Goal: Task Accomplishment & Management: Manage account settings

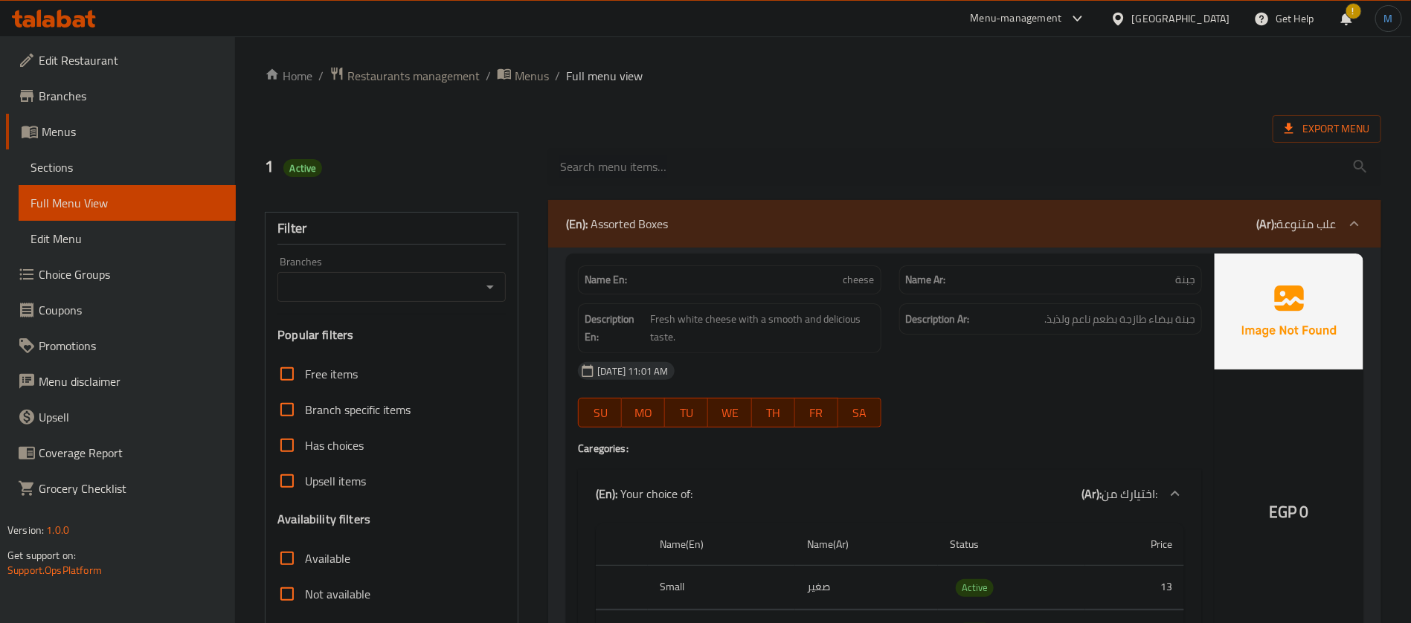
click at [184, 129] on span "Menus" at bounding box center [133, 132] width 182 height 18
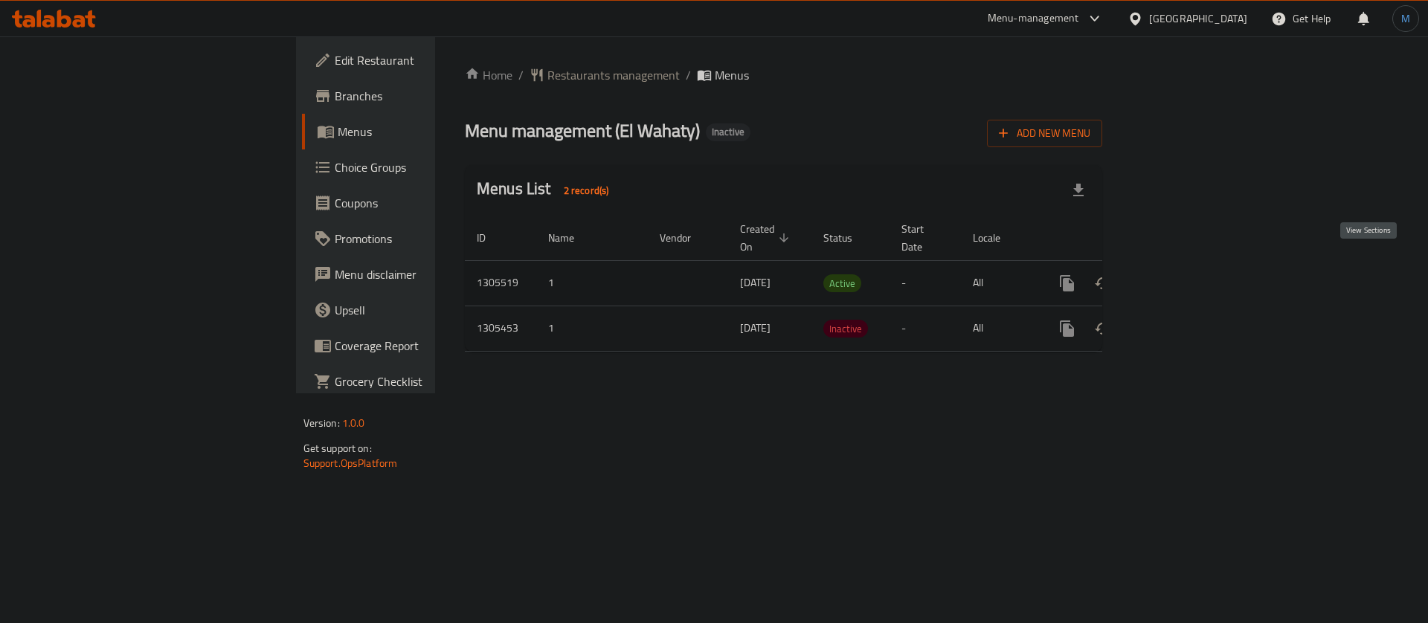
click at [1183, 274] on icon "enhanced table" at bounding box center [1175, 283] width 18 height 18
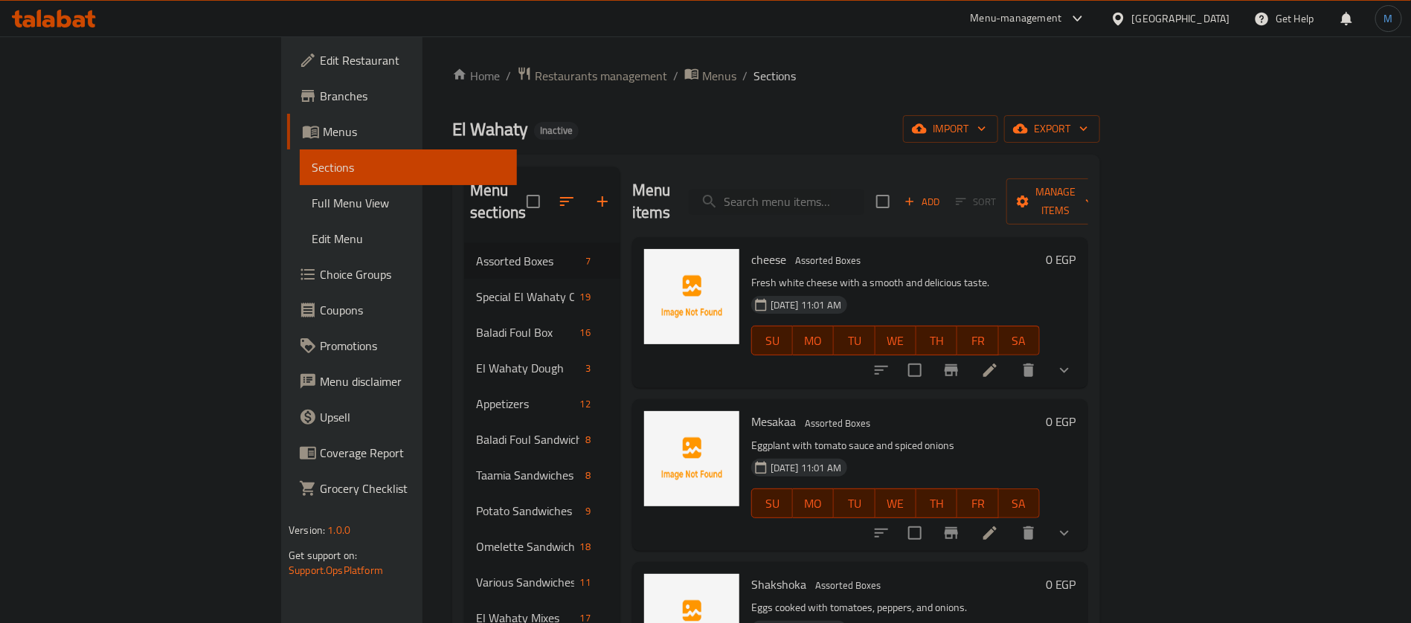
click at [312, 202] on span "Full Menu View" at bounding box center [408, 203] width 193 height 18
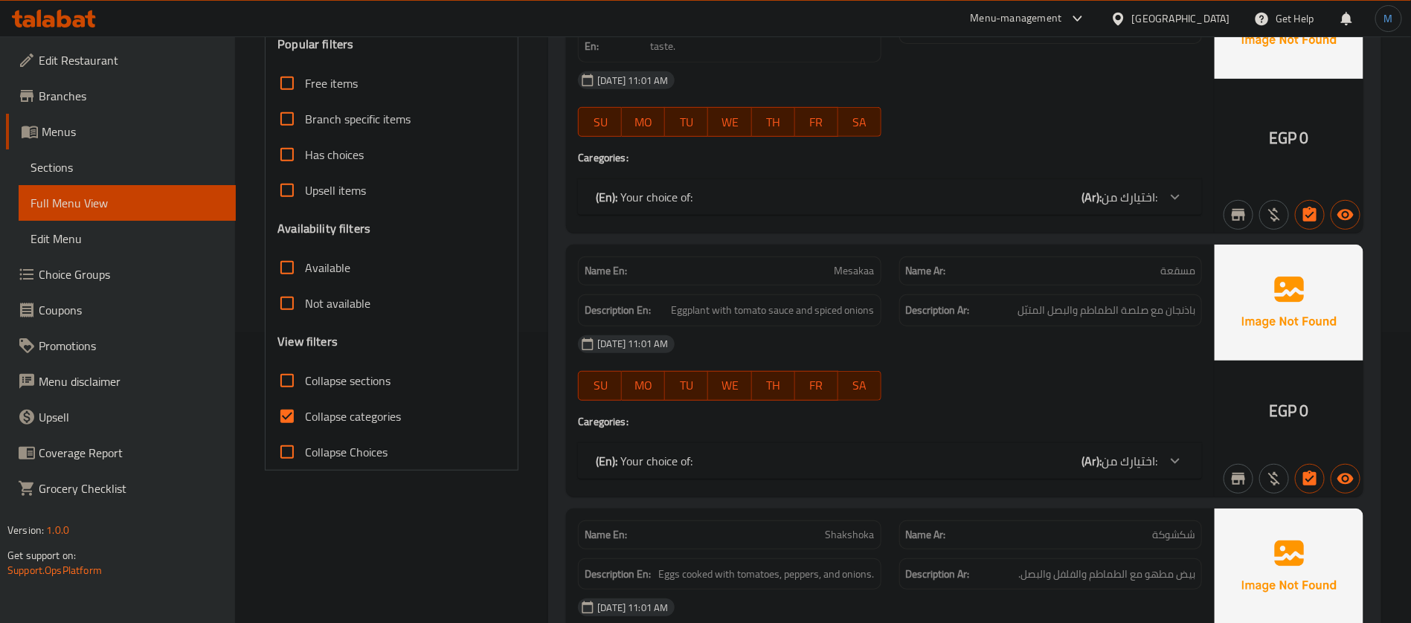
scroll to position [335, 0]
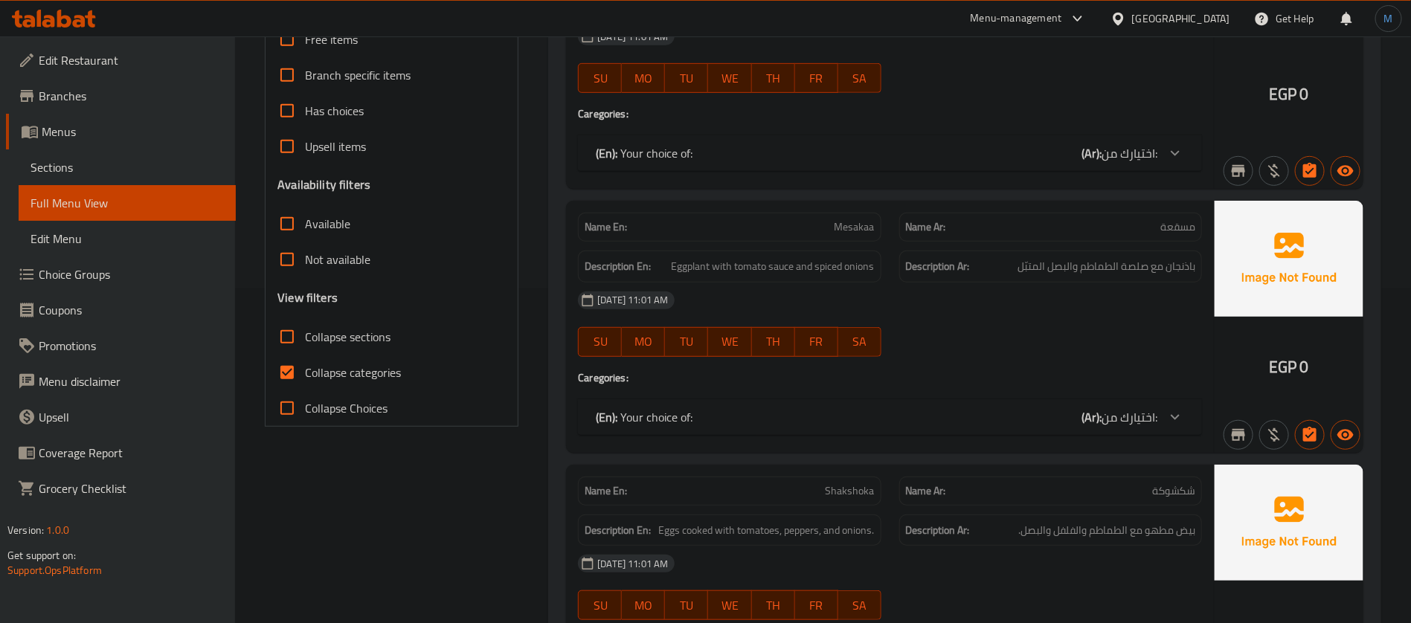
click at [315, 364] on span "Collapse categories" at bounding box center [353, 373] width 96 height 18
click at [305, 363] on input "Collapse categories" at bounding box center [287, 373] width 36 height 36
checkbox input "false"
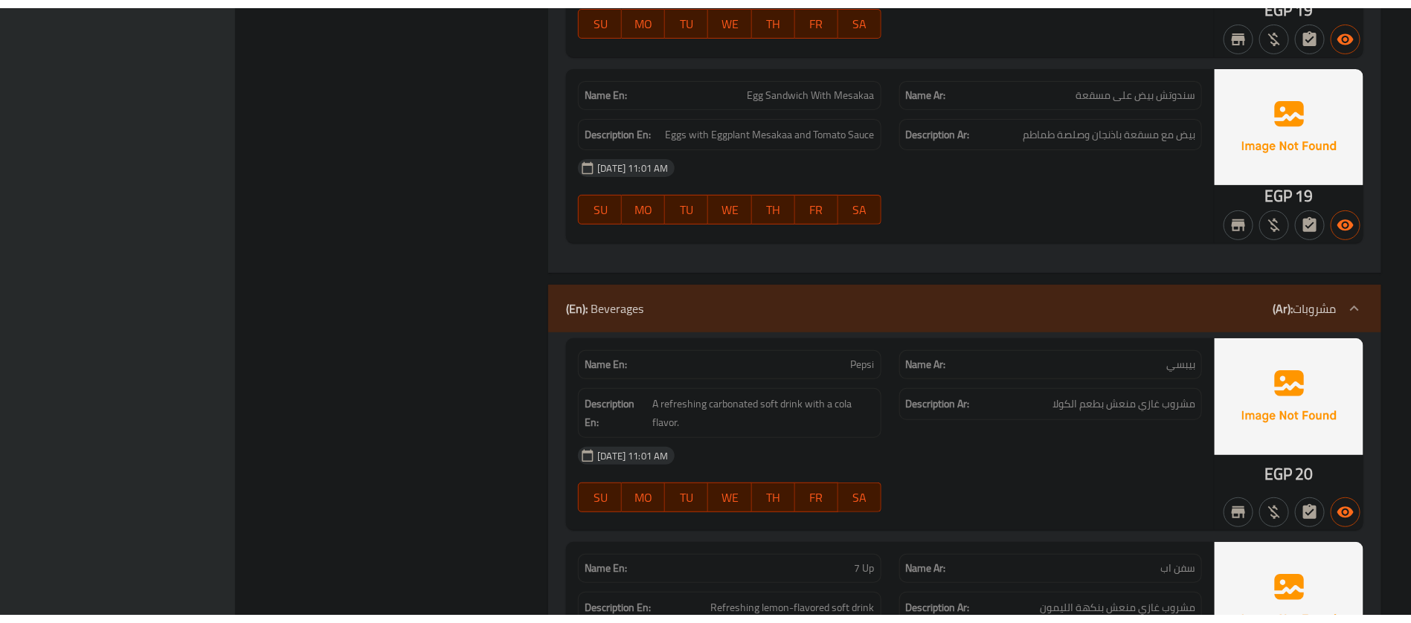
scroll to position [28848, 0]
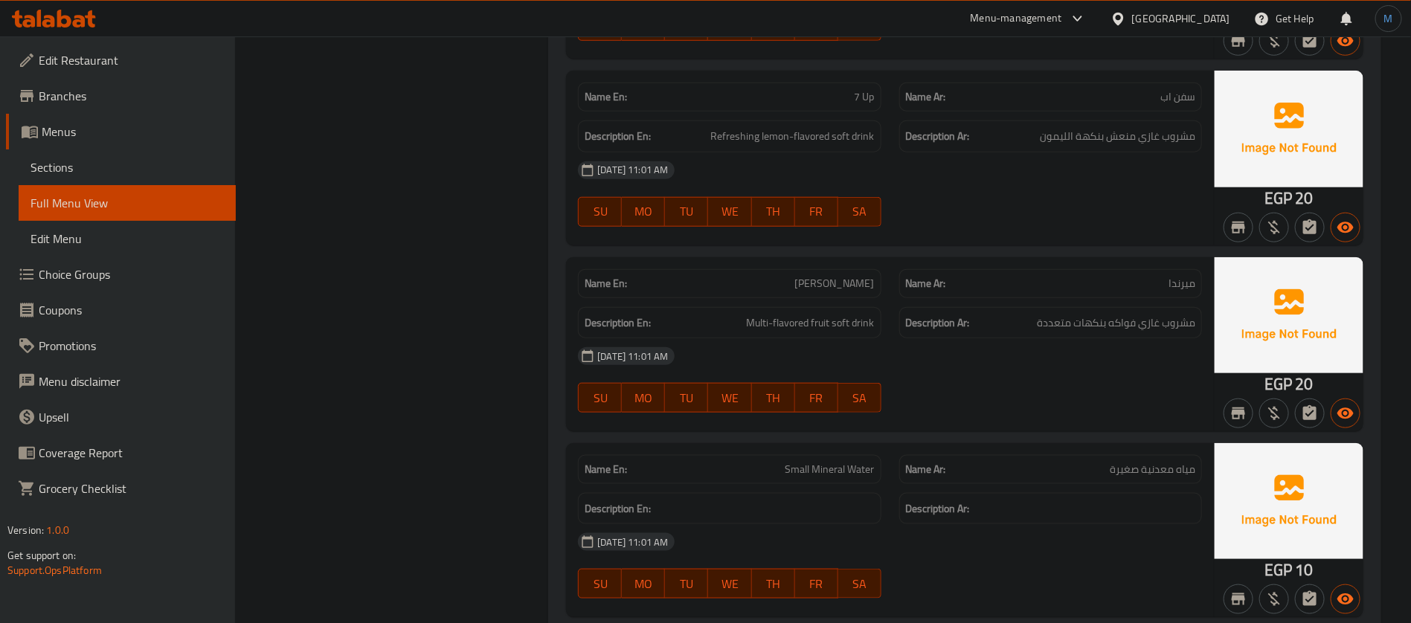
click at [1197, 9] on div "Egypt" at bounding box center [1171, 19] width 144 height 36
click at [1132, 15] on div at bounding box center [1122, 18] width 22 height 16
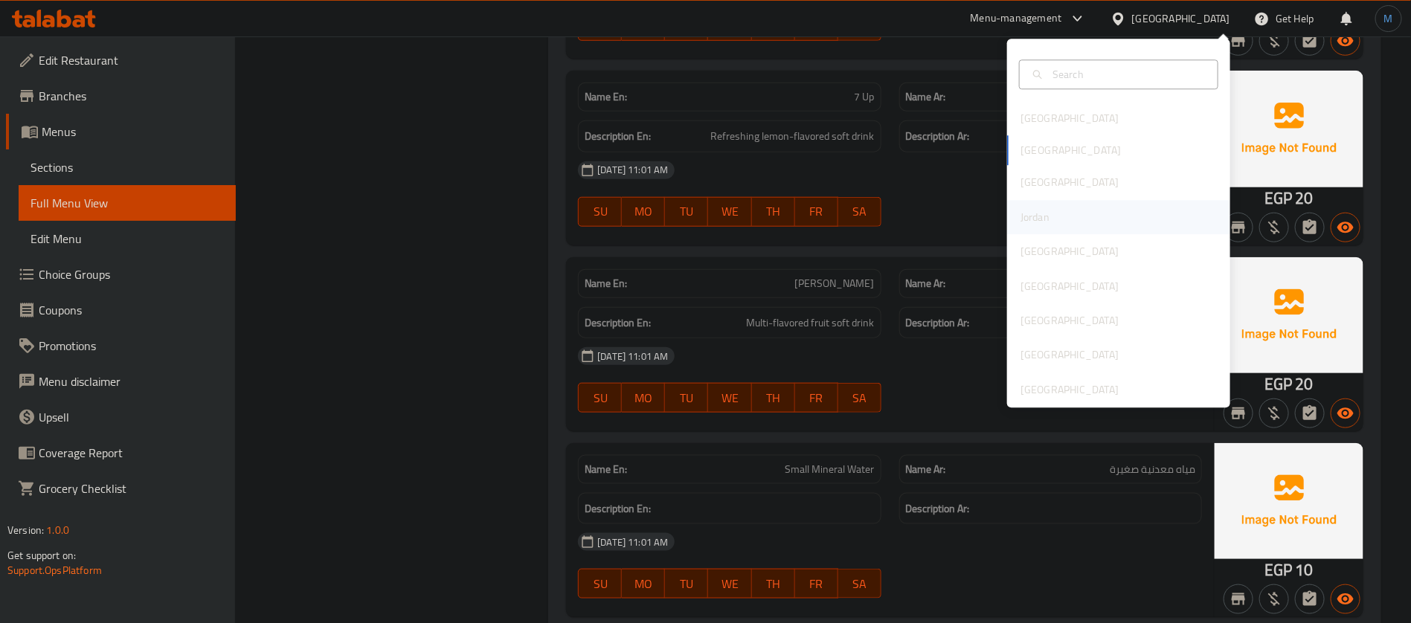
click at [1040, 211] on div "Jordan" at bounding box center [1035, 217] width 53 height 34
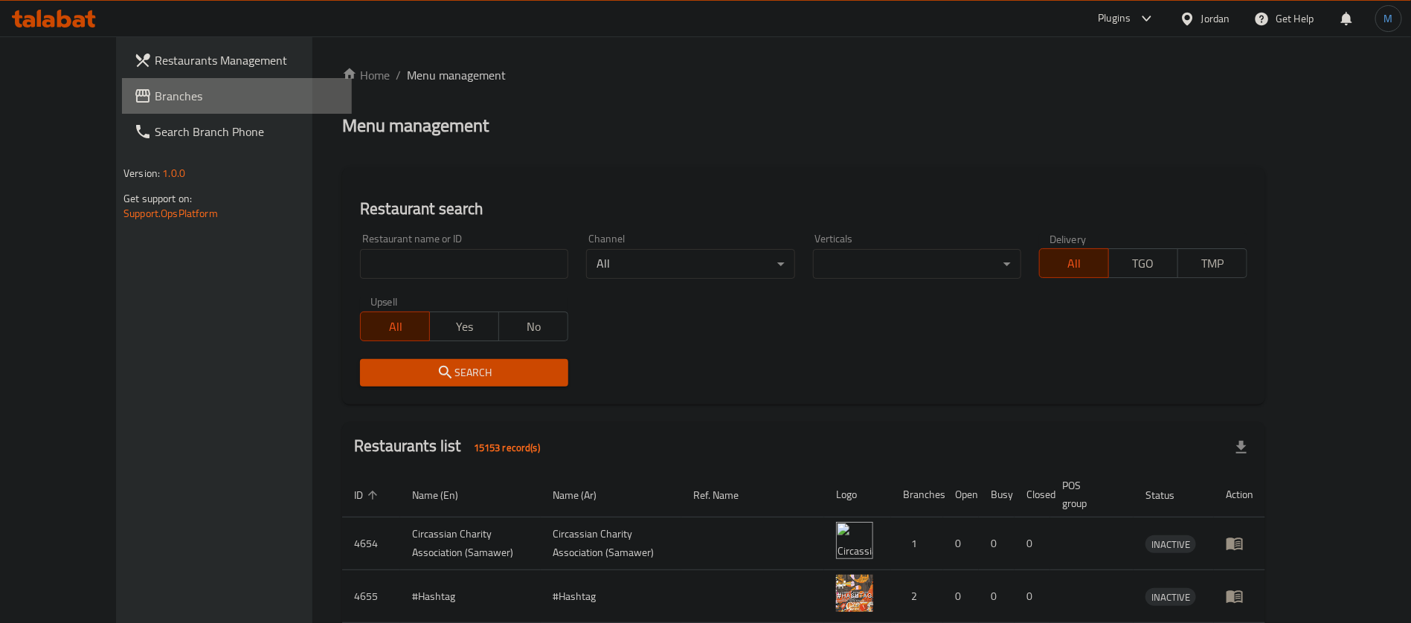
click at [136, 106] on link "Branches" at bounding box center [237, 96] width 230 height 36
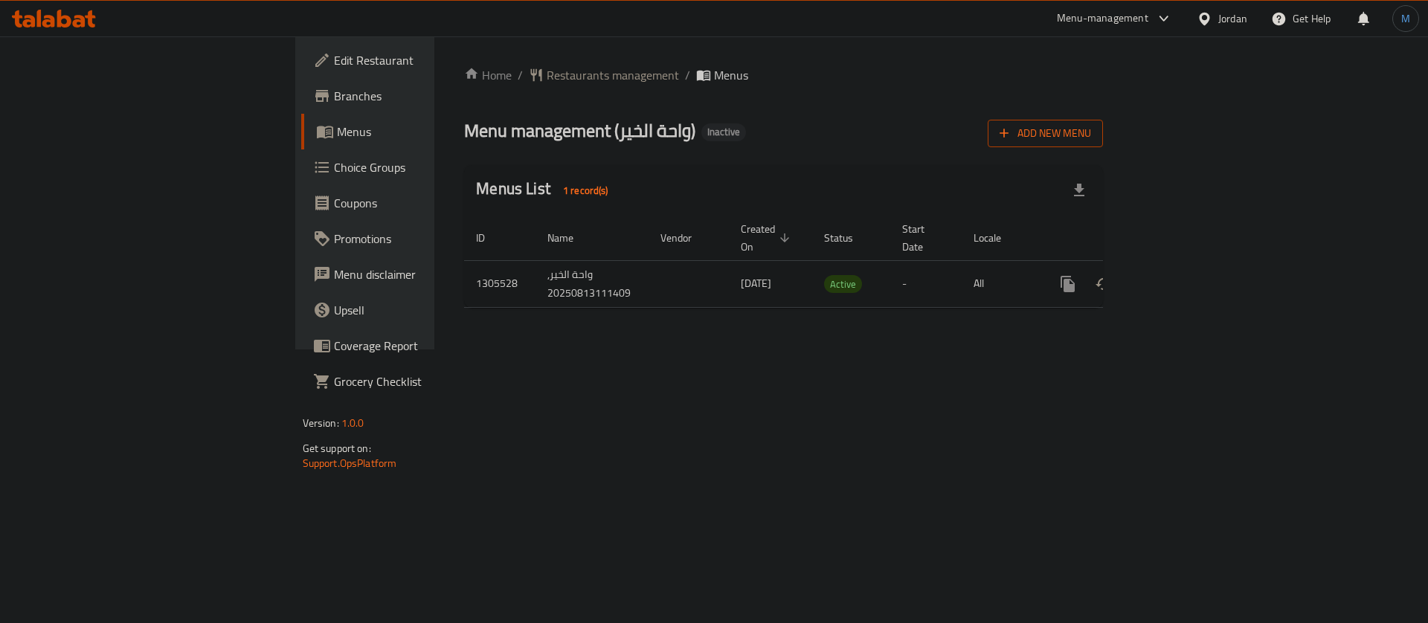
click at [1091, 135] on span "Add New Menu" at bounding box center [1045, 133] width 91 height 19
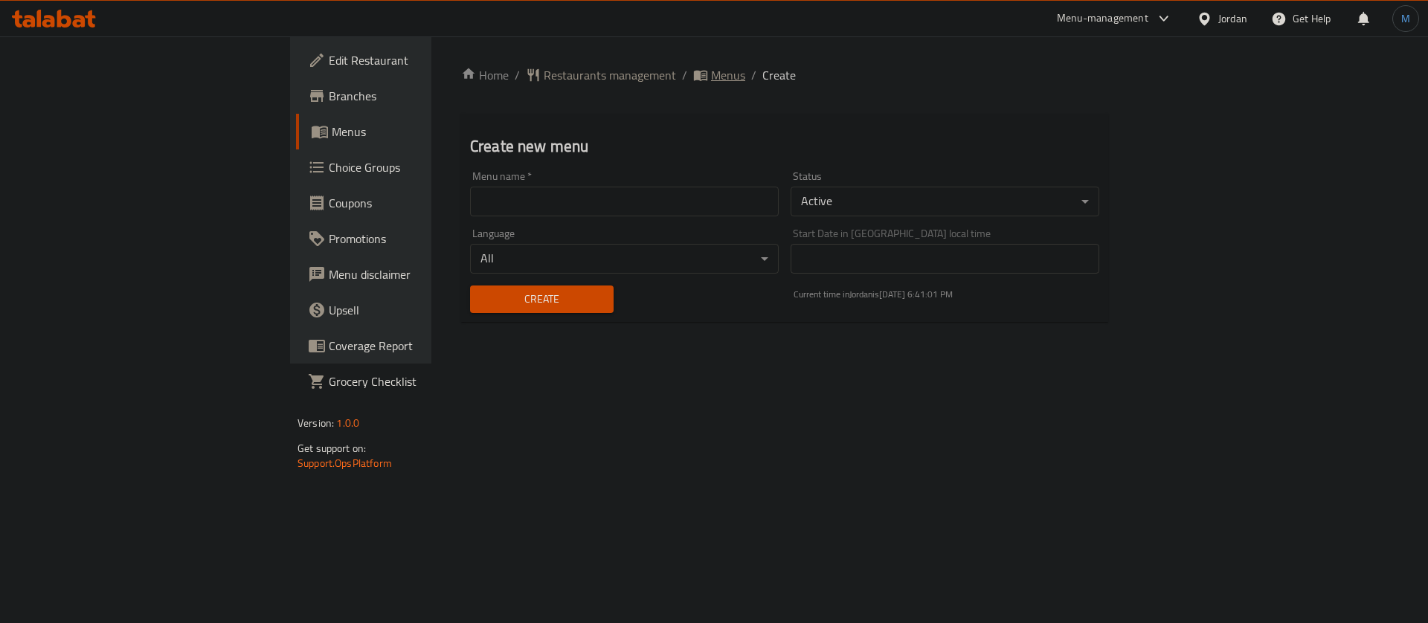
drag, startPoint x: 491, startPoint y: 84, endPoint x: 516, endPoint y: 76, distance: 26.6
click at [495, 83] on ol "Home / Restaurants management / Menus / Create" at bounding box center [784, 75] width 647 height 18
click at [711, 76] on span "Menus" at bounding box center [728, 75] width 34 height 18
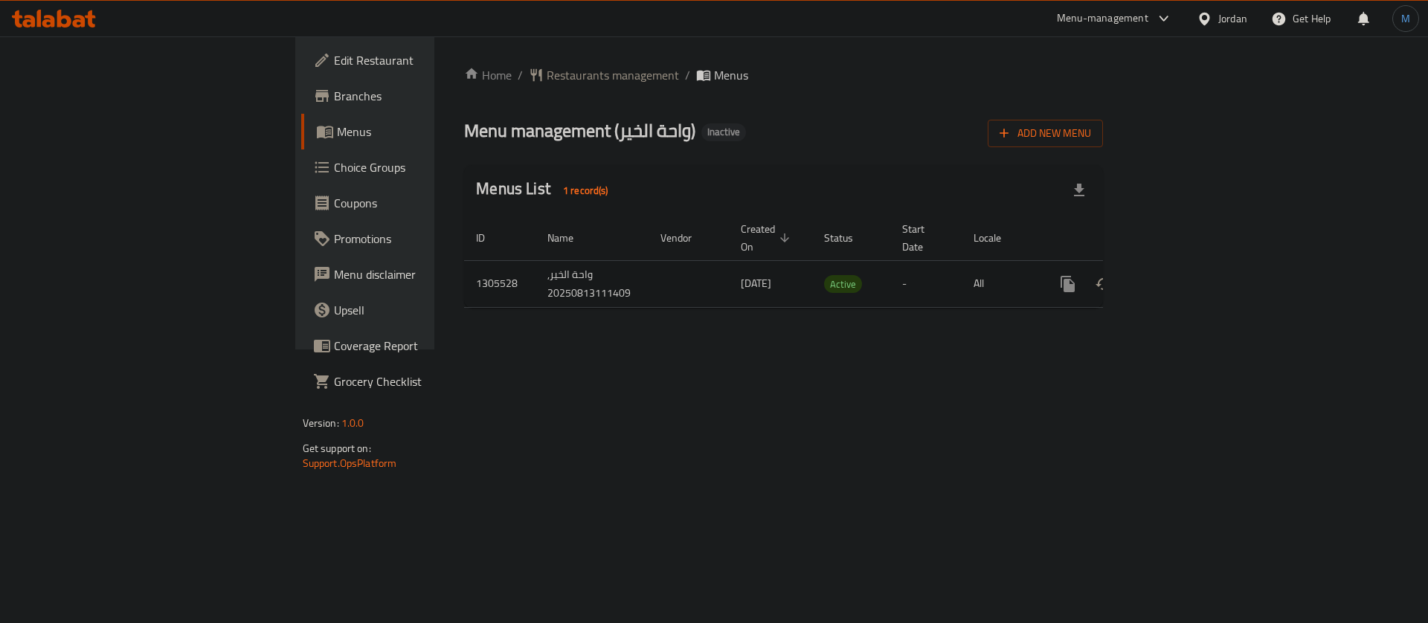
click at [1184, 275] on icon "enhanced table" at bounding box center [1175, 284] width 18 height 18
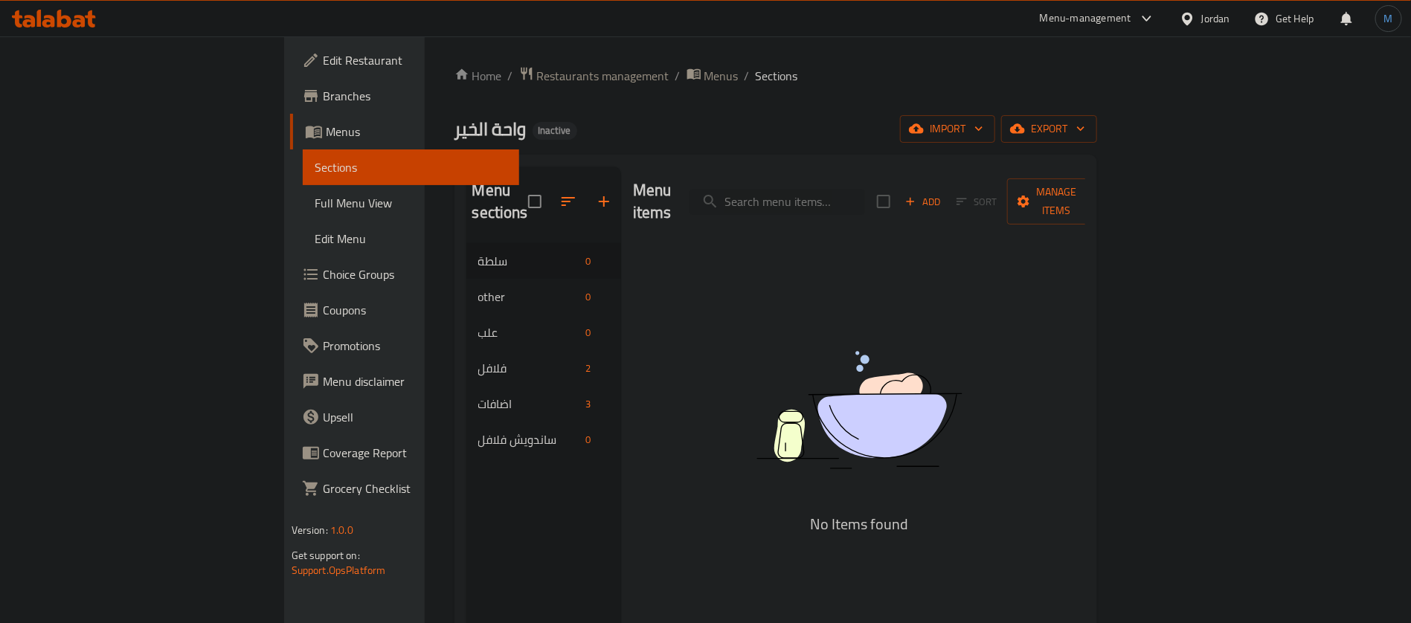
click at [550, 65] on div "Home / Restaurants management / Menus / Sections واحة الخير Inactive import exp…" at bounding box center [776, 433] width 703 height 795
click at [704, 69] on span "Menus" at bounding box center [721, 76] width 34 height 18
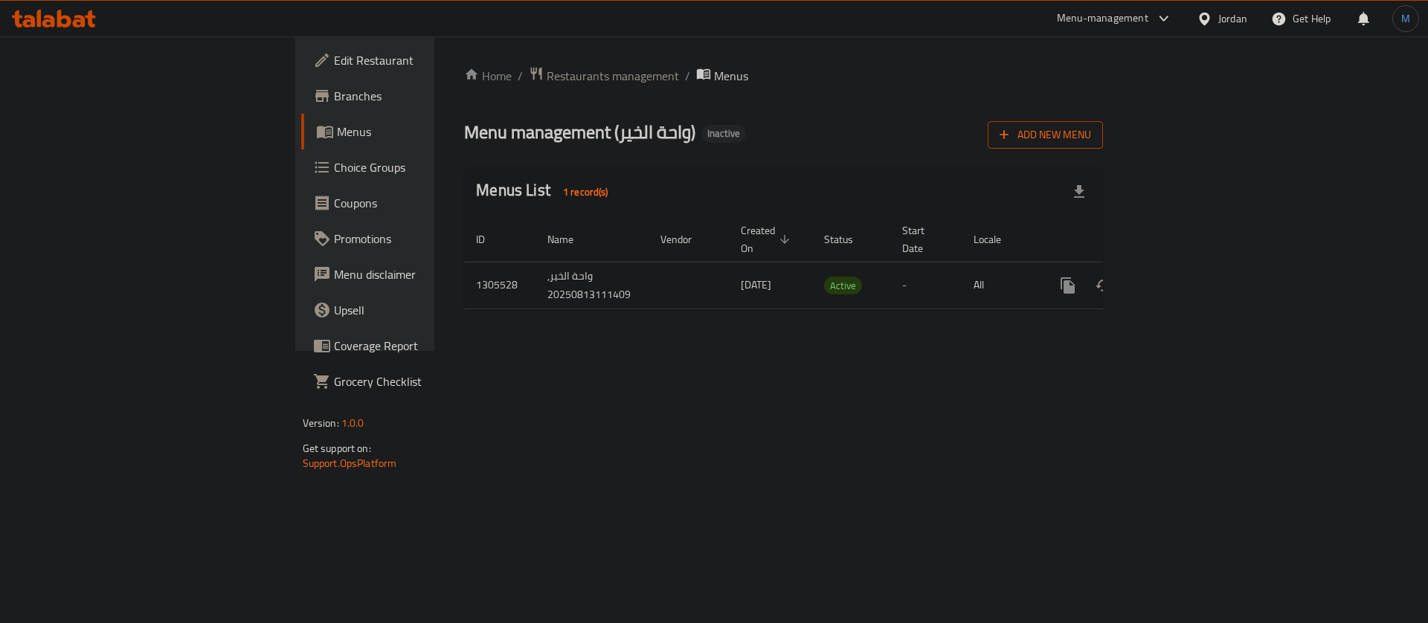
click at [1091, 144] on span "Add New Menu" at bounding box center [1045, 135] width 91 height 19
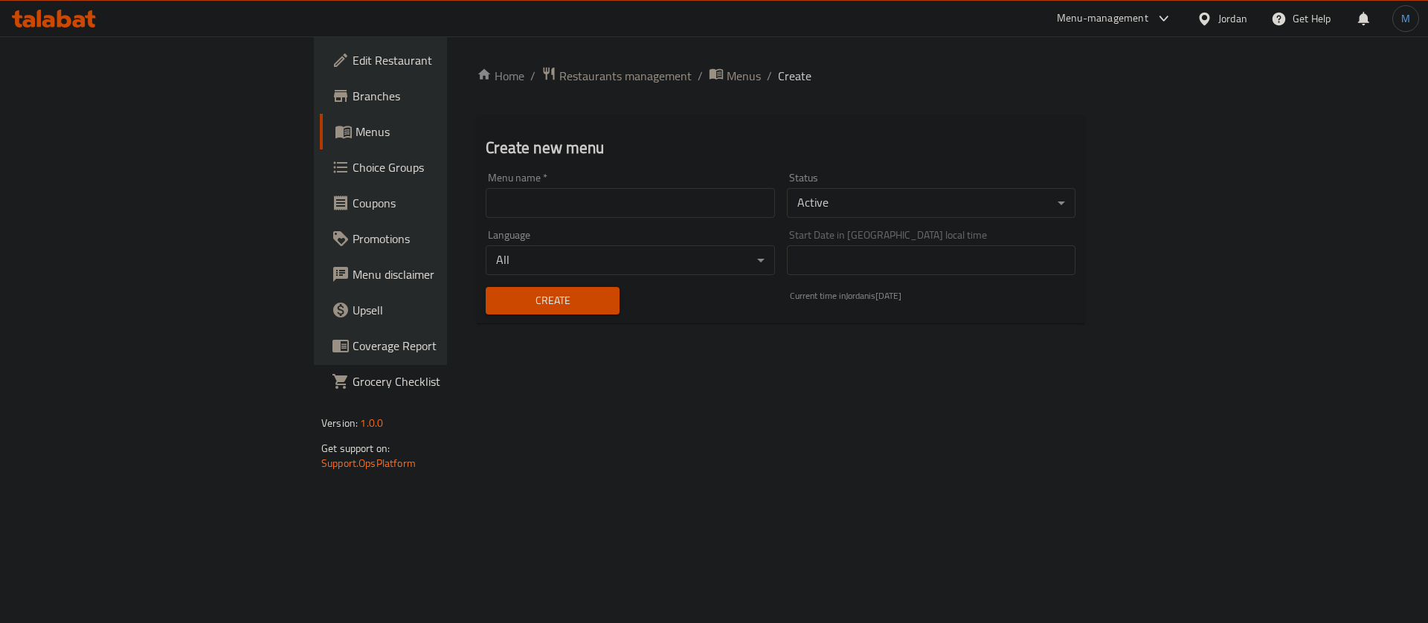
click at [655, 182] on div "Menu name   * Menu name *" at bounding box center [630, 195] width 289 height 45
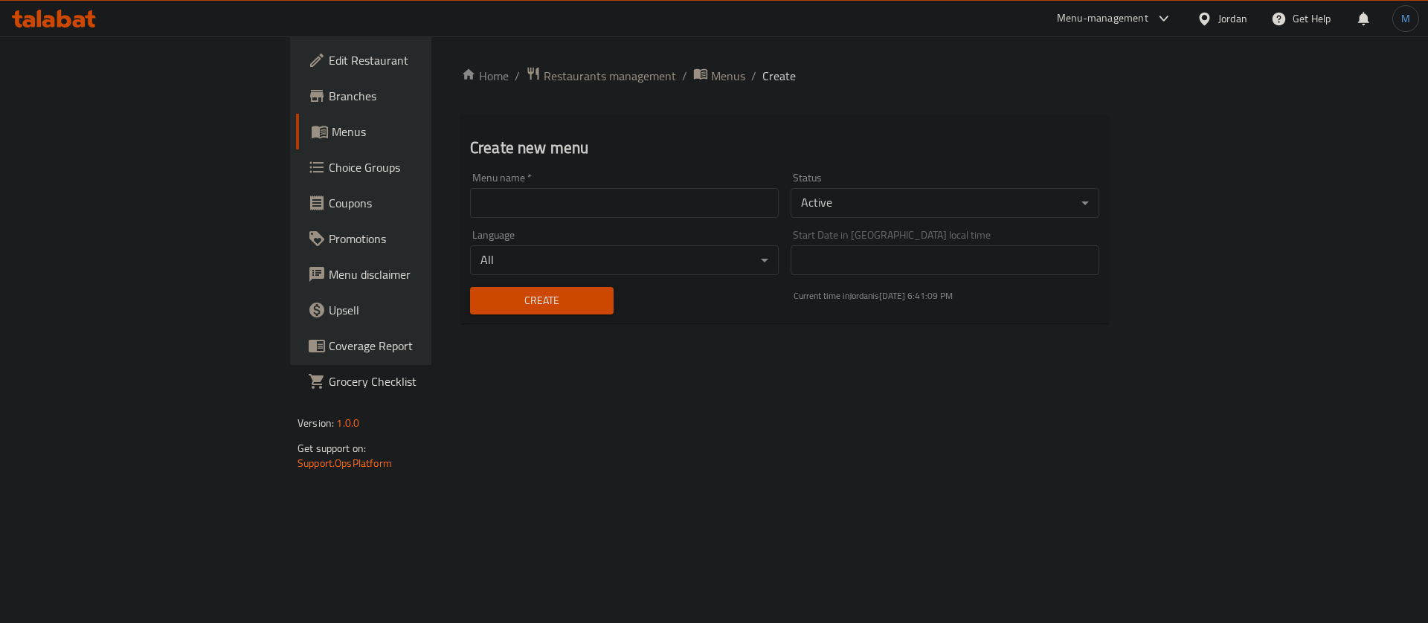
click at [640, 202] on input "text" at bounding box center [624, 203] width 309 height 30
type input "1"
click at [482, 301] on span "Create" at bounding box center [542, 301] width 120 height 19
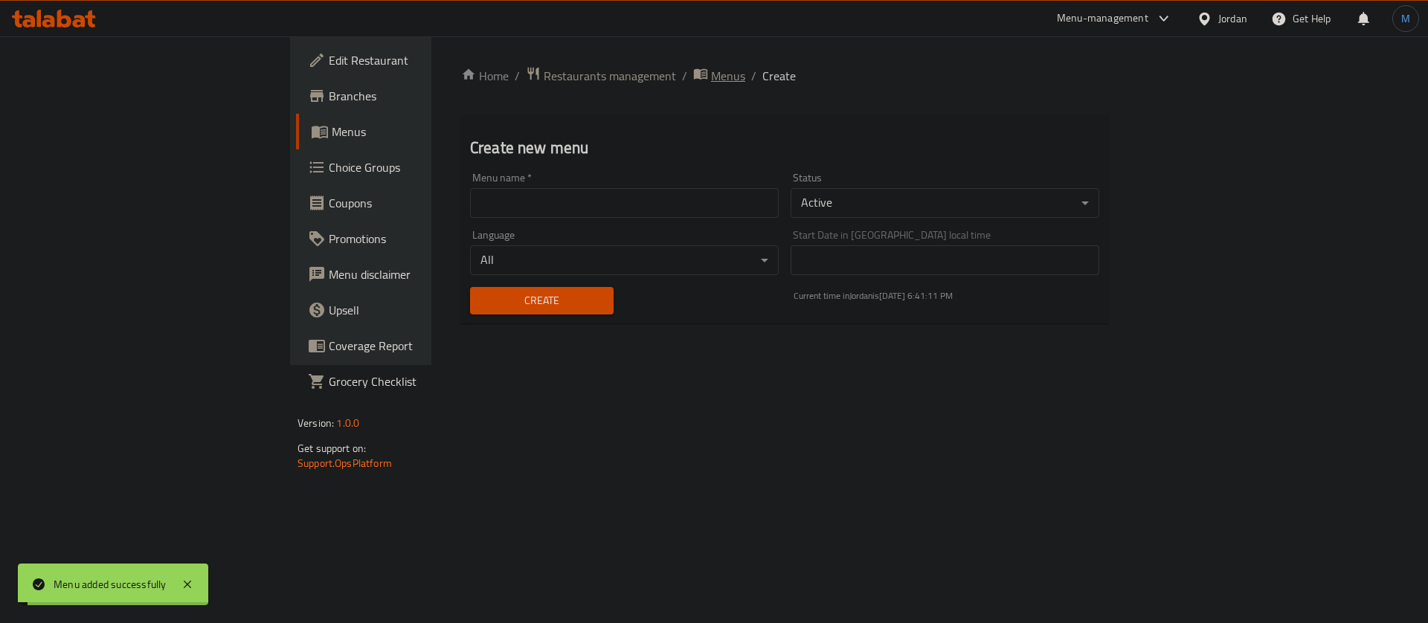
click at [711, 75] on span "Menus" at bounding box center [728, 76] width 34 height 18
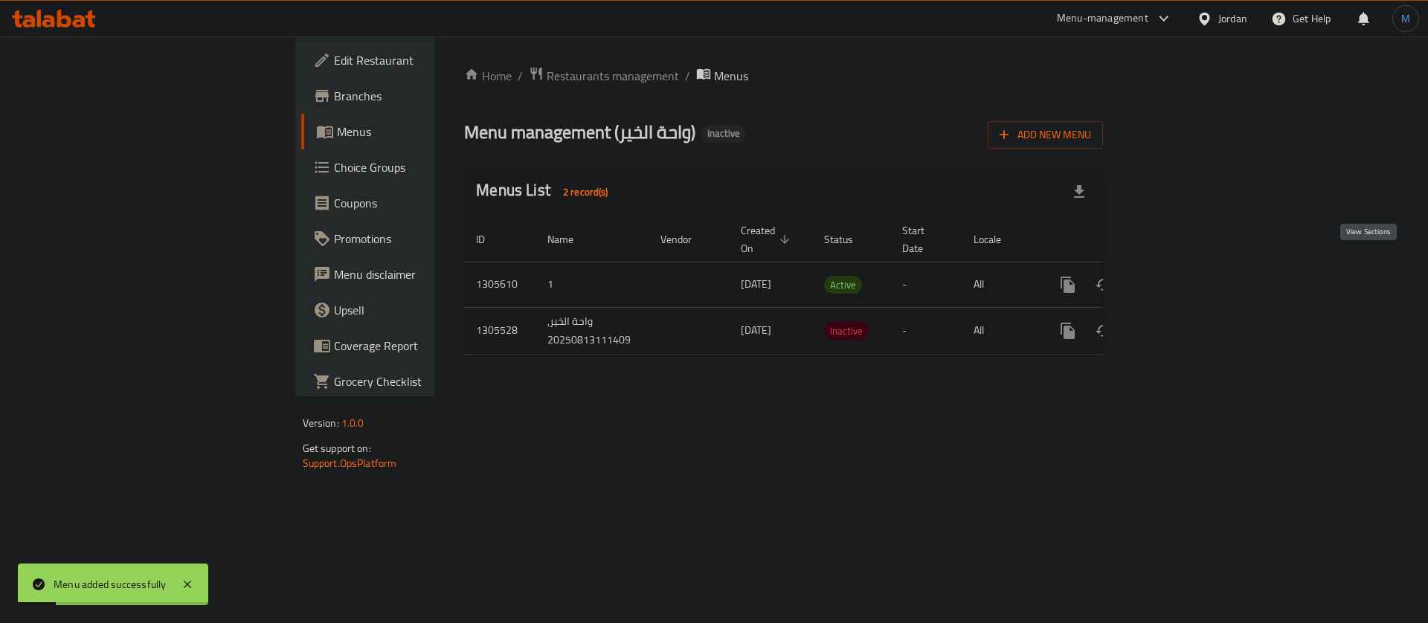
click at [1193, 267] on link "enhanced table" at bounding box center [1175, 285] width 36 height 36
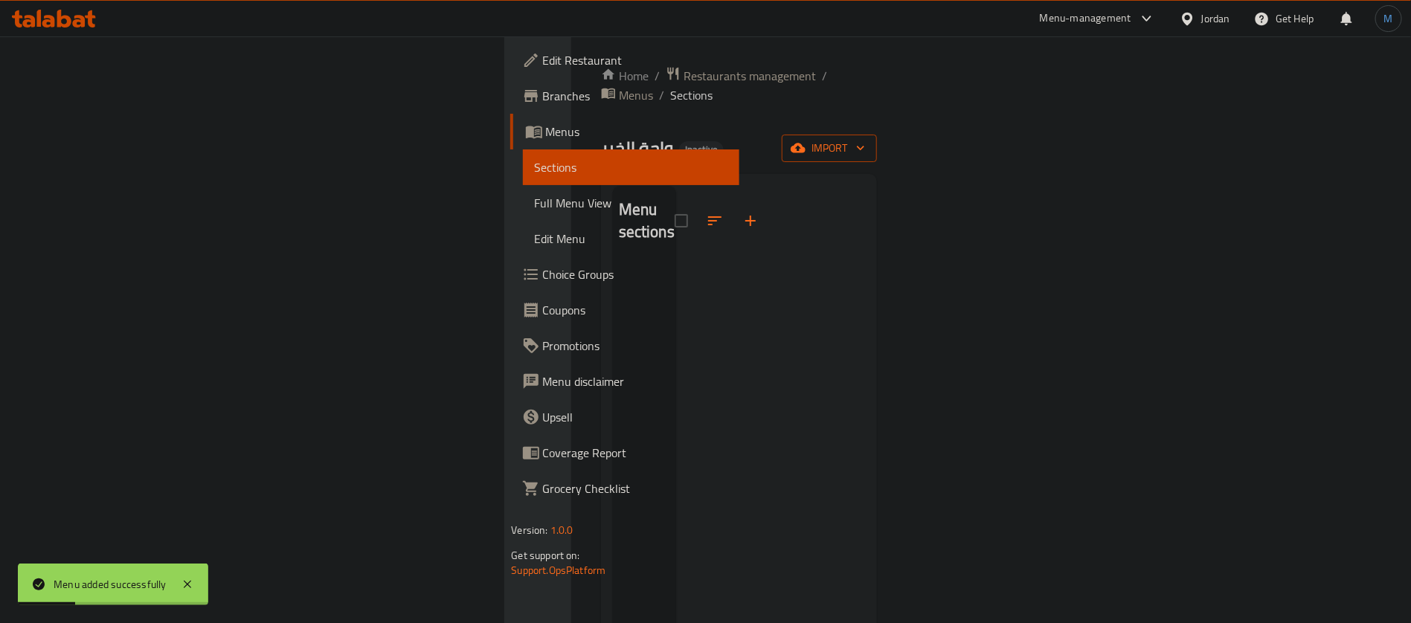
click at [865, 139] on span "import" at bounding box center [829, 148] width 71 height 19
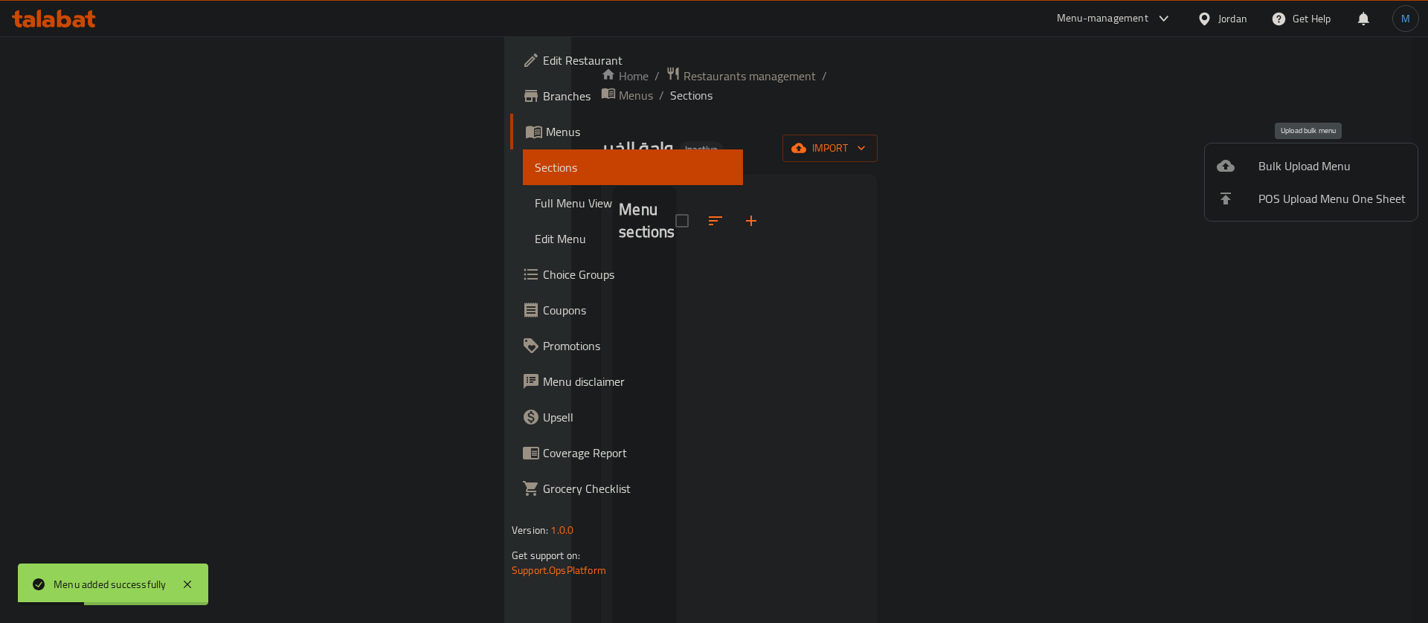
click at [1305, 164] on span "Bulk Upload Menu" at bounding box center [1332, 166] width 147 height 18
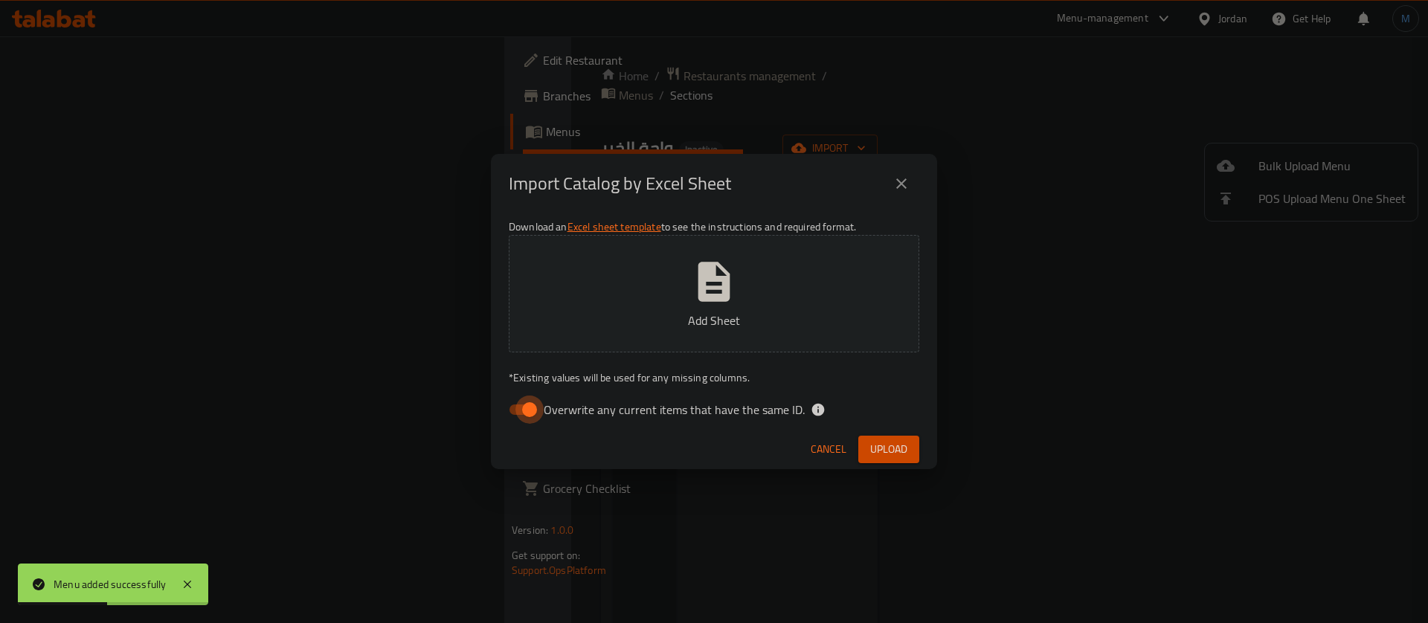
click at [539, 410] on input "Overwrite any current items that have the same ID." at bounding box center [529, 410] width 85 height 28
checkbox input "false"
click at [881, 452] on span "Upload" at bounding box center [888, 449] width 37 height 19
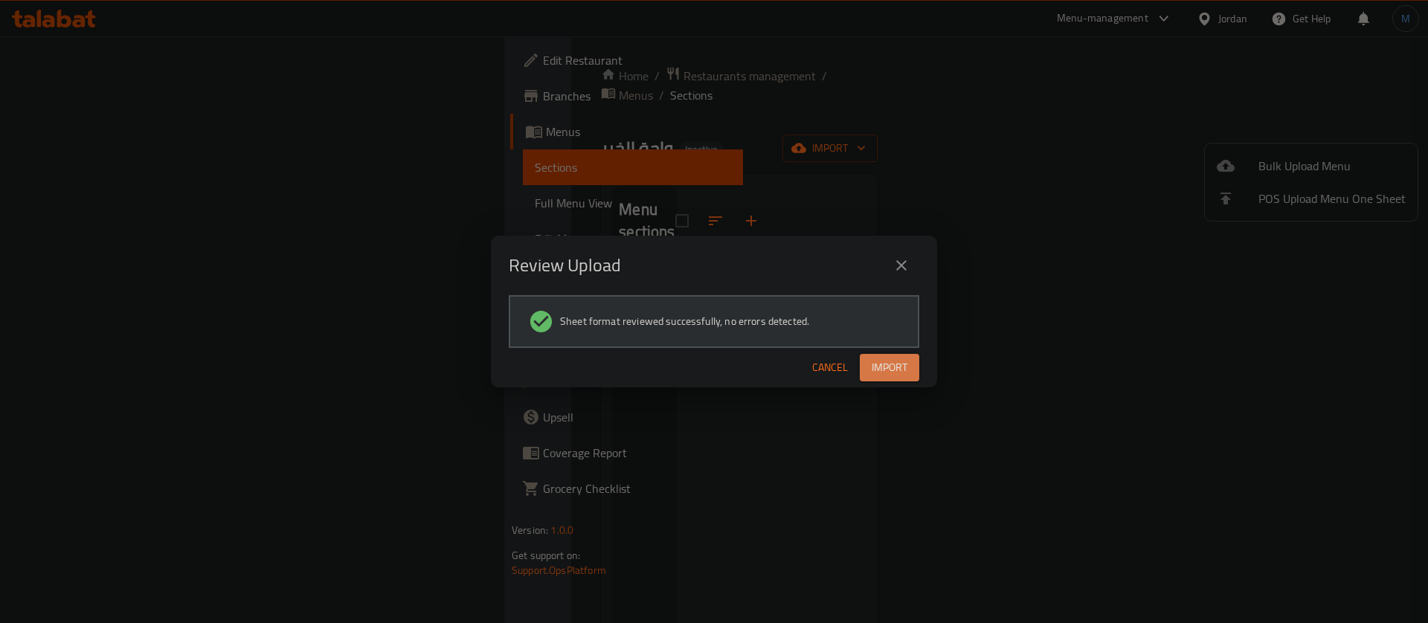
click at [898, 362] on span "Import" at bounding box center [890, 368] width 36 height 19
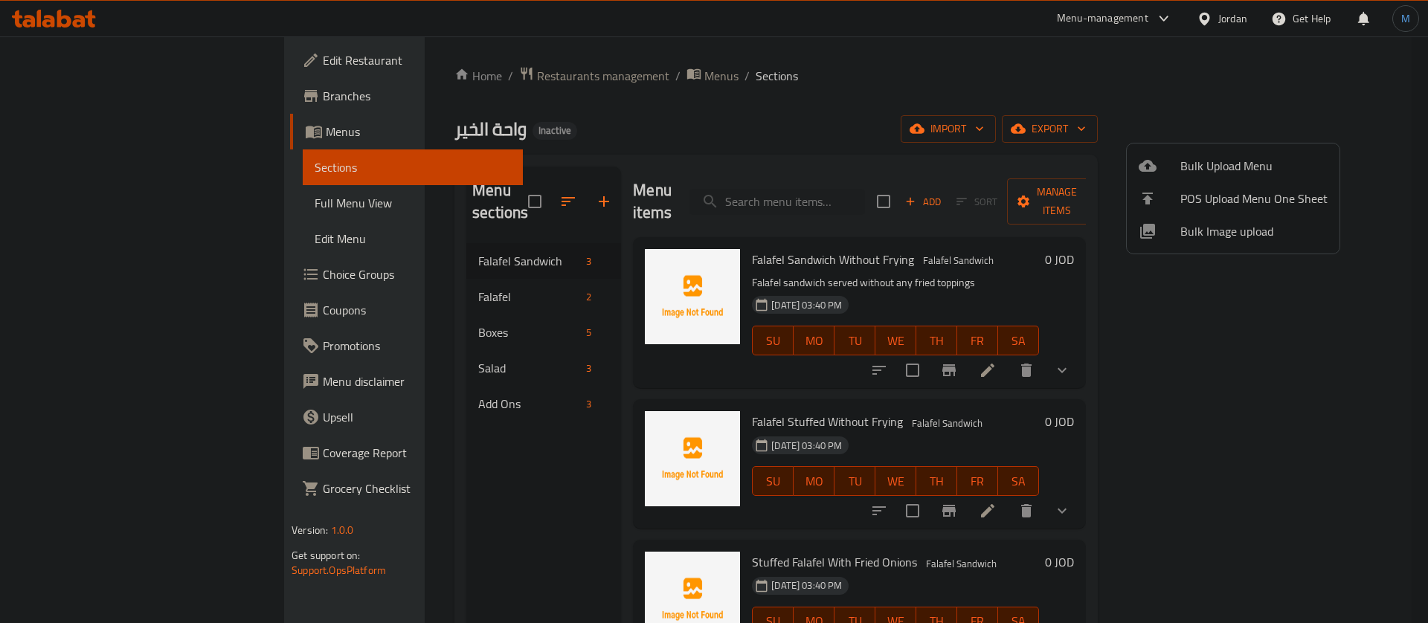
click at [441, 286] on div at bounding box center [714, 311] width 1428 height 623
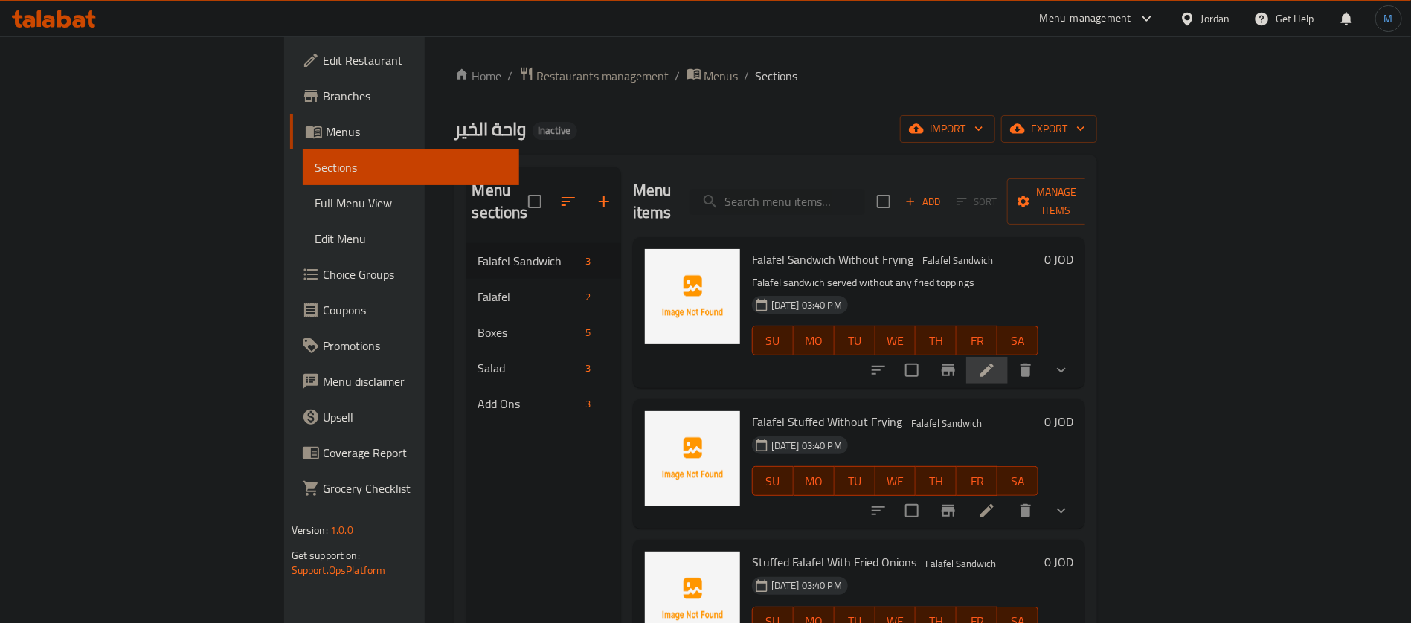
click at [1008, 357] on li at bounding box center [987, 370] width 42 height 27
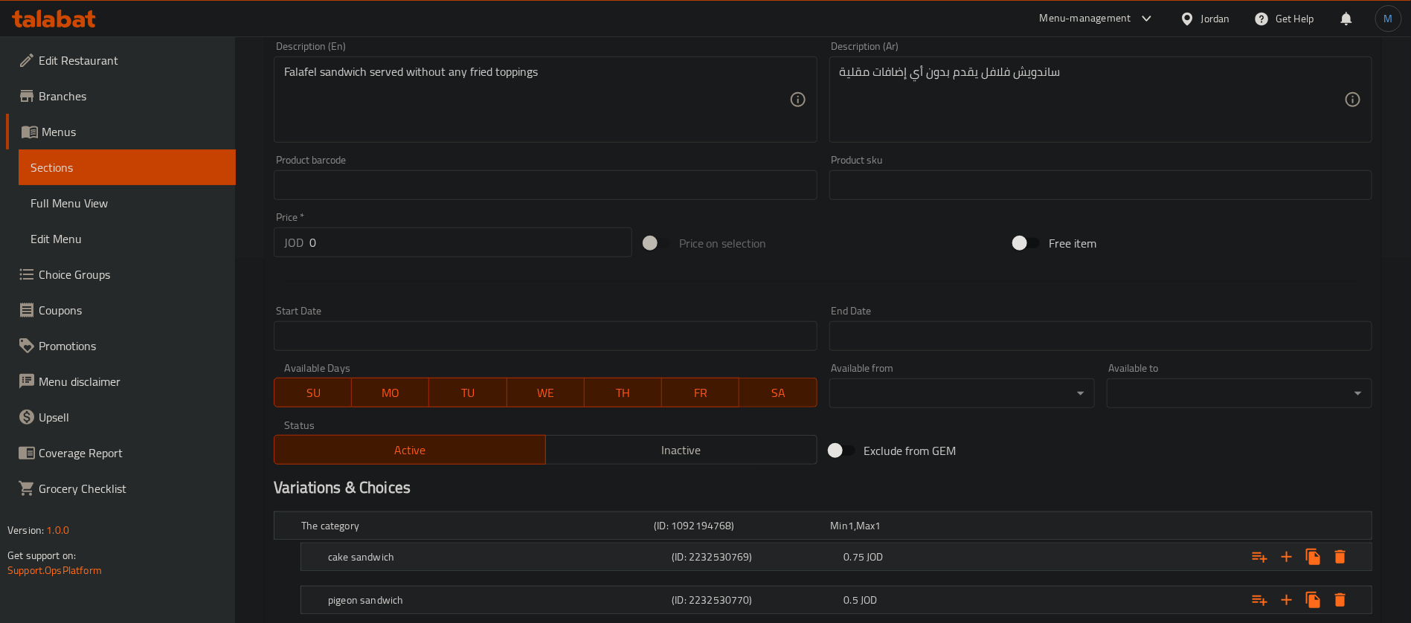
scroll to position [503, 0]
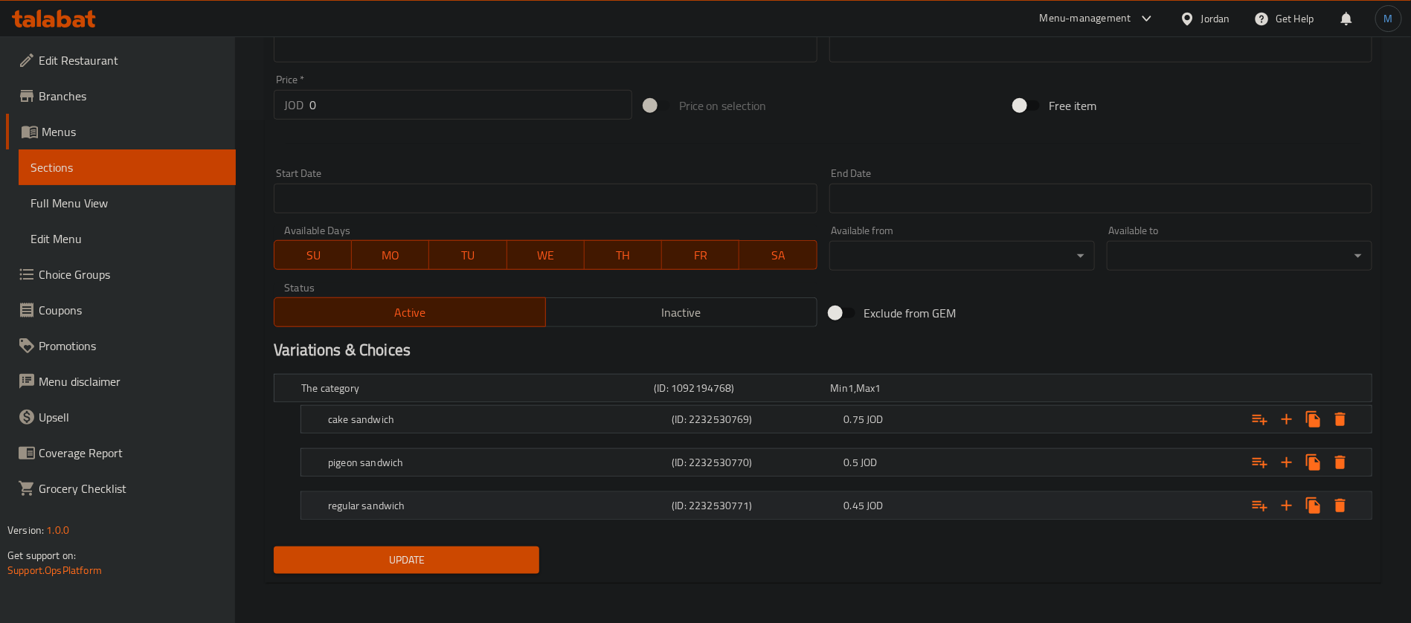
click at [695, 396] on h5 "(ID: 2232530771)" at bounding box center [739, 388] width 170 height 15
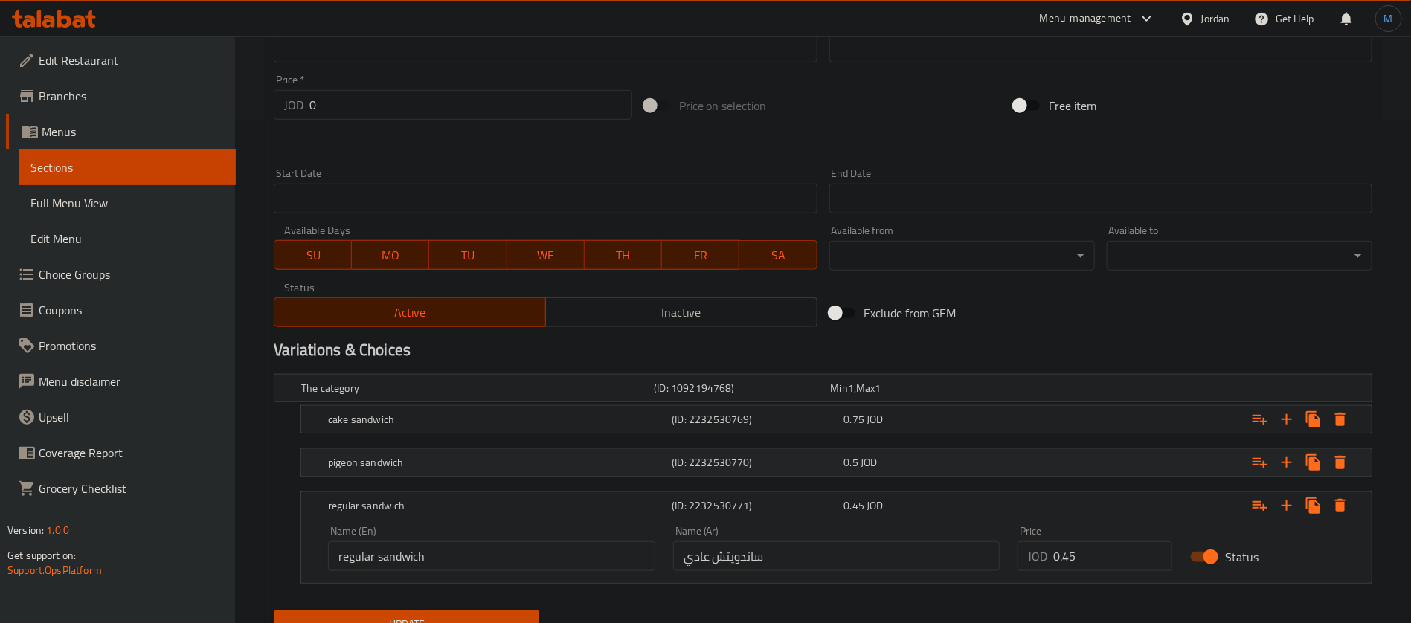
click at [700, 399] on div "(ID: 2232530770)" at bounding box center [739, 388] width 176 height 21
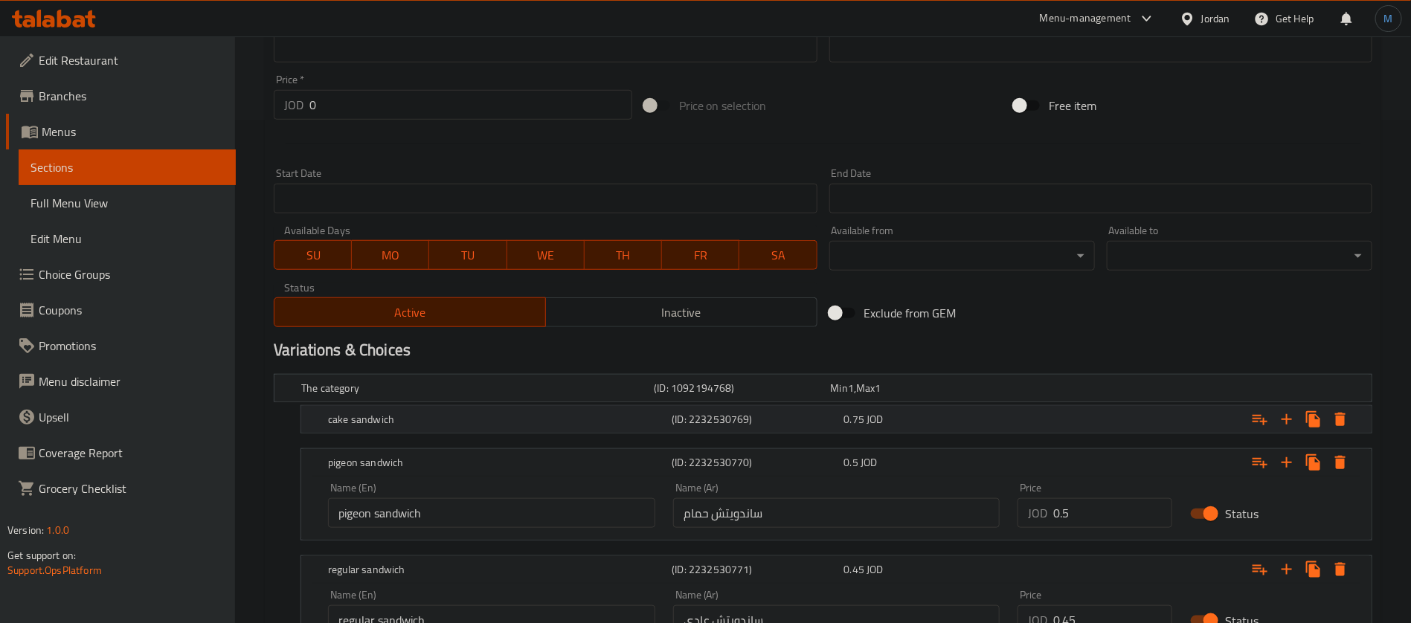
click at [706, 396] on h5 "(ID: 2232530769)" at bounding box center [739, 388] width 170 height 15
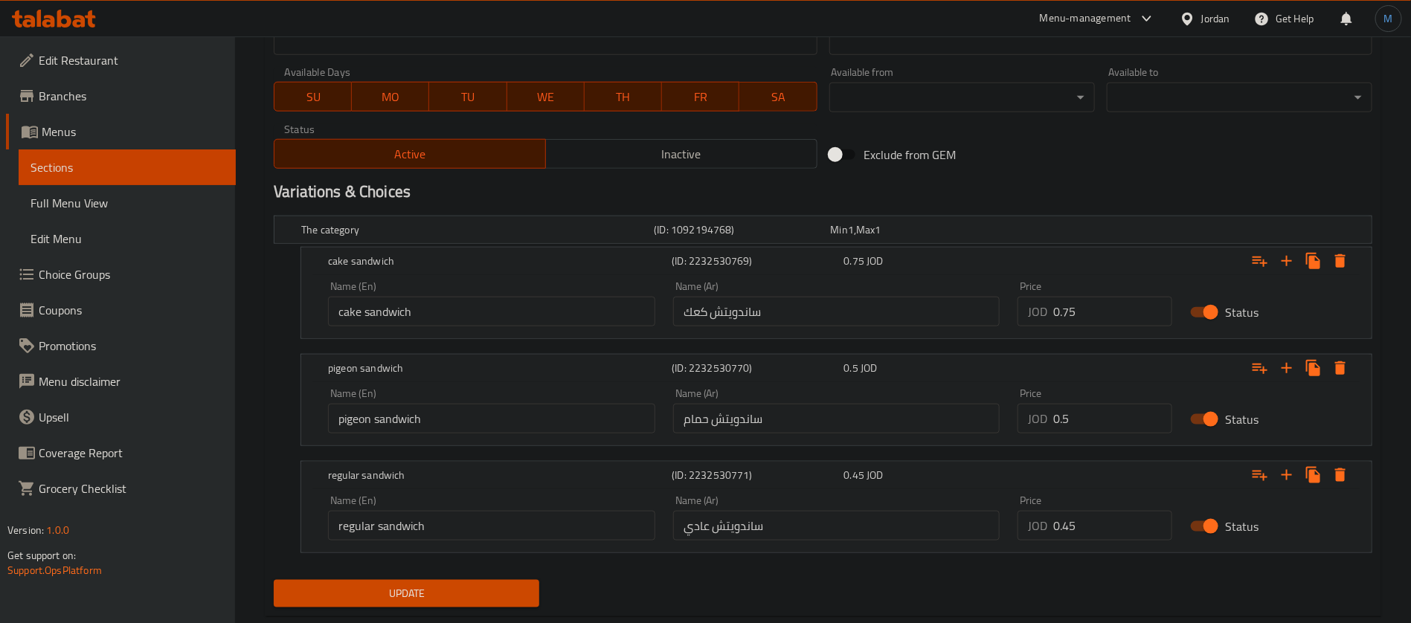
scroll to position [695, 0]
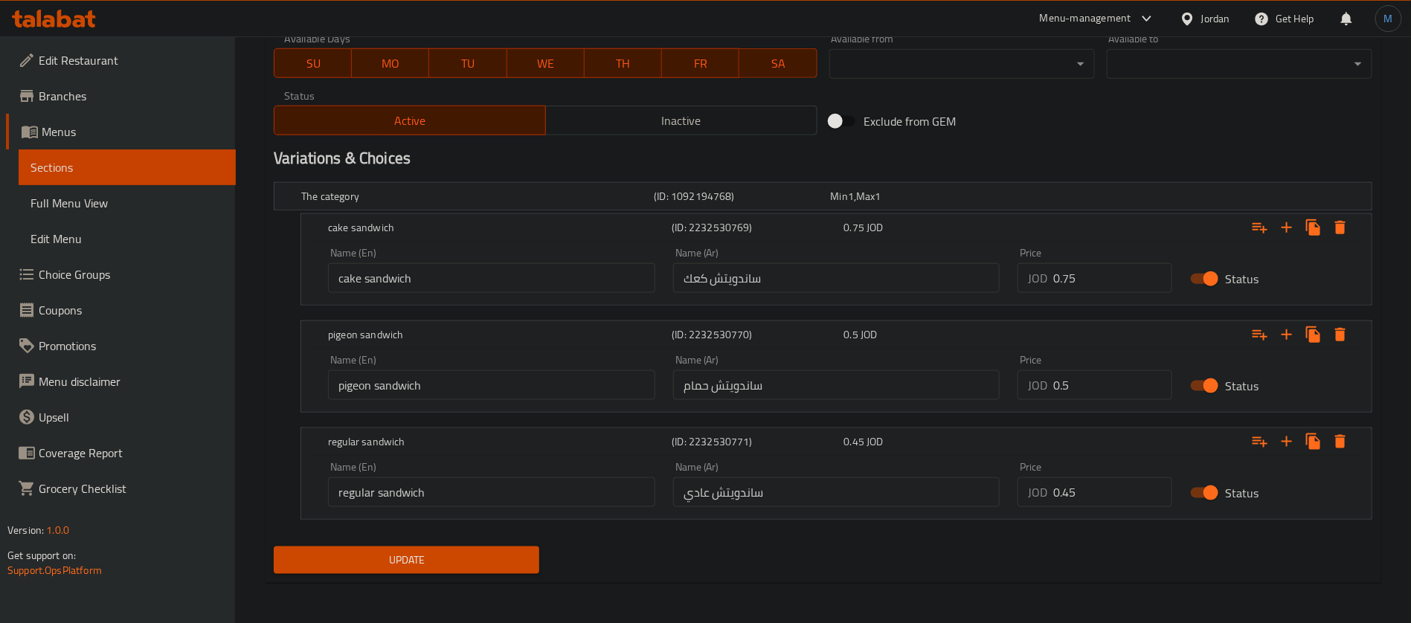
click at [514, 252] on div "Name (En) cake sandwich Name (En)" at bounding box center [491, 270] width 327 height 45
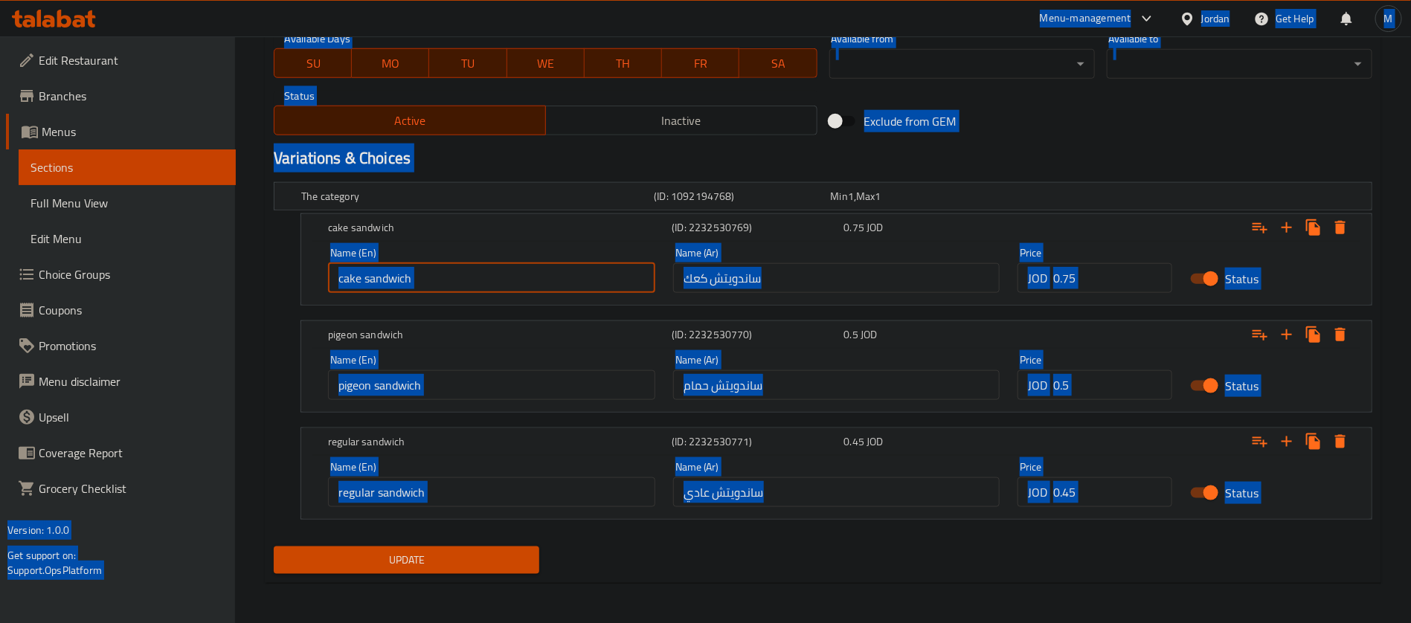
click at [518, 274] on input "cake sandwich" at bounding box center [491, 278] width 327 height 30
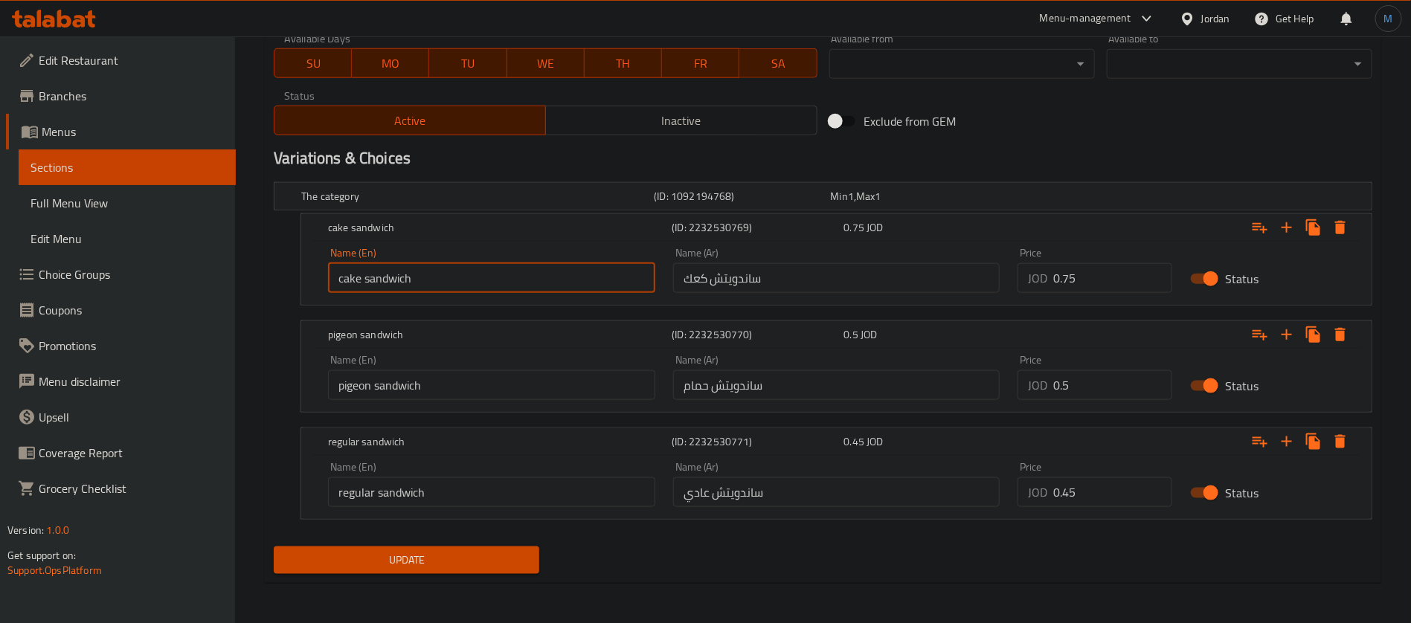
type input "Cake Sandwich"
click at [524, 409] on div "Name (En) pigeon sandwich Name (En) Name (Ar) ساندويتش حمام Name (Ar) Price JOD…" at bounding box center [836, 380] width 1070 height 63
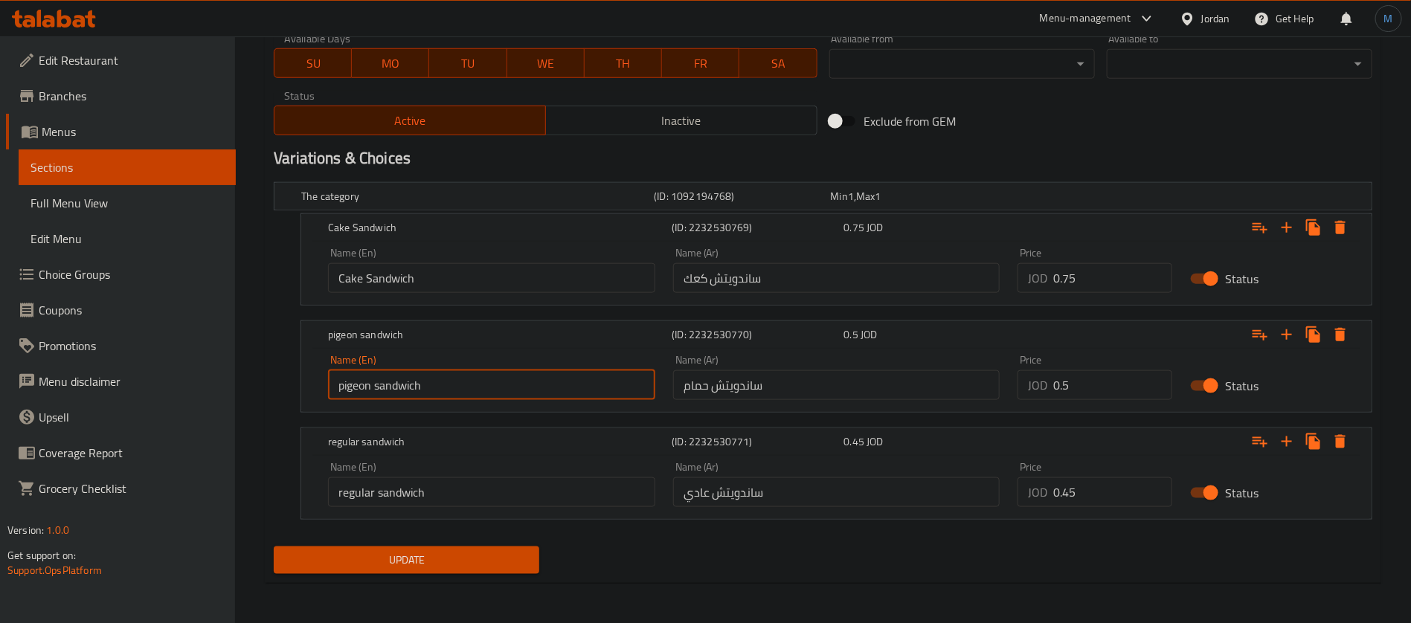
click at [526, 393] on input "pigeon sandwich" at bounding box center [491, 385] width 327 height 30
type input "Pigeon Sandwich"
click at [589, 495] on input "regular sandwich" at bounding box center [491, 493] width 327 height 30
type input "Regular Sandwich"
click at [367, 385] on input "Pigeon Sandwich" at bounding box center [491, 385] width 327 height 30
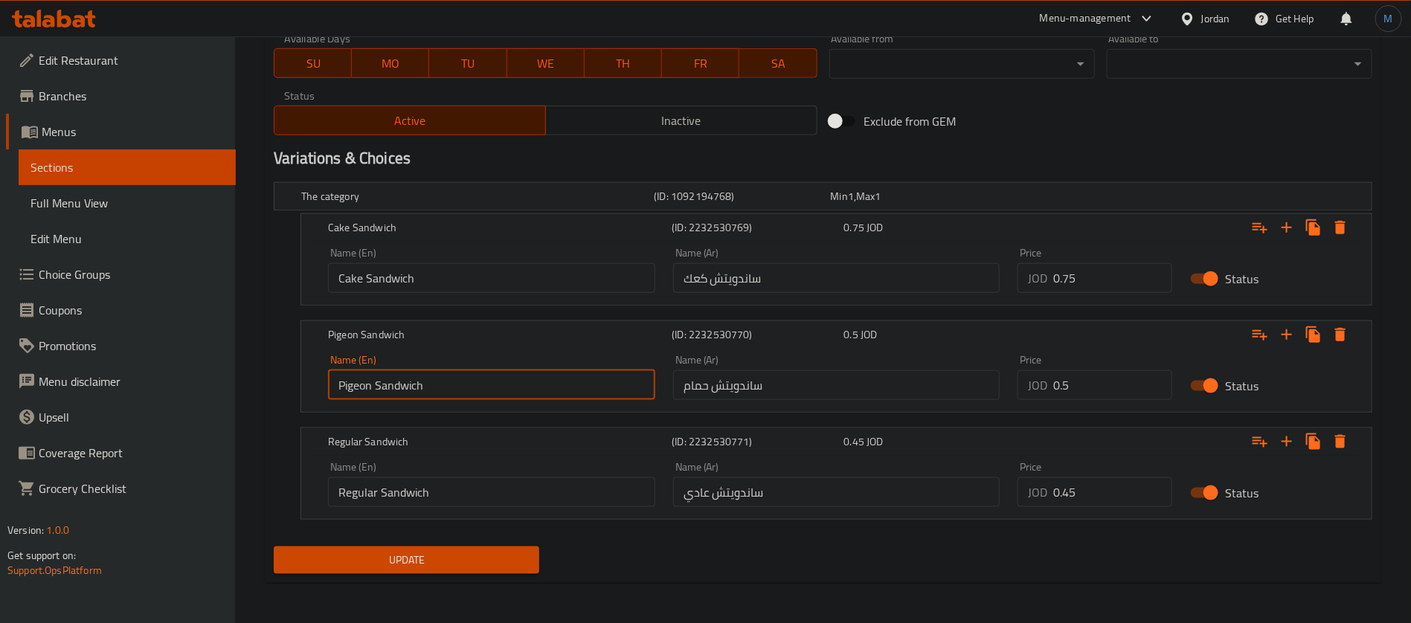
click at [367, 385] on input "Pigeon Sandwich" at bounding box center [491, 385] width 327 height 30
type input "Hamam Sandwich"
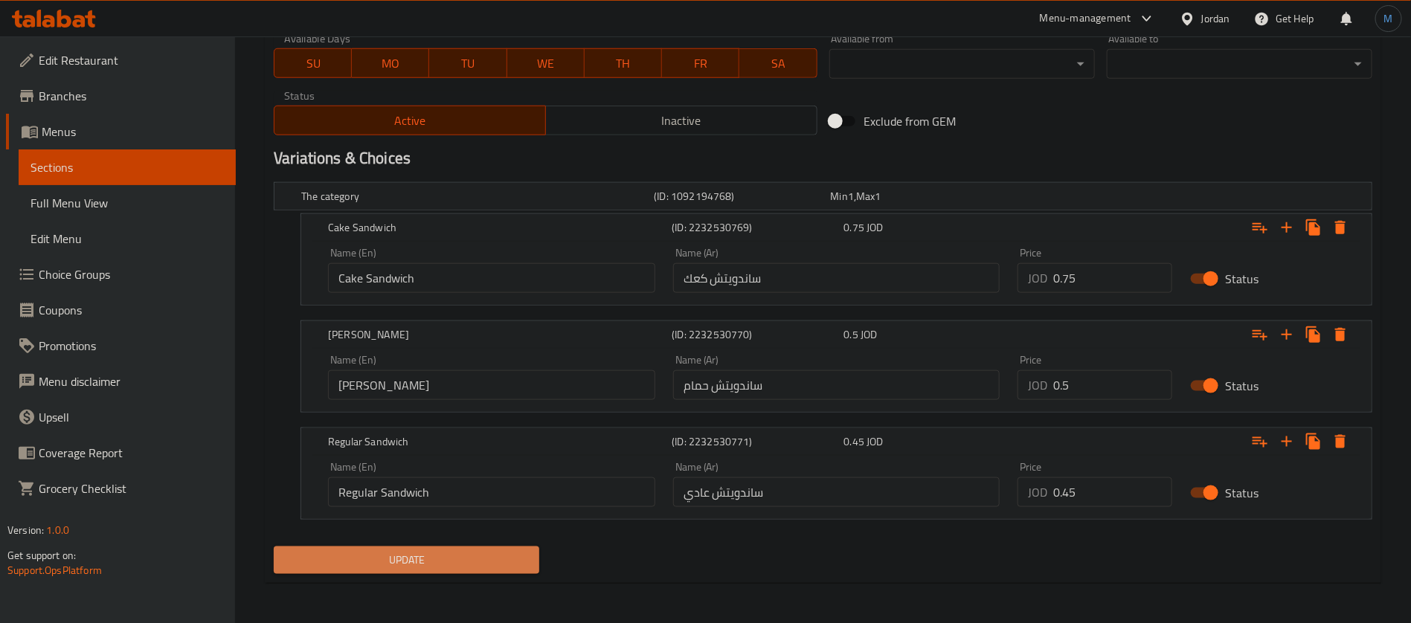
click at [512, 548] on button "Update" at bounding box center [407, 561] width 266 height 28
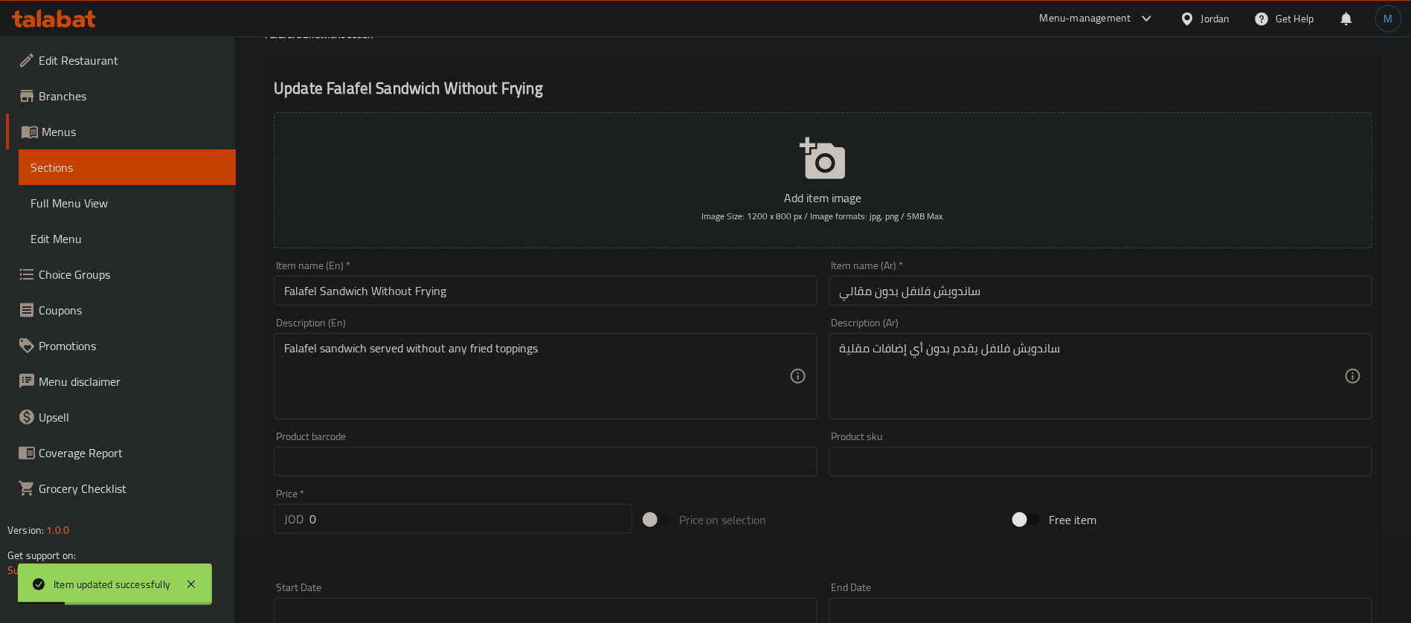
scroll to position [0, 0]
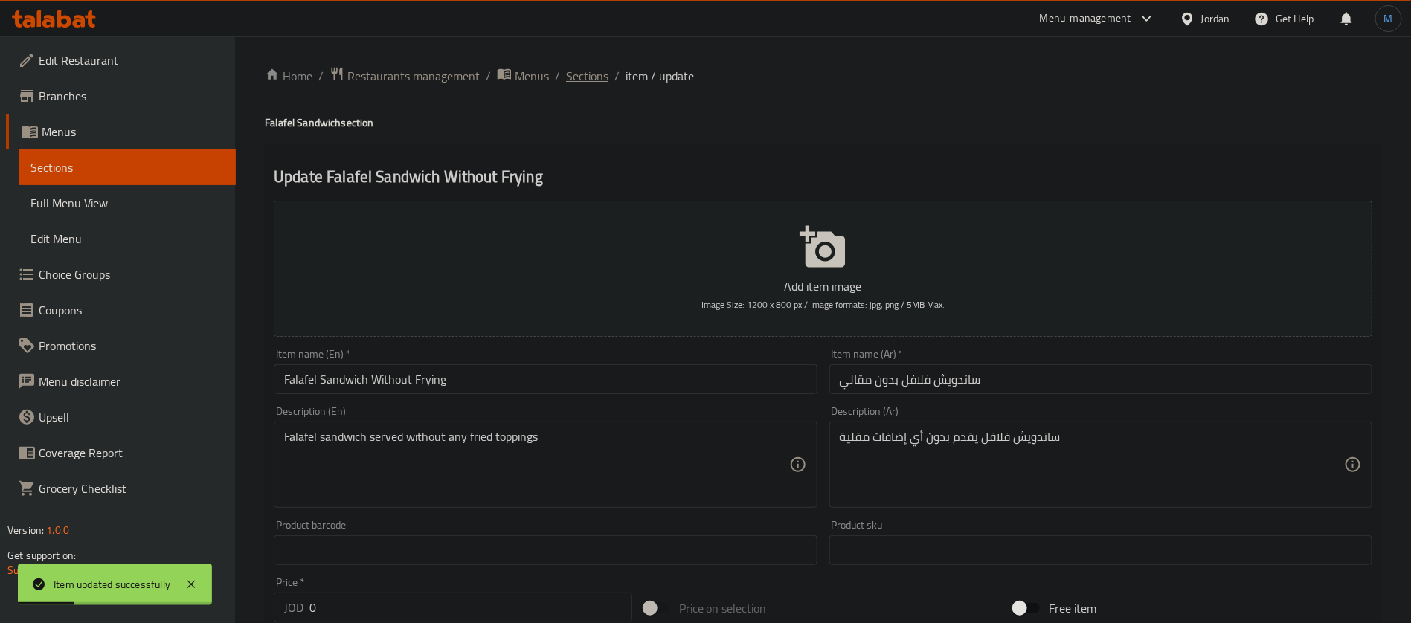
click at [597, 74] on span "Sections" at bounding box center [587, 76] width 42 height 18
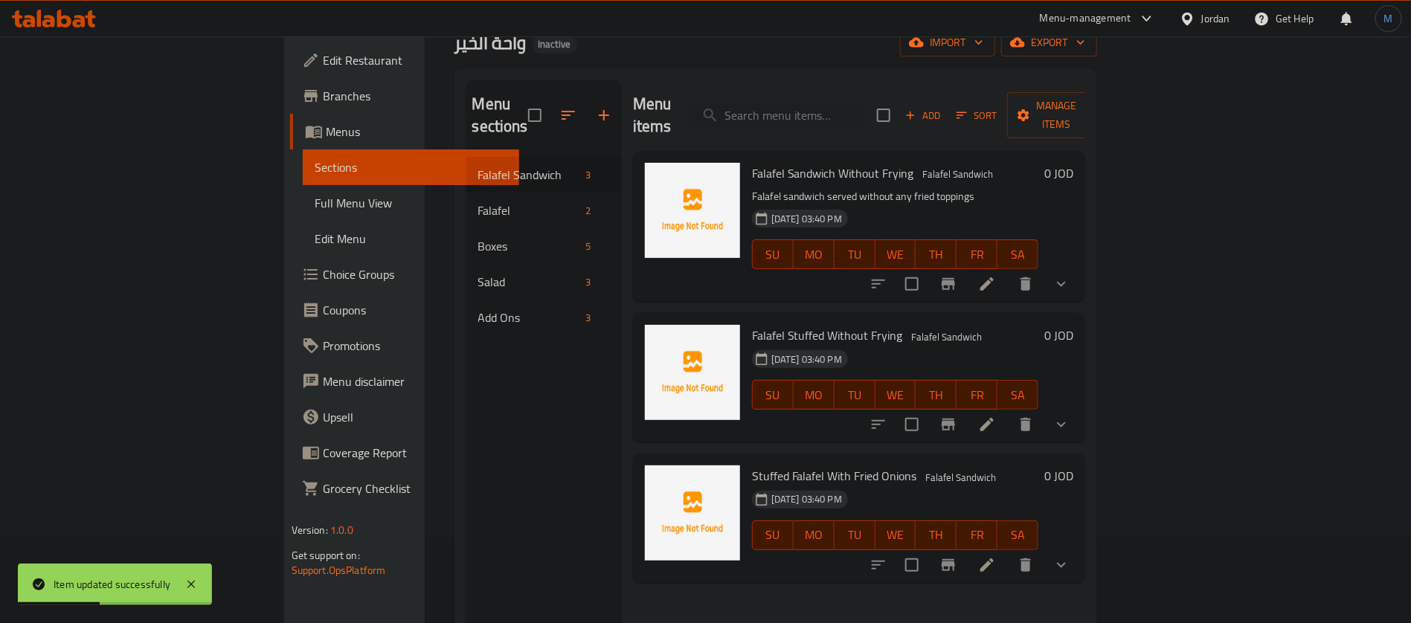
scroll to position [112, 0]
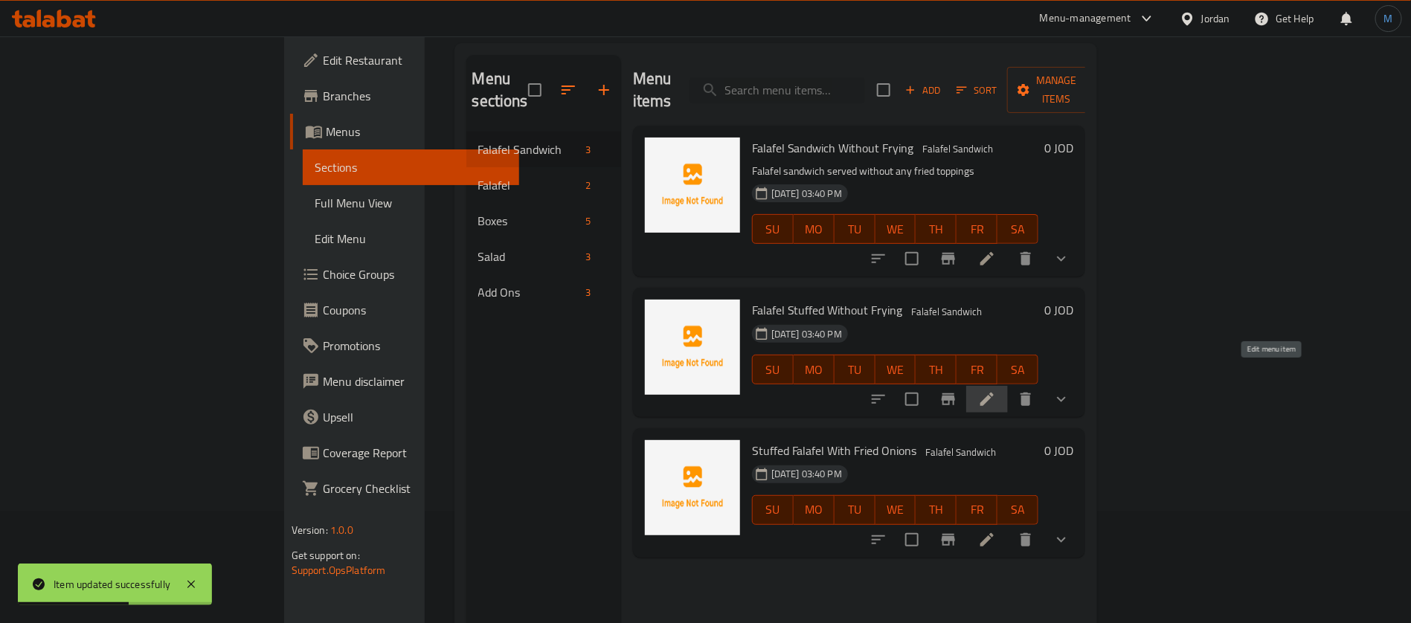
click at [996, 391] on icon at bounding box center [987, 400] width 18 height 18
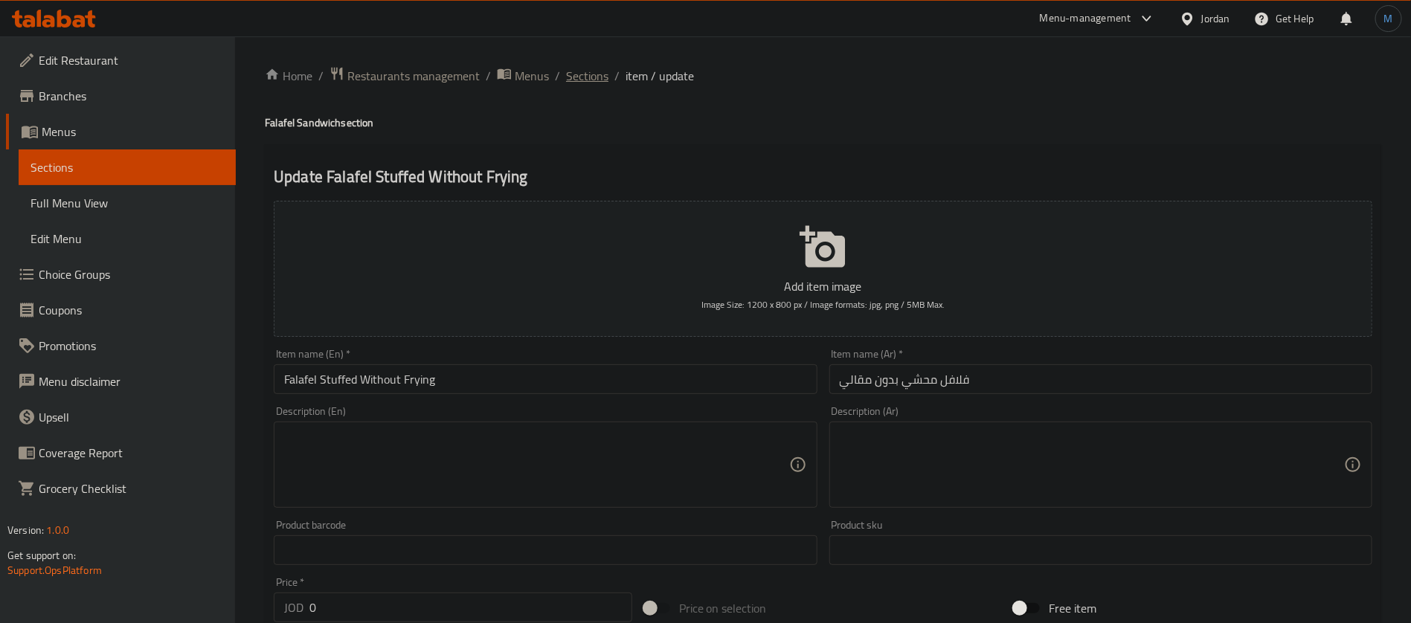
click at [576, 73] on span "Sections" at bounding box center [587, 76] width 42 height 18
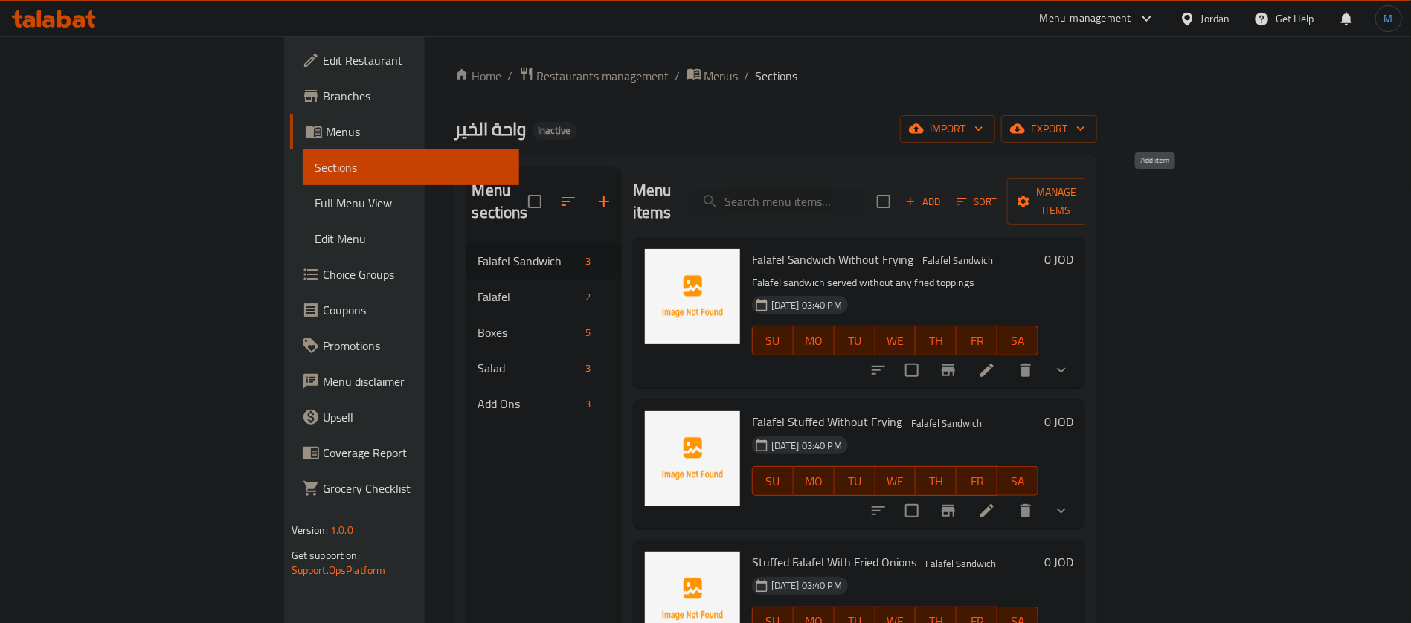
click at [943, 195] on span "Add" at bounding box center [923, 201] width 40 height 17
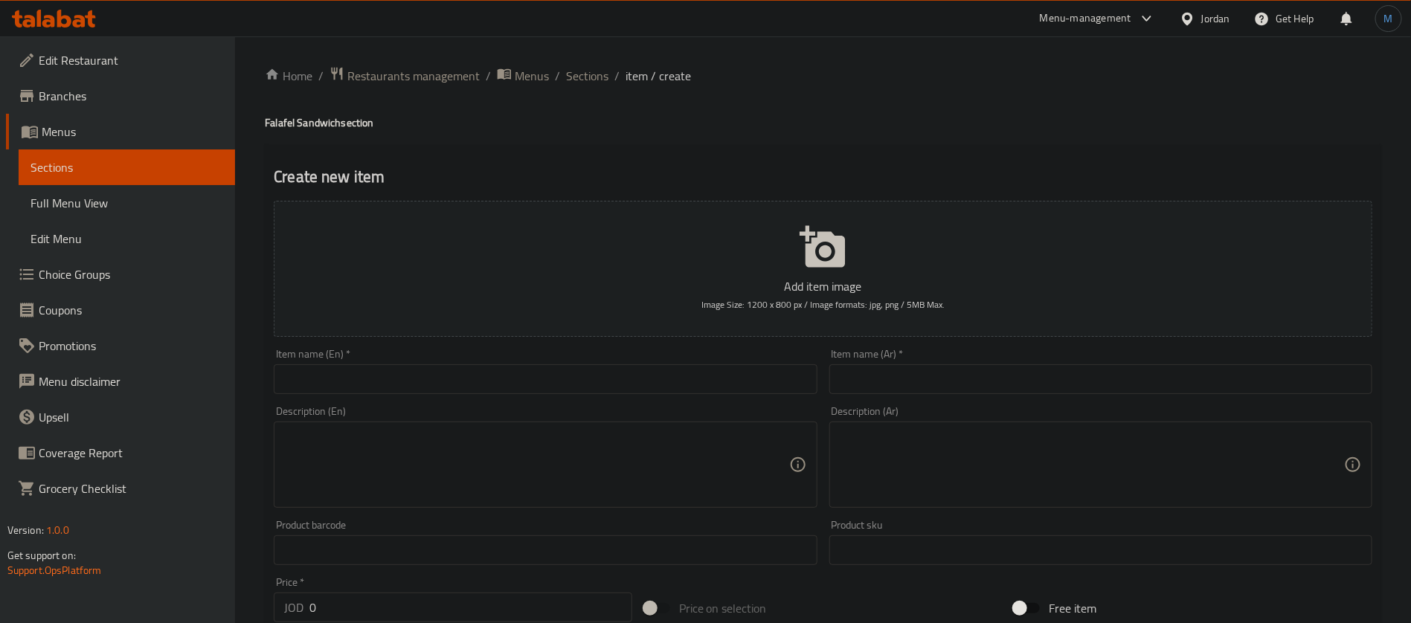
click at [547, 350] on div "Item name (En)   * Item name (En) *" at bounding box center [545, 371] width 543 height 45
click at [550, 376] on input "text" at bounding box center [545, 379] width 543 height 30
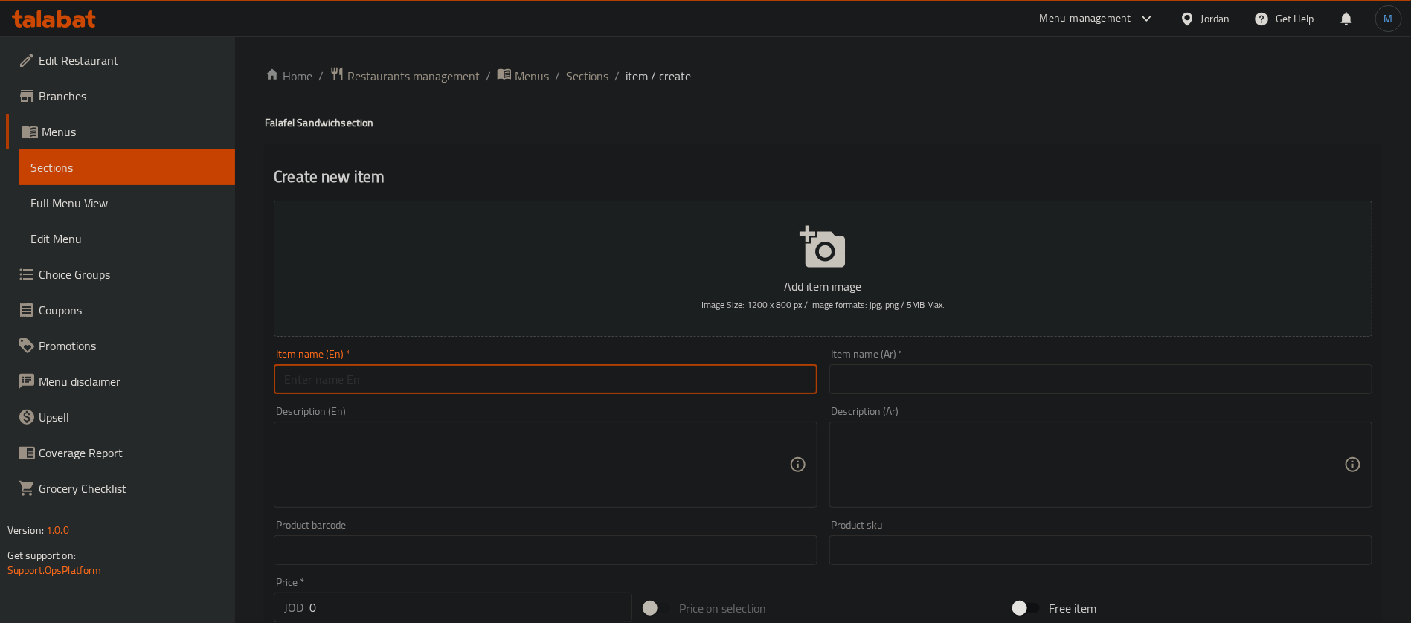
click at [995, 395] on div "Item name (Ar)   * Item name (Ar) *" at bounding box center [1100, 371] width 555 height 57
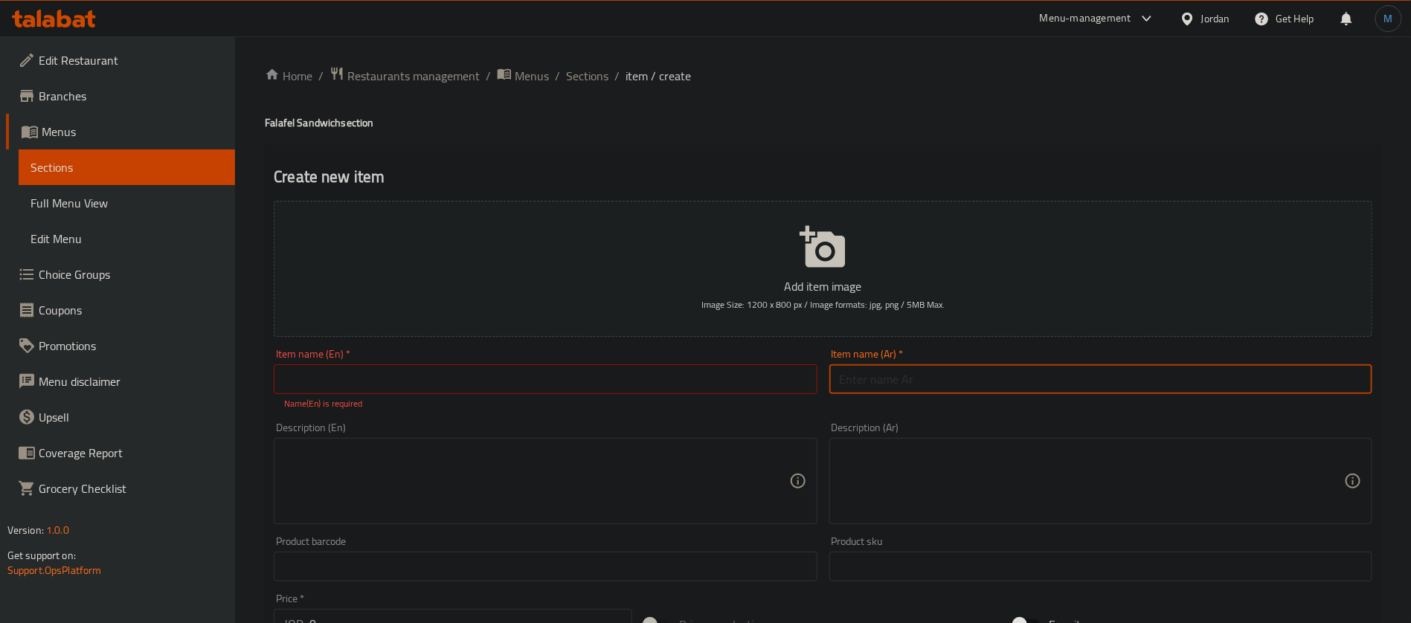
click at [977, 379] on input "text" at bounding box center [1100, 379] width 543 height 30
type input "مع مقالي"
click at [820, 375] on div "Item name (En)   * Item name (En) * Name(En) is required" at bounding box center [545, 380] width 555 height 74
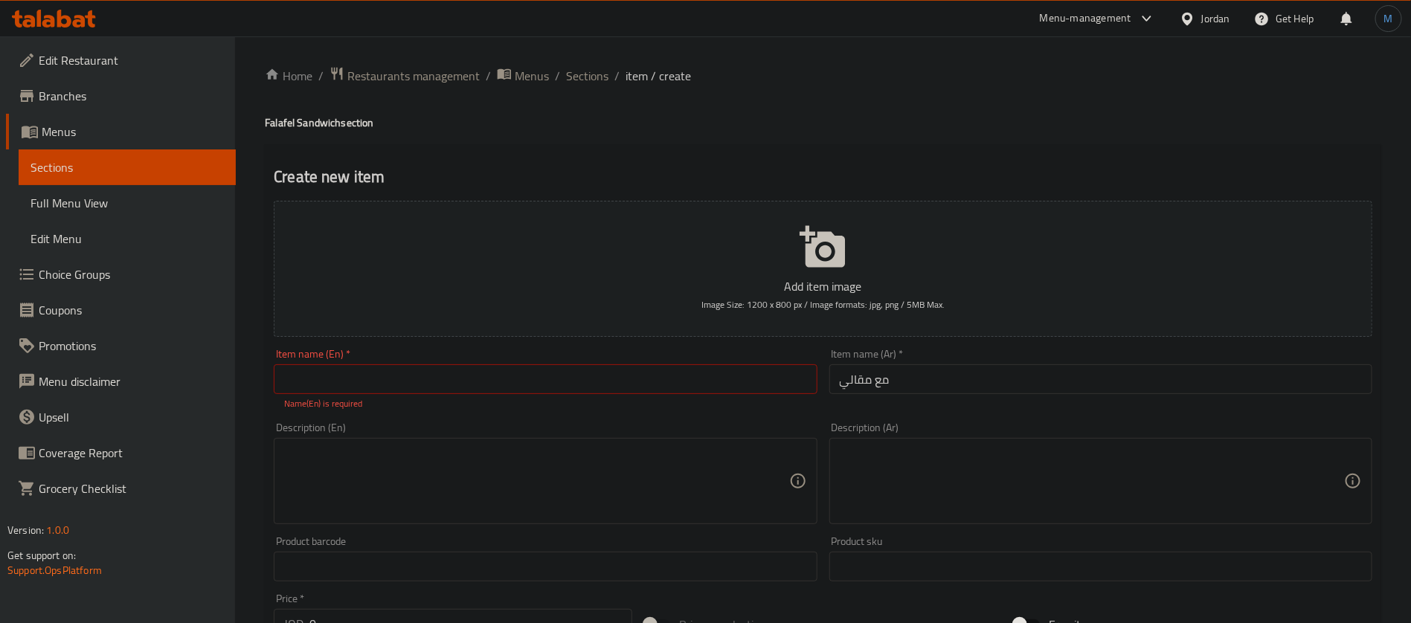
click at [852, 383] on input "مع مقالي" at bounding box center [1100, 379] width 543 height 30
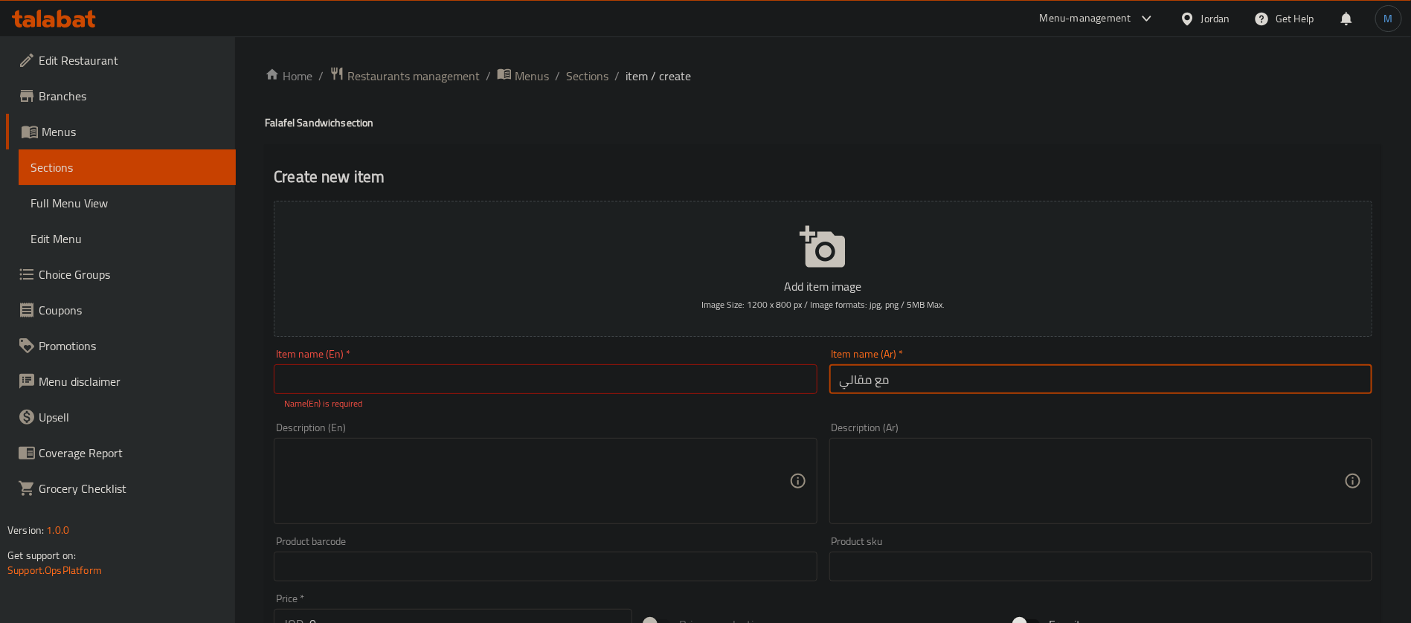
click at [852, 383] on input "مع مقالي" at bounding box center [1100, 379] width 543 height 30
click at [955, 375] on input "مع مقالي" at bounding box center [1100, 379] width 543 height 30
click at [590, 373] on input "text" at bounding box center [545, 379] width 543 height 30
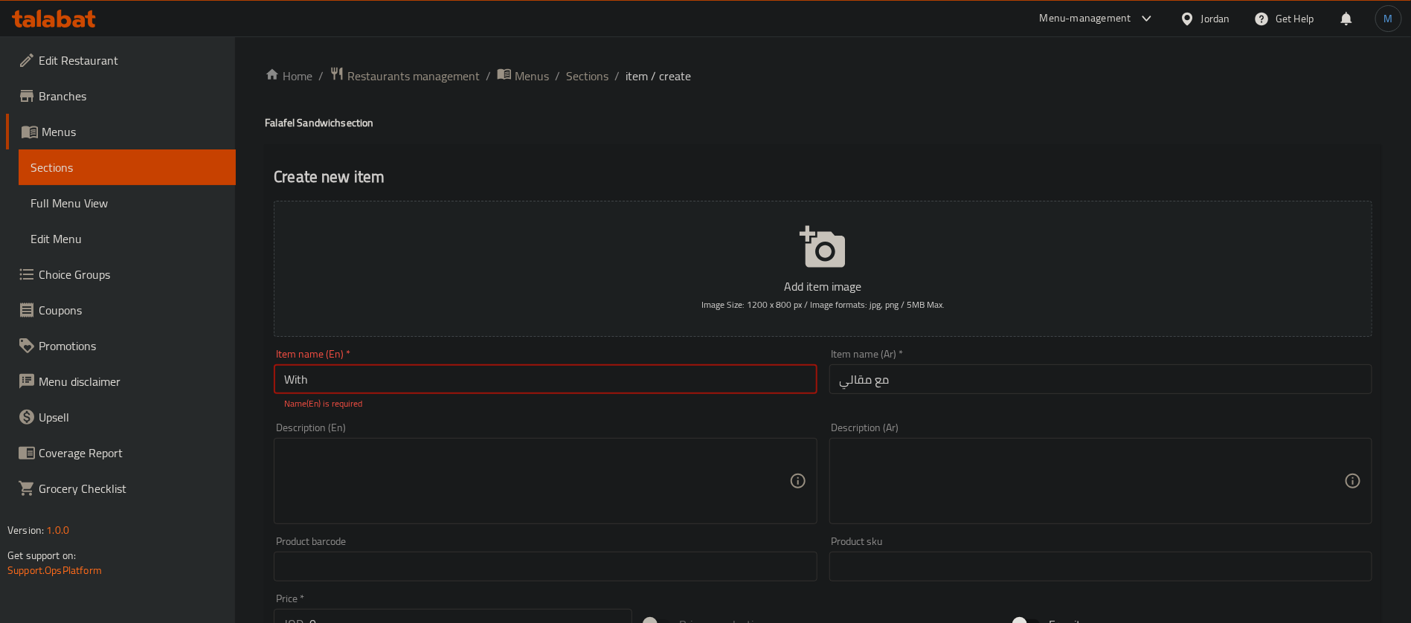
paste input "Frying"
type input "With Frying"
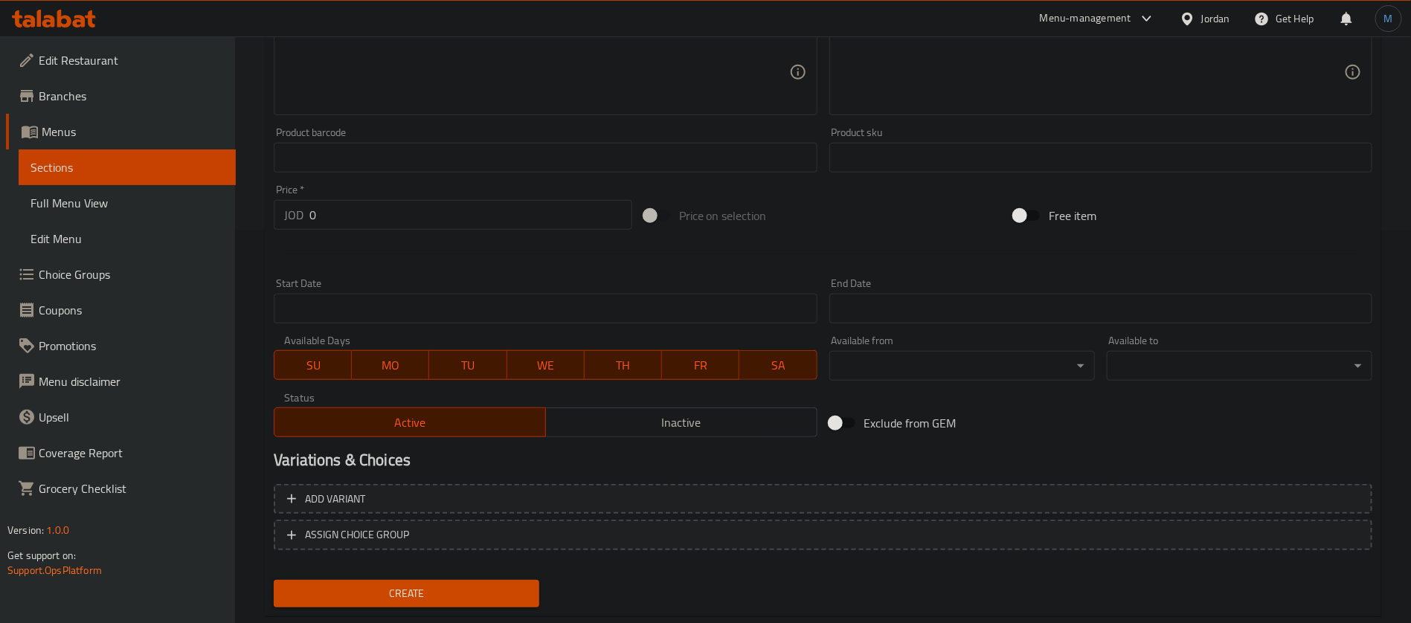
scroll to position [427, 0]
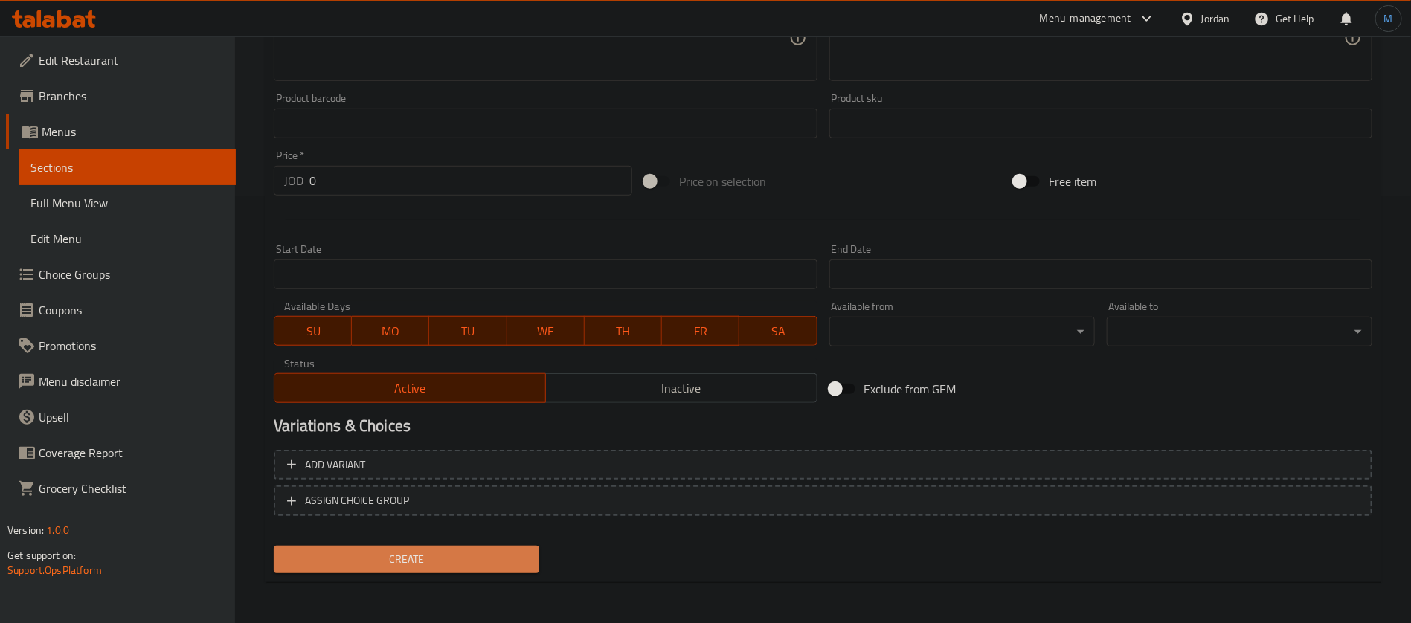
click at [484, 550] on span "Create" at bounding box center [407, 559] width 242 height 19
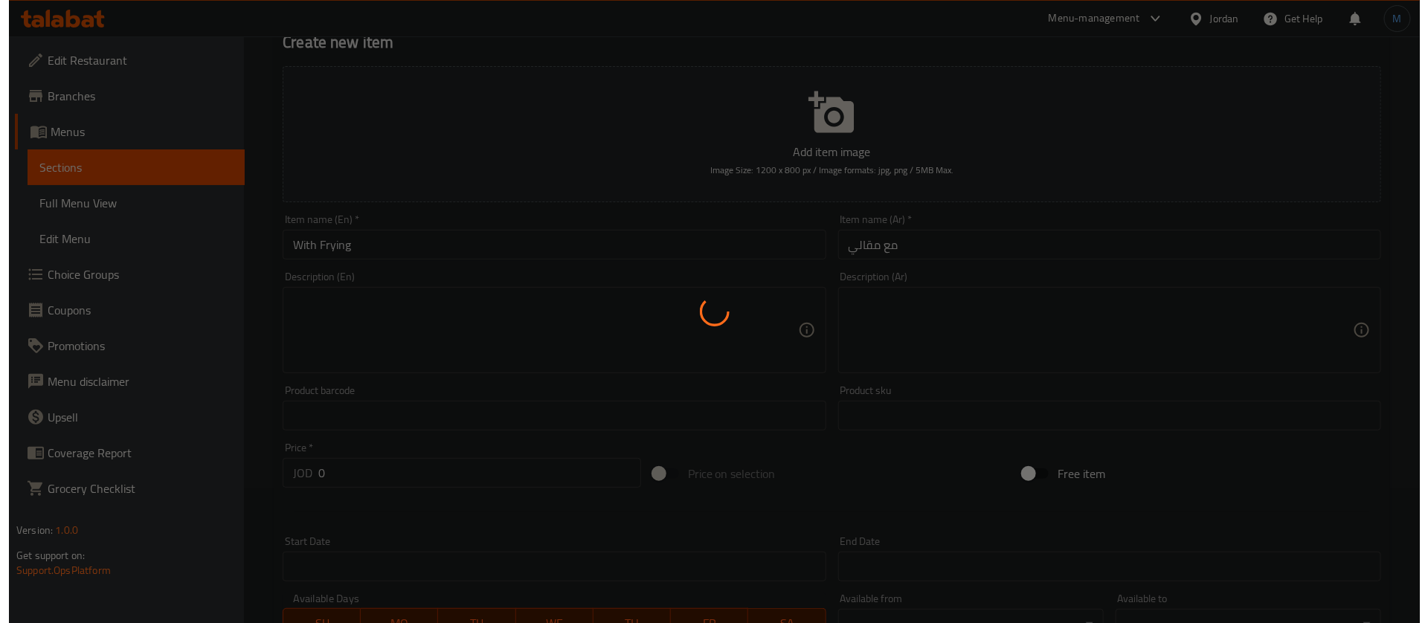
scroll to position [0, 0]
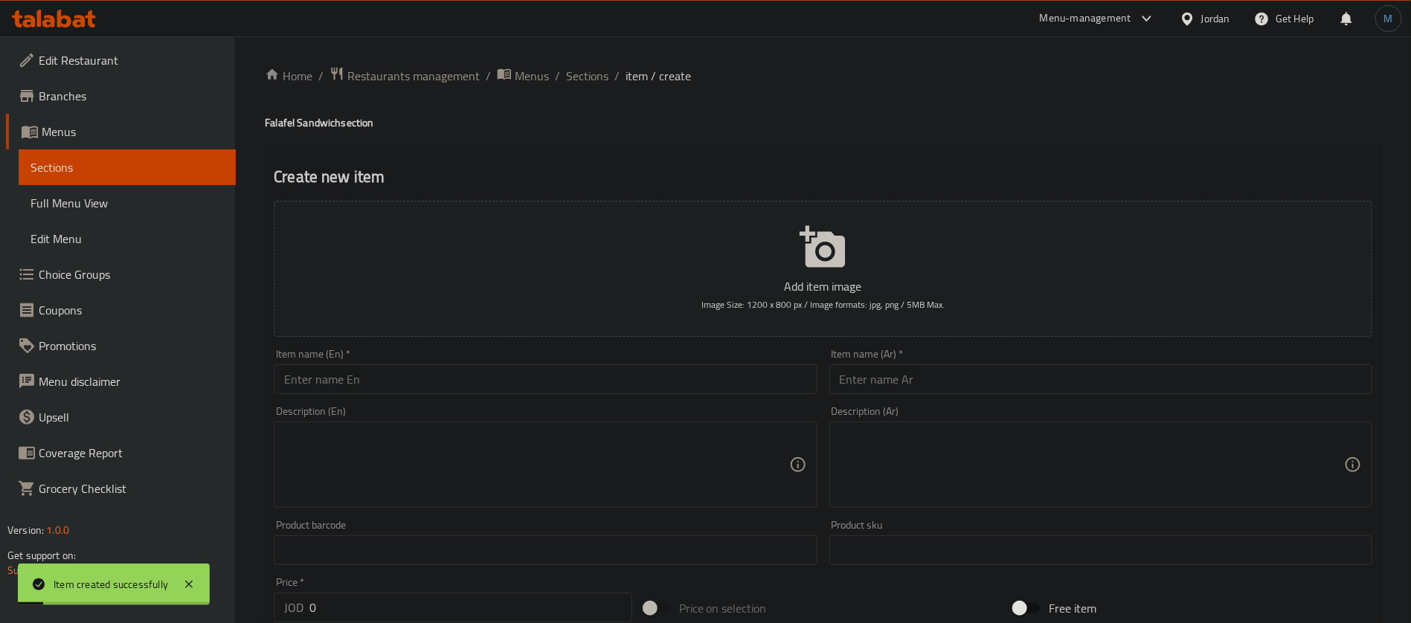
click at [582, 76] on span "Sections" at bounding box center [587, 76] width 42 height 18
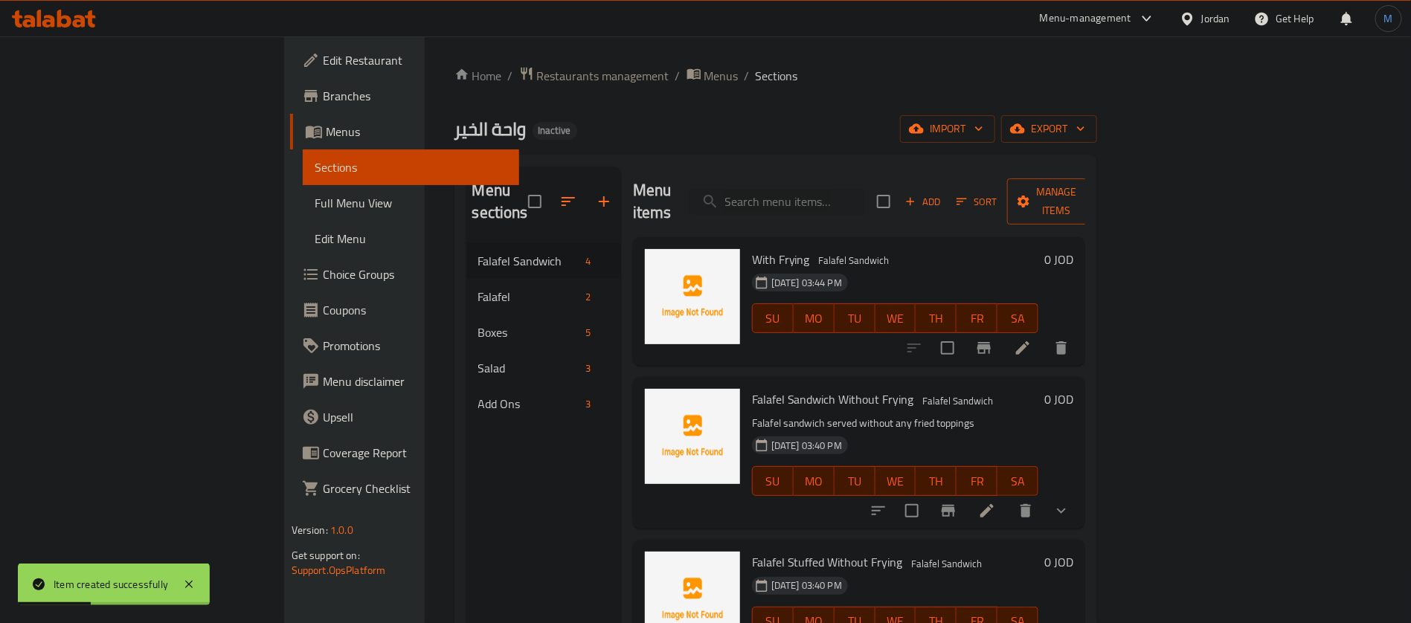
click at [1095, 190] on span "Manage items" at bounding box center [1057, 201] width 76 height 37
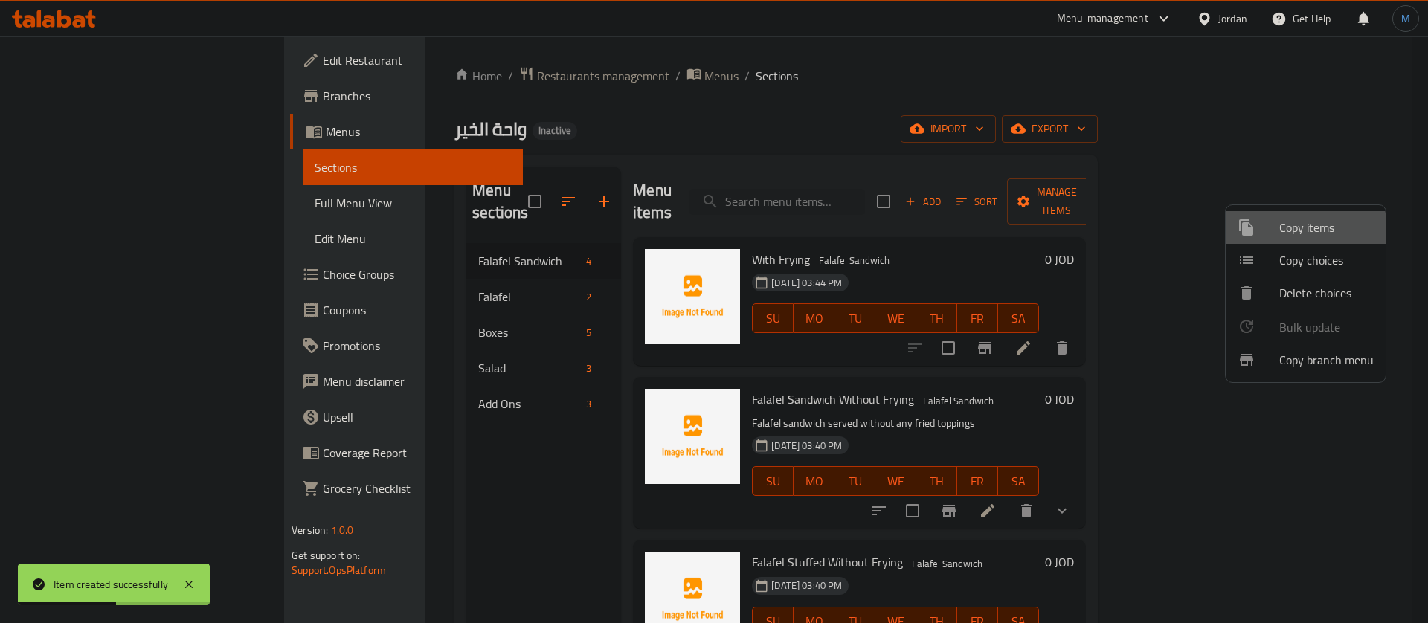
click at [1283, 237] on span "Copy items" at bounding box center [1326, 228] width 94 height 18
click at [1282, 247] on li "Copy choices" at bounding box center [1306, 260] width 160 height 33
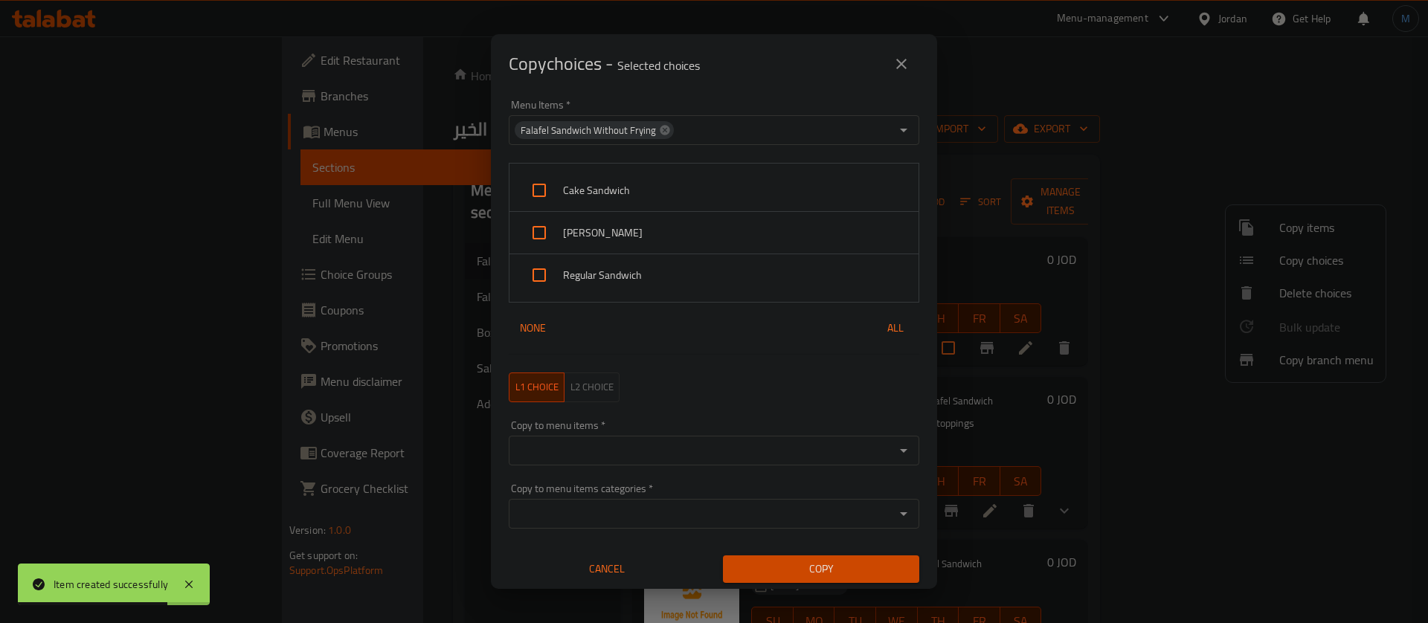
click at [594, 181] on span "Cake Sandwich" at bounding box center [735, 190] width 344 height 19
checkbox input "true"
click at [603, 240] on span "Hamam Sandwich" at bounding box center [735, 233] width 344 height 19
checkbox input "true"
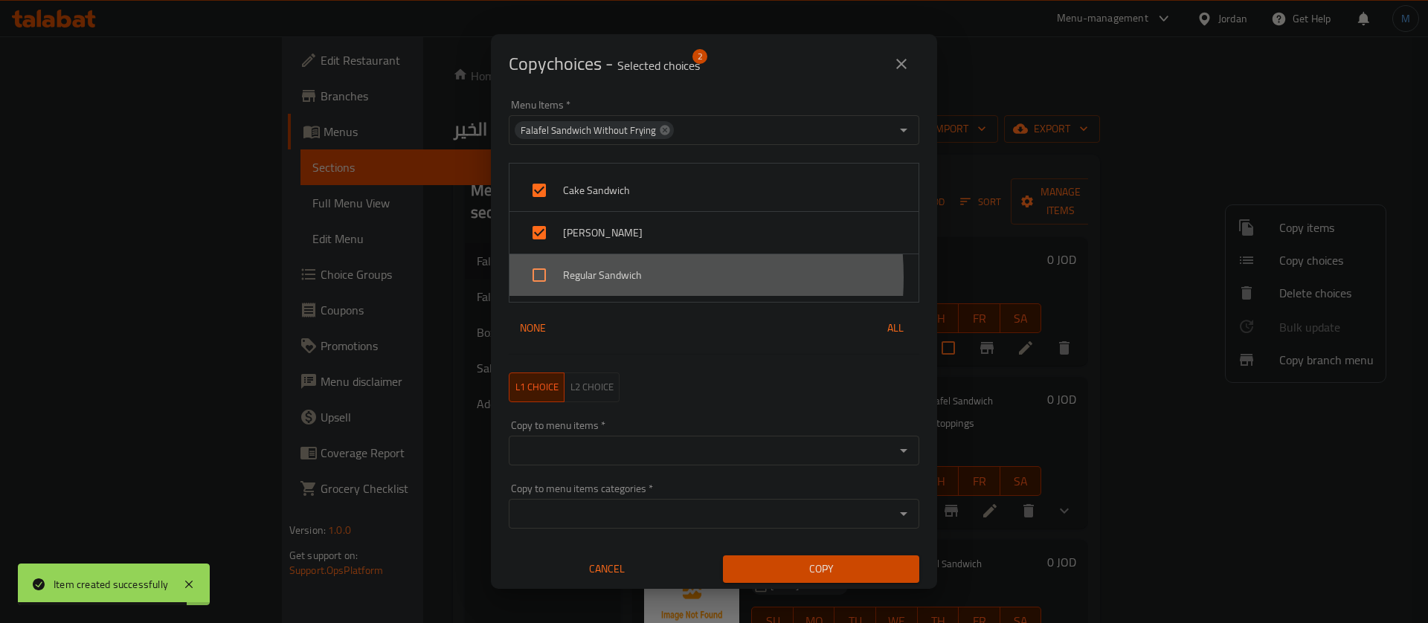
click at [600, 277] on span "Regular Sandwich" at bounding box center [735, 275] width 344 height 19
checkbox input "true"
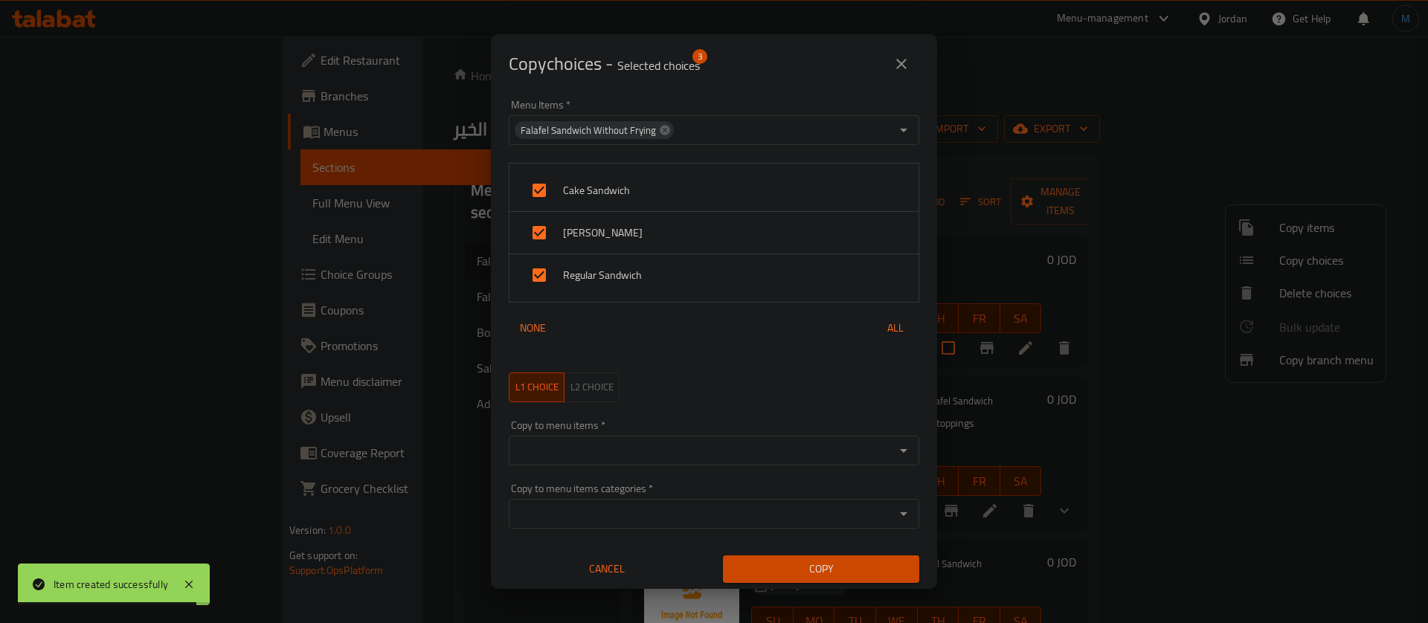
click at [696, 463] on div "Copy to menu items *" at bounding box center [714, 451] width 411 height 30
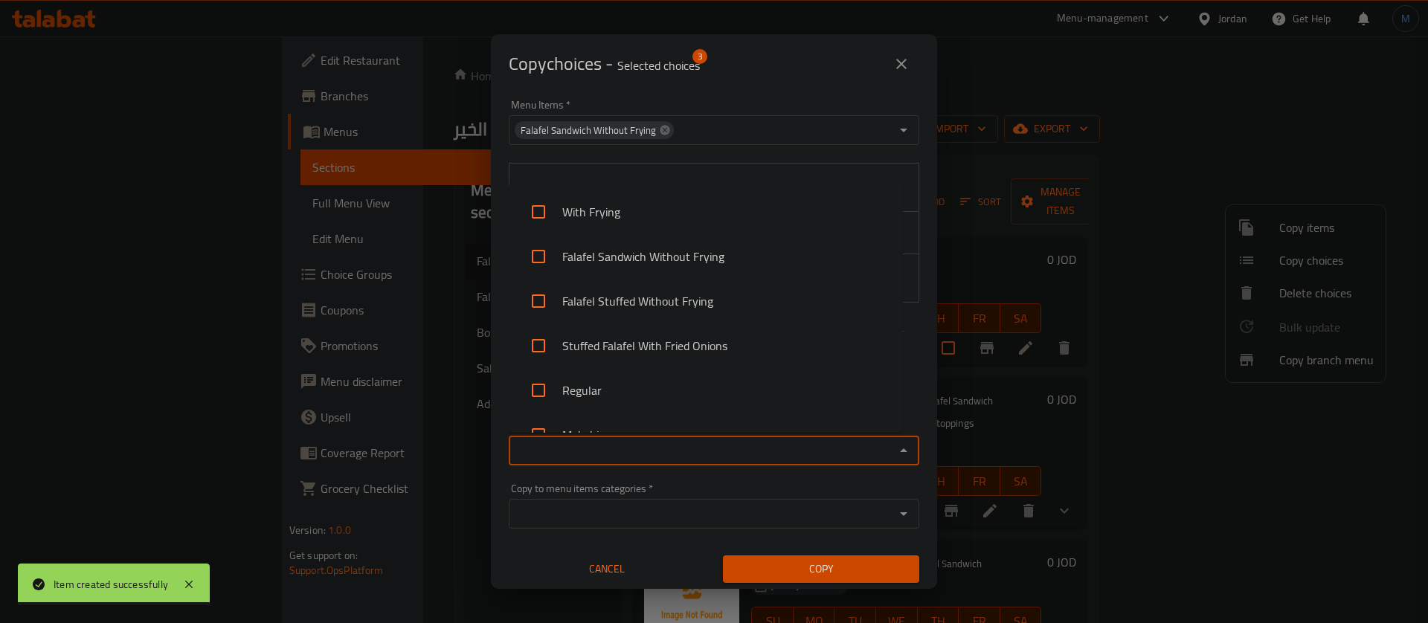
click at [699, 457] on input "Copy to menu items   *" at bounding box center [701, 450] width 377 height 21
click at [649, 213] on li "With Frying" at bounding box center [706, 212] width 394 height 45
checkbox input "true"
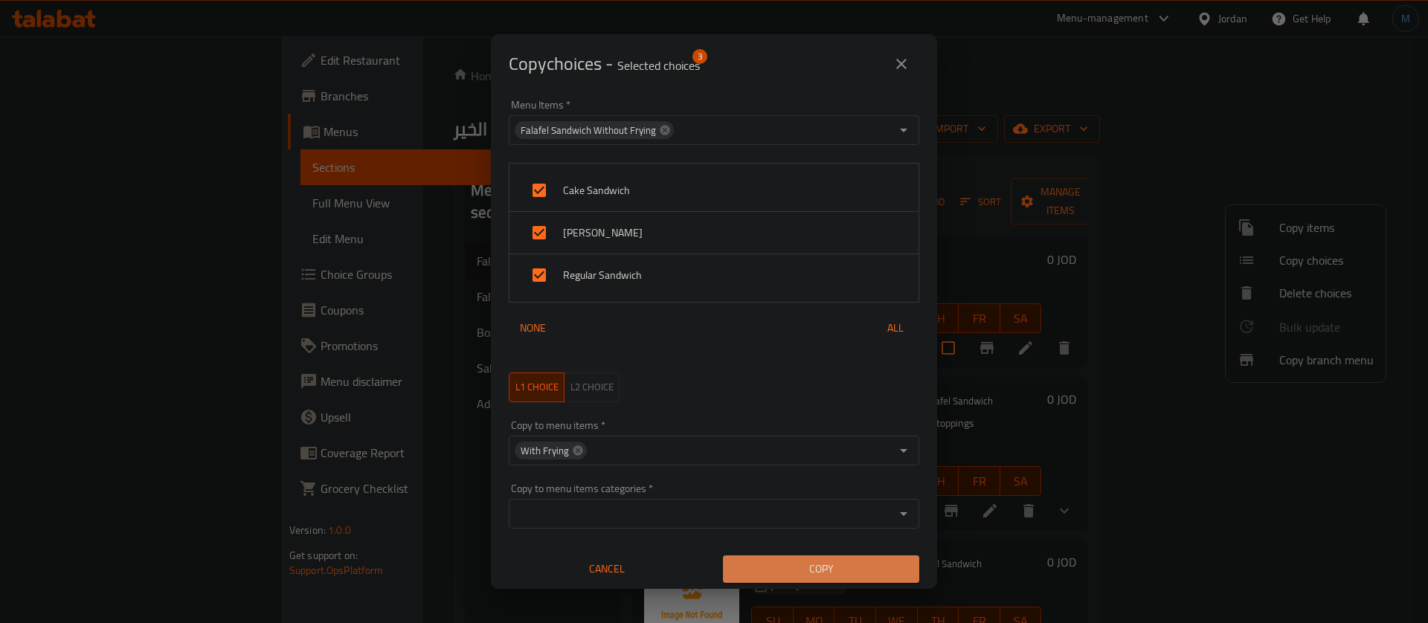
click at [842, 566] on span "Copy" at bounding box center [821, 569] width 173 height 19
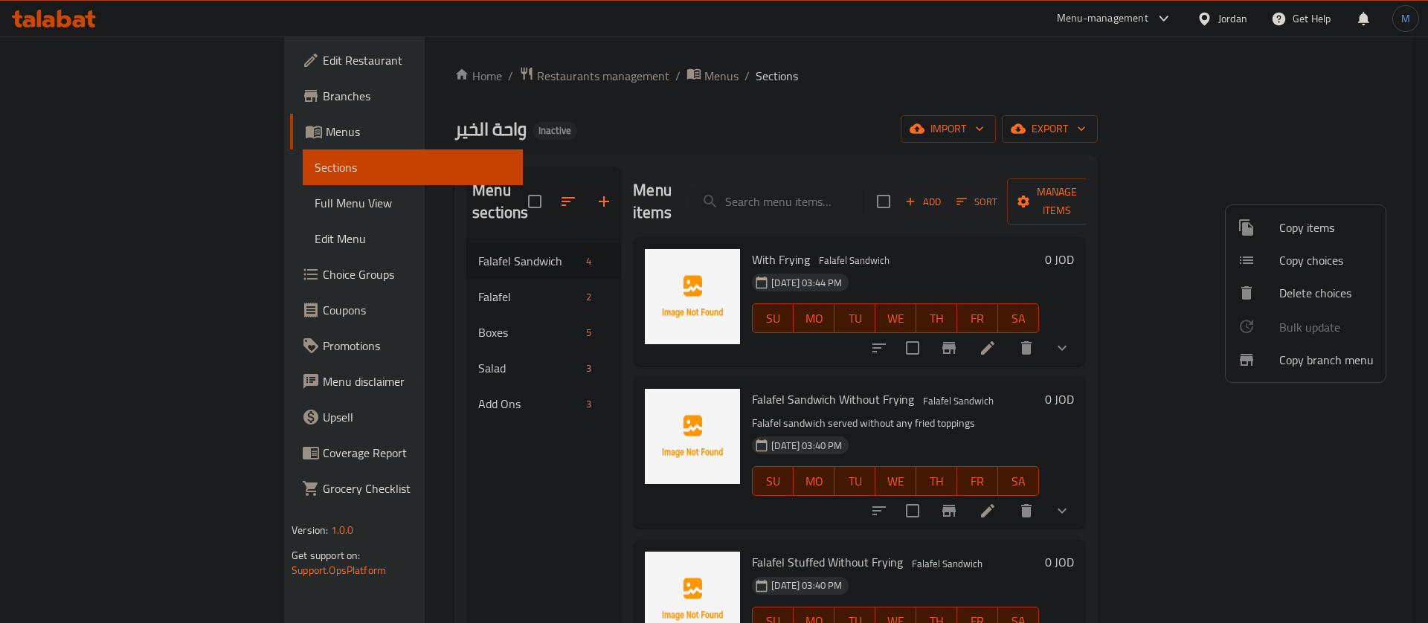
click at [1003, 325] on div at bounding box center [714, 311] width 1428 height 623
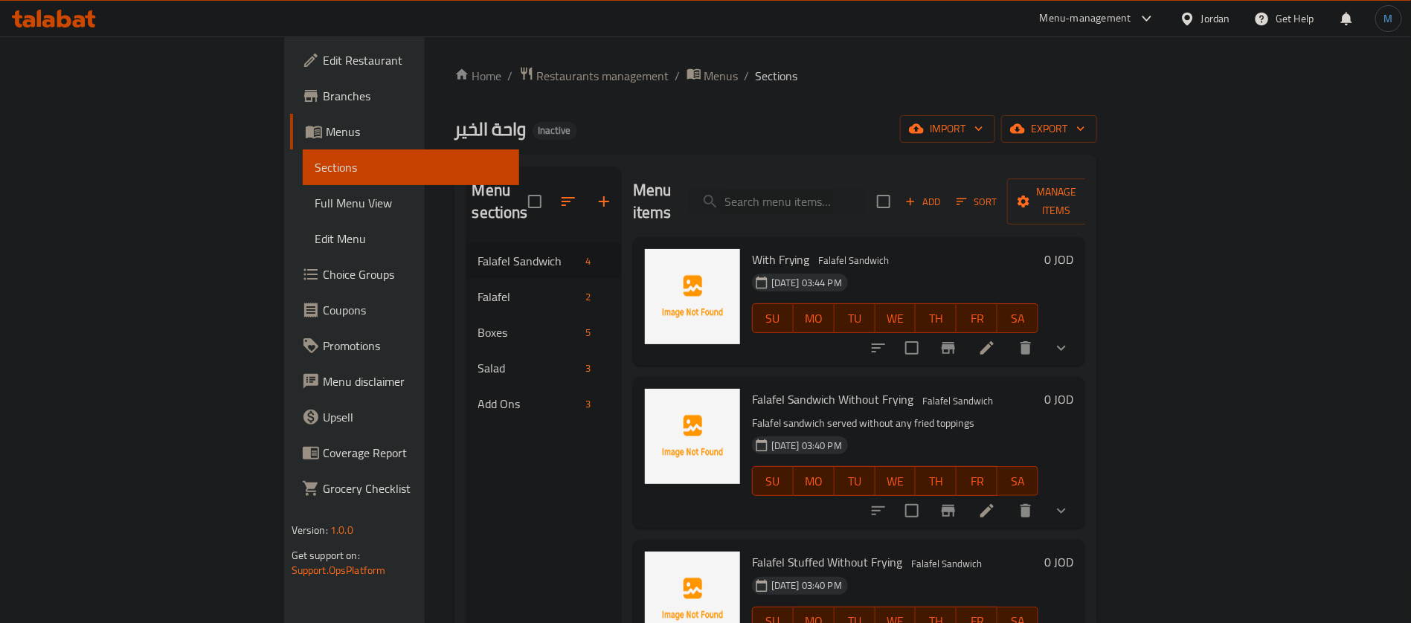
click at [1079, 341] on div at bounding box center [970, 348] width 219 height 36
click at [1008, 338] on li at bounding box center [987, 348] width 42 height 27
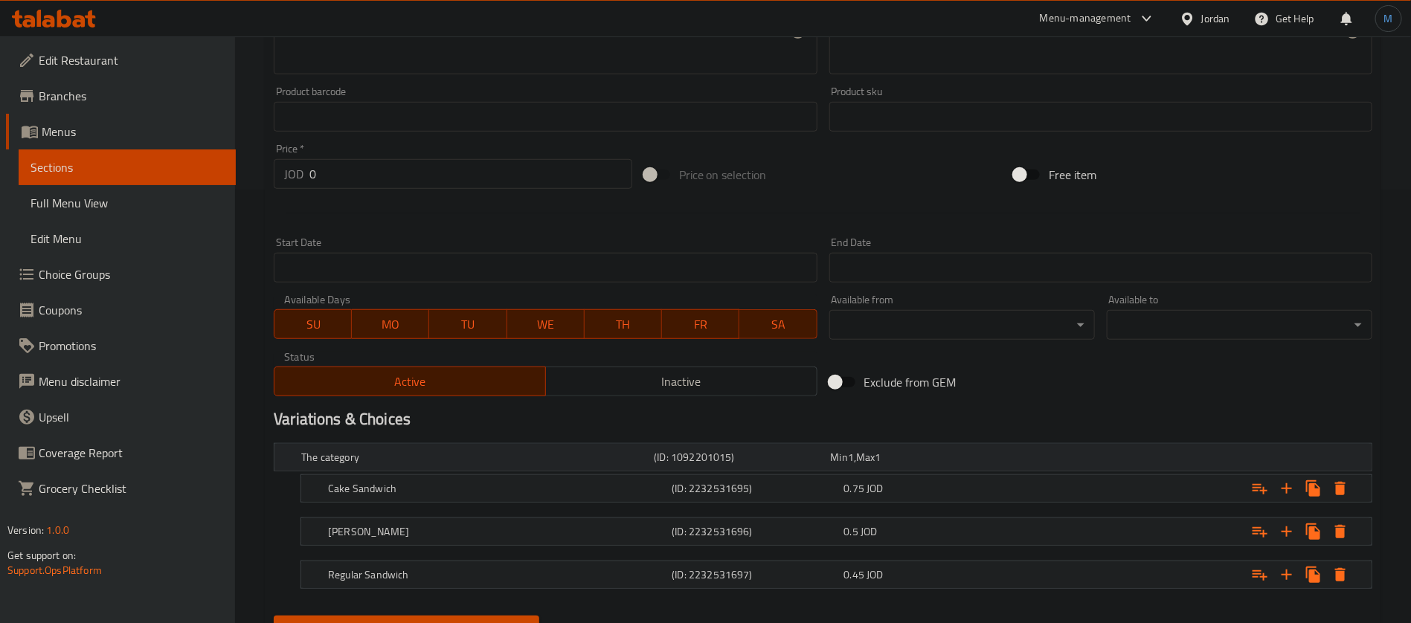
scroll to position [503, 0]
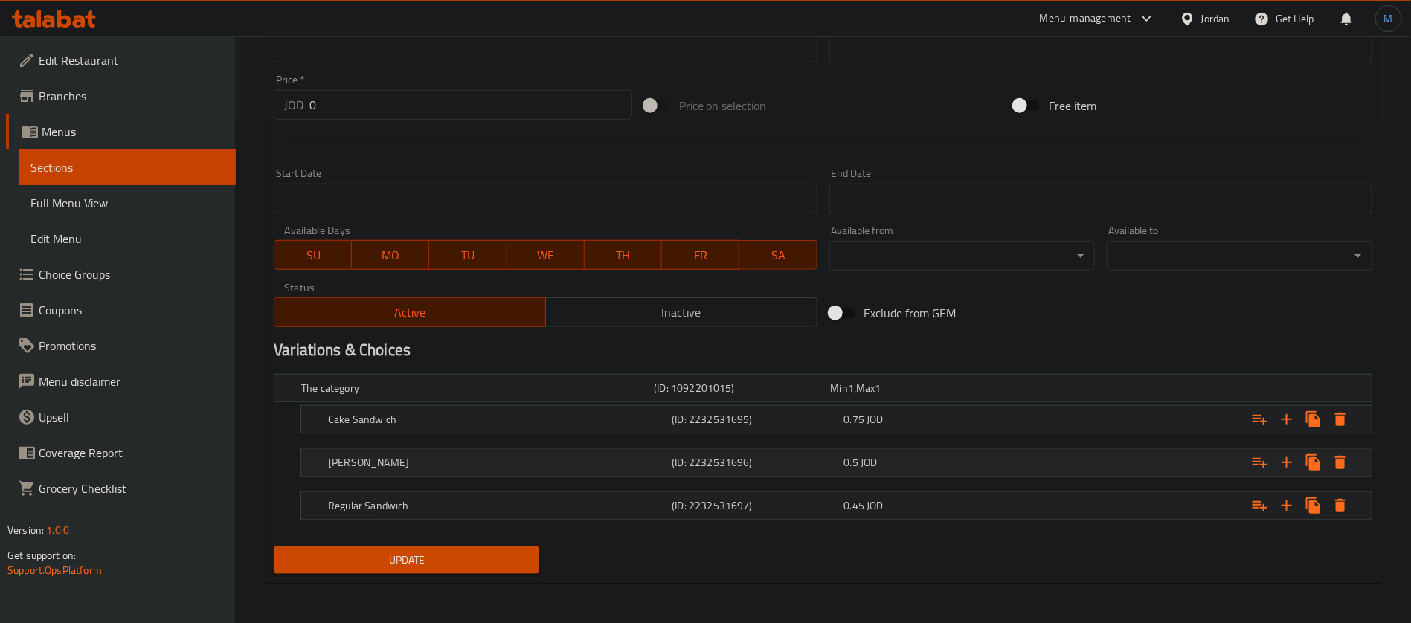
drag, startPoint x: 812, startPoint y: 501, endPoint x: 786, endPoint y: 465, distance: 43.8
click at [812, 396] on h5 "(ID: 2232531697)" at bounding box center [739, 388] width 170 height 15
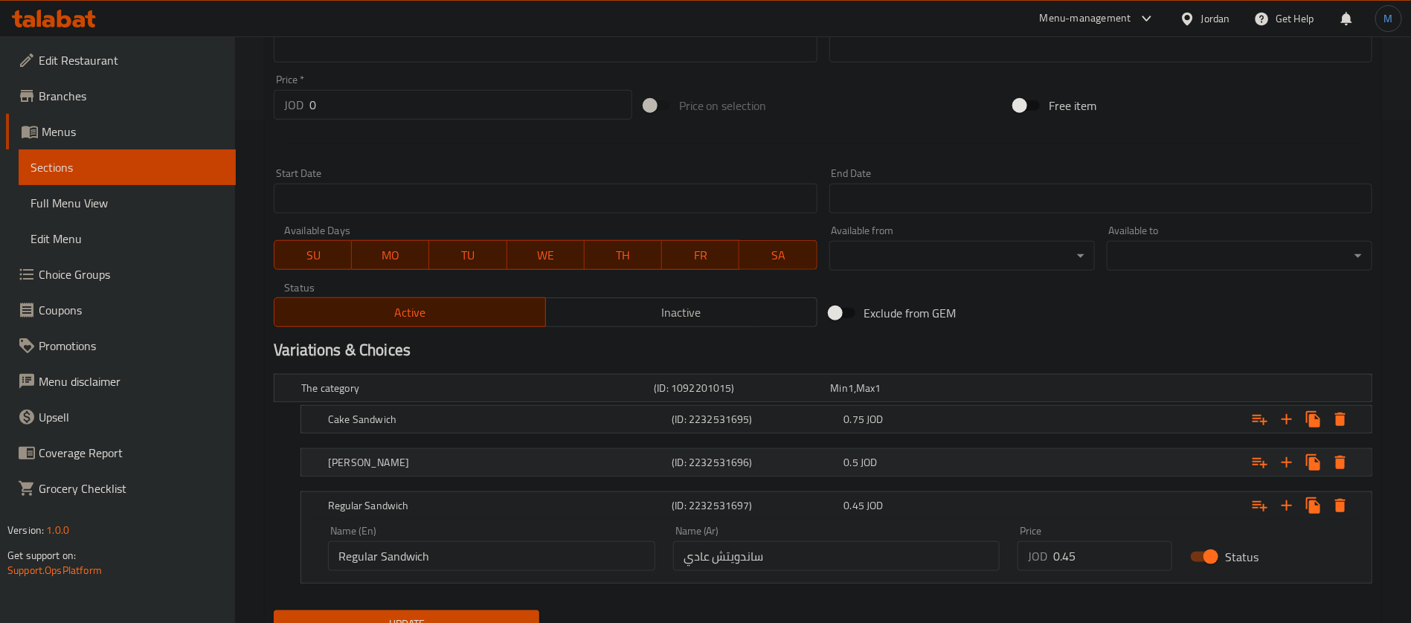
click at [775, 399] on div "(ID: 2232531696)" at bounding box center [739, 388] width 176 height 21
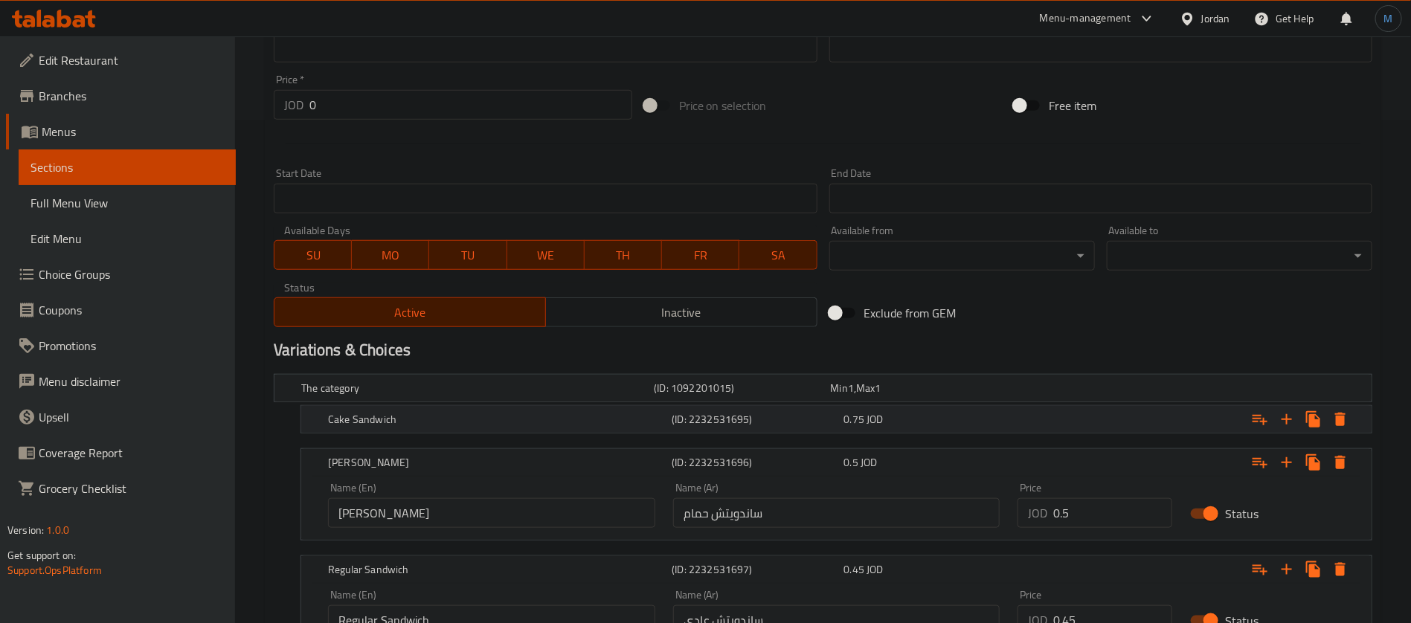
click at [763, 402] on div "Cake Sandwich (ID: 2232531695) 0.75 JOD" at bounding box center [827, 388] width 1058 height 33
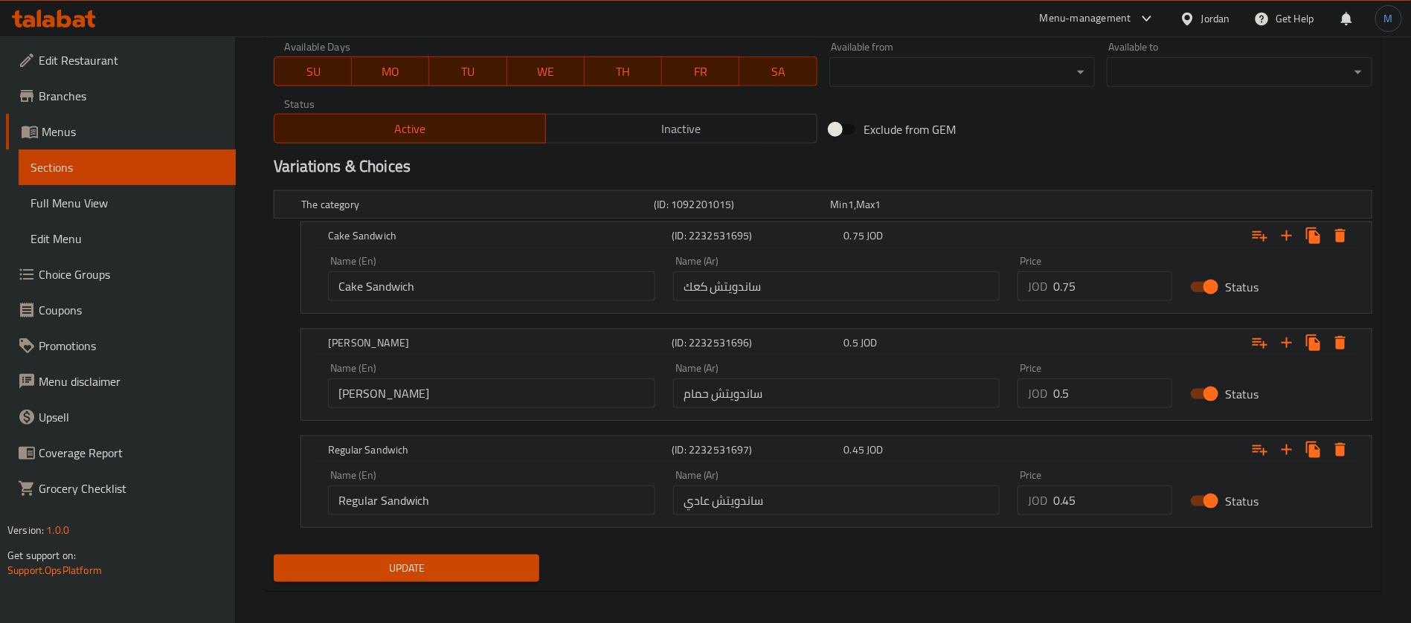
scroll to position [695, 0]
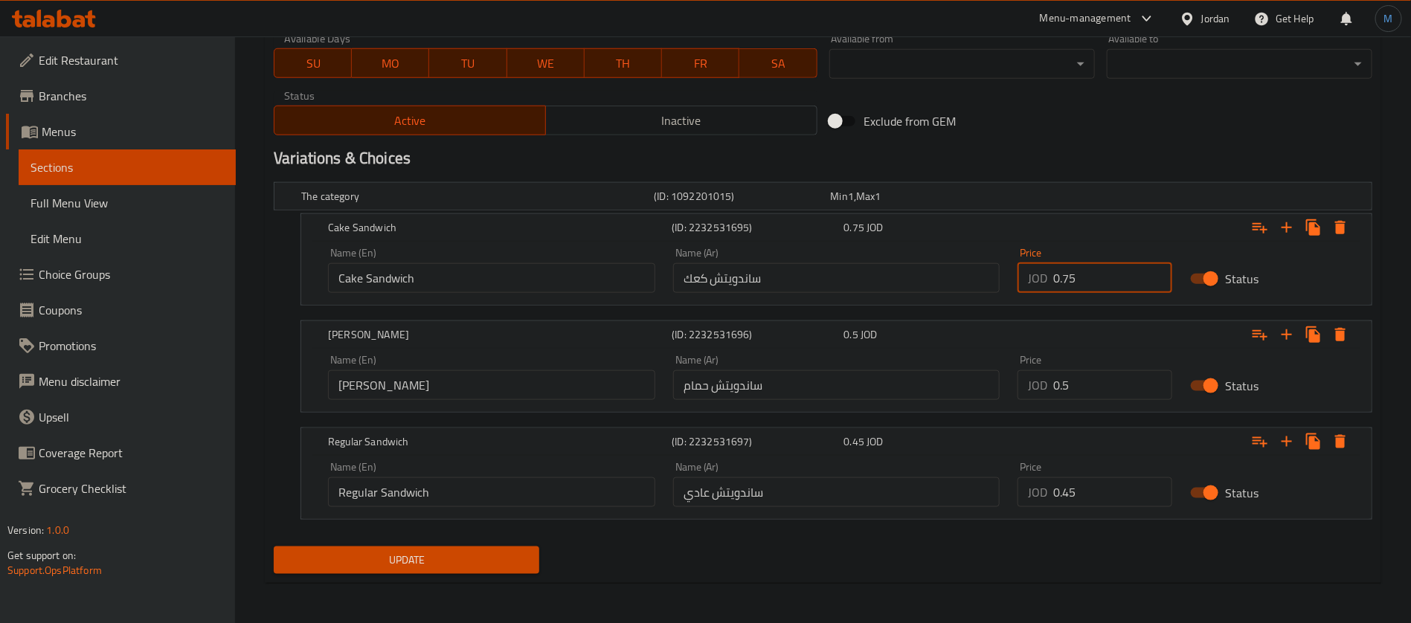
click at [1114, 292] on input "0.75" at bounding box center [1112, 278] width 119 height 30
paste input "8"
type input "0.8"
click at [1084, 387] on input "0.5" at bounding box center [1112, 385] width 119 height 30
click at [1120, 494] on input "0.45" at bounding box center [1112, 493] width 119 height 30
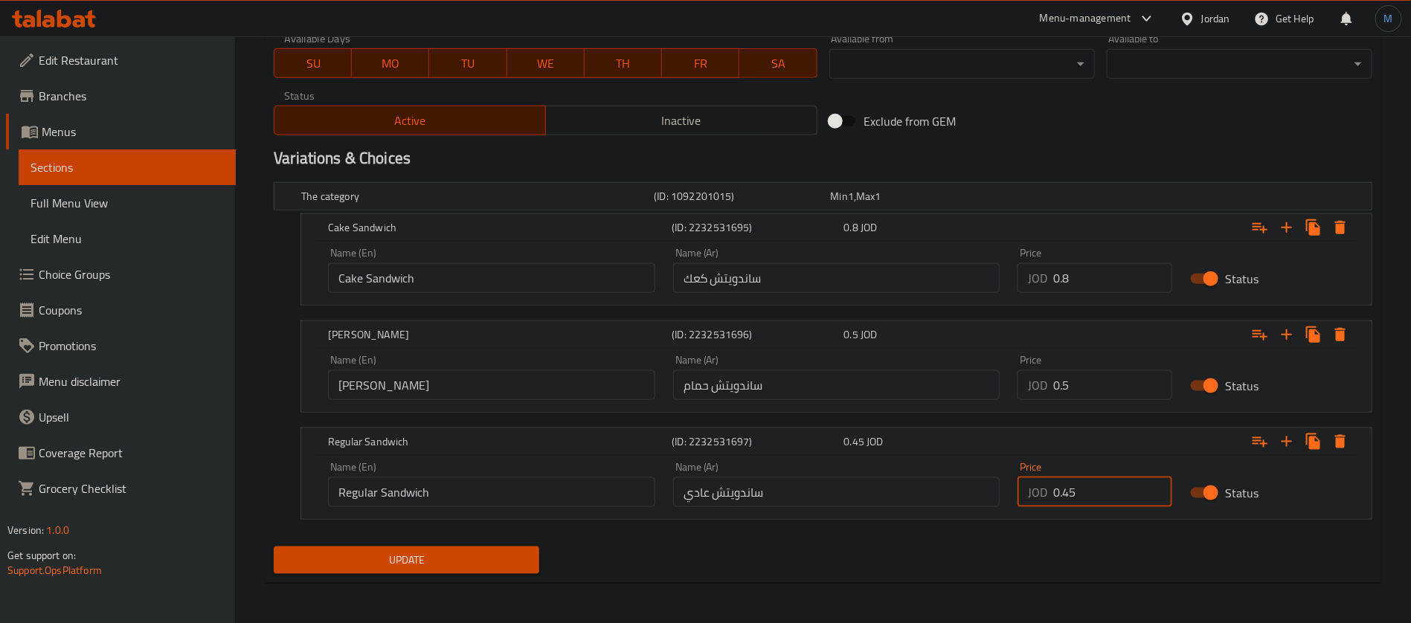
paste input "number"
type input "0.5"
click at [420, 557] on span "Update" at bounding box center [407, 560] width 242 height 19
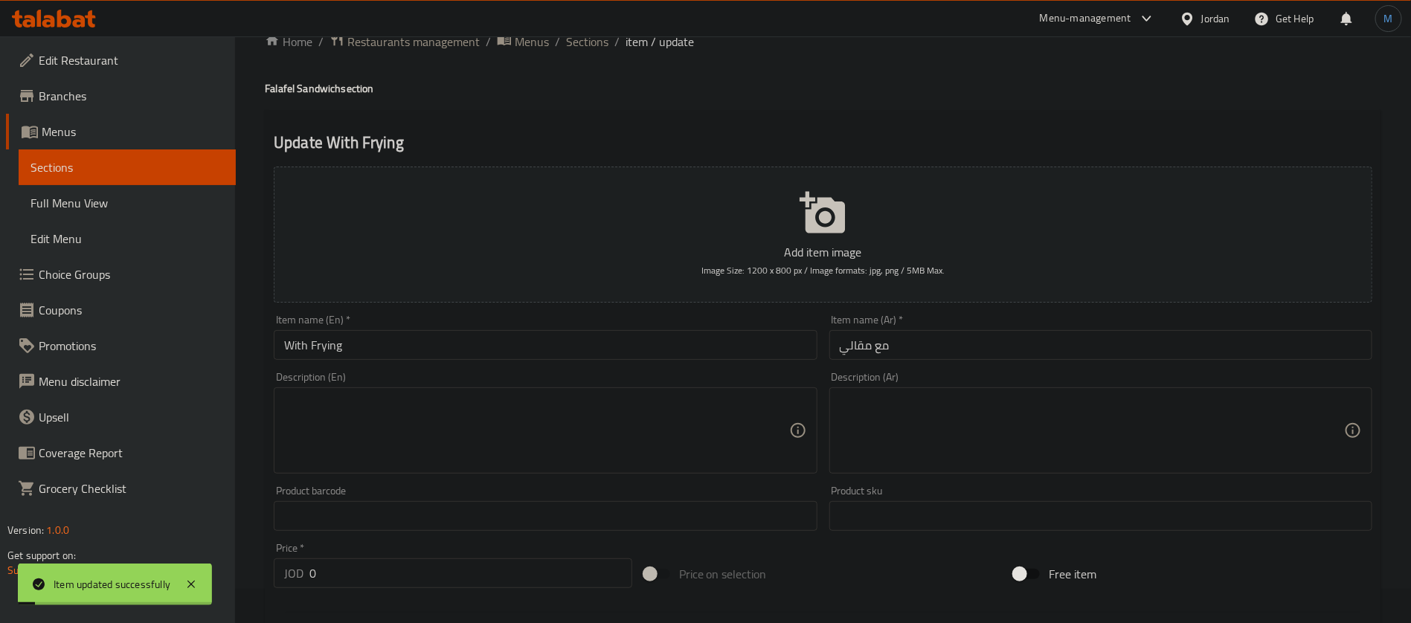
scroll to position [0, 0]
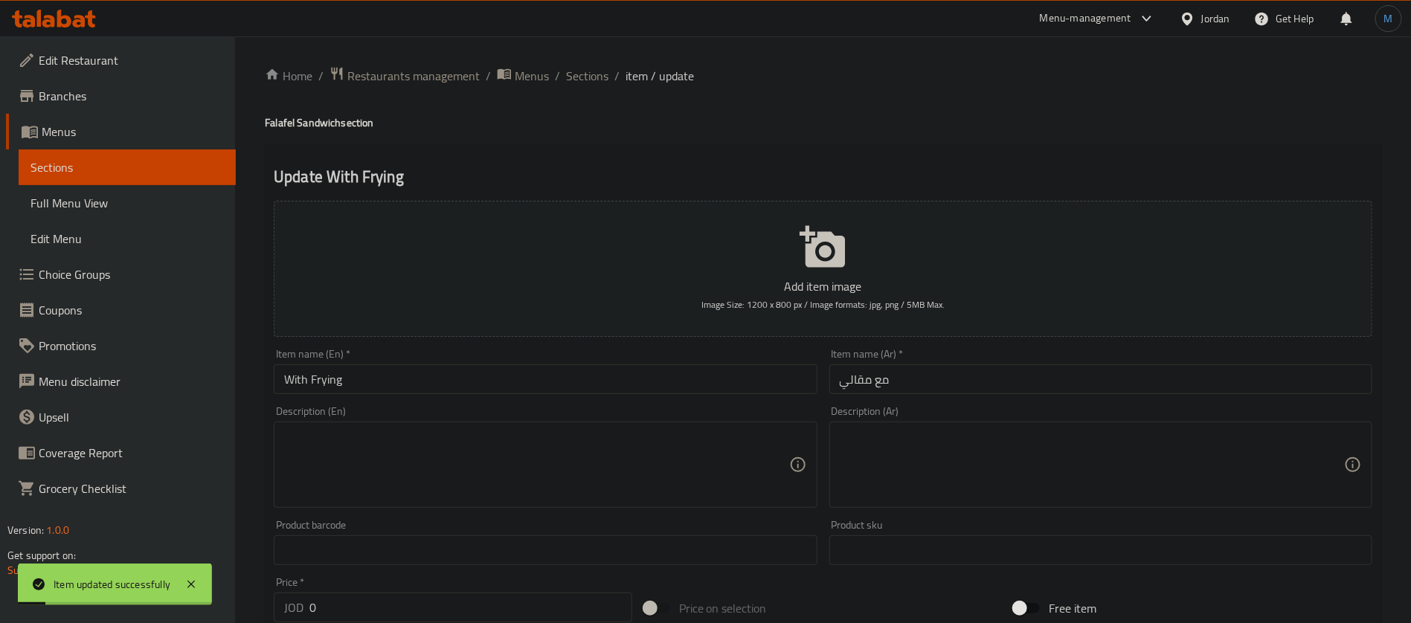
click at [592, 83] on span "Sections" at bounding box center [587, 76] width 42 height 18
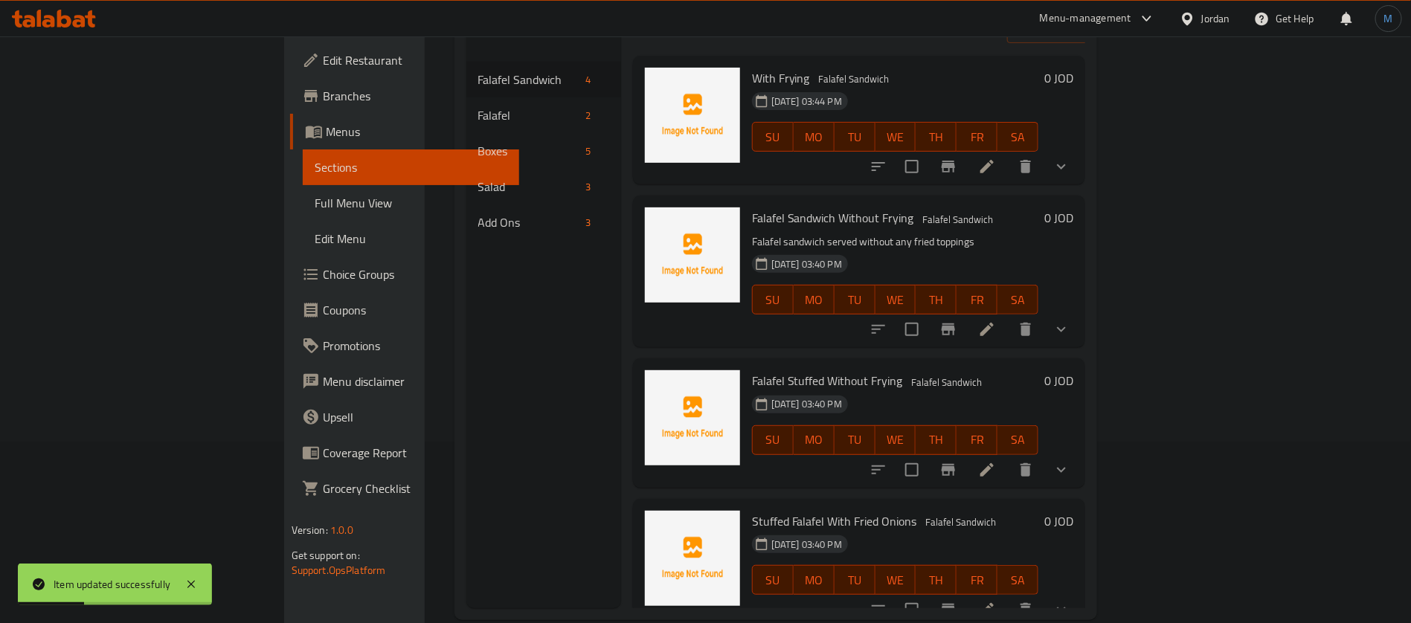
scroll to position [208, 0]
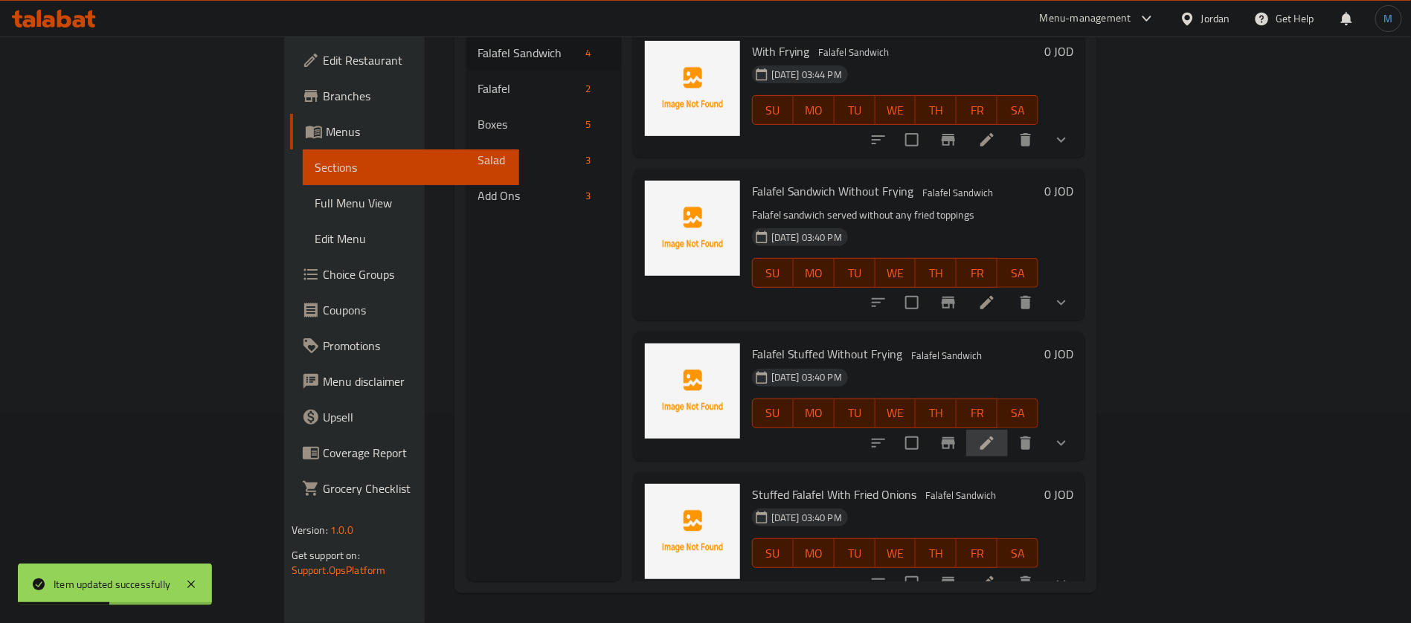
click at [1008, 430] on li at bounding box center [987, 443] width 42 height 27
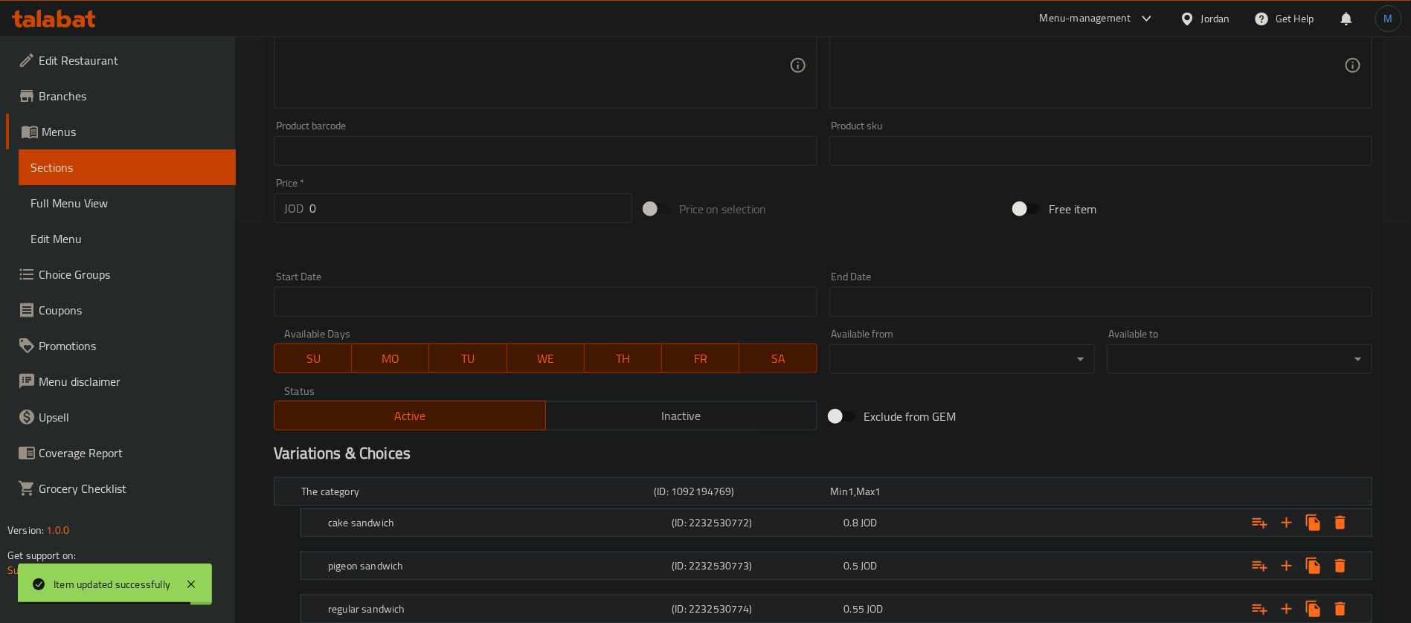
scroll to position [503, 0]
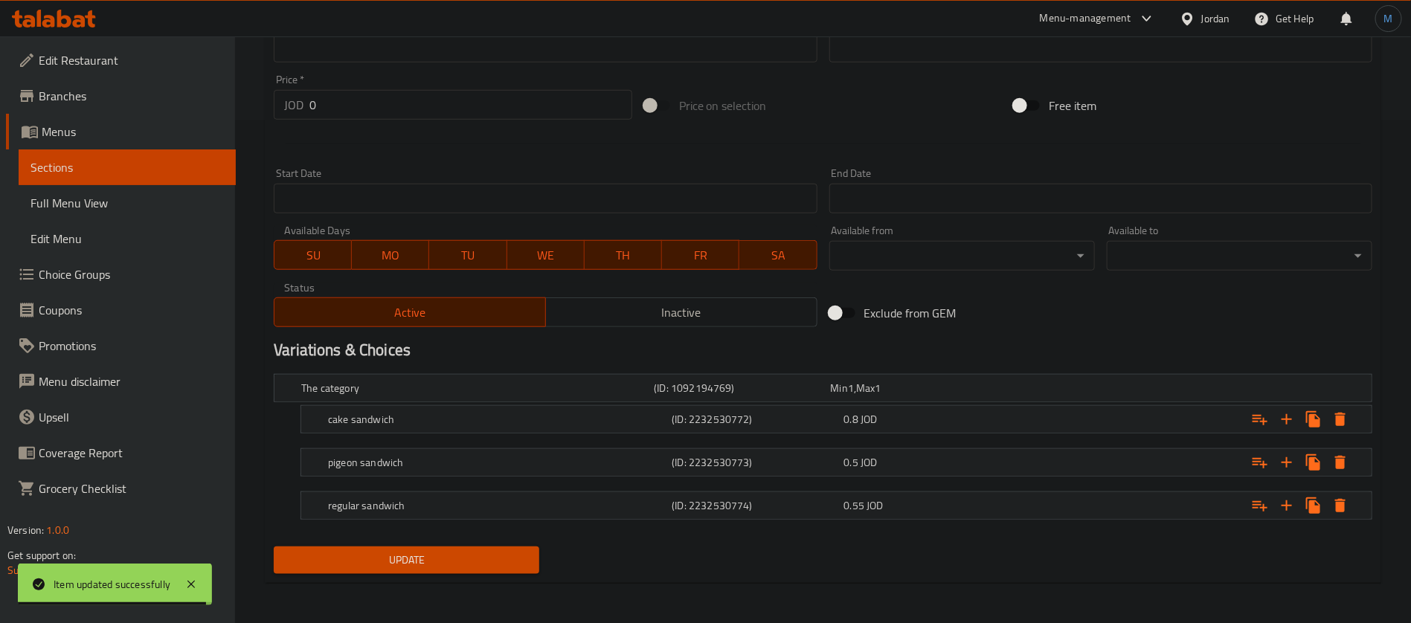
click at [827, 399] on div "(ID: 2232530772)" at bounding box center [739, 388] width 176 height 21
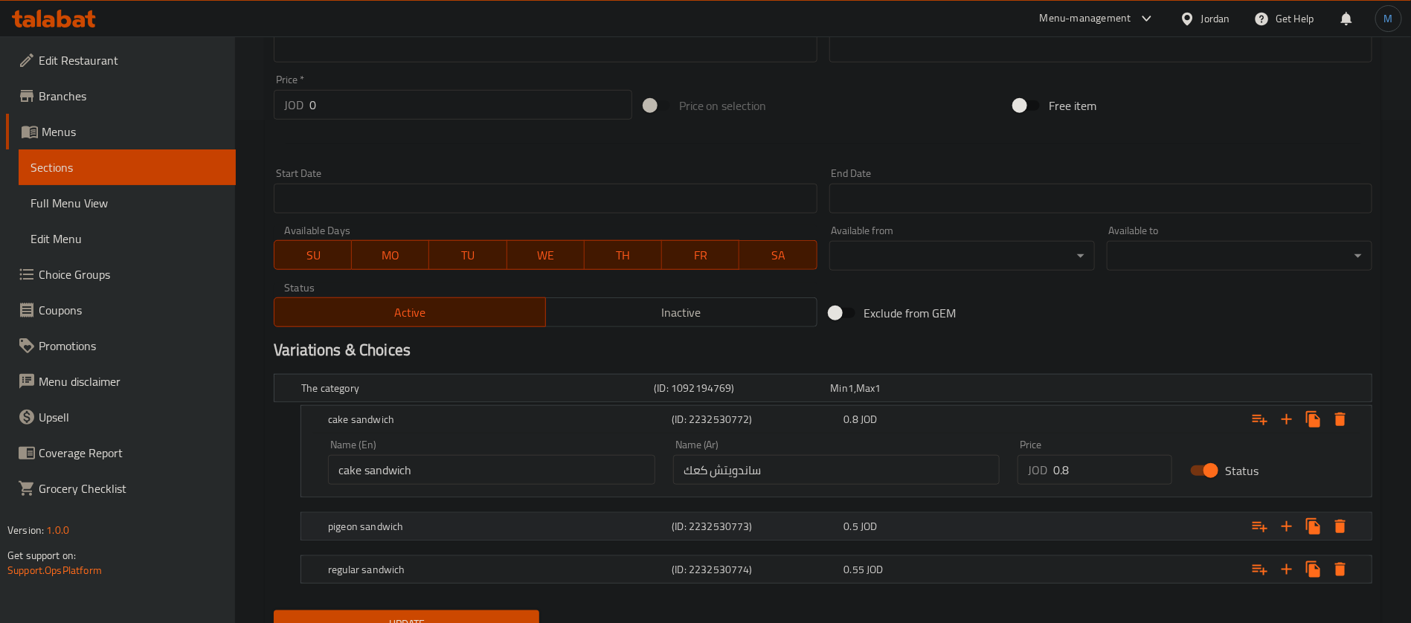
click at [824, 396] on h5 "(ID: 2232530773)" at bounding box center [739, 388] width 170 height 15
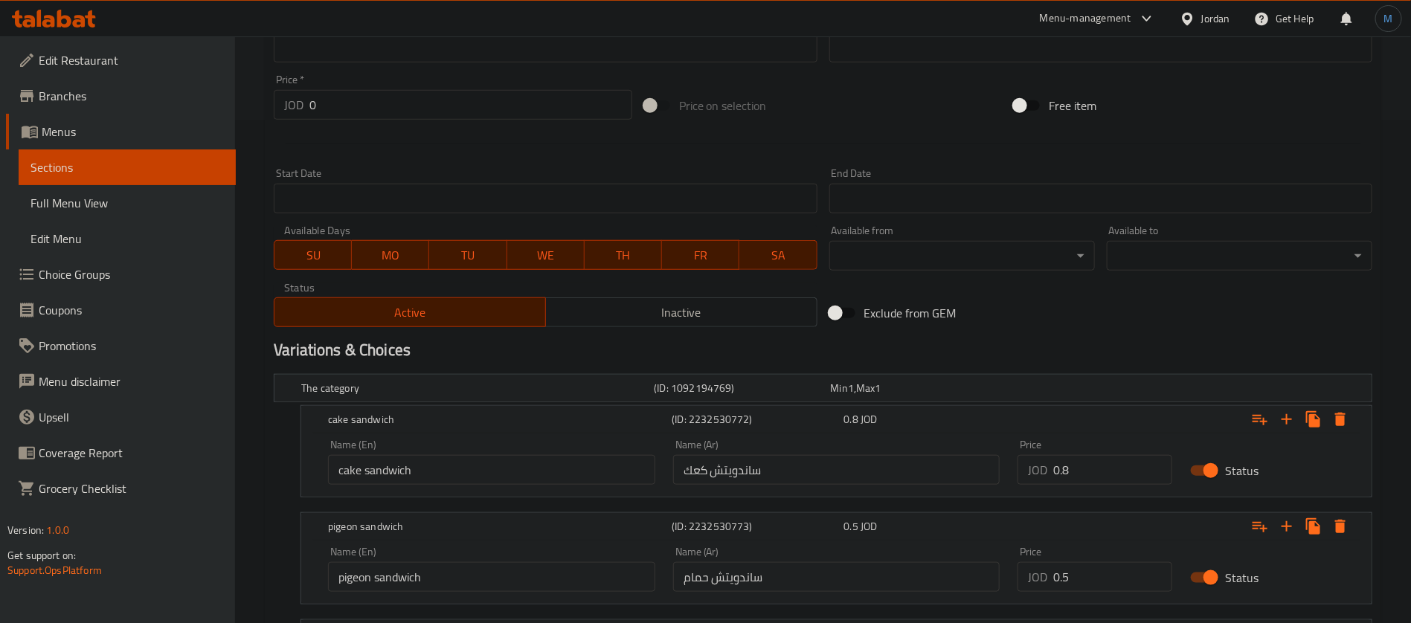
scroll to position [631, 0]
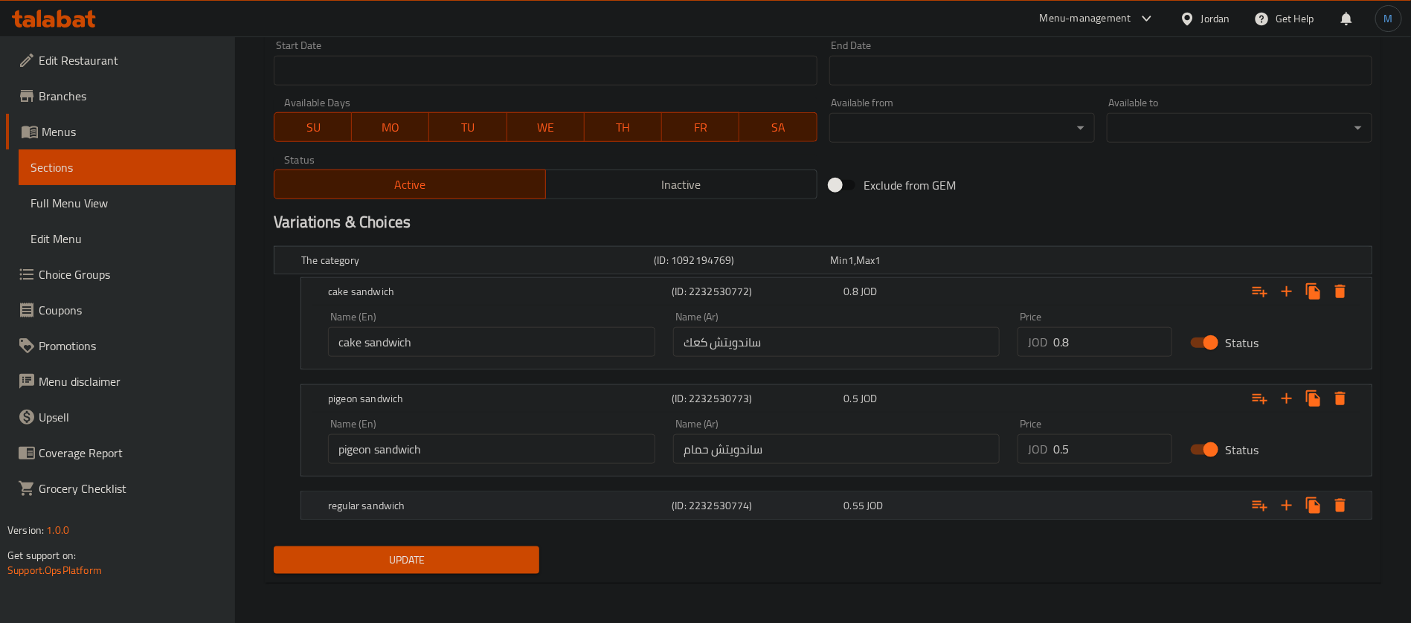
click at [766, 268] on h5 "(ID: 2232530774)" at bounding box center [739, 260] width 170 height 15
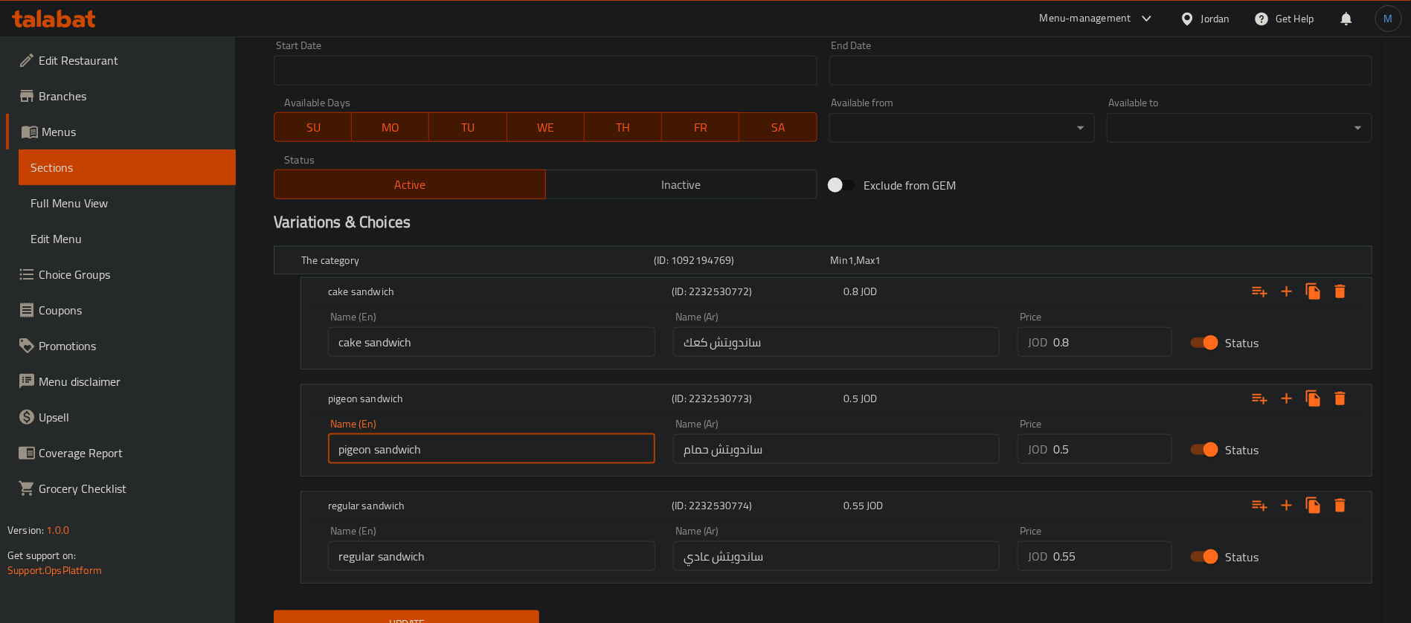
click at [350, 440] on input "pigeon sandwich" at bounding box center [491, 449] width 327 height 30
type input "Hamam Sandwich"
click at [484, 332] on input "cake sandwich" at bounding box center [491, 342] width 327 height 30
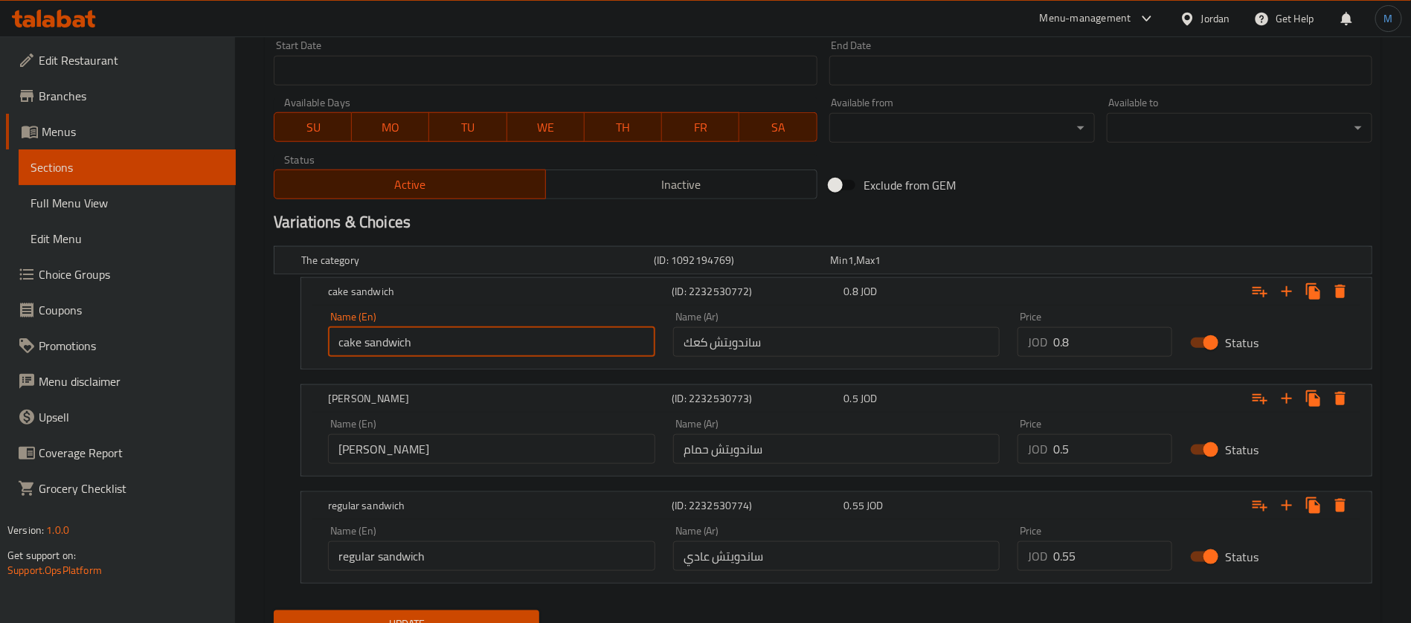
click at [484, 332] on input "cake sandwich" at bounding box center [491, 342] width 327 height 30
type input "Cake Sandwich"
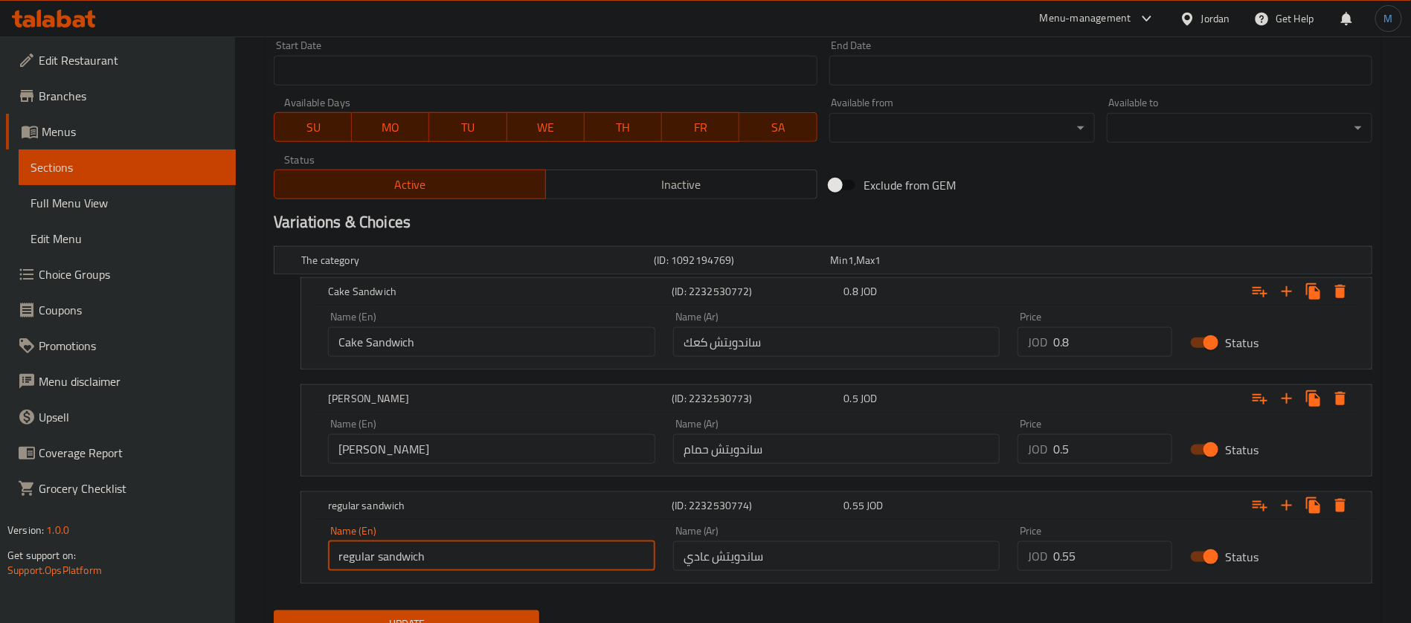
click at [454, 547] on input "regular sandwich" at bounding box center [491, 557] width 327 height 30
type input "Regular Sandwich"
click at [501, 606] on div "Update" at bounding box center [406, 624] width 277 height 39
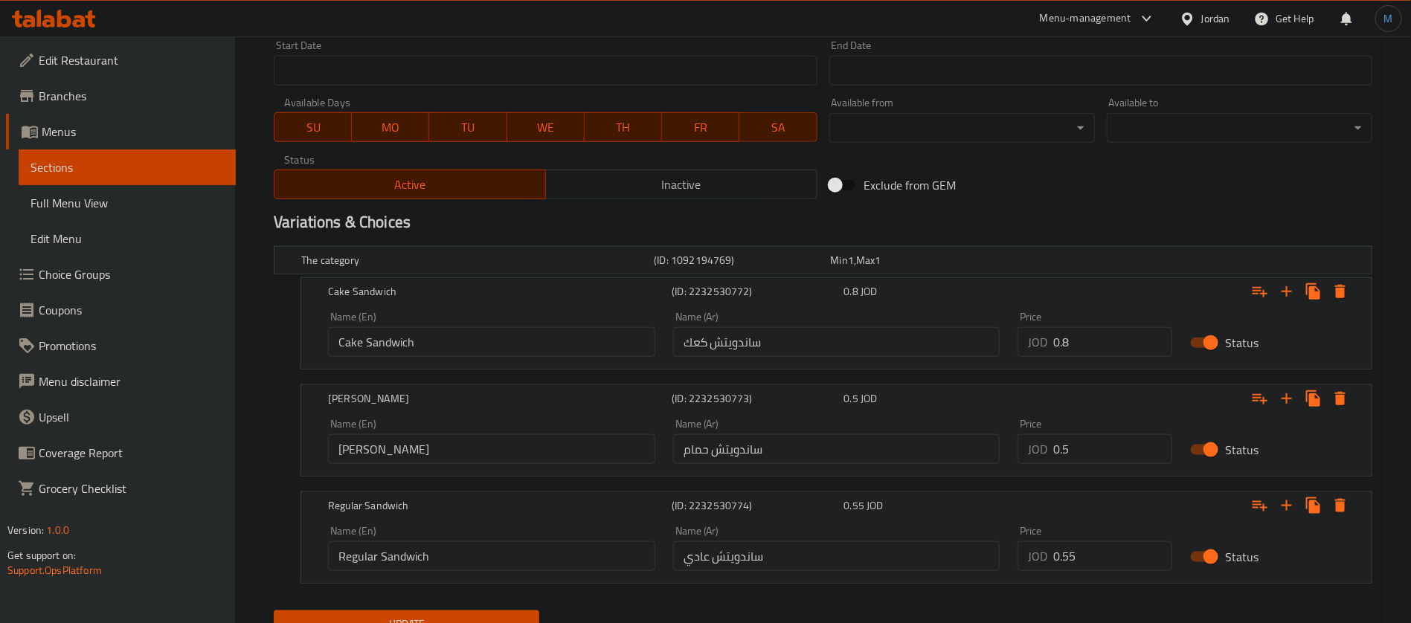
click at [518, 607] on div "Update" at bounding box center [406, 624] width 277 height 39
click at [521, 611] on button "Update" at bounding box center [407, 625] width 266 height 28
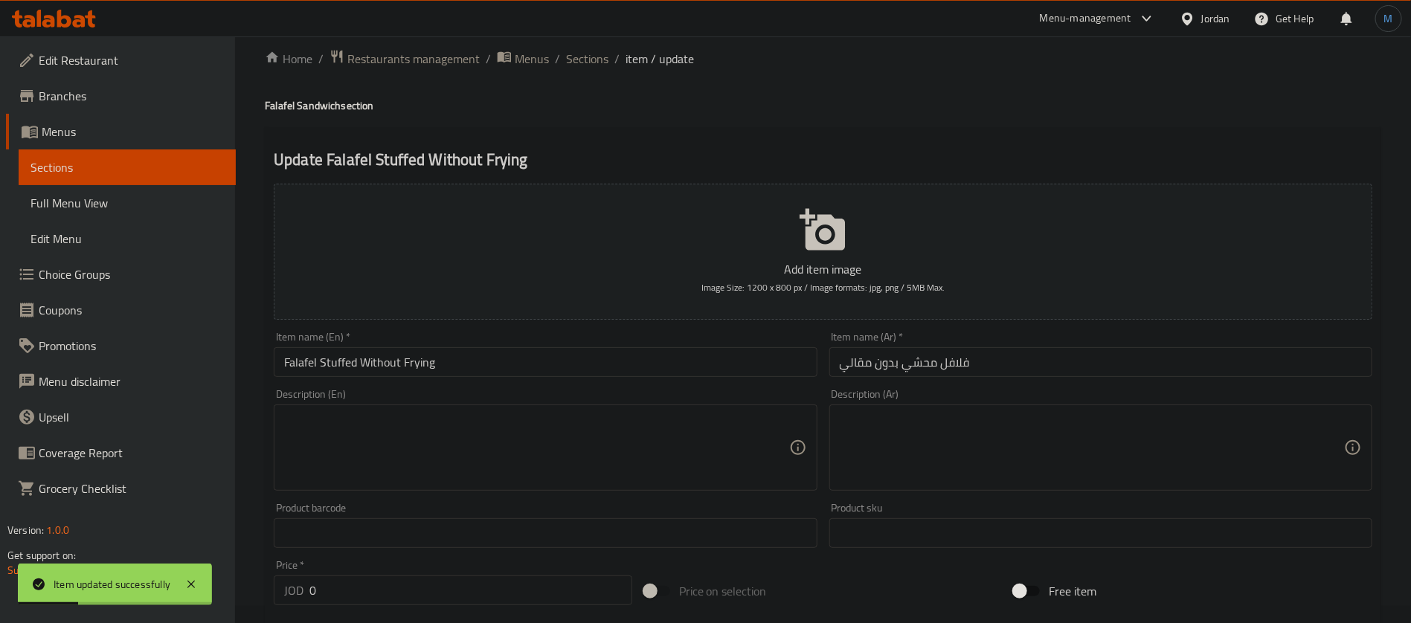
scroll to position [0, 0]
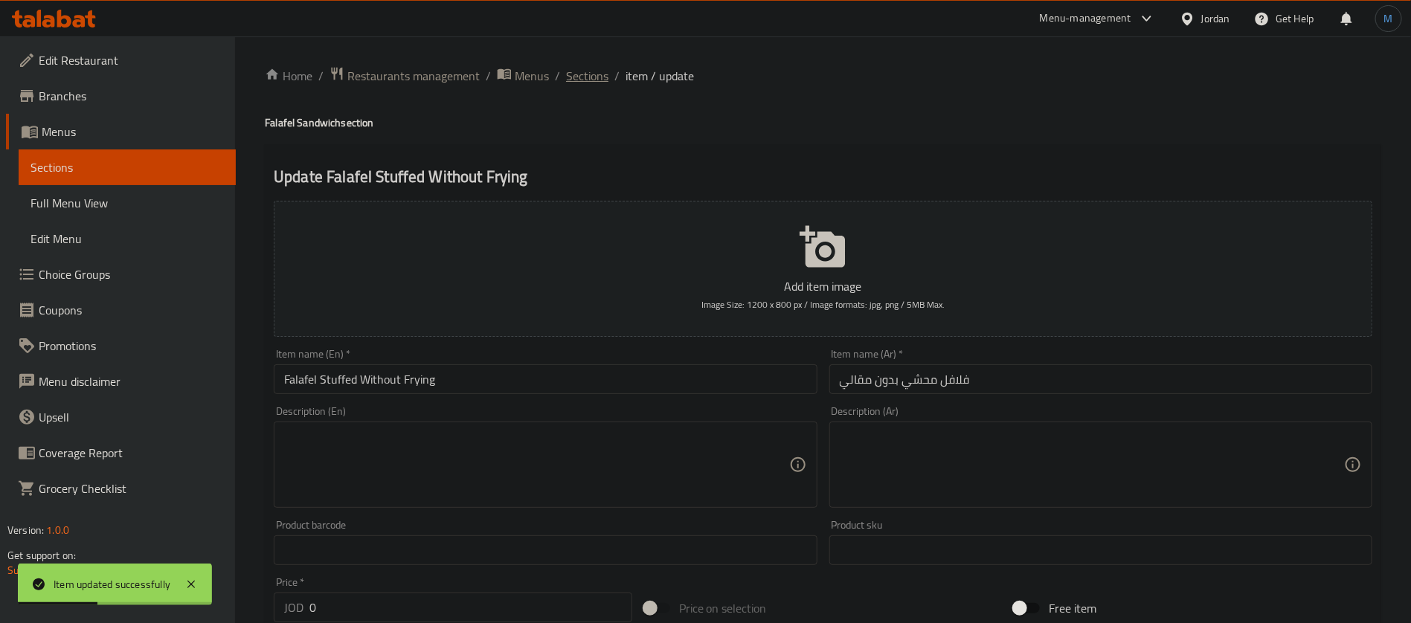
click at [586, 67] on span "Sections" at bounding box center [587, 76] width 42 height 18
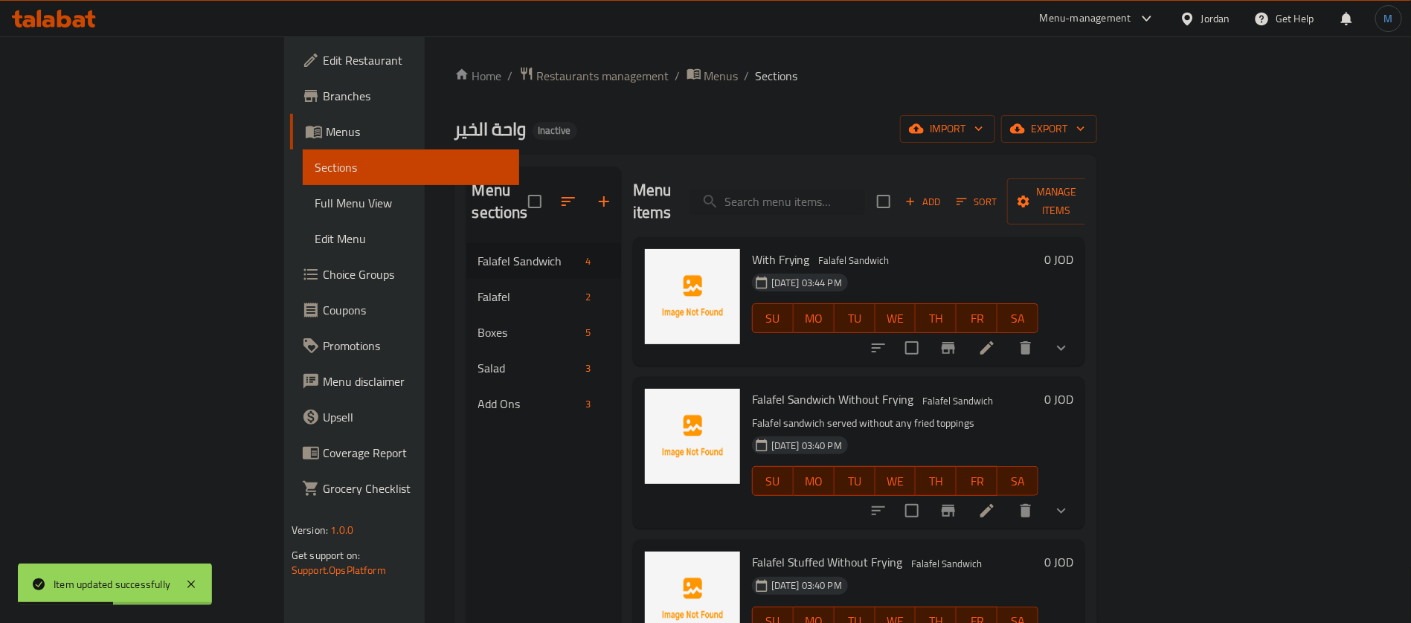
scroll to position [208, 0]
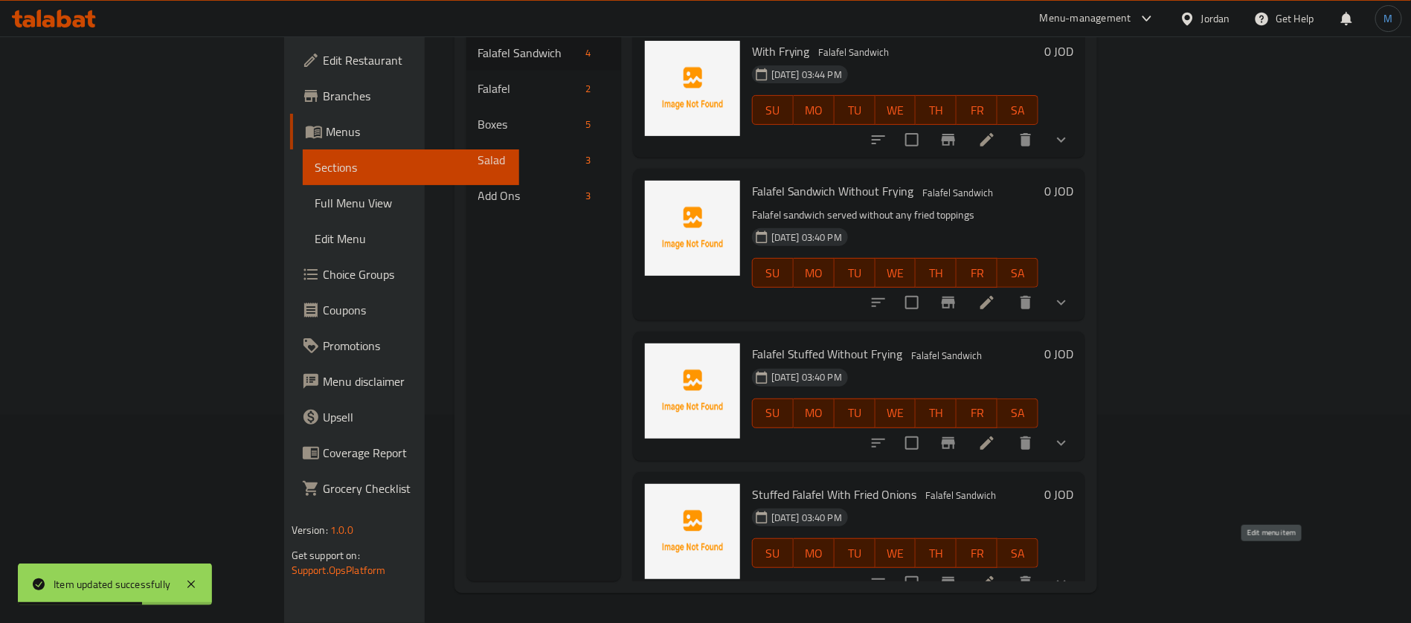
click at [996, 574] on icon at bounding box center [987, 583] width 18 height 18
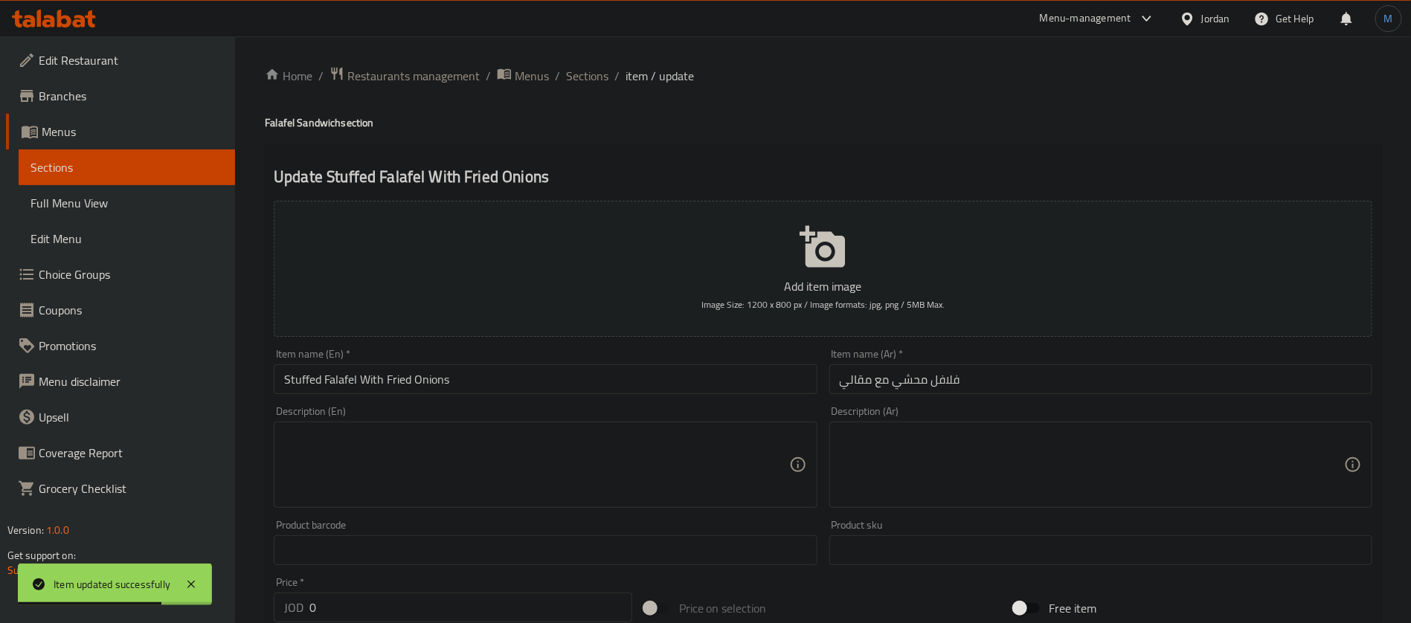
scroll to position [223, 0]
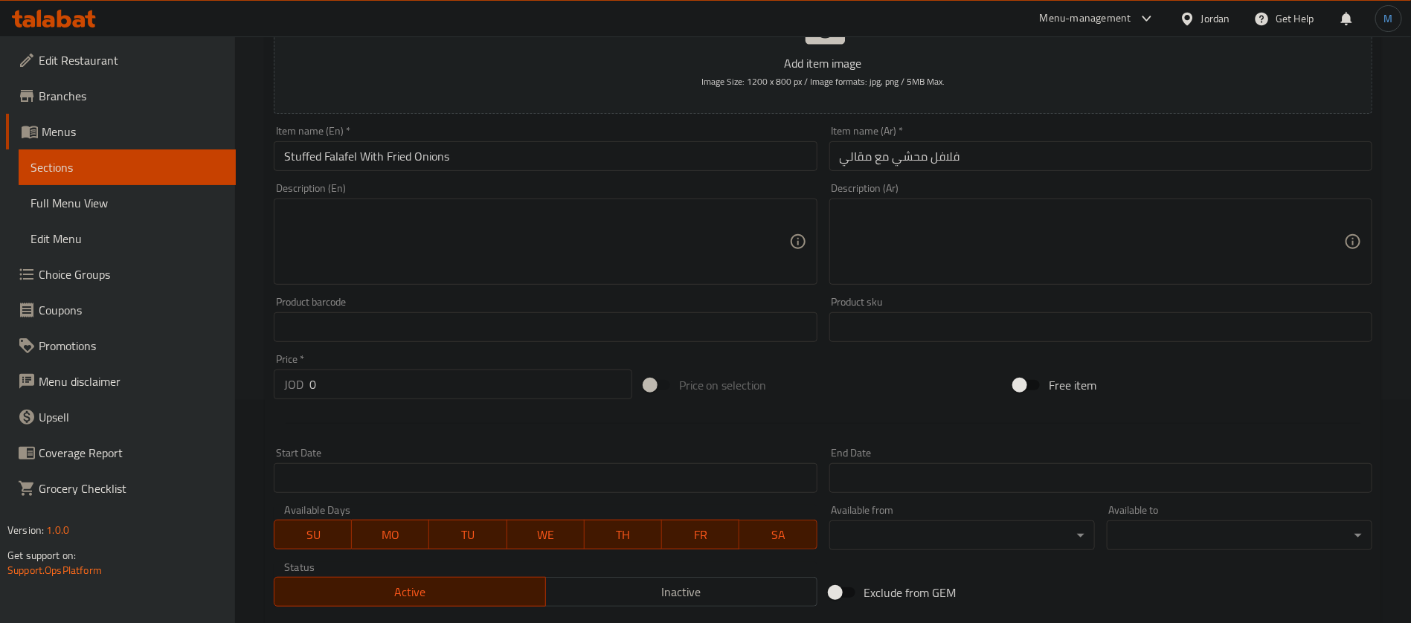
click at [399, 164] on input "Stuffed Falafel With Fried Onions" at bounding box center [545, 156] width 543 height 30
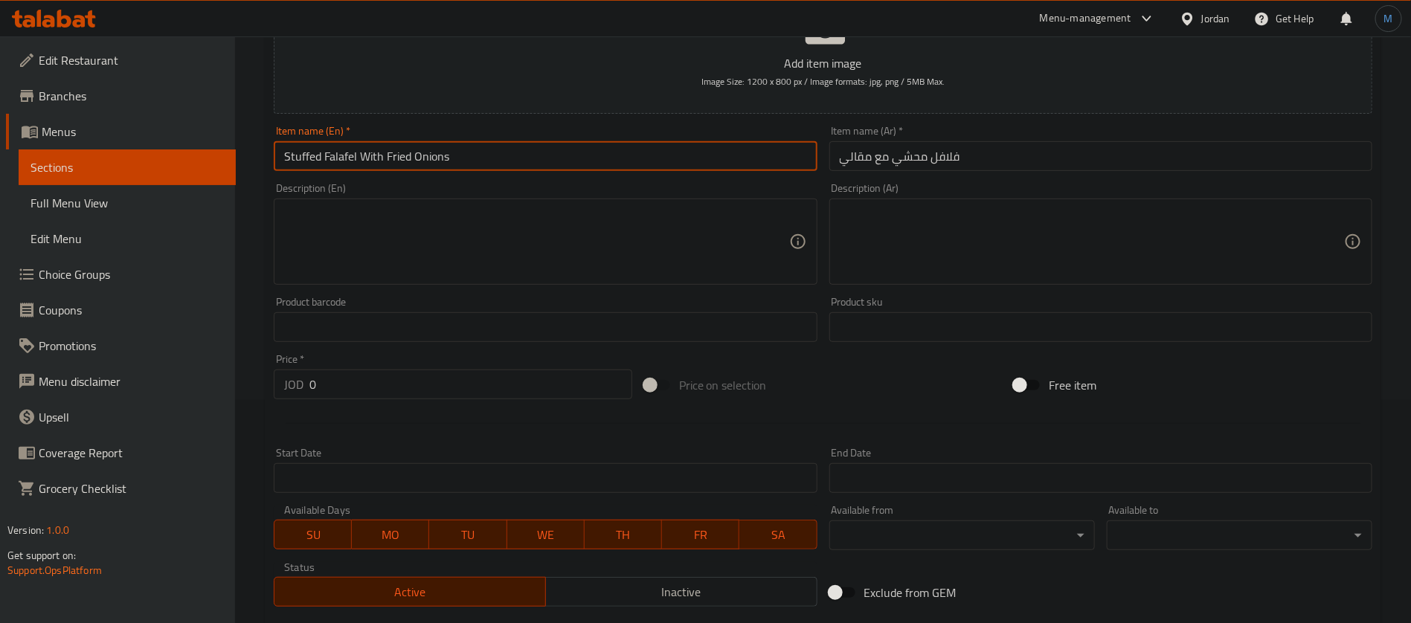
drag, startPoint x: 399, startPoint y: 164, endPoint x: 422, endPoint y: 158, distance: 23.1
click at [422, 158] on input "Stuffed Falafel With Fried Onions" at bounding box center [545, 156] width 543 height 30
paste input "ying"
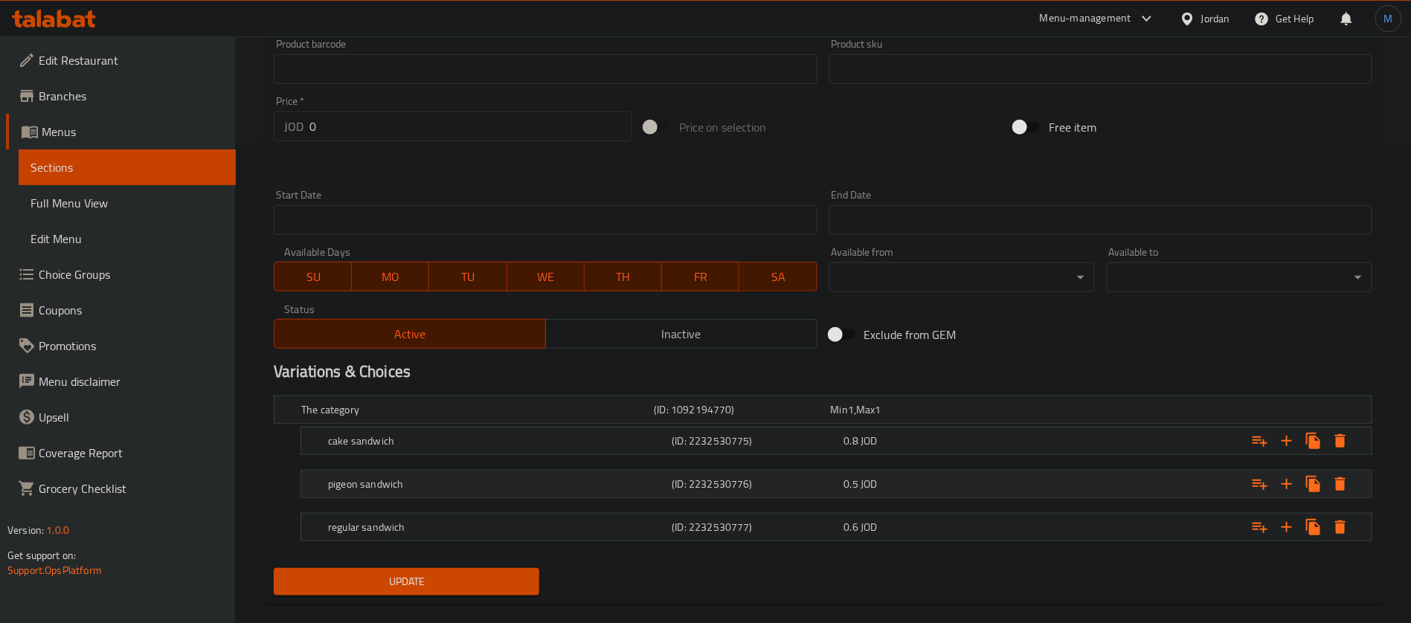
scroll to position [503, 0]
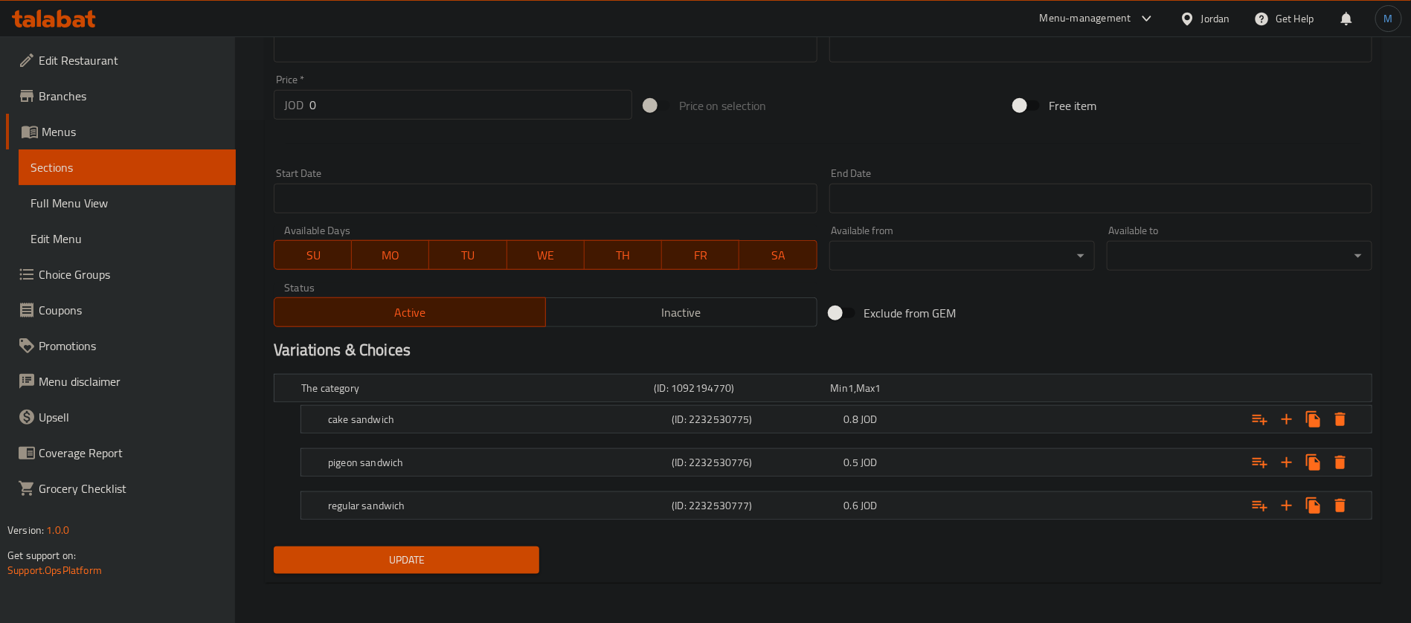
type input "Stuffed Falafel With Frying"
click at [635, 396] on h5 "cake sandwich" at bounding box center [474, 388] width 347 height 15
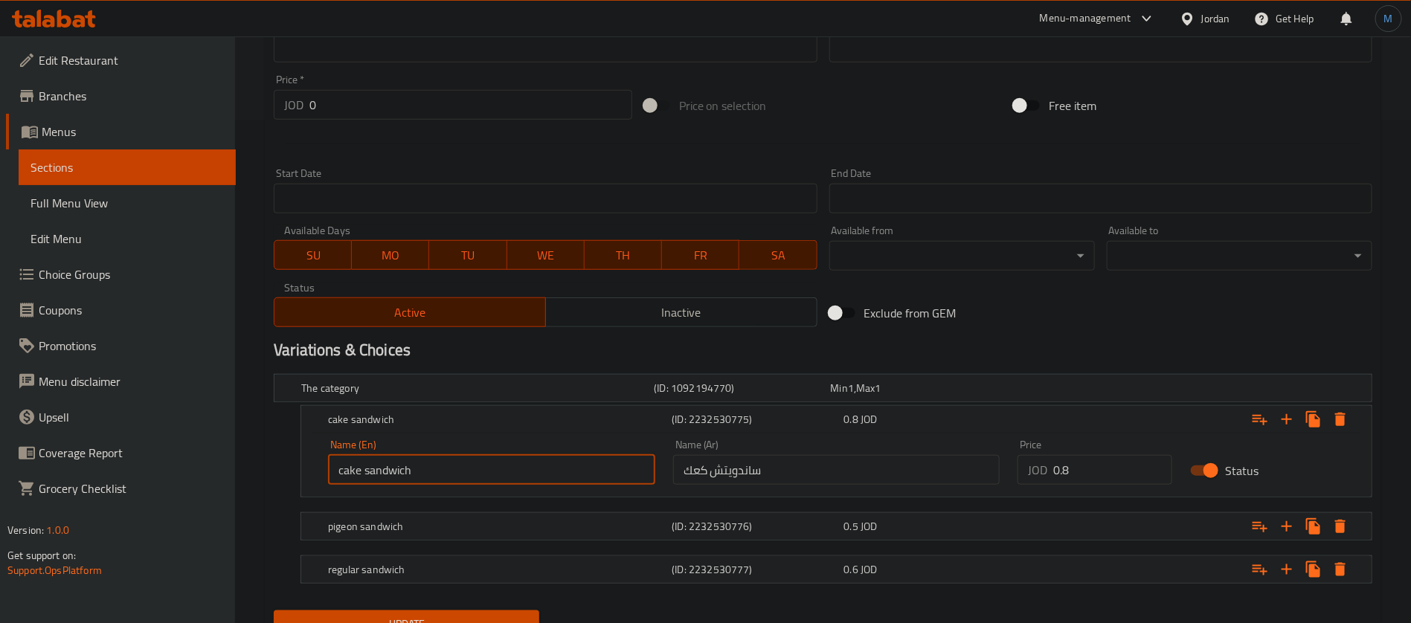
click at [614, 467] on input "cake sandwich" at bounding box center [491, 470] width 327 height 30
drag, startPoint x: 371, startPoint y: 512, endPoint x: 384, endPoint y: 532, distance: 23.7
click at [373, 405] on div "pigeon sandwich (ID: 2232530776) 0.5 JOD" at bounding box center [827, 388] width 1058 height 33
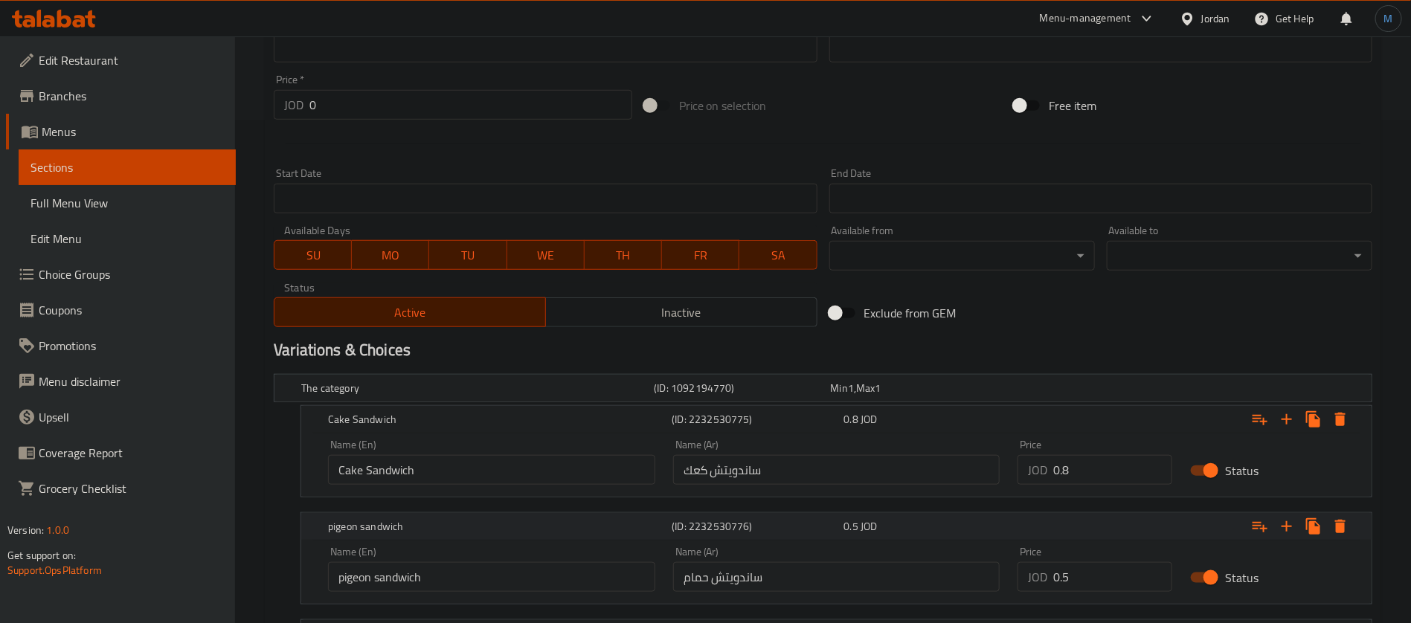
click at [384, 427] on h5 "pigeon sandwich" at bounding box center [497, 419] width 338 height 15
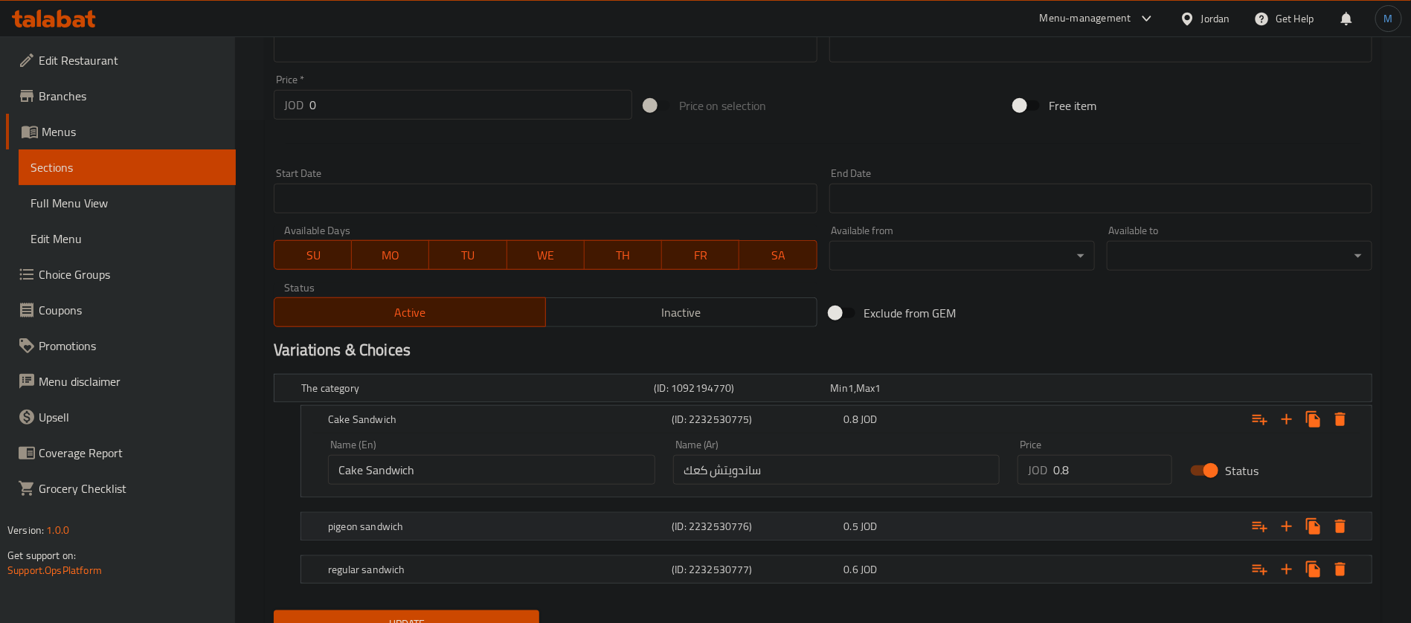
click at [373, 396] on h5 "pigeon sandwich" at bounding box center [474, 388] width 347 height 15
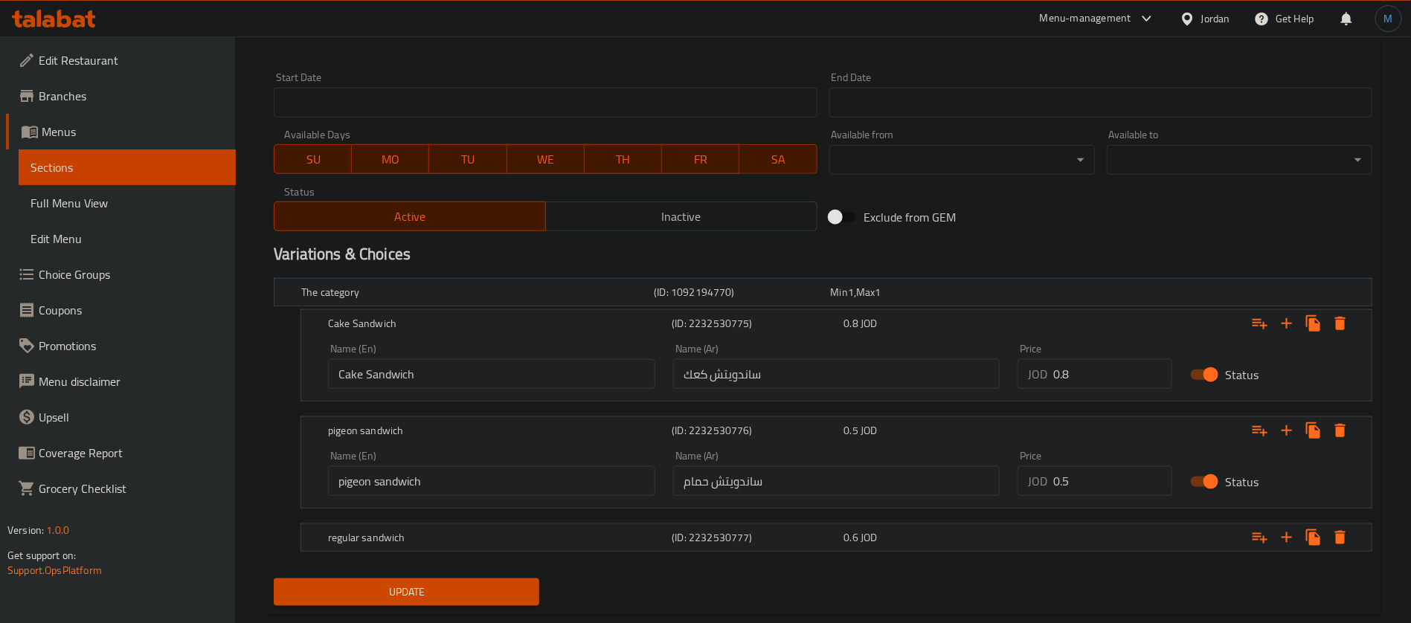
scroll to position [626, 0]
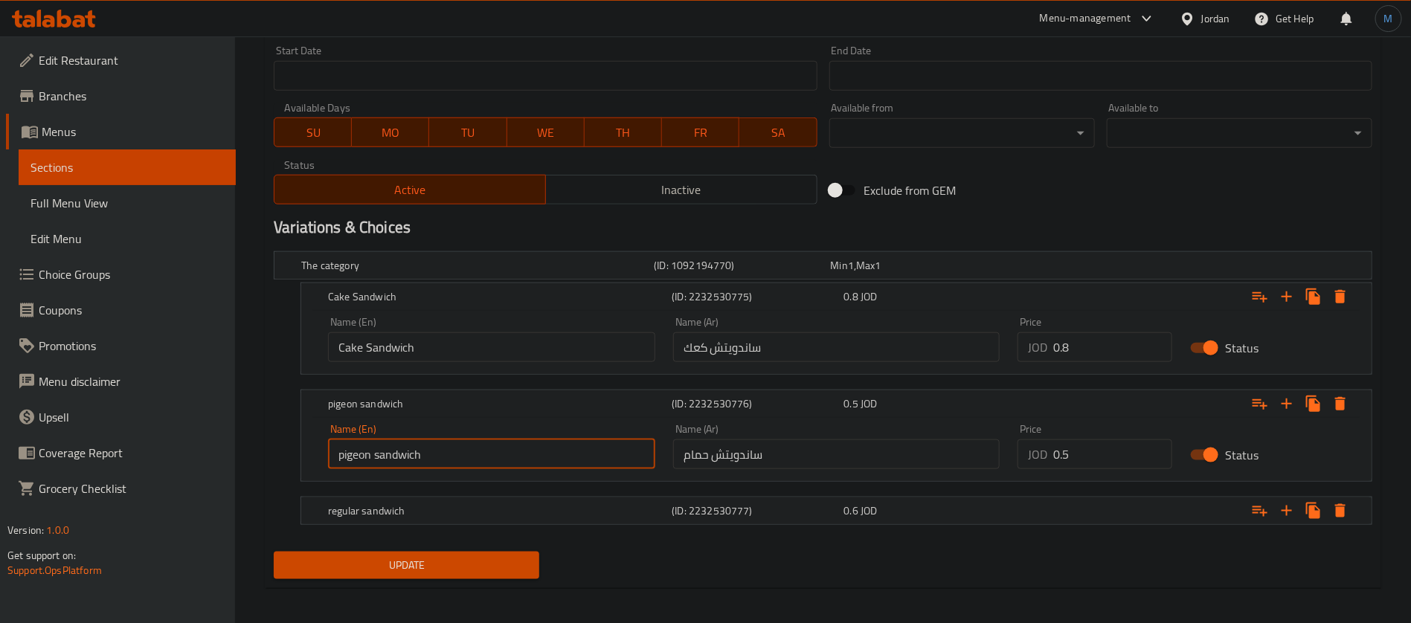
click at [364, 440] on input "pigeon sandwich" at bounding box center [491, 455] width 327 height 30
click at [361, 450] on input "pigeon sandwich" at bounding box center [491, 455] width 327 height 30
click at [704, 364] on div "Name (Ar) ساندويتش كعك Name (Ar)" at bounding box center [836, 339] width 345 height 63
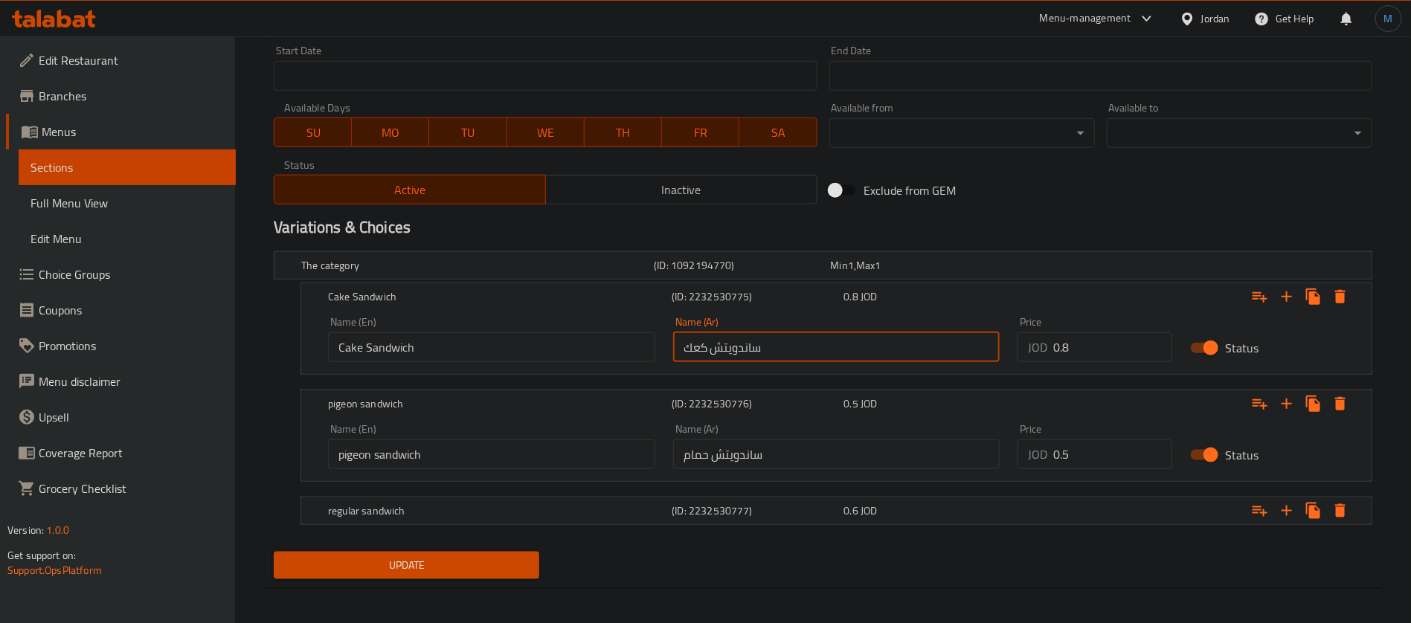
click at [703, 353] on input "ساندويتش كعك" at bounding box center [836, 347] width 327 height 30
click at [352, 339] on input "Cake Sandwich" at bounding box center [491, 347] width 327 height 30
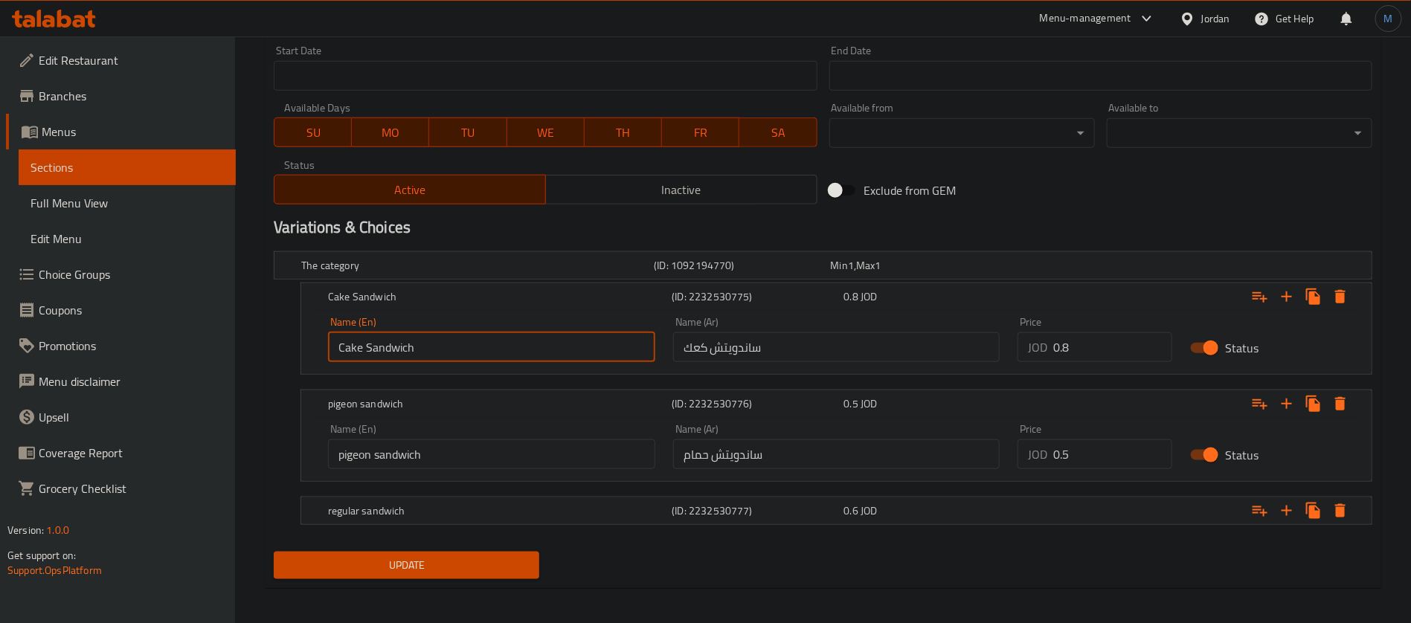
click at [352, 339] on input "Cake Sandwich" at bounding box center [491, 347] width 327 height 30
paste input "Kaak"
type input "Kaak Sandwich"
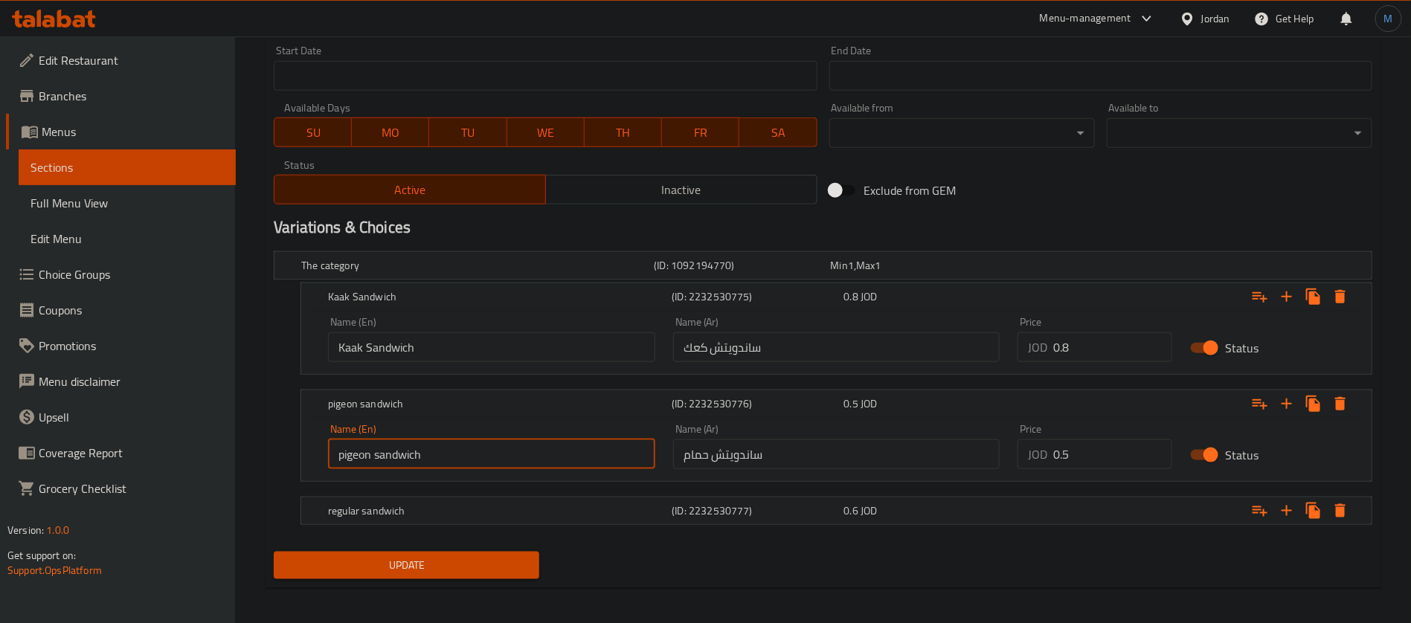
click at [348, 455] on input "pigeon sandwich" at bounding box center [491, 455] width 327 height 30
type input "Hamam sandwich"
click at [381, 273] on h5 "regular sandwich" at bounding box center [474, 265] width 347 height 15
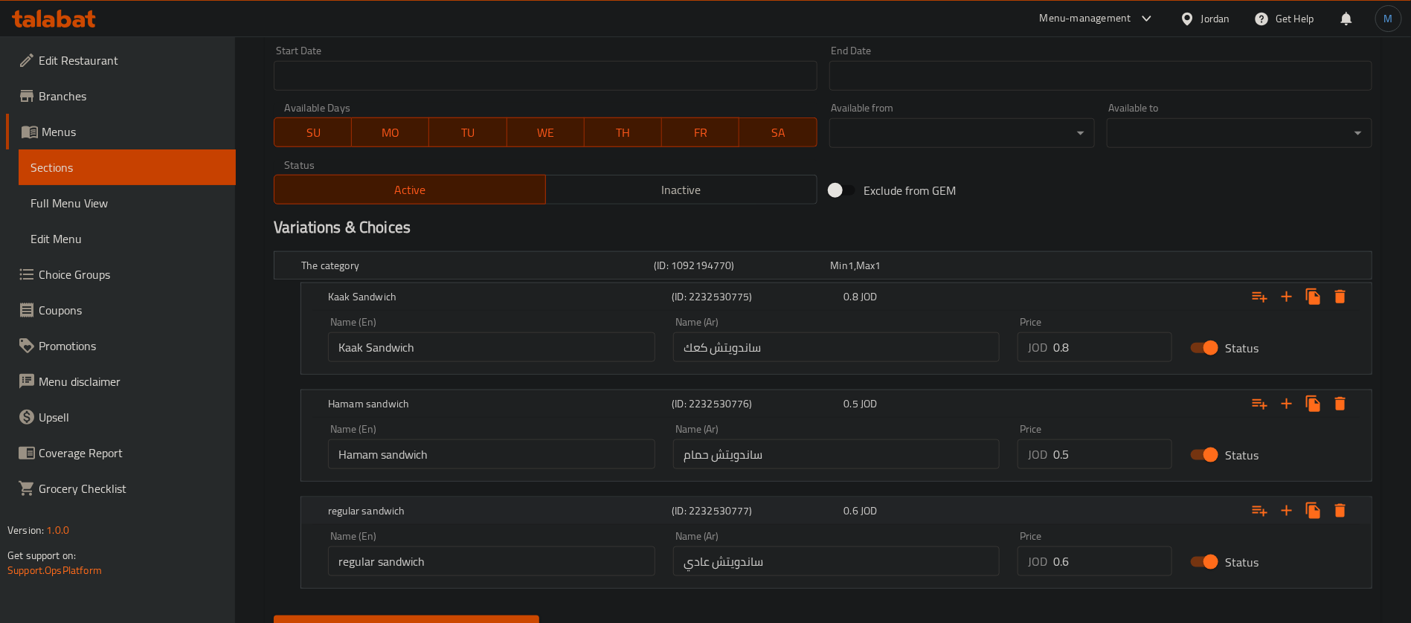
drag, startPoint x: 413, startPoint y: 515, endPoint x: 414, endPoint y: 585, distance: 70.7
click at [414, 307] on div "regular sandwich" at bounding box center [497, 296] width 344 height 21
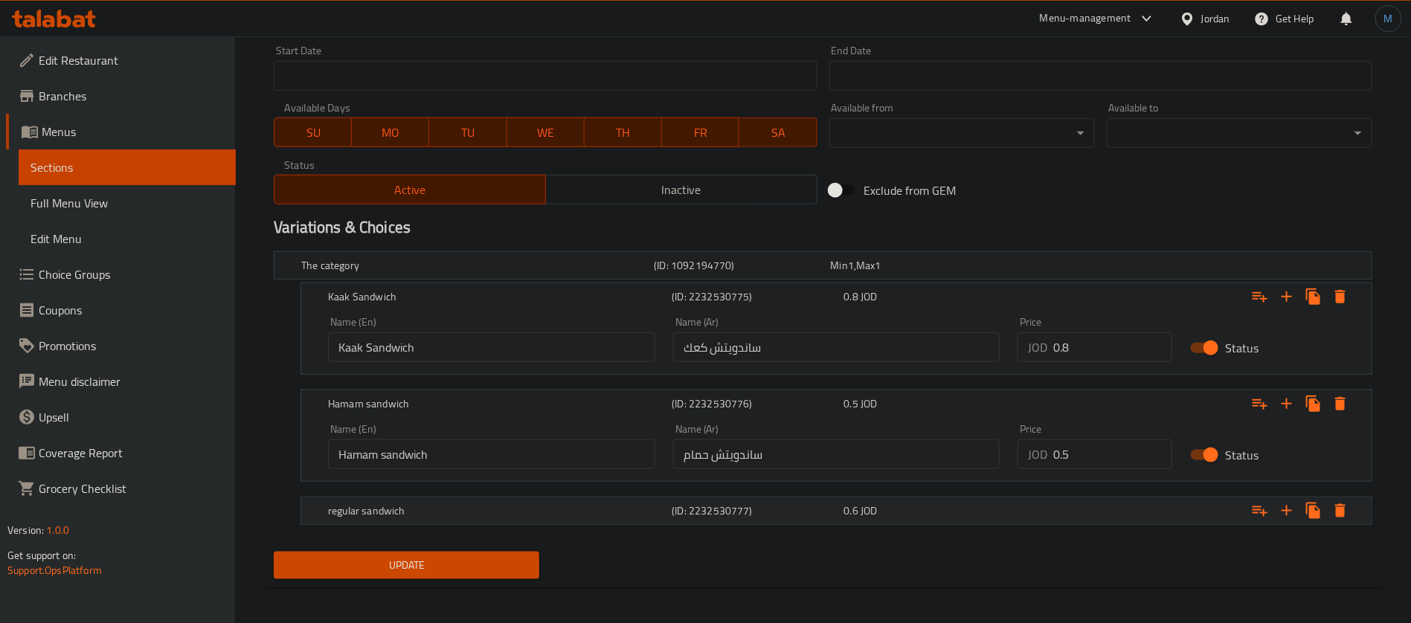
click at [441, 273] on h5 "regular sandwich" at bounding box center [474, 265] width 347 height 15
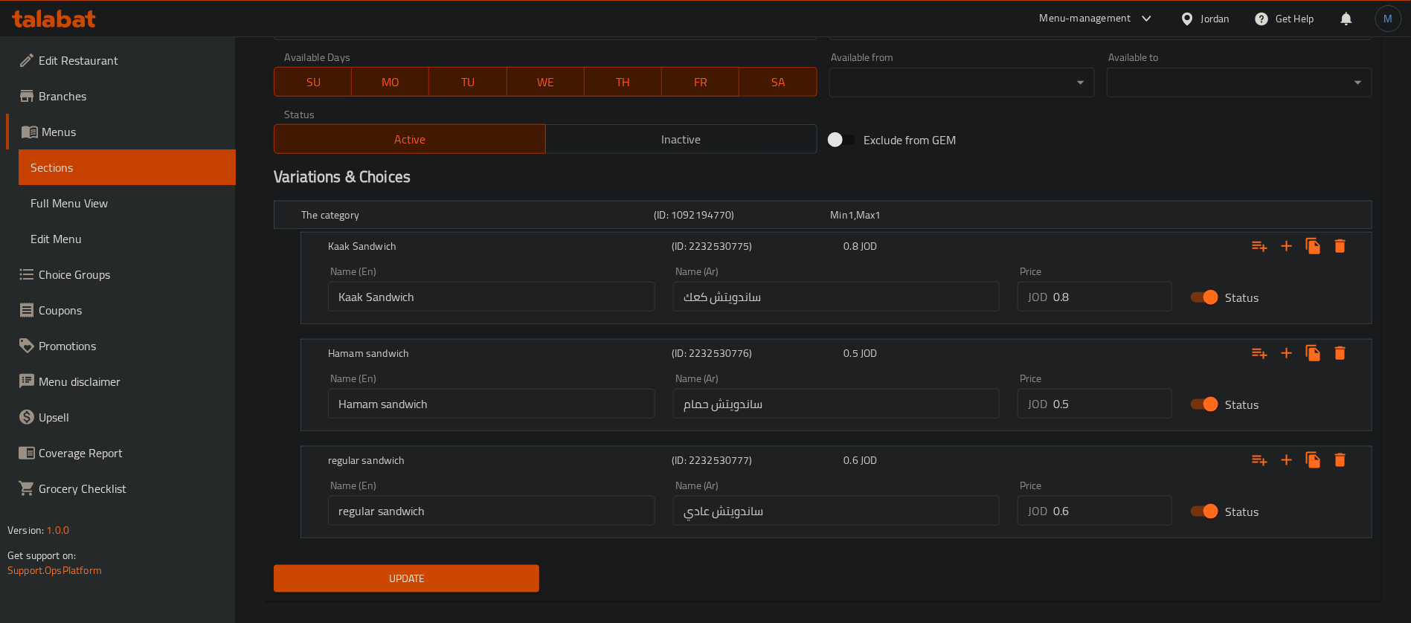
scroll to position [694, 0]
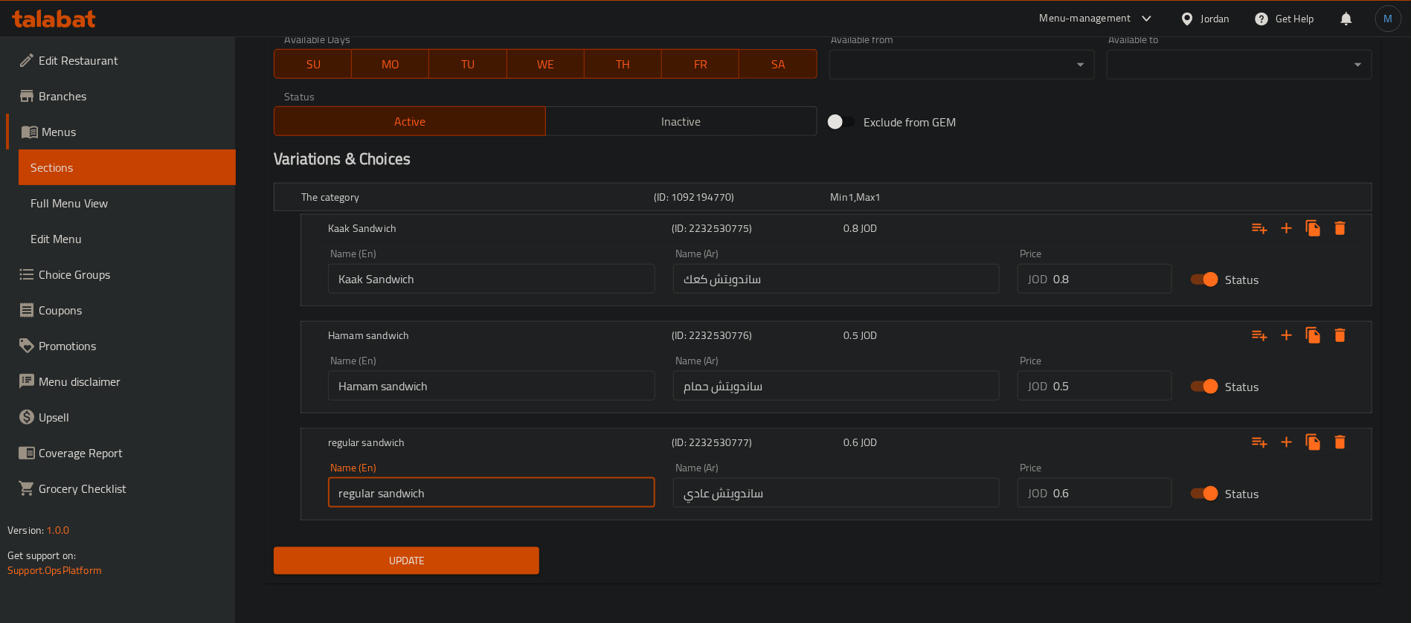
click at [494, 500] on input "regular sandwich" at bounding box center [491, 493] width 327 height 30
type input "Regular Sandwich"
click at [274, 547] on button "Update" at bounding box center [407, 561] width 266 height 28
click at [487, 291] on input "Kaak Sandwich" at bounding box center [491, 279] width 327 height 30
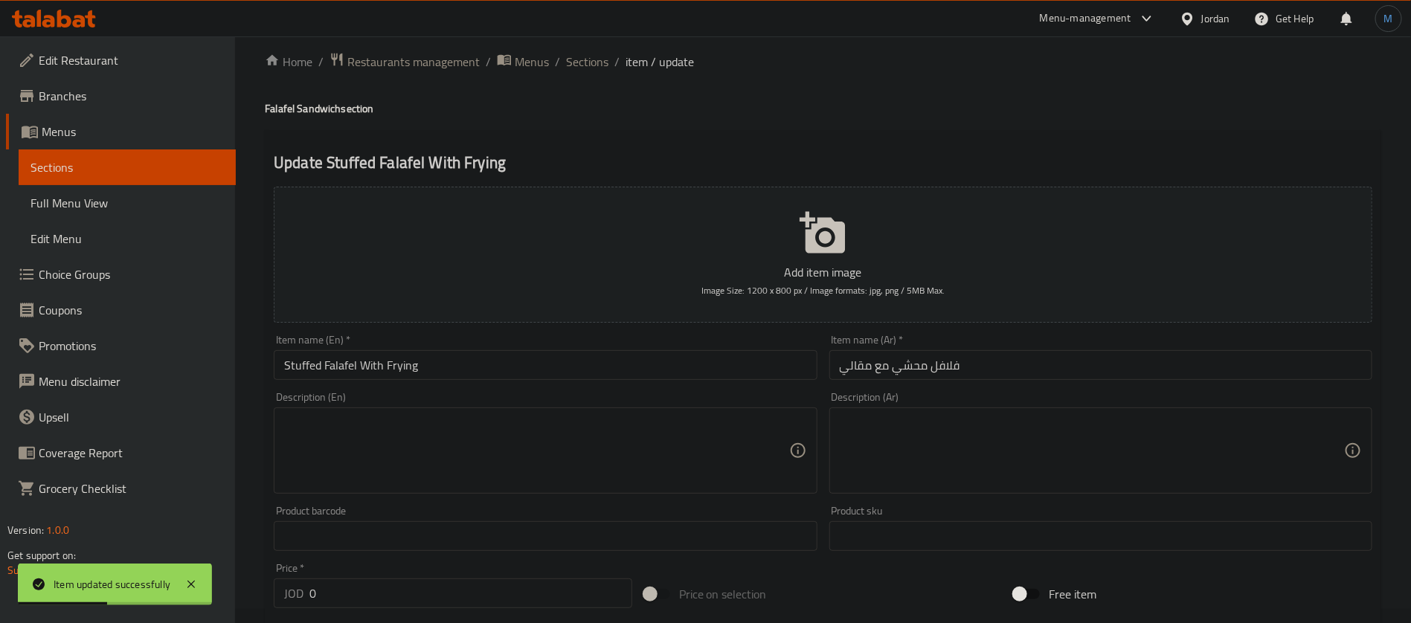
scroll to position [0, 0]
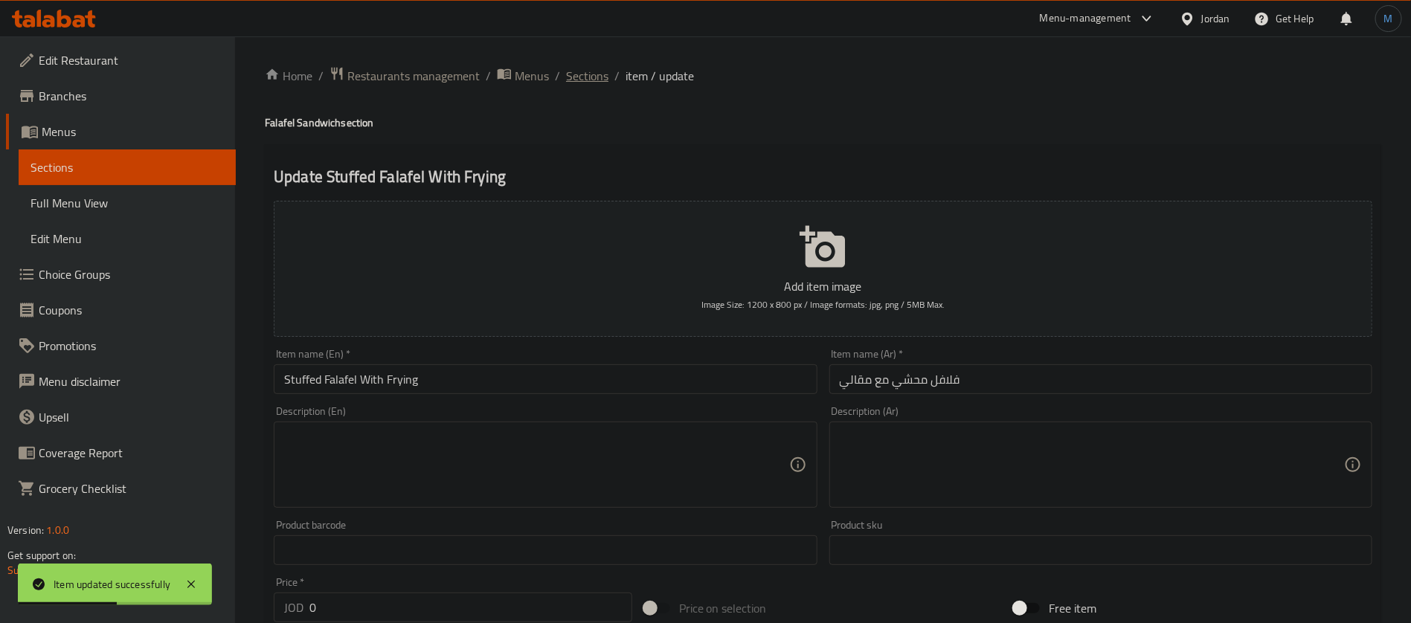
click at [582, 80] on span "Sections" at bounding box center [587, 76] width 42 height 18
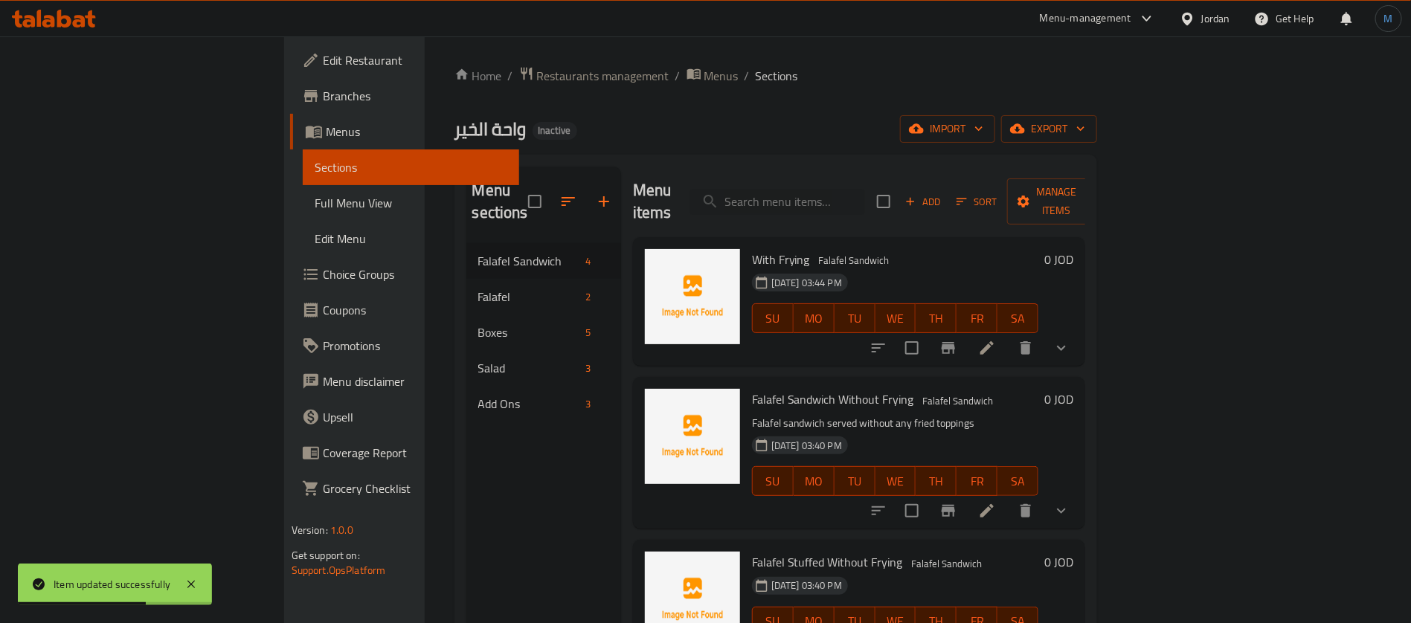
click at [1008, 335] on li at bounding box center [987, 348] width 42 height 27
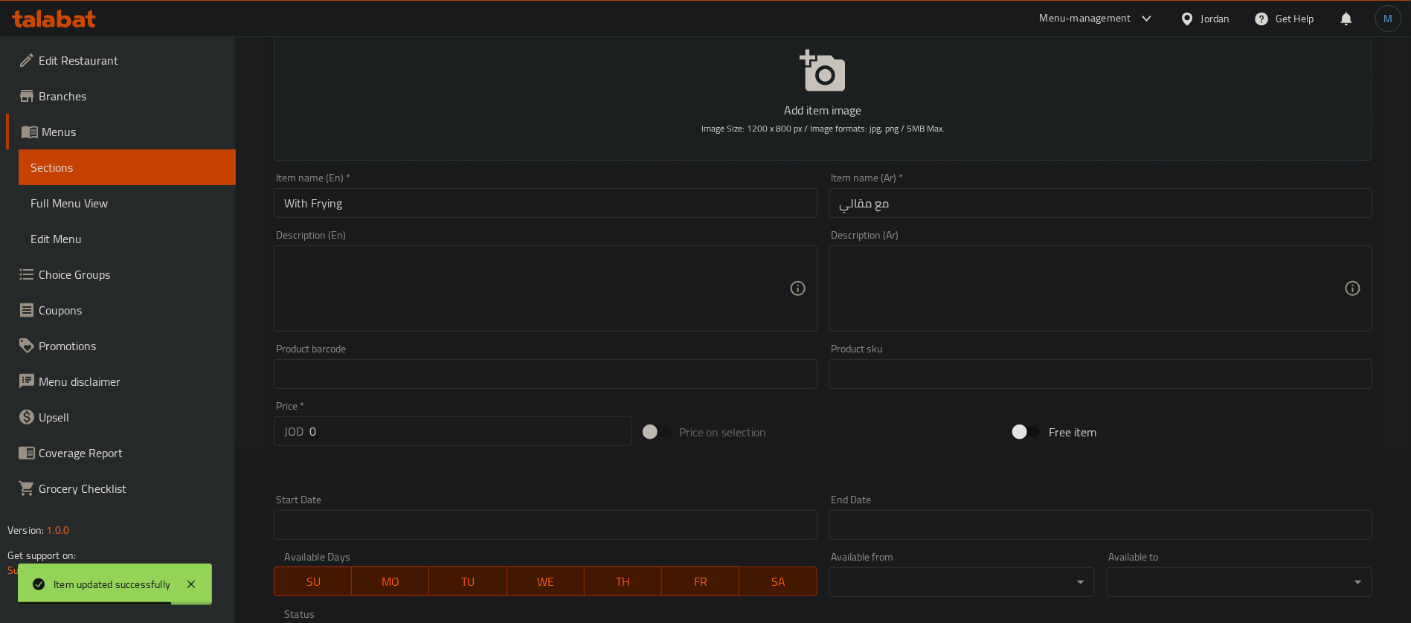
scroll to position [503, 0]
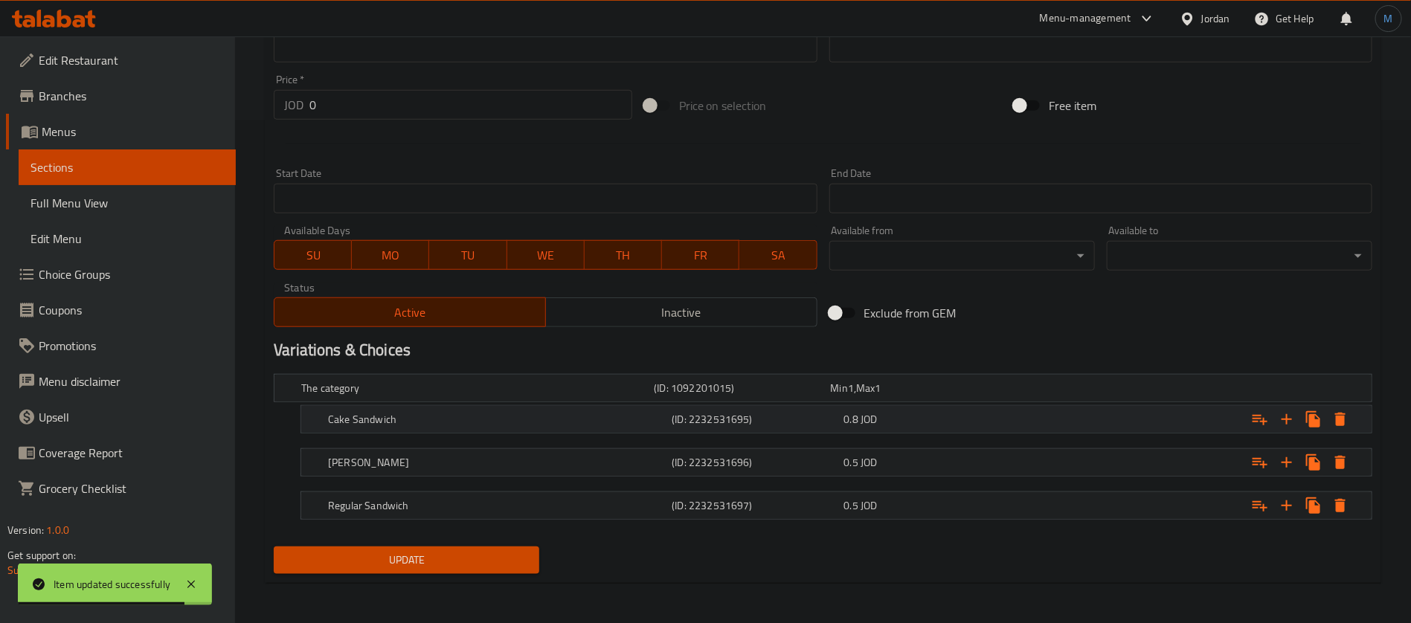
click at [433, 396] on h5 "Cake Sandwich" at bounding box center [474, 388] width 347 height 15
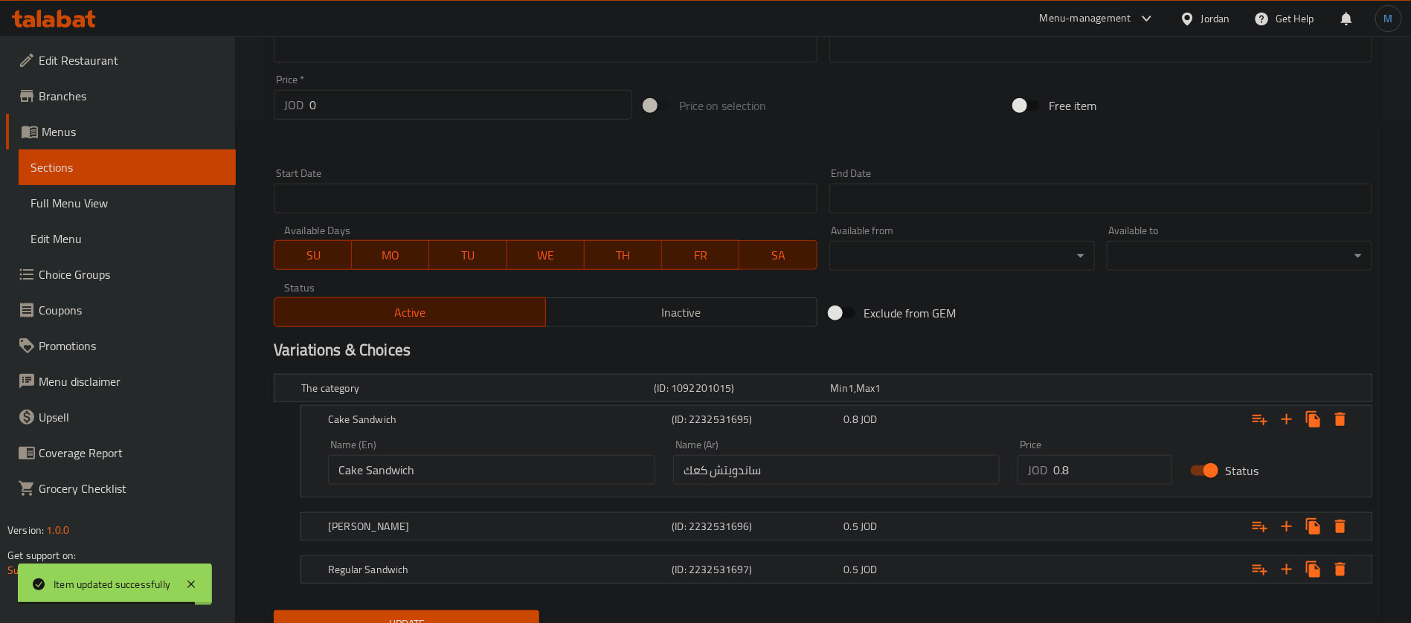
click at [435, 473] on input "Cake Sandwich" at bounding box center [491, 470] width 327 height 30
paste input "Kaak"
type input "Kaak Sandwich"
click at [274, 611] on button "Update" at bounding box center [407, 625] width 266 height 28
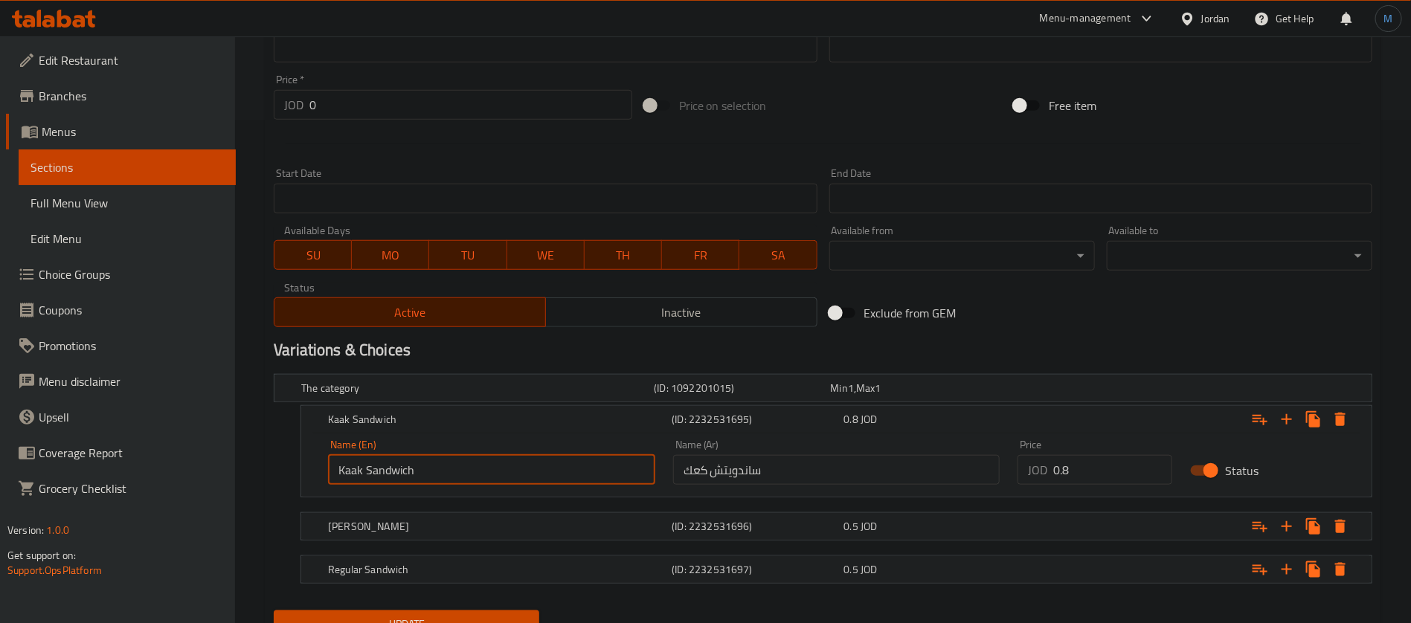
click at [274, 611] on button "Update" at bounding box center [407, 625] width 266 height 28
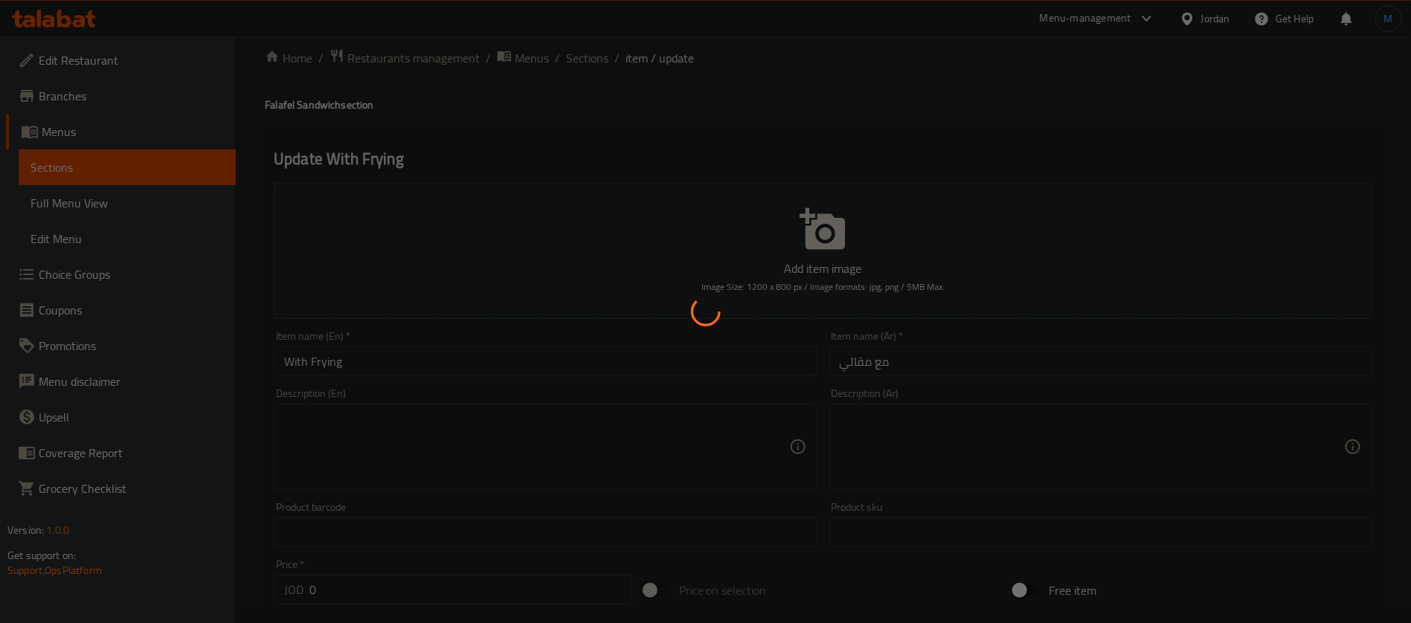
scroll to position [0, 0]
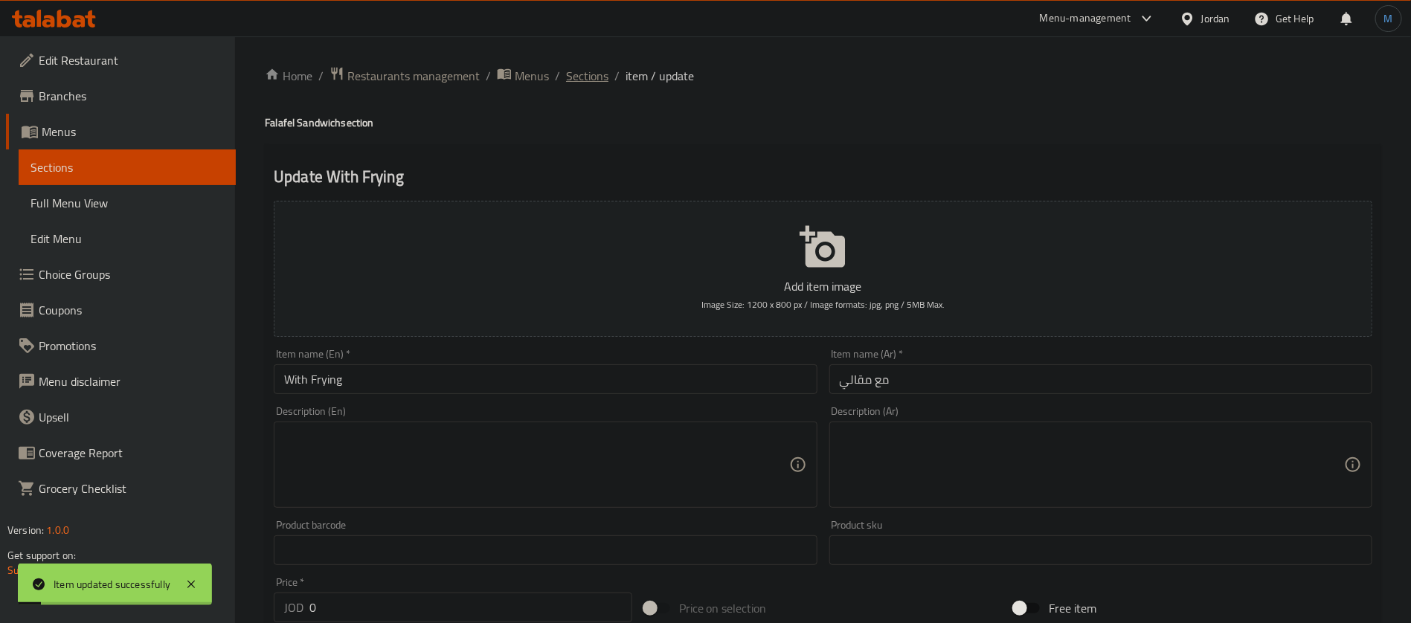
click at [600, 68] on span "Sections" at bounding box center [587, 76] width 42 height 18
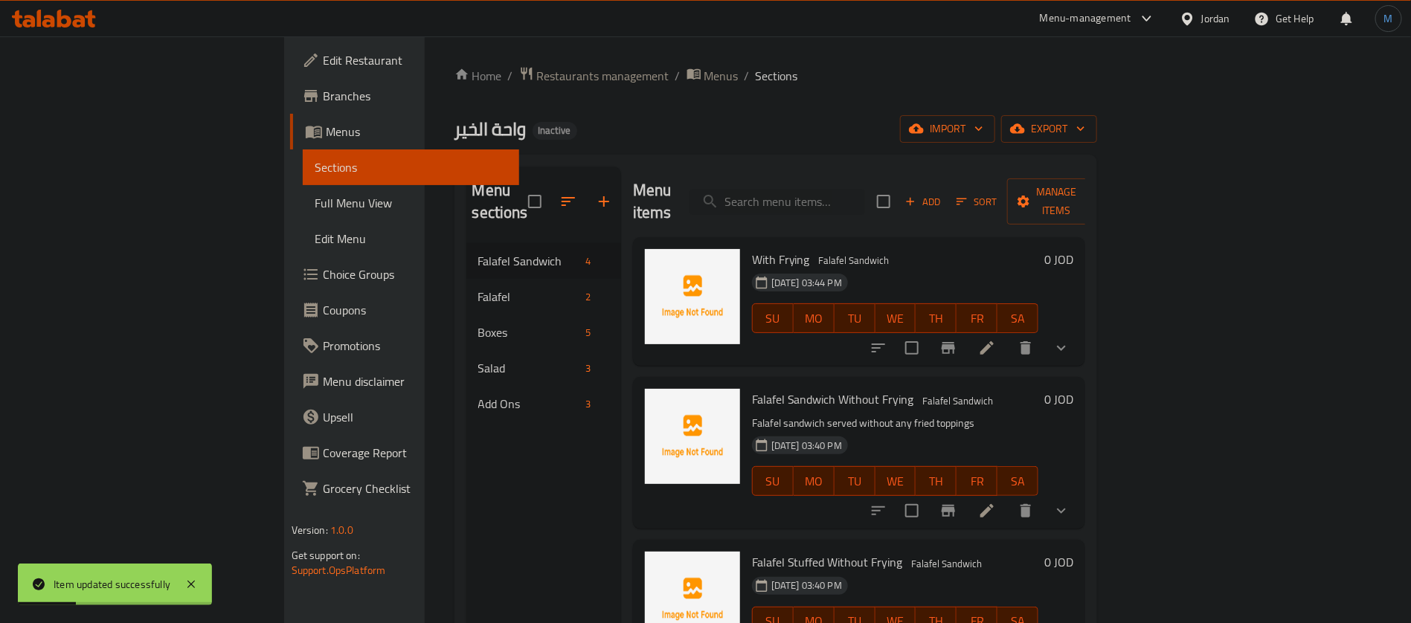
click at [1008, 498] on li at bounding box center [987, 511] width 42 height 27
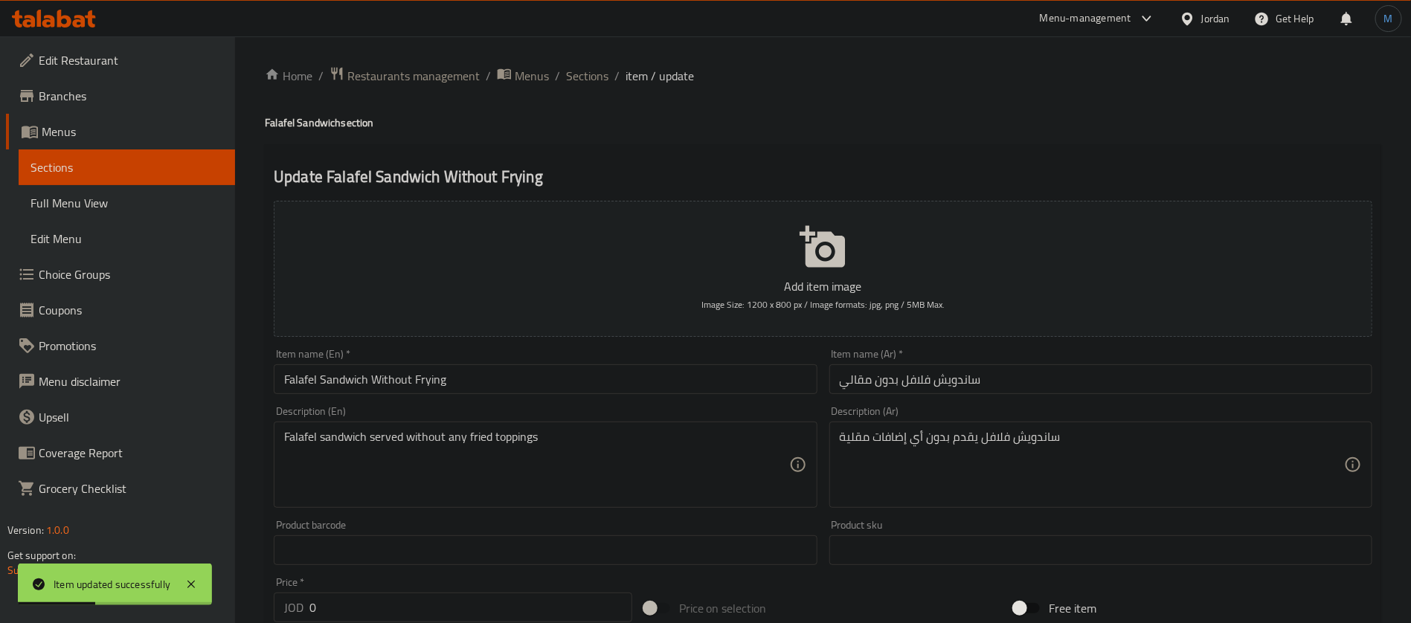
scroll to position [503, 0]
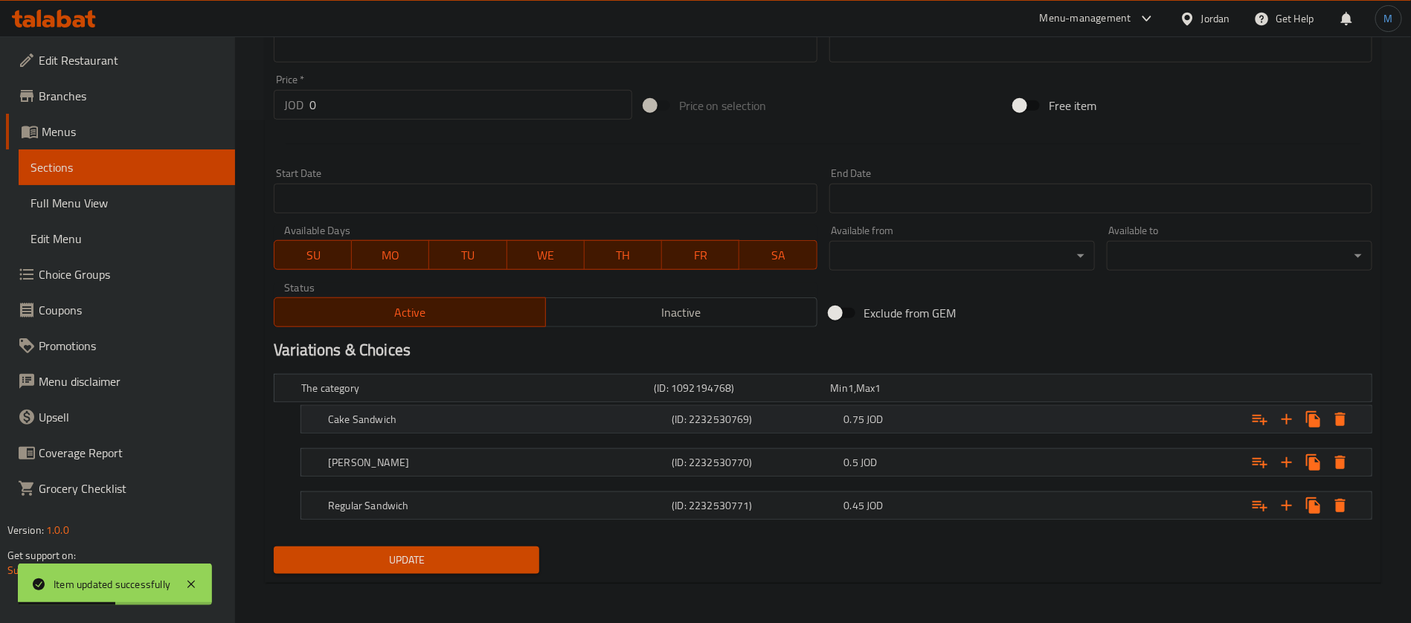
click at [480, 405] on div "Cake Sandwich (ID: 2232530769) 0.75 JOD" at bounding box center [827, 388] width 1058 height 33
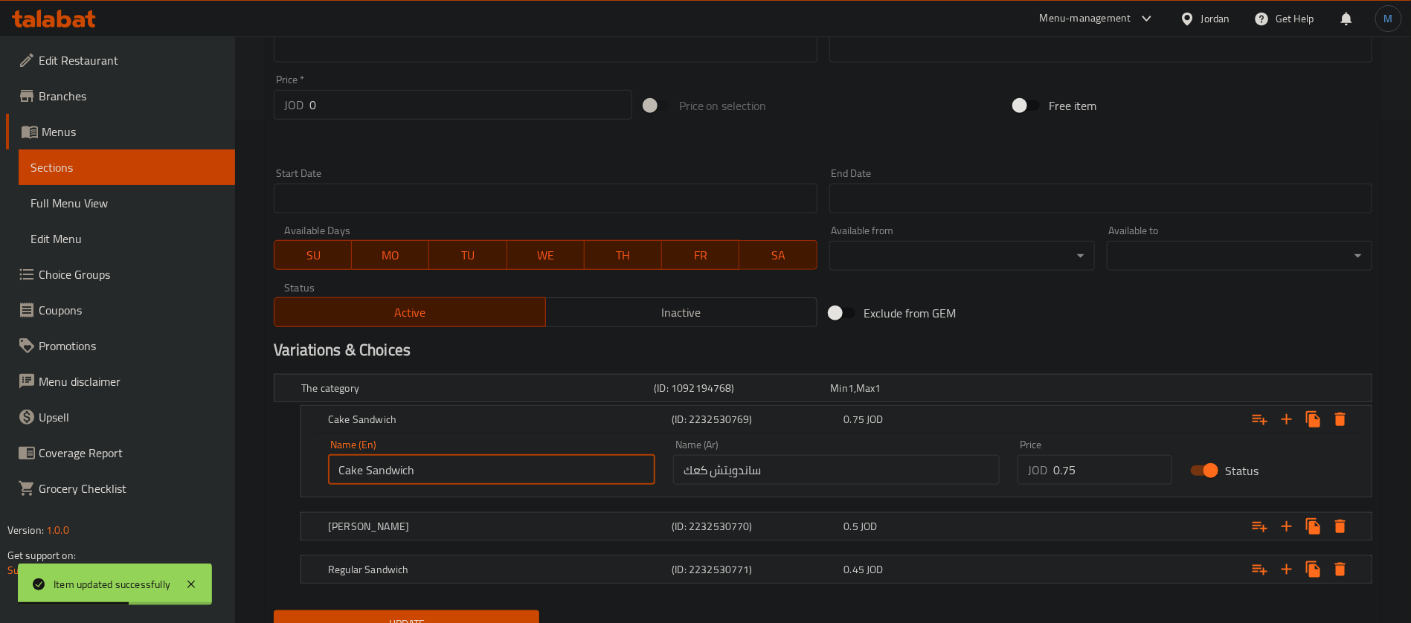
click at [469, 478] on input "Cake Sandwich" at bounding box center [491, 470] width 327 height 30
paste input "Kaak"
type input "Kaak Sandwich"
click at [274, 611] on button "Update" at bounding box center [407, 625] width 266 height 28
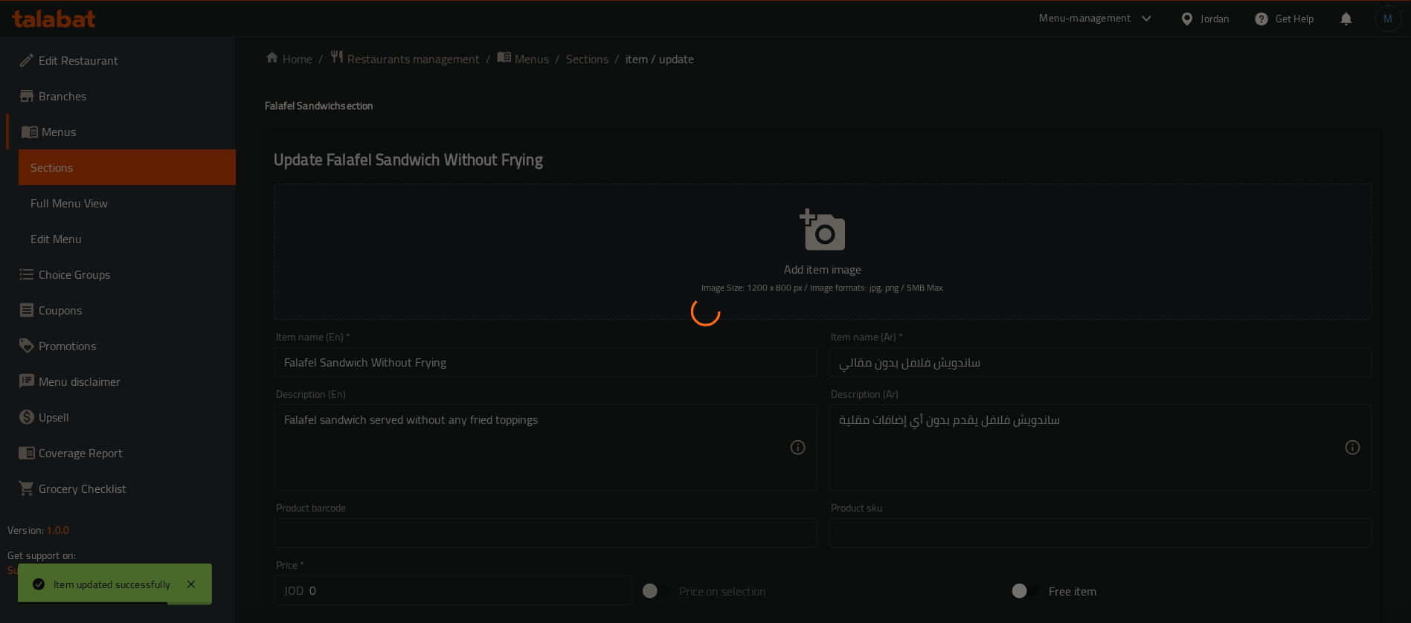
scroll to position [0, 0]
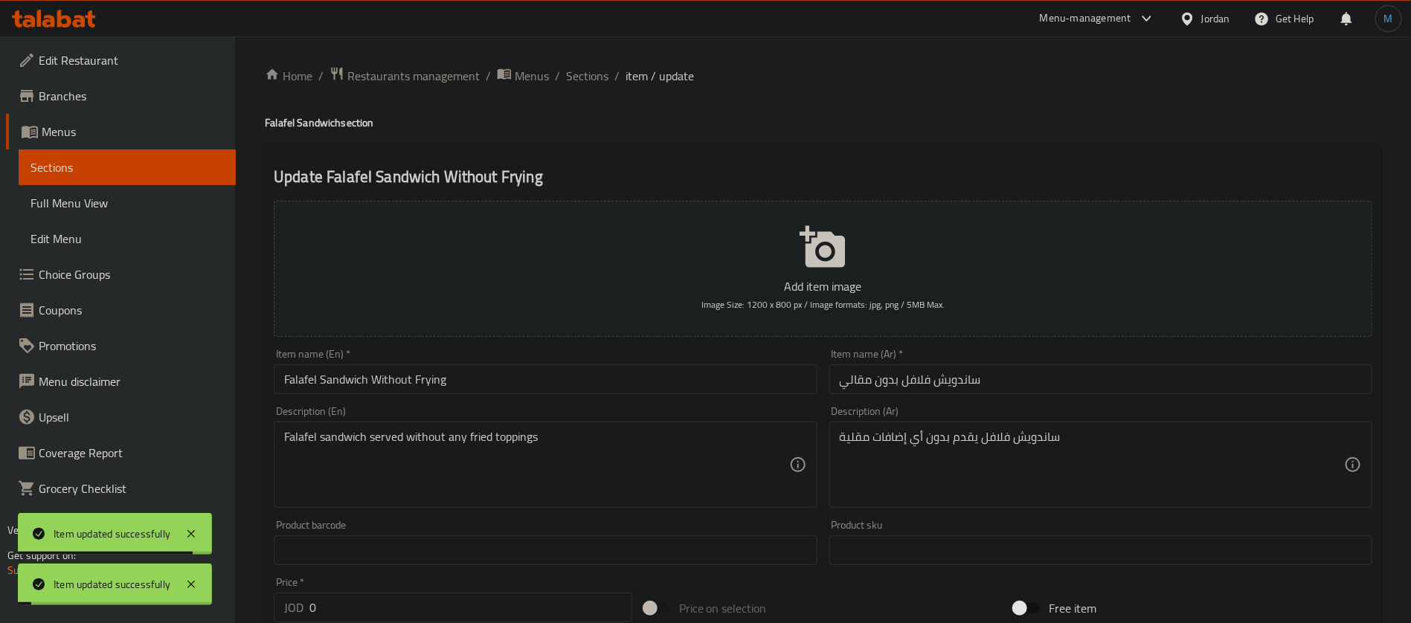
click at [589, 76] on span "Sections" at bounding box center [587, 76] width 42 height 18
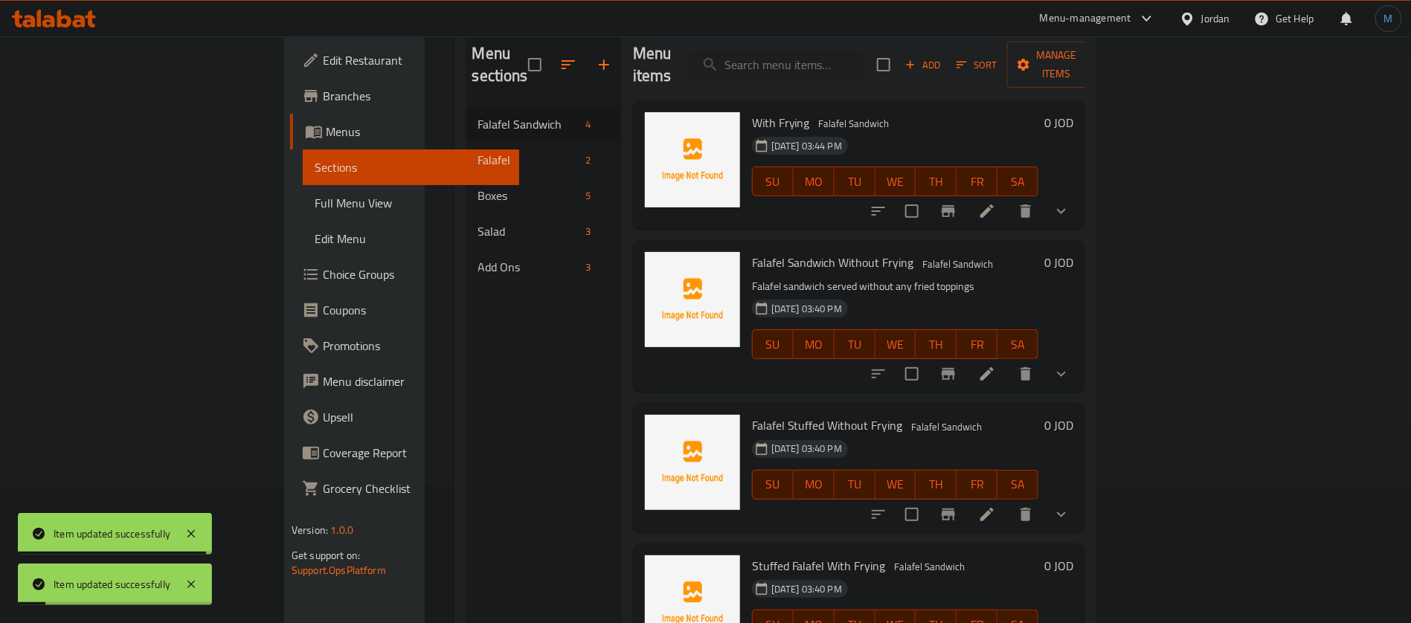
scroll to position [208, 0]
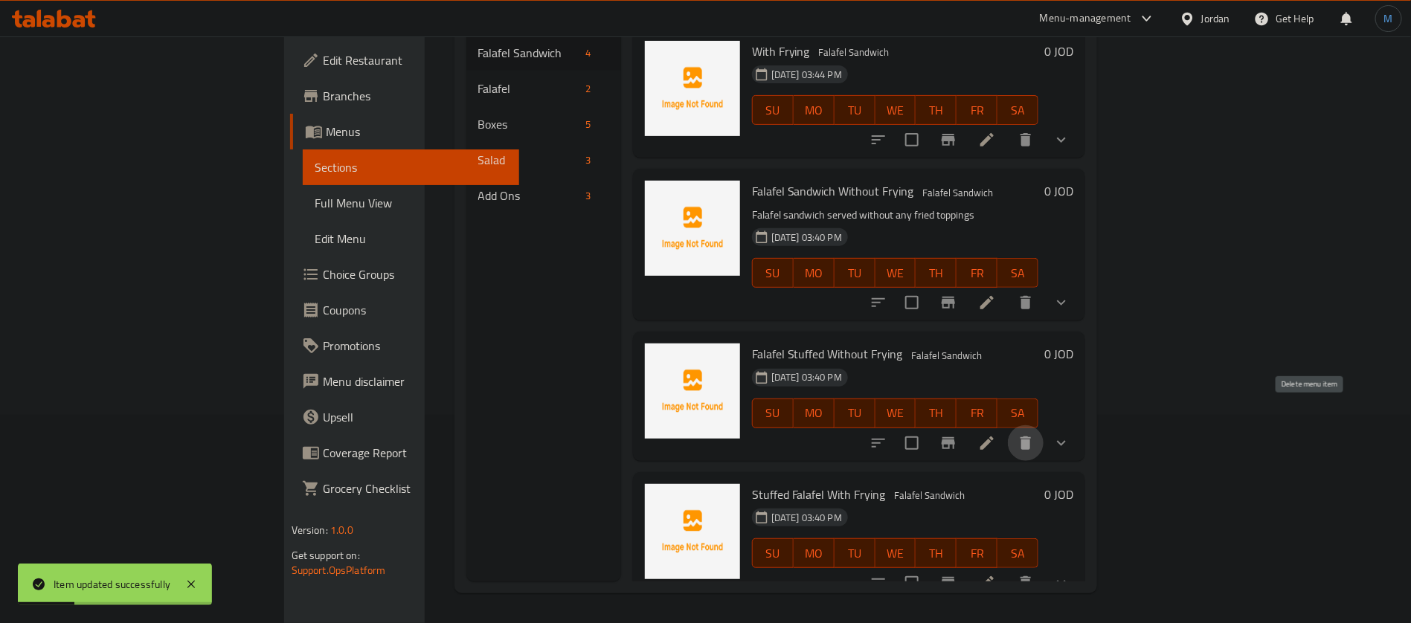
click at [1044, 425] on button "delete" at bounding box center [1026, 443] width 36 height 36
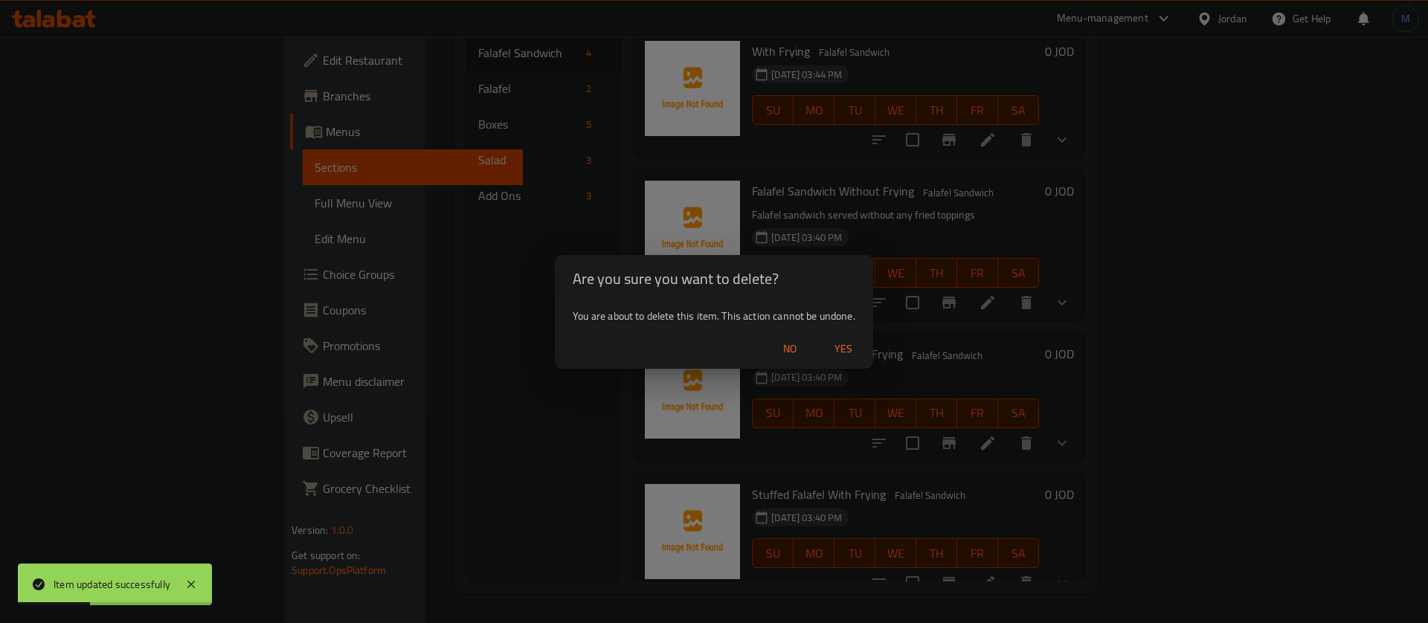
click at [1280, 420] on div "Are you sure you want to delete? You are about to delete this item. This action…" at bounding box center [714, 311] width 1428 height 623
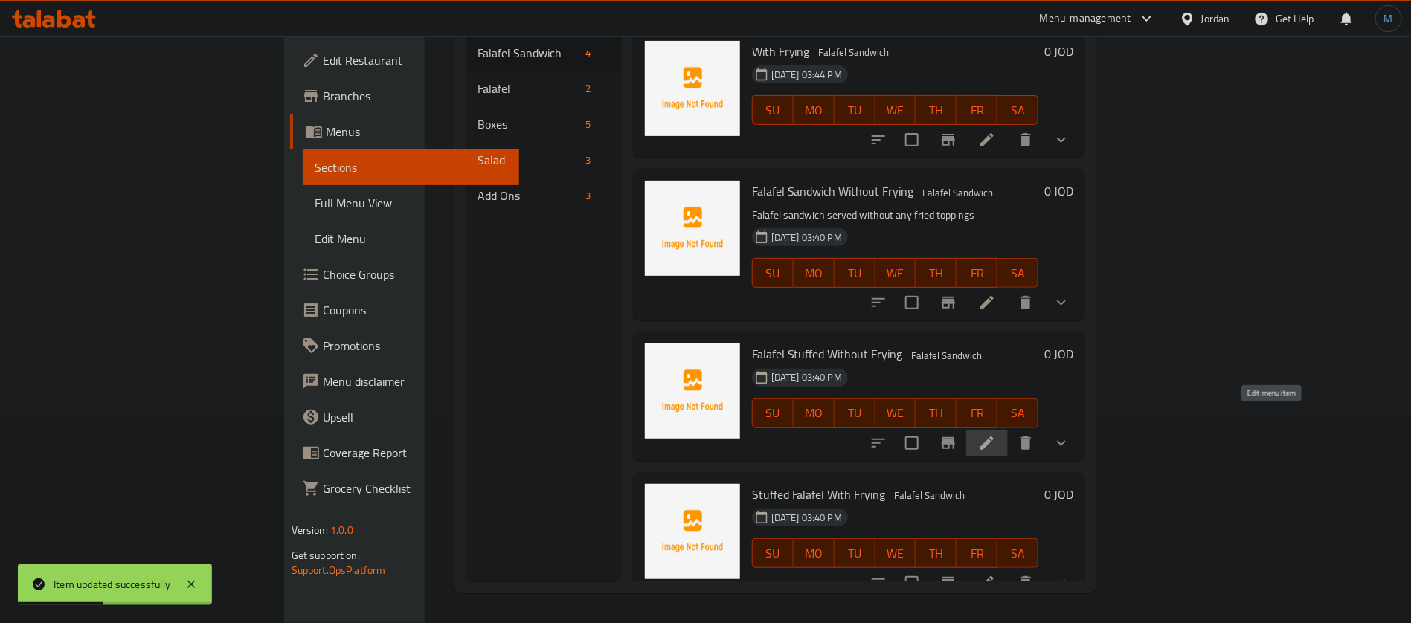
click at [996, 434] on icon at bounding box center [987, 443] width 18 height 18
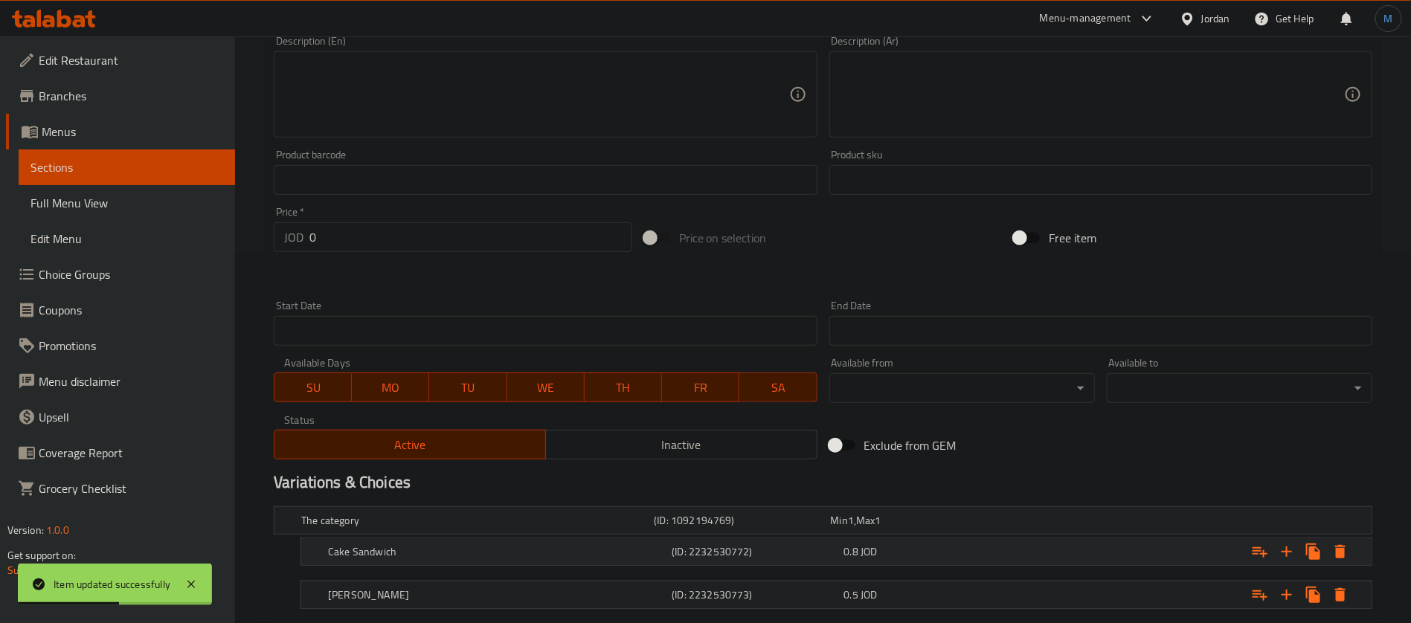
scroll to position [503, 0]
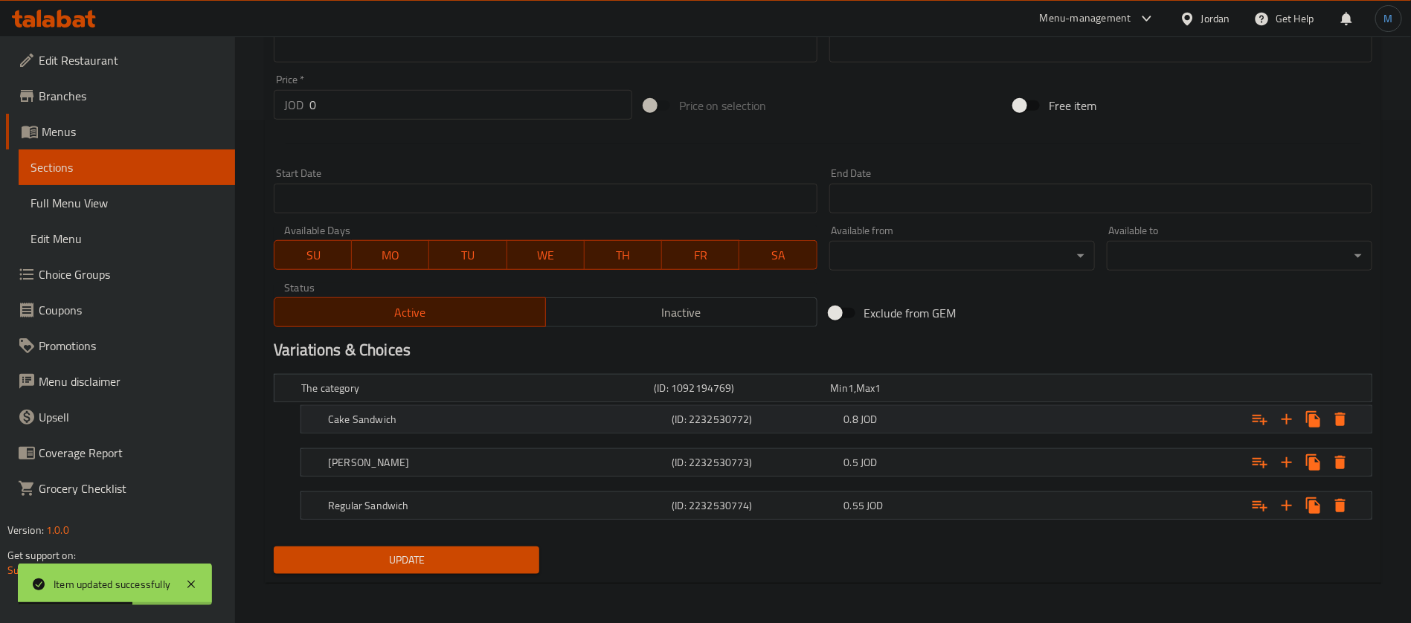
click at [464, 405] on div "Cake Sandwich (ID: 2232530772) 0.8 JOD" at bounding box center [827, 388] width 1058 height 33
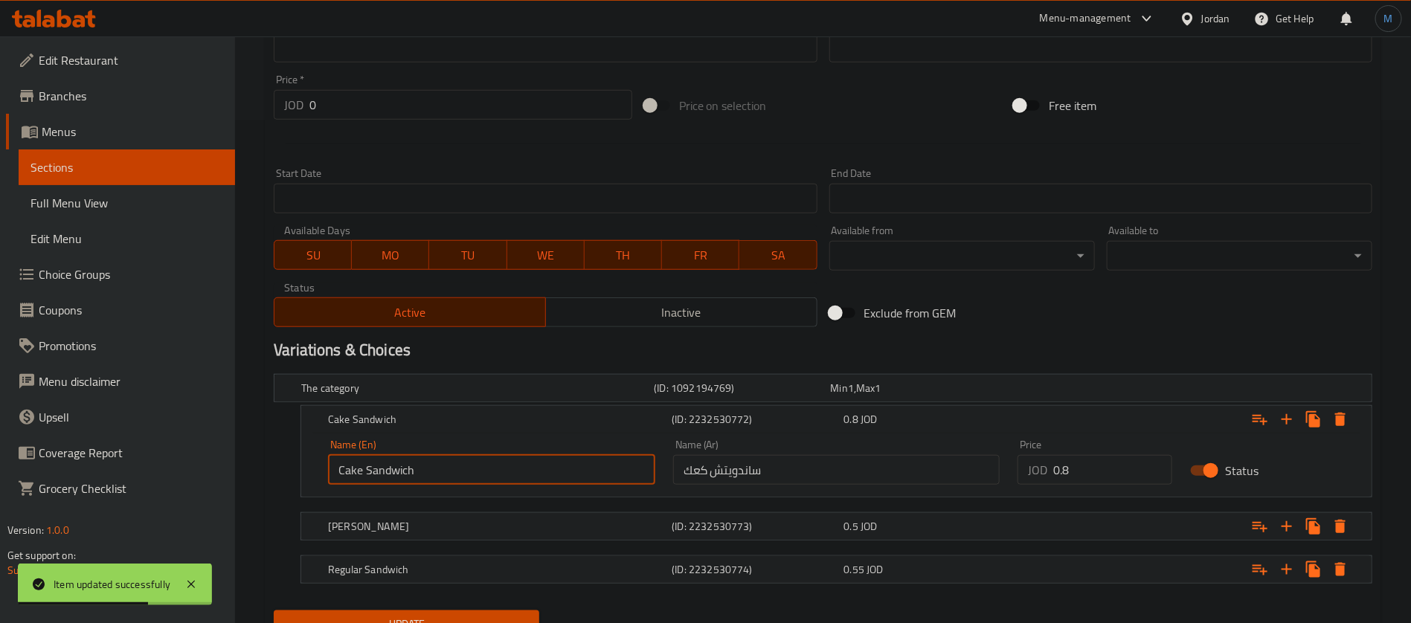
click at [482, 466] on input "Cake Sandwich" at bounding box center [491, 470] width 327 height 30
paste input "Kaak"
type input "Kaak Sandwich"
click at [274, 611] on button "Update" at bounding box center [407, 625] width 266 height 28
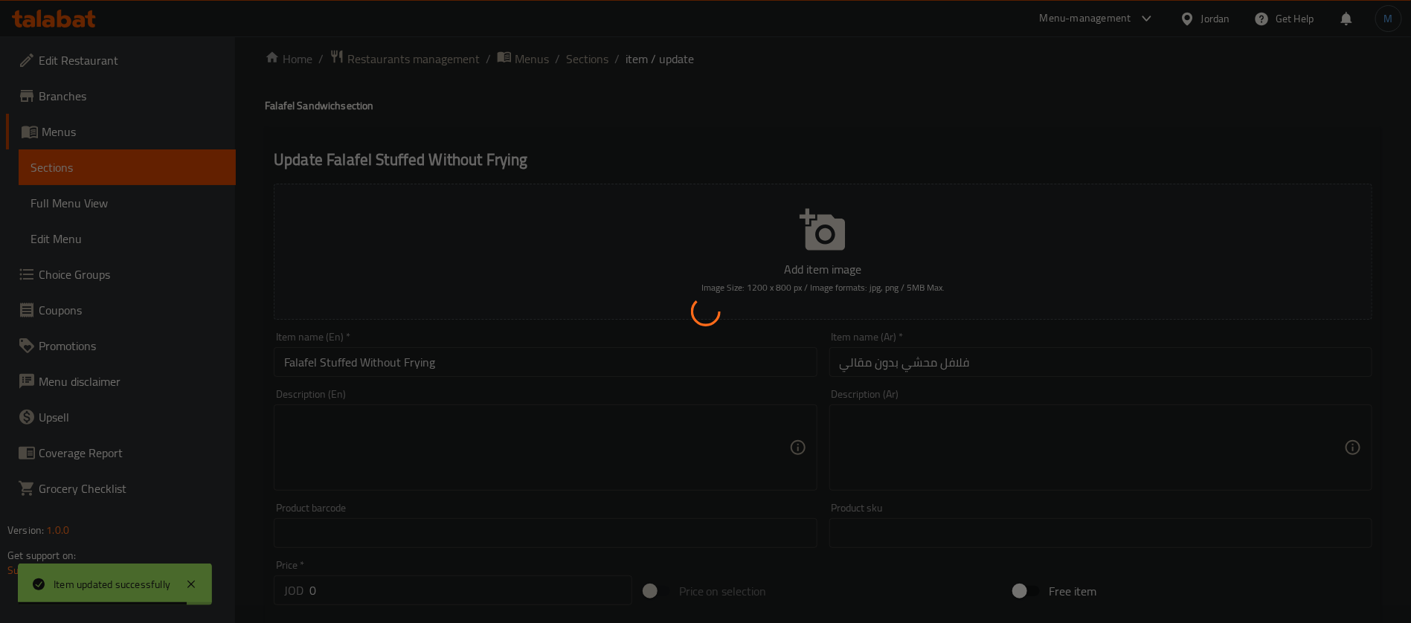
scroll to position [0, 0]
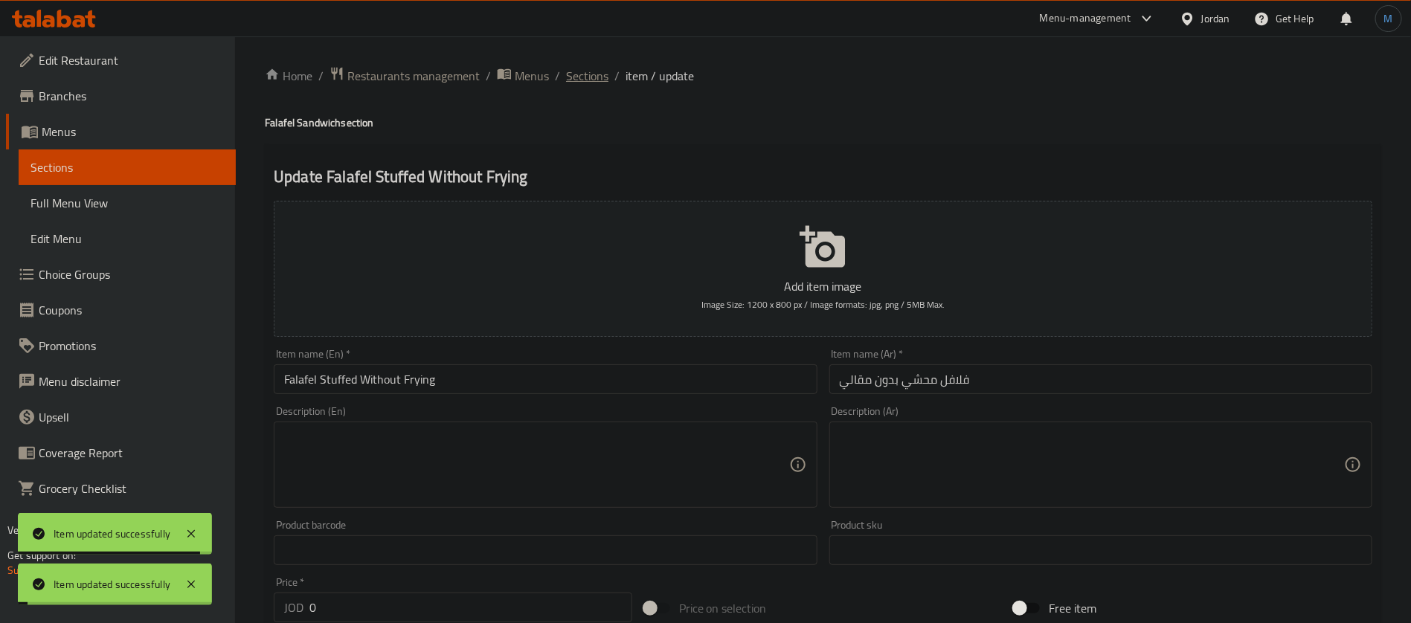
click at [603, 74] on span "Sections" at bounding box center [587, 76] width 42 height 18
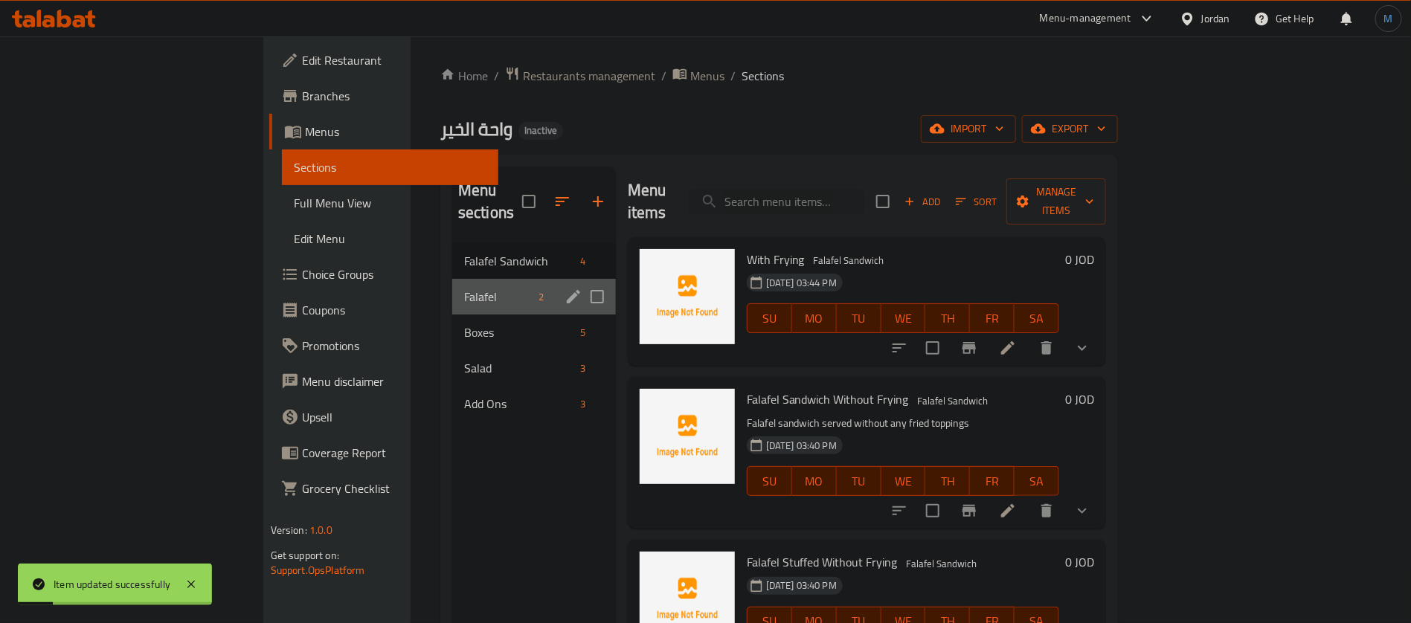
click at [452, 279] on div "Falafel 2" at bounding box center [534, 297] width 164 height 36
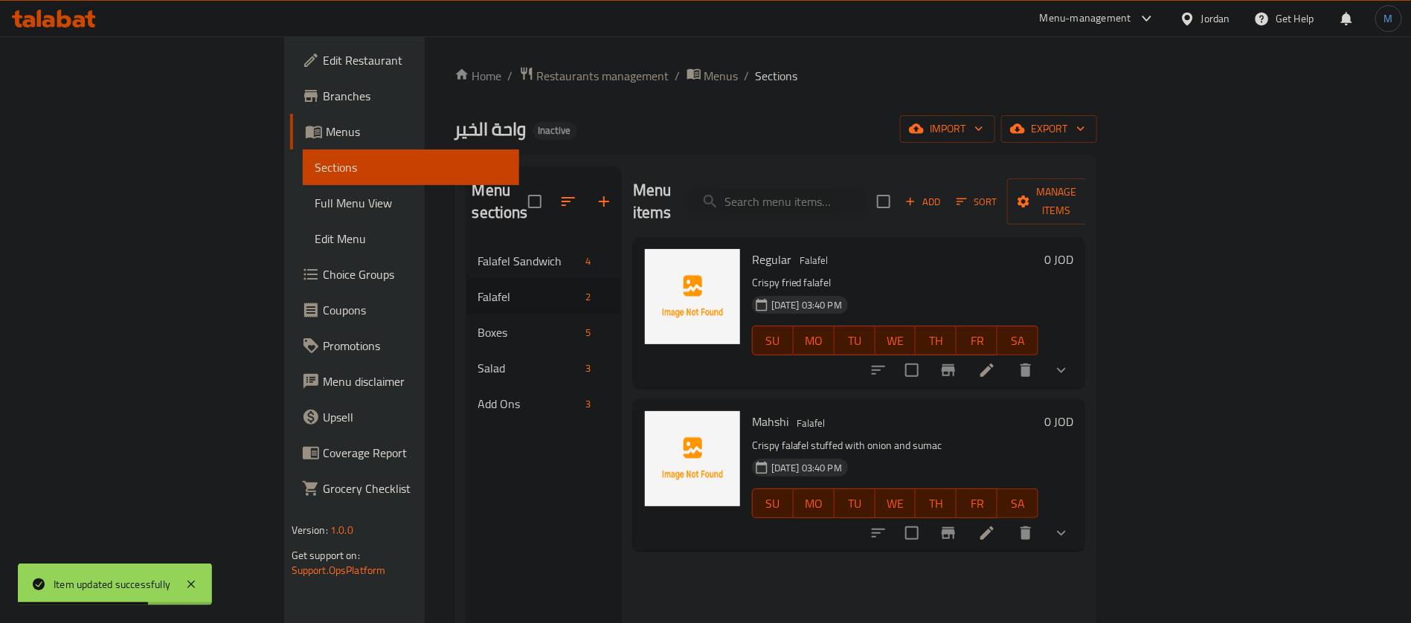
click at [1008, 357] on li at bounding box center [987, 370] width 42 height 27
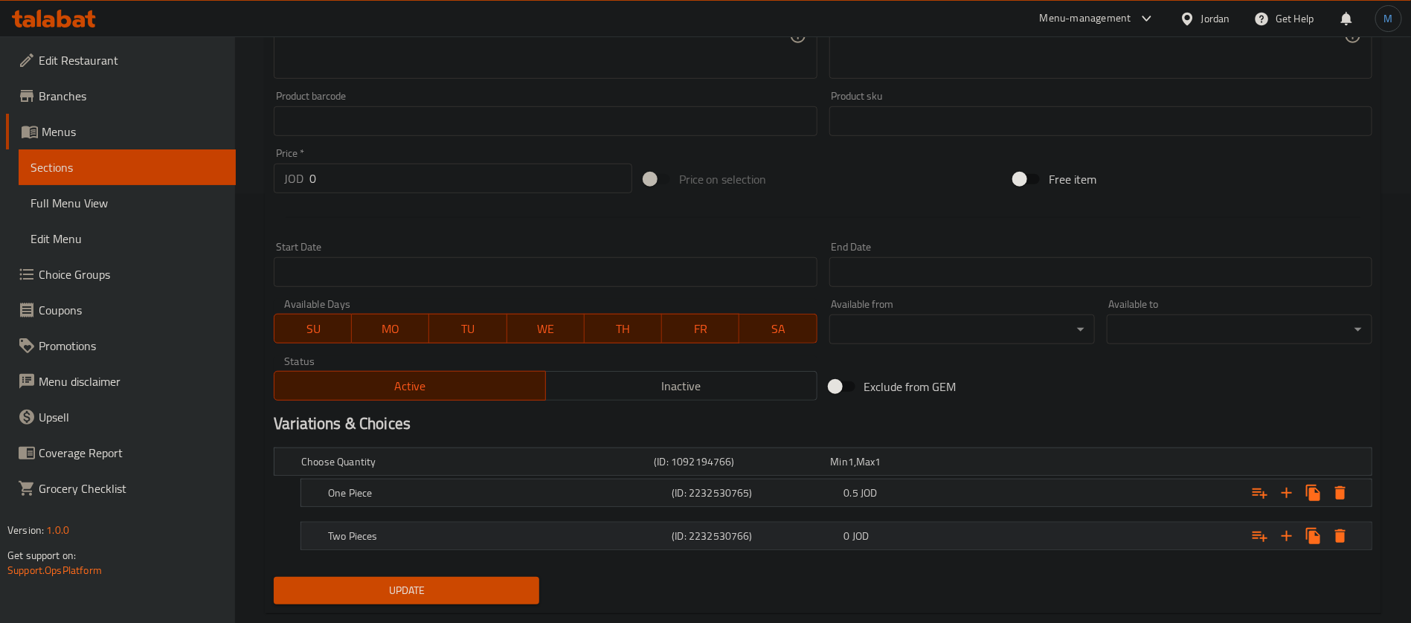
scroll to position [460, 0]
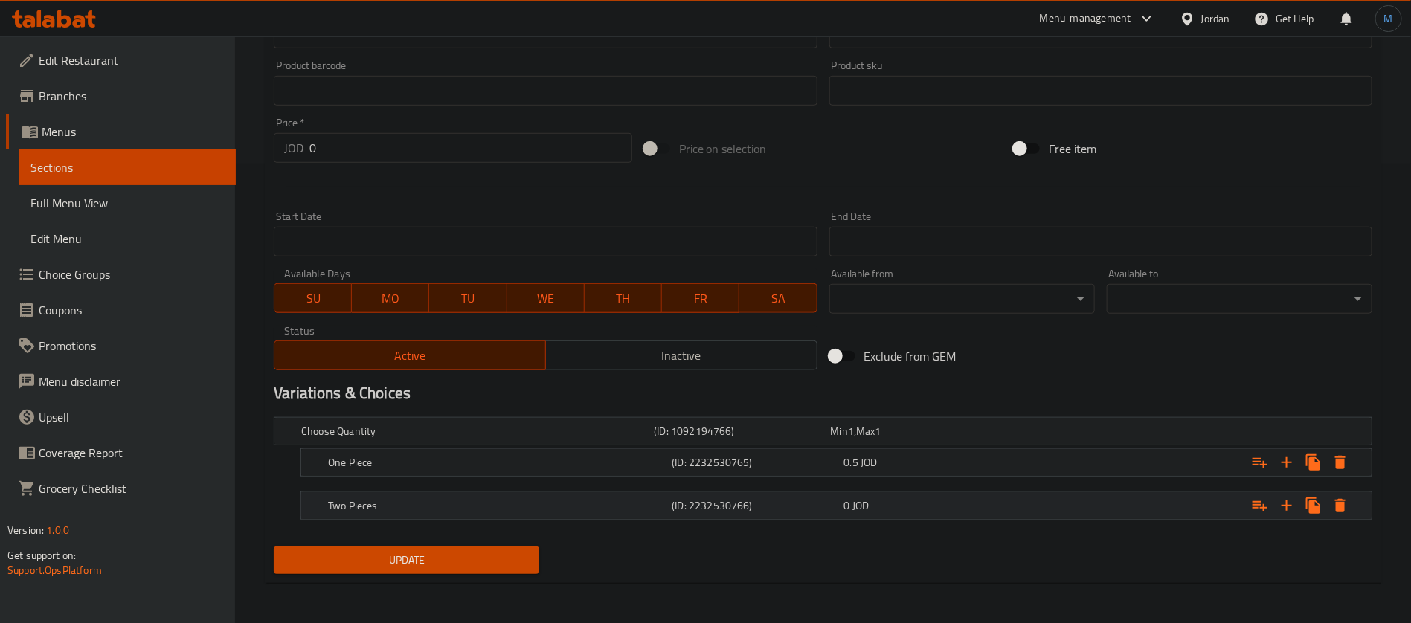
click at [903, 448] on div "Two Pieces (ID: 2232530766) 0 JOD" at bounding box center [827, 431] width 1058 height 33
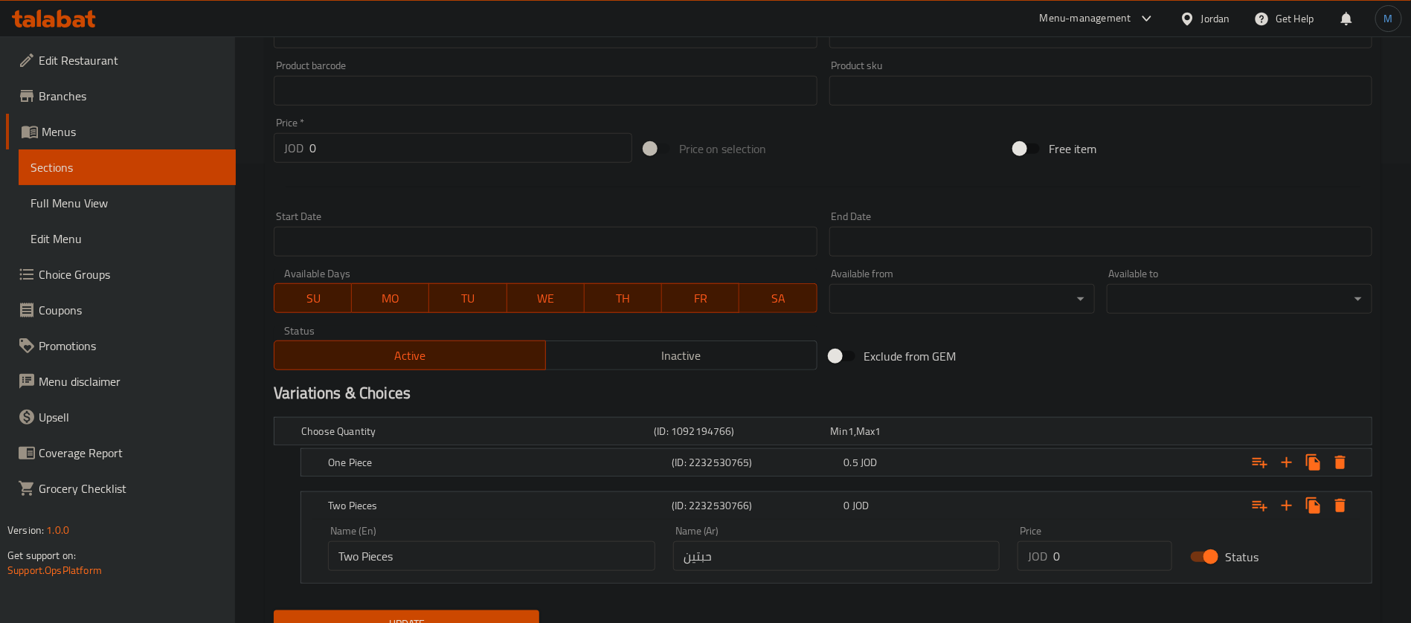
click at [878, 481] on nav at bounding box center [823, 486] width 1099 height 12
click at [879, 439] on div "0.5 JOD" at bounding box center [916, 431] width 170 height 15
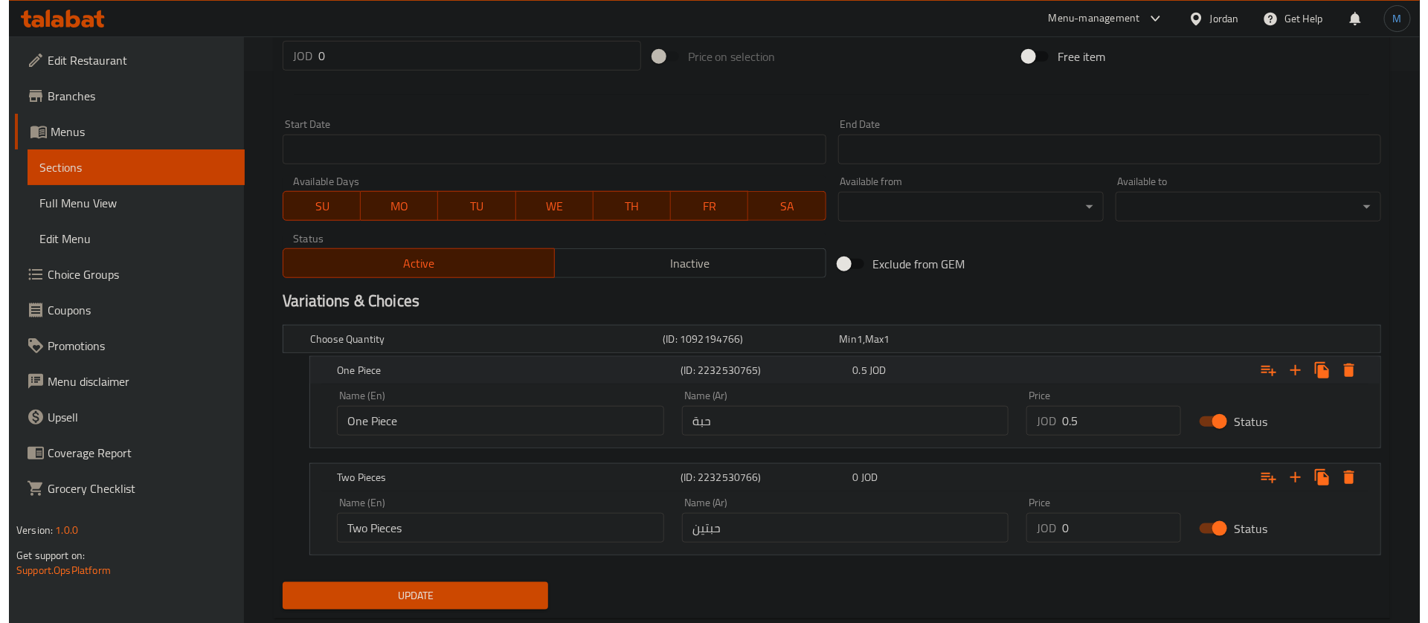
scroll to position [582, 0]
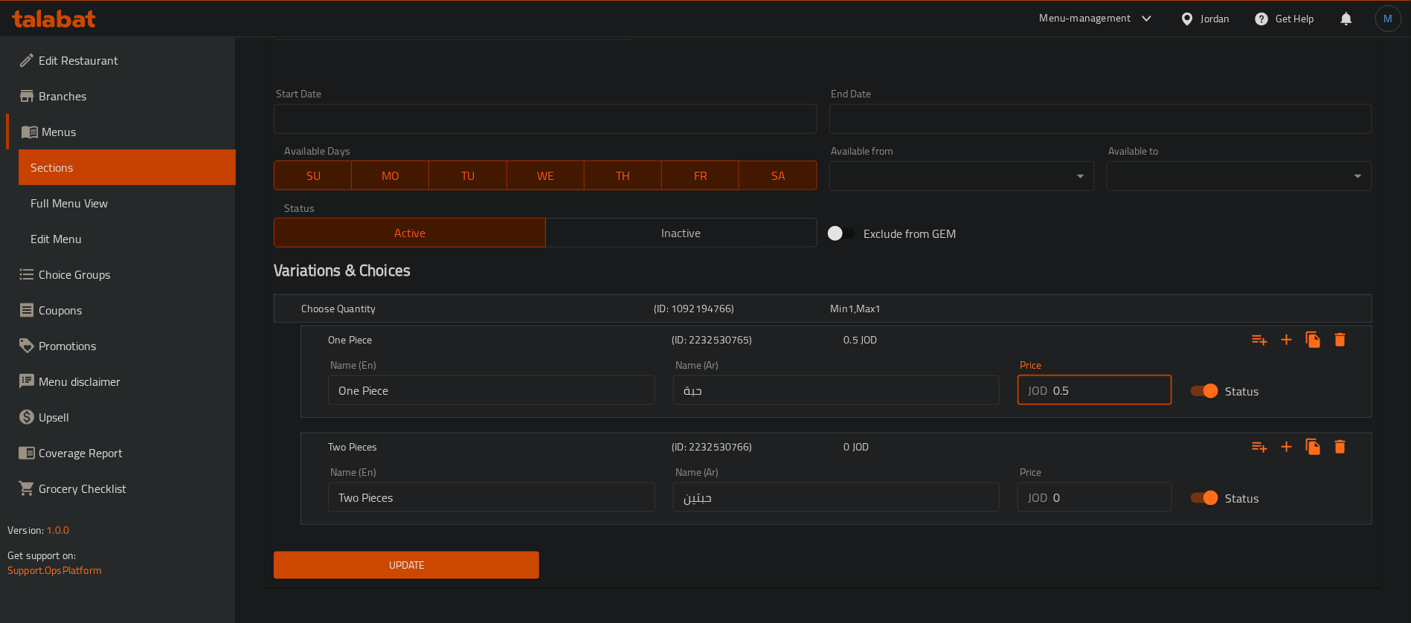
click at [1073, 402] on input "0.5" at bounding box center [1112, 391] width 119 height 30
click at [1096, 507] on input "0" at bounding box center [1112, 498] width 119 height 30
paste input ".5"
type input "0.5"
click at [1093, 390] on input "0.5" at bounding box center [1112, 391] width 119 height 30
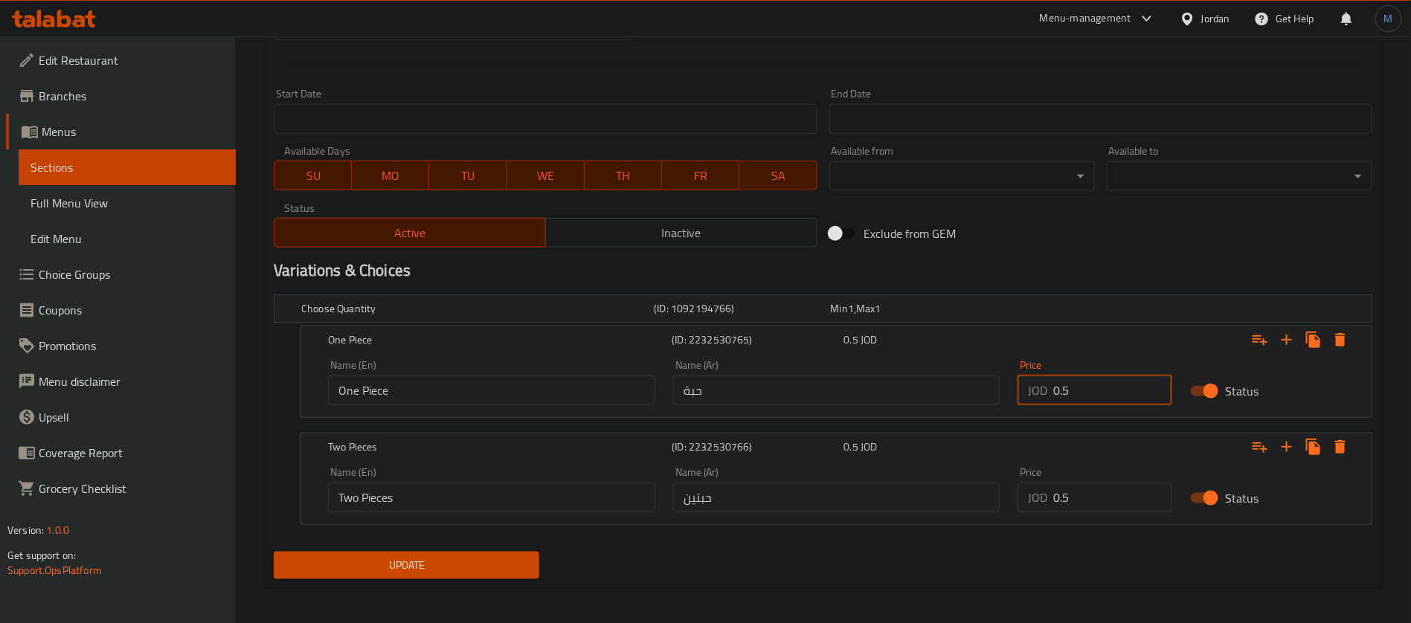
click at [1093, 390] on input "0.5" at bounding box center [1112, 391] width 119 height 30
click at [1346, 336] on icon "Expand" at bounding box center [1340, 340] width 18 height 18
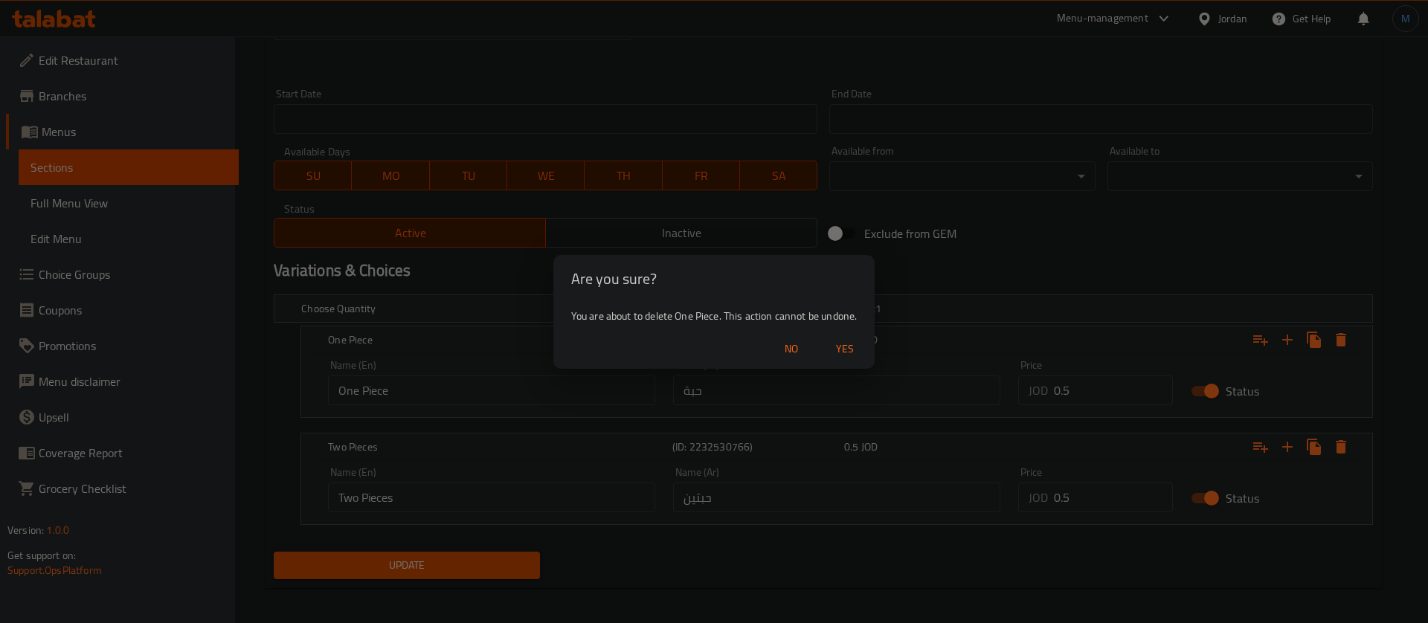
click at [843, 341] on span "Yes" at bounding box center [845, 349] width 36 height 19
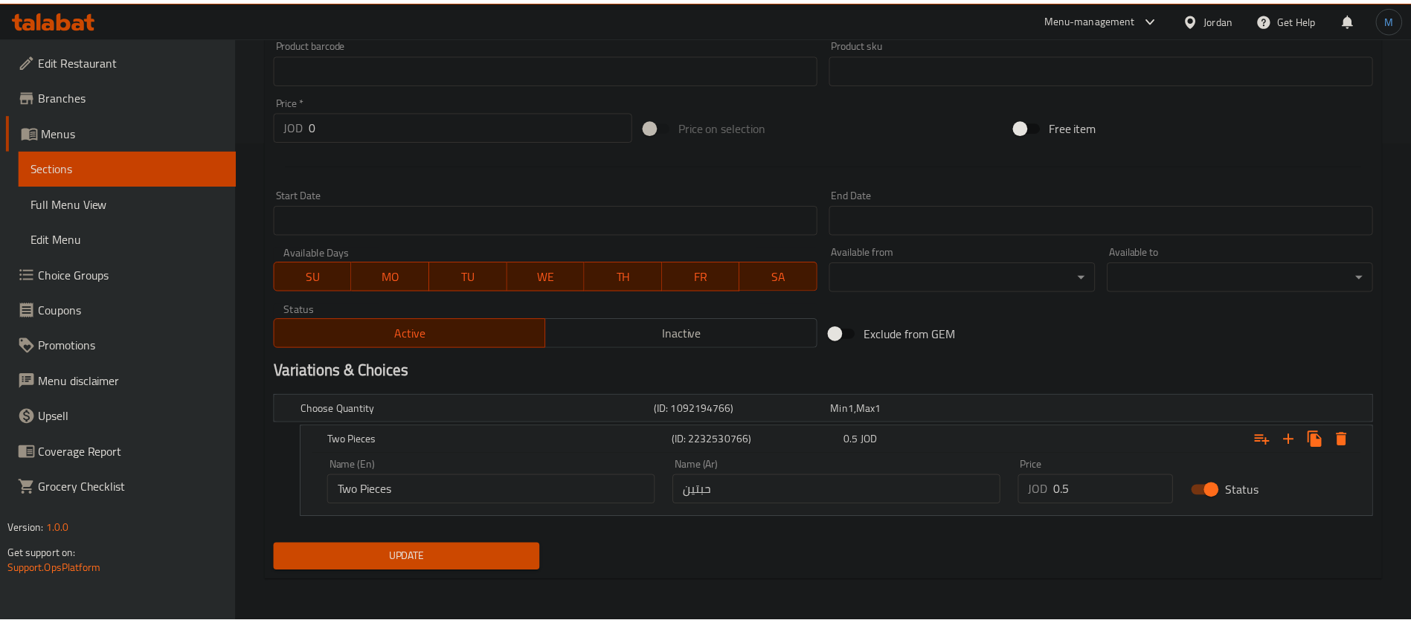
scroll to position [481, 0]
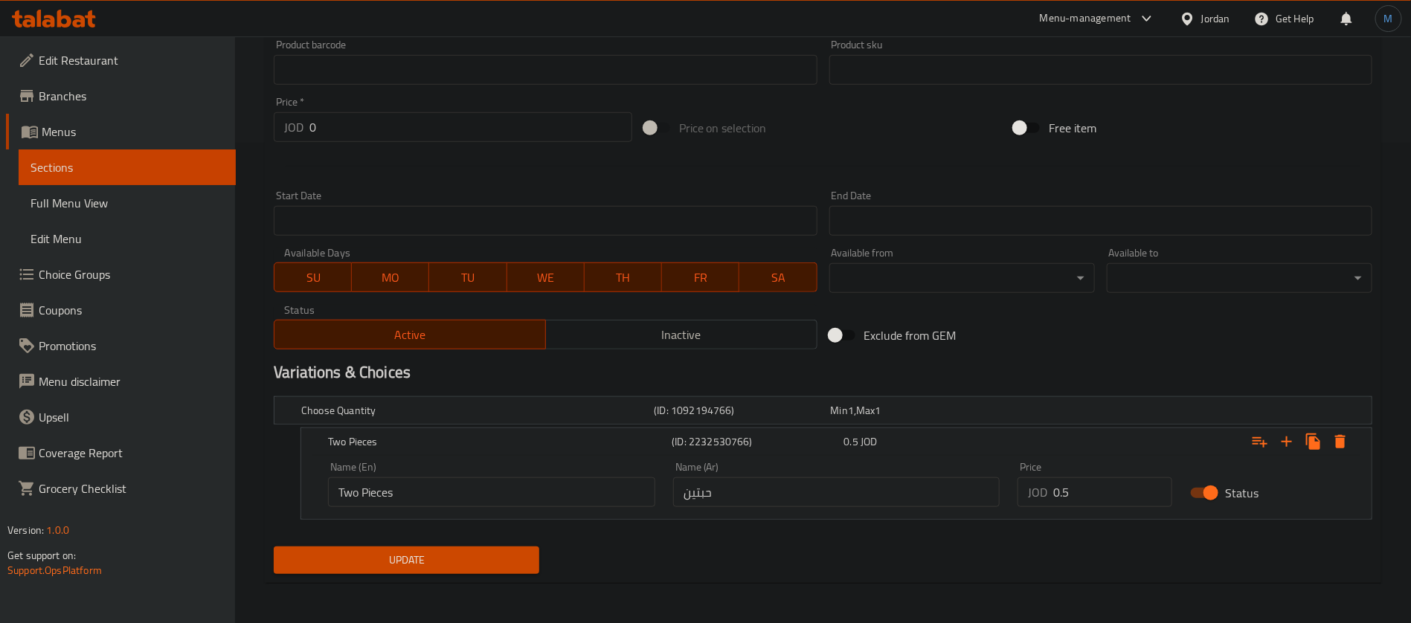
click at [355, 547] on button "Update" at bounding box center [407, 561] width 266 height 28
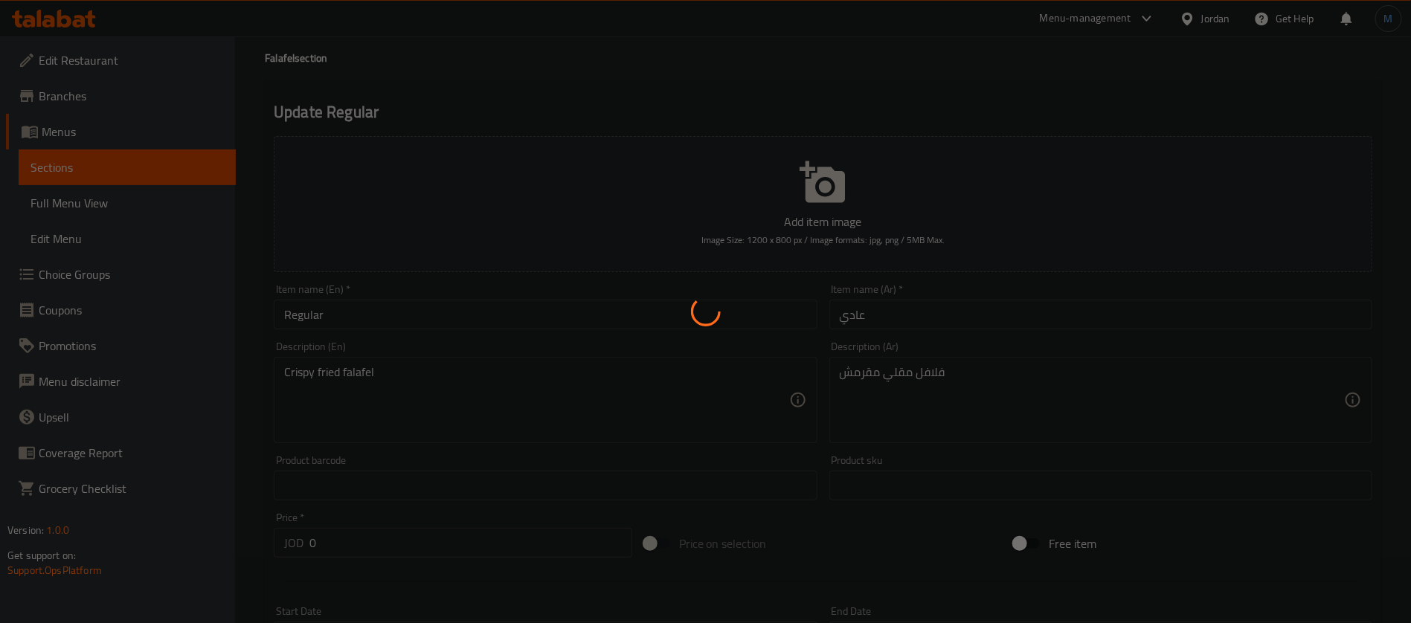
scroll to position [0, 0]
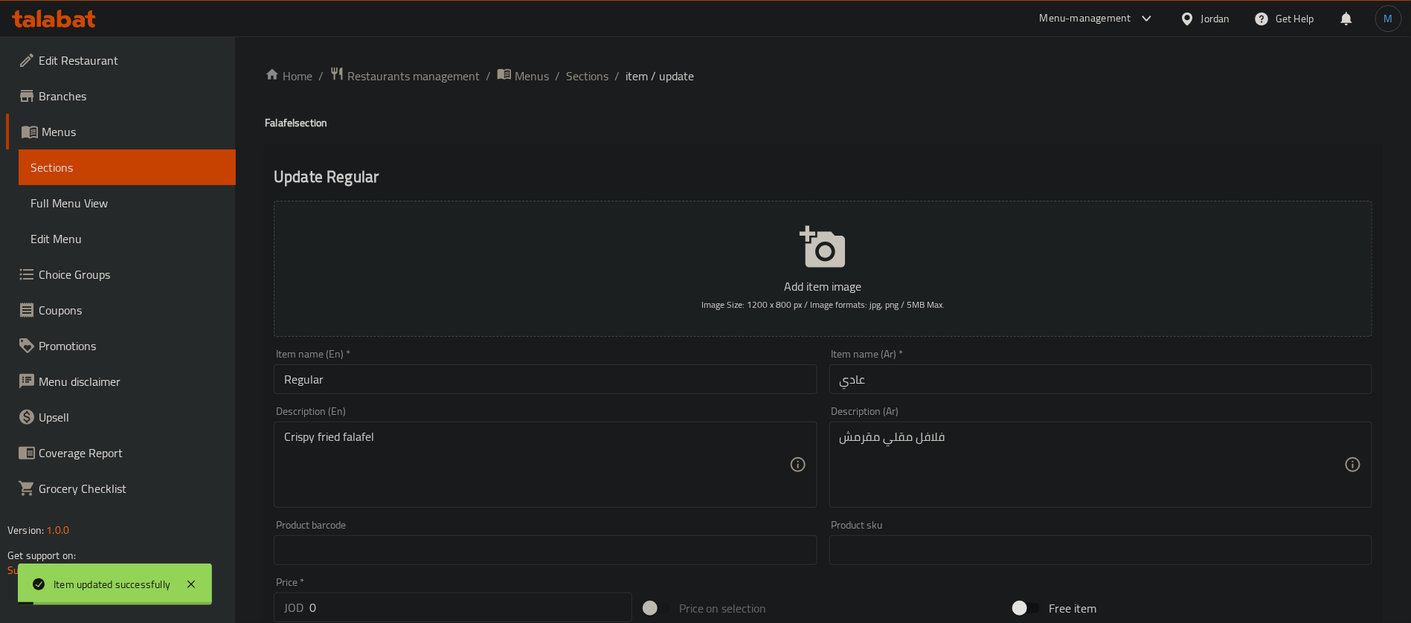
click at [594, 75] on span "Sections" at bounding box center [587, 76] width 42 height 18
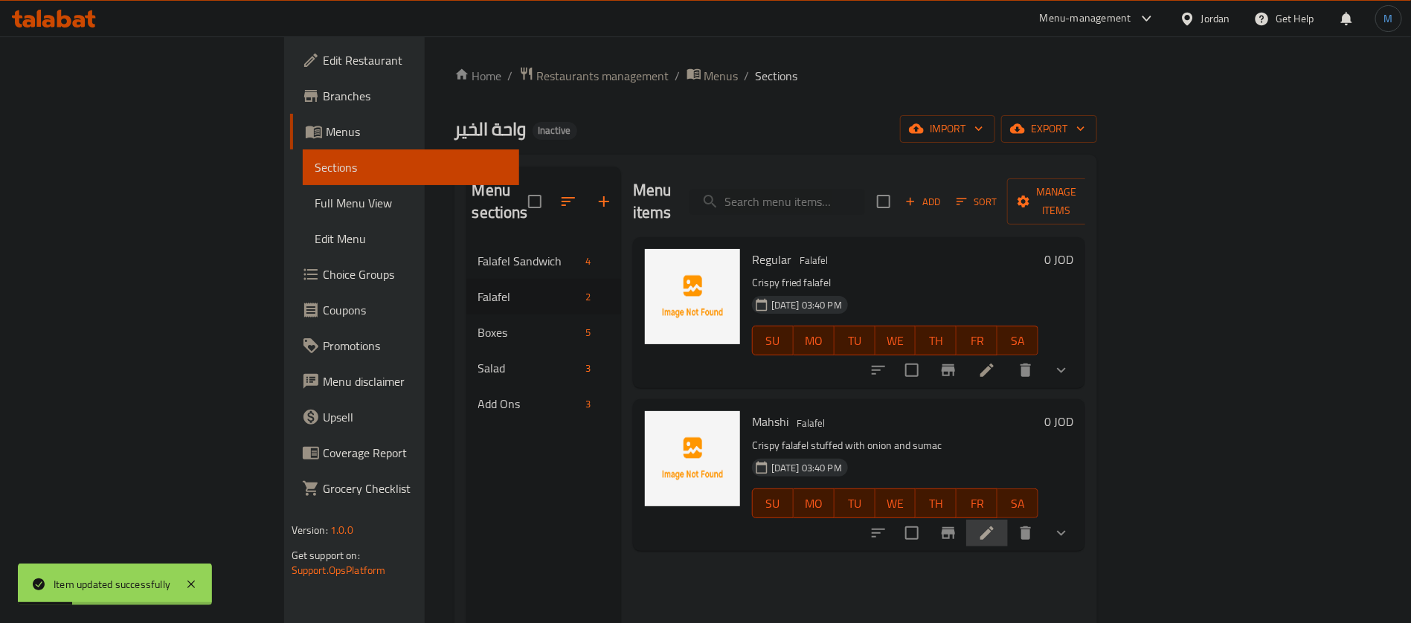
click at [1008, 520] on li at bounding box center [987, 533] width 42 height 27
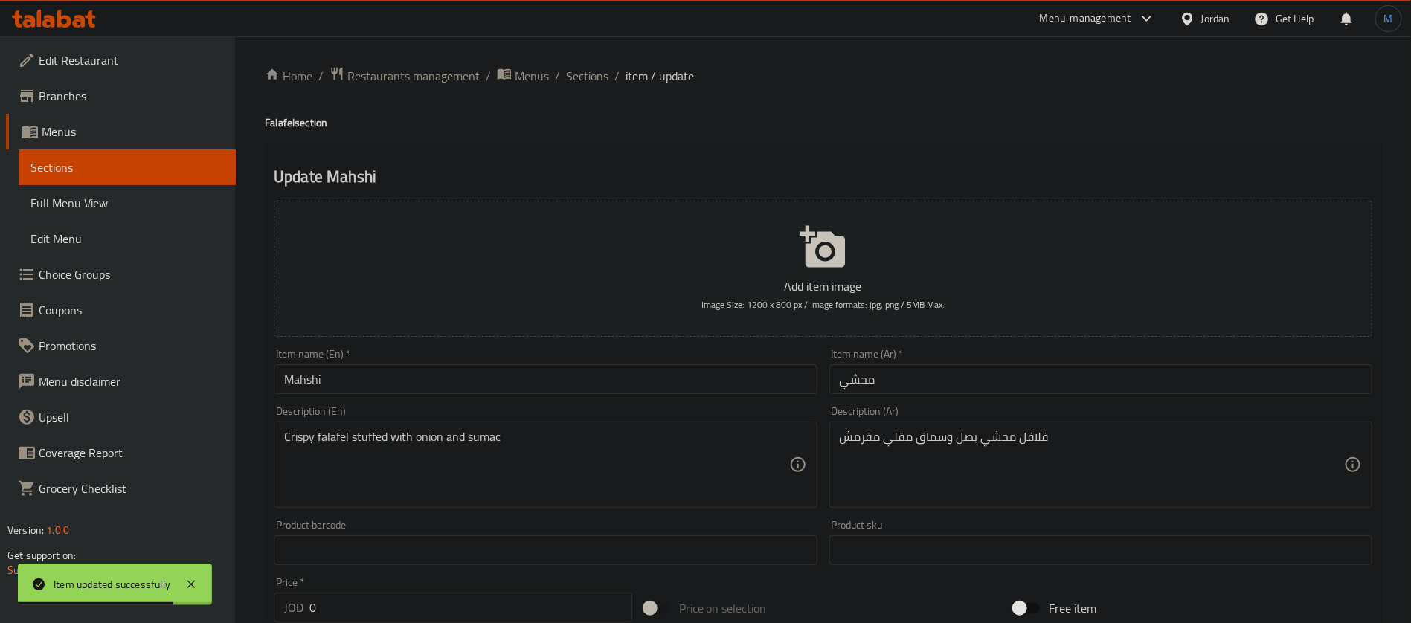
click at [934, 365] on input "محشي" at bounding box center [1100, 379] width 543 height 30
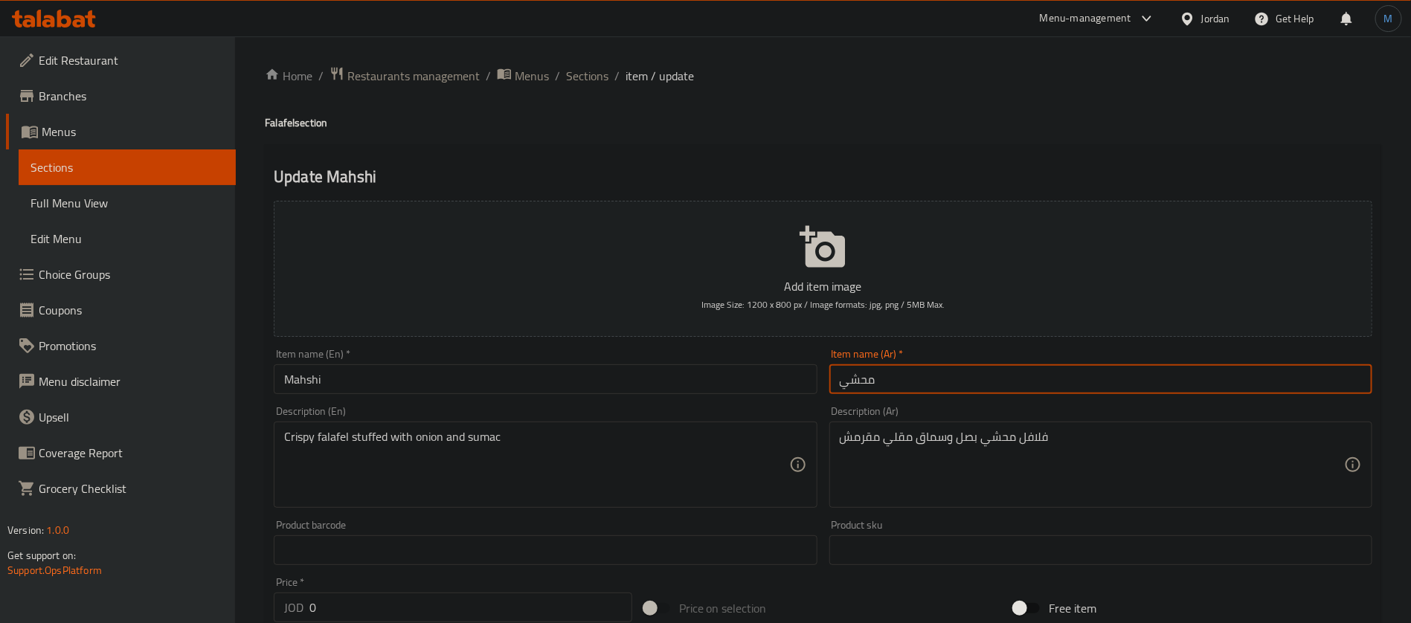
click at [515, 370] on input "Mahshi" at bounding box center [545, 379] width 543 height 30
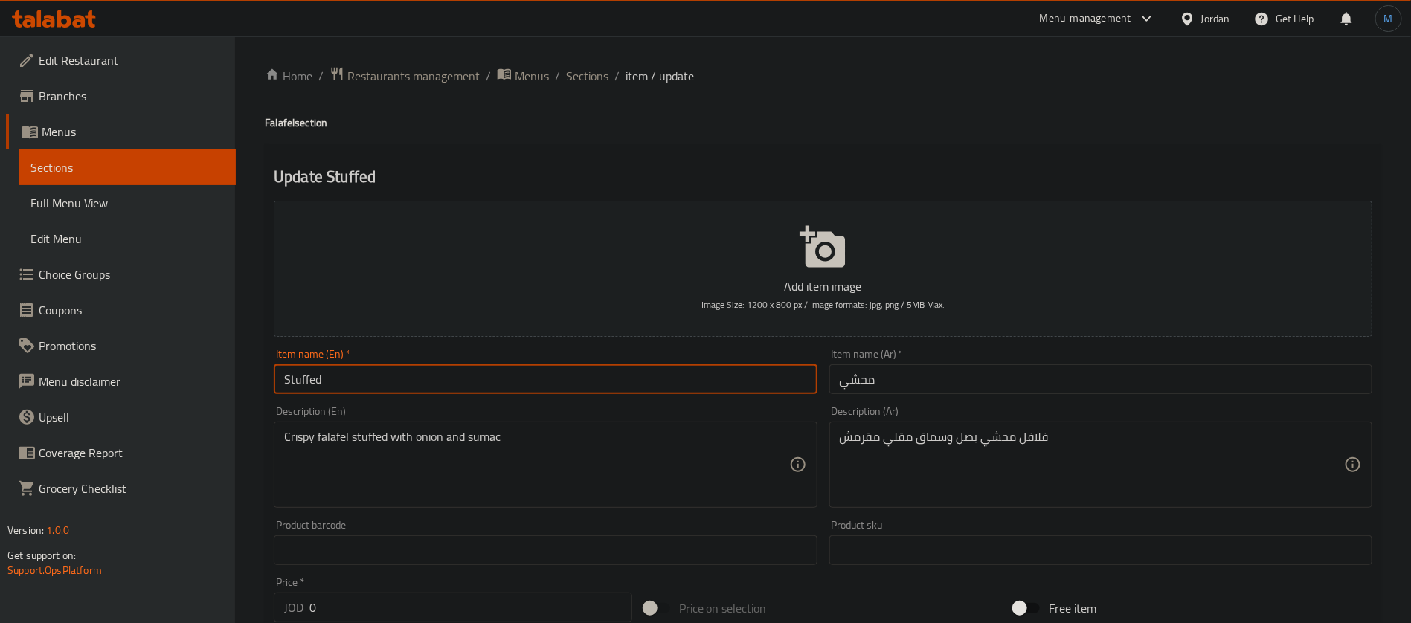
type input "Stuffed"
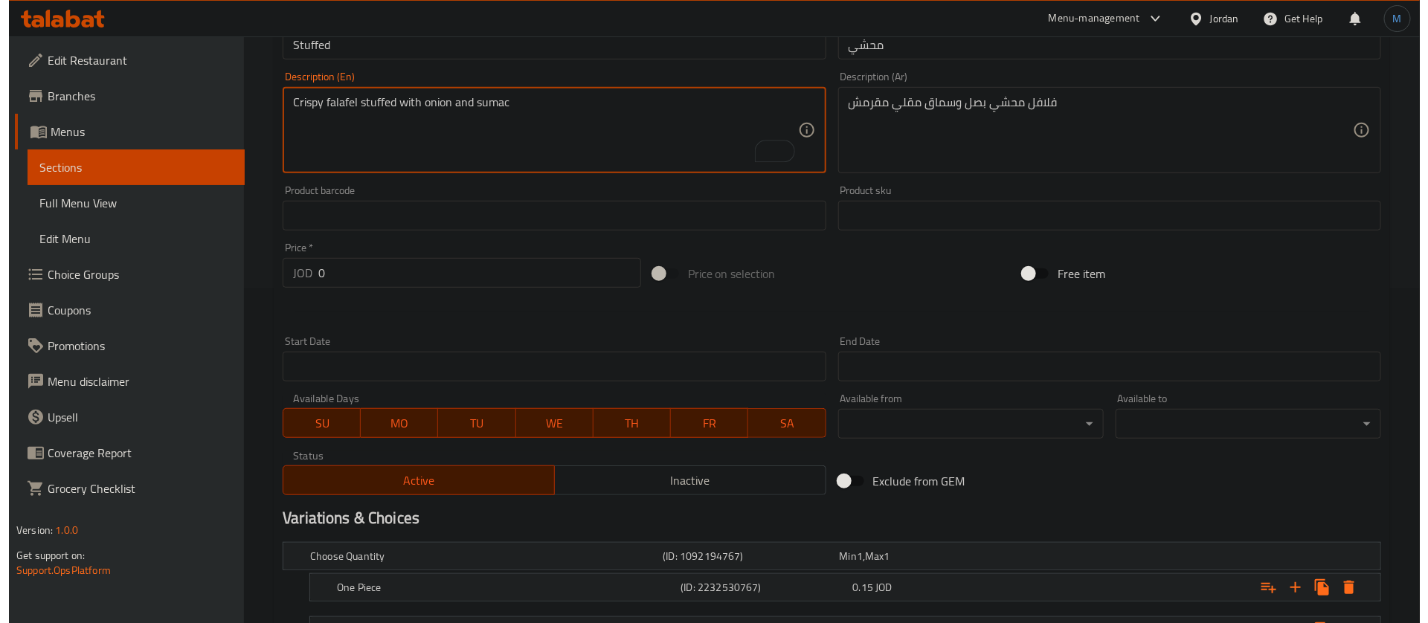
scroll to position [460, 0]
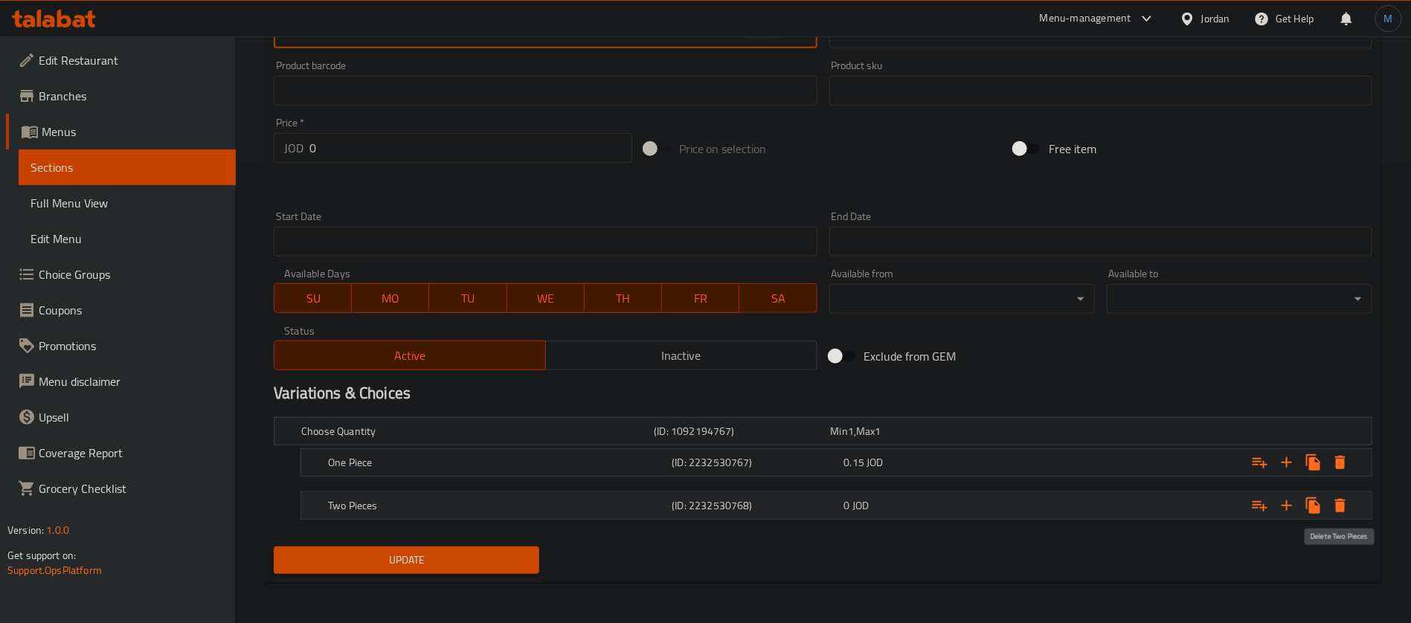
click at [1347, 509] on icon "Expand" at bounding box center [1340, 506] width 18 height 18
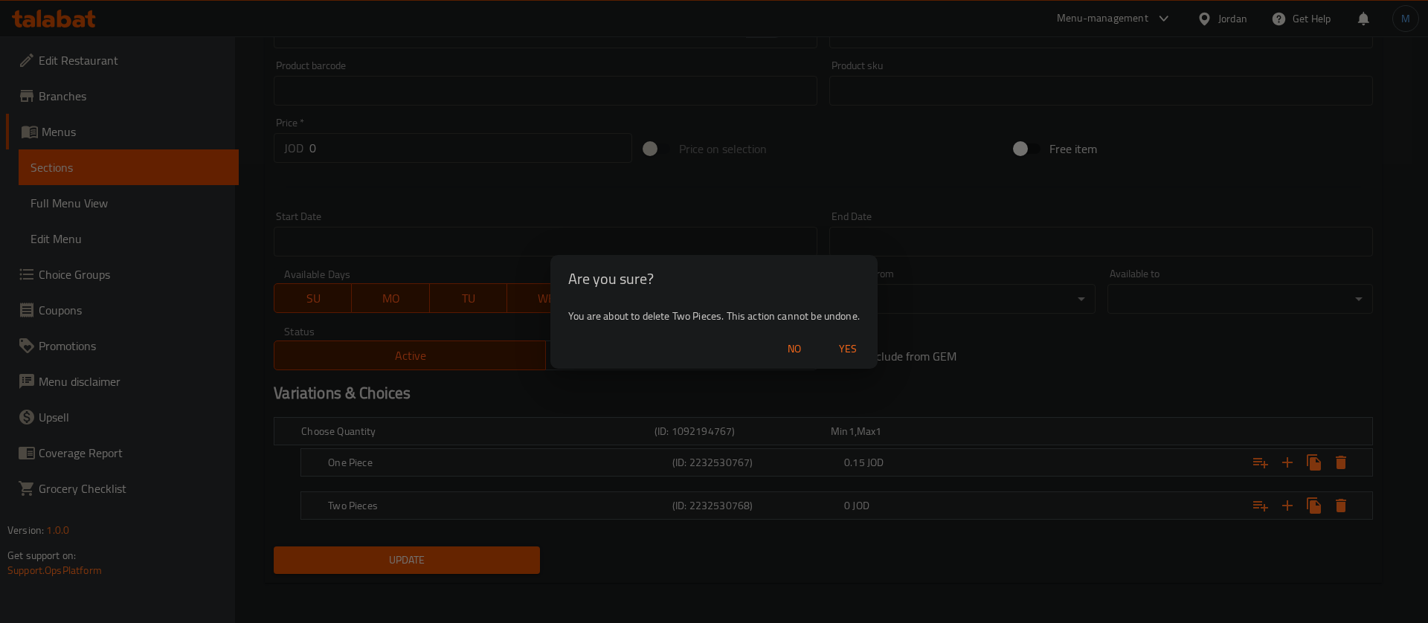
click at [855, 342] on span "Yes" at bounding box center [848, 349] width 36 height 19
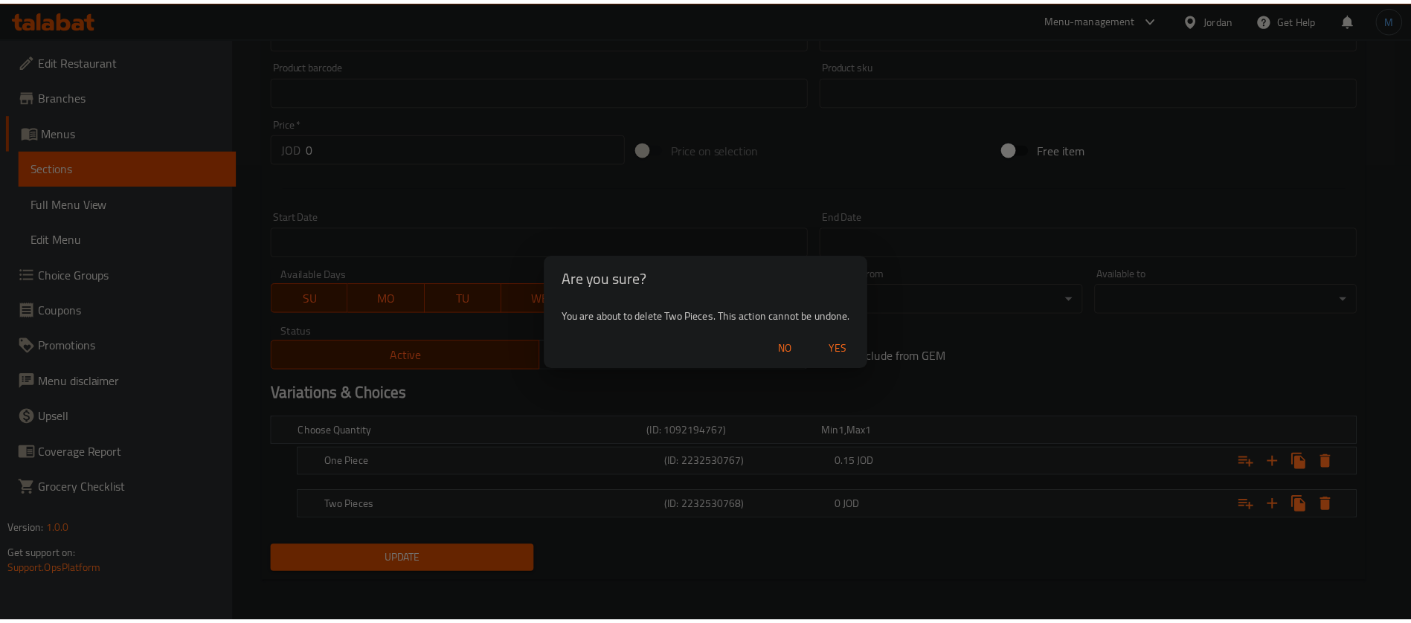
scroll to position [417, 0]
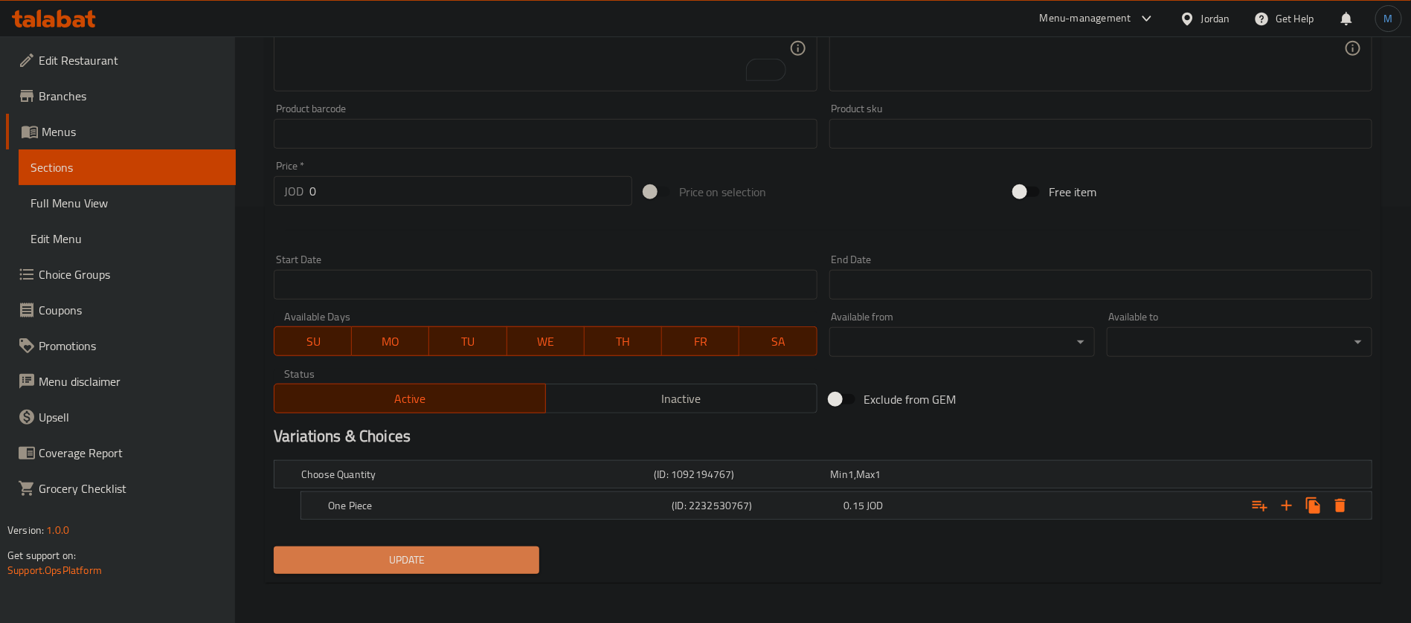
click at [426, 555] on span "Update" at bounding box center [407, 560] width 242 height 19
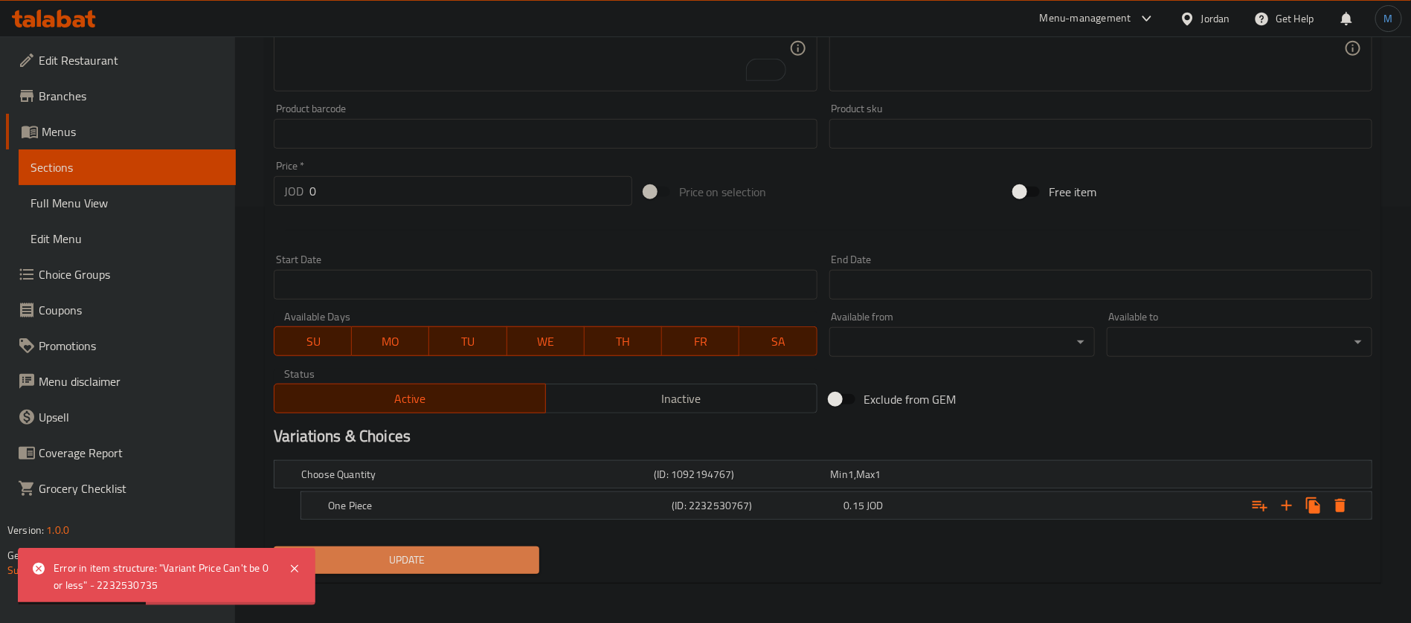
click at [463, 549] on button "Update" at bounding box center [407, 561] width 266 height 28
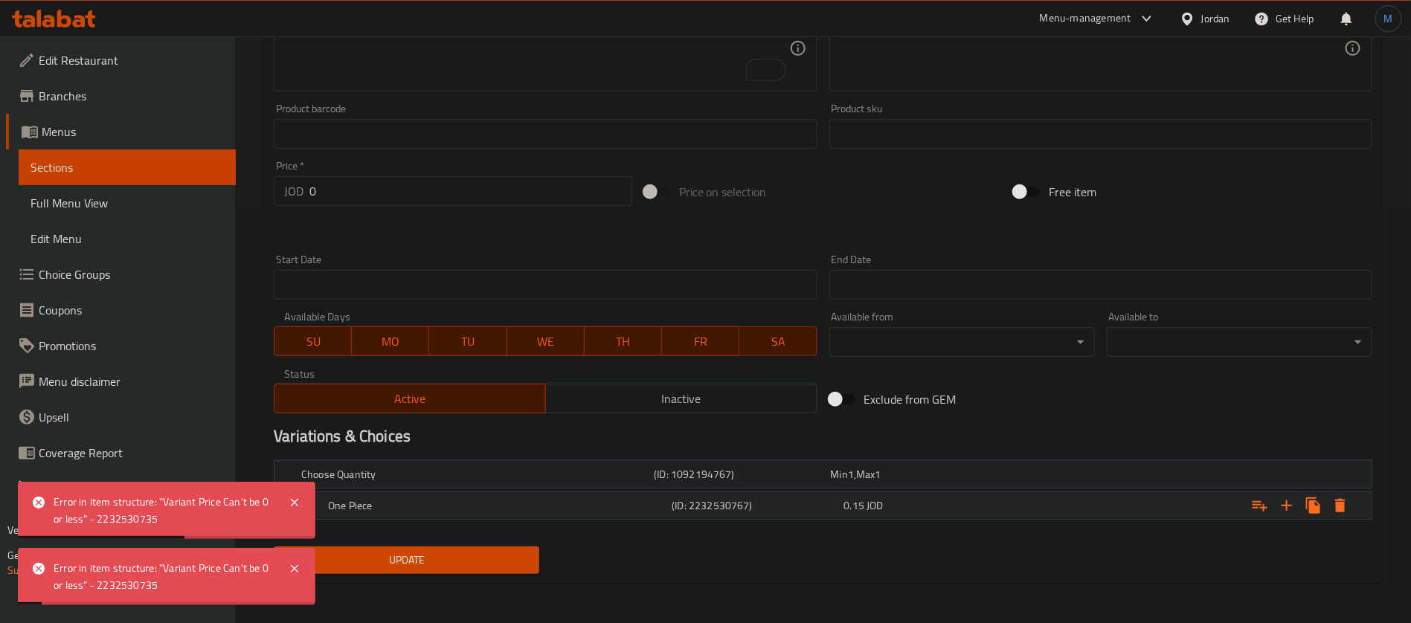
click at [1014, 478] on div "Expand" at bounding box center [1180, 475] width 353 height 6
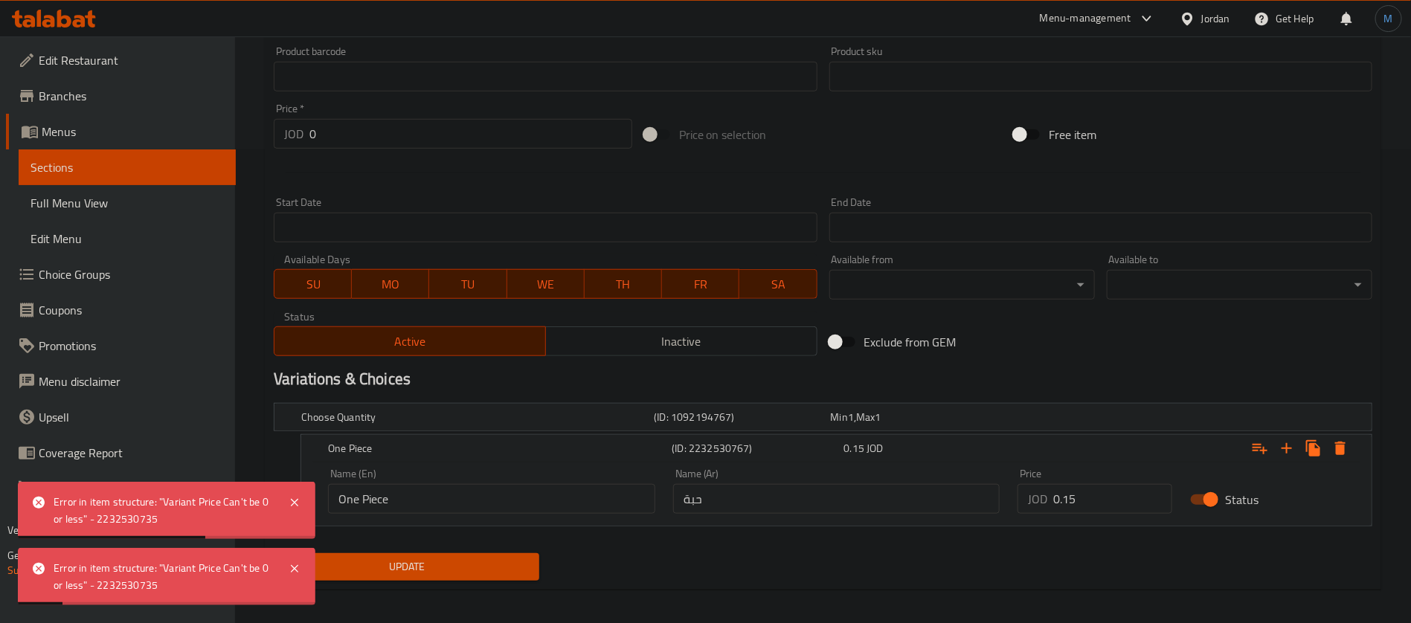
scroll to position [481, 0]
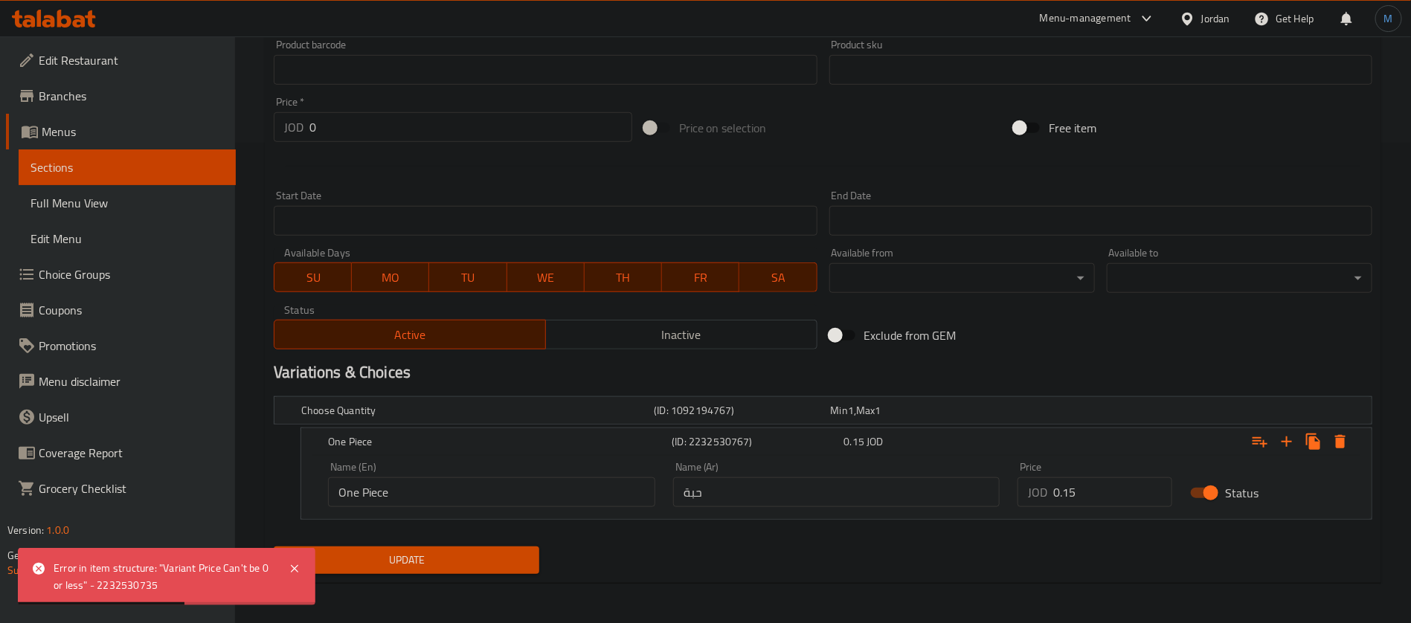
click at [687, 531] on nav at bounding box center [823, 529] width 1099 height 12
click at [1094, 490] on input "0.15" at bounding box center [1112, 493] width 119 height 30
type input "0.15"
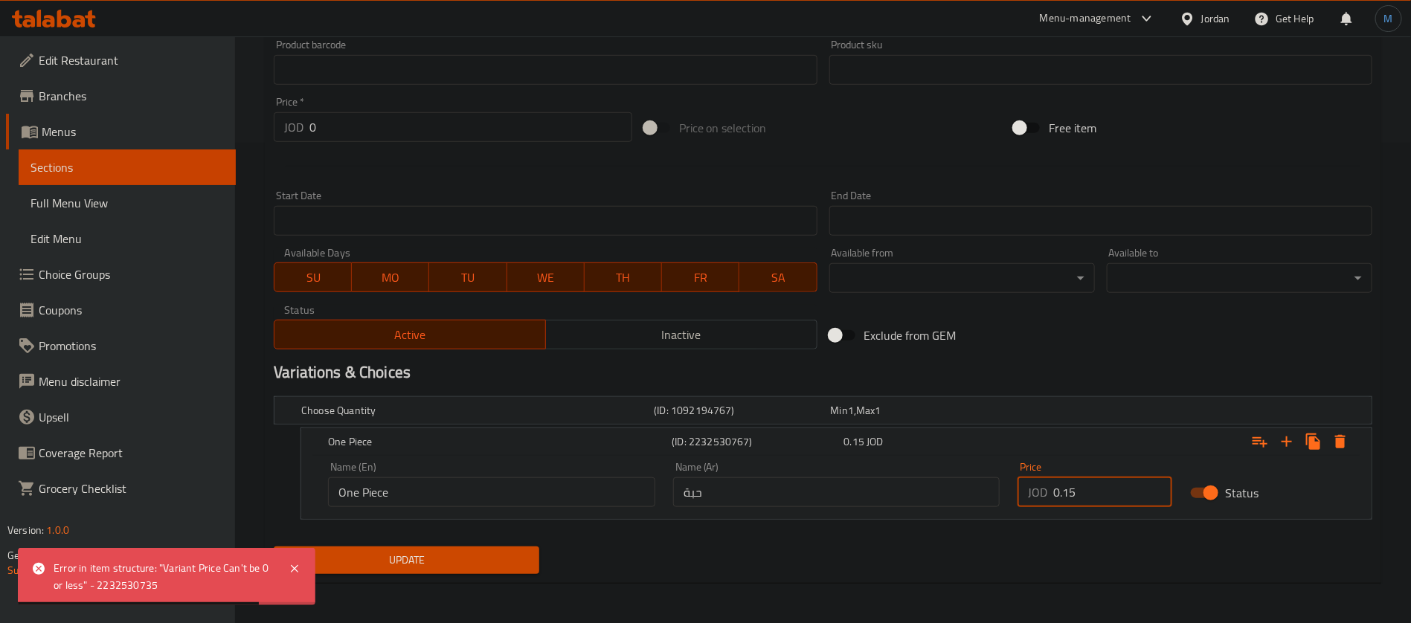
click at [274, 547] on button "Update" at bounding box center [407, 561] width 266 height 28
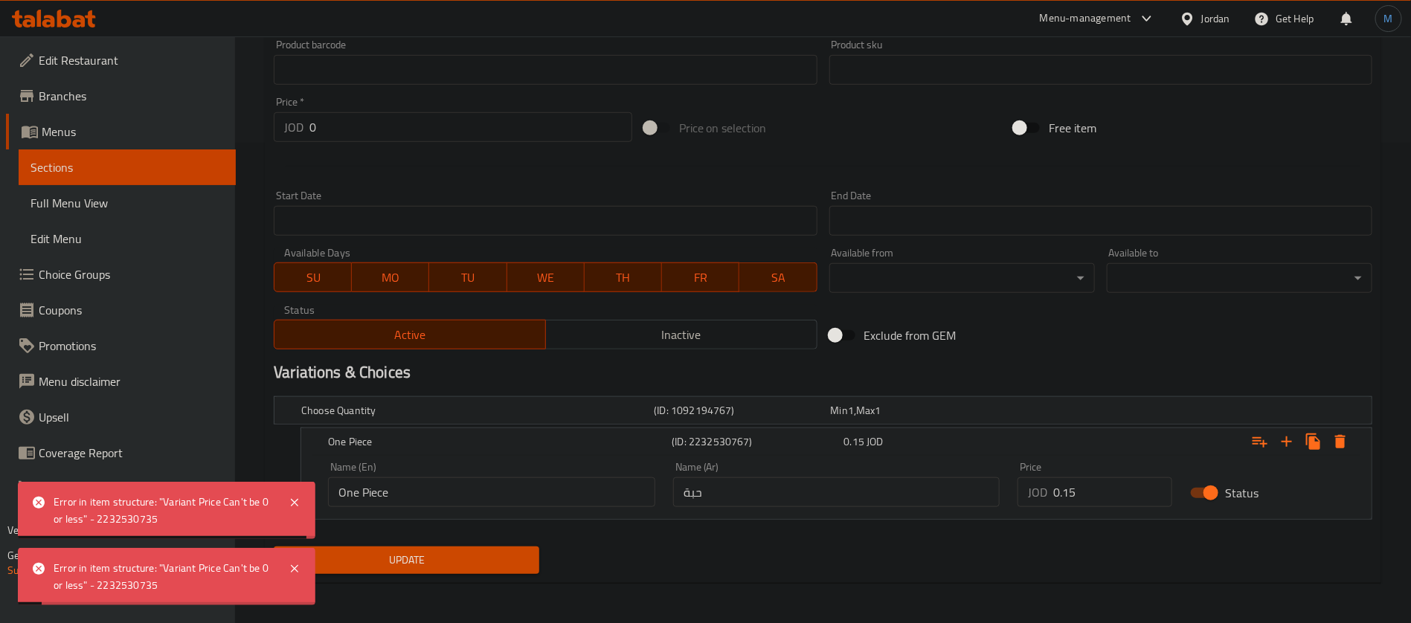
click at [141, 571] on div "Error in item structure: "Variant Price Can't be 0 or less" - 2232530735" at bounding box center [164, 576] width 220 height 33
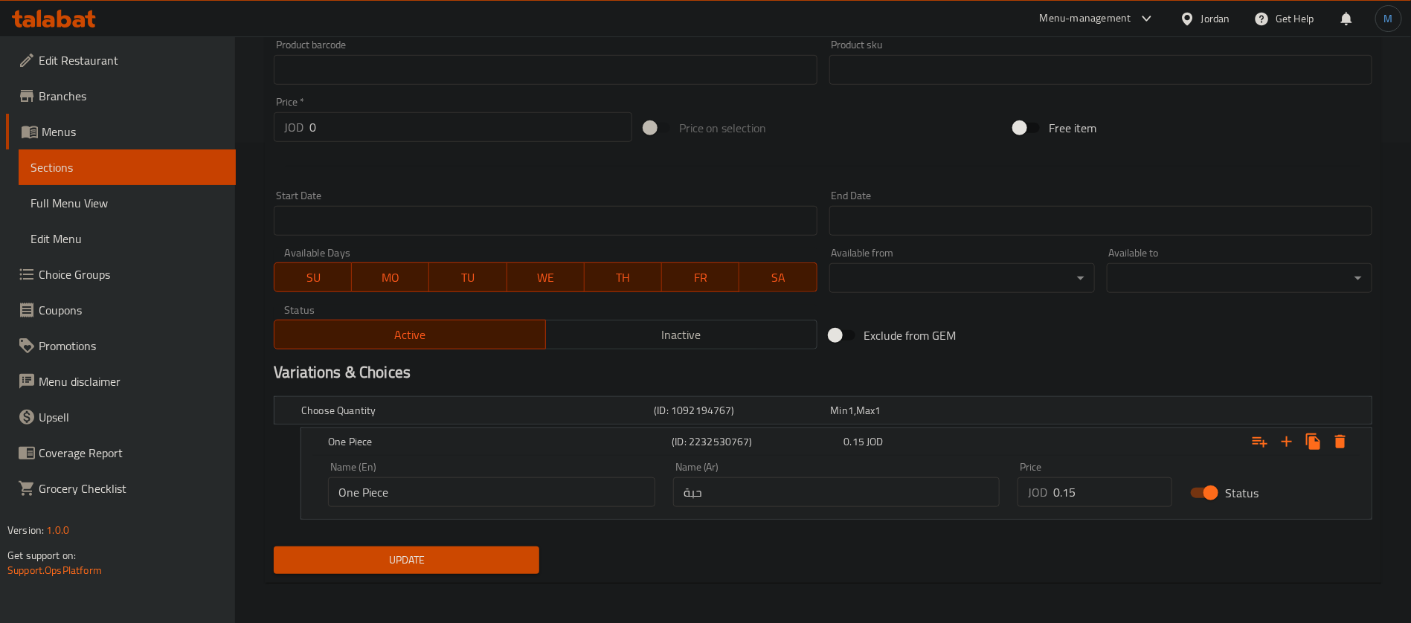
click at [457, 551] on span "Update" at bounding box center [407, 560] width 242 height 19
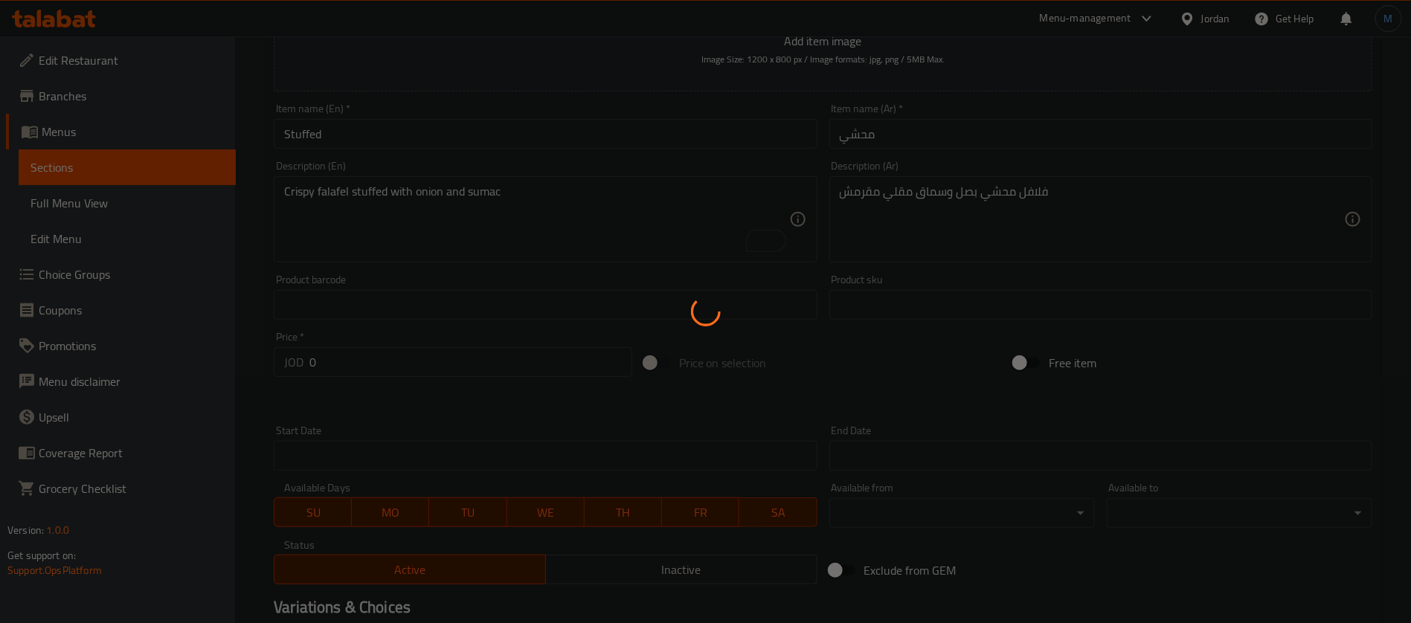
scroll to position [0, 0]
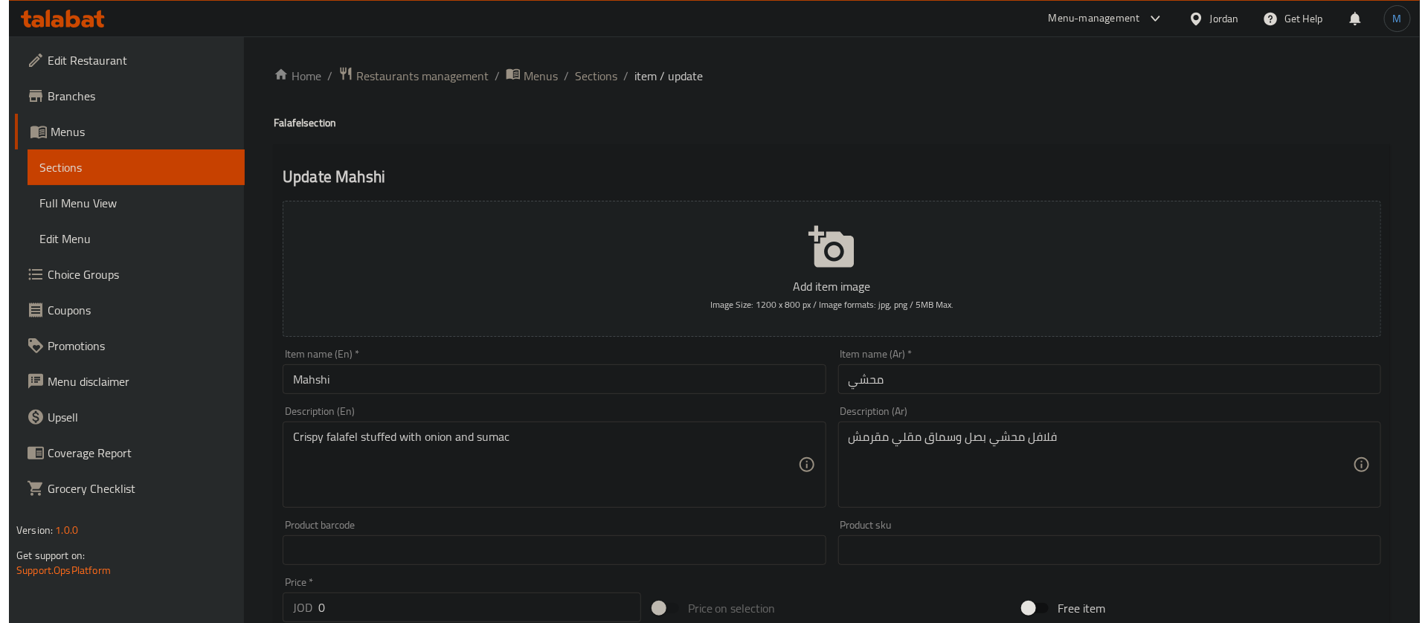
scroll to position [460, 0]
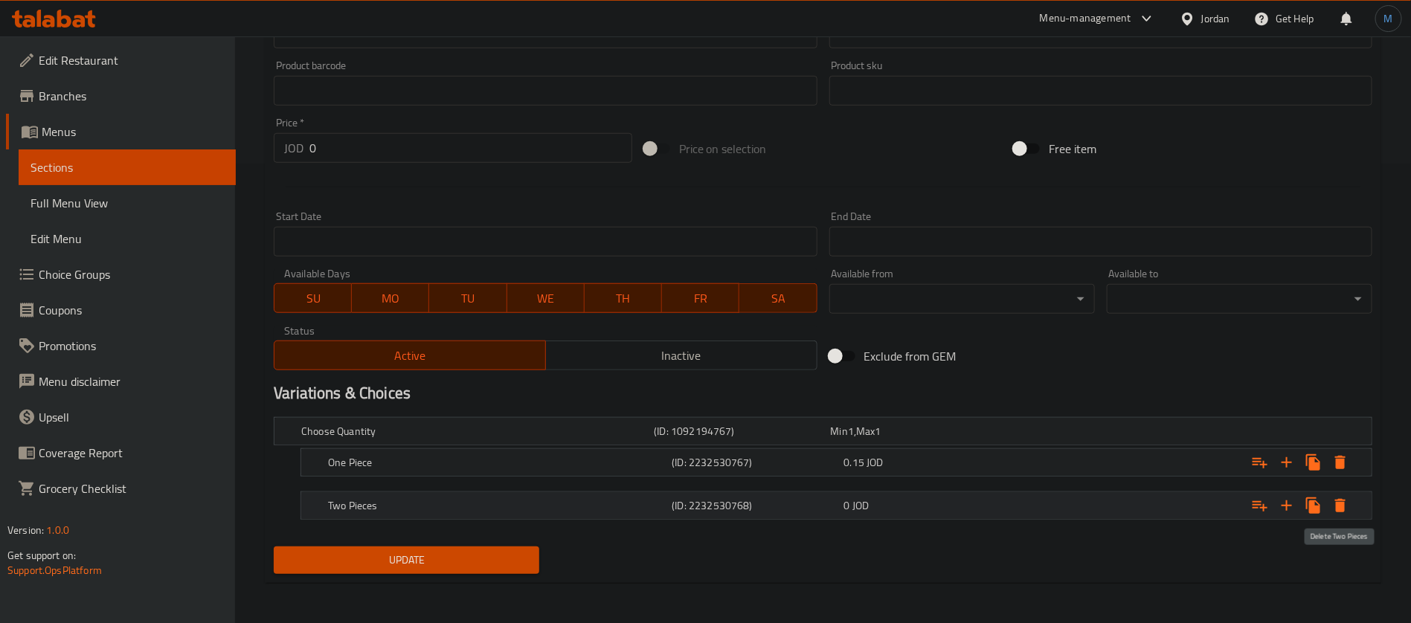
click at [1341, 504] on icon "Expand" at bounding box center [1340, 505] width 10 height 13
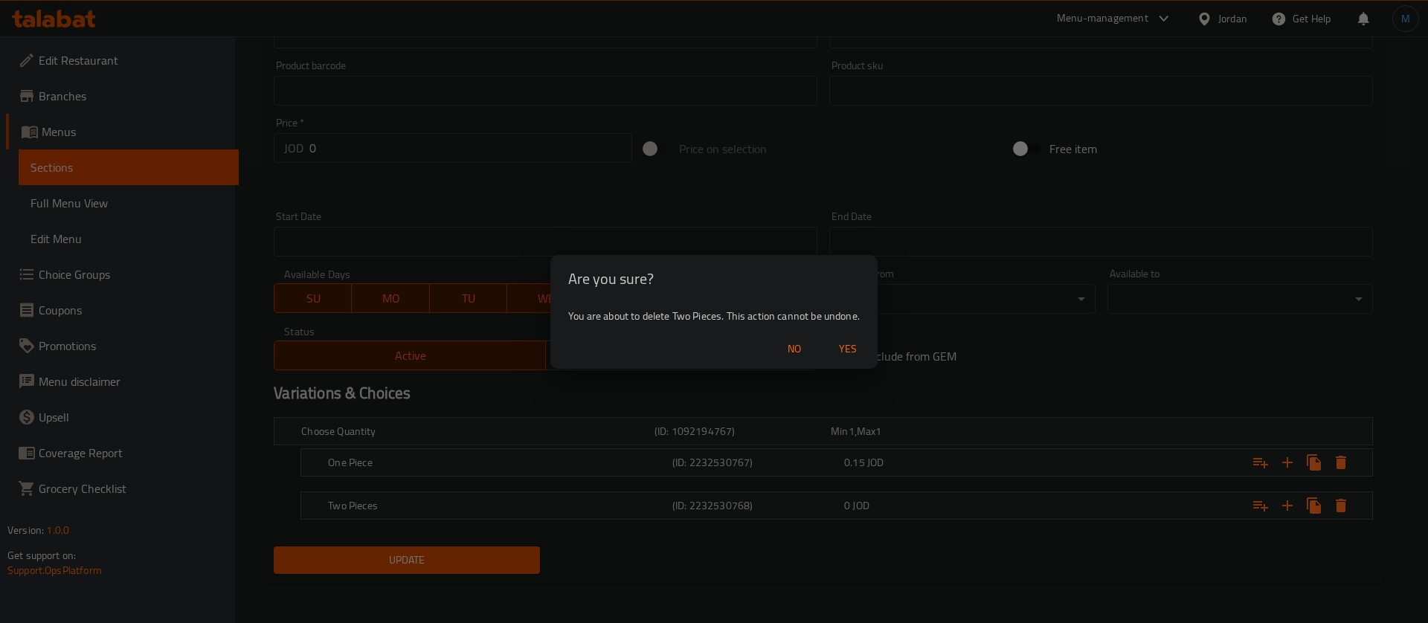
click at [852, 343] on span "Yes" at bounding box center [848, 349] width 36 height 19
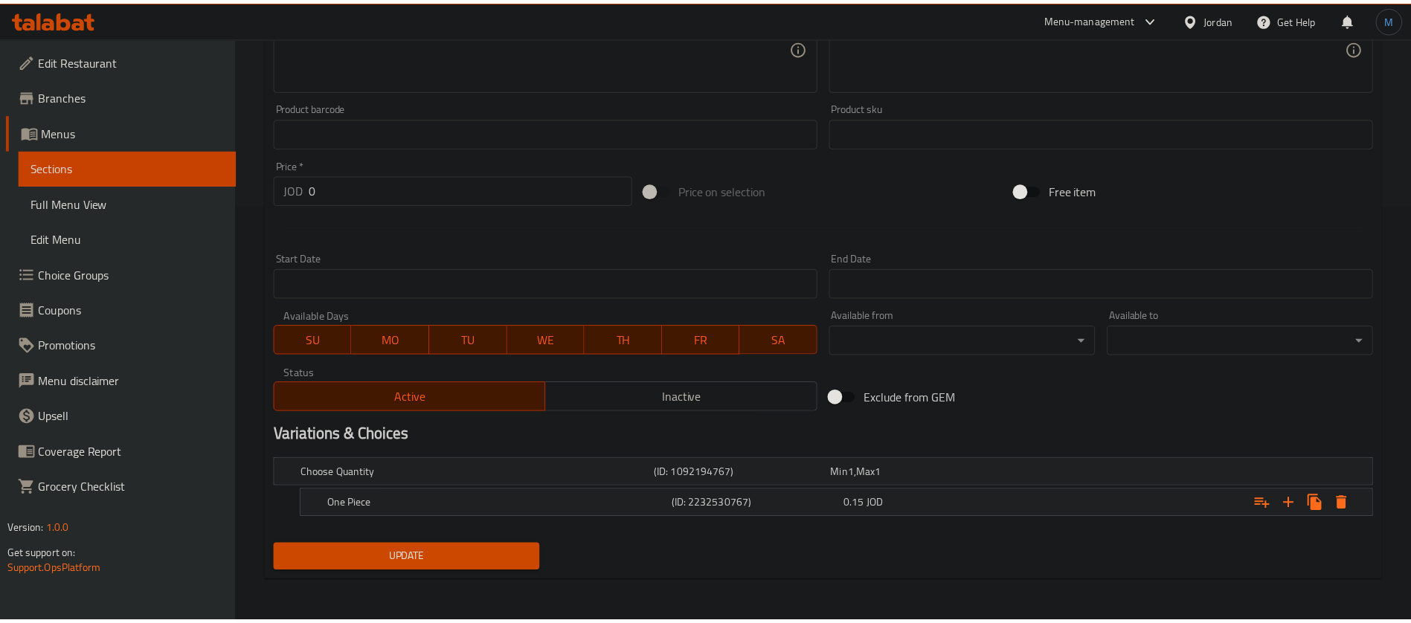
scroll to position [417, 0]
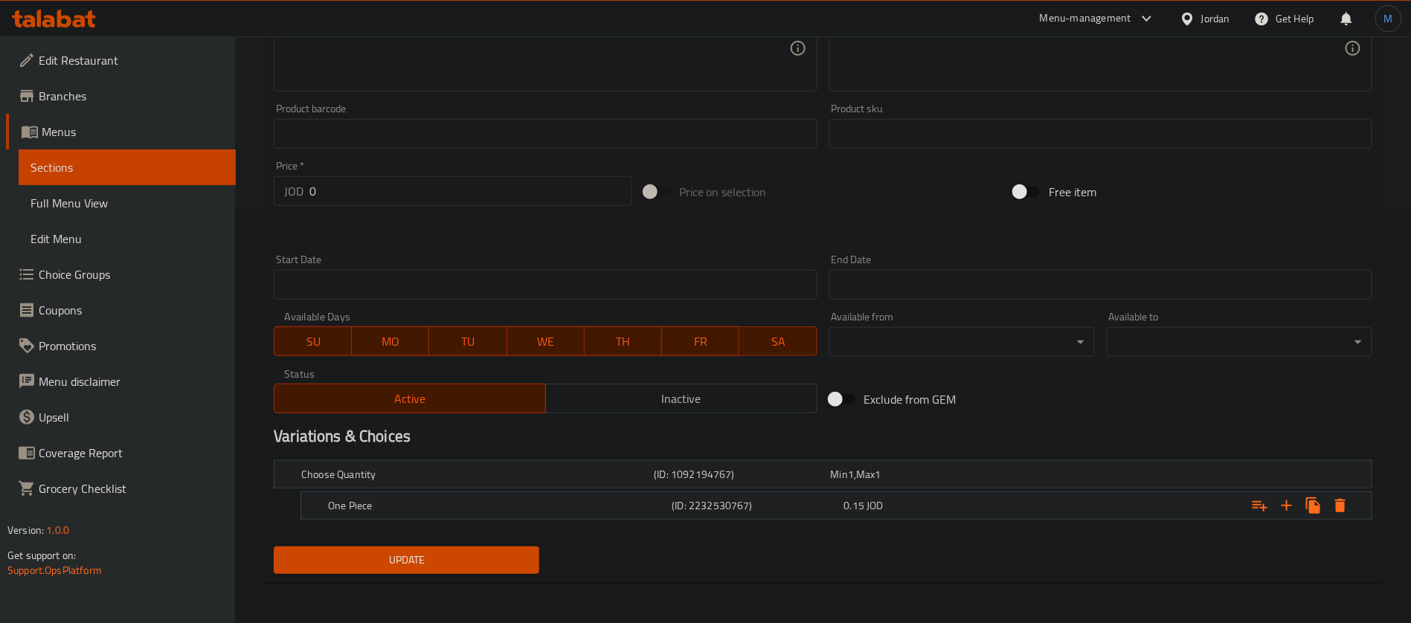
click at [472, 551] on span "Update" at bounding box center [407, 560] width 242 height 19
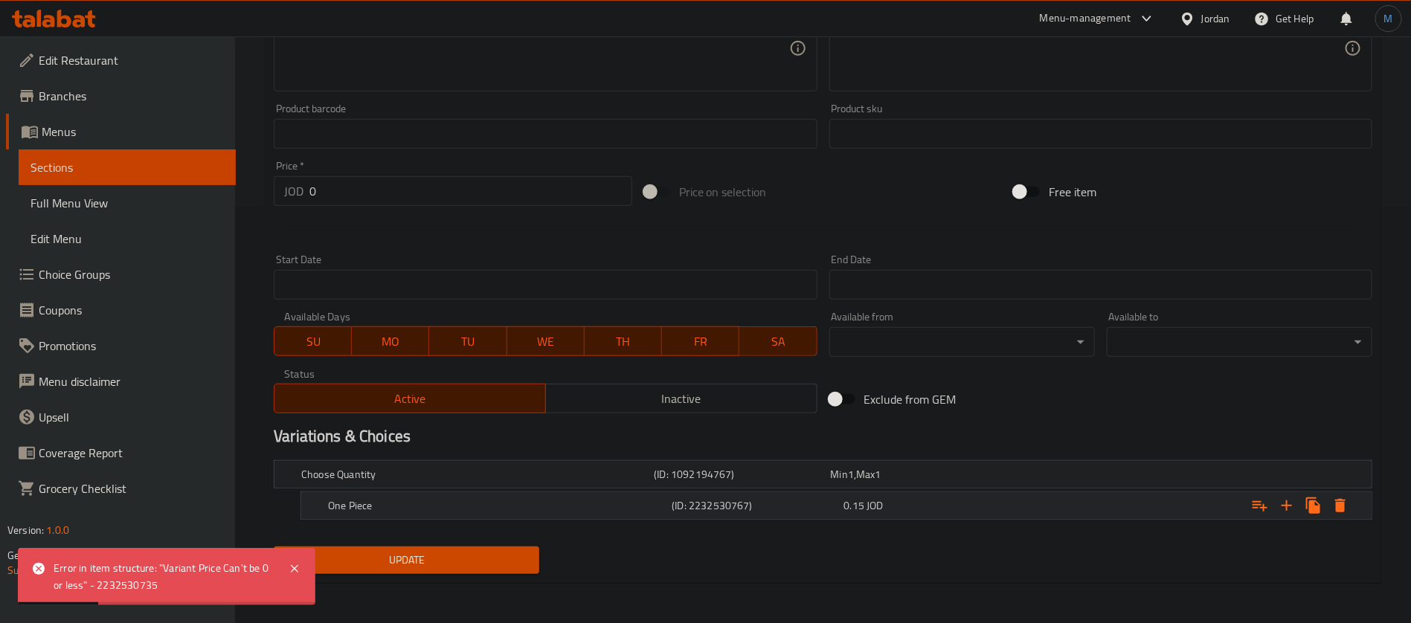
click at [794, 491] on div "One Piece (ID: 2232530767) 0.15 JOD" at bounding box center [827, 474] width 1058 height 33
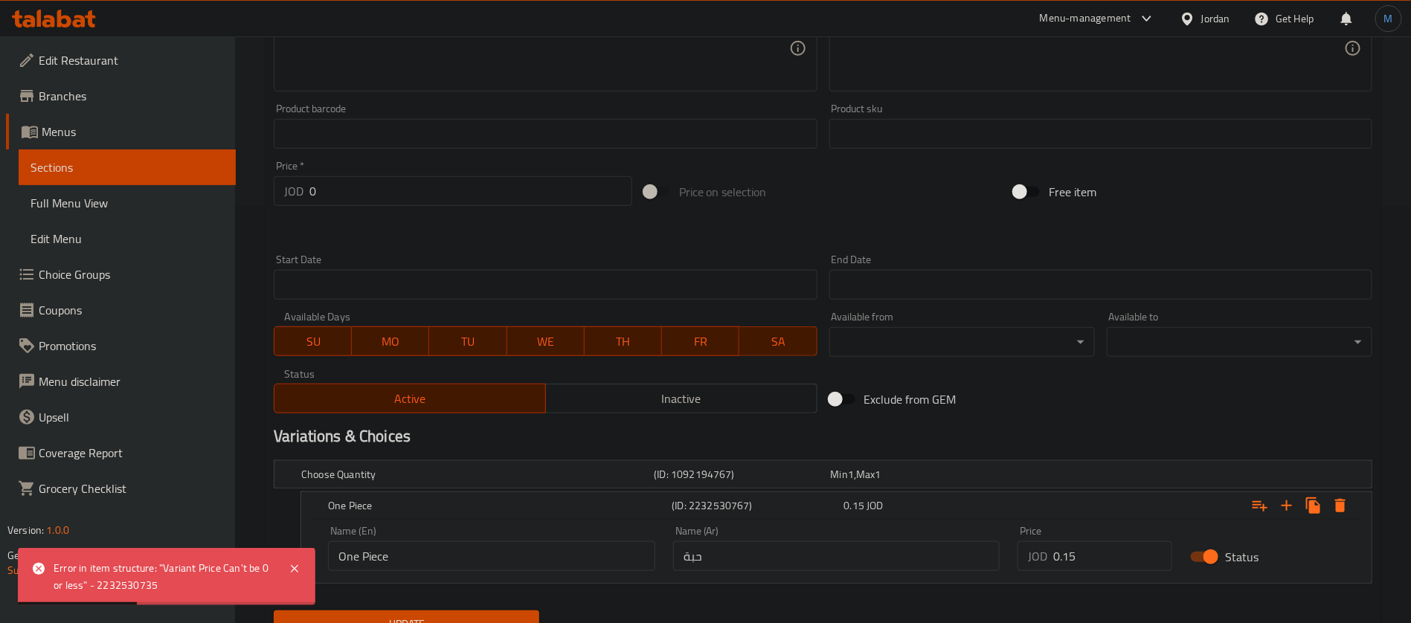
click at [506, 551] on input "One Piece" at bounding box center [491, 557] width 327 height 30
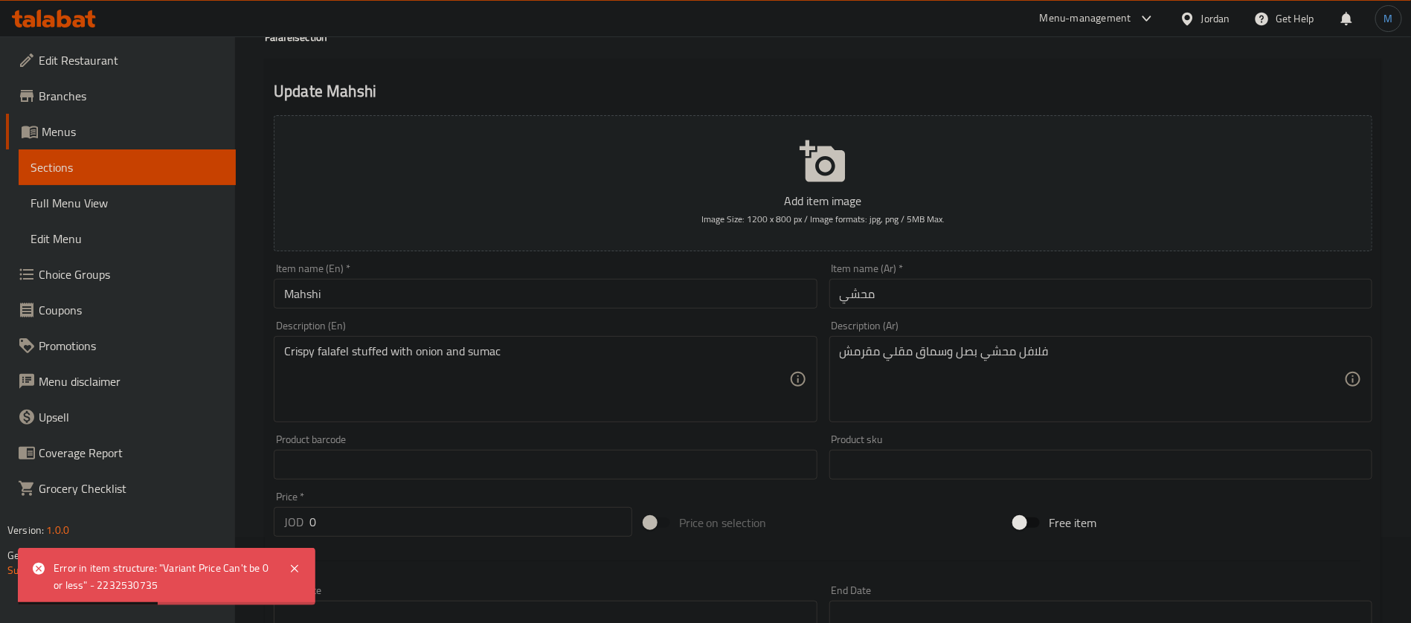
scroll to position [0, 0]
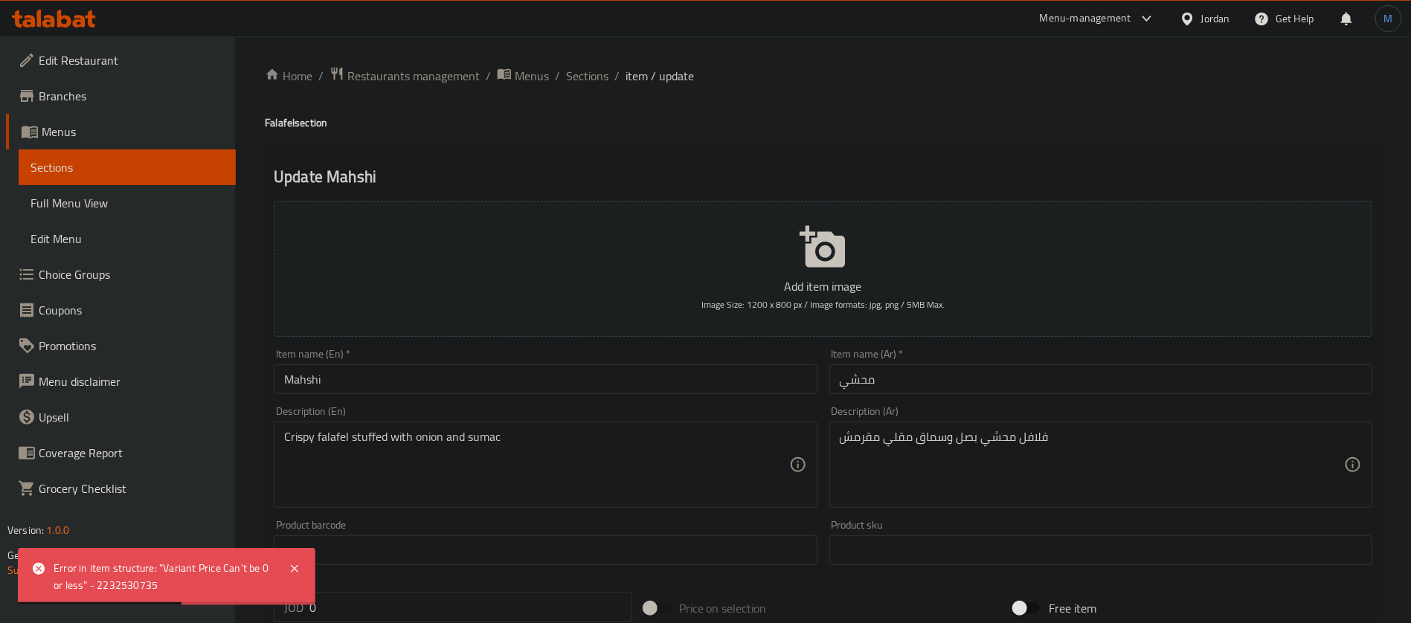
click at [471, 367] on input "Mahshi" at bounding box center [545, 379] width 543 height 30
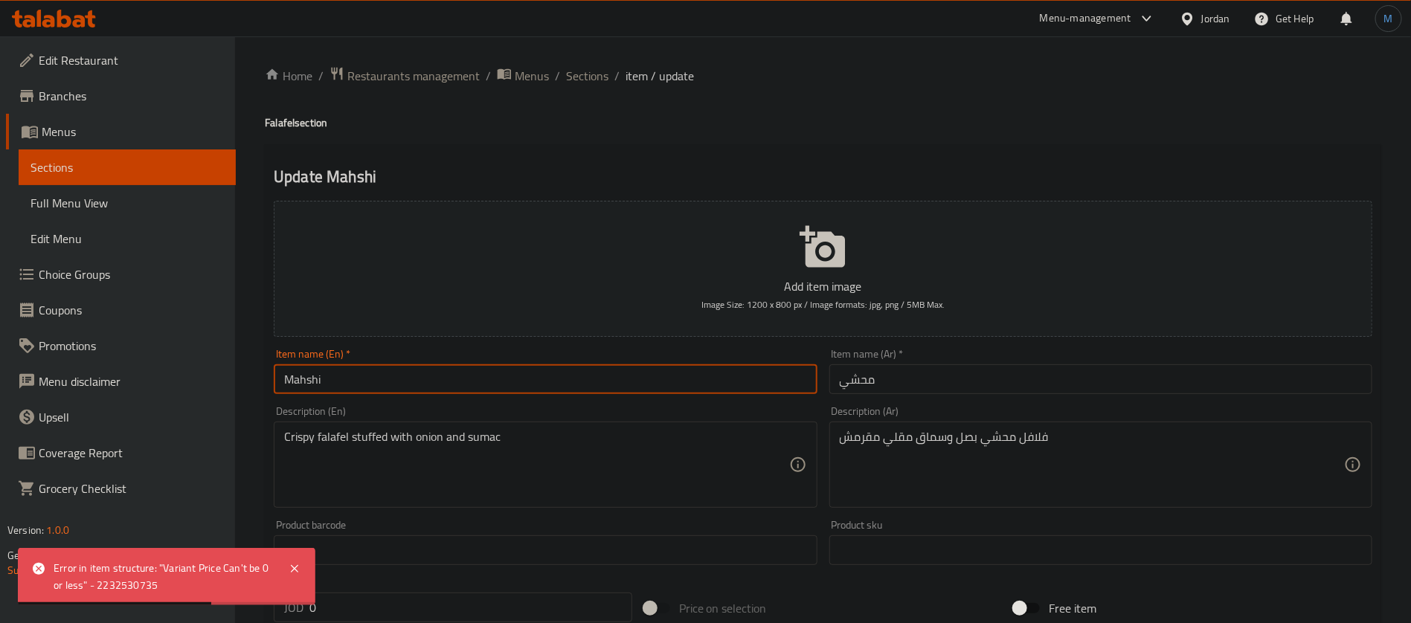
paste input "One Piece"
click at [364, 437] on textarea "Crispy falafel stuffed with onion and sumac" at bounding box center [536, 465] width 504 height 71
click at [307, 377] on input "Mahshi One Piece" at bounding box center [545, 379] width 543 height 30
paste input "stuffed"
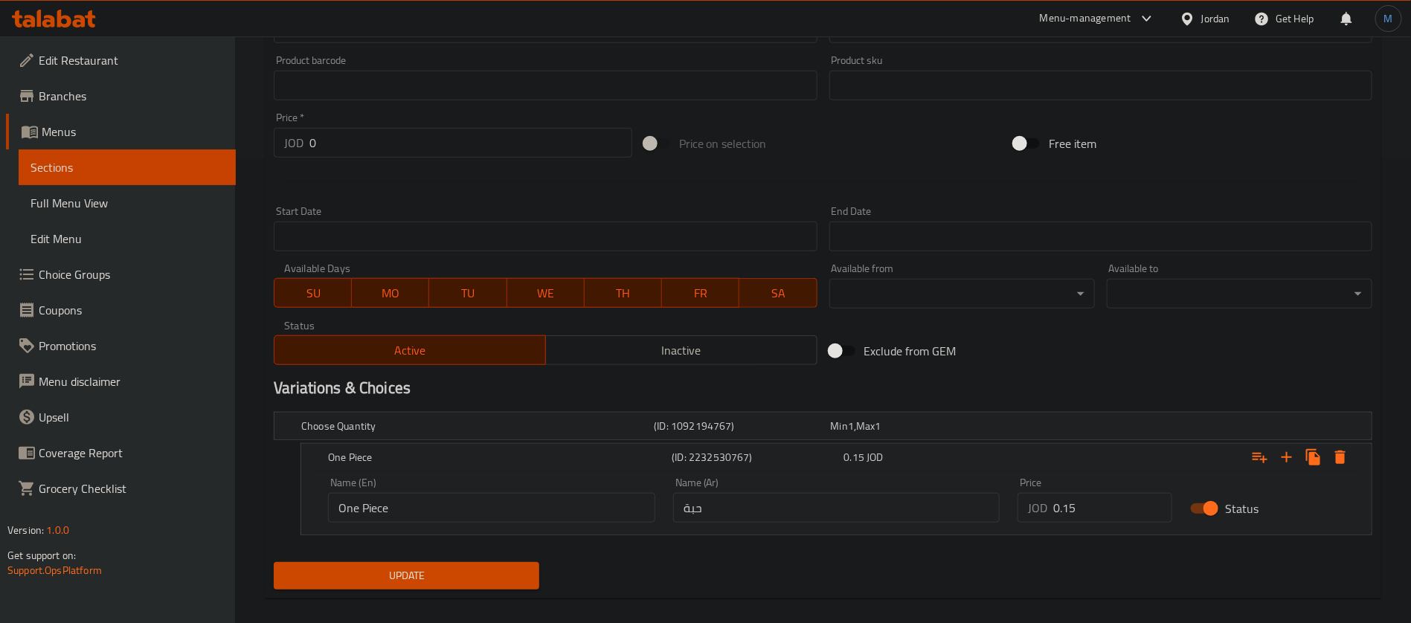
scroll to position [481, 0]
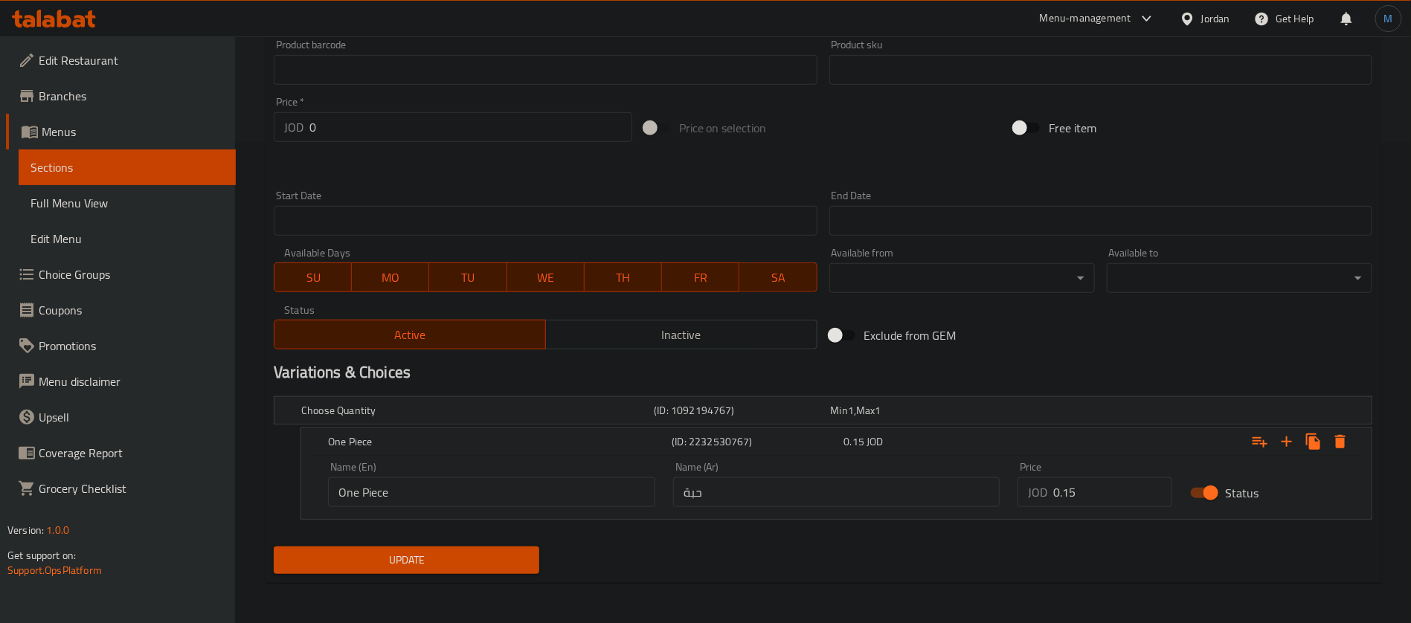
type input "stuffed One Piece"
click at [828, 486] on input "حبة" at bounding box center [836, 493] width 327 height 30
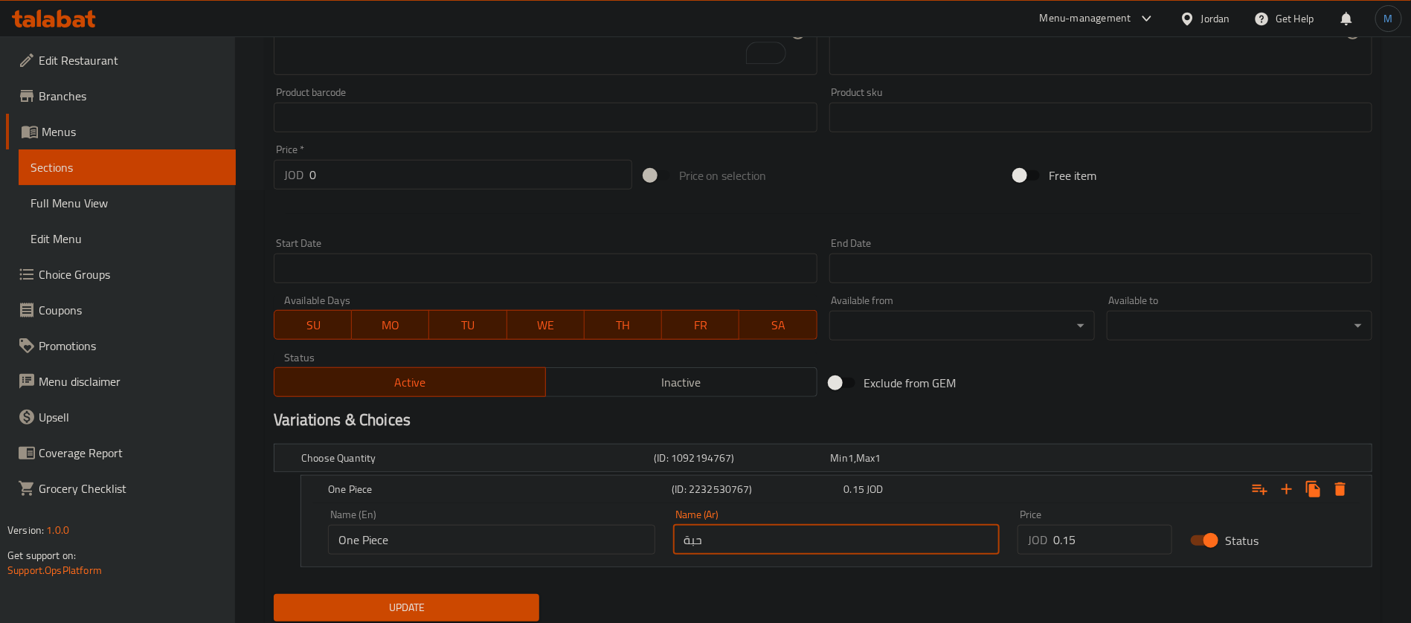
scroll to position [146, 0]
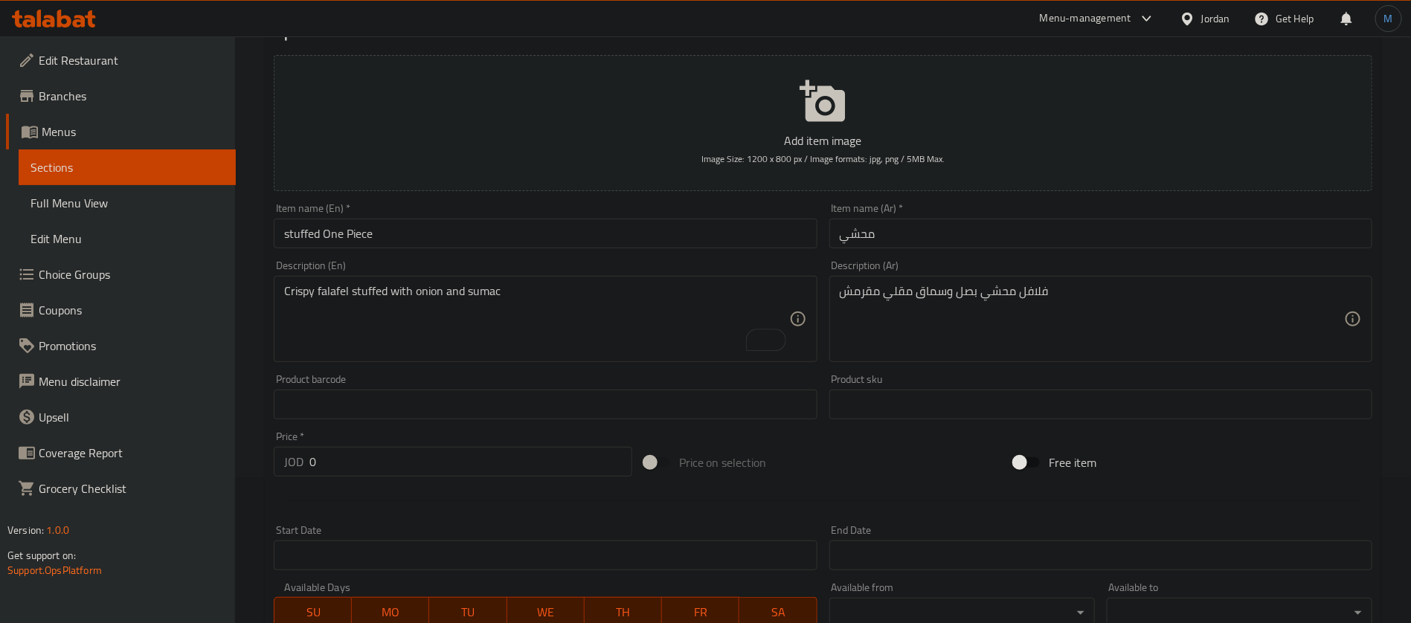
click at [952, 260] on div "Description (Ar) فلافل محشي بصل وسماق مقلي مقرمش Description (Ar)" at bounding box center [1100, 311] width 543 height 102
click at [954, 242] on input "محشي" at bounding box center [1100, 234] width 543 height 30
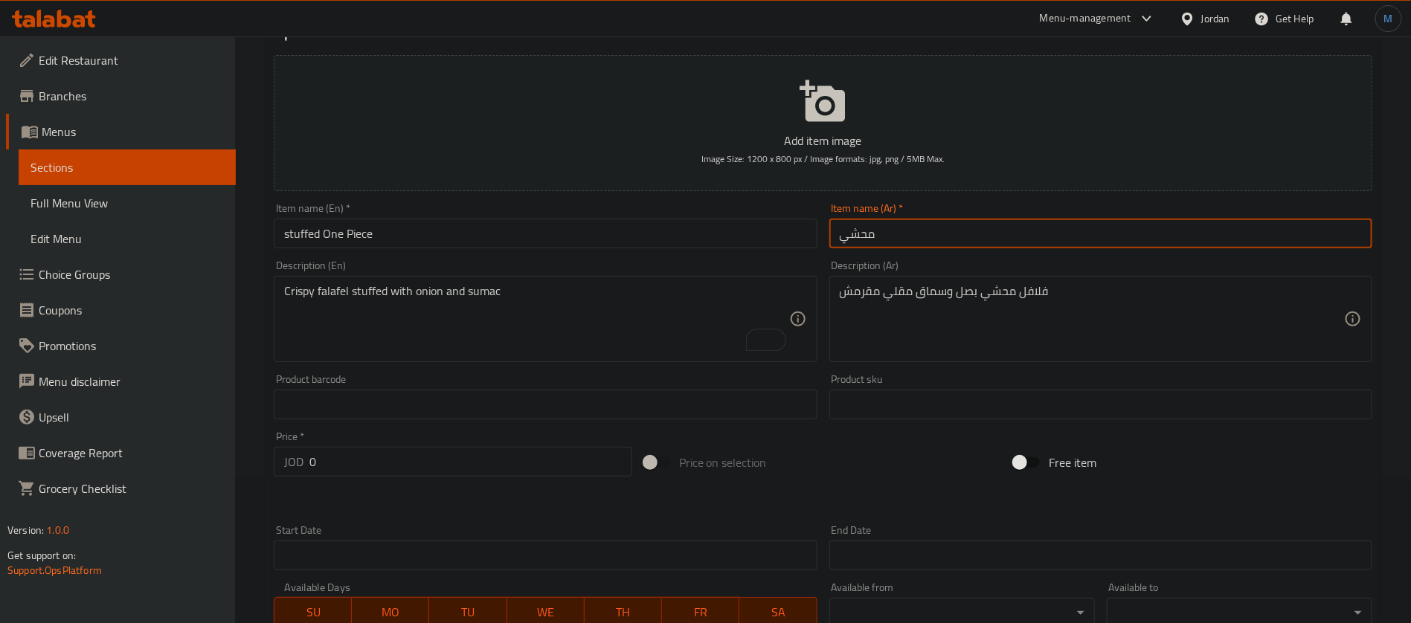
paste input "حبة"
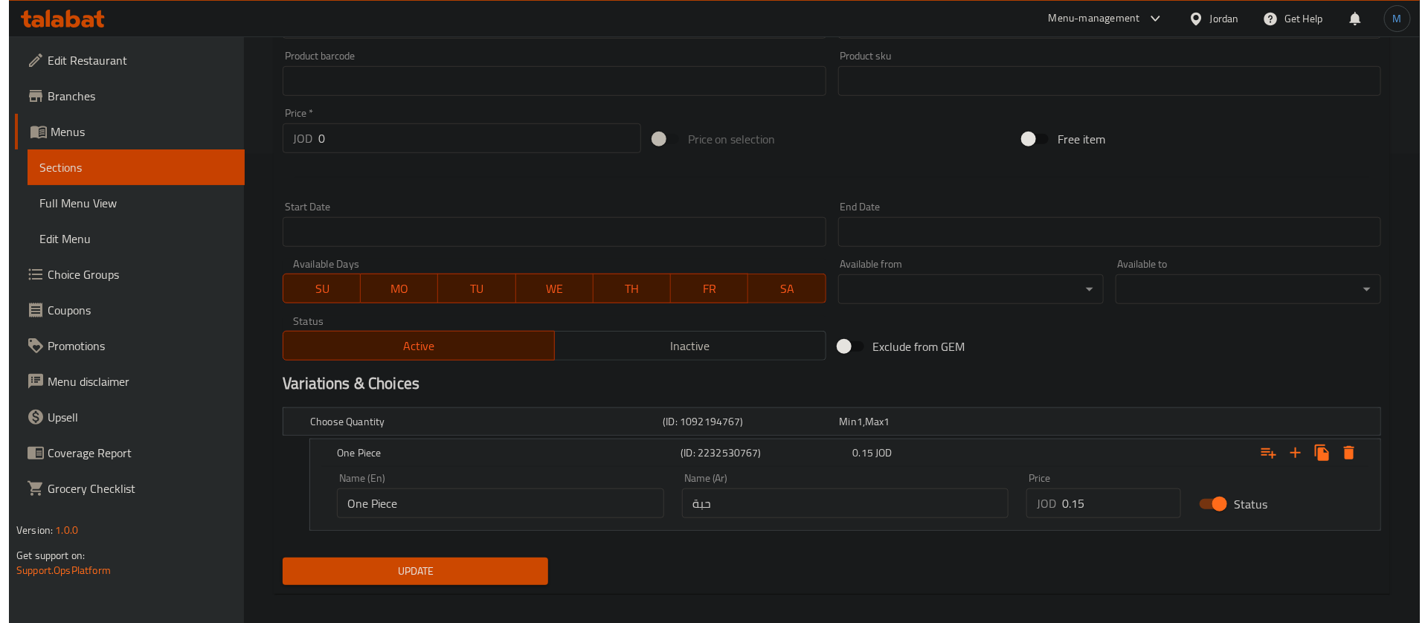
scroll to position [481, 0]
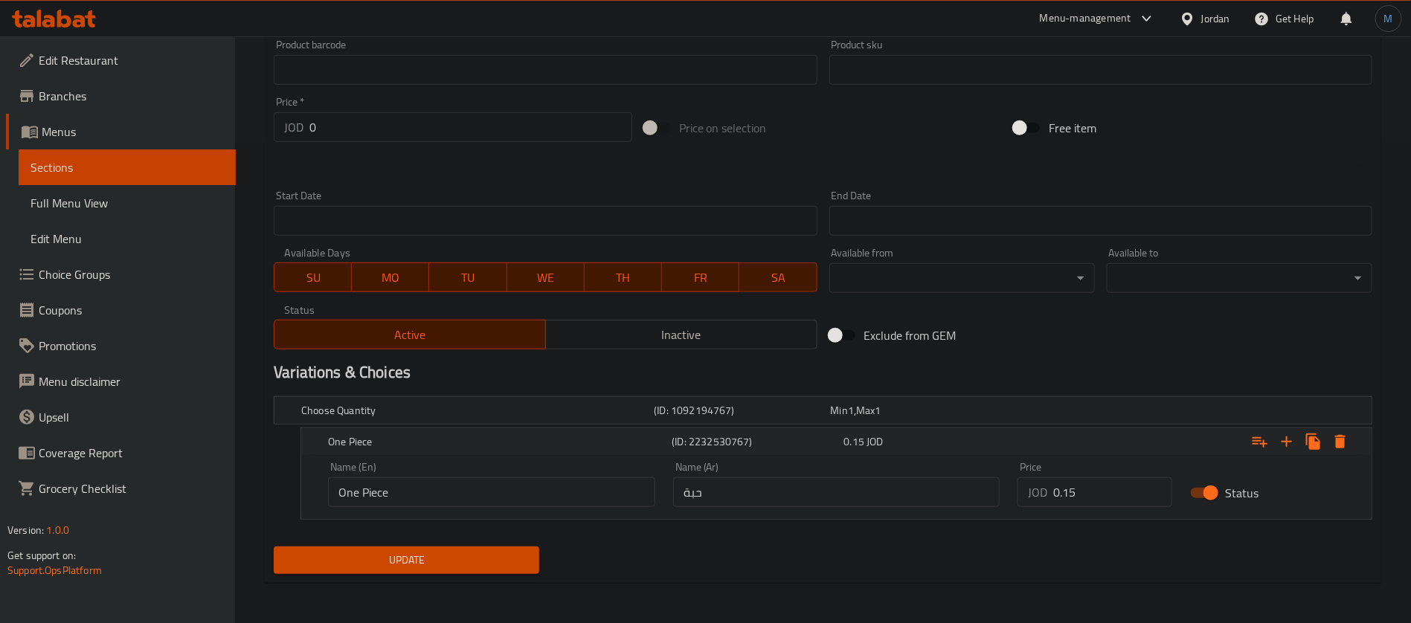
type input "محشي حبة"
click at [1332, 437] on icon "Expand" at bounding box center [1340, 442] width 18 height 18
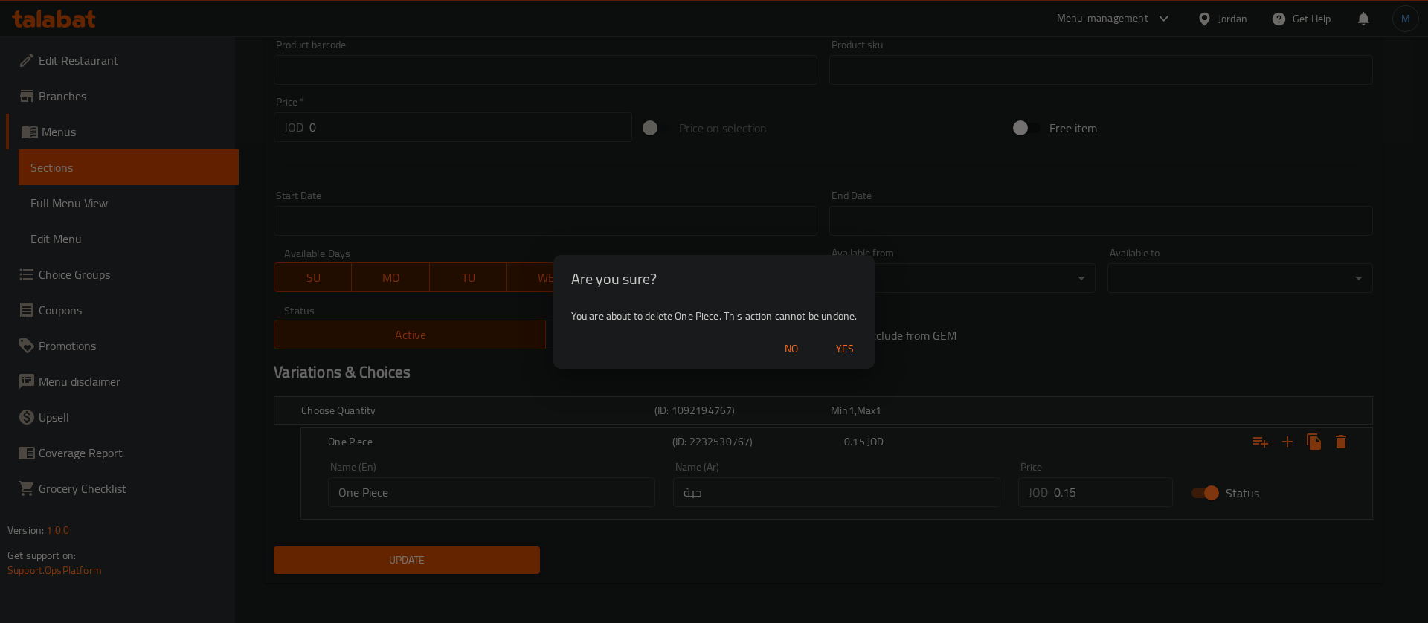
click at [1082, 492] on div "Are you sure? You are about to delete One Piece. This action cannot be undone. …" at bounding box center [714, 311] width 1428 height 623
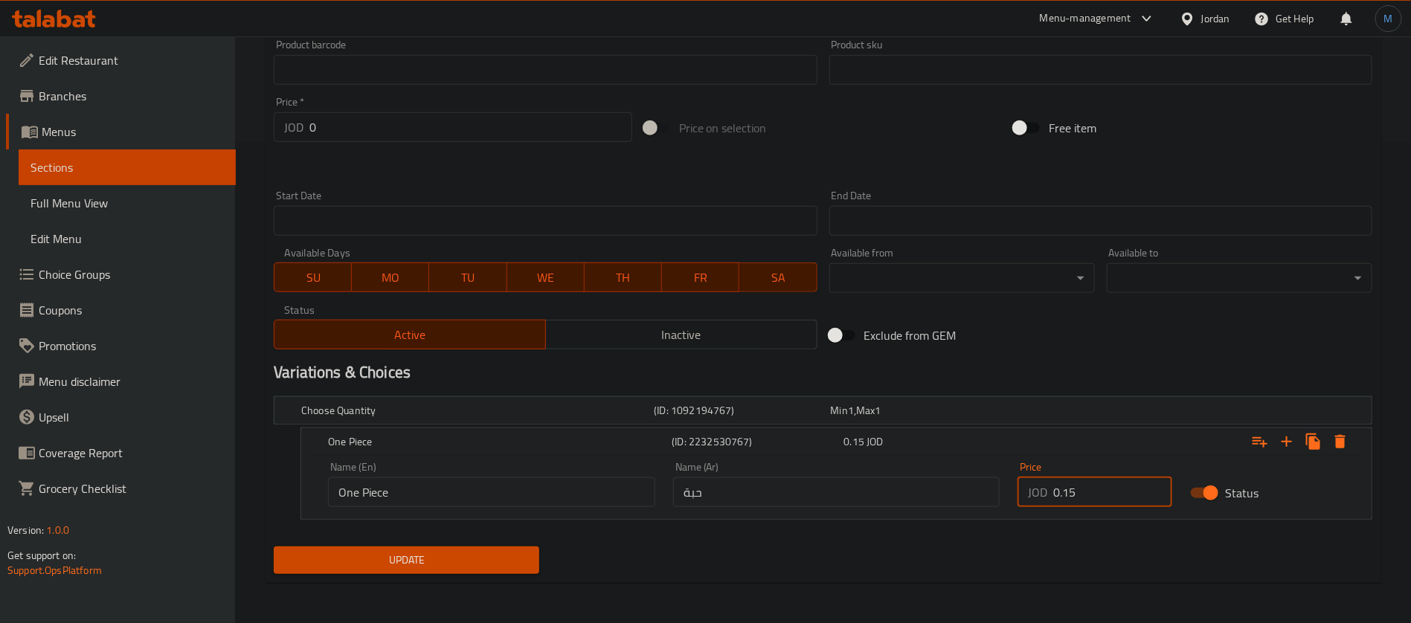
click at [1082, 490] on input "0.15" at bounding box center [1112, 493] width 119 height 30
click at [1328, 444] on button "Expand" at bounding box center [1340, 441] width 27 height 27
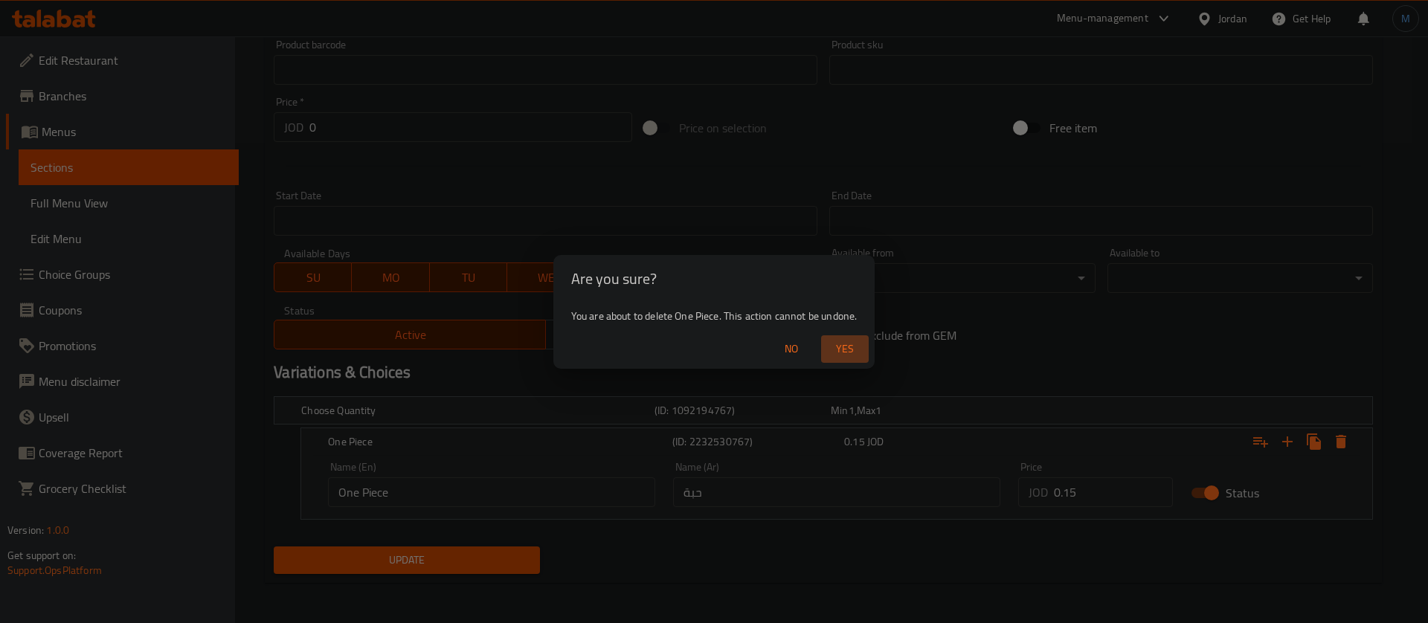
click at [838, 350] on span "Yes" at bounding box center [845, 349] width 36 height 19
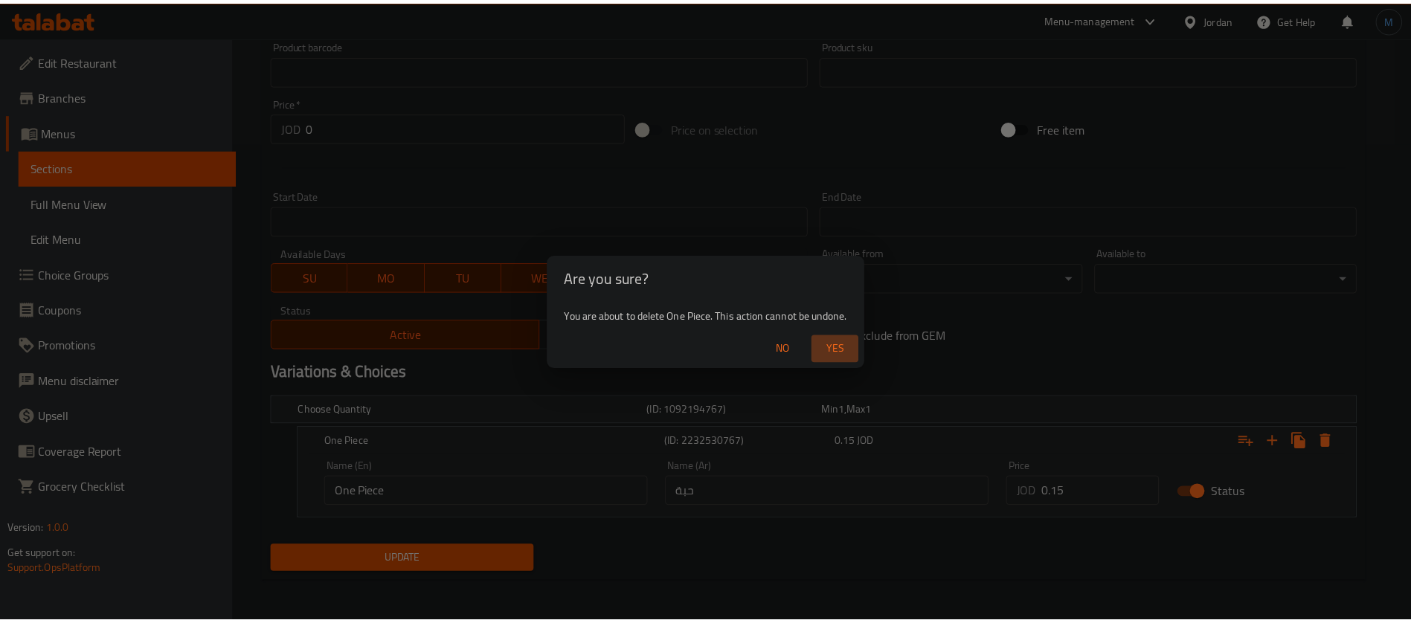
scroll to position [427, 0]
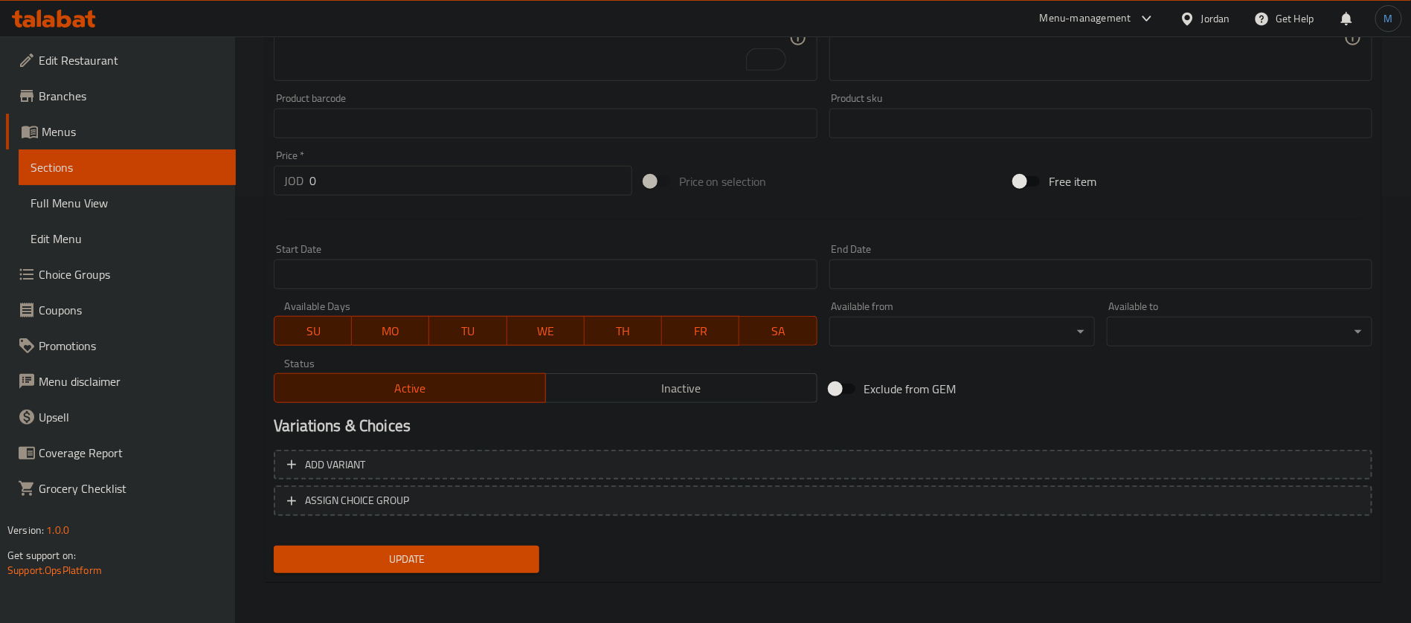
click at [370, 550] on span "Update" at bounding box center [407, 559] width 242 height 19
click at [417, 181] on input "0" at bounding box center [470, 181] width 323 height 30
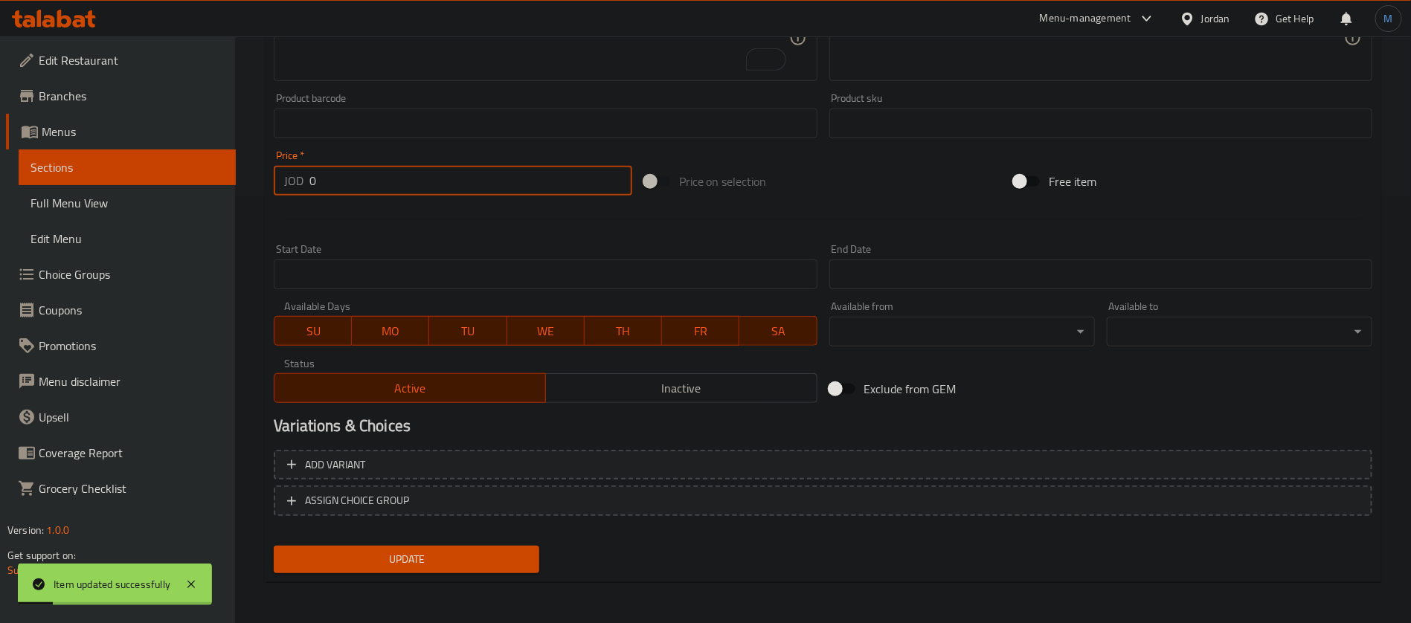
paste input ".15"
click at [1057, 459] on span "Add variant" at bounding box center [823, 465] width 1072 height 19
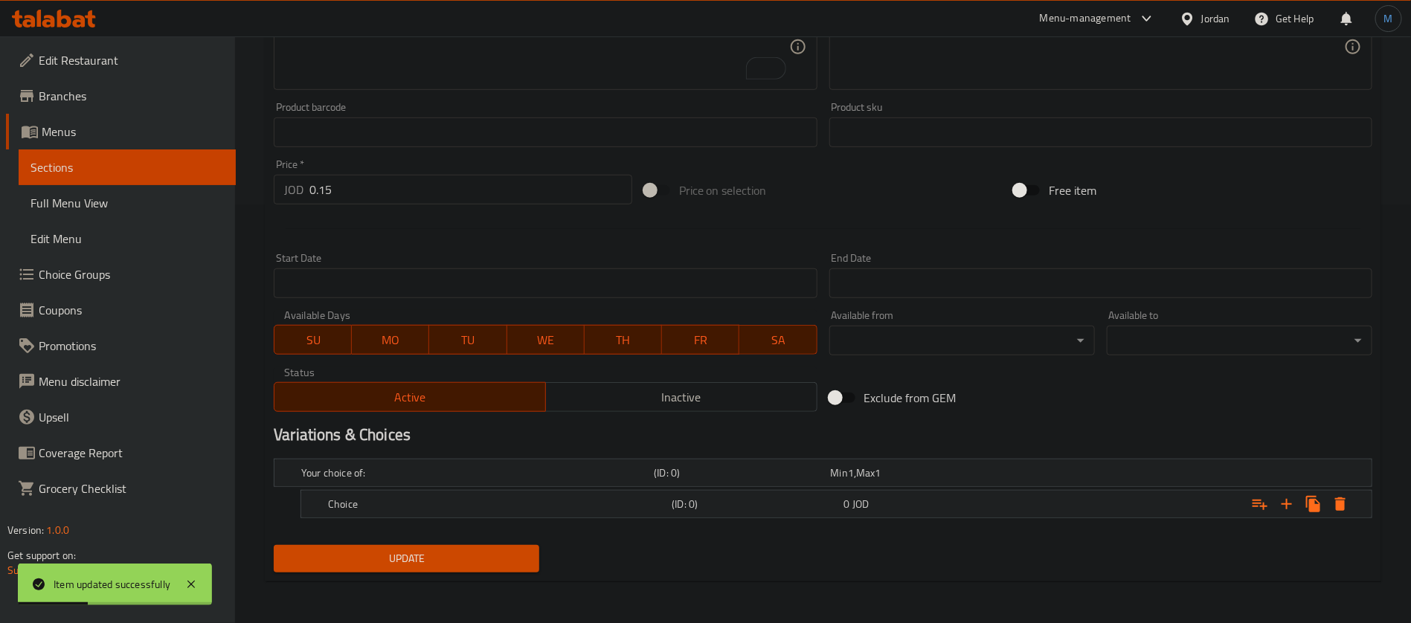
scroll to position [417, 0]
click at [1292, 509] on icon "Expand" at bounding box center [1287, 506] width 18 height 18
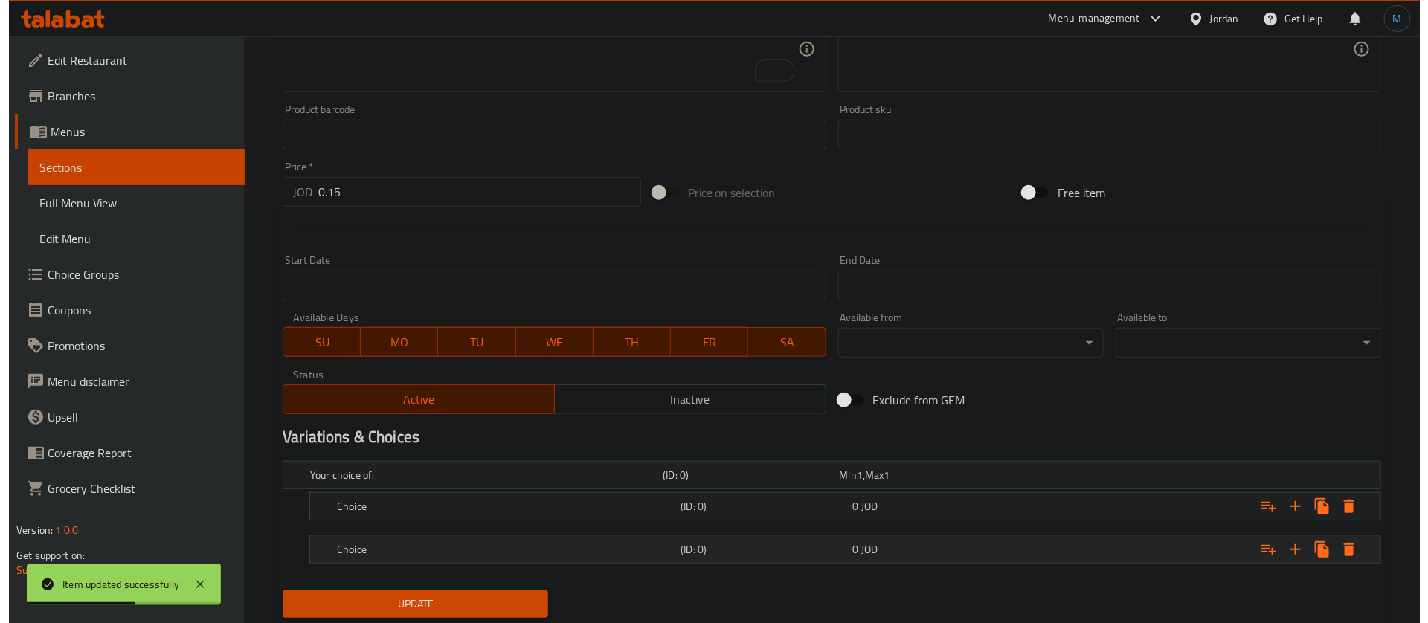
scroll to position [460, 0]
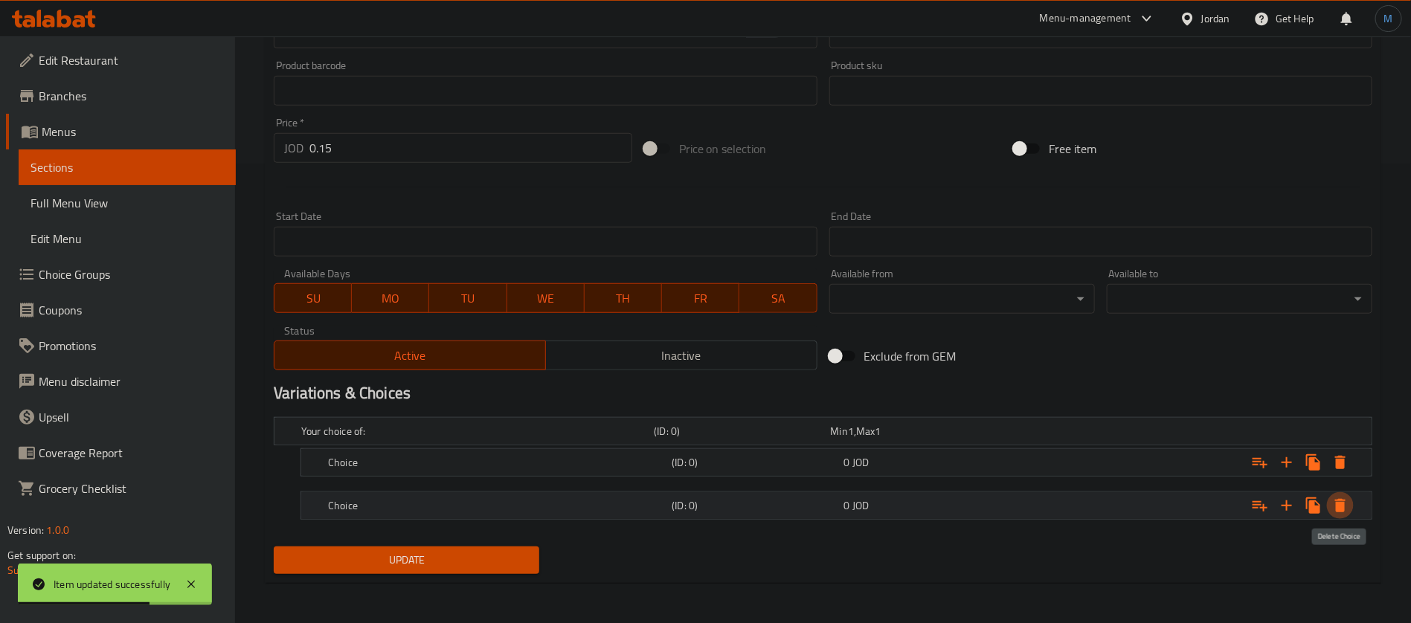
click at [1348, 504] on icon "Expand" at bounding box center [1340, 506] width 18 height 18
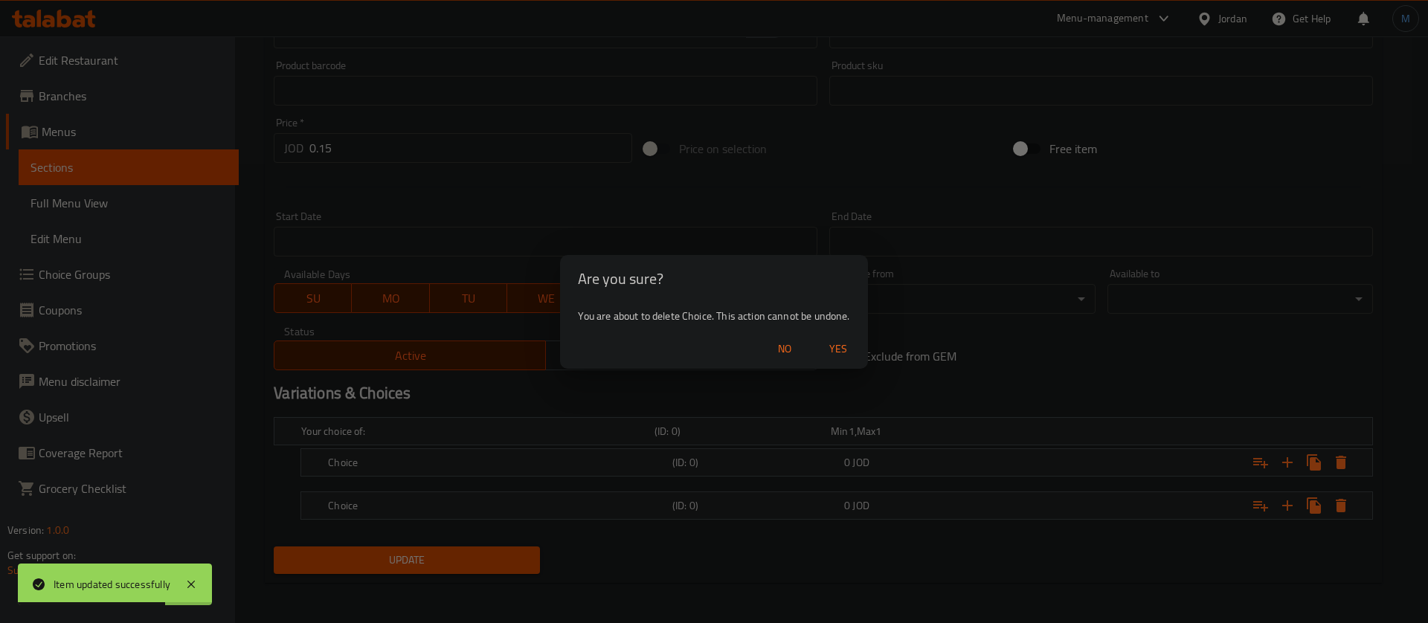
click at [839, 353] on span "Yes" at bounding box center [838, 349] width 36 height 19
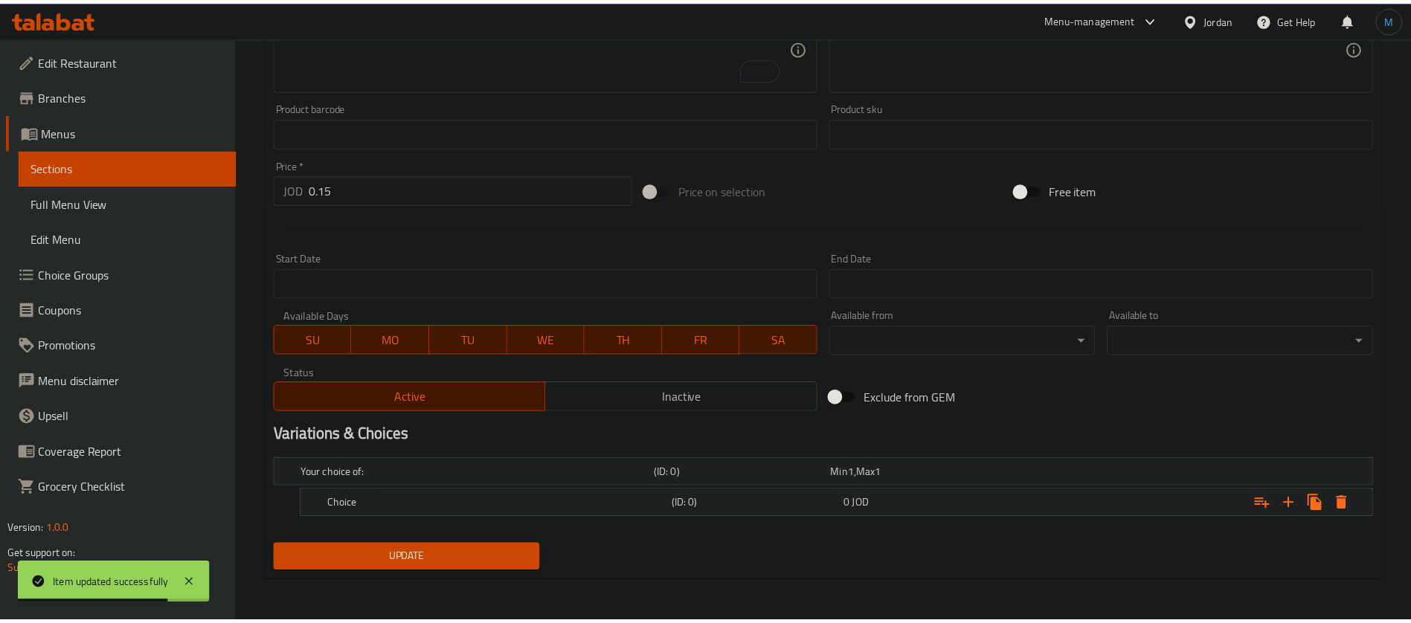
scroll to position [417, 0]
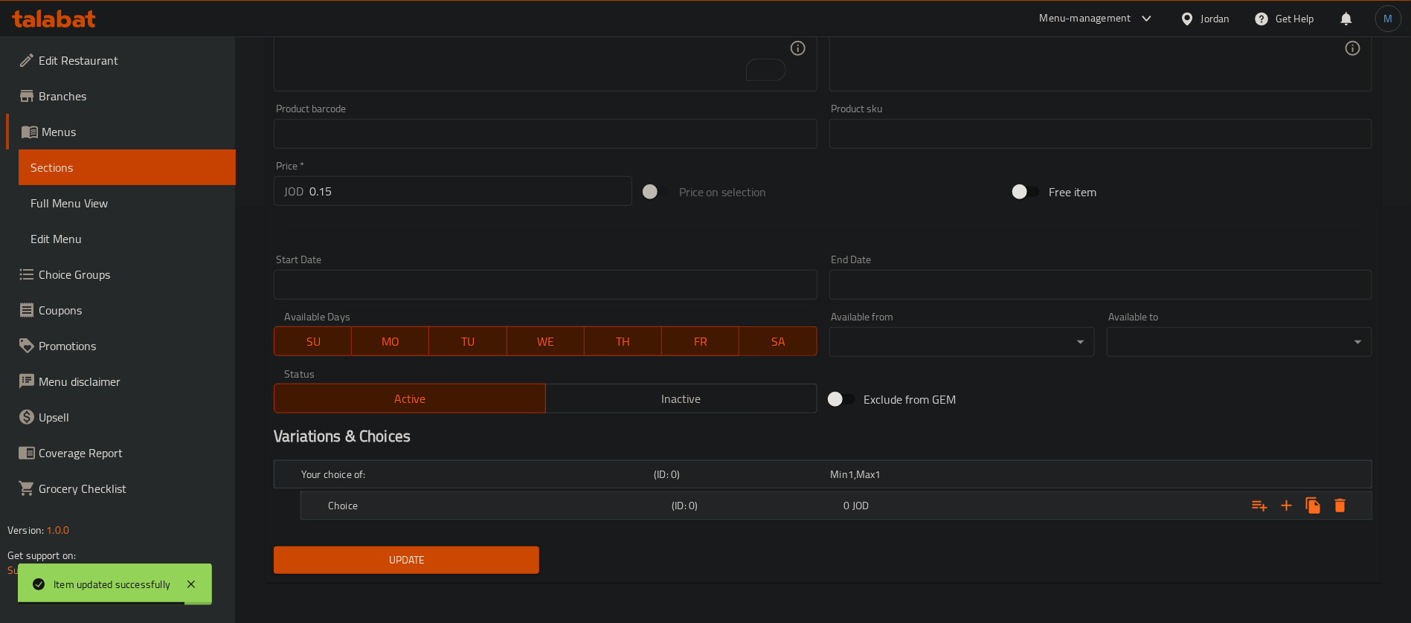
click at [1025, 478] on div "Expand" at bounding box center [1180, 475] width 353 height 6
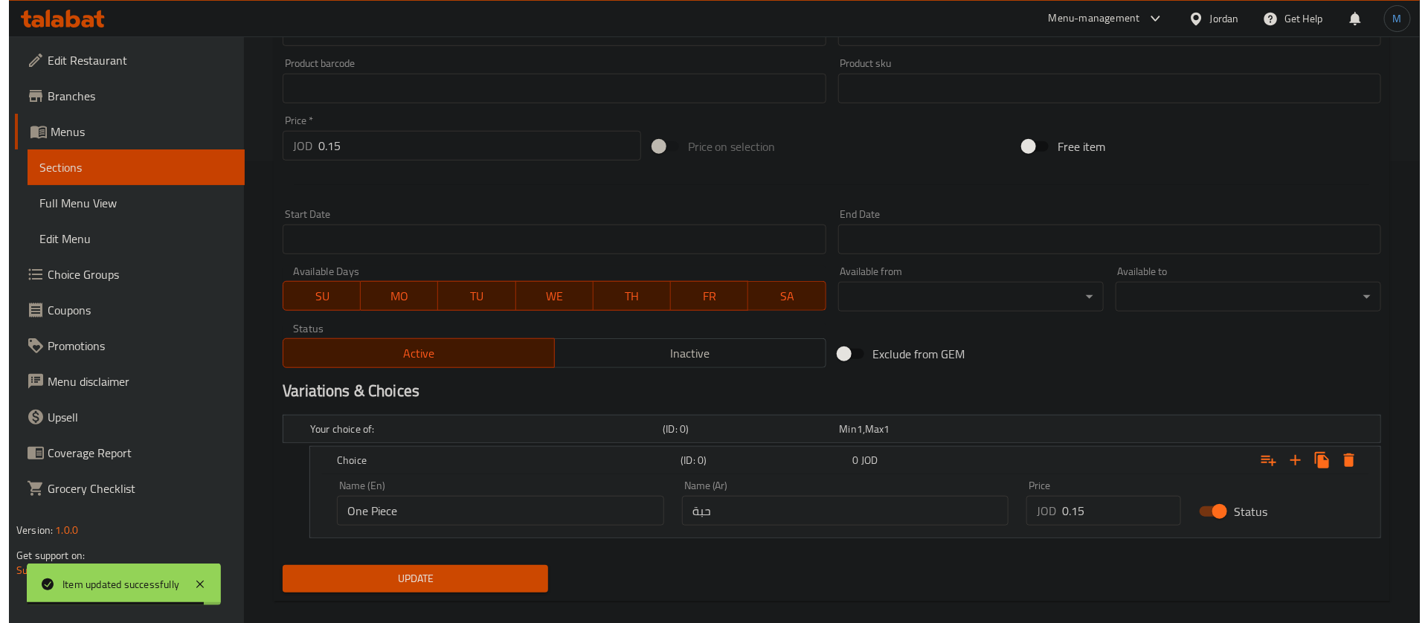
scroll to position [481, 0]
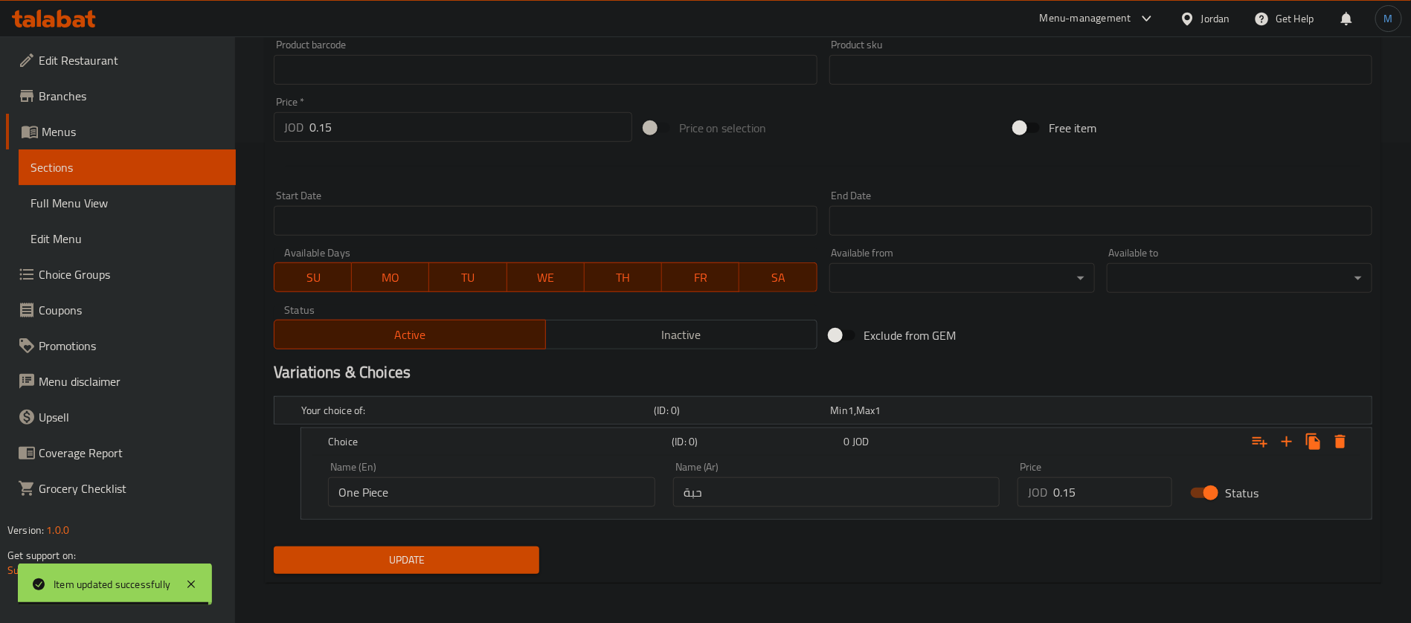
click at [1092, 483] on input "0.15" at bounding box center [1112, 493] width 119 height 30
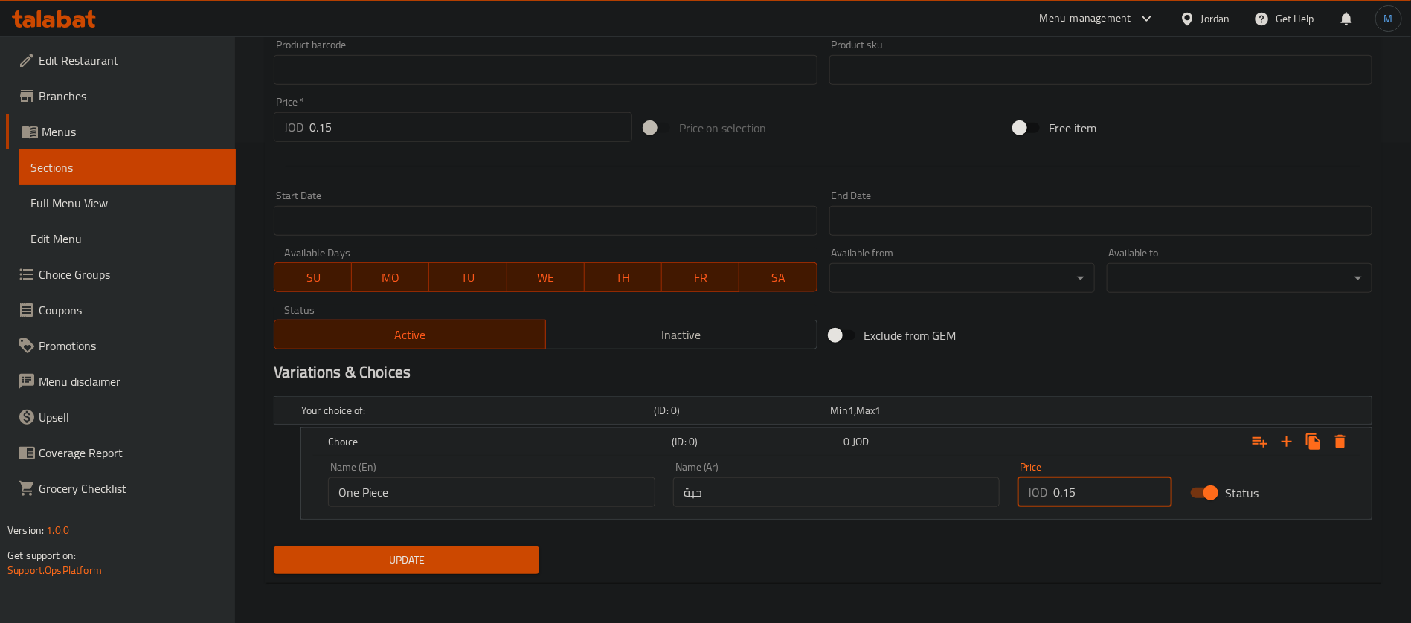
click at [439, 562] on span "Update" at bounding box center [407, 560] width 242 height 19
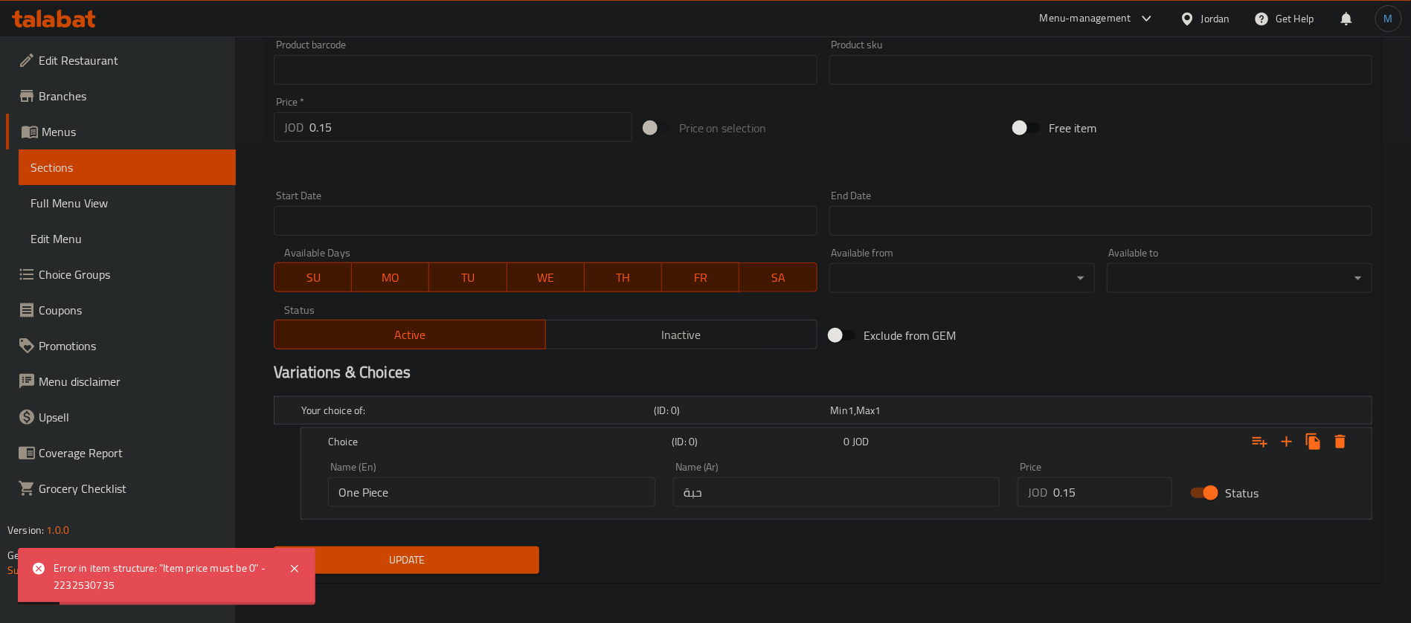
click at [391, 144] on div "Price   * JOD 0.15 Price *" at bounding box center [453, 119] width 370 height 57
click at [395, 138] on input "0.15" at bounding box center [470, 127] width 323 height 30
click at [274, 547] on button "Update" at bounding box center [407, 561] width 266 height 28
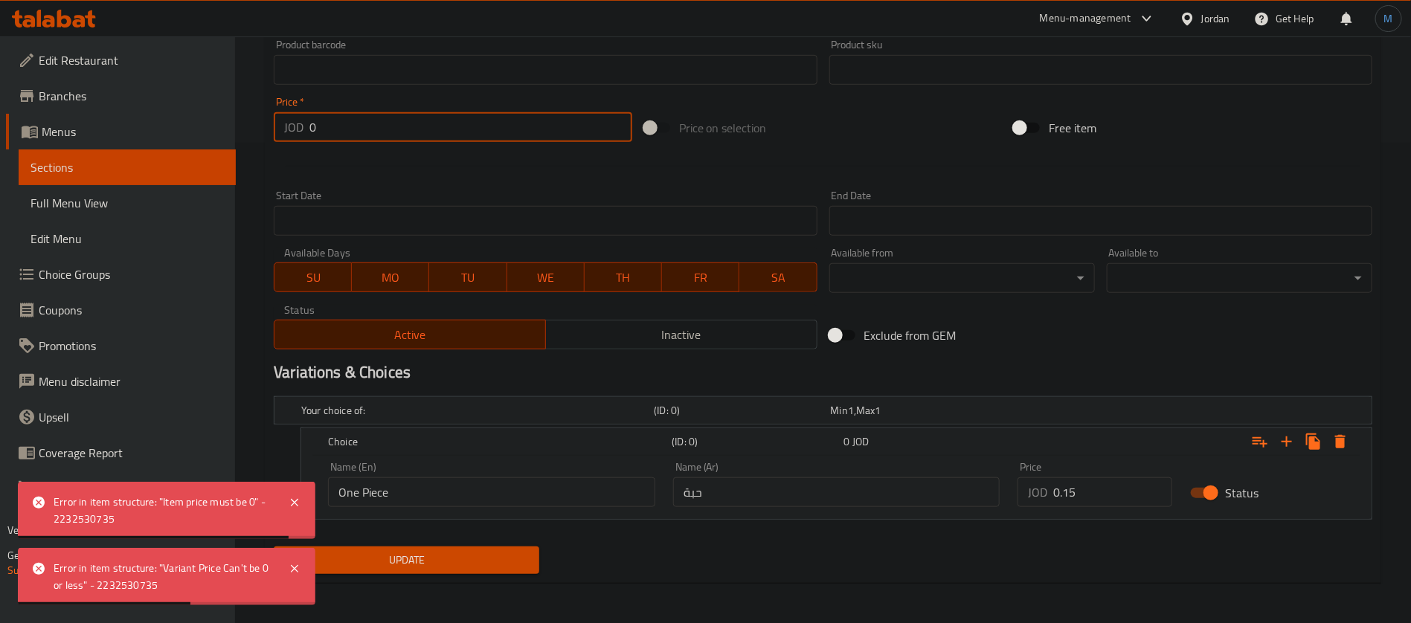
click at [274, 547] on button "Update" at bounding box center [407, 561] width 266 height 28
paste input "0.15"
paste input "number"
type input "0.15"
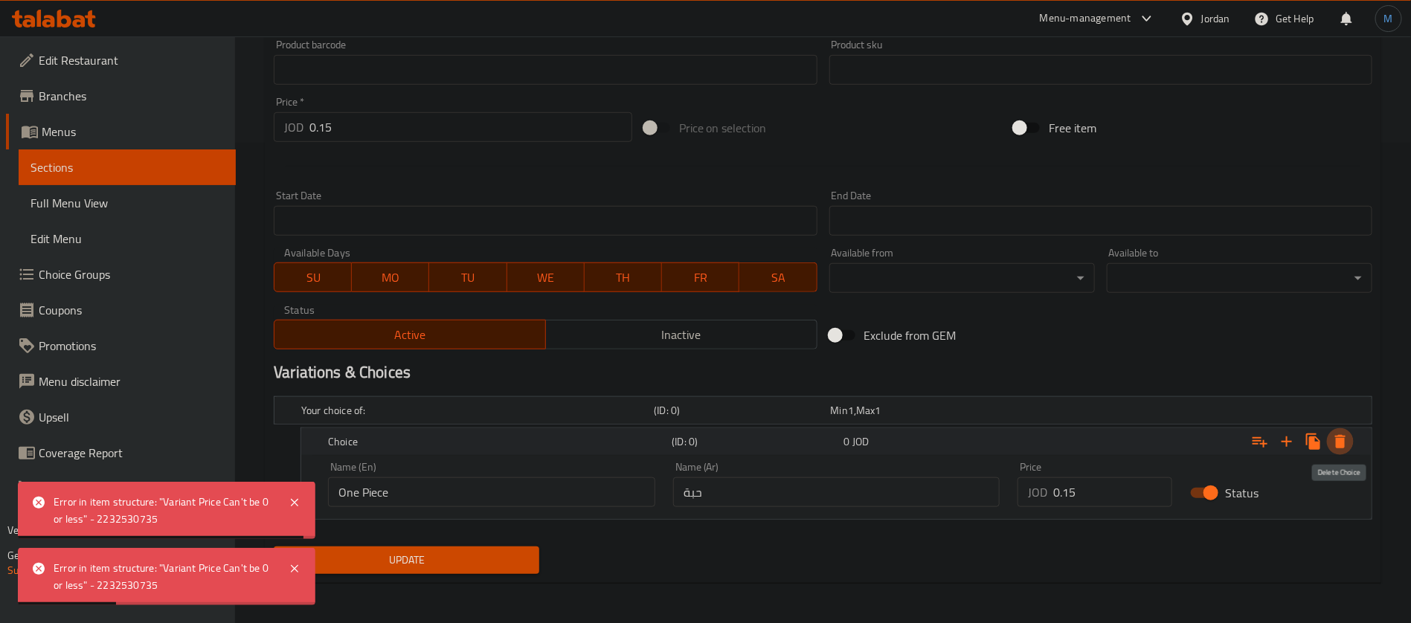
click at [1346, 446] on icon "Expand" at bounding box center [1340, 442] width 18 height 18
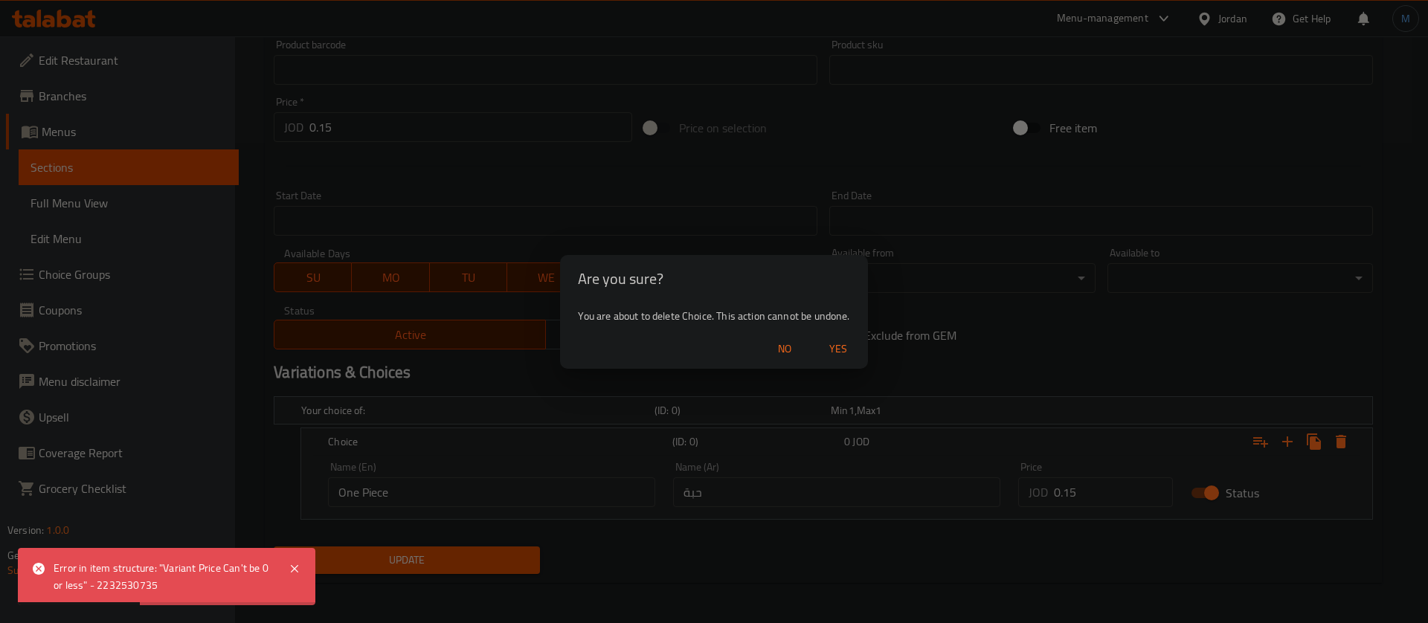
click at [843, 357] on span "Yes" at bounding box center [838, 349] width 36 height 19
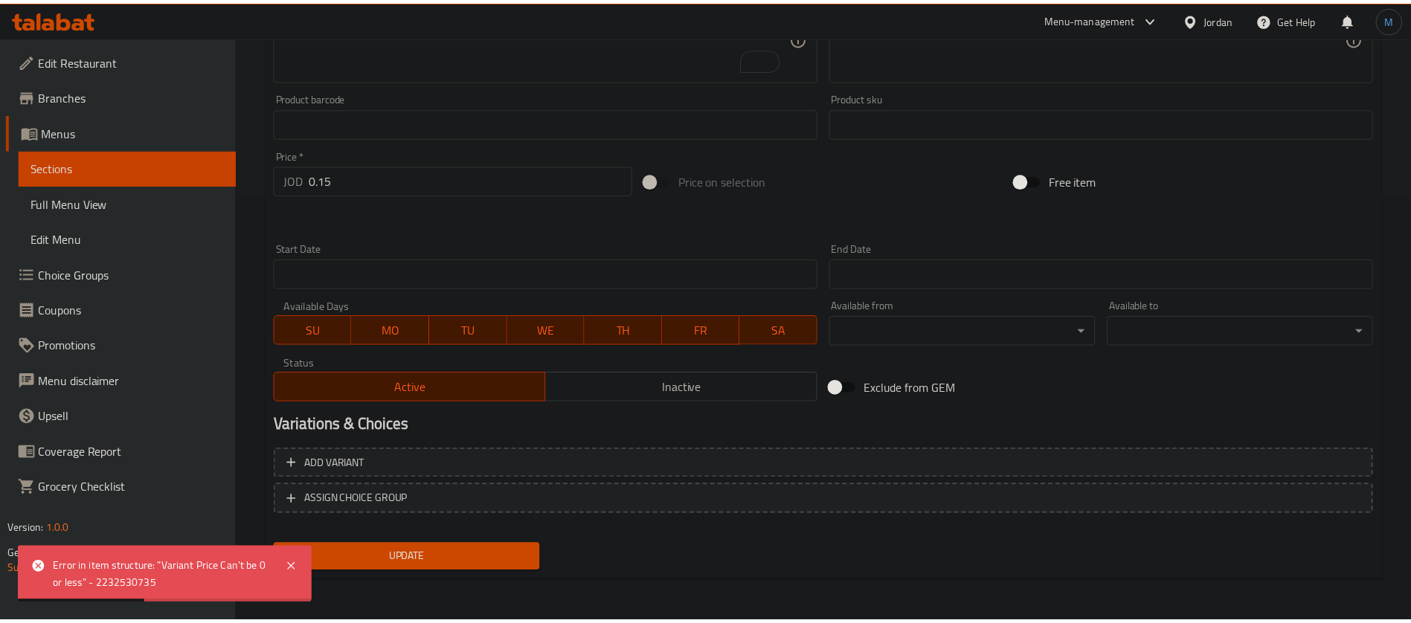
scroll to position [427, 0]
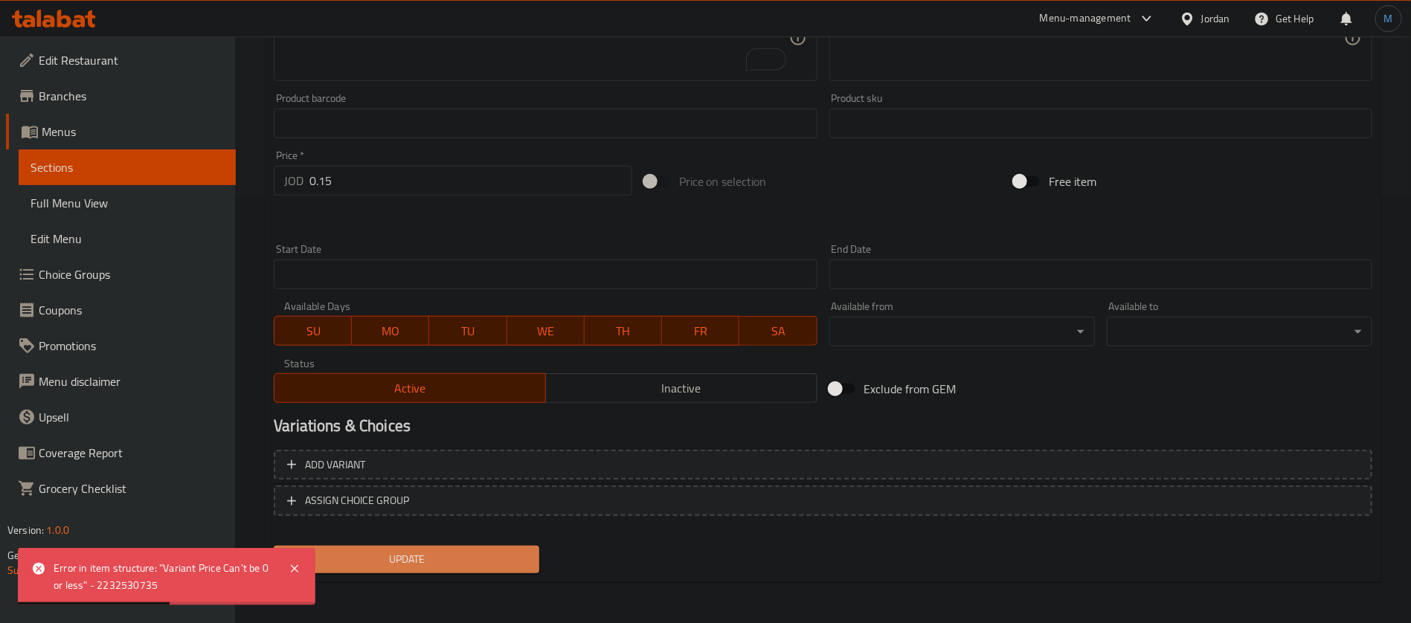
click at [505, 550] on span "Update" at bounding box center [407, 559] width 242 height 19
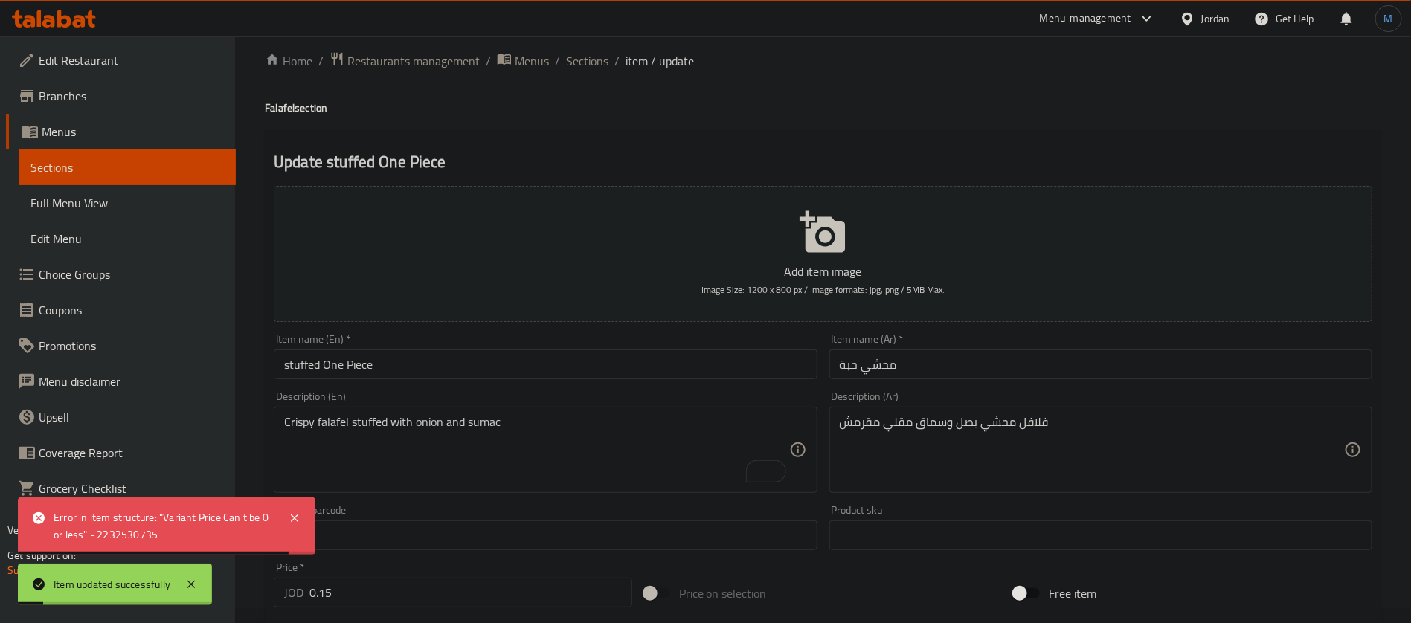
scroll to position [0, 0]
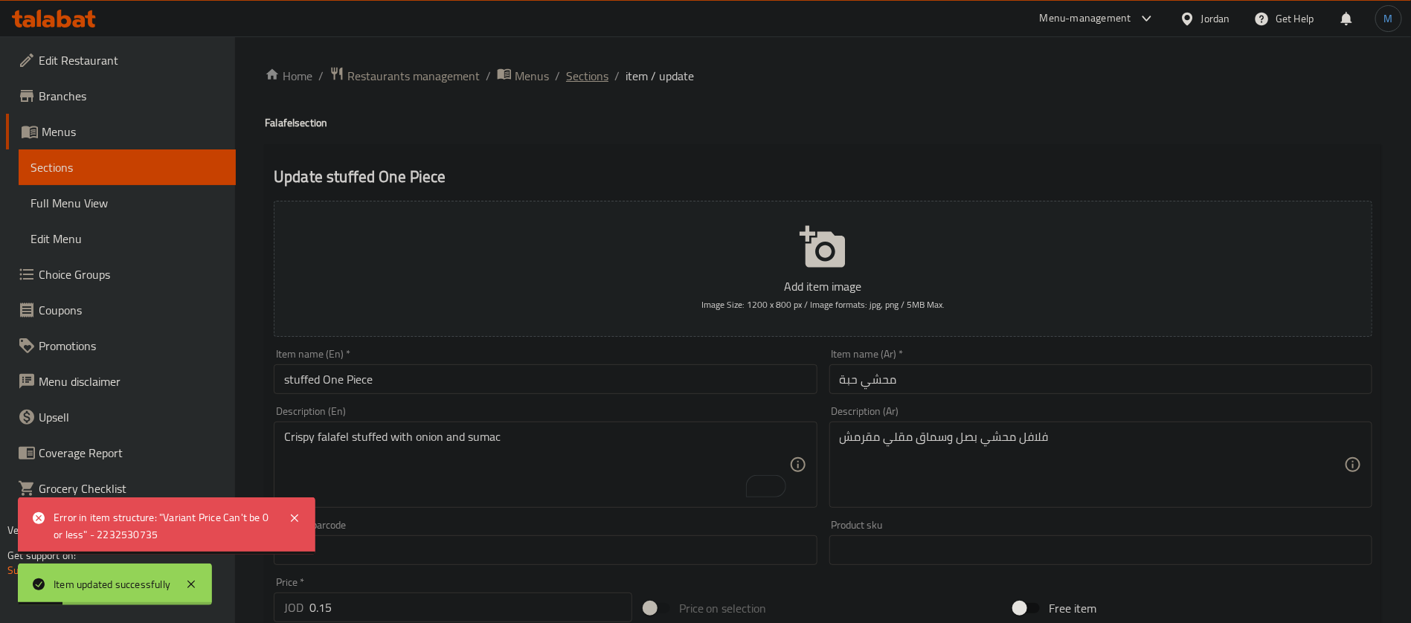
click at [579, 68] on span "Sections" at bounding box center [587, 76] width 42 height 18
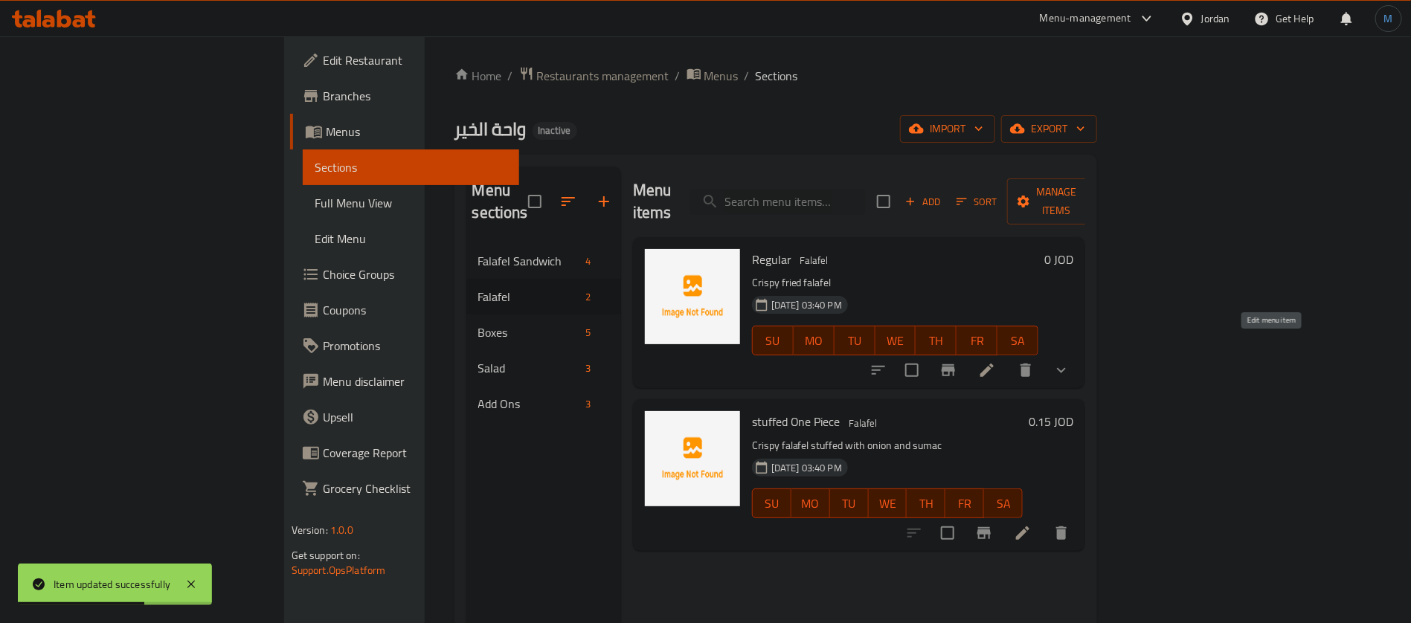
click at [996, 362] on icon at bounding box center [987, 371] width 18 height 18
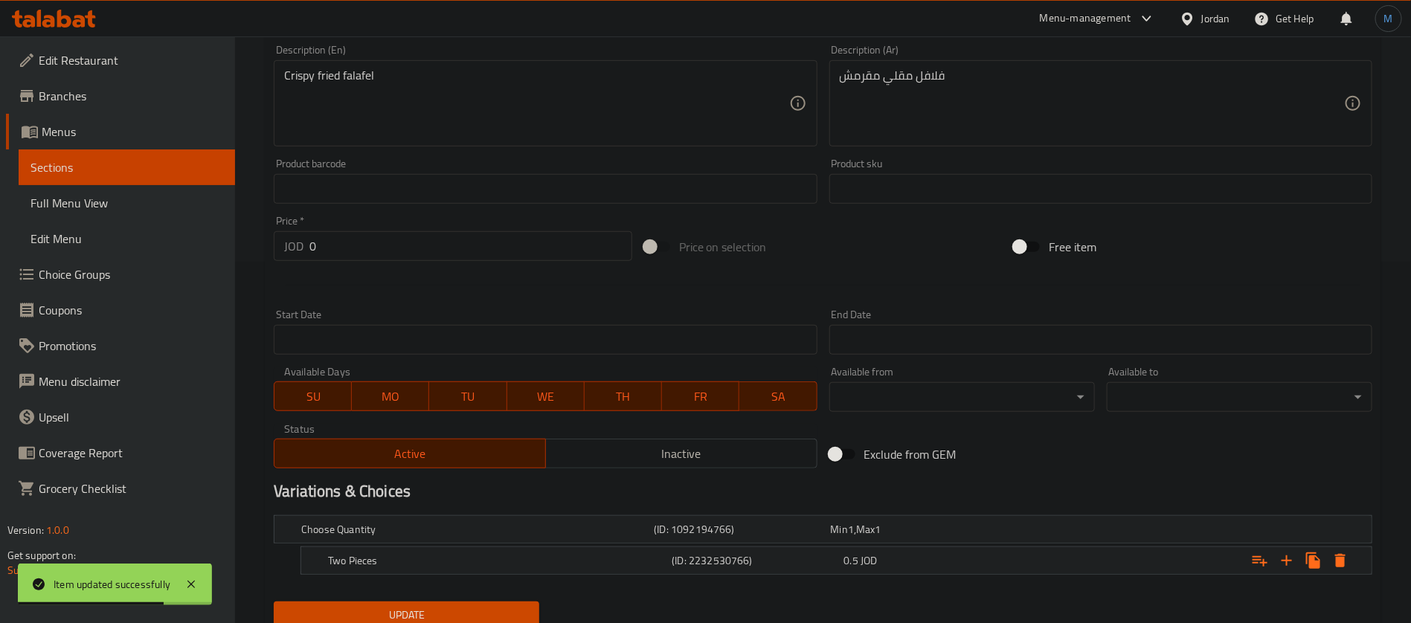
scroll to position [417, 0]
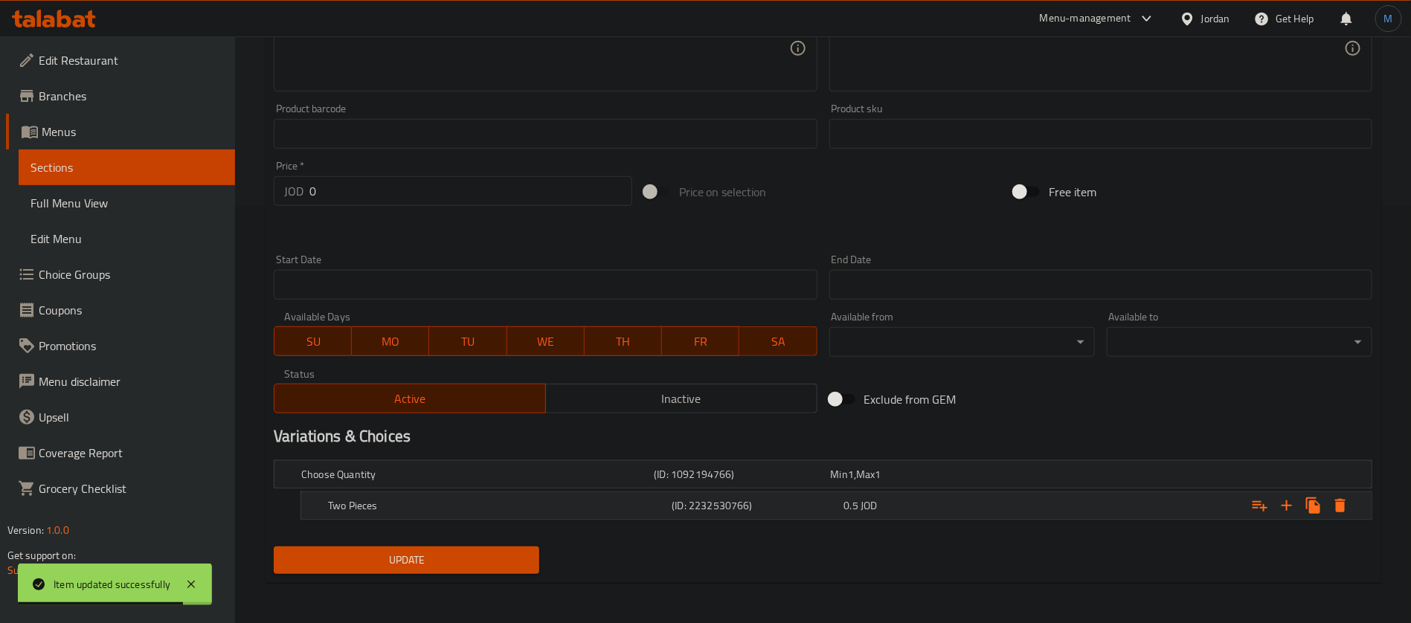
click at [774, 482] on h5 "(ID: 2232530766)" at bounding box center [739, 474] width 170 height 15
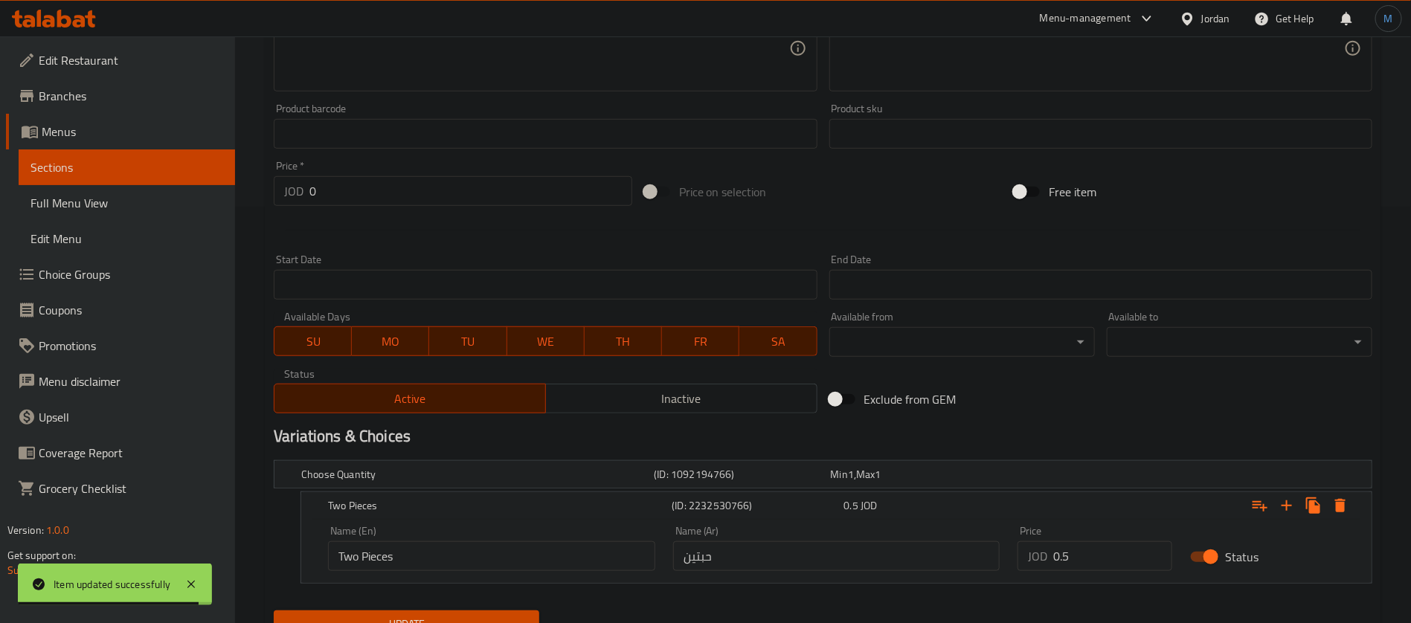
click at [489, 550] on input "Two Pieces" at bounding box center [491, 557] width 327 height 30
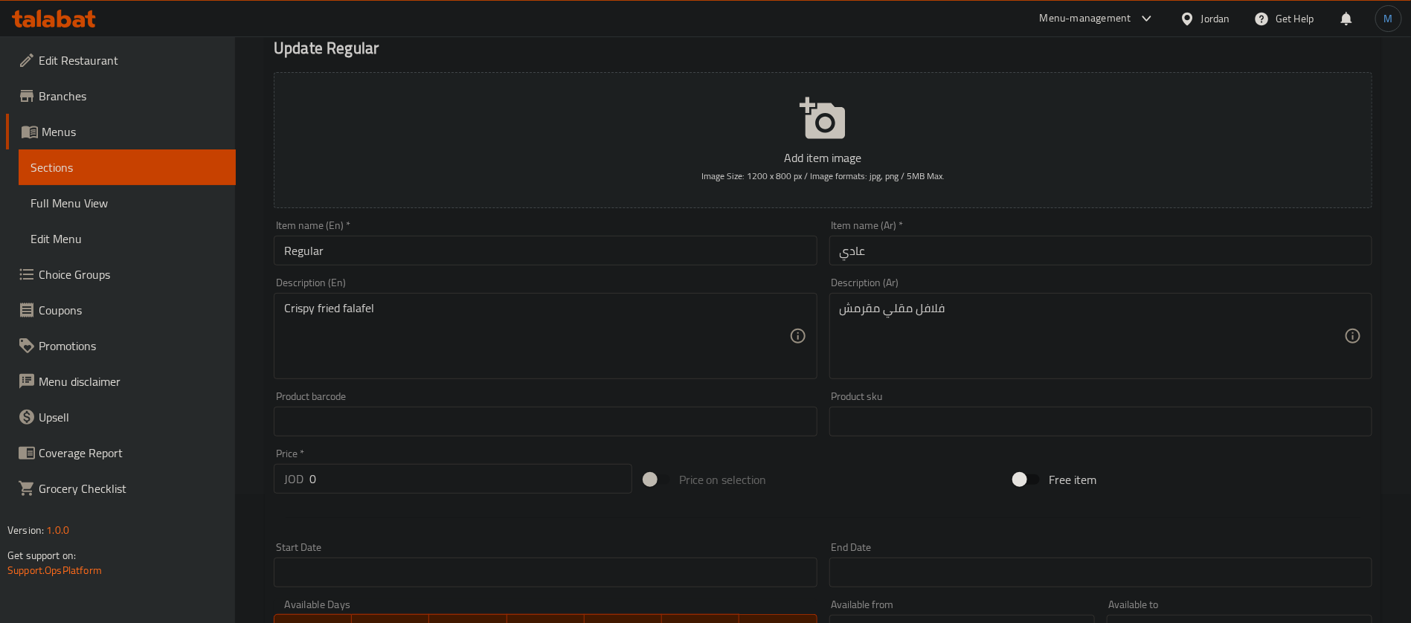
scroll to position [82, 0]
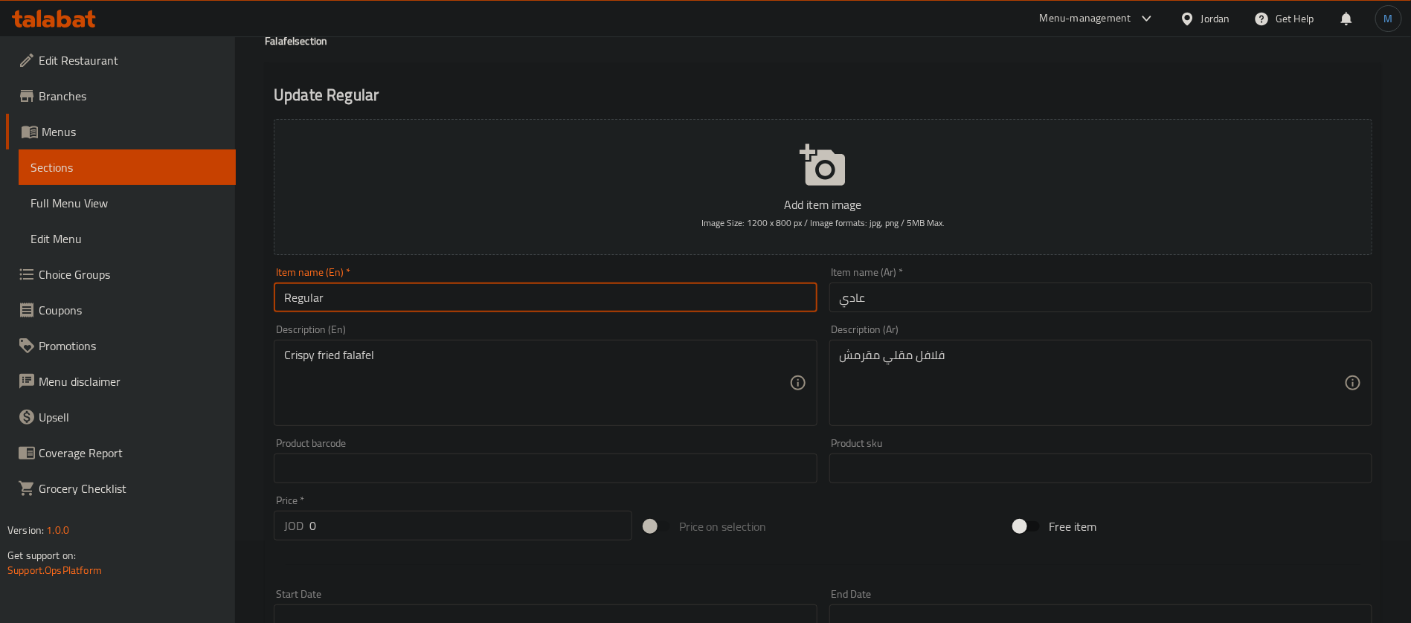
click at [533, 289] on input "Regular" at bounding box center [545, 298] width 543 height 30
paste input "Two Pieces"
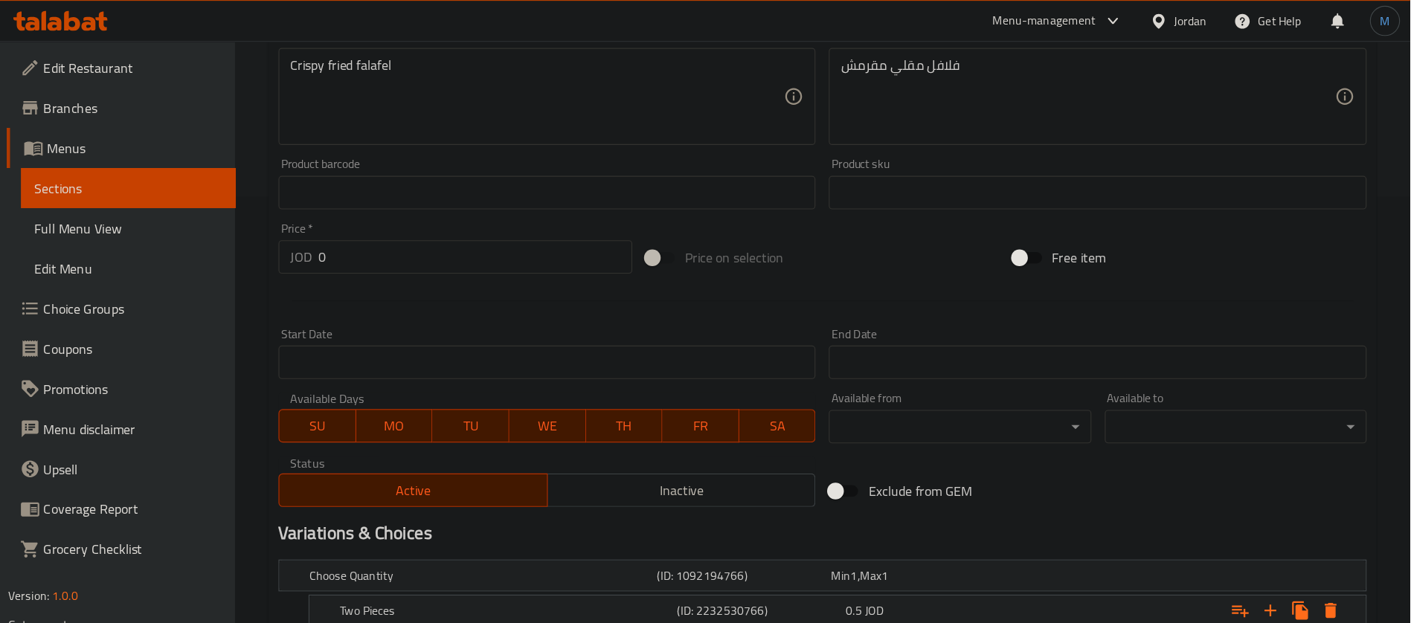
scroll to position [379, 0]
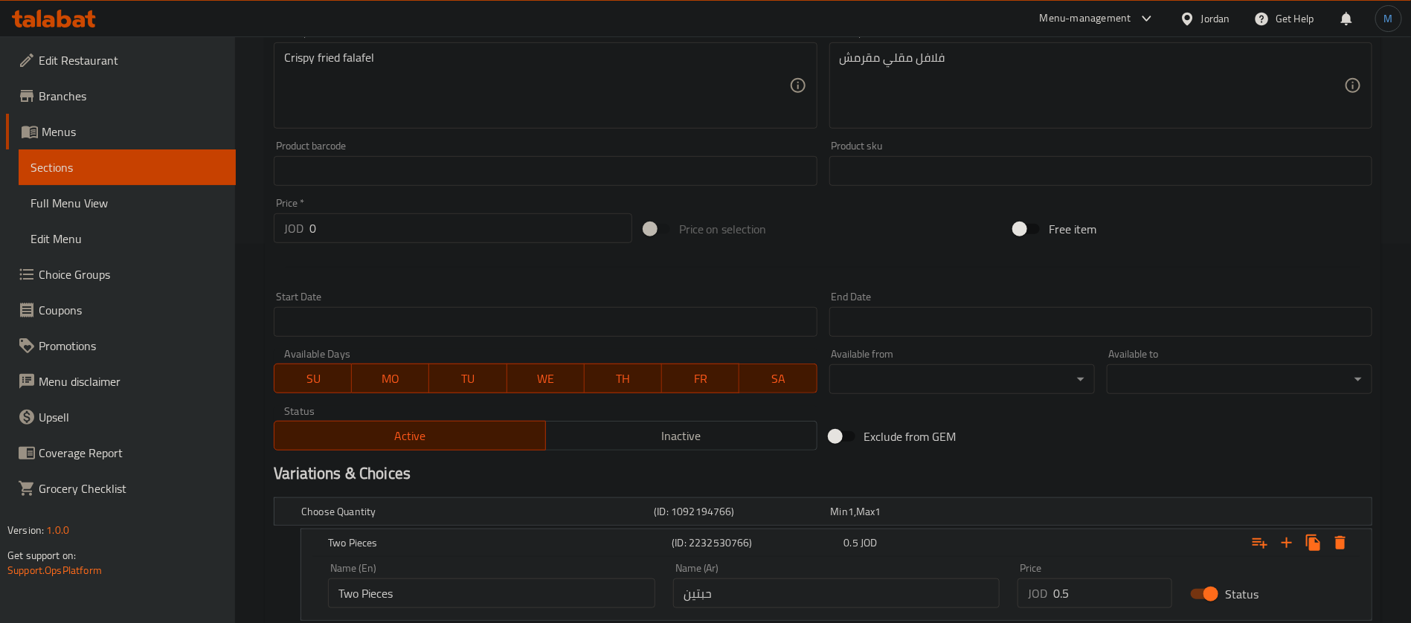
type input "Regular Two Pieces"
click at [809, 576] on div "Name (Ar) حبتين Name (Ar)" at bounding box center [836, 585] width 327 height 45
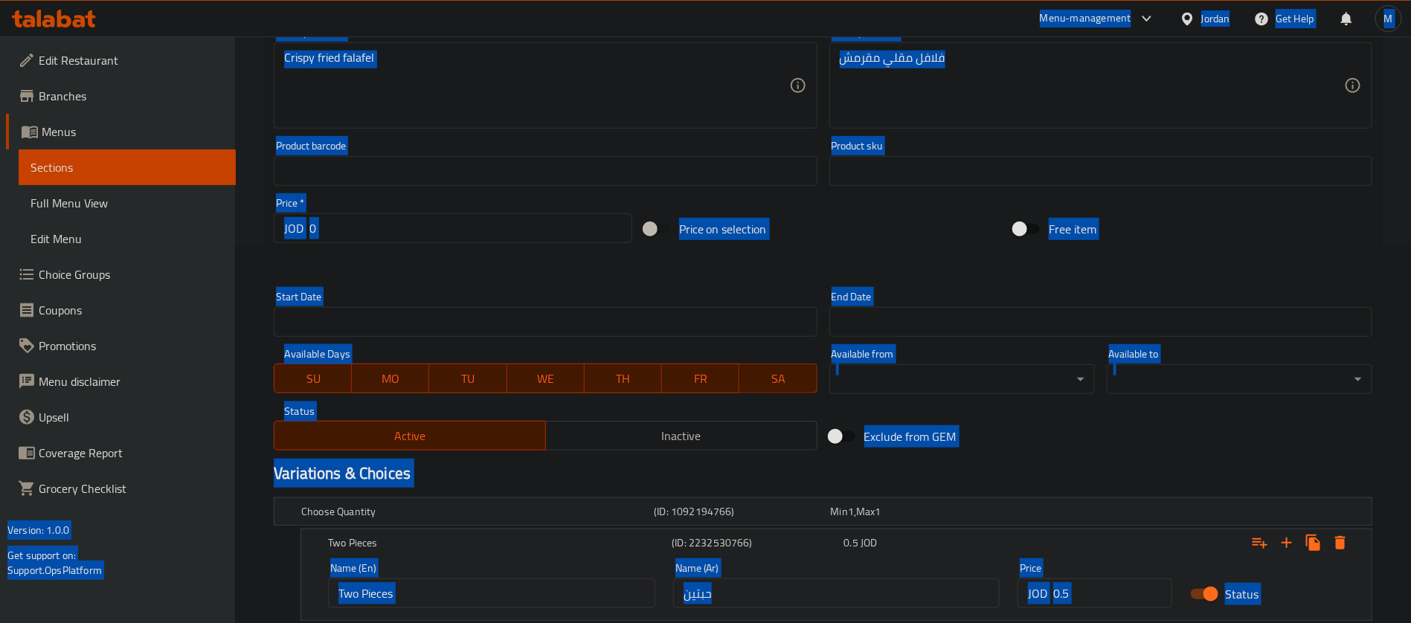
click at [809, 591] on input "حبتين" at bounding box center [836, 594] width 327 height 30
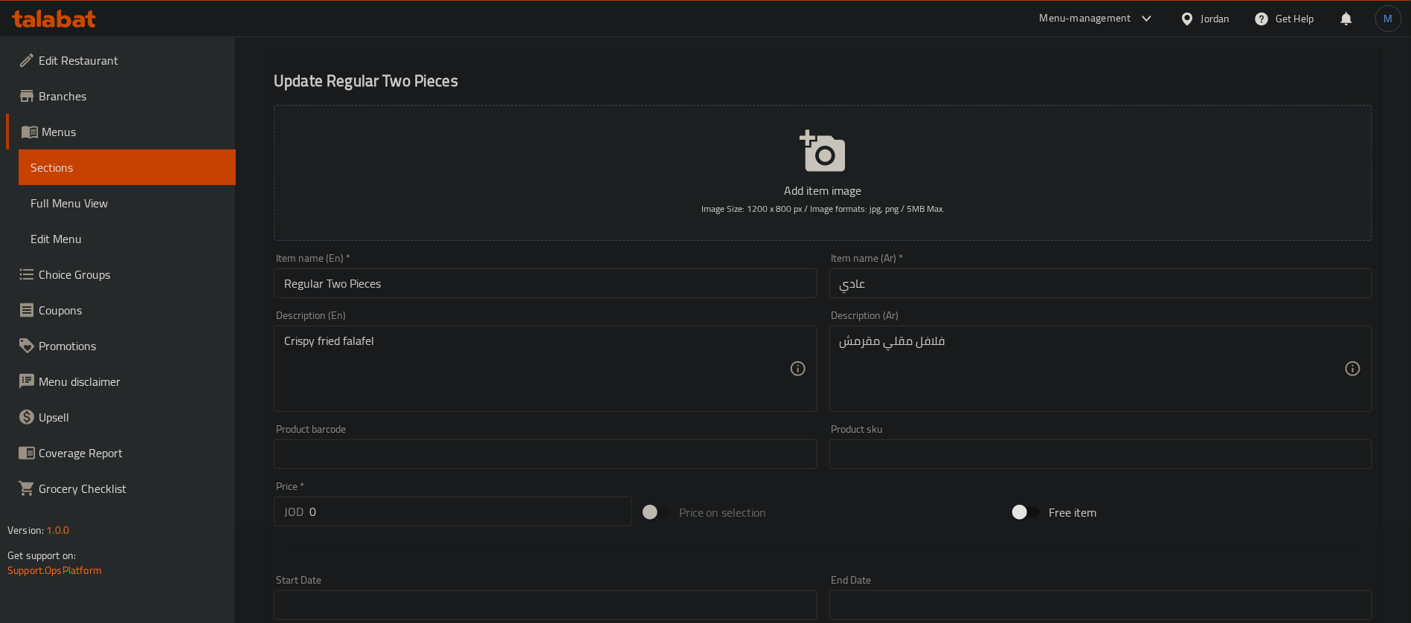
scroll to position [45, 0]
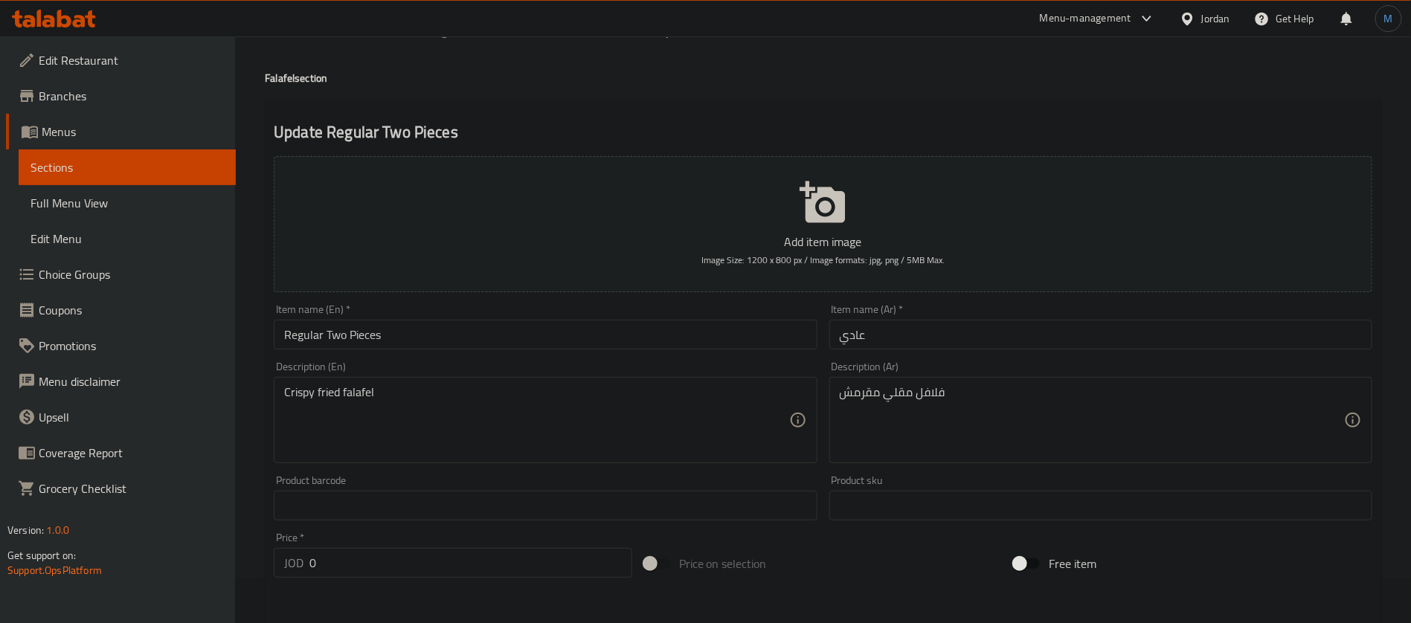
click at [951, 332] on input "عادي" at bounding box center [1100, 335] width 543 height 30
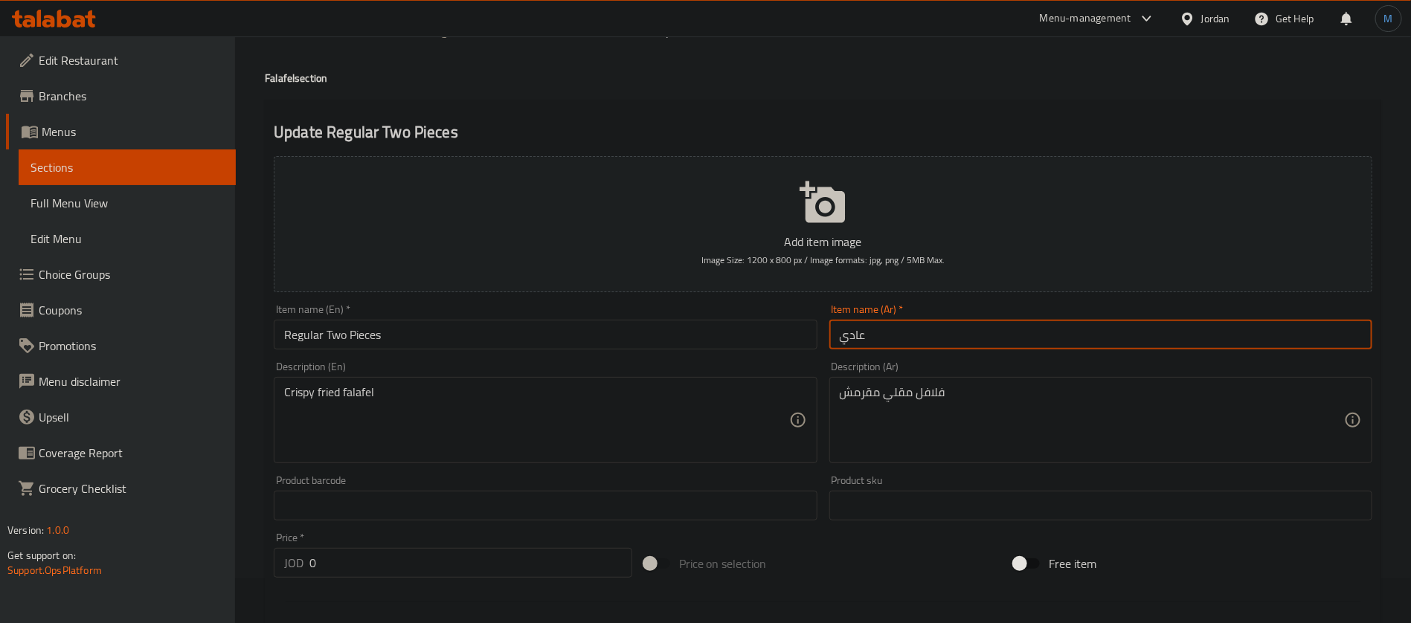
paste input "حبتين"
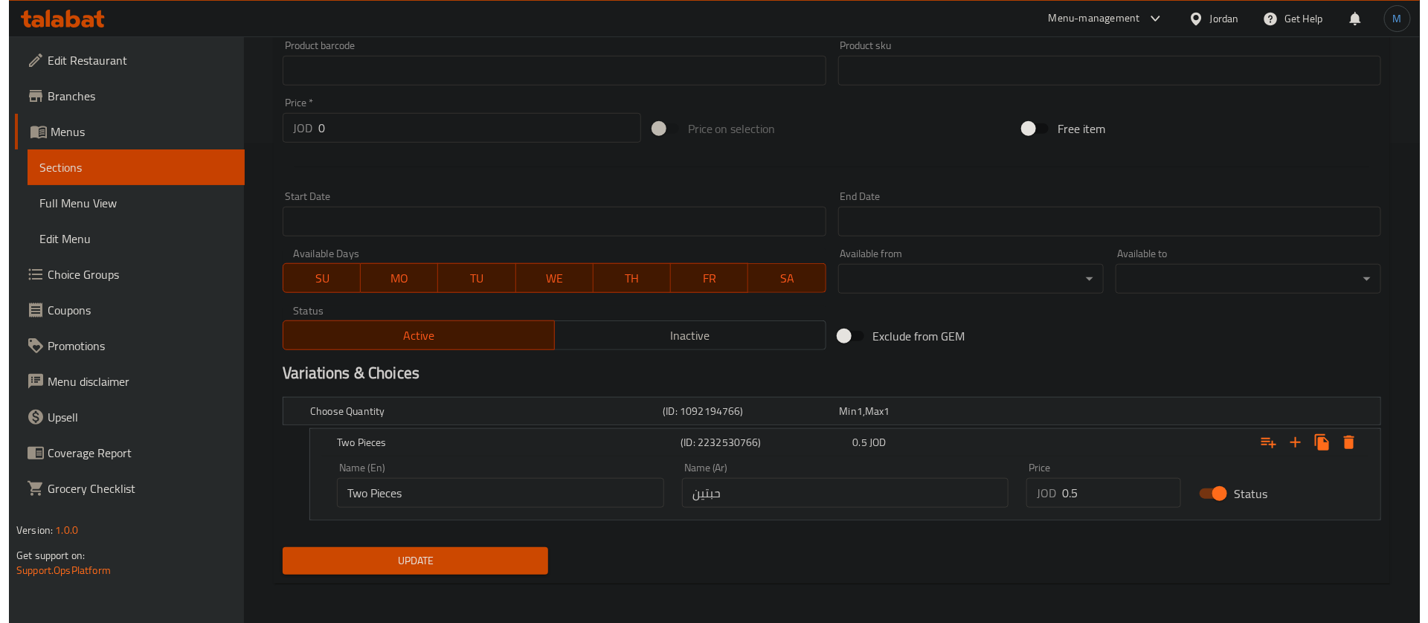
scroll to position [481, 0]
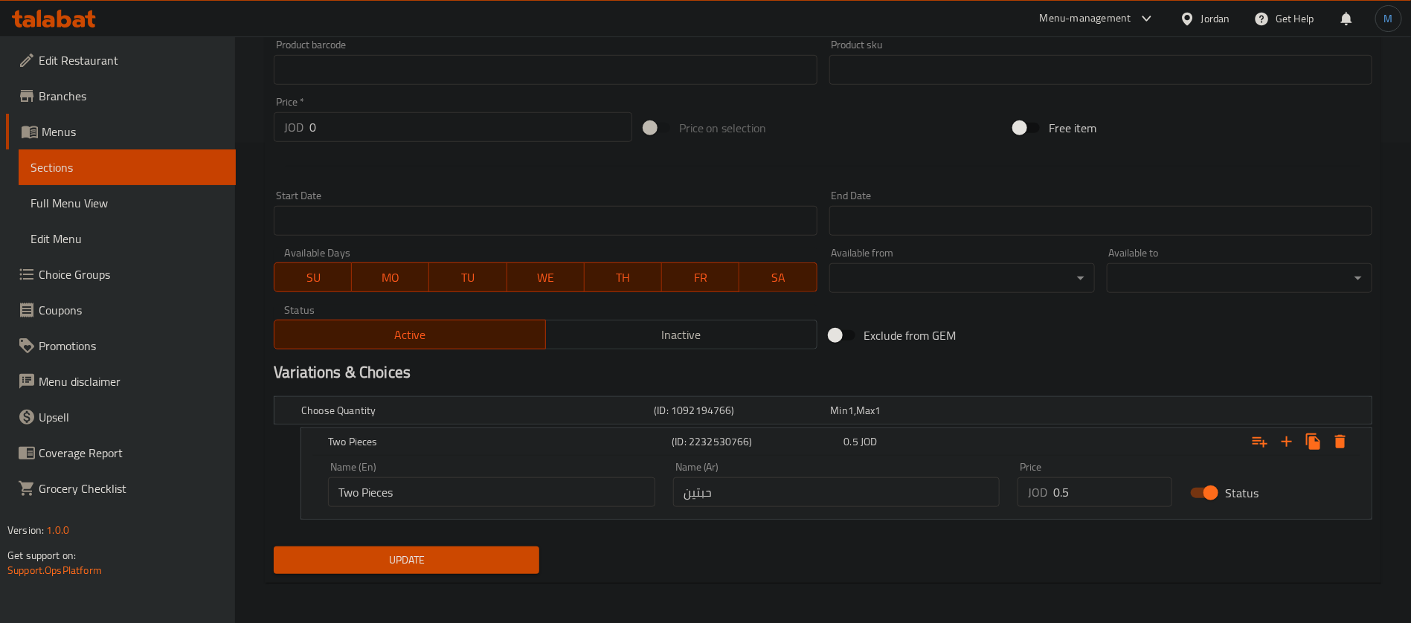
type input "عادي حبتين"
click at [1092, 494] on input "0.5" at bounding box center [1112, 493] width 119 height 30
click at [442, 133] on input "0" at bounding box center [470, 127] width 323 height 30
paste input ".5"
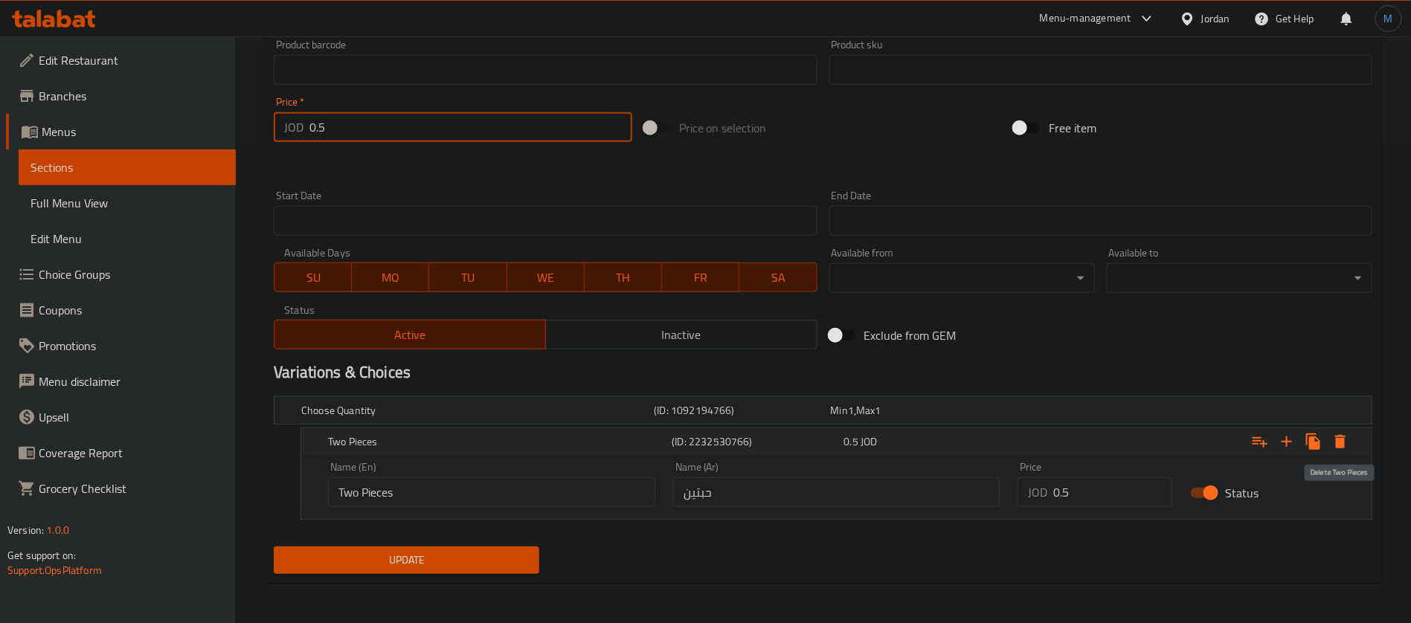
type input "0.5"
click at [1337, 436] on icon "Expand" at bounding box center [1340, 441] width 10 height 13
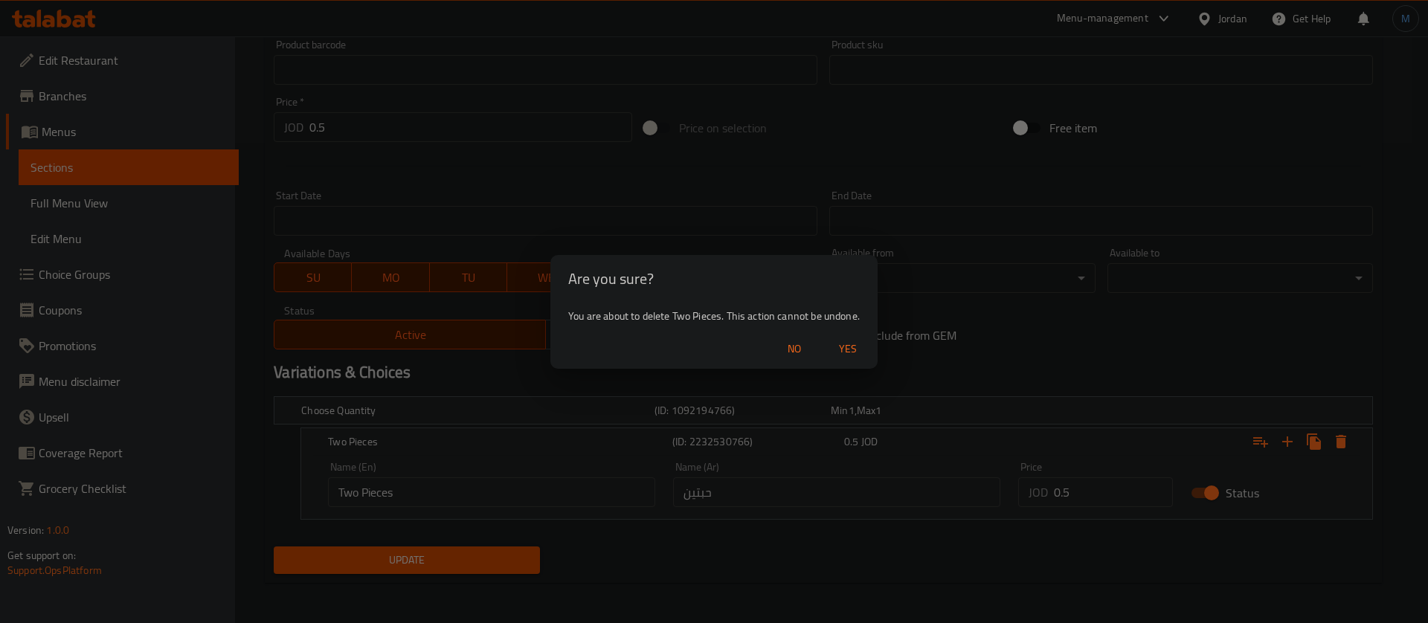
click at [876, 353] on div "No Yes" at bounding box center [713, 349] width 327 height 39
click at [869, 350] on button "Yes" at bounding box center [848, 349] width 48 height 28
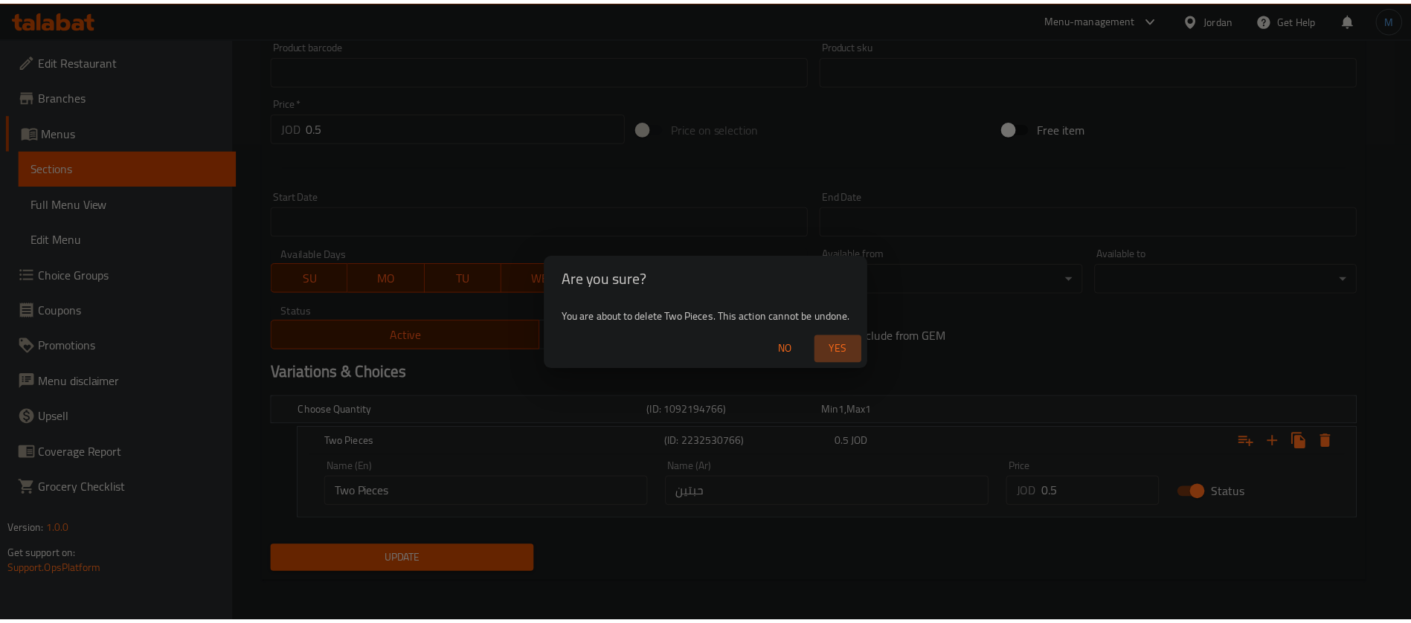
scroll to position [427, 0]
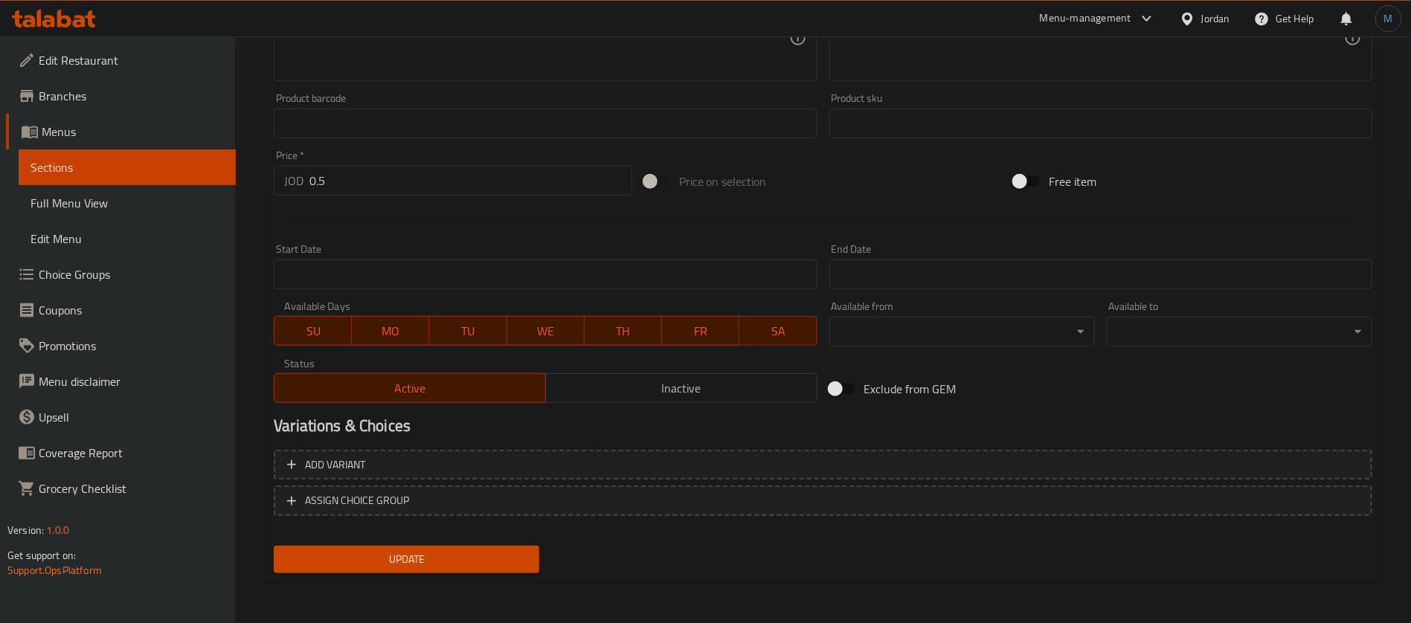
click at [483, 544] on div "Update" at bounding box center [406, 559] width 277 height 39
click at [483, 553] on span "Update" at bounding box center [407, 559] width 242 height 19
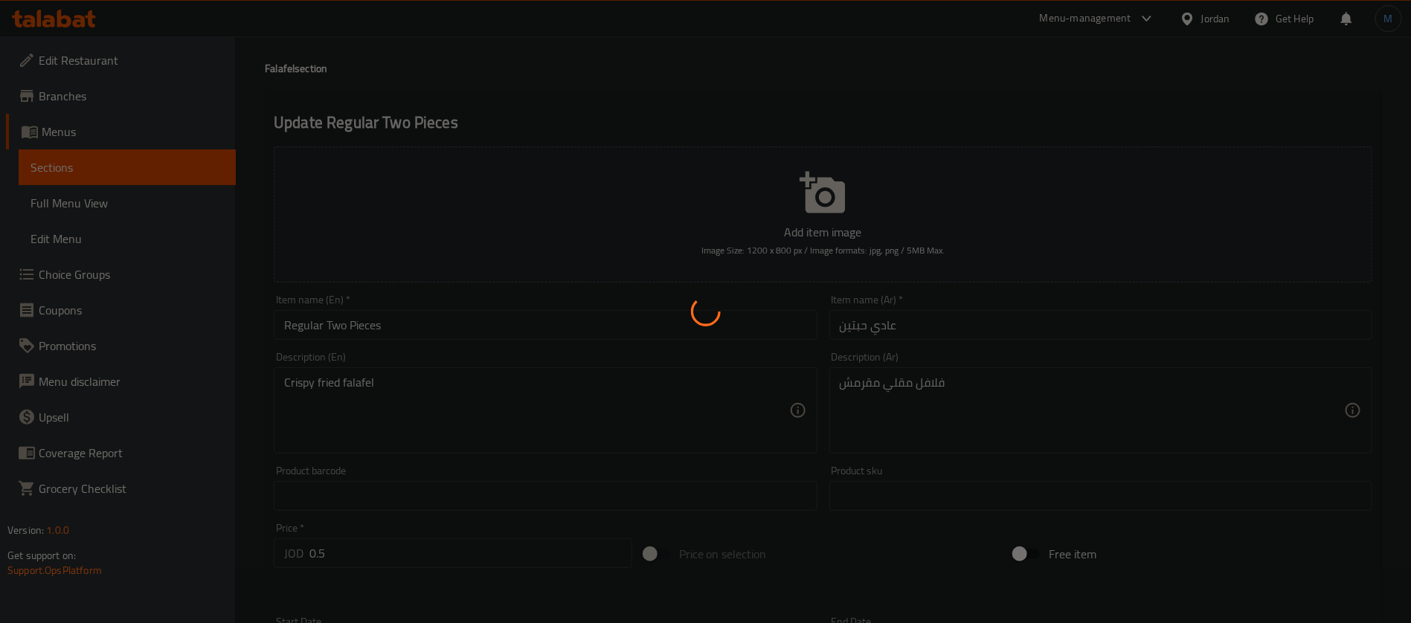
scroll to position [0, 0]
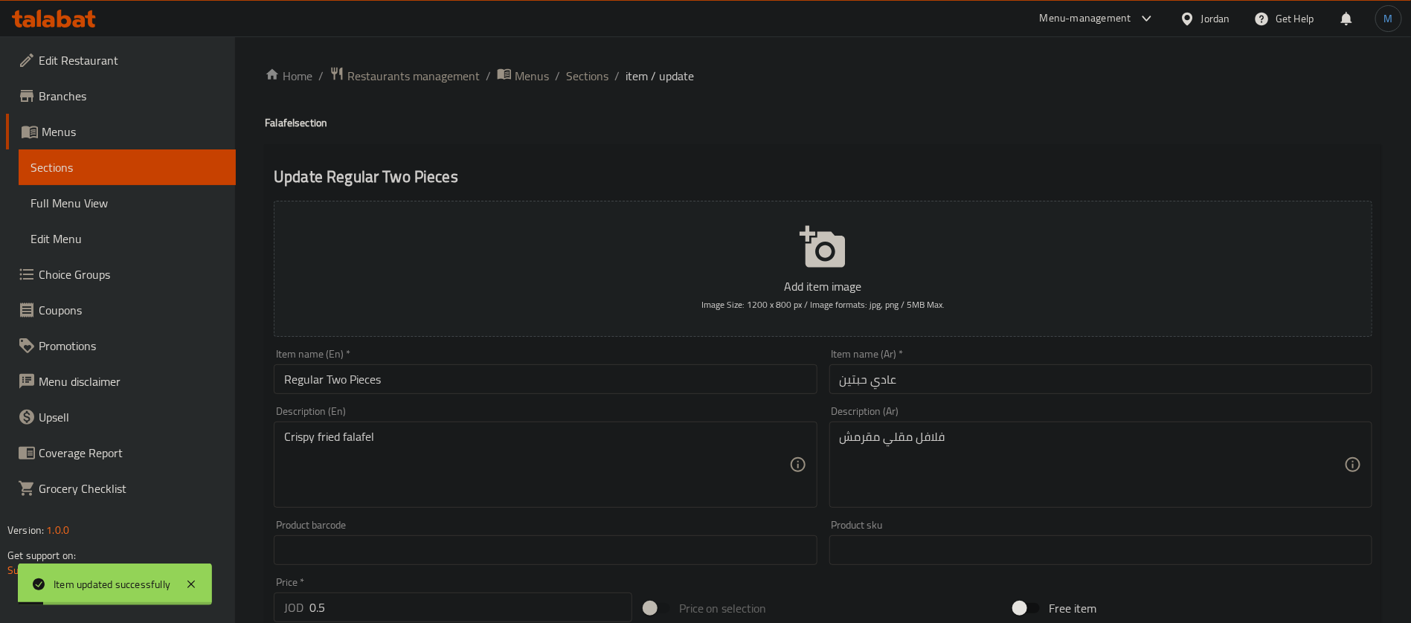
click at [589, 91] on div "Home / Restaurants management / Menus / Sections / item / update Falafel sectio…" at bounding box center [823, 543] width 1116 height 955
click at [590, 82] on span "Sections" at bounding box center [587, 76] width 42 height 18
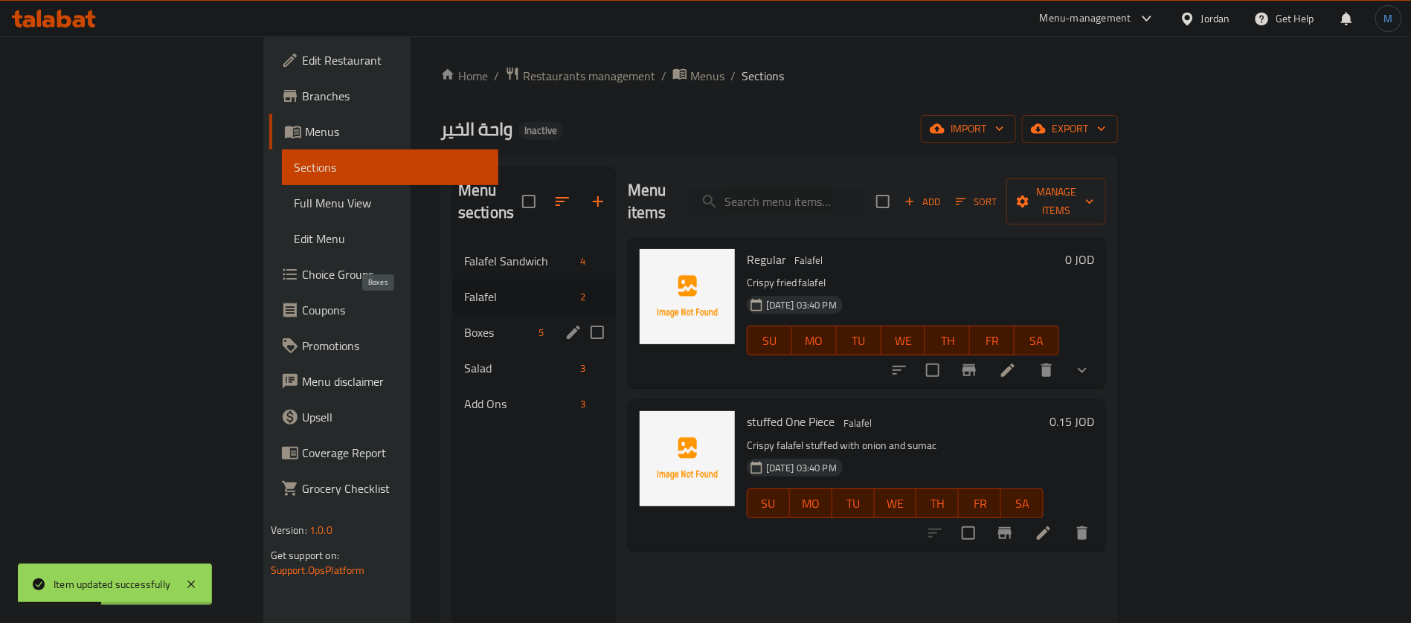
click at [464, 324] on span "Boxes" at bounding box center [498, 333] width 69 height 18
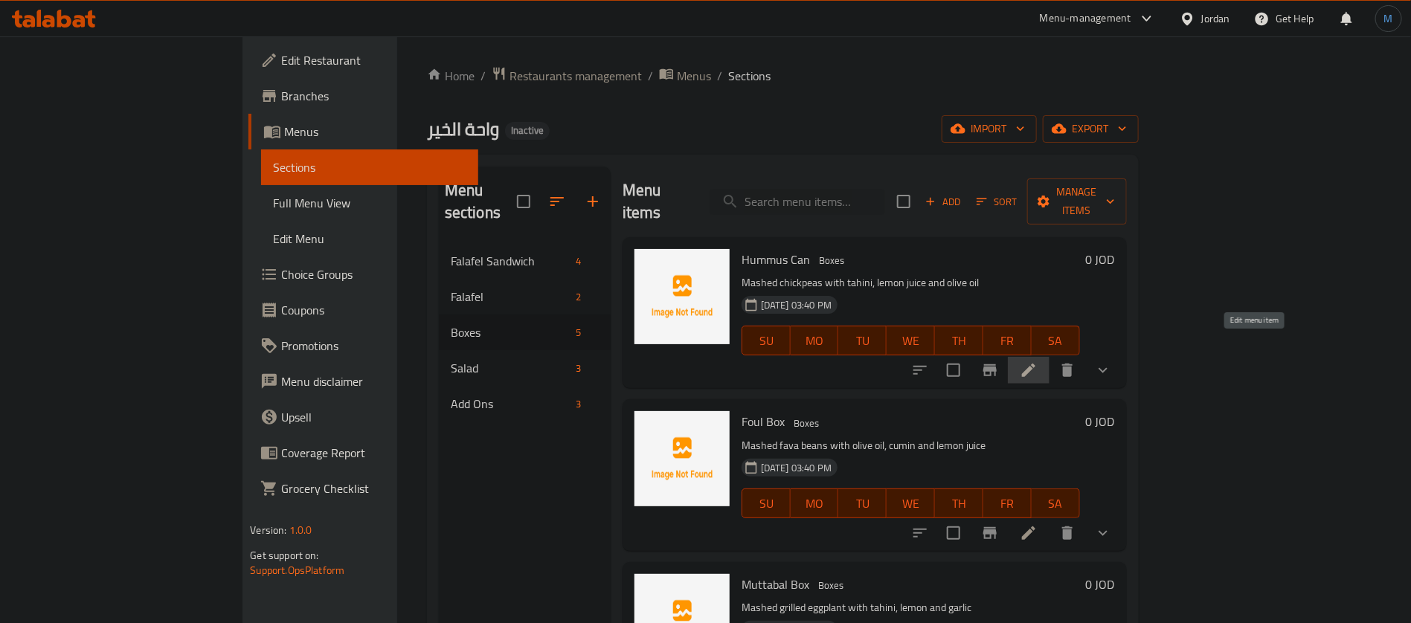
click at [1035, 364] on icon at bounding box center [1028, 370] width 13 height 13
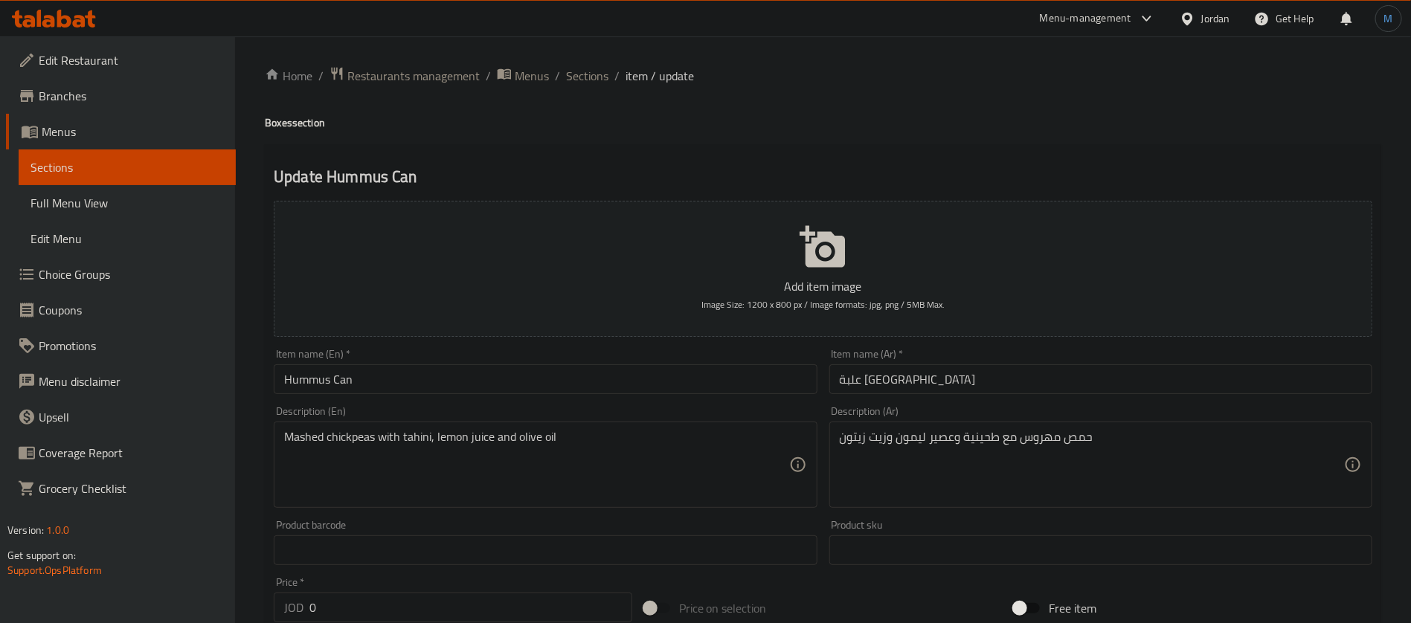
click at [279, 128] on h4 "Boxes section" at bounding box center [823, 122] width 1116 height 15
copy h4 "Boxes"
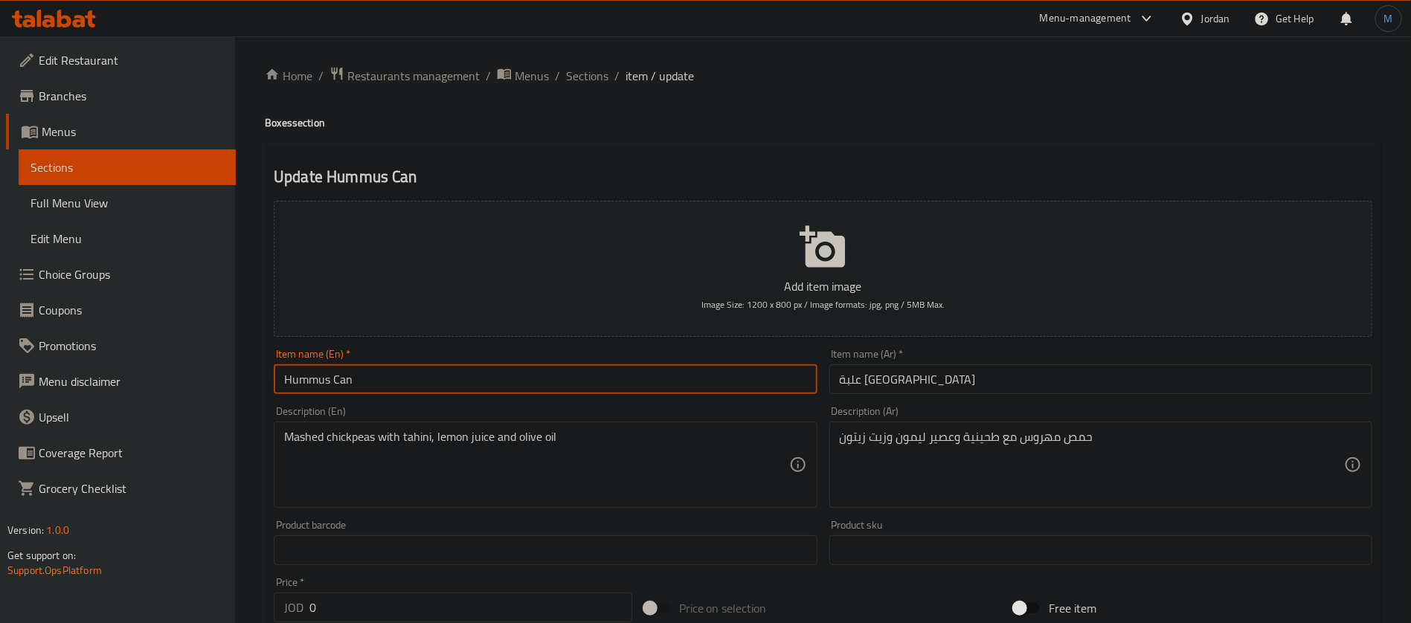
click at [343, 387] on input "Hummus Can" at bounding box center [545, 379] width 543 height 30
paste input "Boxes"
click at [462, 390] on input "Hummus Box" at bounding box center [545, 379] width 543 height 30
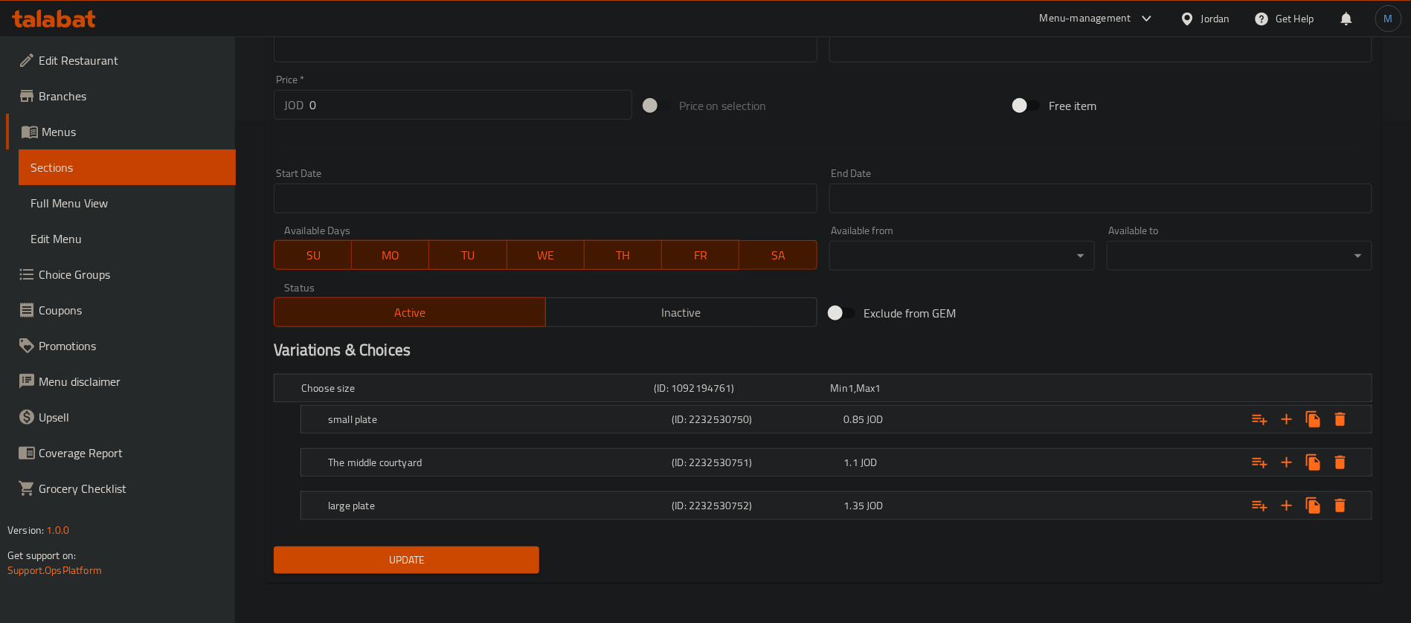
type input "Hummus Box"
click at [817, 530] on nav at bounding box center [823, 529] width 1099 height 12
click at [824, 405] on div "large plate (ID: 2232530752) 1.35 JOD" at bounding box center [827, 388] width 1058 height 33
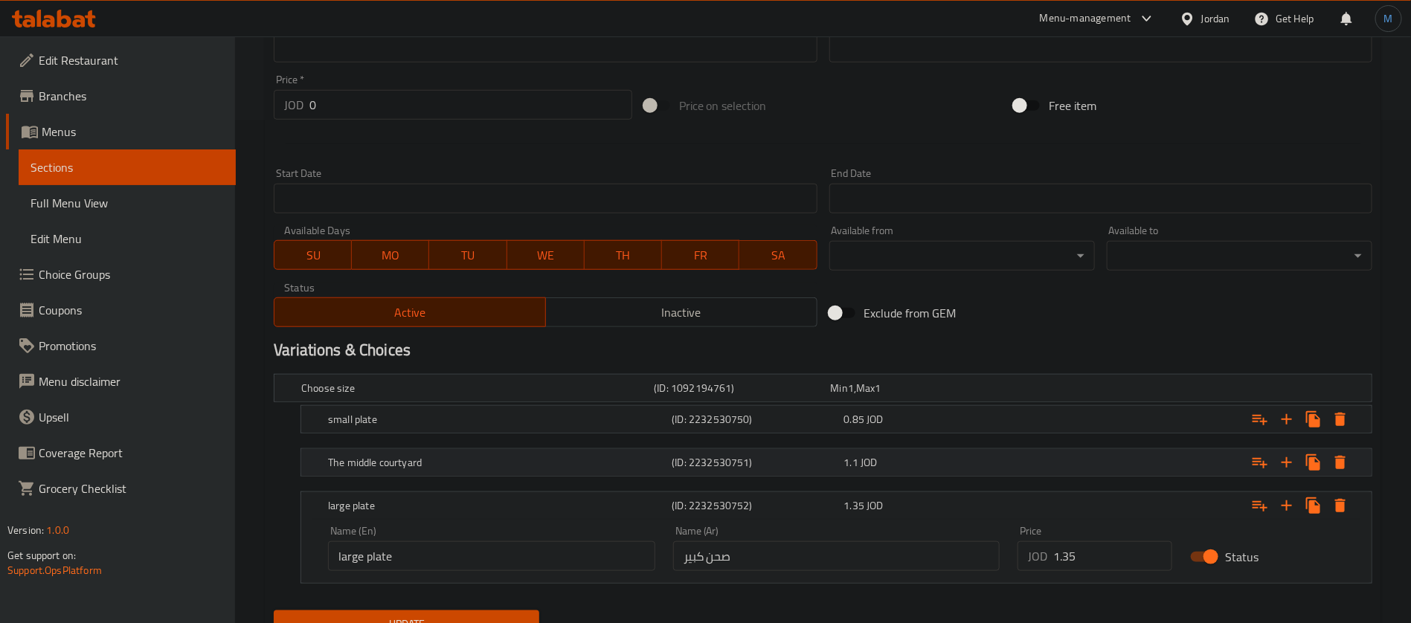
click at [846, 398] on span "1.1" at bounding box center [839, 388] width 17 height 19
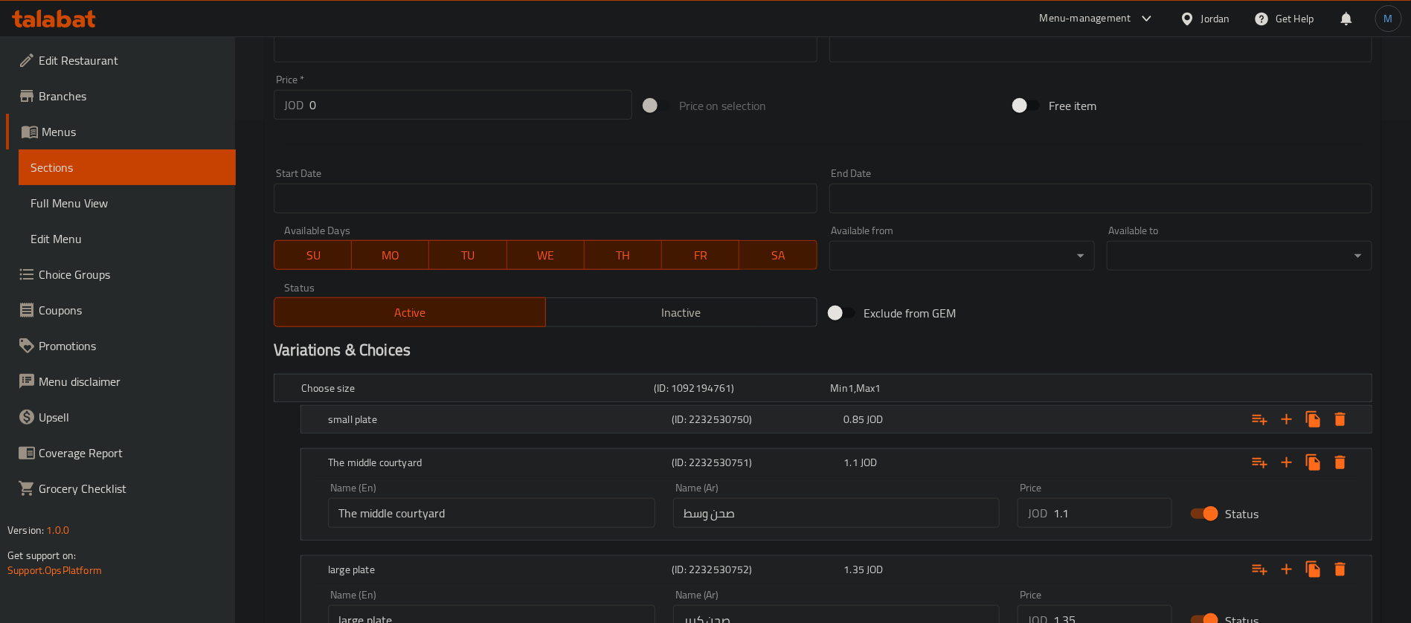
click at [848, 398] on span "0.85" at bounding box center [839, 388] width 17 height 19
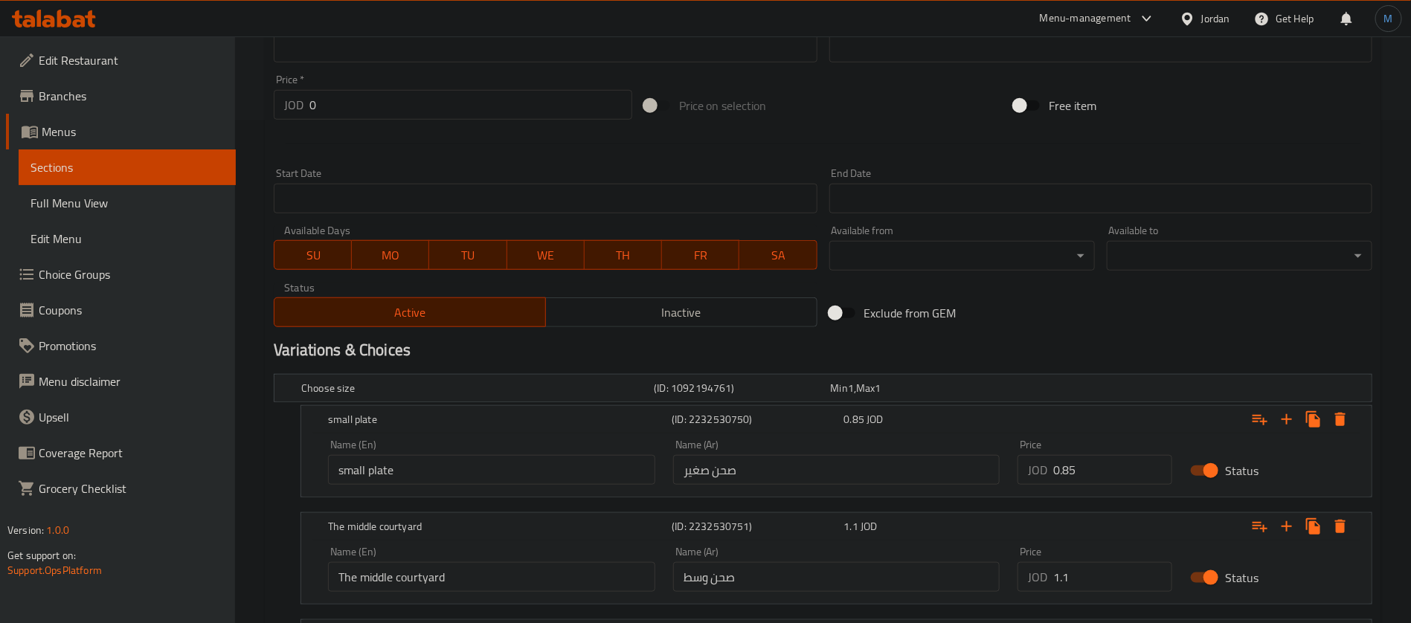
scroll to position [695, 0]
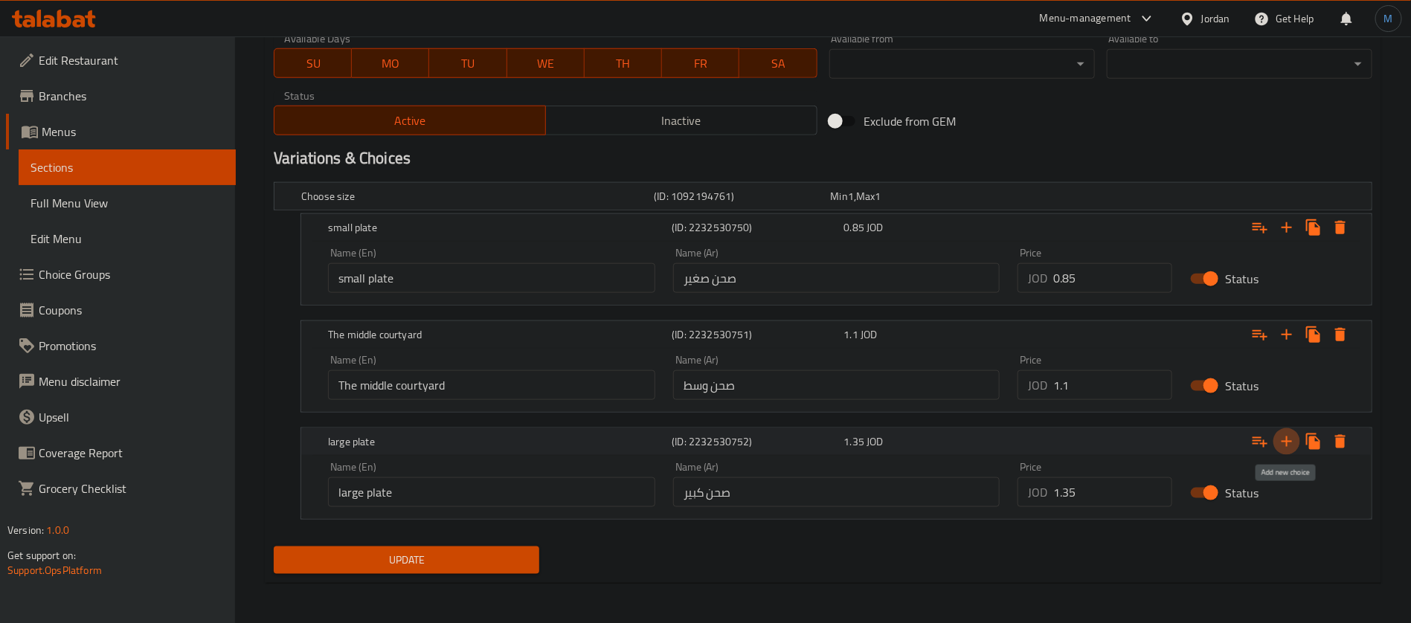
click at [1288, 438] on icon "Expand" at bounding box center [1287, 442] width 10 height 10
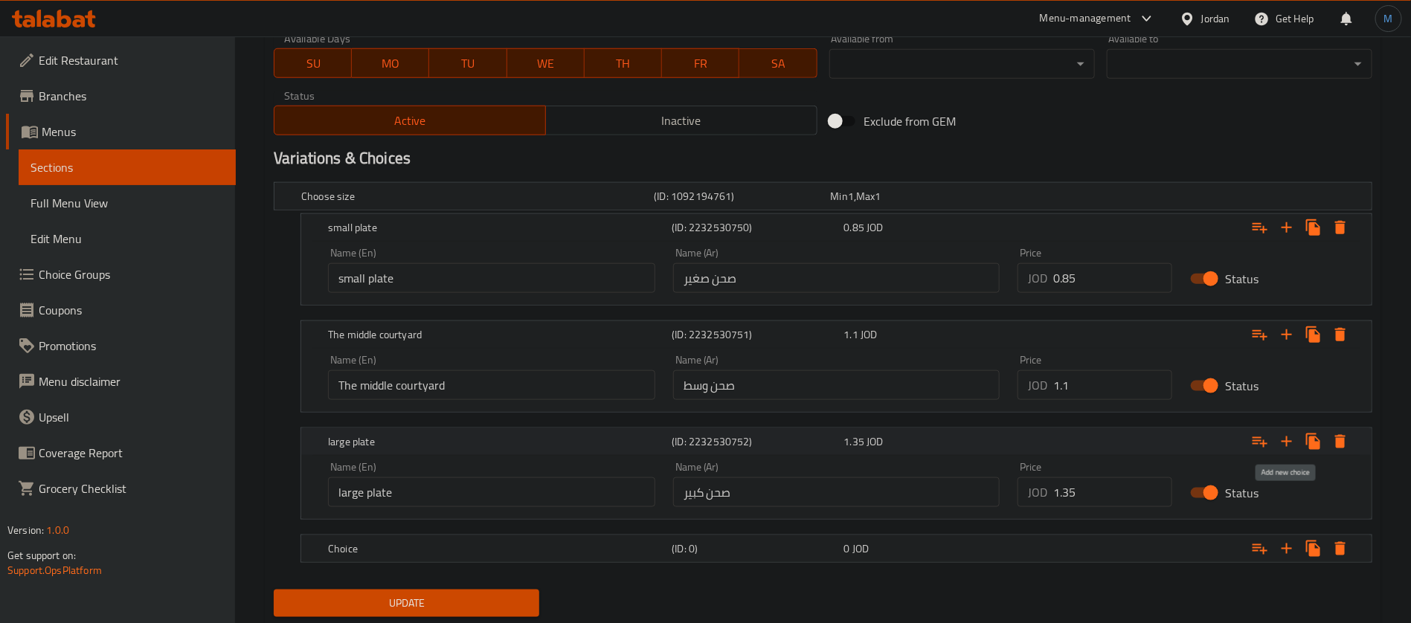
click at [1288, 438] on icon "Expand" at bounding box center [1287, 442] width 10 height 10
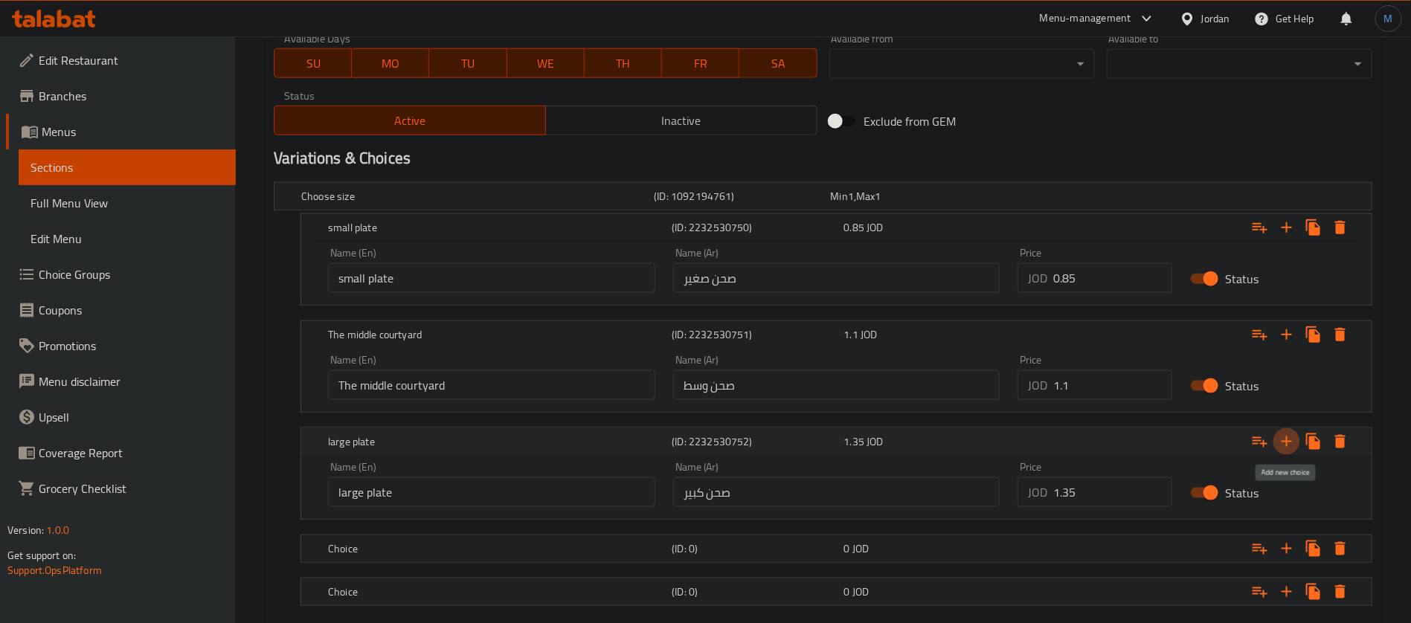
click at [1288, 438] on icon "Expand" at bounding box center [1287, 442] width 10 height 10
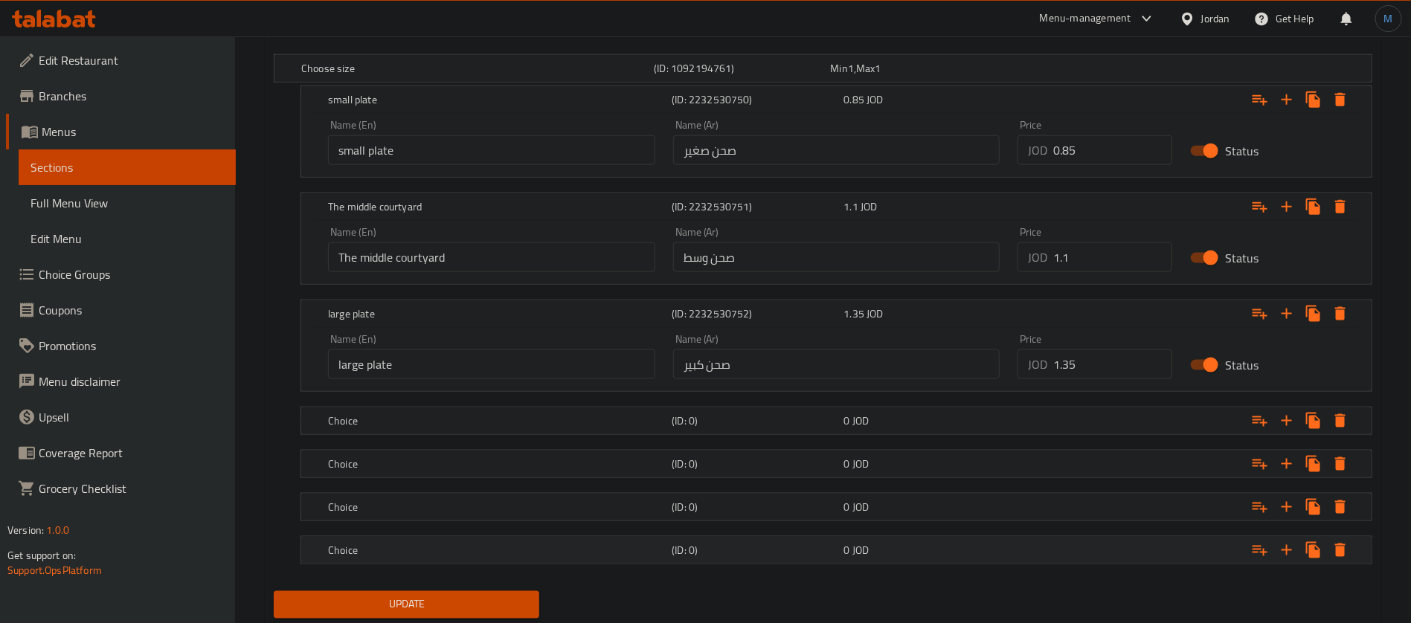
scroll to position [867, 0]
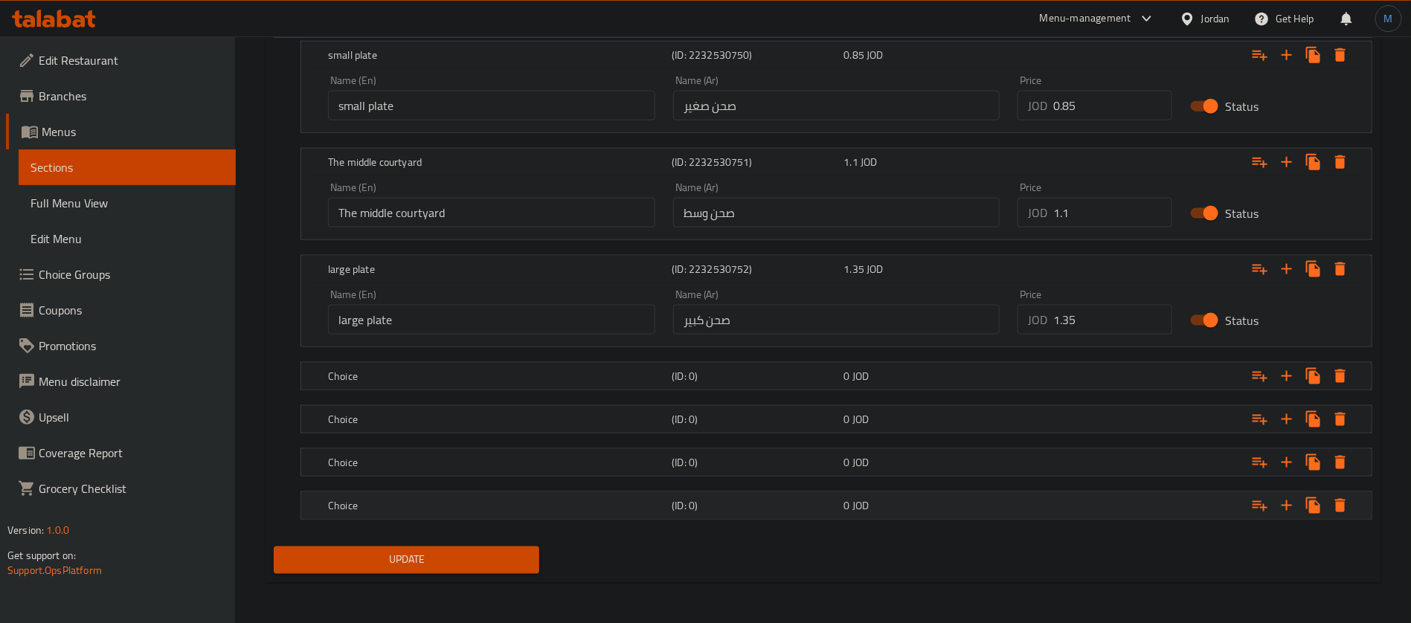
click at [651, 34] on div "Choice" at bounding box center [474, 23] width 353 height 21
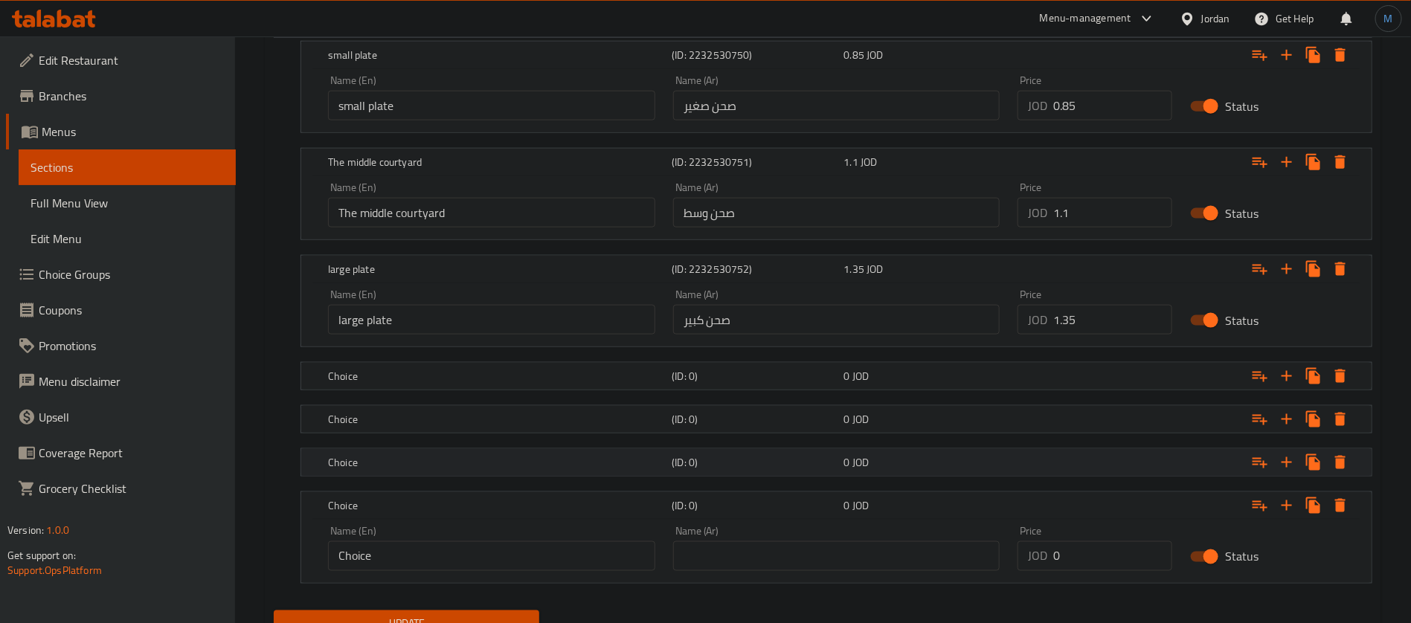
click at [648, 31] on h5 "Choice" at bounding box center [474, 23] width 347 height 15
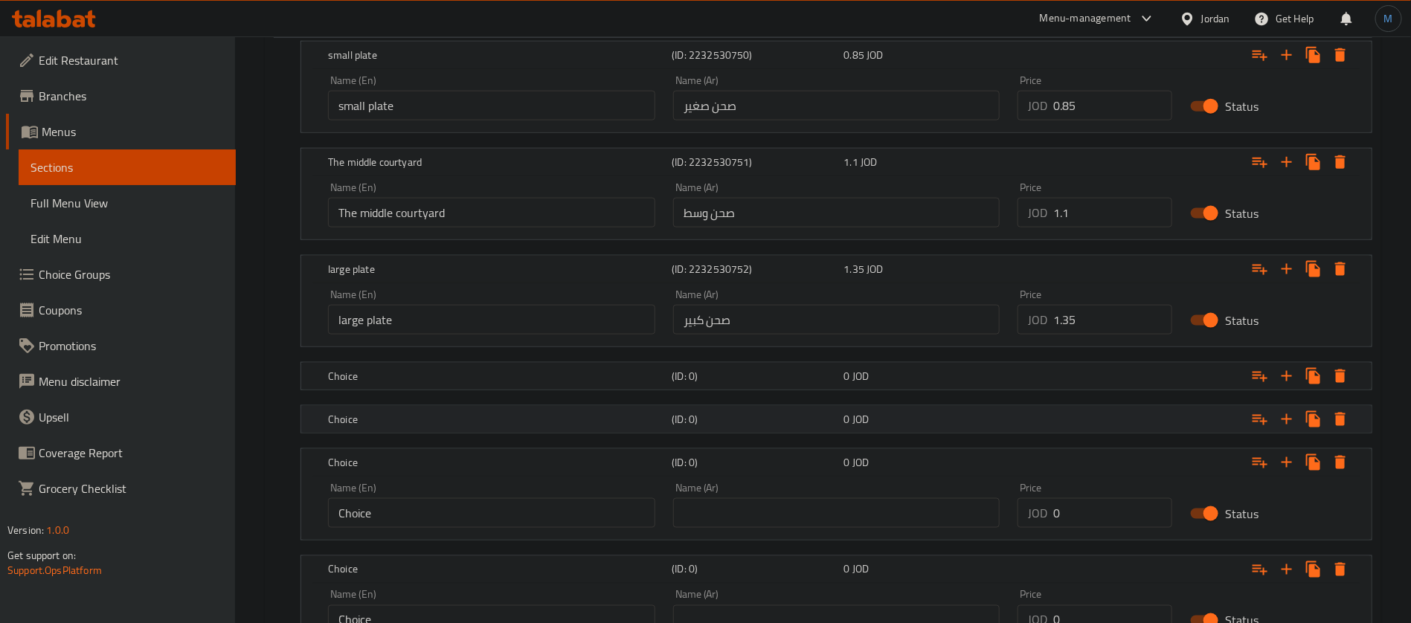
click at [648, 31] on h5 "Choice" at bounding box center [474, 23] width 347 height 15
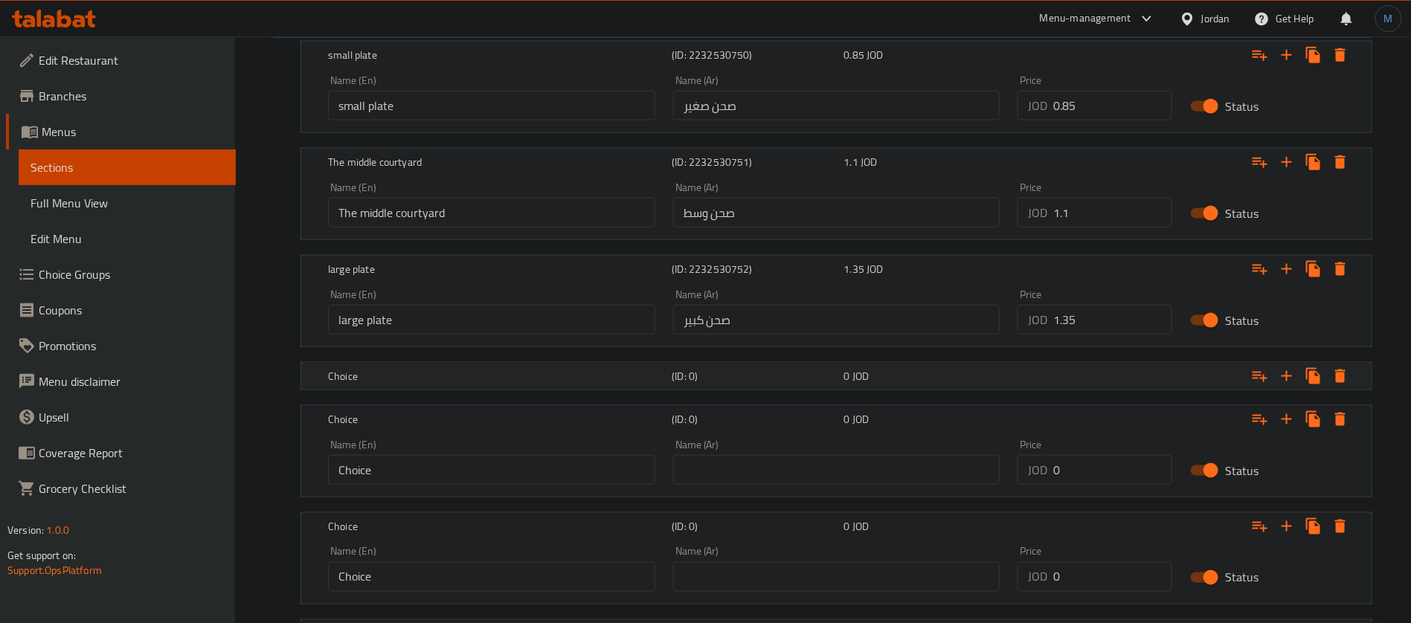
click at [669, 34] on div "(ID: 0)" at bounding box center [739, 23] width 176 height 21
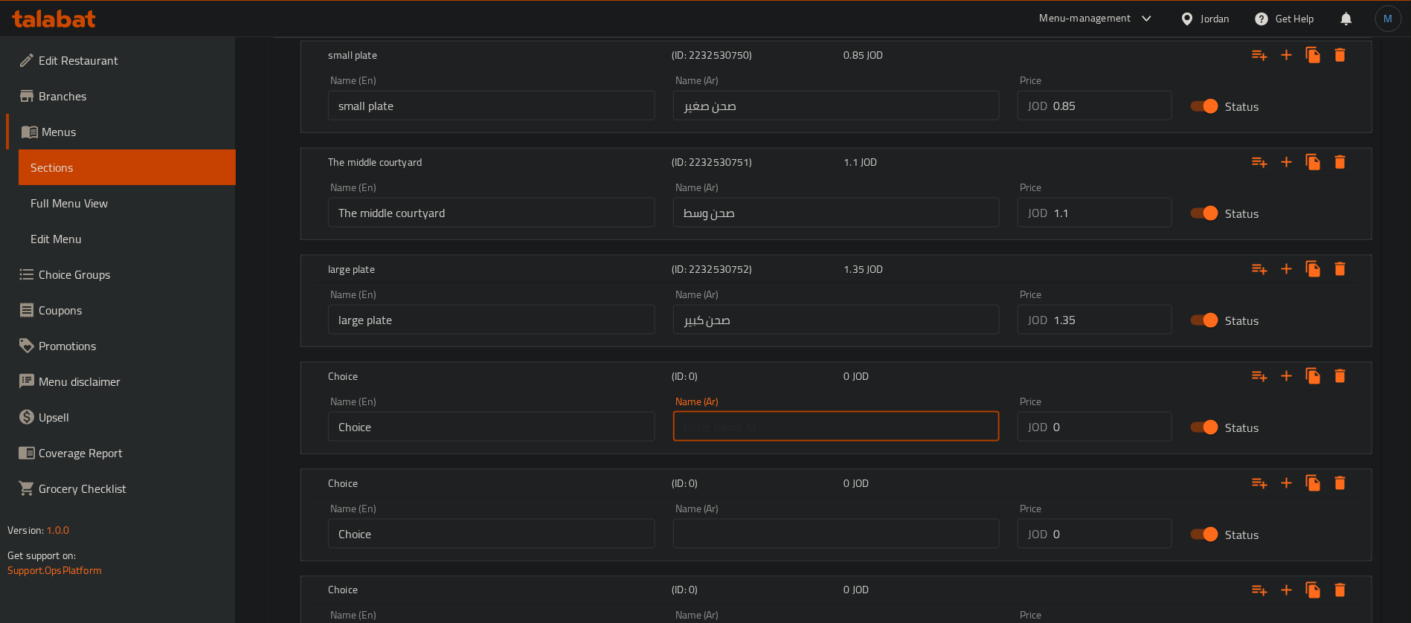
click at [756, 432] on input "text" at bounding box center [836, 427] width 327 height 30
paste input "200ml علبة"
drag, startPoint x: 706, startPoint y: 423, endPoint x: 714, endPoint y: 425, distance: 8.5
click at [714, 425] on input "200ml علبة" at bounding box center [836, 427] width 327 height 30
type input "علبة 200 مل"
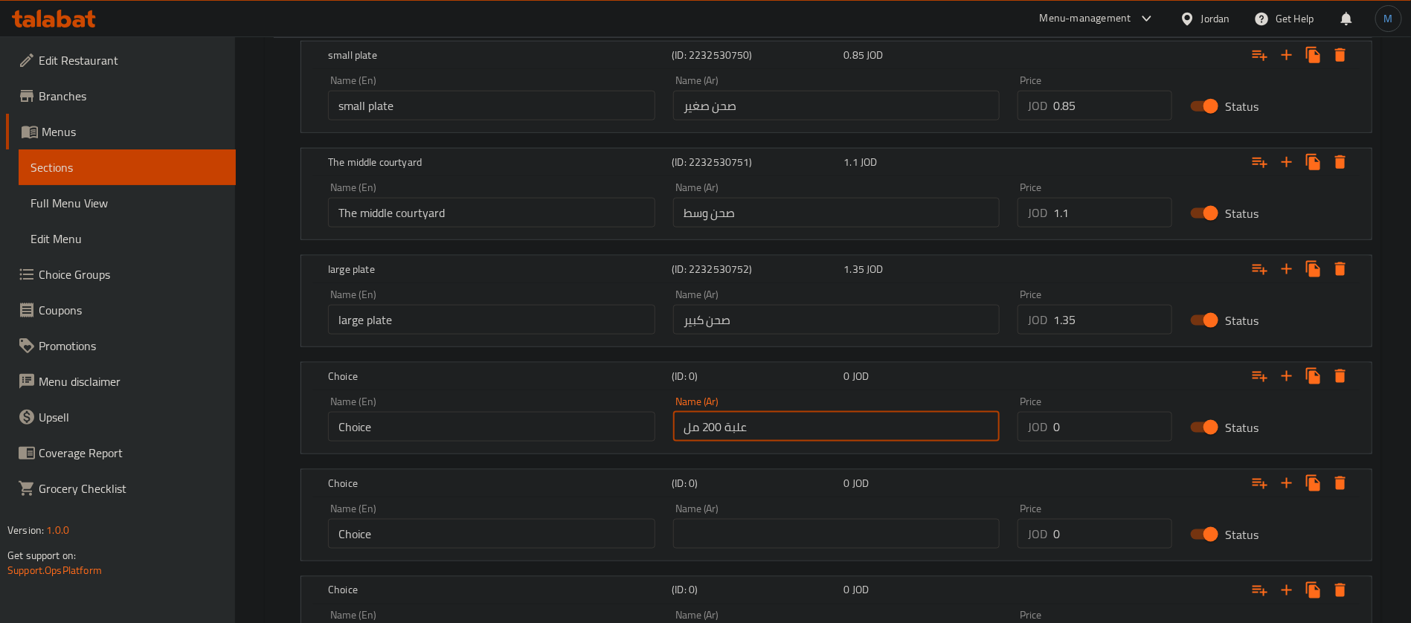
click at [470, 439] on input "Choice" at bounding box center [491, 427] width 327 height 30
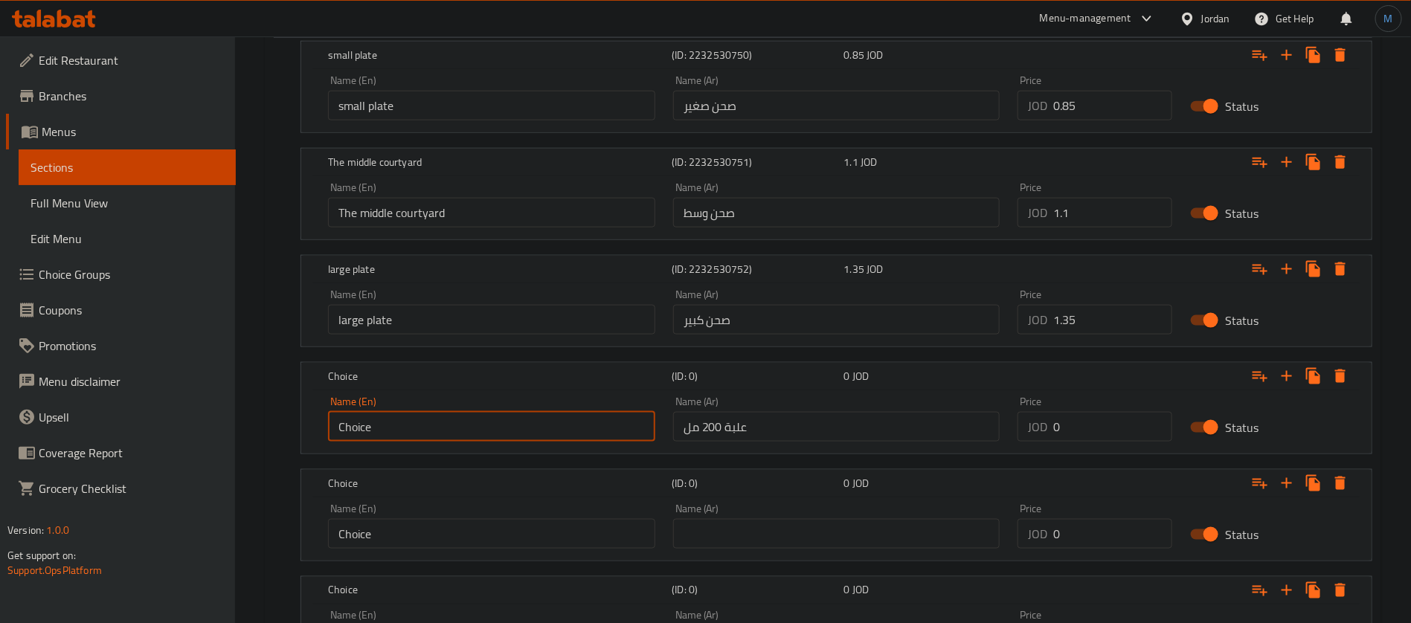
paste input "200 ml box"
type input "200 Ml Box"
click at [747, 431] on input "علبة 200 مل" at bounding box center [836, 427] width 327 height 30
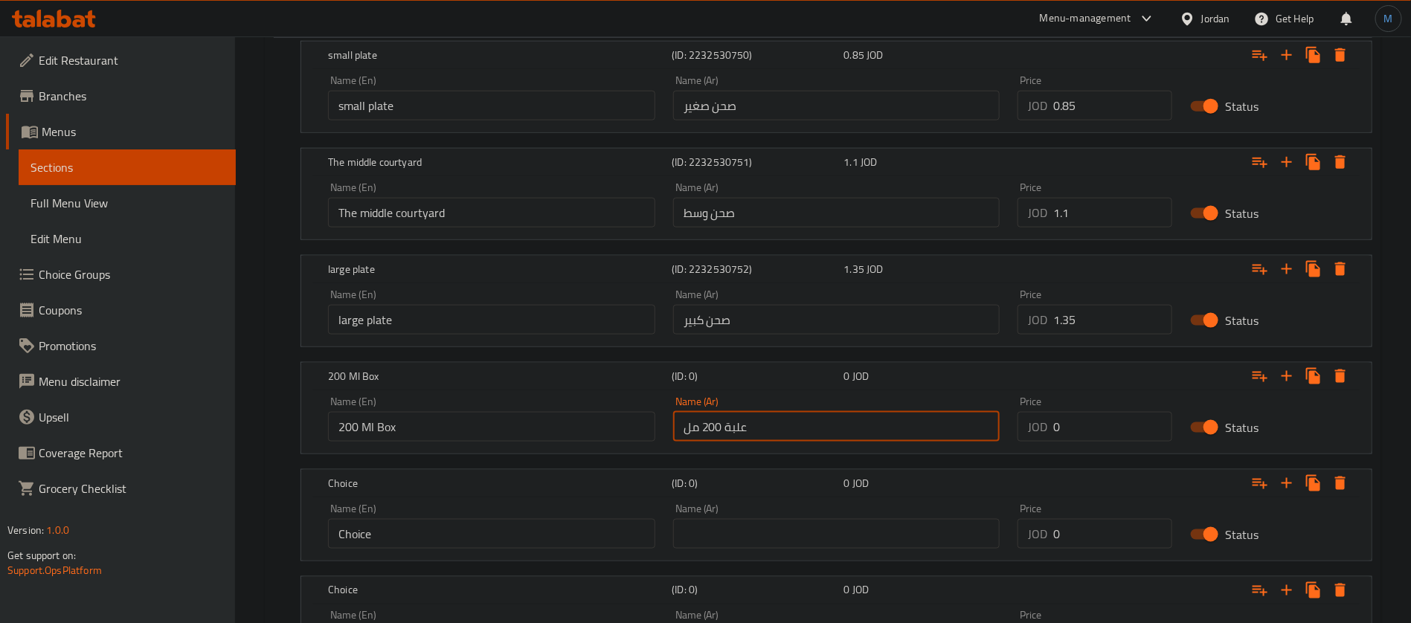
click at [774, 567] on nav at bounding box center [823, 571] width 1099 height 12
paste input "علبة 200 مل"
click at [773, 543] on input "علبة 200 مل" at bounding box center [836, 534] width 327 height 30
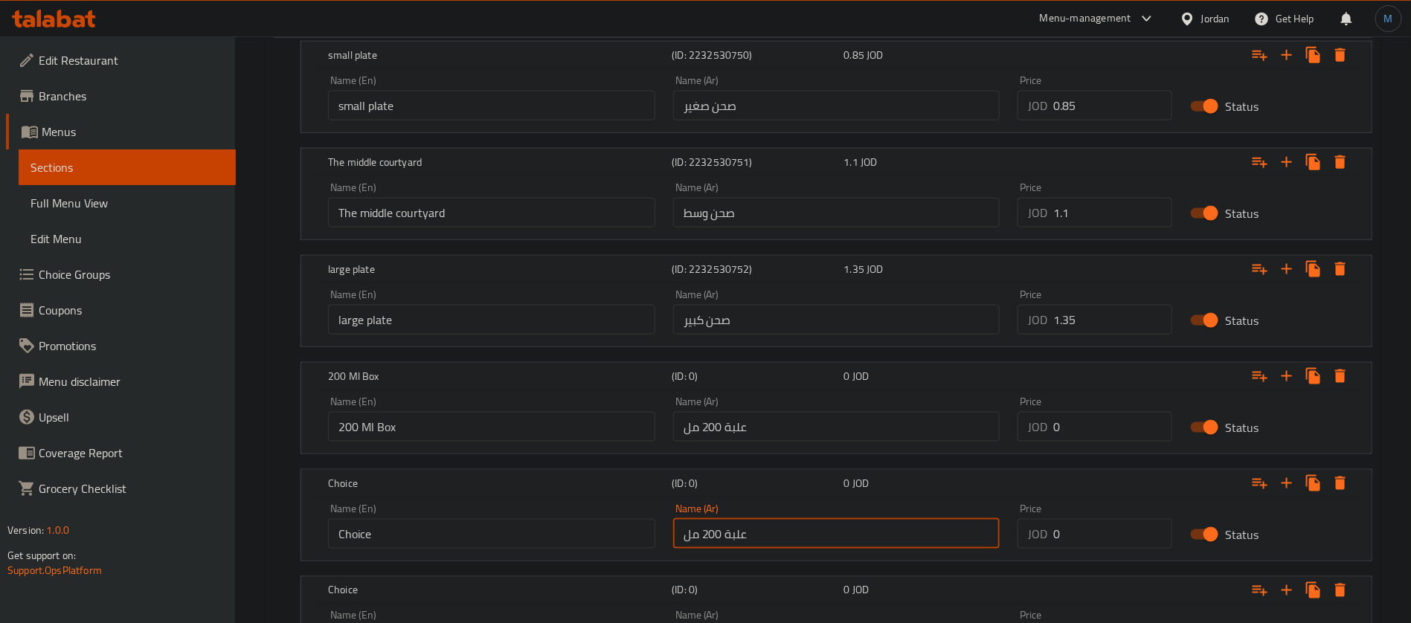
click at [710, 536] on input "علبة 200 مل" at bounding box center [836, 534] width 327 height 30
click at [716, 538] on input "علبة 200 مل" at bounding box center [836, 534] width 327 height 30
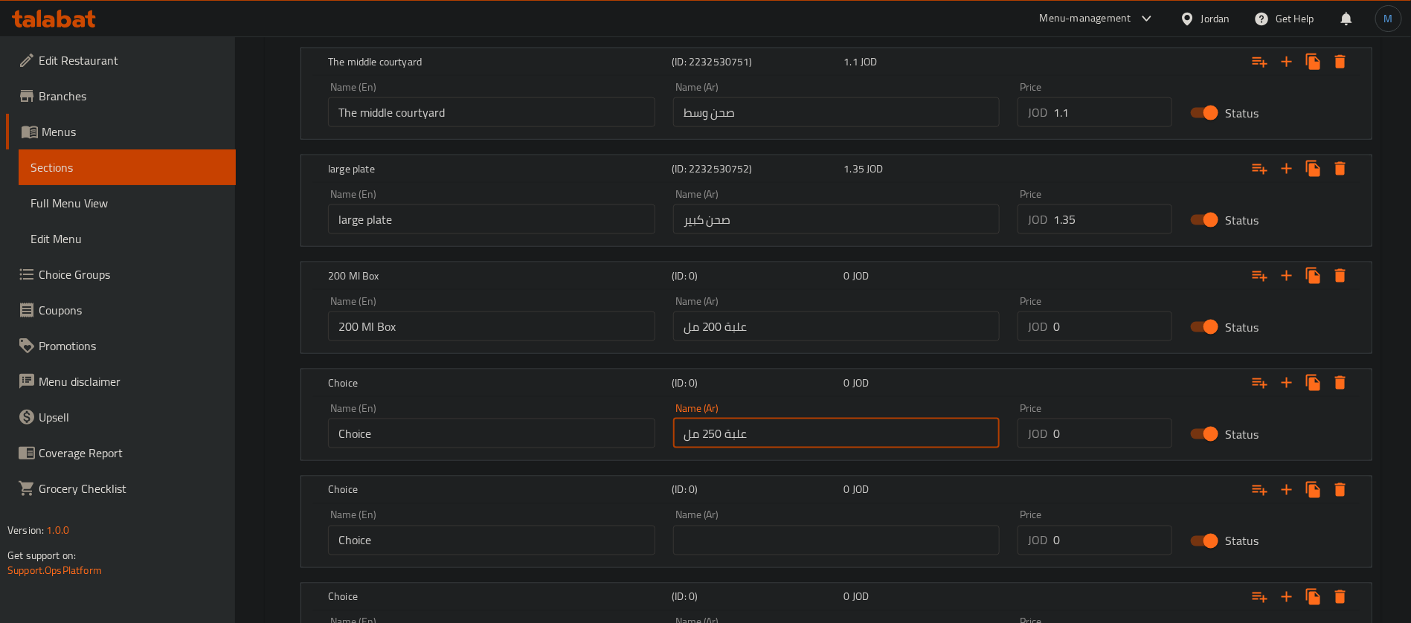
scroll to position [979, 0]
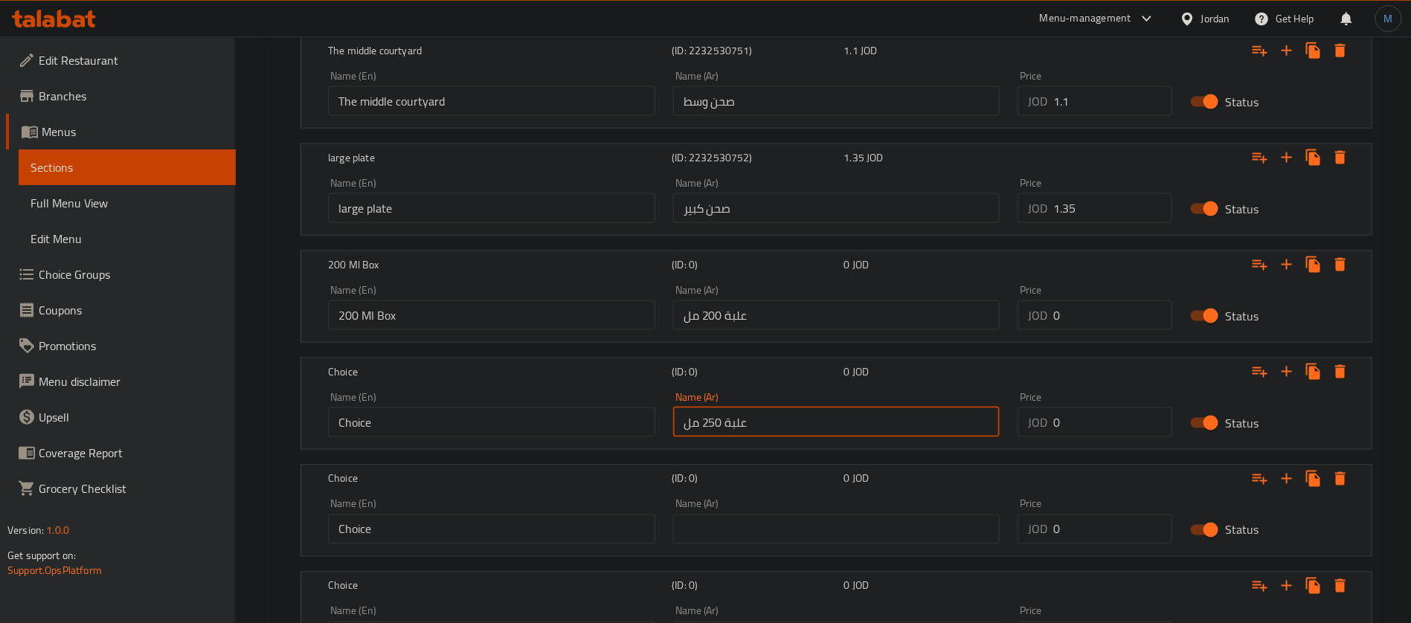
type input "علبة 250 مل"
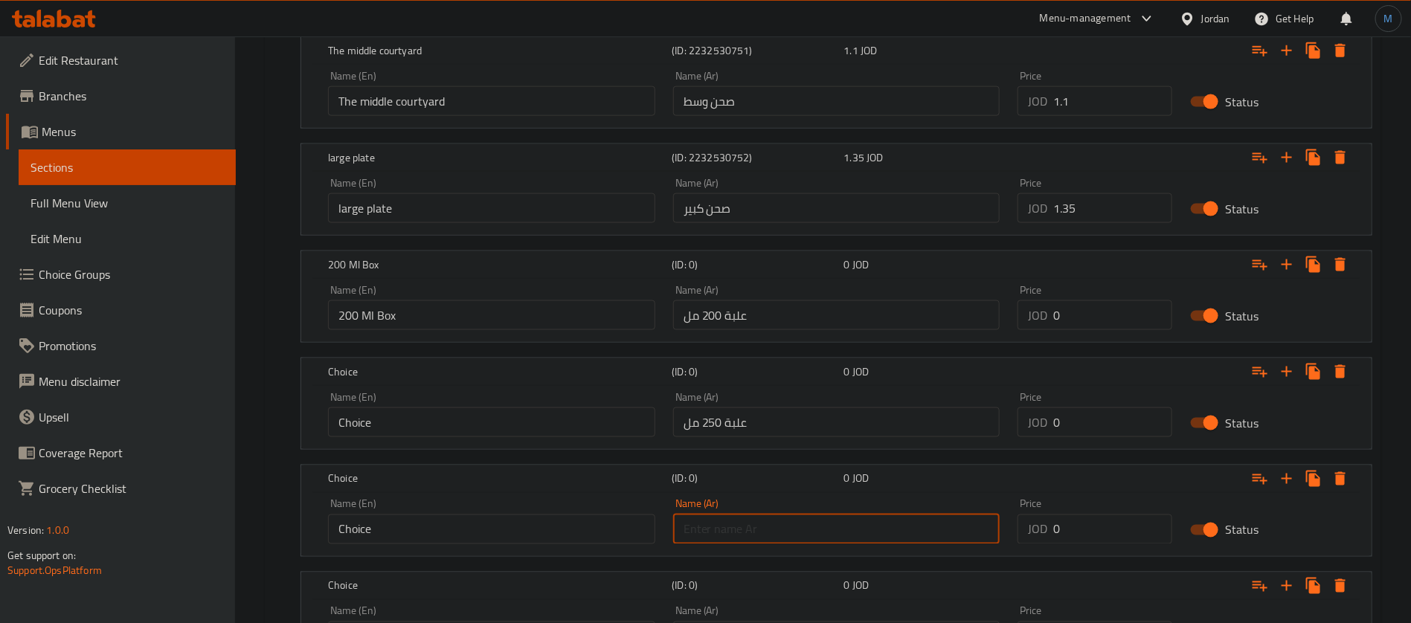
click at [795, 532] on input "text" at bounding box center [836, 530] width 327 height 30
paste input "علبة 200 مل"
click at [707, 533] on input "علبة 200 مل" at bounding box center [836, 530] width 327 height 30
type input "علبة 400 مل"
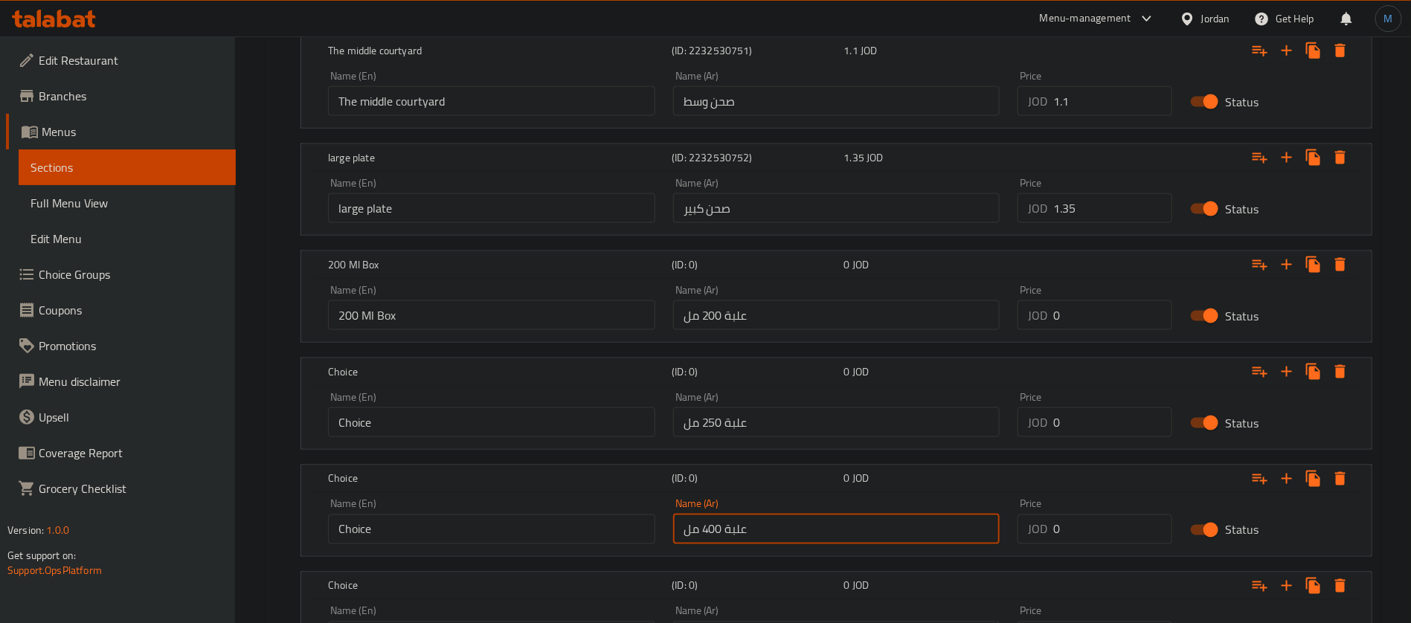
scroll to position [1123, 0]
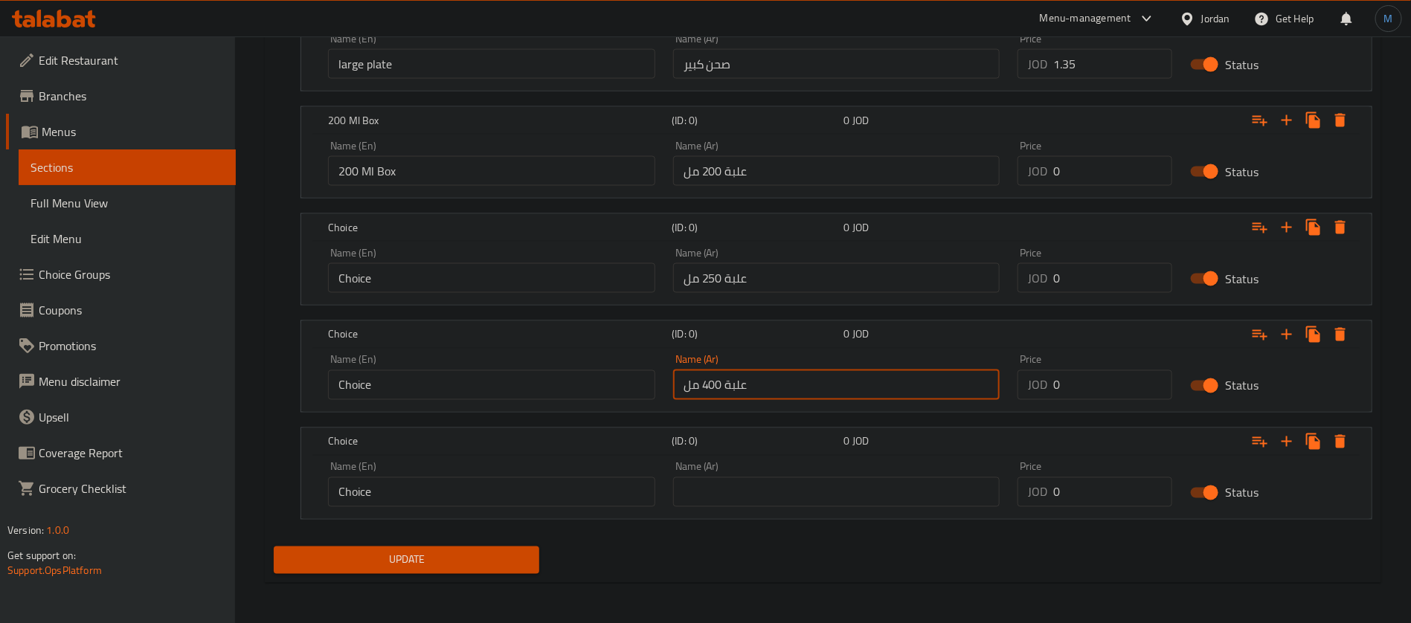
click at [781, 494] on input "text" at bounding box center [836, 493] width 327 height 30
paste input "علبة 200 مل"
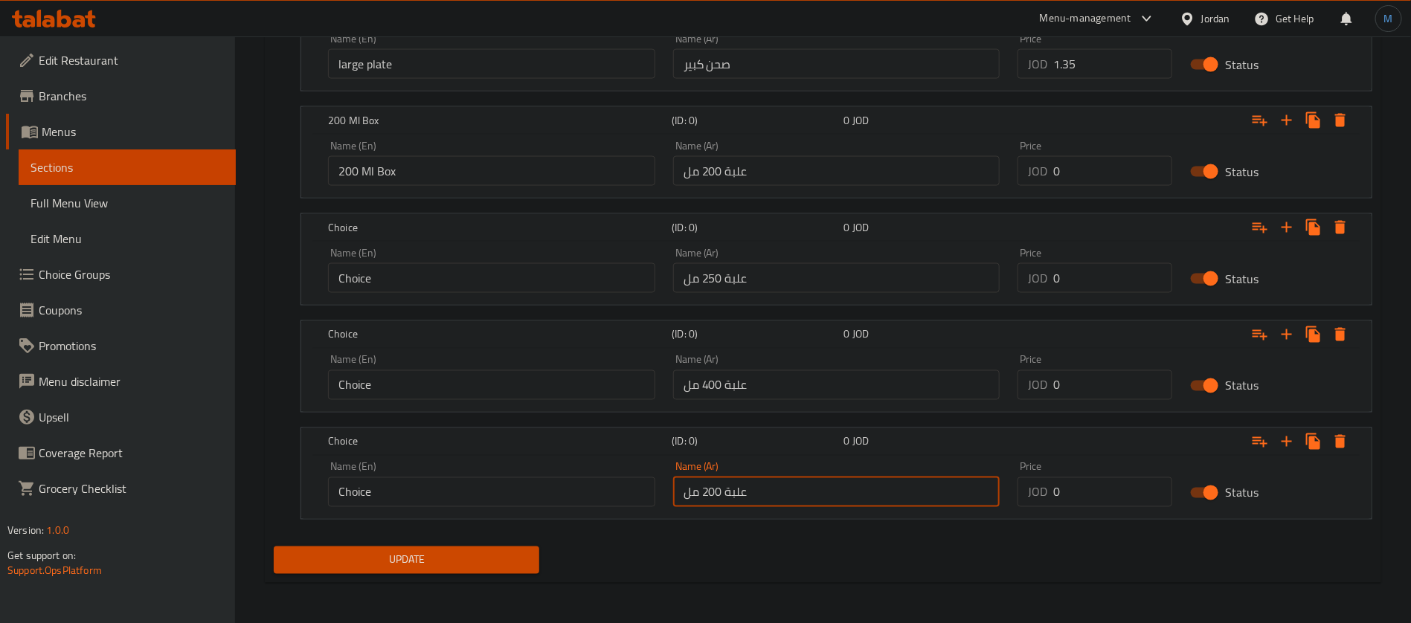
click at [712, 488] on input "علبة 200 مل" at bounding box center [836, 493] width 327 height 30
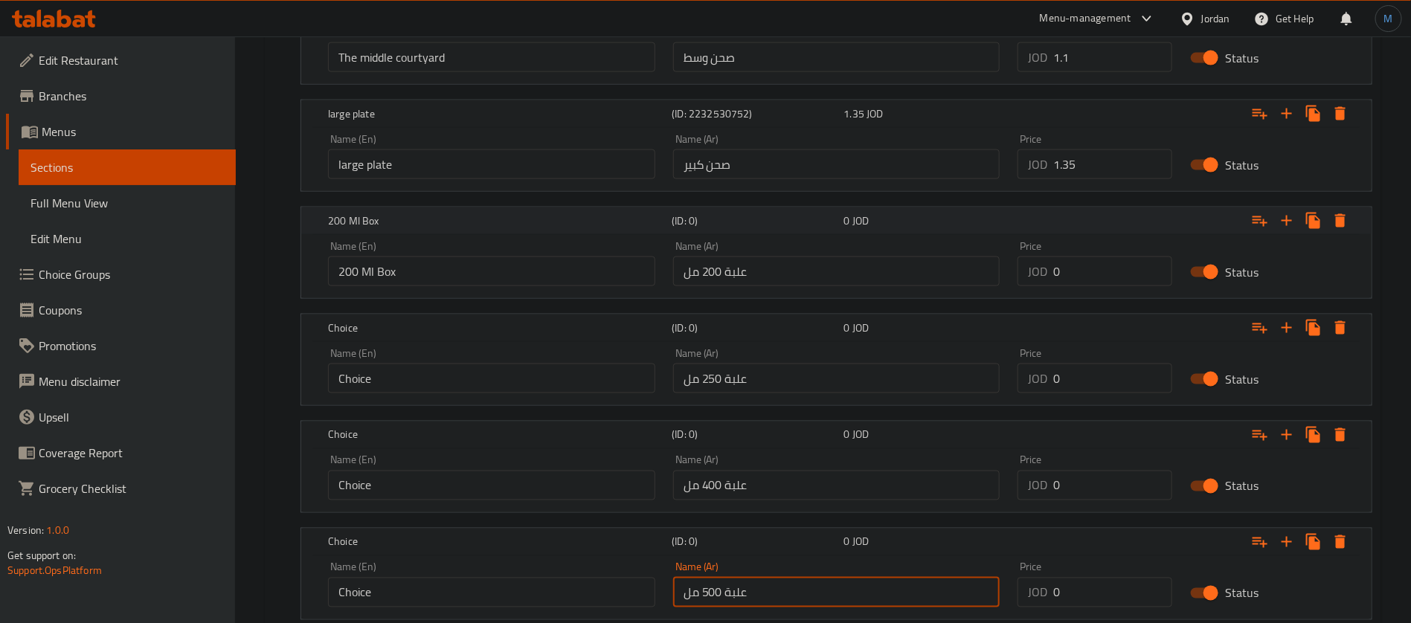
scroll to position [1012, 0]
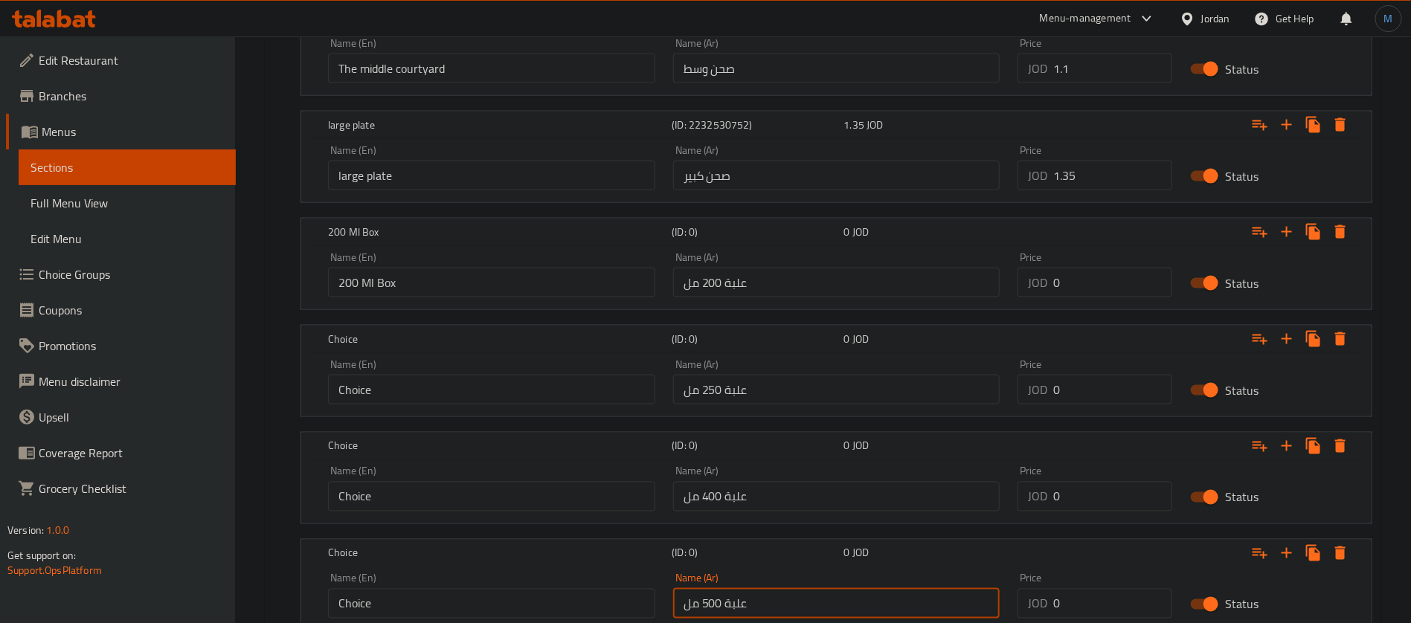
type input "علبة 500 مل"
click at [1090, 291] on input "0" at bounding box center [1112, 283] width 119 height 30
paste input ".65"
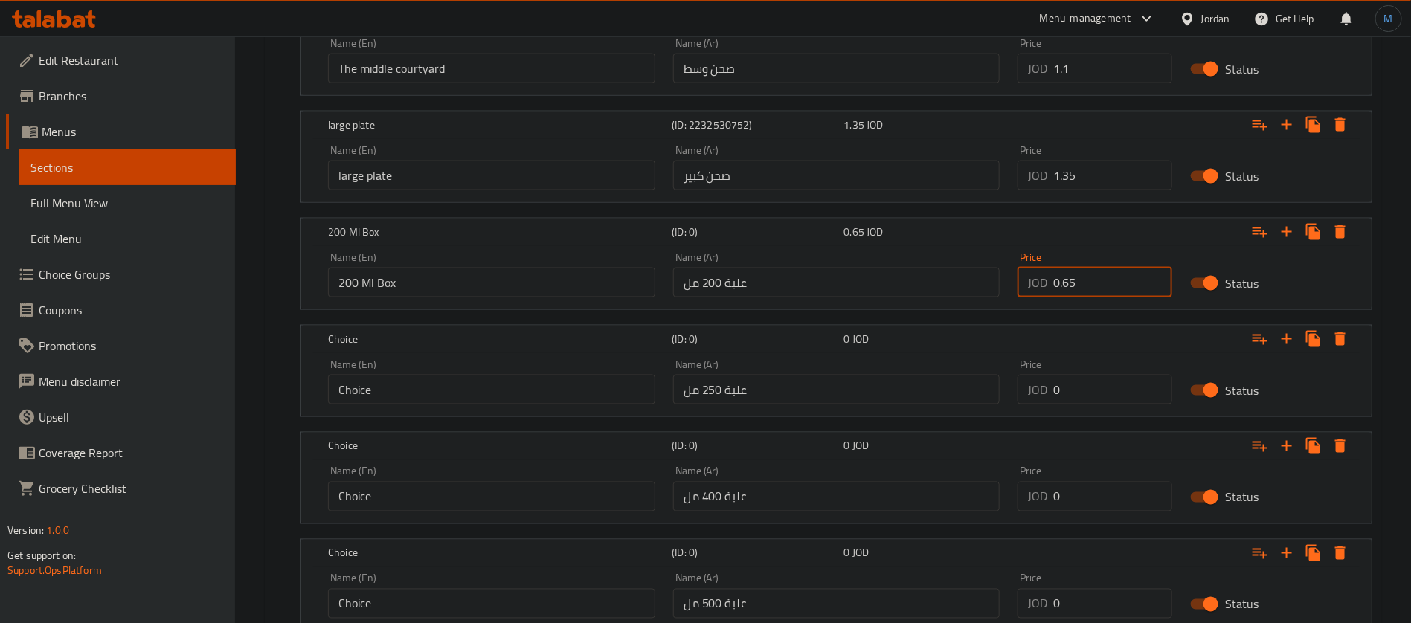
type input "0.65"
click at [1095, 369] on div "Price JOD 0 Price" at bounding box center [1095, 381] width 155 height 45
click at [1100, 378] on input "0" at bounding box center [1112, 390] width 119 height 30
paste input ".75"
type input "0.75"
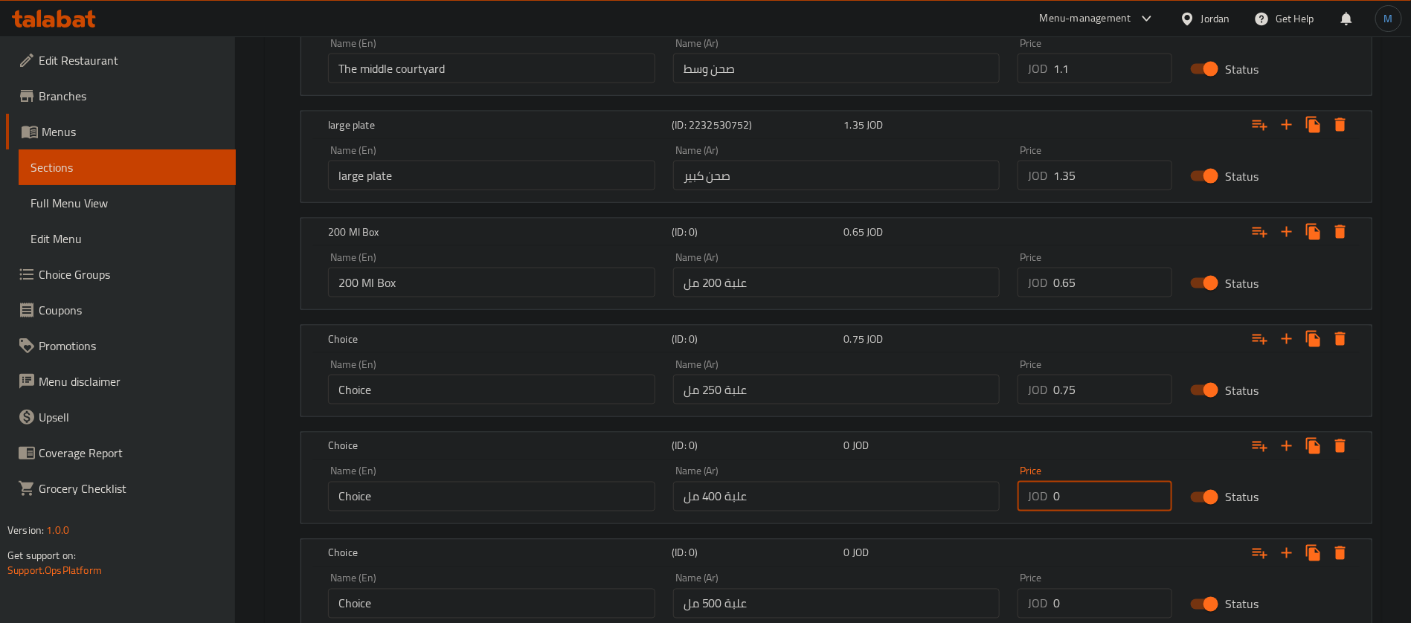
click at [1097, 485] on input "0" at bounding box center [1112, 497] width 119 height 30
paste input "1.1"
type input "1.1"
click at [1121, 600] on input "0" at bounding box center [1112, 604] width 119 height 30
paste input "1.4"
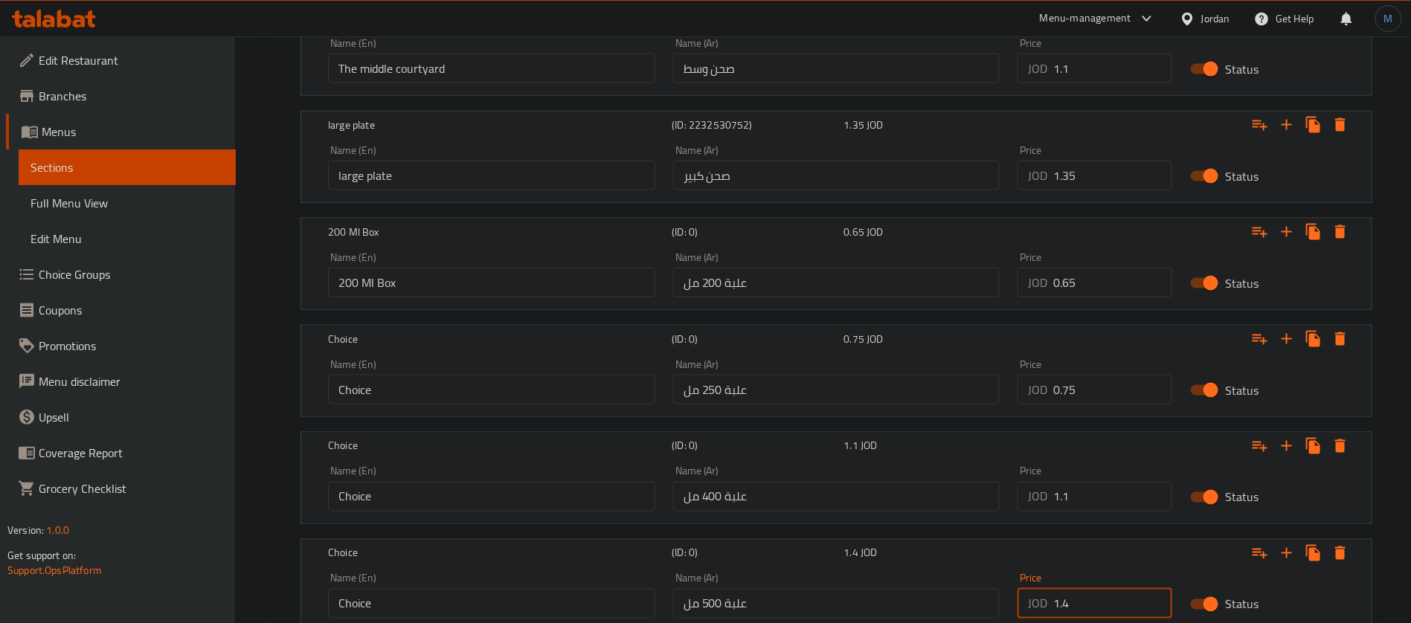
type input "1.4"
click at [434, 276] on input "200 Ml Box" at bounding box center [491, 283] width 327 height 30
click at [446, 393] on input "Choice" at bounding box center [491, 390] width 327 height 30
paste input "200 Ml Box"
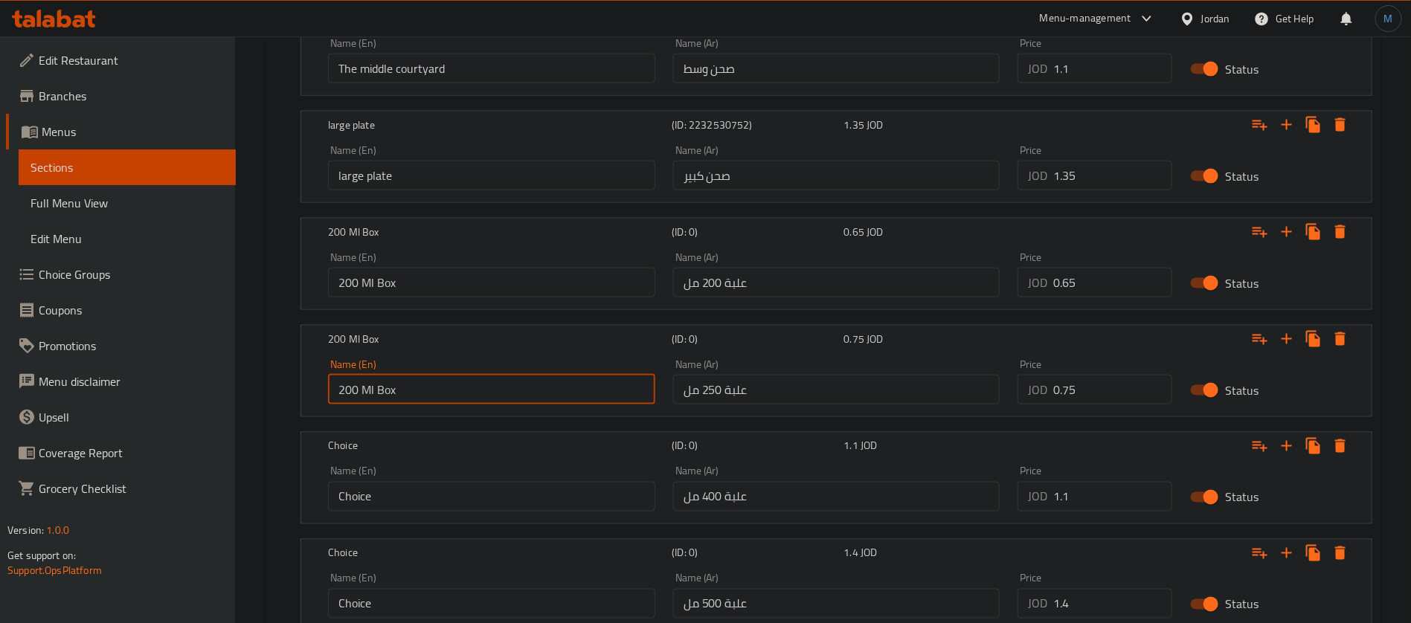
type input "200 Ml Box"
click at [428, 483] on input "Choice" at bounding box center [491, 497] width 327 height 30
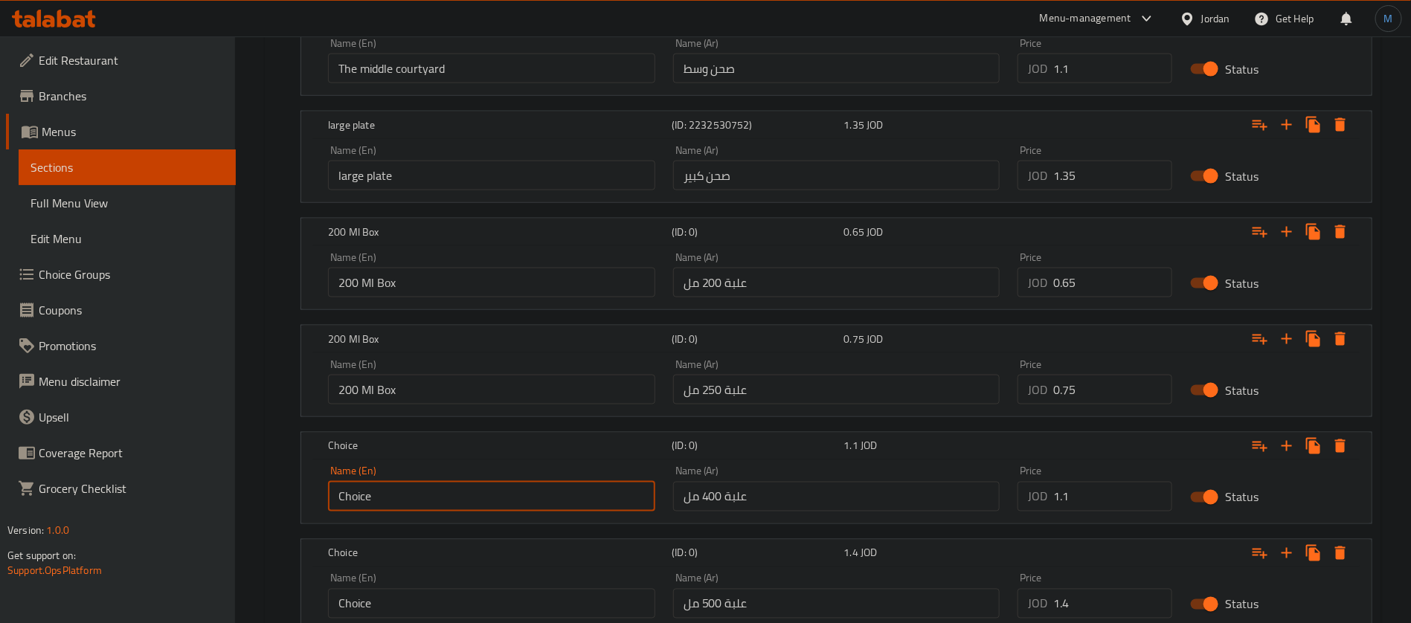
paste input "200 Ml Box"
type input "200 Ml Box"
click at [424, 606] on input "Choice" at bounding box center [491, 604] width 327 height 30
paste input "200 Ml Box"
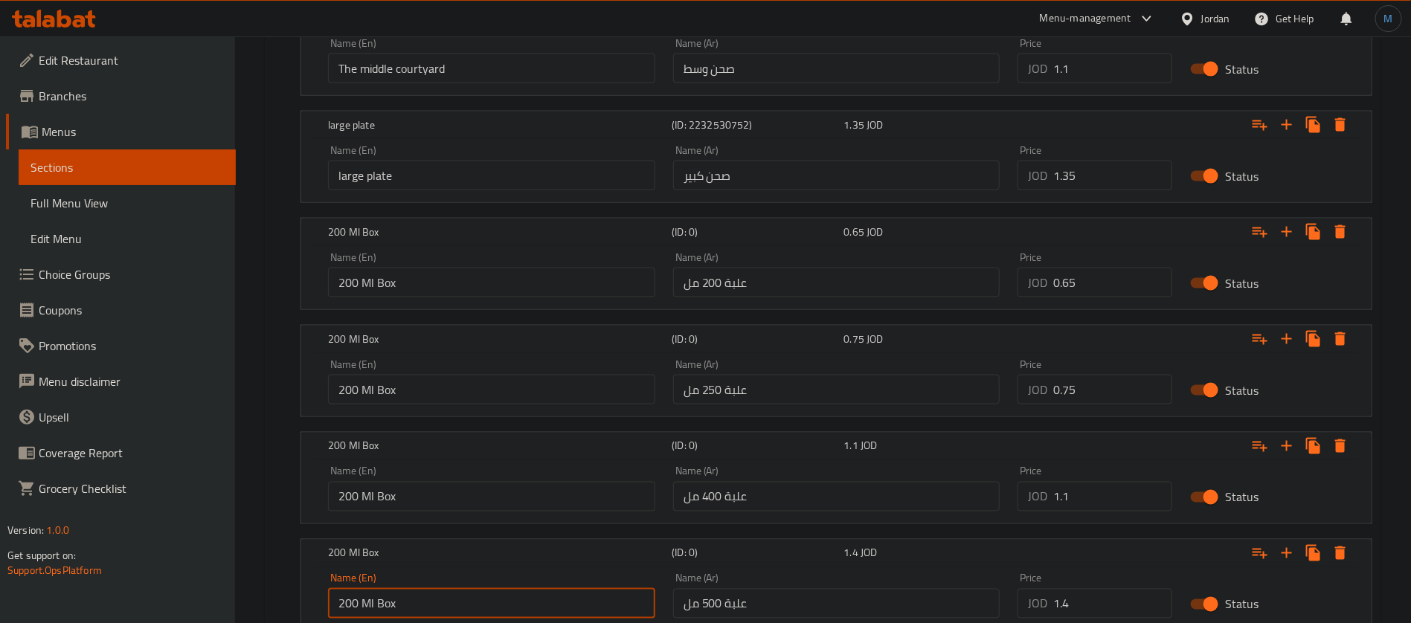
type input "200 Ml Box"
click at [283, 530] on nav at bounding box center [823, 533] width 1099 height 12
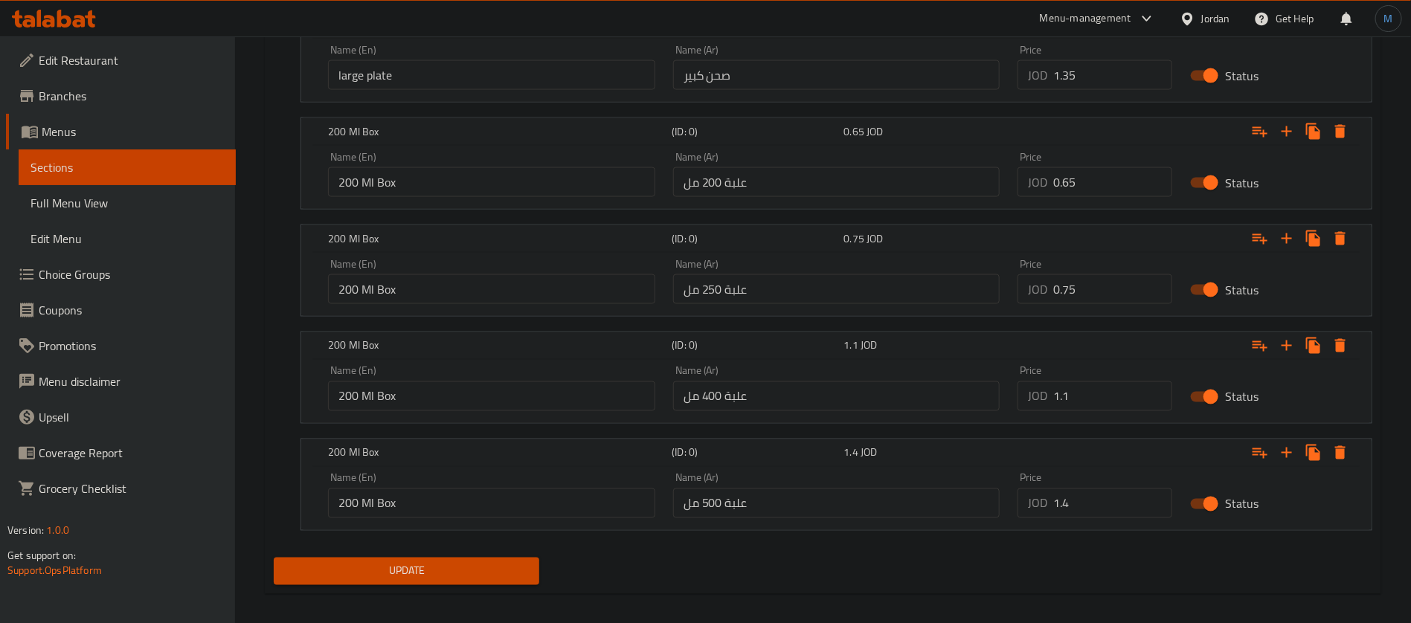
scroll to position [1123, 0]
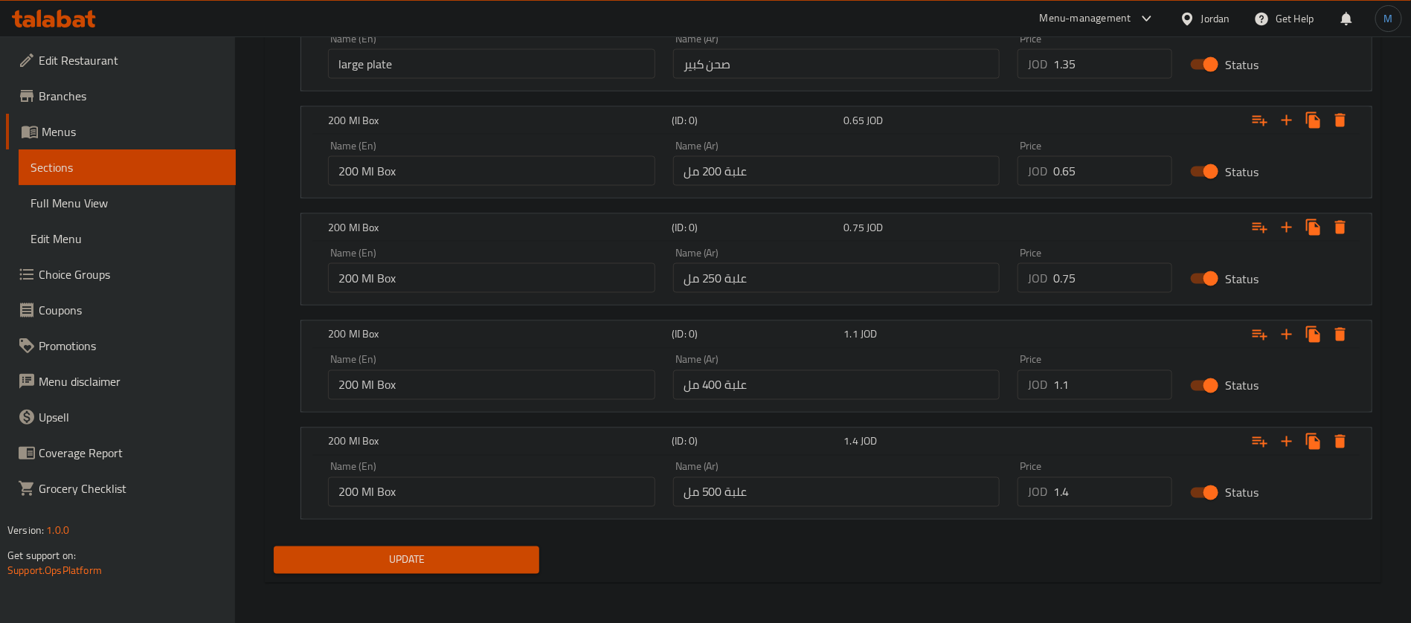
click at [354, 276] on input "200 Ml Box" at bounding box center [491, 278] width 327 height 30
type input "250 Ml Box"
click at [348, 379] on input "200 Ml Box" at bounding box center [491, 385] width 327 height 30
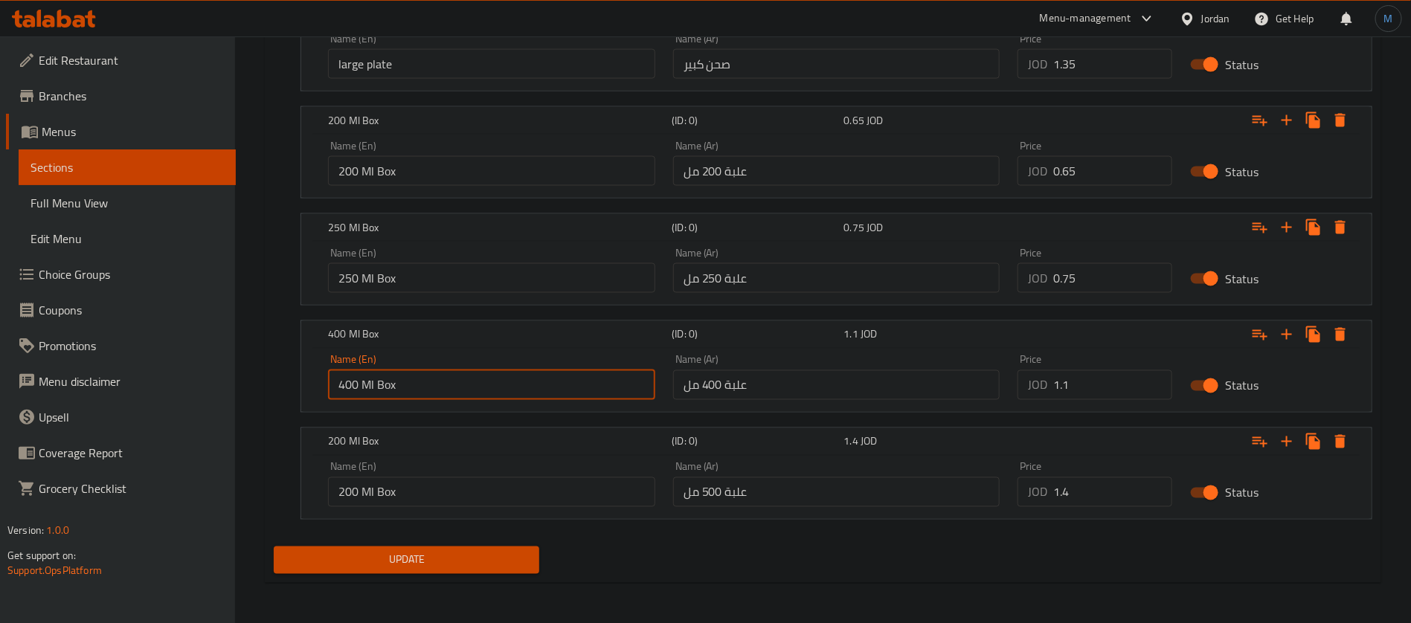
type input "400 Ml Box"
click at [347, 482] on input "200 Ml Box" at bounding box center [491, 493] width 327 height 30
type input "500 Ml Box"
click at [505, 542] on div "Update" at bounding box center [406, 560] width 277 height 39
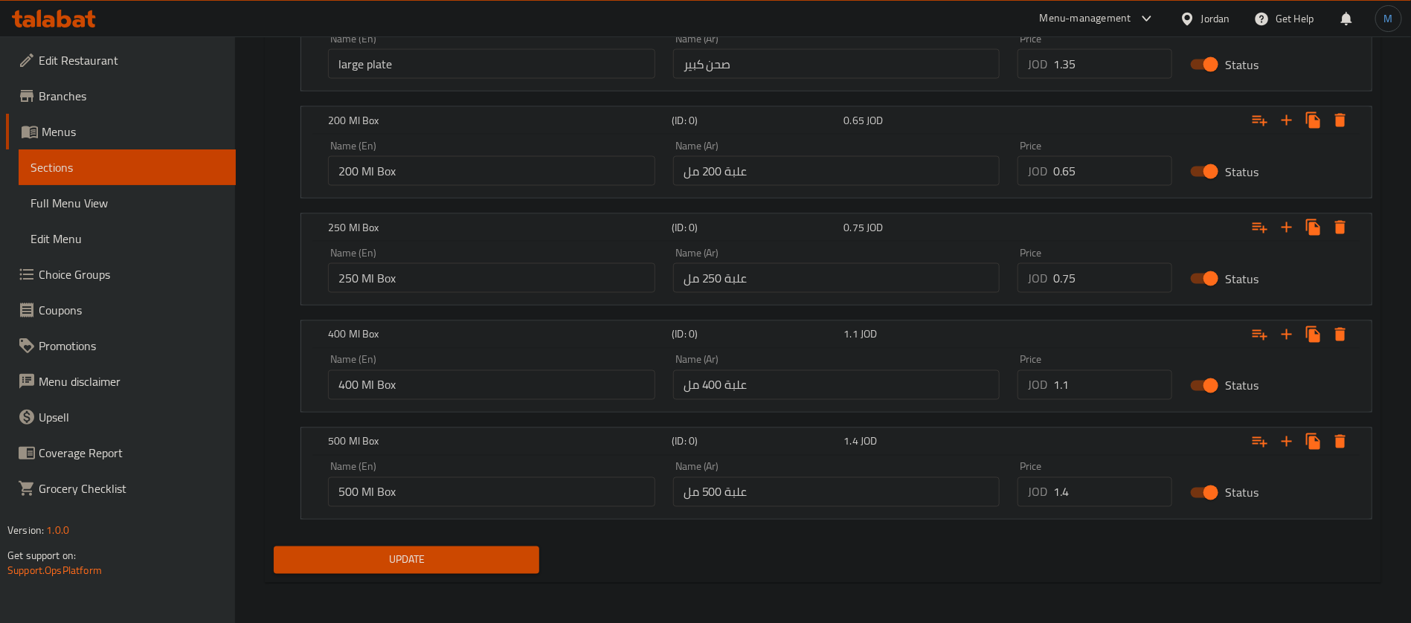
click at [497, 562] on span "Update" at bounding box center [407, 560] width 242 height 19
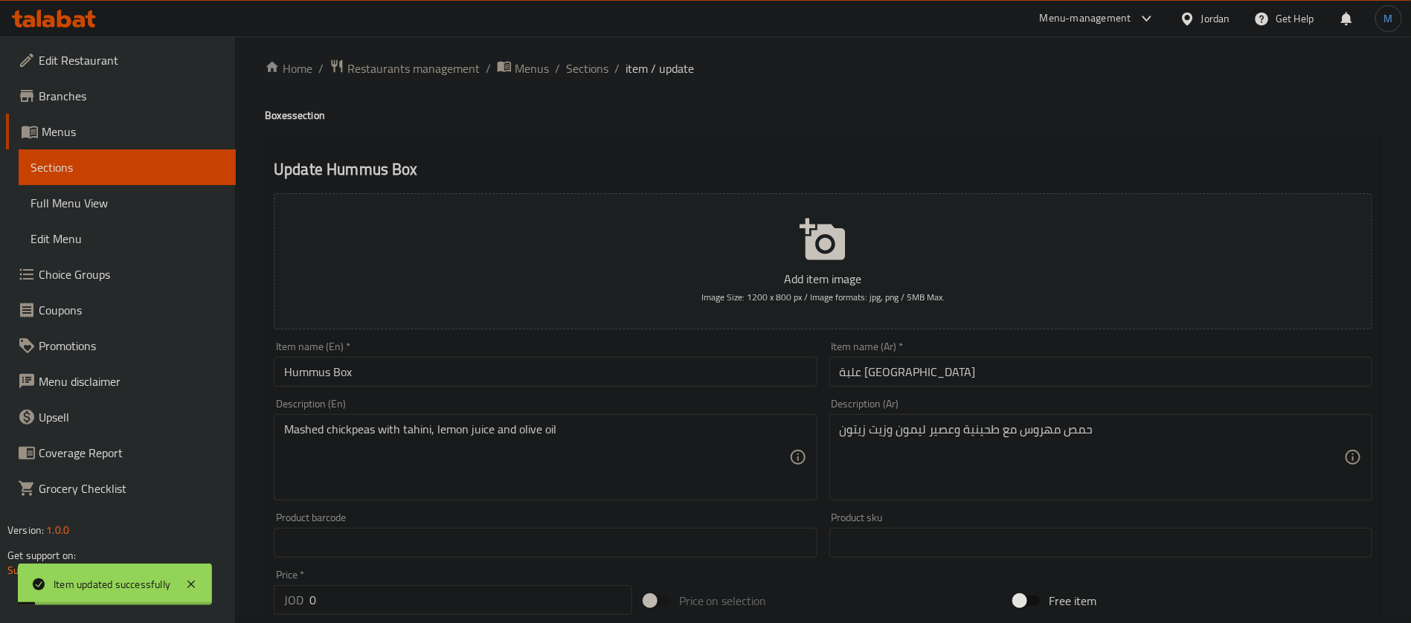
scroll to position [0, 0]
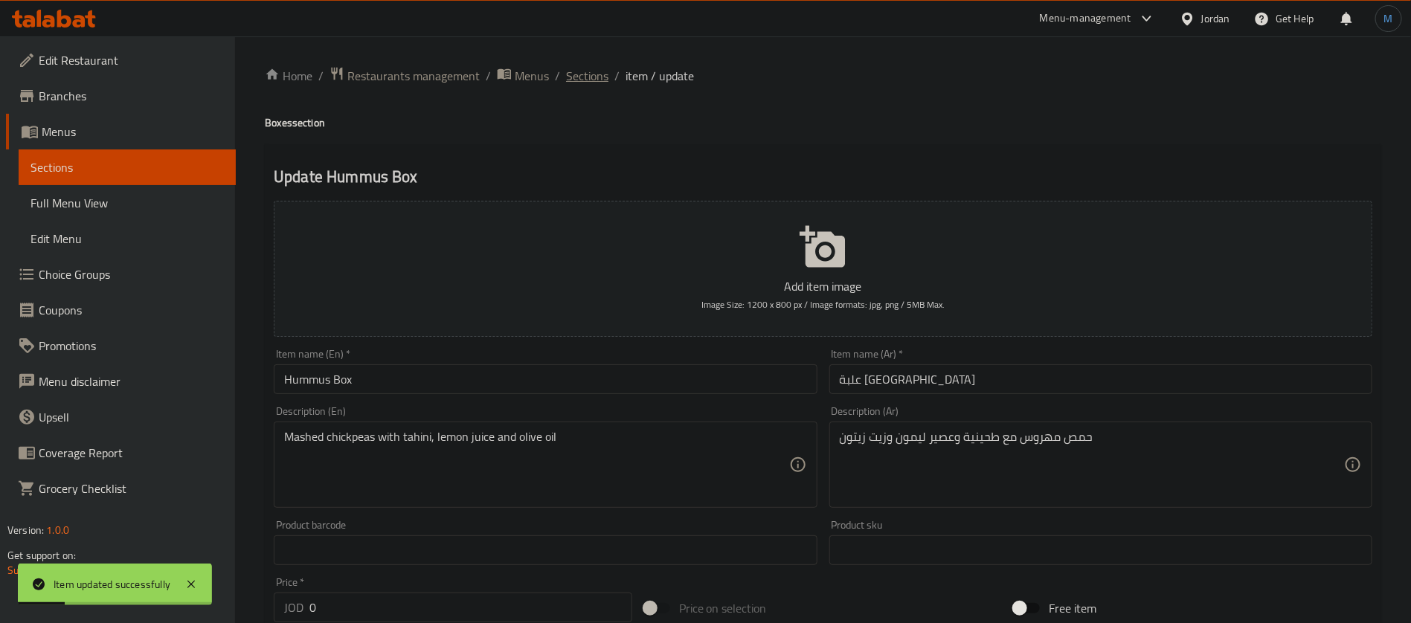
click at [591, 70] on span "Sections" at bounding box center [587, 76] width 42 height 18
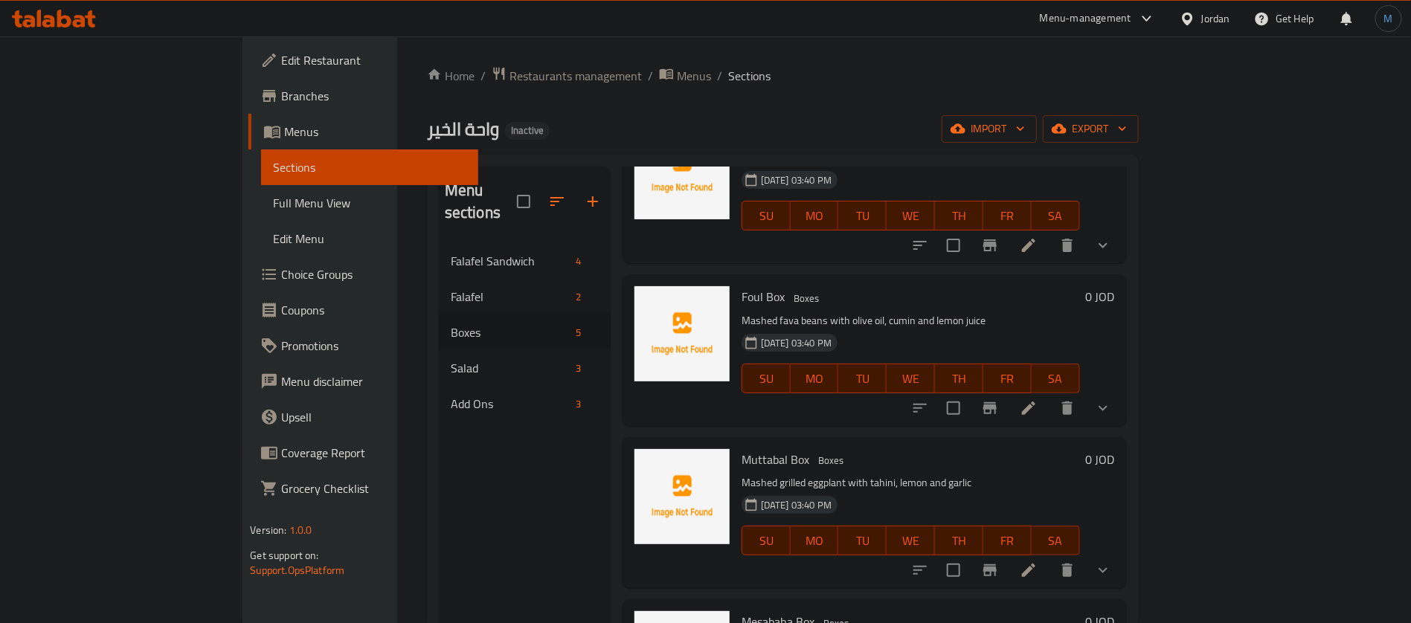
scroll to position [115, 0]
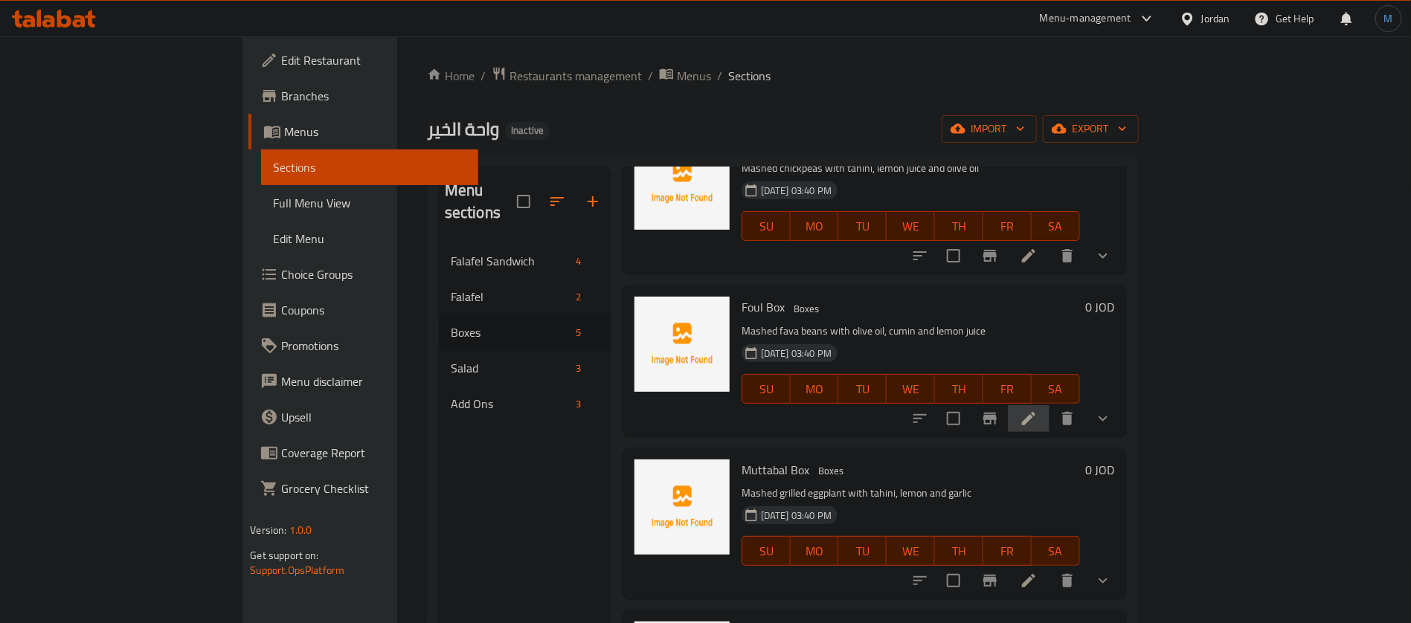
click at [1050, 405] on li at bounding box center [1029, 418] width 42 height 27
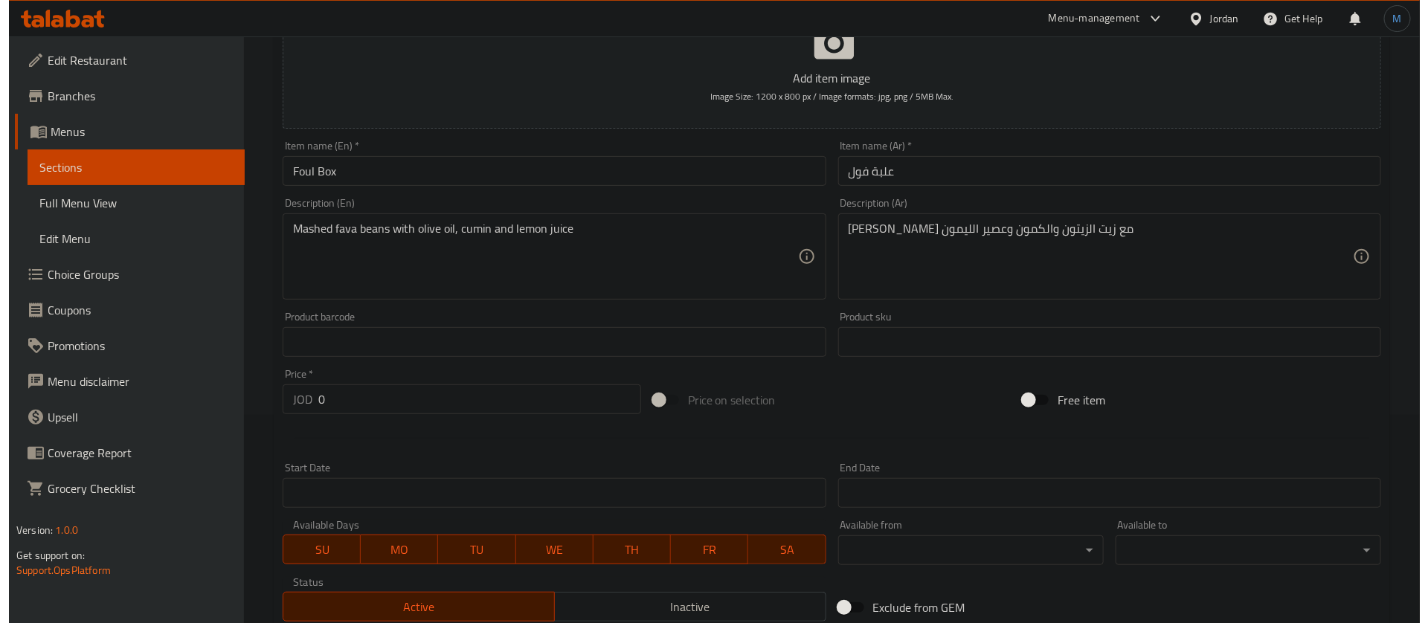
scroll to position [446, 0]
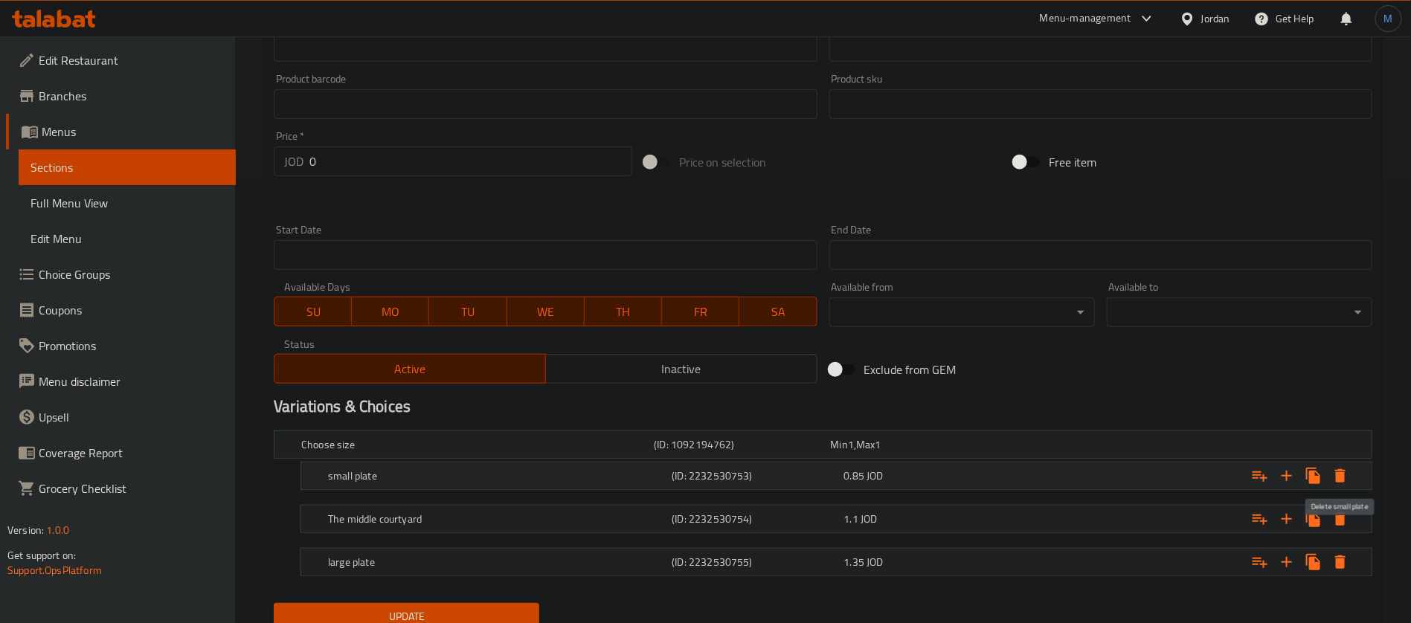
click at [1341, 472] on icon "Expand" at bounding box center [1340, 475] width 10 height 13
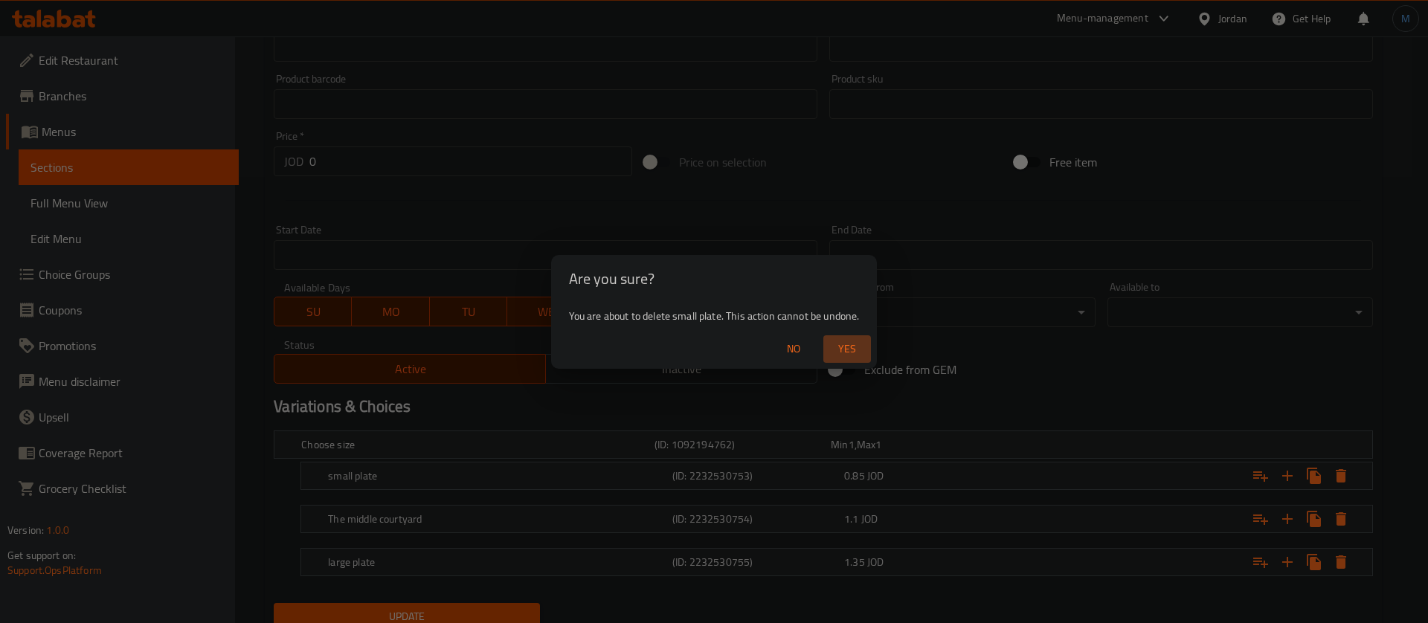
click at [847, 346] on span "Yes" at bounding box center [847, 349] width 36 height 19
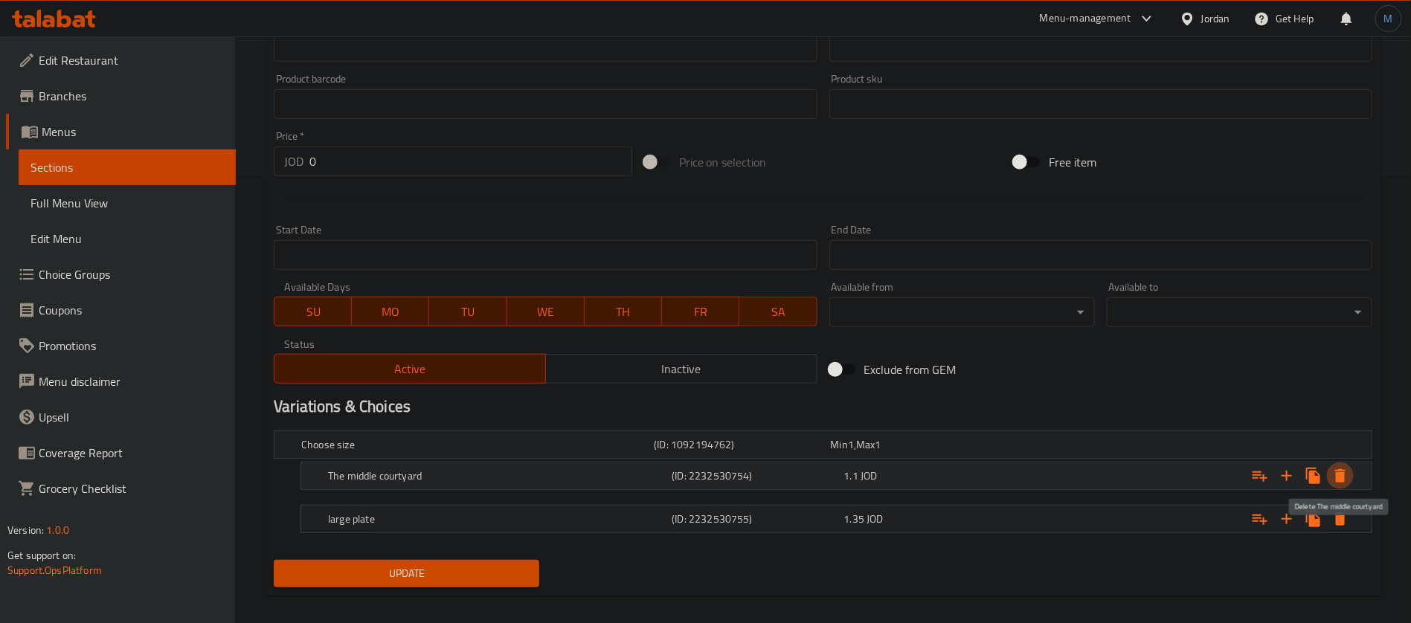
click at [1337, 467] on icon "Expand" at bounding box center [1340, 476] width 18 height 18
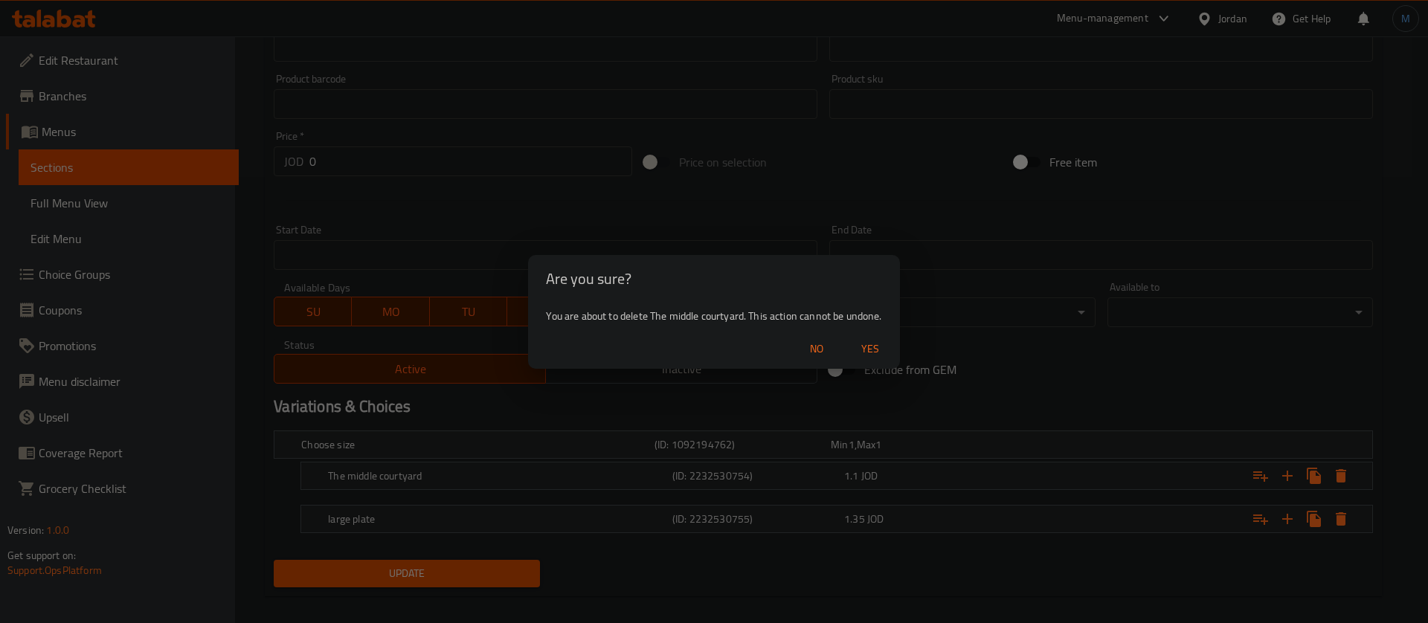
click at [881, 353] on span "Yes" at bounding box center [870, 349] width 36 height 19
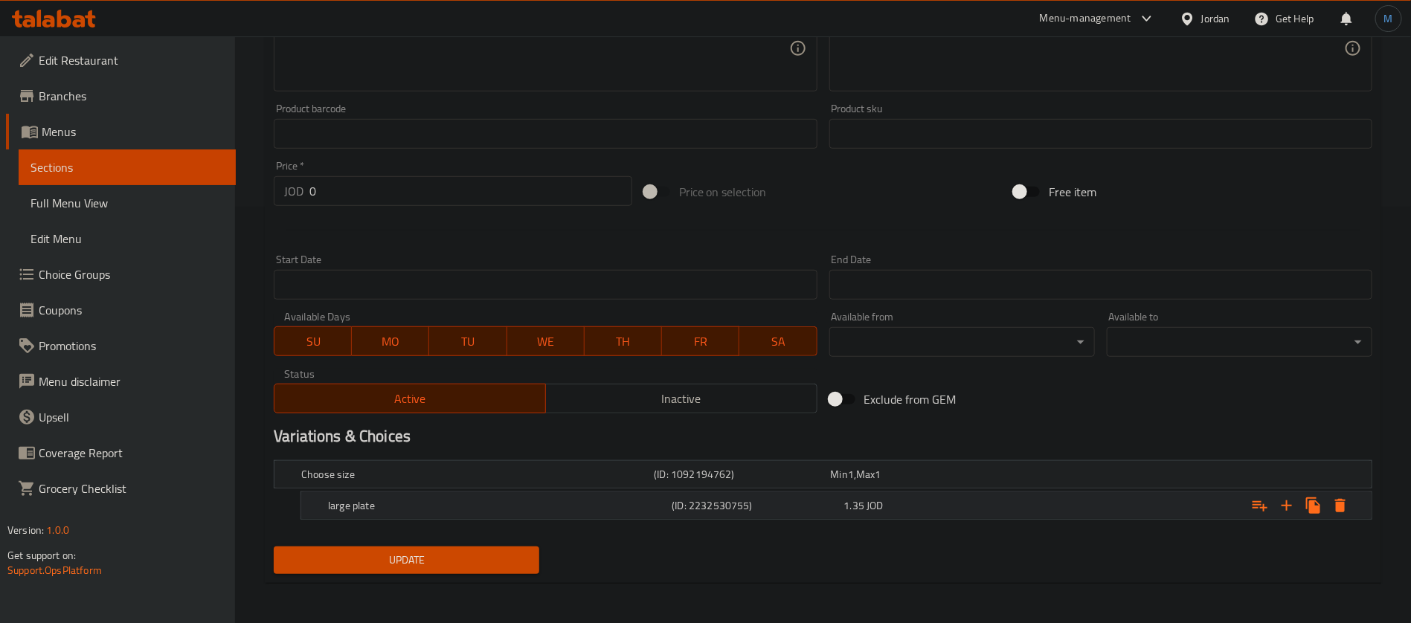
click at [1346, 510] on icon "Expand" at bounding box center [1340, 506] width 18 height 18
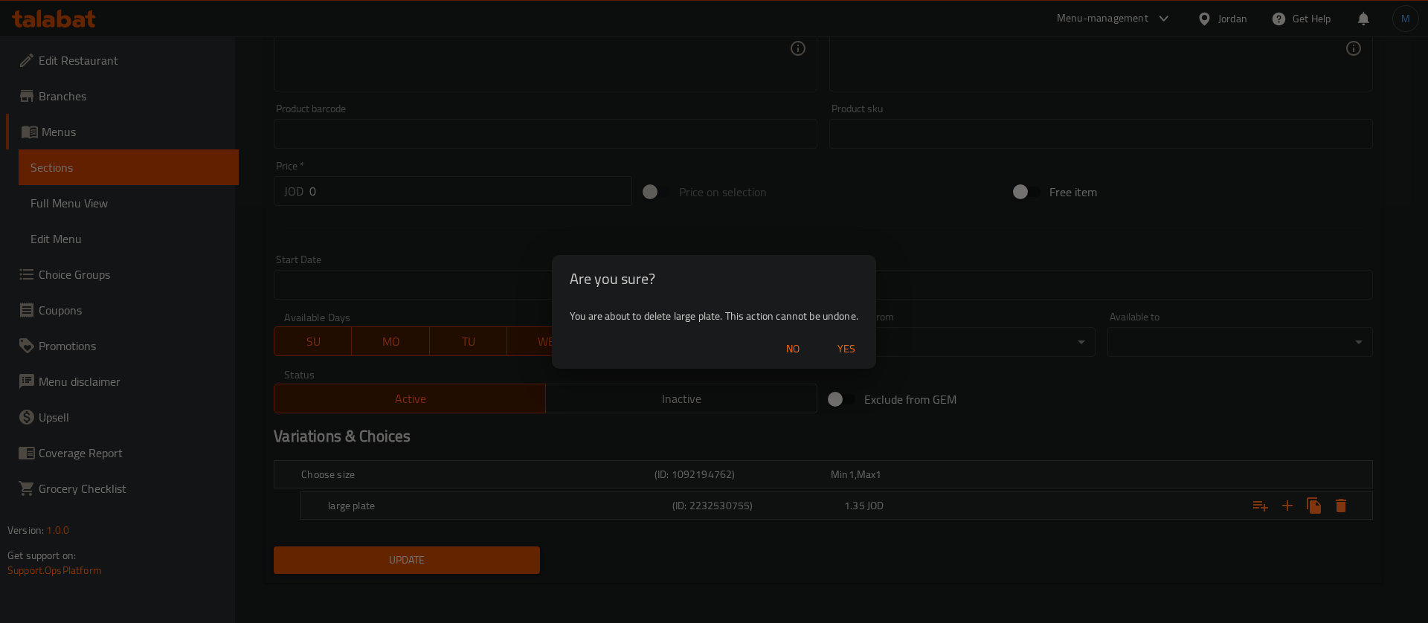
click at [836, 342] on span "Yes" at bounding box center [847, 349] width 36 height 19
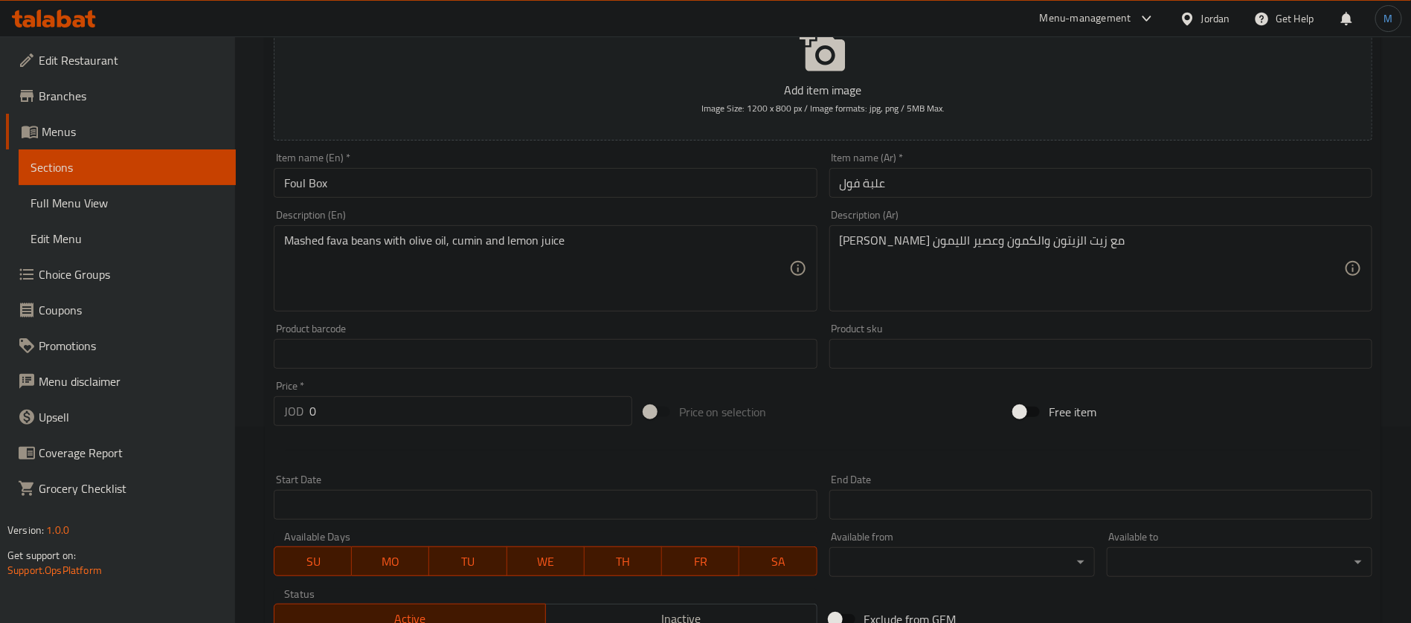
scroll to position [427, 0]
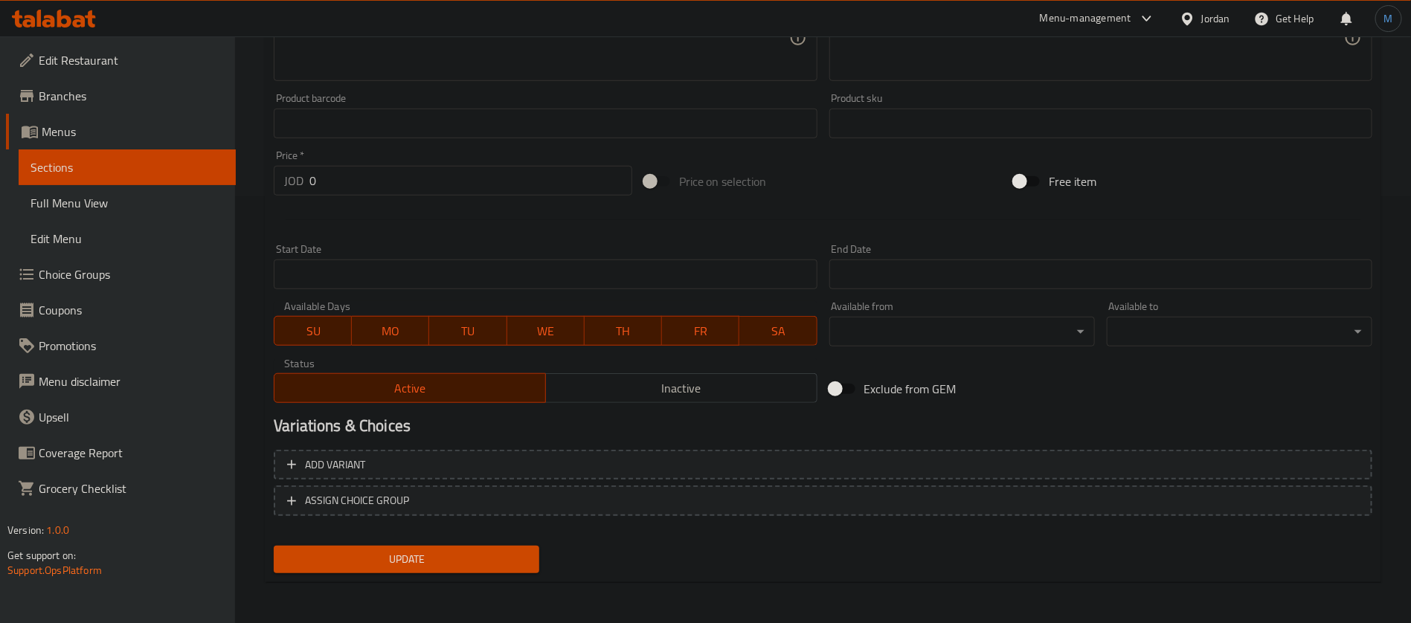
click at [507, 562] on span "Update" at bounding box center [407, 559] width 242 height 19
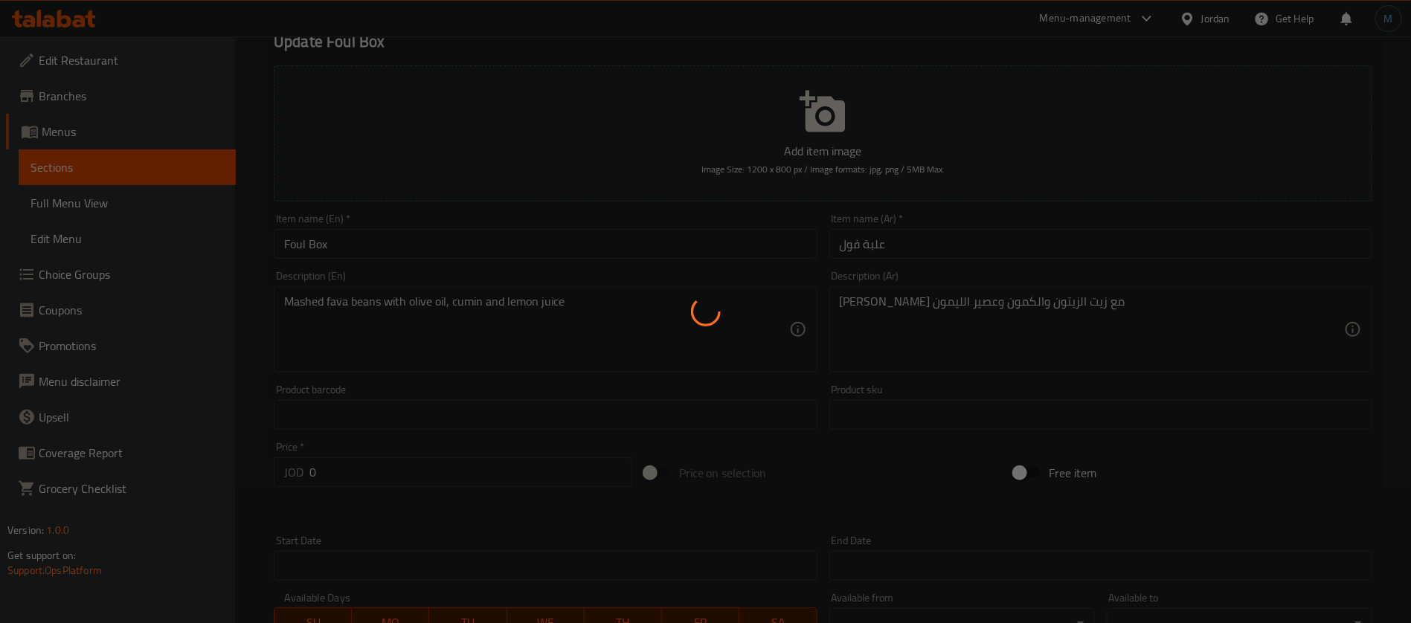
scroll to position [0, 0]
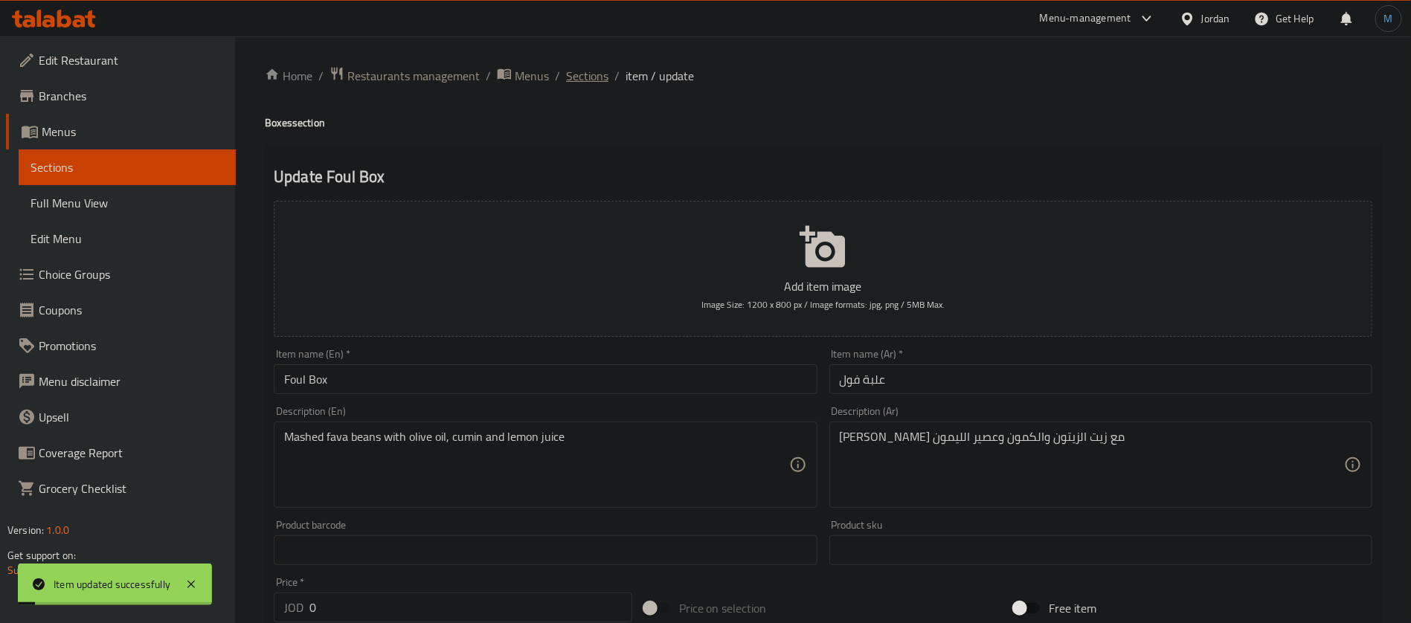
click at [583, 69] on span "Sections" at bounding box center [587, 76] width 42 height 18
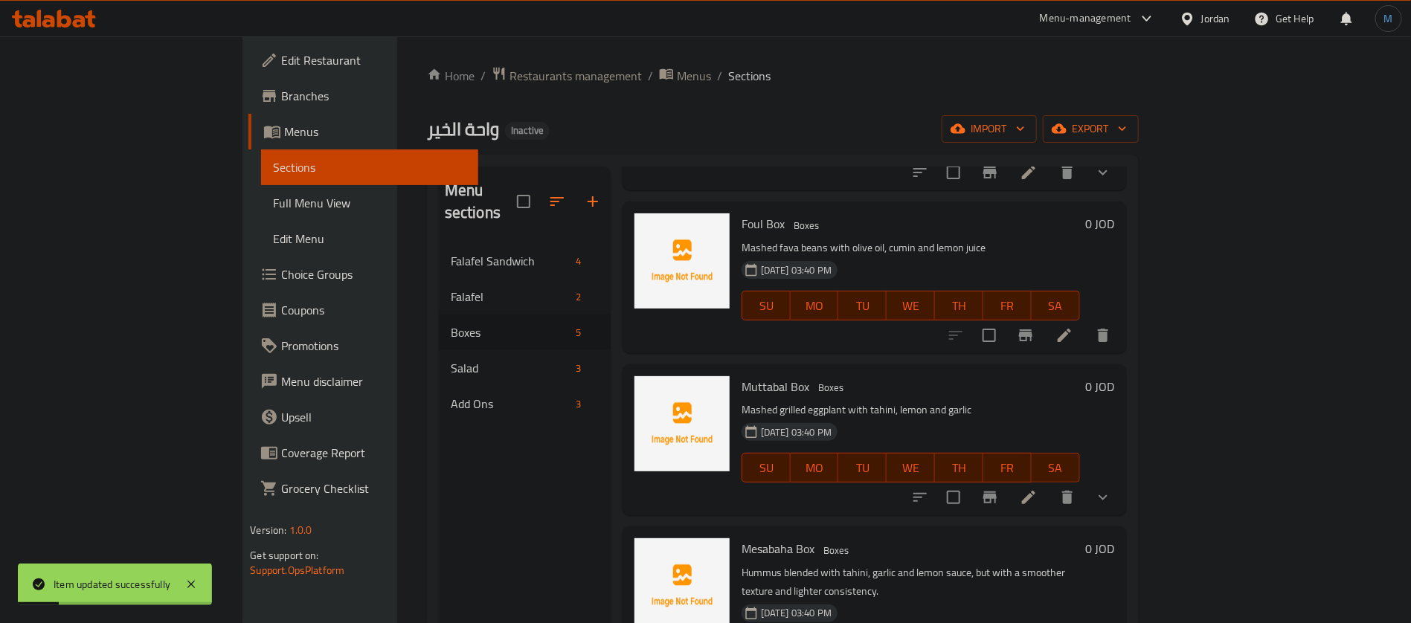
scroll to position [223, 0]
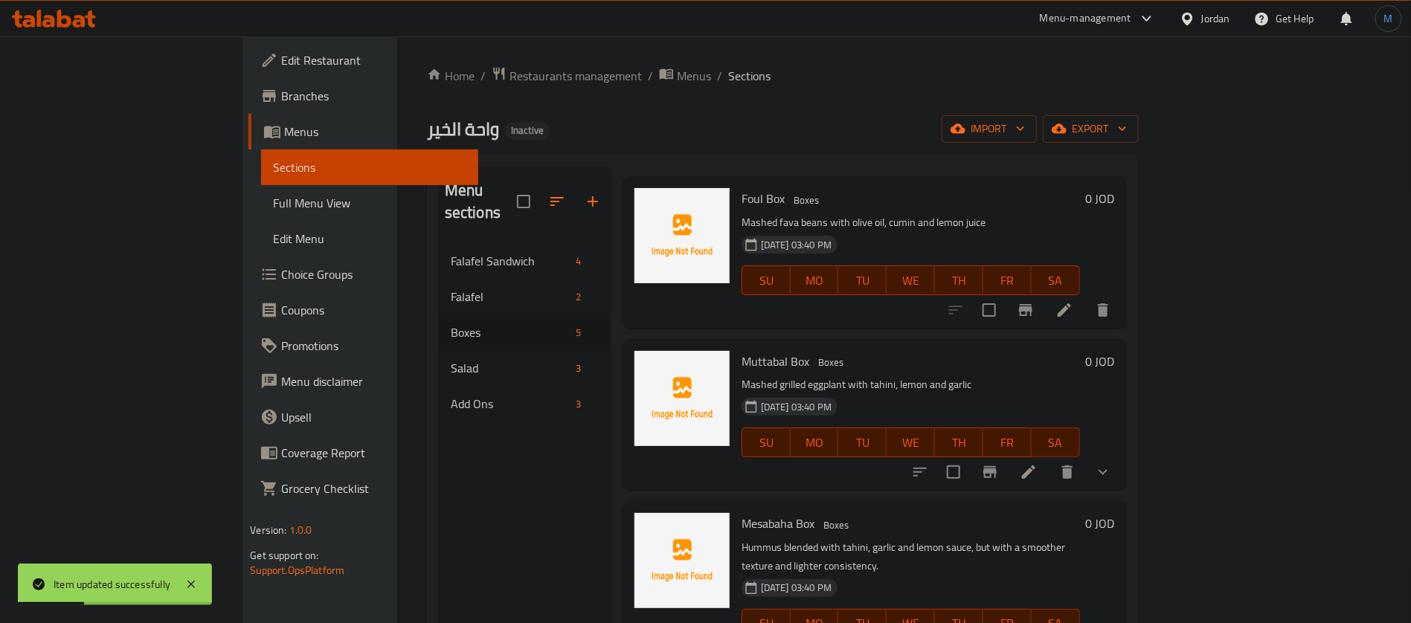
click at [1050, 459] on li at bounding box center [1029, 472] width 42 height 27
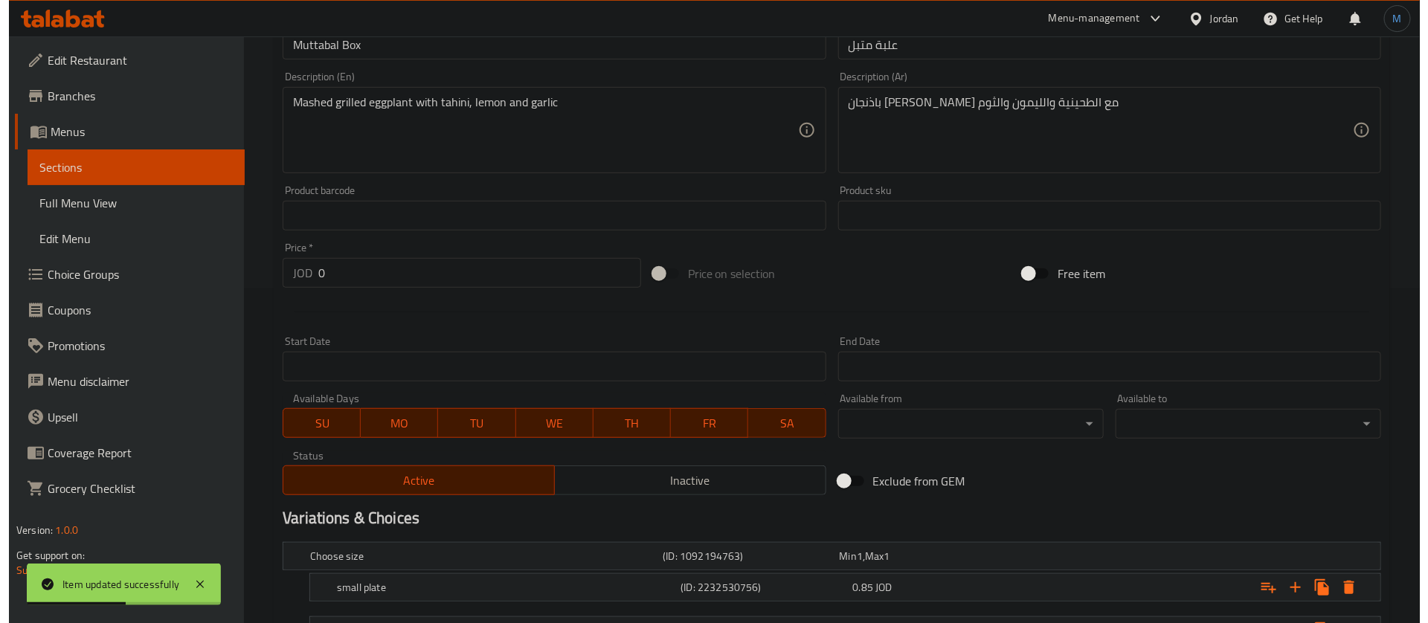
scroll to position [503, 0]
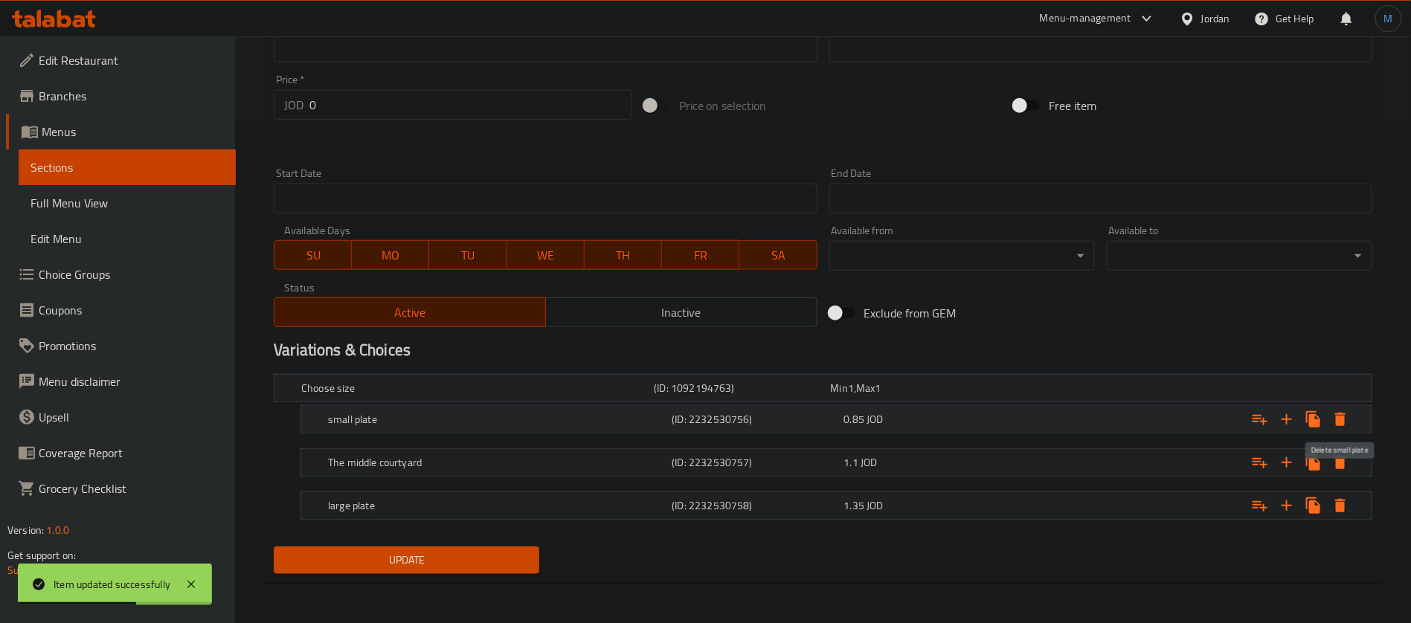
click at [1339, 425] on icon "Expand" at bounding box center [1340, 420] width 18 height 18
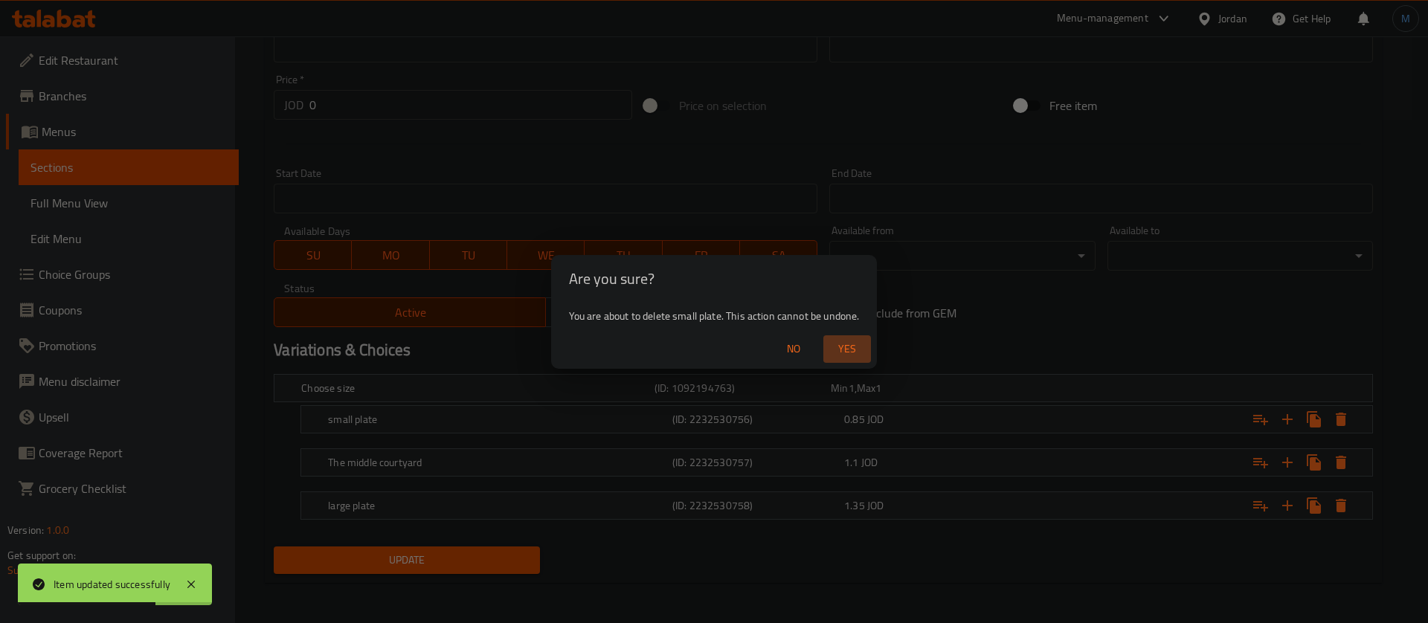
click at [841, 338] on button "Yes" at bounding box center [847, 349] width 48 height 28
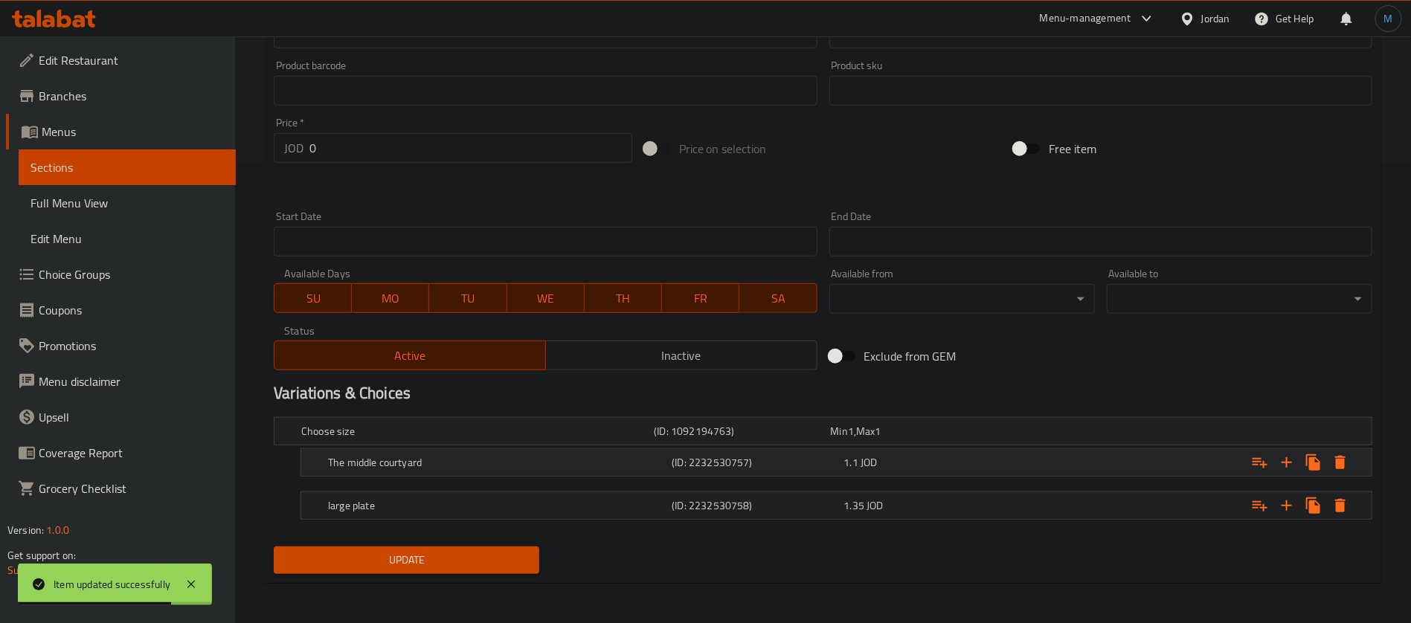
click at [1346, 460] on icon "Expand" at bounding box center [1340, 463] width 18 height 18
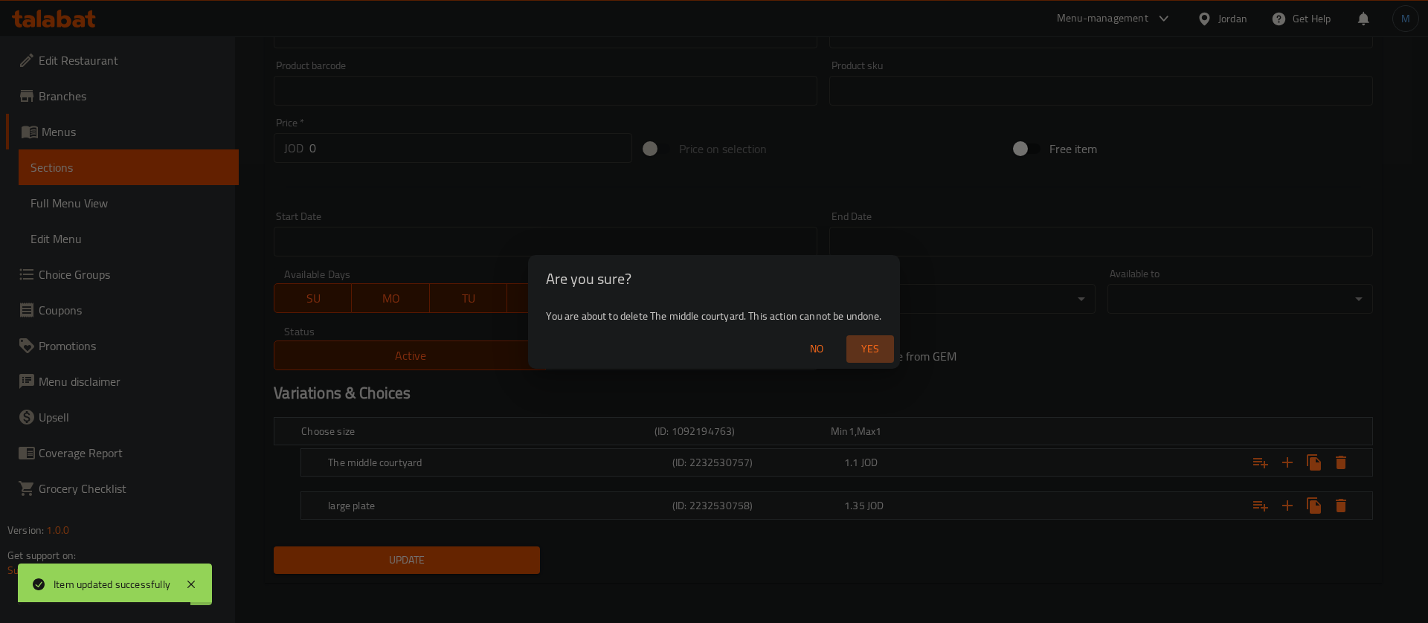
click at [865, 354] on span "Yes" at bounding box center [870, 349] width 36 height 19
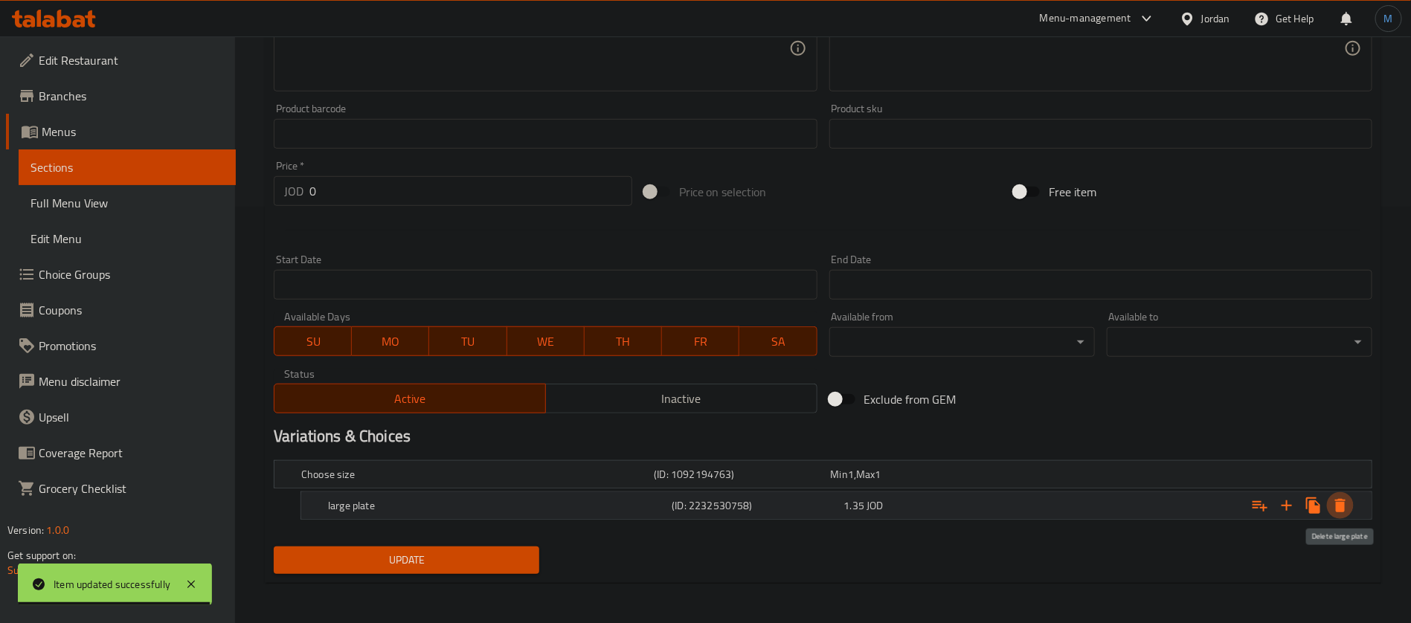
click at [1340, 497] on icon "Expand" at bounding box center [1340, 506] width 18 height 18
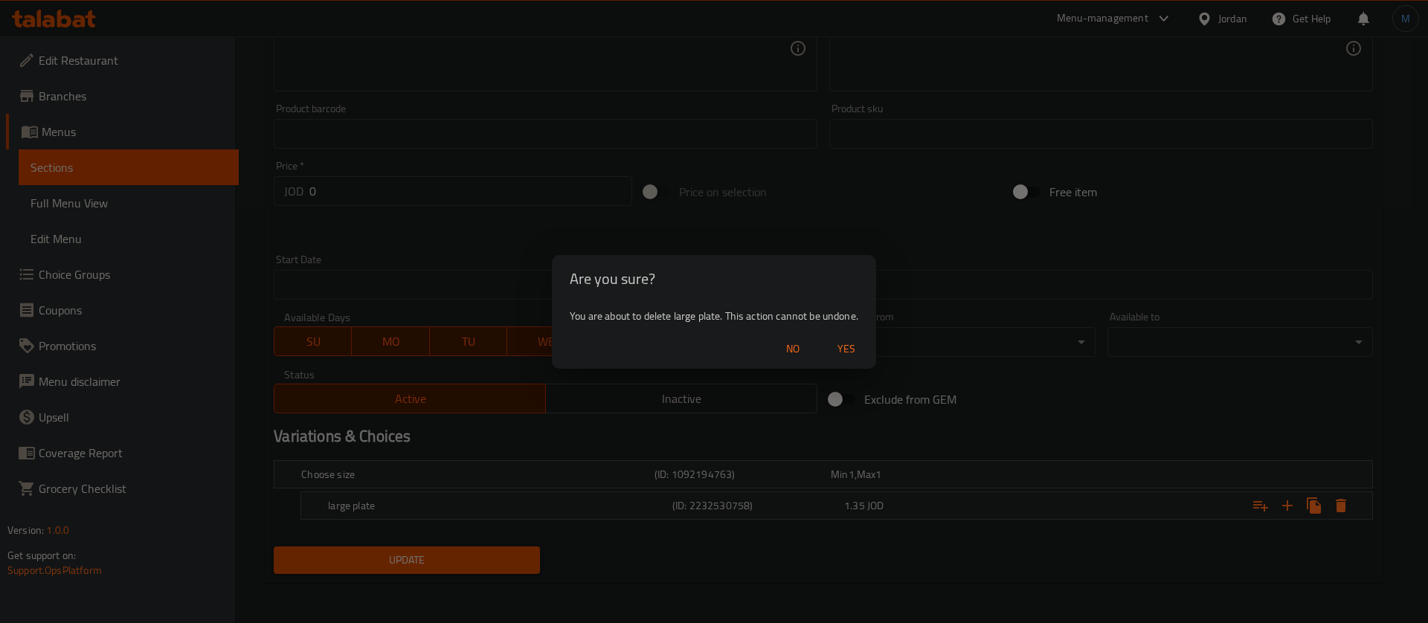
click at [855, 350] on span "Yes" at bounding box center [847, 349] width 36 height 19
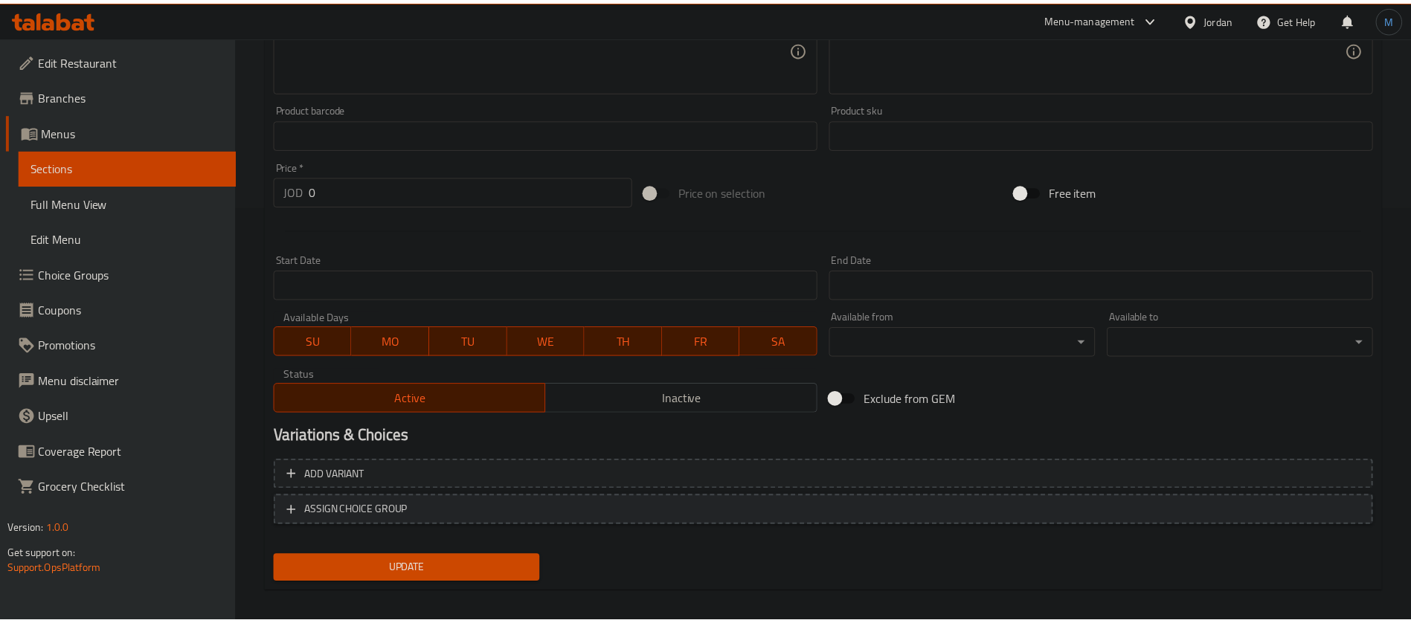
scroll to position [412, 0]
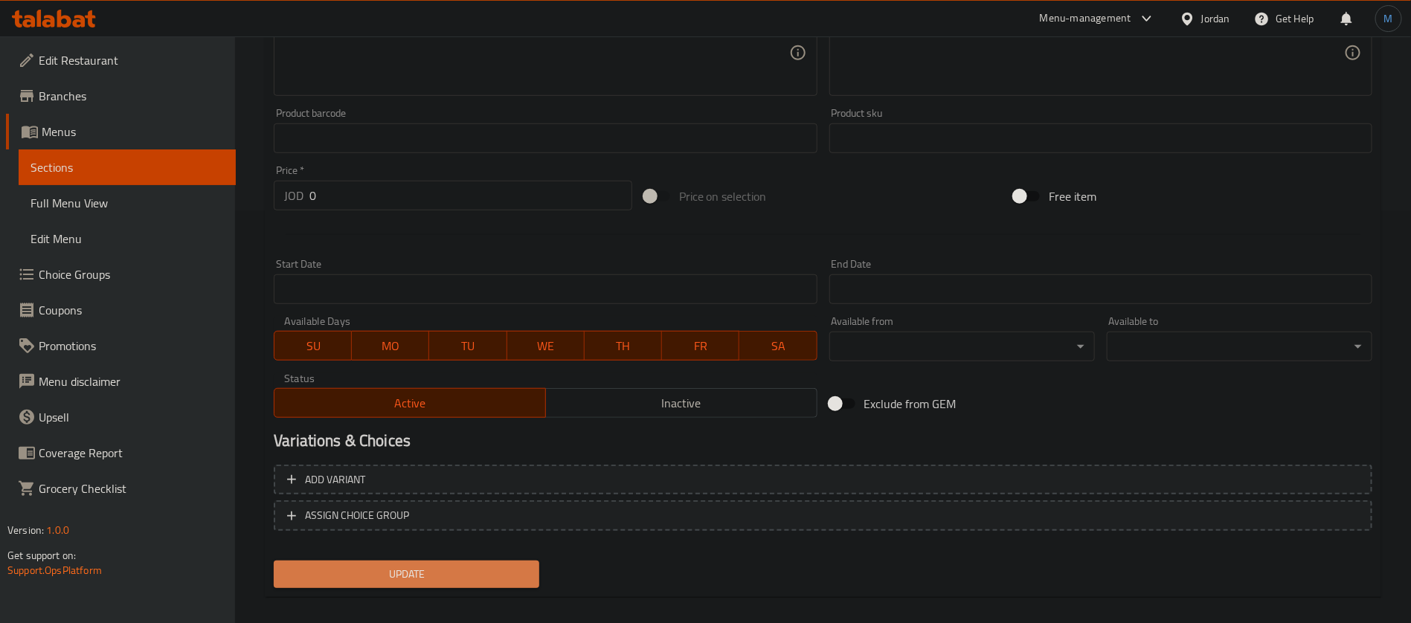
click at [521, 578] on span "Update" at bounding box center [407, 574] width 242 height 19
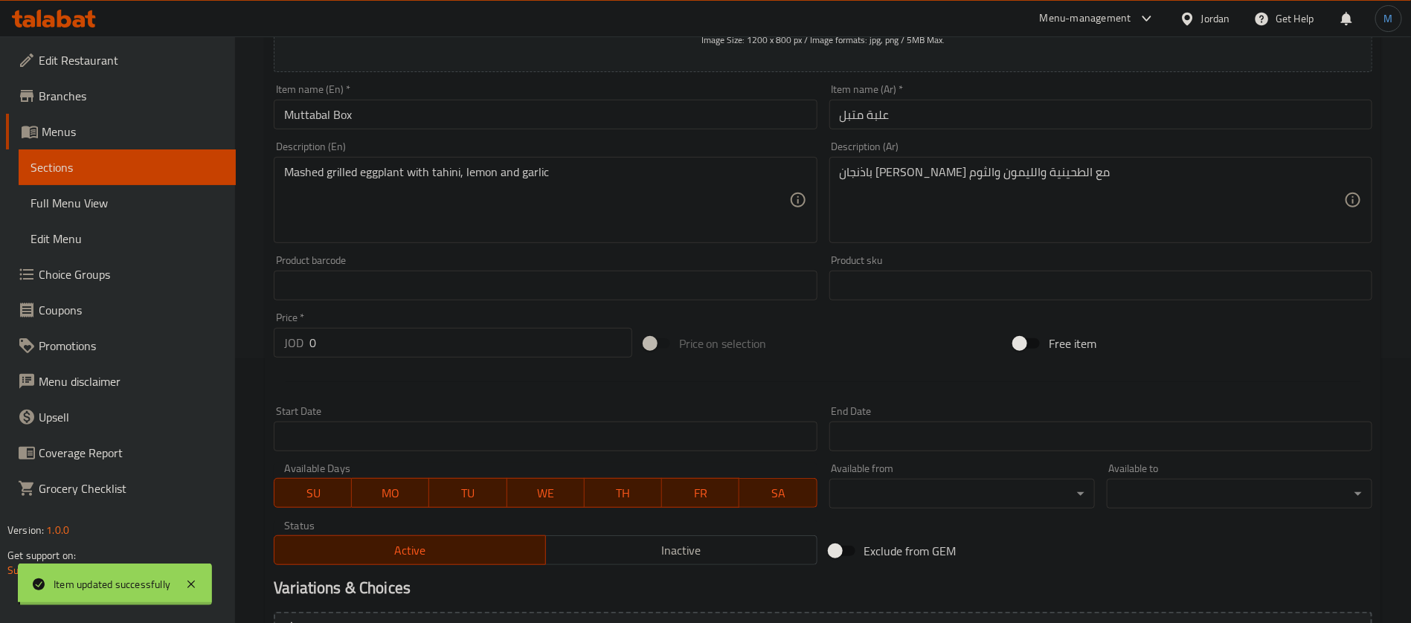
scroll to position [0, 0]
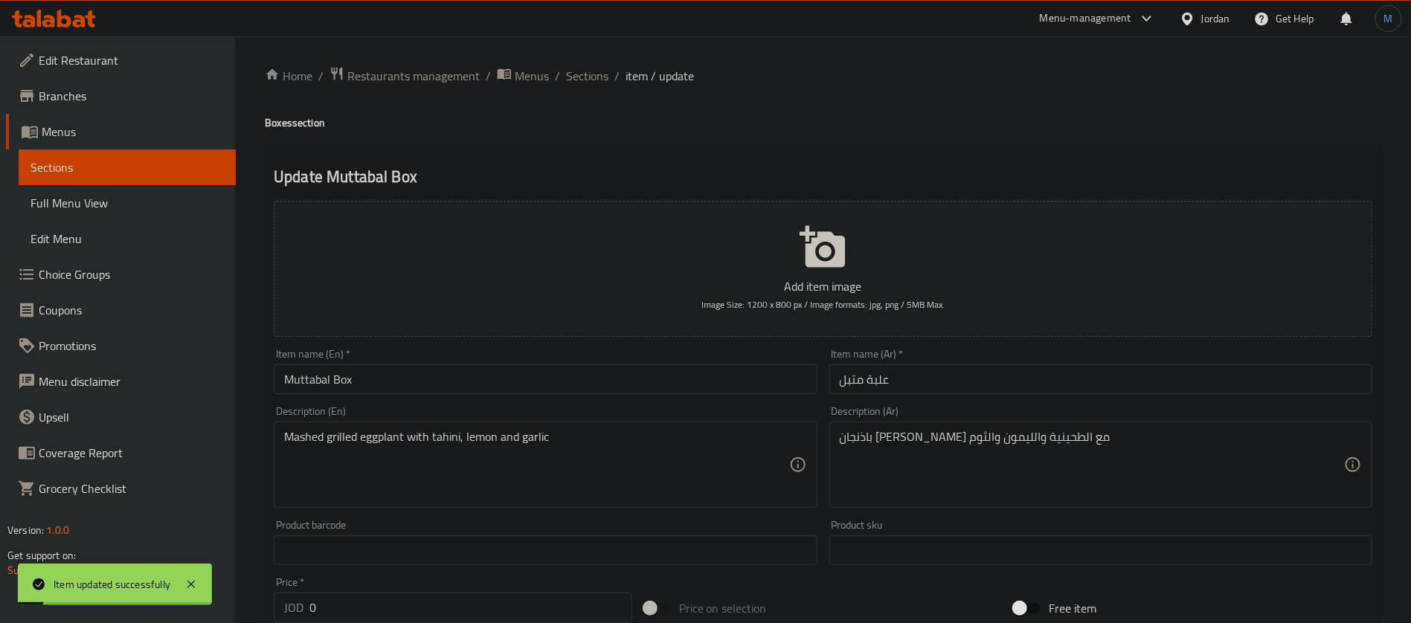
click at [614, 80] on li "/" at bounding box center [616, 76] width 5 height 18
click at [604, 76] on span "Sections" at bounding box center [587, 76] width 42 height 18
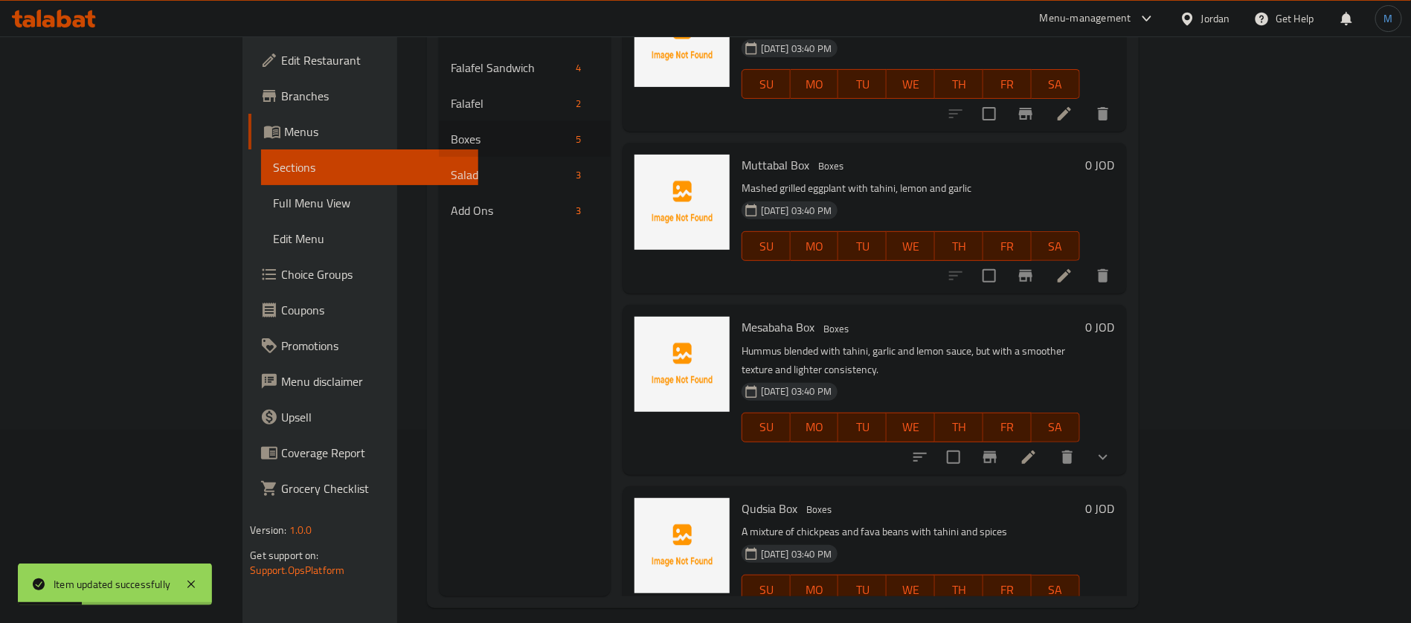
scroll to position [208, 0]
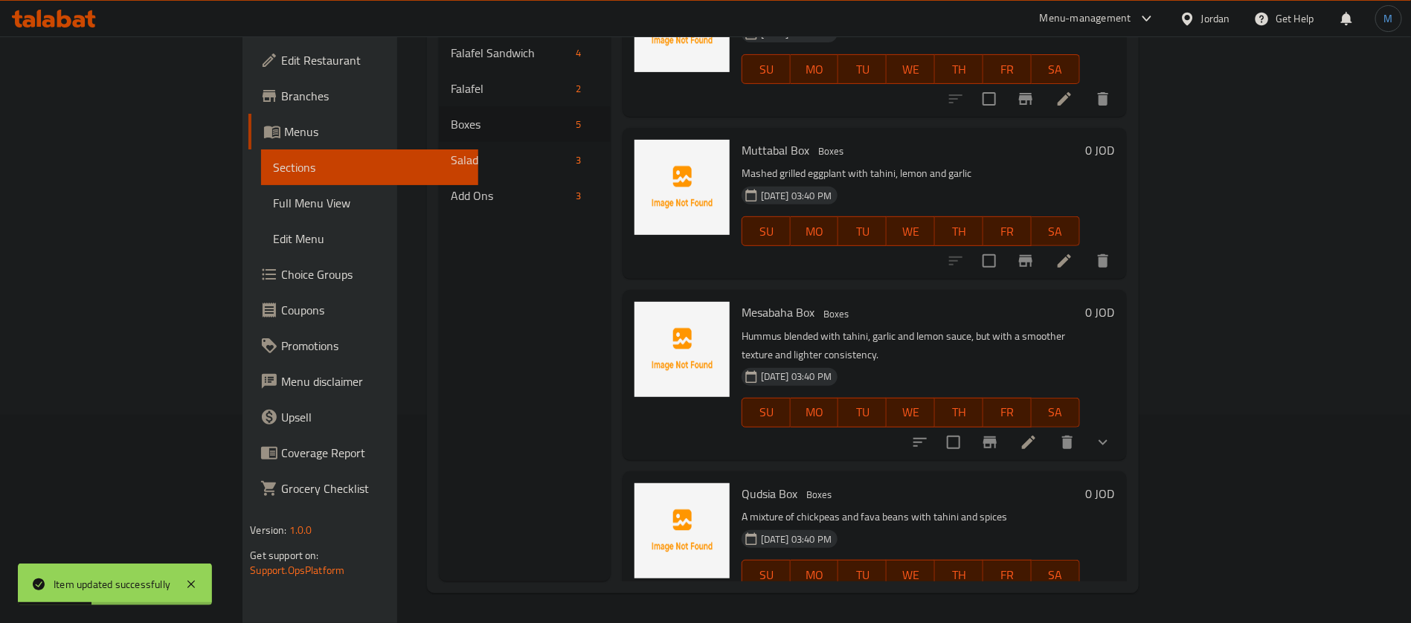
click at [1038, 434] on icon at bounding box center [1029, 443] width 18 height 18
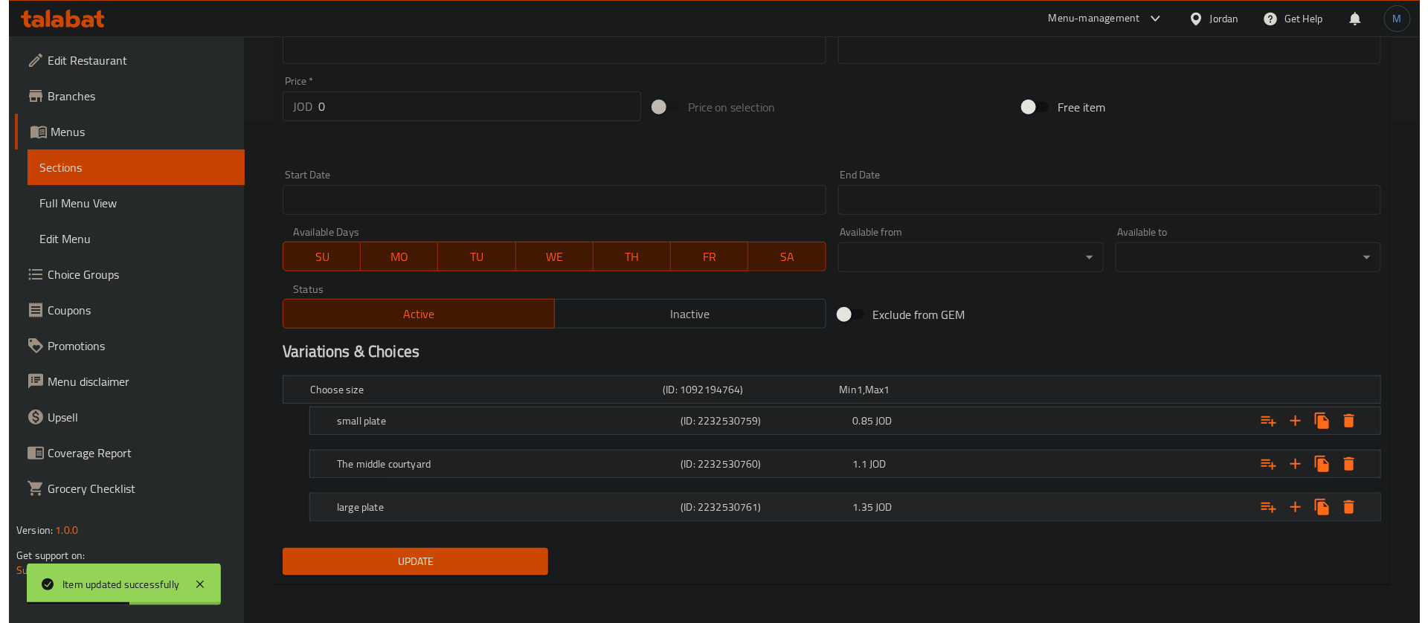
scroll to position [503, 0]
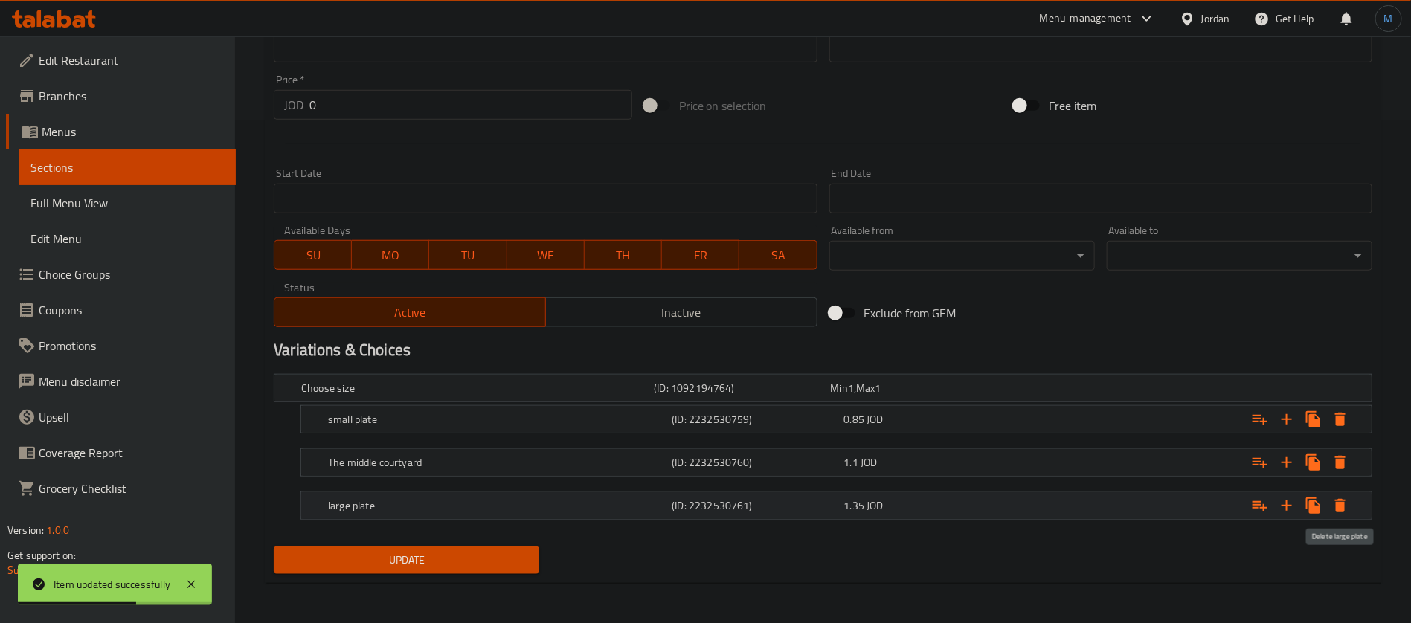
click at [1349, 508] on button "Expand" at bounding box center [1340, 505] width 27 height 27
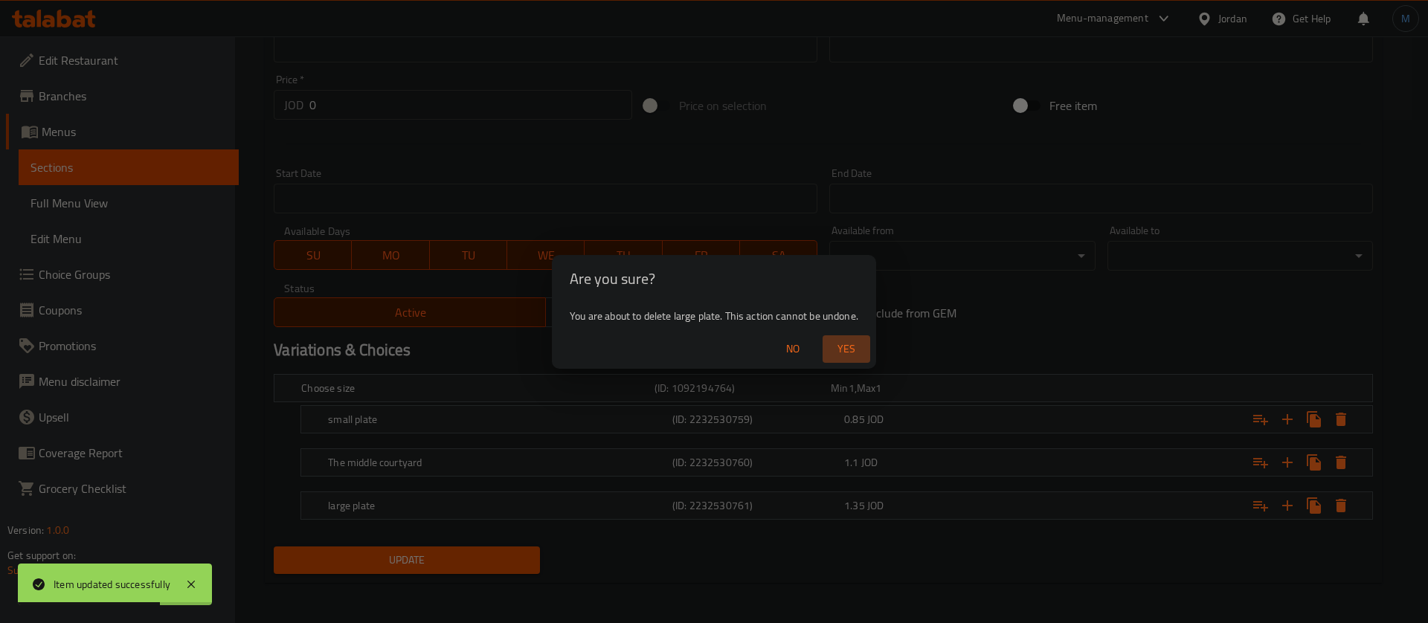
click at [870, 346] on button "Yes" at bounding box center [847, 349] width 48 height 28
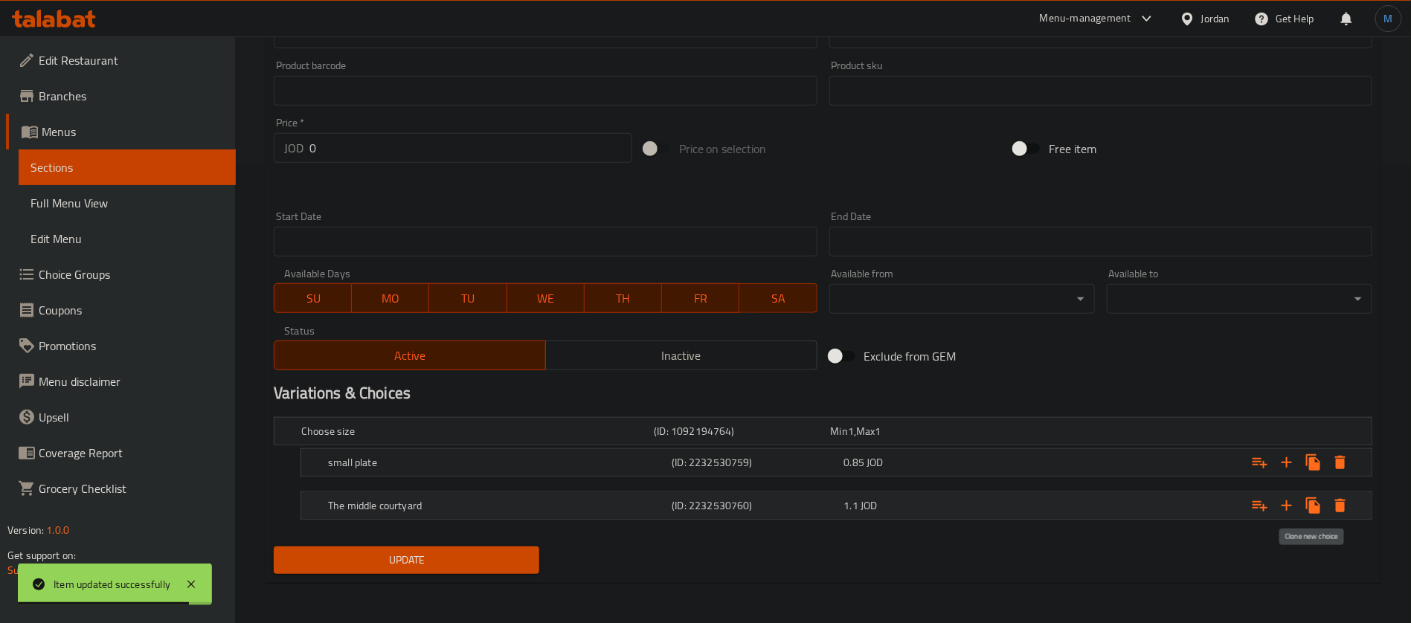
click at [1327, 476] on button "Expand" at bounding box center [1340, 462] width 27 height 27
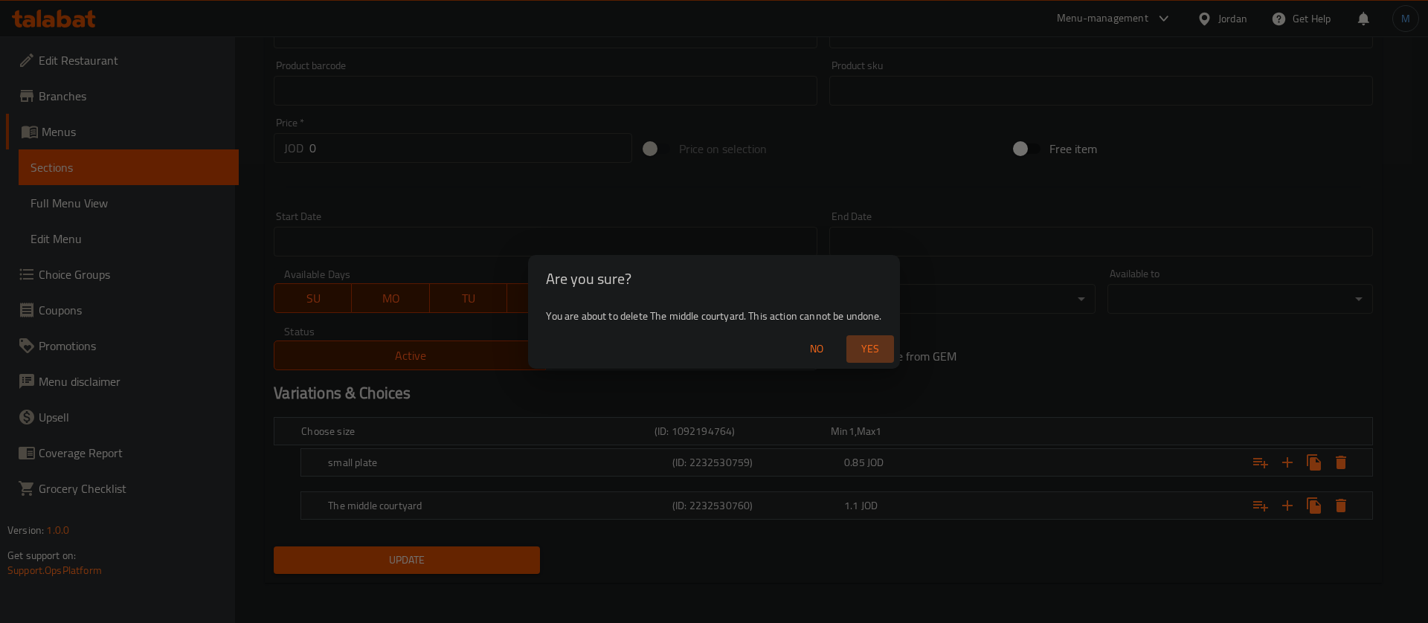
click at [865, 347] on span "Yes" at bounding box center [870, 349] width 36 height 19
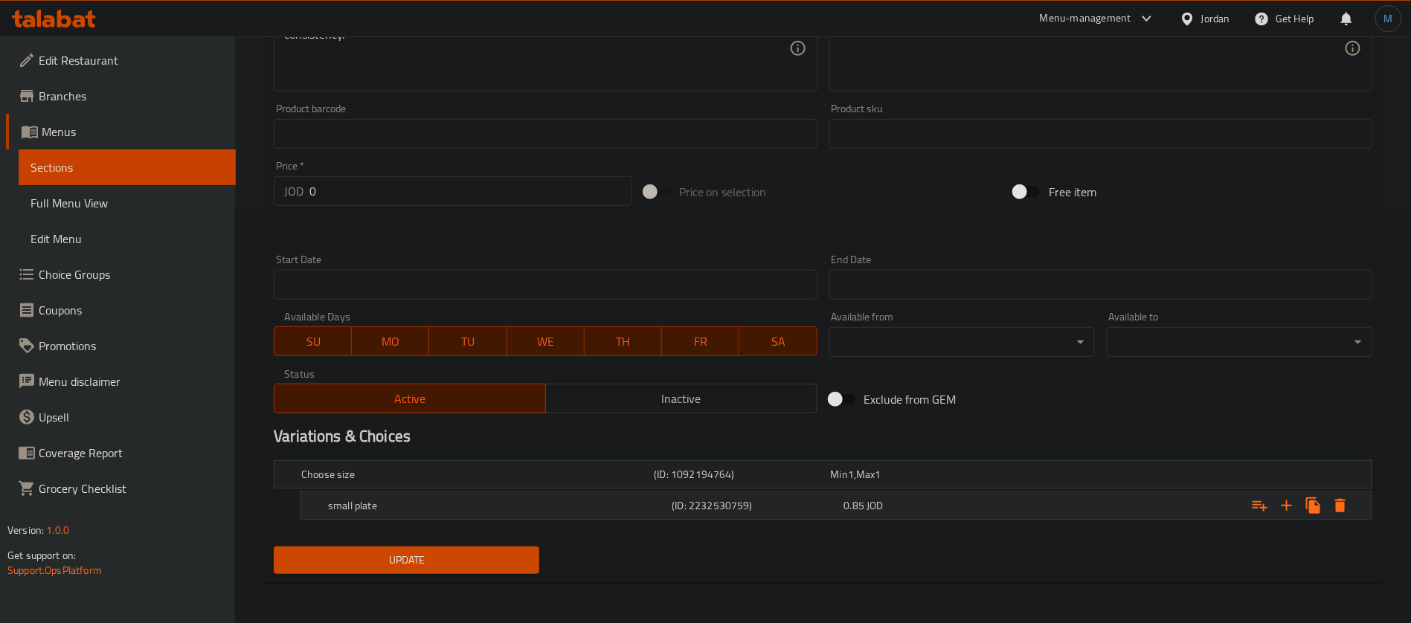
click at [1337, 506] on icon "Expand" at bounding box center [1340, 505] width 10 height 13
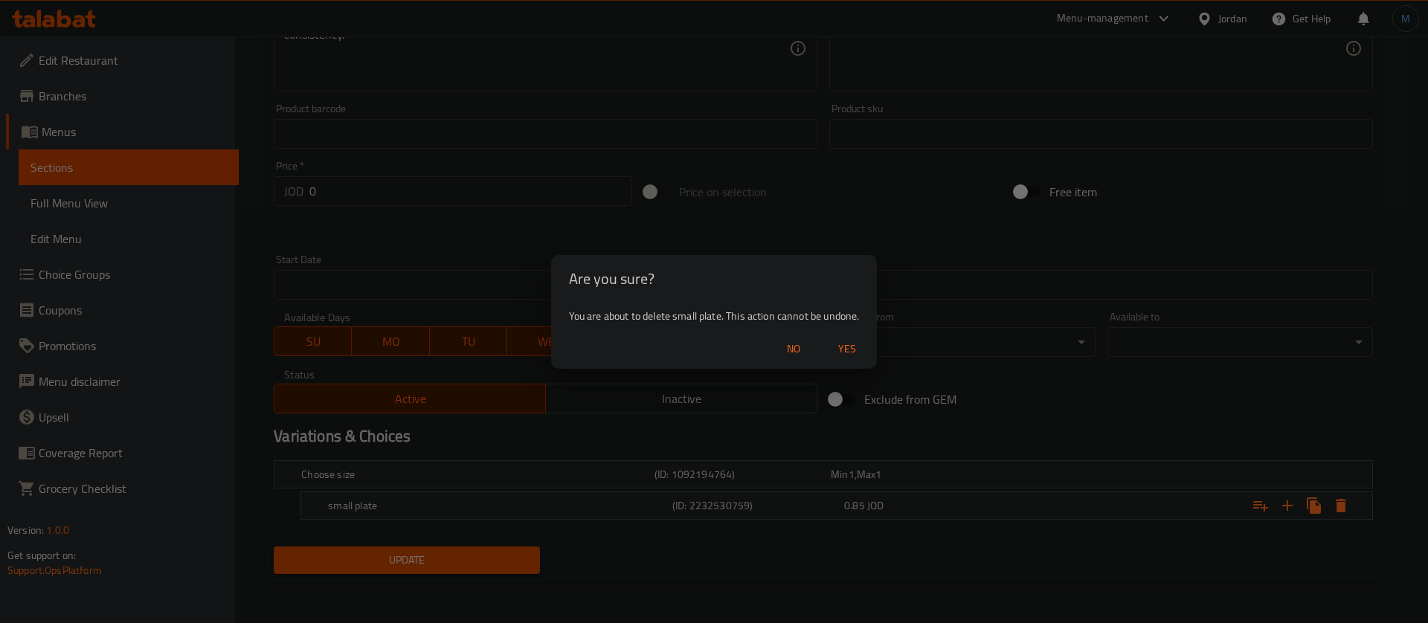
click at [865, 347] on span "Yes" at bounding box center [847, 349] width 36 height 19
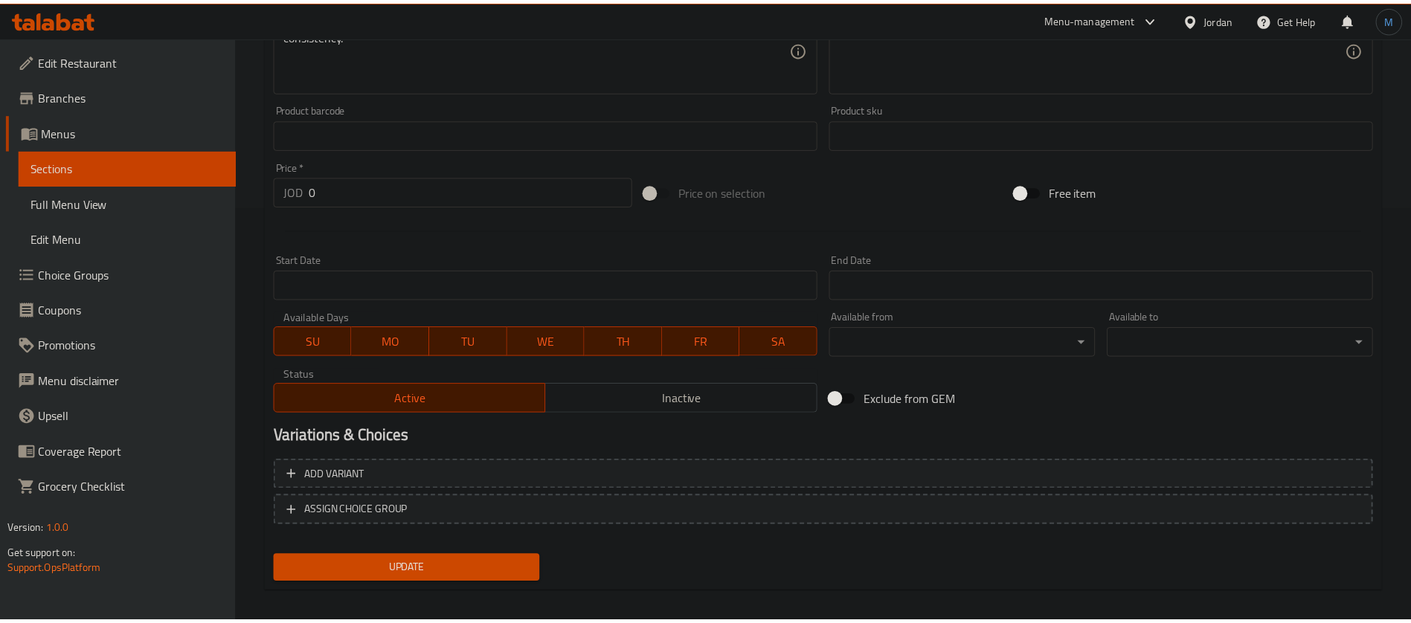
scroll to position [412, 0]
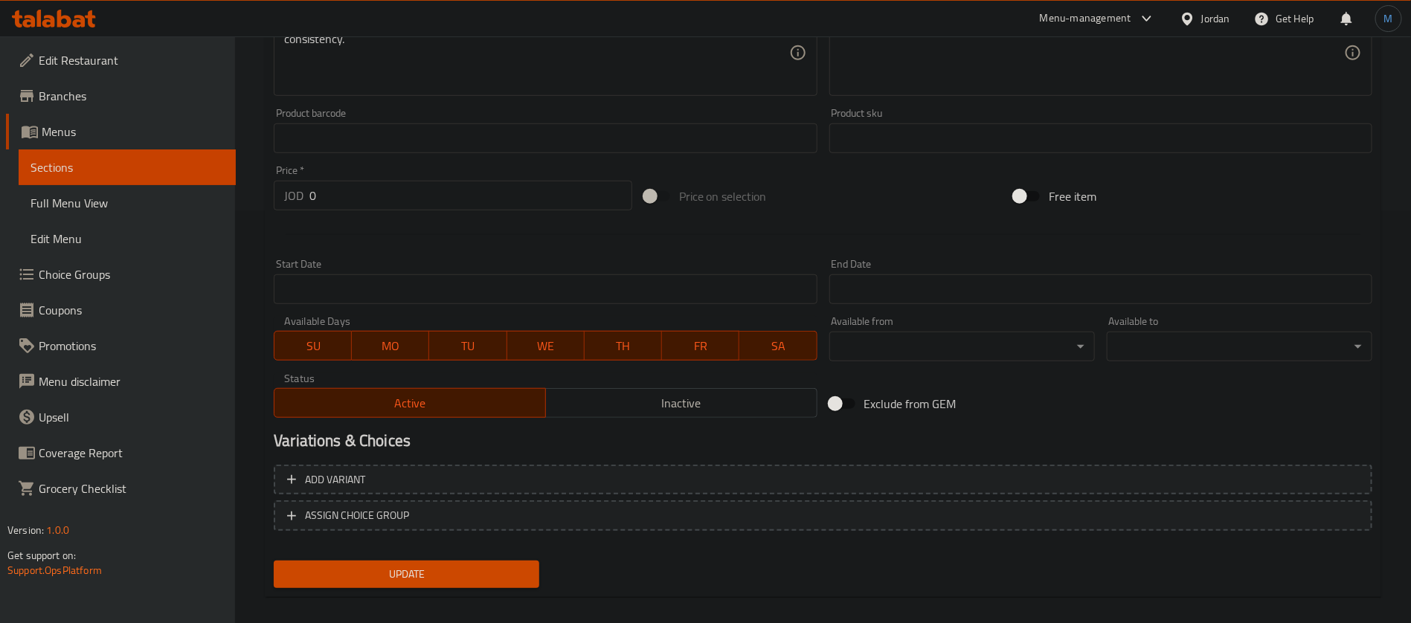
click at [483, 585] on button "Update" at bounding box center [407, 575] width 266 height 28
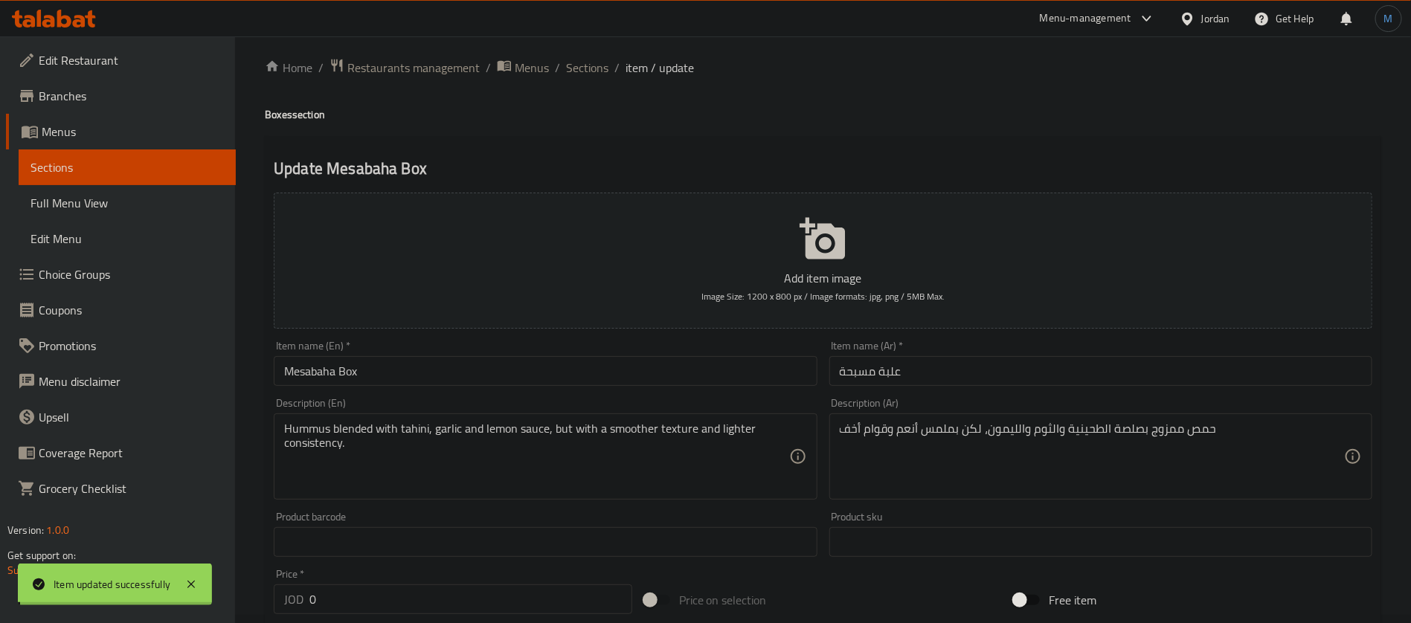
scroll to position [0, 0]
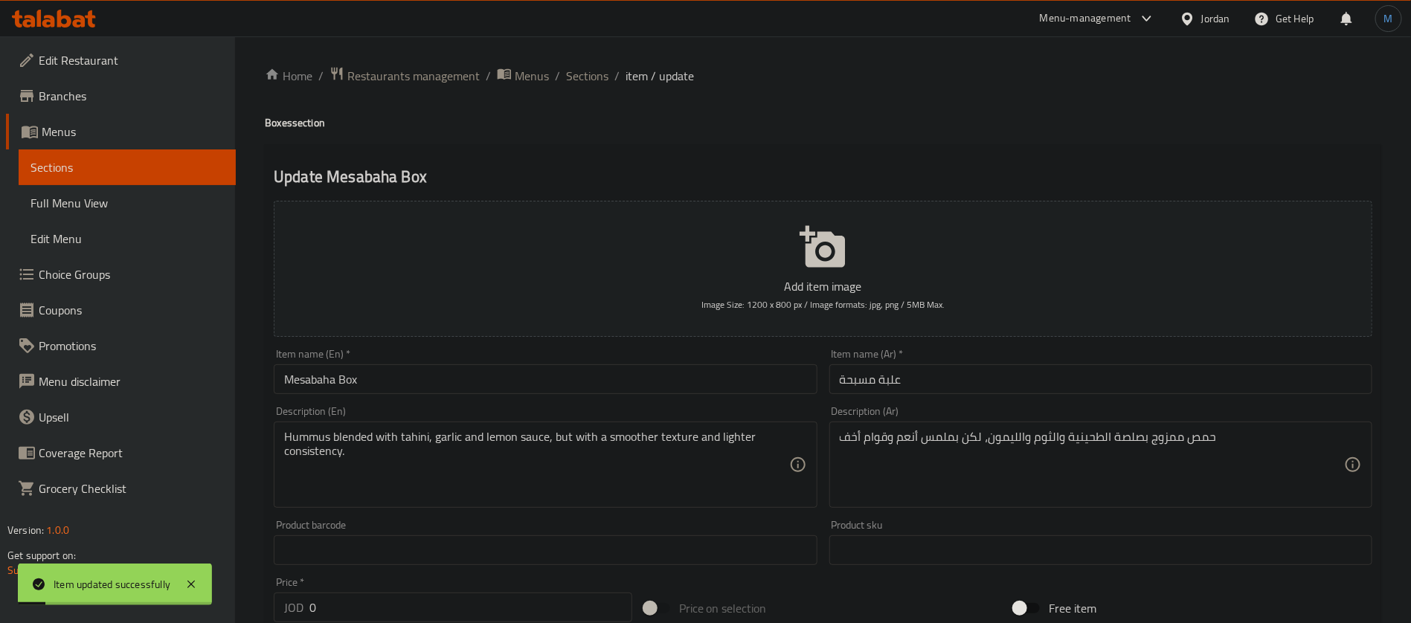
click at [574, 62] on div "Home / Restaurants management / Menus / Sections / item / update Boxes section …" at bounding box center [823, 543] width 1176 height 1015
click at [579, 64] on div "Home / Restaurants management / Menus / Sections / item / update Boxes section …" at bounding box center [823, 543] width 1176 height 1015
click at [588, 72] on span "Sections" at bounding box center [587, 76] width 42 height 18
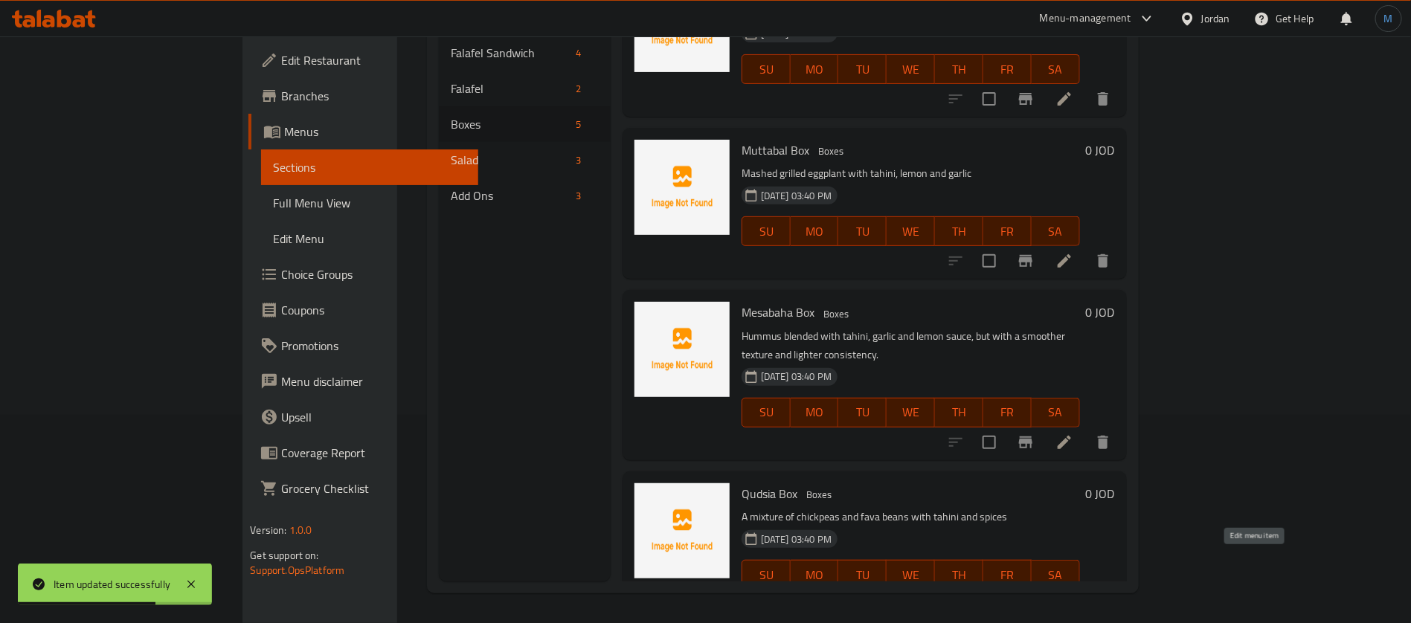
click at [1038, 596] on icon at bounding box center [1029, 605] width 18 height 18
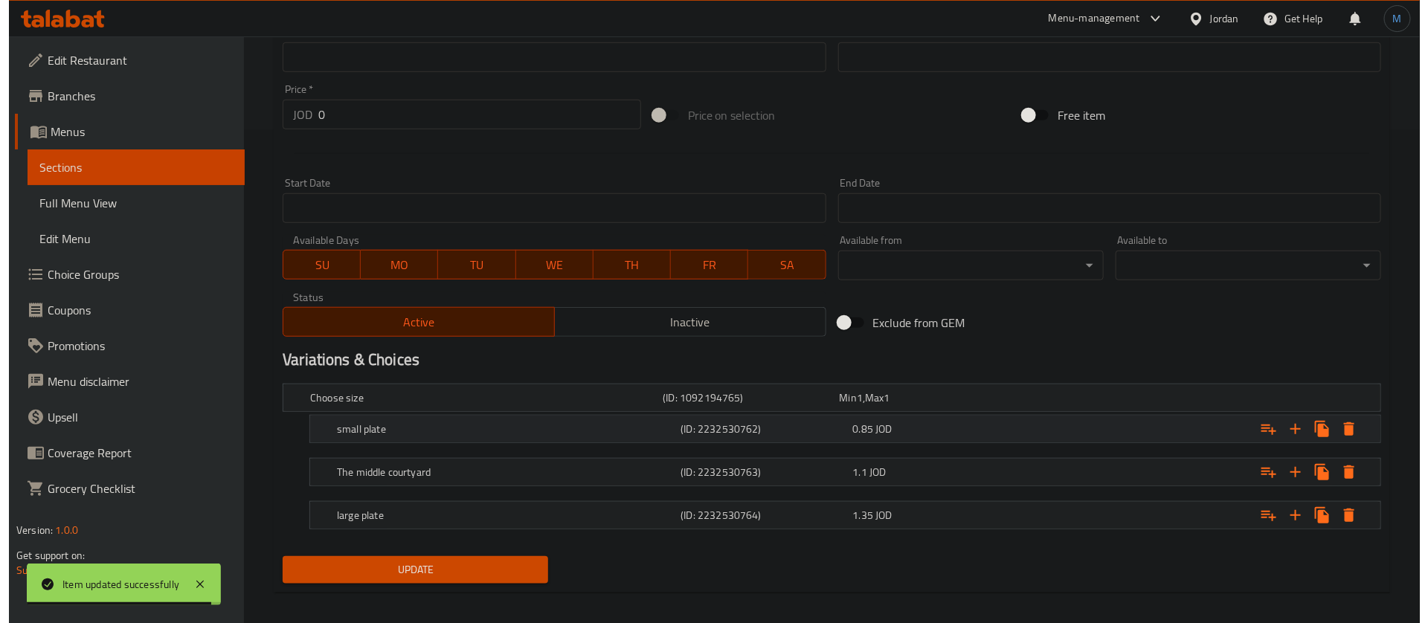
scroll to position [503, 0]
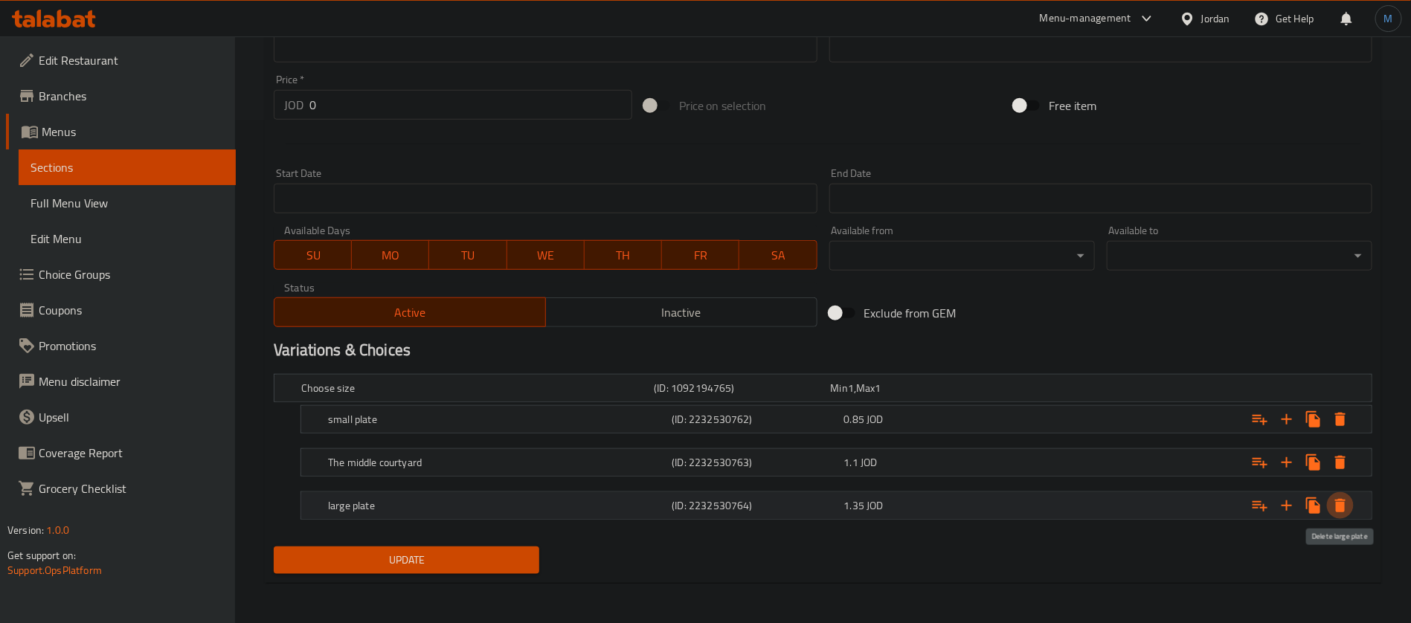
click at [1342, 503] on icon "Expand" at bounding box center [1340, 505] width 10 height 13
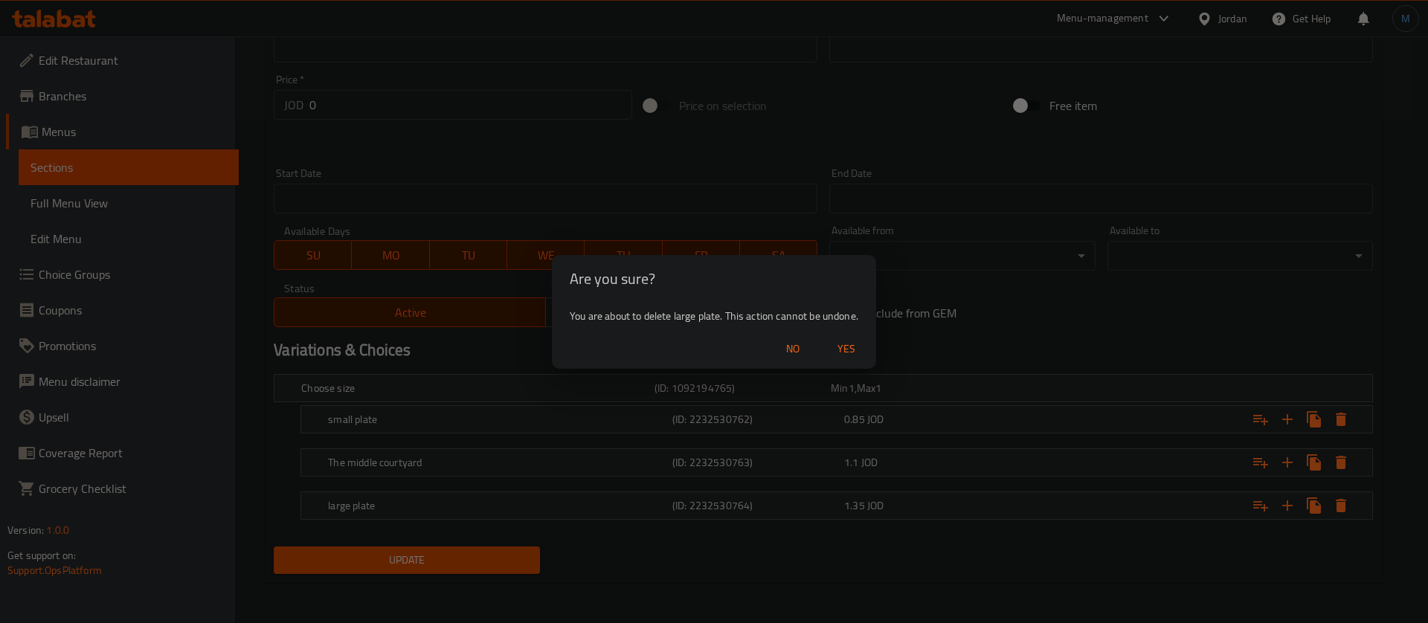
click at [842, 346] on span "Yes" at bounding box center [847, 349] width 36 height 19
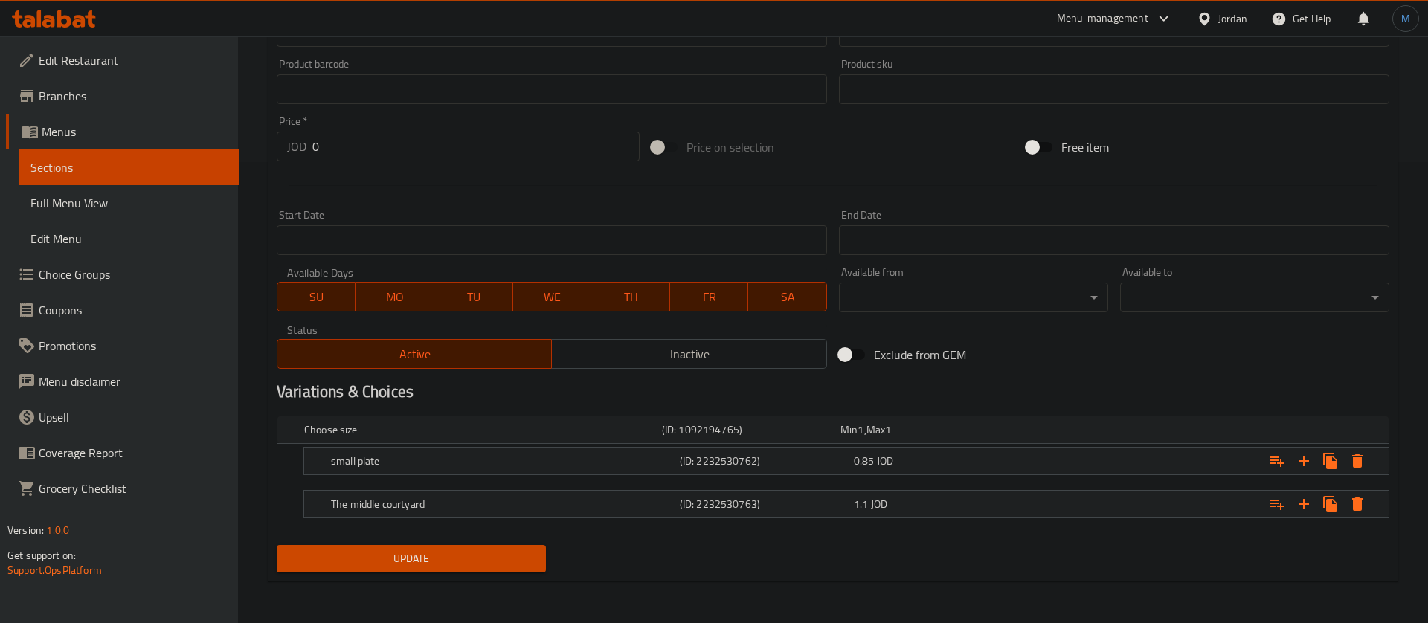
scroll to position [460, 0]
click at [1333, 462] on div "Expand" at bounding box center [1300, 462] width 107 height 27
click at [1333, 462] on icon "Expand" at bounding box center [1340, 463] width 18 height 18
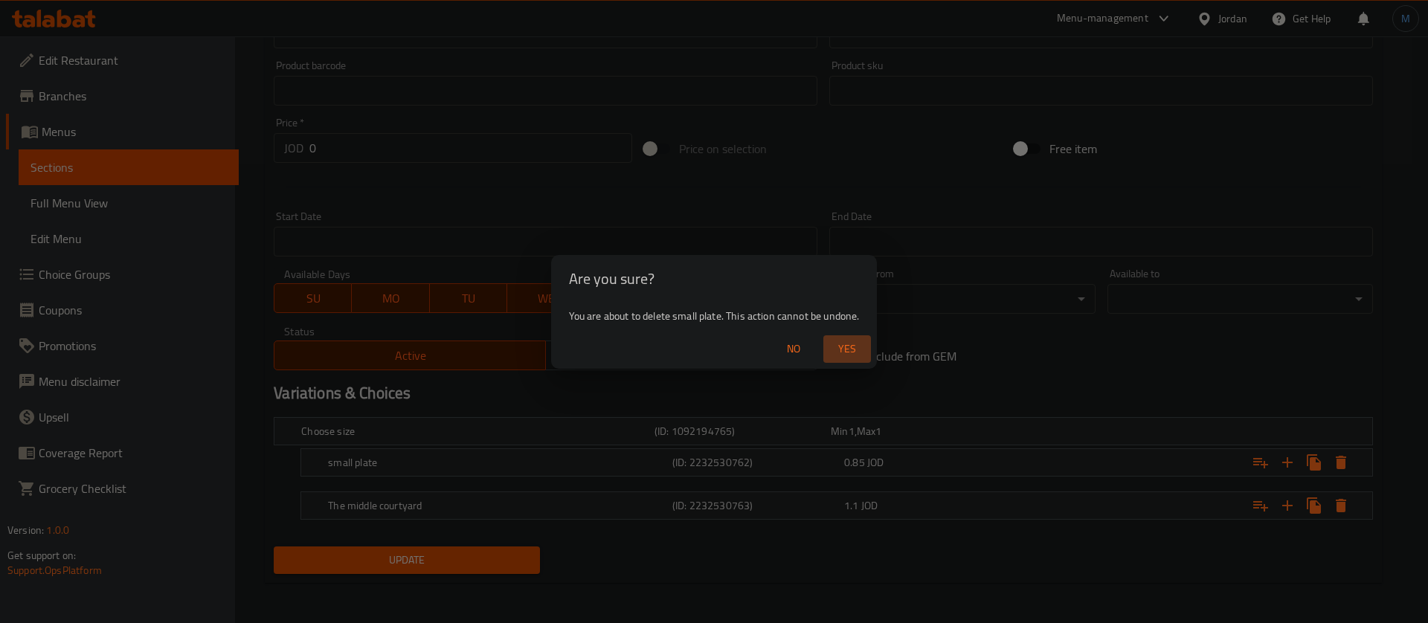
click at [844, 340] on span "Yes" at bounding box center [847, 349] width 36 height 19
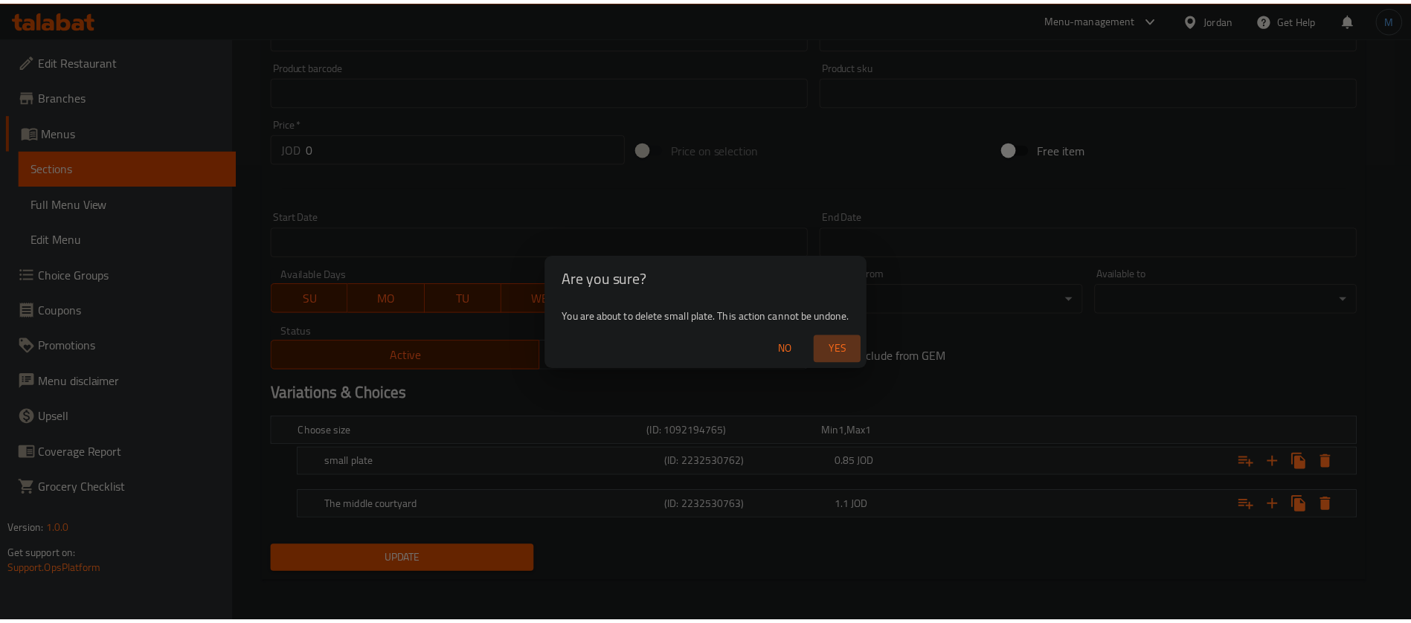
scroll to position [417, 0]
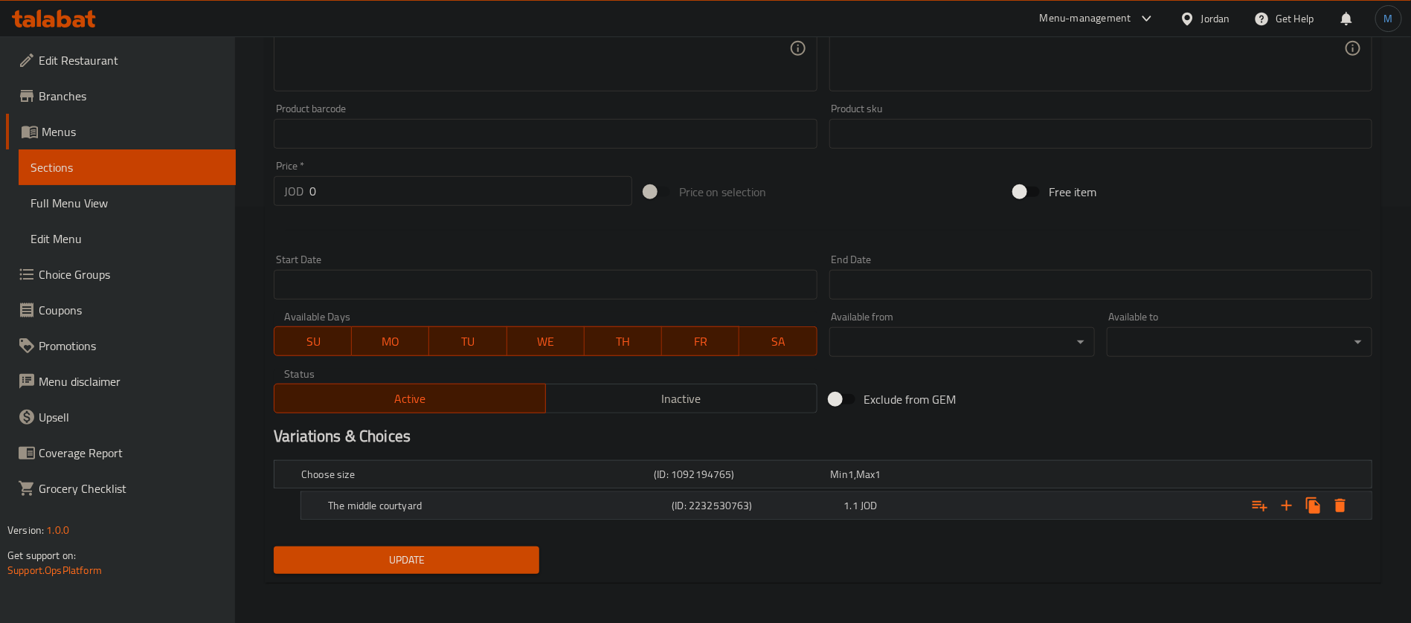
drag, startPoint x: 1355, startPoint y: 510, endPoint x: 1344, endPoint y: 500, distance: 15.3
click at [1355, 478] on div "Expand" at bounding box center [1180, 475] width 353 height 6
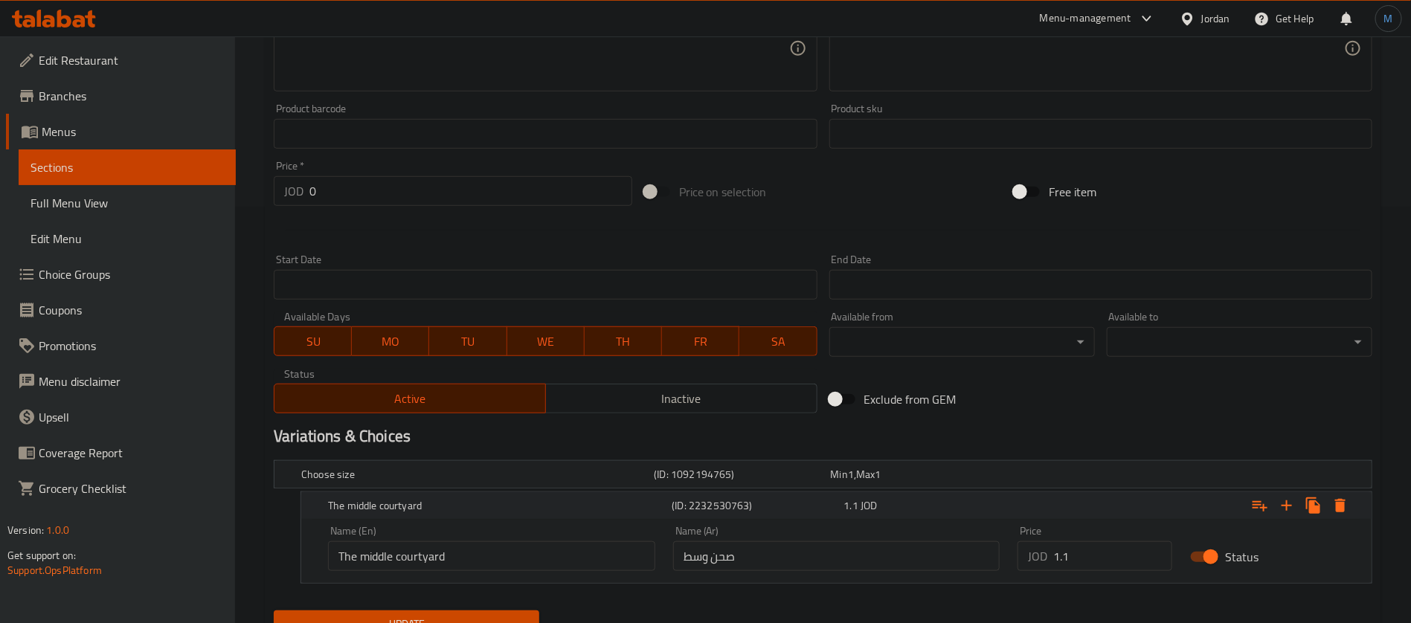
click at [1340, 499] on icon "Expand" at bounding box center [1340, 505] width 10 height 13
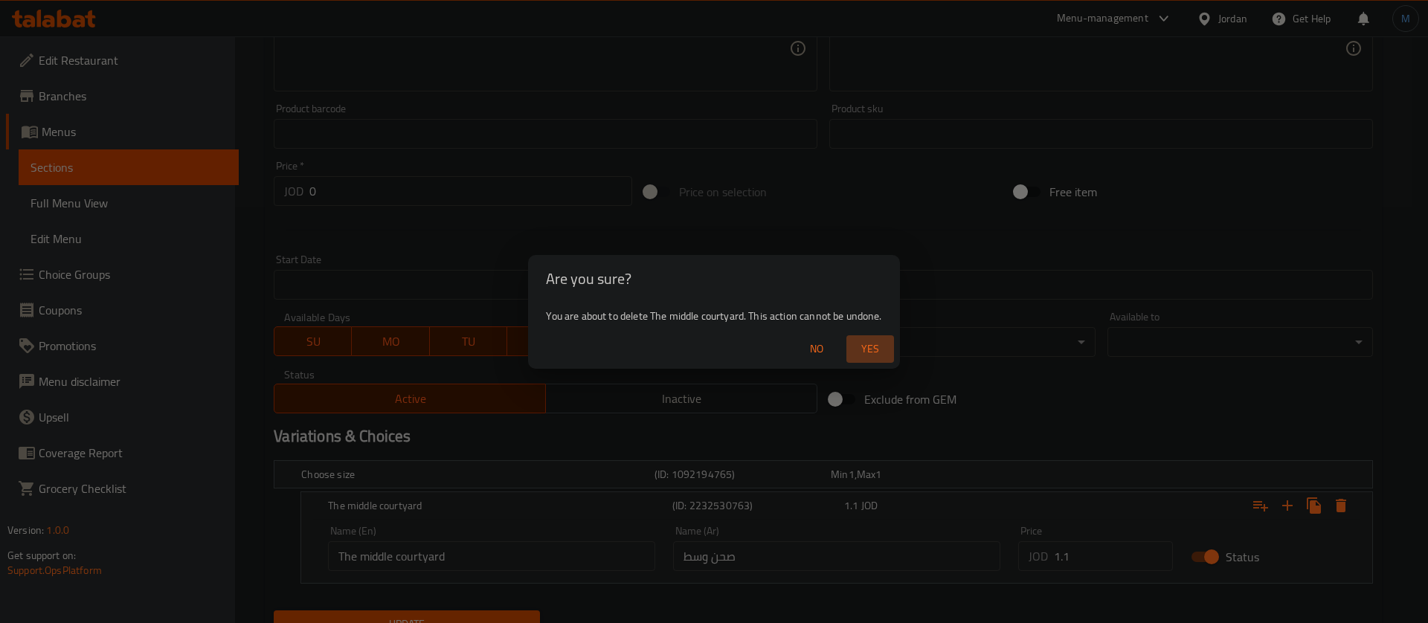
click at [888, 359] on button "Yes" at bounding box center [870, 349] width 48 height 28
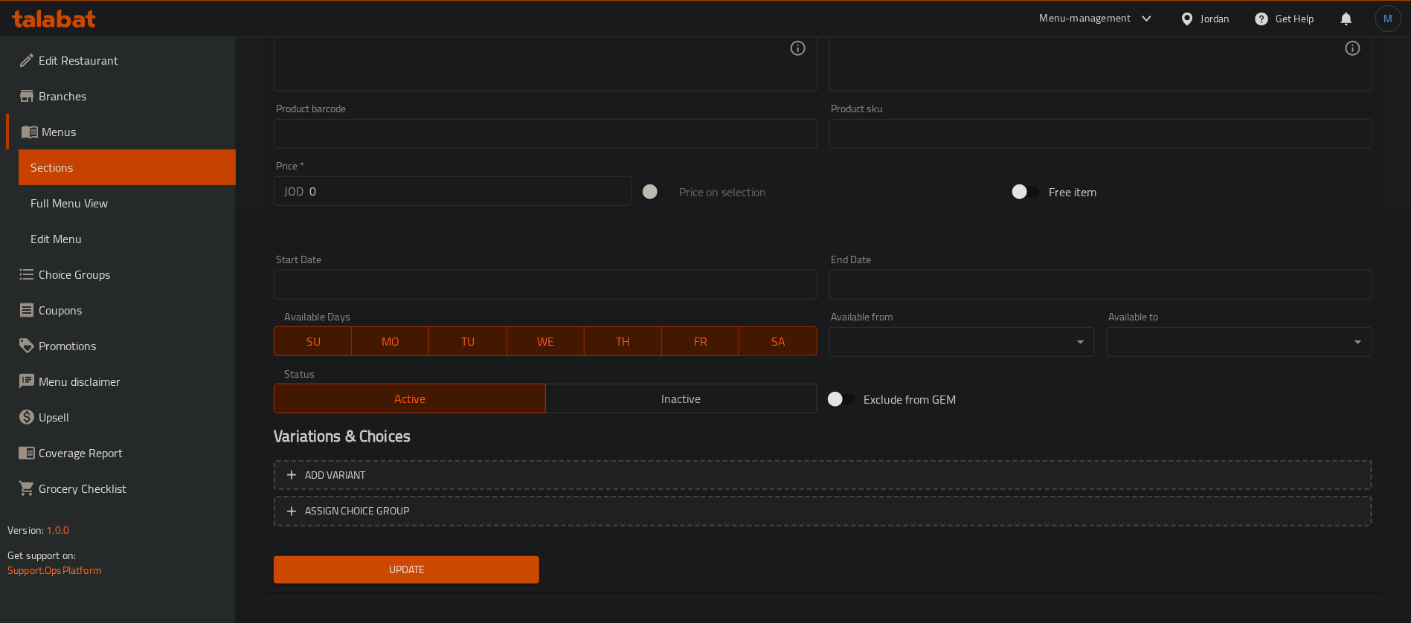
click at [484, 574] on span "Update" at bounding box center [407, 570] width 242 height 19
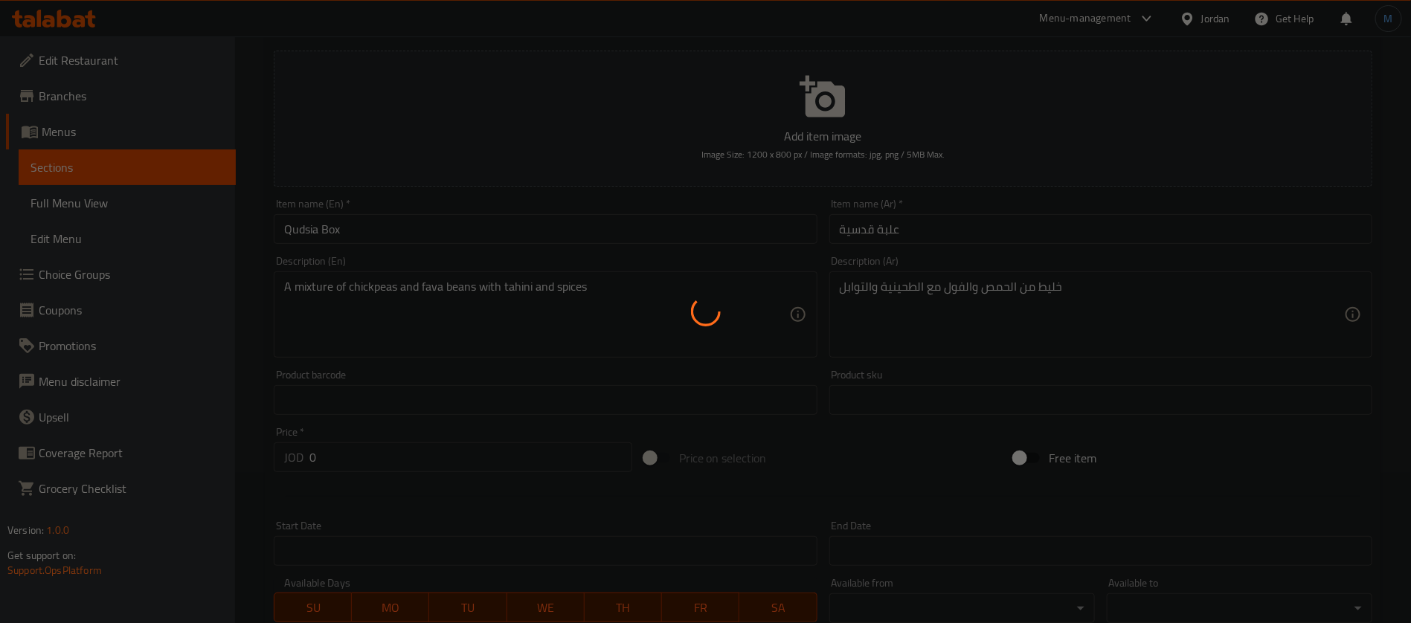
scroll to position [0, 0]
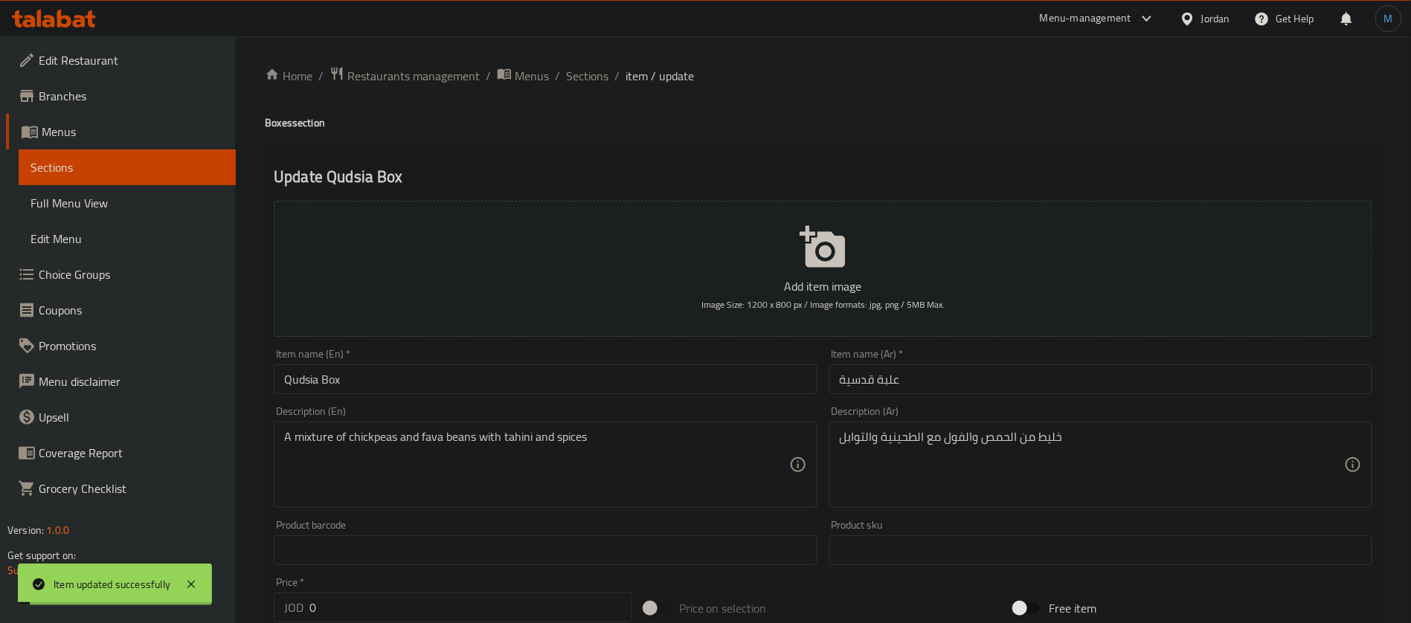
click at [574, 80] on span "Sections" at bounding box center [587, 76] width 42 height 18
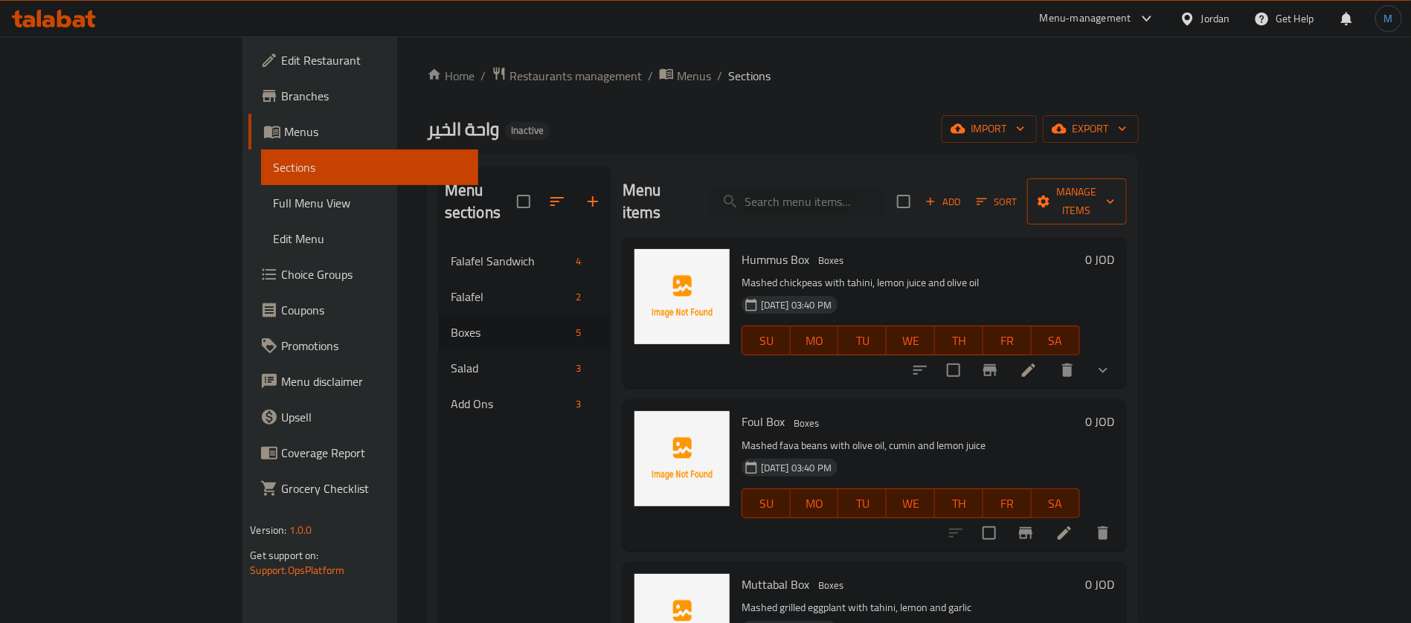
click at [1115, 187] on span "Manage items" at bounding box center [1077, 201] width 76 height 37
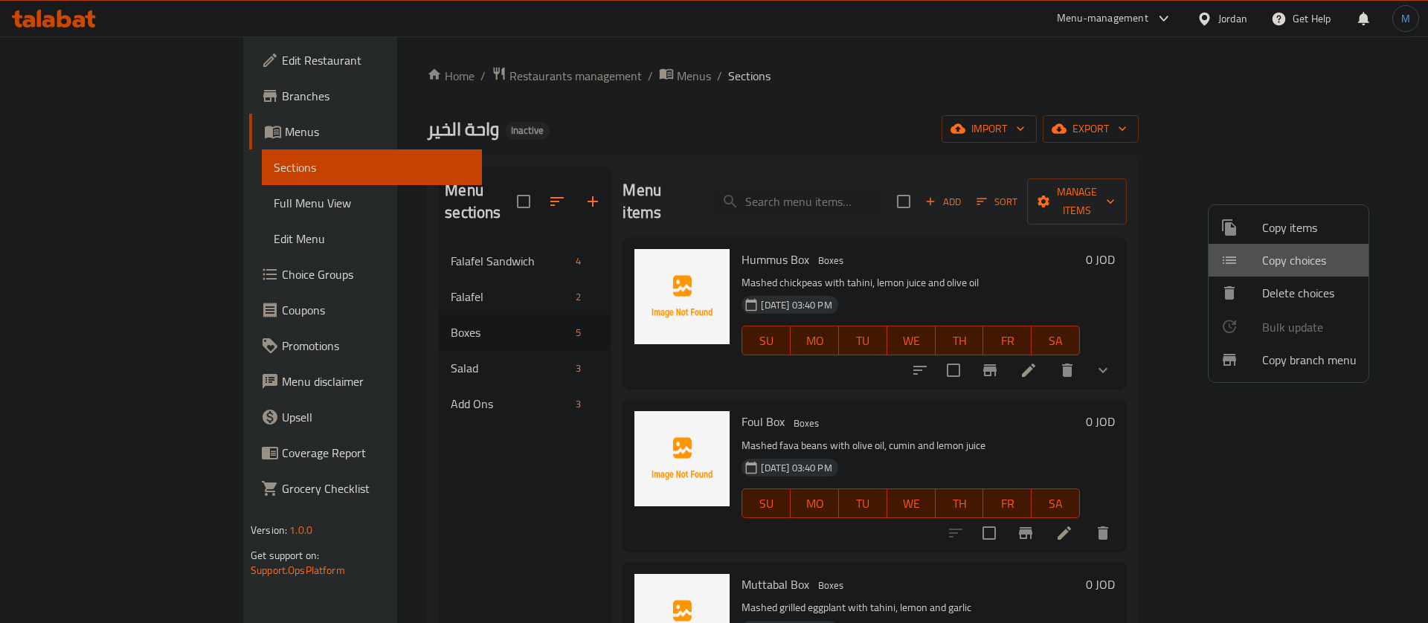
click at [1308, 254] on span "Copy choices" at bounding box center [1309, 260] width 94 height 18
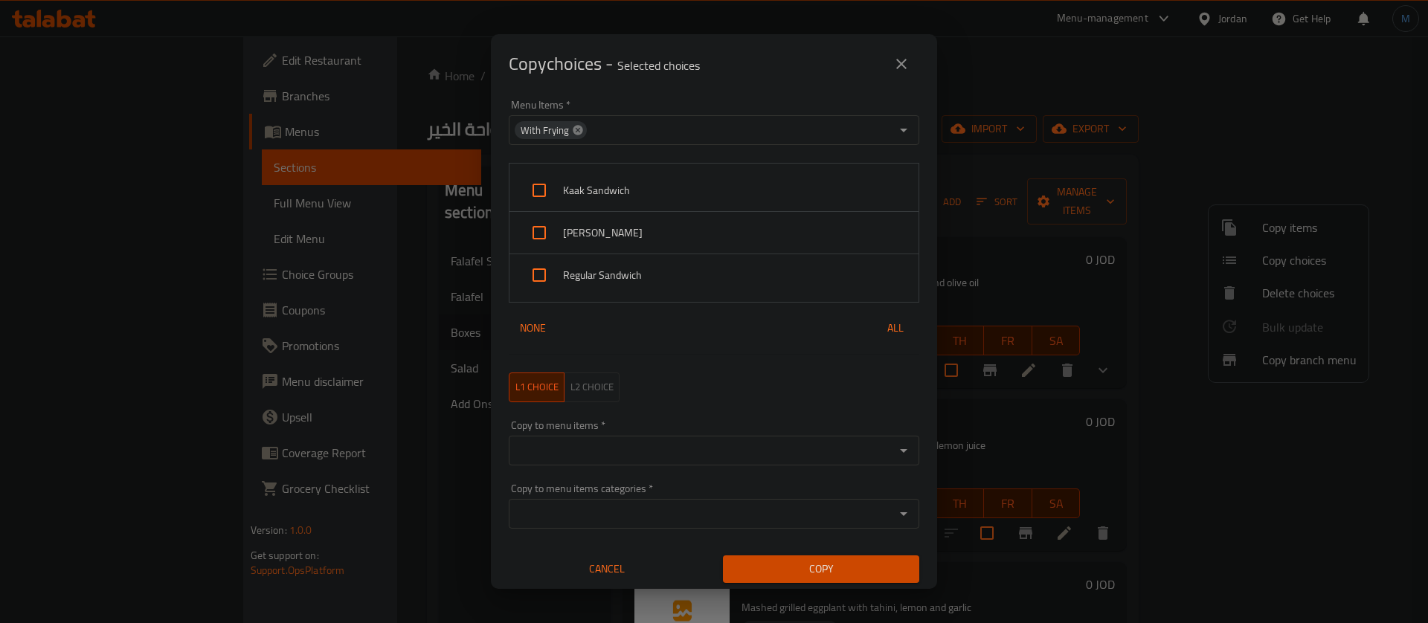
click at [576, 128] on icon at bounding box center [578, 130] width 10 height 10
click at [649, 81] on div "Copy choices - Selected choices 0" at bounding box center [714, 64] width 411 height 36
click at [647, 123] on input "Menu Items   *" at bounding box center [701, 130] width 377 height 21
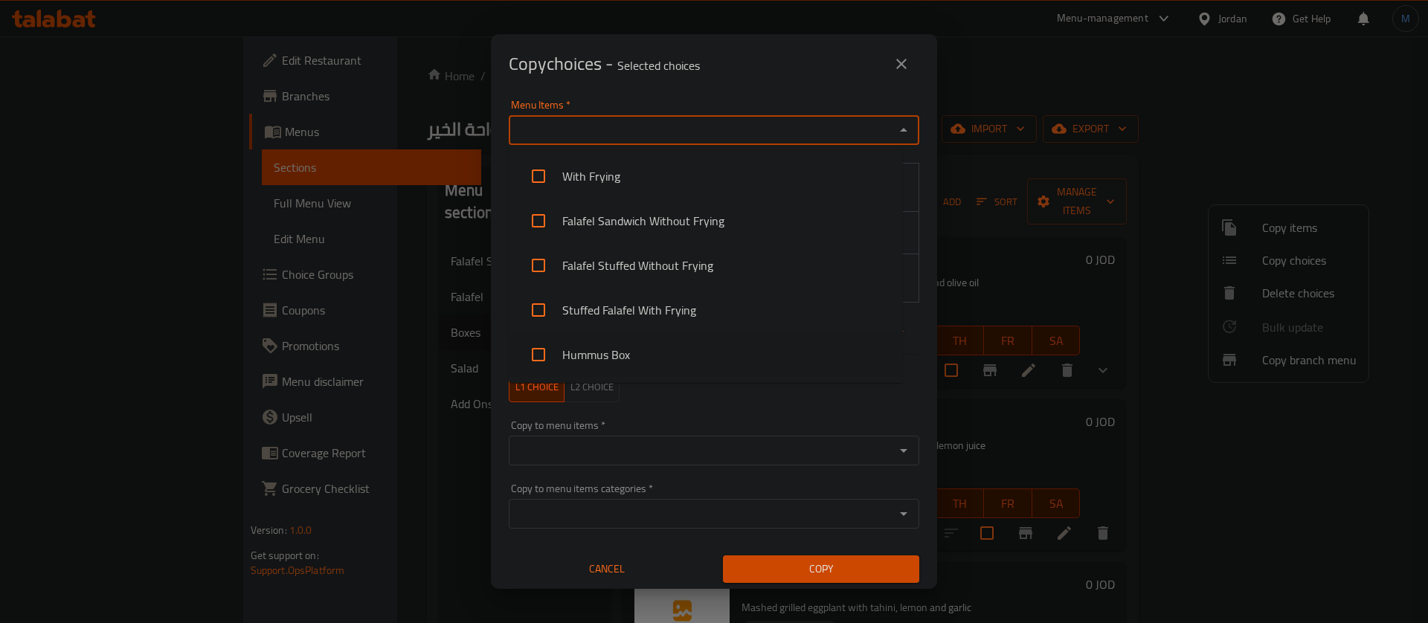
click at [649, 343] on li "Hummus Box" at bounding box center [706, 354] width 394 height 45
checkbox input "true"
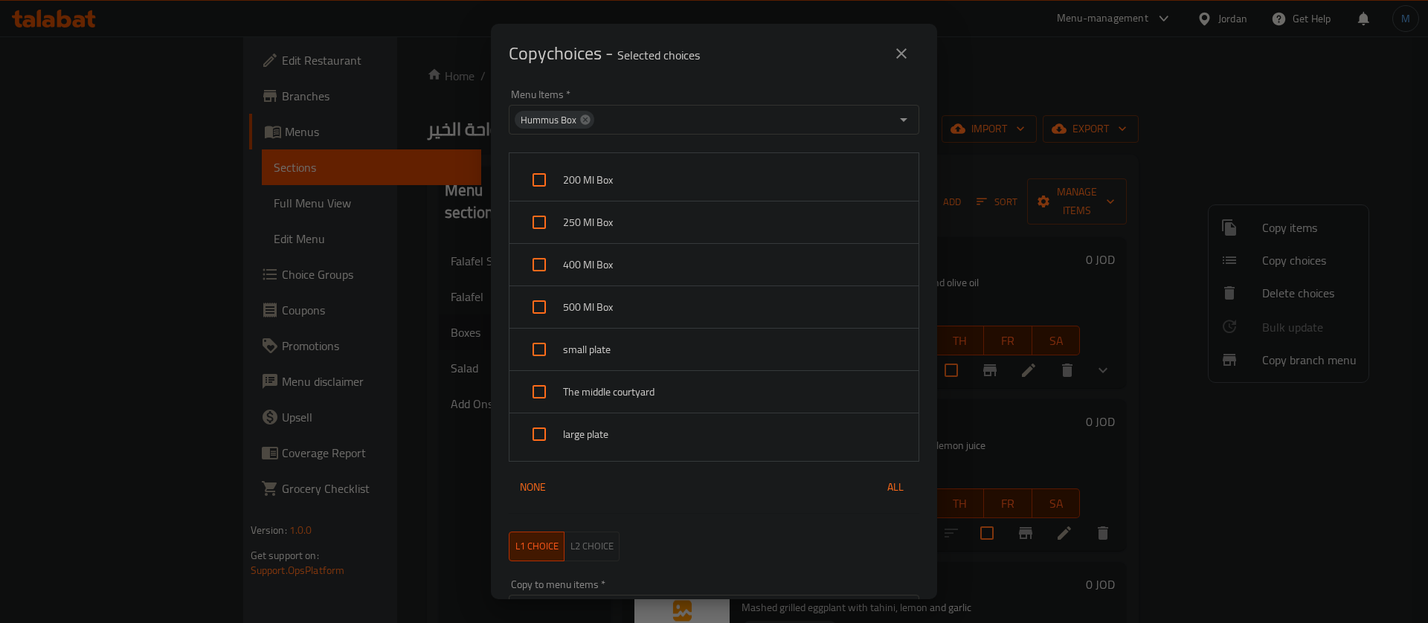
click at [733, 85] on div "Menu Items   * Hummus Box Menu Items *" at bounding box center [714, 111] width 428 height 63
click at [663, 184] on span "200 Ml Box" at bounding box center [735, 180] width 344 height 19
checkbox input "true"
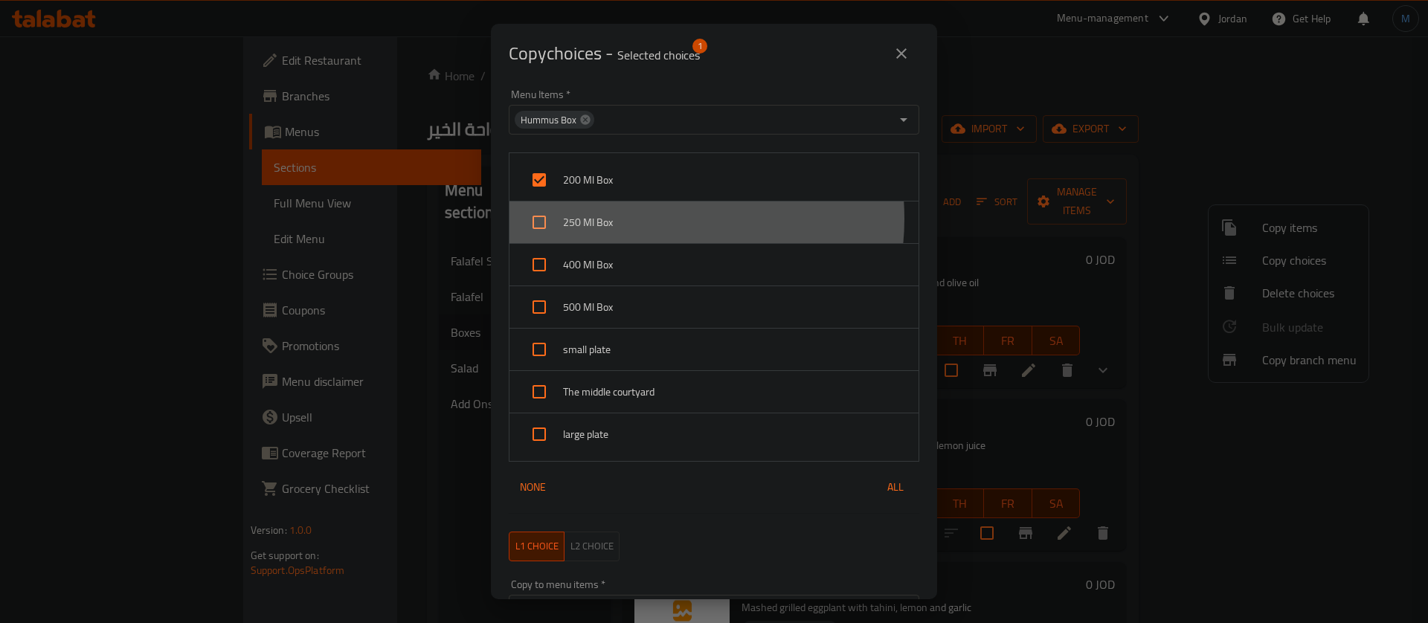
click at [646, 219] on span "250 Ml Box" at bounding box center [735, 222] width 344 height 19
checkbox input "true"
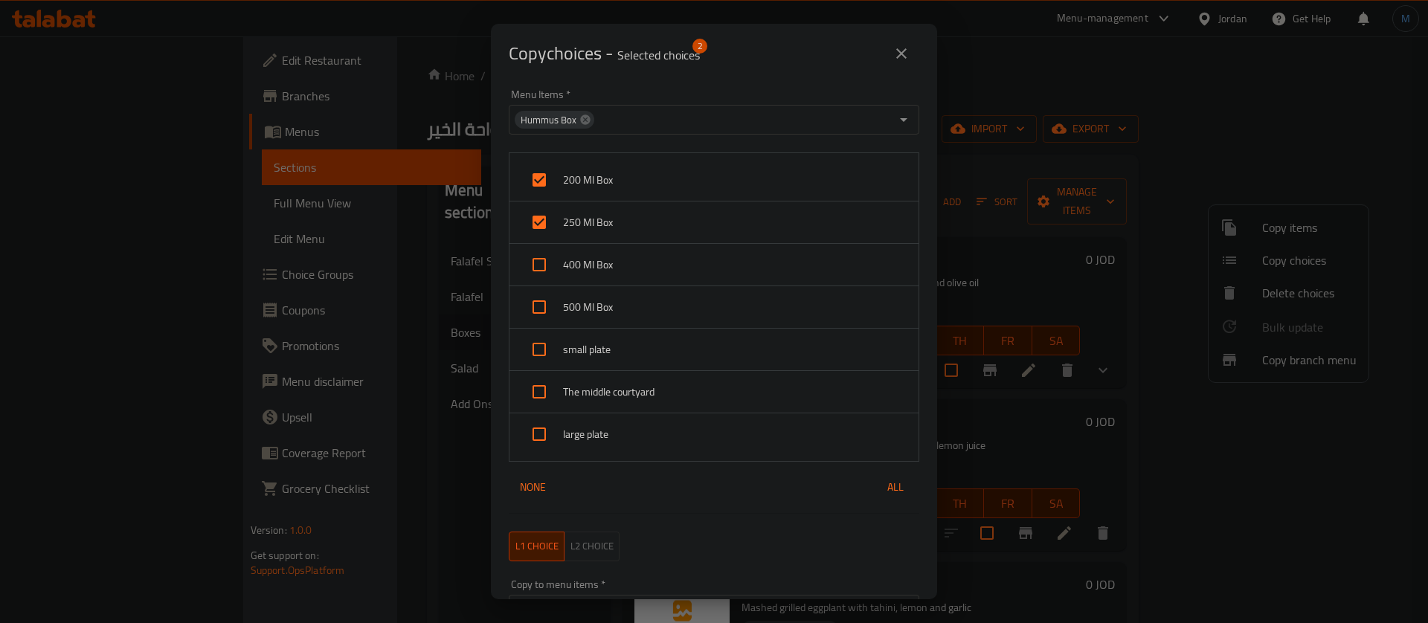
click at [639, 260] on span "400 Ml Box" at bounding box center [735, 265] width 344 height 19
checkbox input "true"
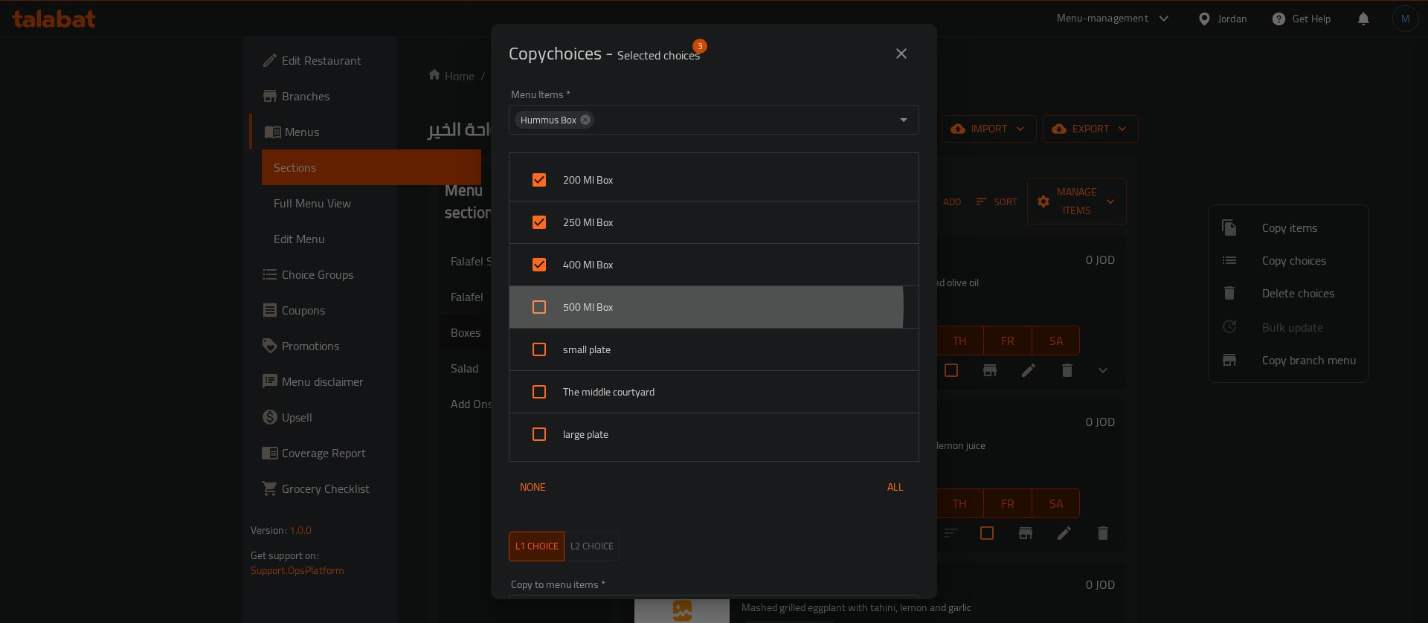
click at [627, 306] on span "500 Ml Box" at bounding box center [735, 307] width 344 height 19
checkbox input "true"
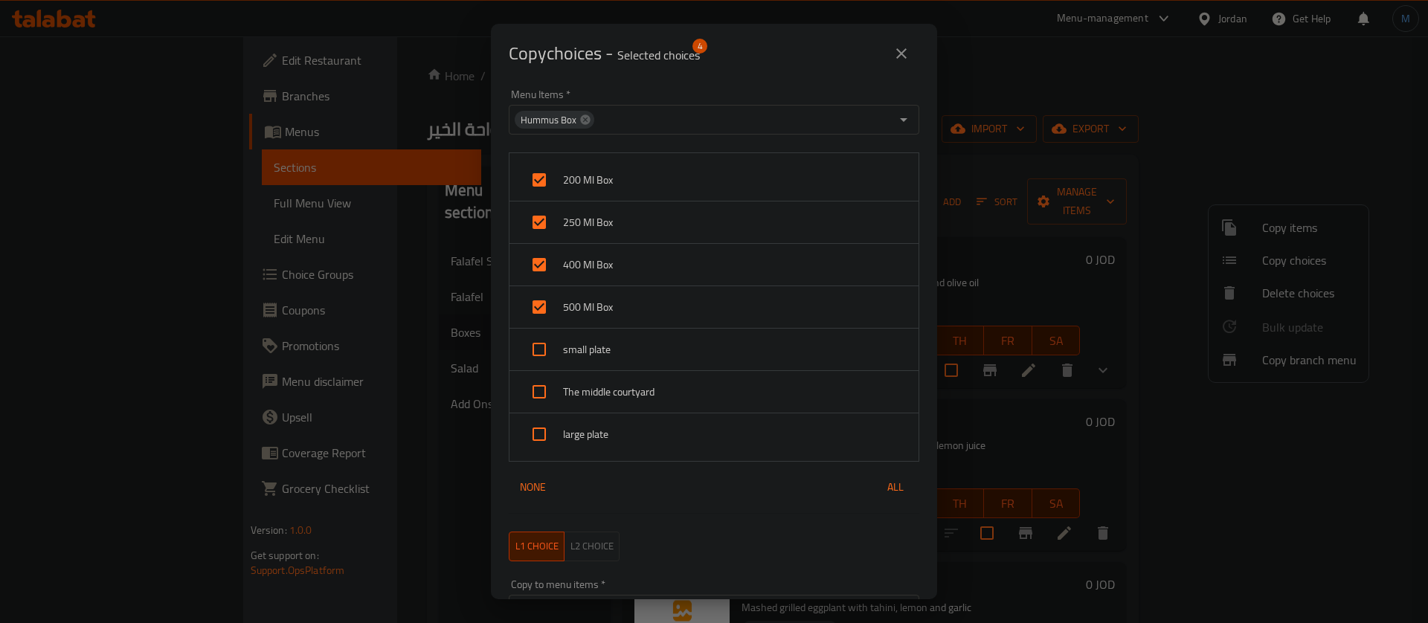
click at [619, 347] on span "small plate" at bounding box center [735, 350] width 344 height 19
checkbox input "true"
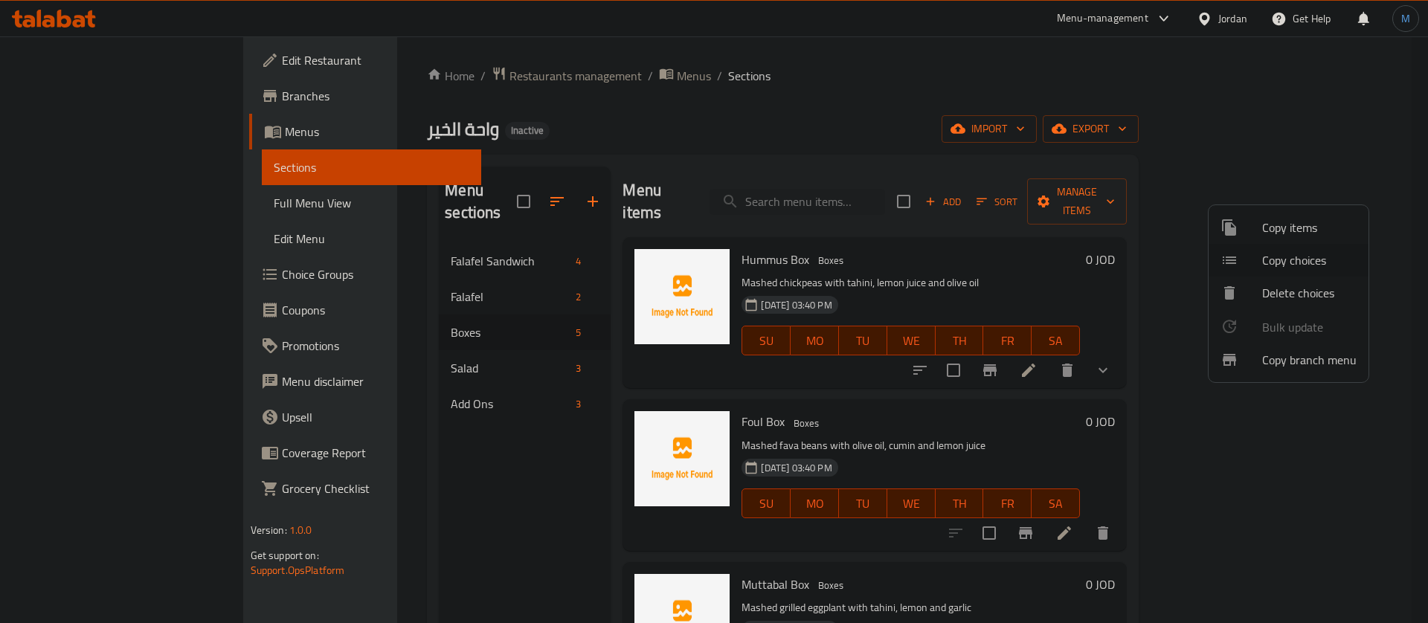
click at [1238, 409] on div at bounding box center [714, 311] width 1428 height 623
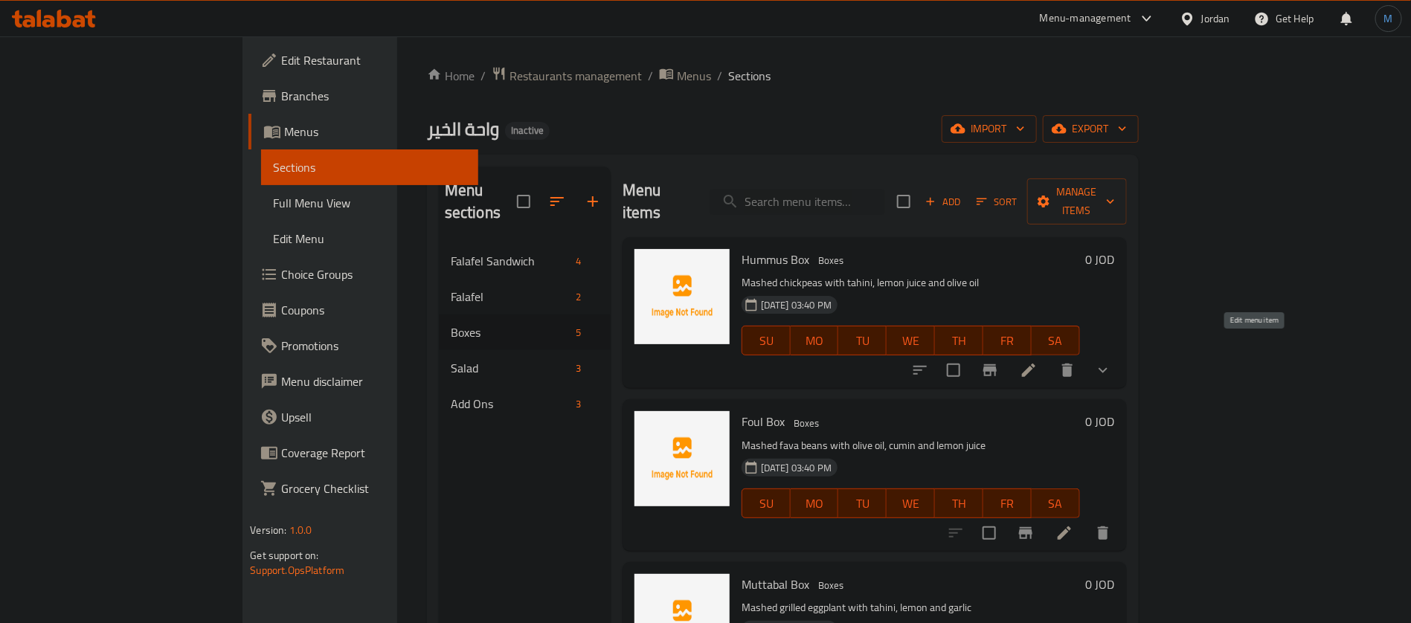
click at [1038, 362] on icon at bounding box center [1029, 371] width 18 height 18
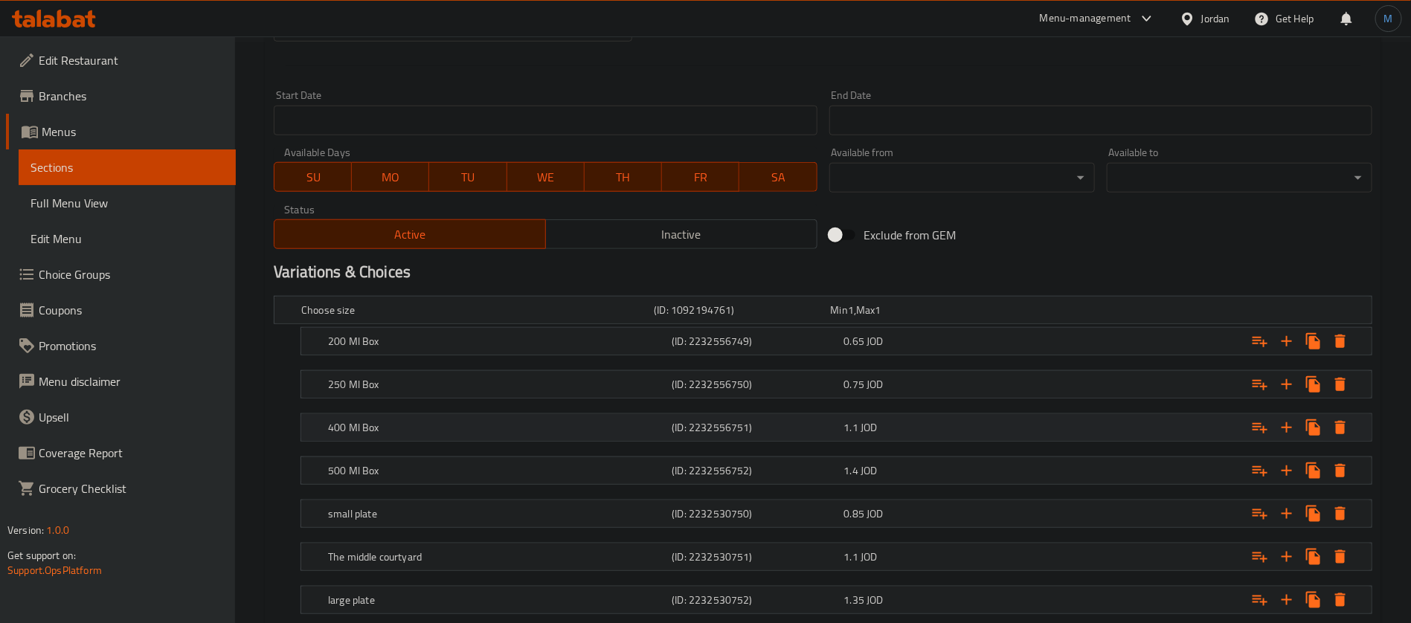
scroll to position [675, 0]
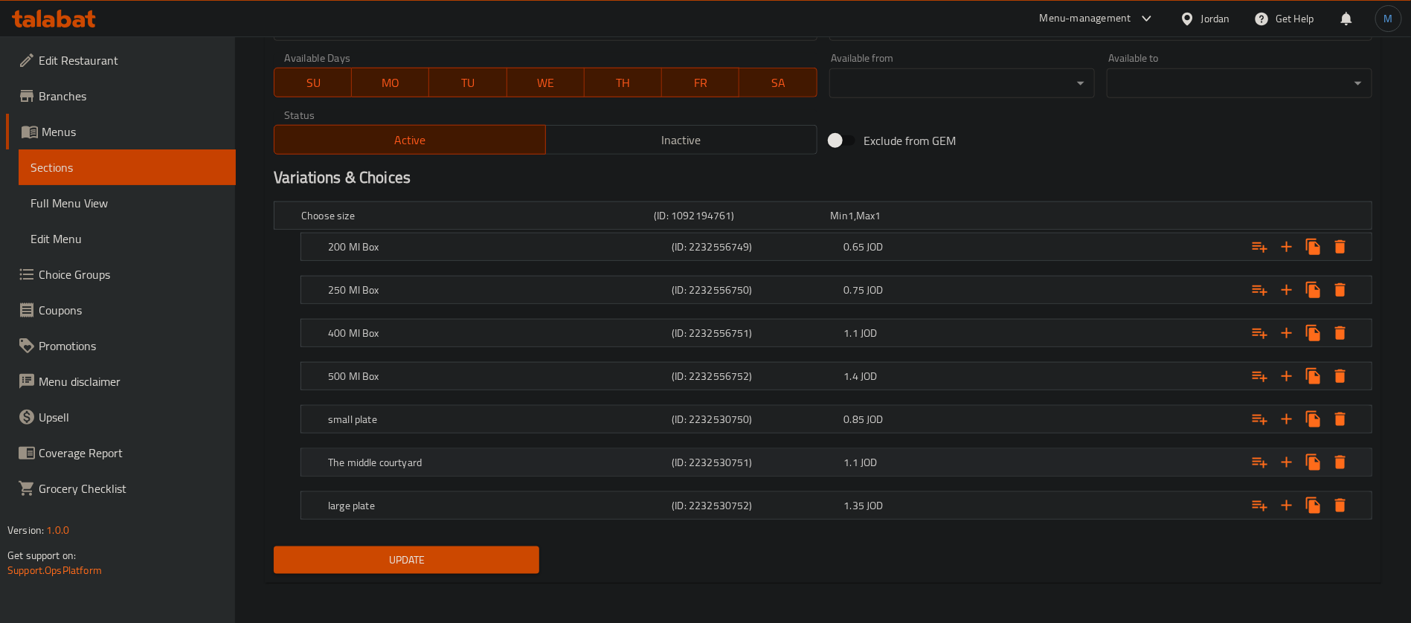
click at [589, 223] on h5 "The middle courtyard" at bounding box center [474, 215] width 347 height 15
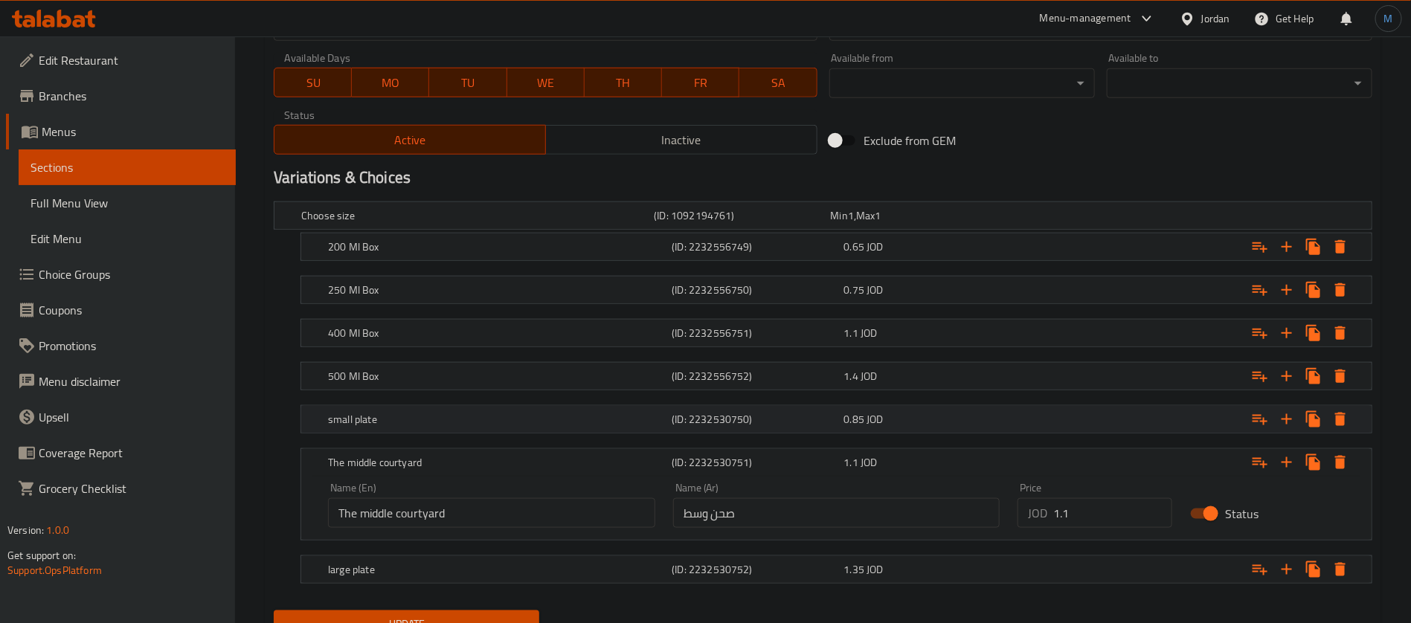
click at [503, 223] on h5 "small plate" at bounding box center [474, 215] width 347 height 15
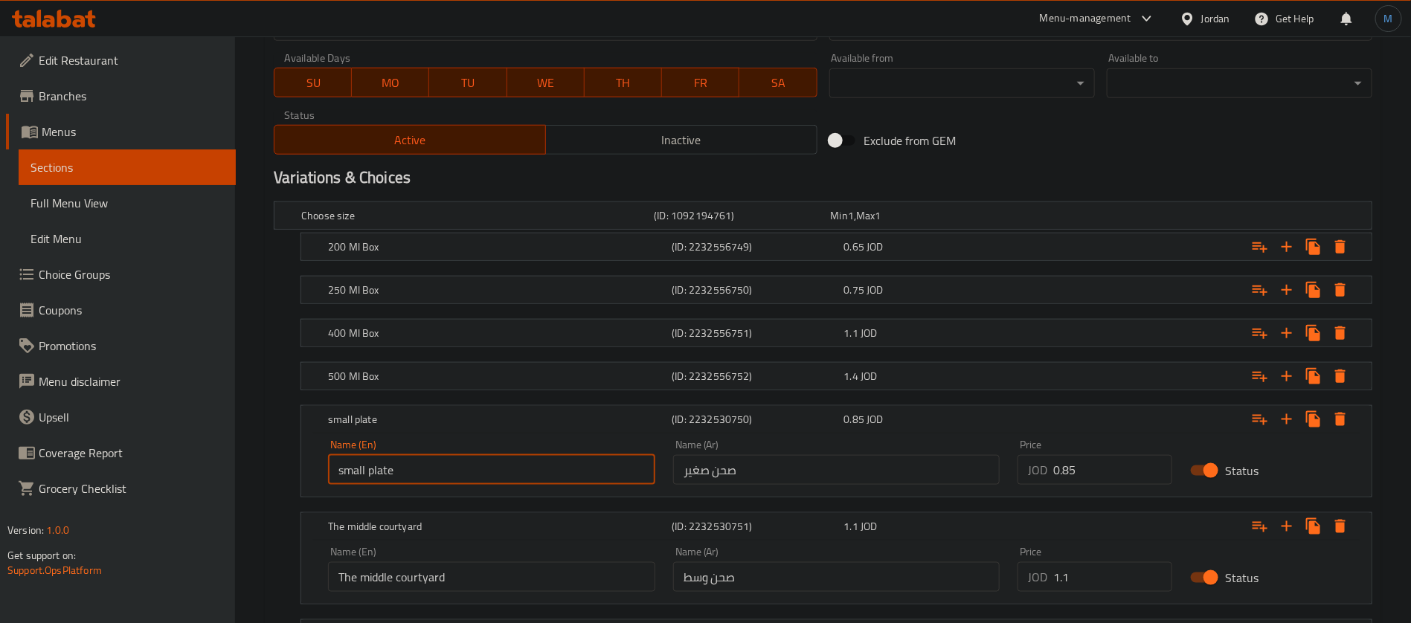
click at [442, 480] on input "small plate" at bounding box center [491, 470] width 327 height 30
type input "Small Plate"
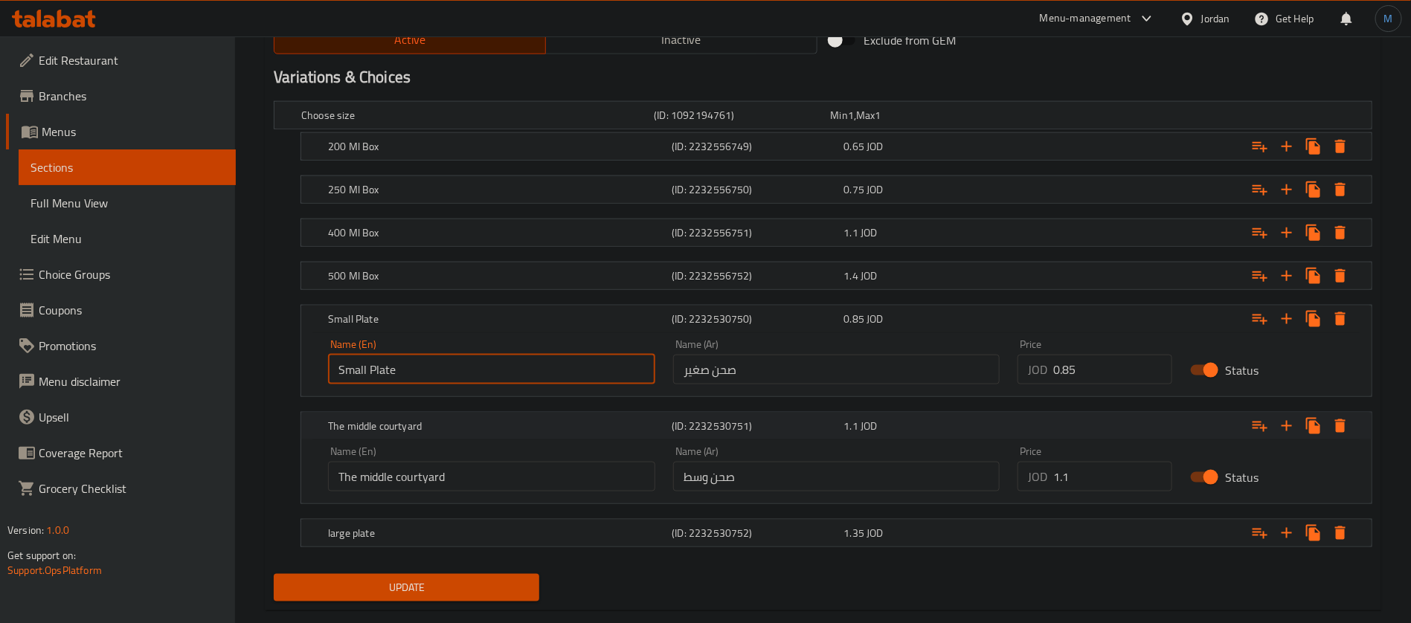
scroll to position [787, 0]
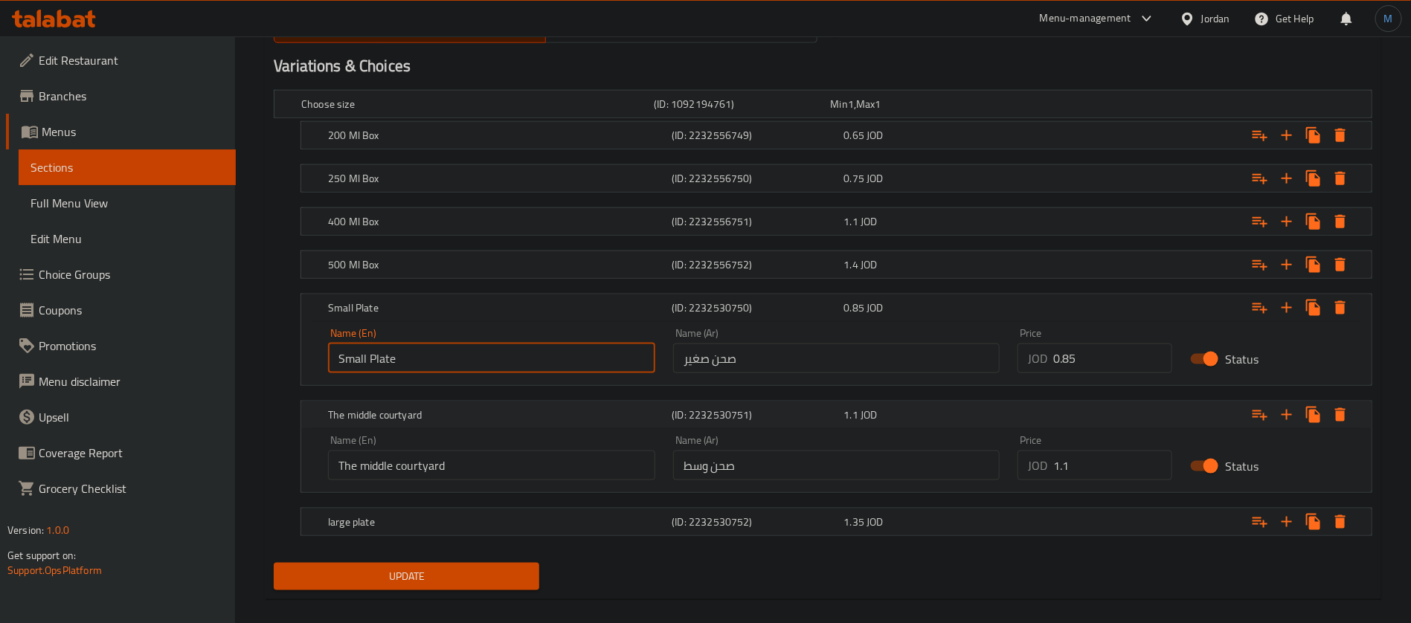
click at [427, 315] on h5 "The middle courtyard" at bounding box center [497, 308] width 338 height 15
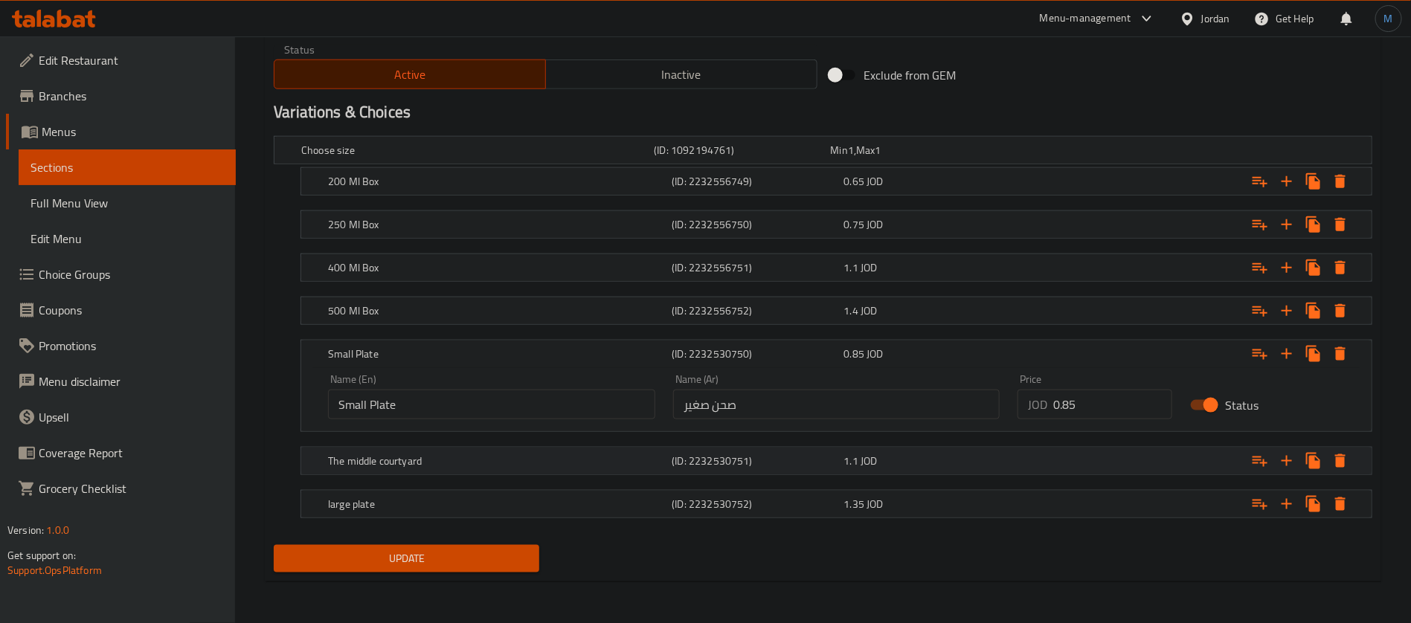
scroll to position [739, 0]
click at [452, 159] on h5 "The middle courtyard" at bounding box center [474, 151] width 347 height 15
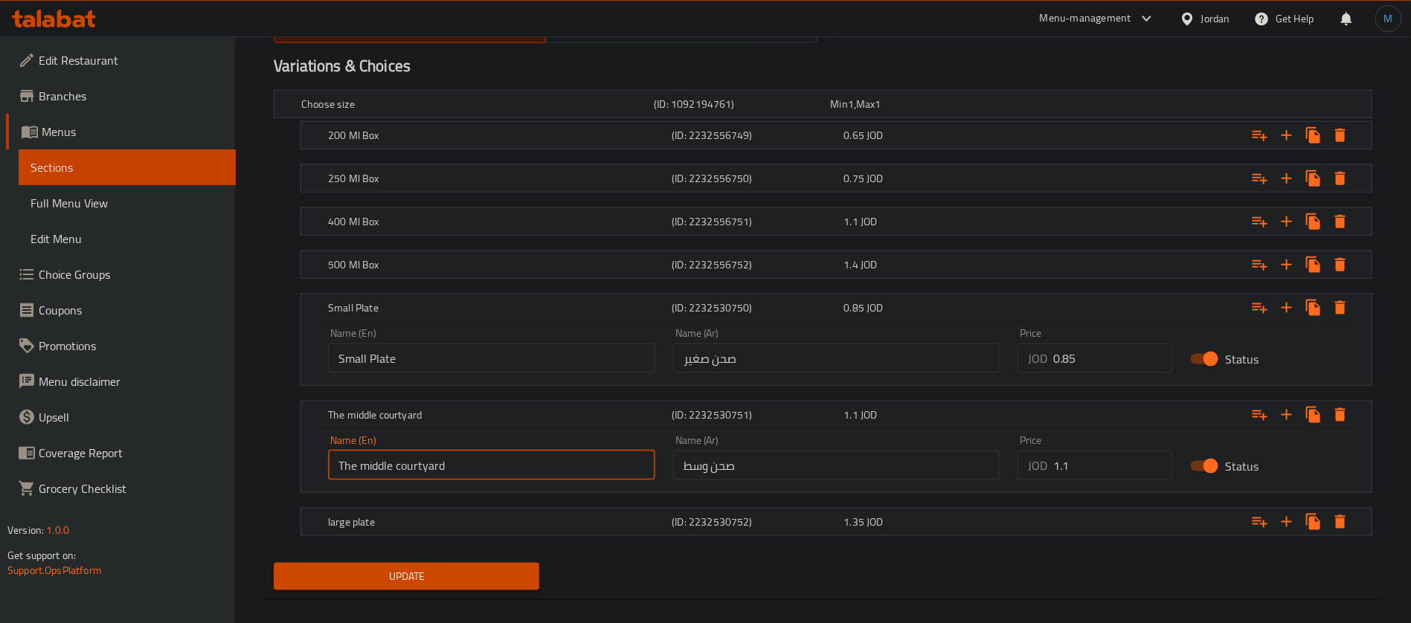
click at [478, 454] on input "The middle courtyard" at bounding box center [491, 466] width 327 height 30
paste input "Small Plate"
click at [402, 466] on input "meduim Small Plate" at bounding box center [491, 466] width 327 height 30
paste input "iu"
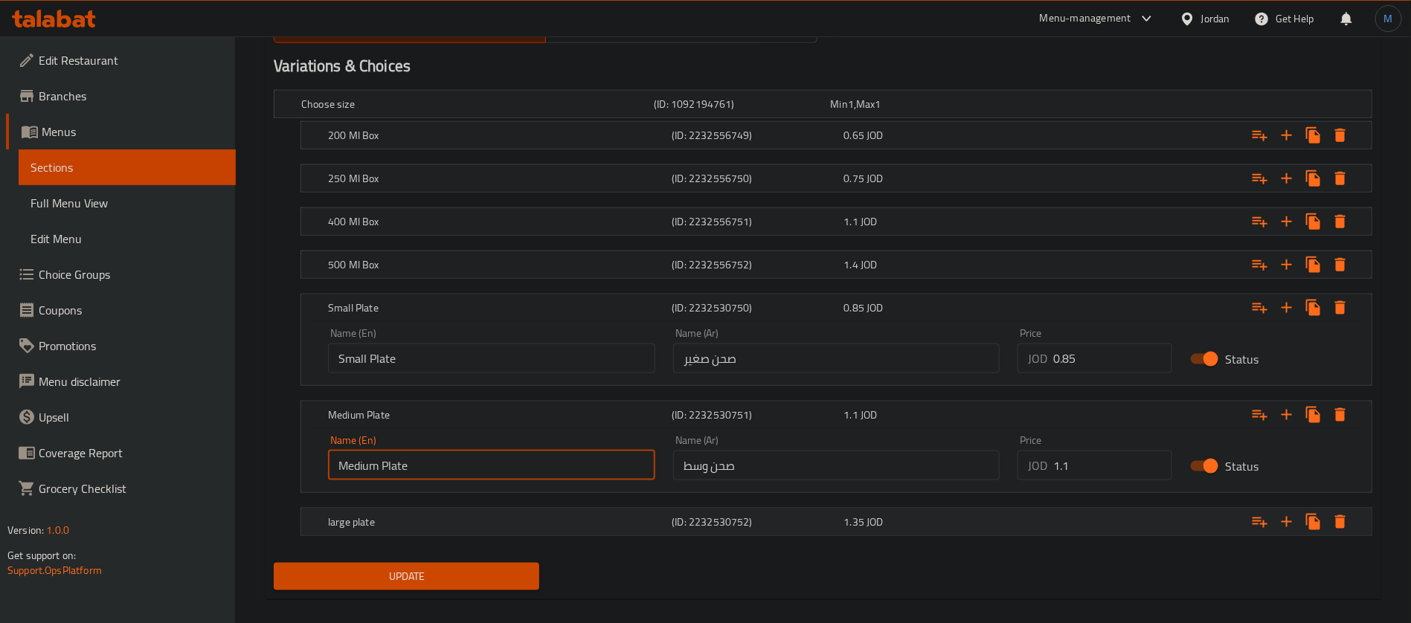
type input "Medium Plate"
click at [500, 112] on h5 "large plate" at bounding box center [474, 104] width 347 height 15
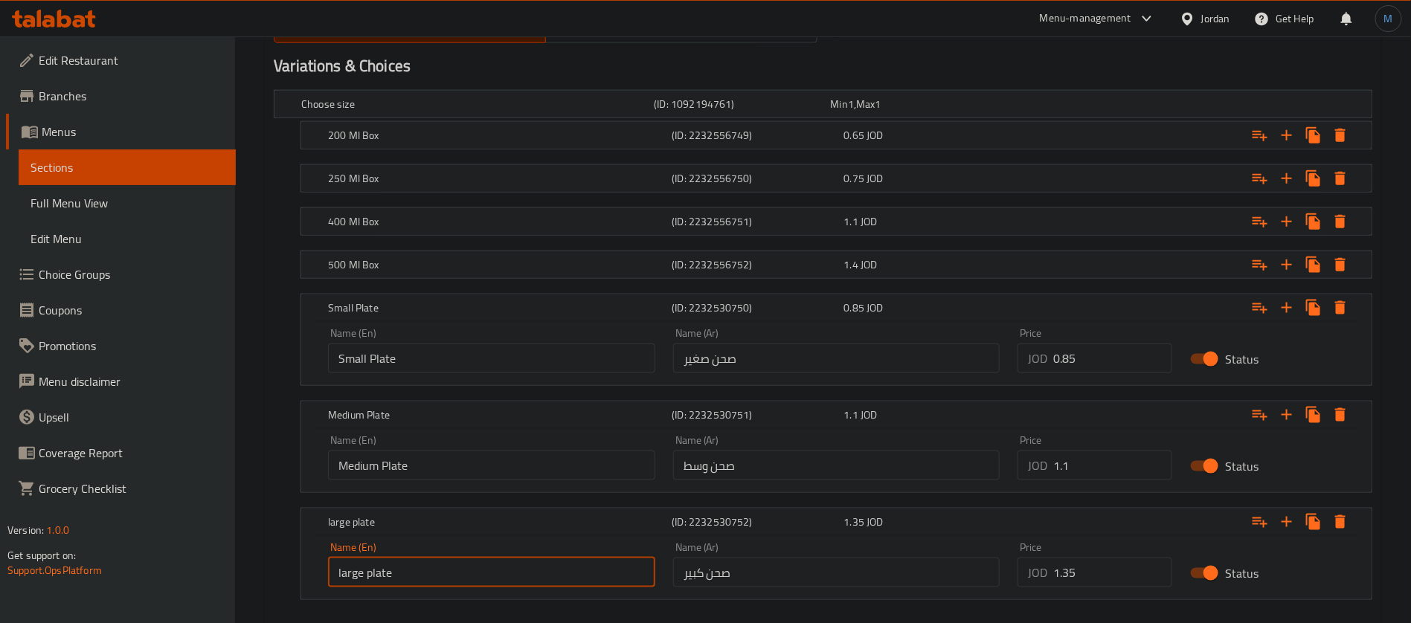
click at [452, 577] on input "large plate" at bounding box center [491, 573] width 327 height 30
type input "Large Plate"
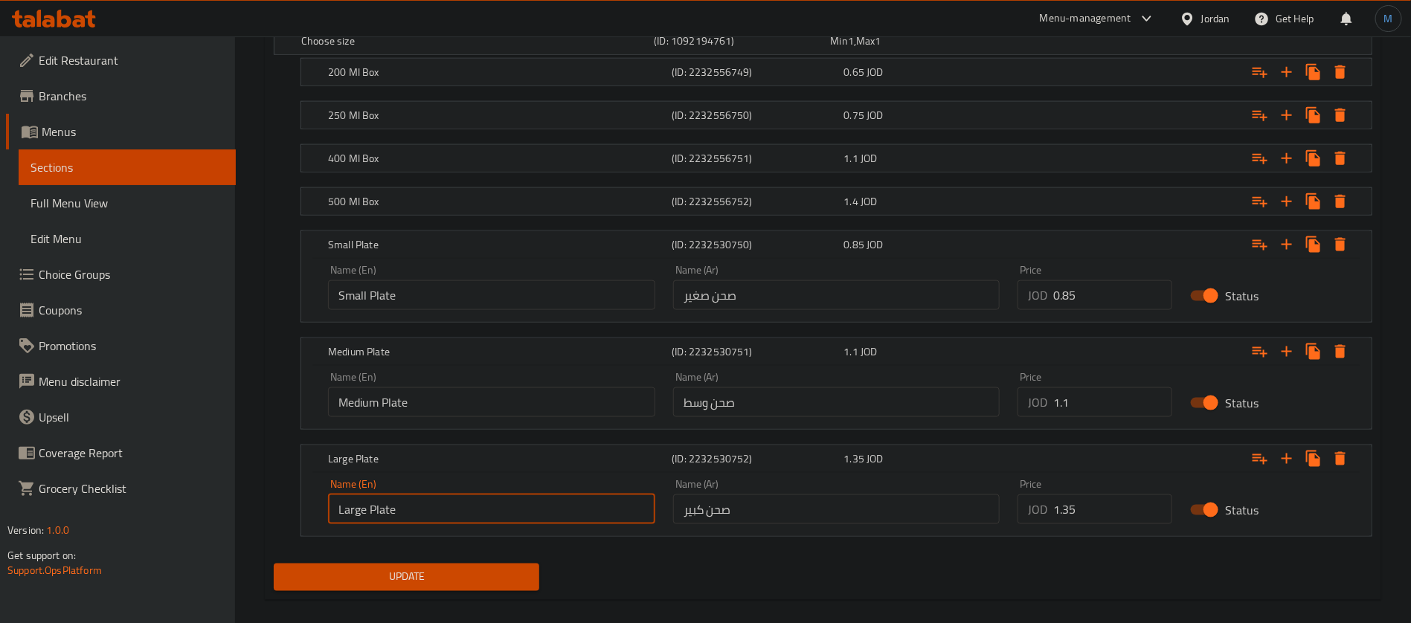
scroll to position [867, 0]
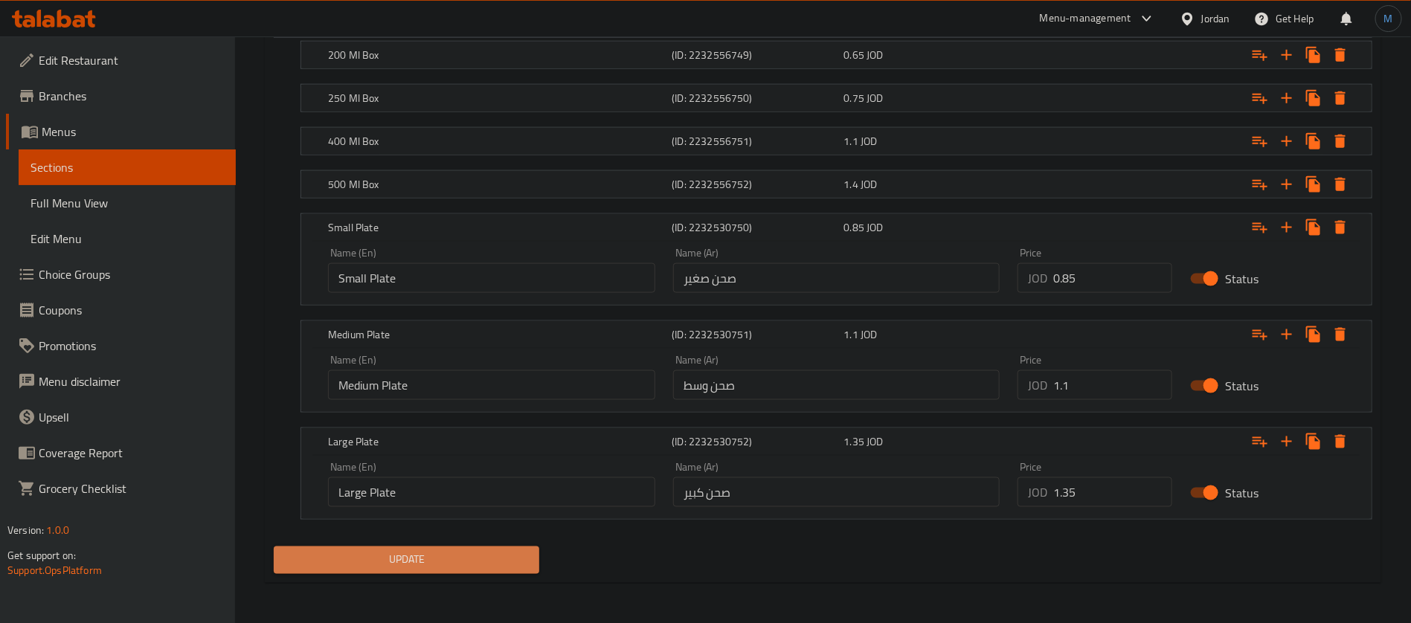
click at [511, 551] on span "Update" at bounding box center [407, 560] width 242 height 19
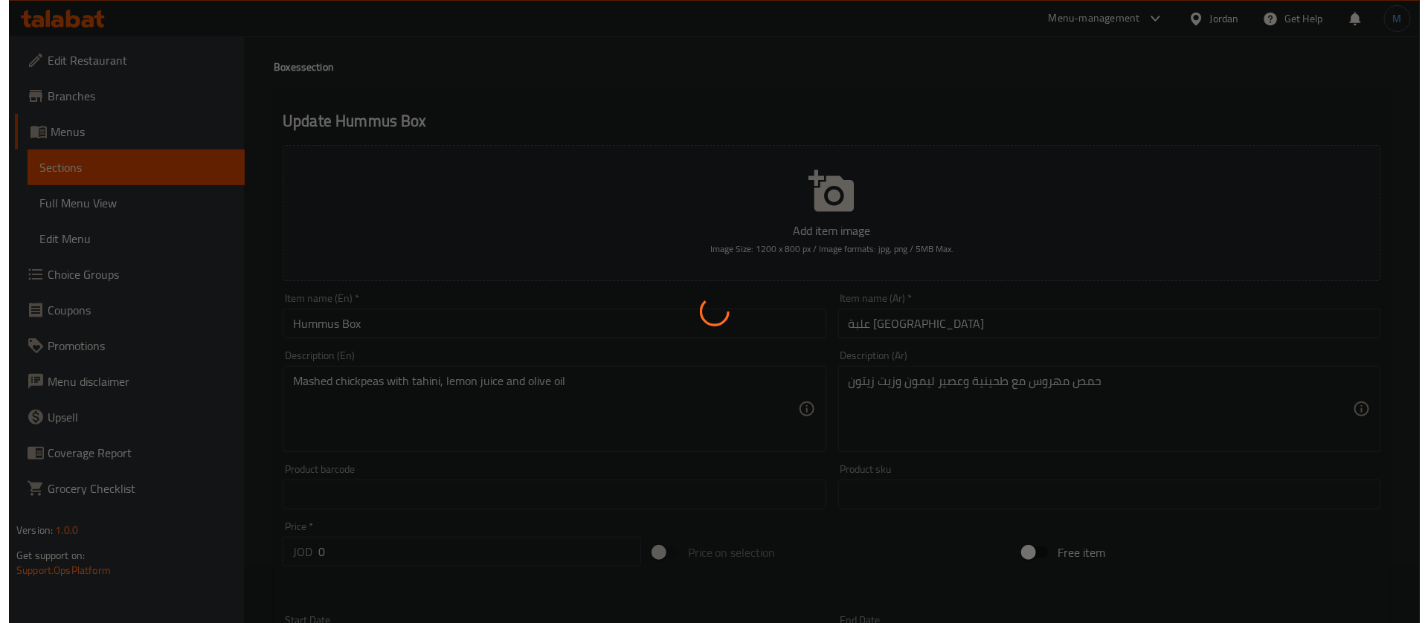
scroll to position [0, 0]
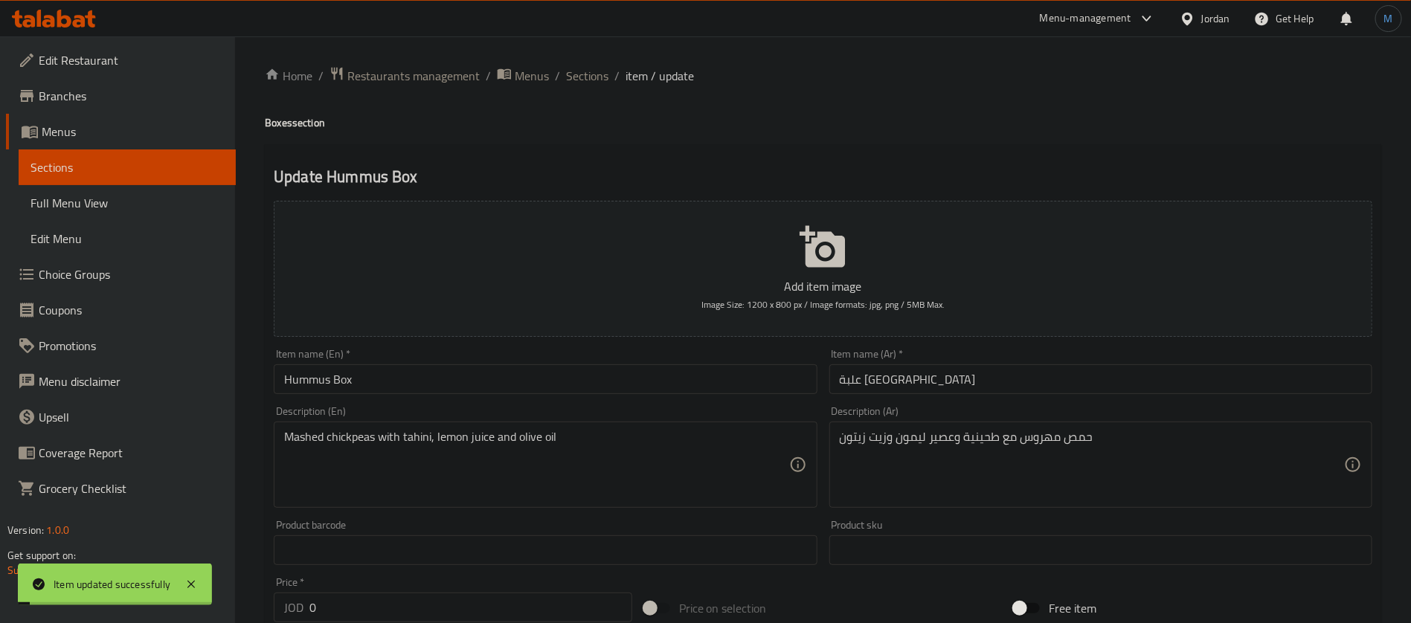
click at [587, 79] on span "Sections" at bounding box center [587, 76] width 42 height 18
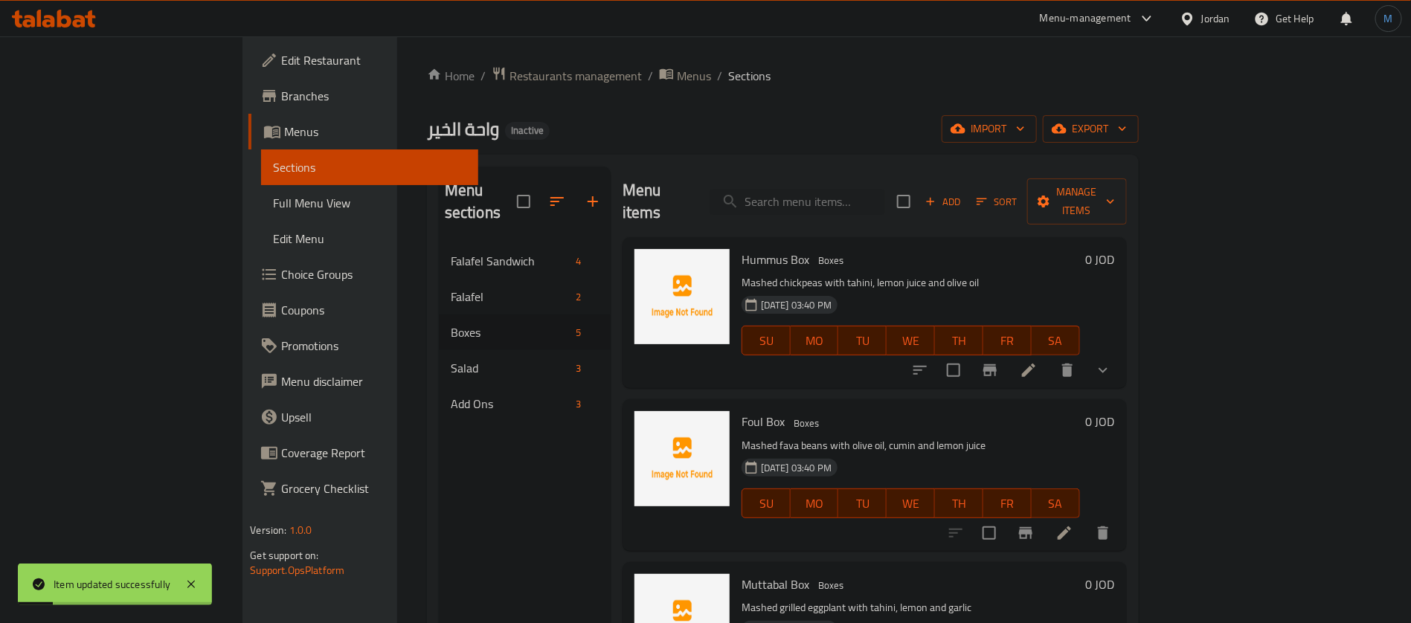
click at [1127, 170] on div "Menu items Add Sort Manage items" at bounding box center [875, 202] width 504 height 71
click at [1127, 179] on button "Manage items" at bounding box center [1077, 202] width 100 height 46
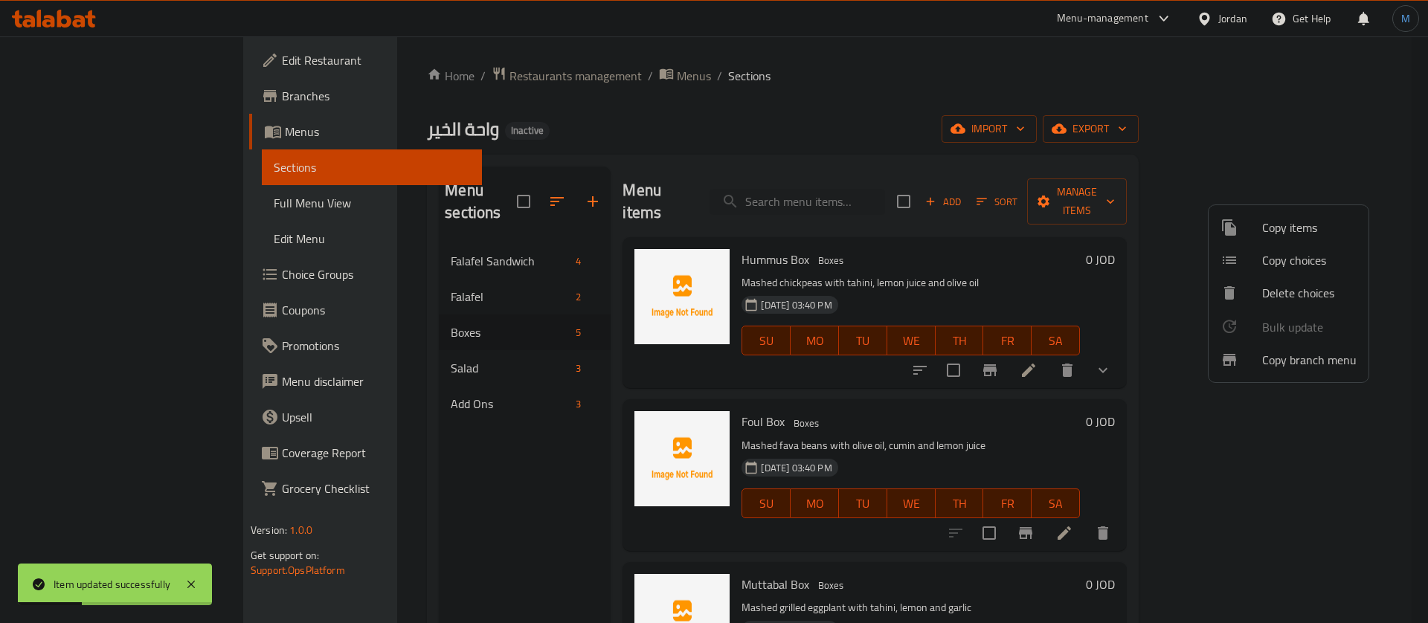
click at [1291, 263] on span "Copy choices" at bounding box center [1309, 260] width 94 height 18
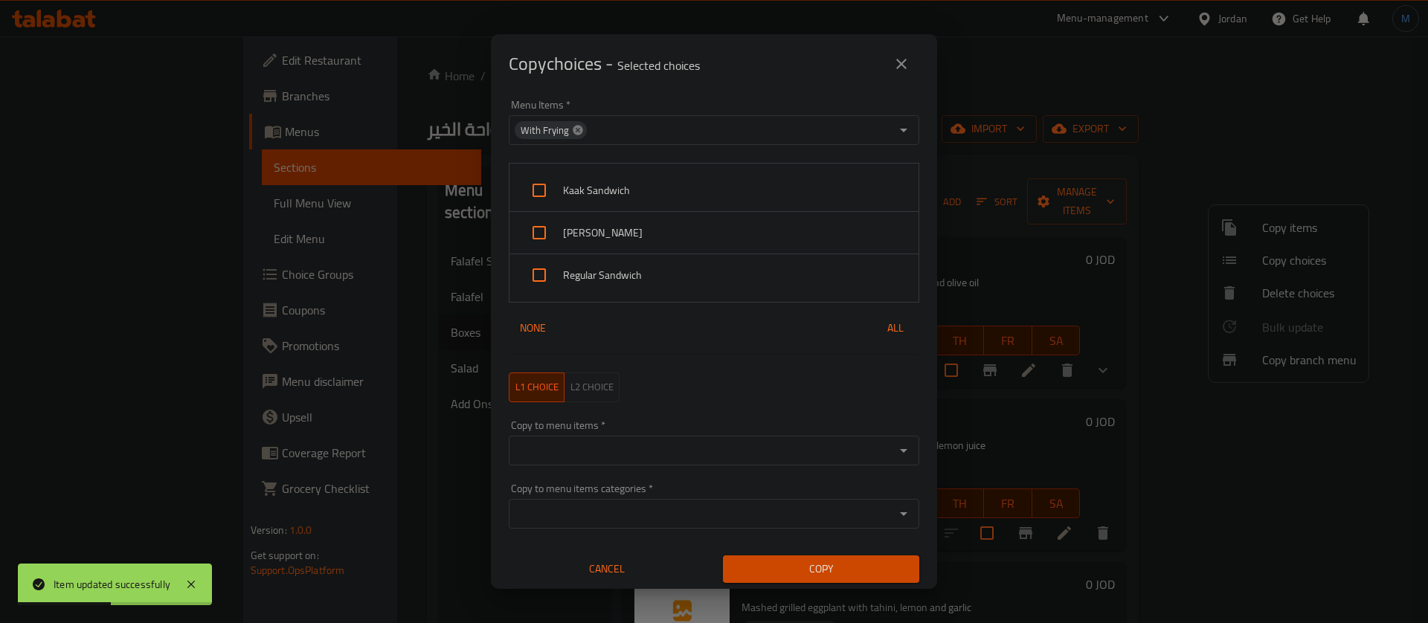
click at [574, 131] on icon at bounding box center [578, 130] width 10 height 10
click at [661, 123] on input "Menu Items   *" at bounding box center [701, 130] width 377 height 21
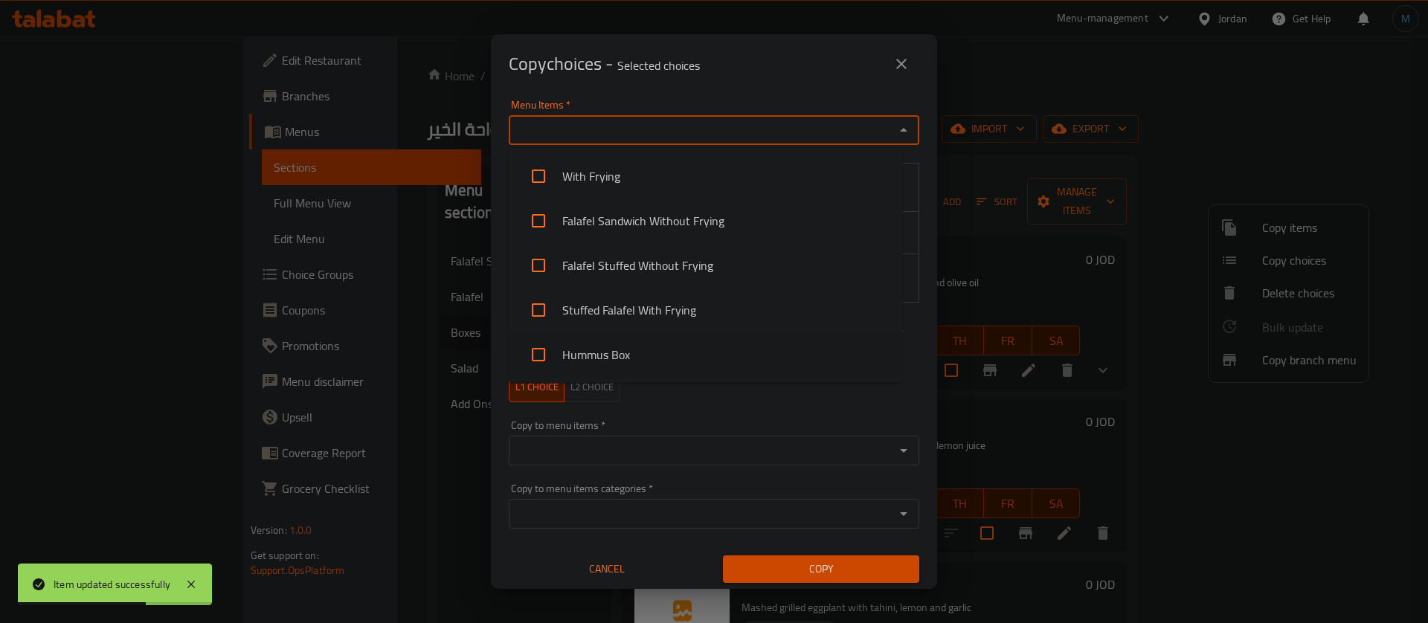
click at [643, 347] on li "Hummus Box" at bounding box center [706, 354] width 394 height 45
checkbox input "true"
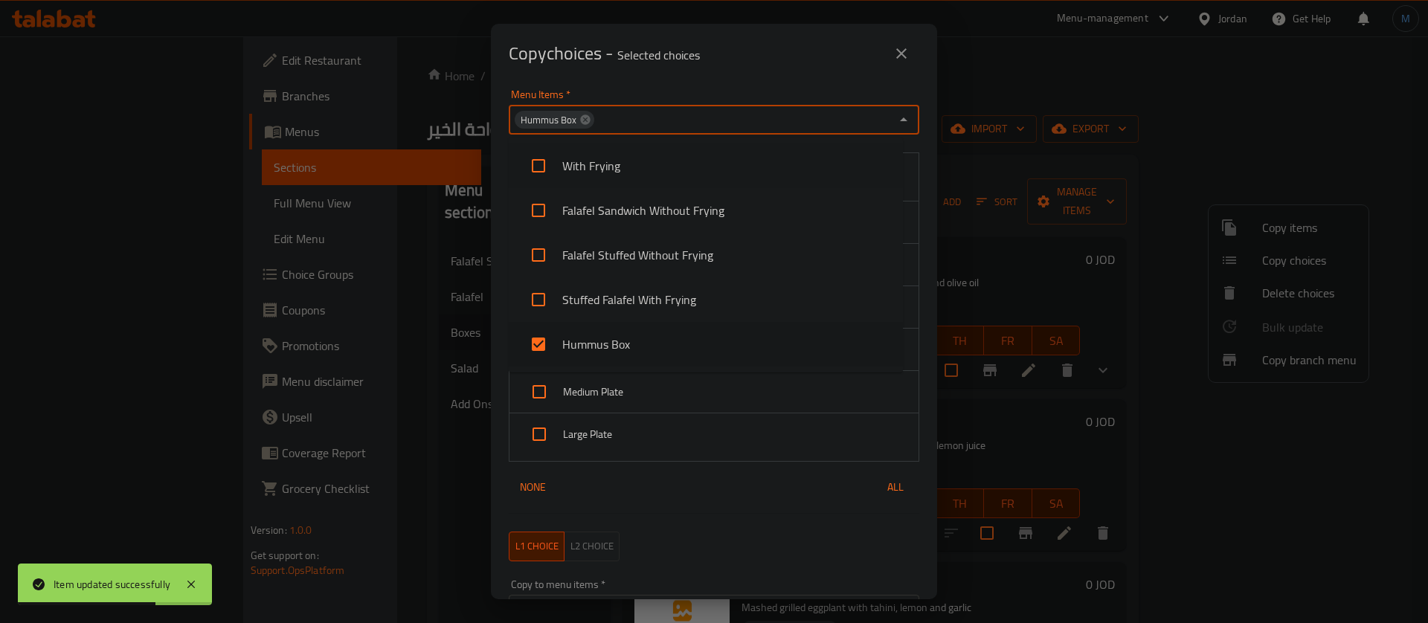
click at [699, 84] on div "Menu Items   * Hummus Box Menu Items *" at bounding box center [714, 111] width 428 height 63
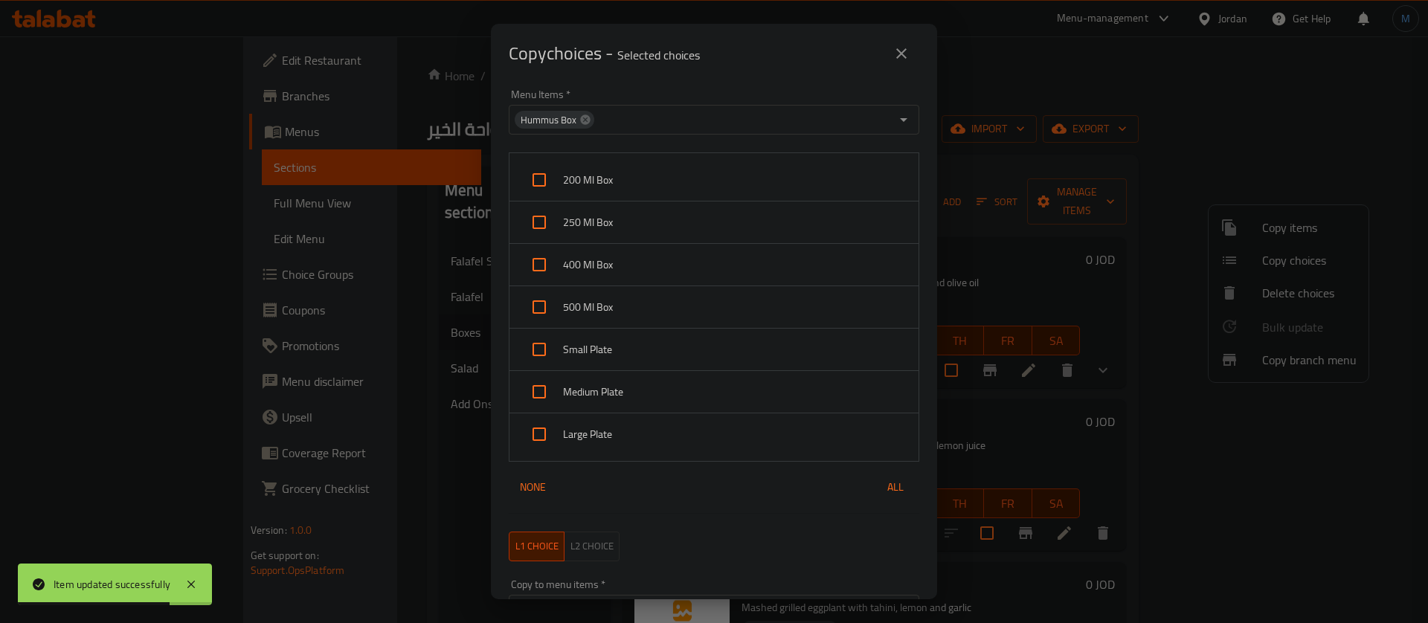
click at [704, 188] on span "200 Ml Box" at bounding box center [735, 180] width 344 height 19
checkbox input "true"
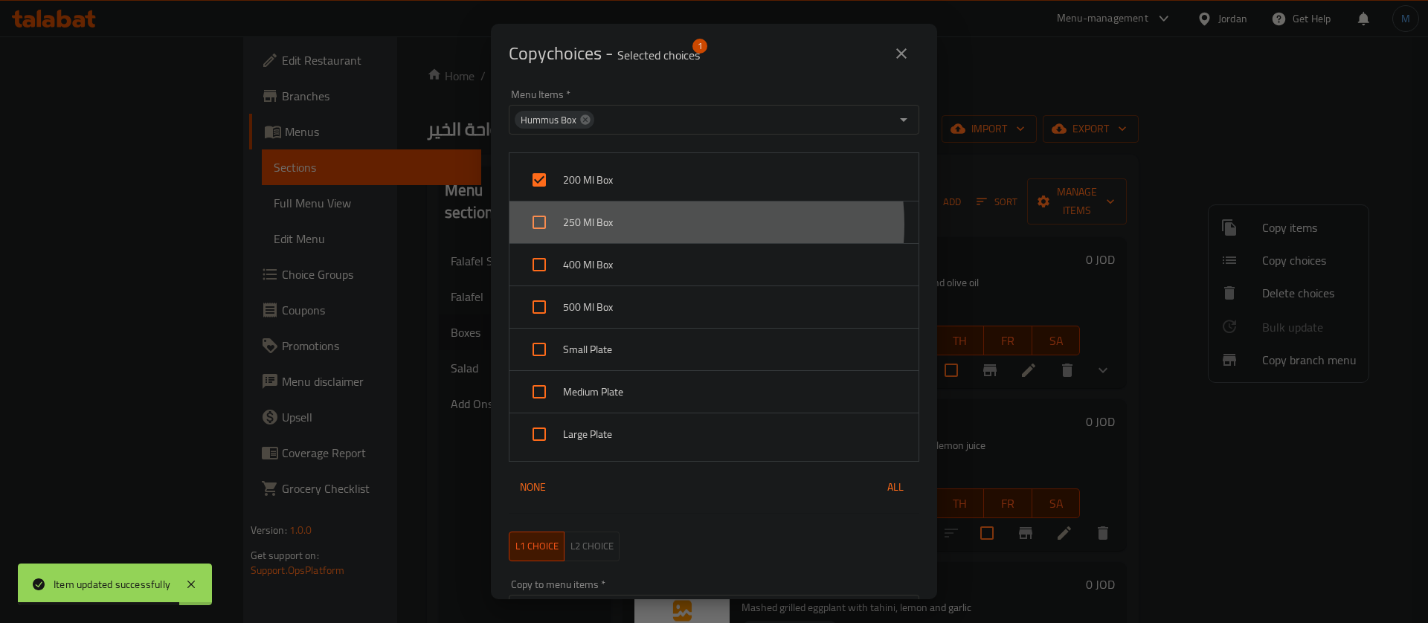
click at [678, 225] on span "250 Ml Box" at bounding box center [735, 222] width 344 height 19
checkbox input "true"
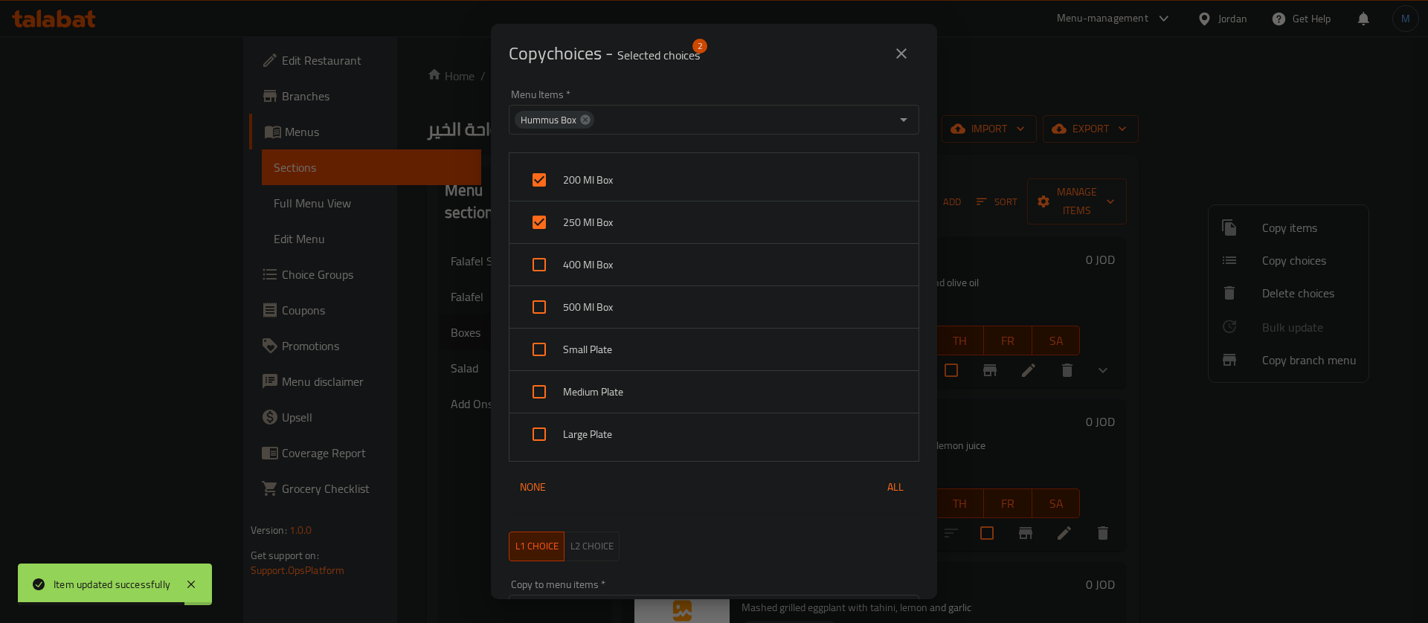
click at [664, 274] on div "400 Ml Box" at bounding box center [714, 265] width 409 height 42
checkbox input "true"
click at [652, 302] on span "500 Ml Box" at bounding box center [735, 307] width 344 height 19
checkbox input "true"
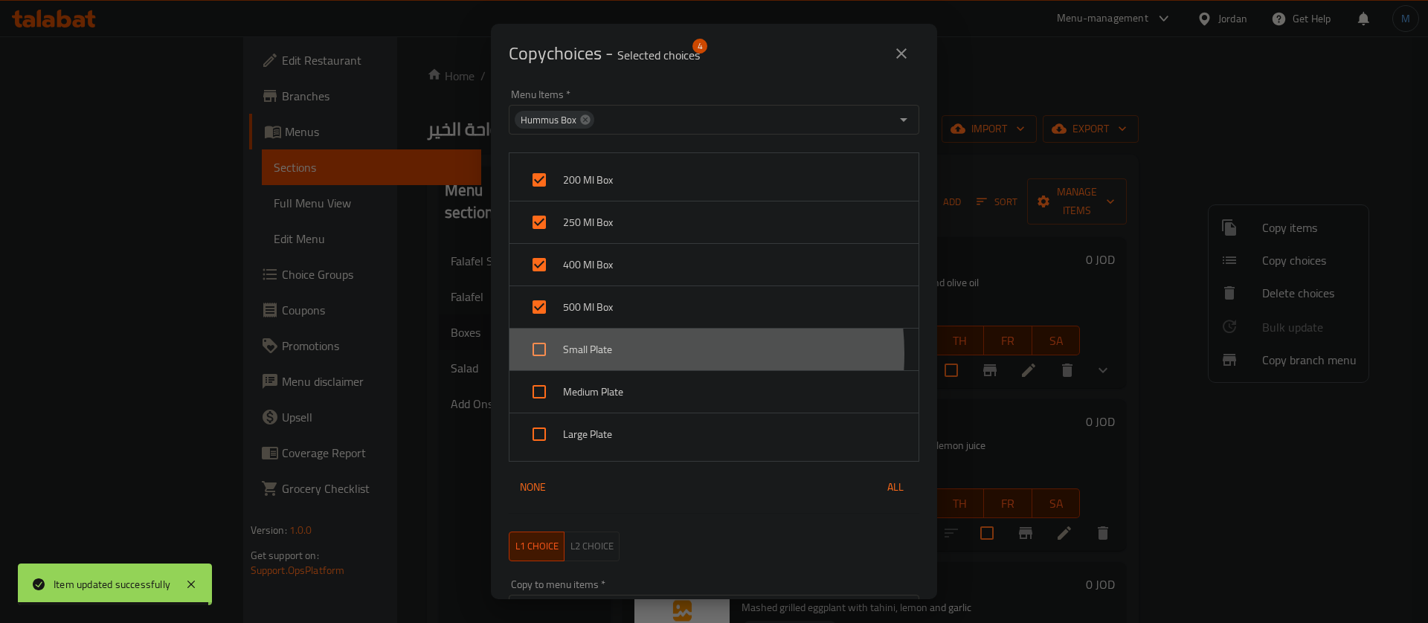
click at [645, 354] on span "Small Plate" at bounding box center [735, 350] width 344 height 19
checkbox input "true"
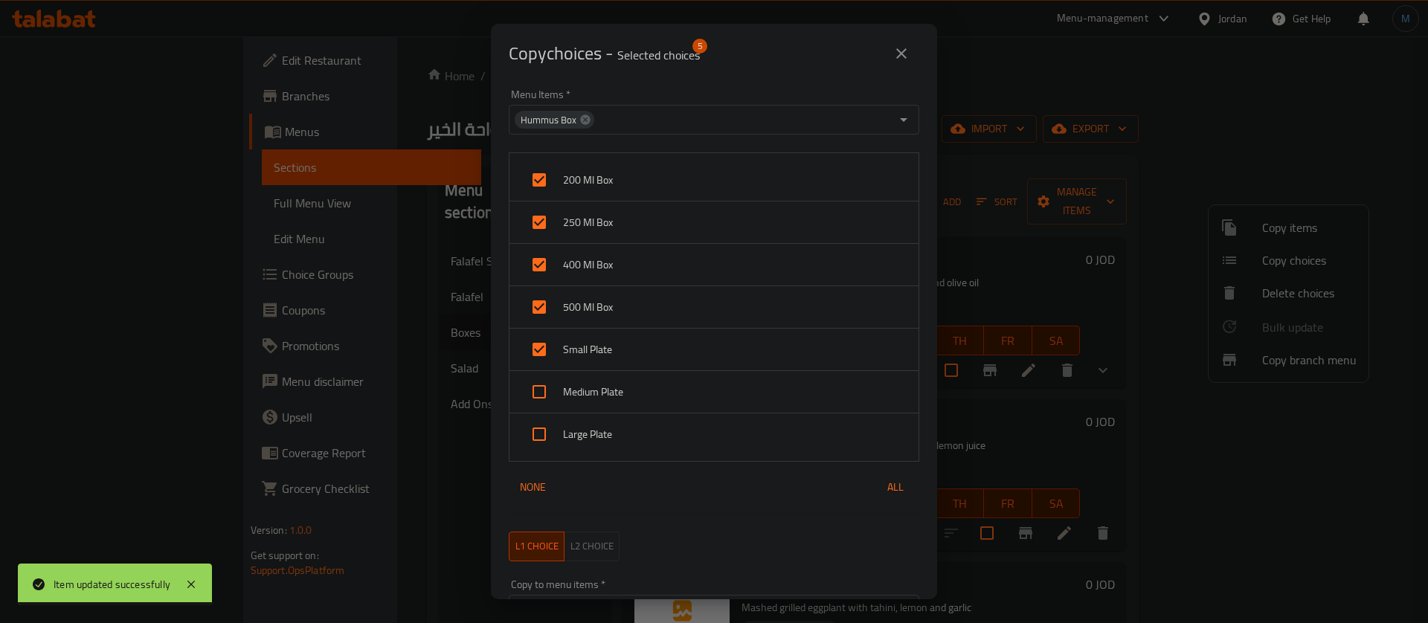
click at [642, 392] on span "Medium Plate" at bounding box center [735, 392] width 344 height 19
checkbox input "true"
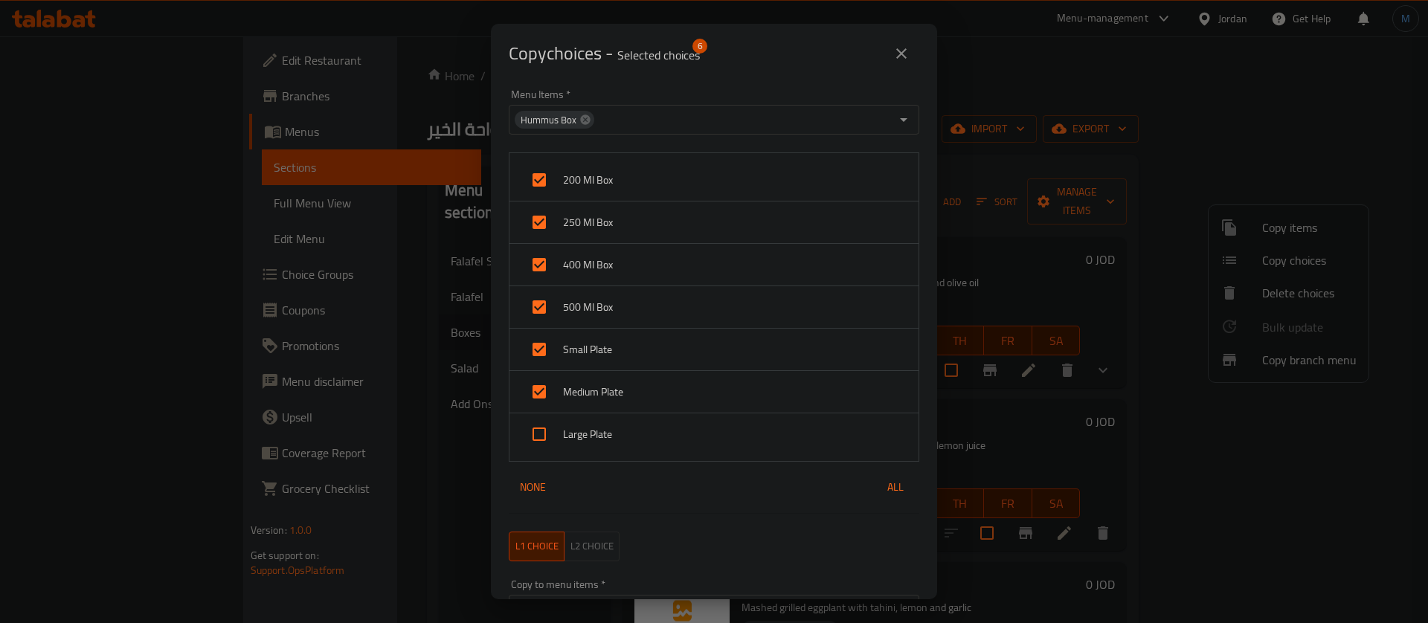
click at [630, 438] on span "Large Plate" at bounding box center [735, 434] width 344 height 19
checkbox input "true"
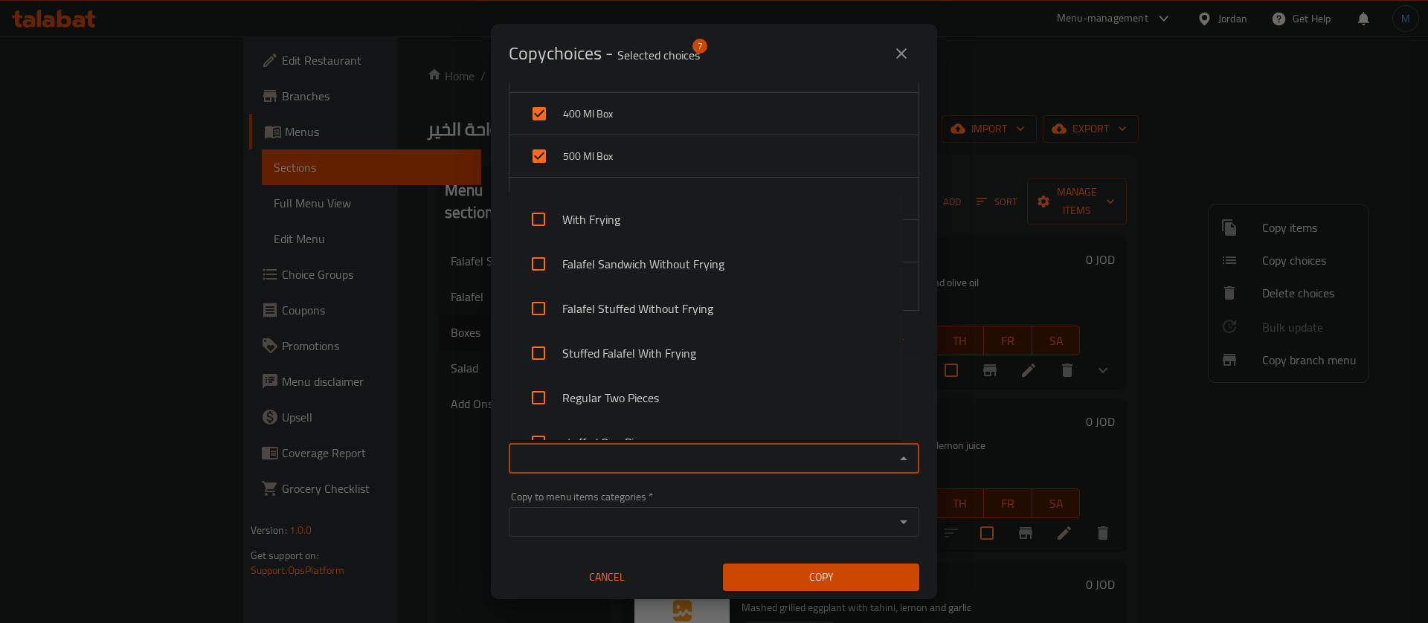
click at [802, 457] on input "Copy to menu items   *" at bounding box center [701, 459] width 377 height 21
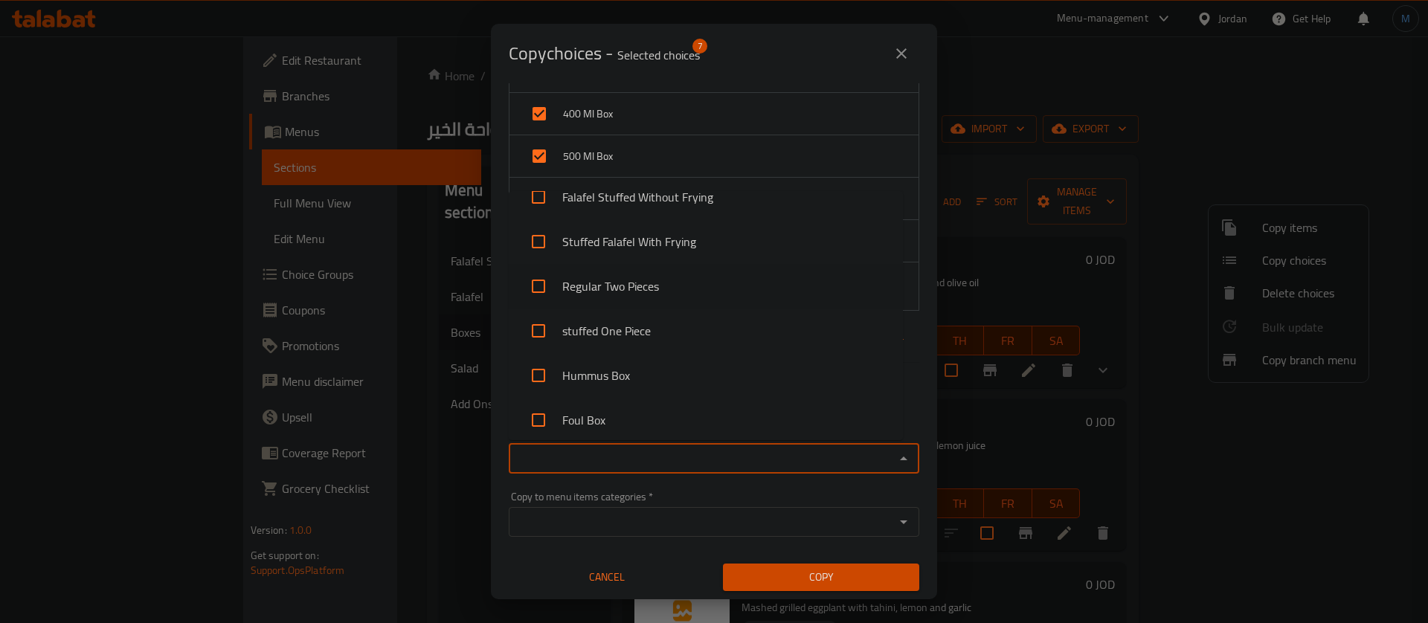
scroll to position [223, 0]
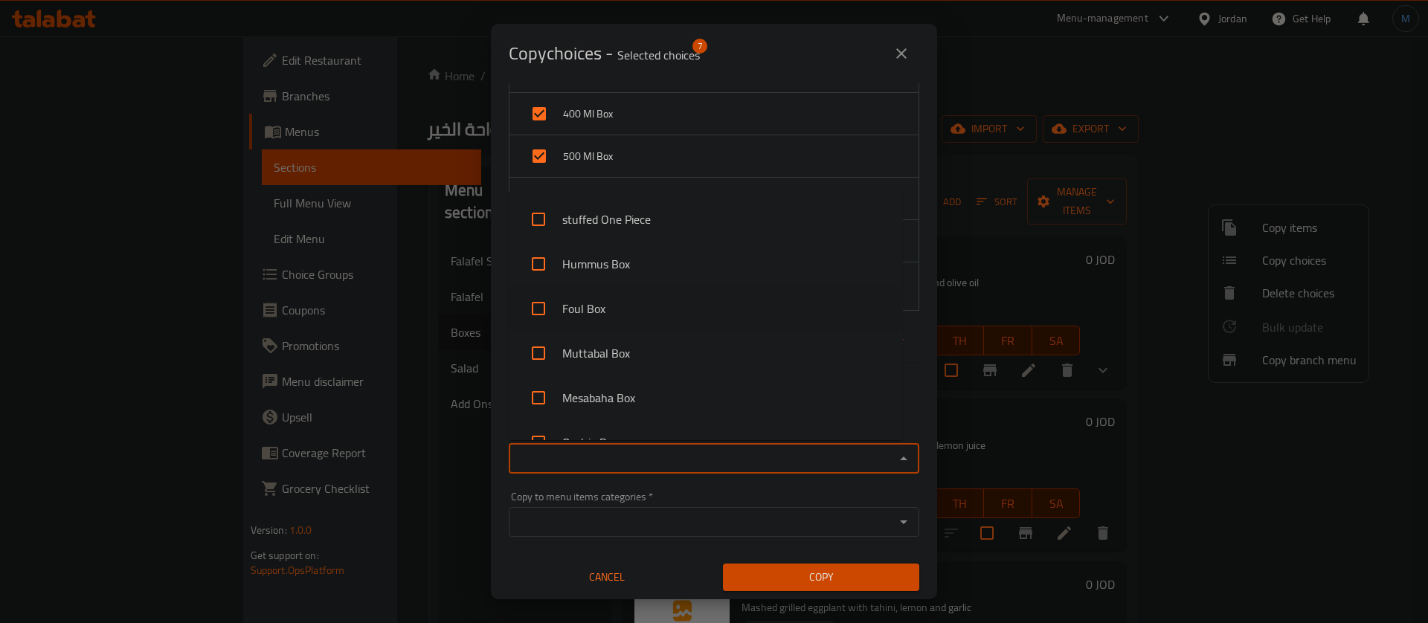
click at [662, 309] on li "Foul Box" at bounding box center [706, 308] width 394 height 45
checkbox input "true"
click at [652, 347] on li "Muttabal Box" at bounding box center [706, 353] width 394 height 45
checkbox input "true"
click at [652, 383] on li "Mesabaha Box" at bounding box center [706, 398] width 394 height 45
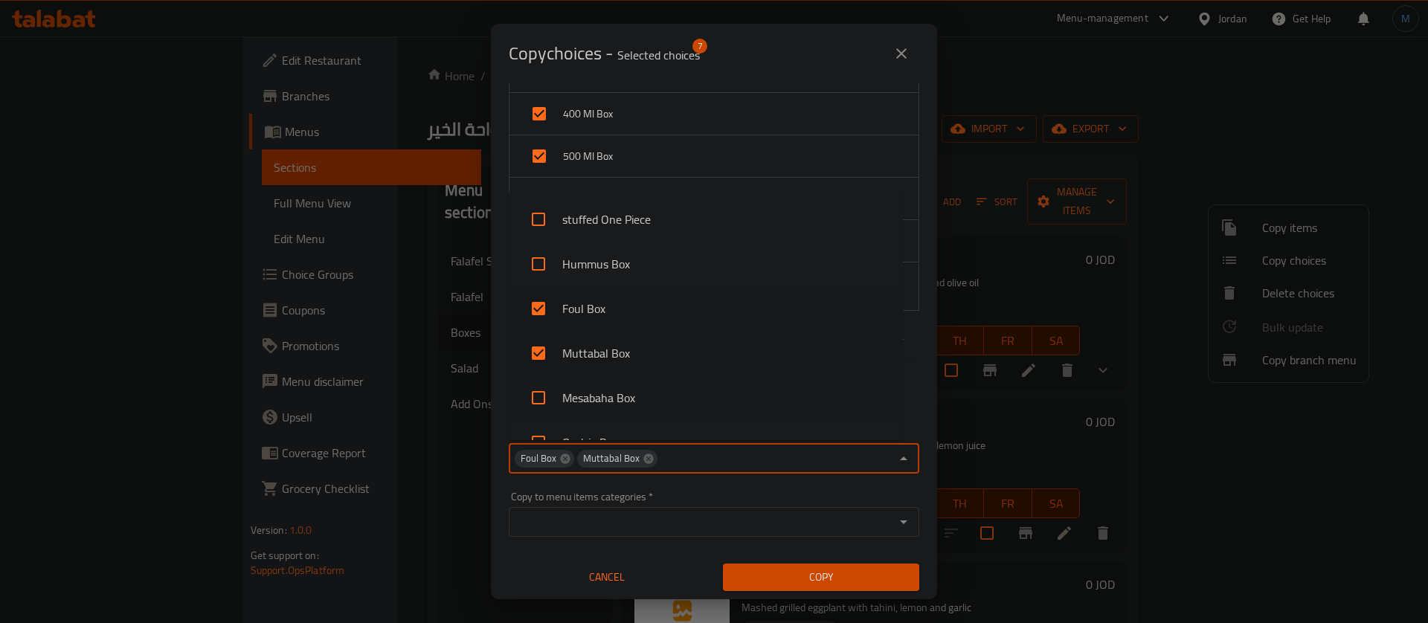
checkbox input "true"
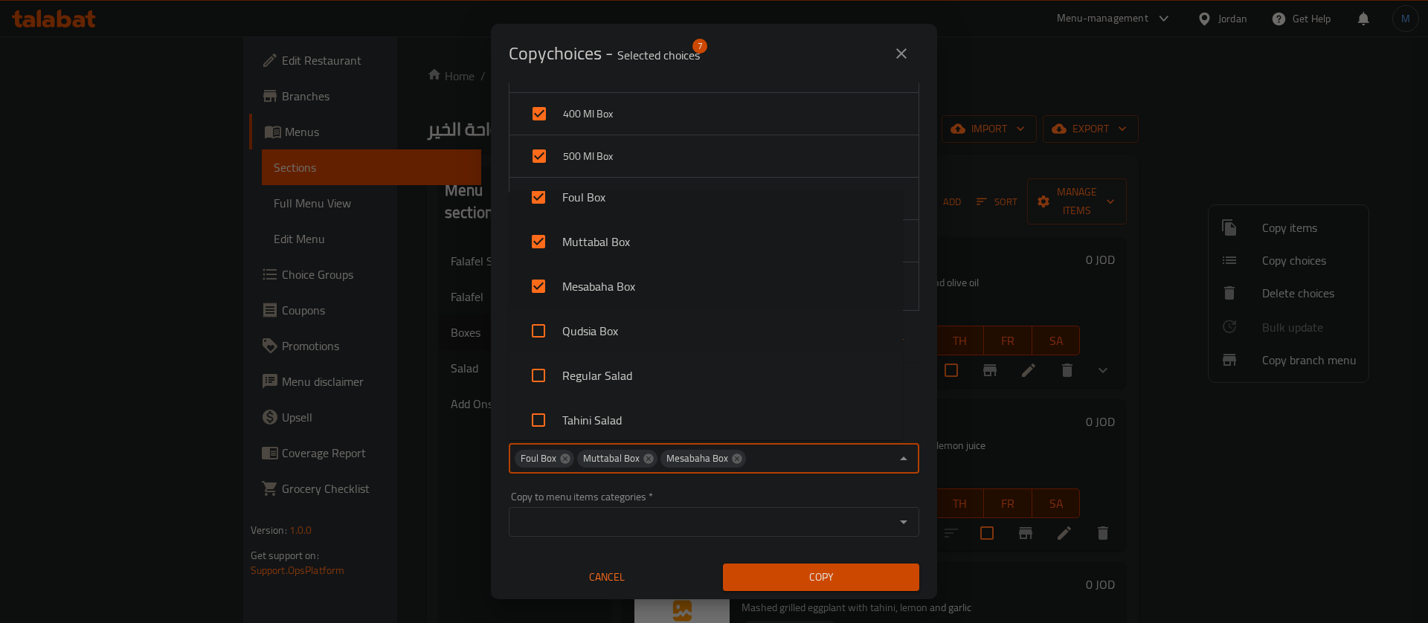
click at [660, 324] on li "Qudsia Box" at bounding box center [706, 331] width 394 height 45
checkbox input "true"
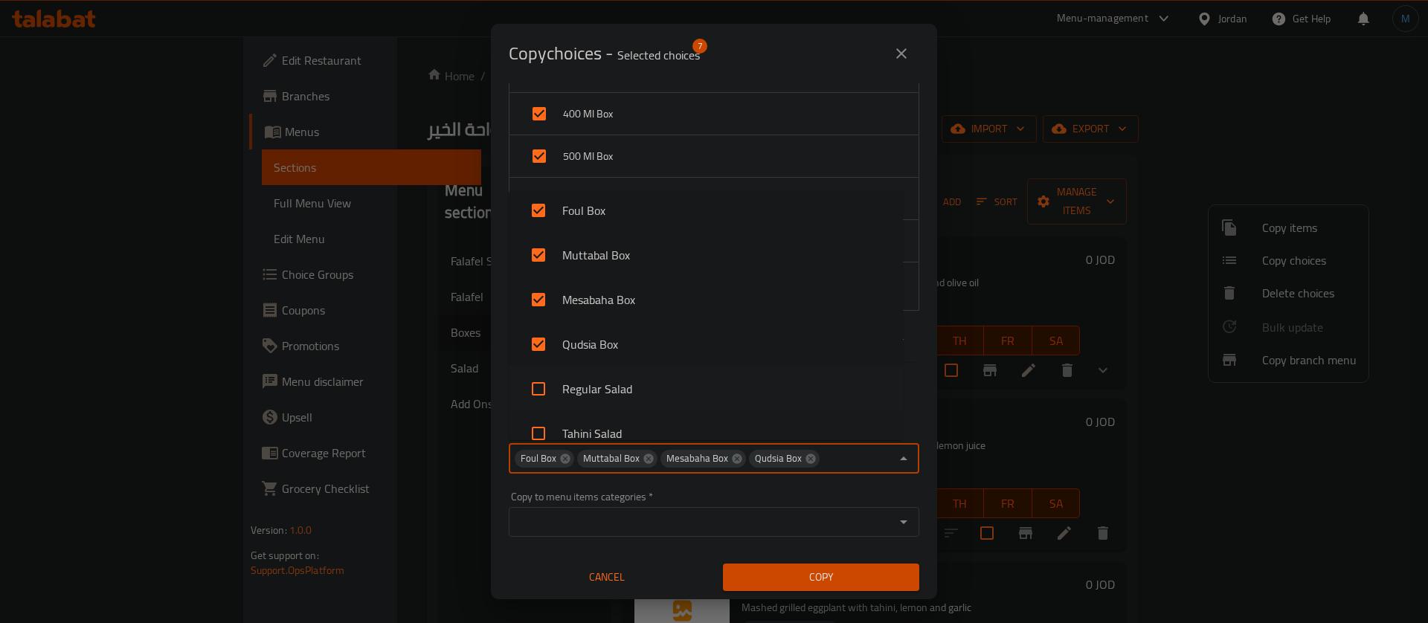
scroll to position [521, 0]
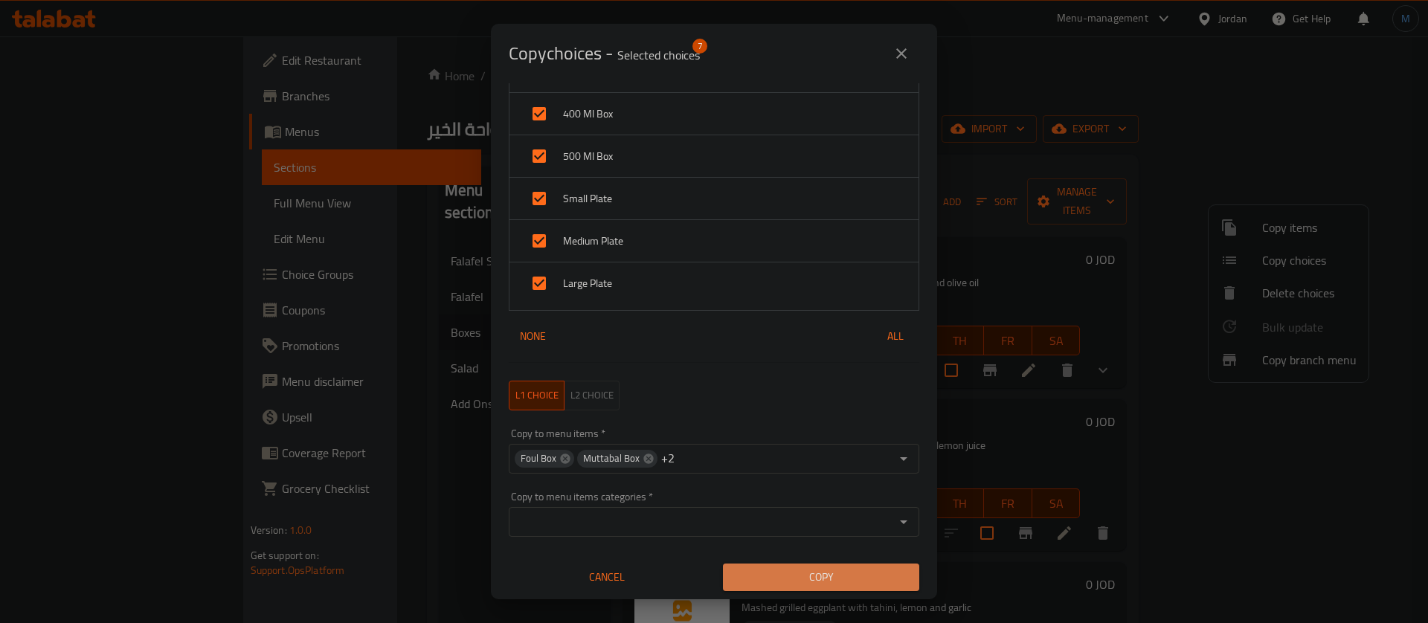
click at [814, 582] on span "Copy" at bounding box center [821, 577] width 173 height 19
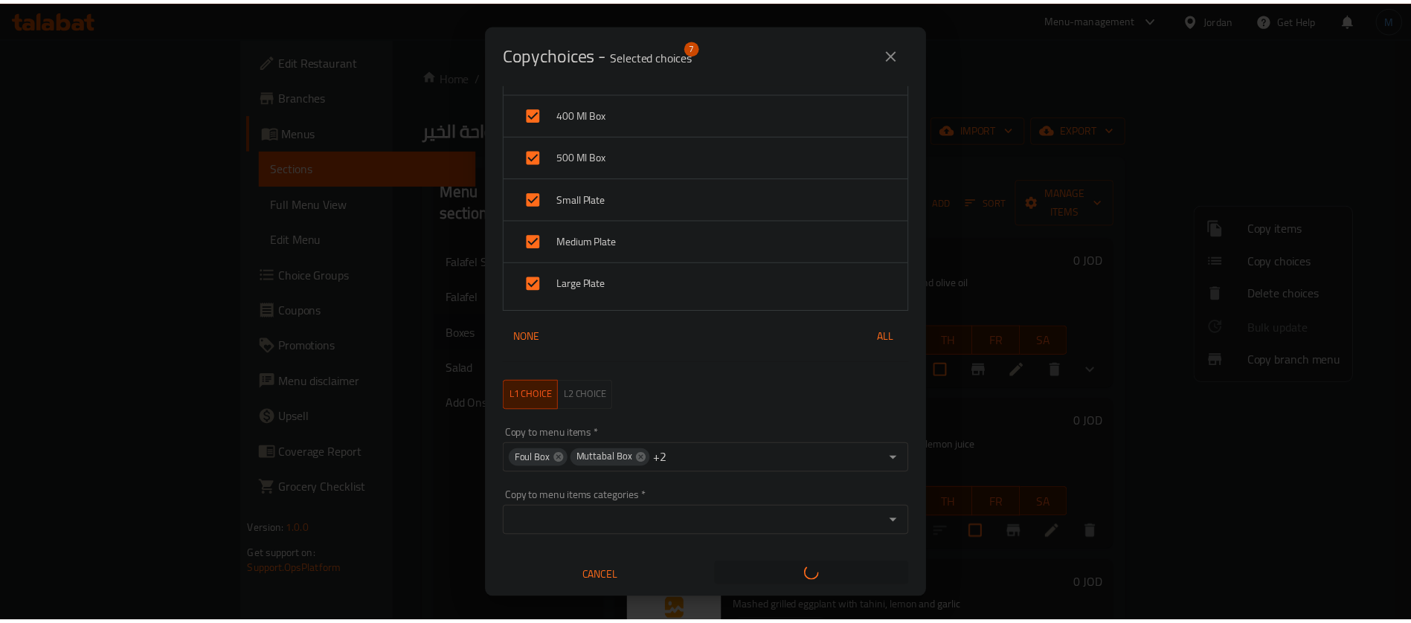
scroll to position [3, 0]
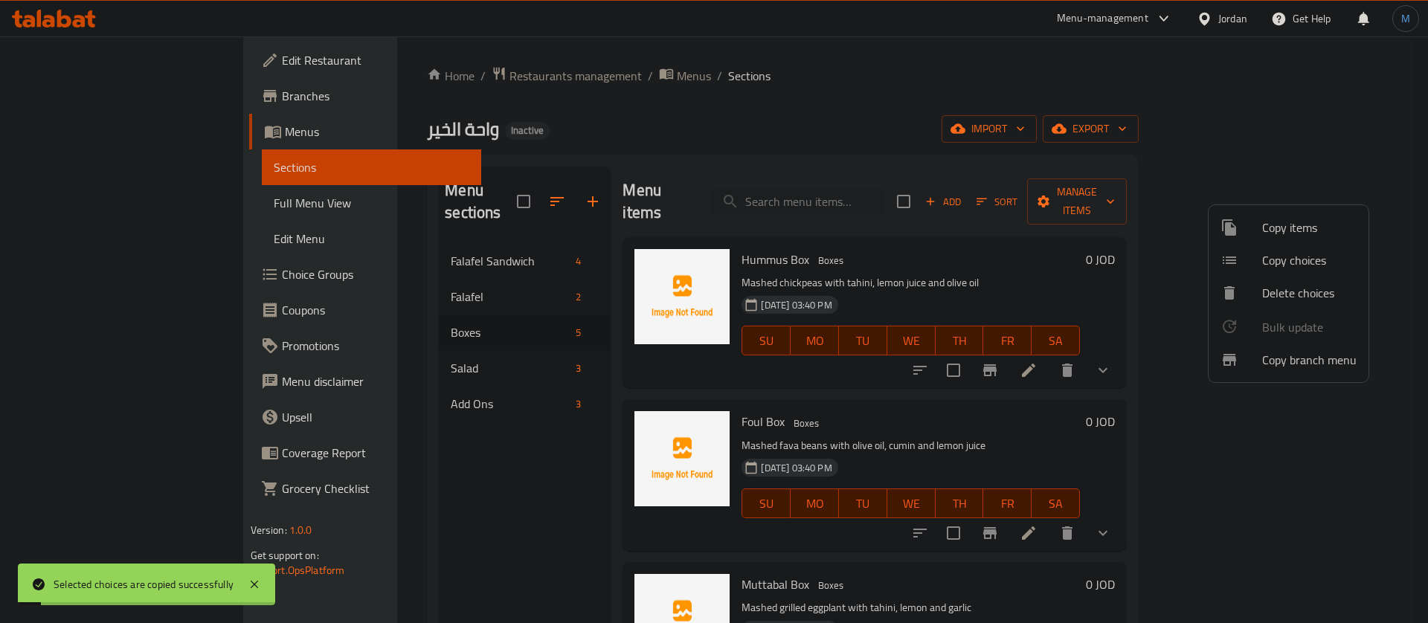
click at [1043, 396] on div at bounding box center [714, 311] width 1428 height 623
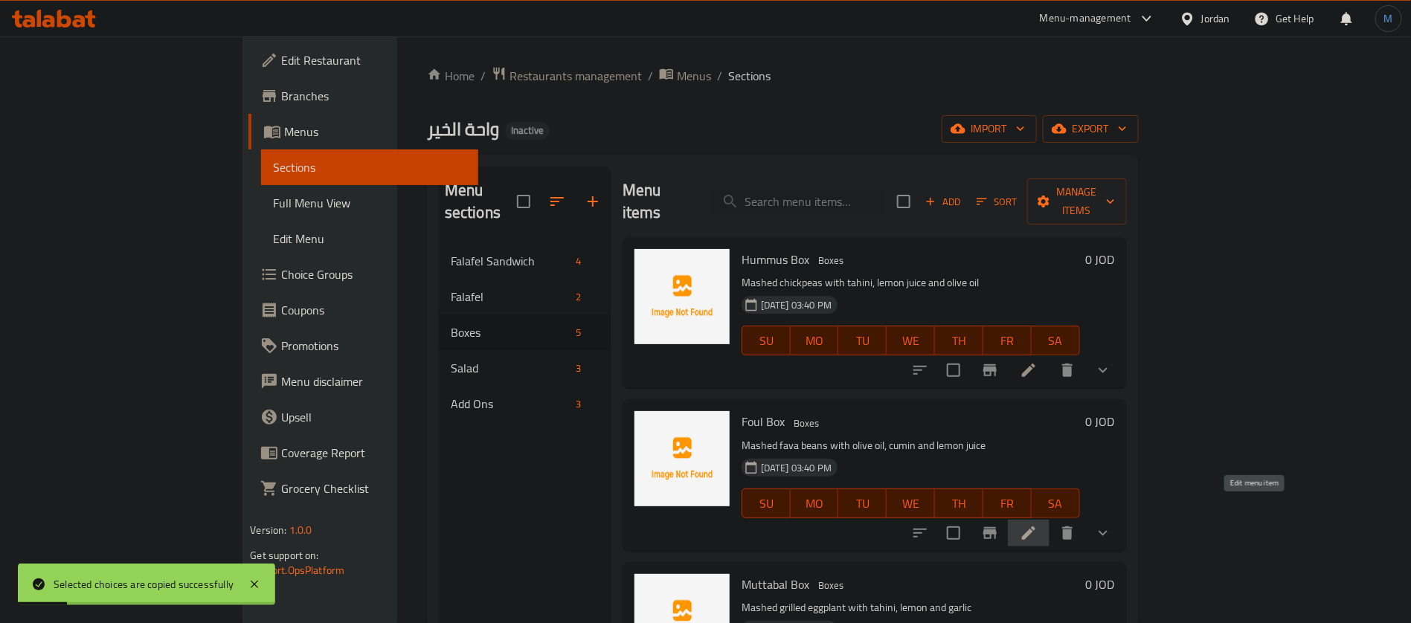
click at [1038, 524] on icon at bounding box center [1029, 533] width 18 height 18
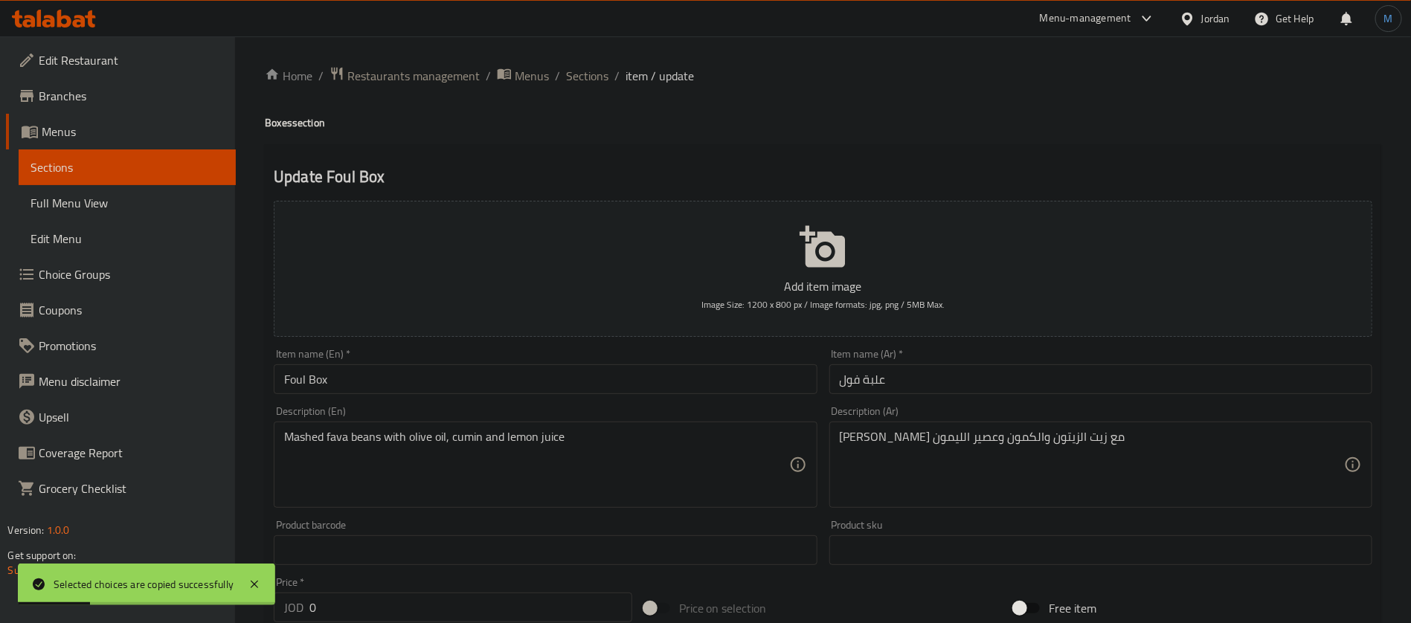
scroll to position [223, 0]
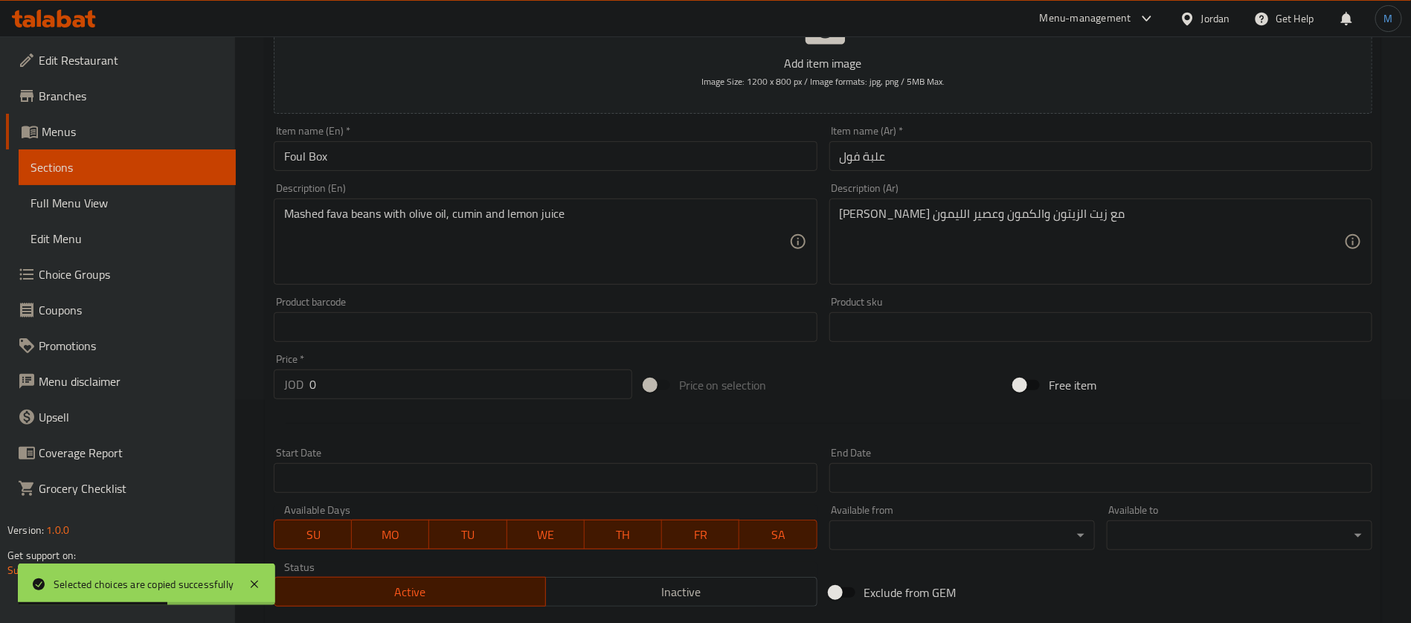
click at [277, 156] on input "Foul Box" at bounding box center [545, 156] width 543 height 30
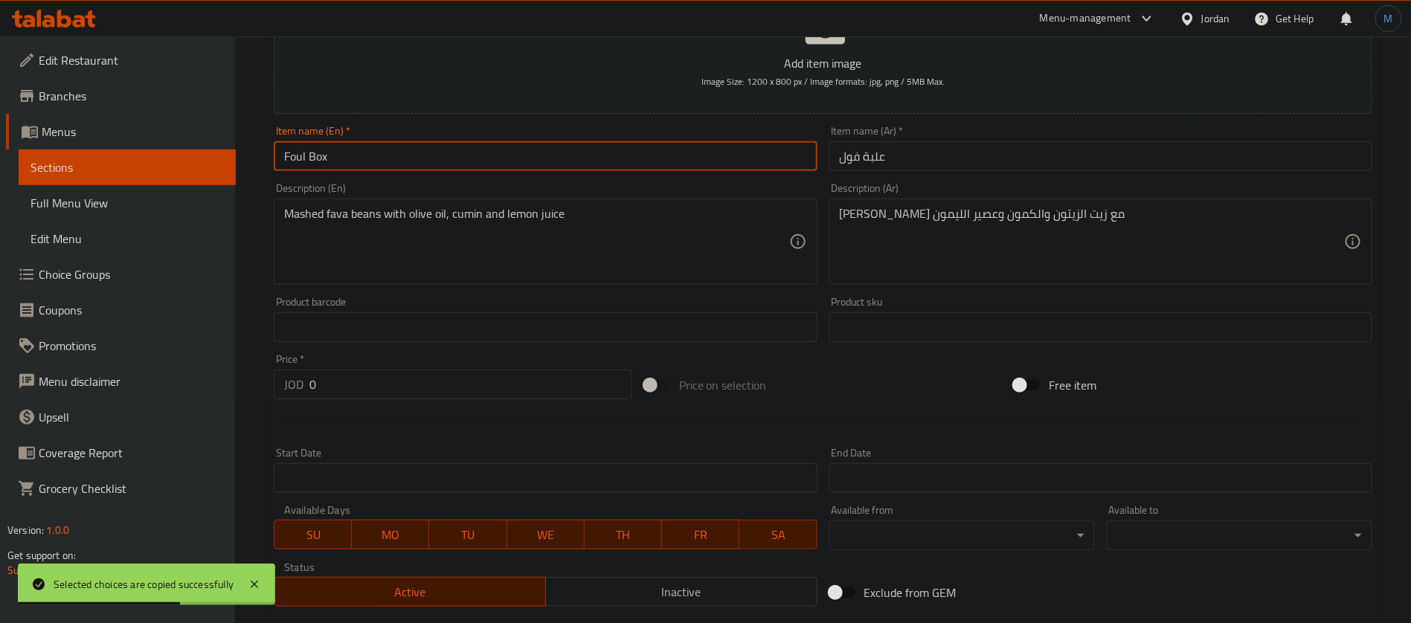
click at [291, 158] on input "Foul Box" at bounding box center [545, 156] width 543 height 30
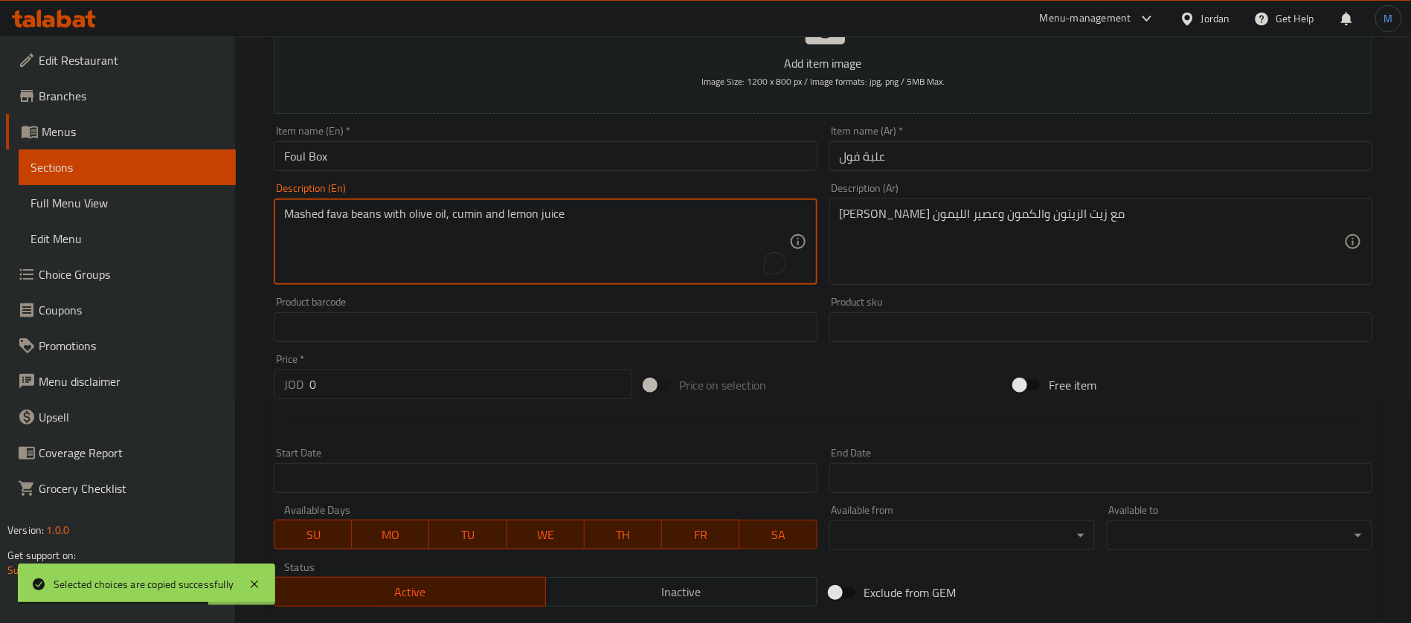
click at [335, 215] on textarea "Mashed fava beans with olive oil, cumin and lemon juice" at bounding box center [536, 242] width 504 height 71
click at [362, 216] on textarea "Mashed fava beans with olive oil, cumin and lemon juice" at bounding box center [536, 242] width 504 height 71
paste textarea "Foul"
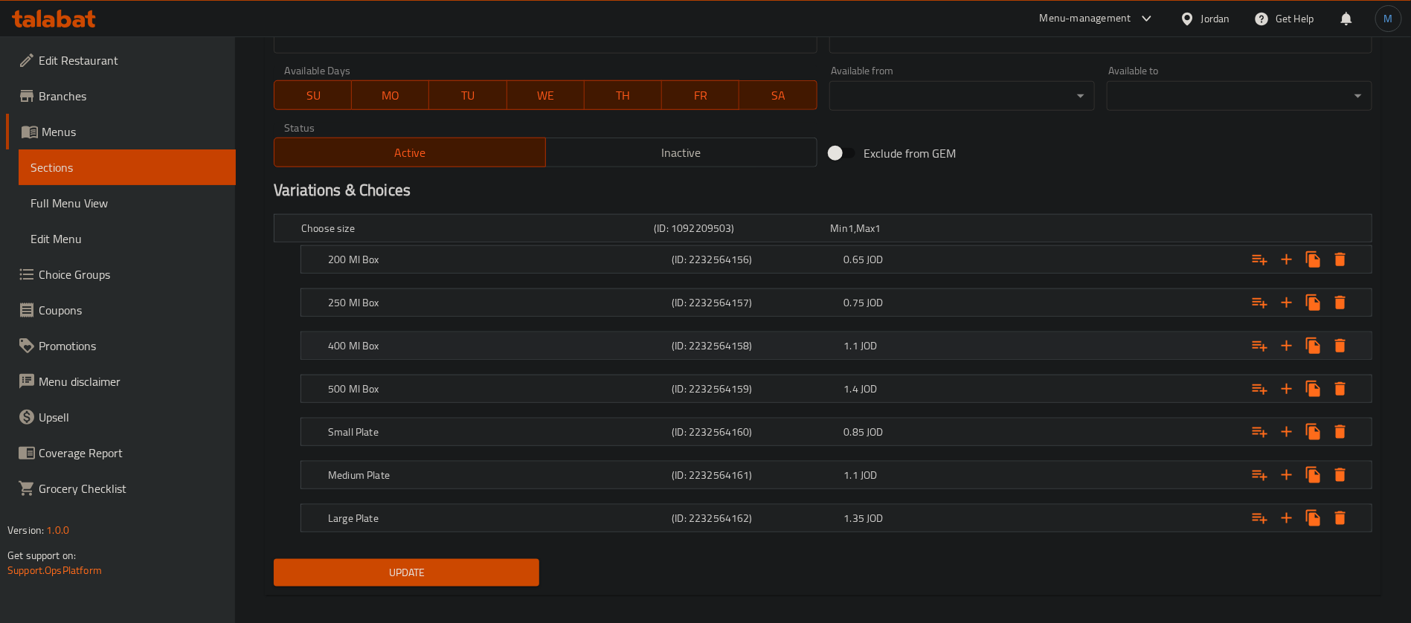
scroll to position [675, 0]
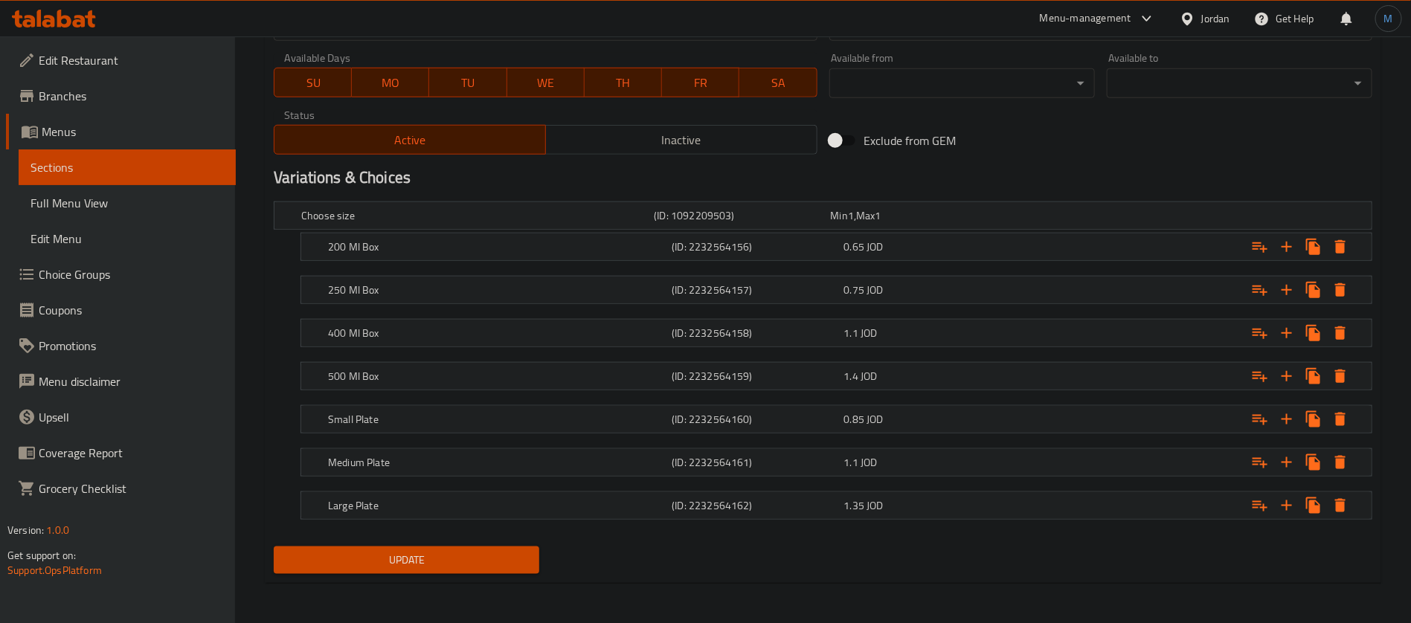
type textarea "Mashed Foul with olive oil, cumin and lemon juice"
click at [464, 552] on span "Update" at bounding box center [407, 560] width 242 height 19
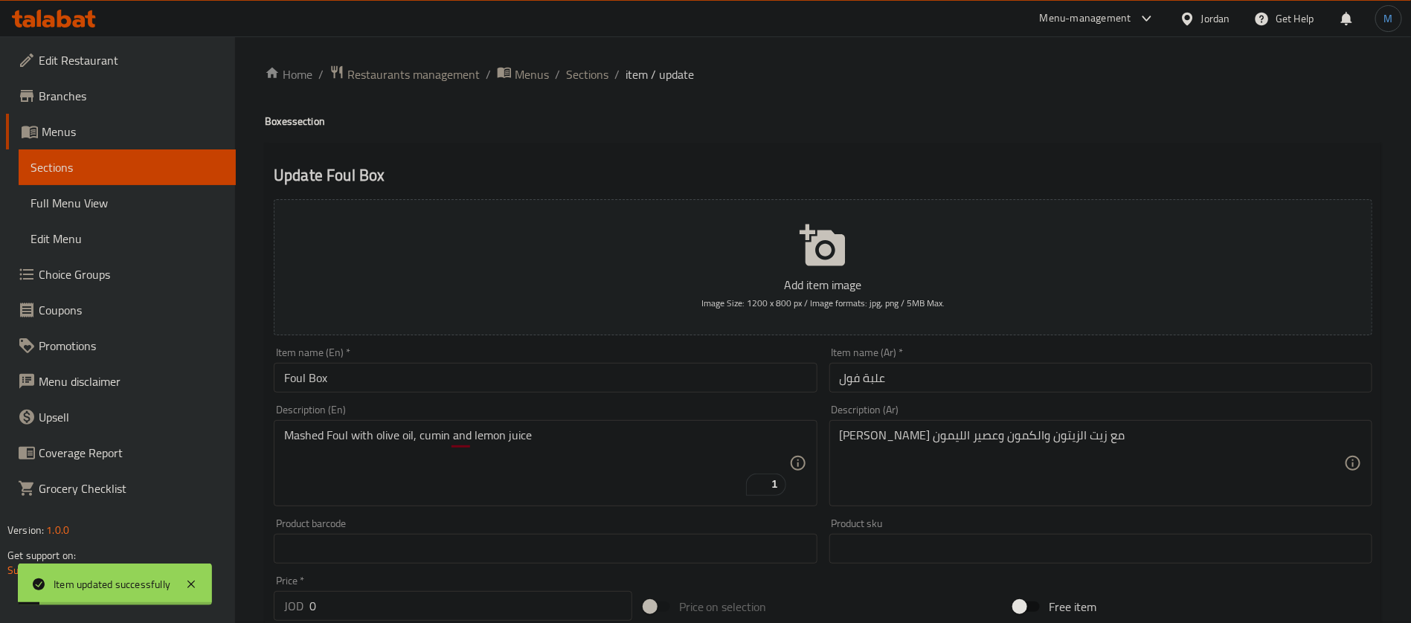
scroll to position [0, 0]
click at [576, 77] on span "Sections" at bounding box center [587, 76] width 42 height 18
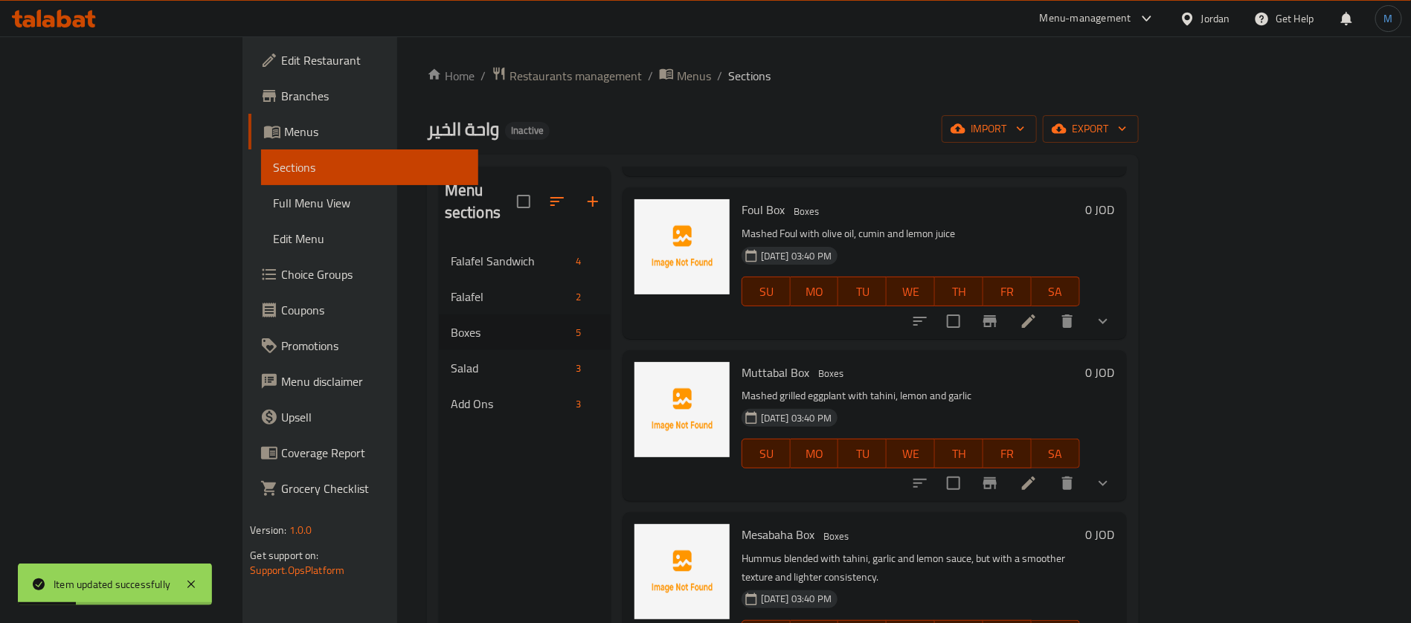
scroll to position [223, 0]
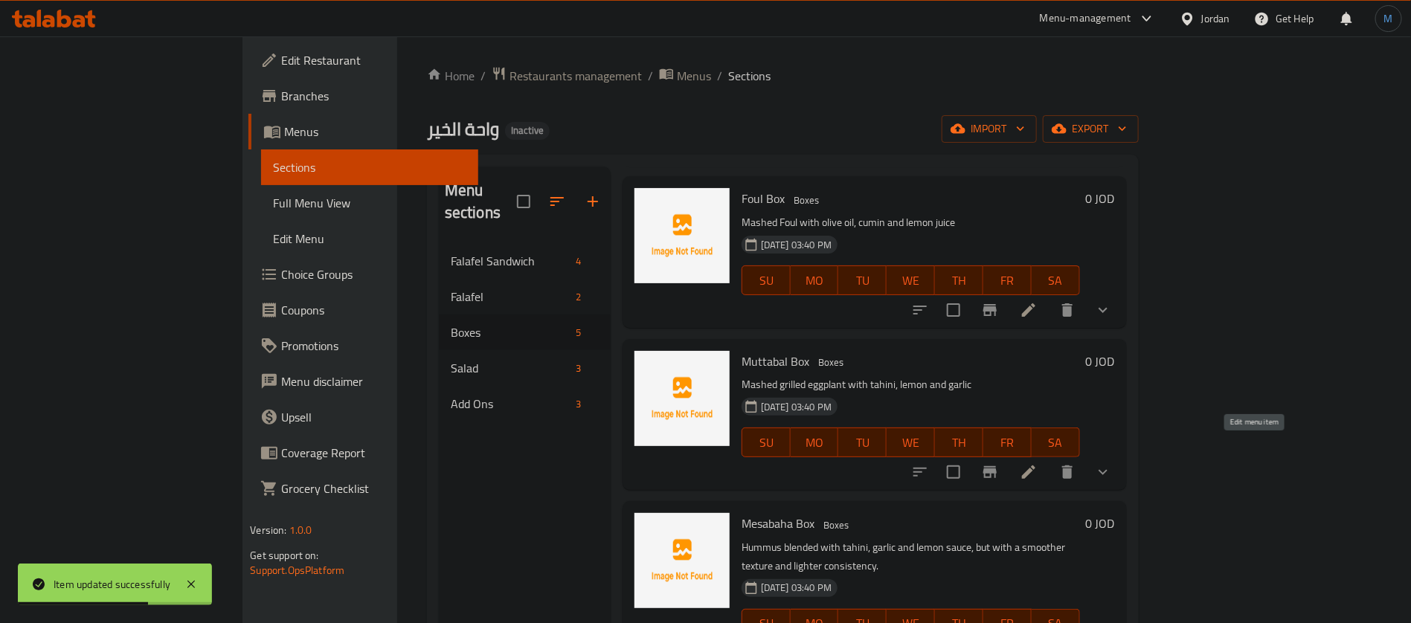
click at [1035, 466] on icon at bounding box center [1028, 472] width 13 height 13
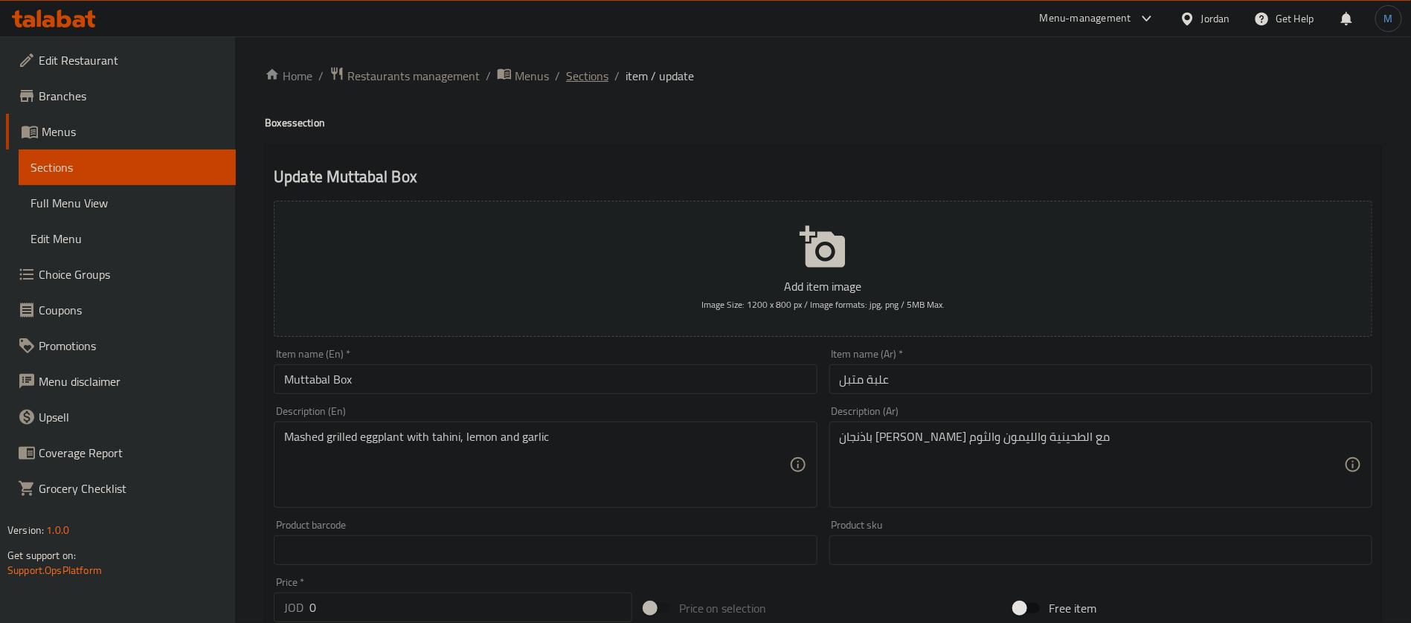
click at [590, 76] on span "Sections" at bounding box center [587, 76] width 42 height 18
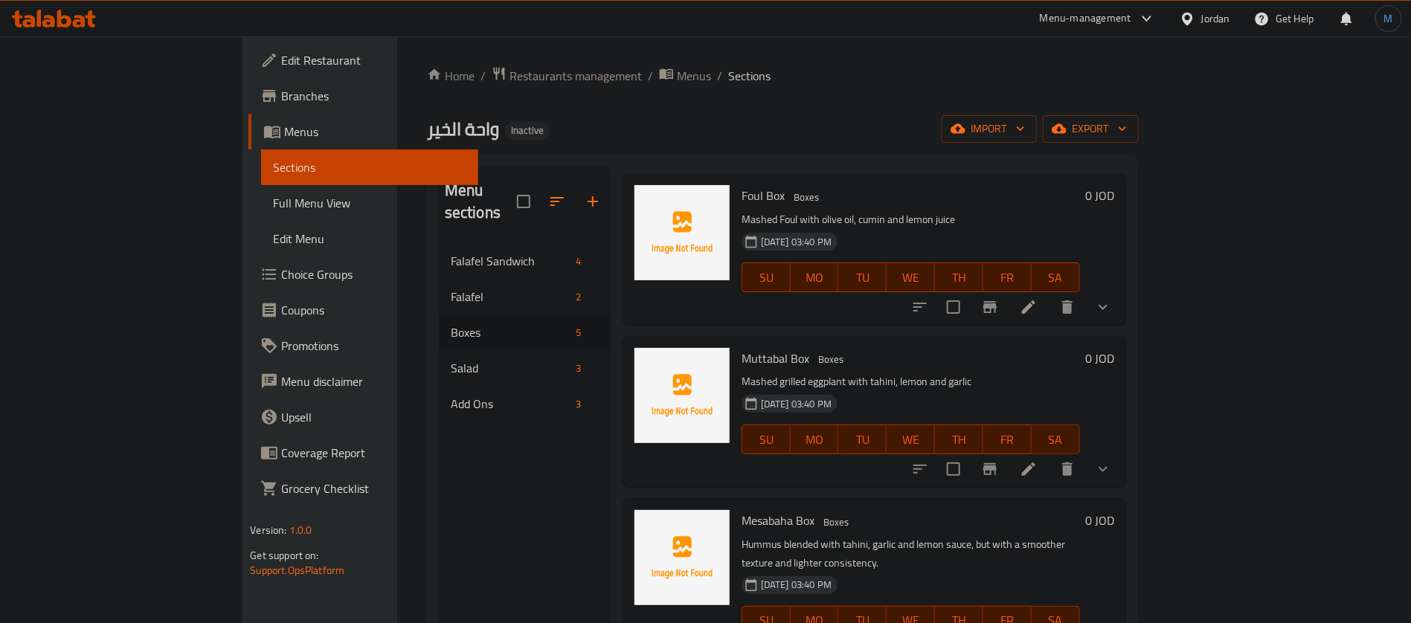
scroll to position [208, 0]
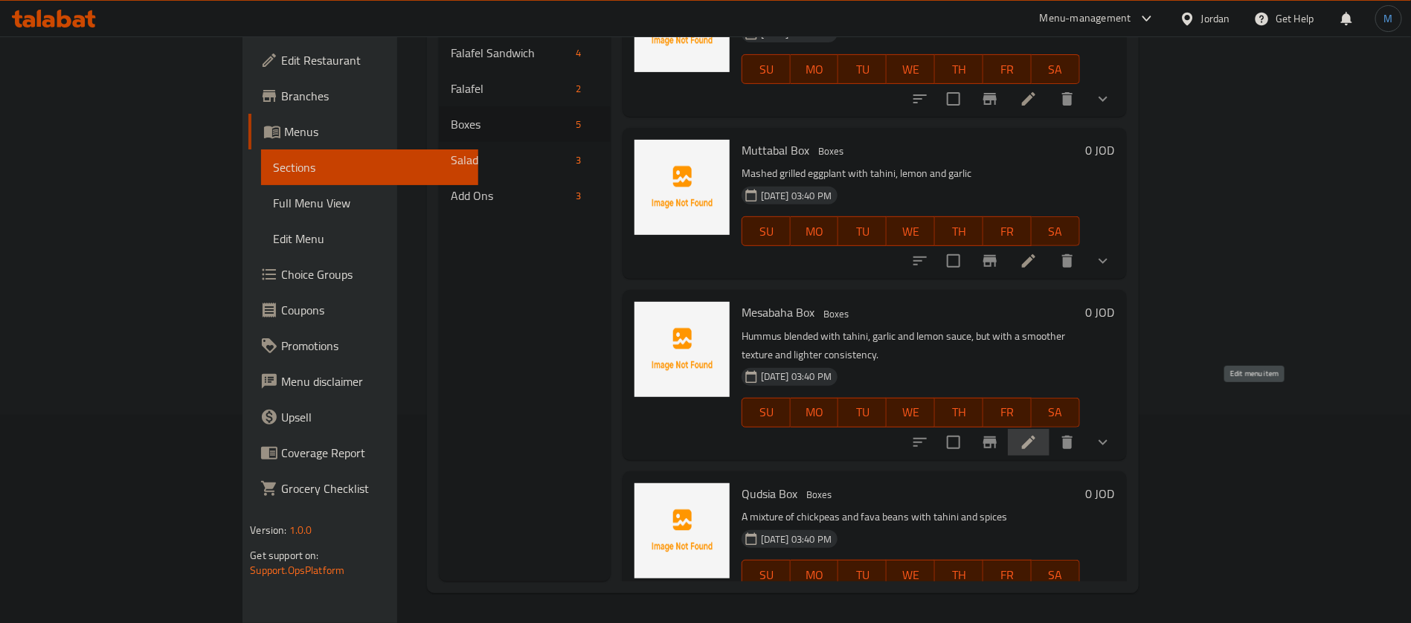
click at [1038, 434] on icon at bounding box center [1029, 443] width 18 height 18
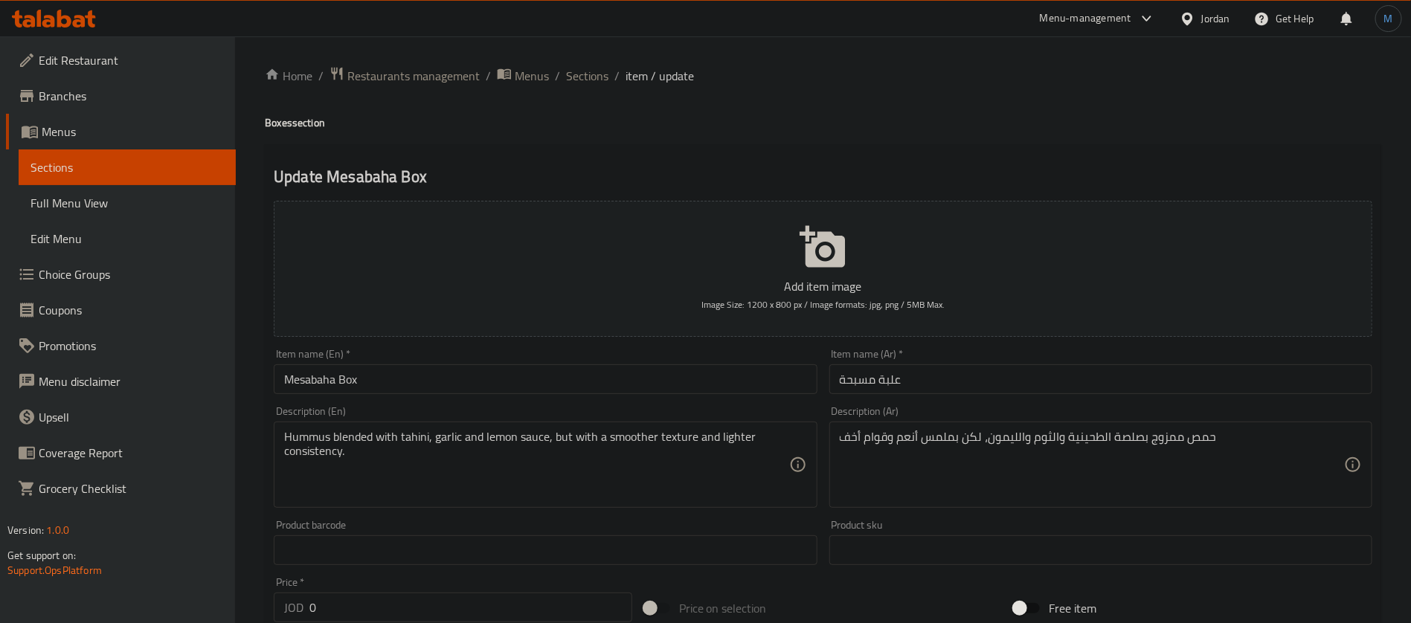
click at [867, 379] on input "علبة مسبحة" at bounding box center [1100, 379] width 543 height 30
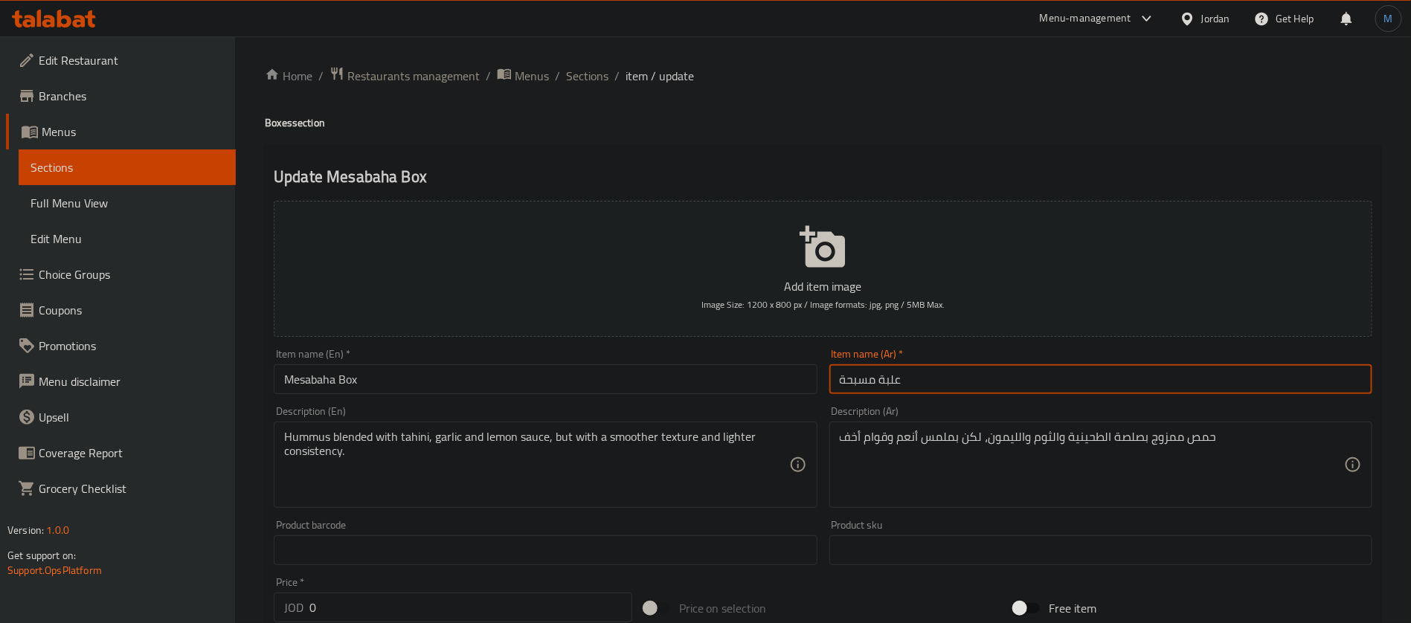
click at [867, 379] on input "علبة مسبحة" at bounding box center [1100, 379] width 543 height 30
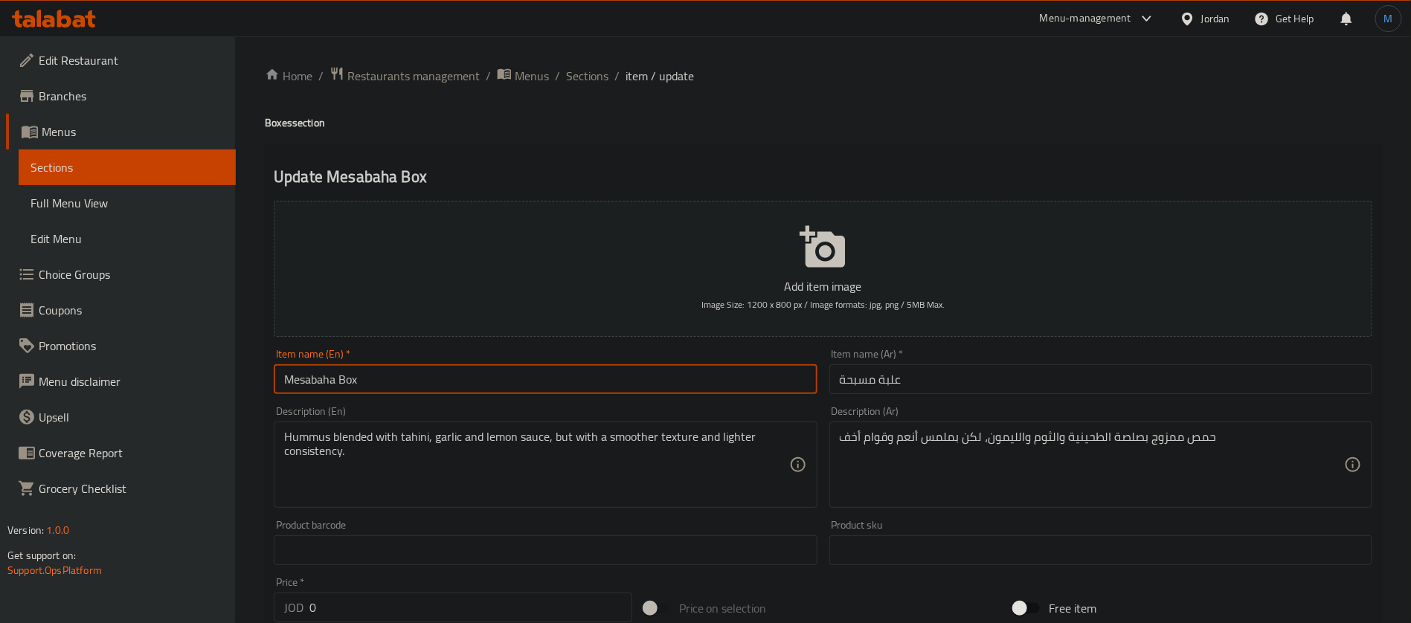
click at [318, 370] on input "Mesabaha Box" at bounding box center [545, 379] width 543 height 30
paste input "text"
type input "Mesabaha Box"
click at [660, 382] on input "Mesabaha Box" at bounding box center [545, 379] width 543 height 30
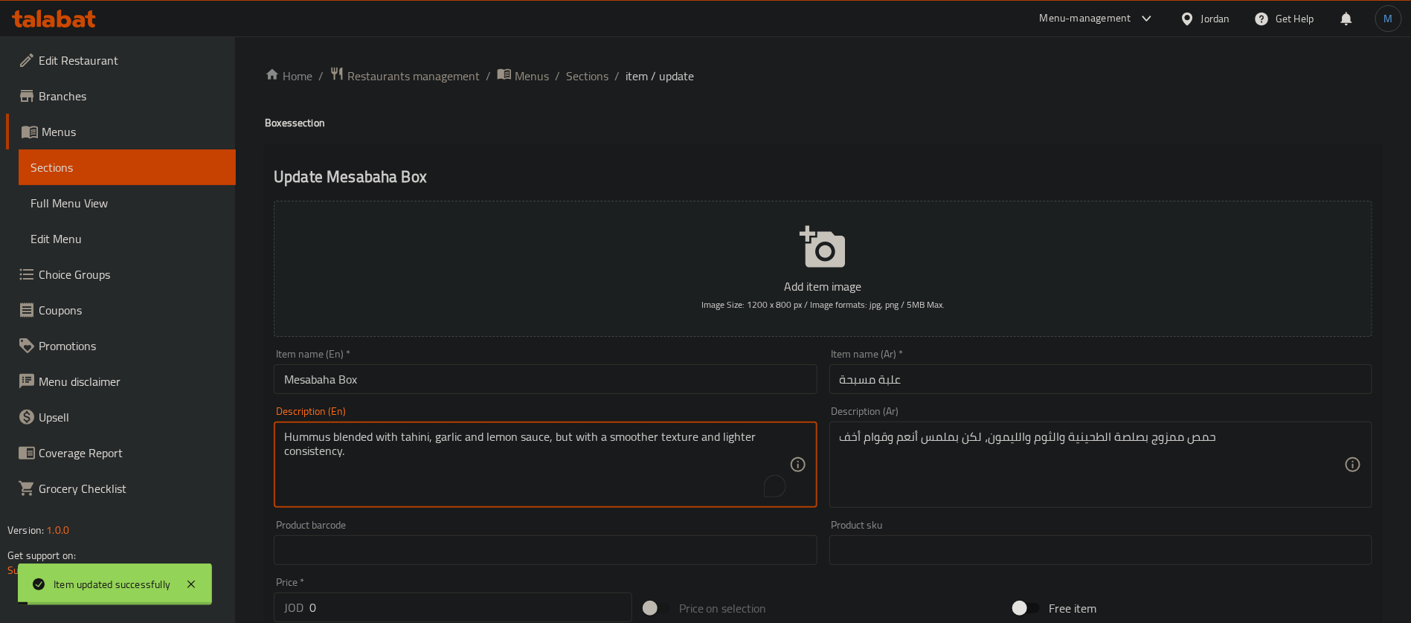
click at [321, 451] on textarea "Hummus blended with tahini, garlic and lemon sauce, but with a smoother texture…" at bounding box center [536, 465] width 504 height 71
click at [724, 440] on textarea "Hummus blended with tahini, garlic and lemon sauce, but with a smoother texture…" at bounding box center [536, 465] width 504 height 71
click at [659, 440] on textarea "Hummus blended with tahini, garlic and lemon sauce, but with a smoother texture…" at bounding box center [536, 465] width 504 height 71
click at [649, 440] on textarea "Hummus blended with tahini, garlic and lemon sauce, but with a smoother texture…" at bounding box center [536, 465] width 504 height 71
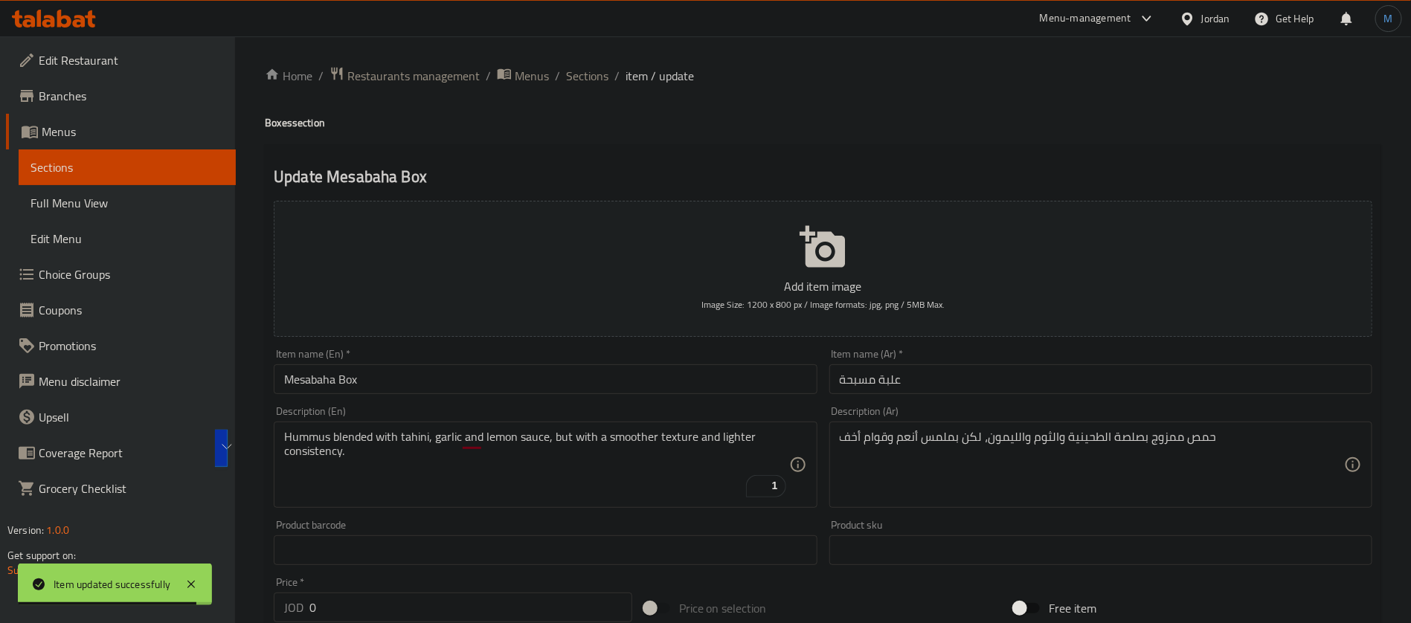
click at [523, 396] on div "Item name (En)   * Mesabaha Box Item name (En) *" at bounding box center [545, 371] width 555 height 57
click at [542, 362] on div "Item name (En)   * Mesabaha Box Item name (En) *" at bounding box center [545, 371] width 543 height 45
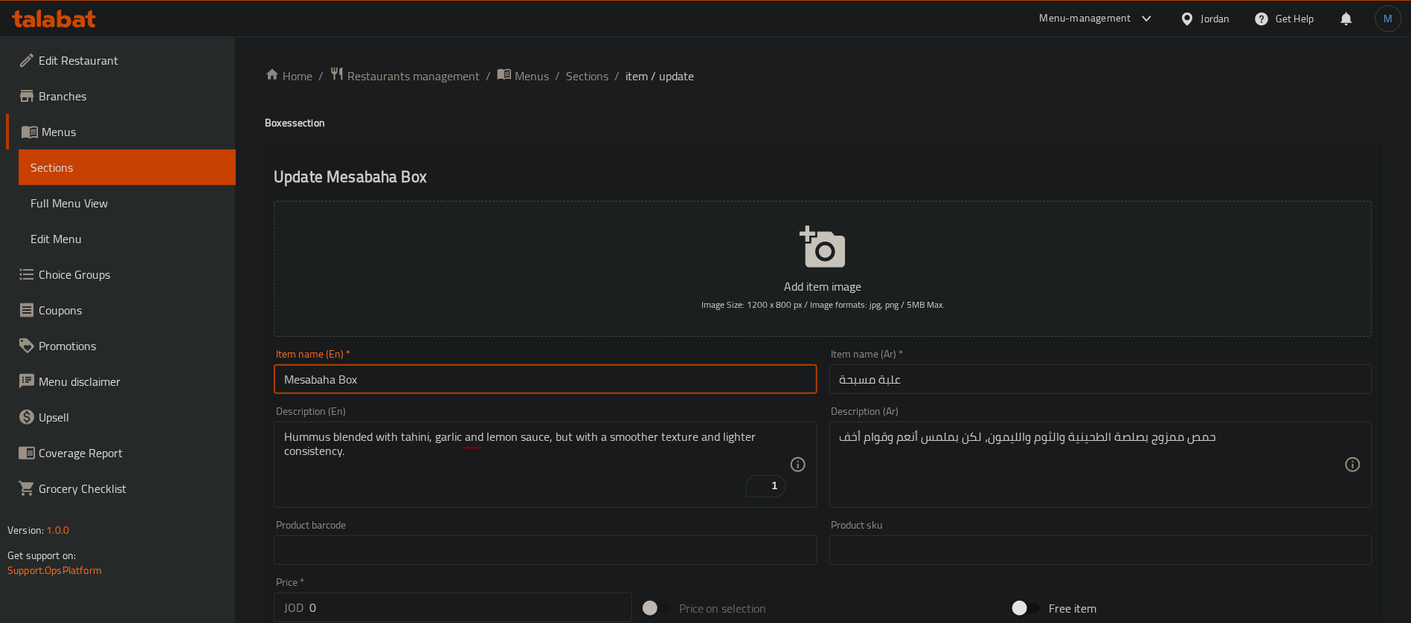
click at [536, 389] on input "Mesabaha Box" at bounding box center [545, 379] width 543 height 30
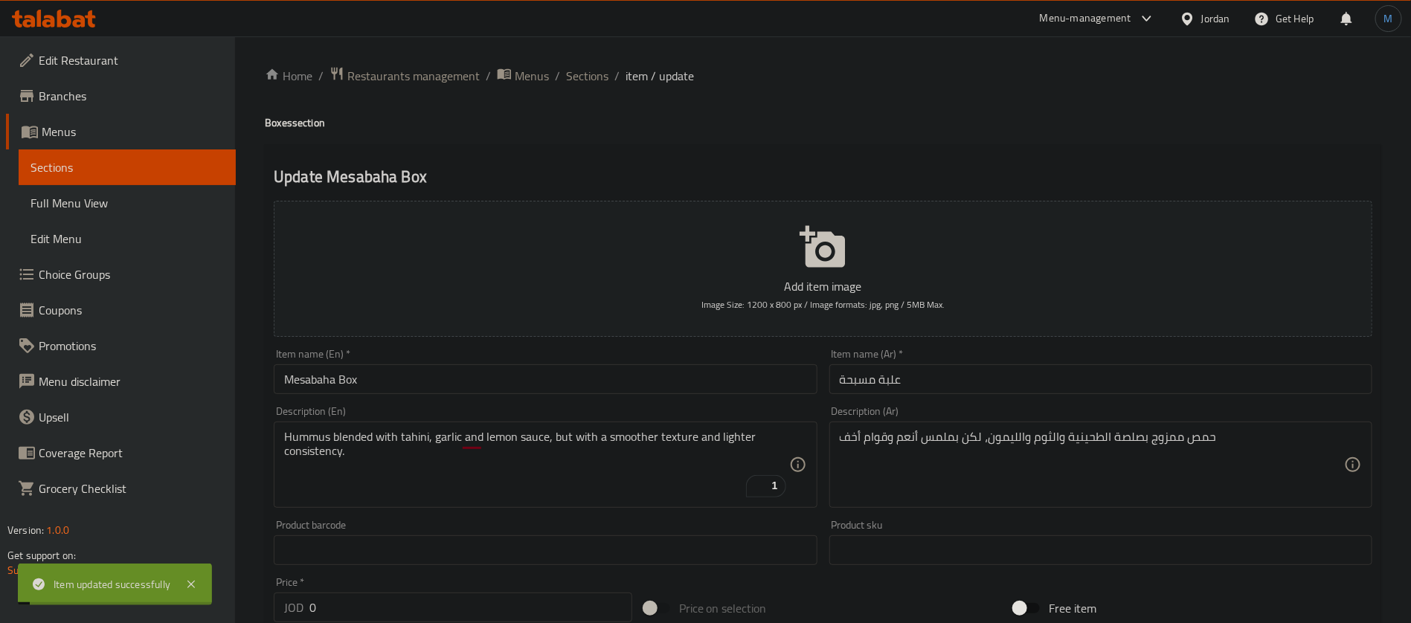
click at [608, 71] on ol "Home / Restaurants management / Menus / Sections / item / update" at bounding box center [823, 75] width 1116 height 19
click at [594, 71] on span "Sections" at bounding box center [587, 76] width 42 height 18
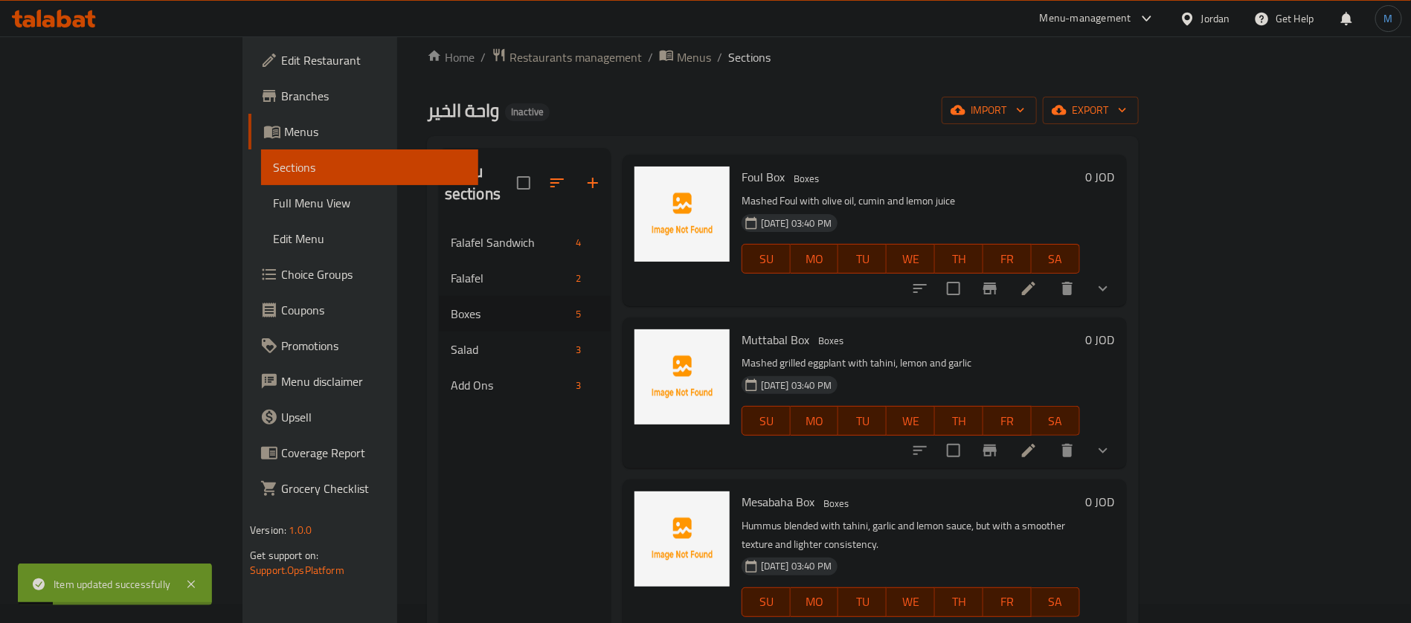
scroll to position [208, 0]
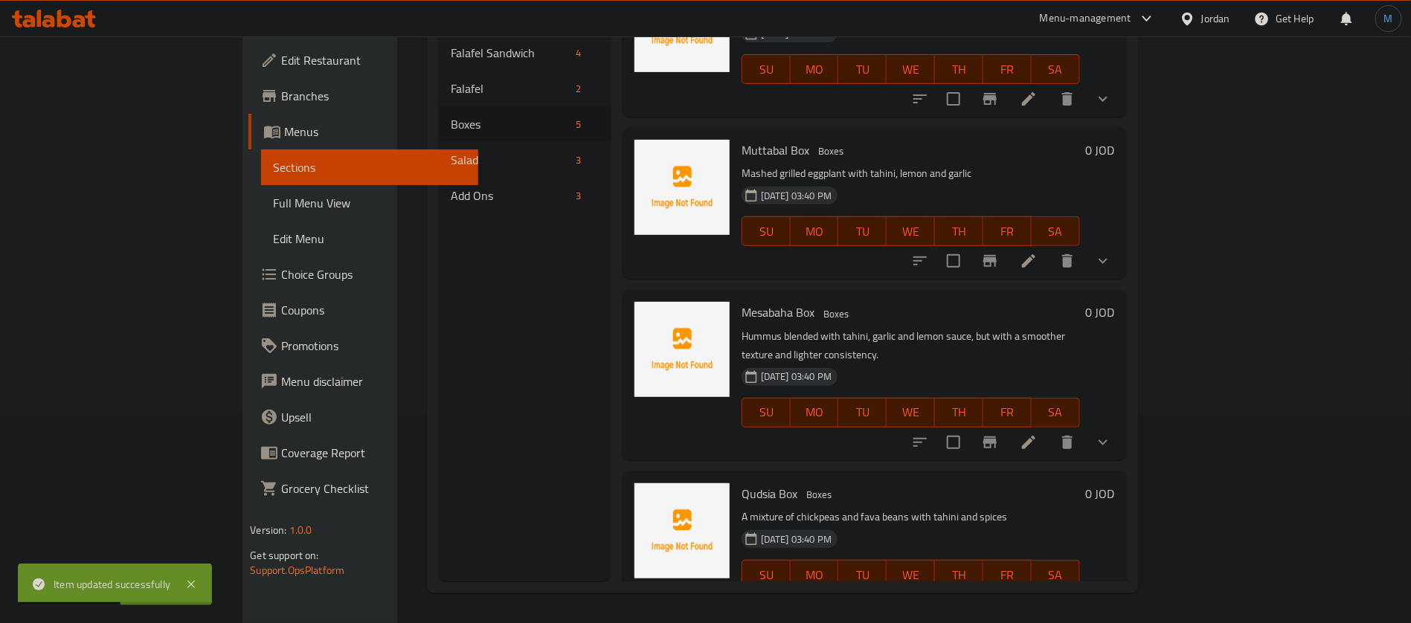
click at [1050, 591] on li at bounding box center [1029, 604] width 42 height 27
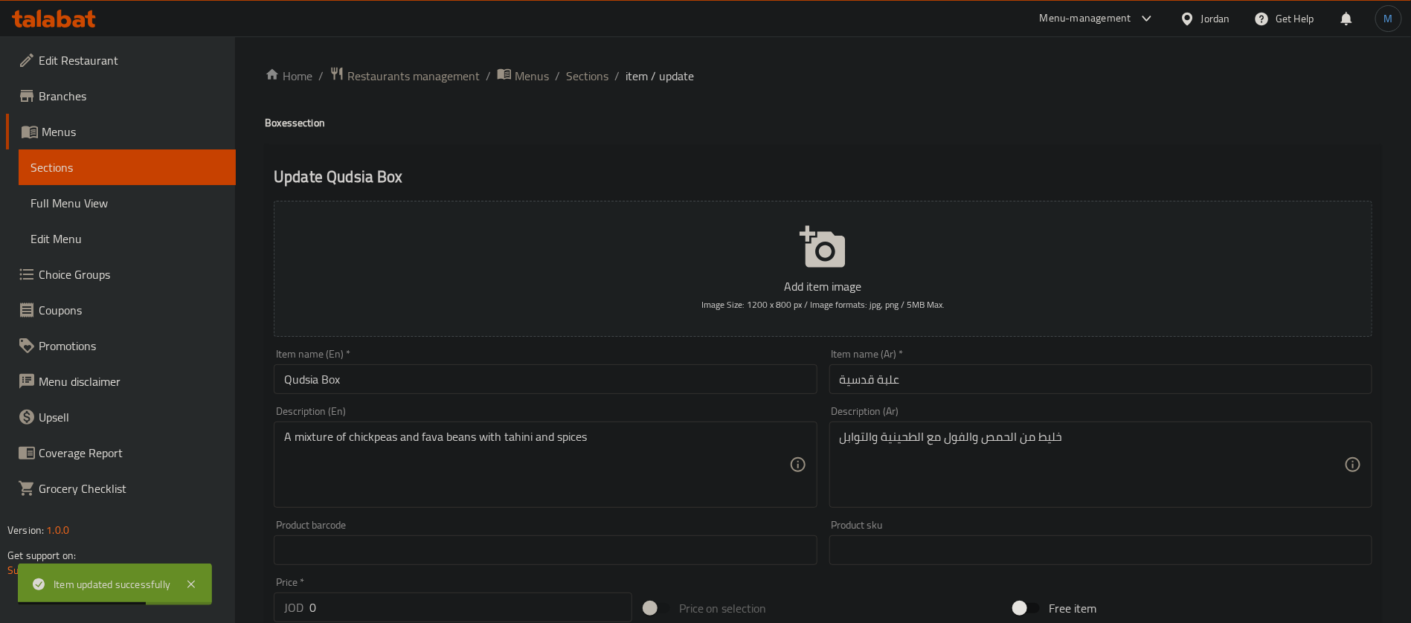
click at [852, 391] on input "علبة قدسية" at bounding box center [1100, 379] width 543 height 30
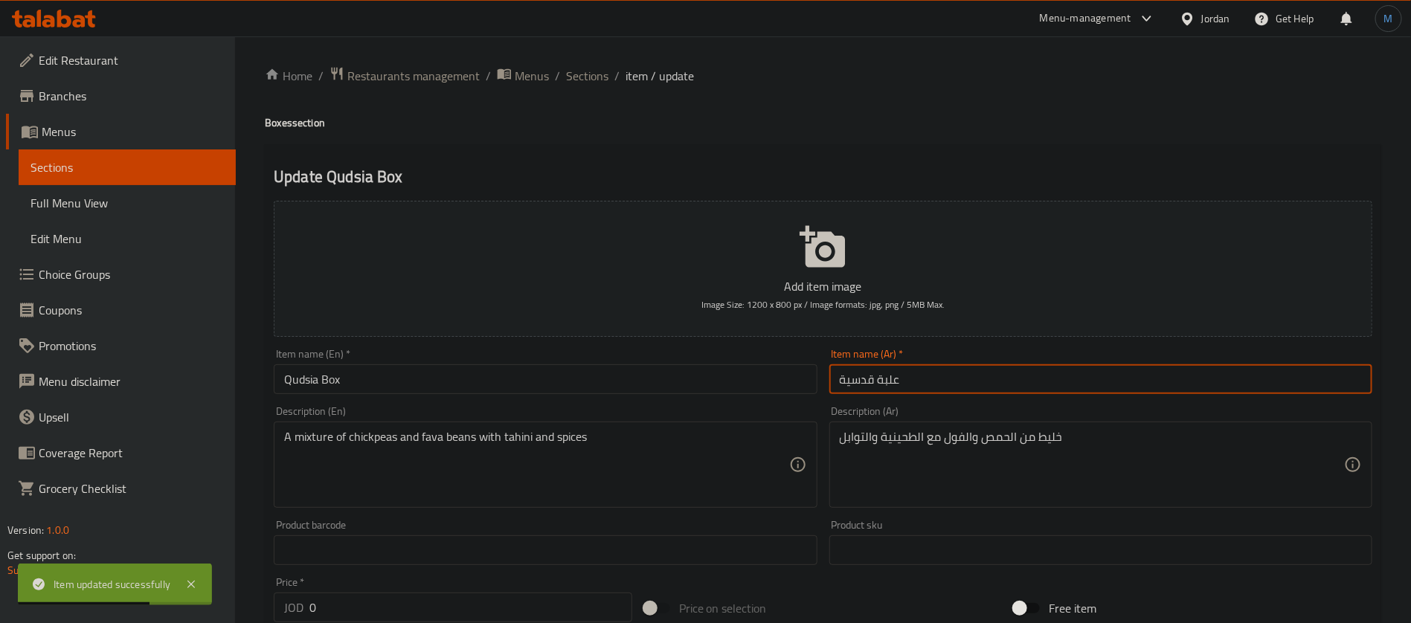
click at [852, 391] on input "علبة قدسية" at bounding box center [1100, 379] width 543 height 30
click at [843, 375] on input "علبة قدسية" at bounding box center [1100, 379] width 543 height 30
click at [849, 376] on input "علبة قدسية" at bounding box center [1100, 379] width 543 height 30
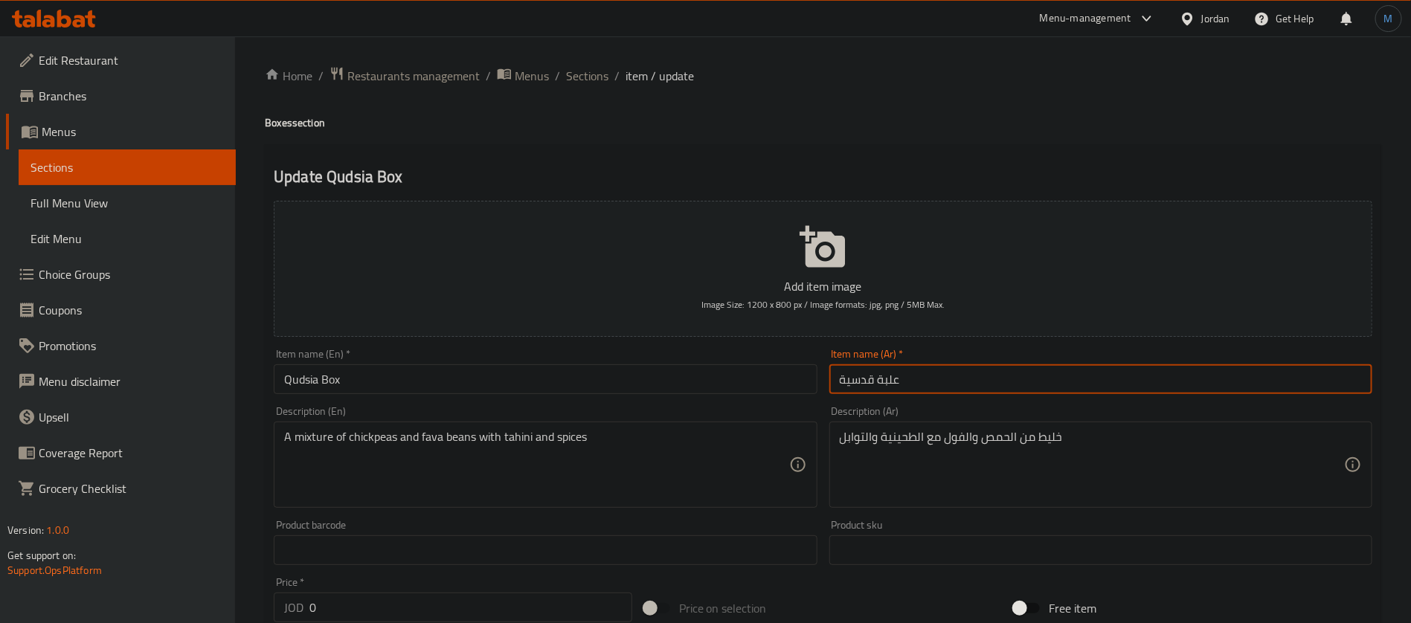
click at [296, 374] on input "Qudsia Box" at bounding box center [545, 379] width 543 height 30
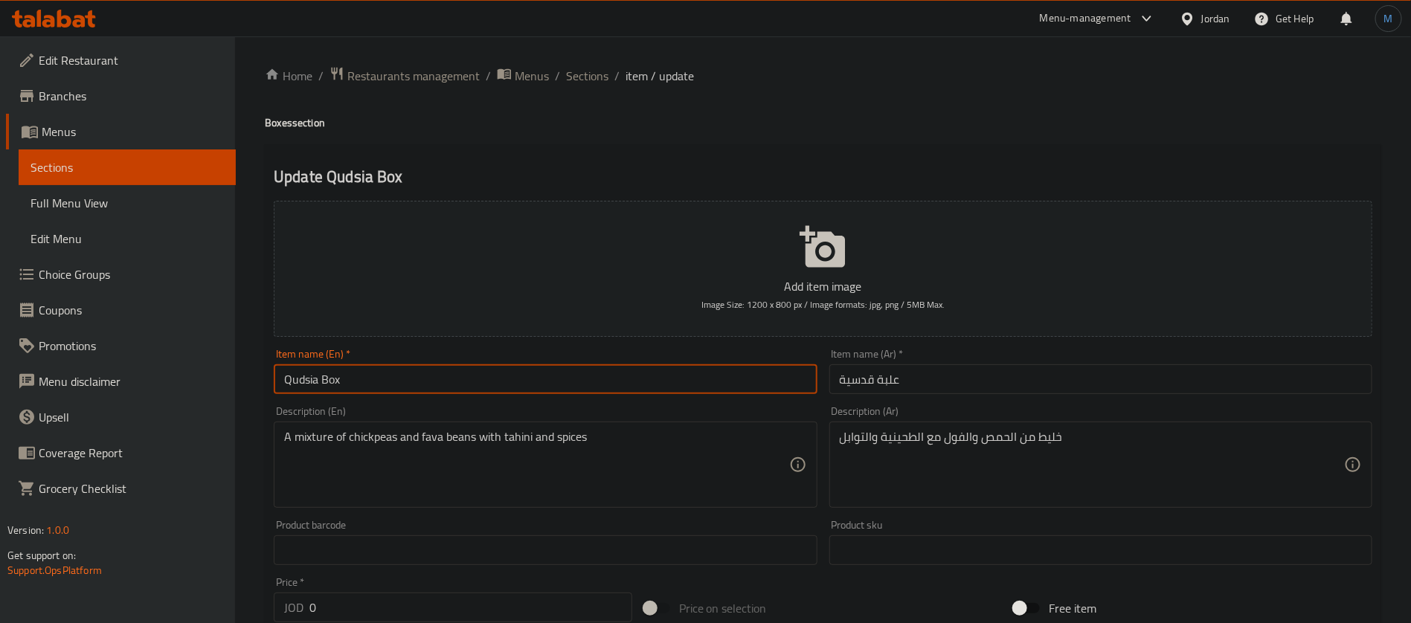
click at [296, 374] on input "Qudsia Box" at bounding box center [545, 379] width 543 height 30
paste input "text"
type input "Qudsia Box"
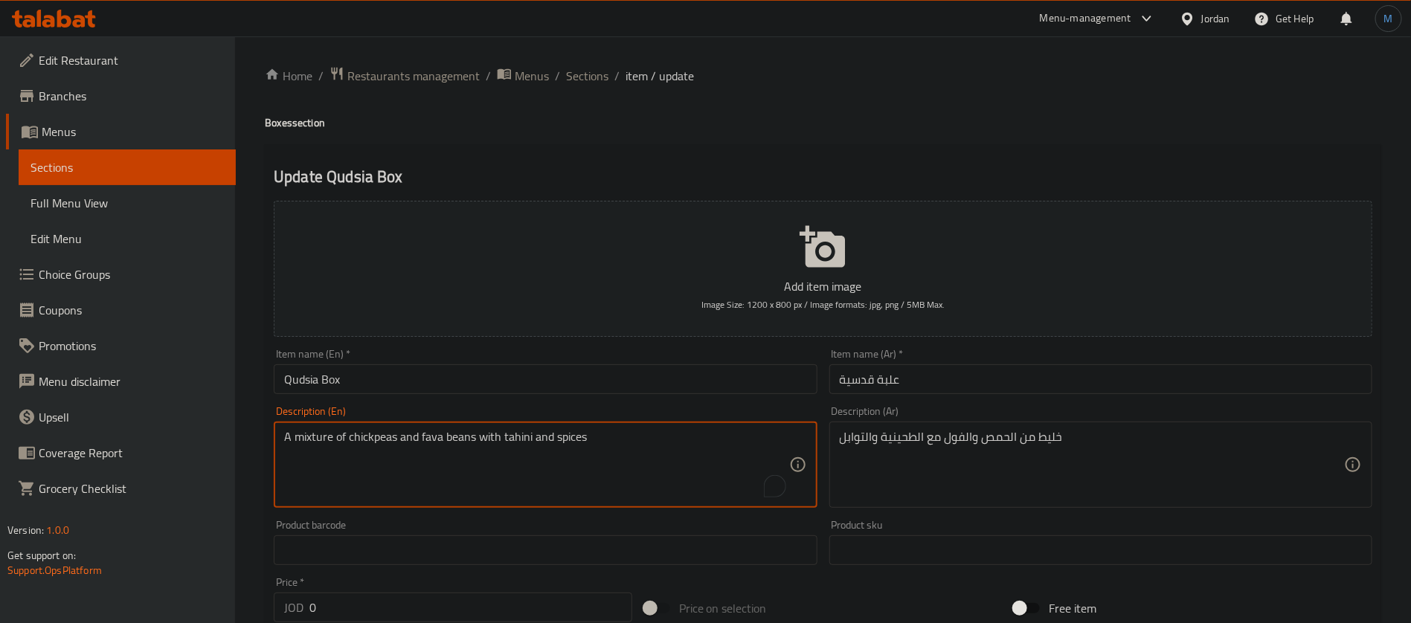
click at [425, 440] on textarea "A mixture of chickpeas and fava beans with tahini and spices" at bounding box center [536, 465] width 504 height 71
click at [461, 435] on textarea "A mixture of chickpeas and fava beans with tahini and spices" at bounding box center [536, 465] width 504 height 71
click at [524, 376] on input "Qudsia Box" at bounding box center [545, 379] width 543 height 30
type textarea "A mixture of chickpeas and foul with tahini and spices"
click at [619, 396] on div "Item name (En)   * Qudsia Box Item name (En) *" at bounding box center [545, 371] width 555 height 57
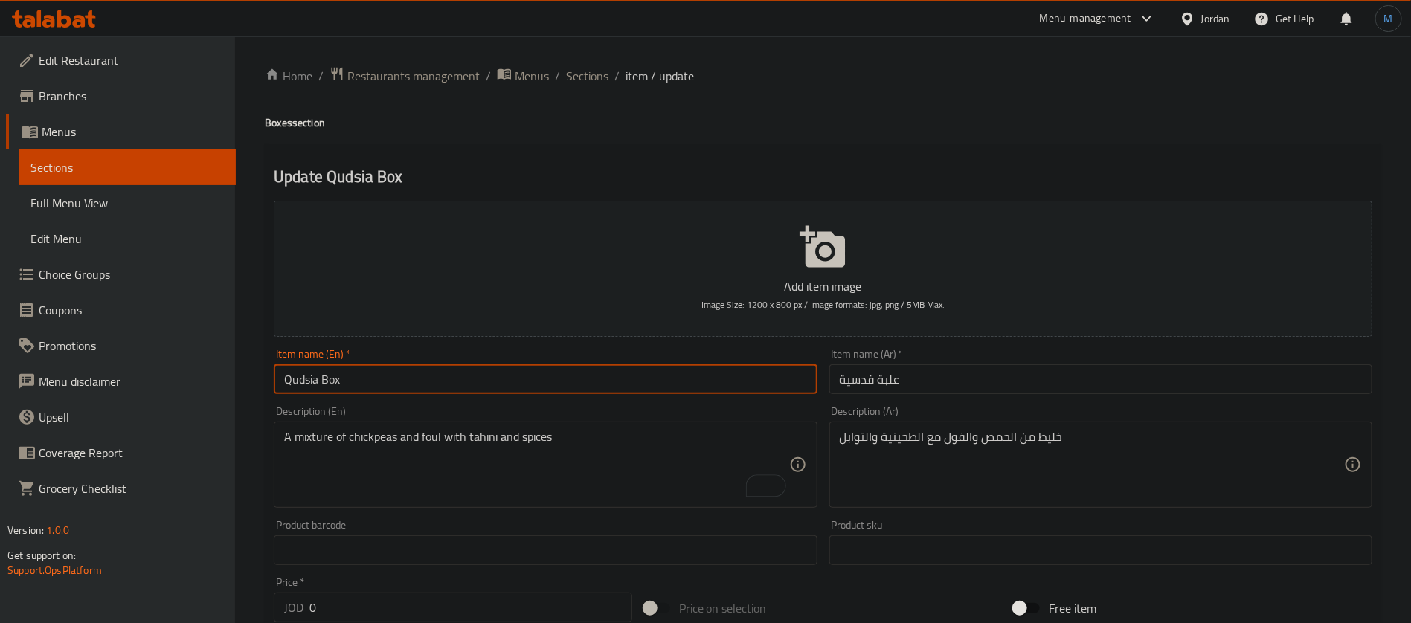
click at [626, 381] on input "Qudsia Box" at bounding box center [545, 379] width 543 height 30
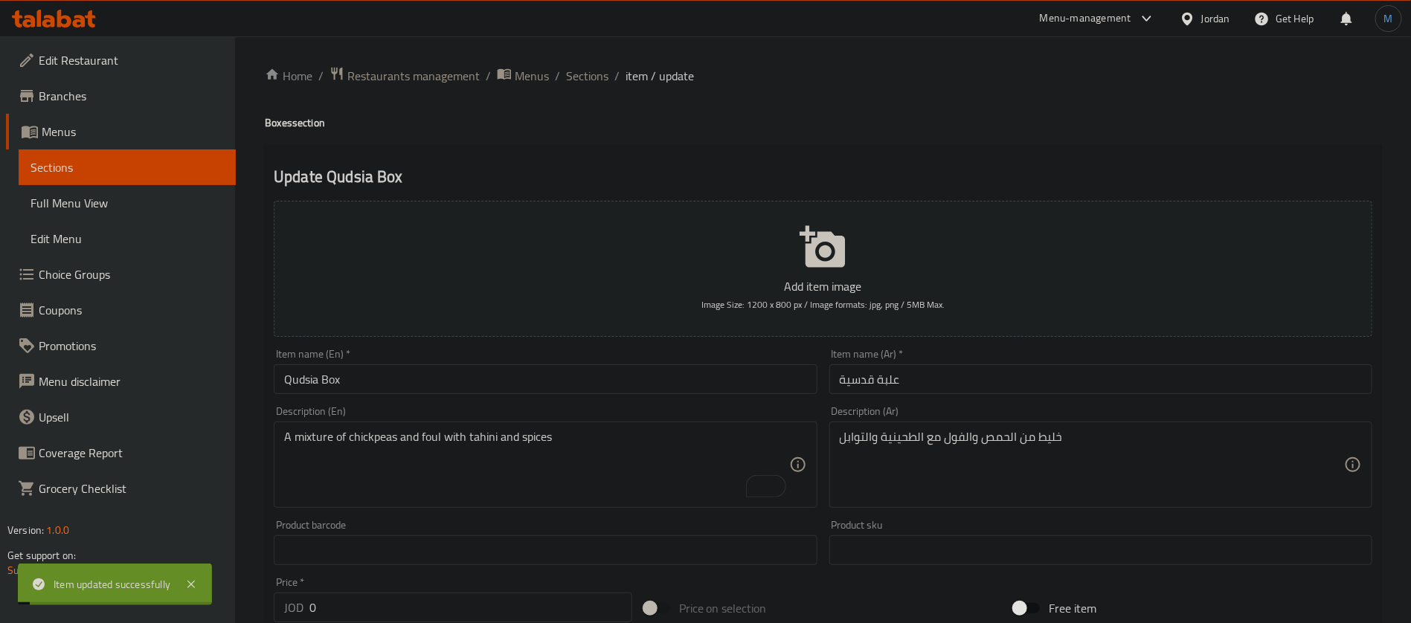
click at [597, 74] on span "Sections" at bounding box center [587, 76] width 42 height 18
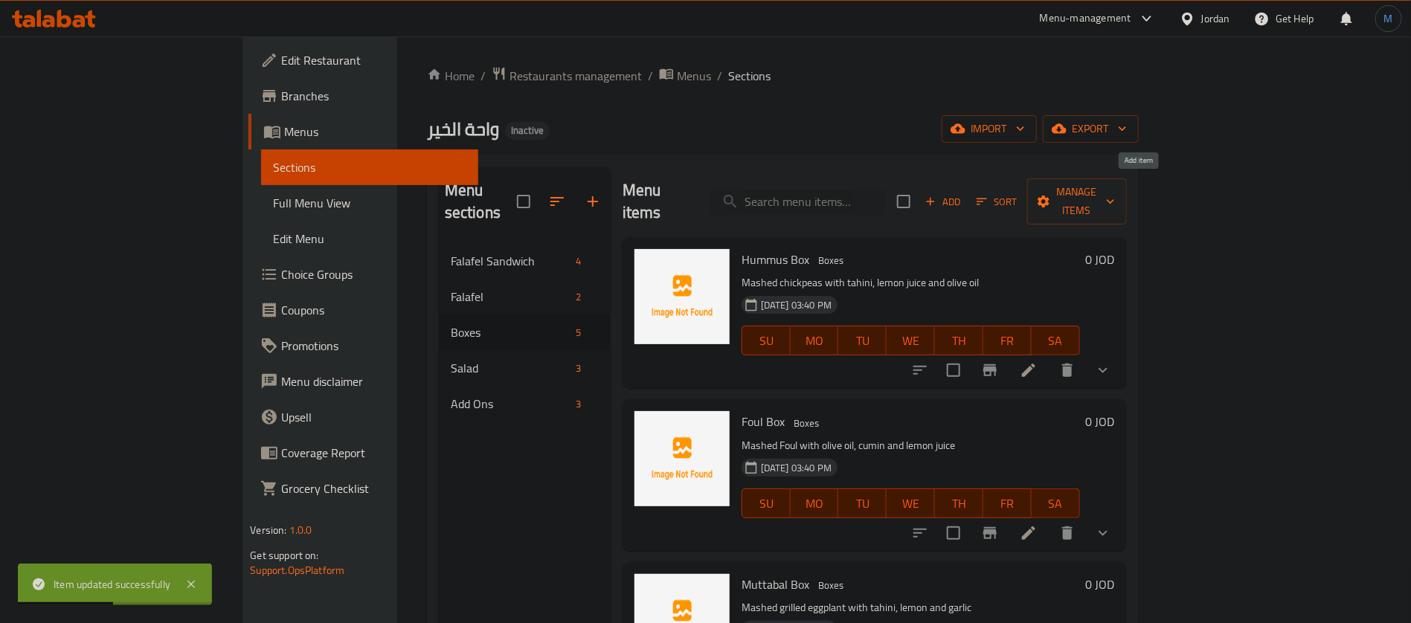
click at [937, 195] on icon "button" at bounding box center [930, 201] width 13 height 13
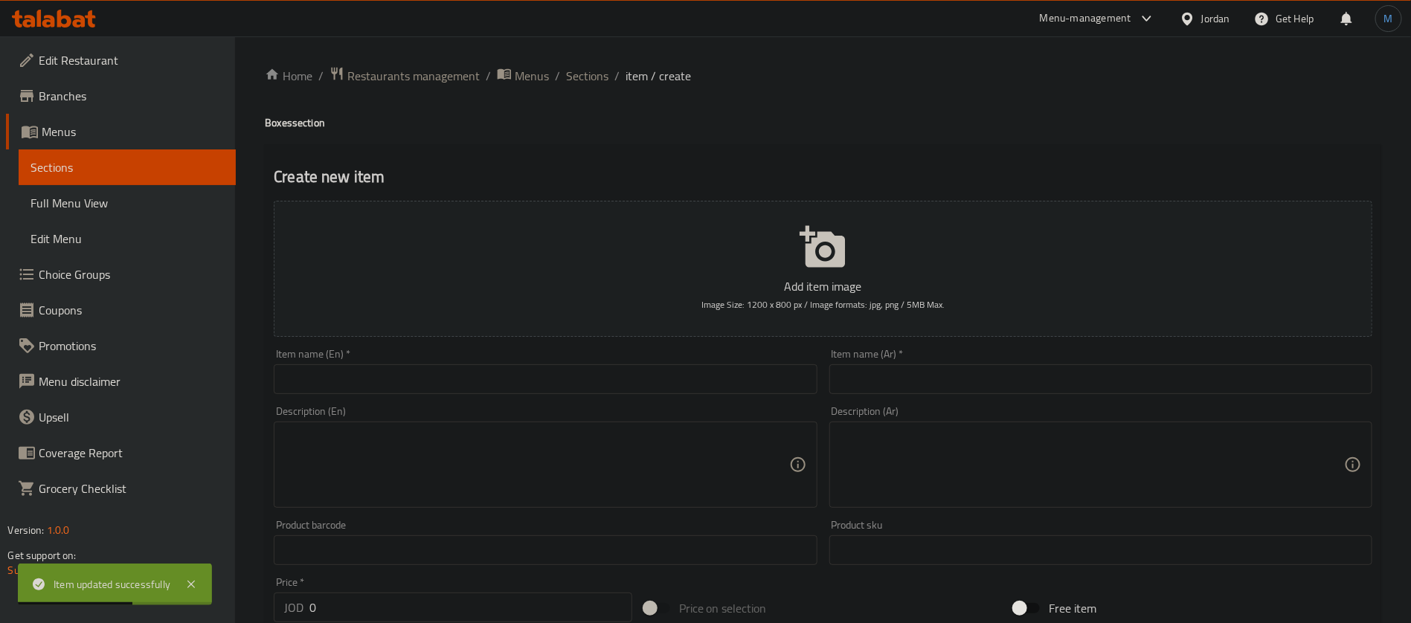
click at [995, 362] on div "Item name (Ar)   * Item name (Ar) *" at bounding box center [1100, 371] width 543 height 45
paste input "فتة [GEOGRAPHIC_DATA]"
click at [1003, 381] on input "فتة [GEOGRAPHIC_DATA]" at bounding box center [1100, 379] width 543 height 30
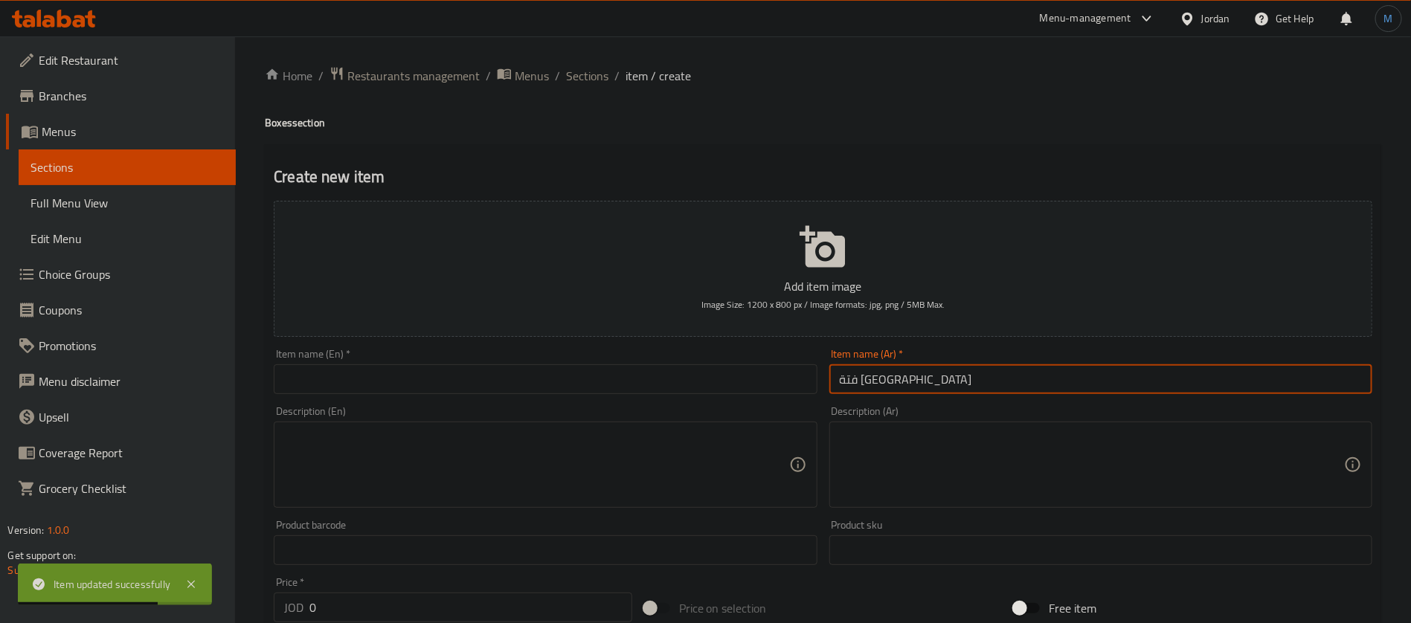
type input "فتة [GEOGRAPHIC_DATA]"
click at [350, 366] on input "text" at bounding box center [545, 379] width 543 height 30
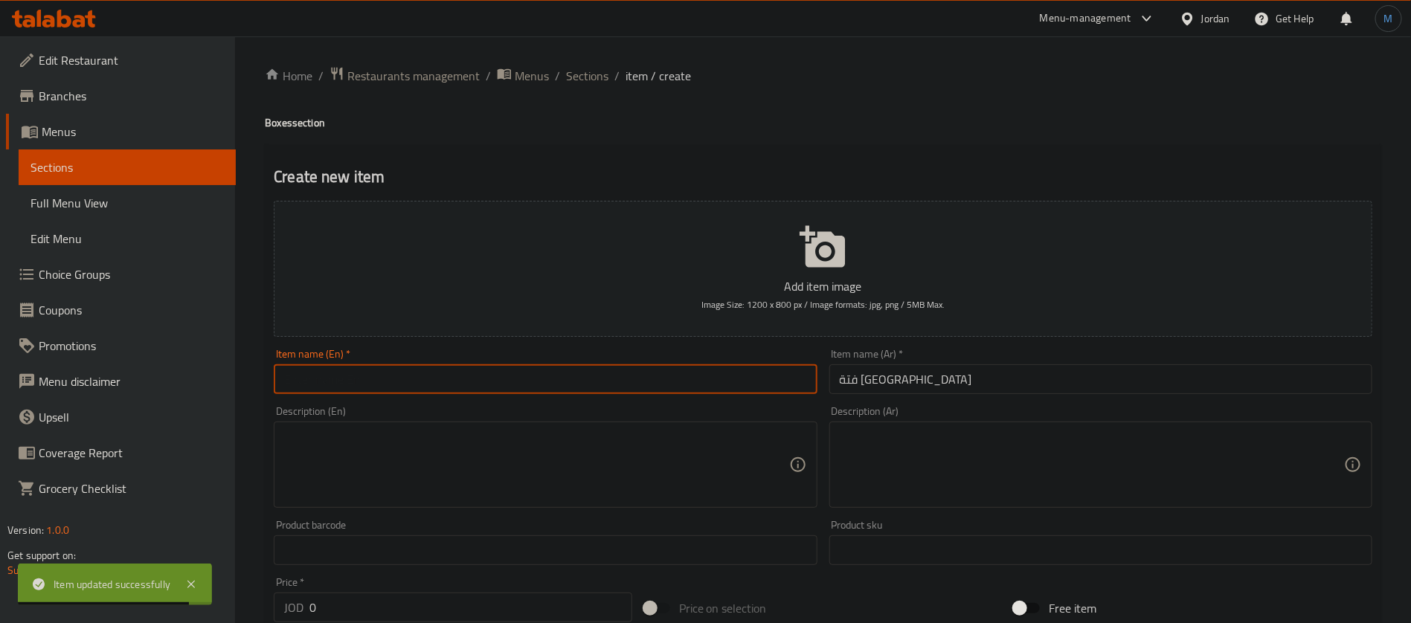
paste input "Hummus Fatteh"
type input "Hummus Fatteh"
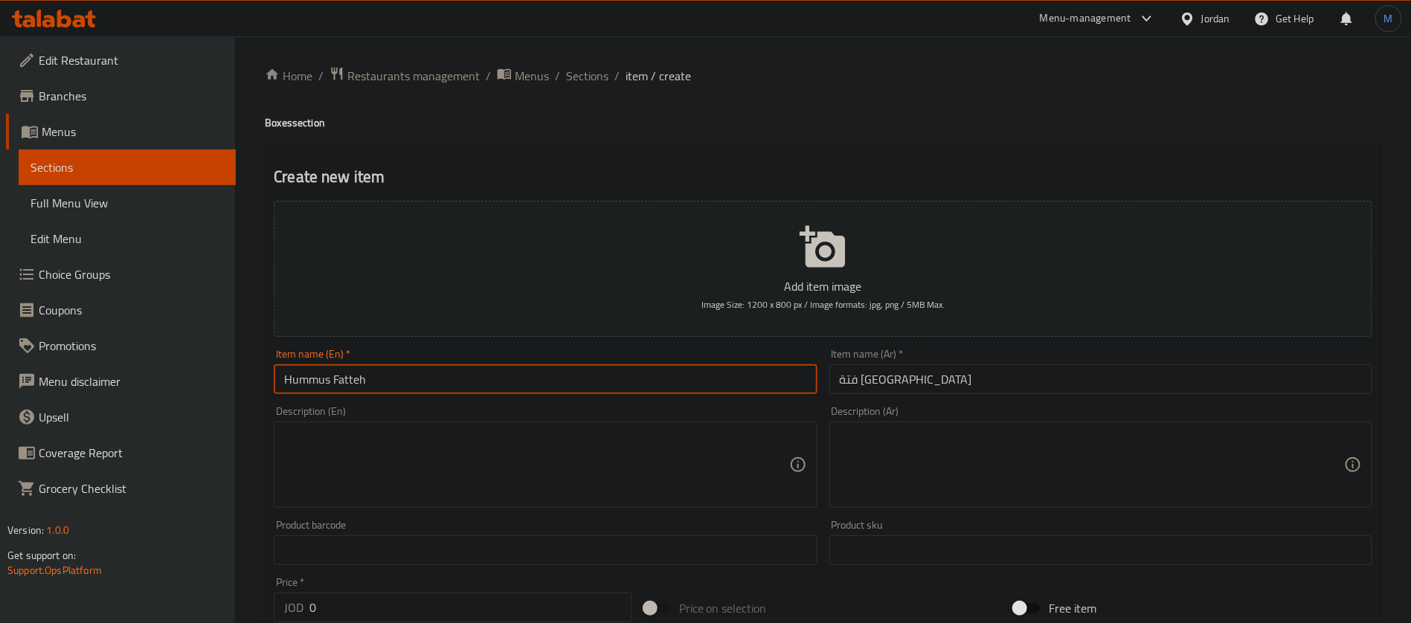
click at [1012, 417] on div "Description (Ar) Description (Ar)" at bounding box center [1100, 457] width 543 height 102
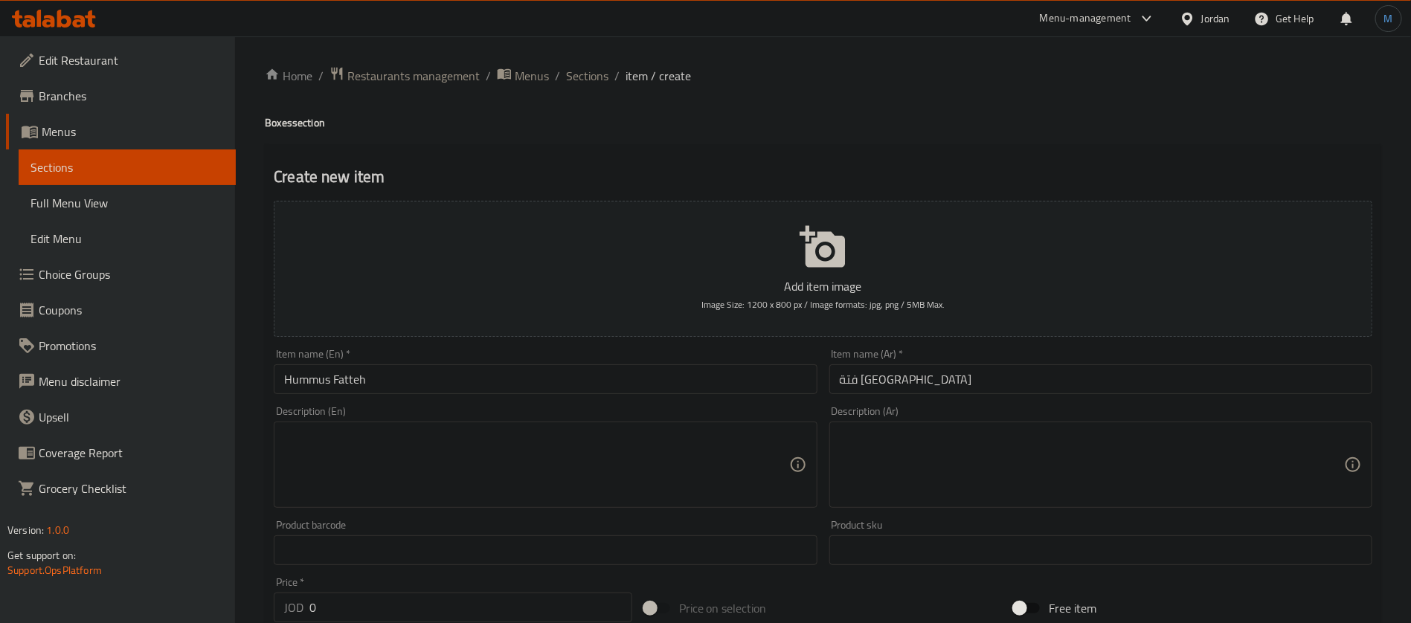
paste textarea "طبقات من الخبز المحمص والحمص المسلوق واللبن مع صوص الطحينية، مزينة بالمكسرات"
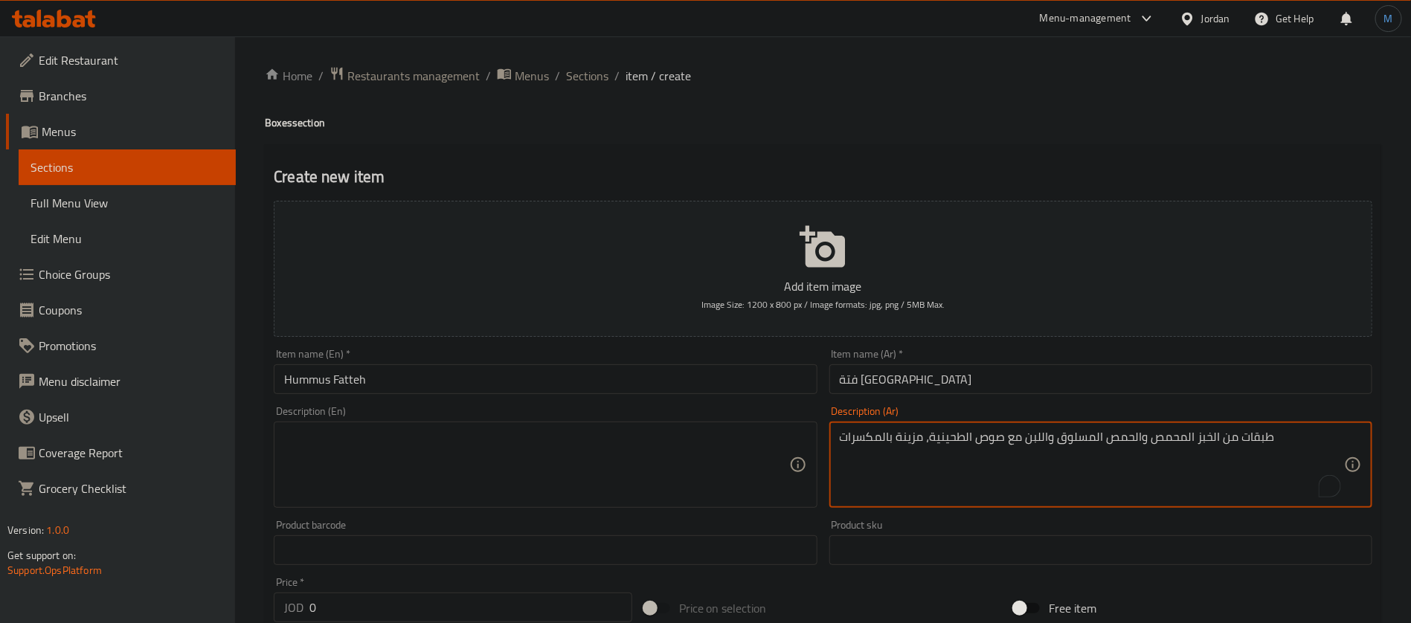
type textarea "طبقات من الخبز المحمص والحمص المسلوق واللبن مع صوص الطحينية، مزينة بالمكسرات"
click at [482, 462] on textarea at bounding box center [536, 465] width 504 height 71
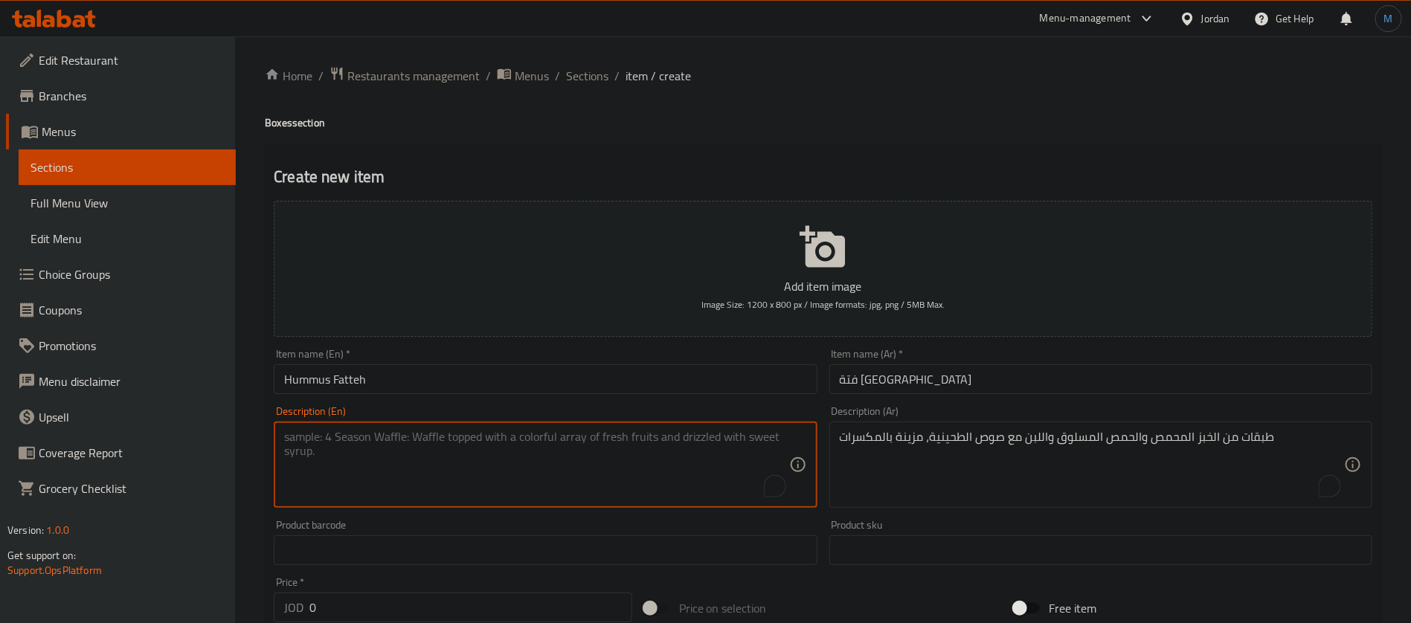
paste textarea "Layers of toasted bread, boiled chickpeas, yogurt with tahini sauce, decorated …"
click at [522, 434] on textarea "Layers of toasted bread, boiled chickpeas, yogurt with tahini sauce, decorated …" at bounding box center [536, 465] width 504 height 71
type textarea "Layers of toasted bread, boiled chickpeas, milk with tahini sauce, decorated wi…"
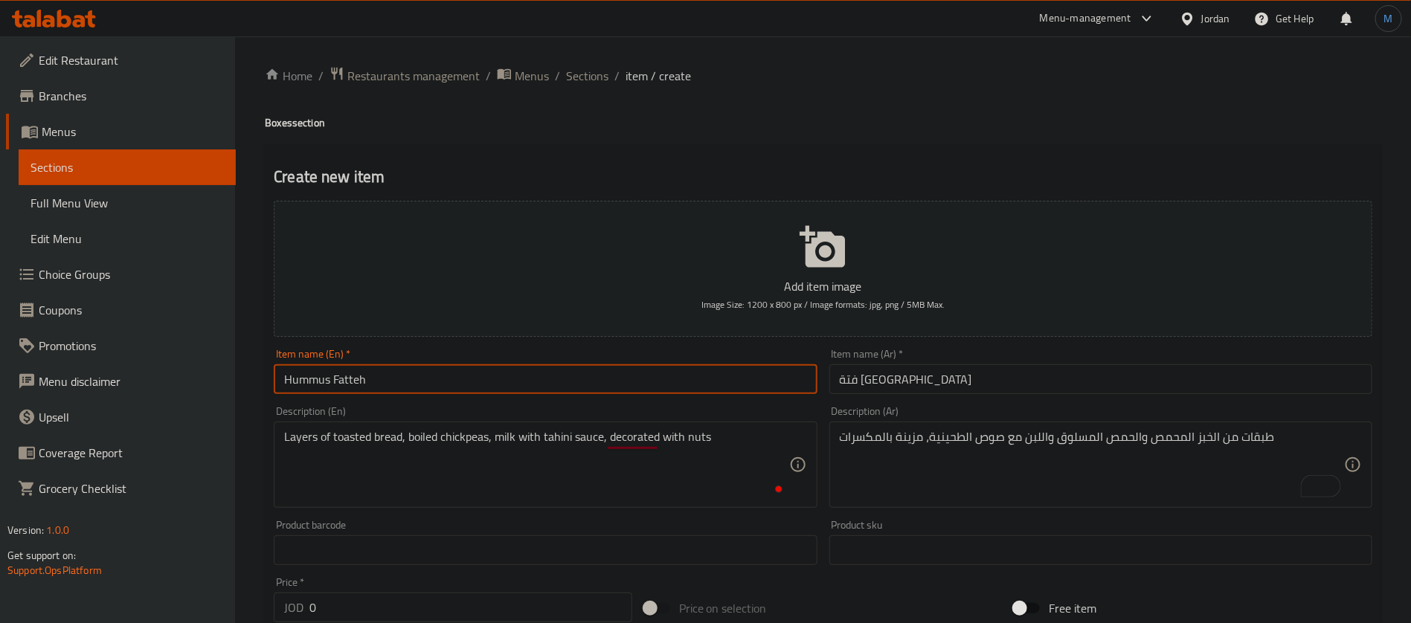
click at [568, 384] on input "Hummus Fatteh" at bounding box center [545, 379] width 543 height 30
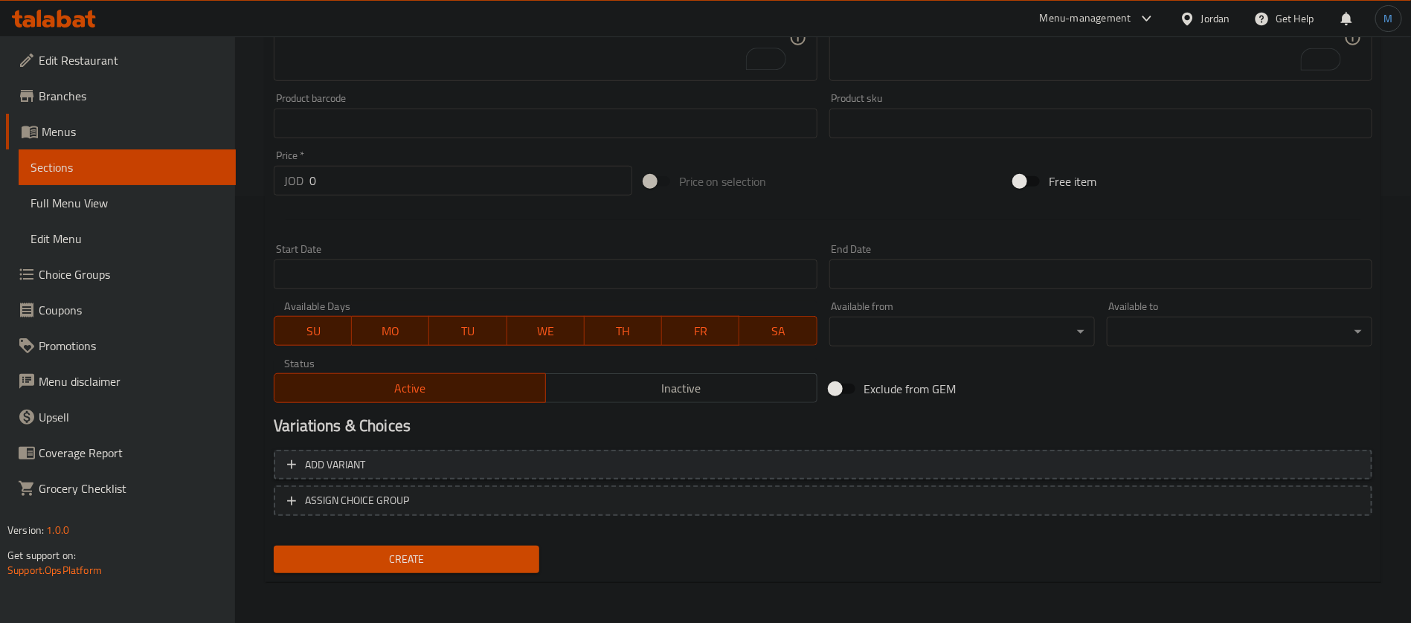
click at [987, 453] on button "Add variant" at bounding box center [823, 465] width 1099 height 30
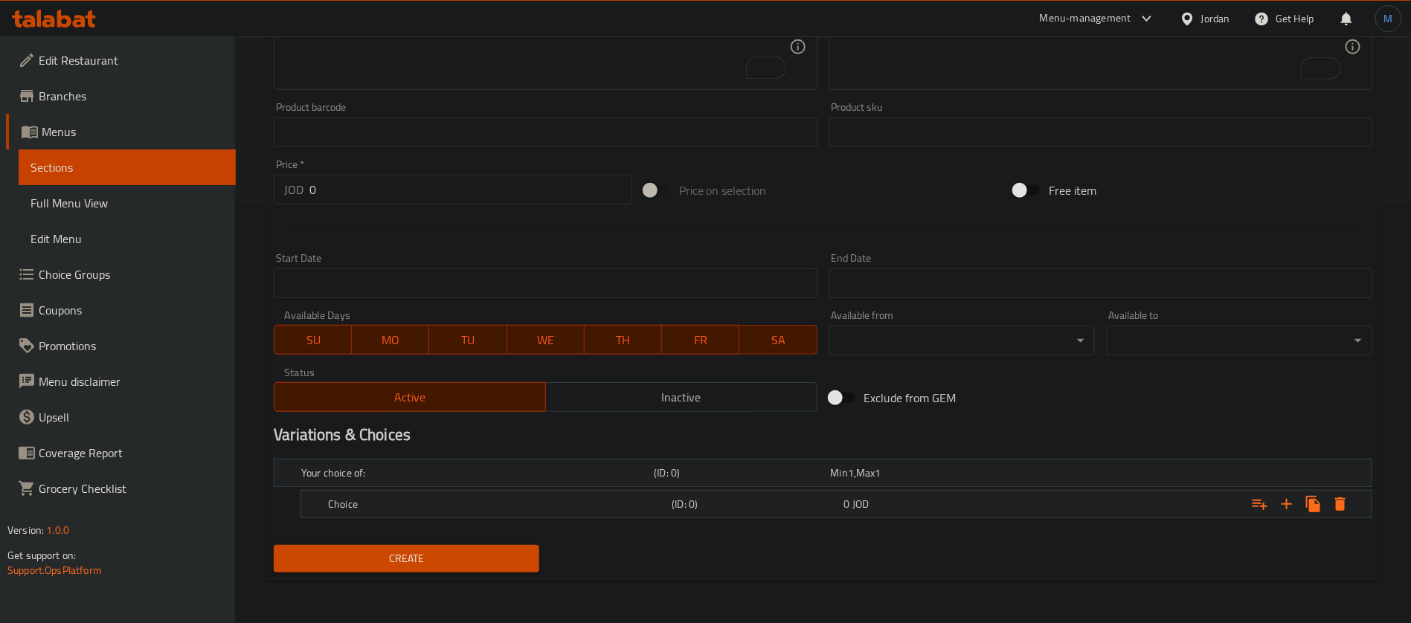
scroll to position [417, 0]
click at [1282, 498] on icon "Expand" at bounding box center [1287, 506] width 18 height 18
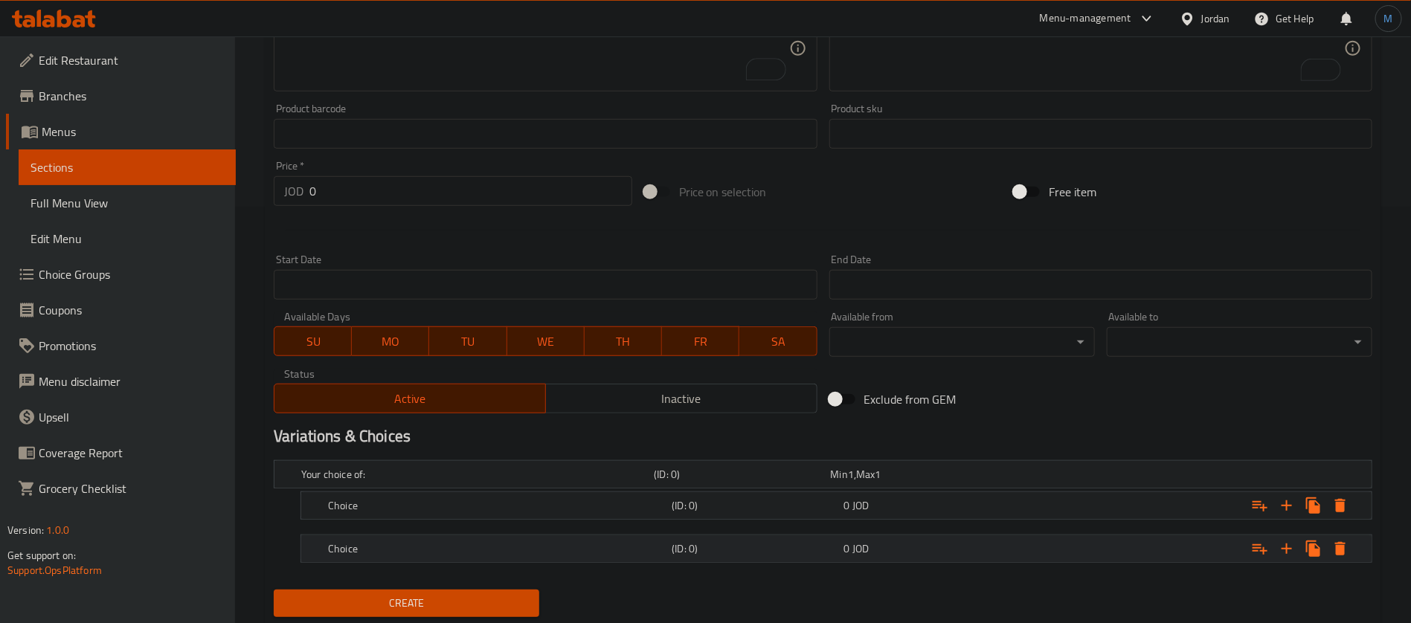
click at [940, 491] on div "Choice (ID: 0) 0 JOD" at bounding box center [827, 474] width 1058 height 33
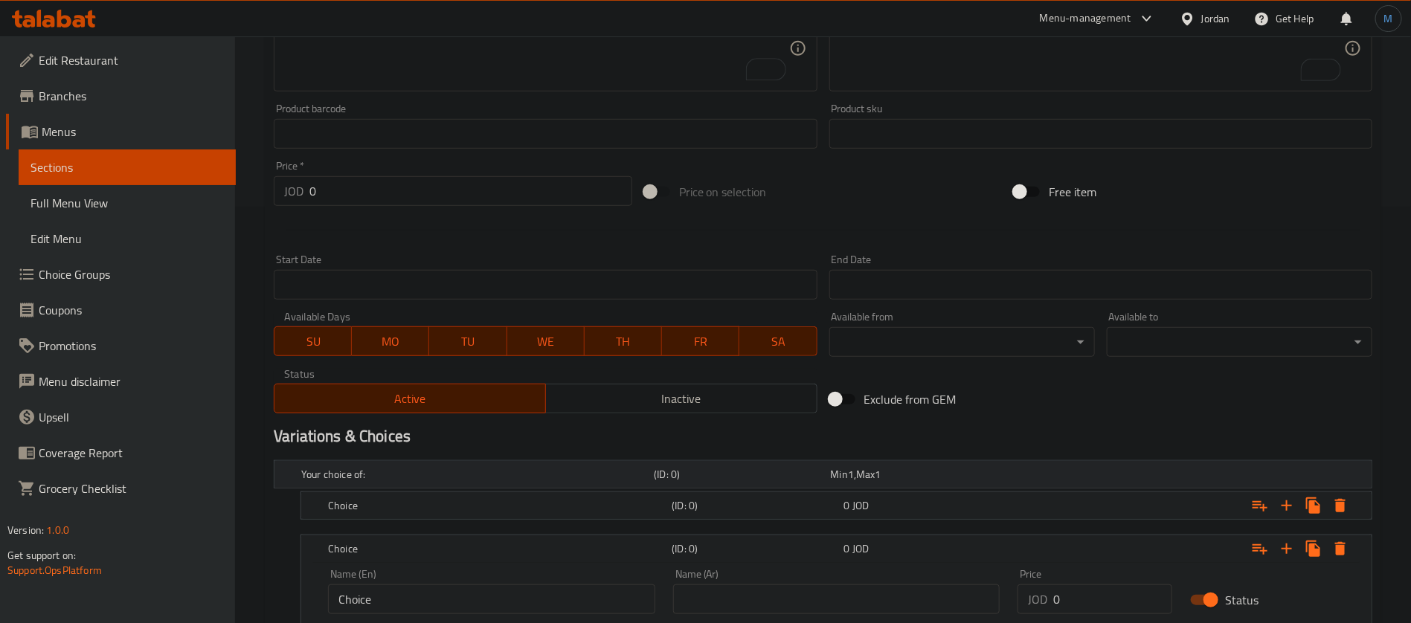
click at [946, 480] on div "Min 1 , Max 1" at bounding box center [916, 474] width 170 height 15
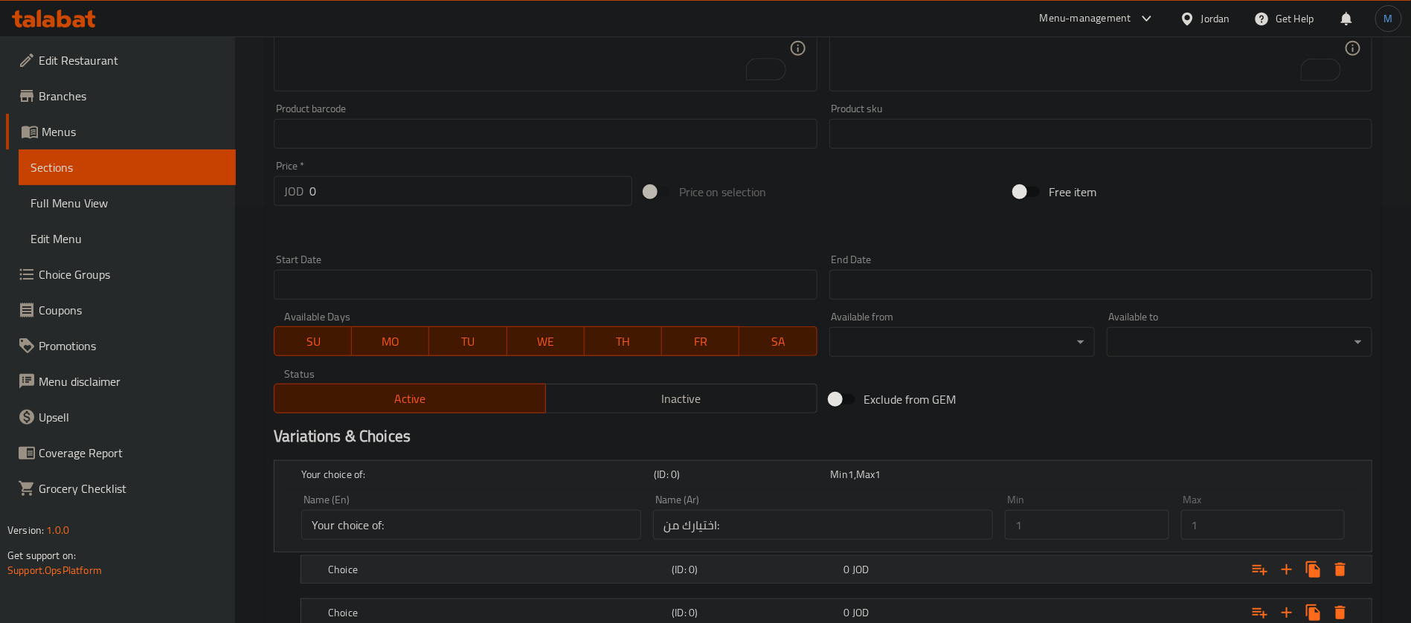
click at [938, 482] on div "0 JOD" at bounding box center [916, 474] width 170 height 15
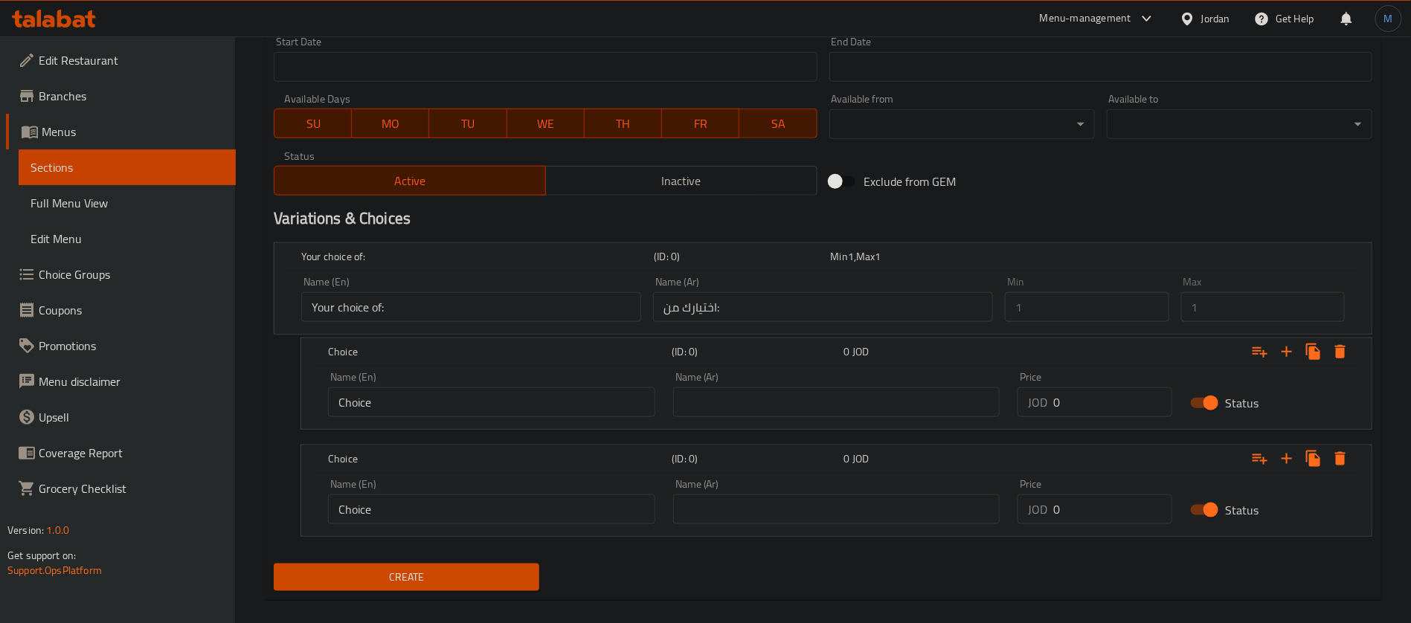
scroll to position [640, 0]
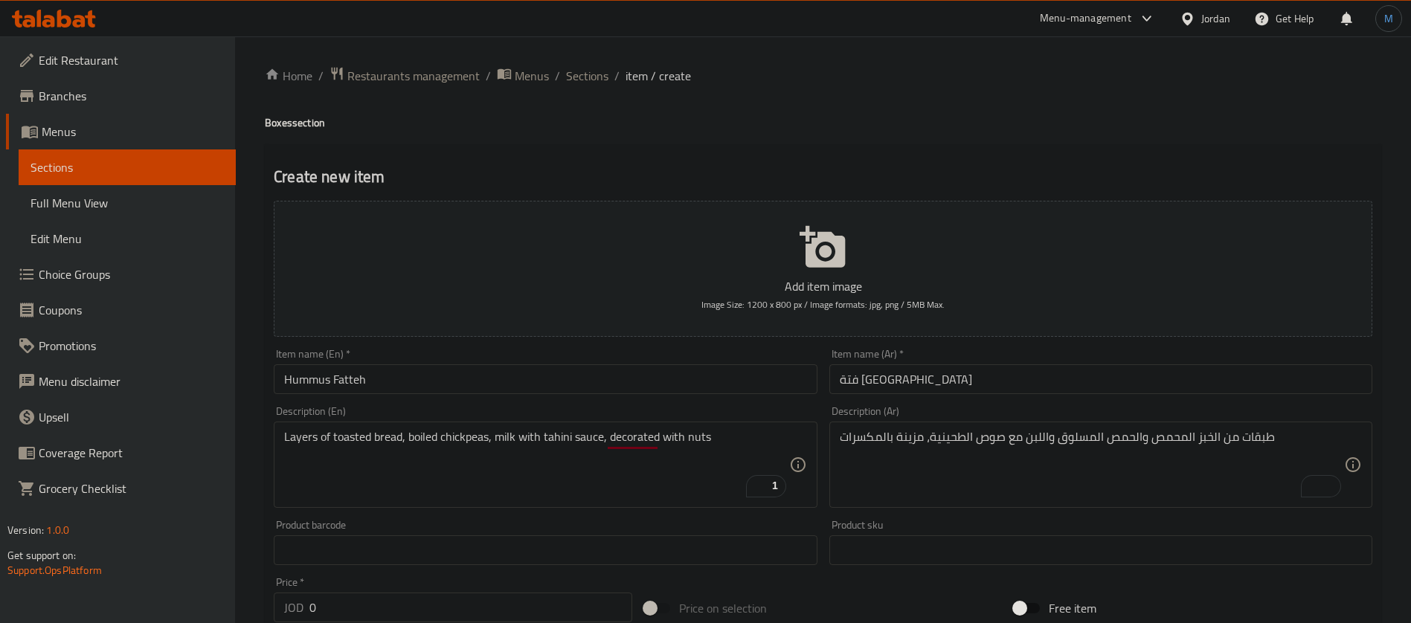
scroll to position [640, 0]
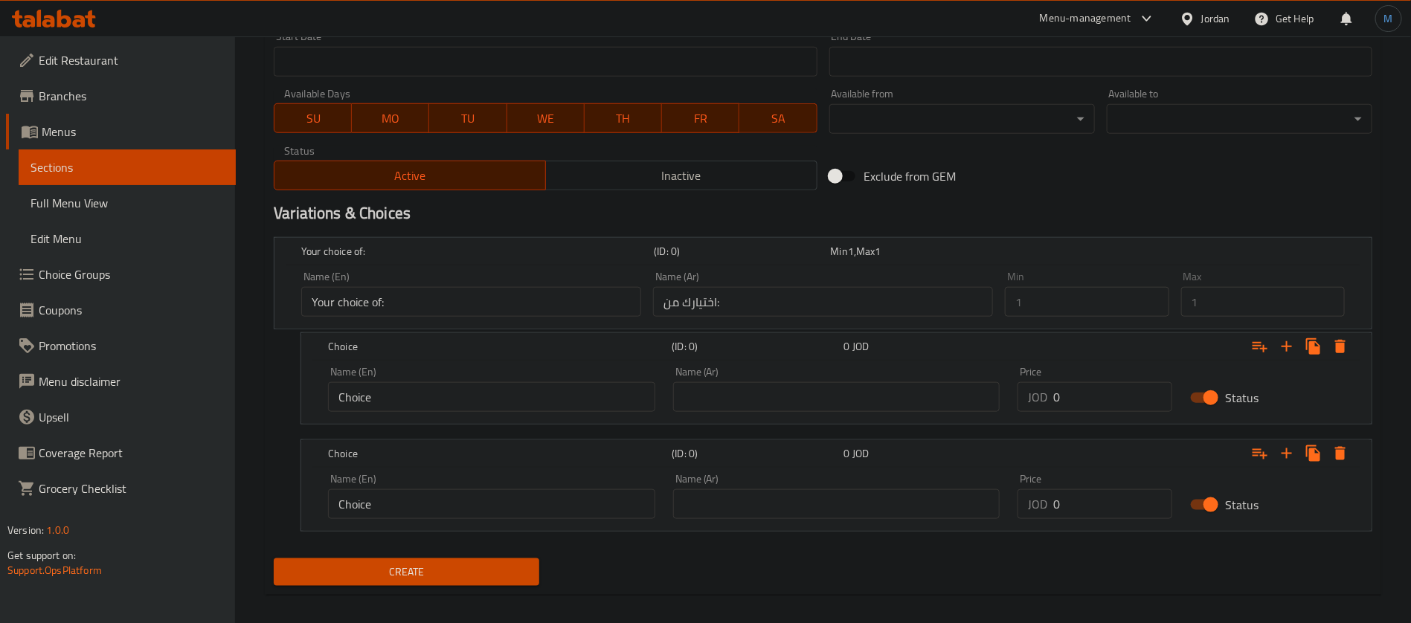
click at [875, 416] on div "Name (Ar) Name (Ar)" at bounding box center [836, 389] width 345 height 63
click at [873, 400] on input "text" at bounding box center [836, 397] width 327 height 30
paste input "صغير"
type input "صغير"
click at [806, 495] on input "text" at bounding box center [836, 504] width 327 height 30
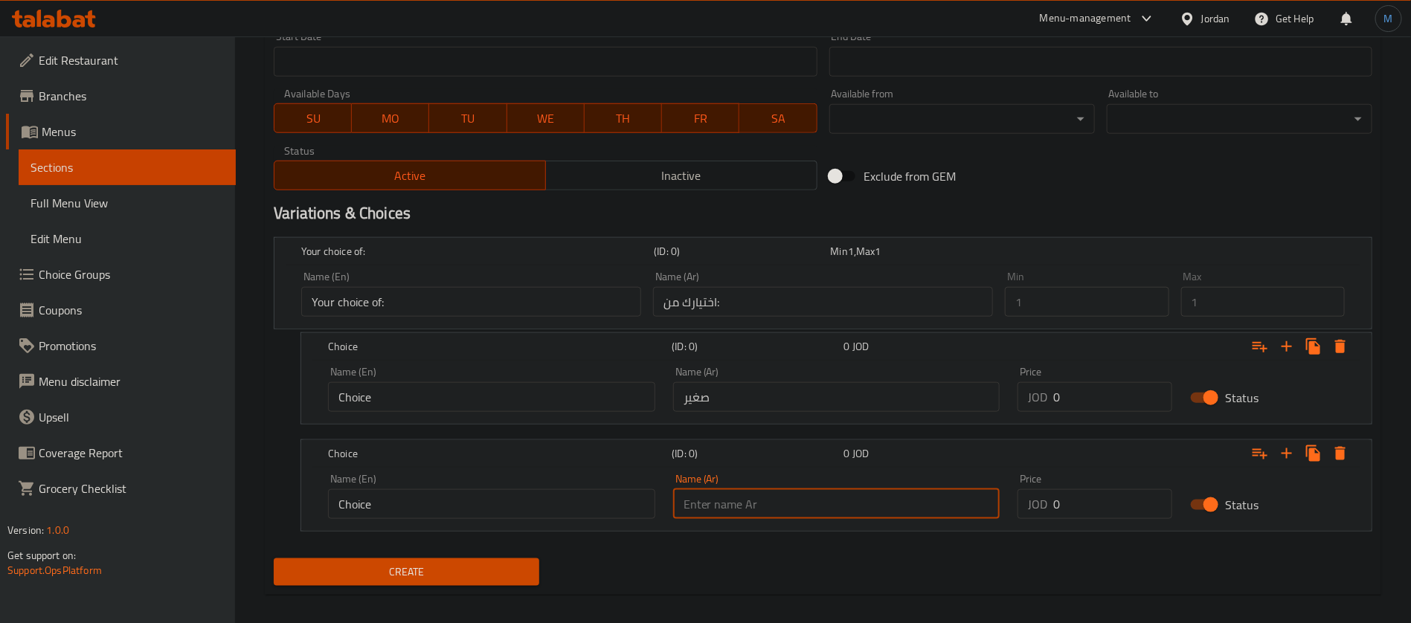
paste input "وسط"
type input "وسط"
click at [1090, 521] on div "Price JOD 0 Price" at bounding box center [1095, 496] width 173 height 63
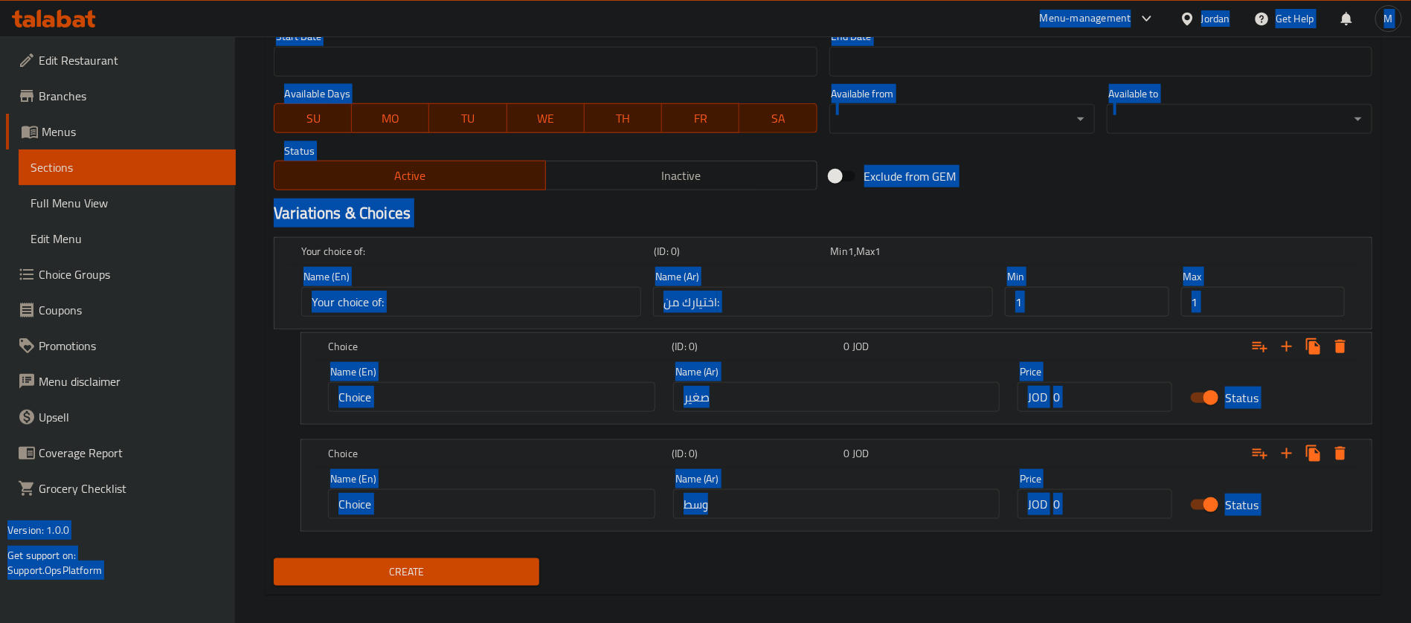
click at [1090, 509] on input "0" at bounding box center [1112, 504] width 119 height 30
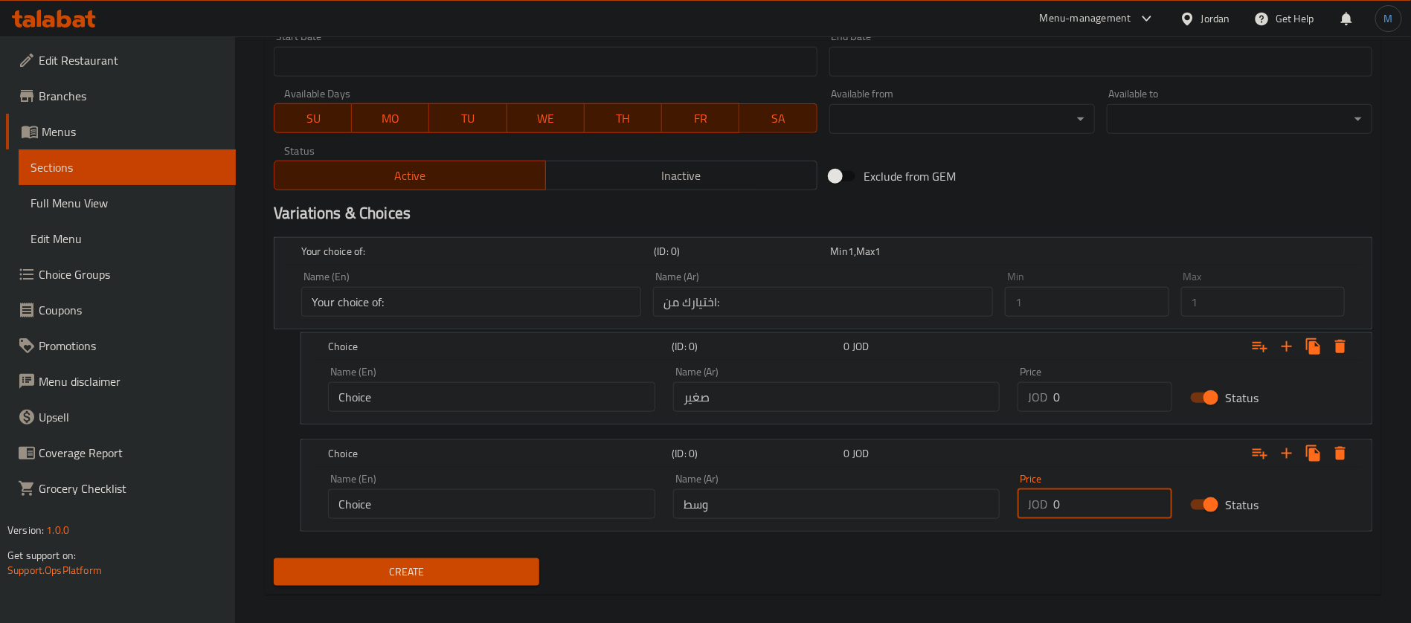
paste input "2.75"
type input "2.75"
click at [1116, 401] on input "0" at bounding box center [1112, 397] width 119 height 30
paste input "1.75"
type input "1.75"
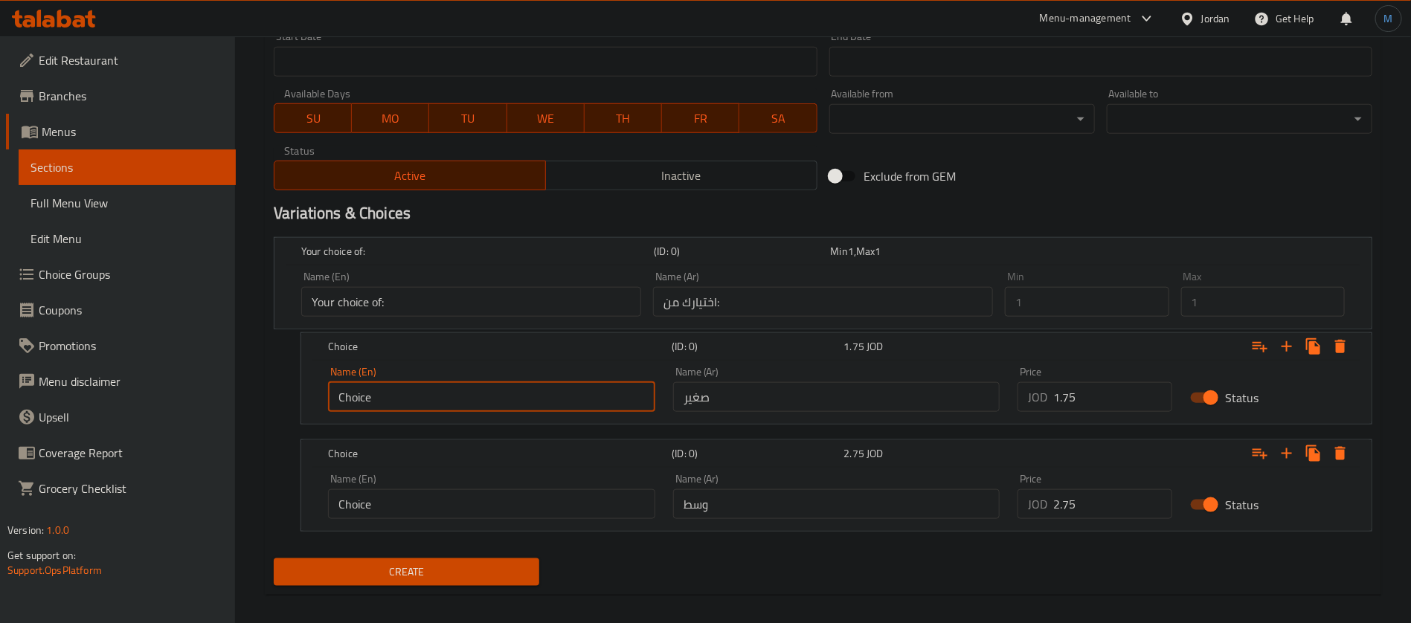
click at [468, 402] on input "Choice" at bounding box center [491, 397] width 327 height 30
type input "Small"
click at [512, 504] on input "Choice" at bounding box center [491, 504] width 327 height 30
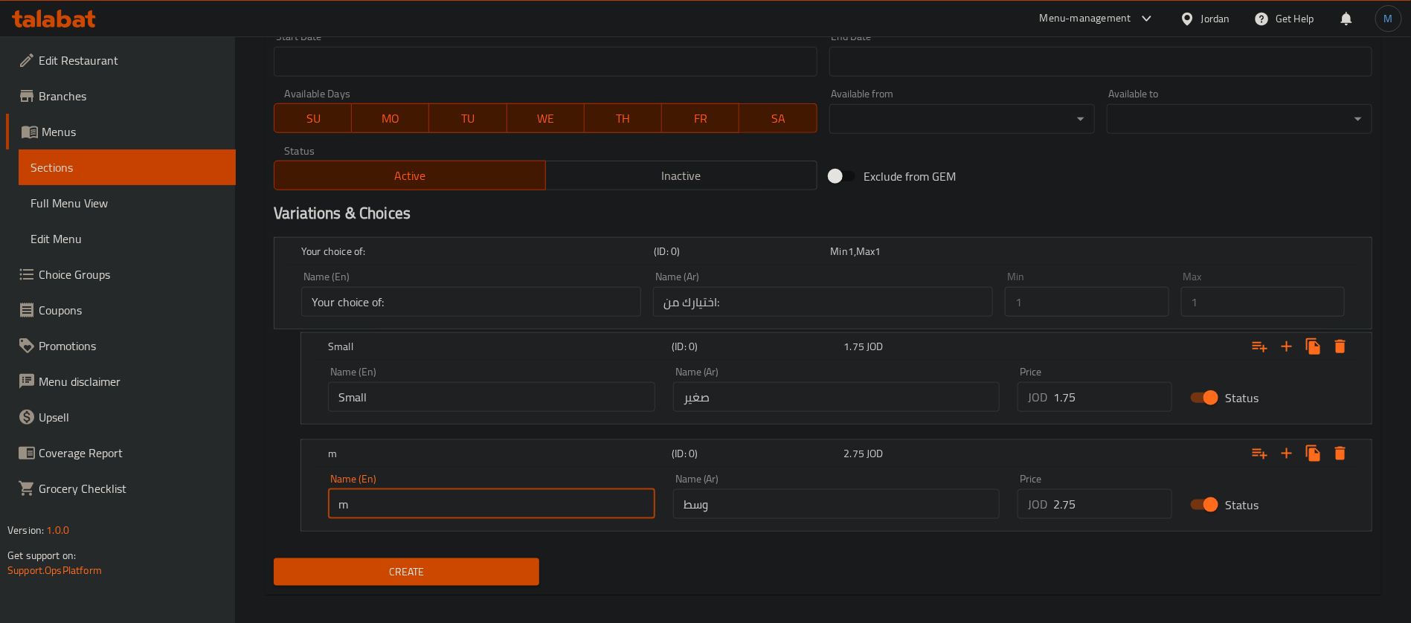
type input "Medium"
click at [500, 565] on span "Create" at bounding box center [407, 572] width 242 height 19
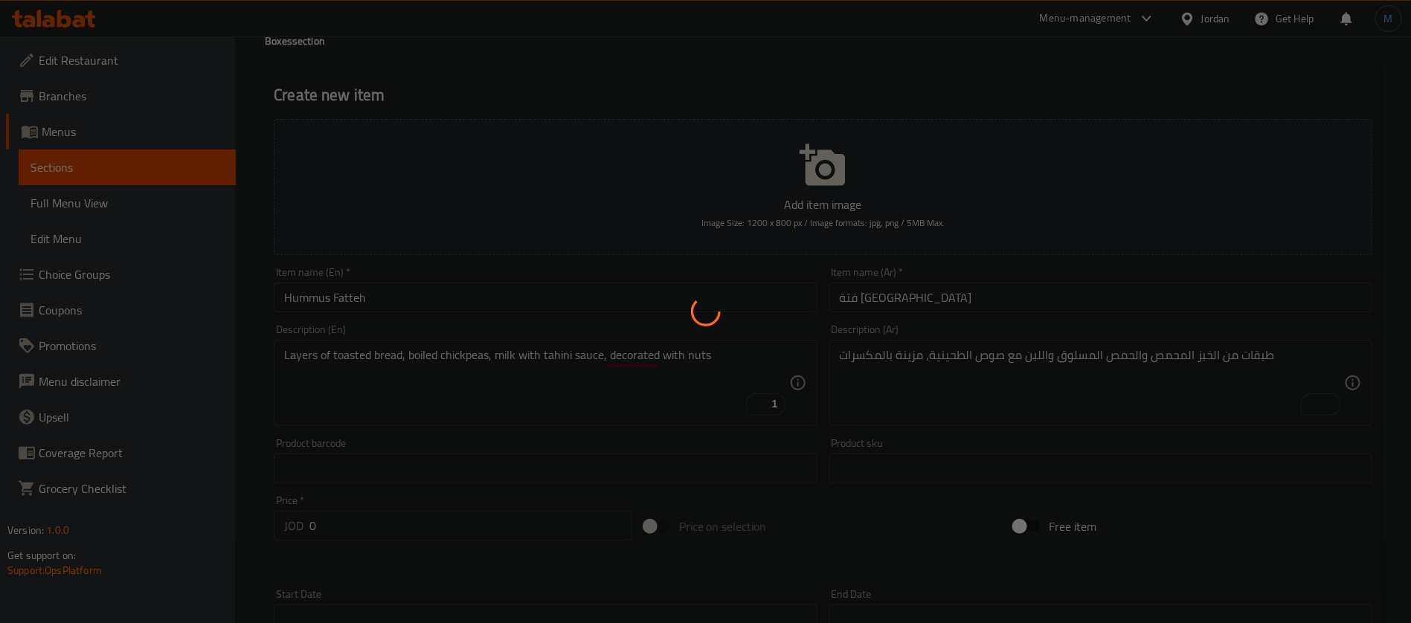
scroll to position [0, 0]
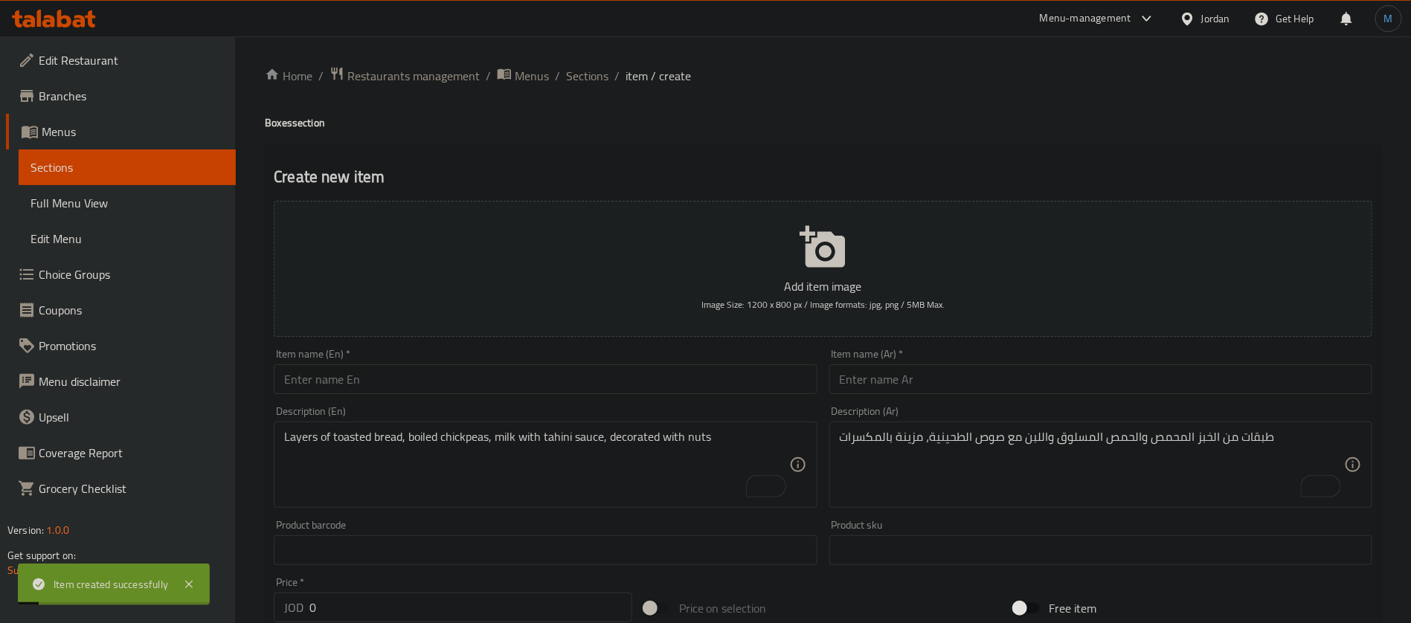
drag, startPoint x: 597, startPoint y: 51, endPoint x: 594, endPoint y: 71, distance: 19.7
click at [594, 71] on span "Sections" at bounding box center [587, 76] width 42 height 18
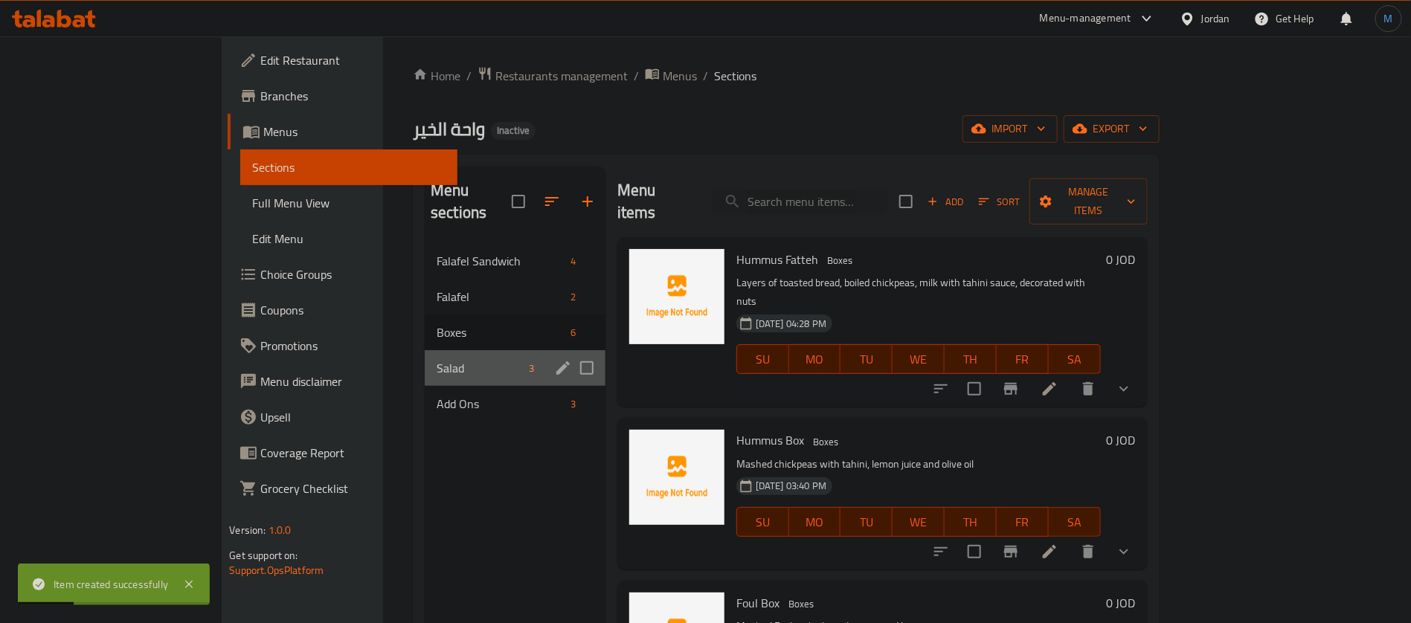
click at [430, 350] on div "Salad 3" at bounding box center [515, 368] width 181 height 36
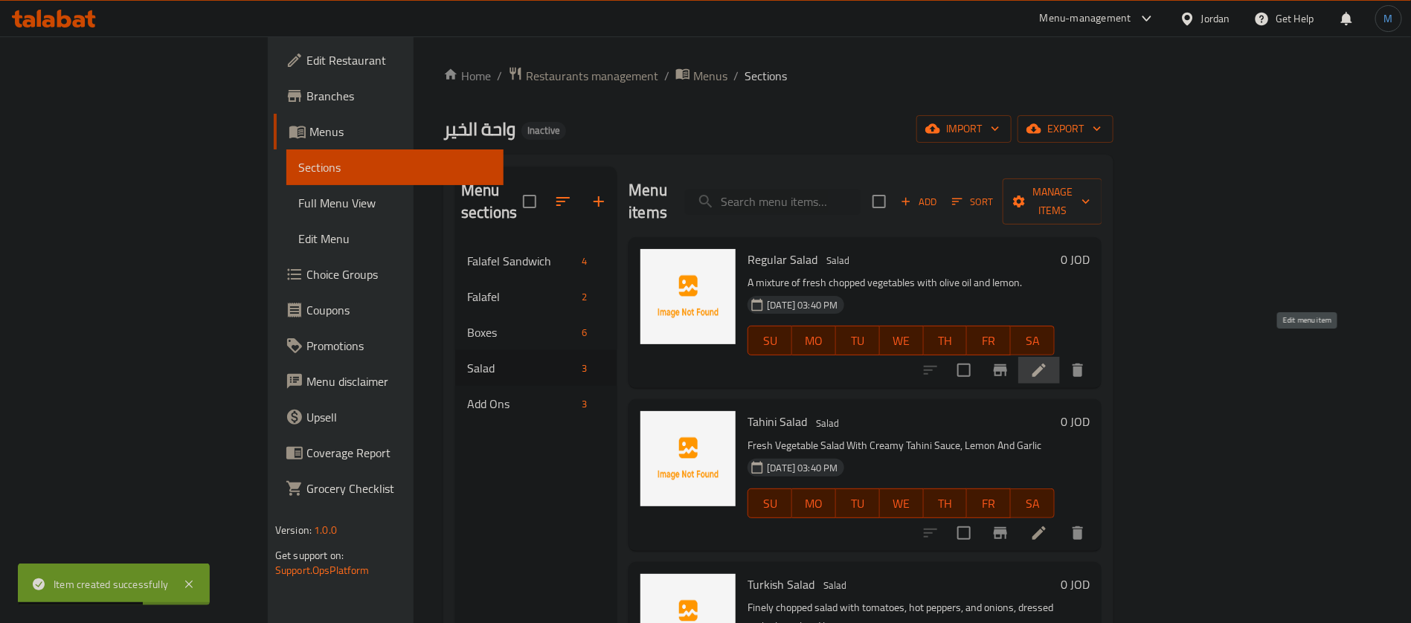
click at [1048, 362] on icon at bounding box center [1039, 371] width 18 height 18
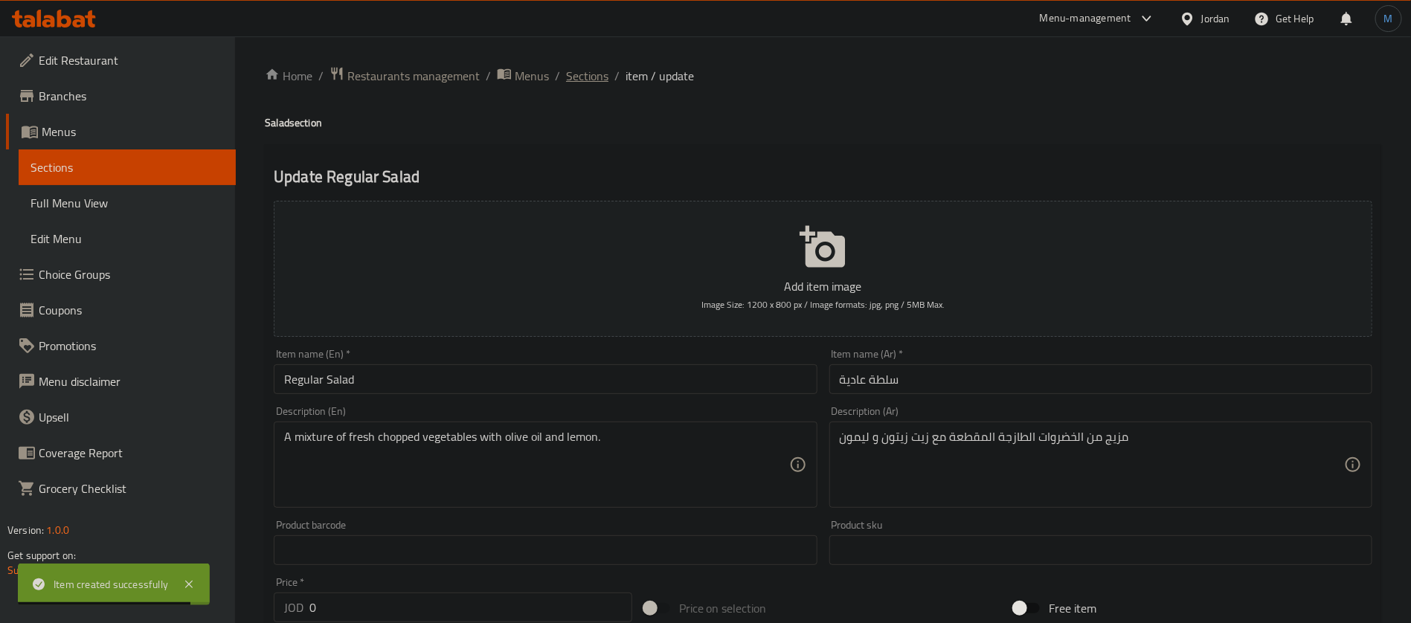
click at [599, 77] on span "Sections" at bounding box center [587, 76] width 42 height 18
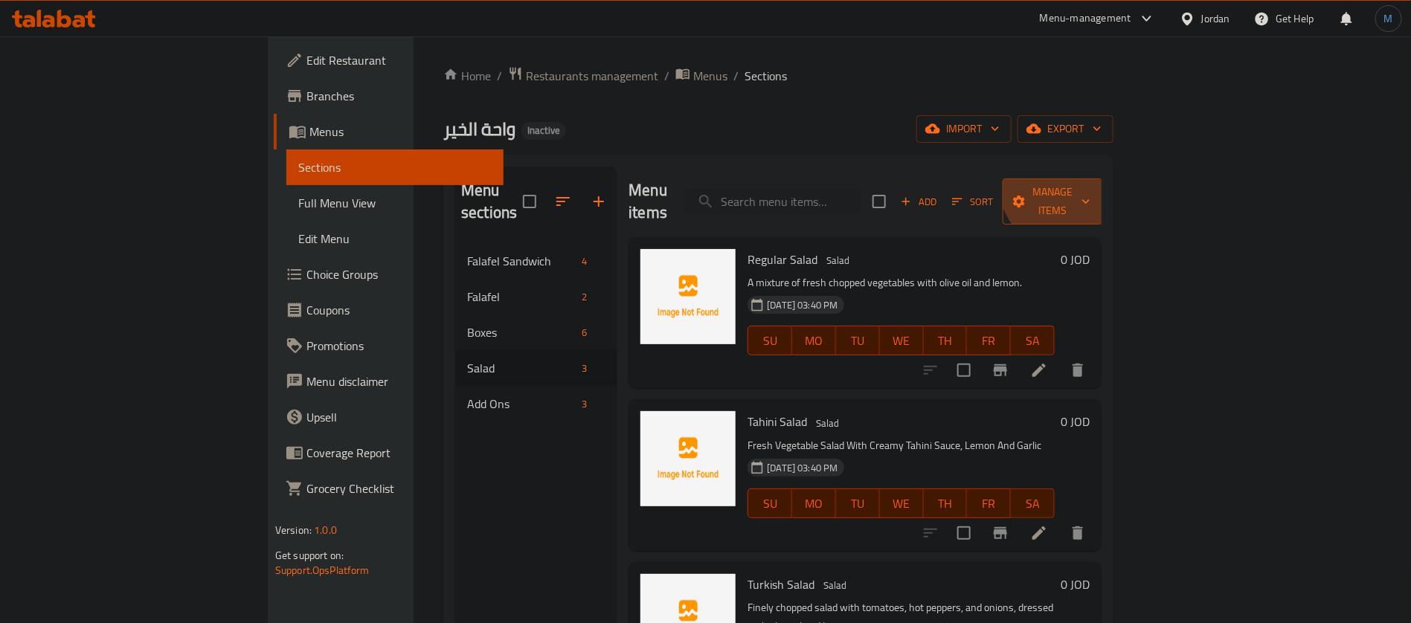
click at [1090, 183] on span "Manage items" at bounding box center [1053, 201] width 76 height 37
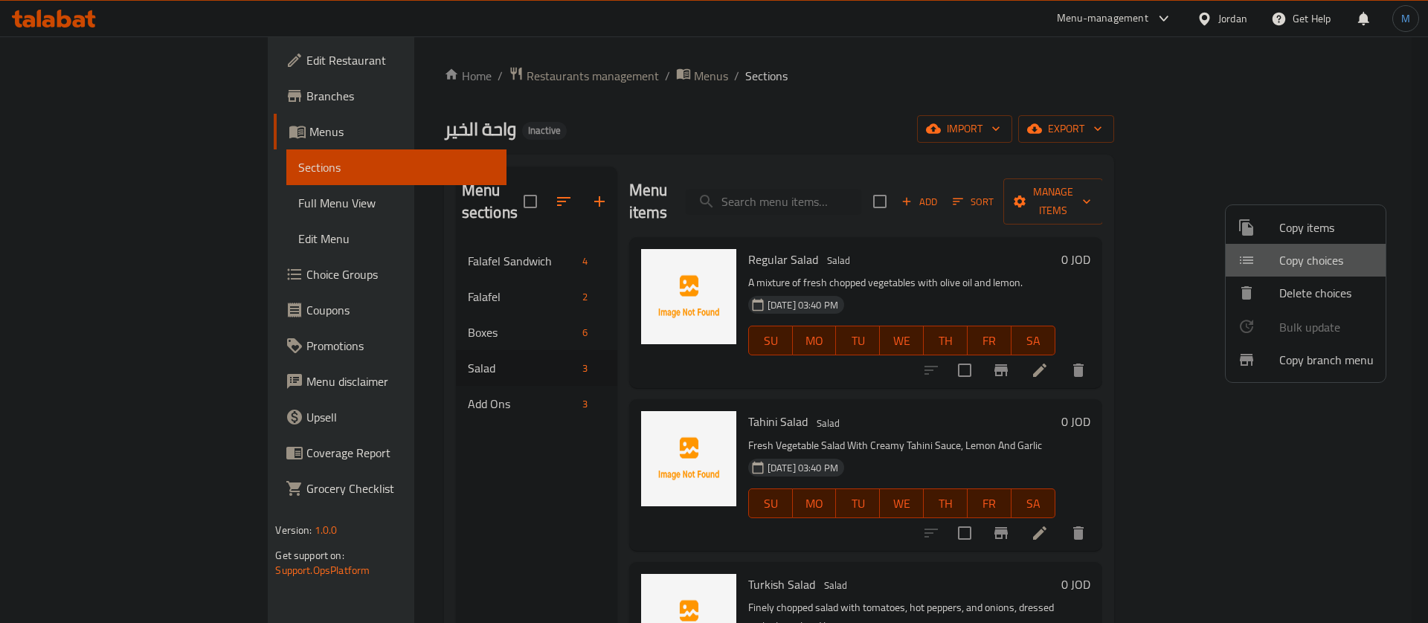
click at [1325, 257] on span "Copy choices" at bounding box center [1326, 260] width 94 height 18
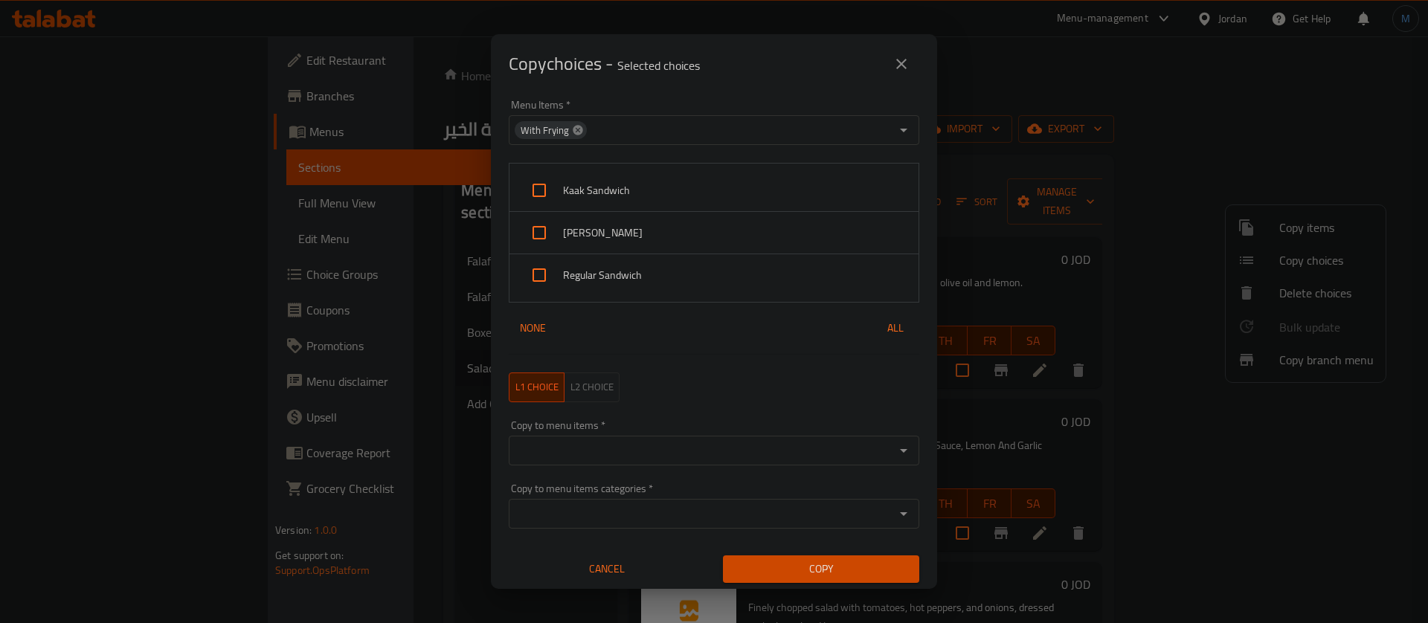
drag, startPoint x: 577, startPoint y: 114, endPoint x: 579, endPoint y: 133, distance: 19.4
click at [576, 121] on div "Menu Items   * With Frying Menu Items *" at bounding box center [714, 122] width 411 height 45
click at [579, 133] on icon at bounding box center [578, 130] width 10 height 10
click at [698, 71] on p "Selected choices" at bounding box center [658, 66] width 83 height 18
click at [694, 107] on div "Menu Items   * Menu Items *" at bounding box center [714, 122] width 411 height 45
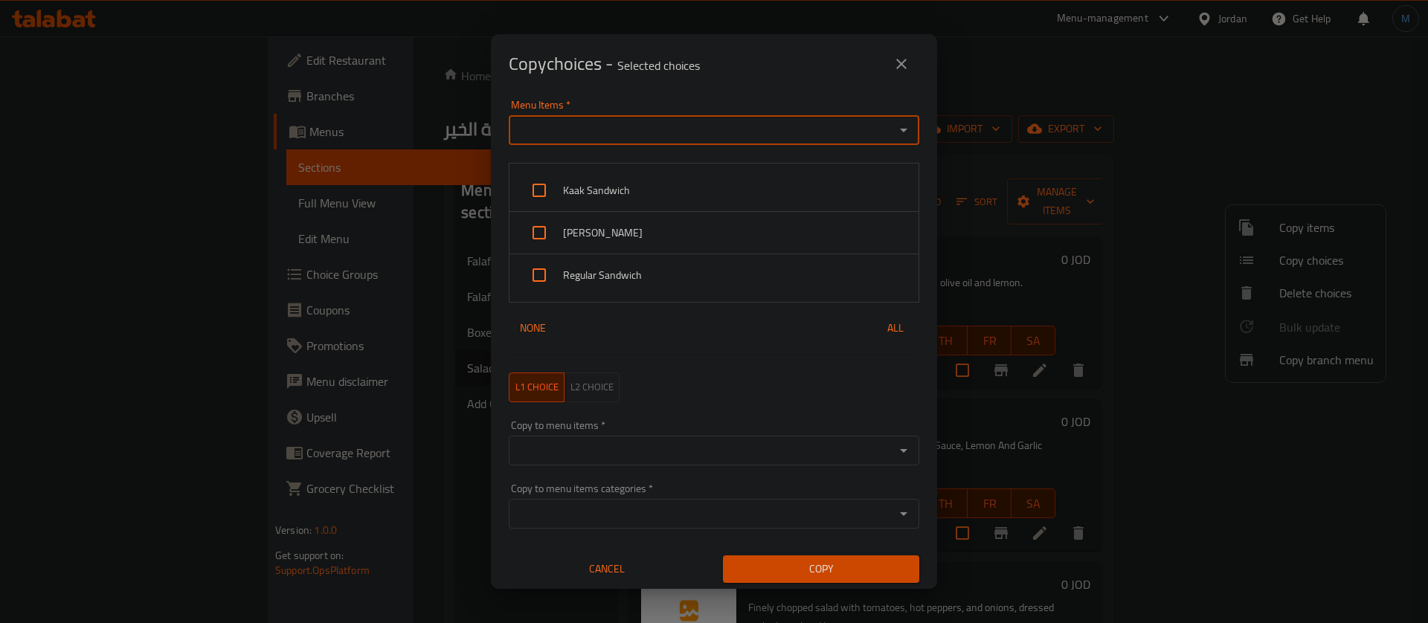
click at [697, 123] on input "Menu Items   *" at bounding box center [701, 130] width 377 height 21
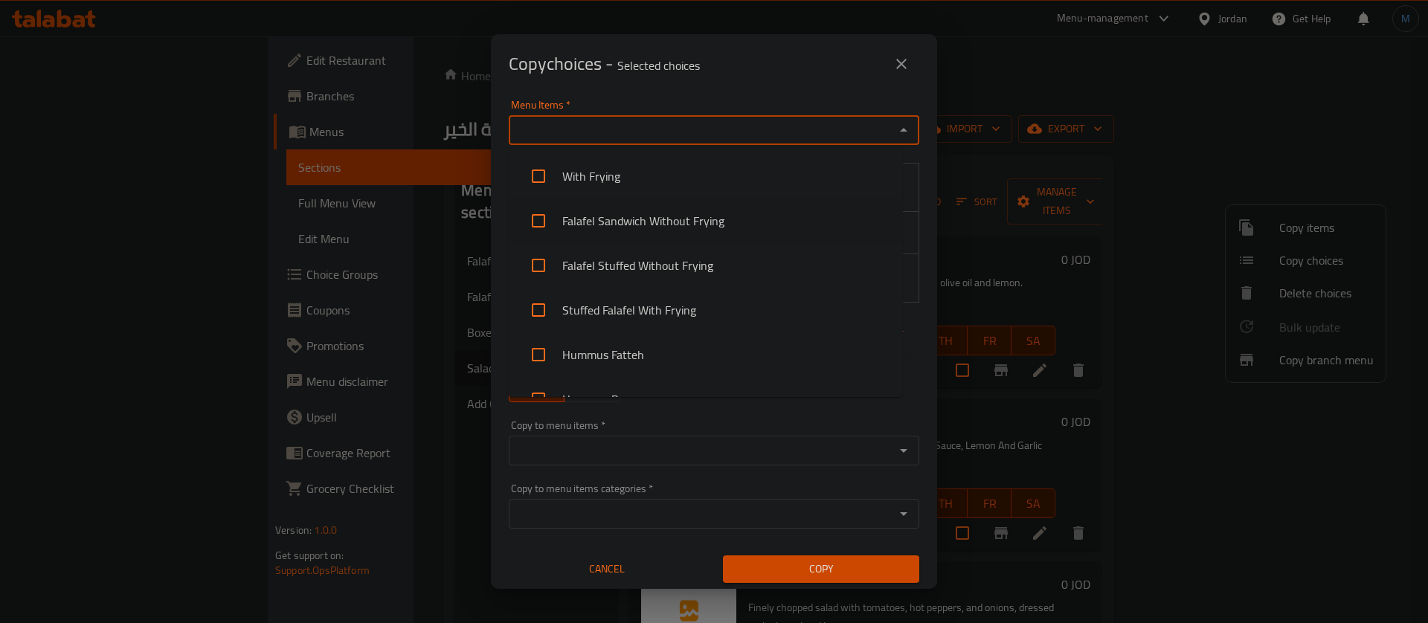
scroll to position [208, 0]
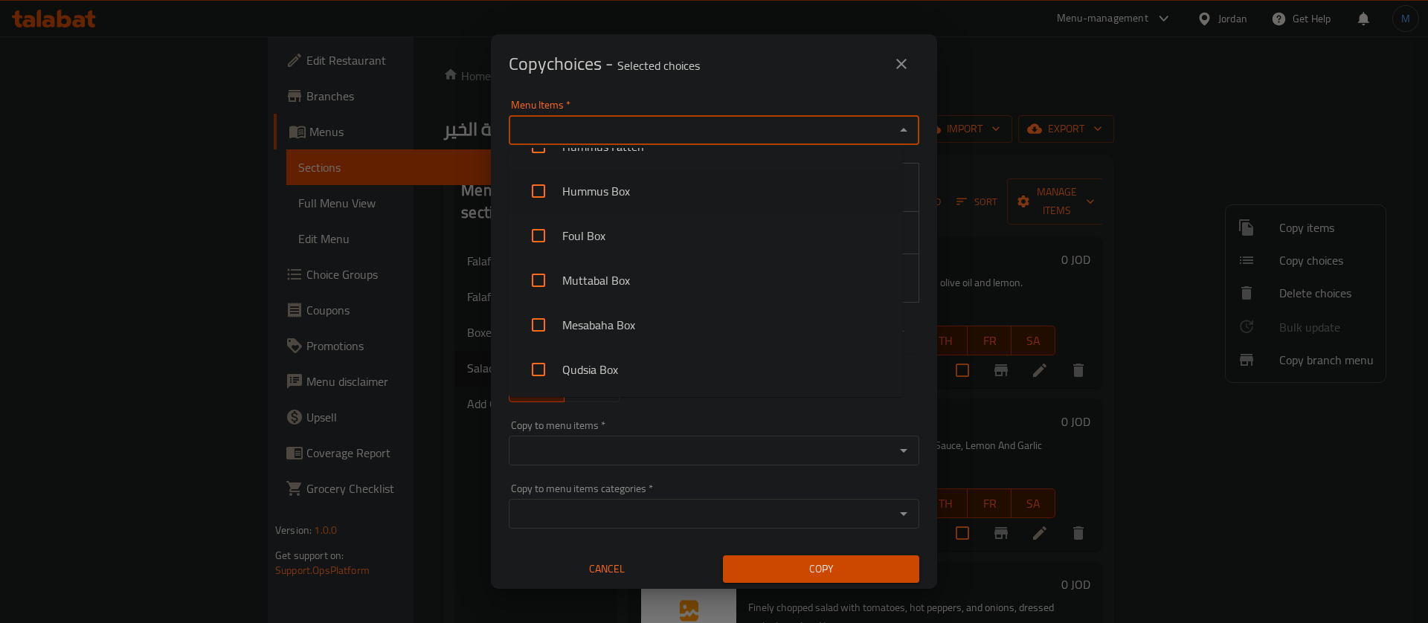
click at [664, 188] on li "Hummus Box" at bounding box center [706, 191] width 394 height 45
checkbox input "true"
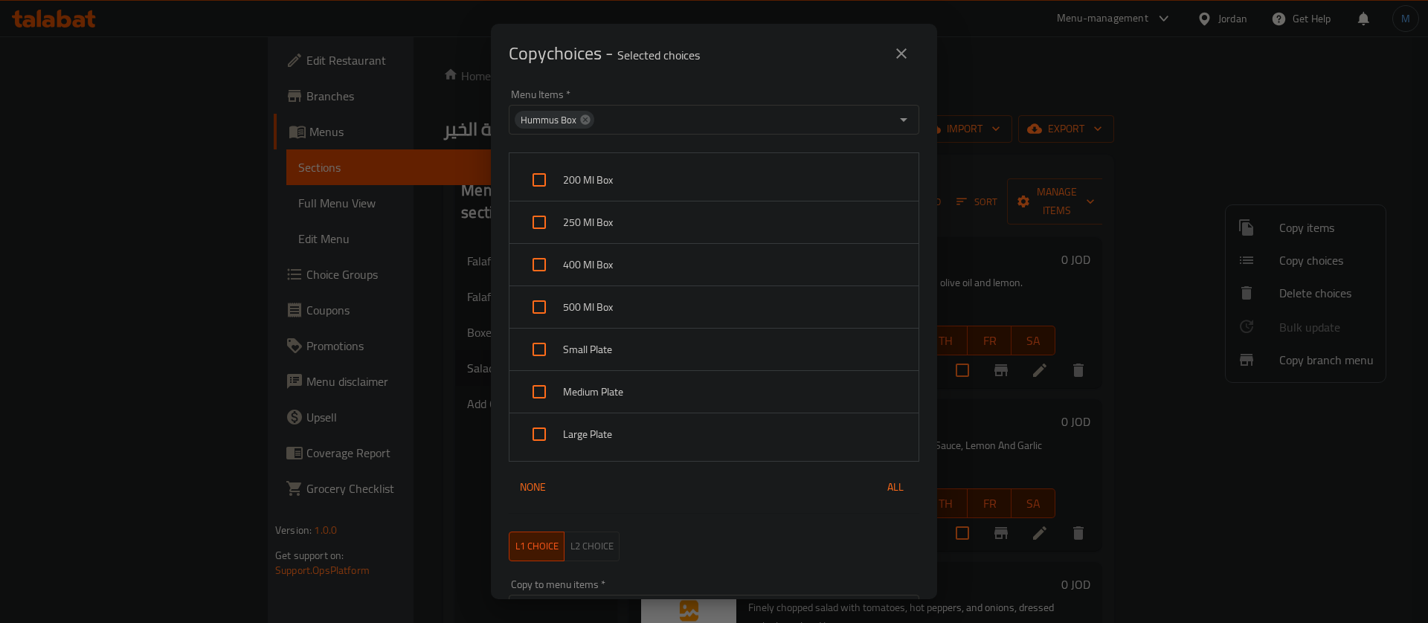
click at [733, 68] on div "Copy choices - Selected choices 0" at bounding box center [714, 54] width 411 height 36
click at [623, 182] on span "200 Ml Box" at bounding box center [735, 180] width 344 height 19
checkbox input "true"
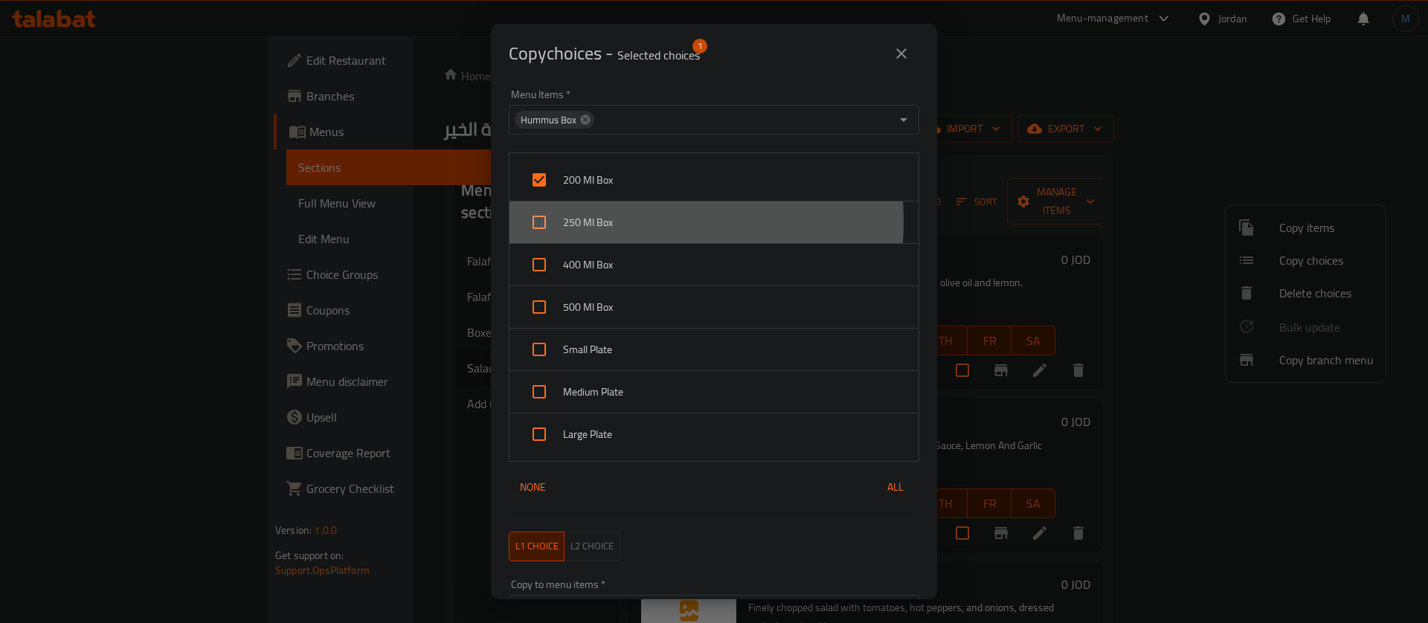
click at [612, 221] on span "250 Ml Box" at bounding box center [735, 222] width 344 height 19
checkbox input "true"
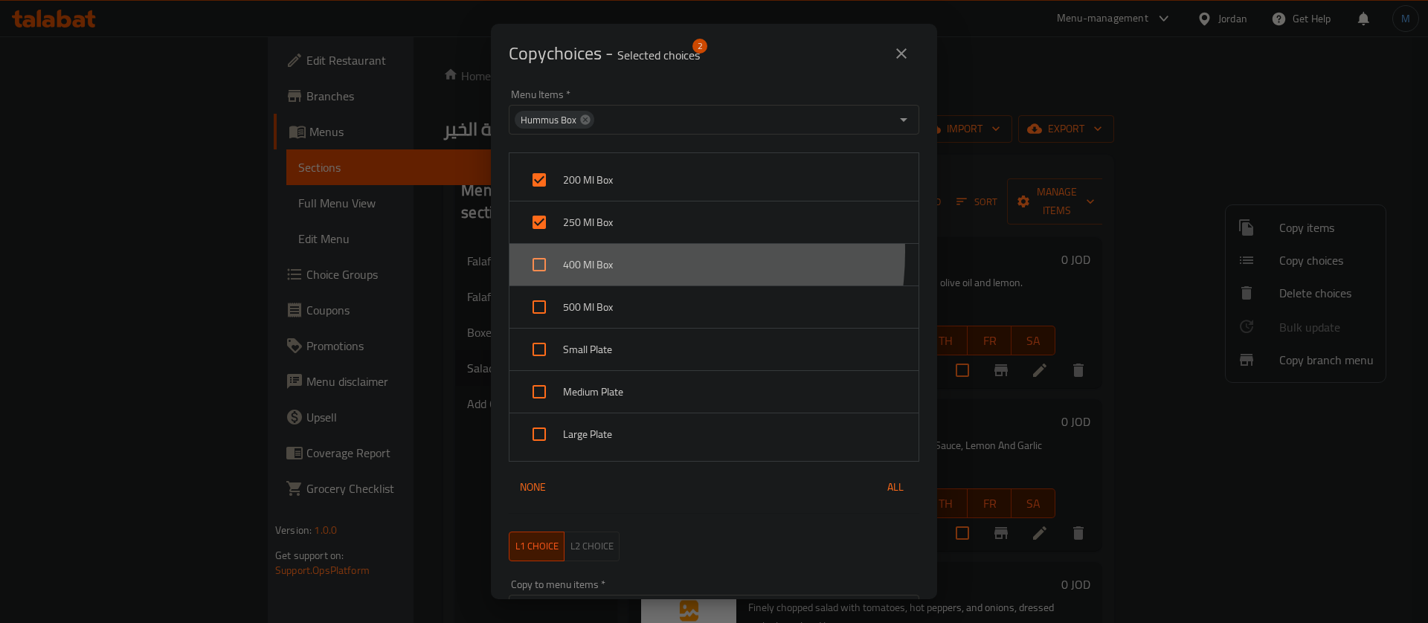
click at [614, 252] on div "400 Ml Box" at bounding box center [714, 265] width 409 height 42
checkbox input "true"
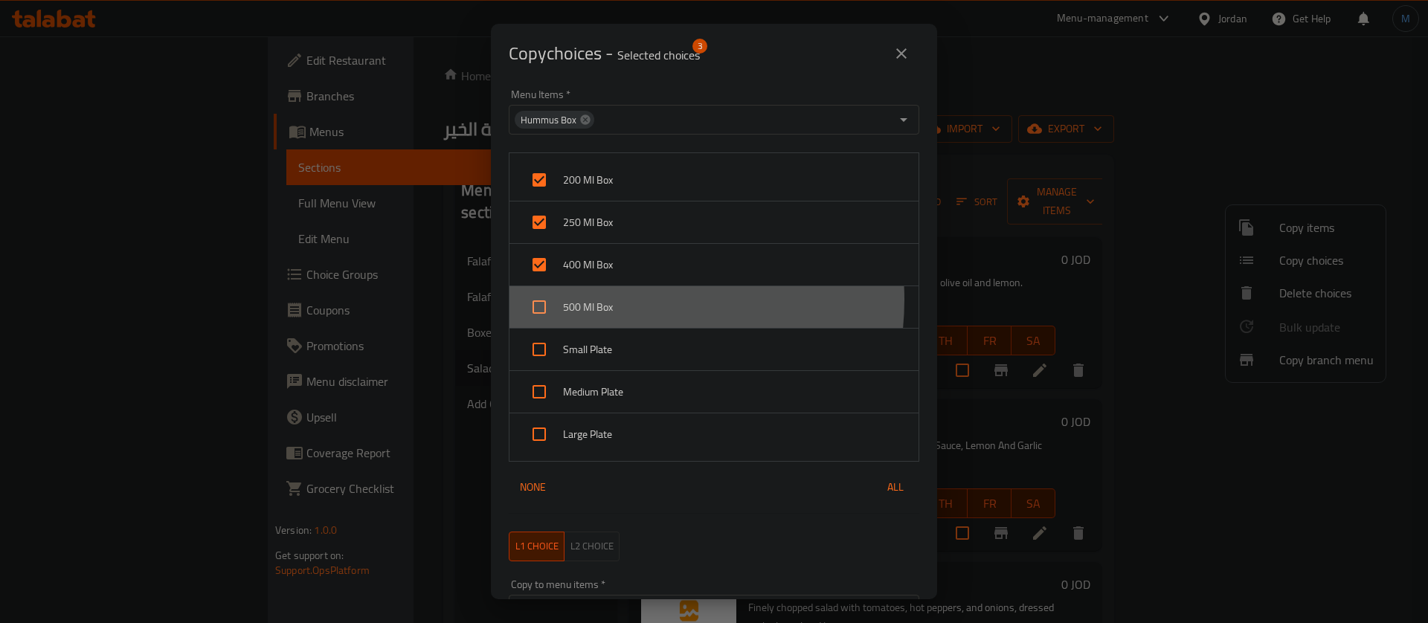
click at [614, 300] on span "500 Ml Box" at bounding box center [735, 307] width 344 height 19
checkbox input "true"
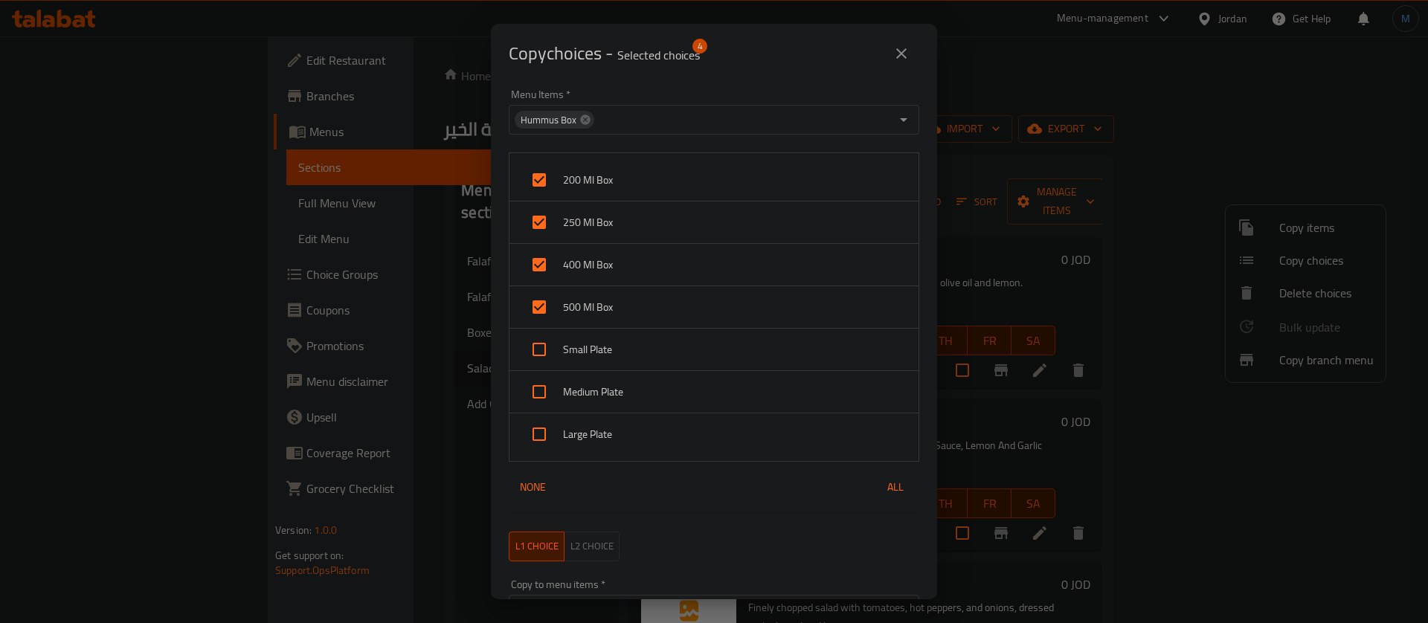
click at [775, 48] on div "Copy choices - Selected choices 4" at bounding box center [714, 54] width 411 height 36
click at [771, 57] on div "Copy choices - Selected choices 4" at bounding box center [714, 54] width 411 height 36
click at [771, 59] on div "Copy choices - Selected choices 4" at bounding box center [714, 54] width 411 height 36
click at [772, 71] on div "Copy choices - Selected choices 4" at bounding box center [714, 54] width 411 height 36
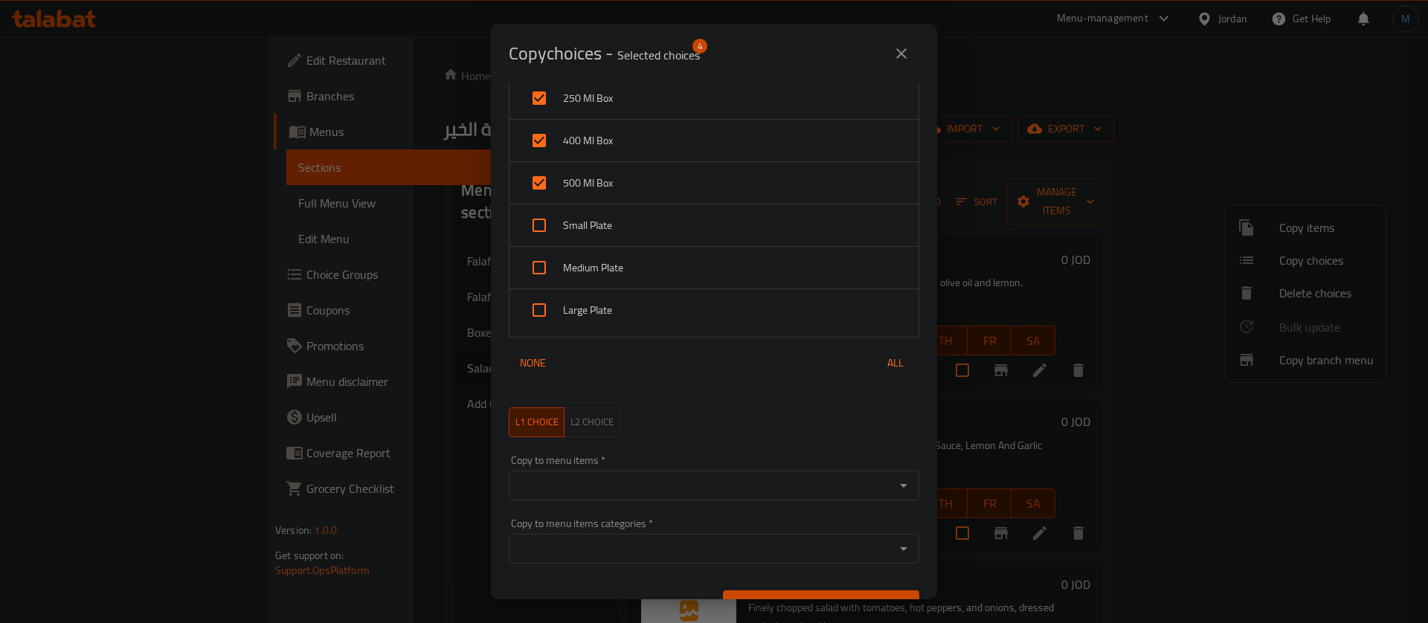
scroll to position [151, 0]
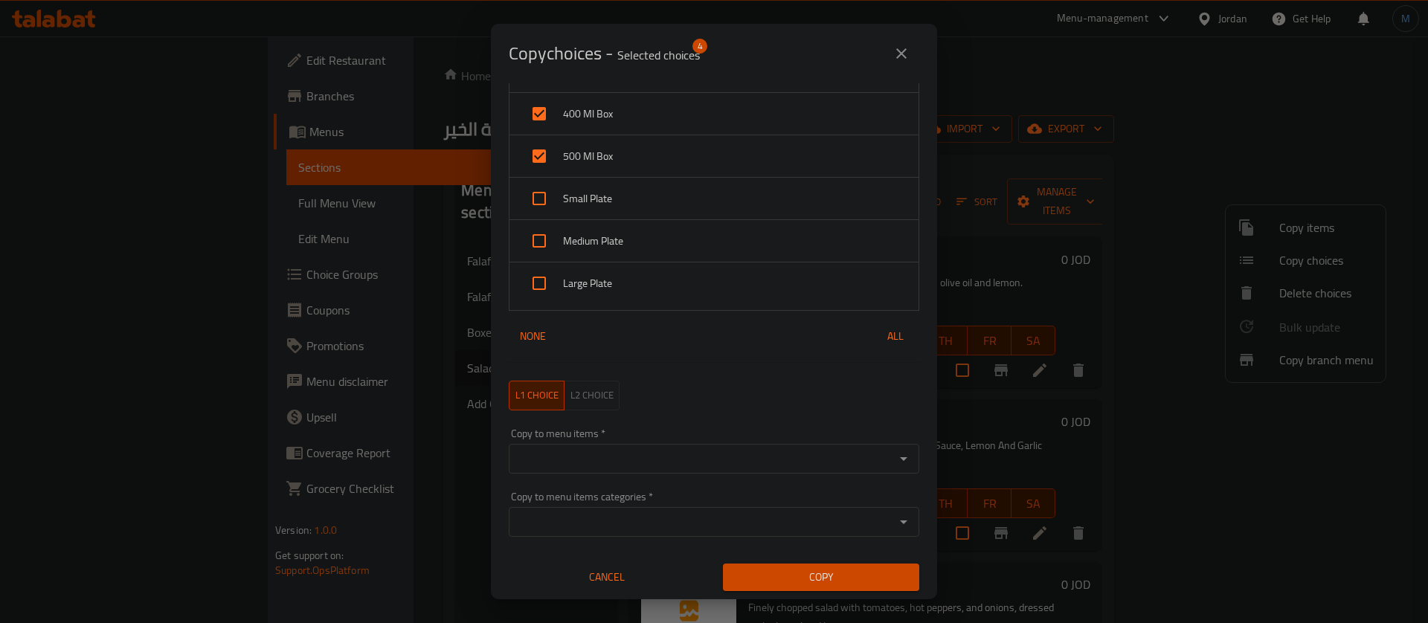
click at [745, 439] on div "Copy to menu items   * Copy to menu items *" at bounding box center [714, 450] width 411 height 45
click at [745, 447] on div "Copy to menu items *" at bounding box center [714, 459] width 411 height 30
click at [736, 456] on input "Copy to menu items   *" at bounding box center [701, 459] width 377 height 21
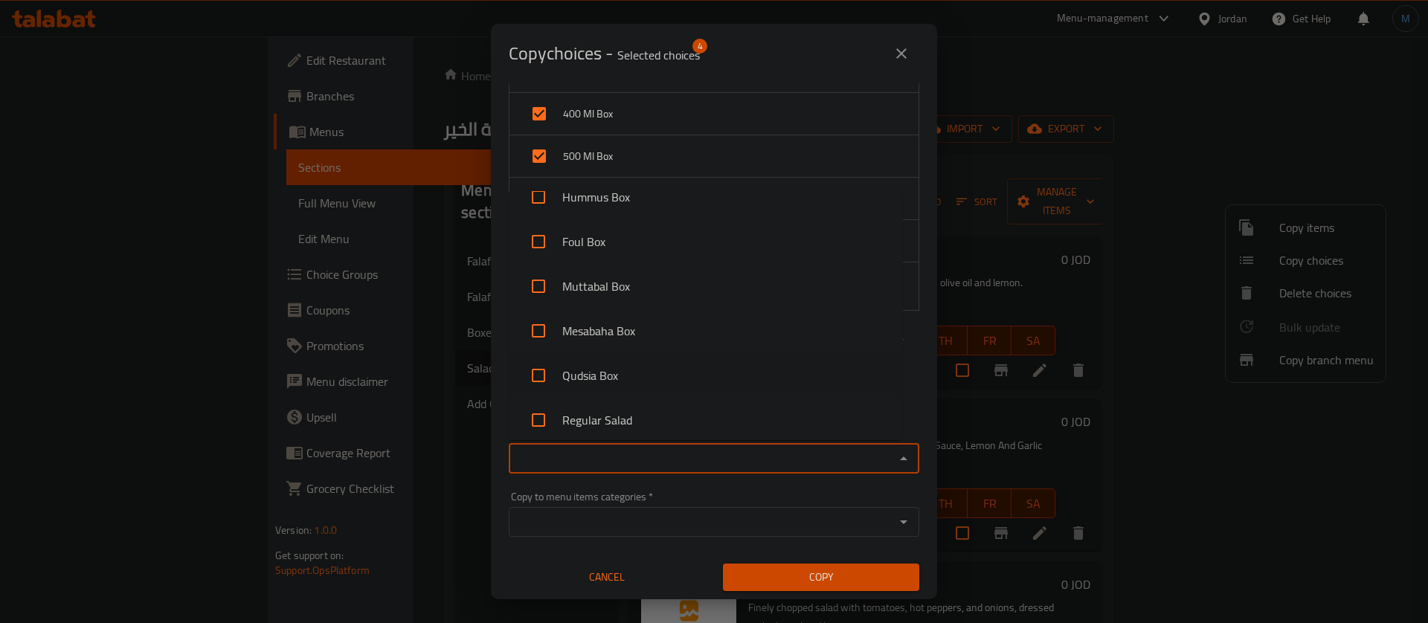
scroll to position [565, 0]
click at [630, 276] on li "Turkish Salad" at bounding box center [706, 279] width 394 height 45
checkbox input "true"
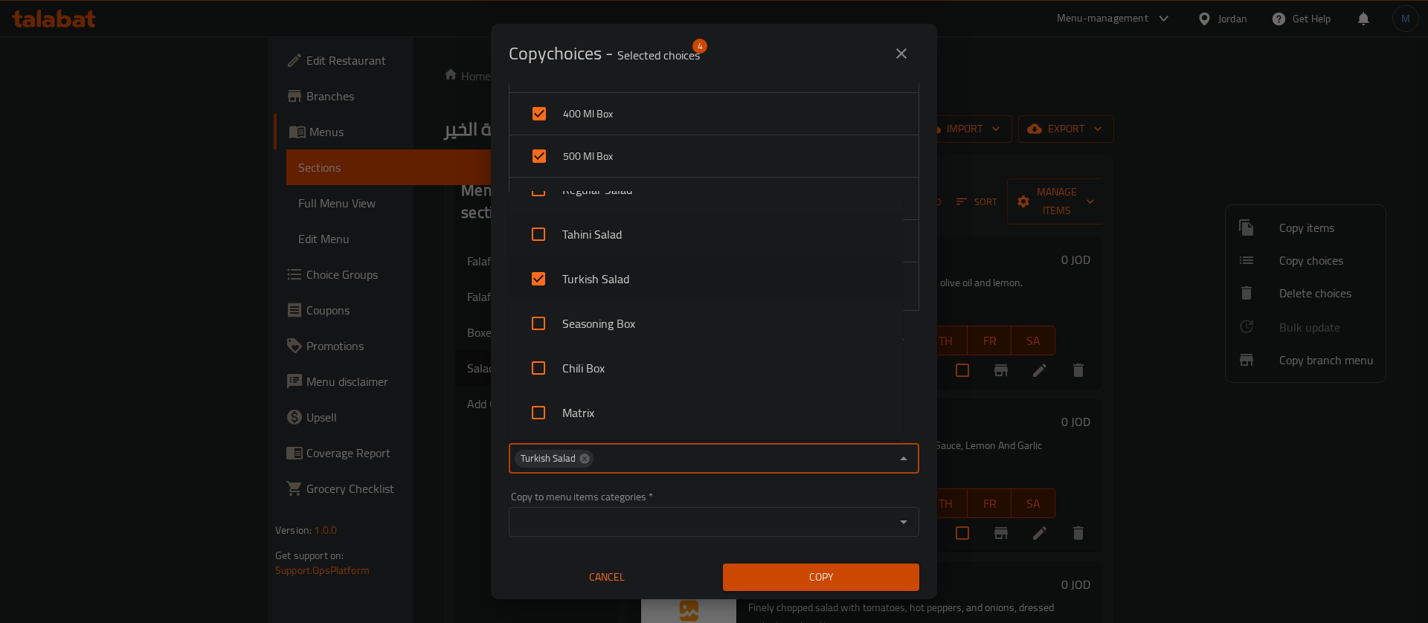
click at [620, 240] on li "Tahini Salad" at bounding box center [706, 234] width 394 height 45
checkbox input "true"
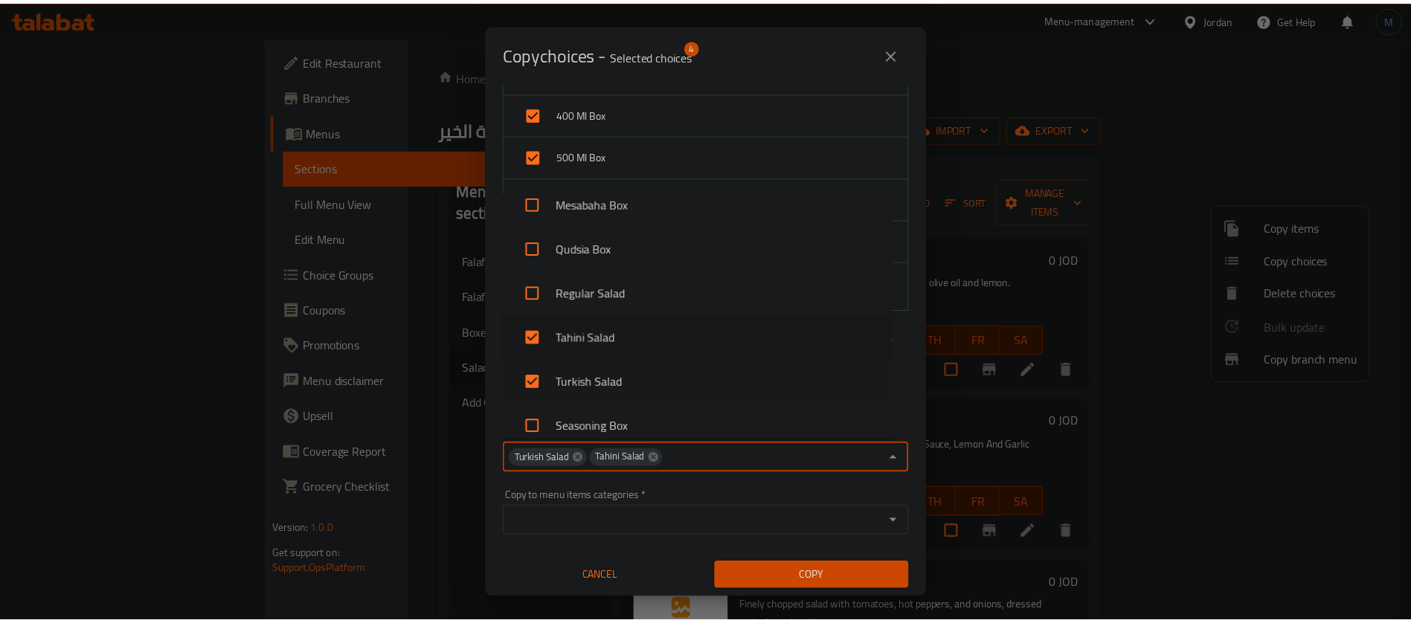
scroll to position [454, 0]
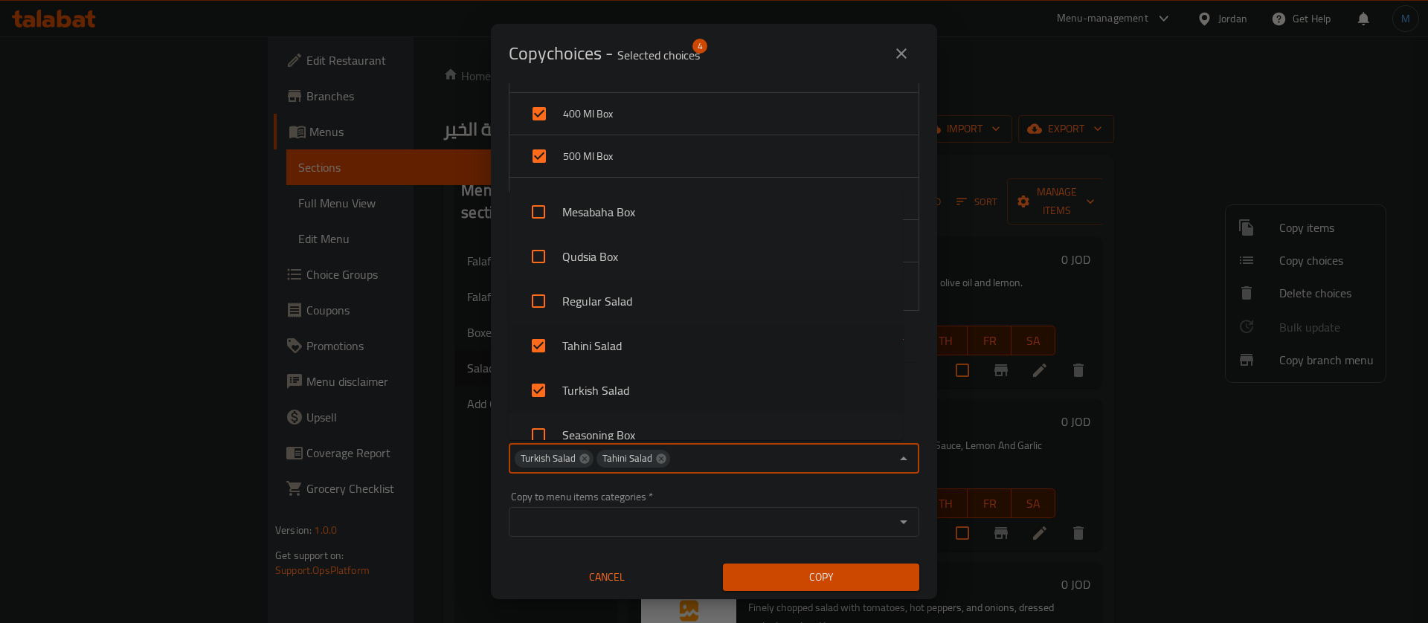
click at [643, 307] on li "Regular Salad" at bounding box center [706, 301] width 394 height 45
checkbox input "true"
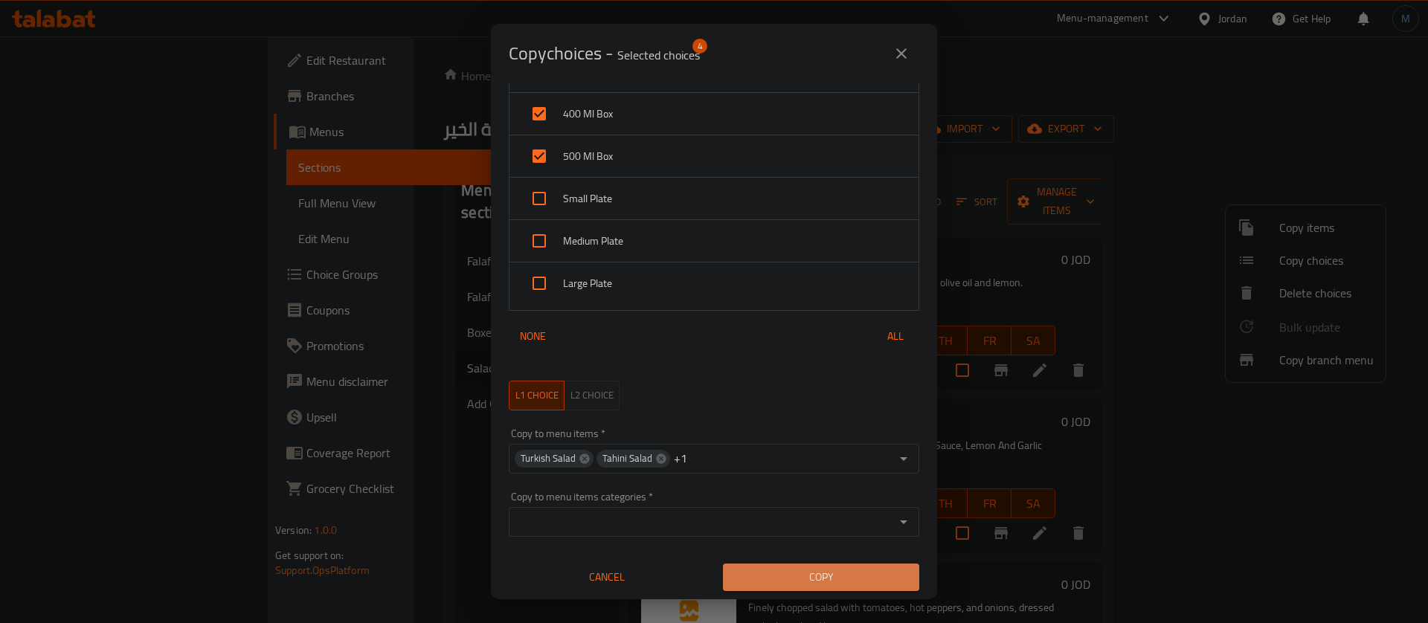
click at [838, 574] on span "Copy" at bounding box center [821, 577] width 173 height 19
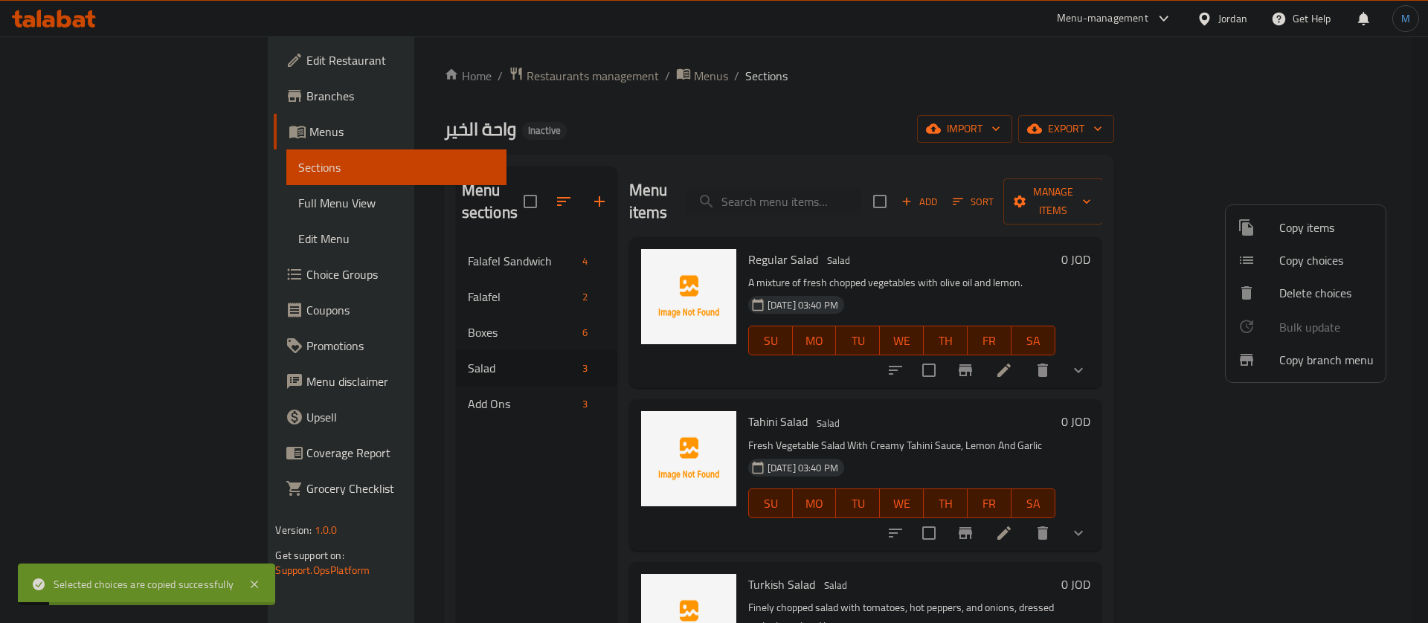
click at [1102, 359] on div at bounding box center [714, 311] width 1428 height 623
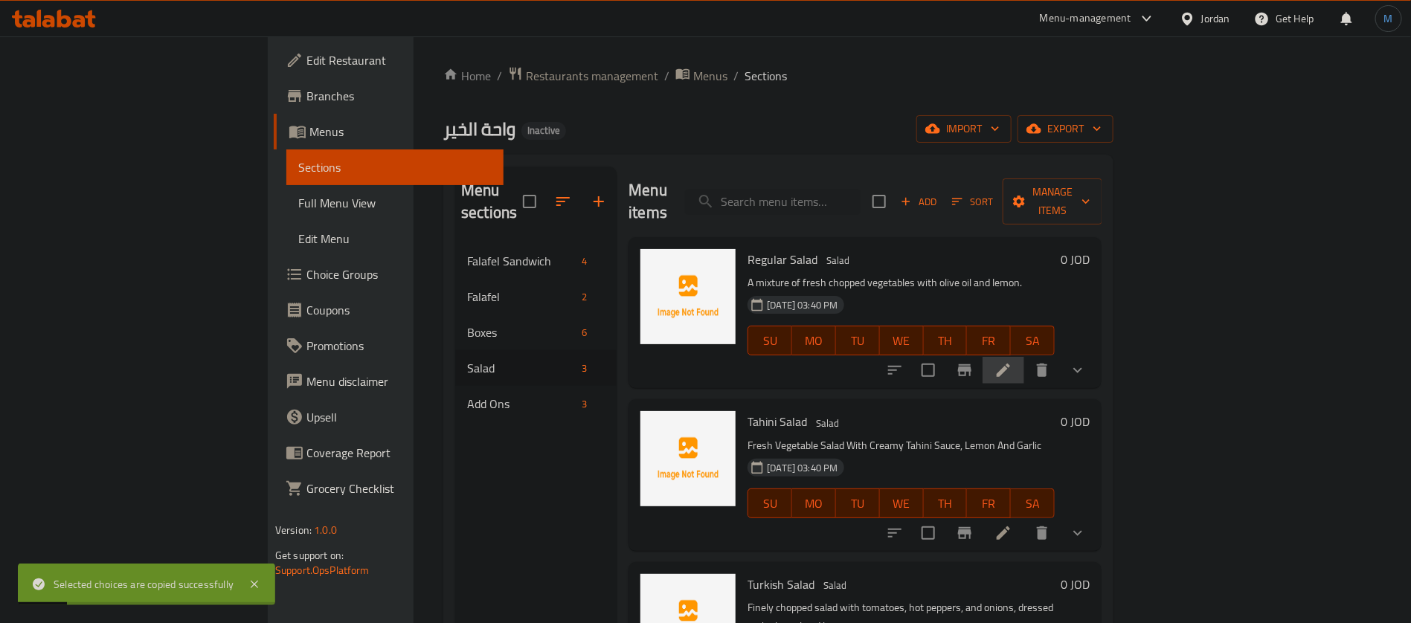
click at [1024, 357] on li at bounding box center [1004, 370] width 42 height 27
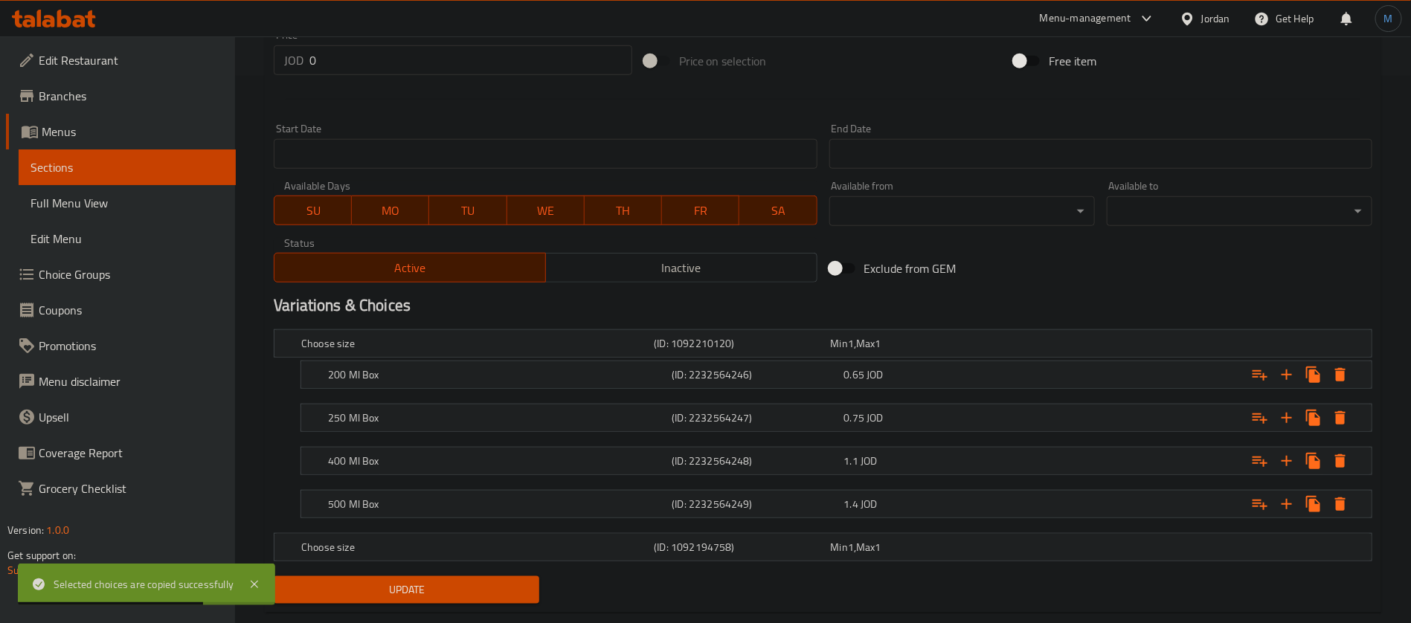
scroll to position [558, 0]
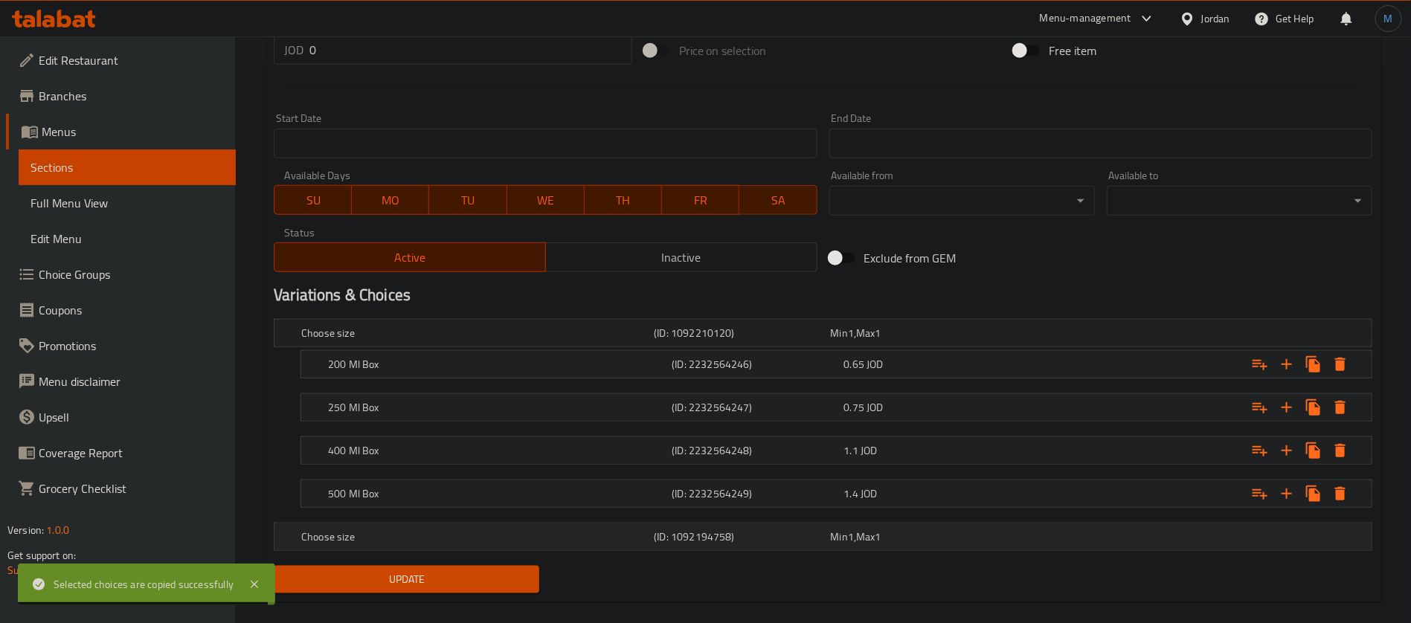
click at [1185, 350] on div "Choose size (ID: 1092194758) Min 1 , Max 1" at bounding box center [827, 333] width 1058 height 33
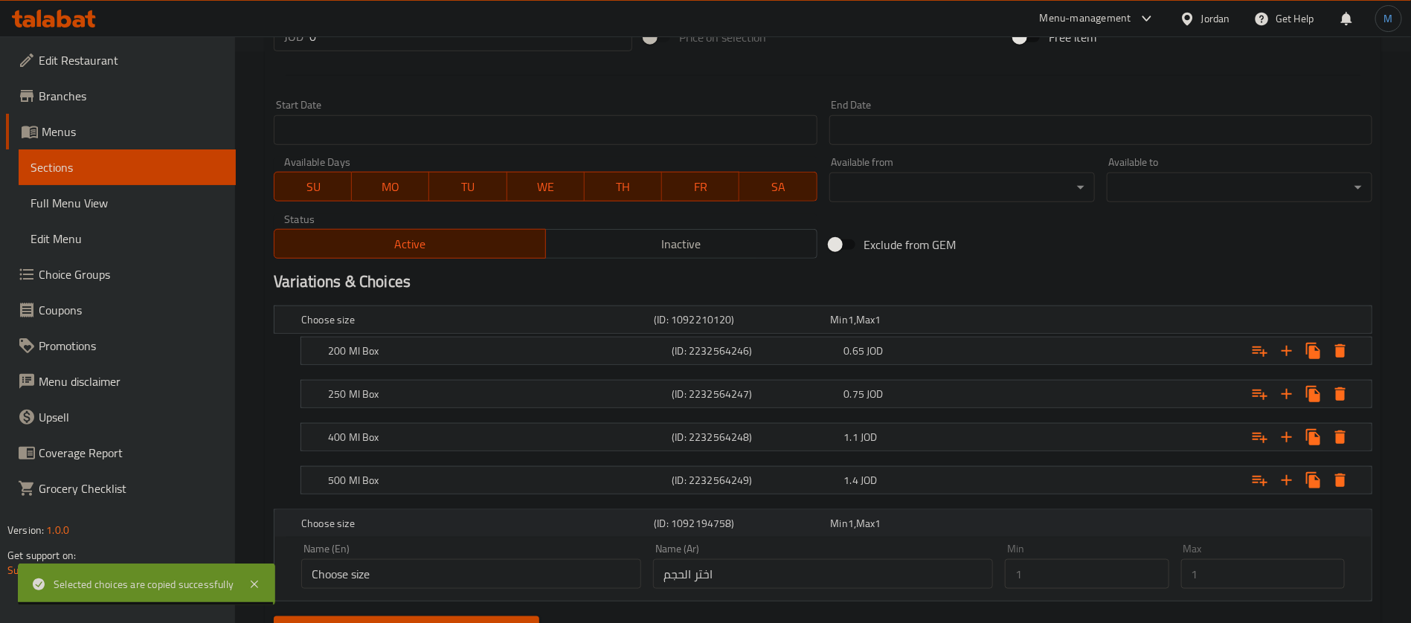
scroll to position [636, 0]
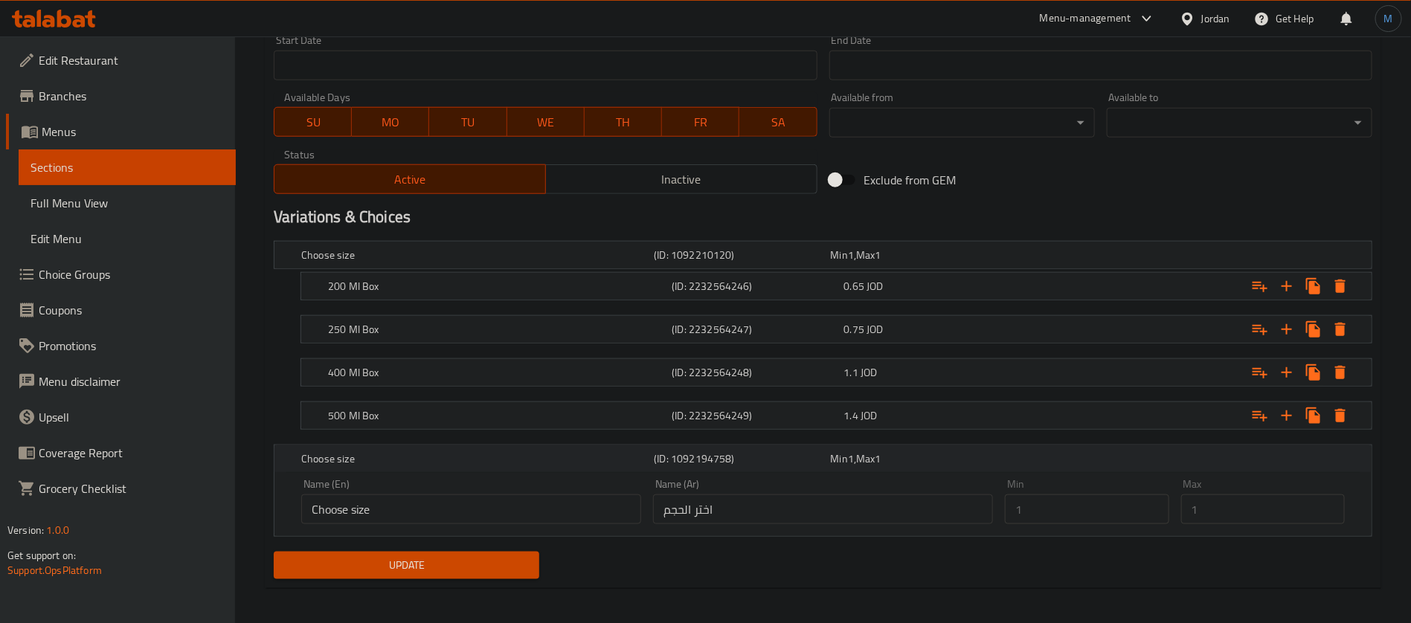
click at [1103, 454] on div "Choose size (ID: 1092194758) Min 1 , Max 1" at bounding box center [827, 459] width 1058 height 33
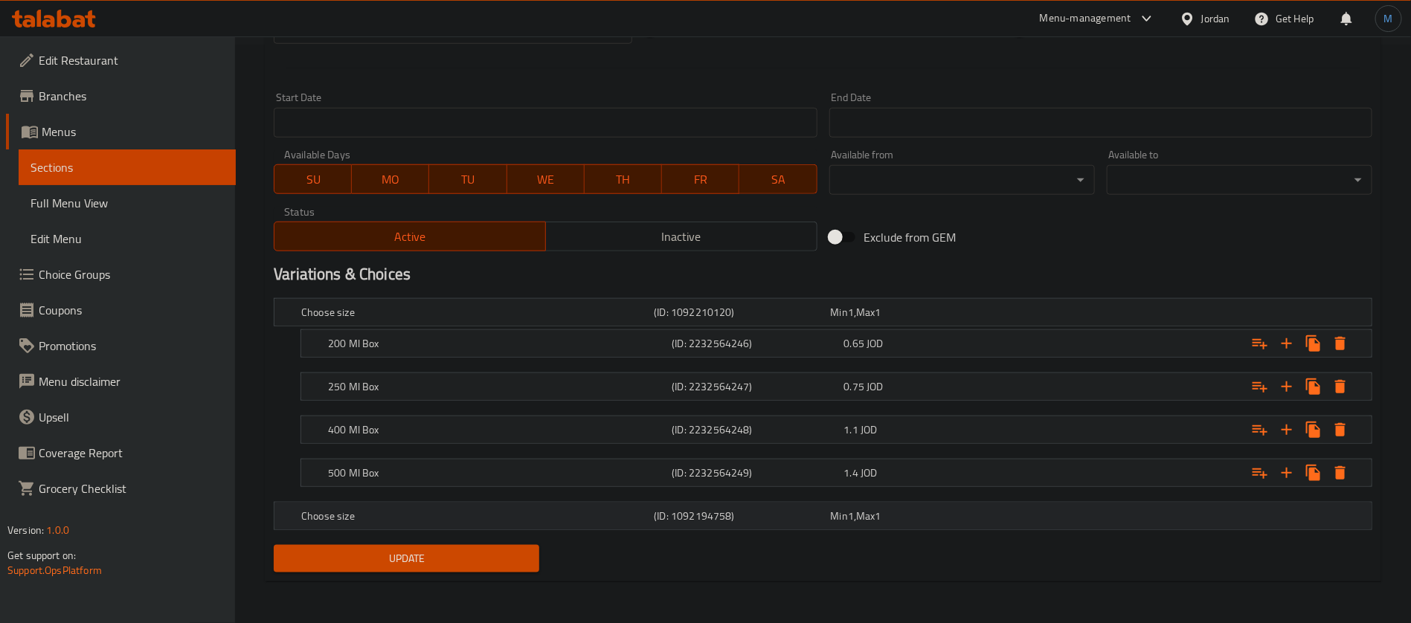
scroll to position [577, 0]
click at [973, 321] on div "1.4 JOD" at bounding box center [916, 313] width 170 height 15
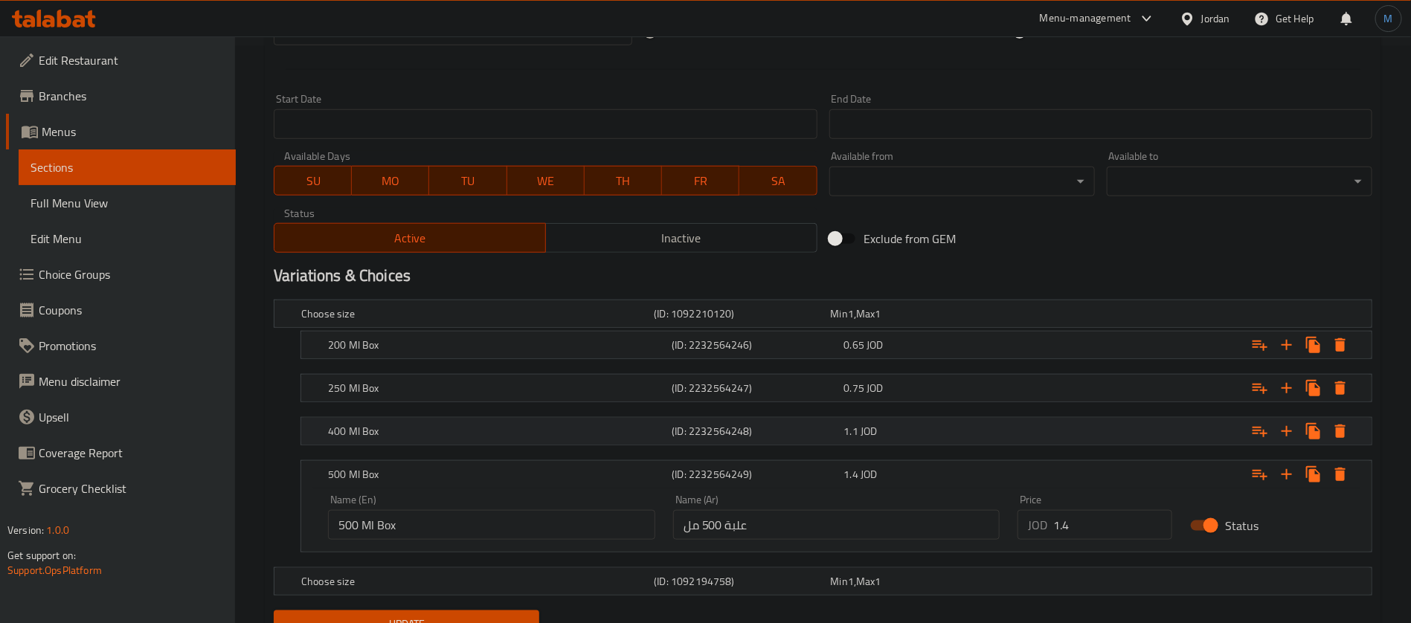
click at [966, 321] on div "1.1 JOD" at bounding box center [916, 313] width 170 height 15
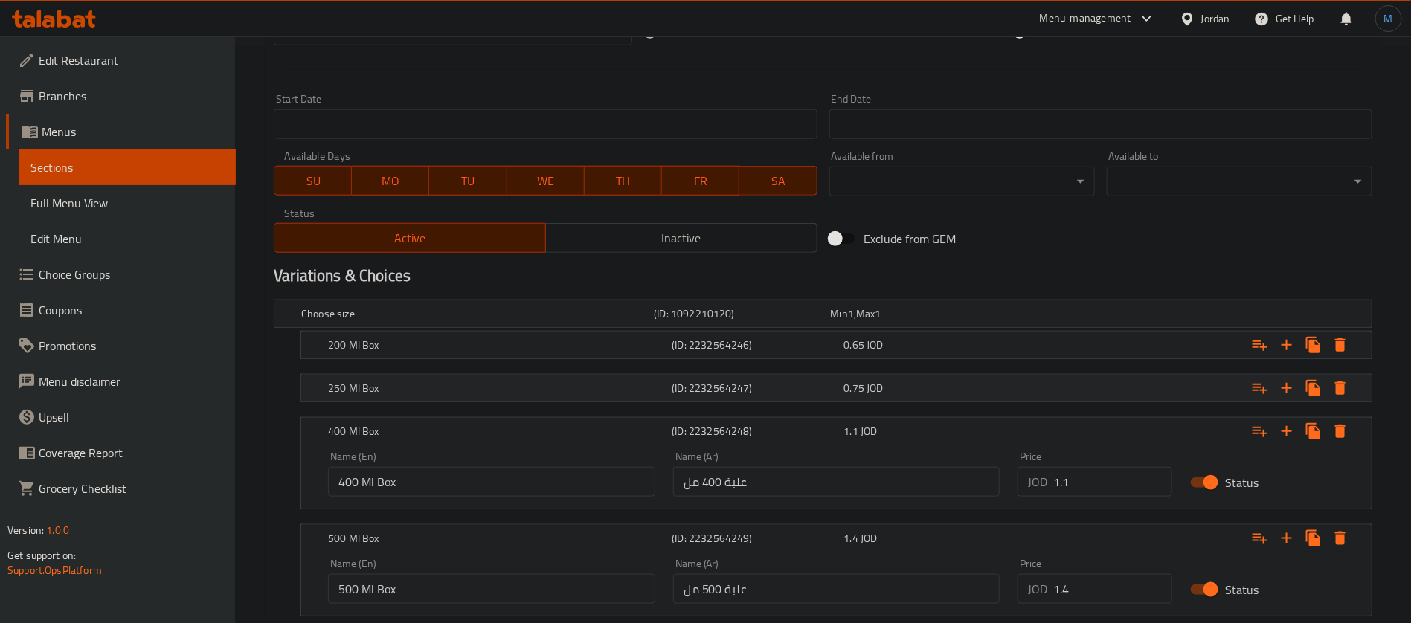
click at [934, 330] on div "250 Ml Box (ID: 2232564247) 0.75 JOD" at bounding box center [827, 314] width 1058 height 33
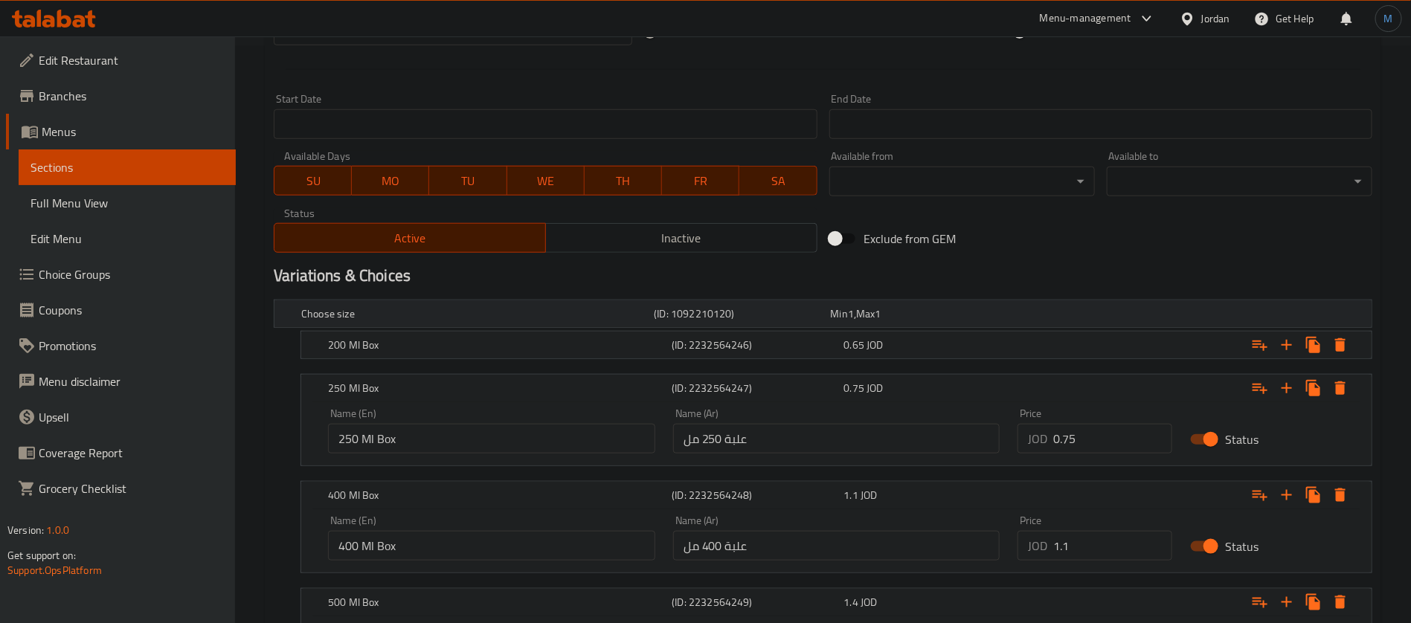
click at [925, 324] on div "Choose size (ID: 1092210120) Min 1 , Max 1" at bounding box center [827, 314] width 1058 height 33
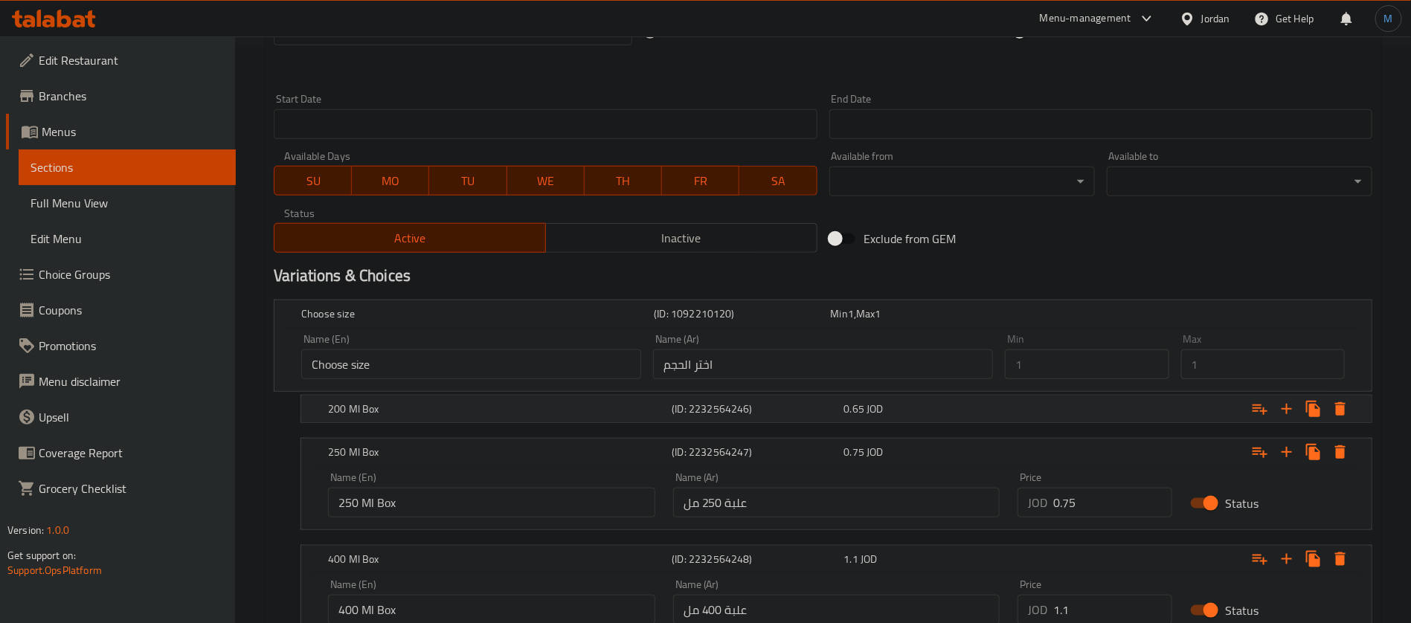
click at [919, 330] on div "200 Ml Box (ID: 2232564246) 0.65 JOD" at bounding box center [827, 314] width 1058 height 33
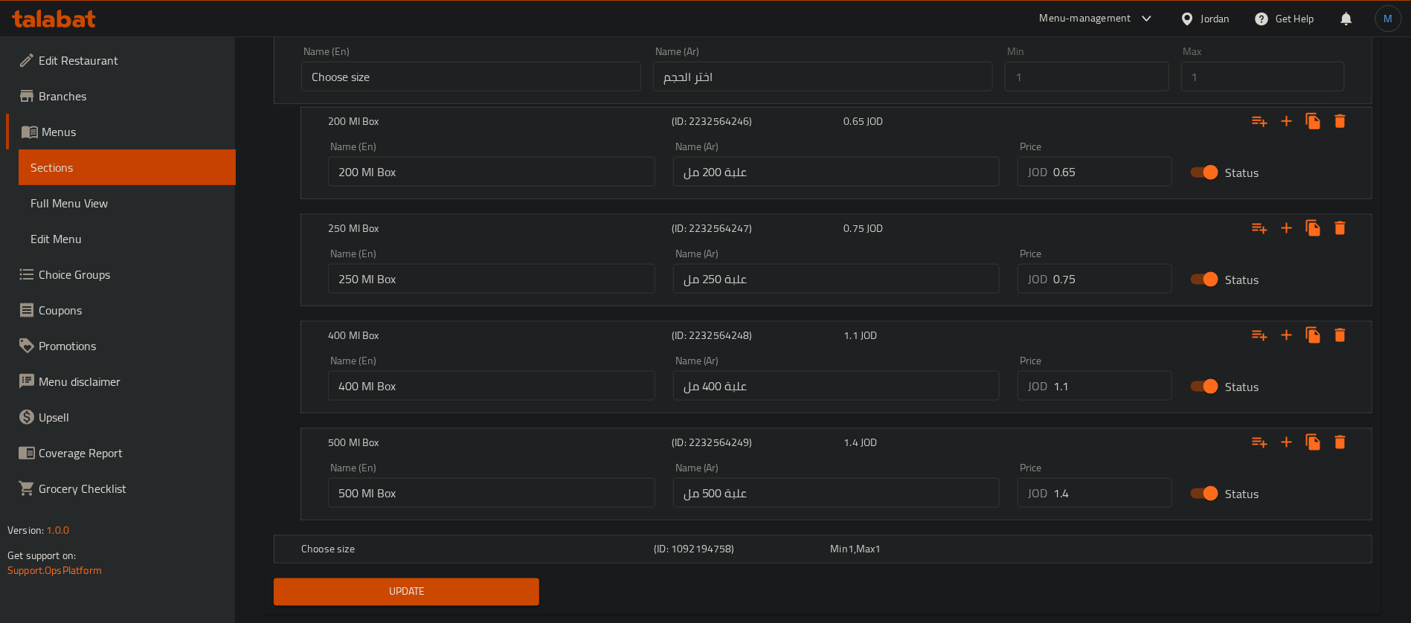
scroll to position [897, 0]
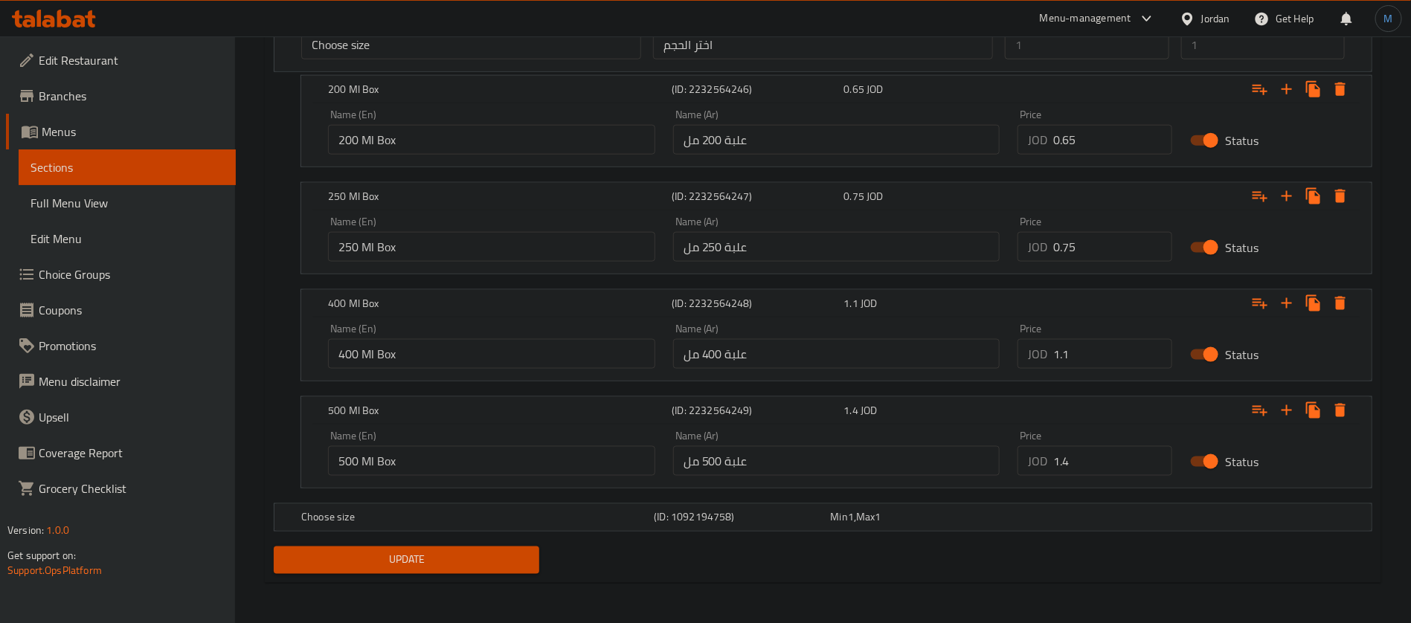
click at [474, 556] on span "Update" at bounding box center [407, 560] width 242 height 19
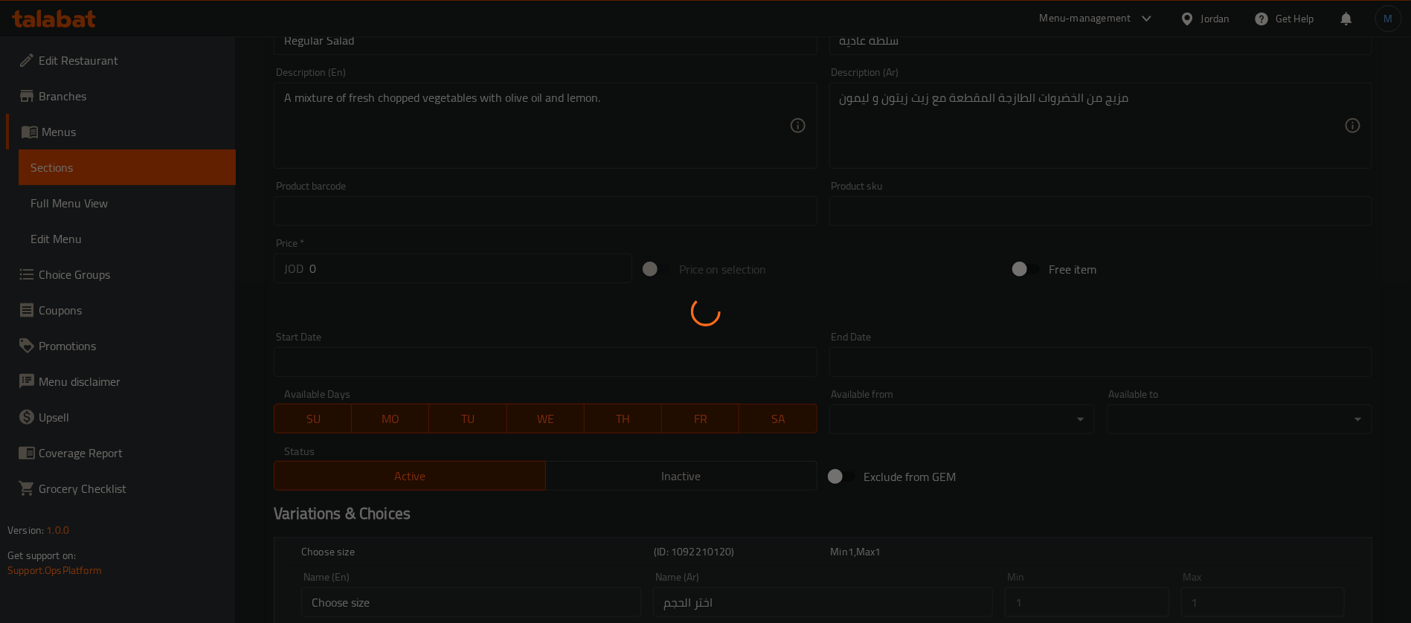
scroll to position [0, 0]
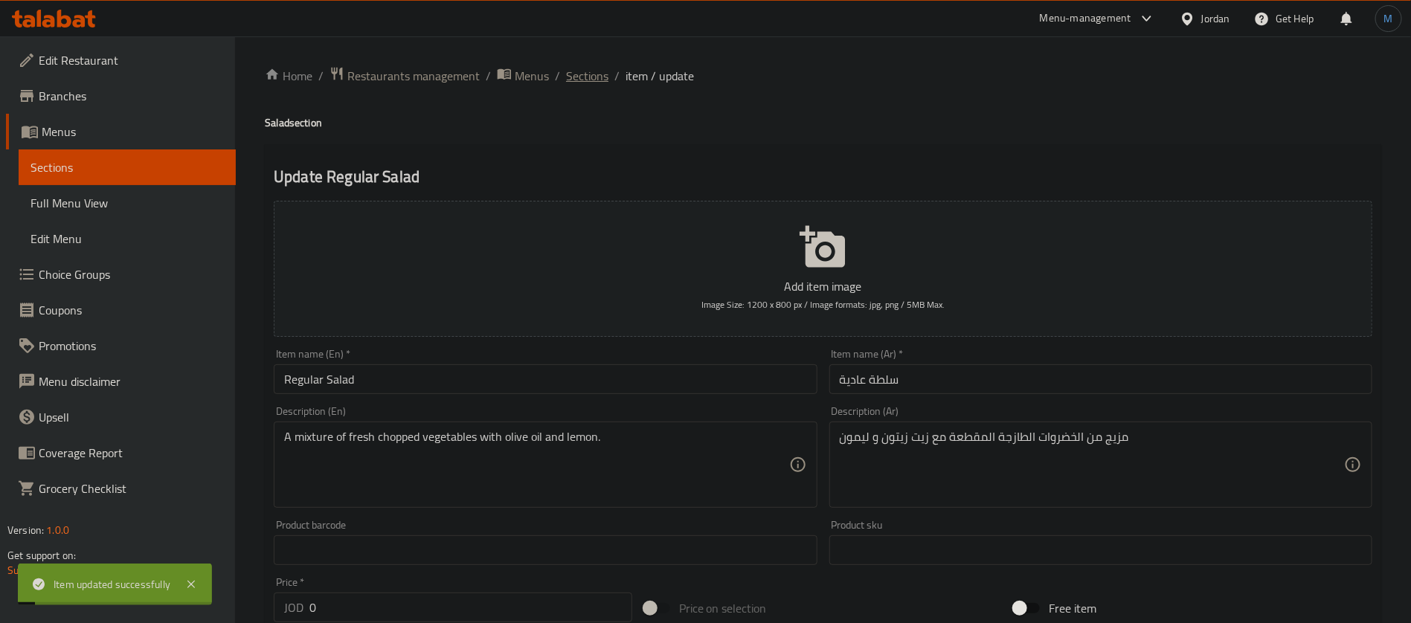
click at [566, 76] on span "Sections" at bounding box center [587, 76] width 42 height 18
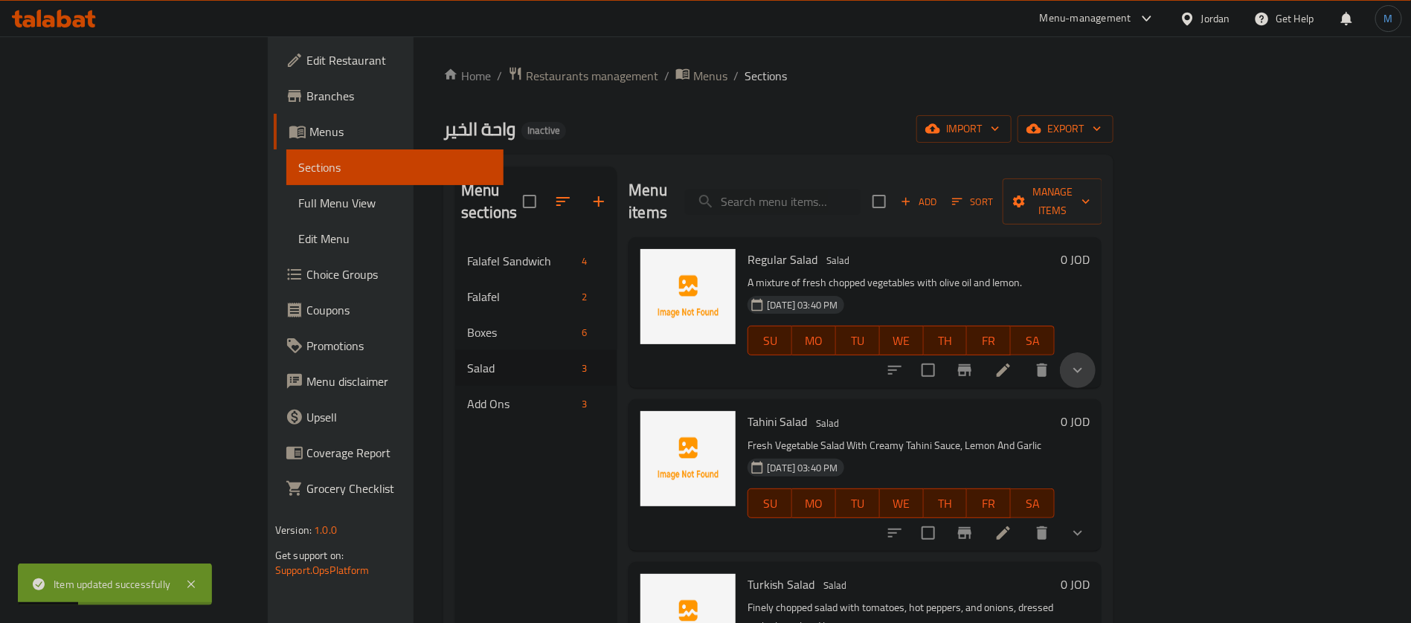
click at [1096, 353] on button "show more" at bounding box center [1078, 371] width 36 height 36
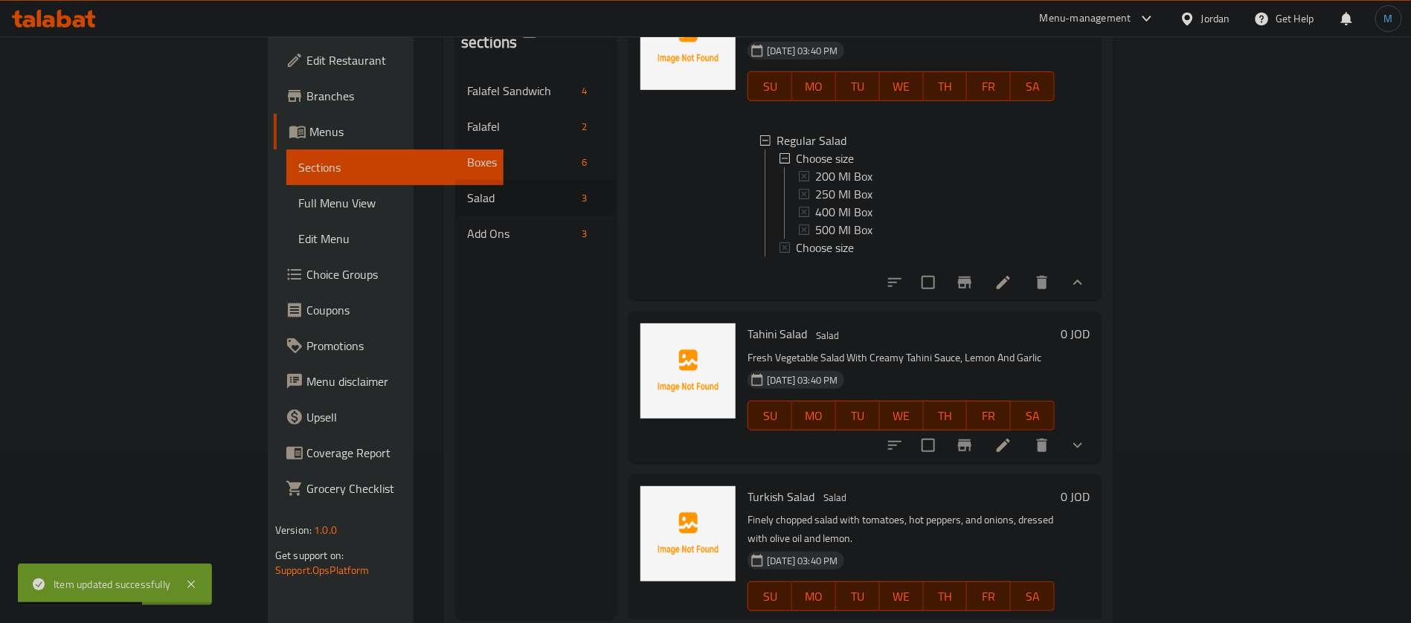
scroll to position [208, 0]
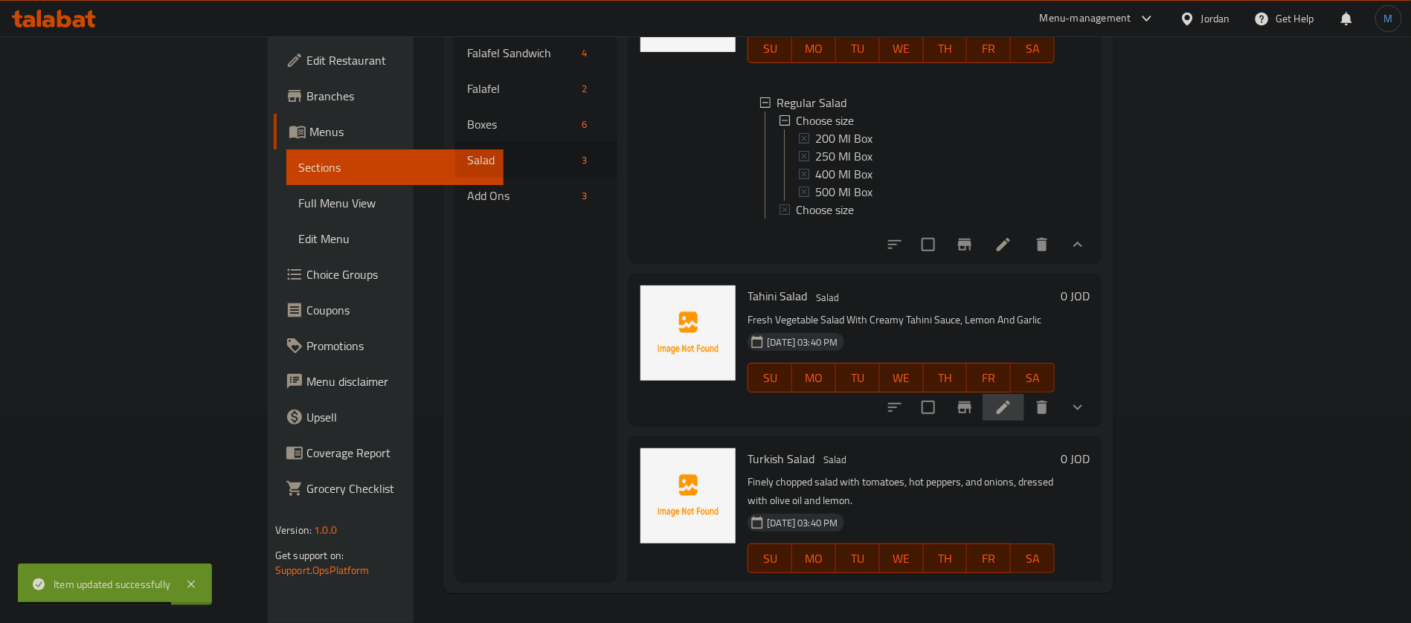
click at [1024, 399] on li at bounding box center [1004, 407] width 42 height 27
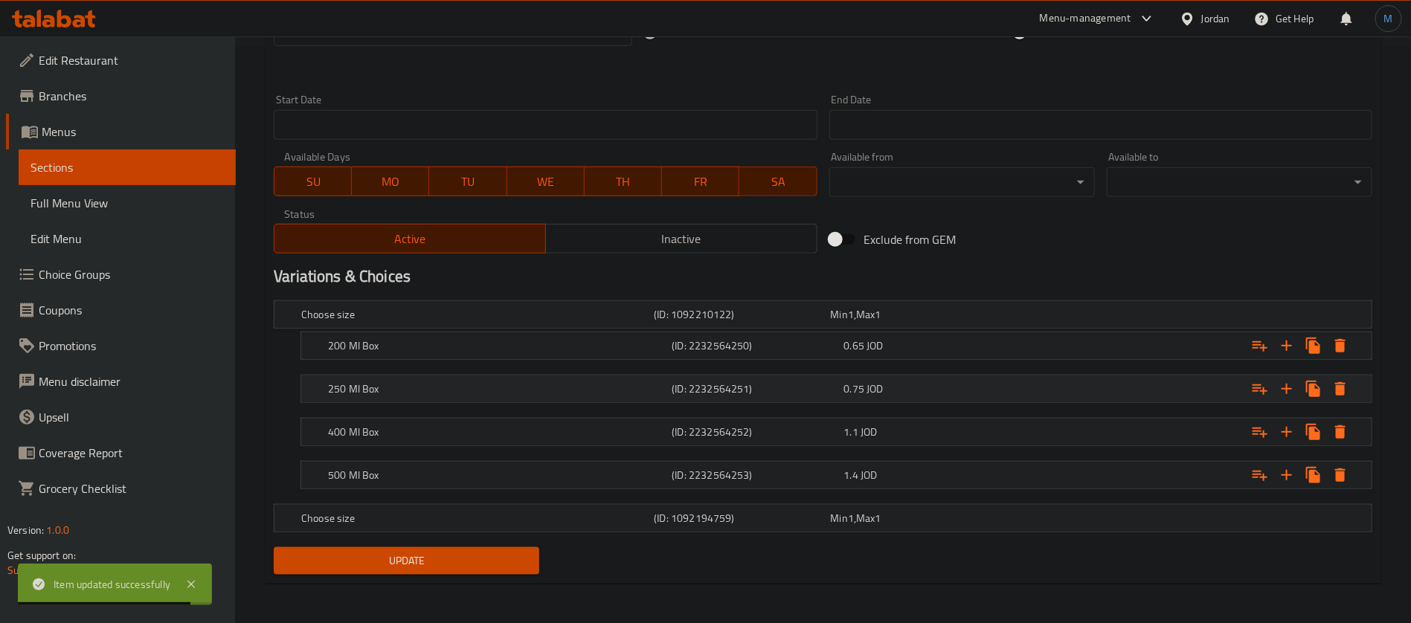
scroll to position [577, 0]
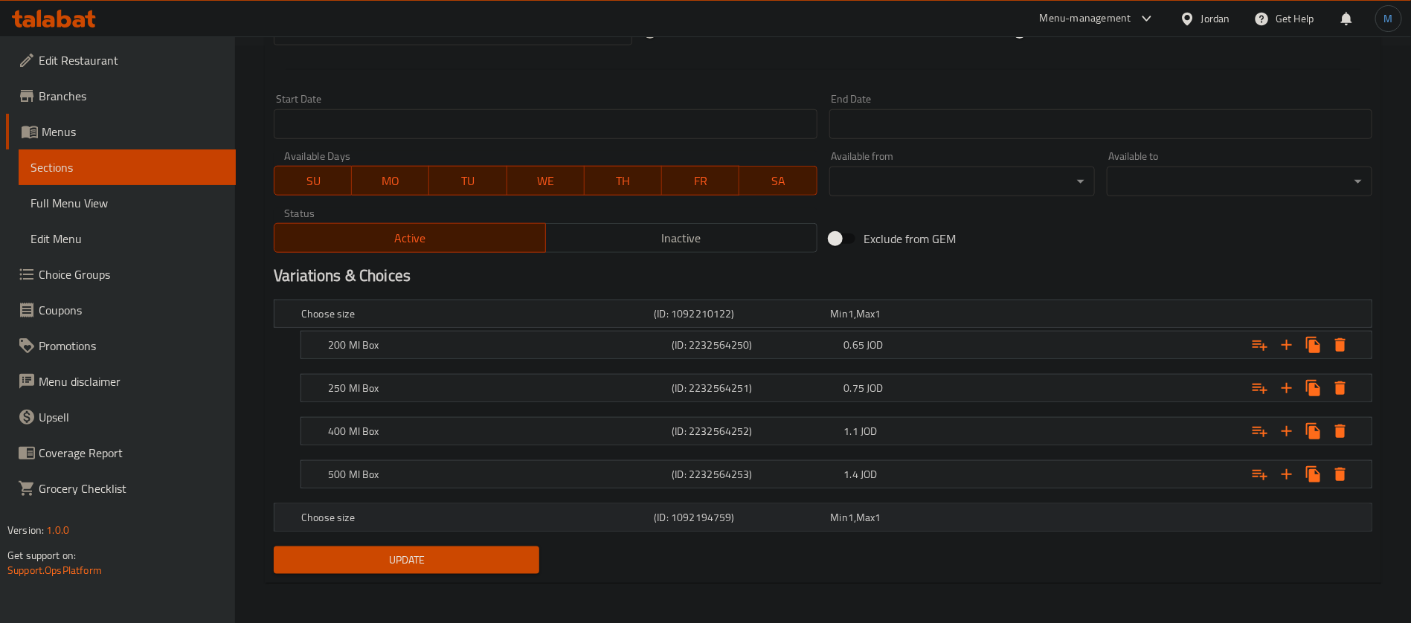
click at [892, 321] on div "Min 1 , Max 1" at bounding box center [916, 313] width 170 height 15
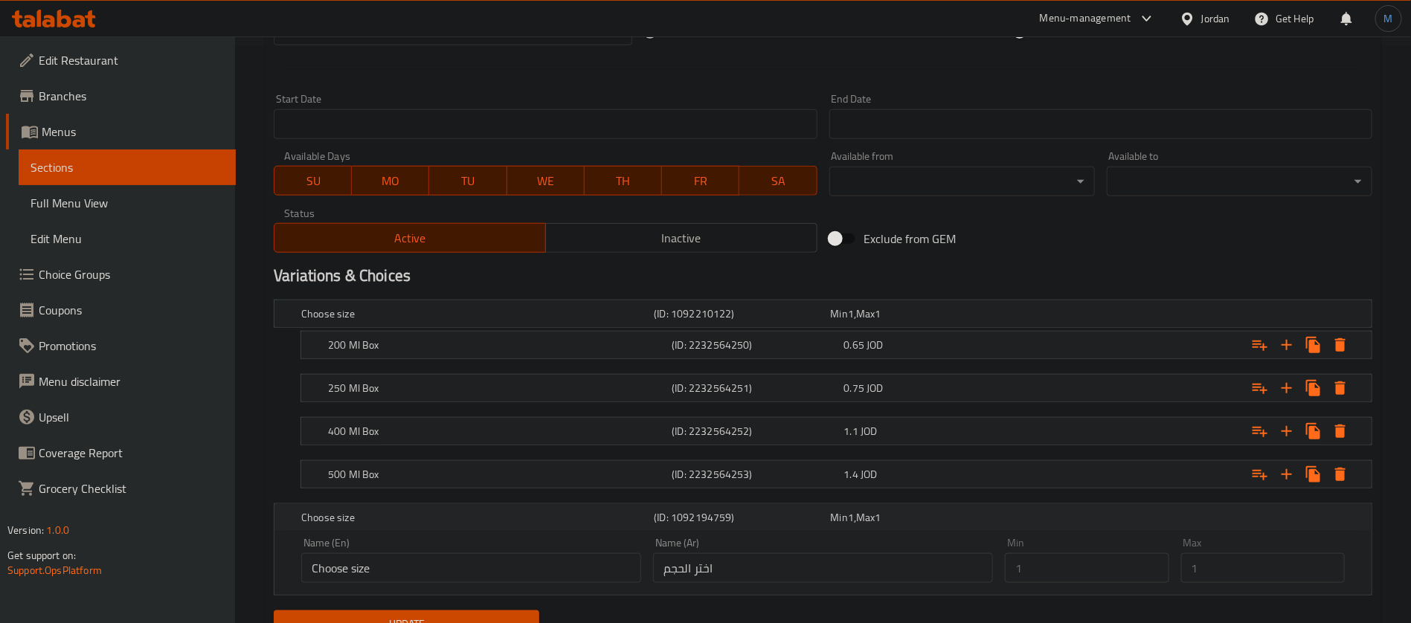
click at [892, 515] on div "Min 1 , Max 1" at bounding box center [916, 517] width 170 height 15
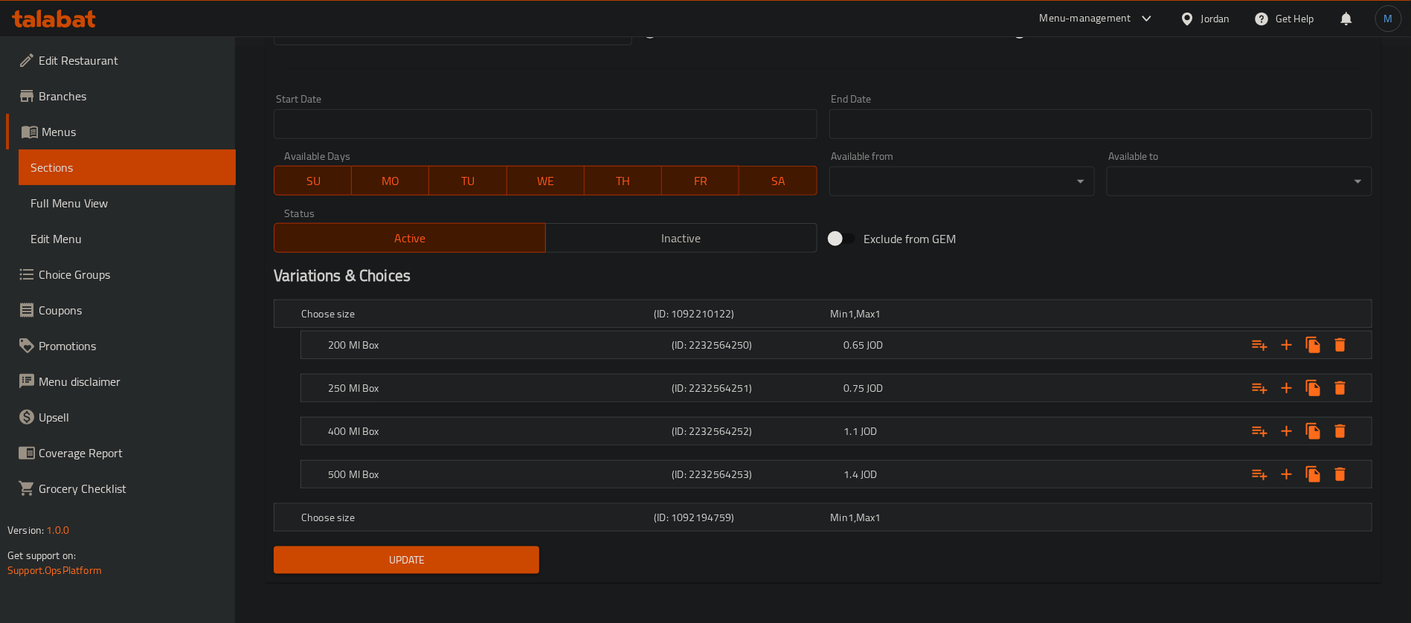
click at [454, 577] on div "Update" at bounding box center [406, 560] width 277 height 39
click at [469, 552] on span "Update" at bounding box center [407, 560] width 242 height 19
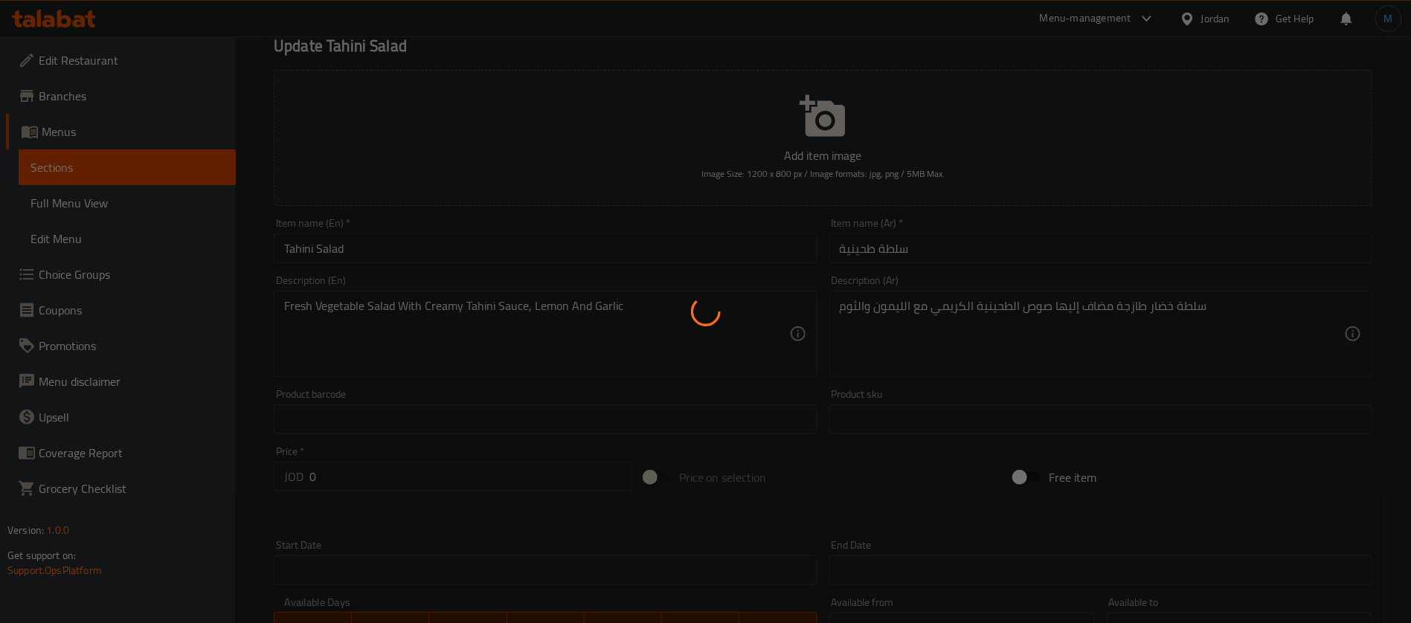
scroll to position [0, 0]
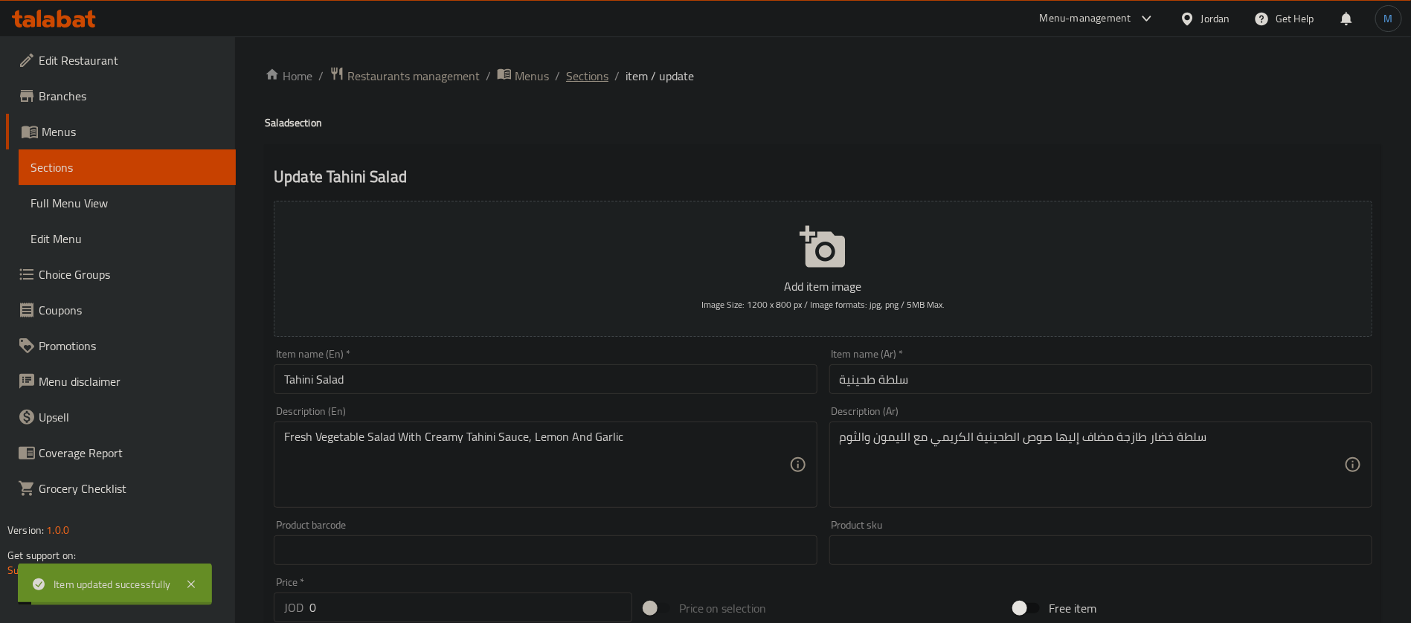
click at [594, 72] on span "Sections" at bounding box center [587, 76] width 42 height 18
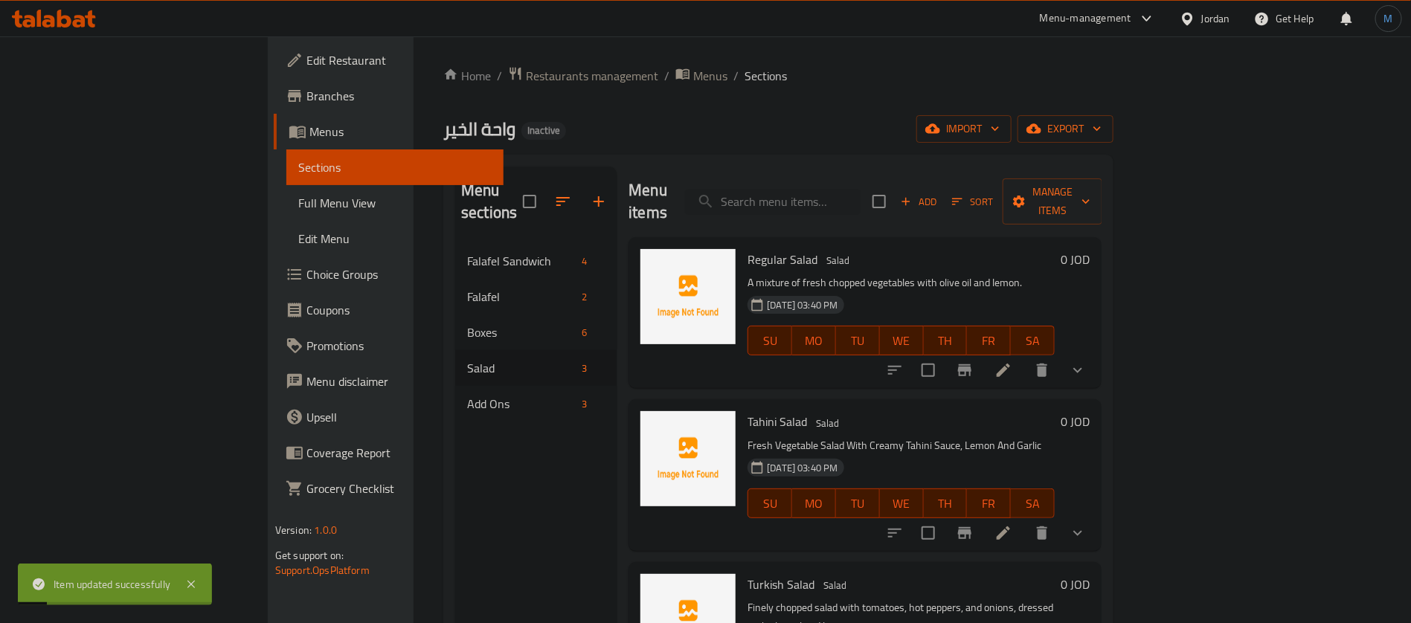
scroll to position [208, 0]
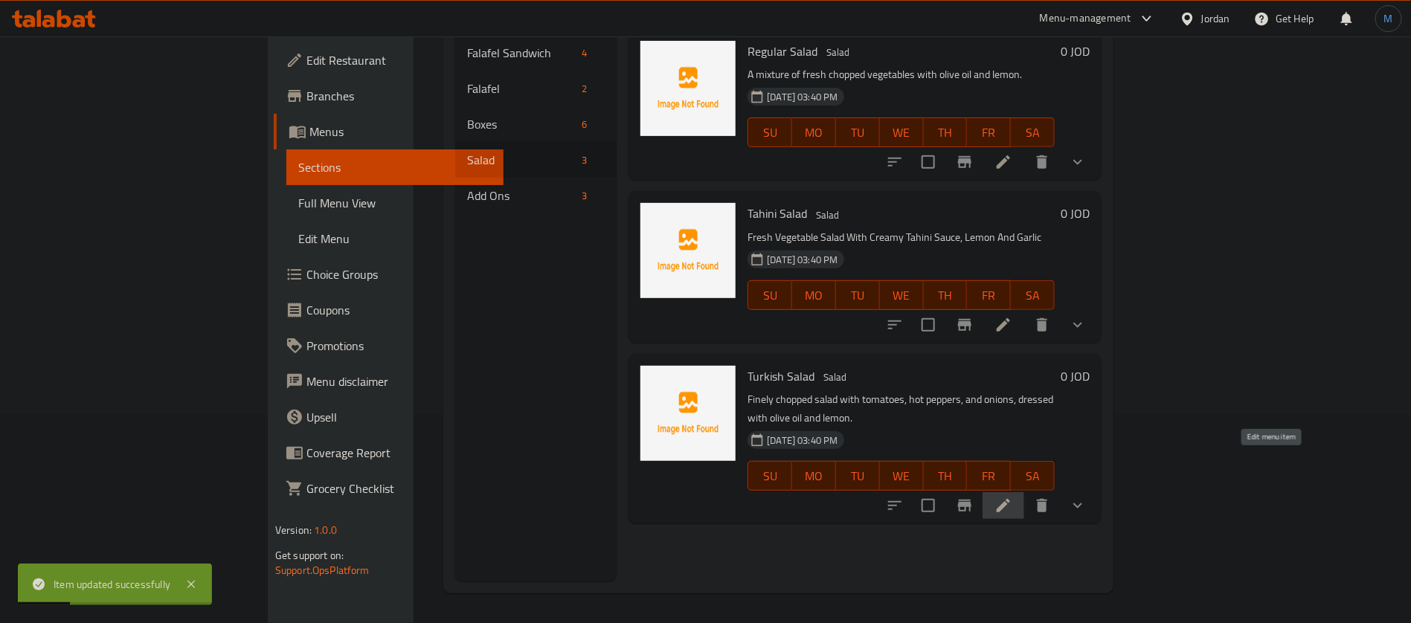
click at [1010, 499] on icon at bounding box center [1003, 505] width 13 height 13
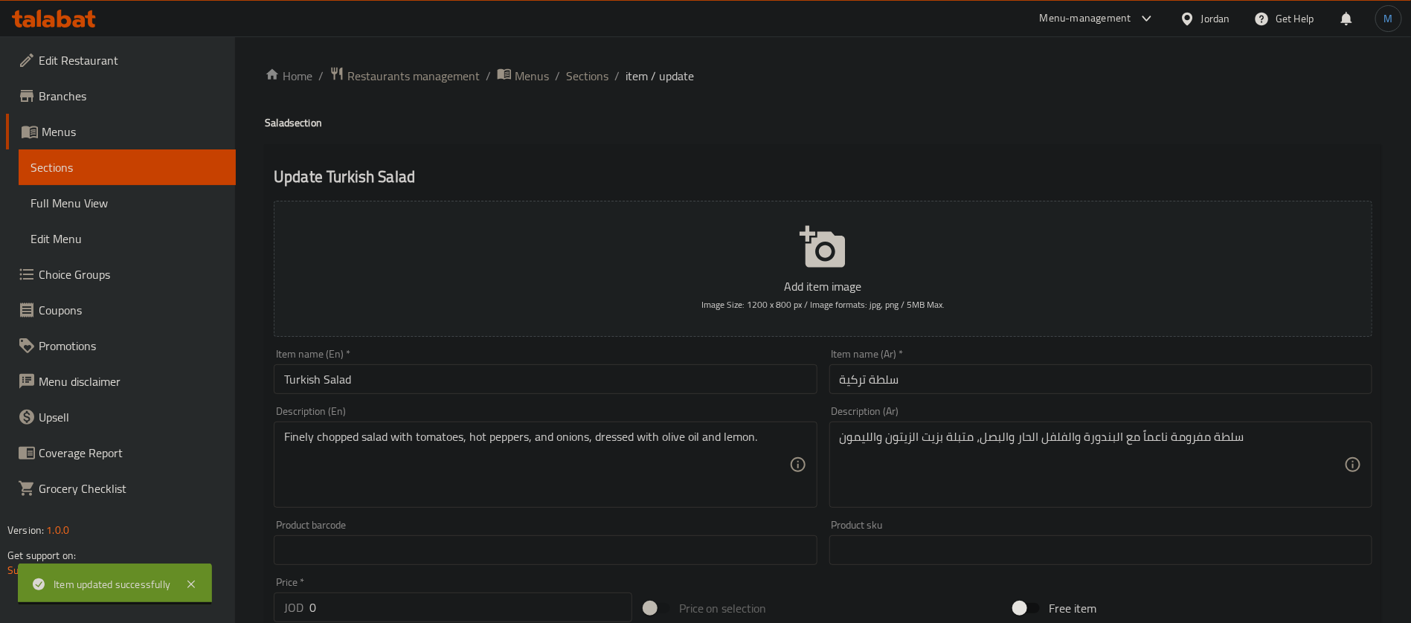
click at [562, 81] on ol "Home / Restaurants management / Menus / Sections / item / update" at bounding box center [823, 75] width 1116 height 19
click at [570, 76] on span "Sections" at bounding box center [587, 76] width 42 height 18
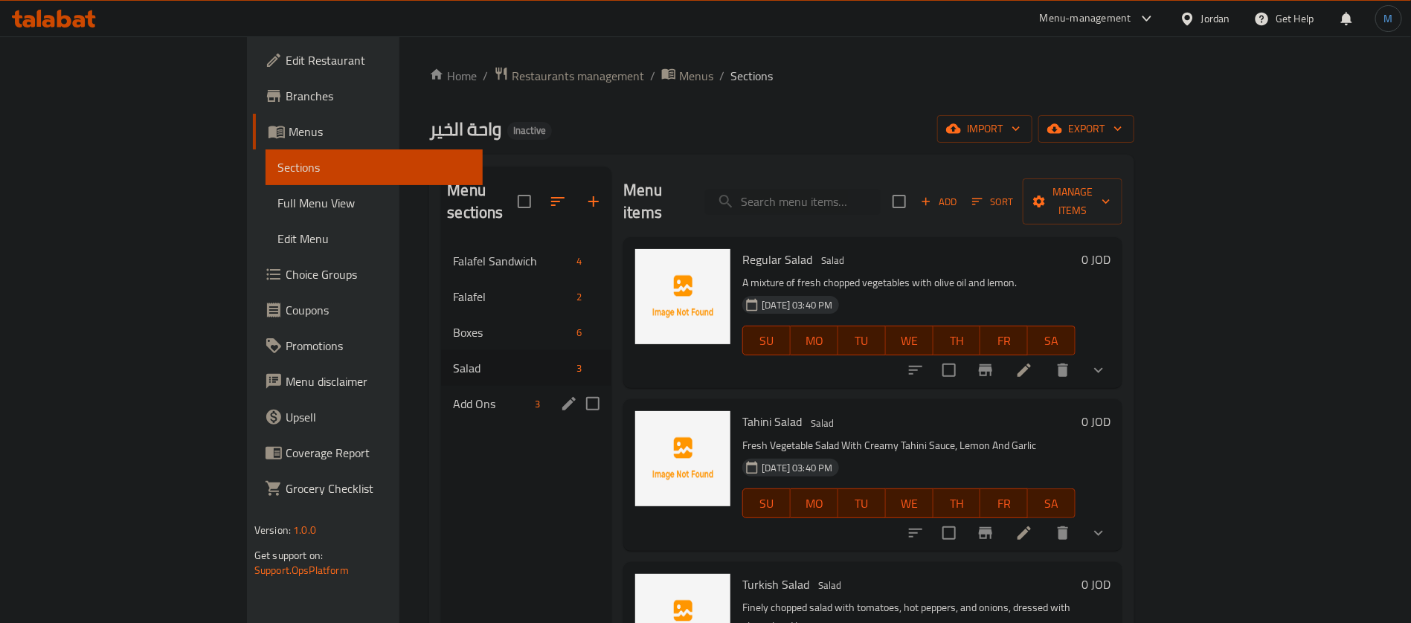
click at [441, 394] on div "Add Ons 3" at bounding box center [526, 404] width 170 height 36
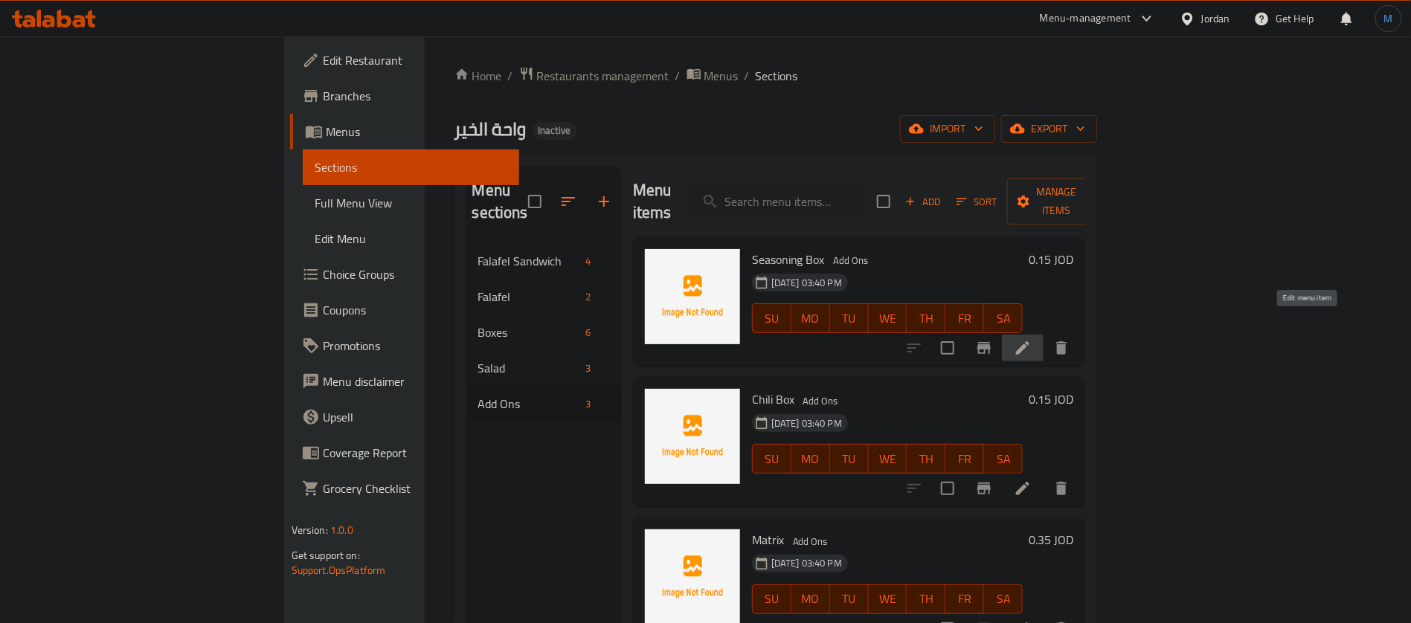
click at [1032, 339] on icon at bounding box center [1023, 348] width 18 height 18
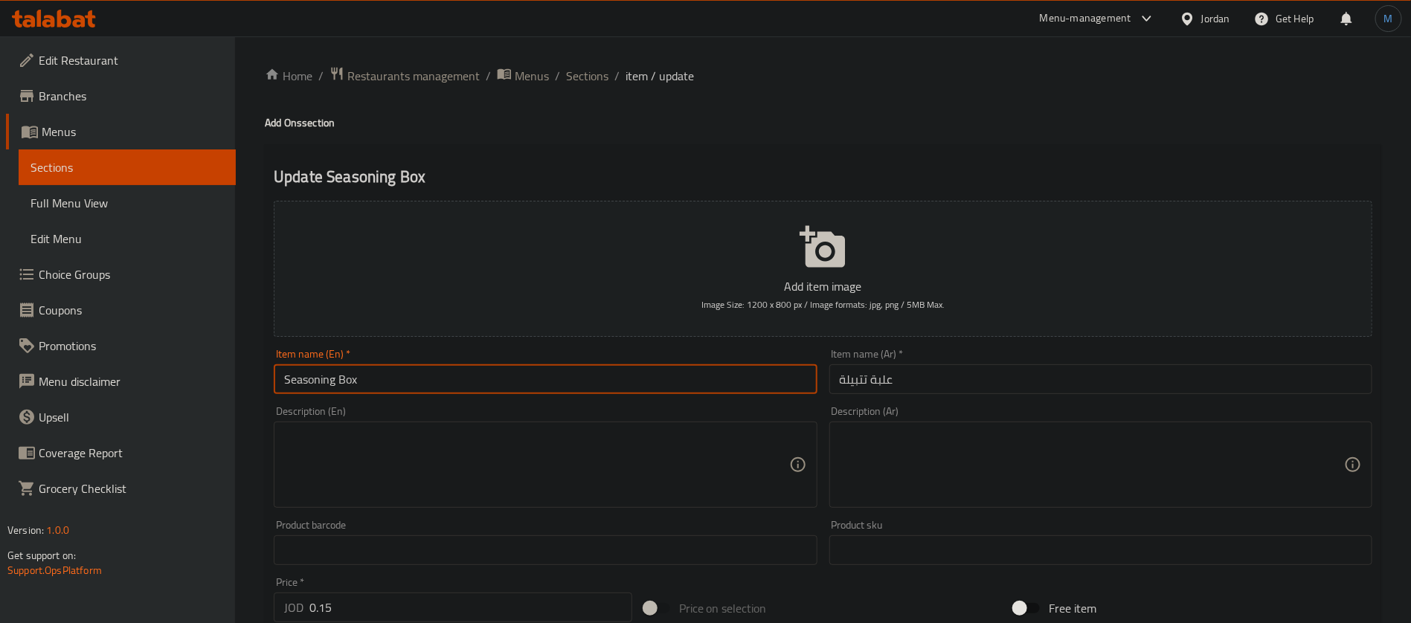
click at [633, 381] on input "Seasoning Box" at bounding box center [545, 379] width 543 height 30
click at [593, 67] on span "Sections" at bounding box center [587, 76] width 42 height 18
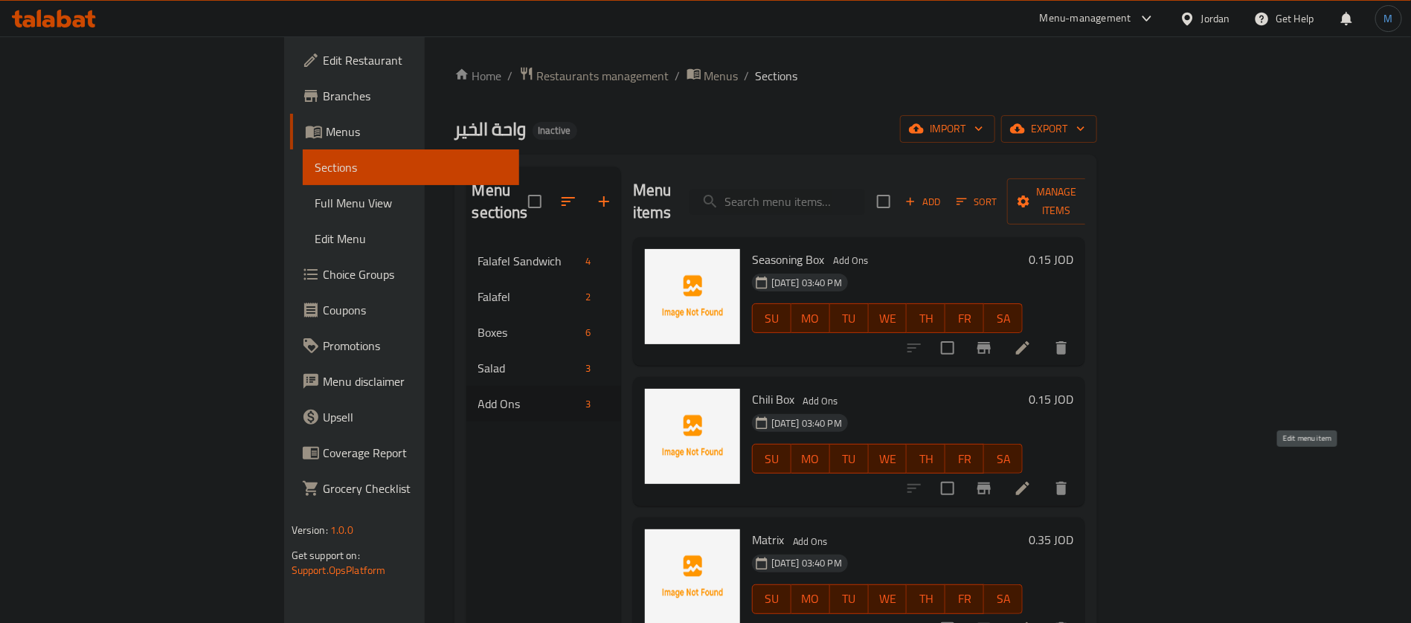
click at [1029, 482] on icon at bounding box center [1022, 488] width 13 height 13
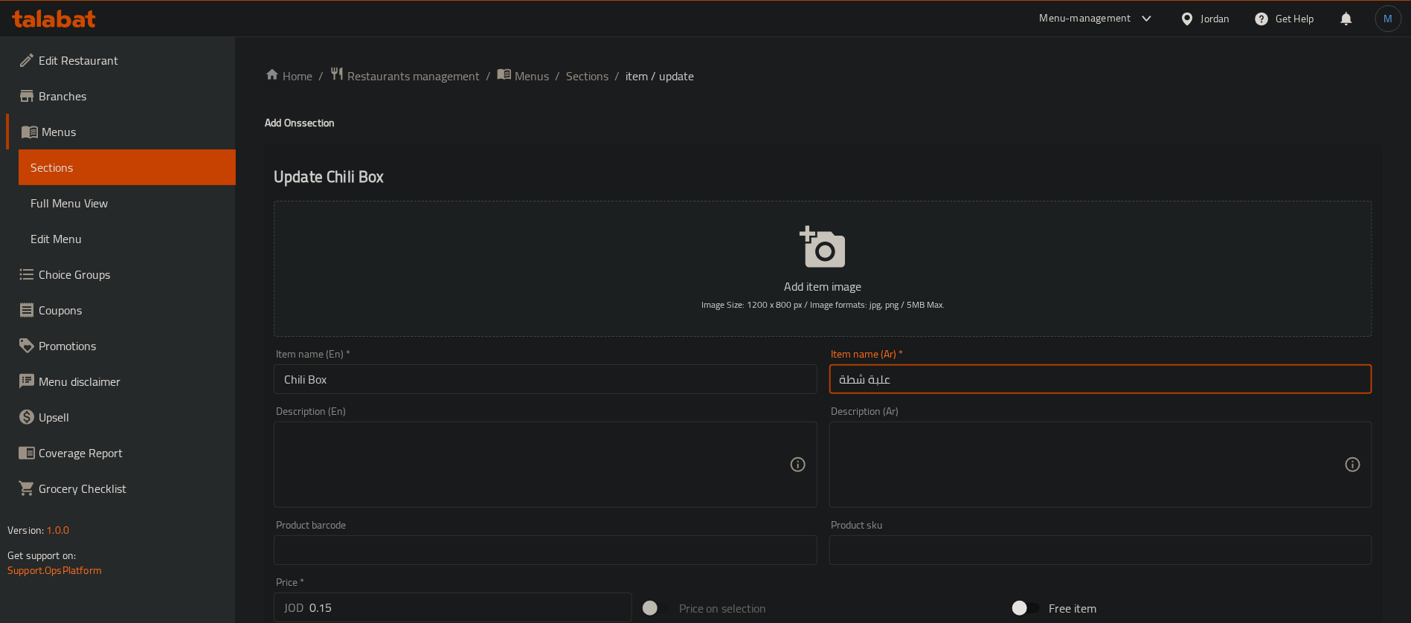
click at [863, 382] on input "علبة شطة" at bounding box center [1100, 379] width 543 height 30
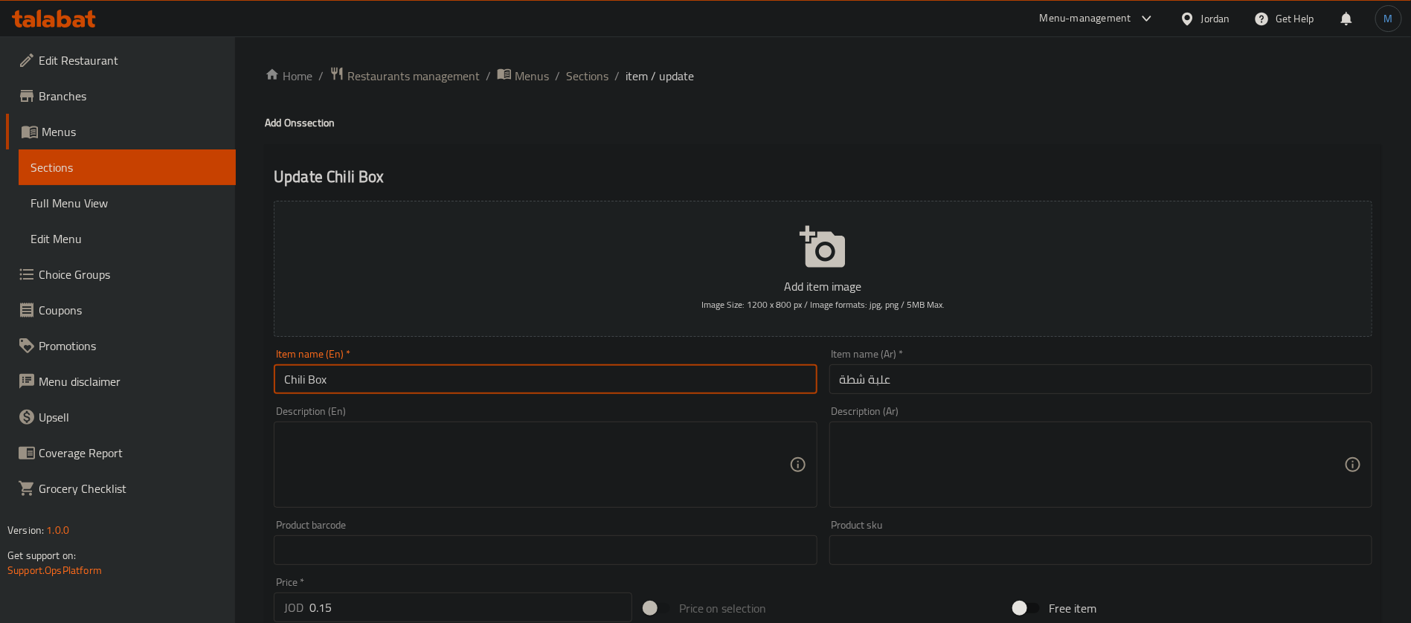
click at [301, 385] on input "Chili Box" at bounding box center [545, 379] width 543 height 30
paste input "Hot Sauce"
type input "Hot Sauce Box"
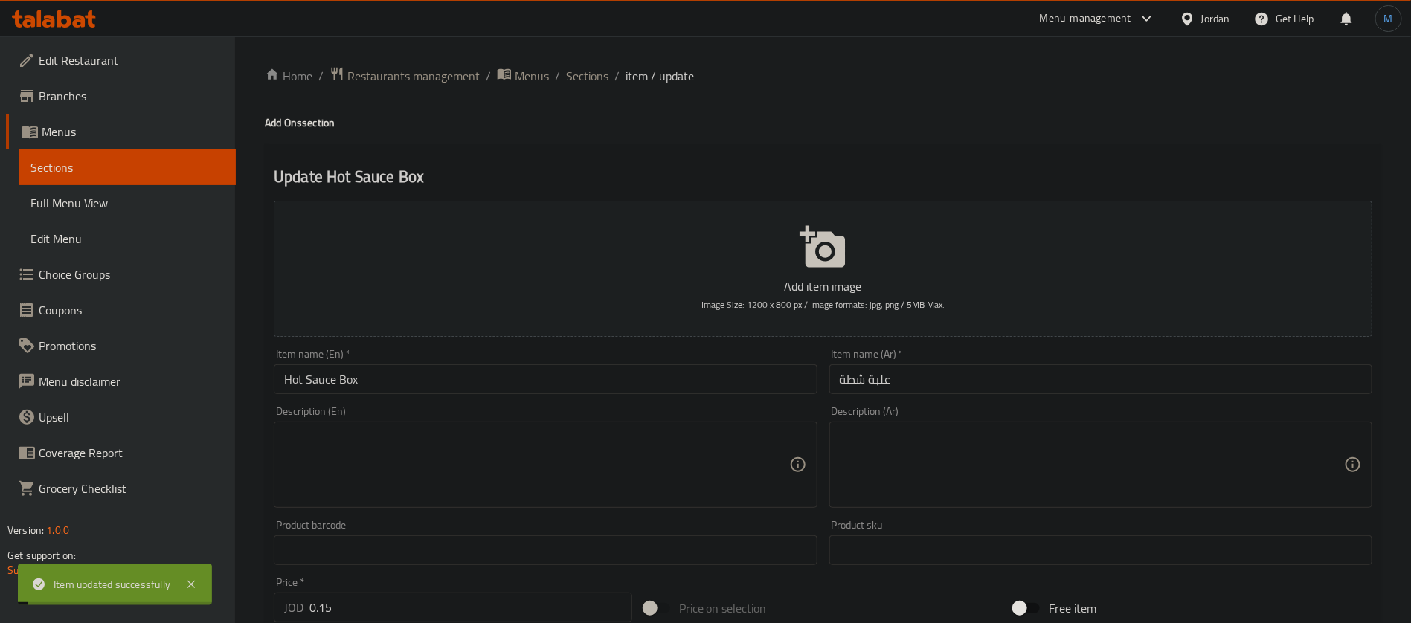
click at [583, 77] on span "Sections" at bounding box center [587, 76] width 42 height 18
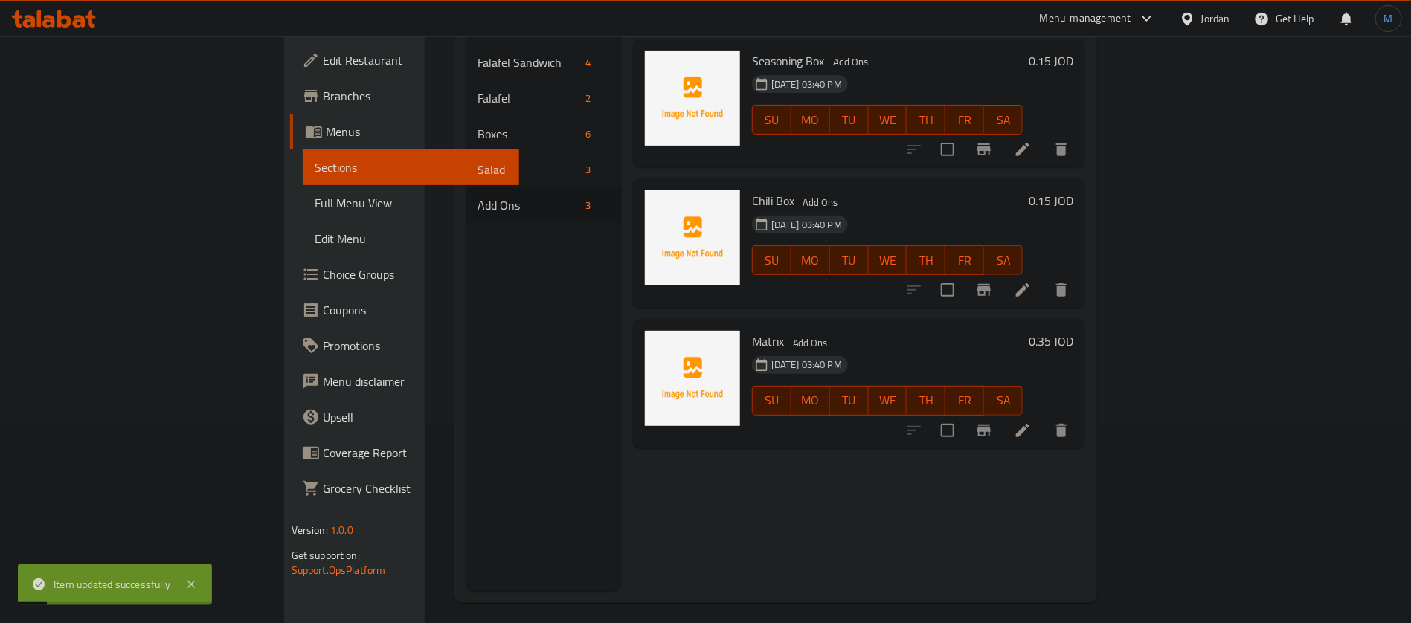
scroll to position [208, 0]
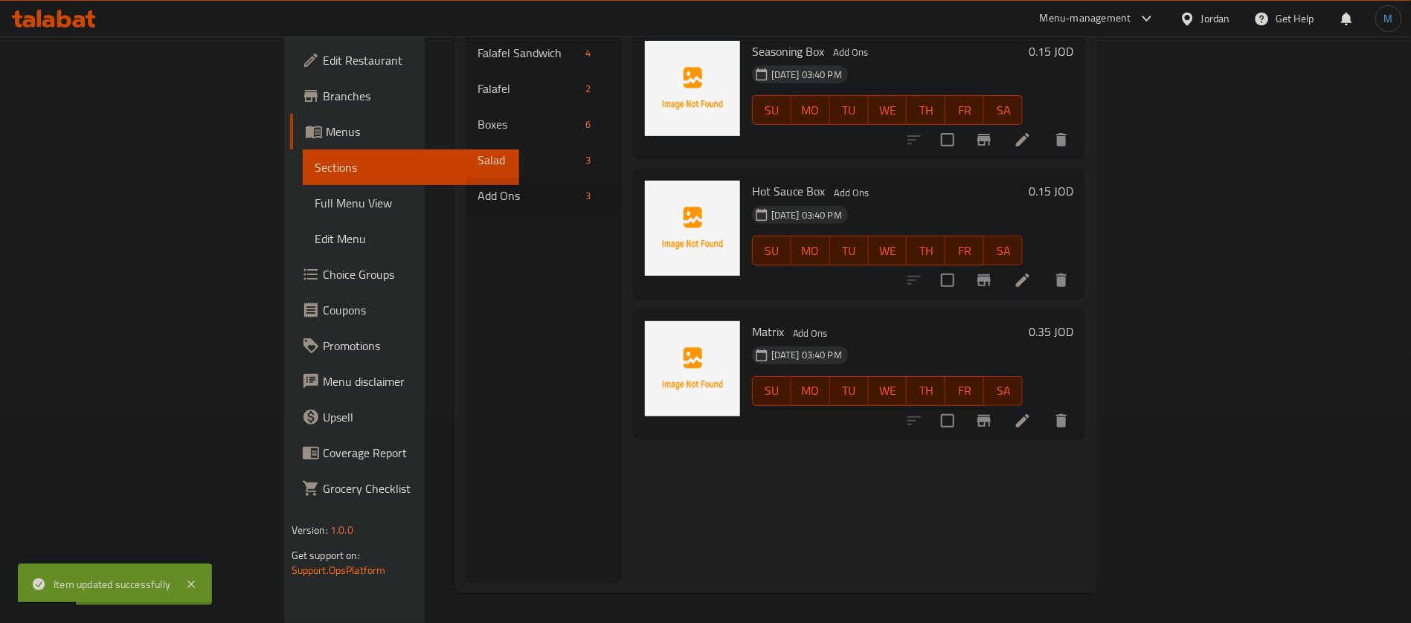
click at [1044, 408] on li at bounding box center [1023, 421] width 42 height 27
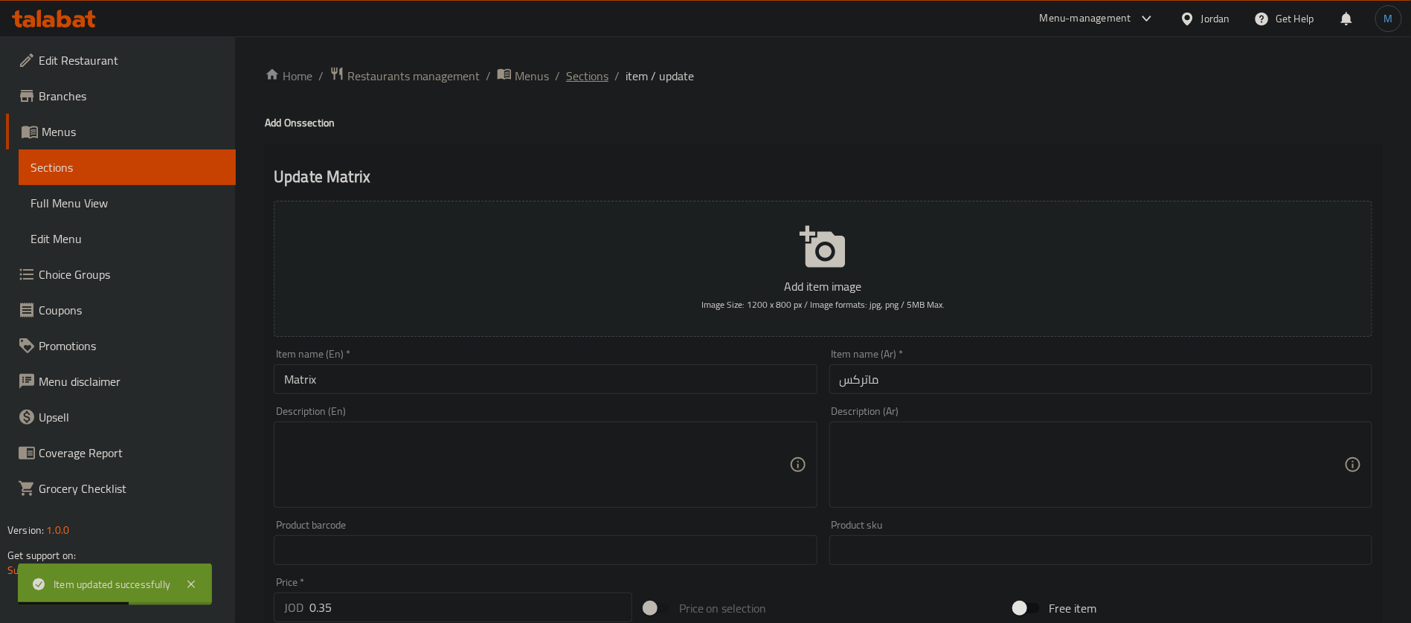
click at [579, 68] on span "Sections" at bounding box center [587, 76] width 42 height 18
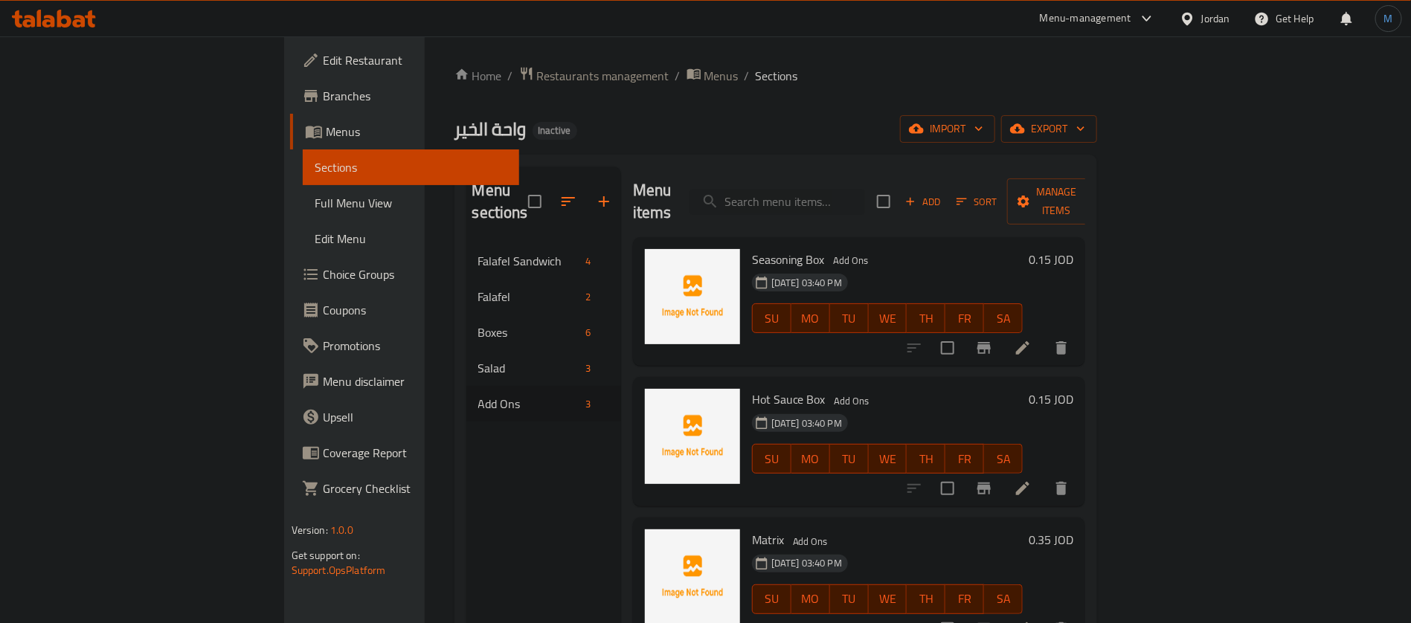
click at [315, 208] on span "Full Menu View" at bounding box center [411, 203] width 193 height 18
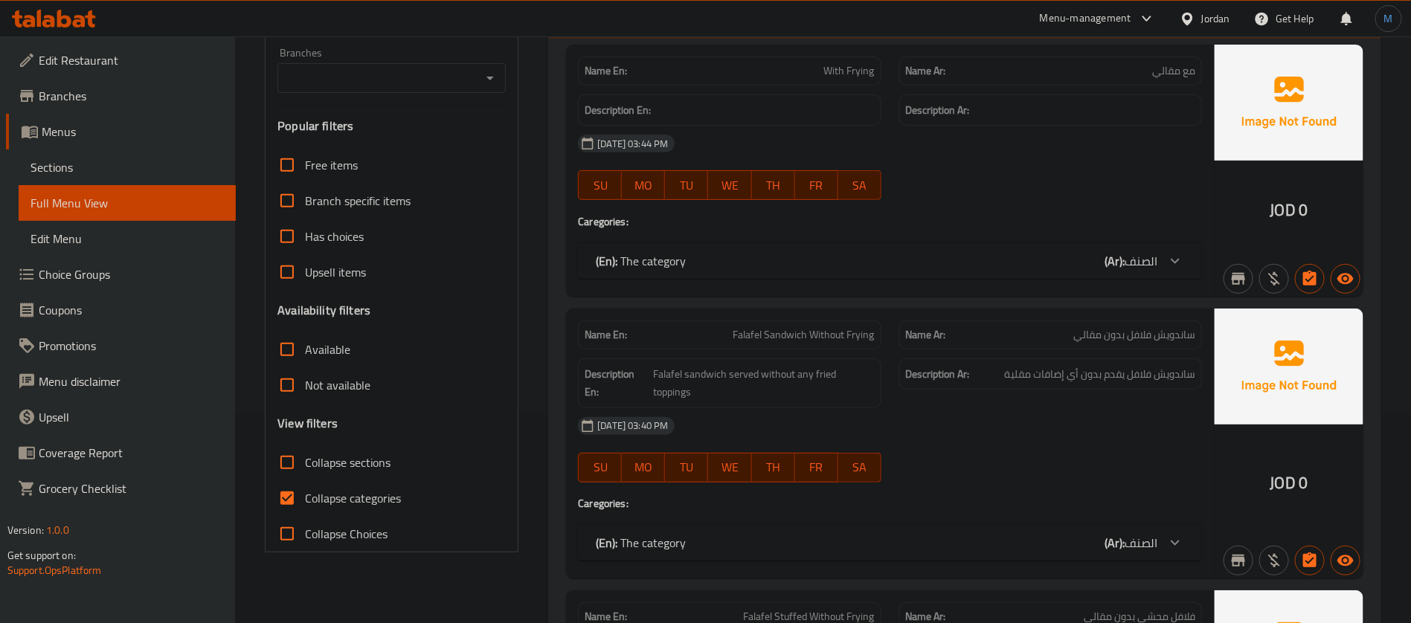
scroll to position [335, 0]
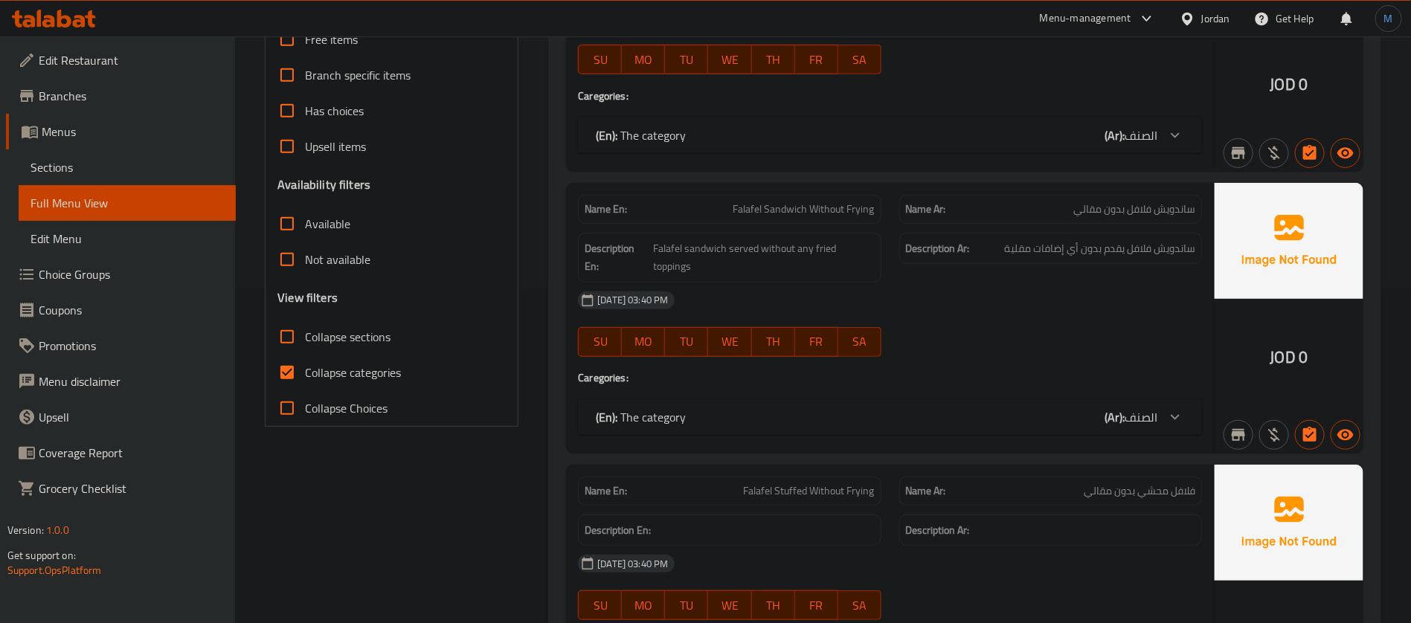
click at [300, 364] on input "Collapse categories" at bounding box center [287, 373] width 36 height 36
checkbox input "false"
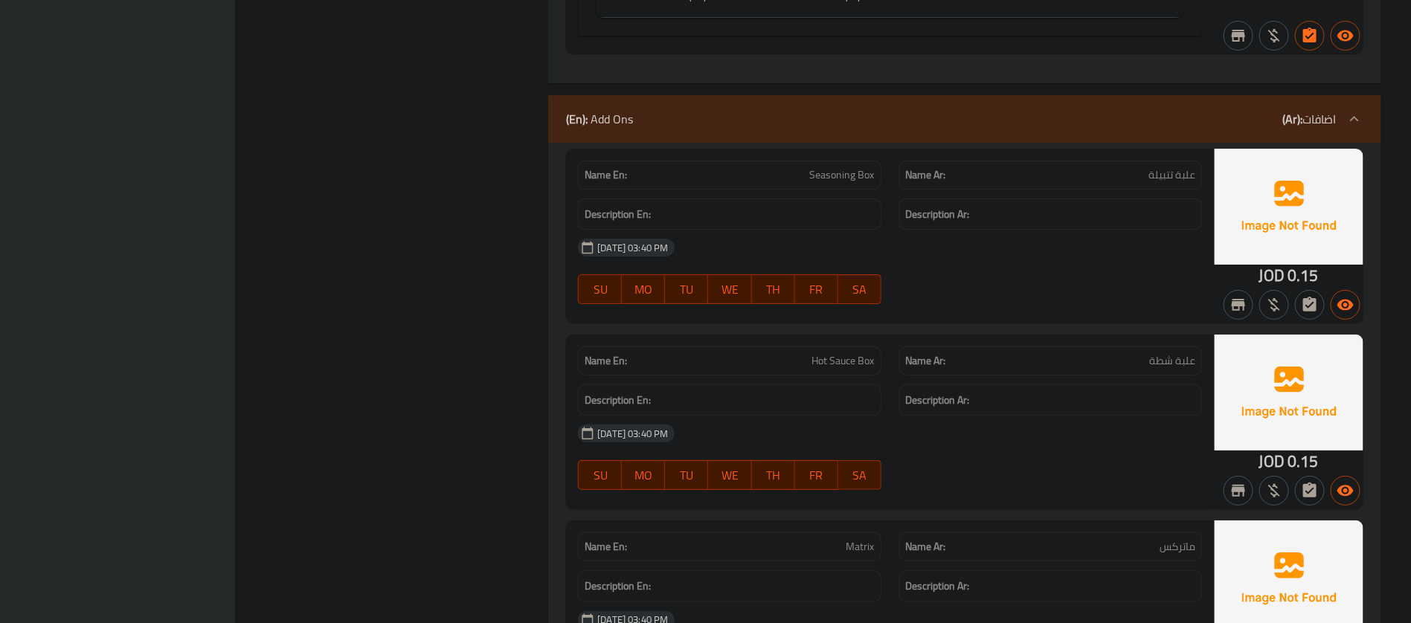
scroll to position [8646, 0]
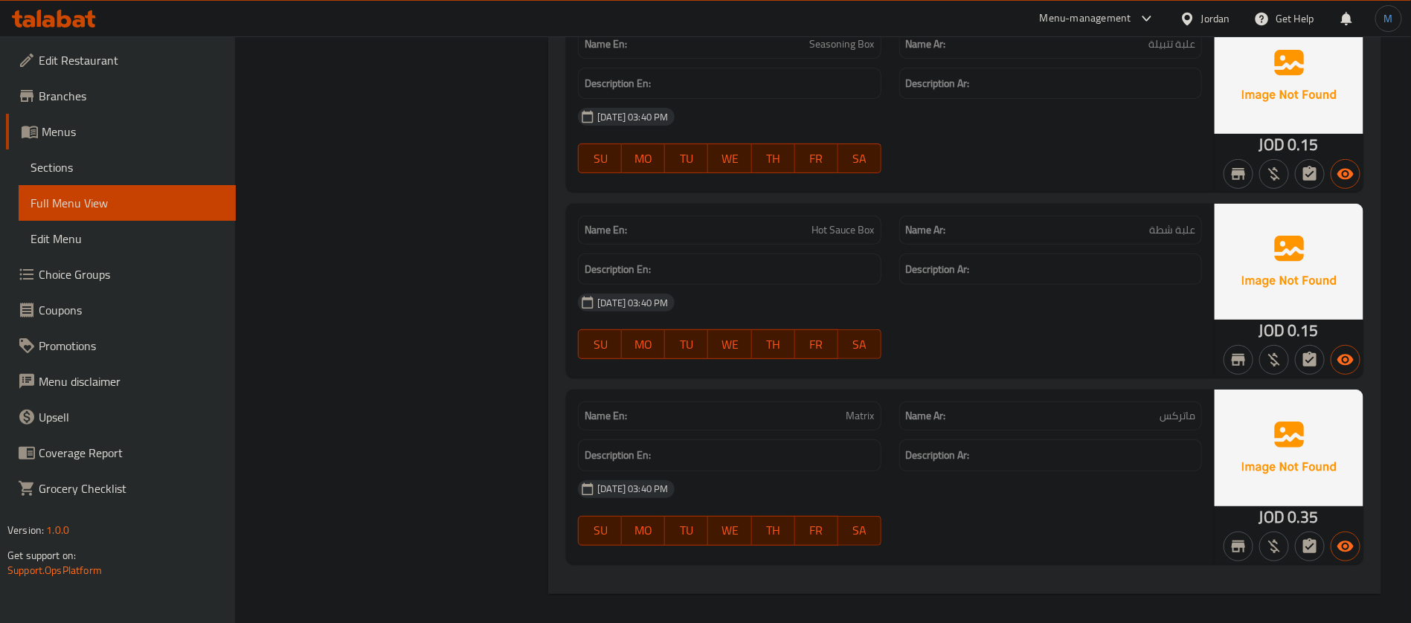
click at [110, 87] on span "Branches" at bounding box center [131, 96] width 185 height 18
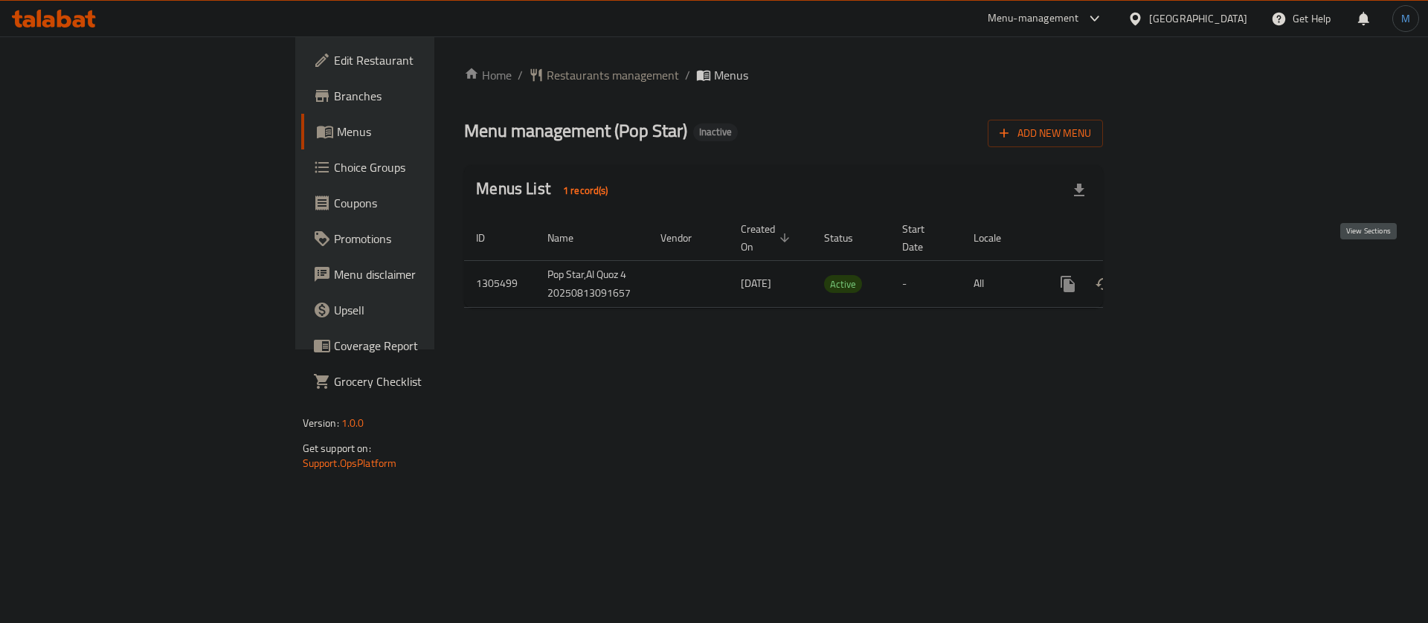
click at [1184, 275] on icon "enhanced table" at bounding box center [1175, 284] width 18 height 18
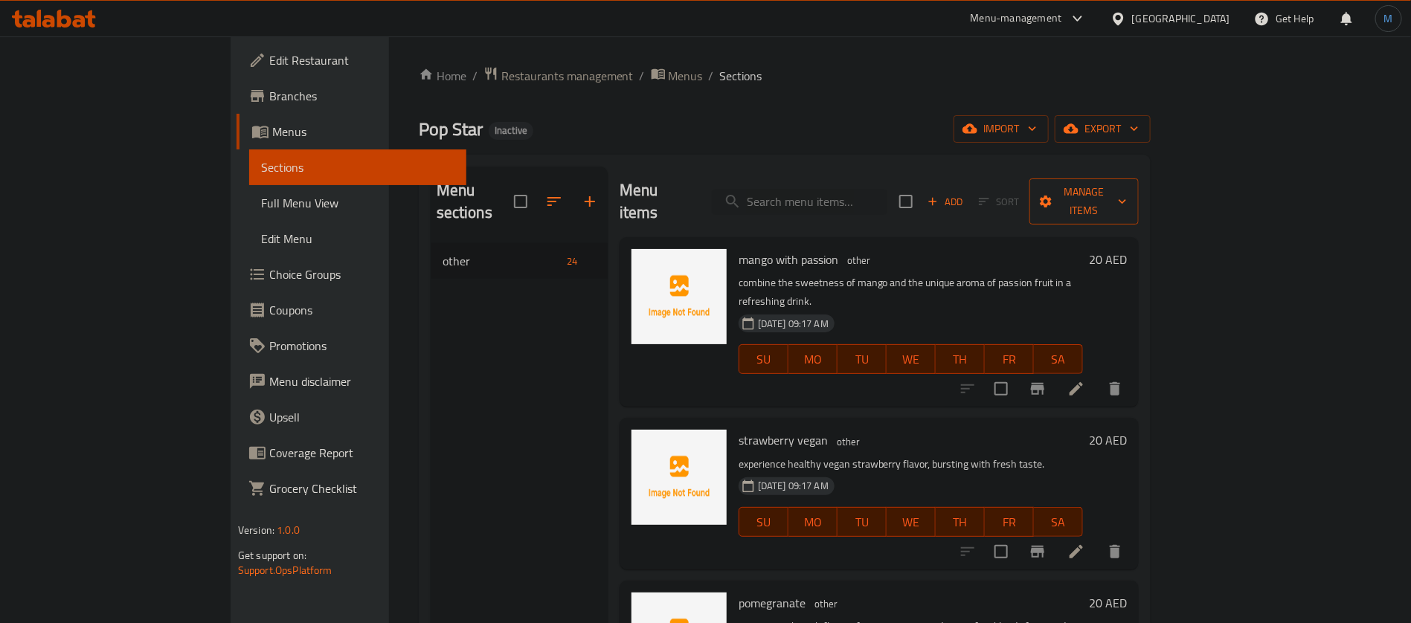
click at [1127, 196] on span "Manage items" at bounding box center [1084, 201] width 86 height 37
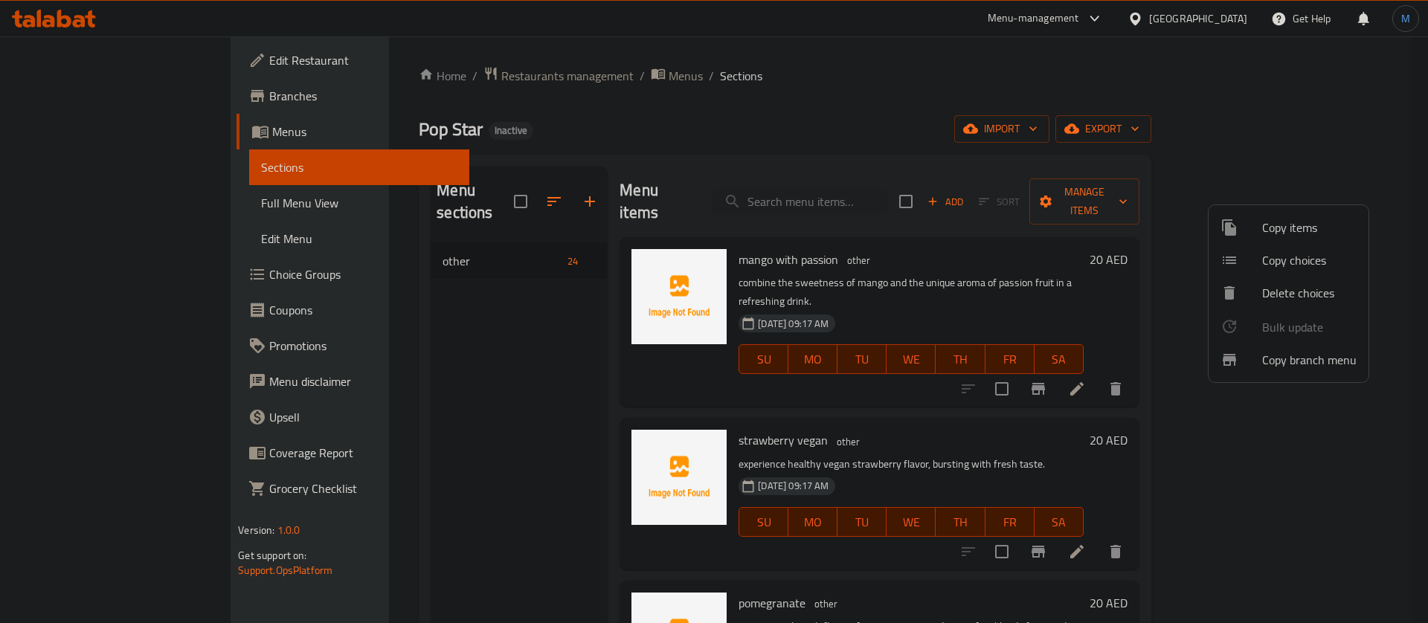
click at [957, 272] on div at bounding box center [714, 311] width 1428 height 623
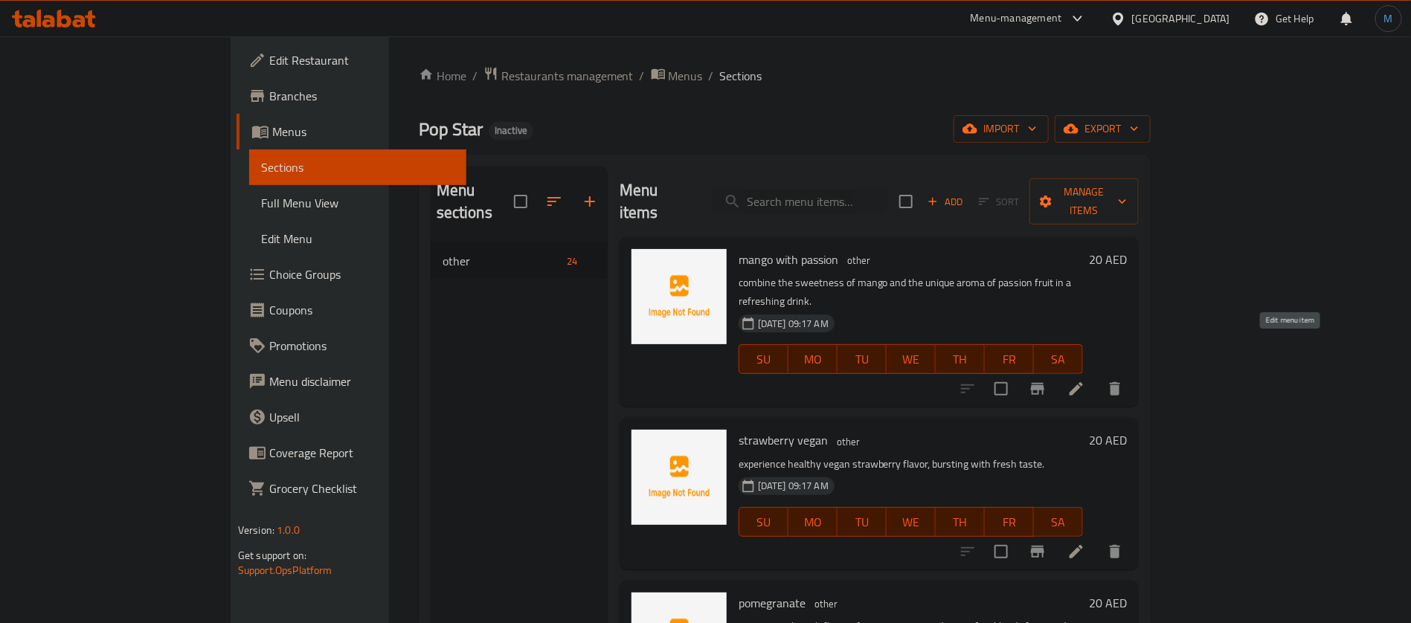
click at [1083, 382] on icon at bounding box center [1076, 388] width 13 height 13
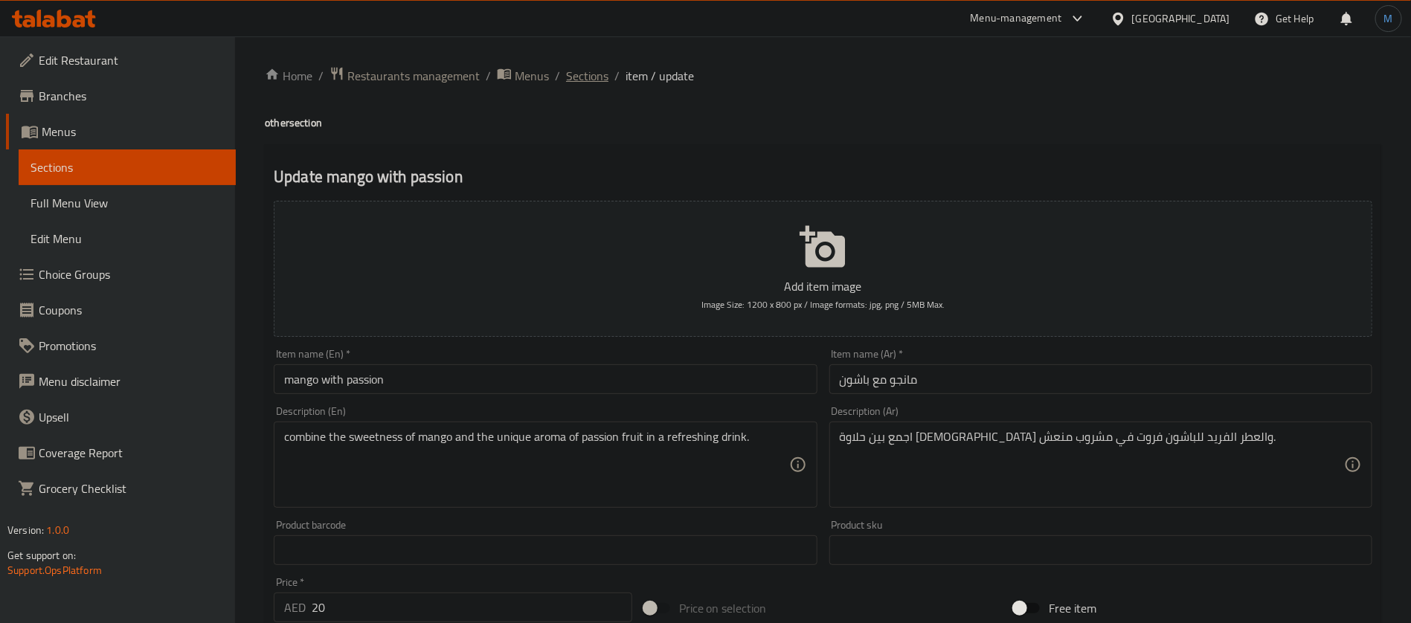
click at [579, 69] on span "Sections" at bounding box center [587, 76] width 42 height 18
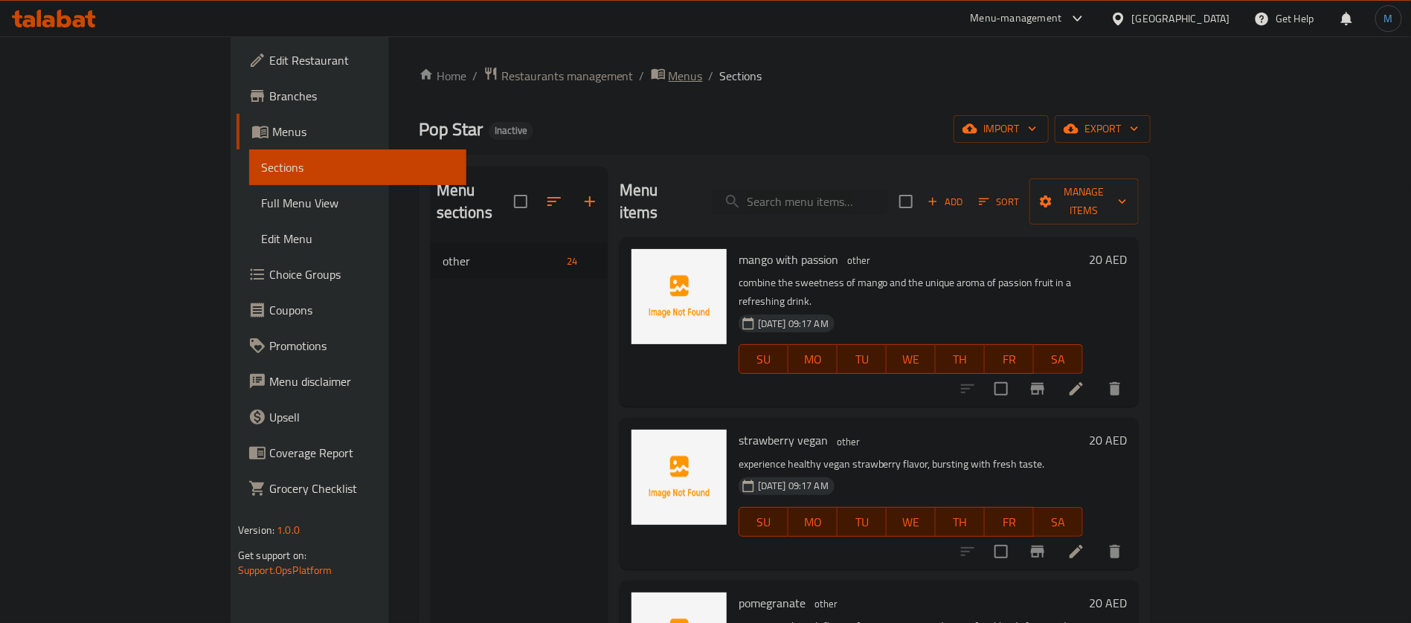
click at [669, 78] on span "Menus" at bounding box center [686, 76] width 34 height 18
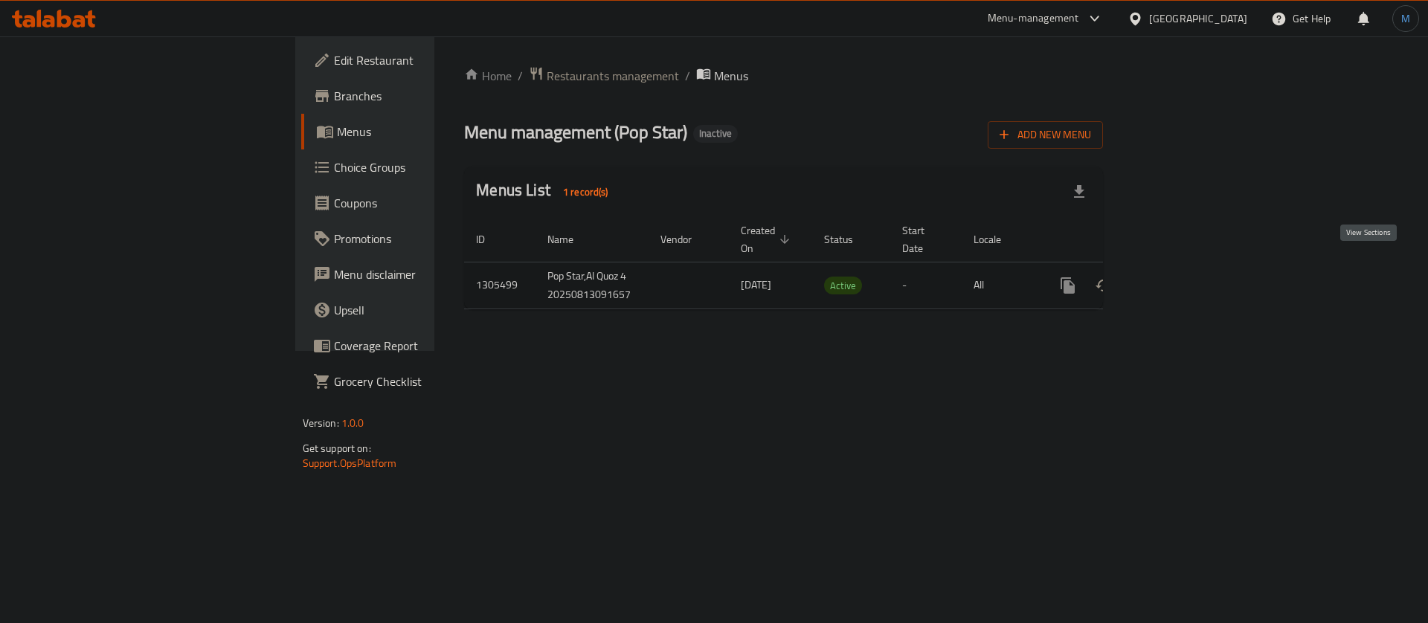
click at [1184, 277] on icon "enhanced table" at bounding box center [1175, 286] width 18 height 18
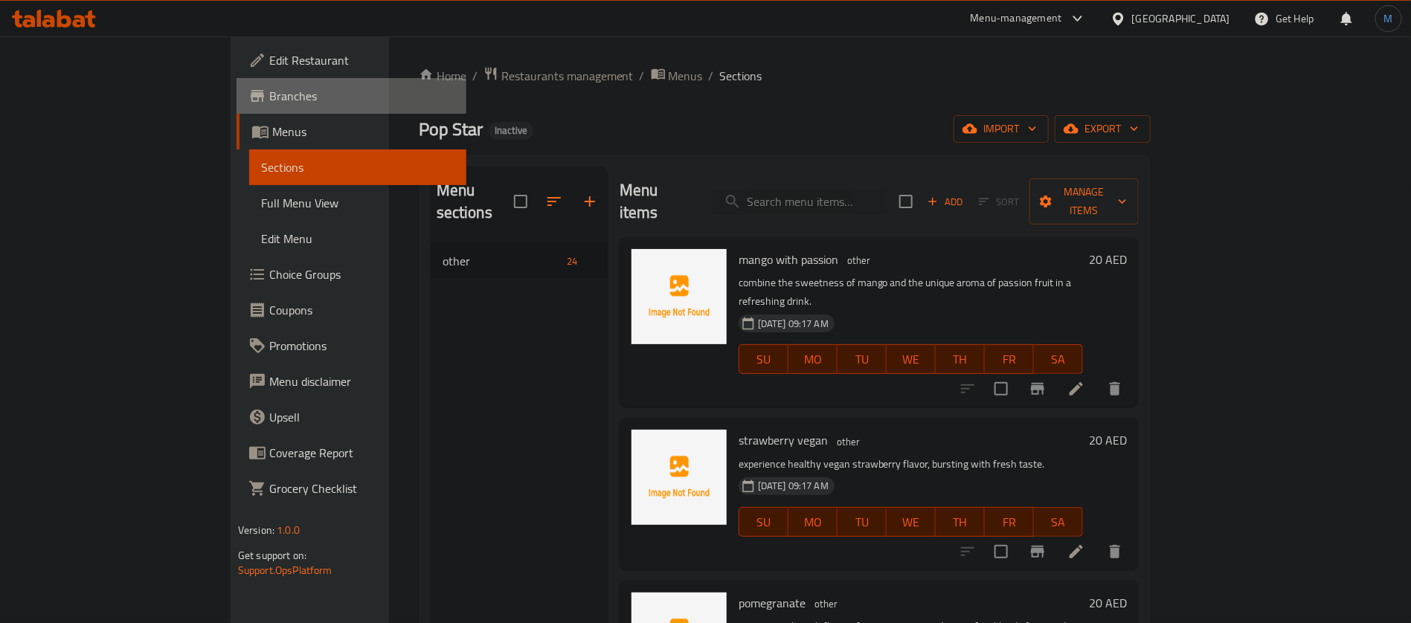
click at [237, 86] on link "Branches" at bounding box center [352, 96] width 230 height 36
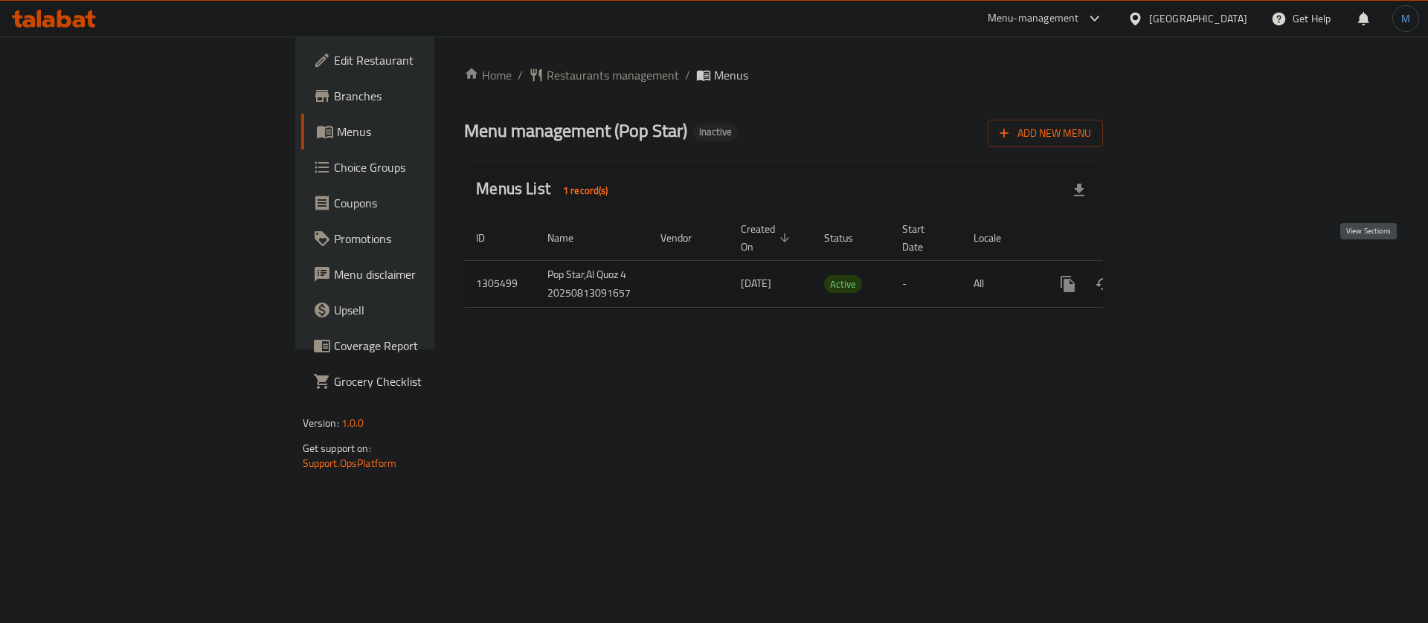
click at [1184, 275] on icon "enhanced table" at bounding box center [1175, 284] width 18 height 18
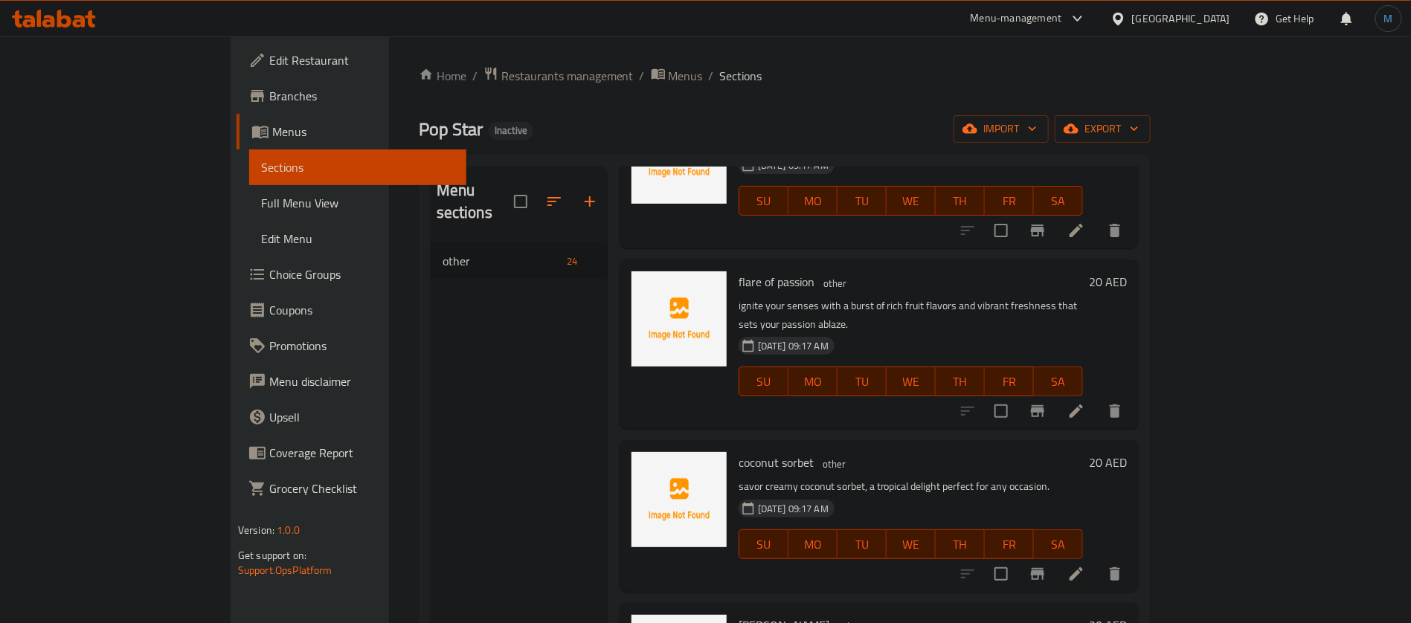
scroll to position [2008, 0]
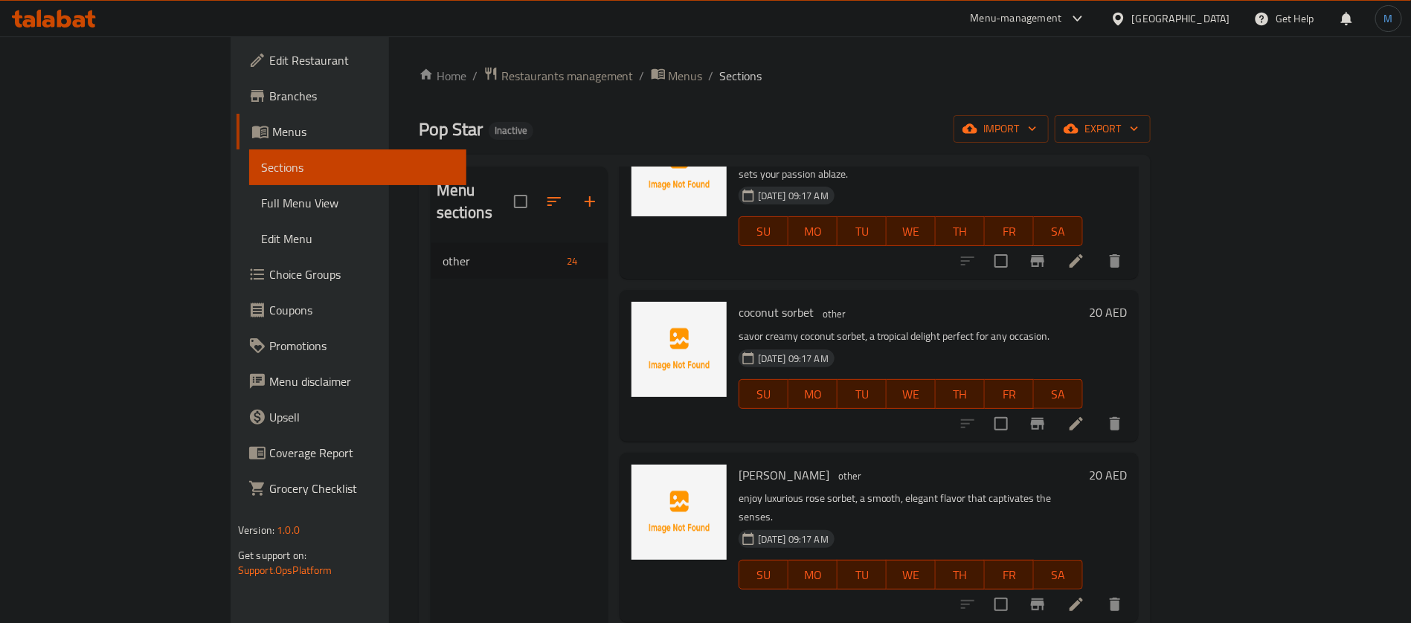
copy h6 "dark chocolate coconut"
click at [1139, 133] on span "export" at bounding box center [1103, 129] width 72 height 19
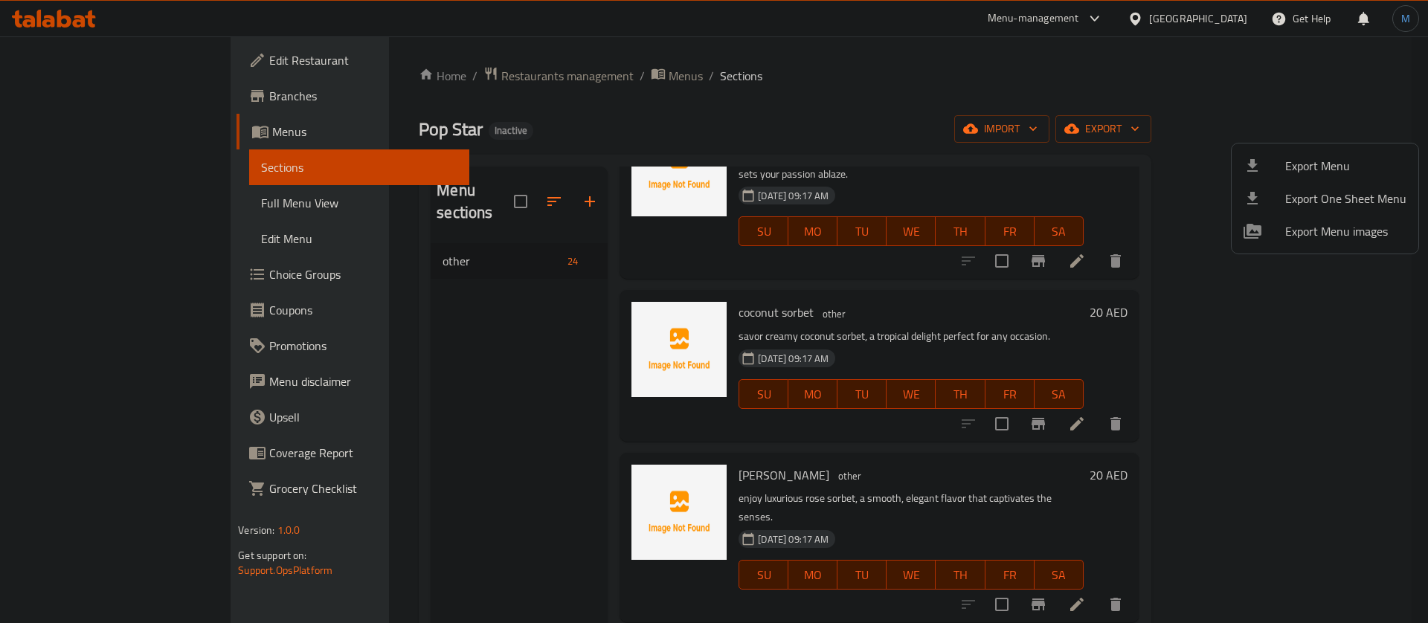
click at [1141, 217] on div at bounding box center [714, 311] width 1428 height 623
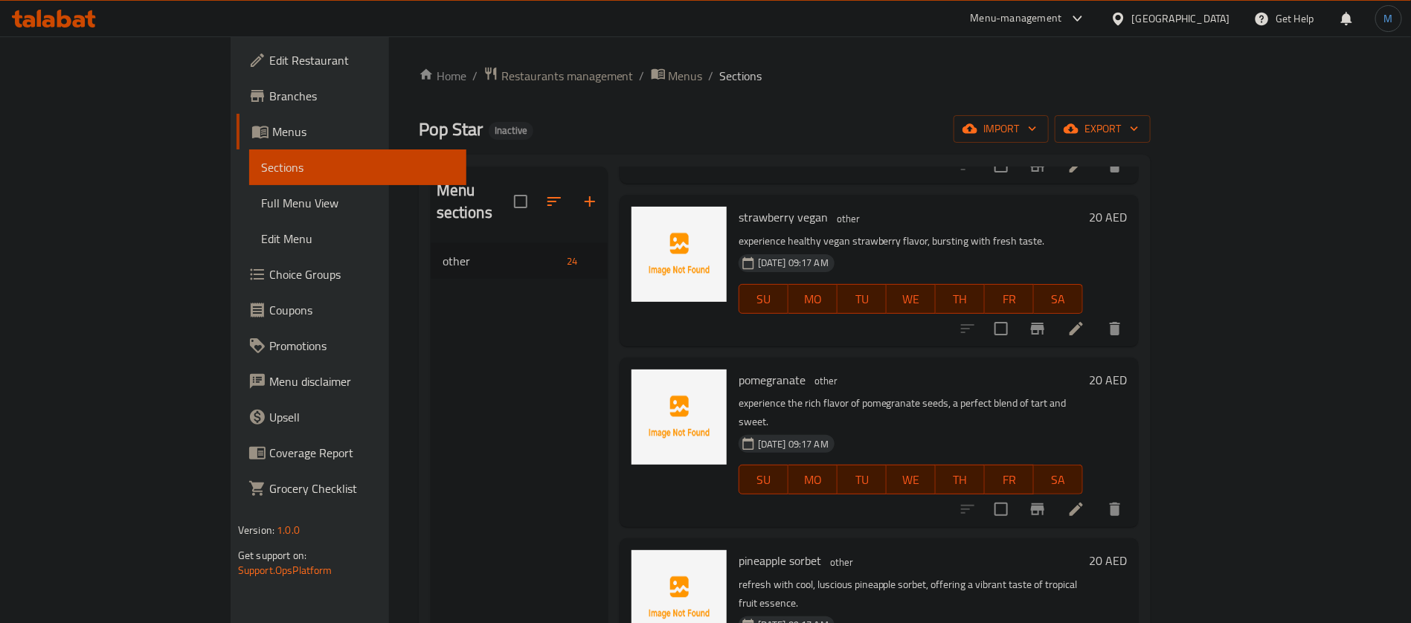
scroll to position [0, 0]
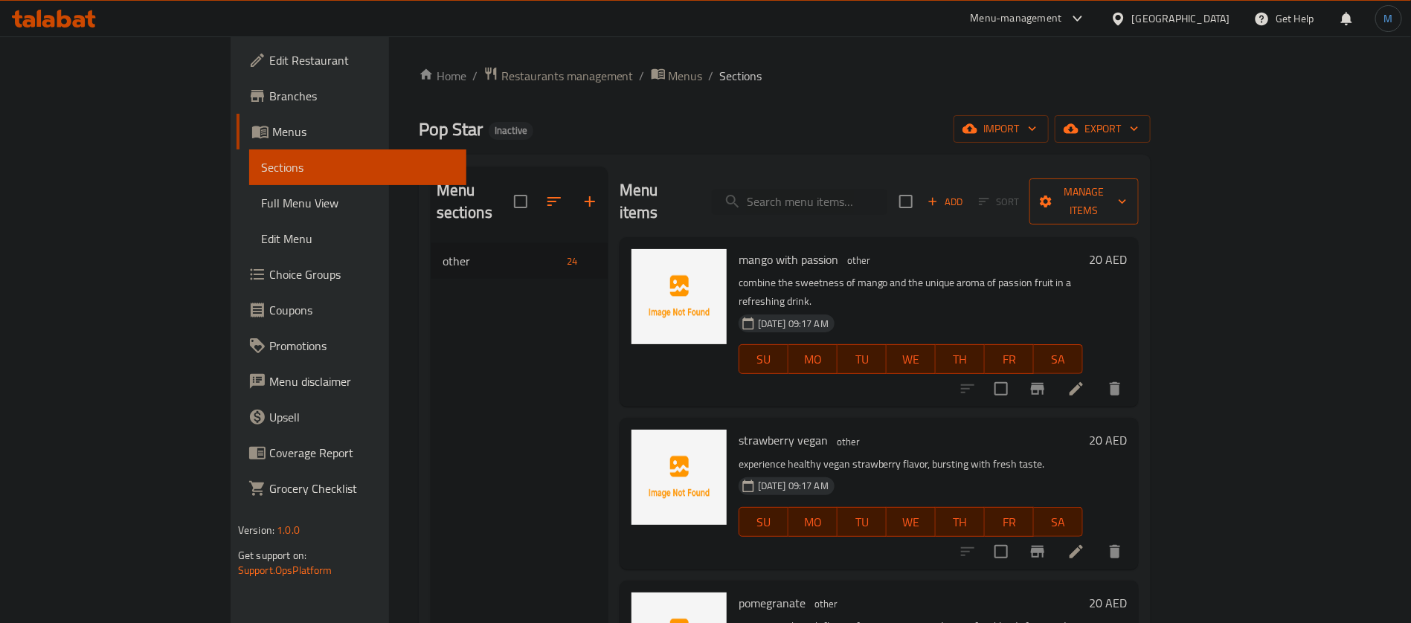
click at [1127, 187] on span "Manage items" at bounding box center [1084, 201] width 86 height 37
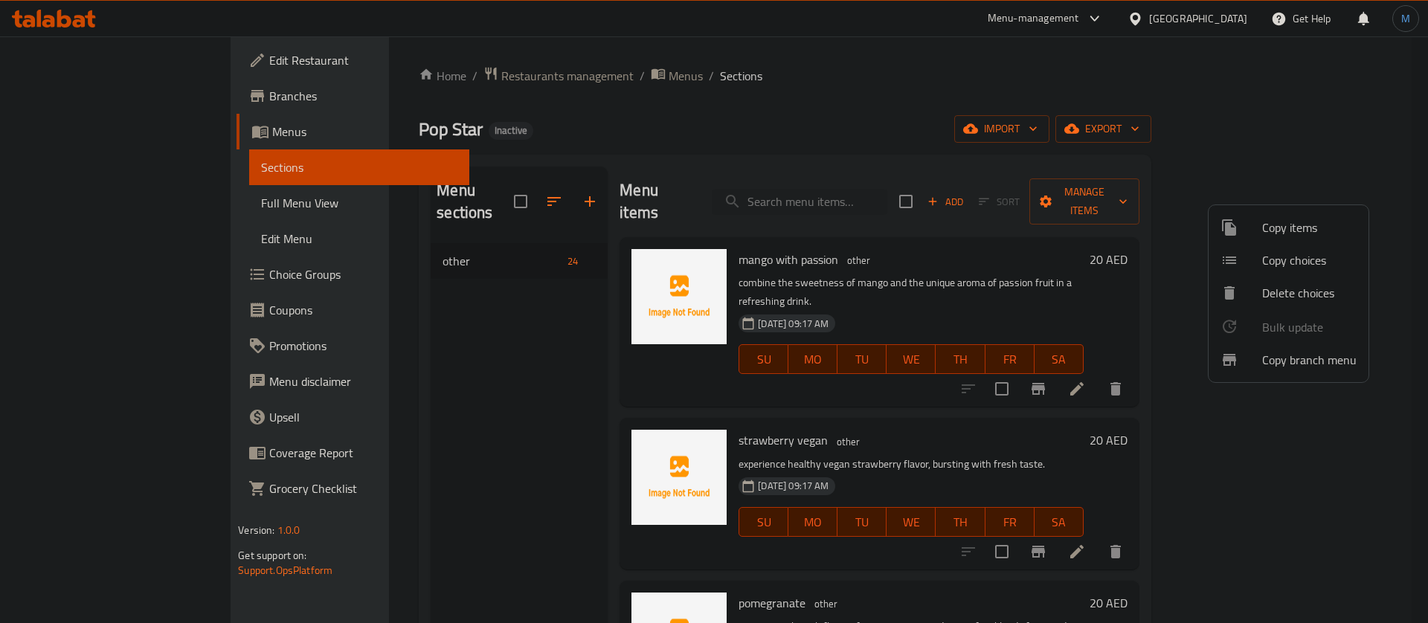
click at [1314, 359] on span "Copy branch menu" at bounding box center [1309, 360] width 94 height 18
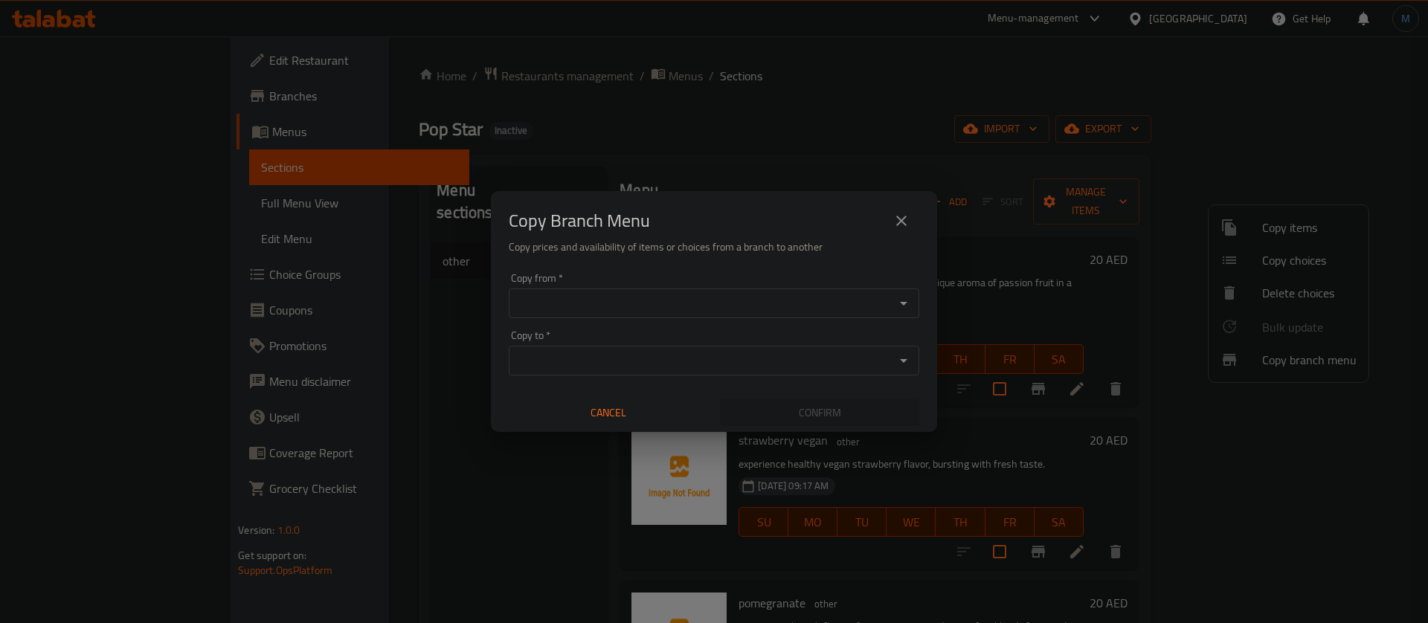
click at [788, 302] on input "Copy from   *" at bounding box center [701, 303] width 377 height 21
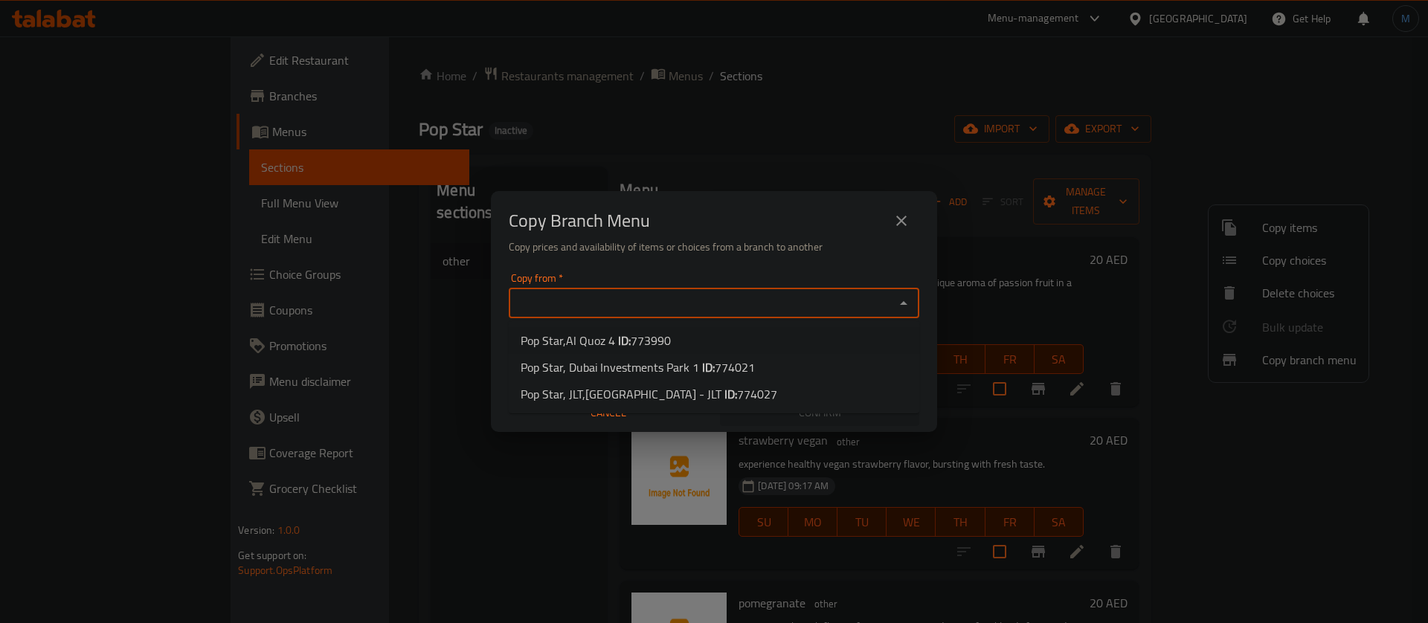
click at [654, 343] on span "773990" at bounding box center [651, 341] width 40 height 22
type input "Pop Star,Al Quoz 4"
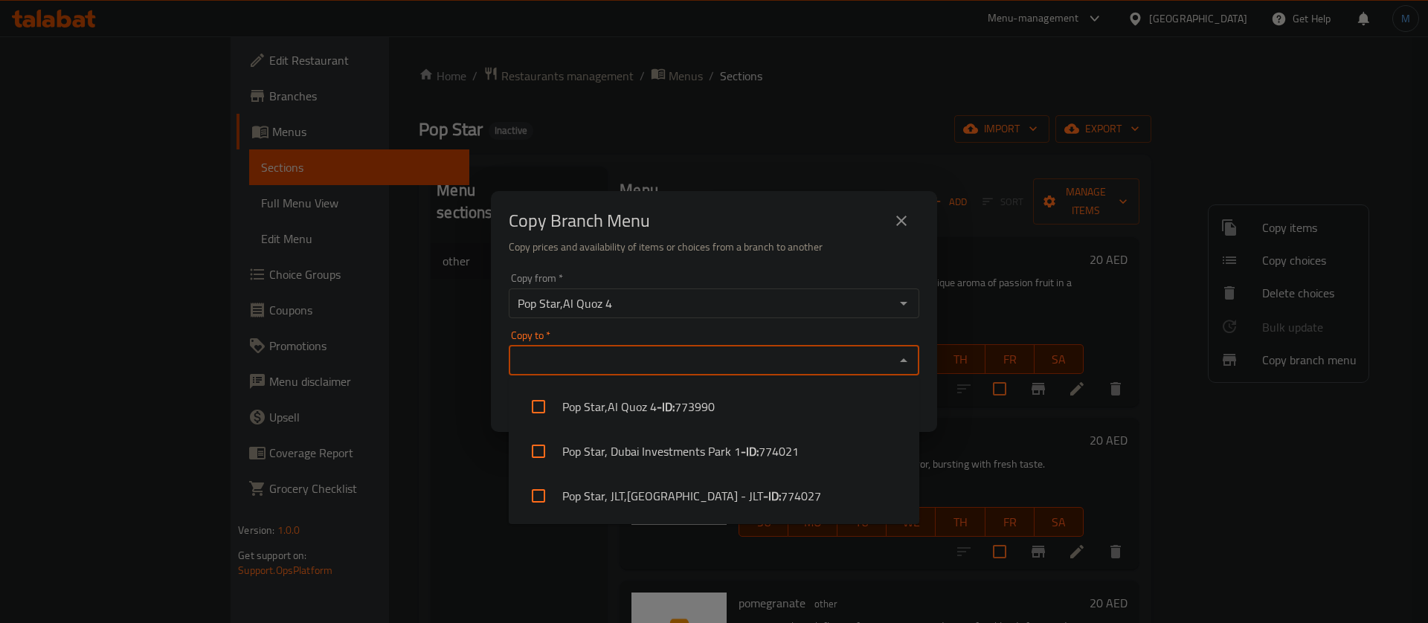
click at [658, 353] on input "Copy to   *" at bounding box center [701, 360] width 377 height 21
click at [693, 452] on li "Pop Star, Dubai Investments Park 1 - ID: 774021" at bounding box center [714, 451] width 411 height 45
checkbox input "true"
click at [698, 243] on h6 "Copy prices and availability of items or choices from a branch to another" at bounding box center [714, 247] width 411 height 16
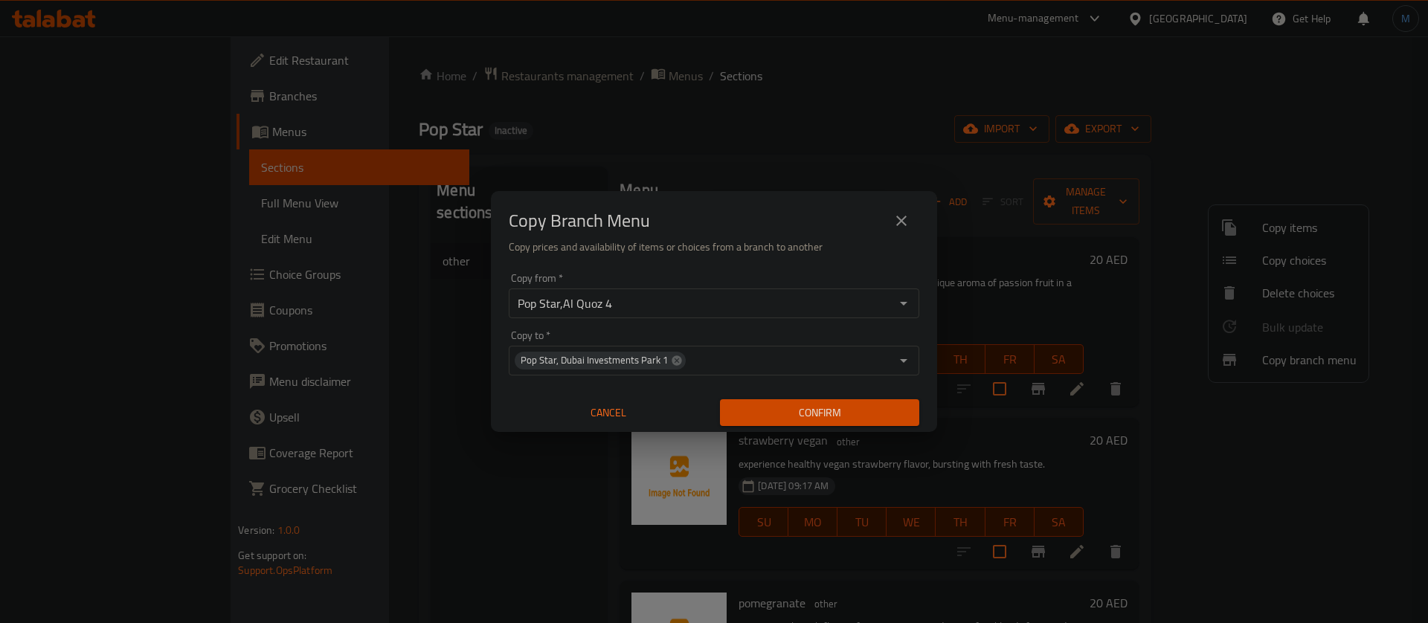
click at [808, 409] on span "Confirm" at bounding box center [820, 413] width 176 height 19
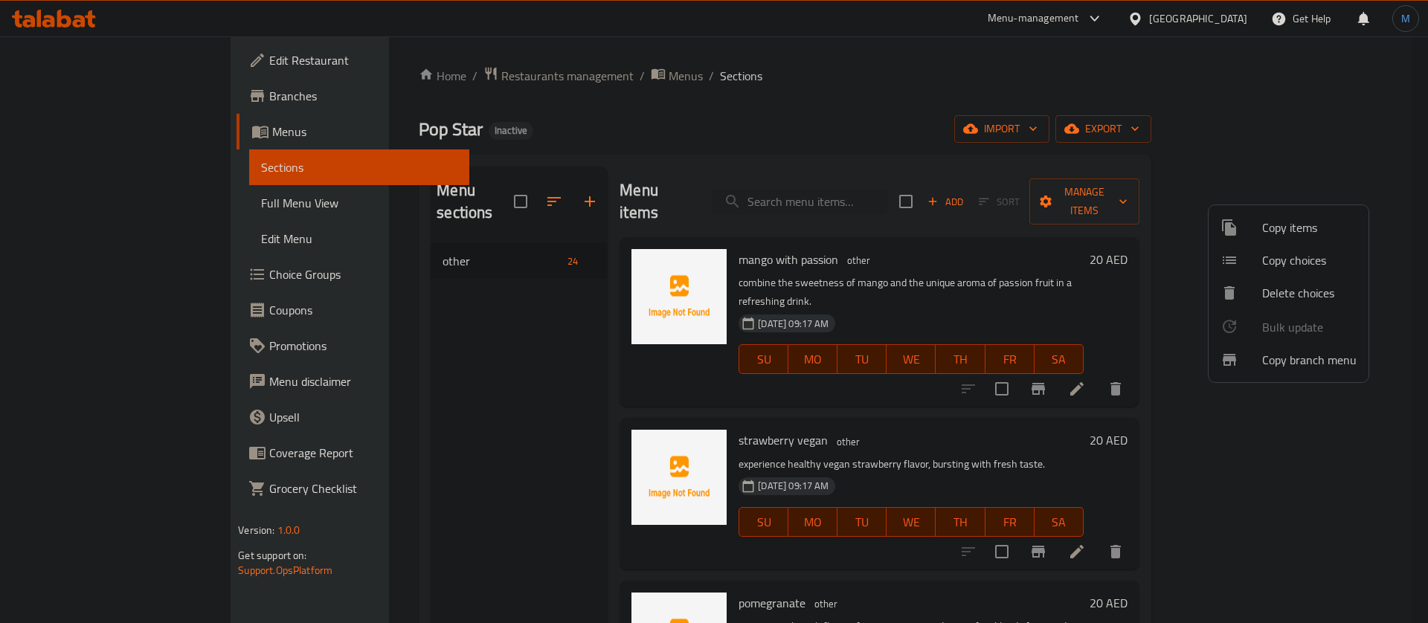
click at [163, 91] on div at bounding box center [714, 311] width 1428 height 623
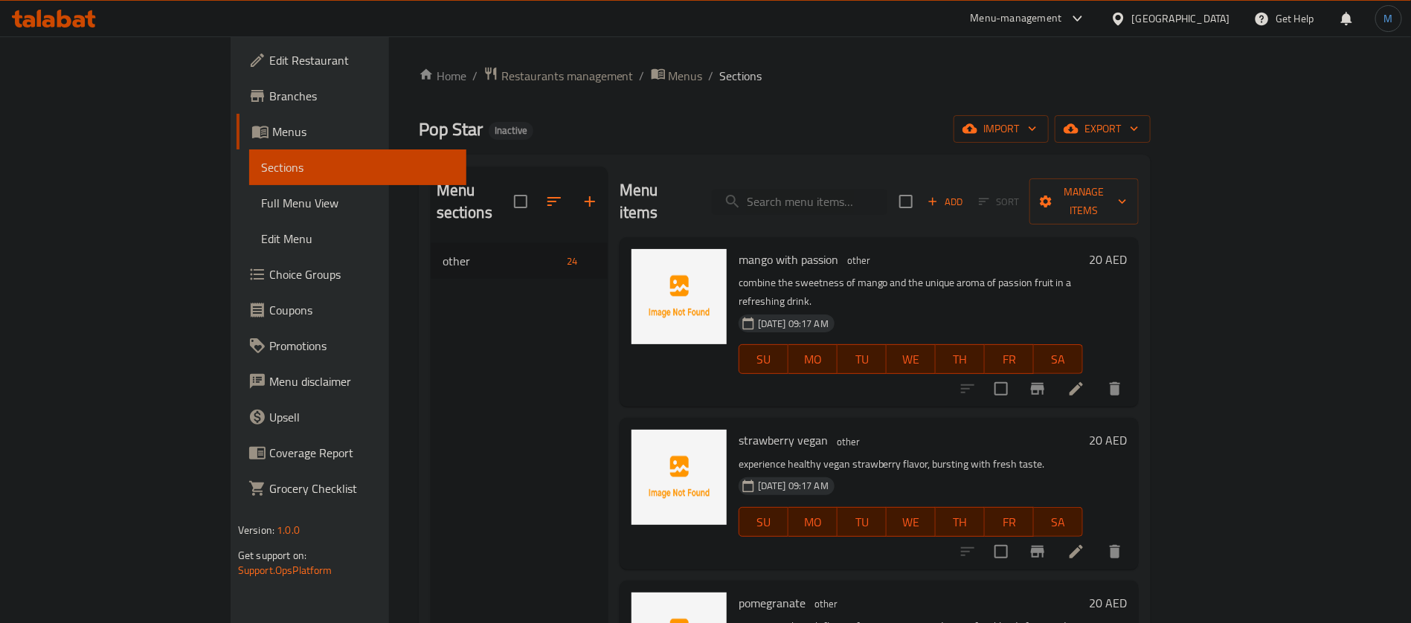
click at [269, 93] on span "Branches" at bounding box center [361, 96] width 185 height 18
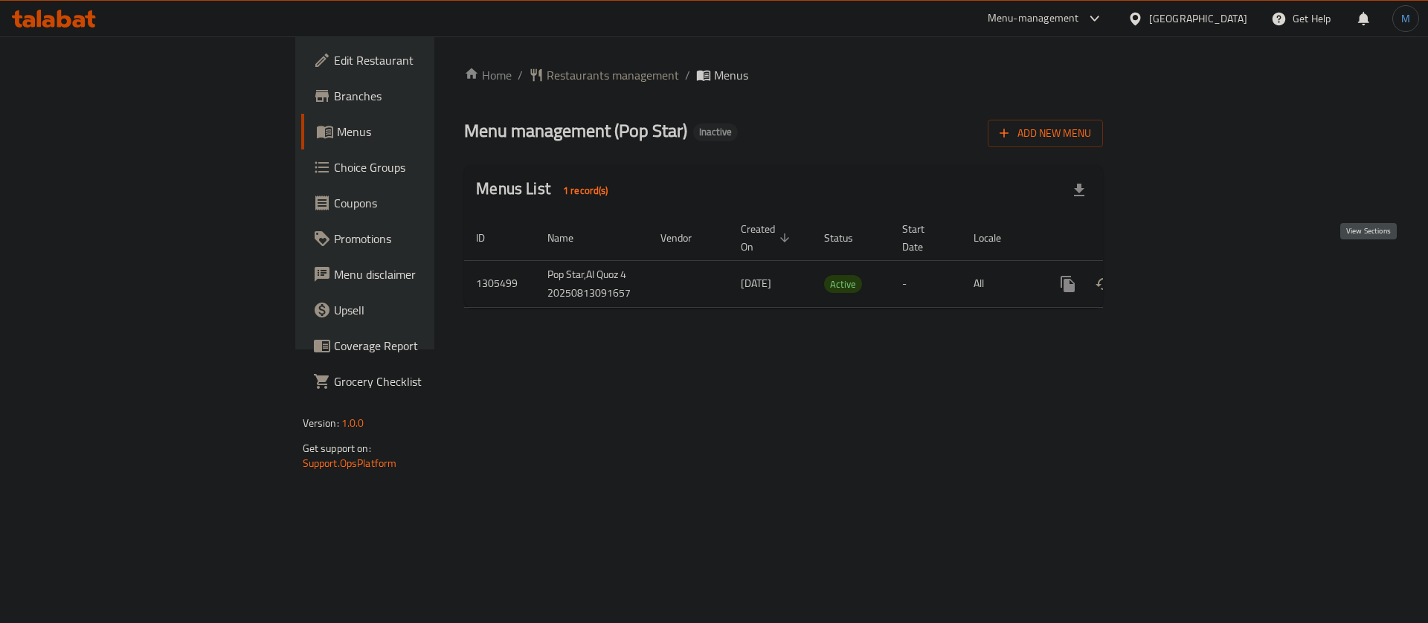
click at [1184, 275] on icon "enhanced table" at bounding box center [1175, 284] width 18 height 18
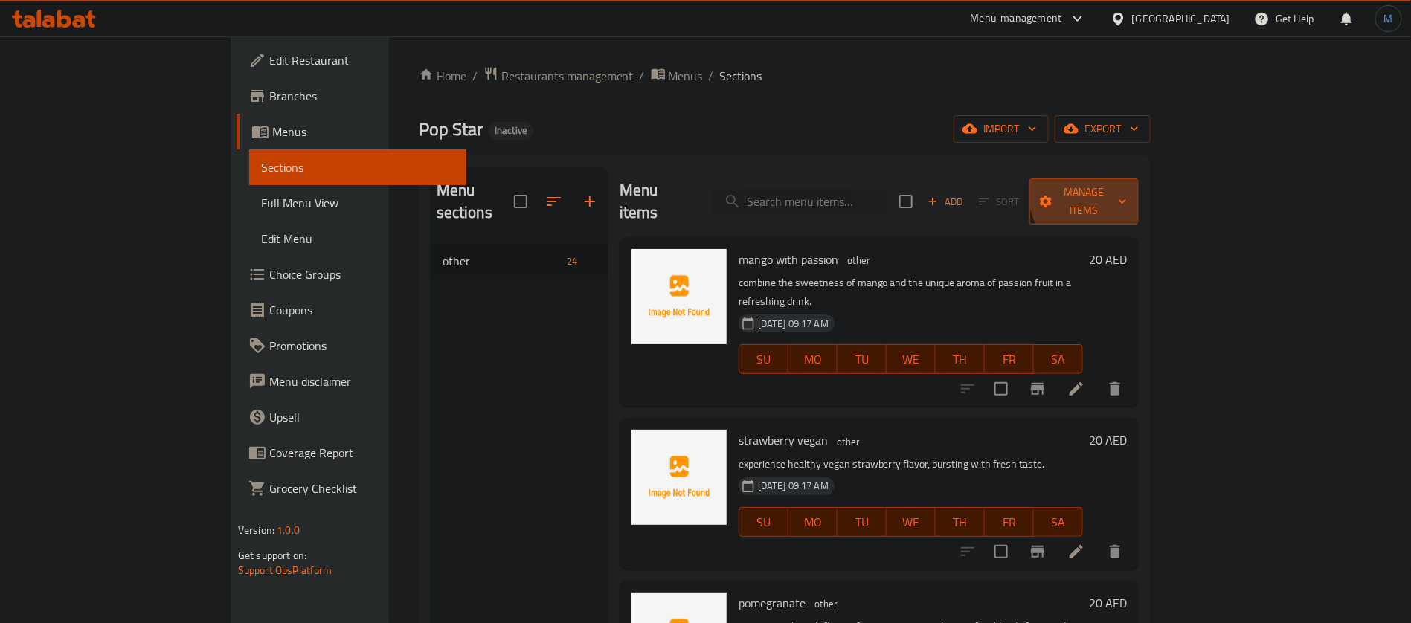
click at [1139, 179] on button "Manage items" at bounding box center [1083, 202] width 109 height 46
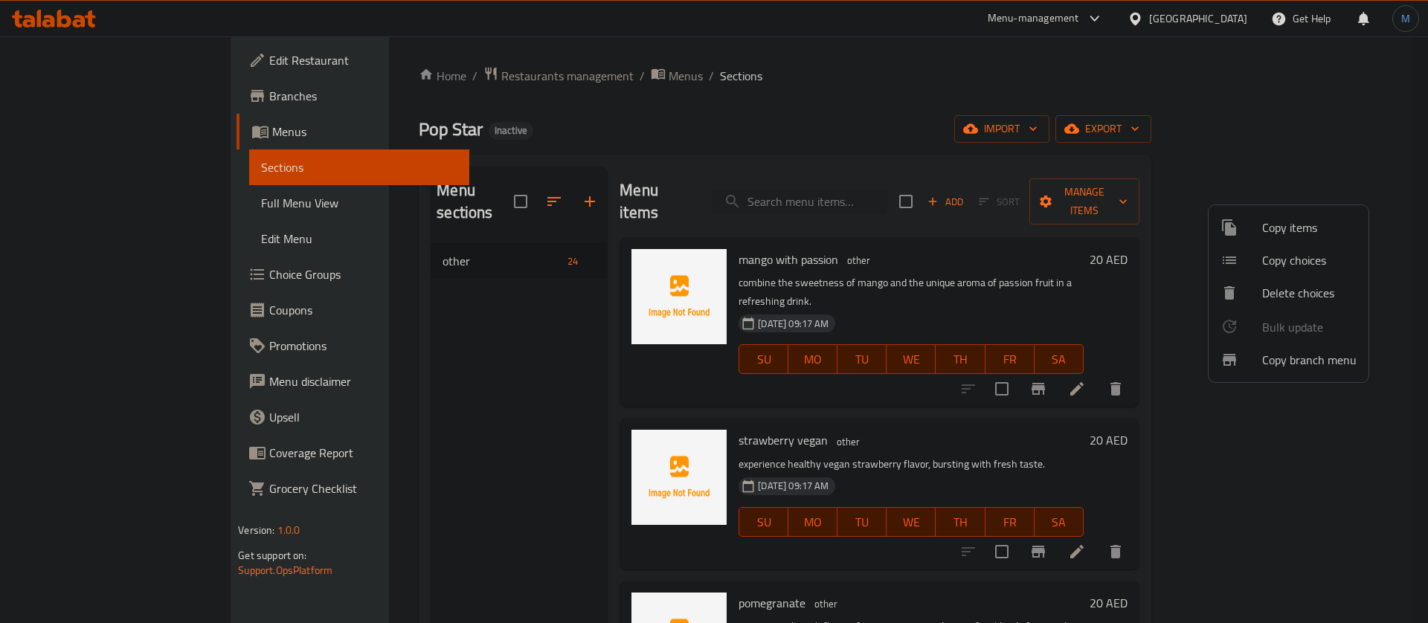
click at [1287, 367] on span "Copy branch menu" at bounding box center [1309, 360] width 94 height 18
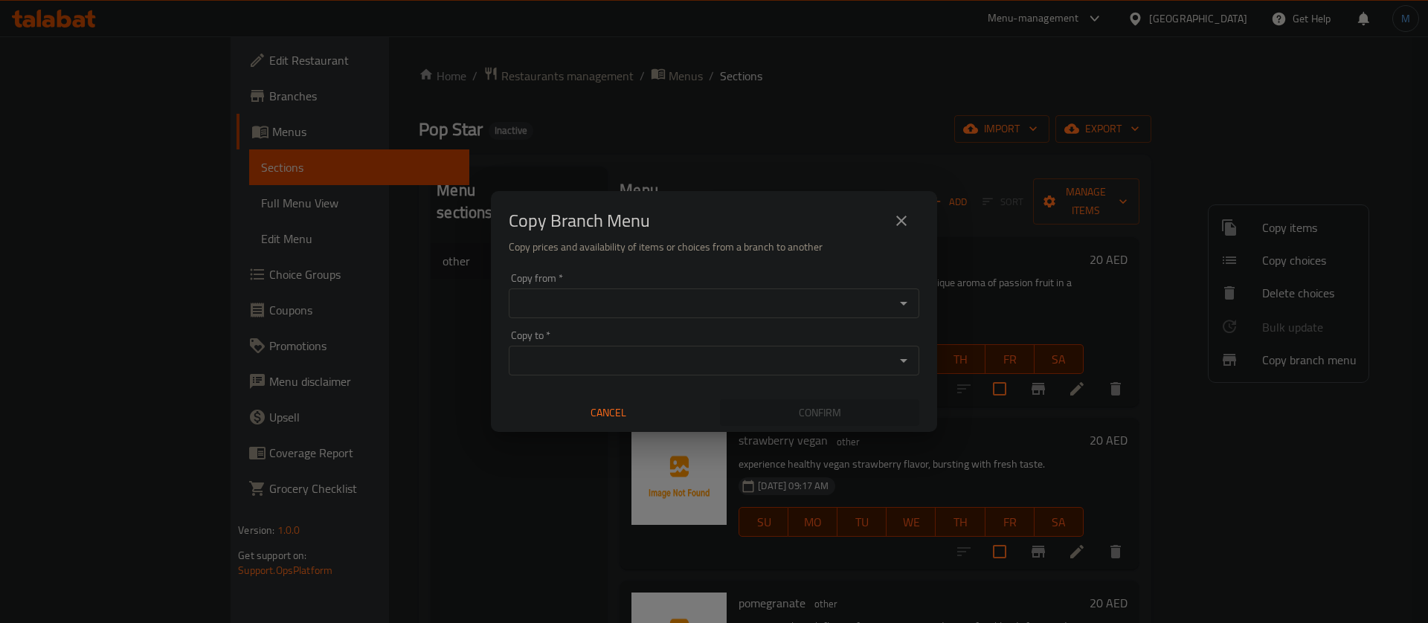
drag, startPoint x: 819, startPoint y: 289, endPoint x: 817, endPoint y: 306, distance: 16.5
click at [817, 304] on div "Copy from   * Copy from *" at bounding box center [714, 295] width 411 height 45
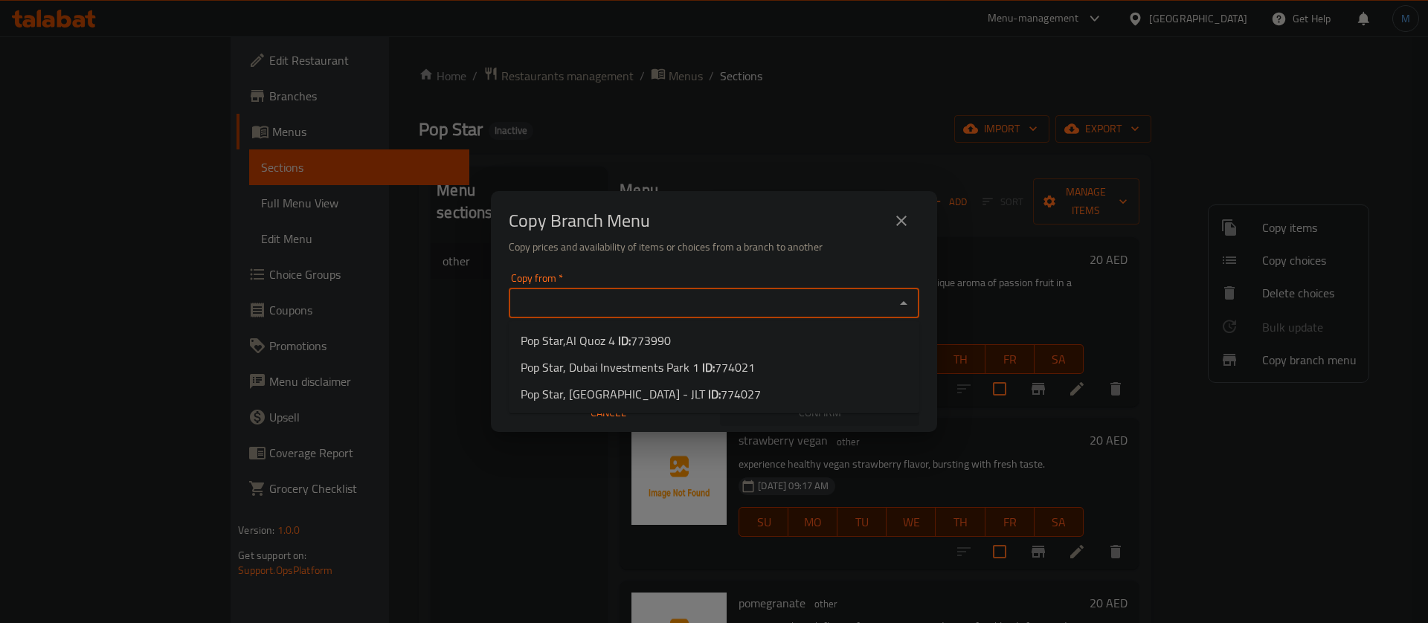
click at [817, 306] on input "Copy from   *" at bounding box center [701, 303] width 377 height 21
click at [682, 338] on li "Pop Star,Al Quoz 4 ID: 773990" at bounding box center [714, 340] width 411 height 27
type input "Pop Star,Al Quoz 4"
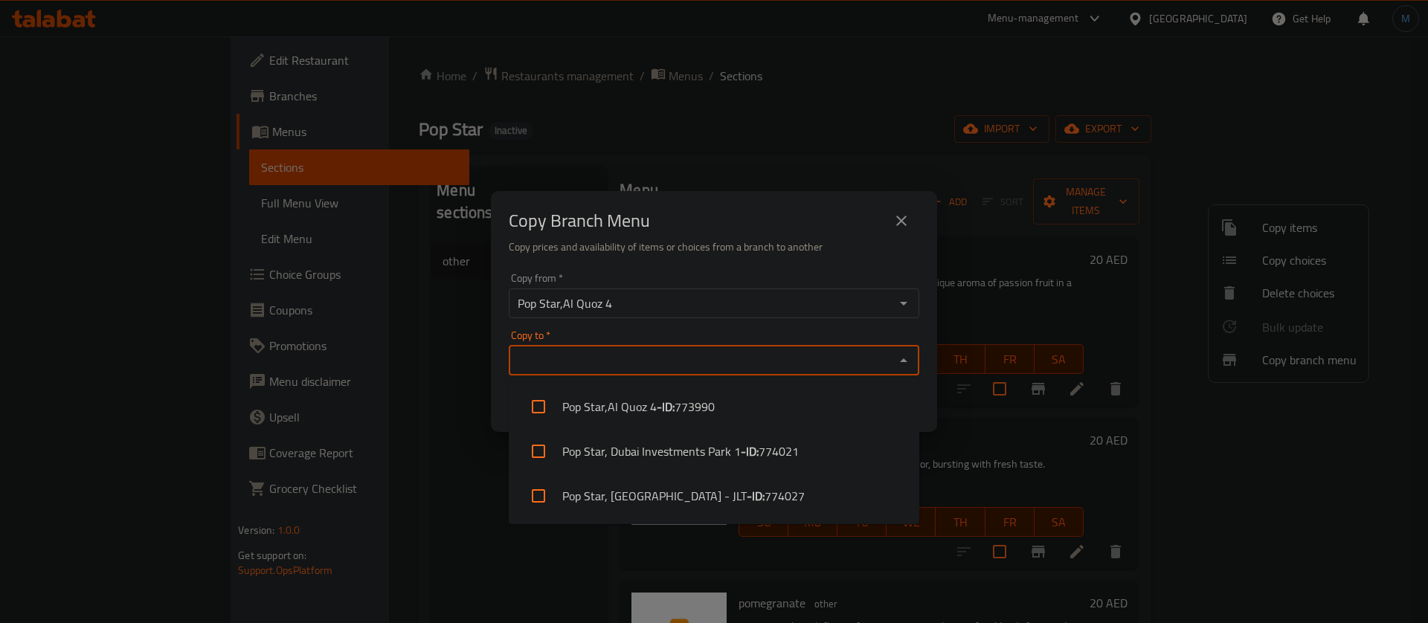
click at [674, 352] on input "Copy to   *" at bounding box center [701, 360] width 377 height 21
click at [674, 486] on li "Pop Star, Jumeirah Lakes Towers - JLT - ID: 774027" at bounding box center [714, 496] width 411 height 45
checkbox input "true"
click at [712, 248] on h6 "Copy prices and availability of items or choices from a branch to another" at bounding box center [714, 247] width 411 height 16
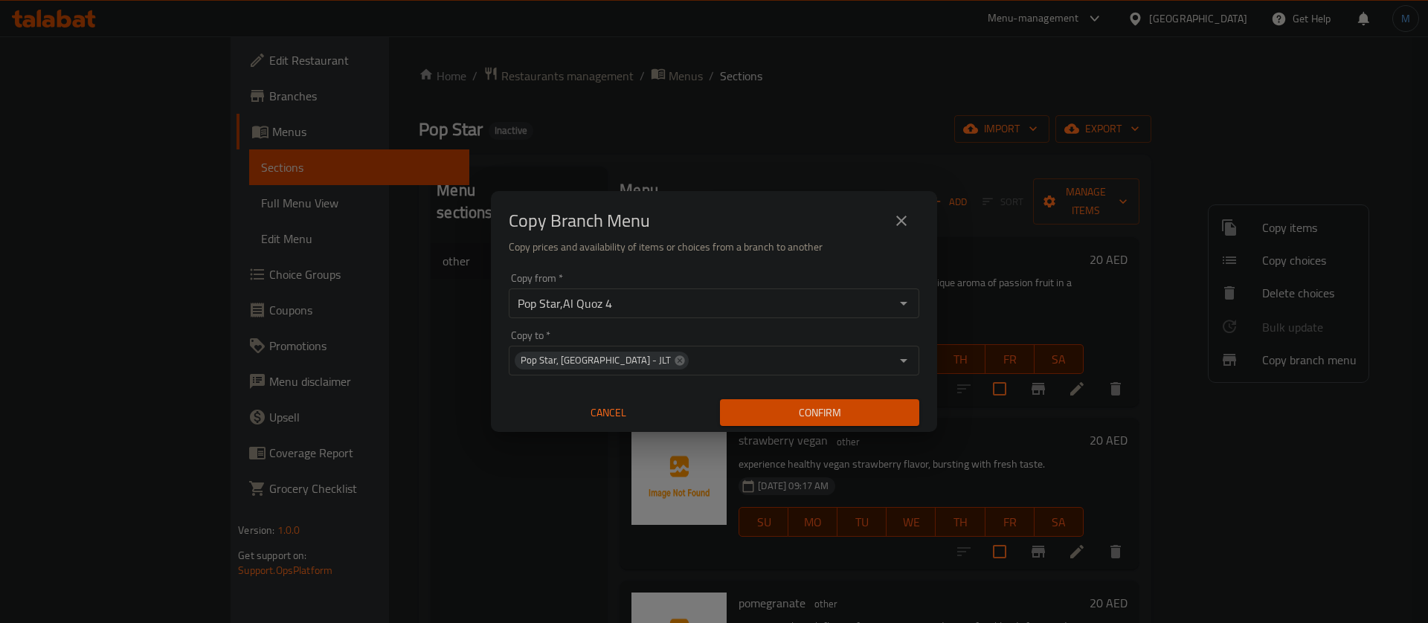
click at [831, 414] on span "Confirm" at bounding box center [820, 413] width 176 height 19
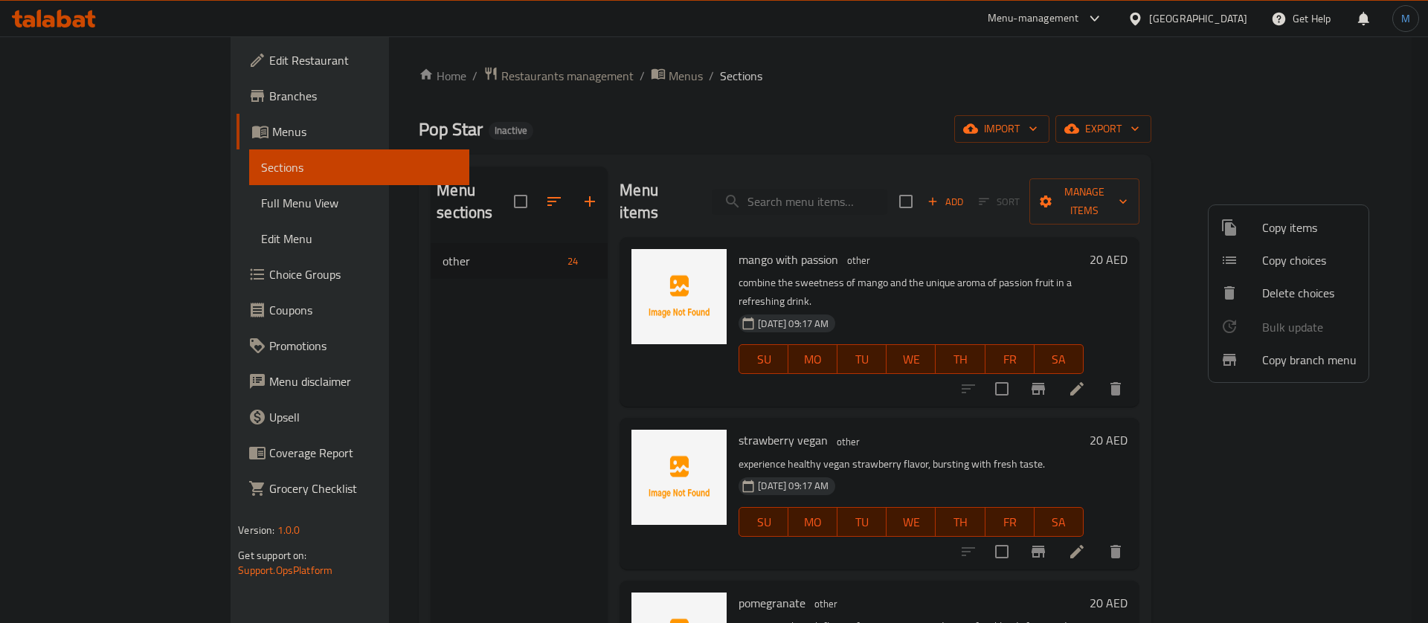
click at [443, 72] on div at bounding box center [714, 311] width 1428 height 623
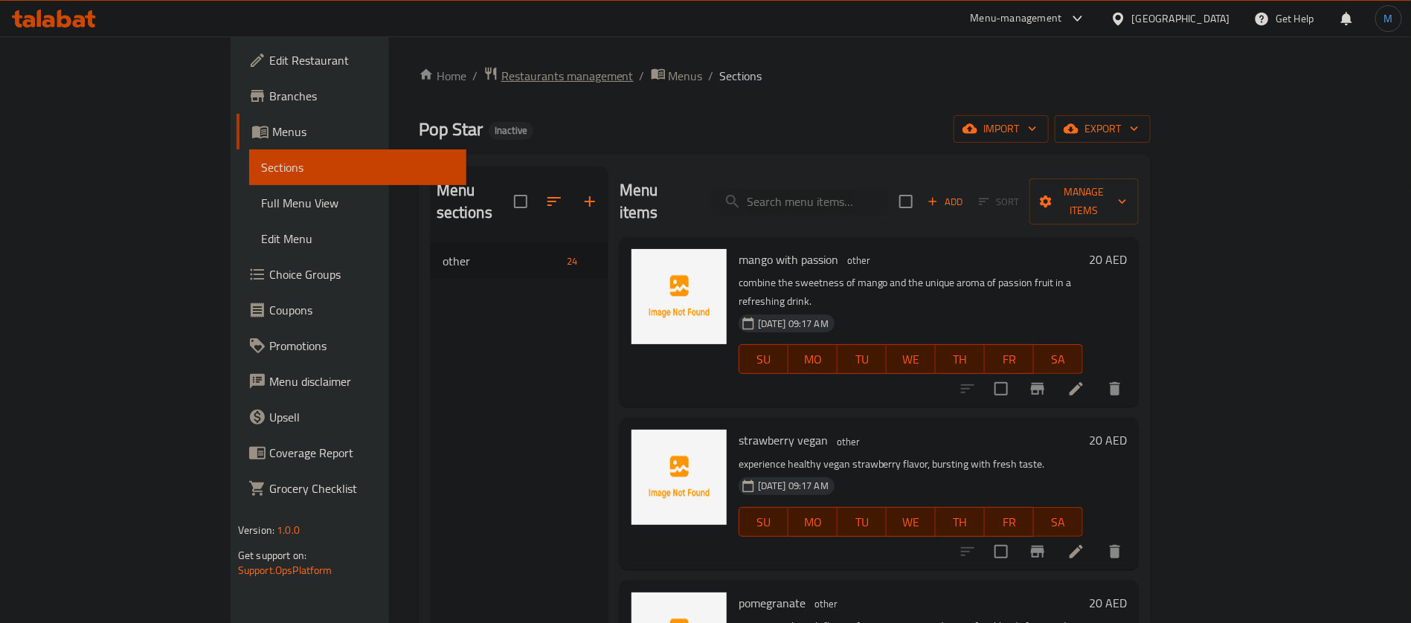
click at [501, 73] on span "Restaurants management" at bounding box center [567, 76] width 132 height 18
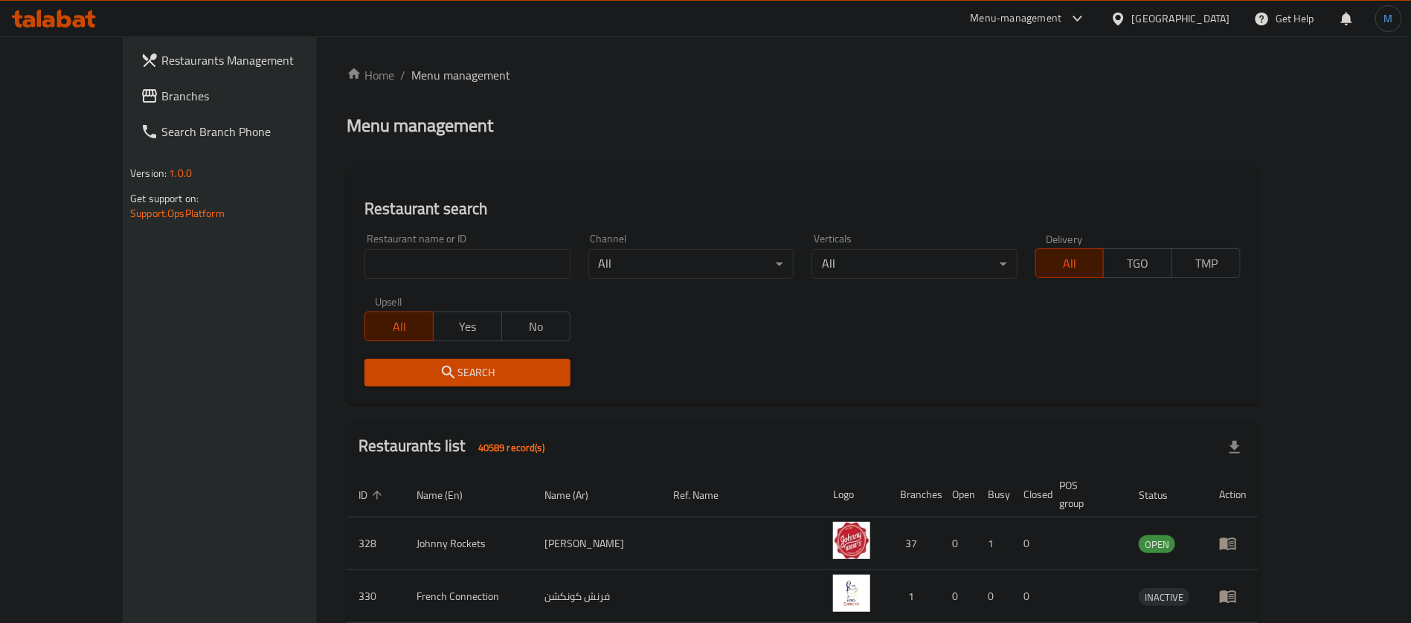
click at [161, 97] on span "Branches" at bounding box center [253, 96] width 185 height 18
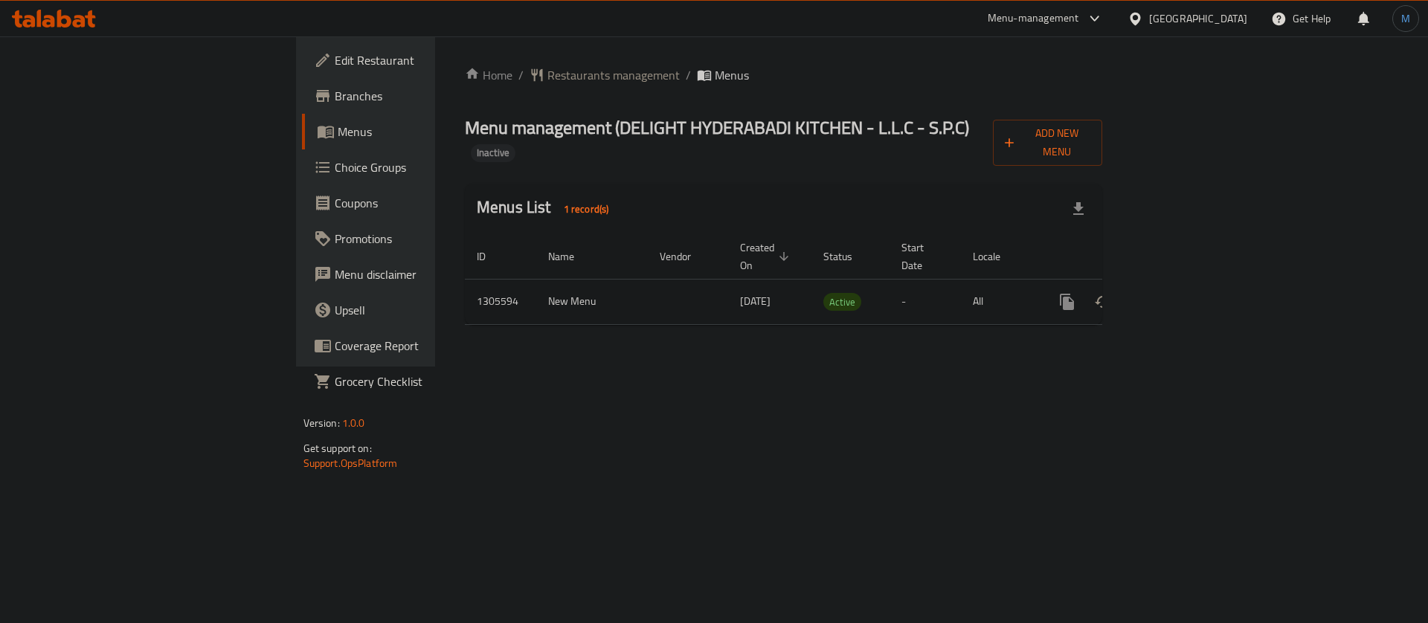
drag, startPoint x: 1335, startPoint y: 138, endPoint x: 1015, endPoint y: 130, distance: 319.9
click at [1015, 130] on div "Menu management ( DELIGHT HYDERABADI KITCHEN - L.L.C - S.P.C ) Inactive Add New…" at bounding box center [783, 140] width 637 height 52
click at [1192, 284] on link "enhanced table" at bounding box center [1175, 302] width 36 height 36
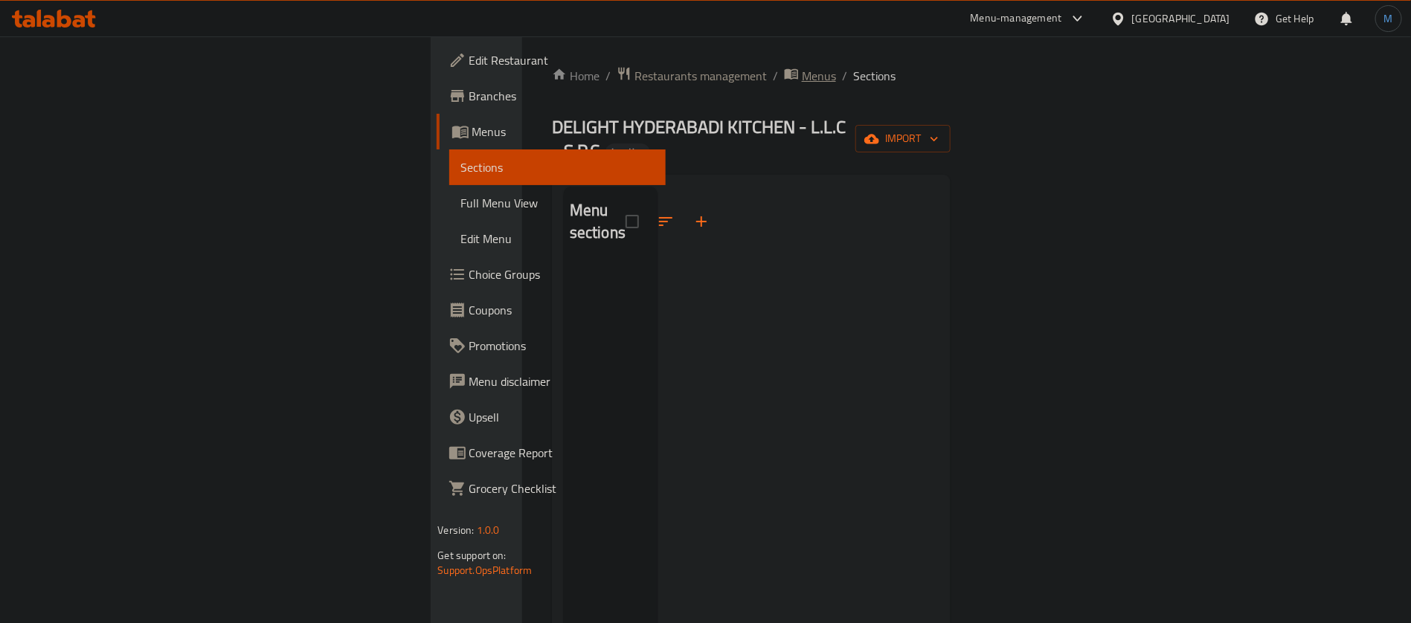
click at [802, 67] on span "Menus" at bounding box center [819, 76] width 34 height 18
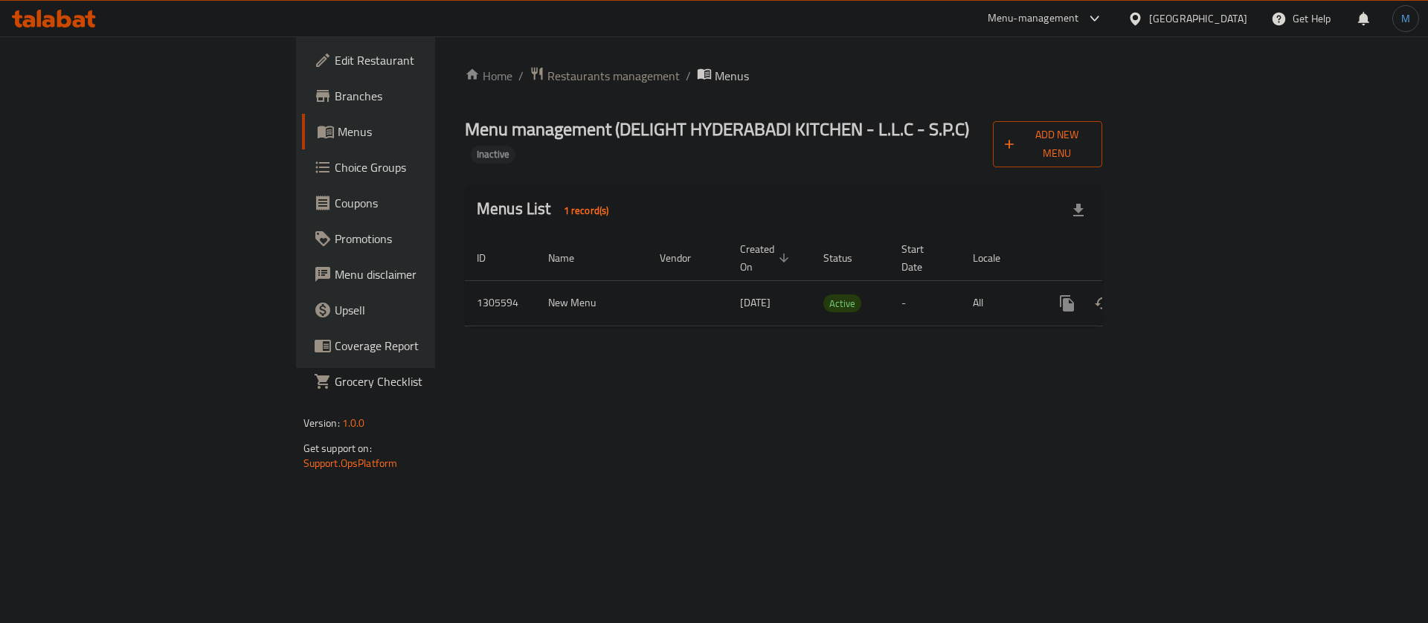
click at [1091, 136] on span "Add New Menu" at bounding box center [1048, 144] width 86 height 37
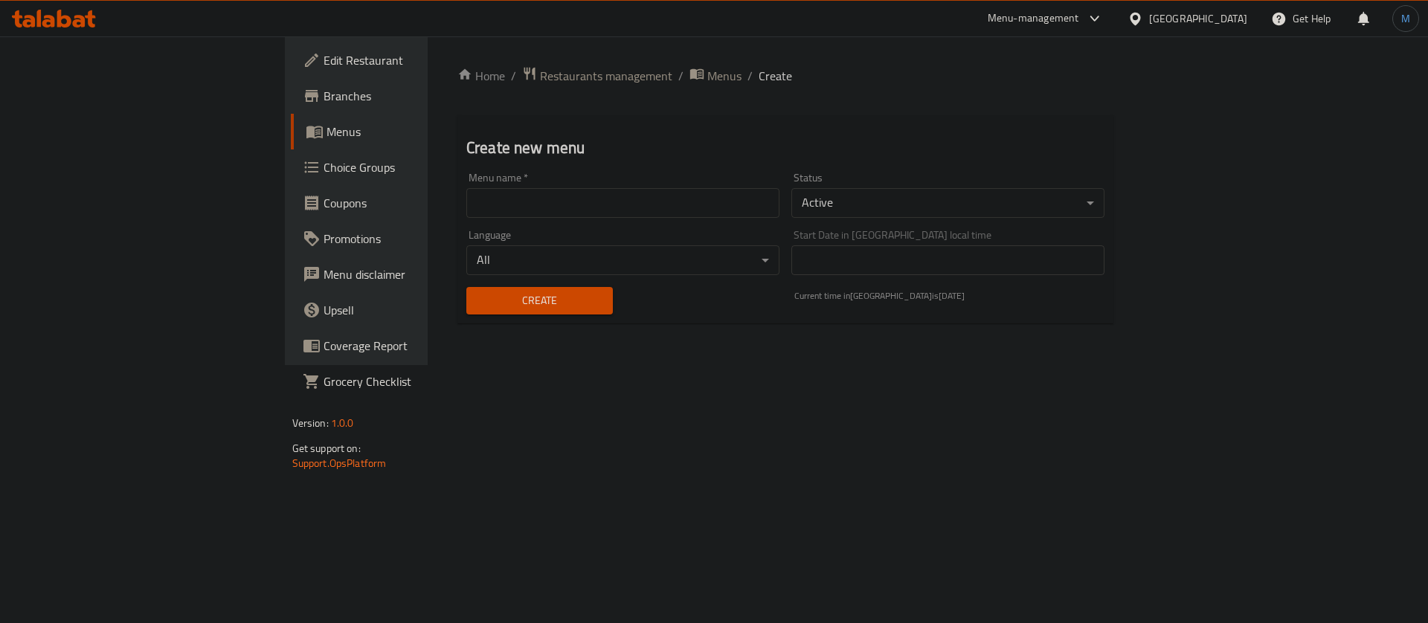
click at [589, 196] on input "text" at bounding box center [622, 203] width 313 height 30
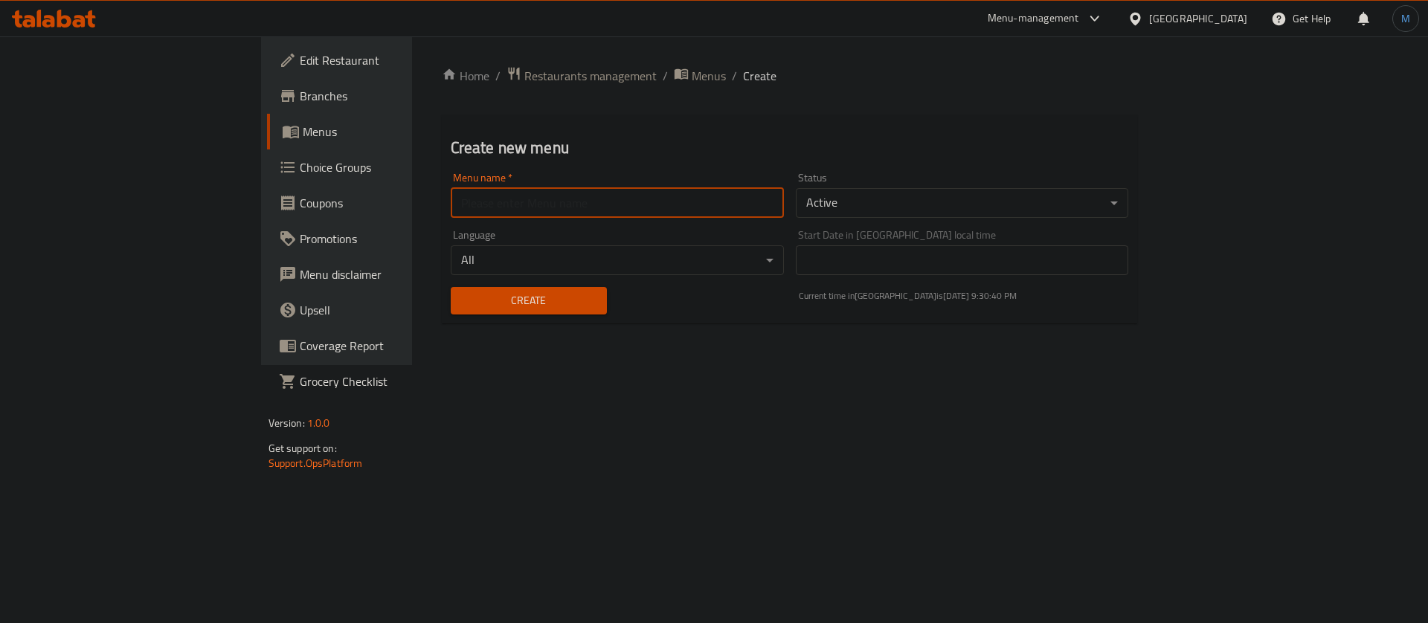
type input "1"
click at [463, 301] on span "Create" at bounding box center [529, 301] width 132 height 19
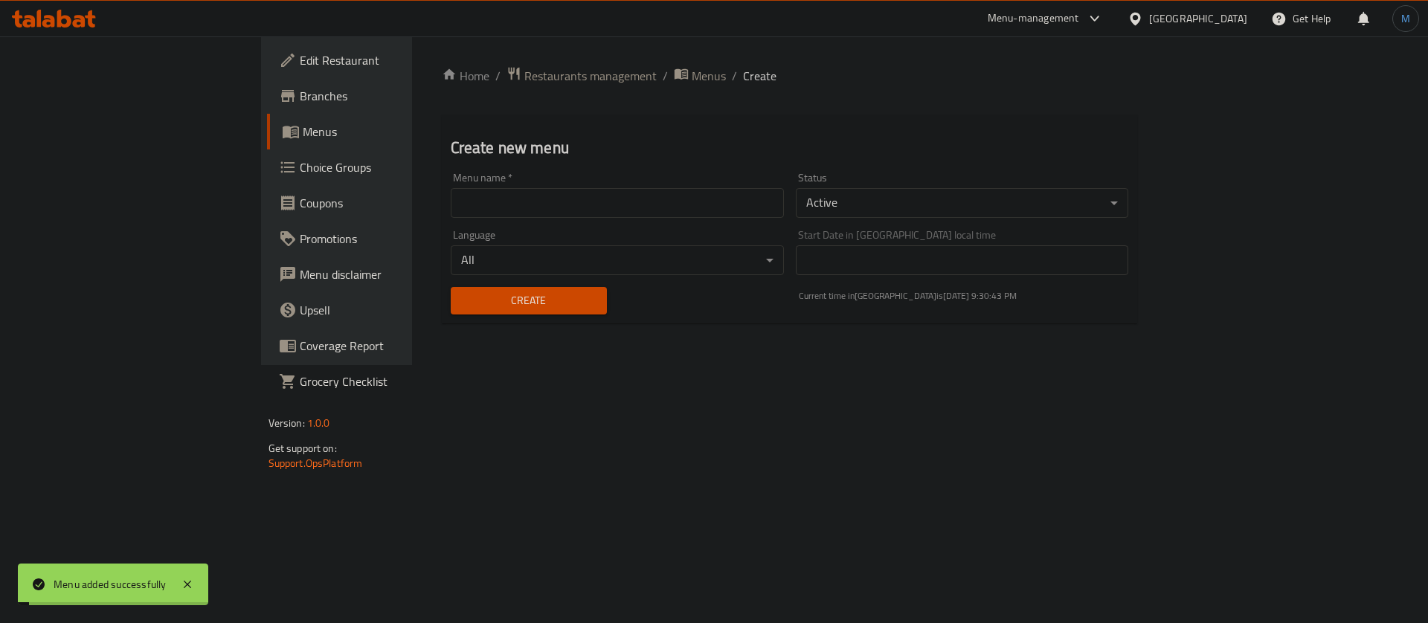
click at [692, 72] on span "Menus" at bounding box center [709, 76] width 34 height 18
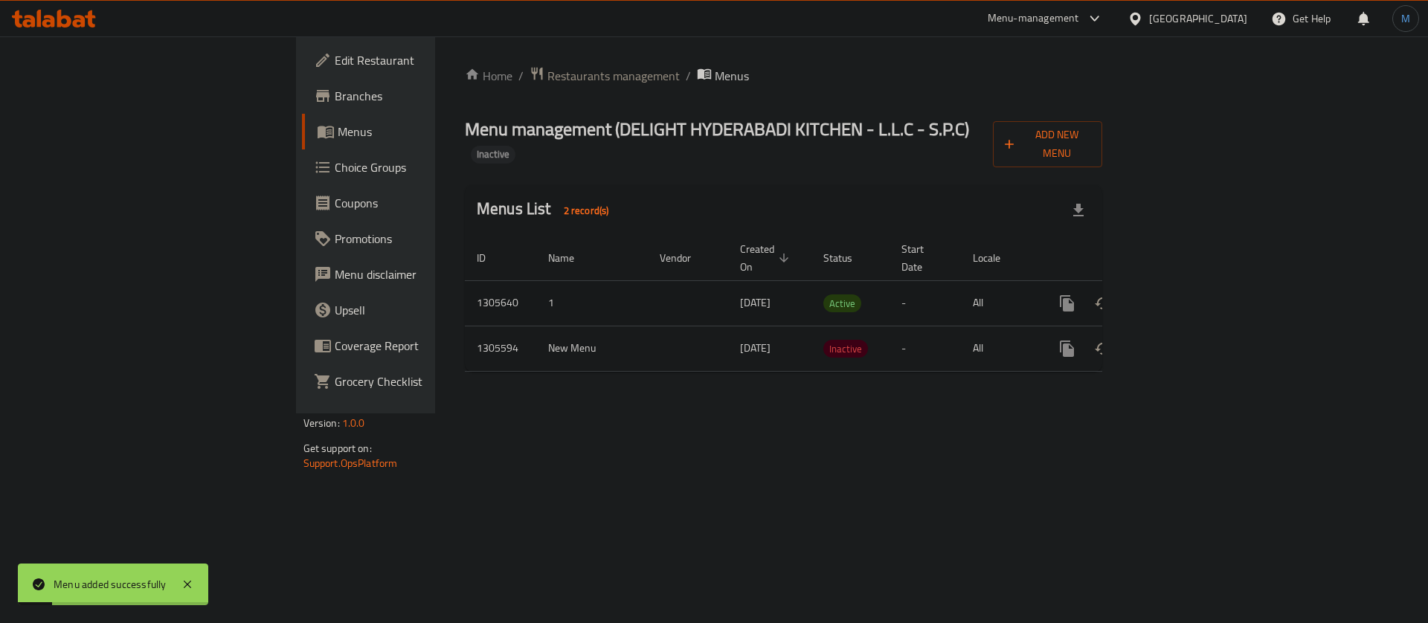
click at [1192, 286] on link "enhanced table" at bounding box center [1175, 304] width 36 height 36
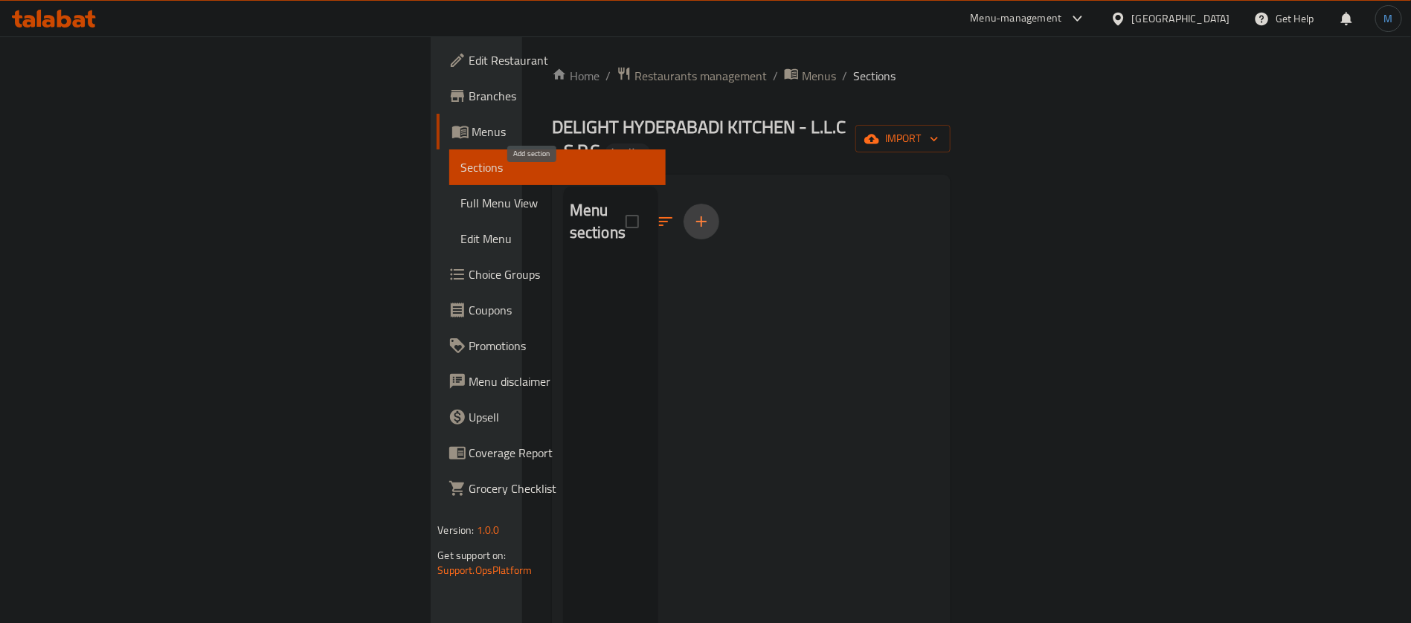
click at [693, 213] on icon "button" at bounding box center [702, 222] width 18 height 18
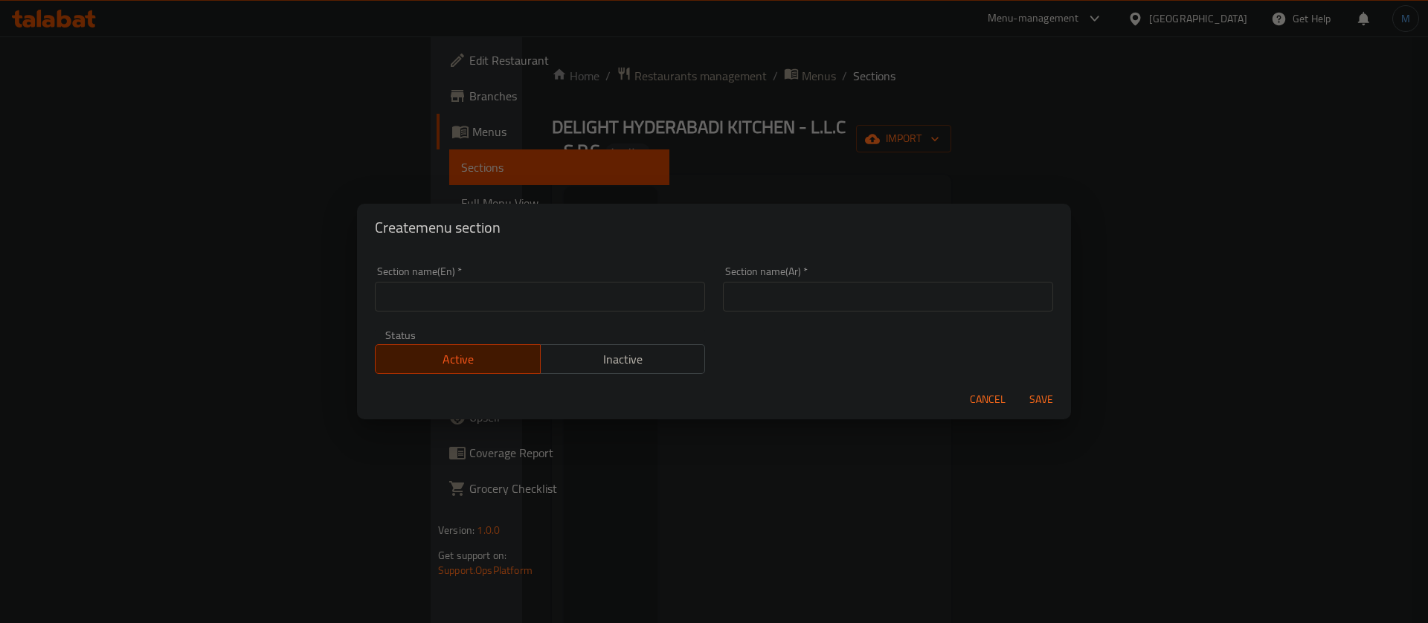
click at [815, 315] on div "Section name(Ar)   * Section name(Ar) *" at bounding box center [888, 288] width 348 height 63
click at [814, 296] on input "text" at bounding box center [888, 297] width 330 height 30
click at [602, 303] on input "text" at bounding box center [540, 297] width 330 height 30
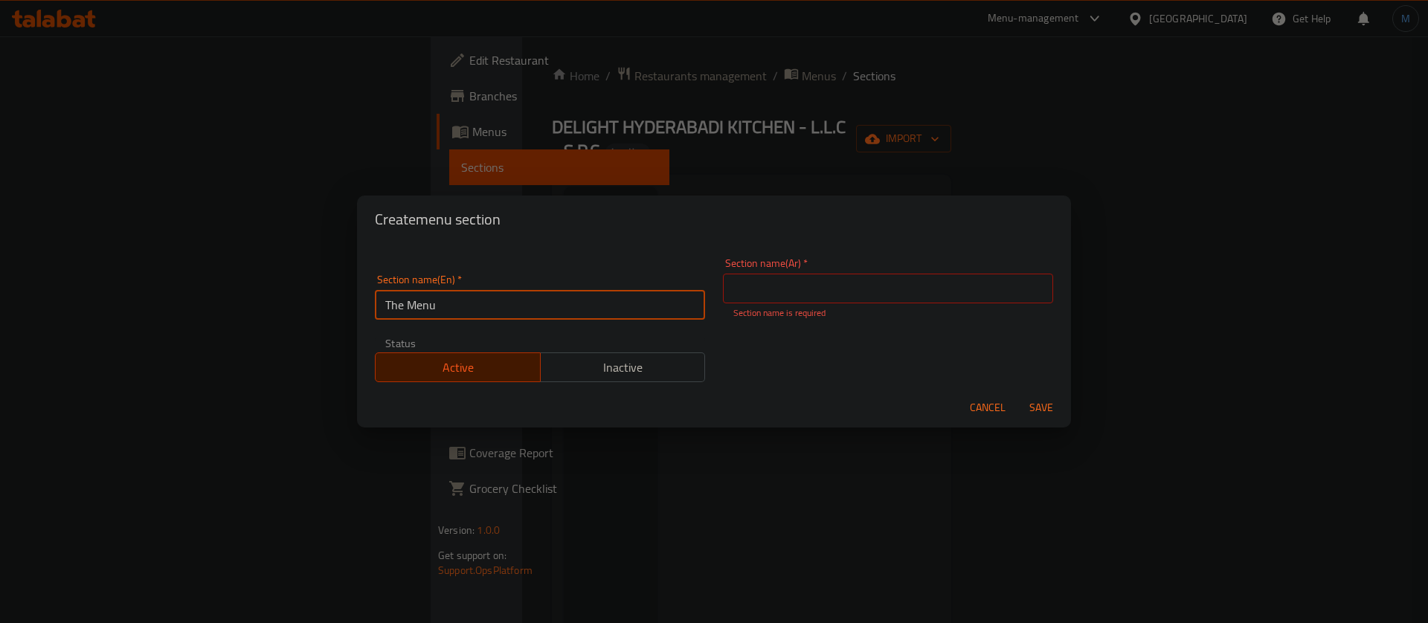
type input "The Menu"
click at [849, 292] on input "text" at bounding box center [888, 289] width 330 height 30
type input "قائمة الطعام"
click at [1018, 394] on button "Save" at bounding box center [1042, 408] width 48 height 28
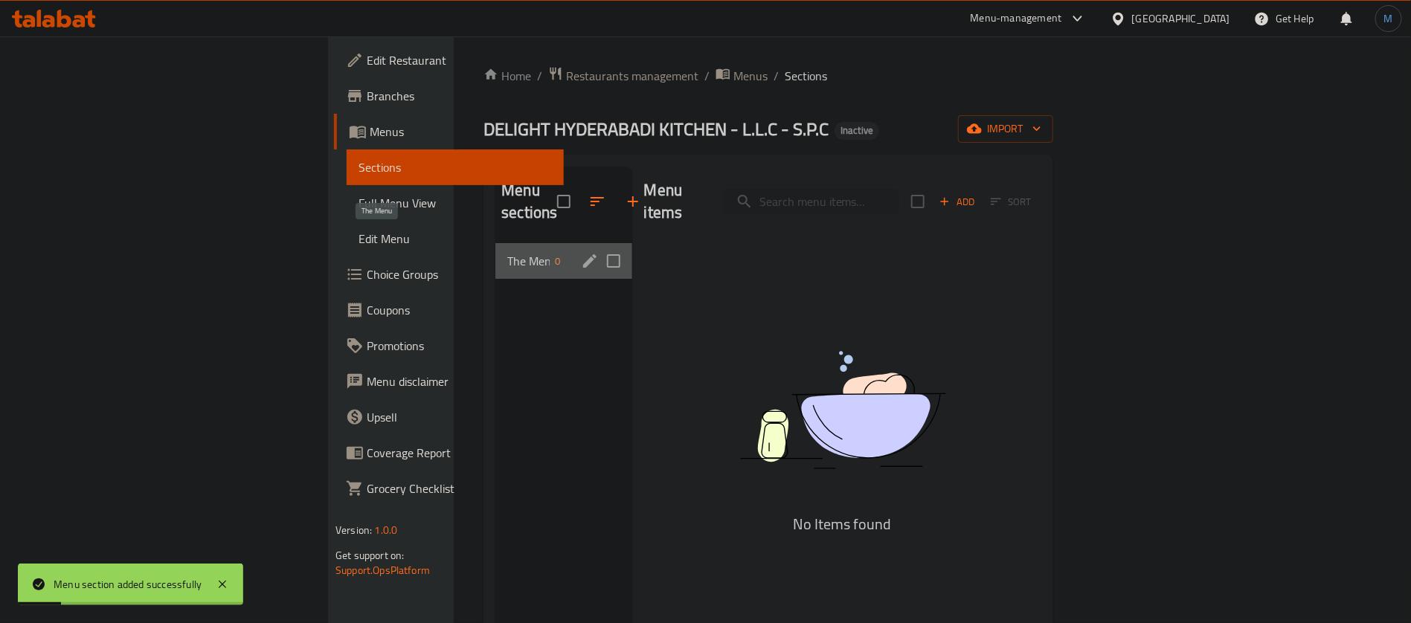
click at [507, 252] on span "The Menu" at bounding box center [528, 261] width 42 height 18
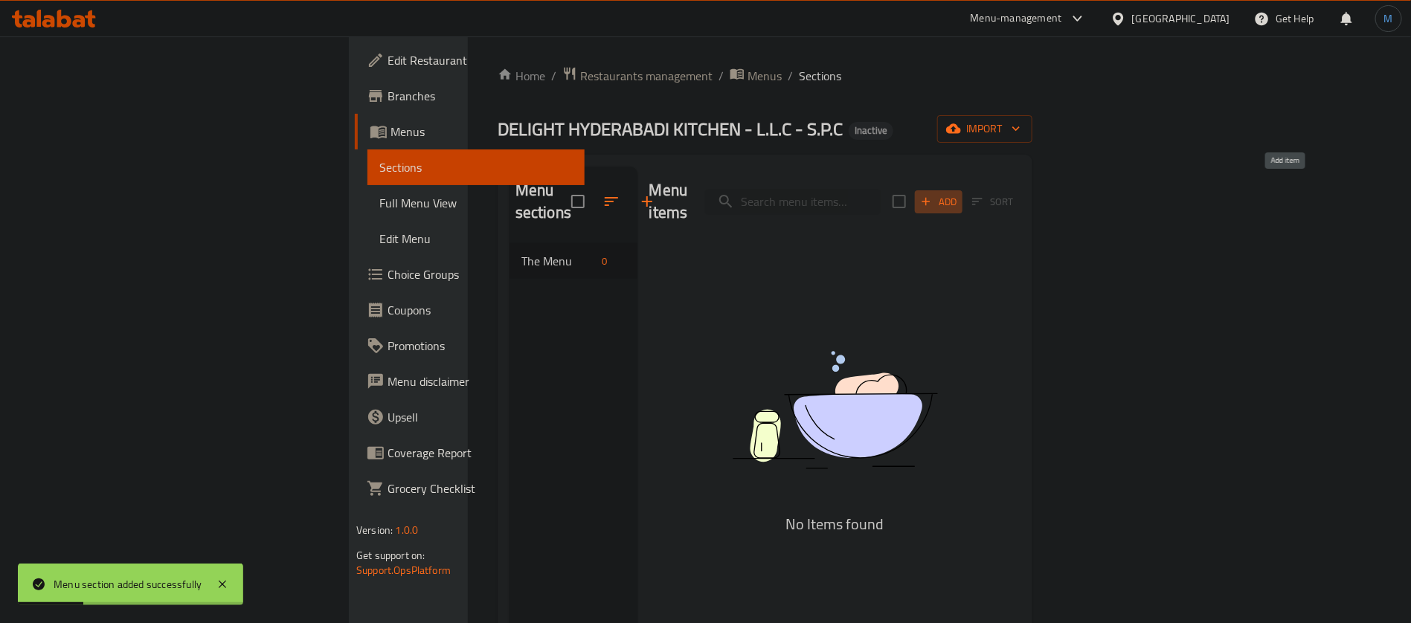
click at [959, 193] on span "Add" at bounding box center [939, 201] width 40 height 17
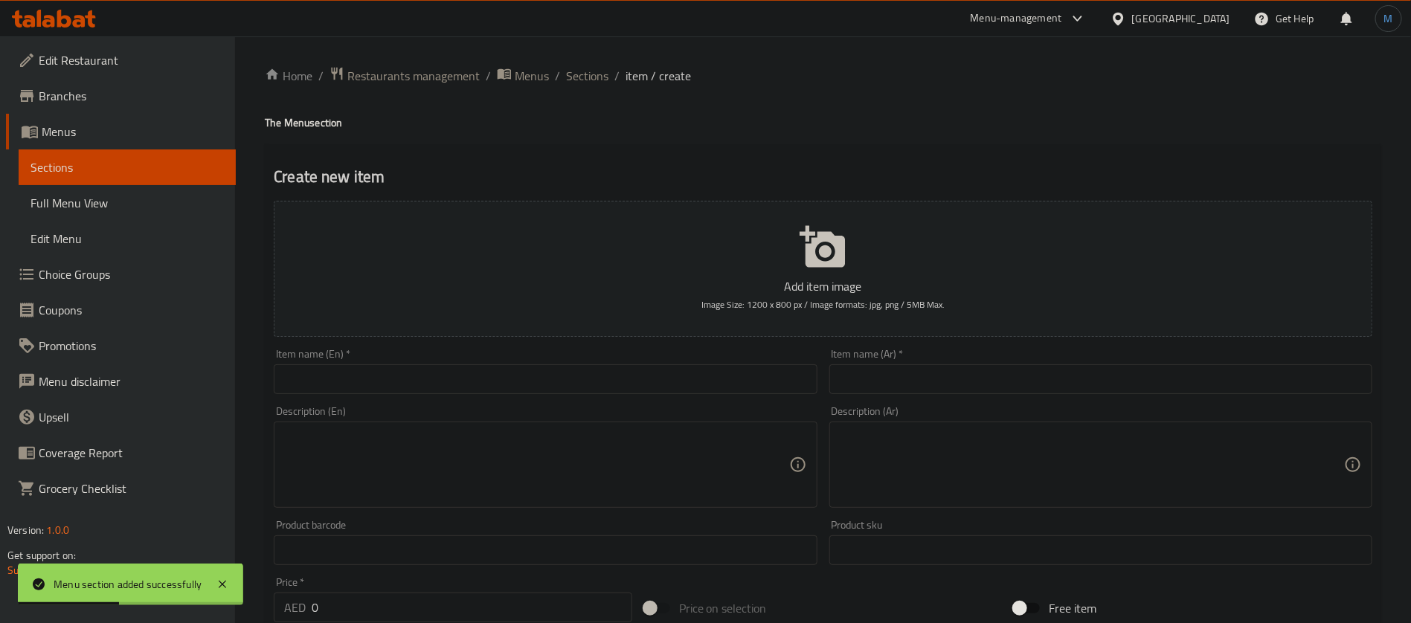
paste input "Tandoor Chicken Full/Half"
click at [459, 380] on input "text" at bounding box center [545, 379] width 543 height 30
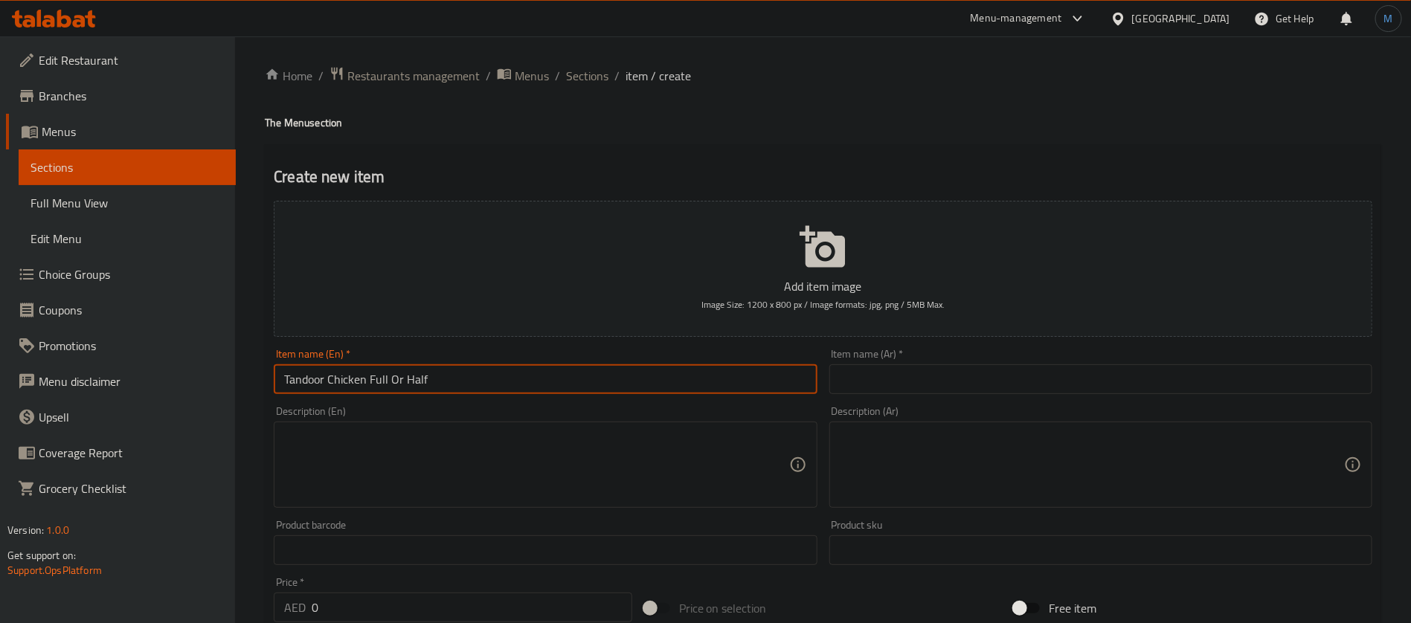
paste input "i"
type input "Tandoori Chicken Full Or Half"
click at [943, 379] on input "text" at bounding box center [1100, 379] width 543 height 30
paste input "دجاج تندوري كامل أو نصف"
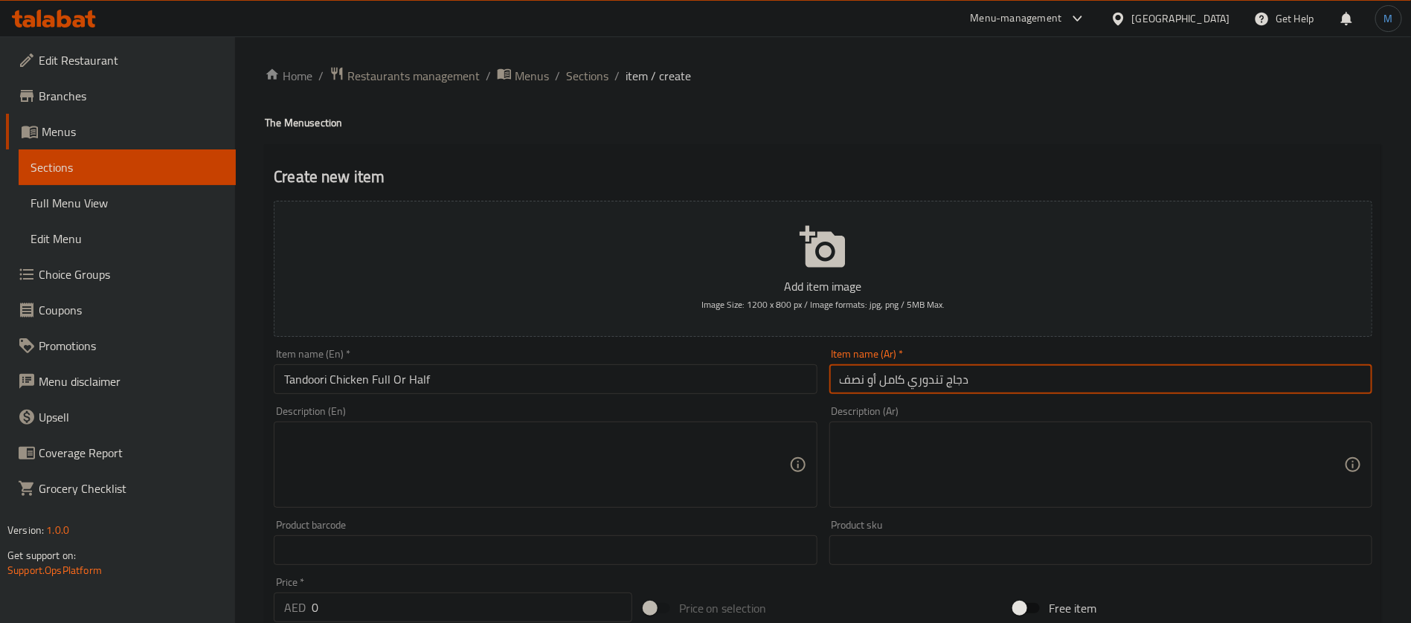
type input "دجاج تندوري كامل أو نصف"
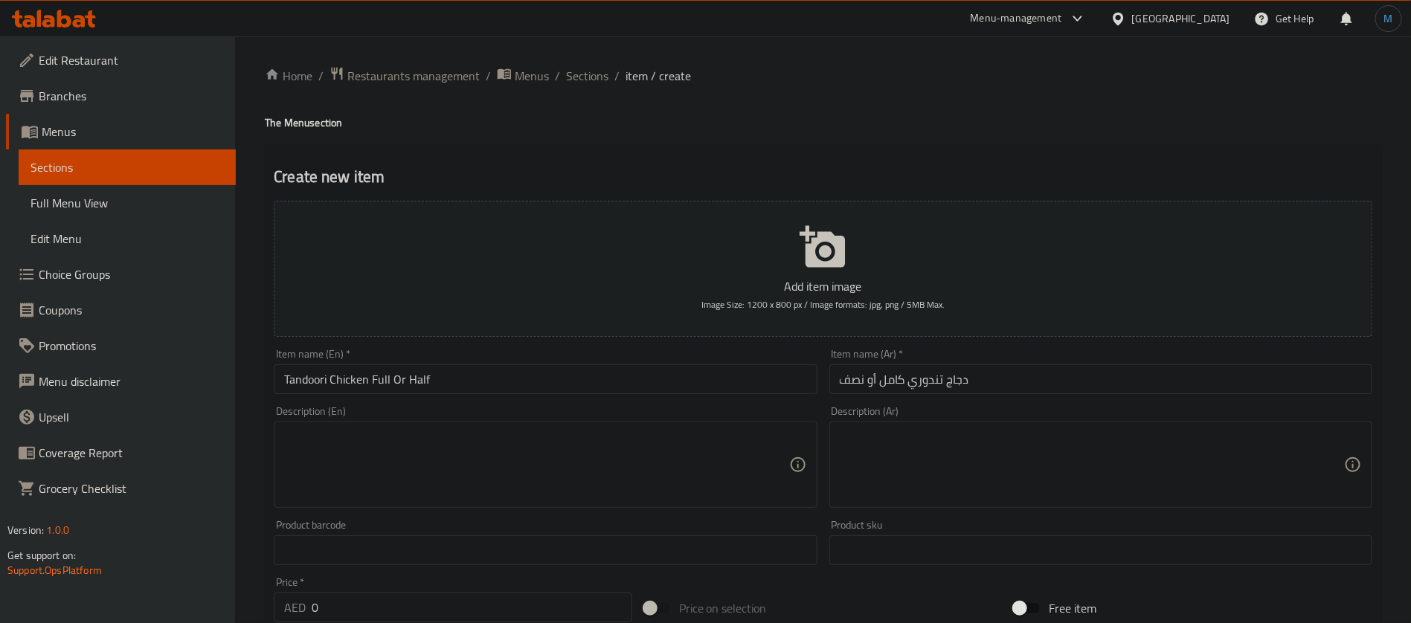
click at [628, 428] on div "Description (En)" at bounding box center [545, 465] width 543 height 86
paste textarea "Roasted chicken, yogurt, lemon juice, ginger, garlic, spices, red chili, and co…"
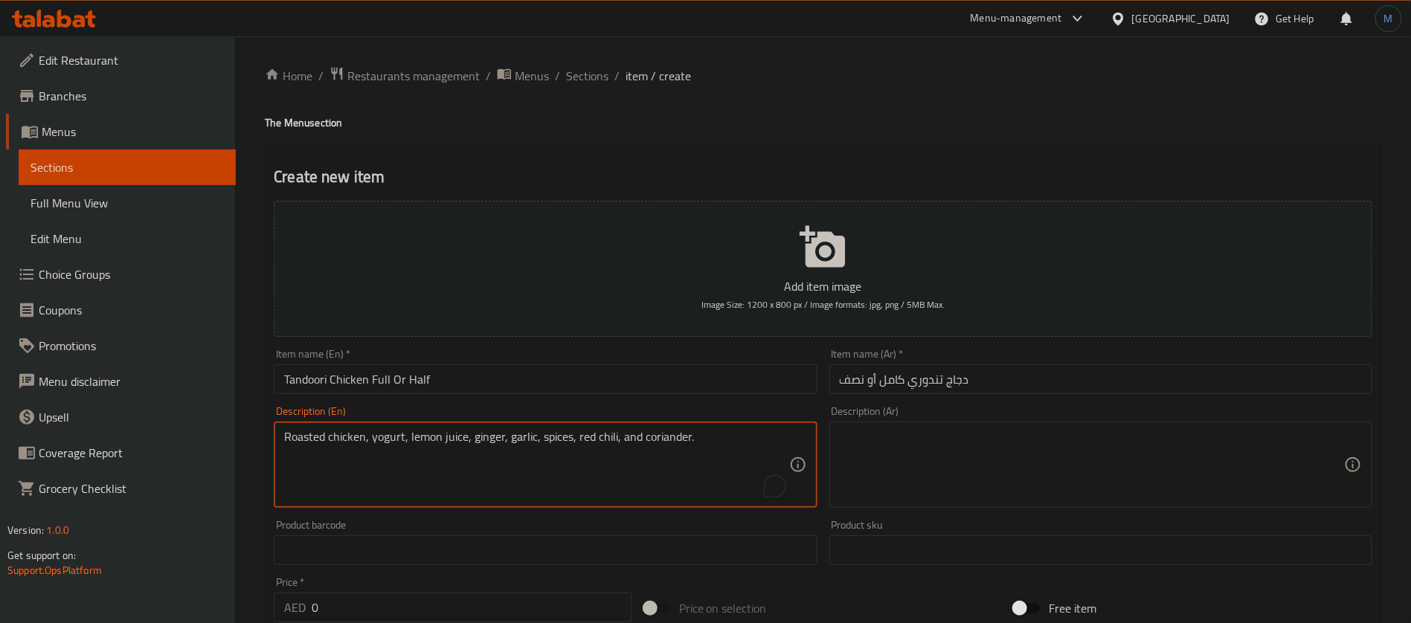
type textarea "Roasted chicken, yogurt, lemon juice, ginger, garlic, spices, red chili, and co…"
click at [976, 456] on textarea at bounding box center [1092, 465] width 504 height 71
paste textarea "دجاج مشوي، زبادي، عصير ليمون، زنجبيل، ثوم، بهارات، فلفل أحمر، وكزبرة."
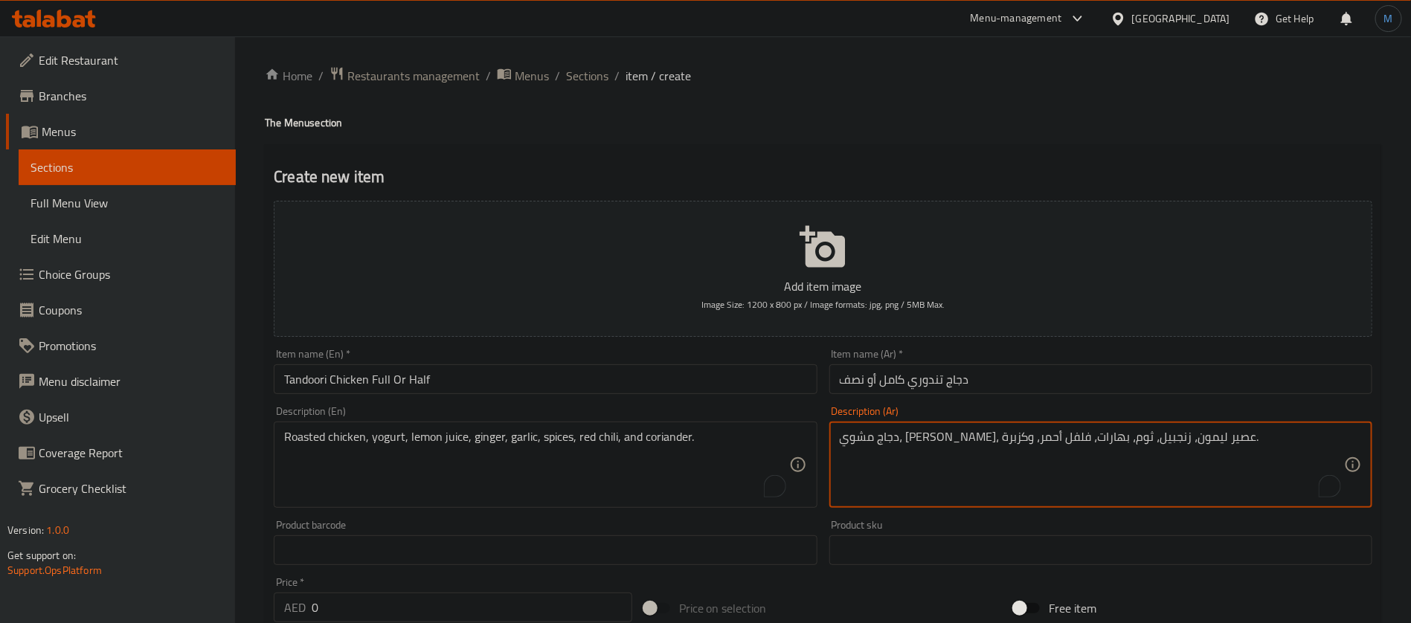
click at [879, 440] on textarea "دجاج مشوي، زبادي، عصير ليمون، زنجبيل، ثوم، بهارات، فلفل أحمر، وكزبرة." at bounding box center [1092, 465] width 504 height 71
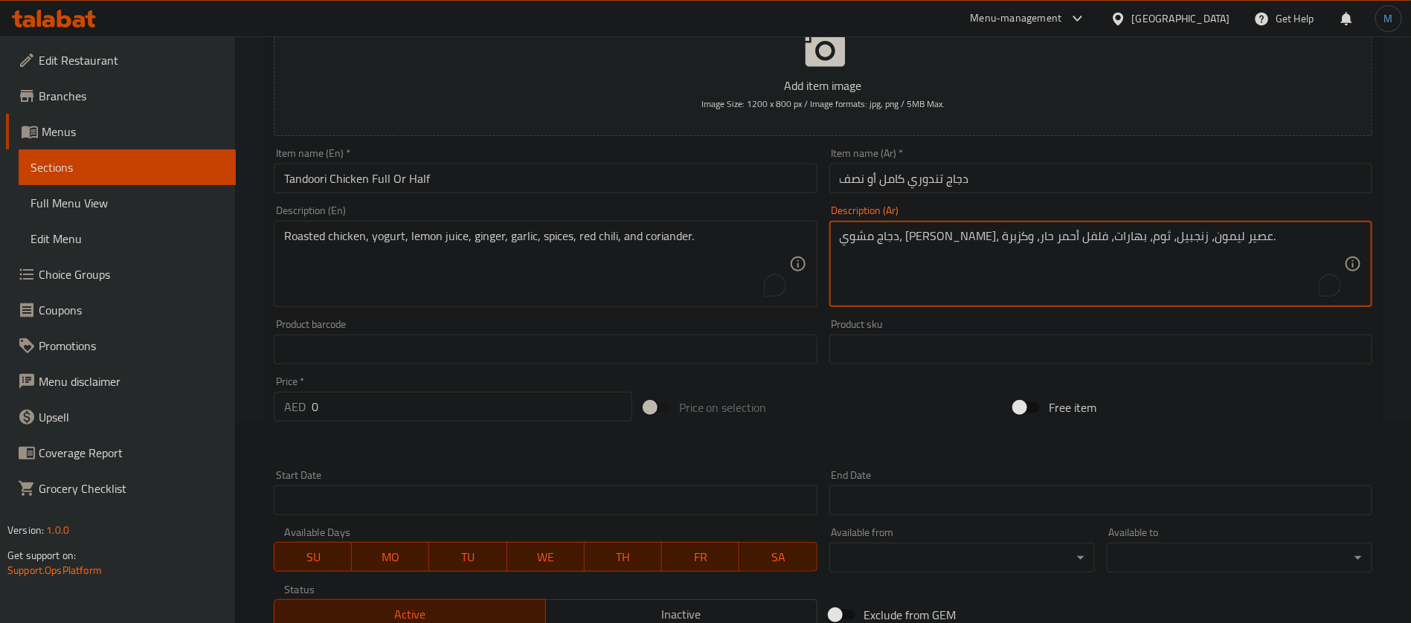
scroll to position [223, 0]
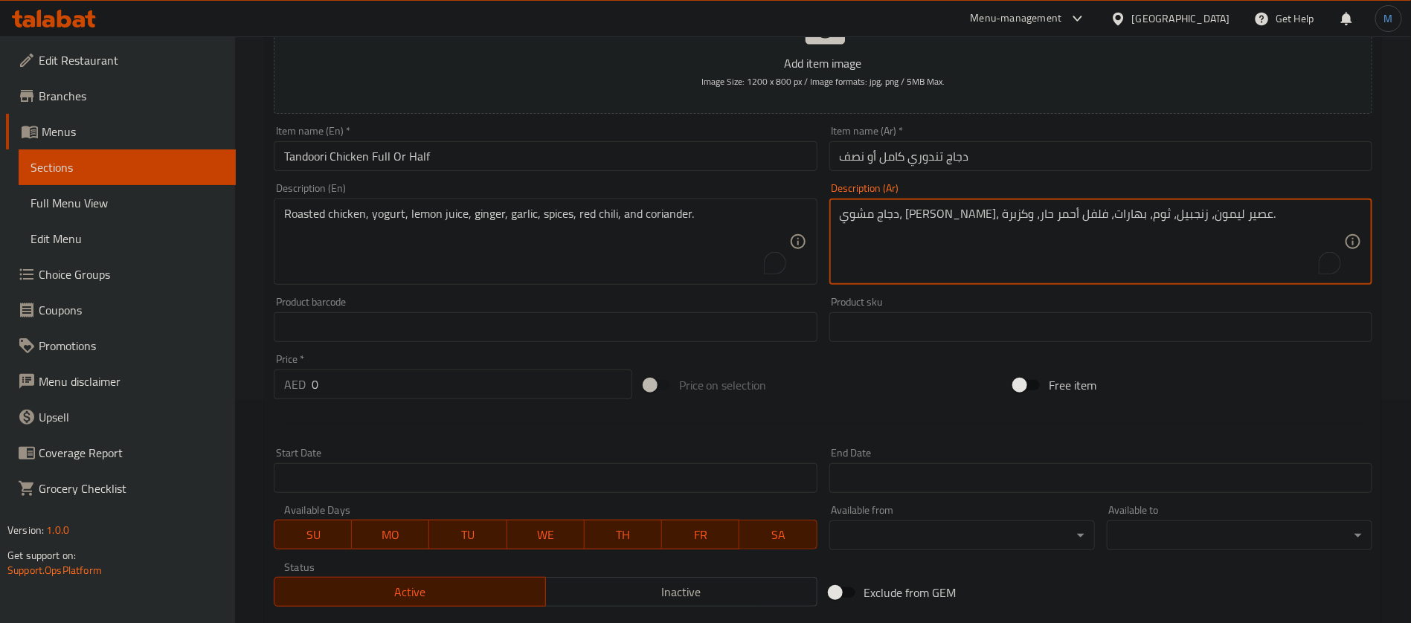
type textarea "دجاج مشوي، زبادي، عصير ليمون، زنجبيل، ثوم، بهارات، فلفل أحمر حار، وكزبرة."
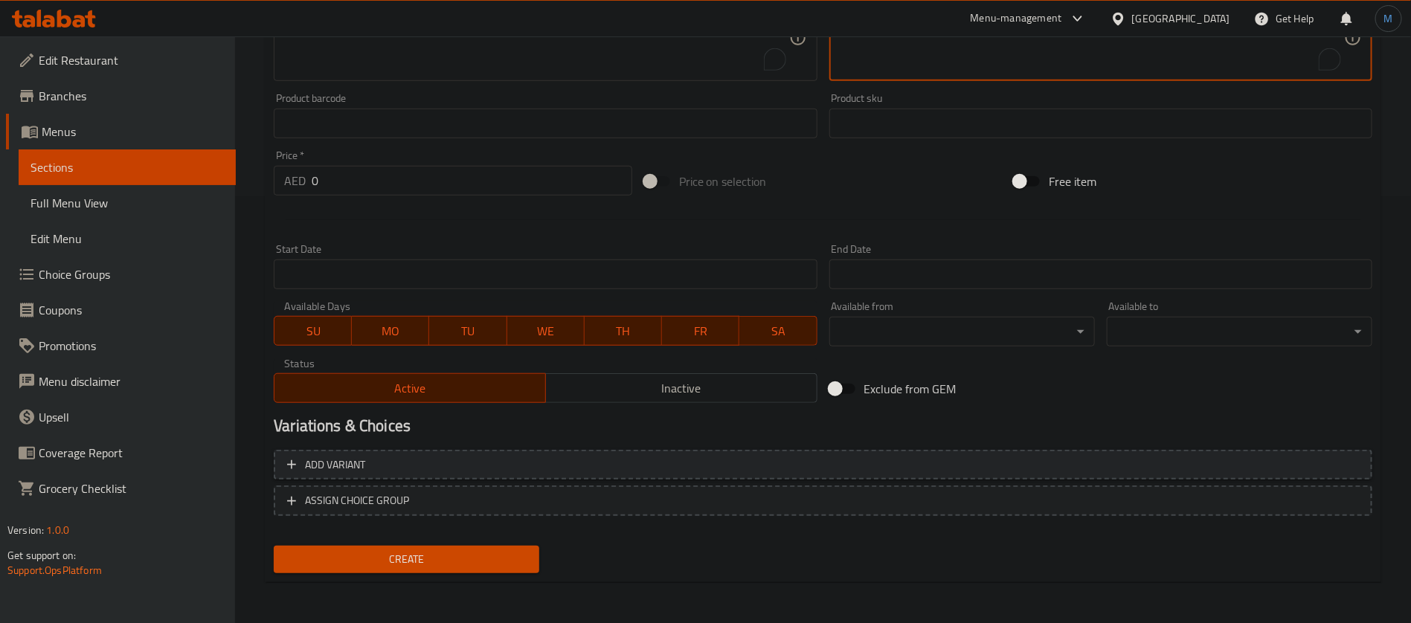
click at [1255, 463] on span "Add variant" at bounding box center [823, 465] width 1072 height 19
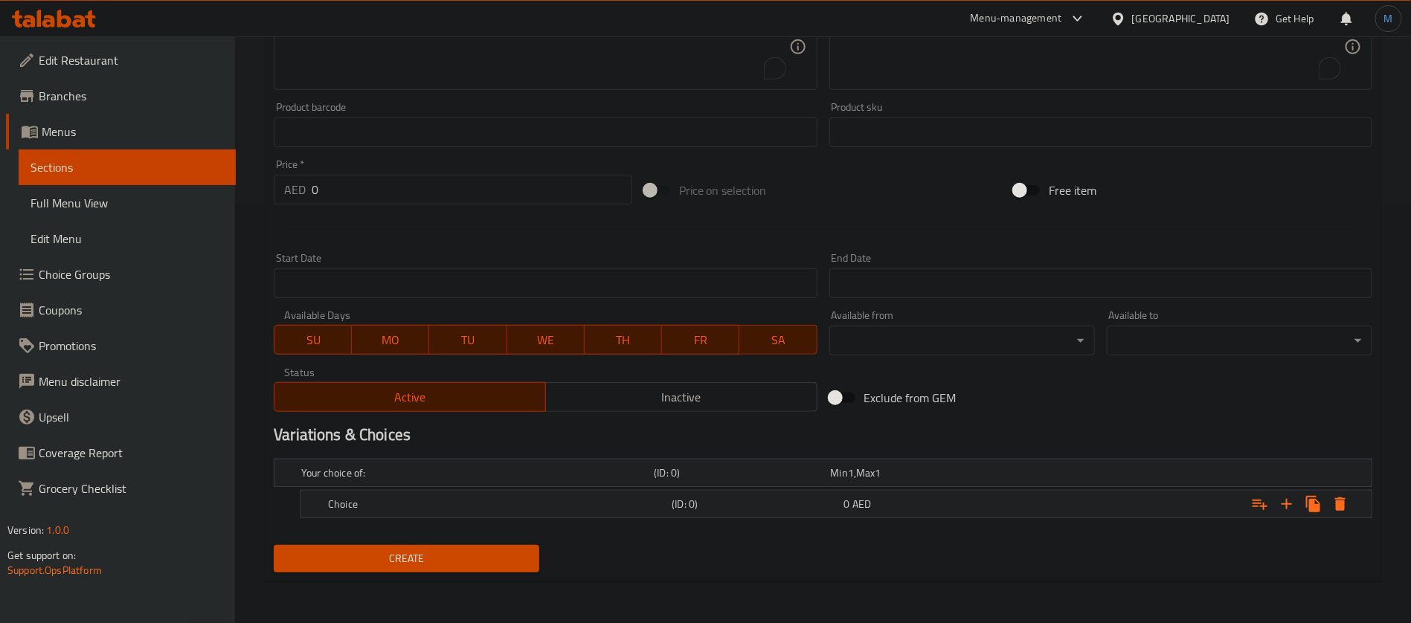
scroll to position [417, 0]
click at [1282, 502] on icon "Expand" at bounding box center [1287, 506] width 18 height 18
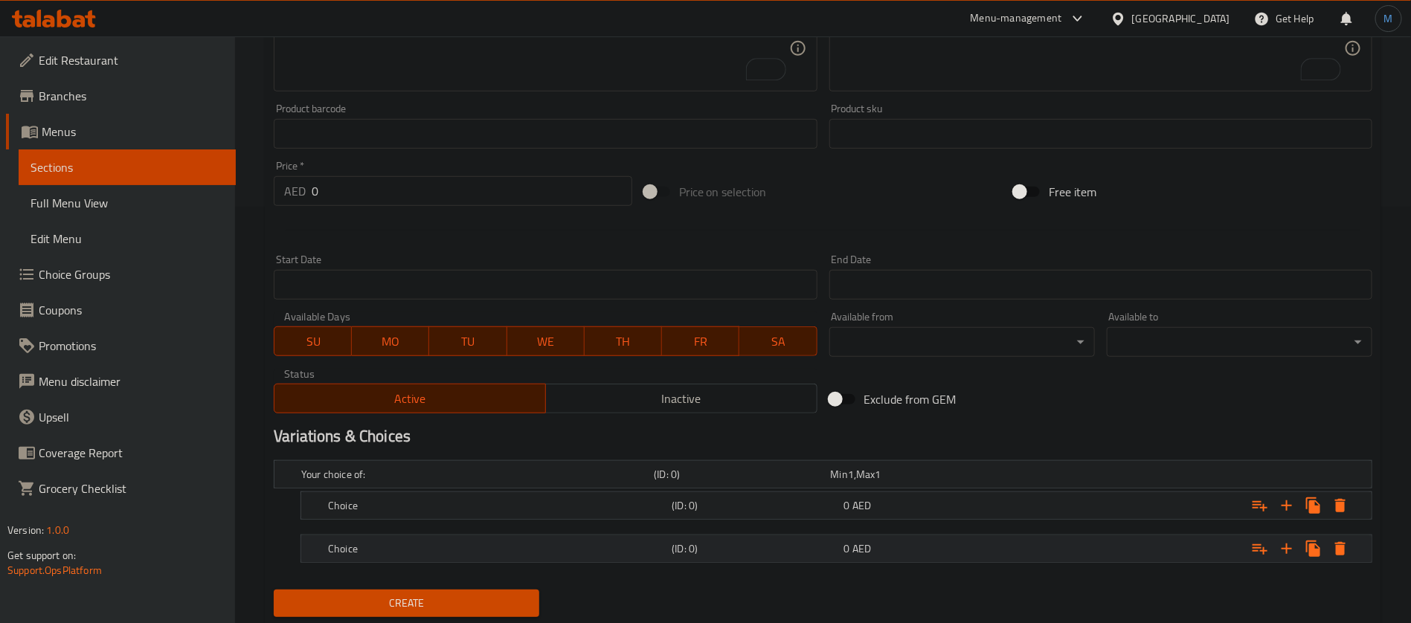
click at [854, 484] on span "AED" at bounding box center [851, 474] width 6 height 19
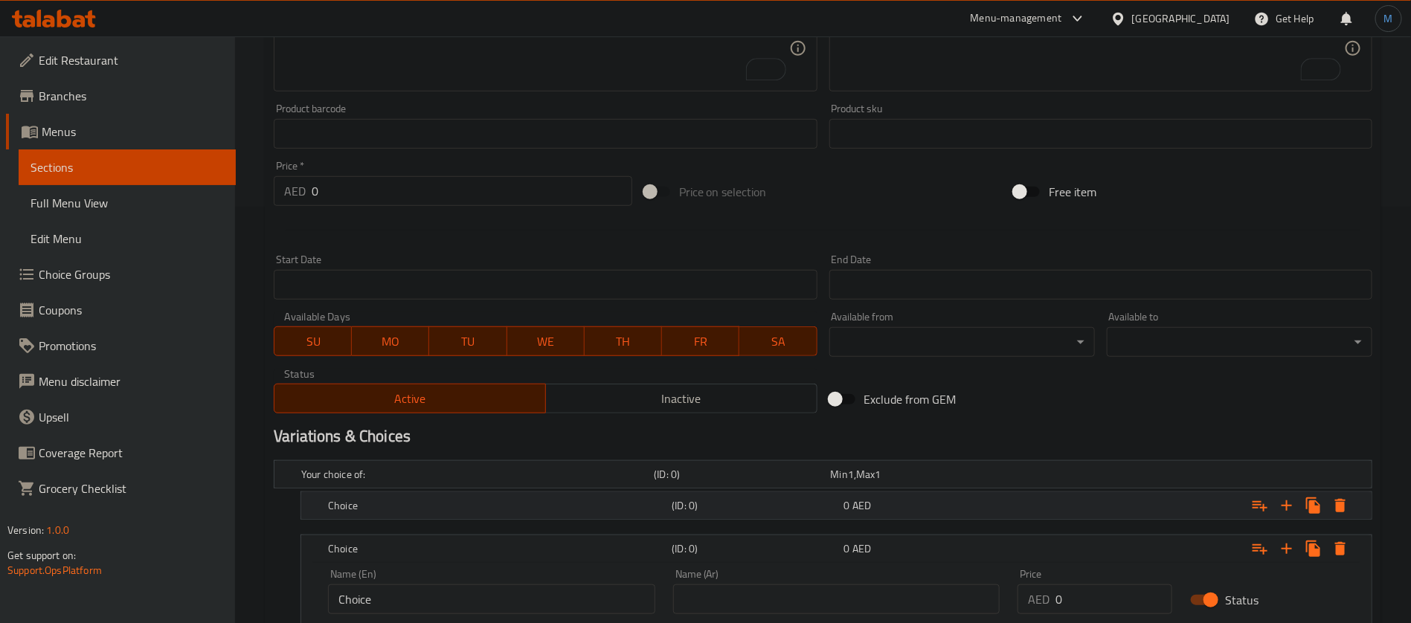
click at [842, 485] on div "0 AED" at bounding box center [916, 474] width 176 height 21
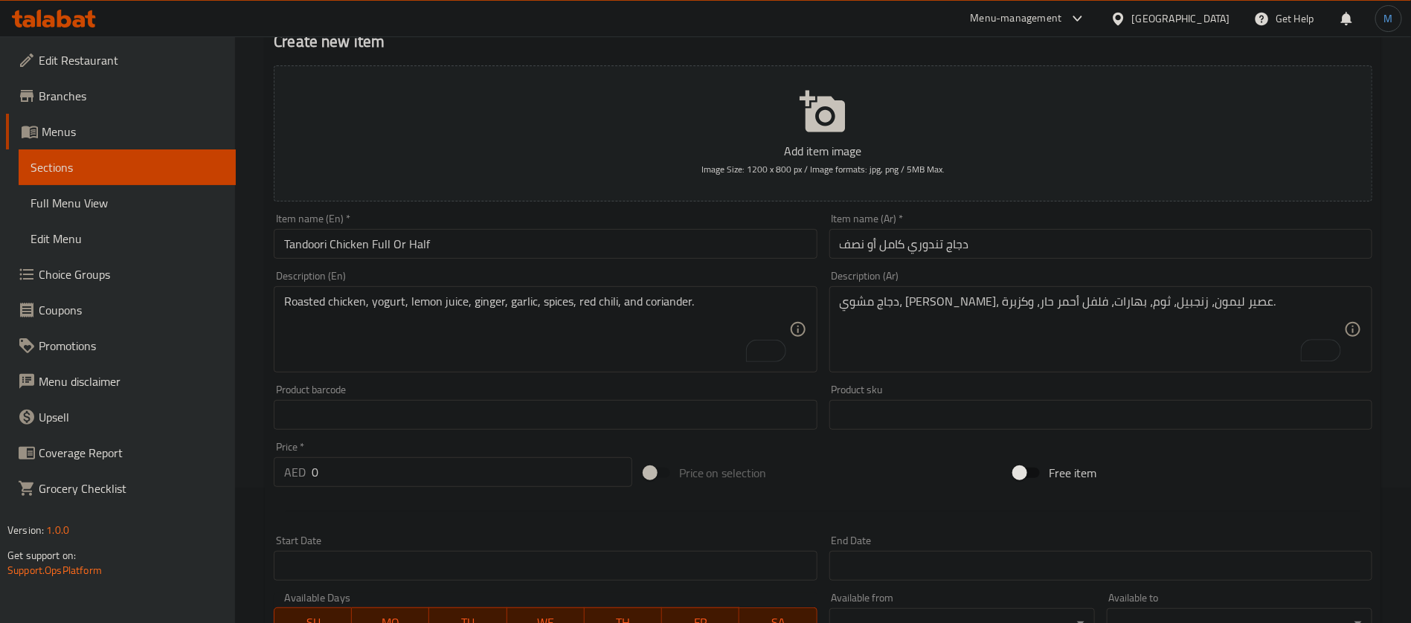
scroll to position [82, 0]
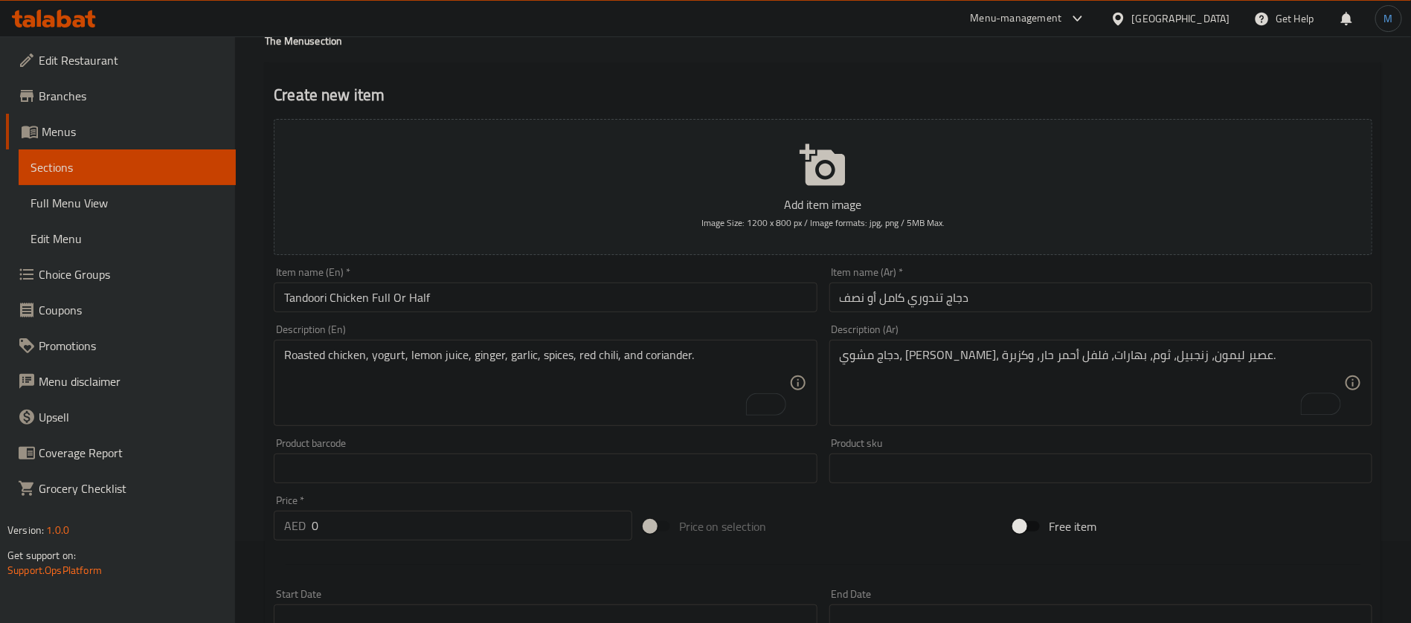
click at [408, 295] on input "Tandoori Chicken Full Or Half" at bounding box center [545, 298] width 543 height 30
click at [373, 289] on input "Tandoori Chicken Full Or Half" at bounding box center [545, 298] width 543 height 30
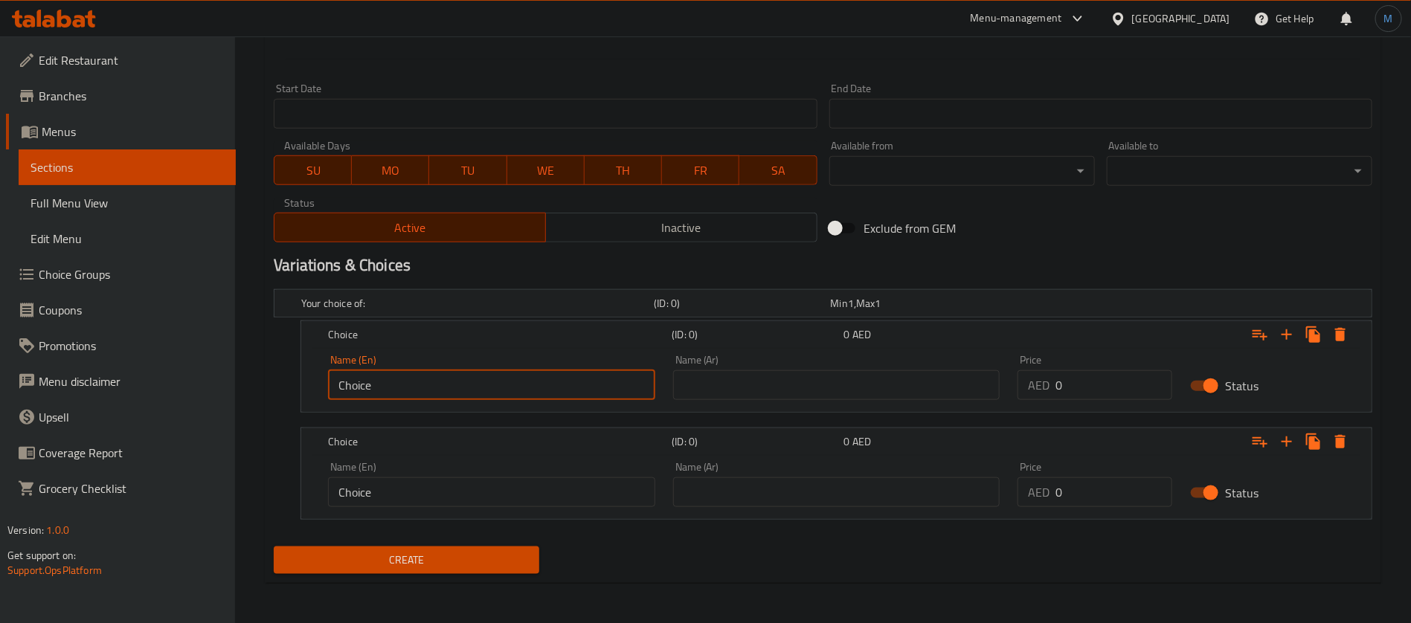
click at [435, 389] on input "Choice" at bounding box center [491, 385] width 327 height 30
paste input "Full"
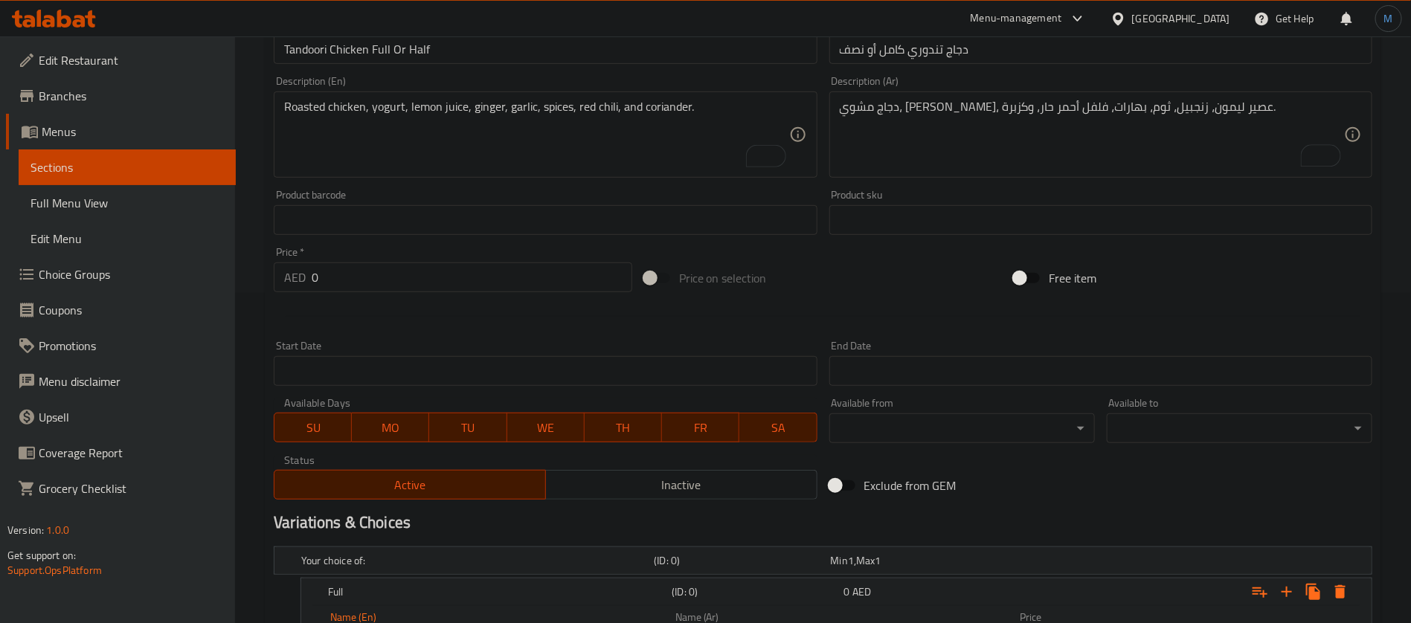
scroll to position [141, 0]
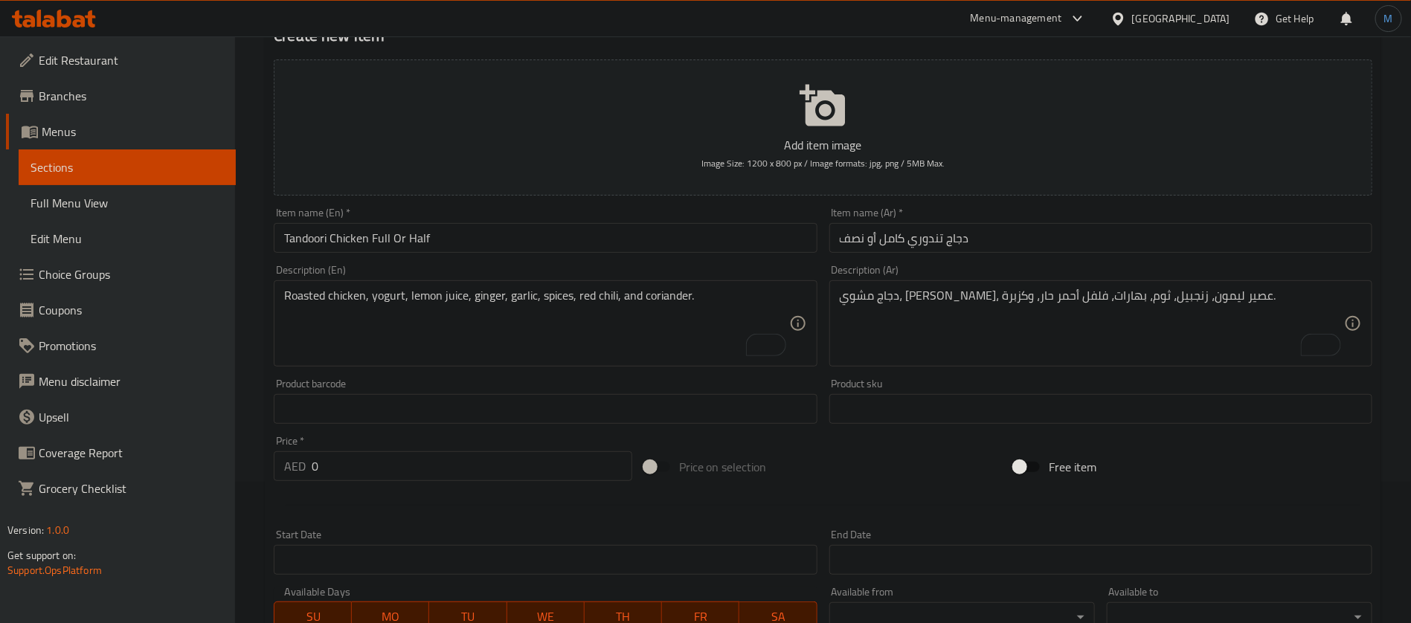
type input "Full"
click at [417, 238] on input "Tandoori Chicken Full Or Half" at bounding box center [545, 238] width 543 height 30
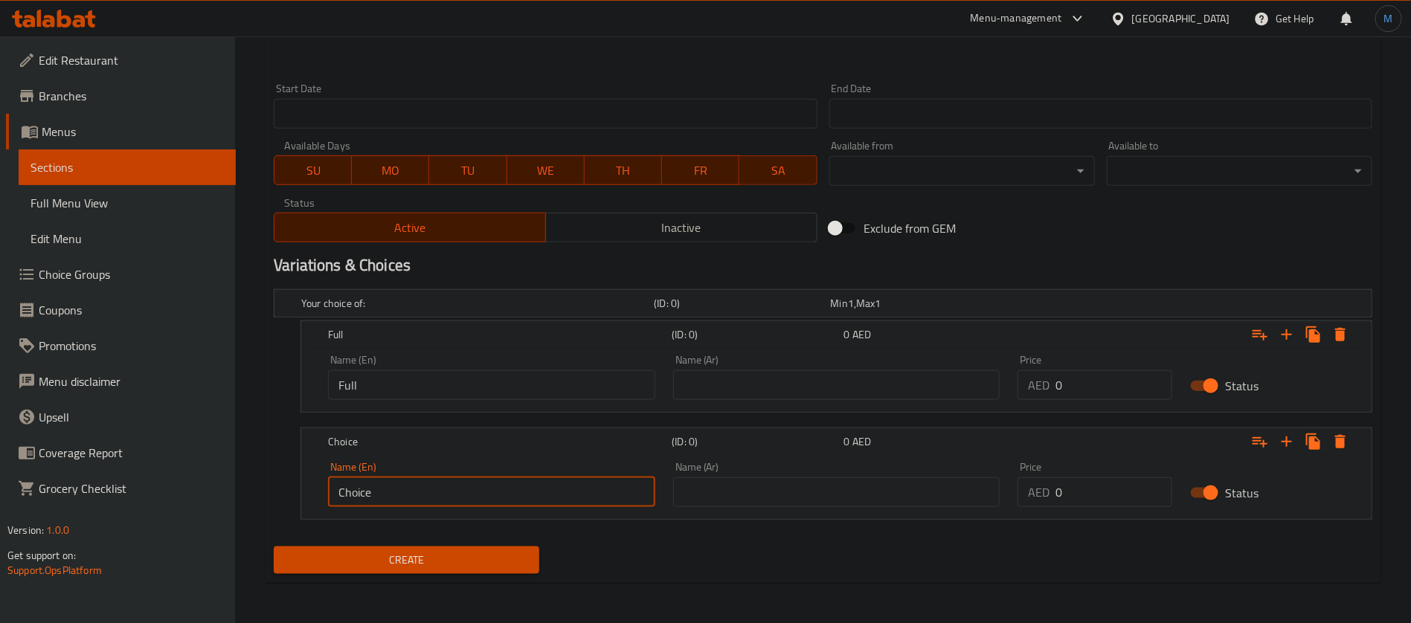
click at [458, 478] on input "Choice" at bounding box center [491, 493] width 327 height 30
paste input "Half"
type input "Half"
click at [852, 384] on input "text" at bounding box center [836, 385] width 327 height 30
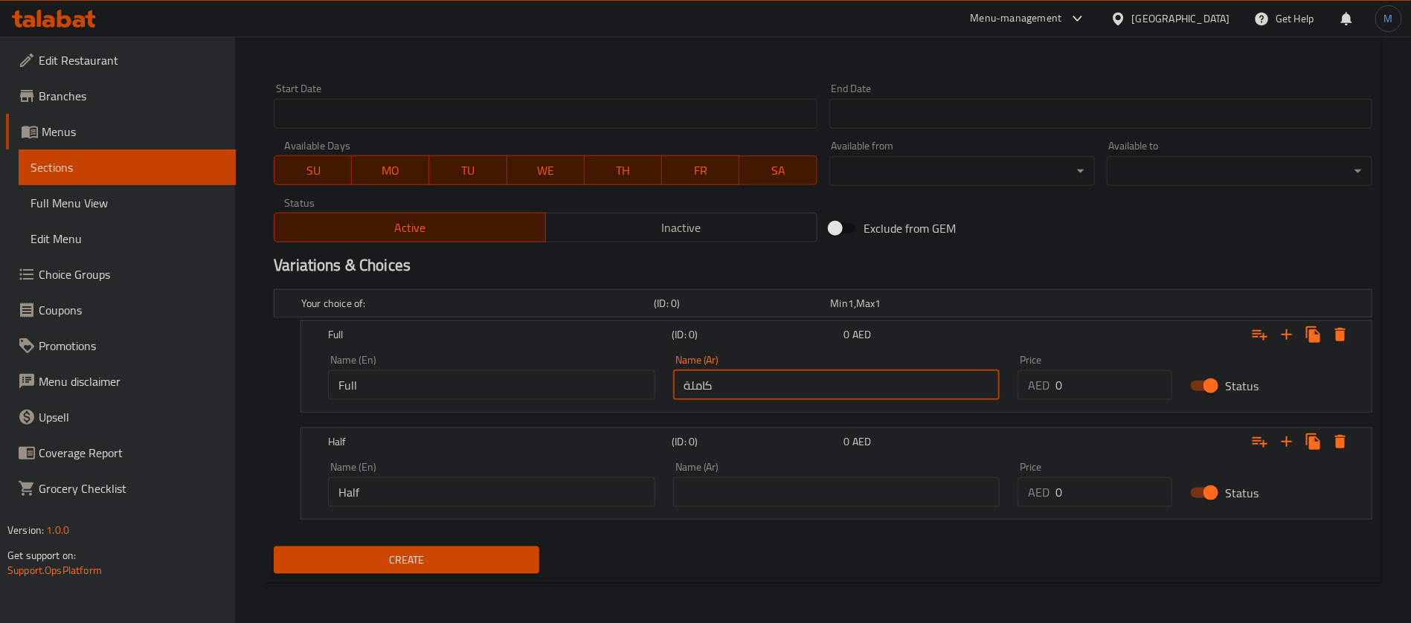
type input "كاملة"
click at [812, 486] on input "text" at bounding box center [836, 493] width 327 height 30
type input "نصف"
click at [1112, 394] on input "0" at bounding box center [1114, 385] width 117 height 30
type input "53"
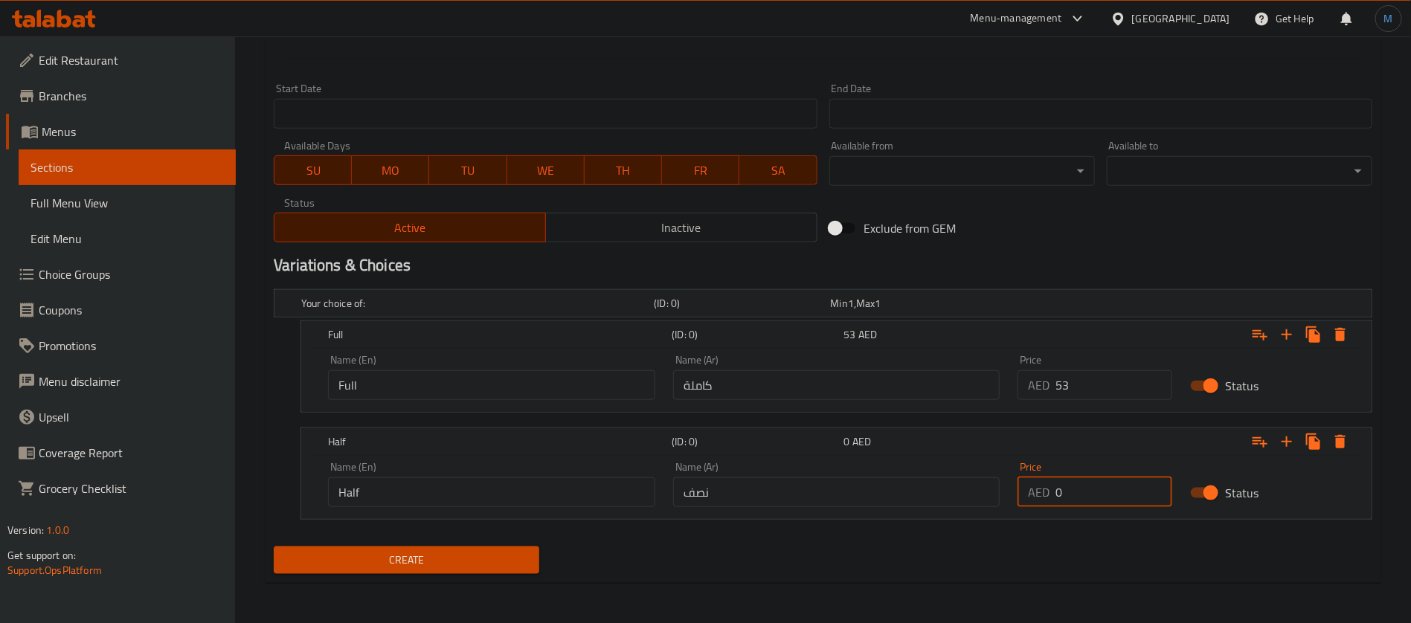
click at [1094, 493] on input "0" at bounding box center [1114, 493] width 117 height 30
type input "30"
click at [870, 589] on div "Home / Restaurants management / Menus / Sections / item / create The Menu secti…" at bounding box center [823, 37] width 1116 height 1116
click at [531, 562] on button "Create" at bounding box center [407, 561] width 266 height 28
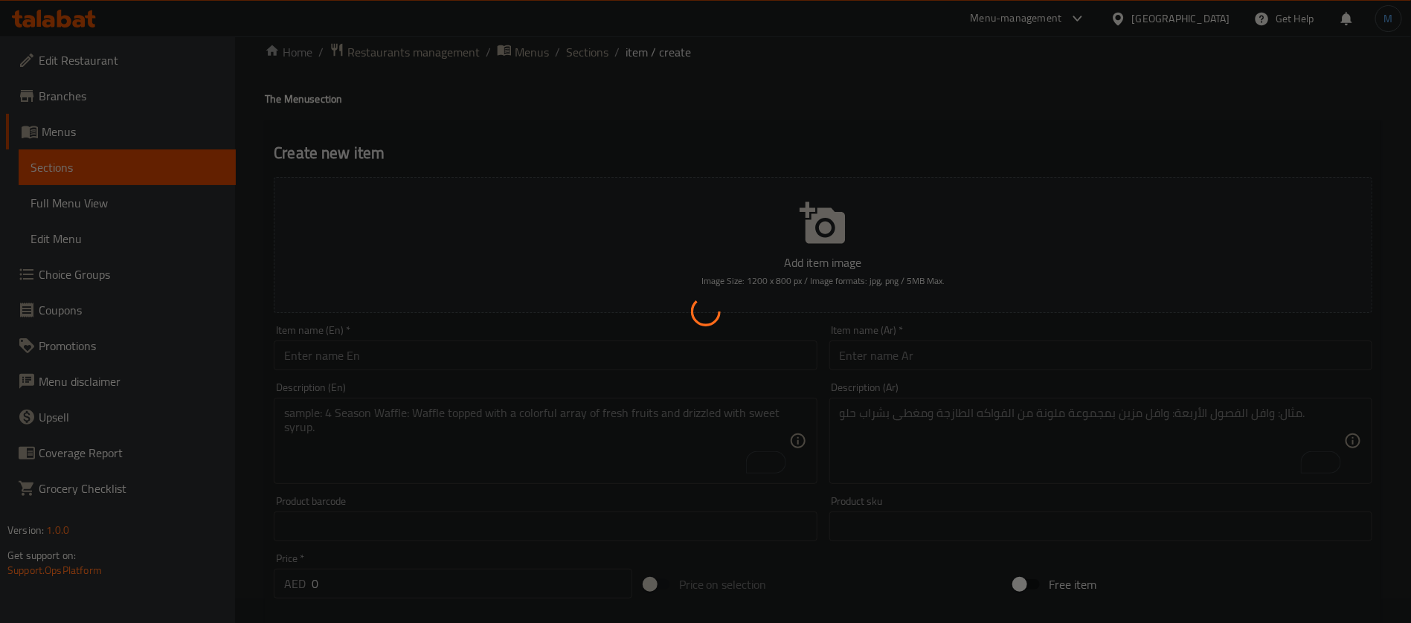
scroll to position [0, 0]
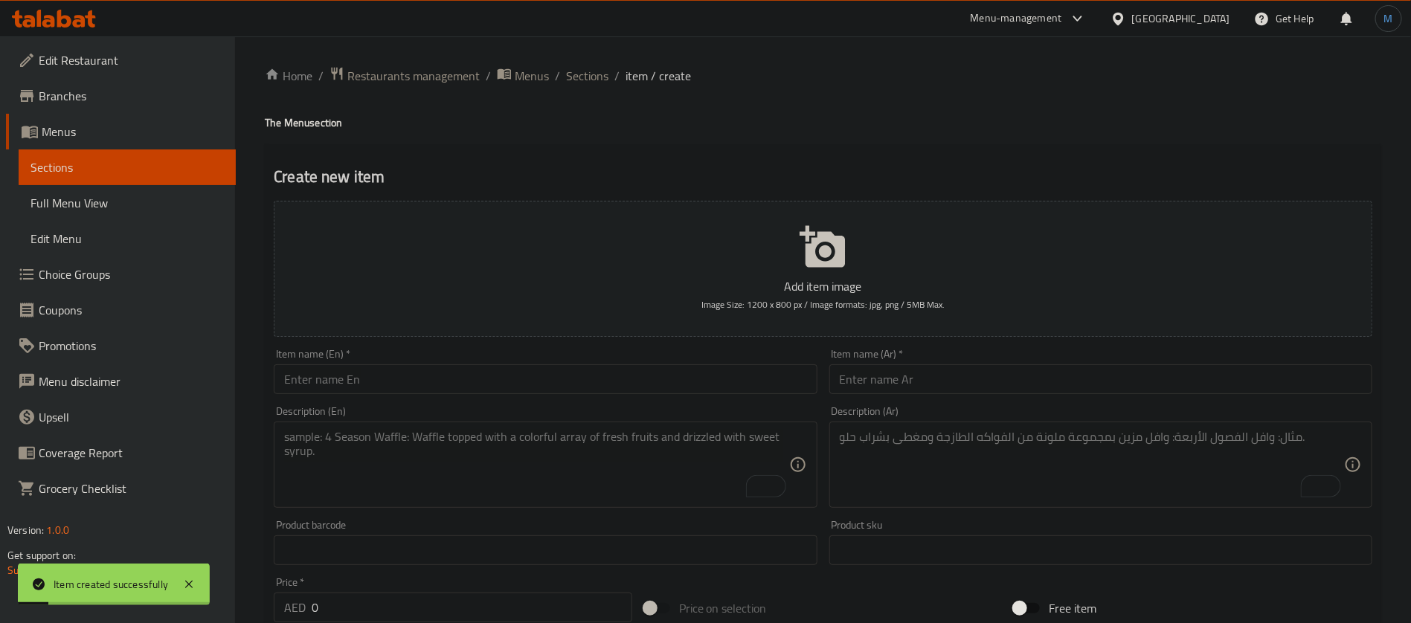
click at [515, 379] on input "text" at bounding box center [545, 379] width 543 height 30
paste input "Chicken Tikko (8 Pcs)"
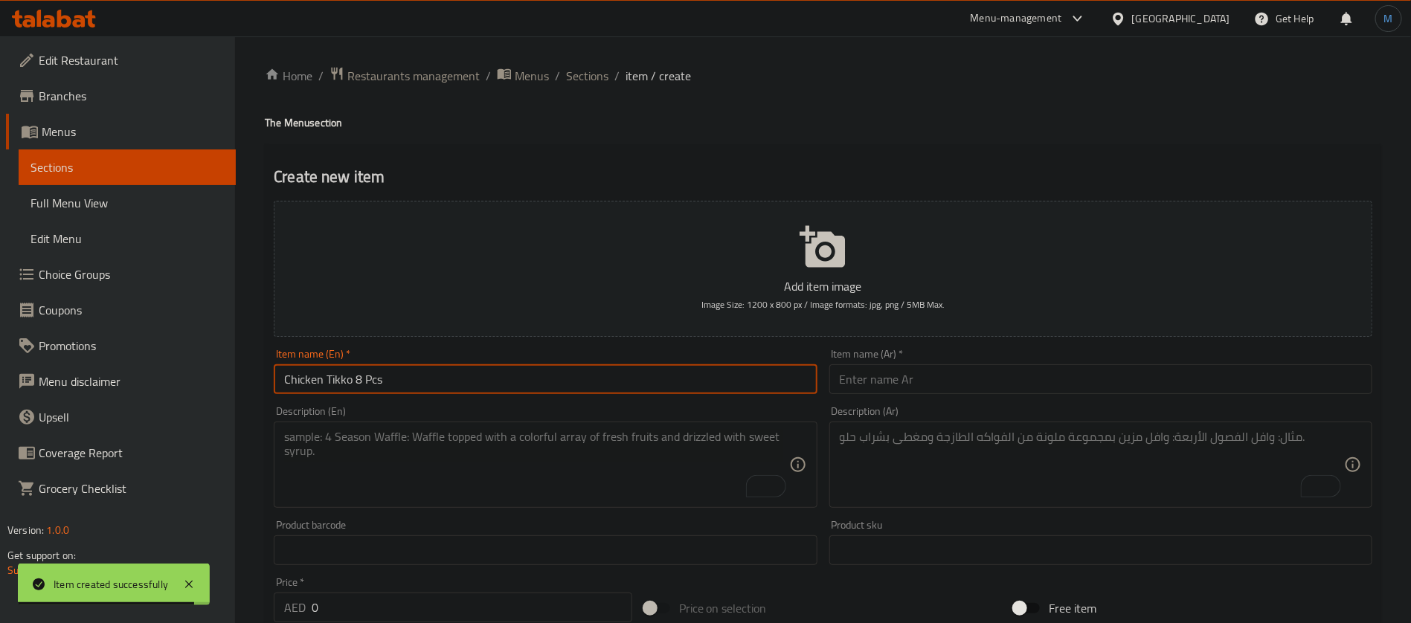
paste input "a"
type input "Chicken Tikka 8 Pcs"
click at [917, 393] on input "text" at bounding box center [1100, 379] width 543 height 30
paste input "دجاج تكا 8 قطع"
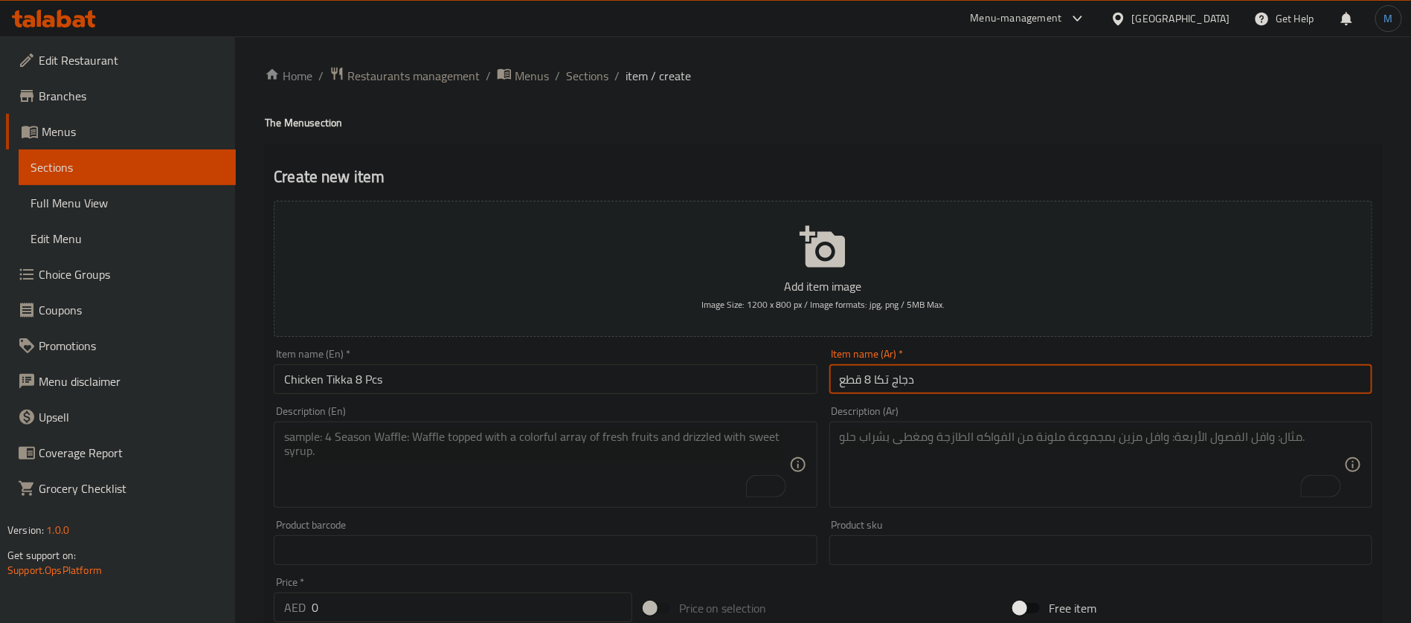
type input "دجاج تكا 8 قطع"
click at [536, 469] on textarea "To enrich screen reader interactions, please activate Accessibility in Grammarl…" at bounding box center [536, 465] width 504 height 71
paste textarea "Cubes of boneless chicken, yogurt, ginger, garlic, red chili, and spices."
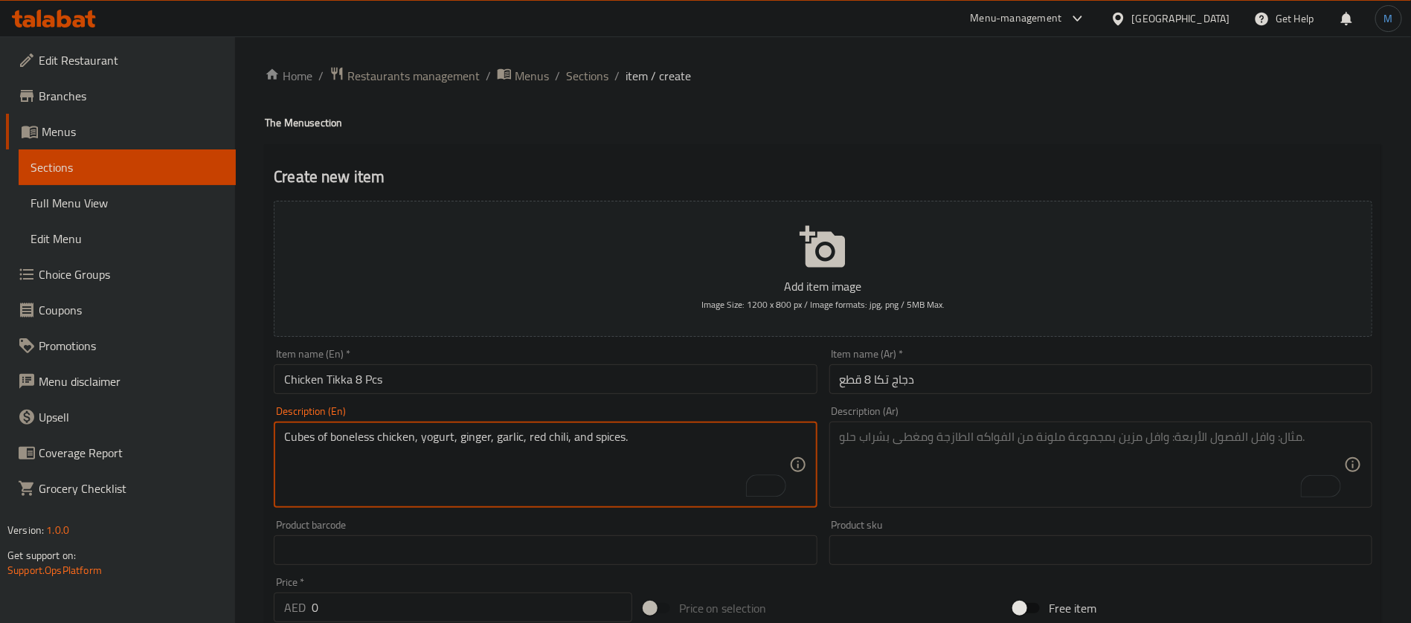
type textarea "Cubes of boneless chicken, yogurt, ginger, garlic, red chili, and spices."
click at [1070, 405] on div "Description (Ar) Description (Ar)" at bounding box center [1100, 457] width 555 height 114
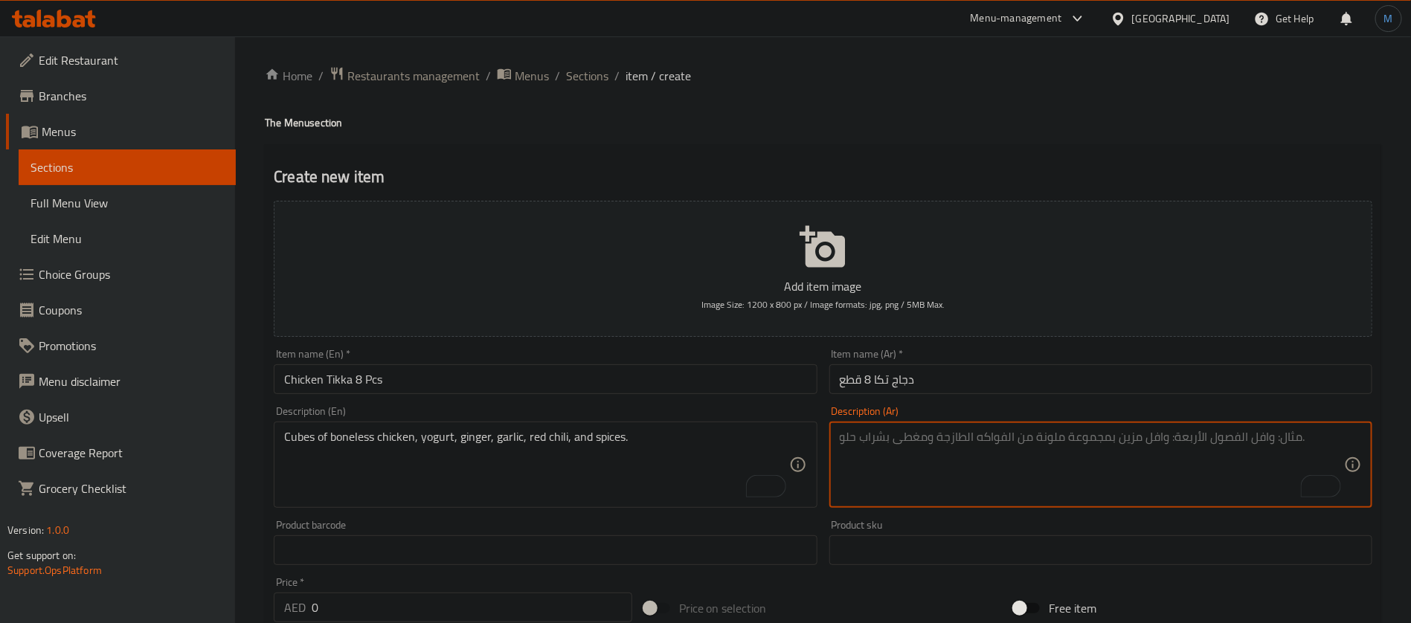
paste textarea "مكعبات دجاج منزوعة العظم، زبادي، زنجبيل، ثوم، فلفل أحمر، وتوابل."
click at [877, 440] on textarea "مكعبات دجاج منزوعة العظم، زبادي، زنجبيل، ثوم، فلفل أحمر، وتوابل." at bounding box center [1092, 465] width 504 height 71
type textarea "مكعبات دجاج منزوعة العظم، زبادي، زنجبيل، ثوم، فلفل أحمر حار، وتوابل."
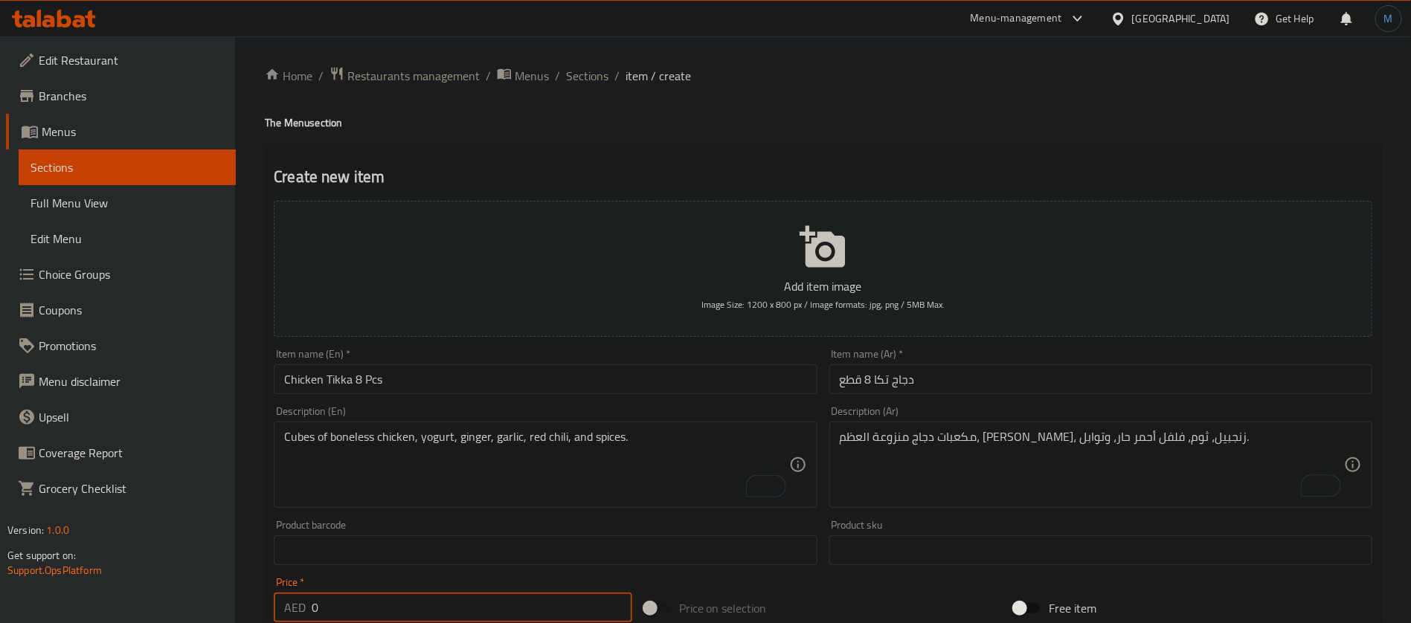
click at [455, 610] on input "0" at bounding box center [472, 608] width 321 height 30
paste input "27.0"
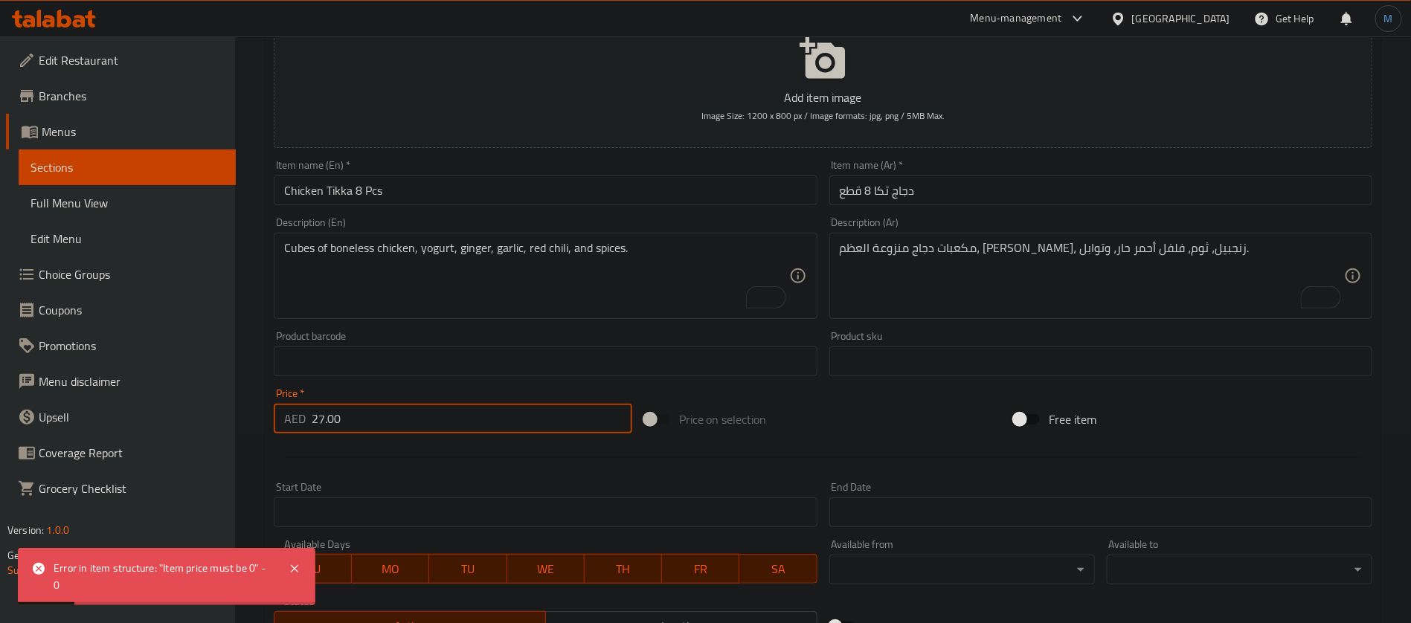
scroll to position [223, 0]
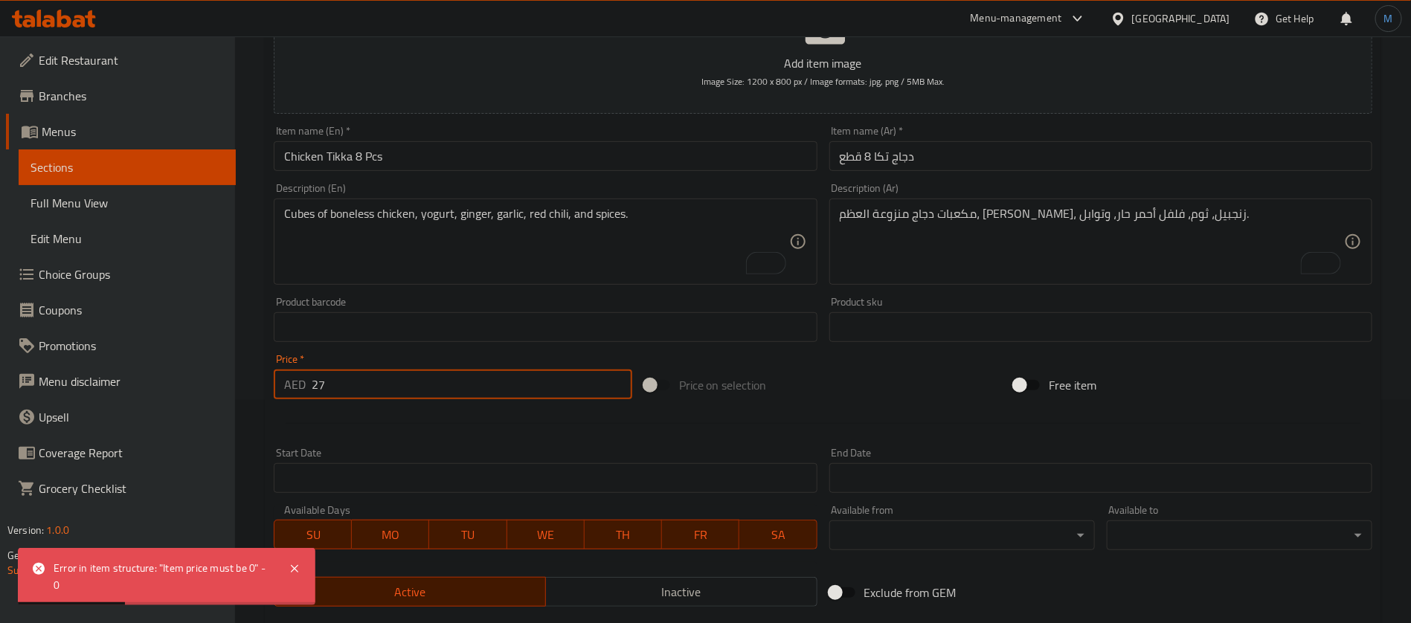
type input "27"
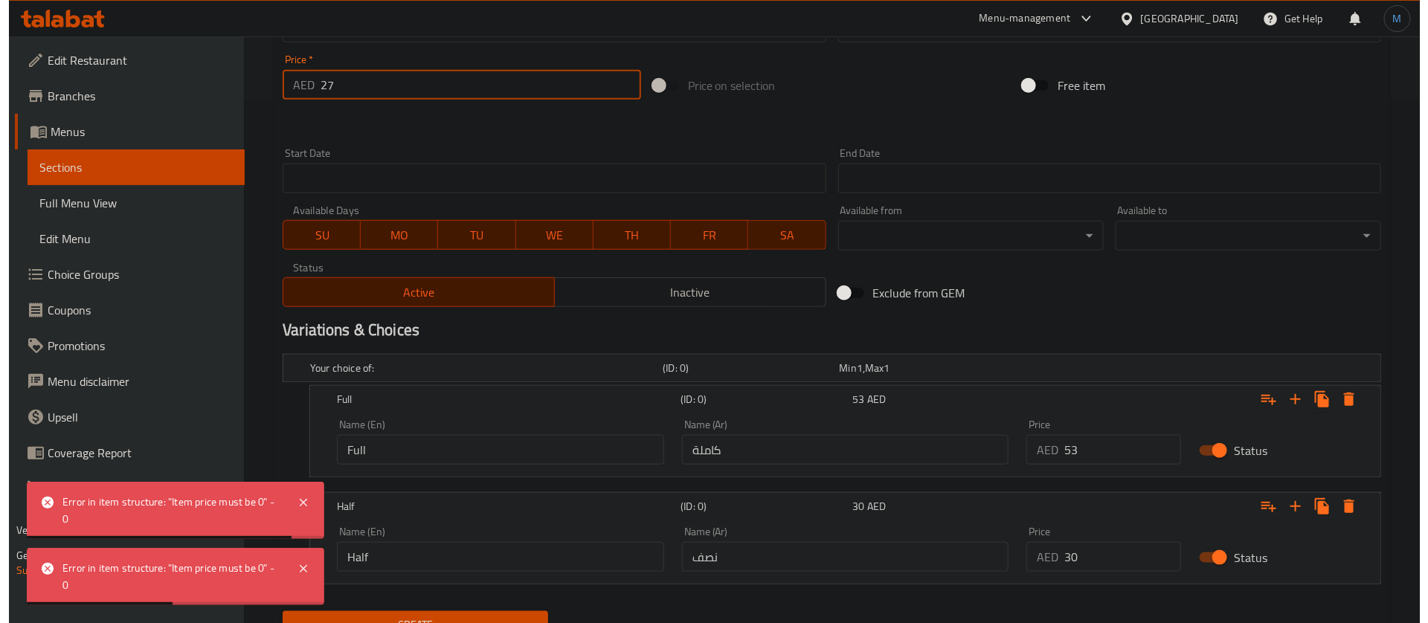
scroll to position [588, 0]
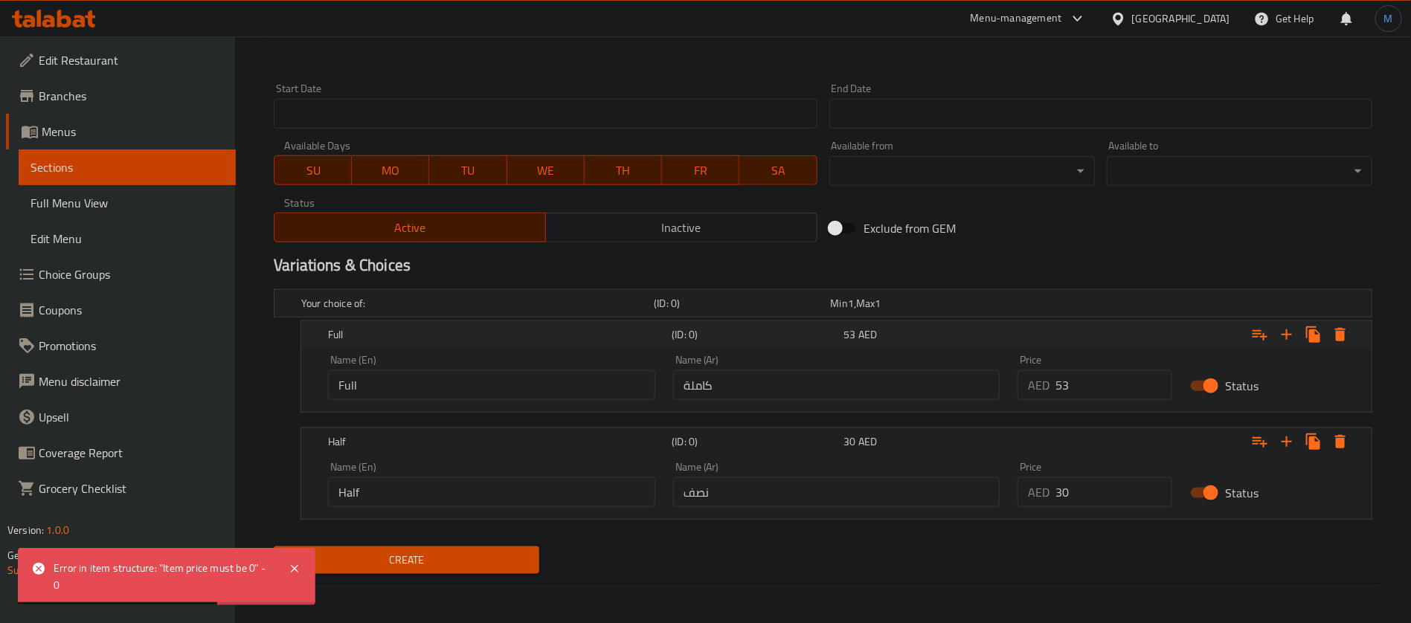
click at [1340, 329] on icon "Expand" at bounding box center [1340, 334] width 10 height 13
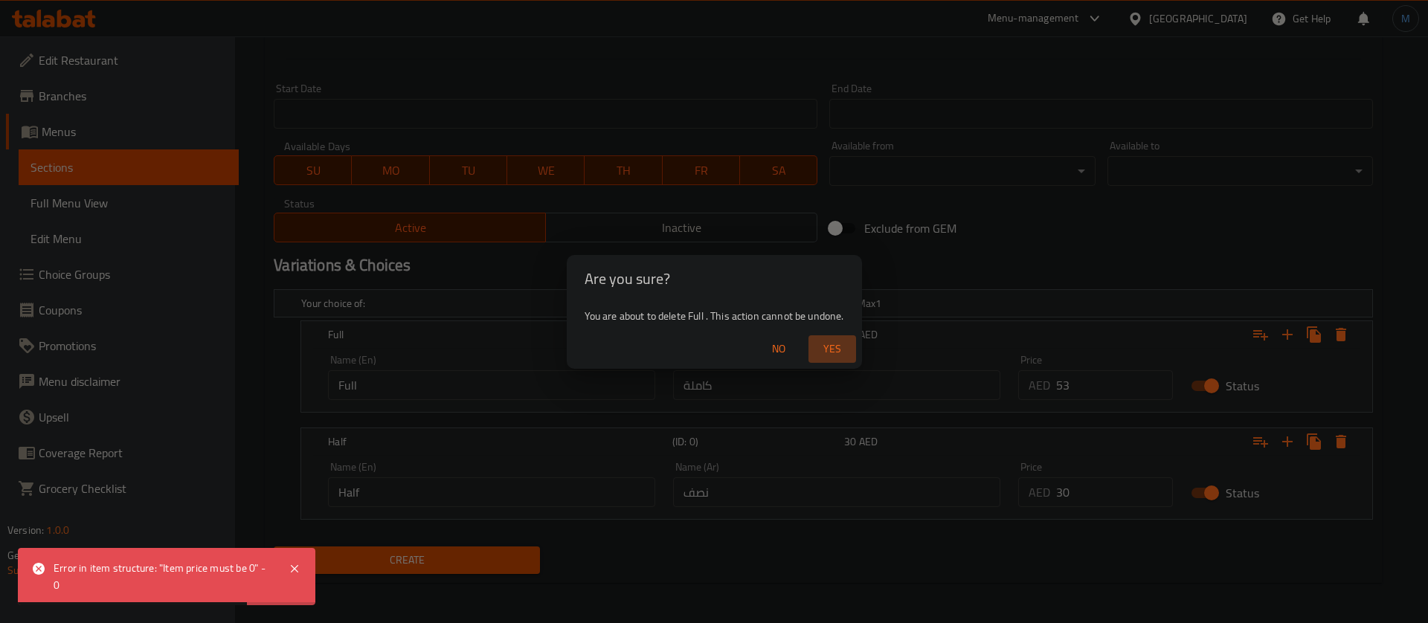
click at [831, 349] on span "Yes" at bounding box center [832, 349] width 36 height 19
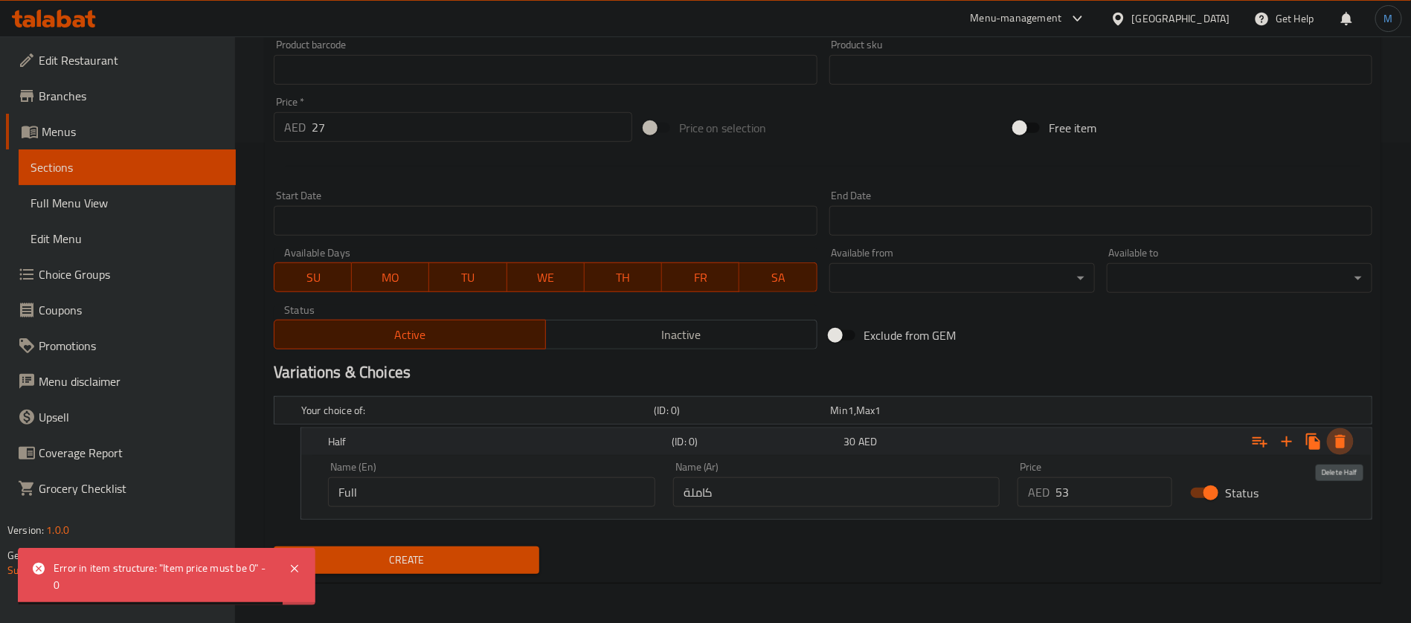
click at [1331, 439] on icon "Expand" at bounding box center [1340, 442] width 18 height 18
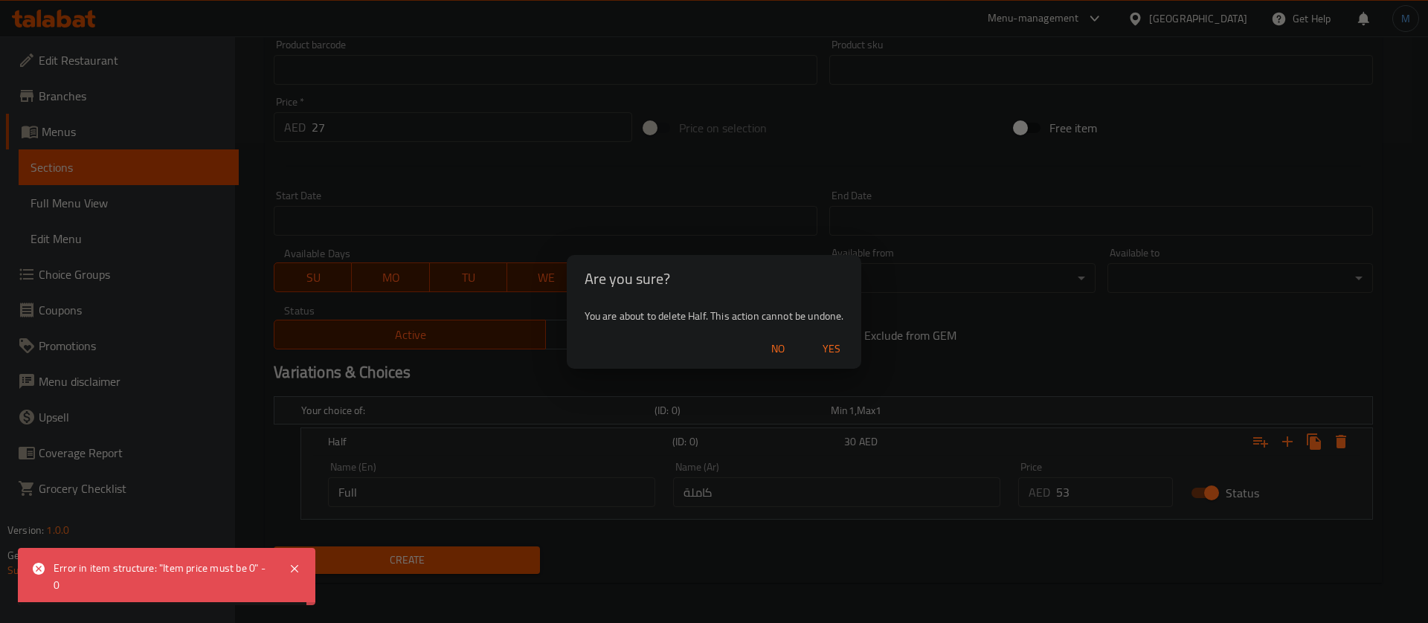
click at [845, 346] on span "Yes" at bounding box center [832, 349] width 36 height 19
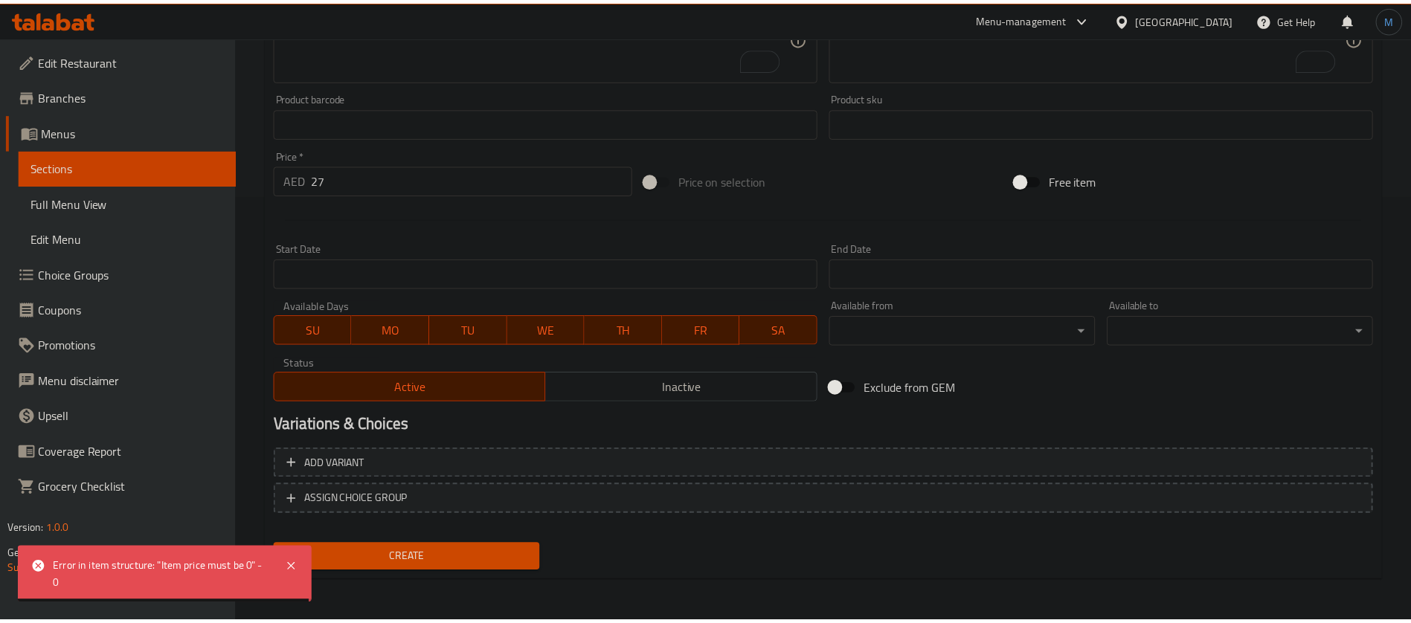
scroll to position [427, 0]
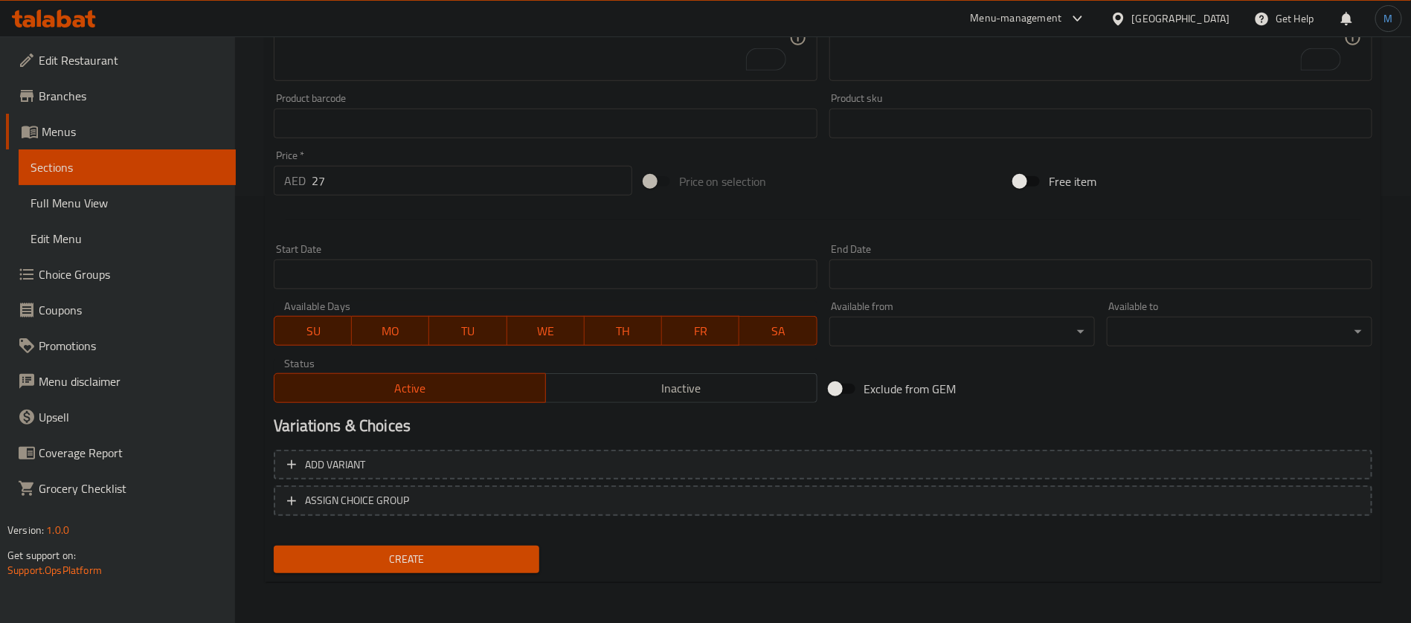
click at [463, 552] on span "Create" at bounding box center [407, 559] width 242 height 19
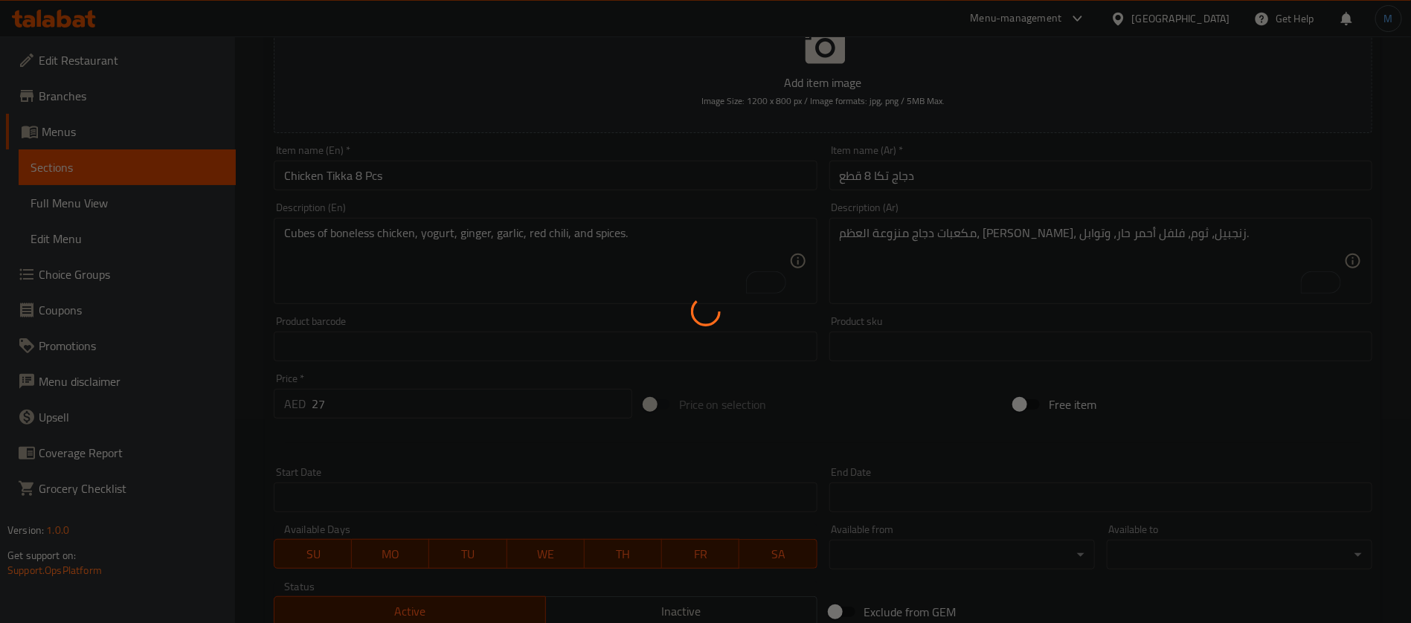
type input "0"
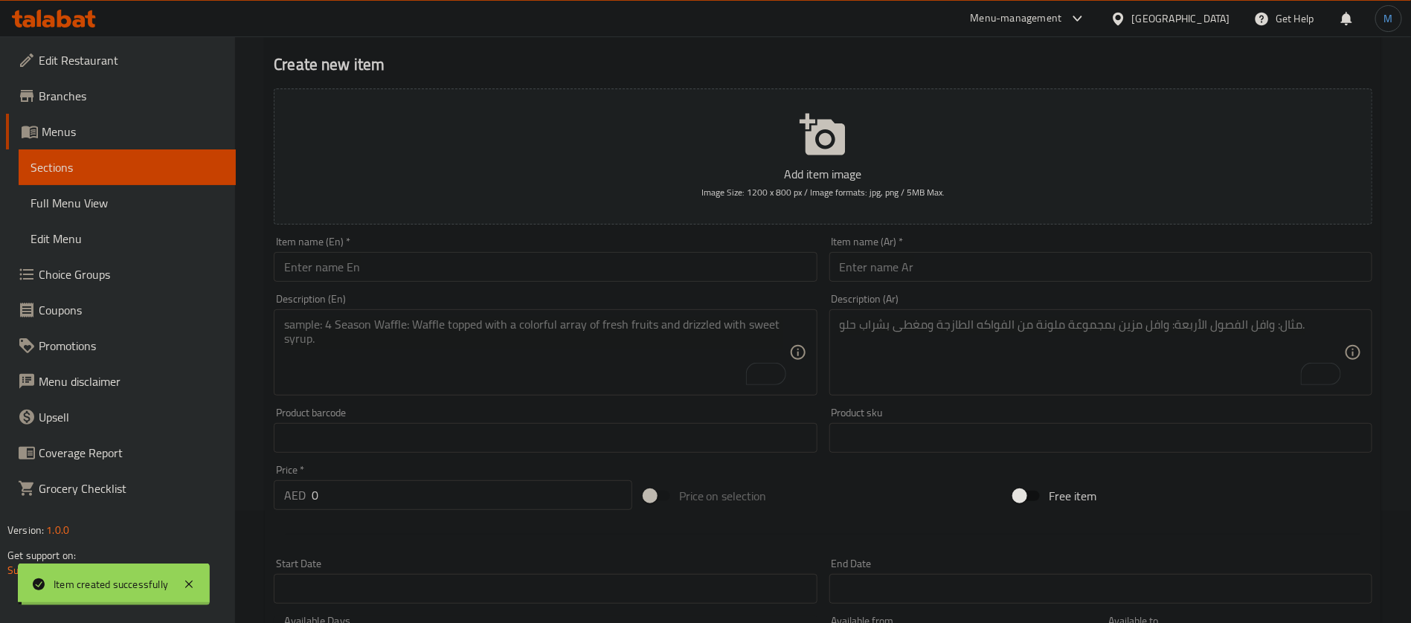
scroll to position [92, 0]
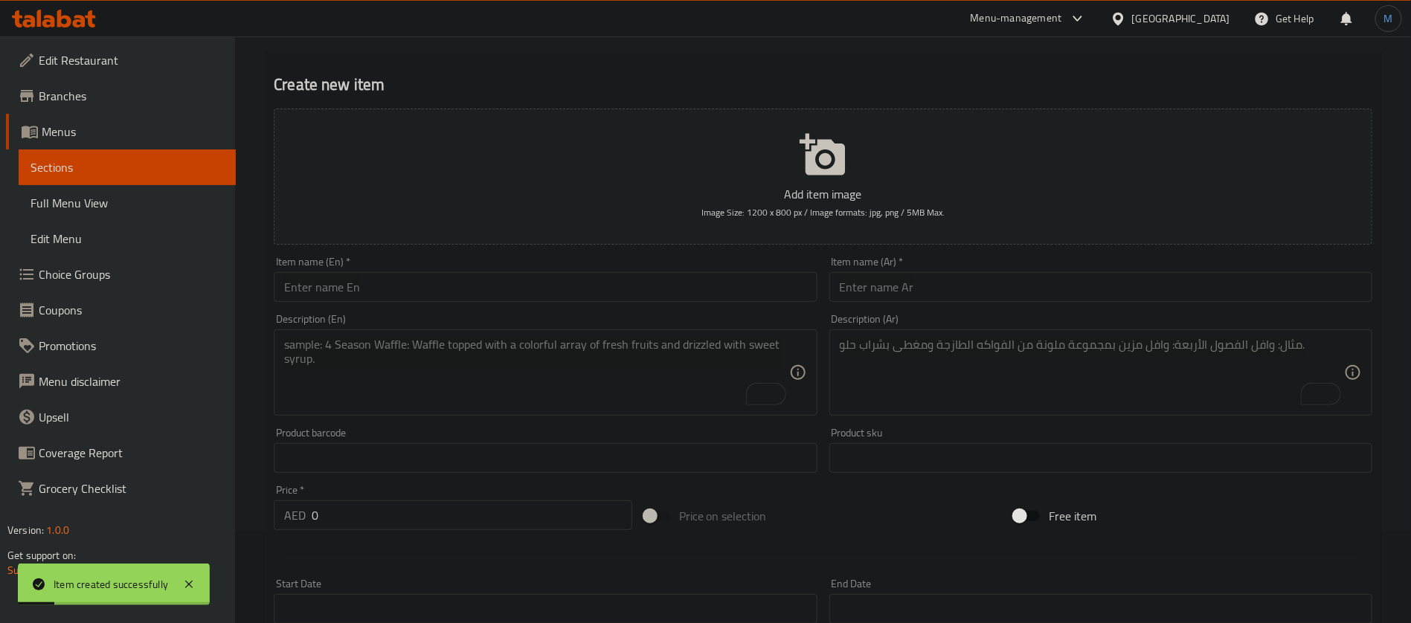
click at [550, 289] on input "text" at bounding box center [545, 287] width 543 height 30
paste input "Tongdi Kebab (4 Pcs)"
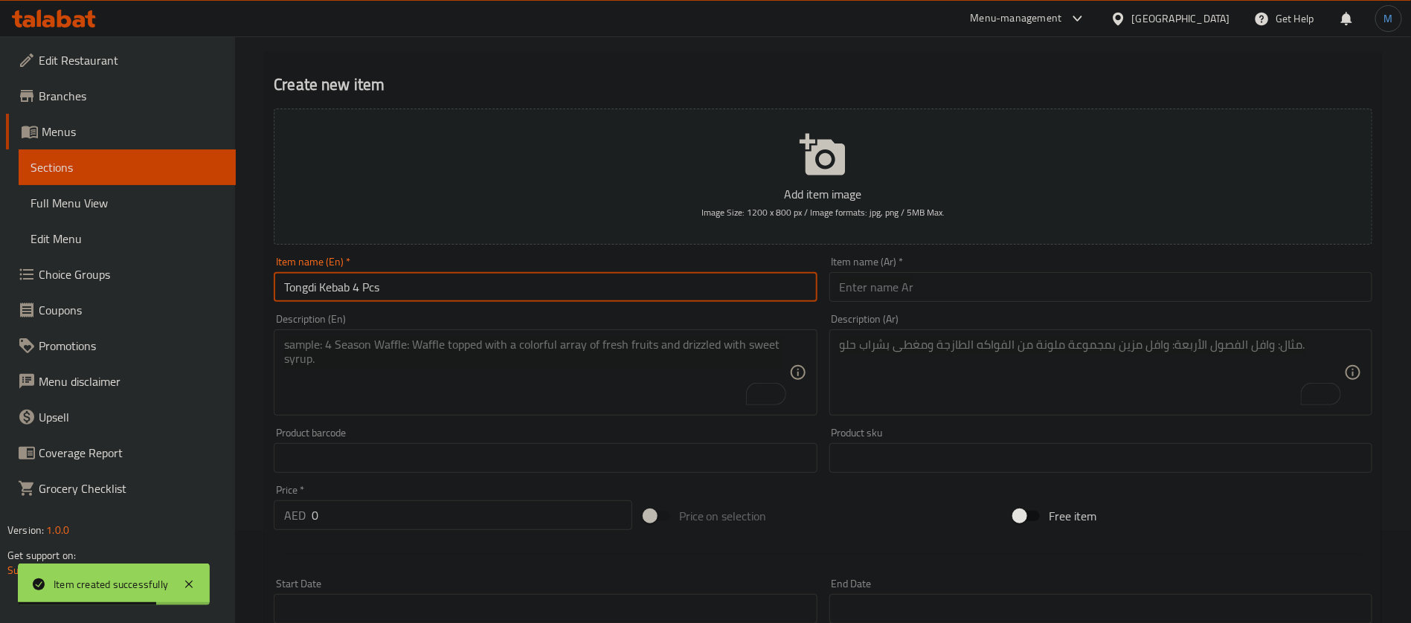
paste input "a"
type input "Tangdi Kebab 4 Pcs"
click at [902, 301] on input "text" at bounding box center [1100, 287] width 543 height 30
paste input "كباب تانجدي 4 قطع"
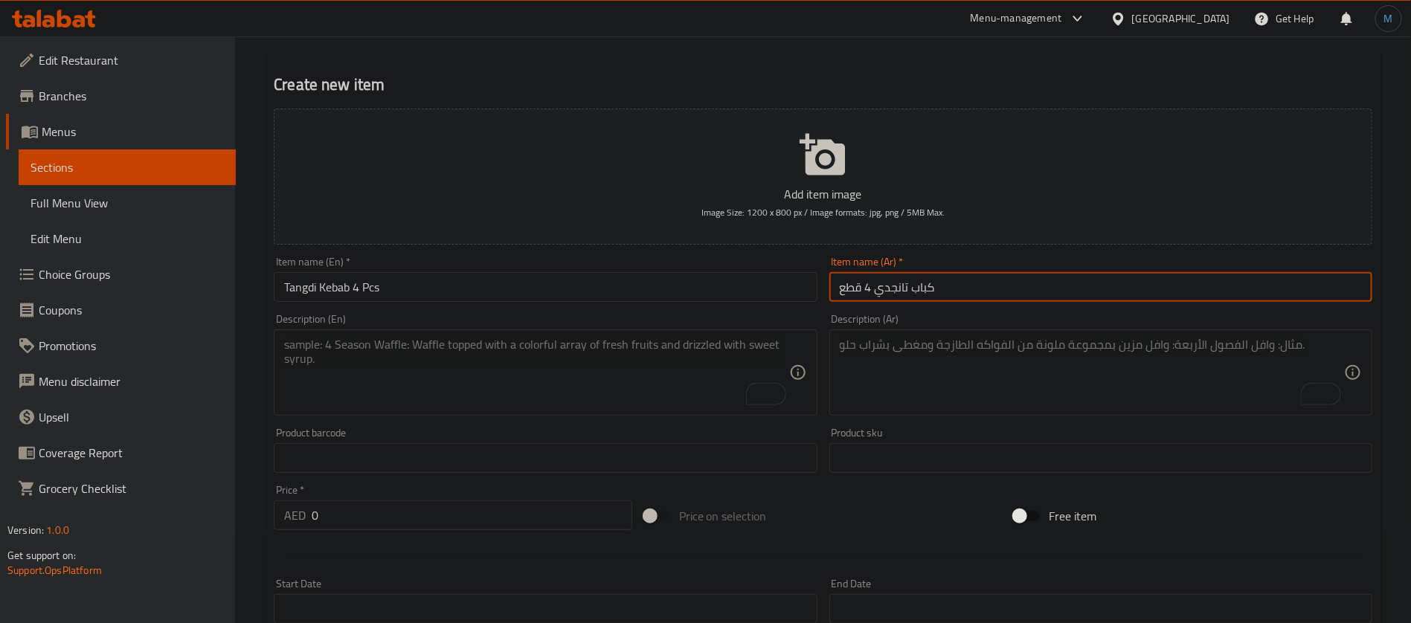
type input "كباب تانجدي 4 قطع"
click at [684, 413] on div "Description (En)" at bounding box center [545, 373] width 543 height 86
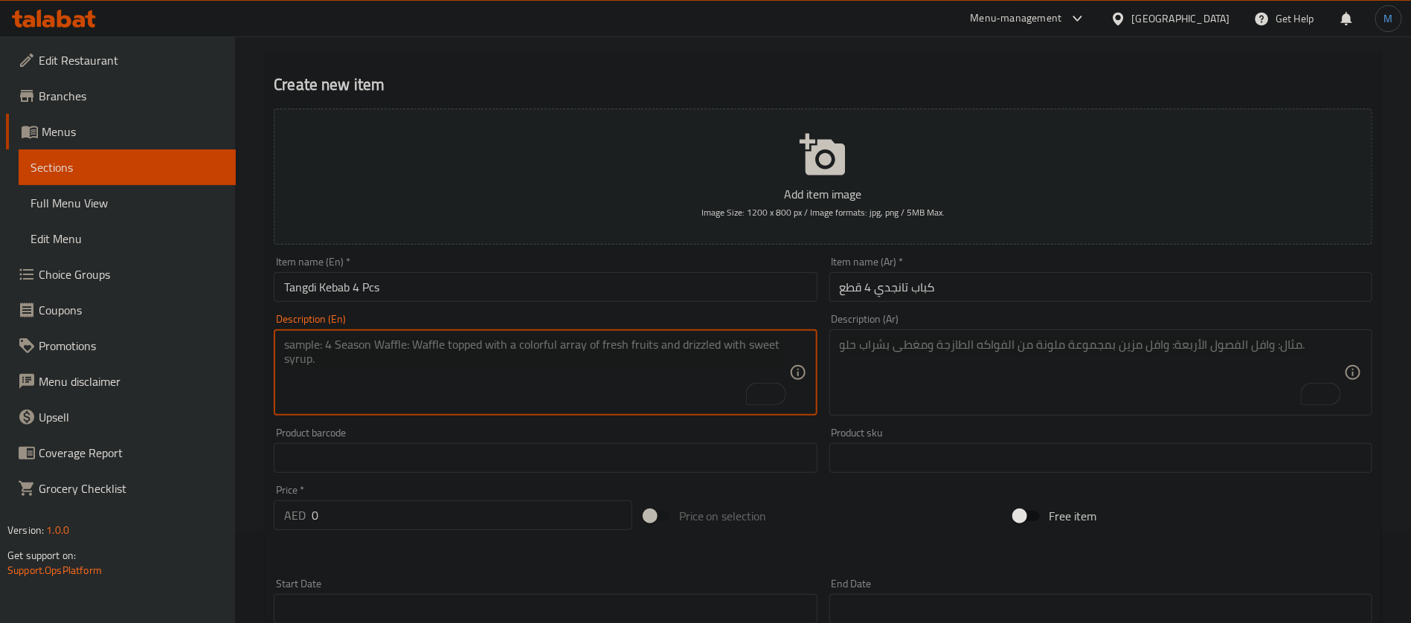
paste textarea "Roasted chicken drumsticks, yogurt, ginger, garlic, red chili, and spices."
type textarea "Roasted chicken drumsticks, yogurt, ginger, garlic, red chili, and spices."
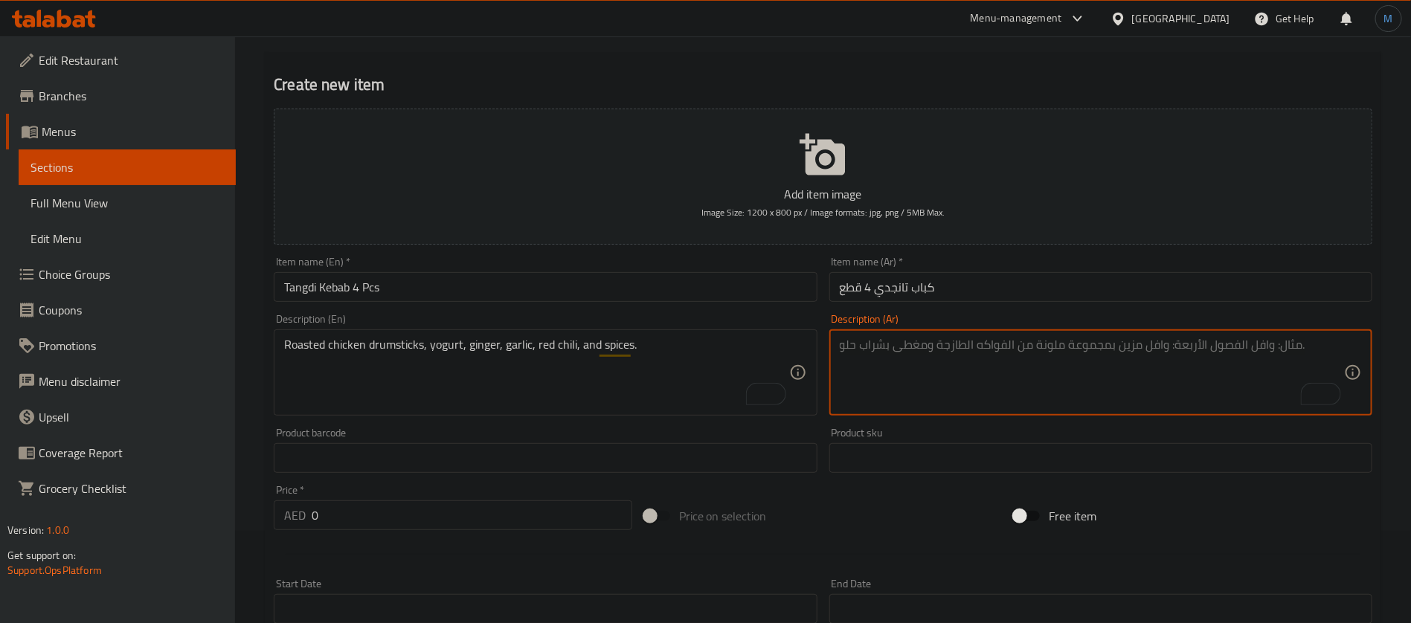
click at [1000, 379] on textarea "To enrich screen reader interactions, please activate Accessibility in Grammarl…" at bounding box center [1092, 373] width 504 height 71
paste textarea "أفخاذ دجاج مشوية، زبادي، زنجبيل، ثوم، فلفل أحمر، وتوابل."
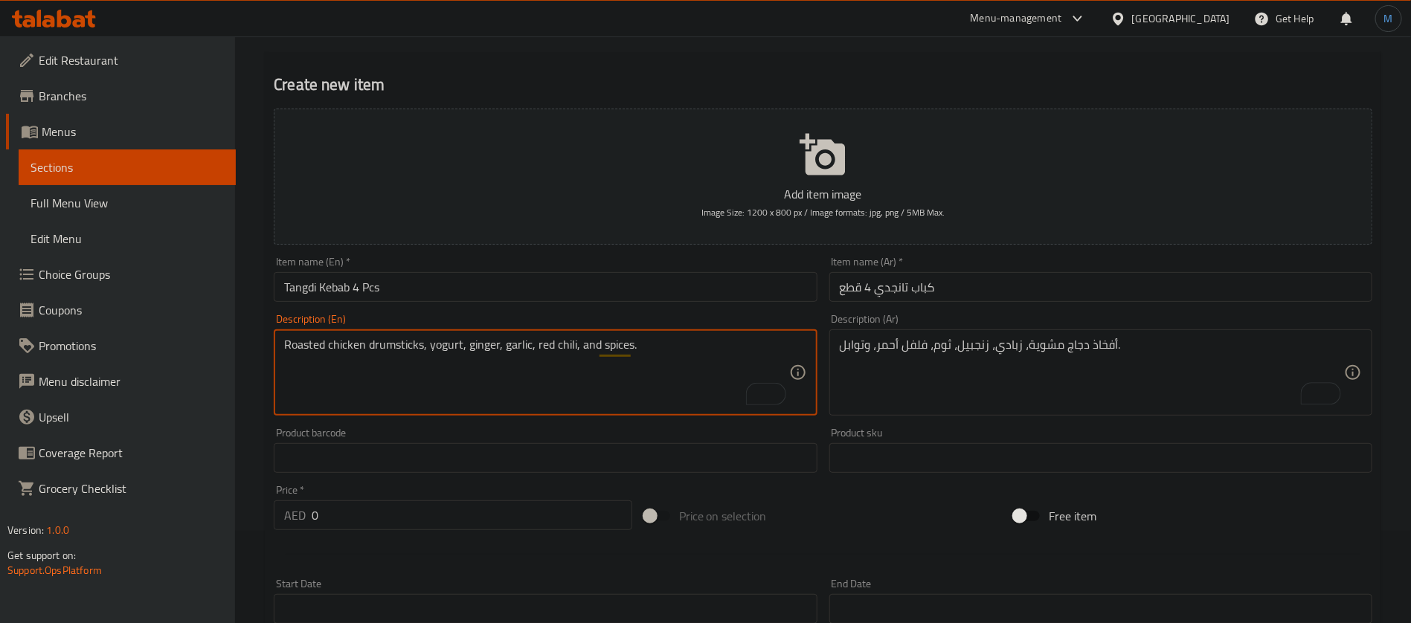
click at [381, 345] on textarea "Roasted chicken drumsticks, yogurt, ginger, garlic, red chili, and spices." at bounding box center [536, 373] width 504 height 71
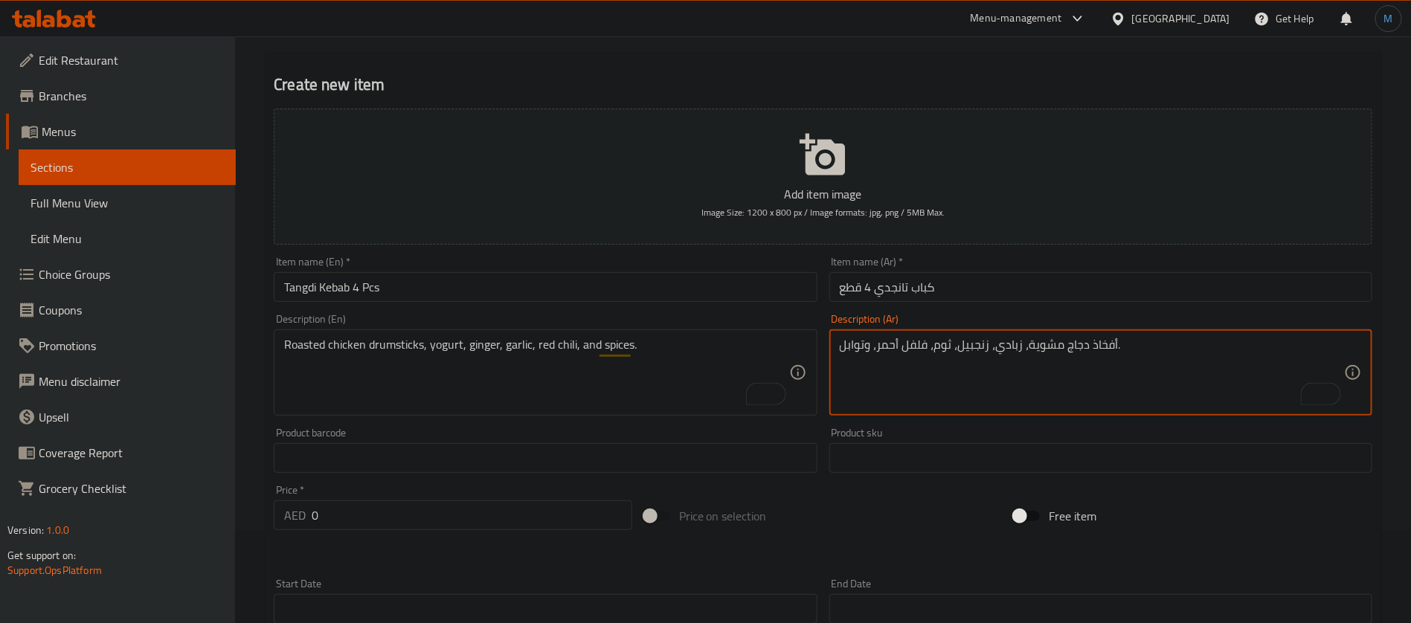
click at [1100, 353] on textarea "أفخاذ دجاج مشوية، زبادي، زنجبيل، ثوم، فلفل أحمر، وتوابل." at bounding box center [1092, 373] width 504 height 71
paste textarea "بابيس"
click at [873, 355] on textarea "دبابيس دجاج مشوية، زبادي، زنجبيل، ثوم، فلفل أحمر، وتوابل." at bounding box center [1092, 373] width 504 height 71
click at [877, 352] on textarea "دبابيس دجاج مشوية، زبادي، زنجبيل، ثوم، فلفل أحمر، وتوابل." at bounding box center [1092, 373] width 504 height 71
type textarea "دبابيس دجاج مشوية، زبادي، زنجبيل، ثوم، فلفل أحمر حار، وتوابل."
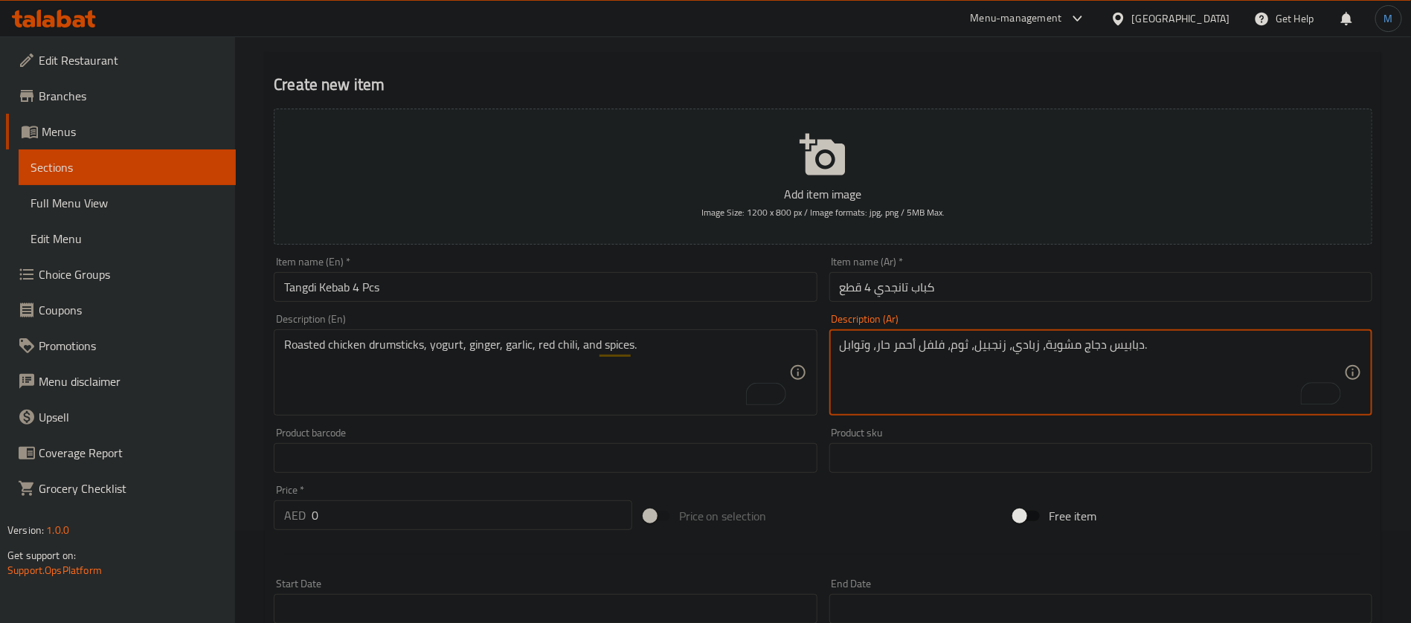
click at [464, 547] on div at bounding box center [823, 554] width 1111 height 36
click at [466, 530] on div "Price   * AED 0 Price *" at bounding box center [453, 507] width 370 height 57
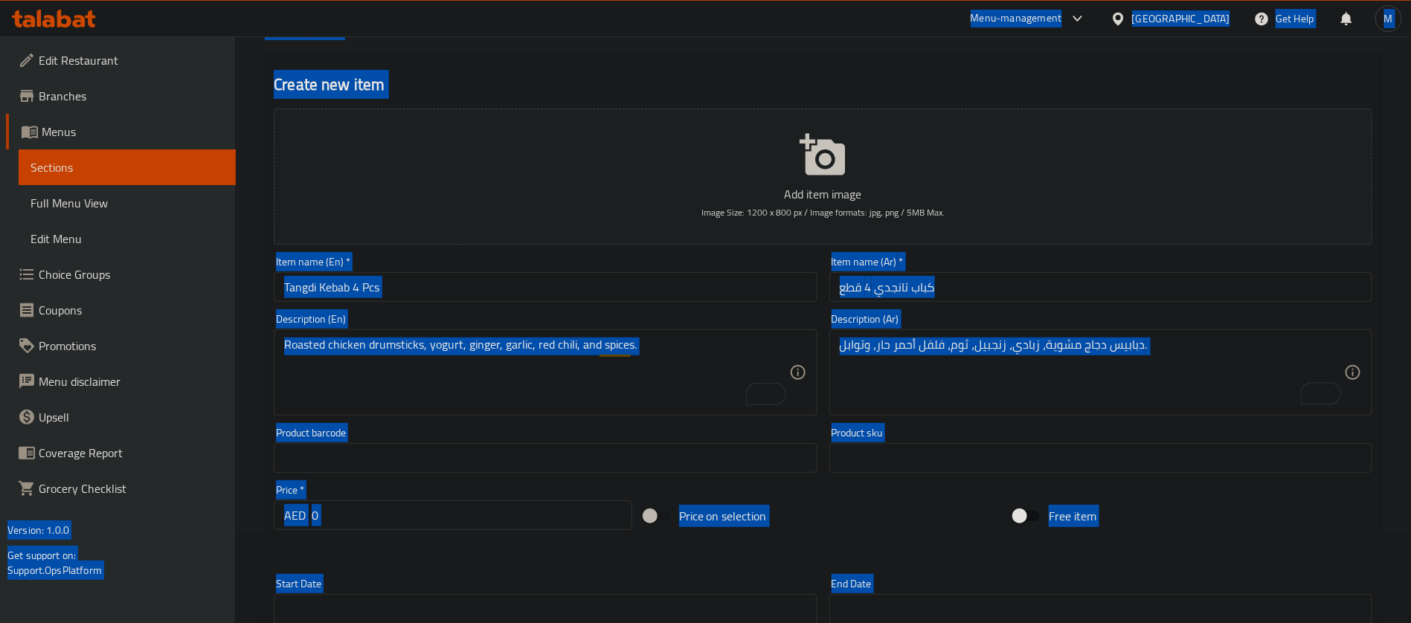
click at [466, 524] on input "0" at bounding box center [472, 516] width 321 height 30
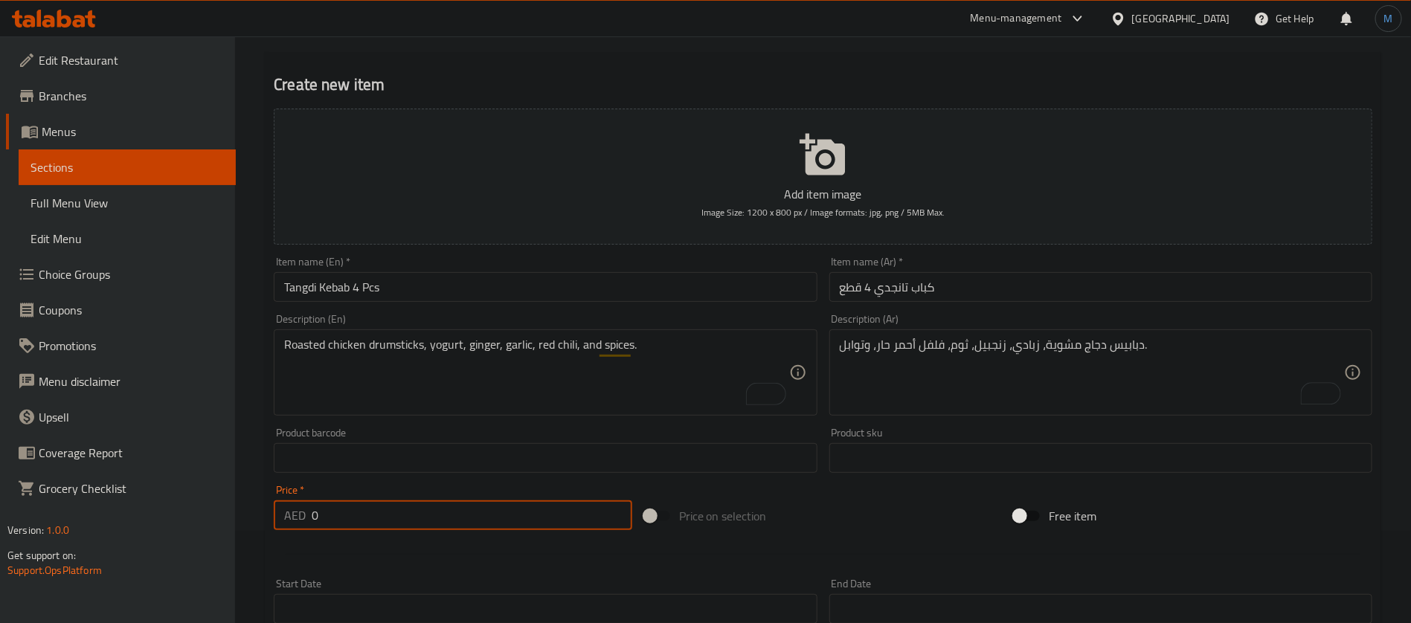
paste input "27.0"
type input "27.00"
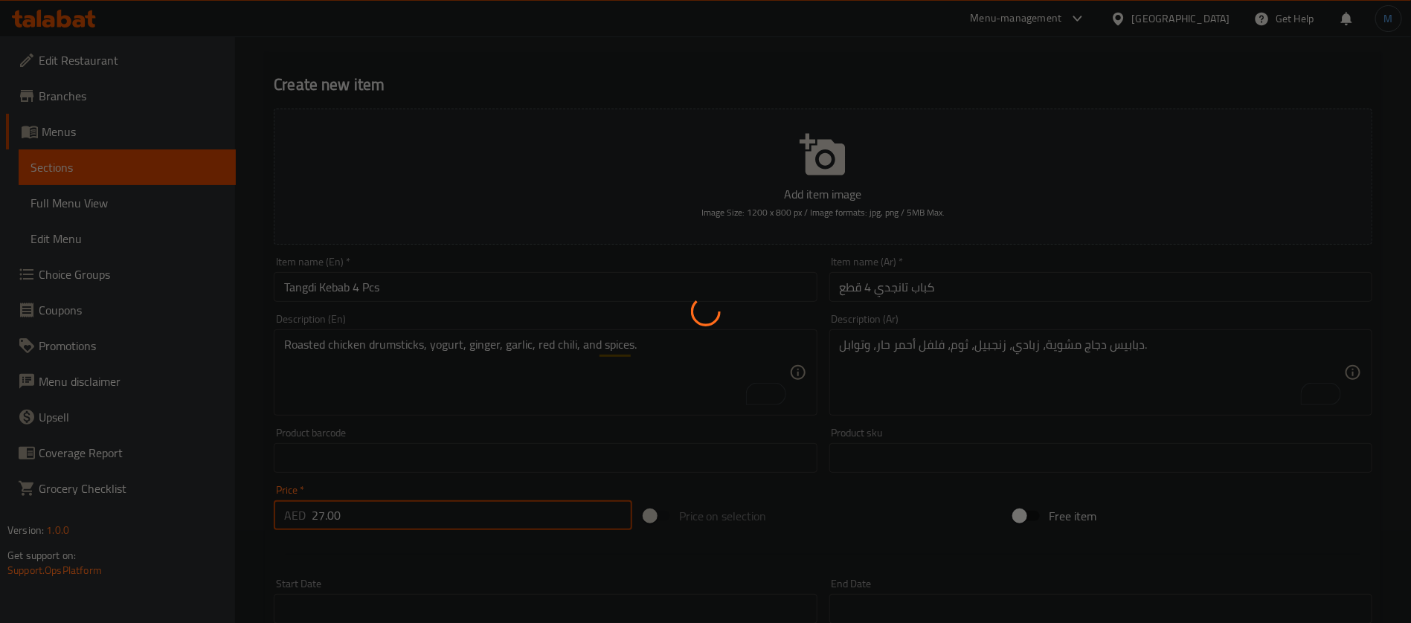
type input "0"
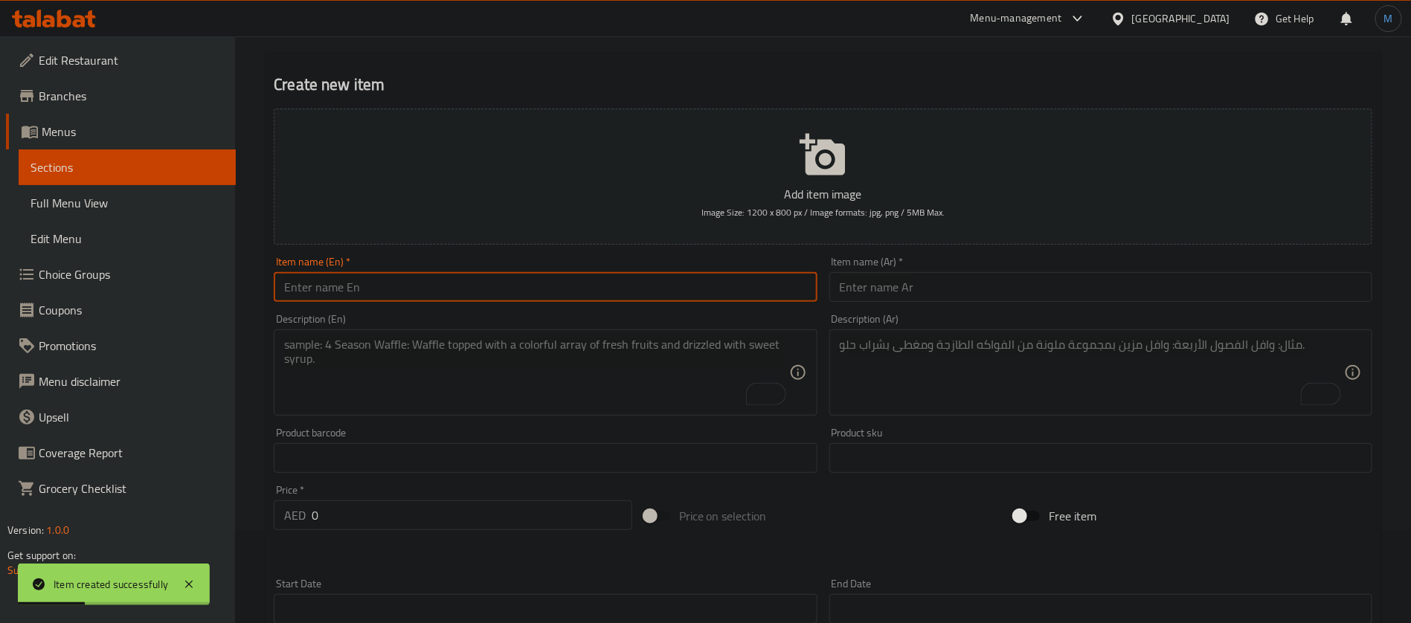
click at [643, 292] on input "text" at bounding box center [545, 287] width 543 height 30
paste input "Chicken Hariyali Kebab 8 Pcs"
type input "Chicken Hariyali Kebab 8 Pcs"
click at [936, 304] on div "Item name (Ar)   * Item name (Ar) *" at bounding box center [1100, 279] width 555 height 57
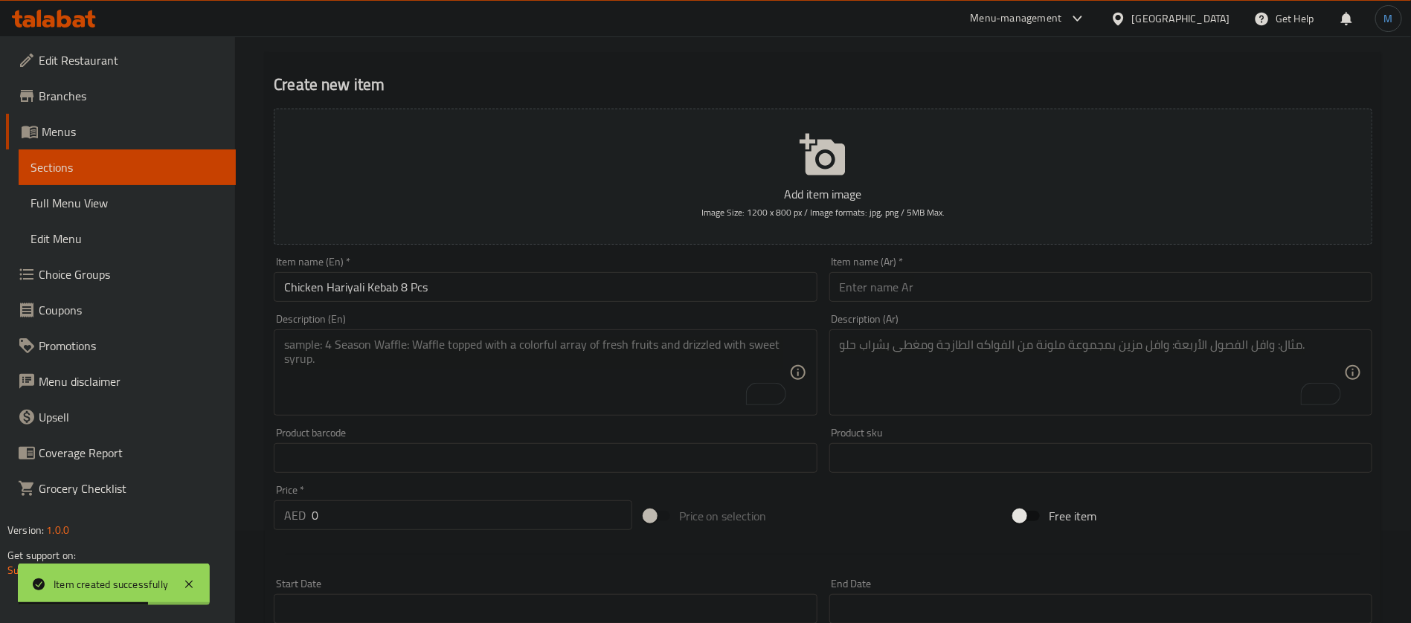
click at [987, 302] on div "Item name (Ar)   * Item name (Ar) *" at bounding box center [1100, 279] width 555 height 57
click at [865, 286] on input "text" at bounding box center [1100, 287] width 543 height 30
paste input "كباب دجاج هاريالي 8 قطع"
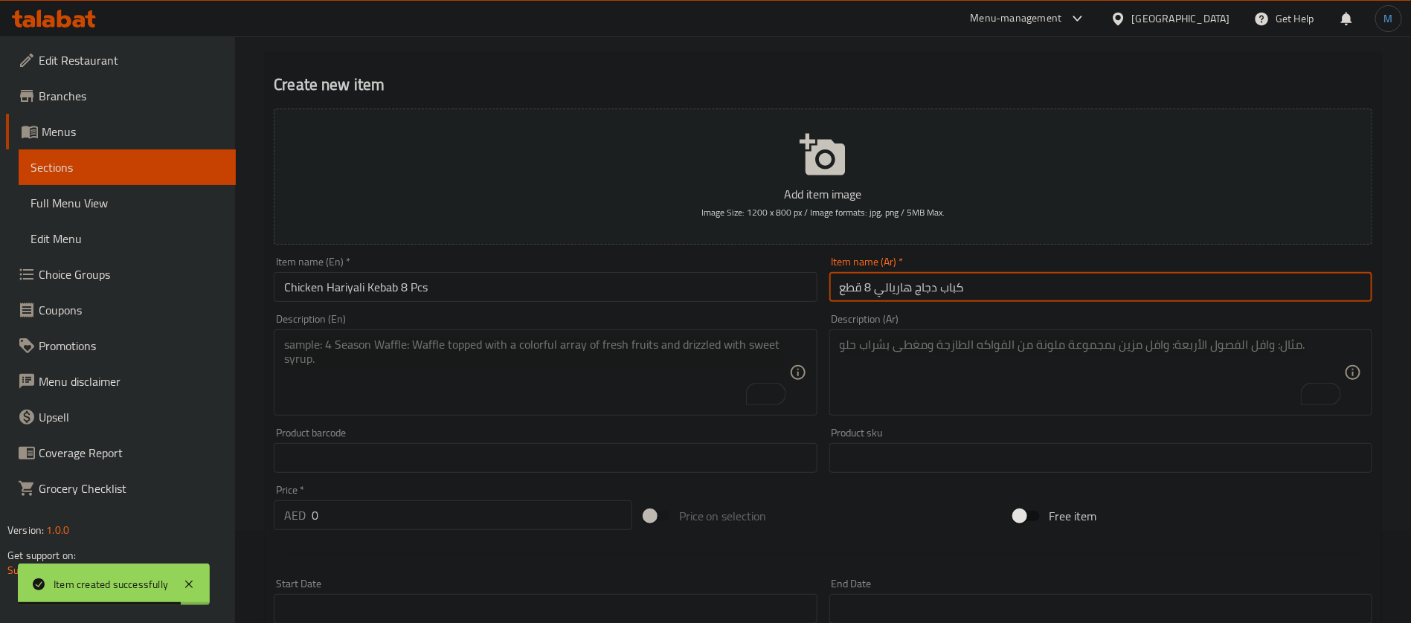
type input "كباب دجاج هاريالي 8 قطع"
click at [311, 289] on input "Chicken Hariyali Kebab 8 Pcs" at bounding box center [545, 287] width 543 height 30
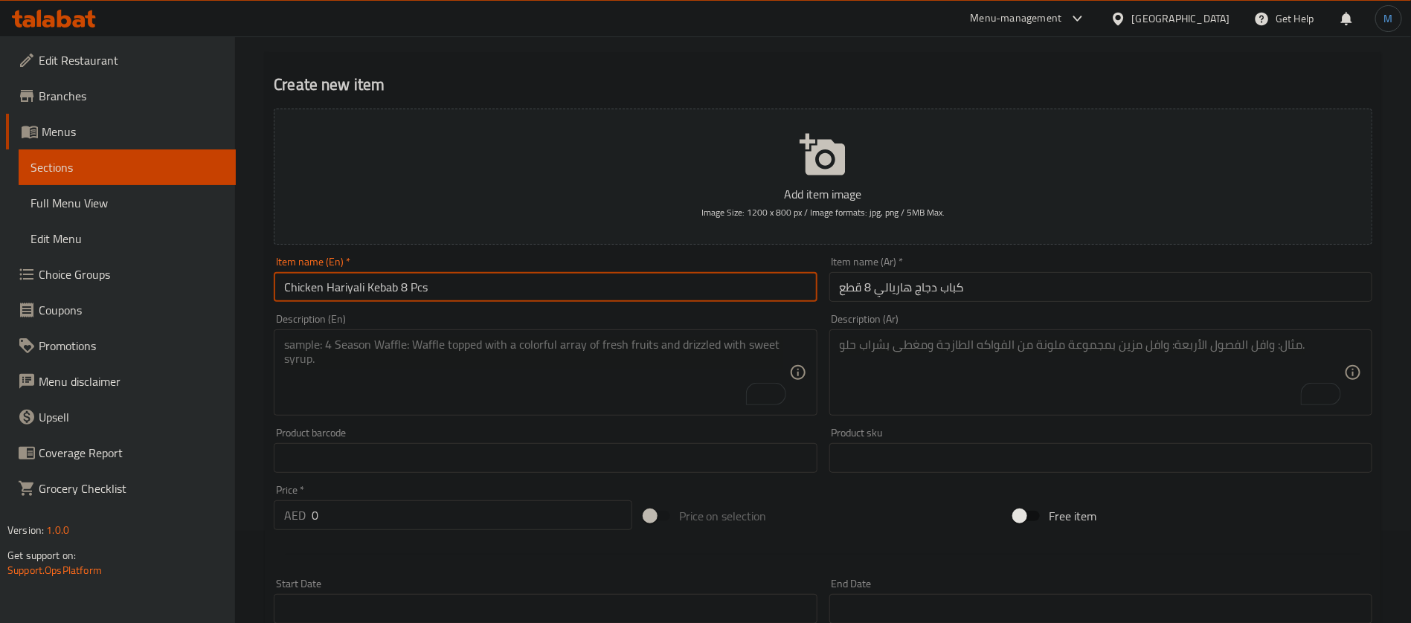
drag, startPoint x: 311, startPoint y: 289, endPoint x: 388, endPoint y: 283, distance: 77.5
click at [388, 283] on input "Chicken Hariyali Kebab 8 Pcs" at bounding box center [545, 287] width 543 height 30
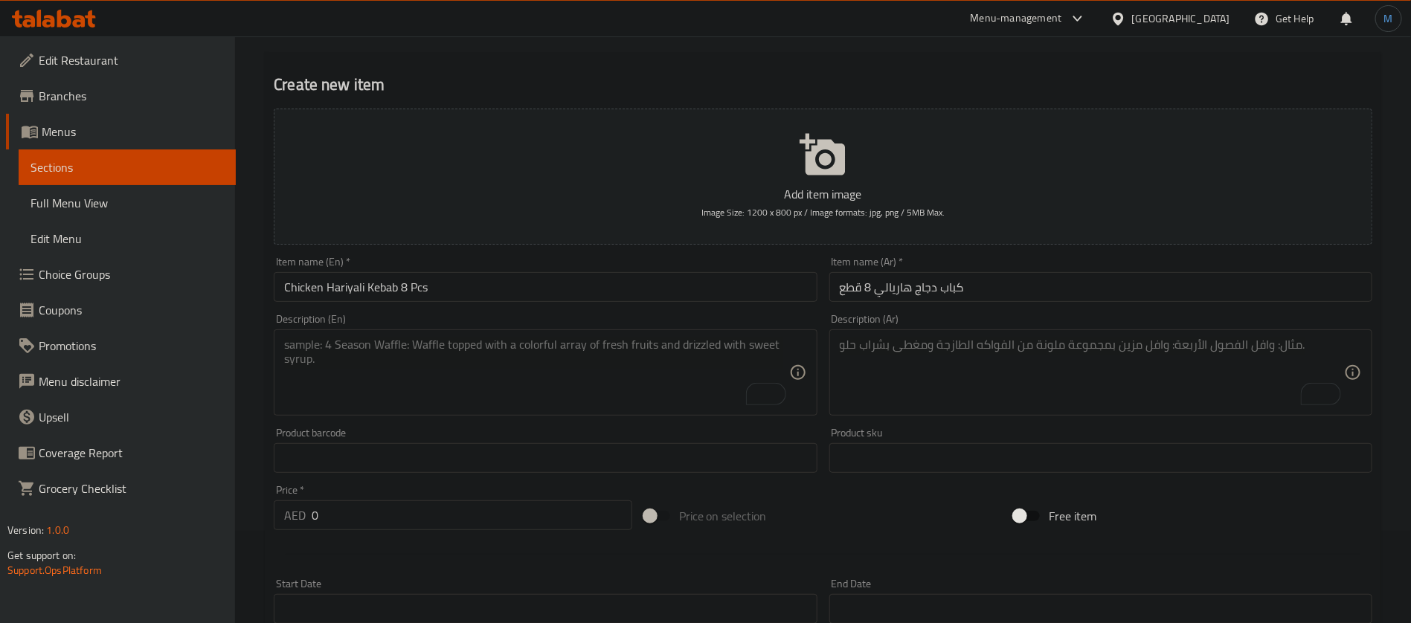
click at [525, 423] on div "Product barcode Product barcode" at bounding box center [545, 450] width 555 height 57
click at [540, 384] on textarea "To enrich screen reader interactions, please activate Accessibility in Grammarl…" at bounding box center [536, 373] width 504 height 71
paste textarea "Boneless chicken, mint, coriander, ginger, garlic, green chilies, yogurt, and s…"
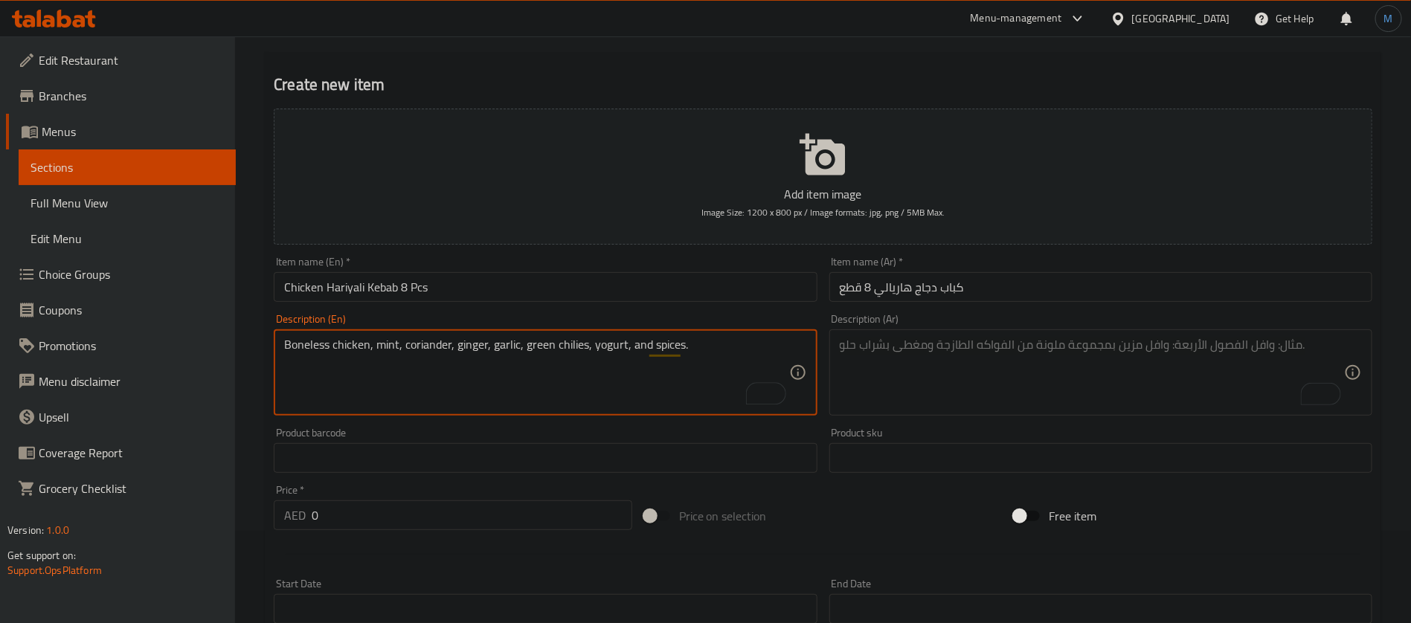
type textarea "Boneless chicken, mint, coriander, ginger, garlic, green chilies, yogurt, and s…"
click at [929, 385] on textarea "To enrich screen reader interactions, please activate Accessibility in Grammarl…" at bounding box center [1092, 373] width 504 height 71
paste textarea "دجاج منزوع العظم، نعناع، كزبرة، زنجبيل، ثوم، فلفل أخضر حار، زبادي، وتوابل."
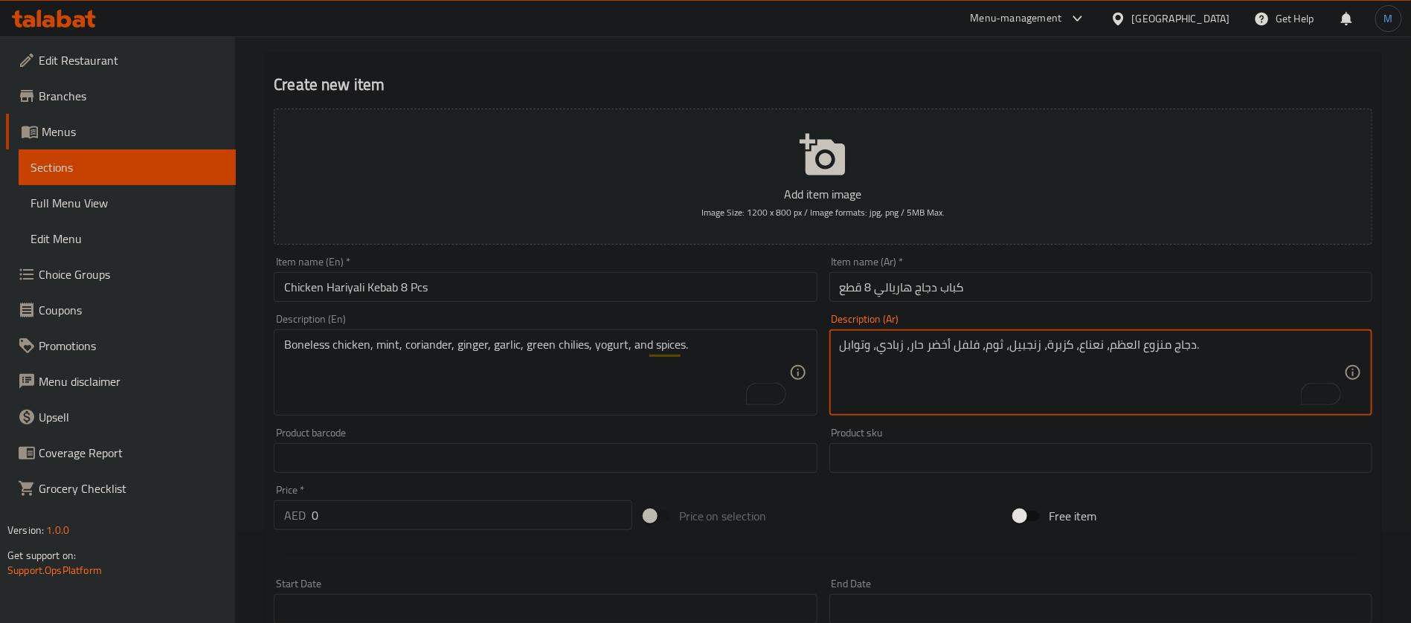
type textarea "دجاج منزوع العظم، نعناع، كزبرة، زنجبيل، ثوم، فلفل أخضر حار، زبادي، وتوابل."
click at [442, 511] on input "0" at bounding box center [472, 516] width 321 height 30
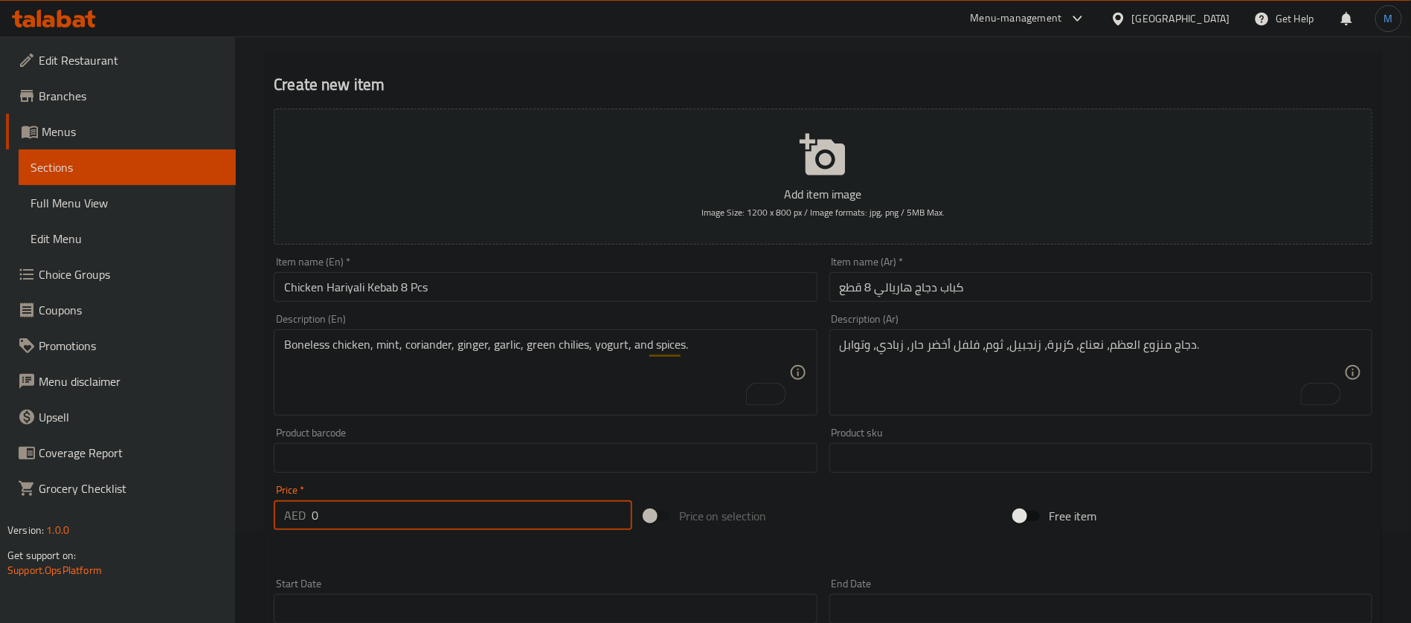
paste input "27.0"
type input "27.00"
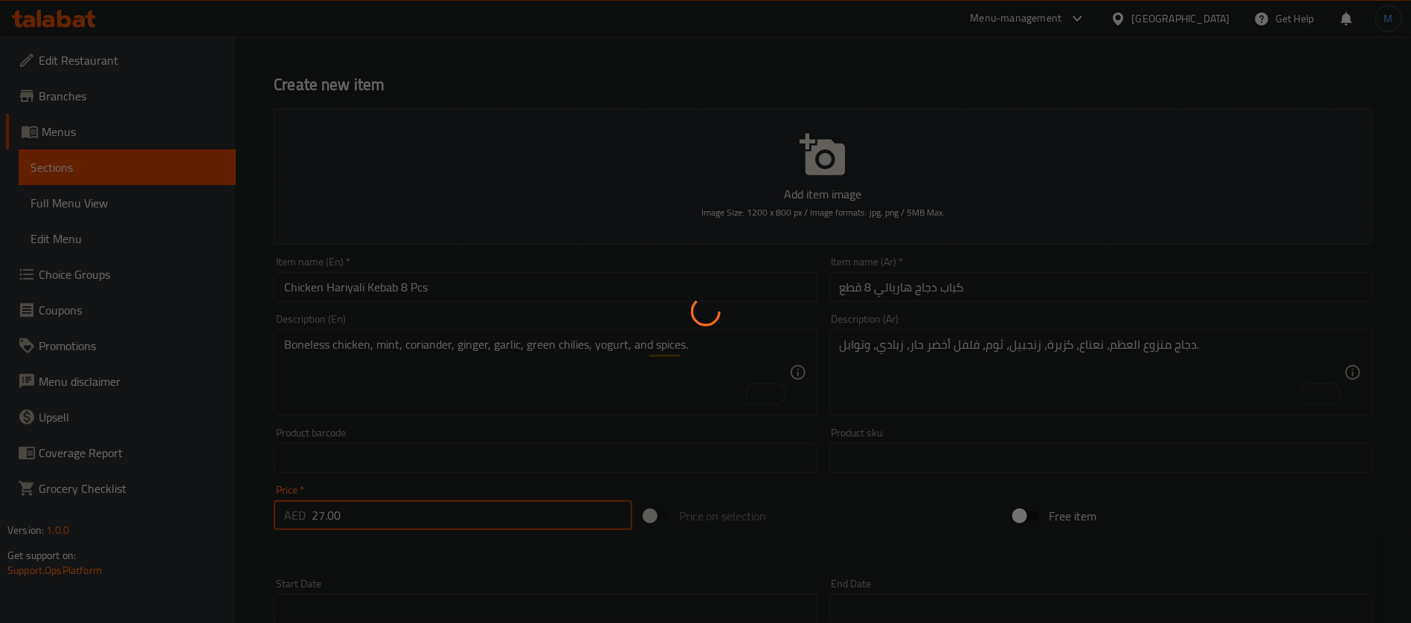
type input "0"
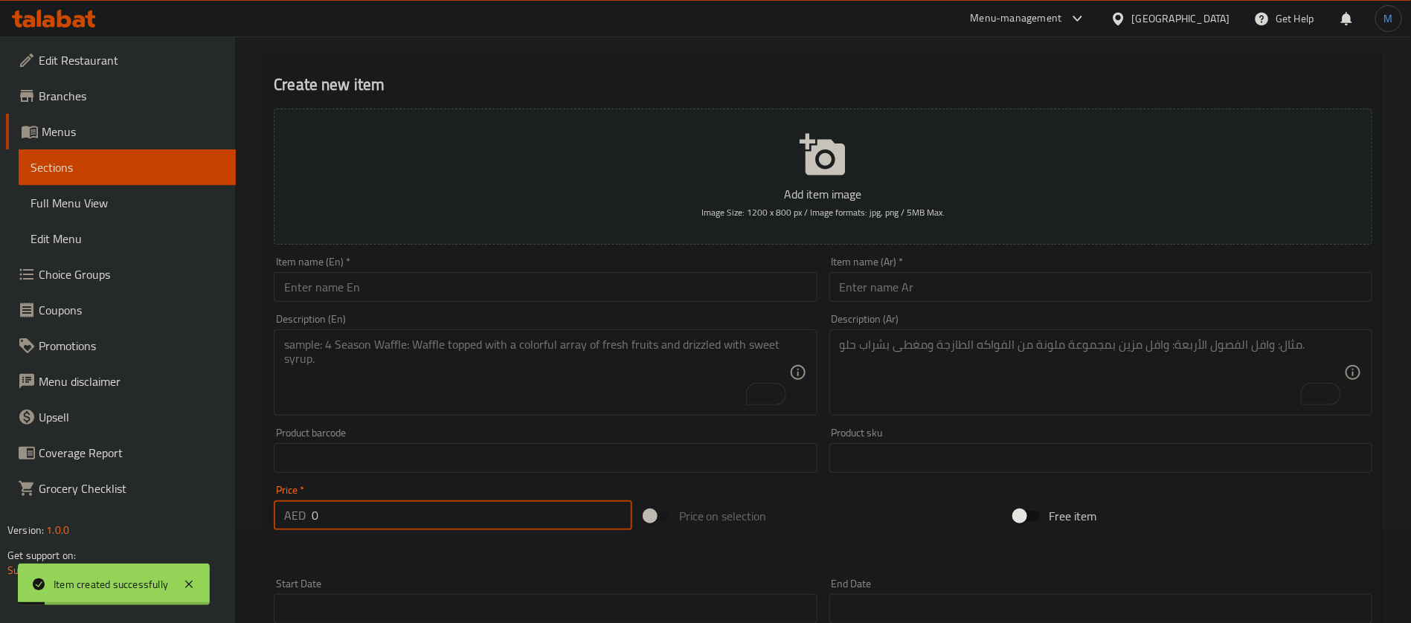
click at [567, 289] on input "text" at bounding box center [545, 287] width 543 height 30
paste input "Chicken Sheekh Kebab"
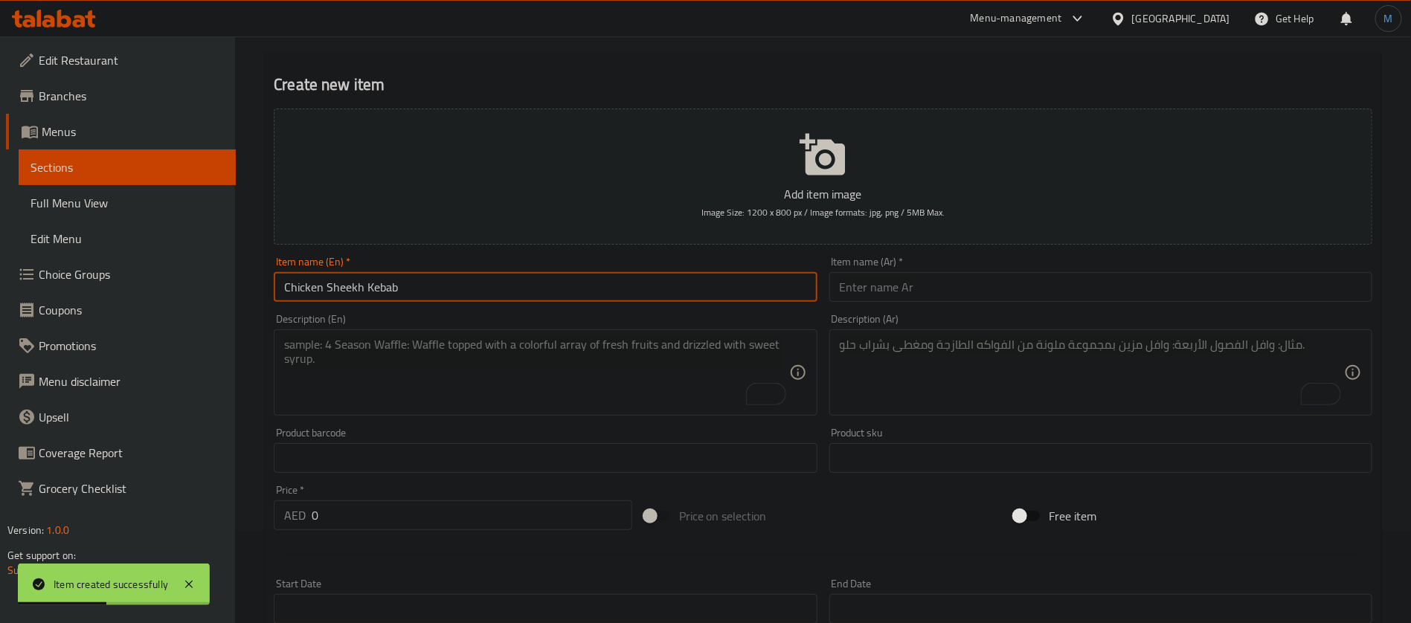
paste input "text"
type input "Chicken Seekh Kebab"
paste textarea "Minced chicken, ginger, garlic, green chilies, onions, coriander, and spices."
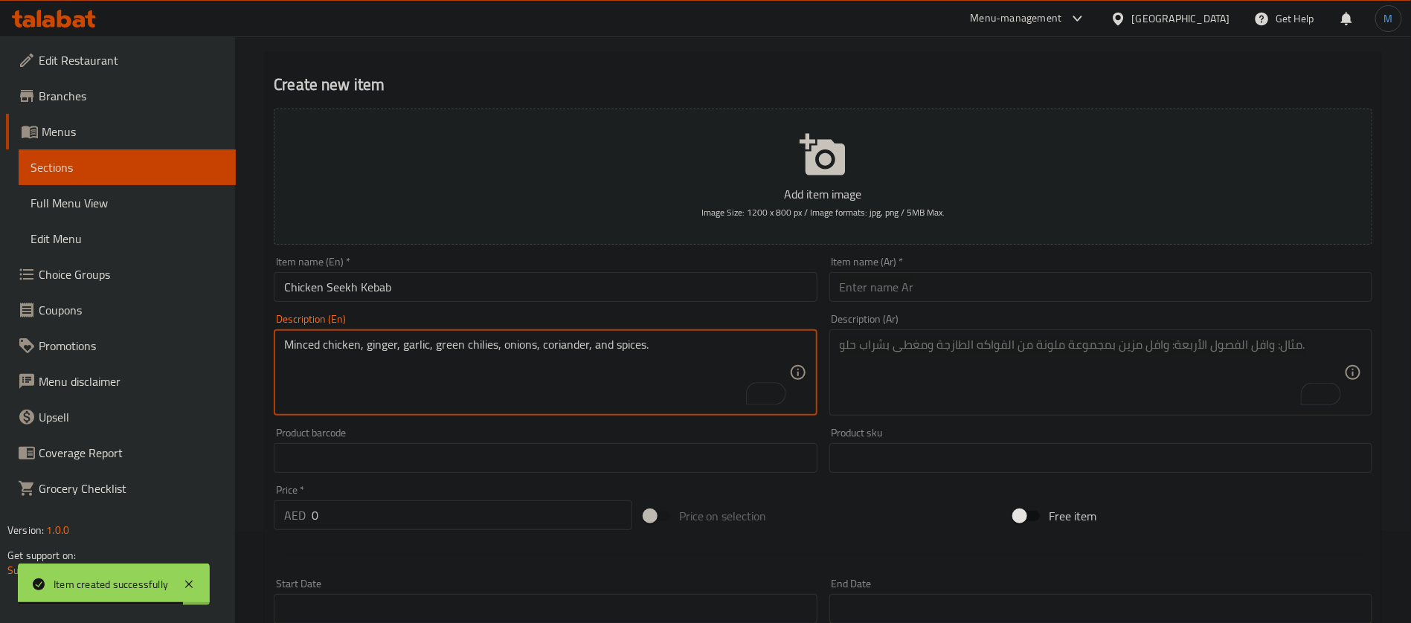
type textarea "Minced chicken, ginger, garlic, green chilies, onions, coriander, and spices."
click at [1021, 296] on input "text" at bounding box center [1100, 287] width 543 height 30
paste input "كباب سيخ الدجاج"
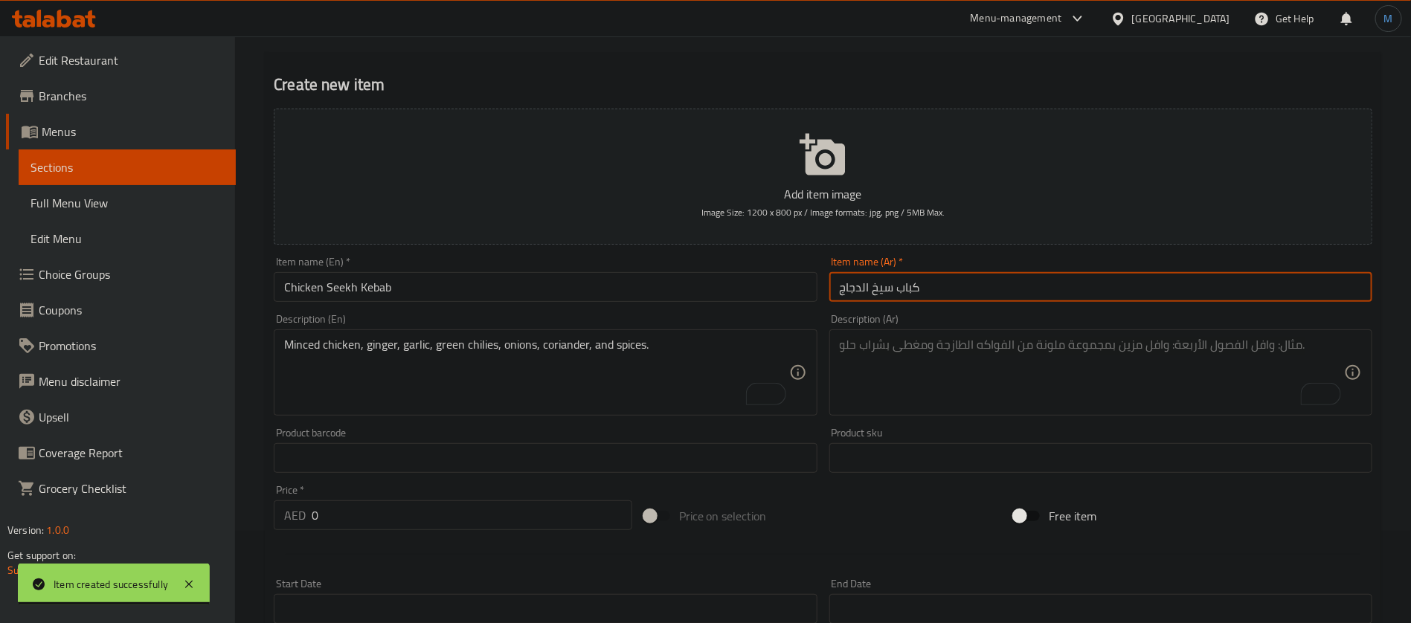
type input "كباب سيخ الدجاج"
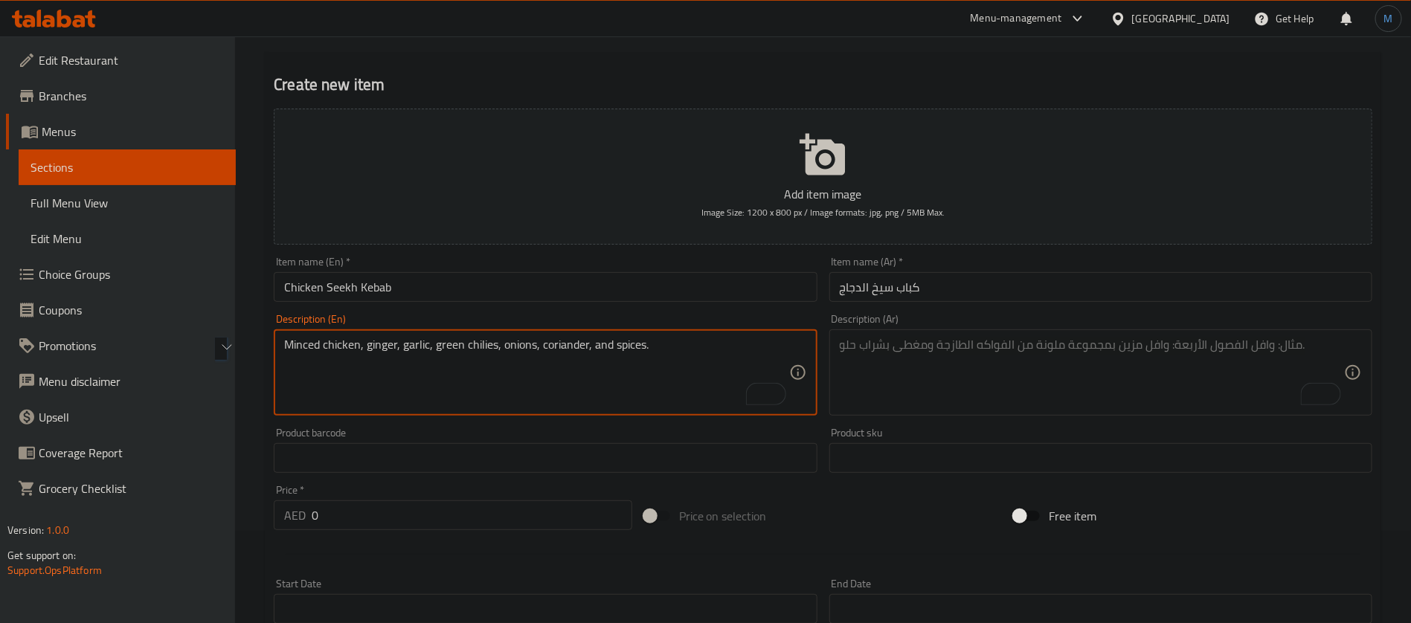
click at [1052, 396] on textarea "To enrich screen reader interactions, please activate Accessibility in Grammarl…" at bounding box center [1092, 373] width 504 height 71
paste textarea "دجاج مفروم، زنجبيل، ثوم، فلفل أخضر، بصل، كزبرة، وتوابل."
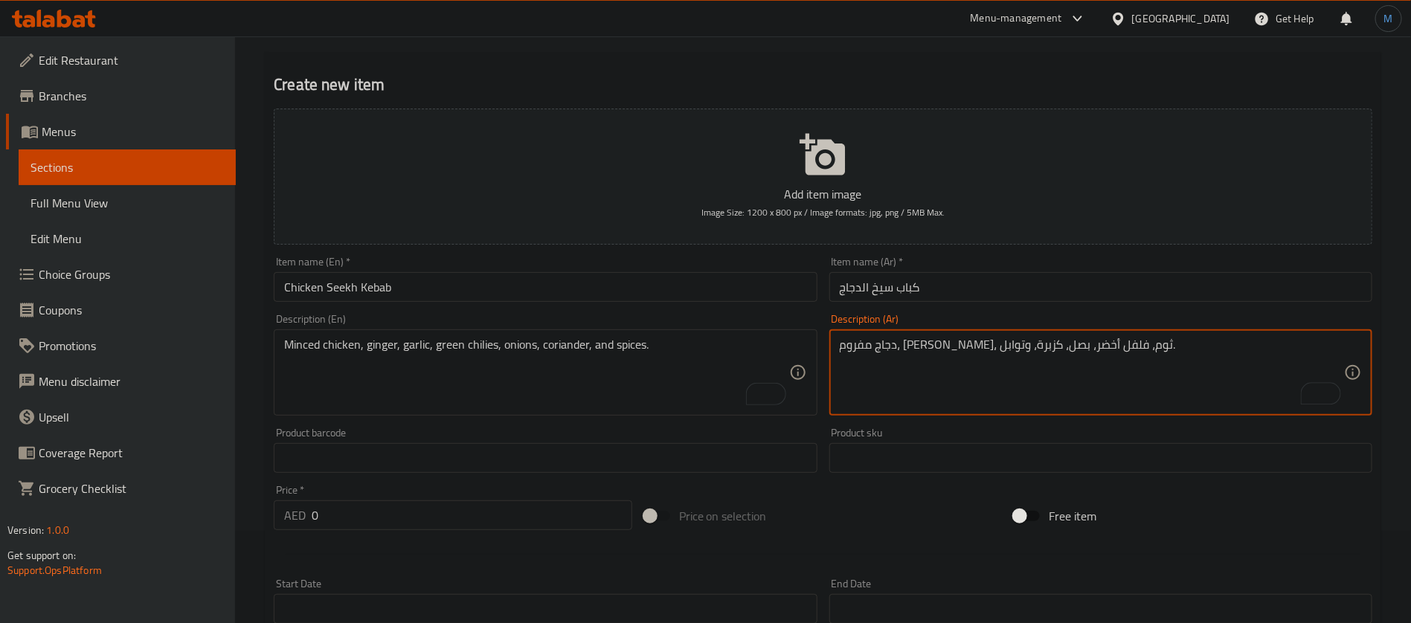
click at [936, 344] on textarea "دجاج مفروم، زنجبيل، ثوم، فلفل أخضر، بصل، كزبرة، وتوابل." at bounding box center [1092, 373] width 504 height 71
type textarea "دجاج مفروم، زنجبيل، ثوم، فلفل أخضر حار، بصل، كزبرة، وتوابل."
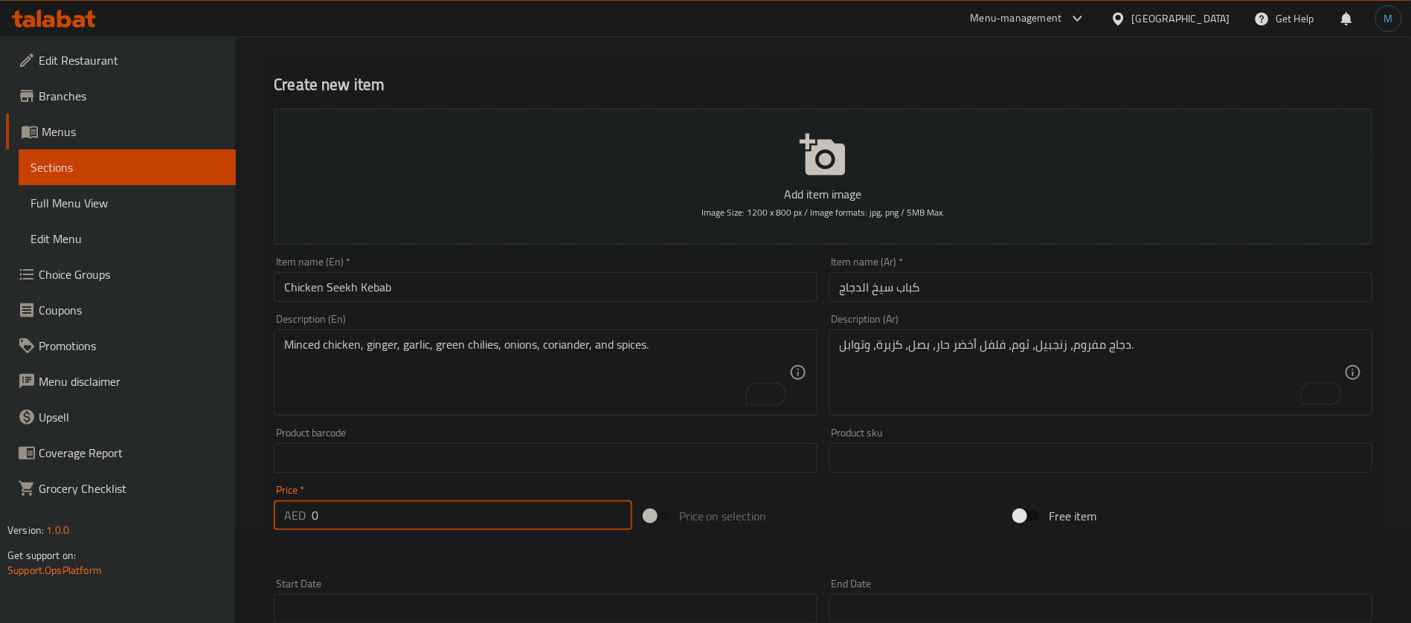
click at [409, 508] on input "0" at bounding box center [472, 516] width 321 height 30
paste input "27.0"
type input "27.00"
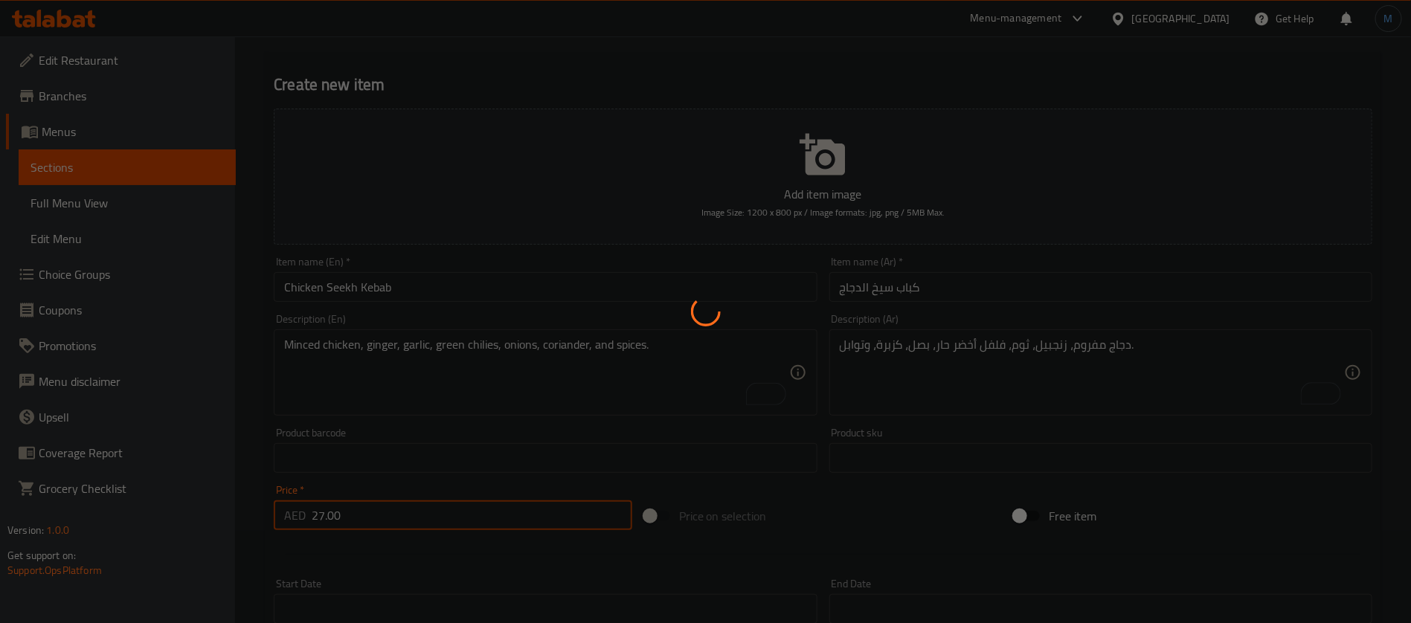
type input "0"
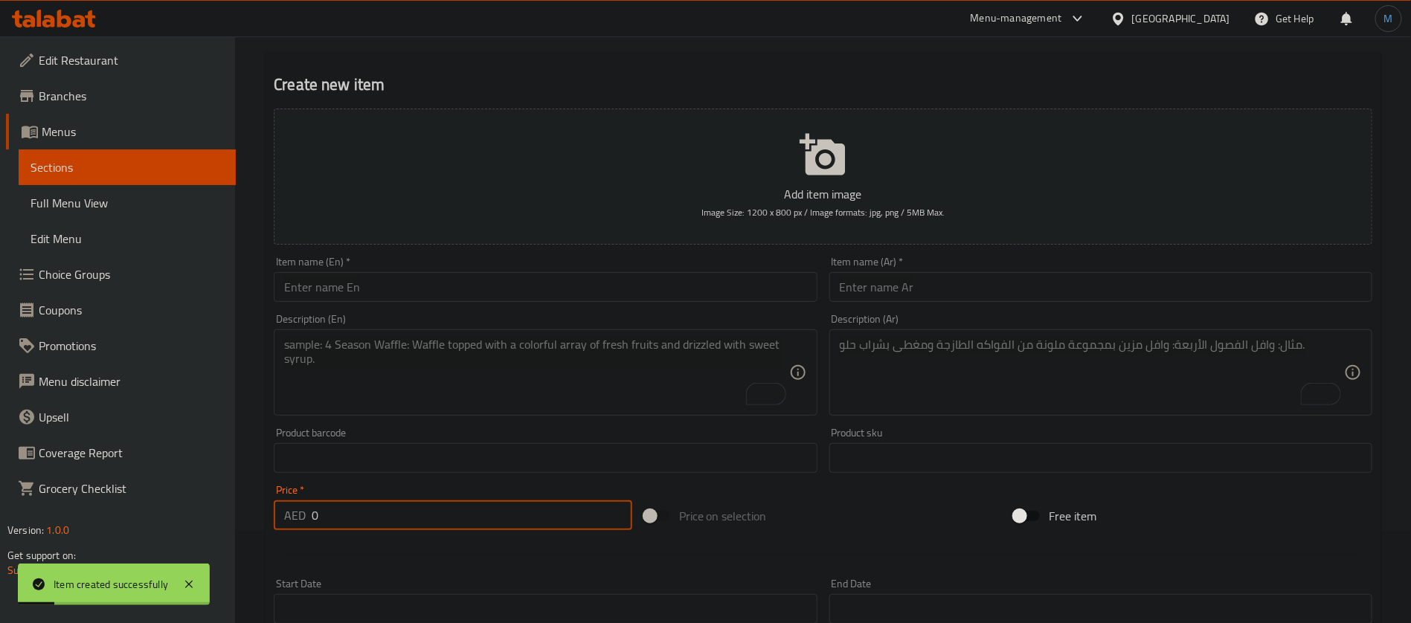
click at [532, 295] on input "text" at bounding box center [545, 287] width 543 height 30
paste input "Mutton Sheekh Kebab"
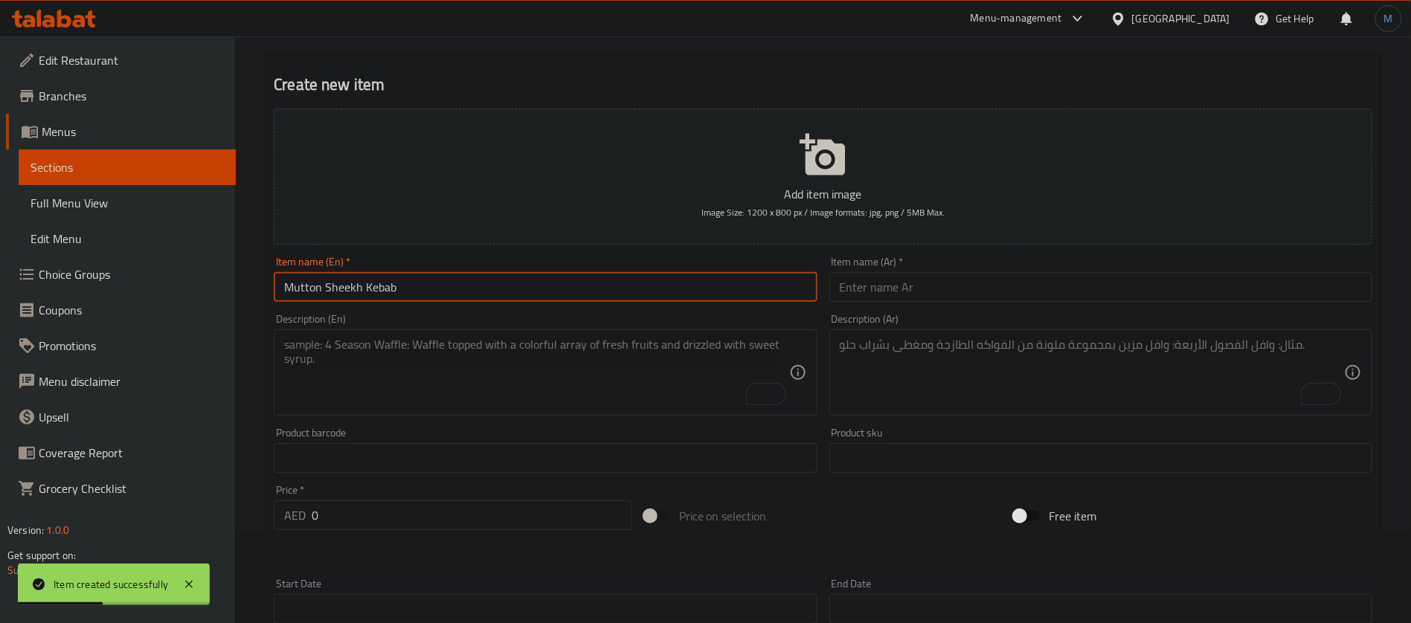
click at [336, 285] on input "Mutton Sheekh Kebab" at bounding box center [545, 287] width 543 height 30
type input "Mutton Seekh Kebab"
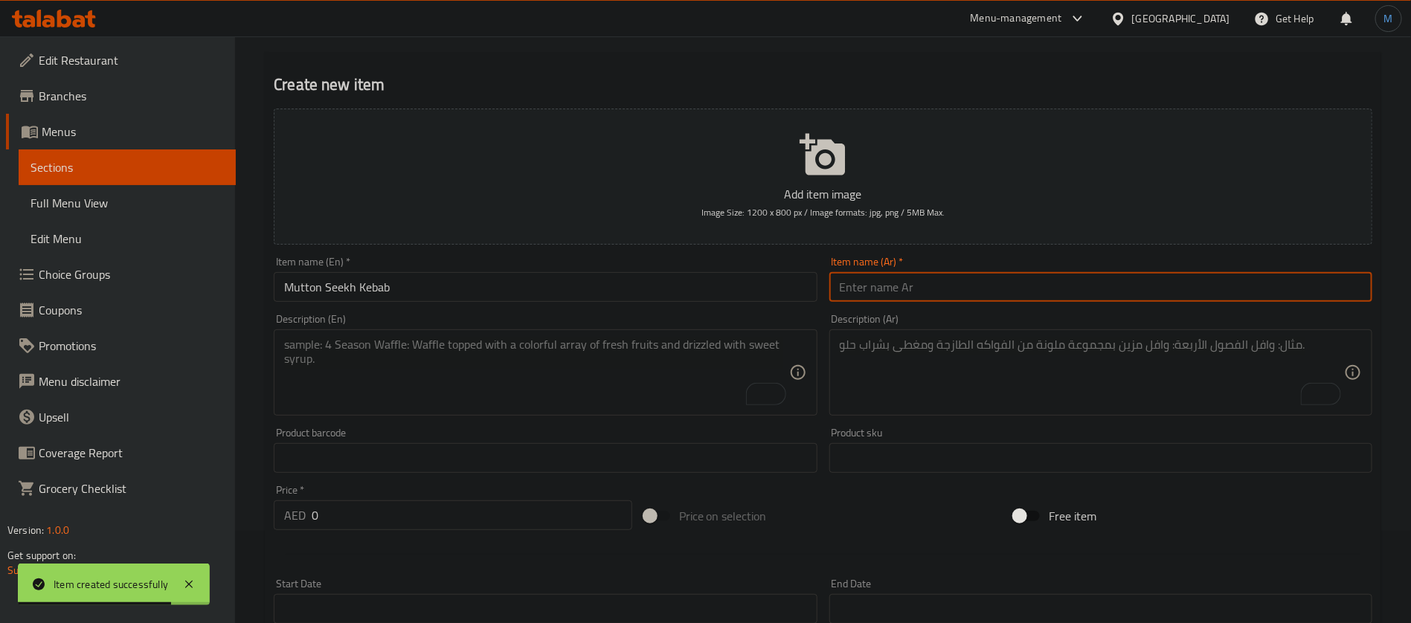
click at [1010, 281] on input "text" at bounding box center [1100, 287] width 543 height 30
paste input "كباب سيخ لحم الضأن"
type input "كباب سيخ لحم الضأن"
click at [623, 395] on textarea "To enrich screen reader interactions, please activate Accessibility in Grammarl…" at bounding box center [536, 373] width 504 height 71
paste textarea "Minced mutton, ginger, garlic, green chilies, onions, coriander, and spices."
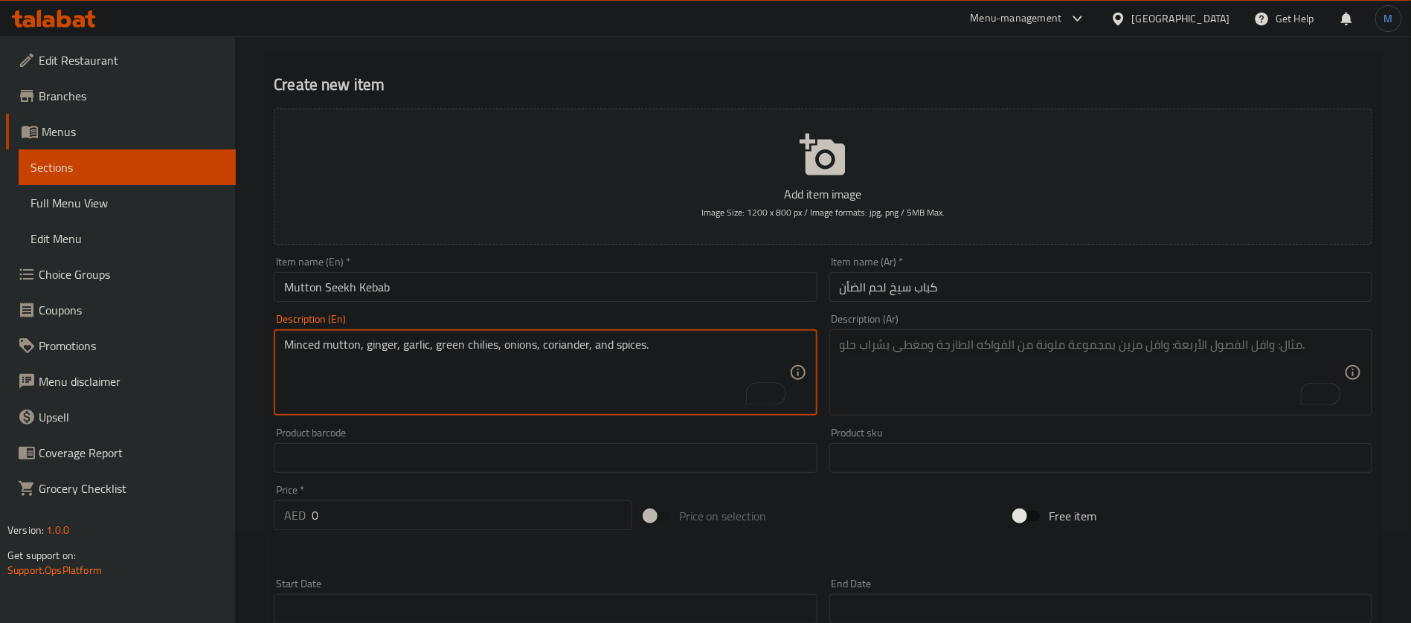
type textarea "Minced mutton, ginger, garlic, green chilies, onions, coriander, and spices."
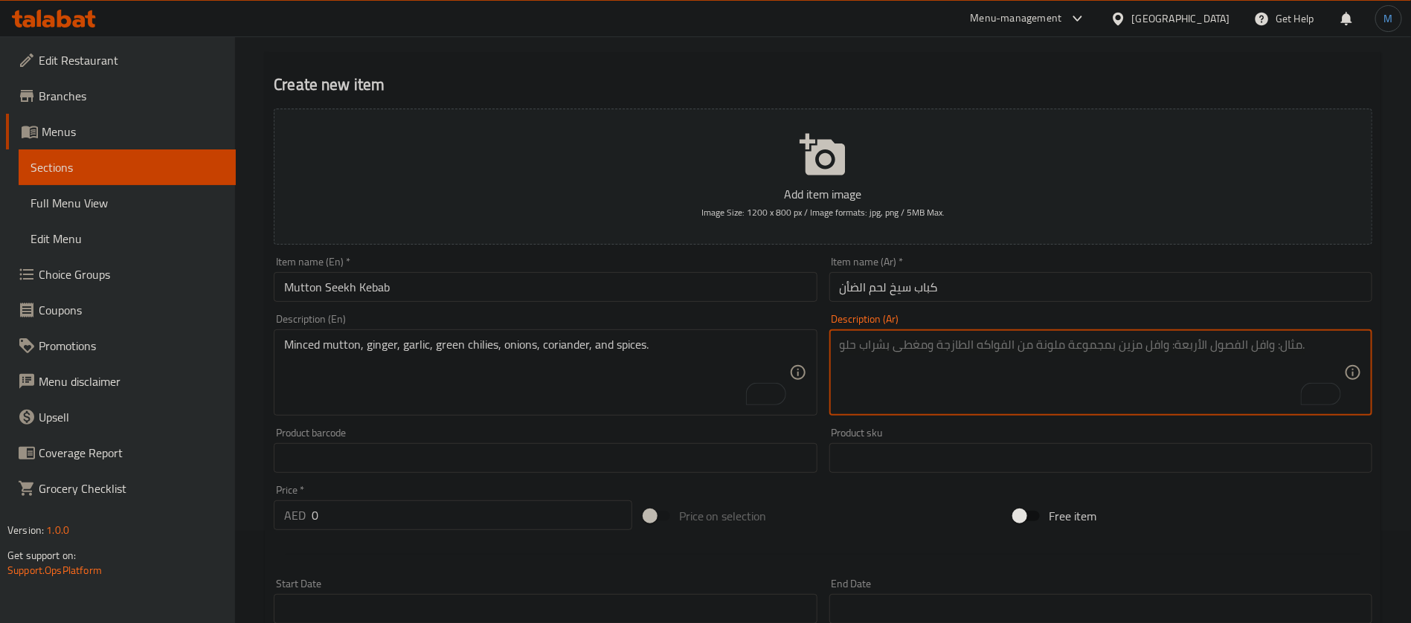
click at [1082, 354] on textarea "To enrich screen reader interactions, please activate Accessibility in Grammarl…" at bounding box center [1092, 373] width 504 height 71
paste textarea "لحم ضأن مفروم، زنجبيل، ثوم، فلفل أخضر، بصل، كزبرة، وتوابل."
click at [939, 347] on textarea "لحم ضأن مفروم، زنجبيل، ثوم، فلفل أخضر، بصل، كزبرة، وتوابل." at bounding box center [1092, 373] width 504 height 71
type textarea "لحم ضأن مفروم، زنجبيل، ثوم، فلفل أخضر حار، بصل، كزبرة، وتوابل."
click at [571, 523] on input "0" at bounding box center [472, 516] width 321 height 30
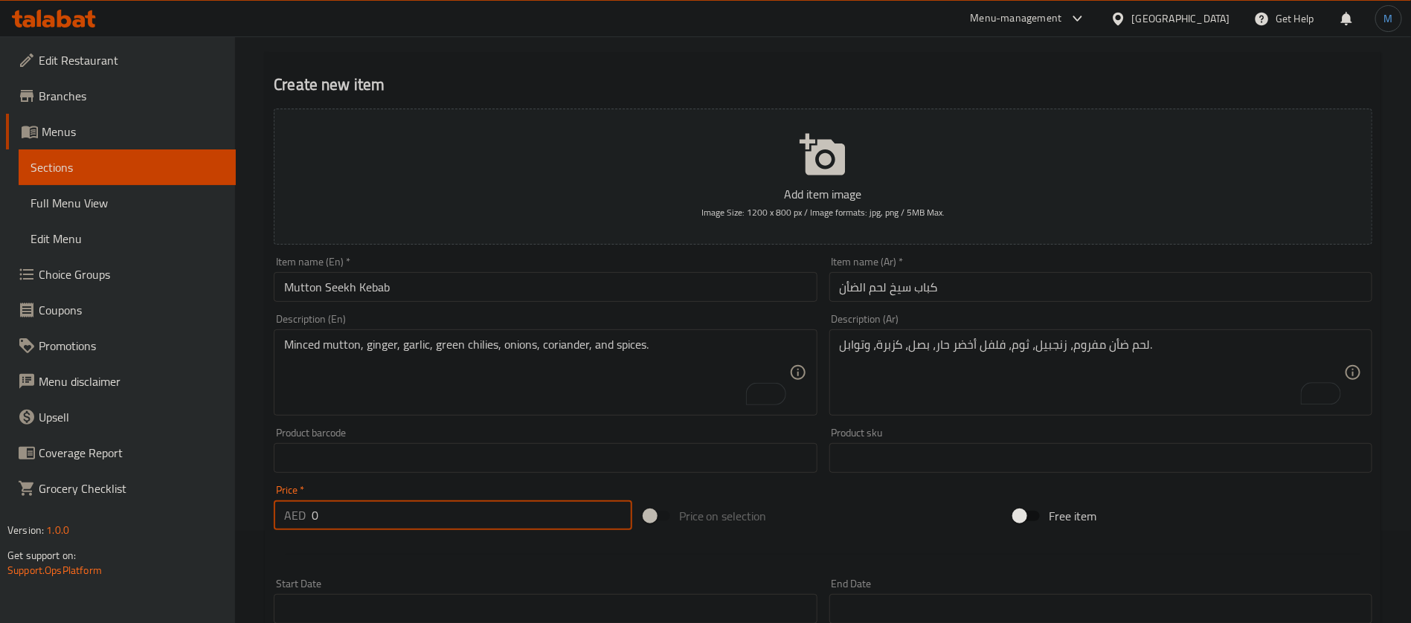
paste input "27.0"
type input "27.00"
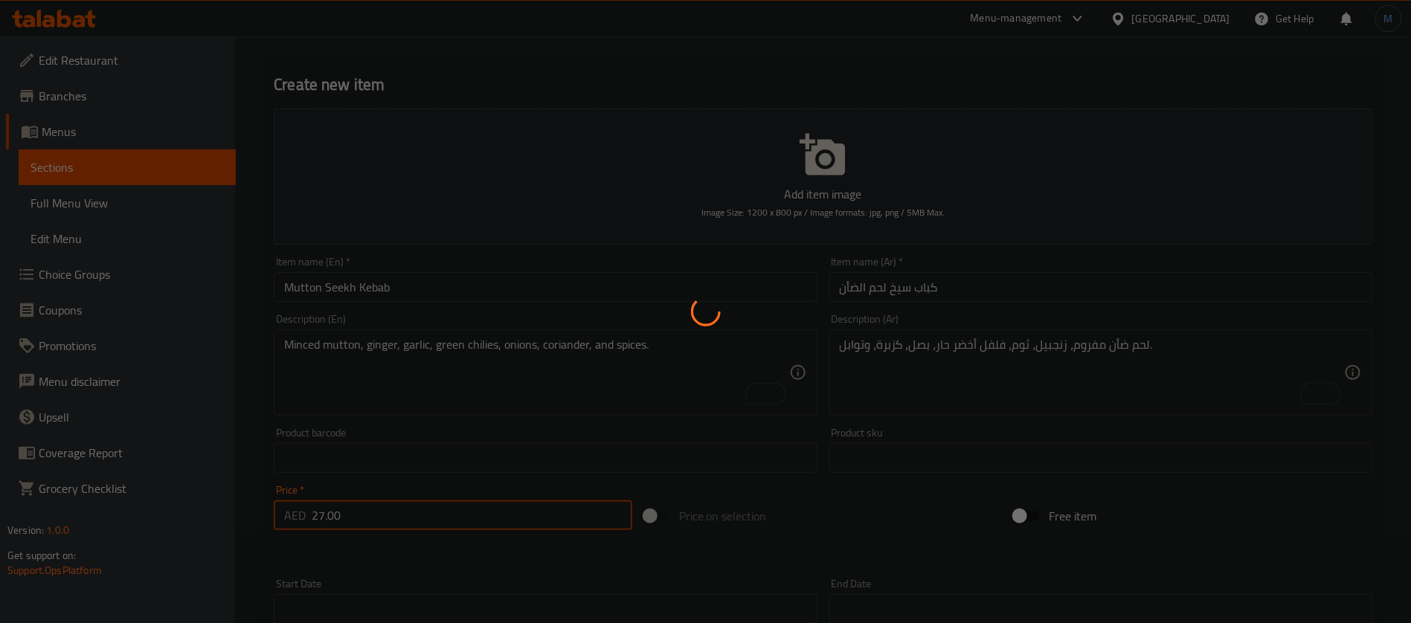
type input "0"
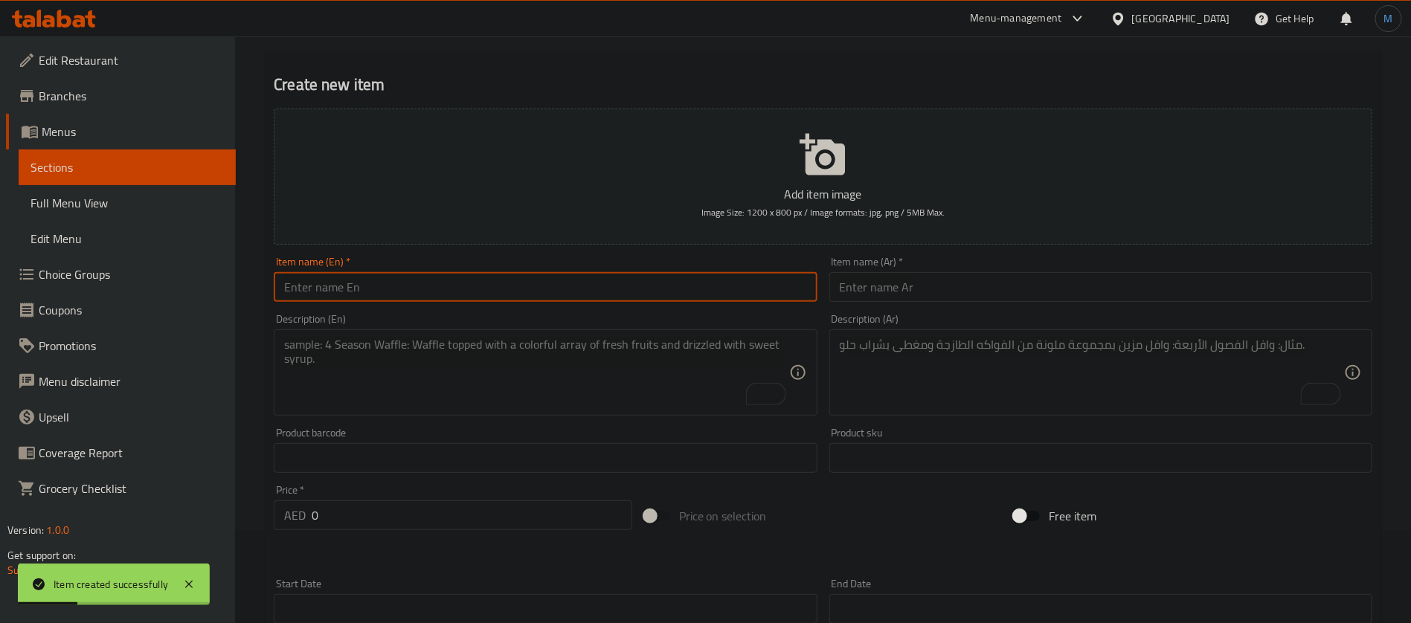
click at [510, 300] on input "text" at bounding box center [545, 287] width 543 height 30
paste input "Malai Kebab 8 Pcs"
type input "Malai Kebab 8 Pcs"
click at [920, 266] on div "Item name (Ar)   * Item name (Ar) *" at bounding box center [1100, 279] width 543 height 45
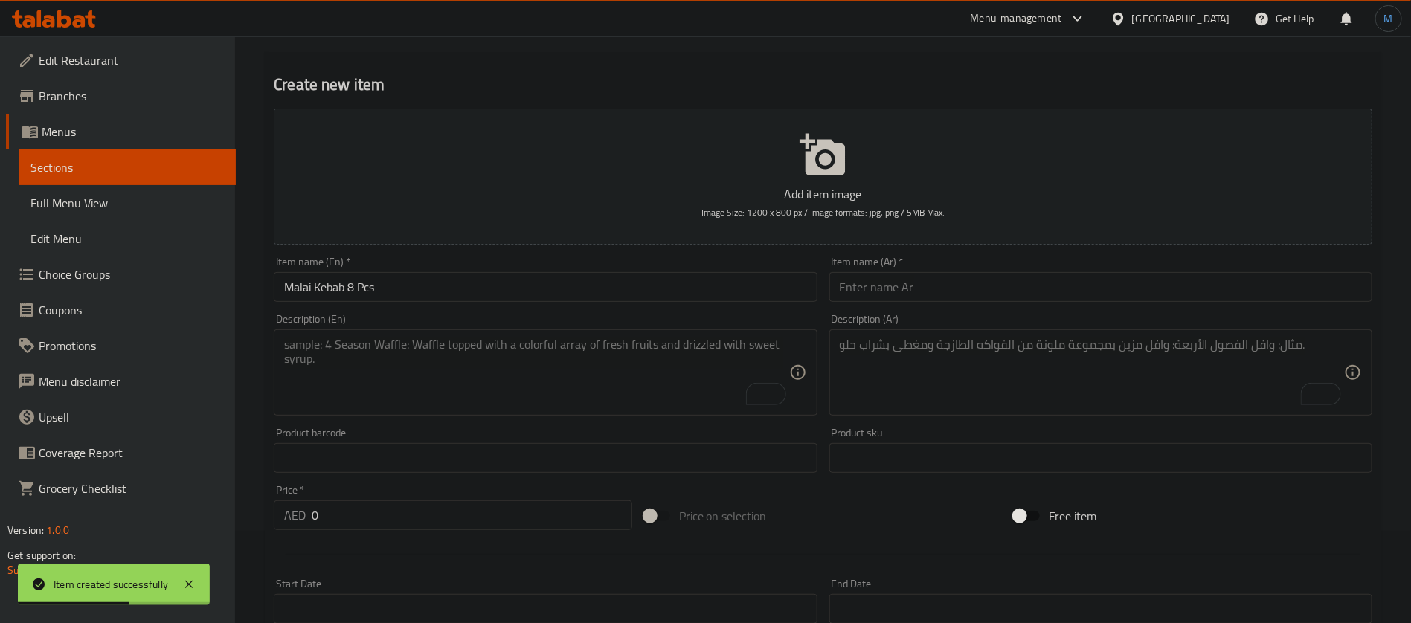
click at [914, 302] on div "Item name (Ar)   * Item name (Ar) *" at bounding box center [1100, 279] width 555 height 57
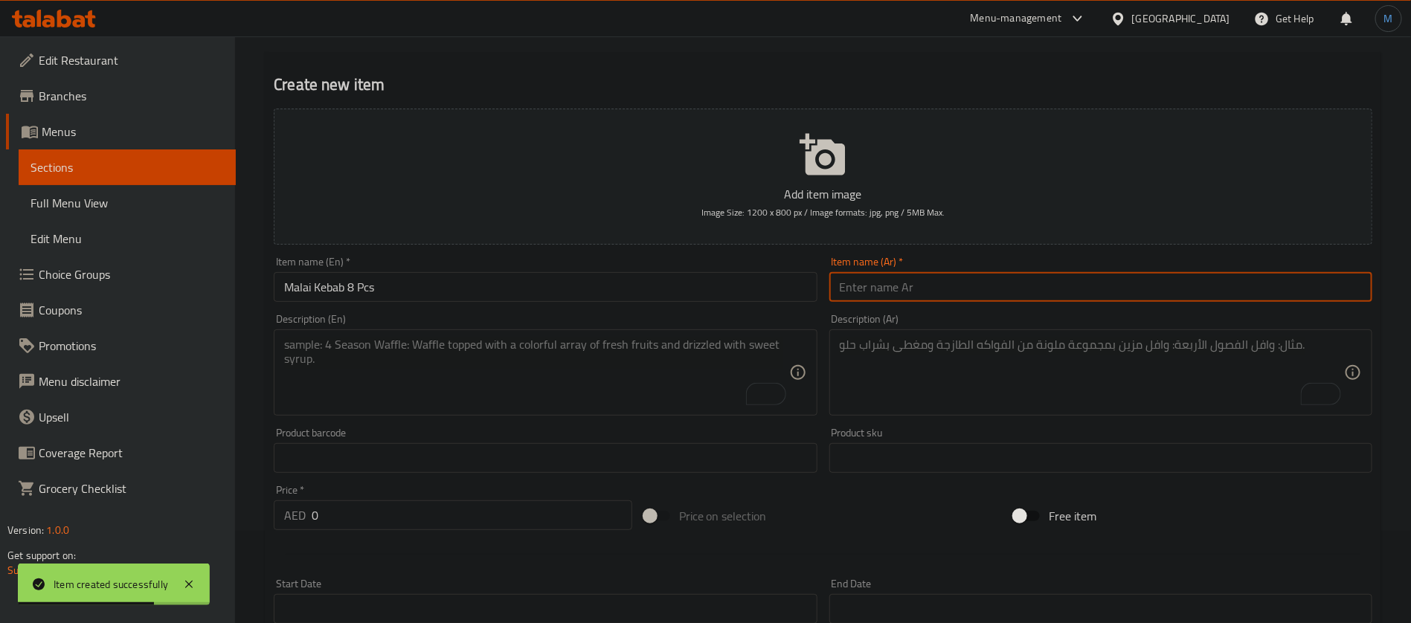
click at [909, 289] on input "text" at bounding box center [1100, 287] width 543 height 30
paste input "كباب مالاي 8 قطع"
type input "كباب مالاي 8 قطع"
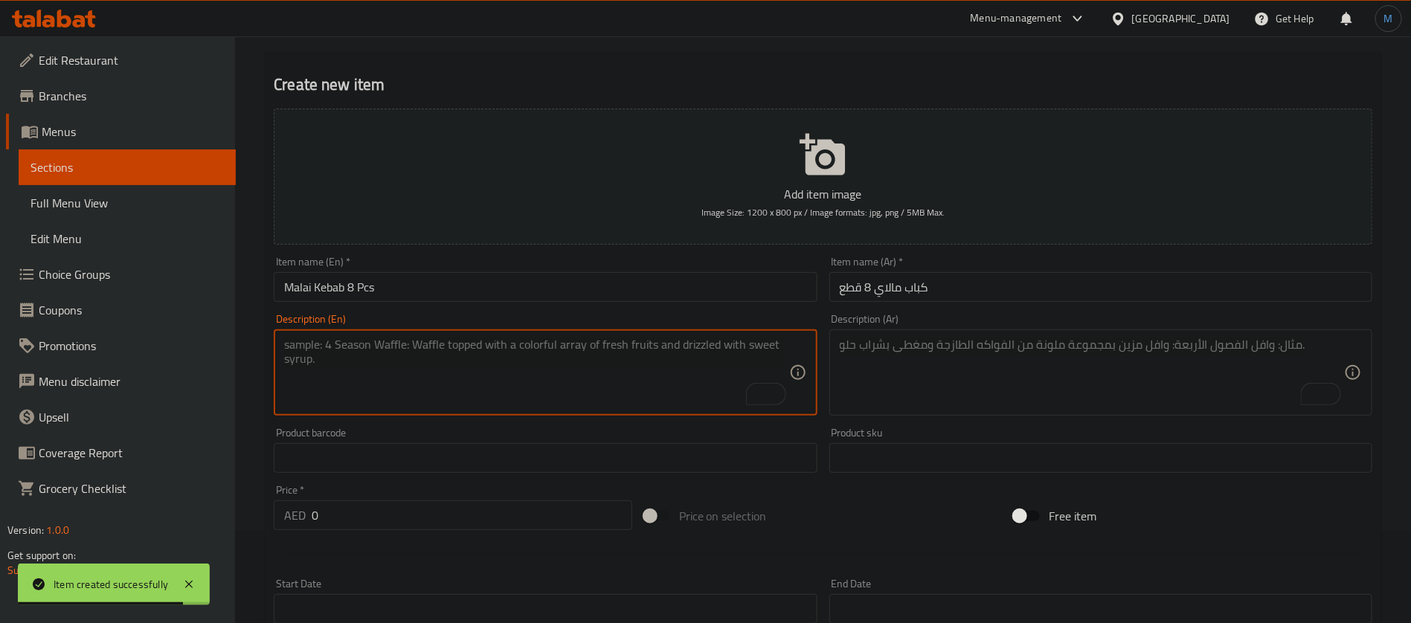
click at [713, 357] on textarea "To enrich screen reader interactions, please activate Accessibility in Grammarl…" at bounding box center [536, 373] width 504 height 71
paste textarea "Boneless chicken, fresh cream, cheese, ginger, garlic, green chilies, and spice…"
type textarea "Boneless chicken, fresh cream, cheese, ginger, garlic, green chilies, and spice…"
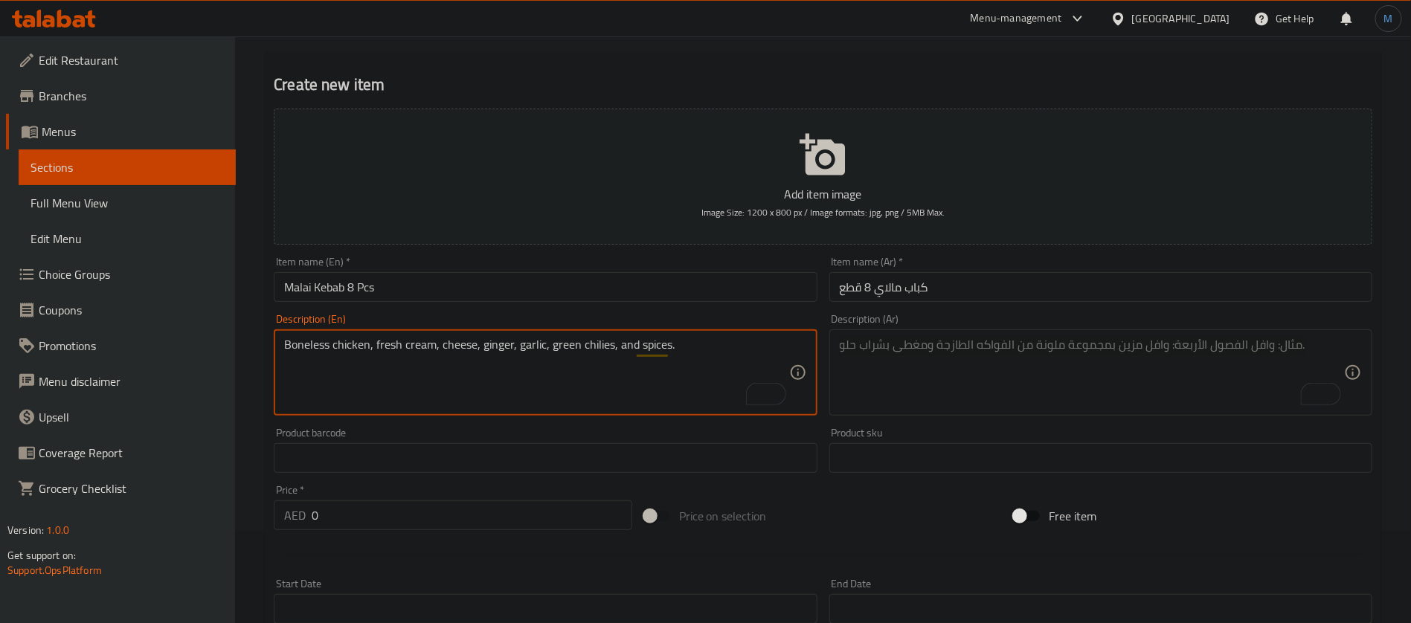
paste textarea "دجاج منزوع العظم، كريمة طازجة، جبن، زنجبيل، ثوم، فلفل أخضر، وتوابل."
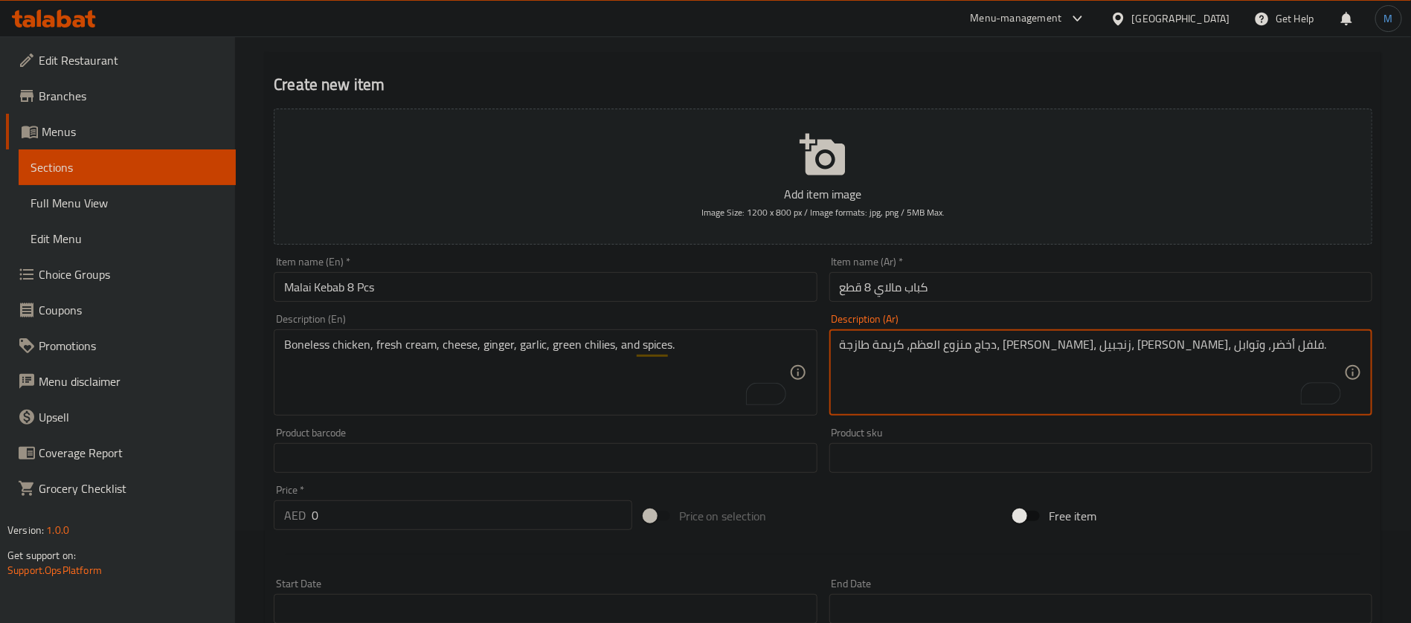
click at [876, 345] on textarea "دجاج منزوع العظم، كريمة طازجة، جبن، زنجبيل، ثوم، فلفل أخضر، وتوابل." at bounding box center [1092, 373] width 504 height 71
type textarea "دجاج منزوع العظم، كريمة طازجة، جبن، زنجبيل، ثوم، فلفل أخضر حار، وتوابل."
click at [355, 524] on input "0" at bounding box center [472, 516] width 321 height 30
paste input "27.0"
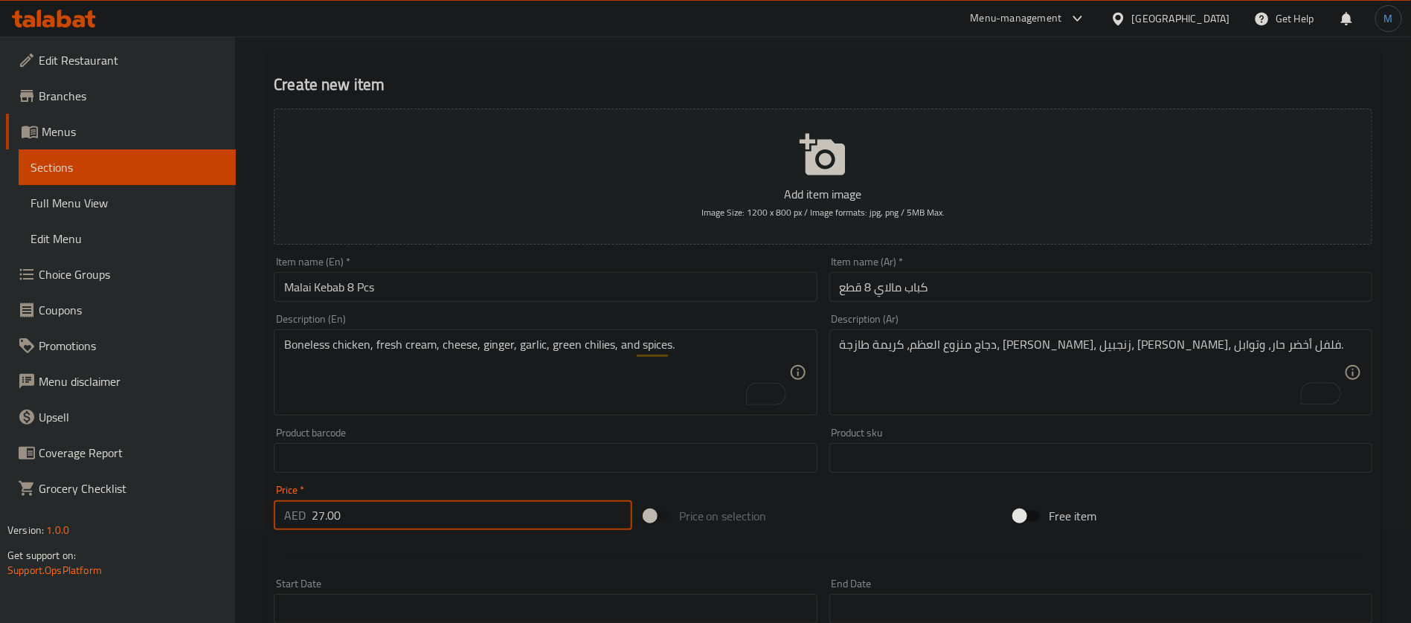
type input "27.00"
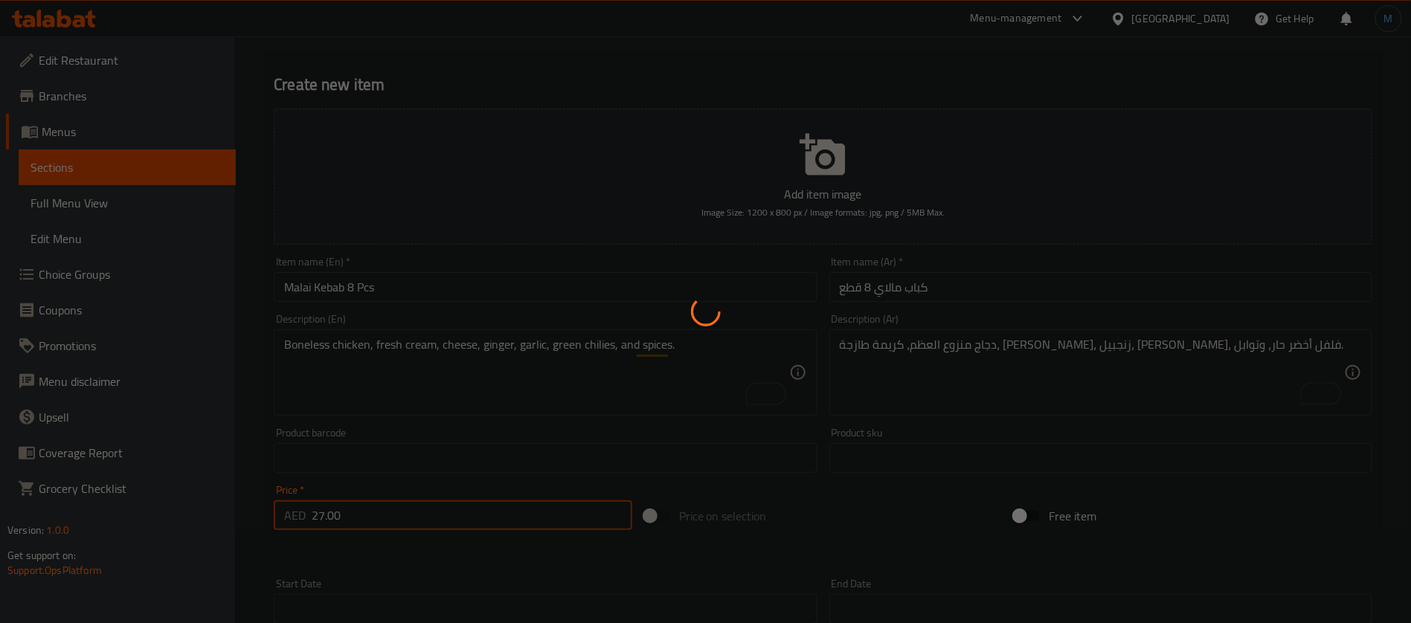
type input "0"
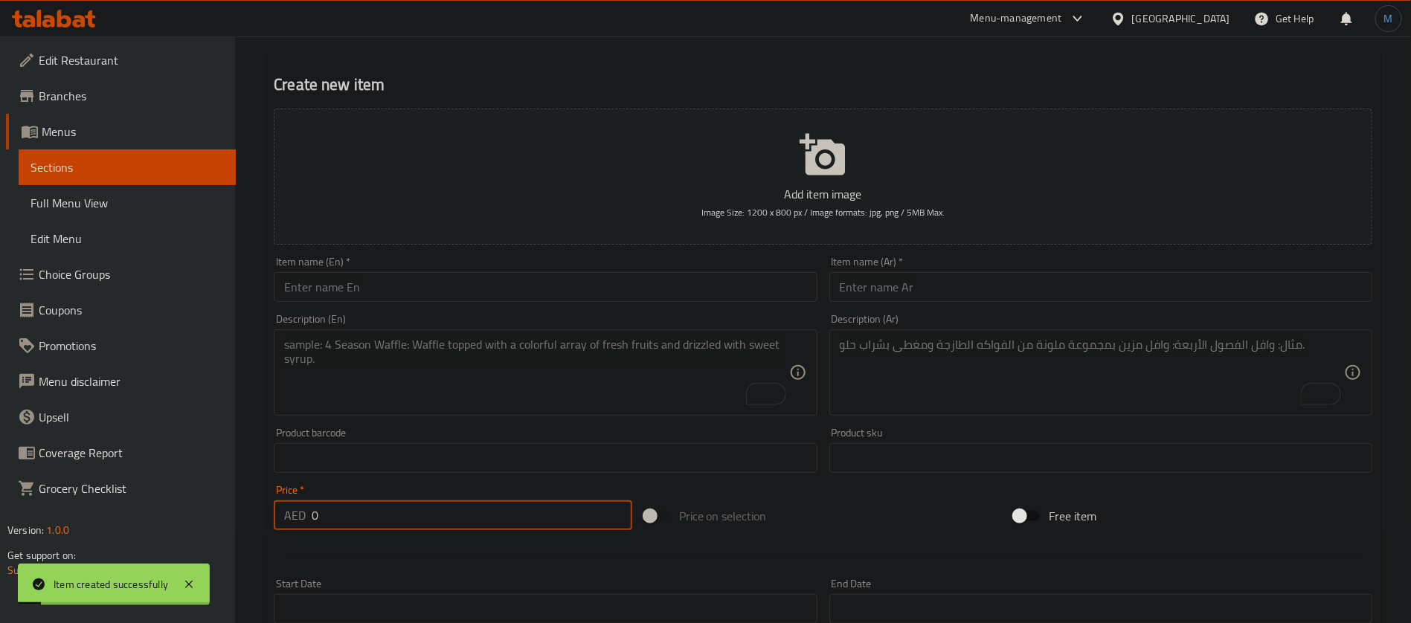
click at [634, 281] on input "text" at bounding box center [545, 287] width 543 height 30
paste input "TANDOORI ROTI"
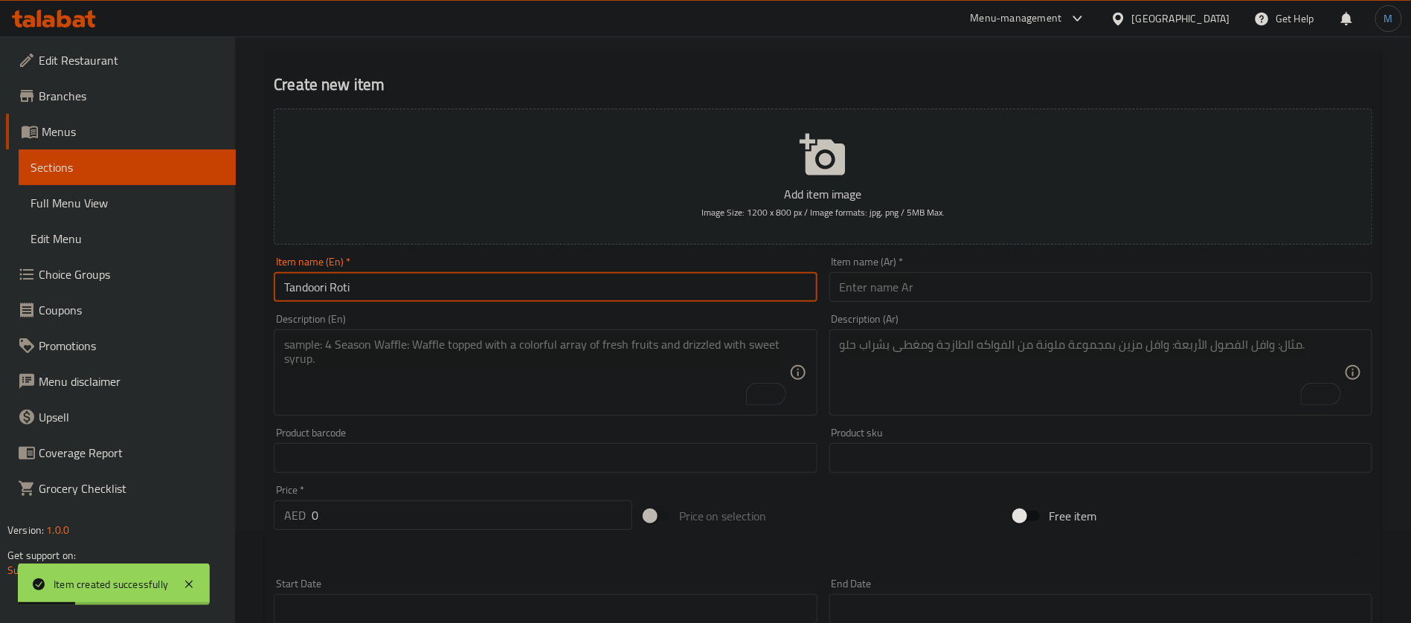
type input "Tandoori Roti"
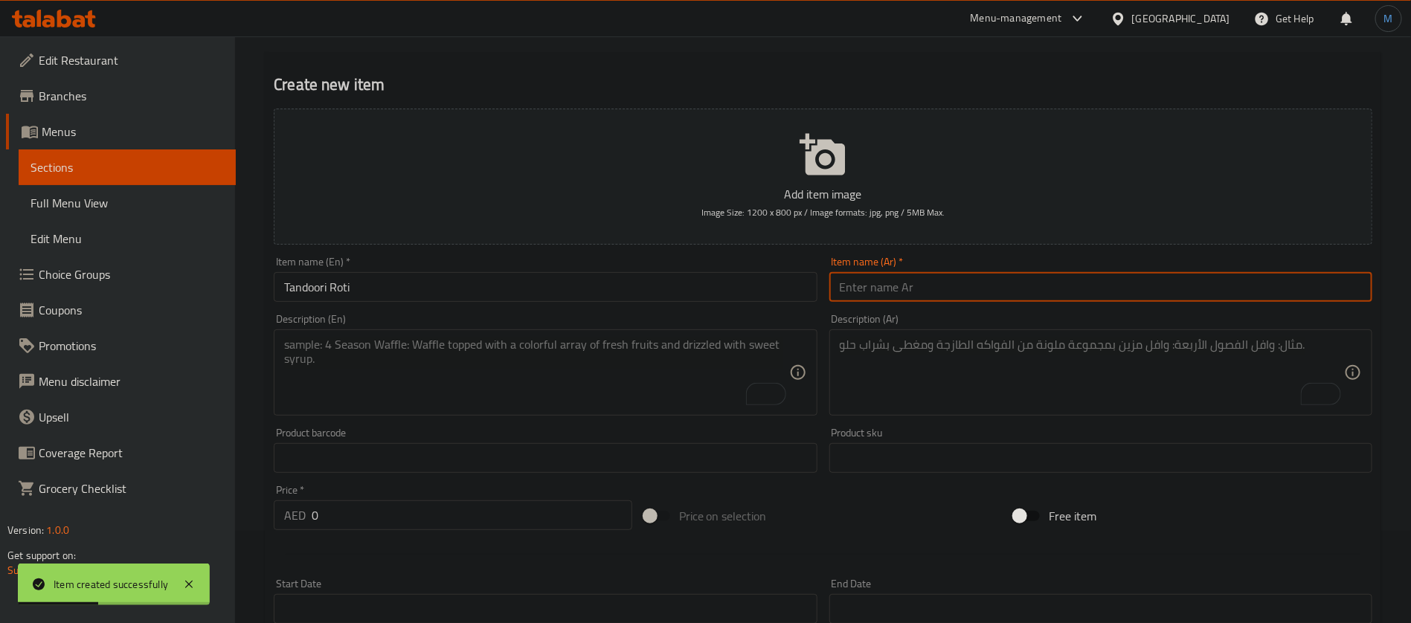
click at [945, 301] on input "text" at bounding box center [1100, 287] width 543 height 30
paste input "تندوري روتي"
type input "تندوري روتي"
click at [985, 356] on textarea "To enrich screen reader interactions, please activate Accessibility in Grammarl…" at bounding box center [1092, 373] width 504 height 71
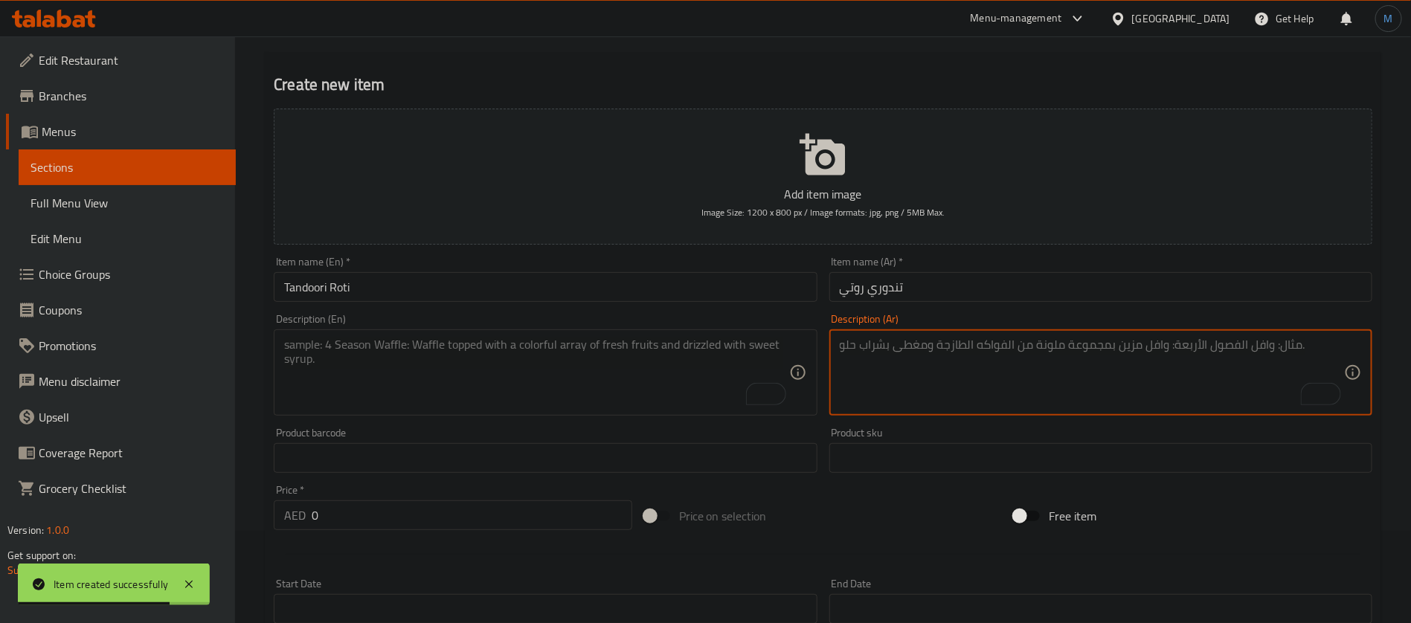
paste textarea "خبز مسطح مصنوع من دقيق القمح الكامل والماء والزيت."
type textarea "خبز مسطح مصنوع من دقيق القمح الكامل والماء والزيت."
click at [389, 391] on textarea "To enrich screen reader interactions, please activate Accessibility in Grammarl…" at bounding box center [536, 373] width 504 height 71
paste textarea "Flatbread made from whole wheat flour, water, and oil."
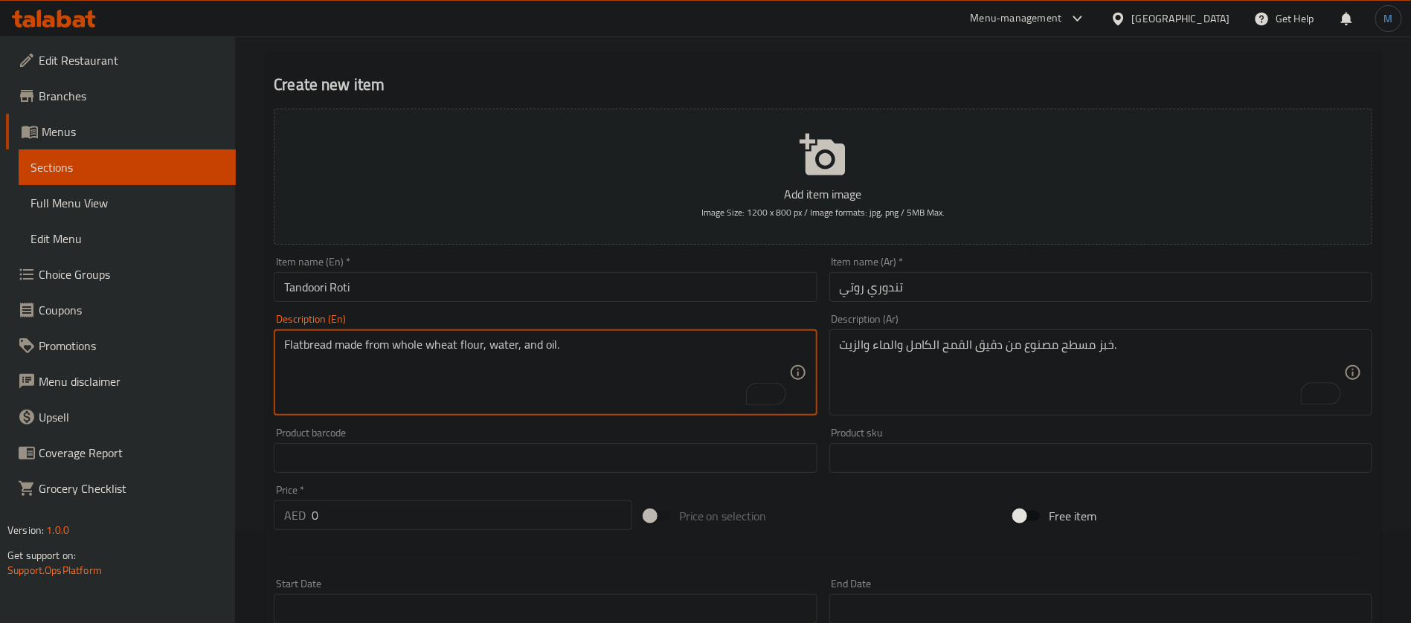
type textarea "Flatbread made from whole wheat flour, water, and oil."
click at [354, 511] on input "0" at bounding box center [472, 516] width 321 height 30
paste input "3.0"
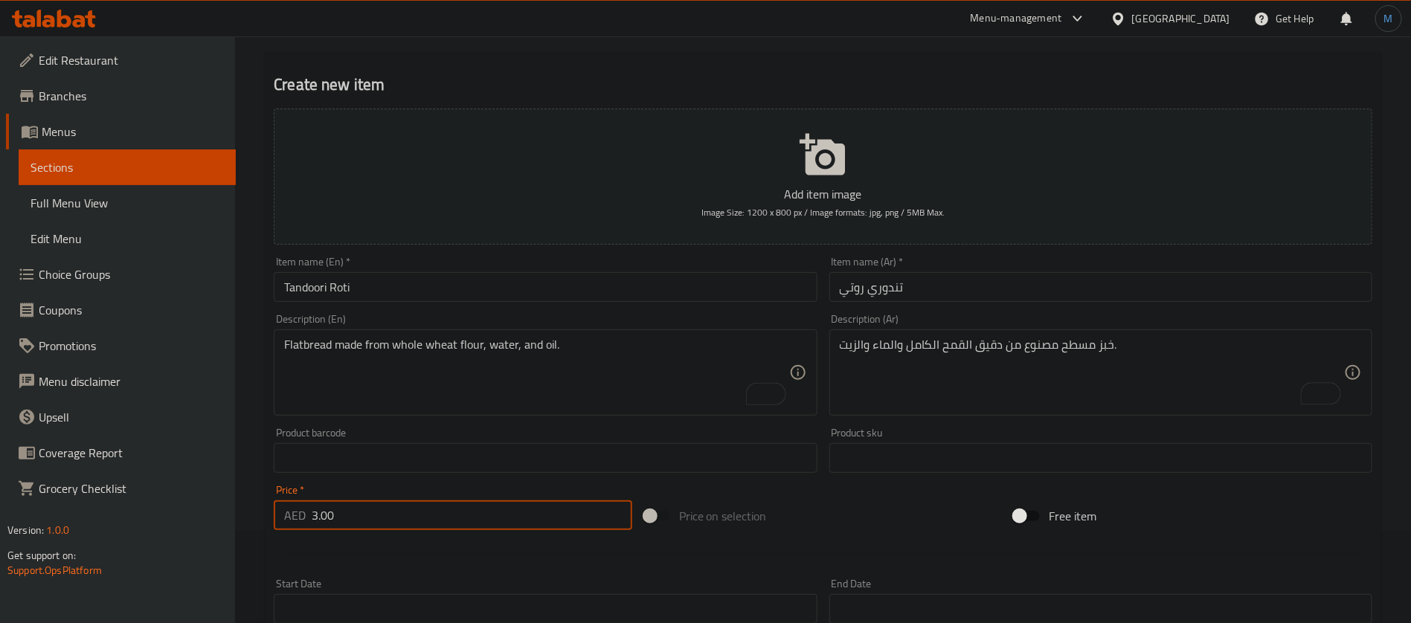
type input "3.00"
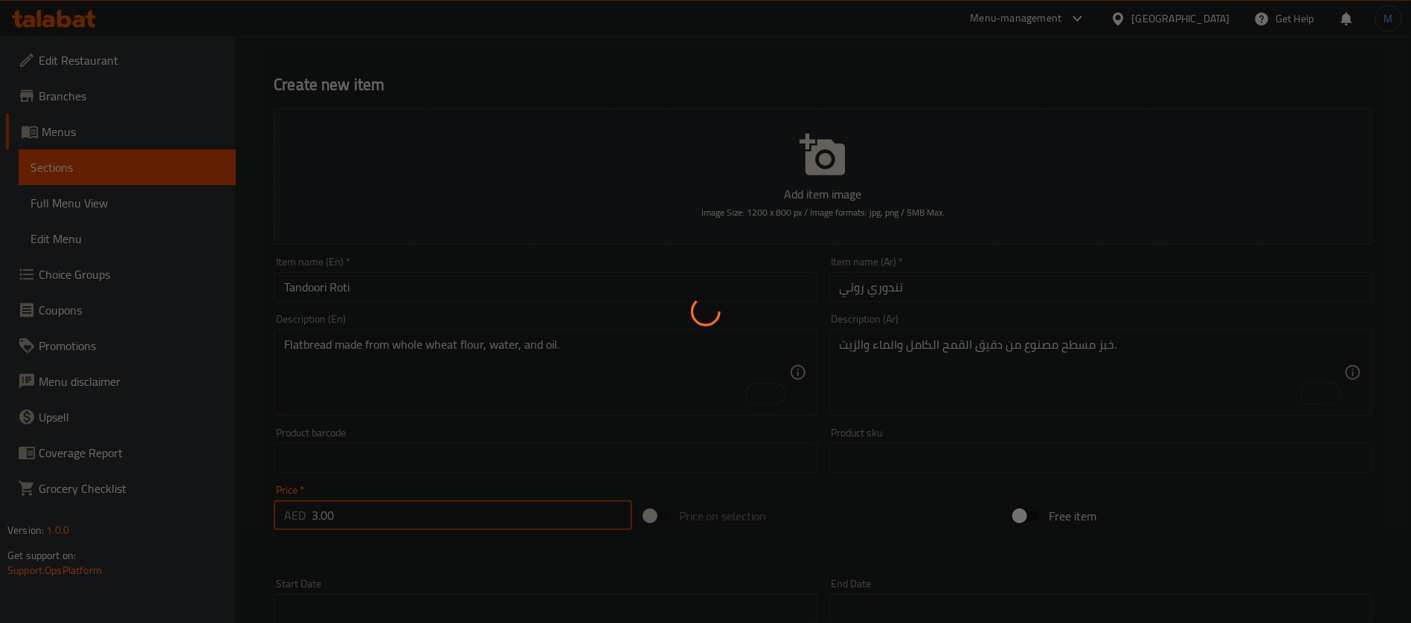
type input "0"
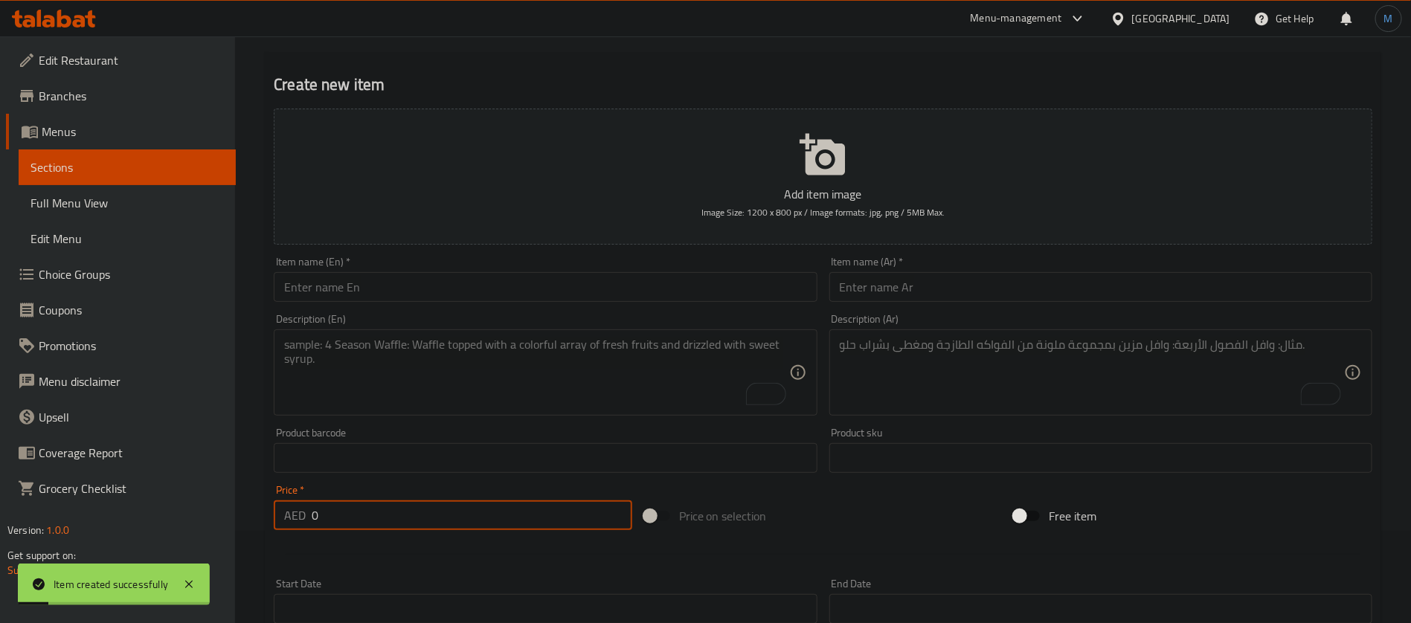
click at [643, 347] on textarea "To enrich screen reader interactions, please activate Accessibility in Grammarl…" at bounding box center [536, 373] width 504 height 71
paste textarea "Leavened flatbread made with white flour, yogurt, and butter."
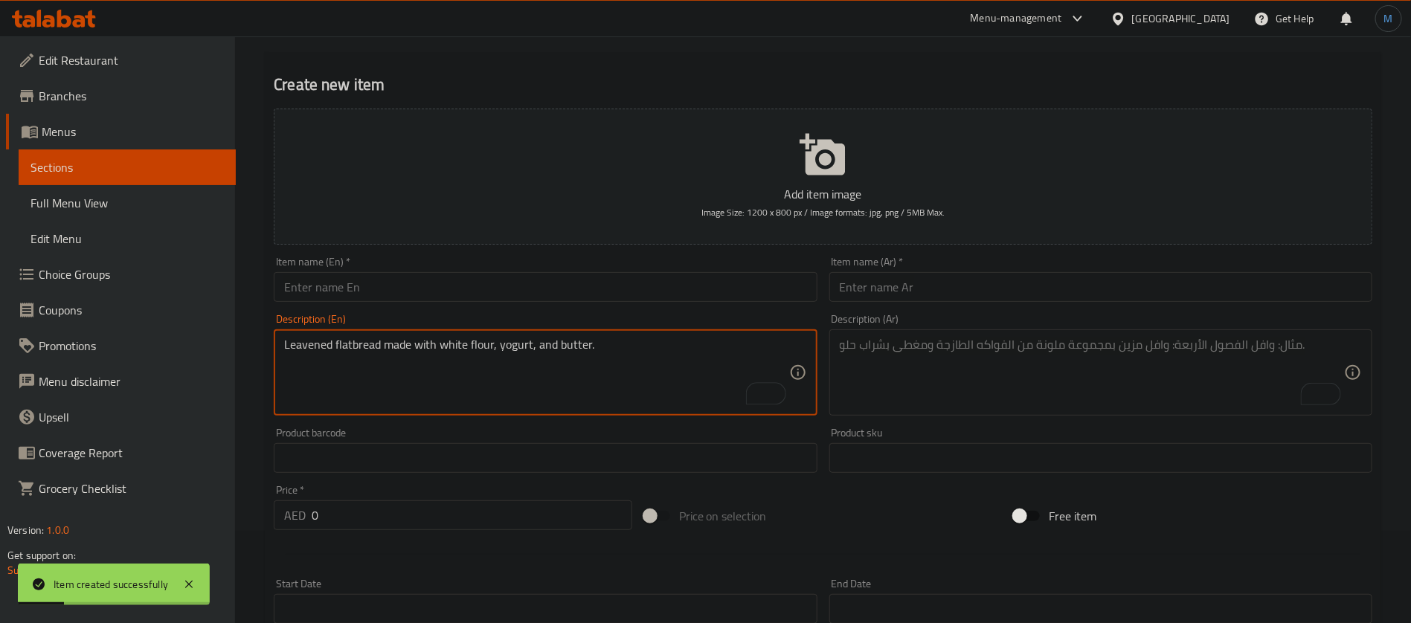
type textarea "Leavened flatbread made with white flour, yogurt, and butter."
click at [1052, 396] on textarea "To enrich screen reader interactions, please activate Accessibility in Grammarl…" at bounding box center [1092, 373] width 504 height 71
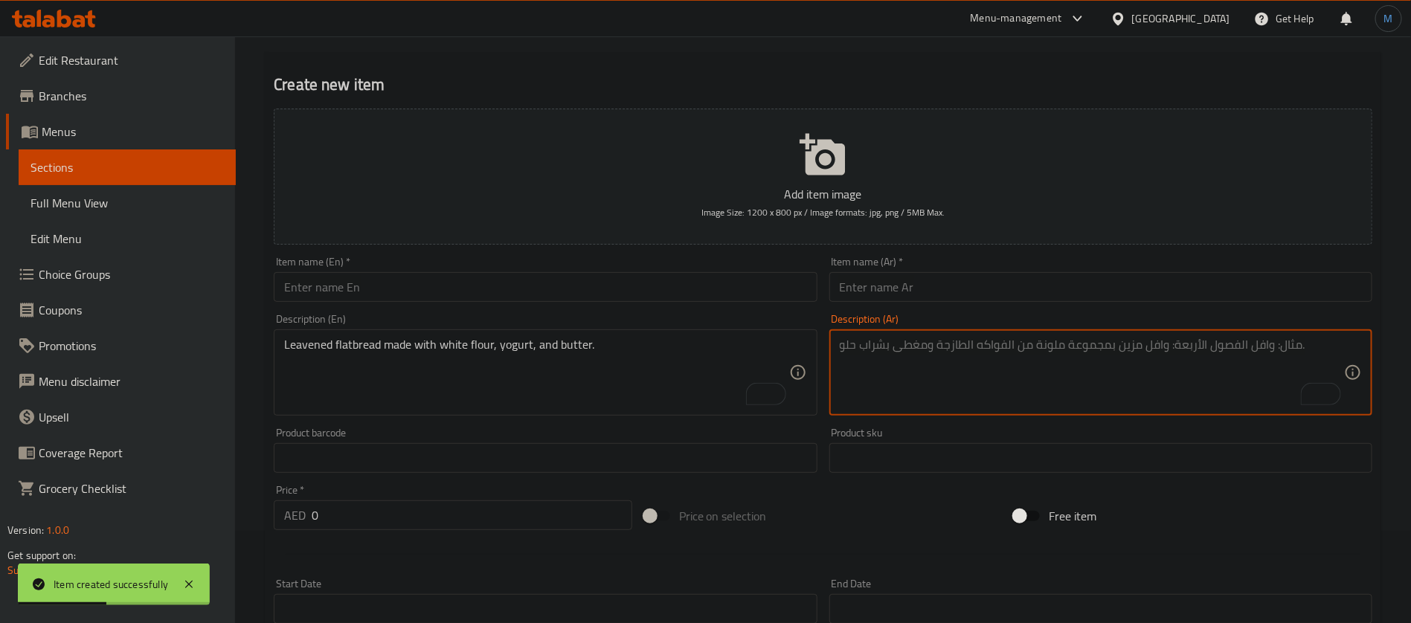
paste textarea "خبز مسطح مخمر مصنوع من الدقيق الأبيض والزبادي والزبدة."
type textarea "خبز مسطح مخمر مصنوع من الدقيق الأبيض والزبادي والزبدة."
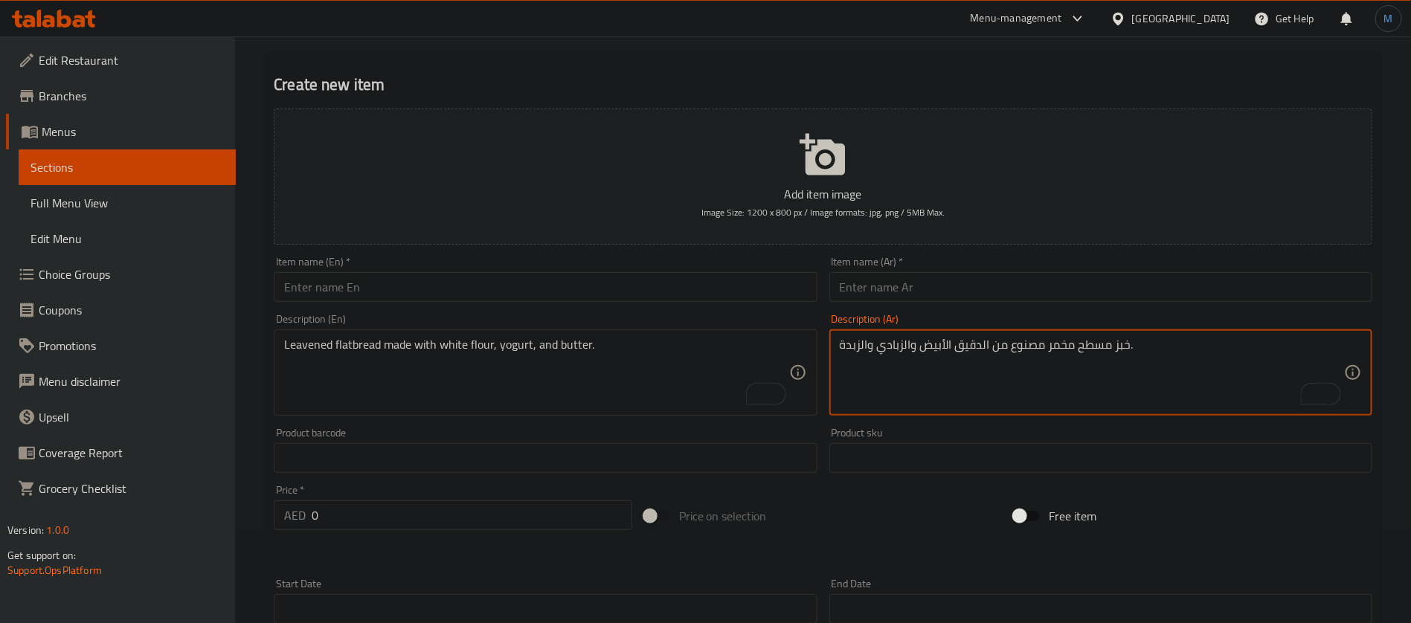
click at [574, 263] on div "Item name (En)   * Item name (En) *" at bounding box center [545, 279] width 543 height 45
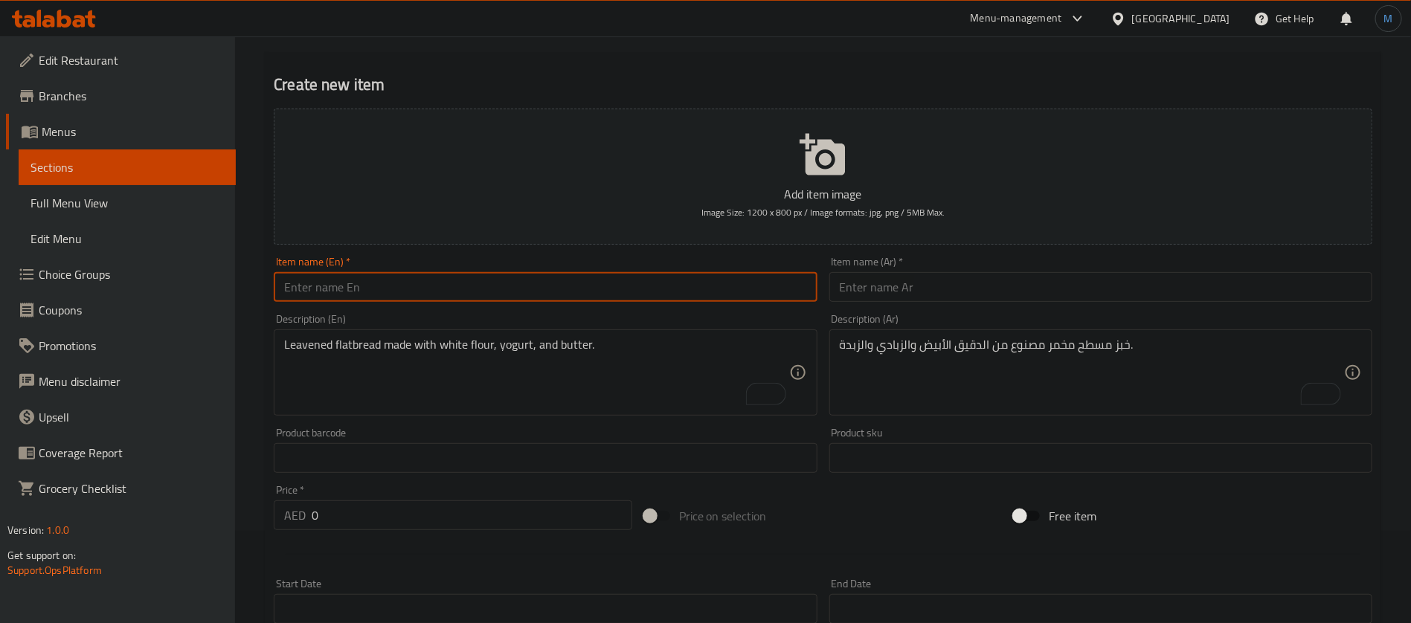
click at [574, 289] on input "text" at bounding box center [545, 287] width 543 height 30
paste input "BUTTER NAAN"
type input "Butter Naan"
paste input "خبز نان بالزبدة"
click at [982, 281] on input "text" at bounding box center [1100, 287] width 543 height 30
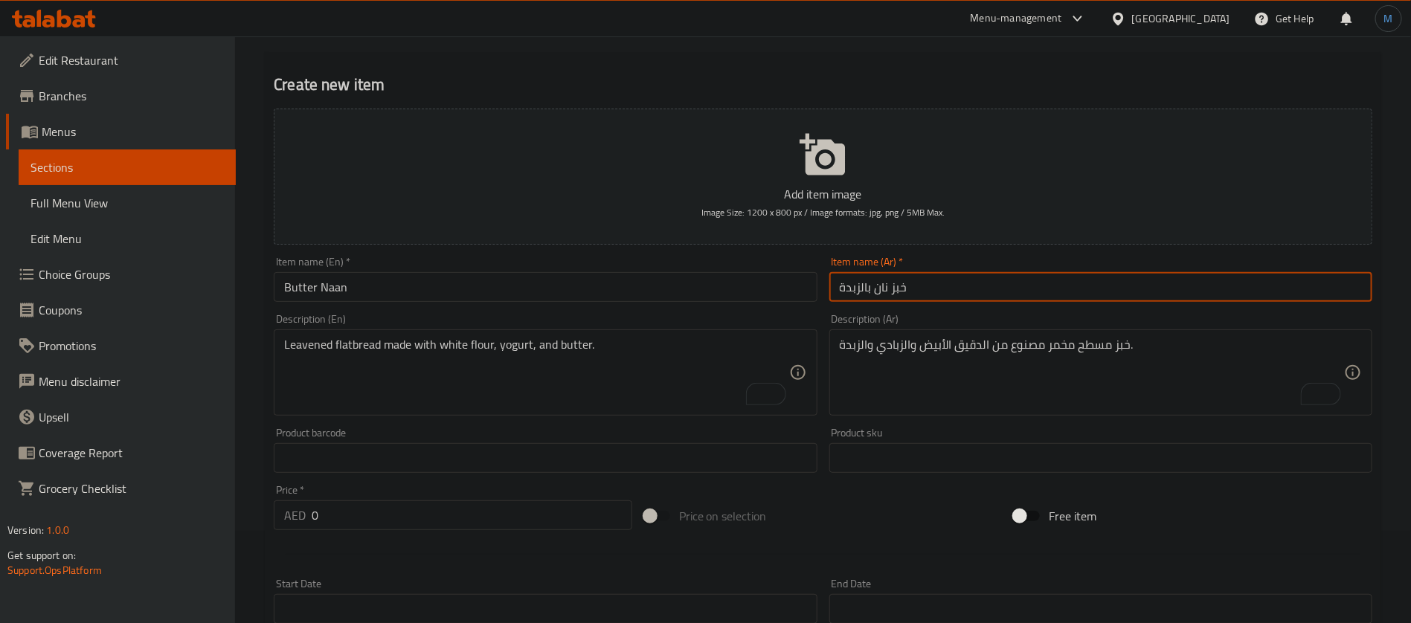
click at [905, 282] on input "خبز نان بالزبدة" at bounding box center [1100, 287] width 543 height 30
click at [899, 293] on input "خبز نان بالزبدة" at bounding box center [1100, 287] width 543 height 30
type input "نان بالزبدة"
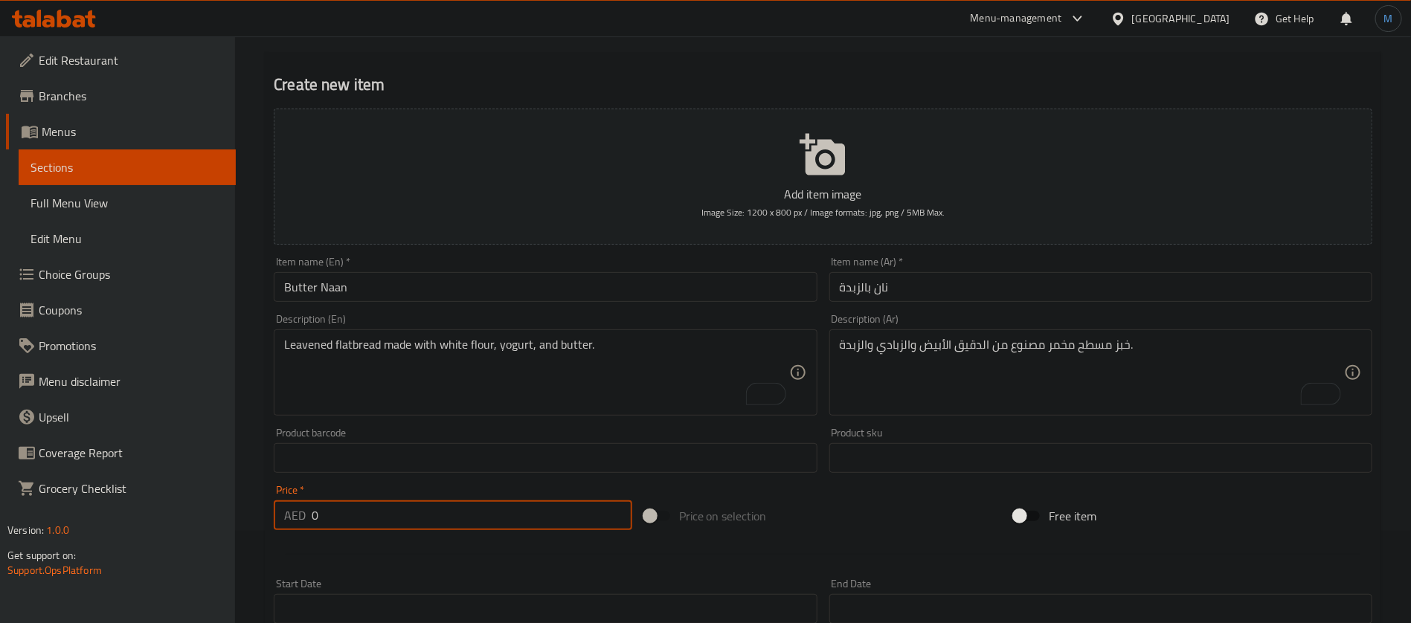
click at [405, 509] on input "0" at bounding box center [472, 516] width 321 height 30
paste input "3.0"
type input "3.00"
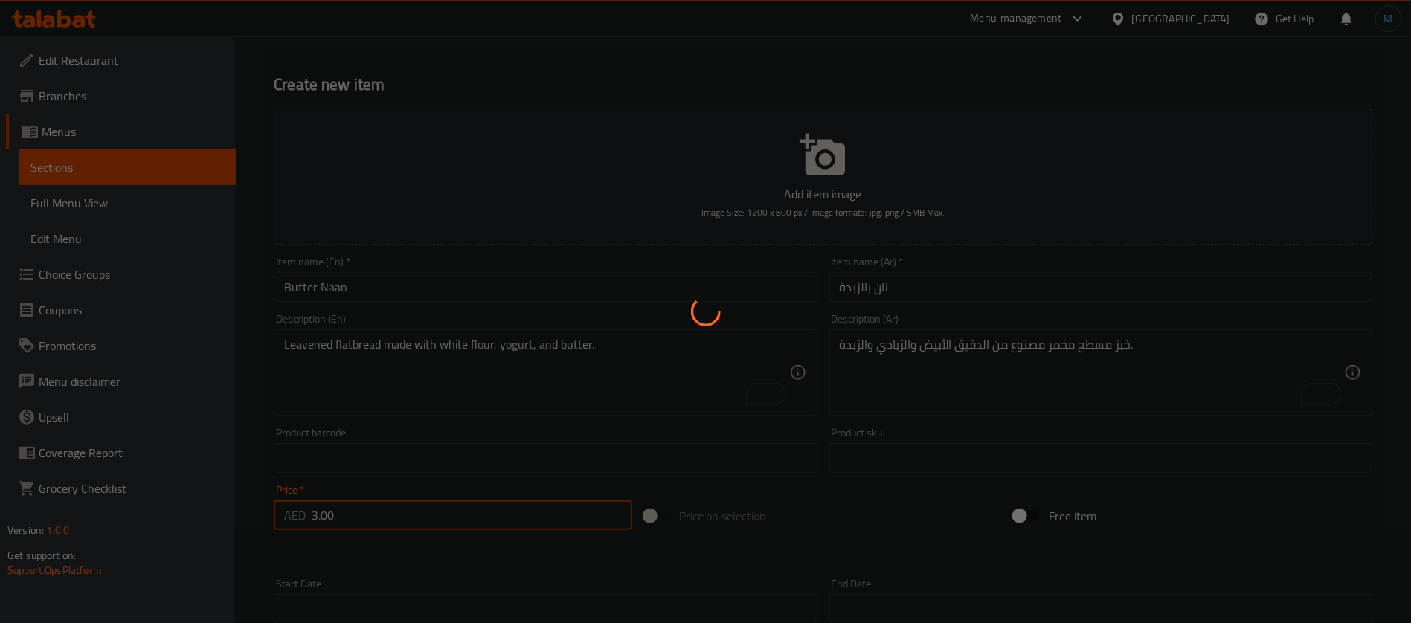
type input "0"
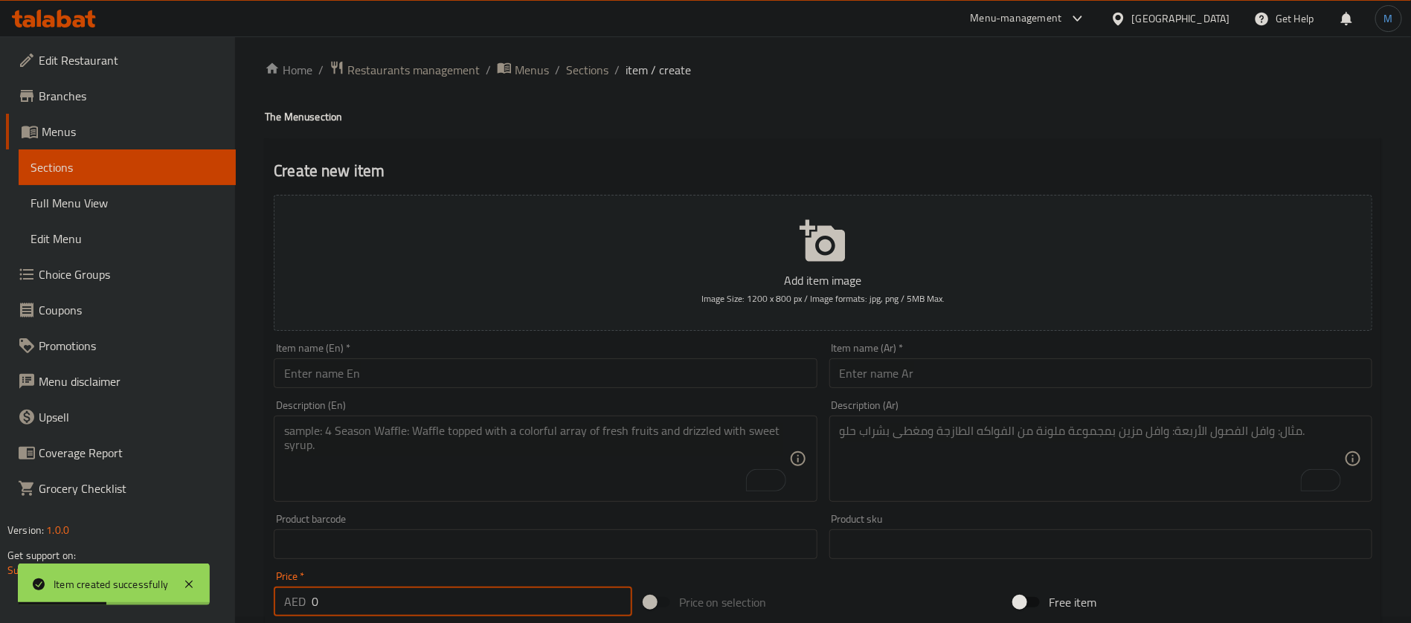
scroll to position [0, 0]
click at [588, 79] on span "Sections" at bounding box center [587, 76] width 42 height 18
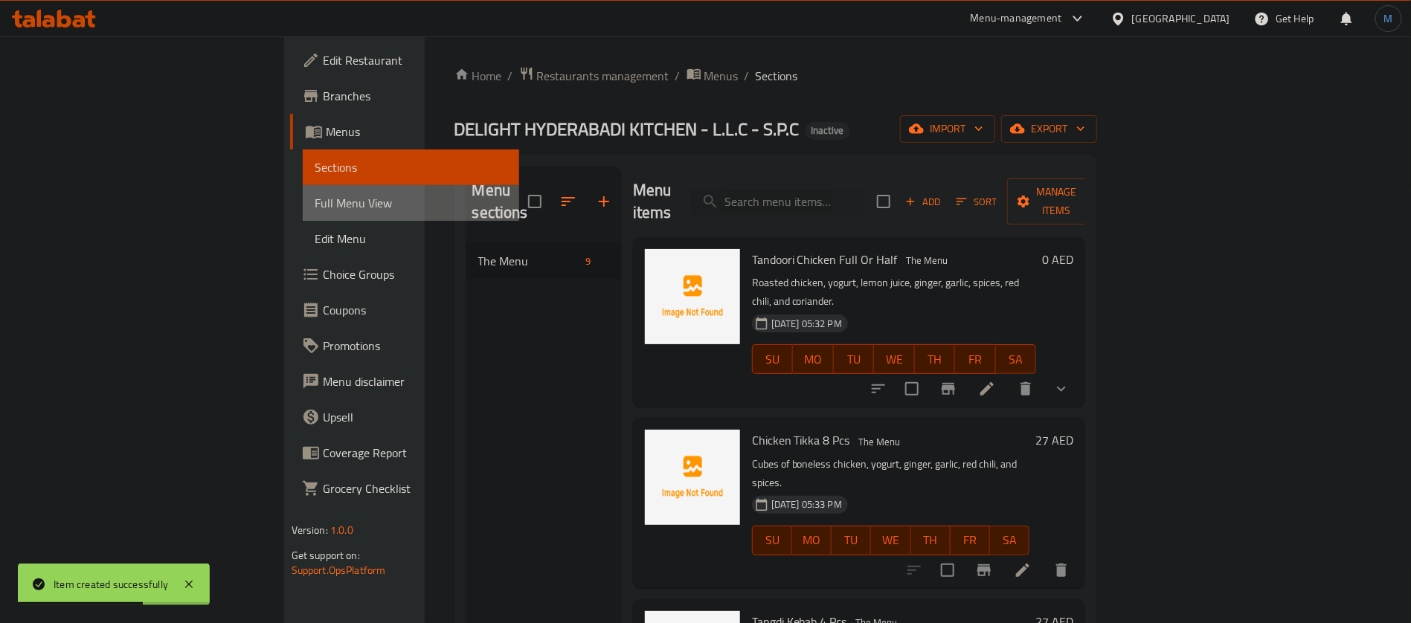
click at [315, 208] on span "Full Menu View" at bounding box center [411, 203] width 193 height 18
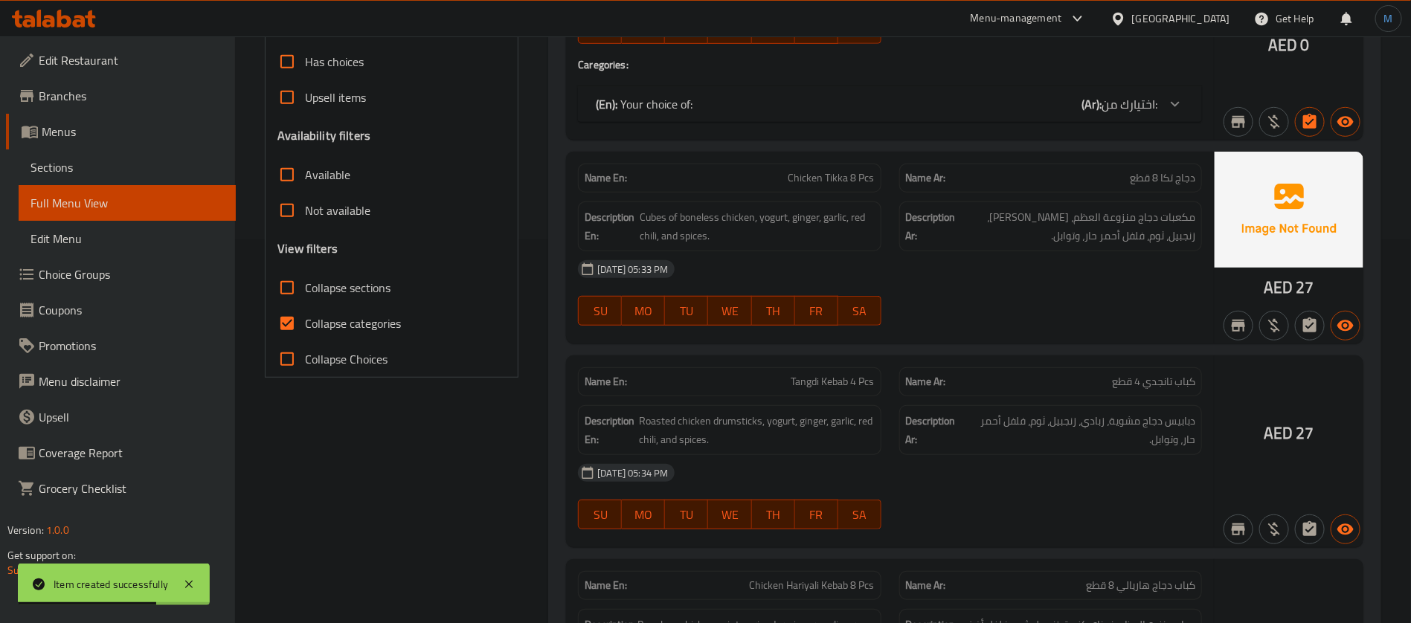
scroll to position [446, 0]
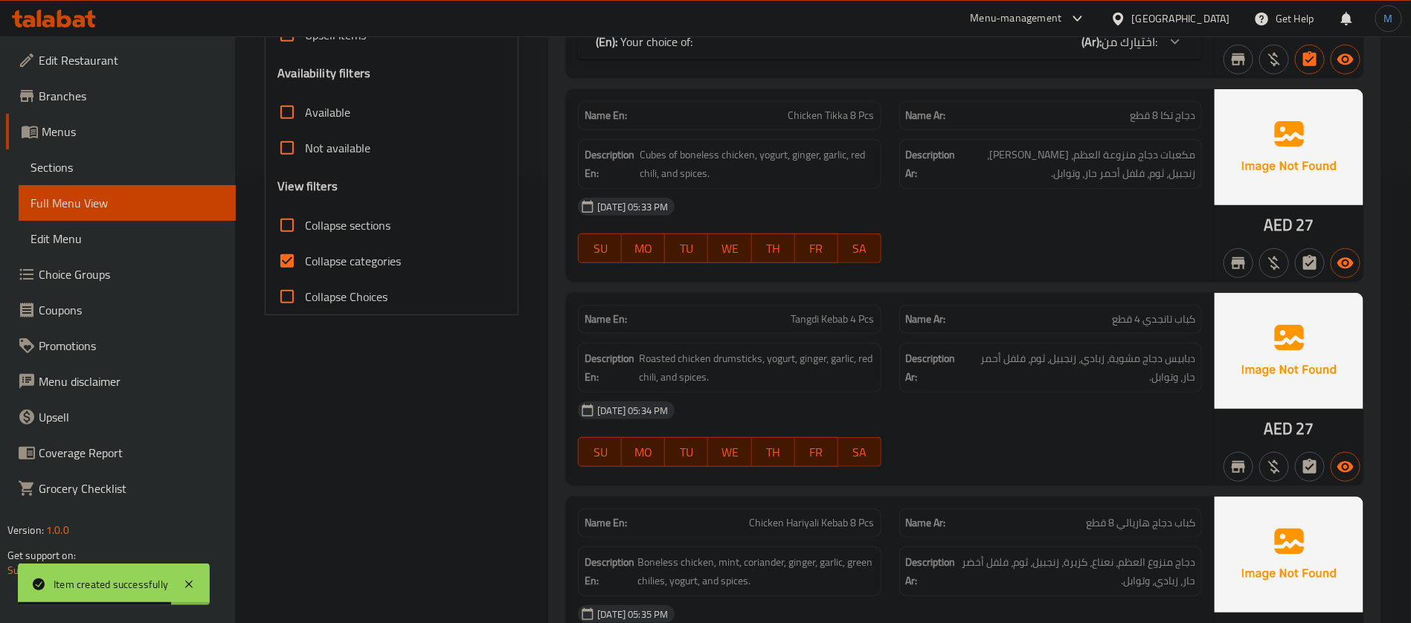
click at [346, 266] on span "Collapse categories" at bounding box center [353, 261] width 96 height 18
click at [305, 266] on input "Collapse categories" at bounding box center [287, 261] width 36 height 36
checkbox input "false"
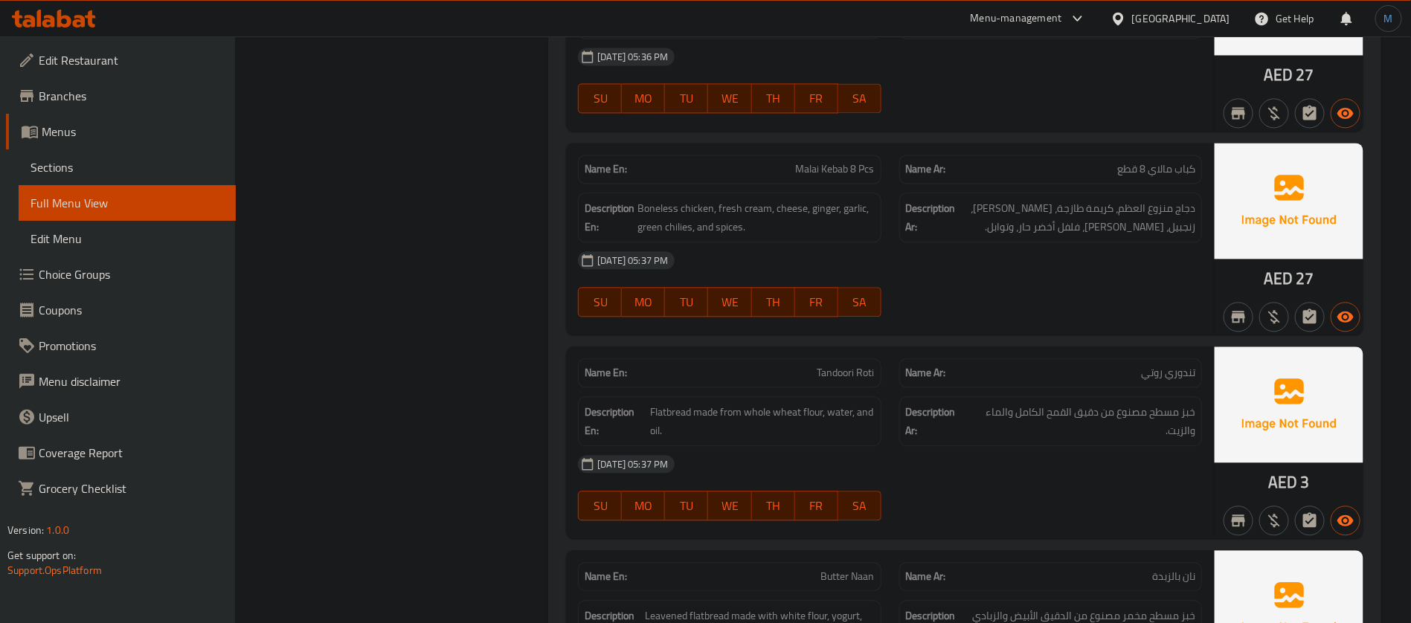
scroll to position [1421, 0]
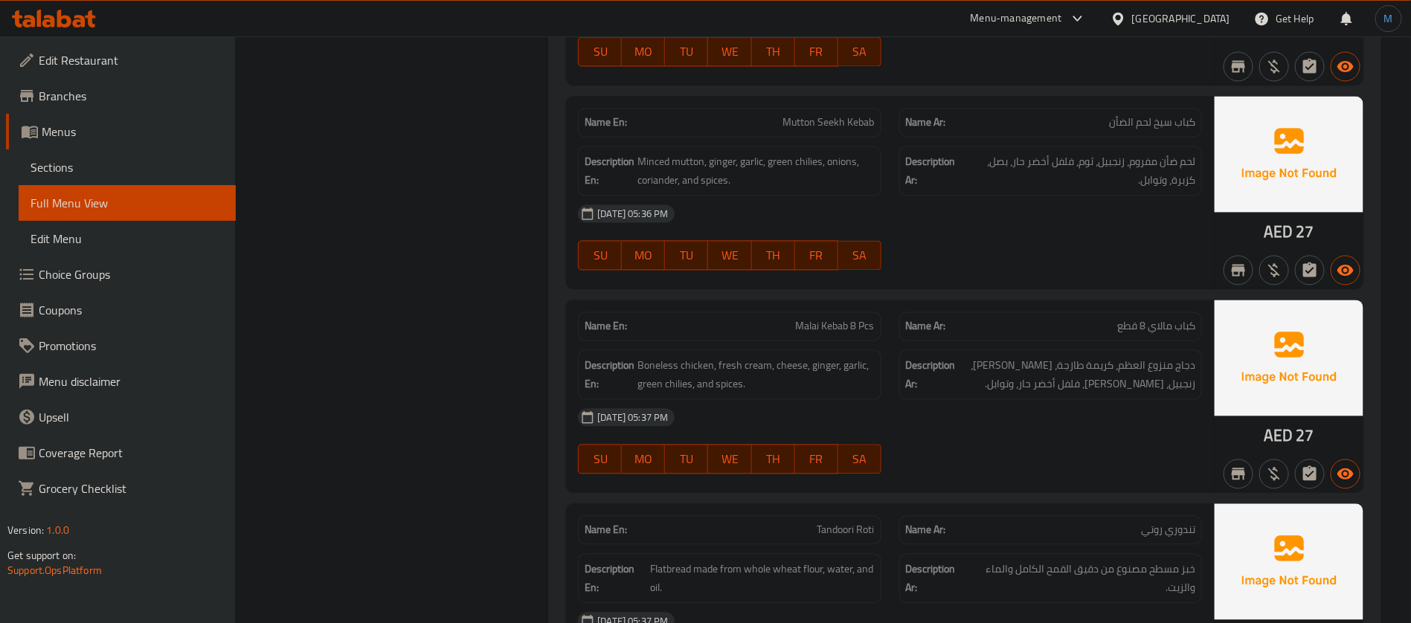
click at [61, 105] on span "Branches" at bounding box center [131, 96] width 185 height 18
